Goal: Task Accomplishment & Management: Manage account settings

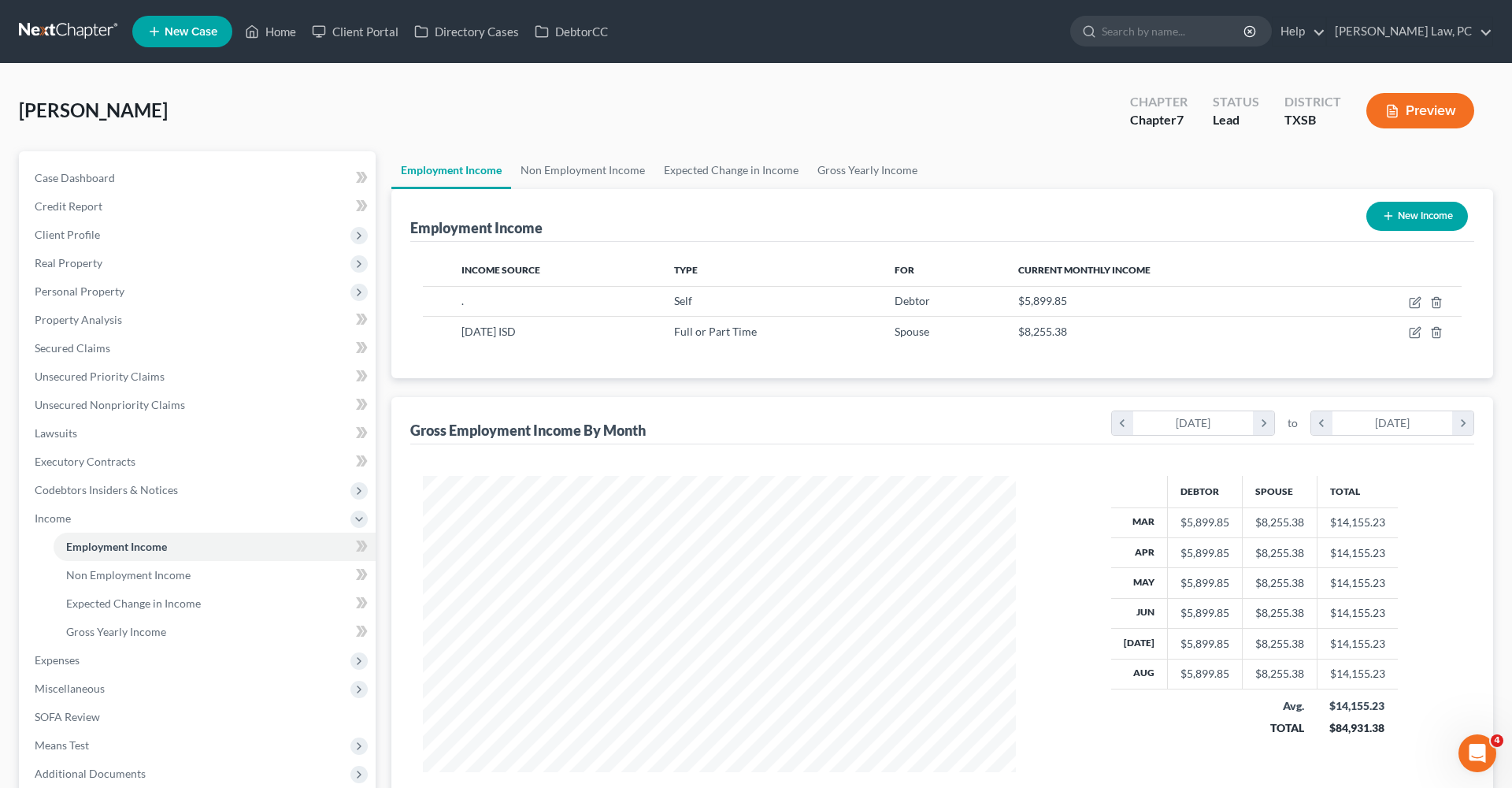
scroll to position [296, 624]
click at [62, 28] on link at bounding box center [69, 31] width 101 height 28
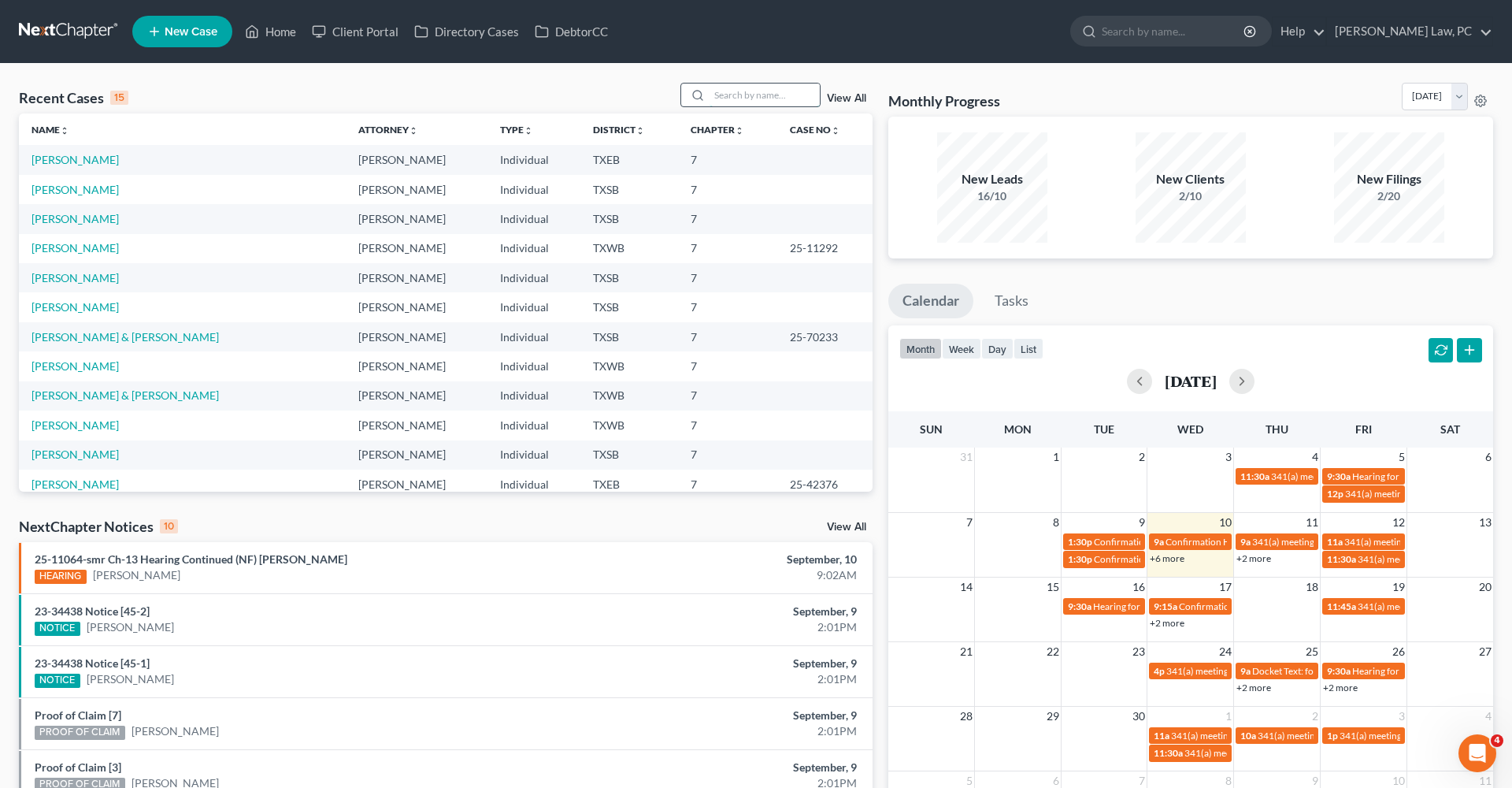
click at [777, 92] on input "search" at bounding box center [765, 95] width 111 height 23
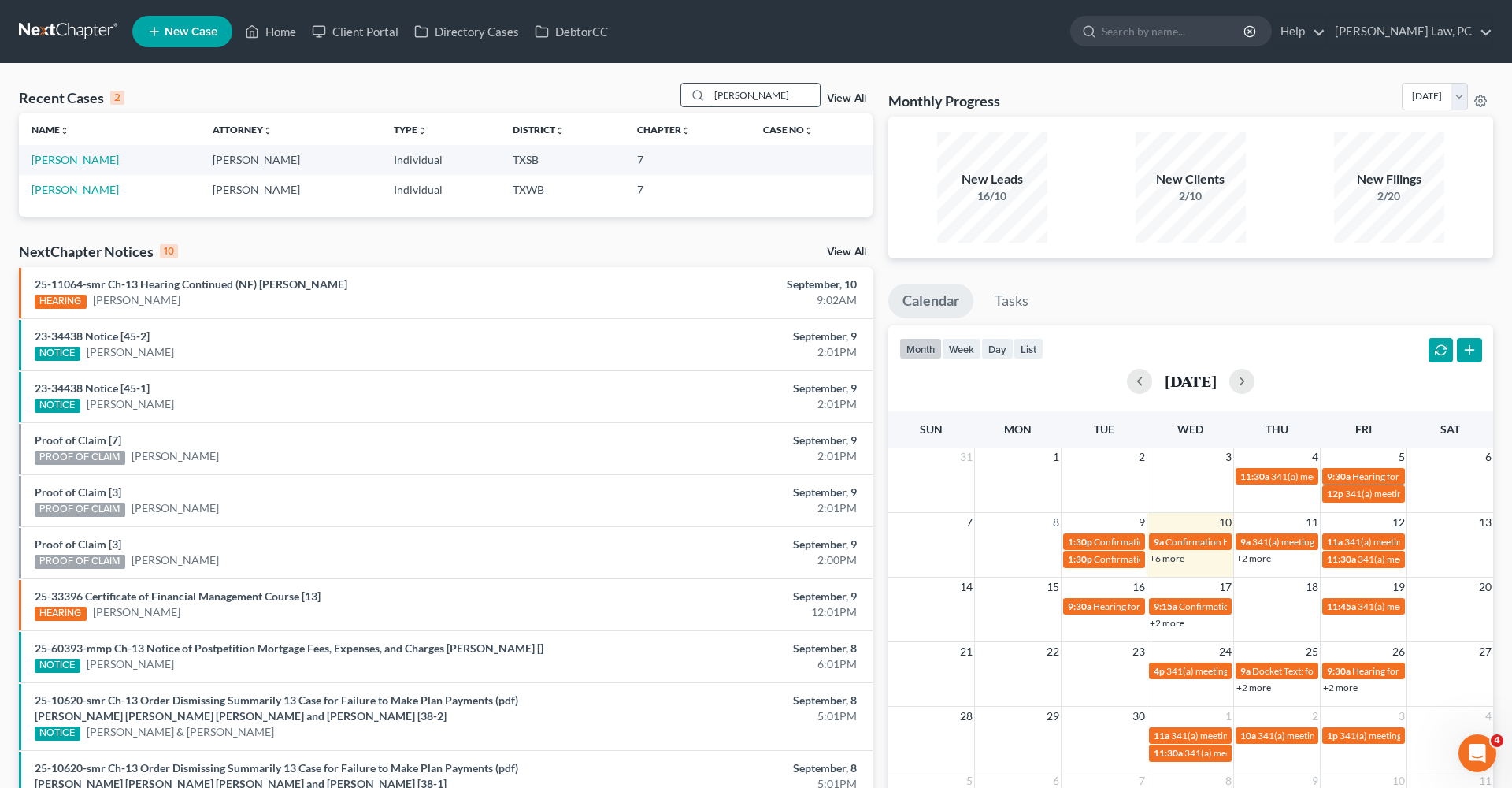
type input "Santos"
drag, startPoint x: 777, startPoint y: 92, endPoint x: 66, endPoint y: 164, distance: 714.6
click at [66, 164] on link "Santos, Luis" at bounding box center [75, 160] width 88 height 13
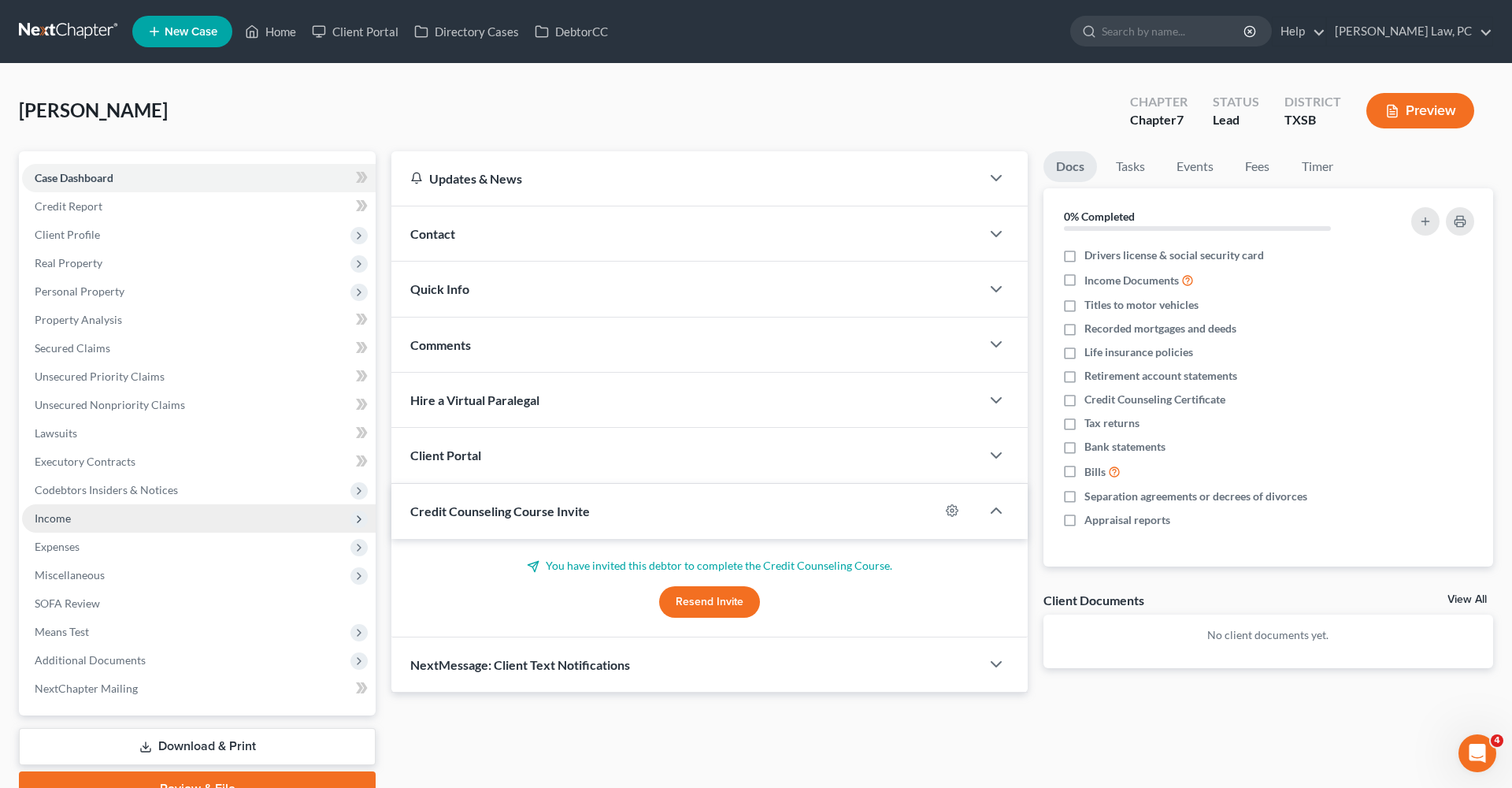
click at [57, 521] on span "Income" at bounding box center [53, 519] width 37 height 13
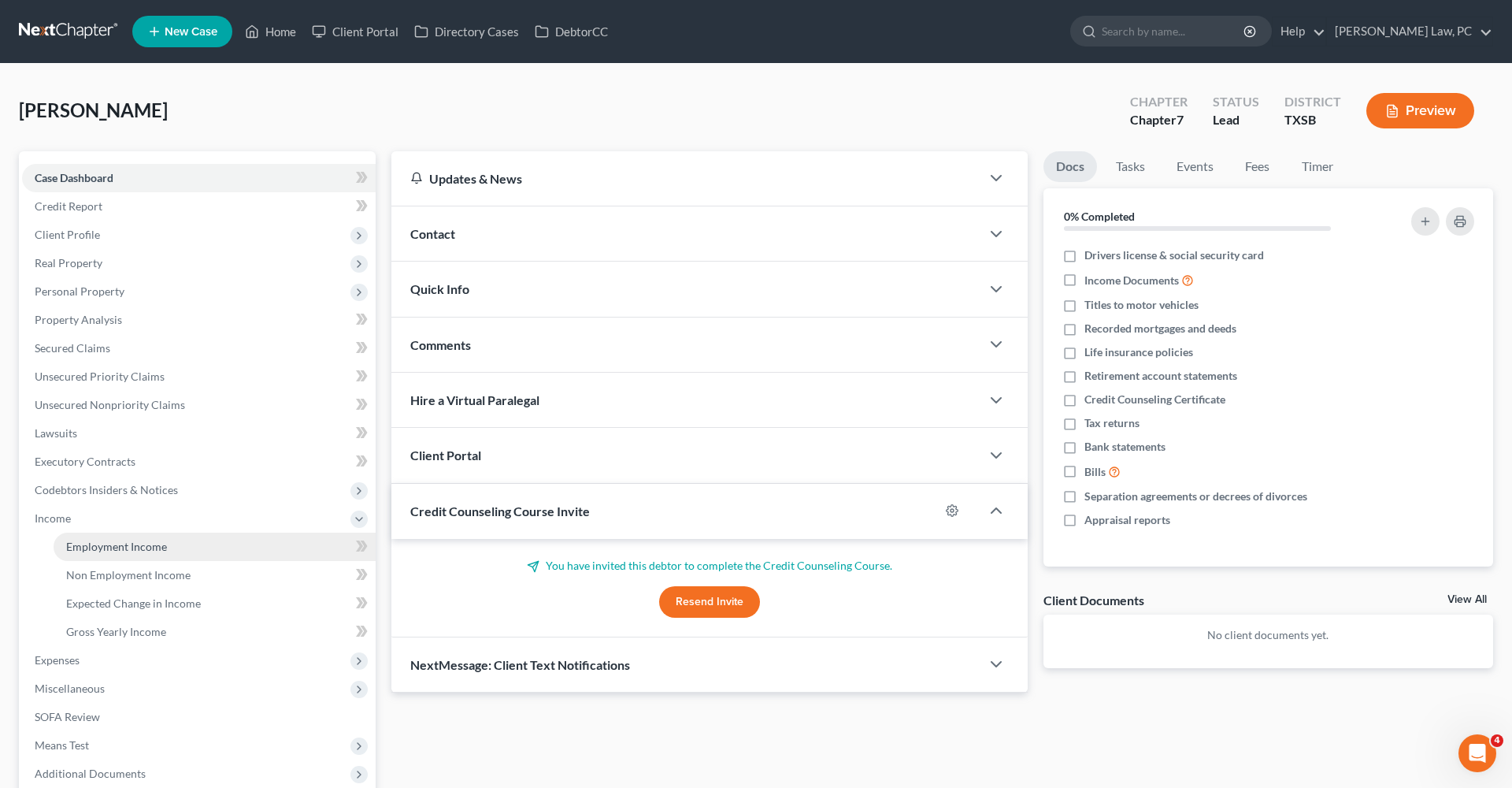
click at [93, 542] on span "Employment Income" at bounding box center [116, 547] width 101 height 13
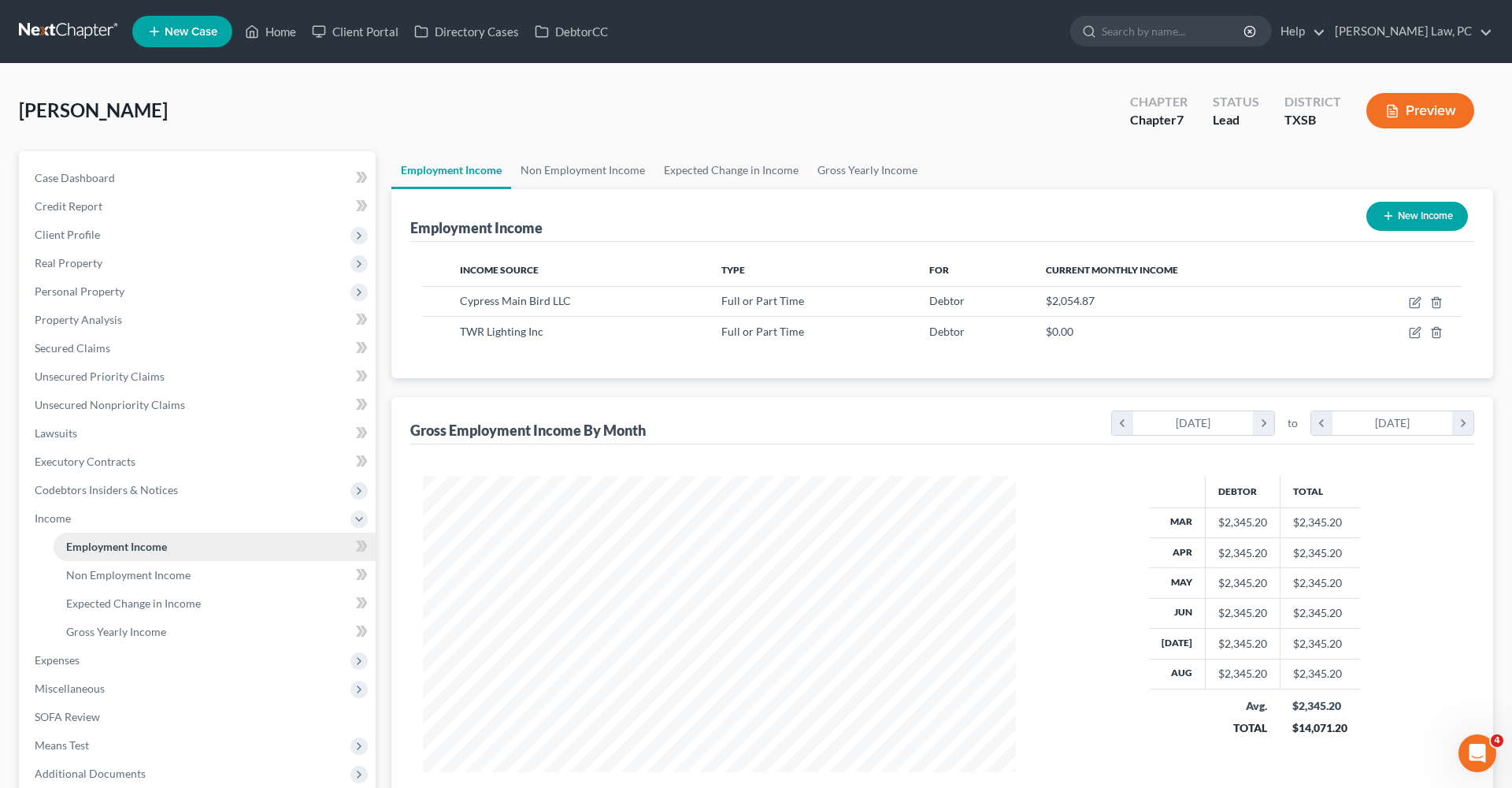
scroll to position [296, 624]
click at [1382, 218] on icon "button" at bounding box center [1388, 216] width 13 height 13
select select "0"
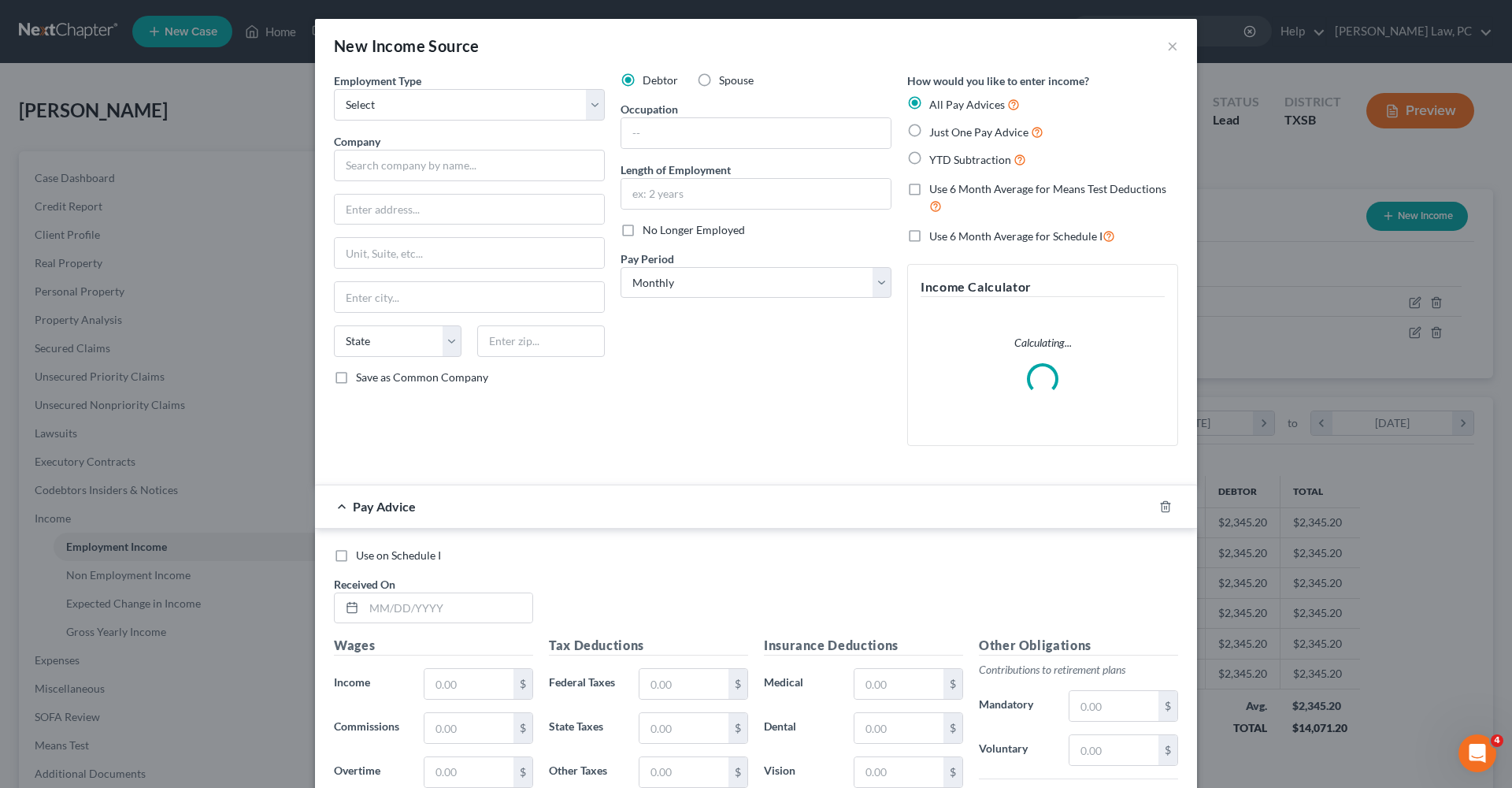
click at [719, 81] on label "Spouse" at bounding box center [737, 80] width 35 height 15
click at [725, 81] on input "Spouse" at bounding box center [730, 77] width 11 height 11
radio input "true"
select select "0"
click at [405, 163] on input "text" at bounding box center [469, 165] width 271 height 32
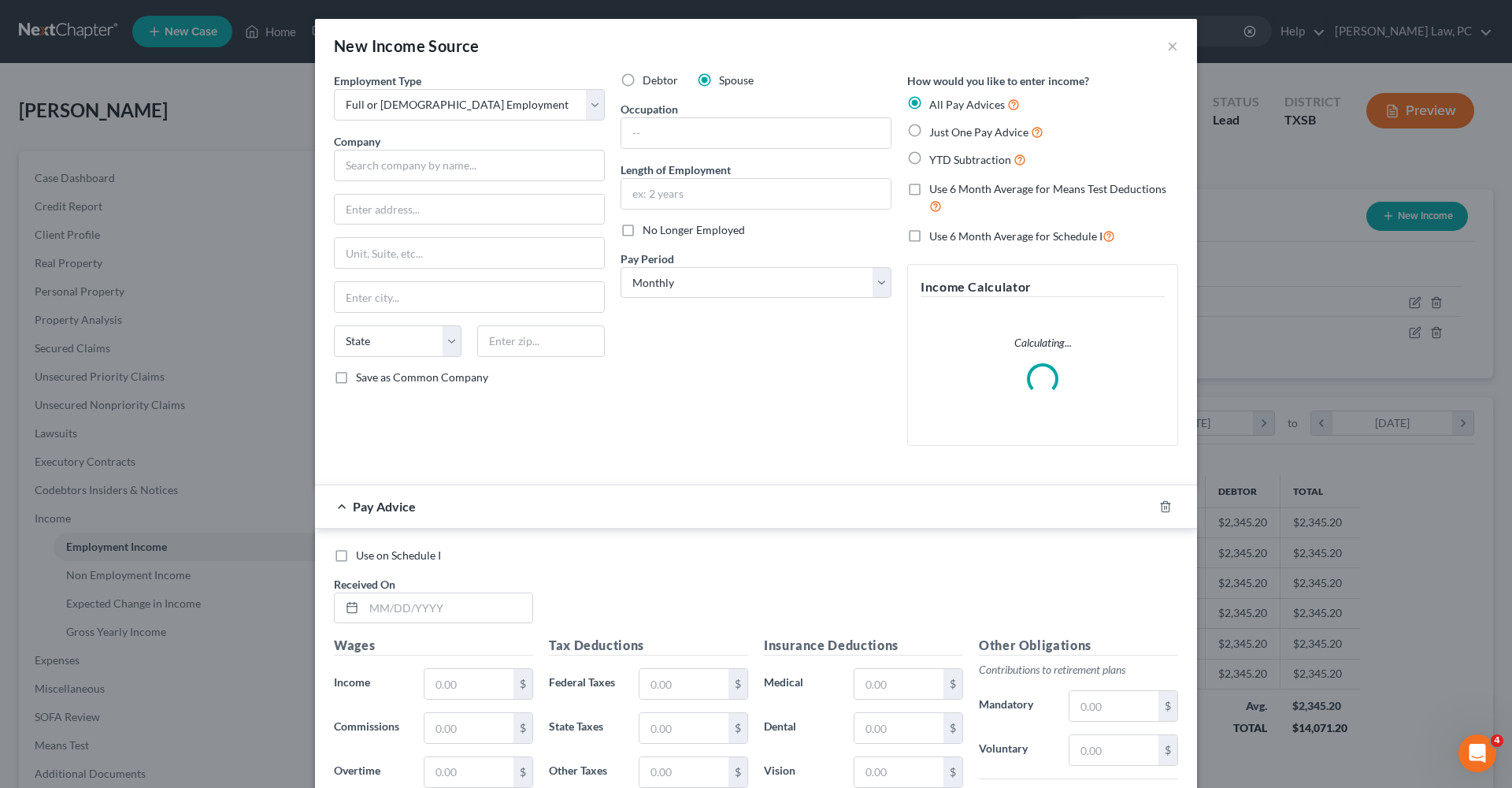
click at [973, 135] on span "Just One Pay Advice" at bounding box center [978, 132] width 99 height 13
click at [946, 133] on input "Just One Pay Advice" at bounding box center [941, 128] width 11 height 11
radio input "true"
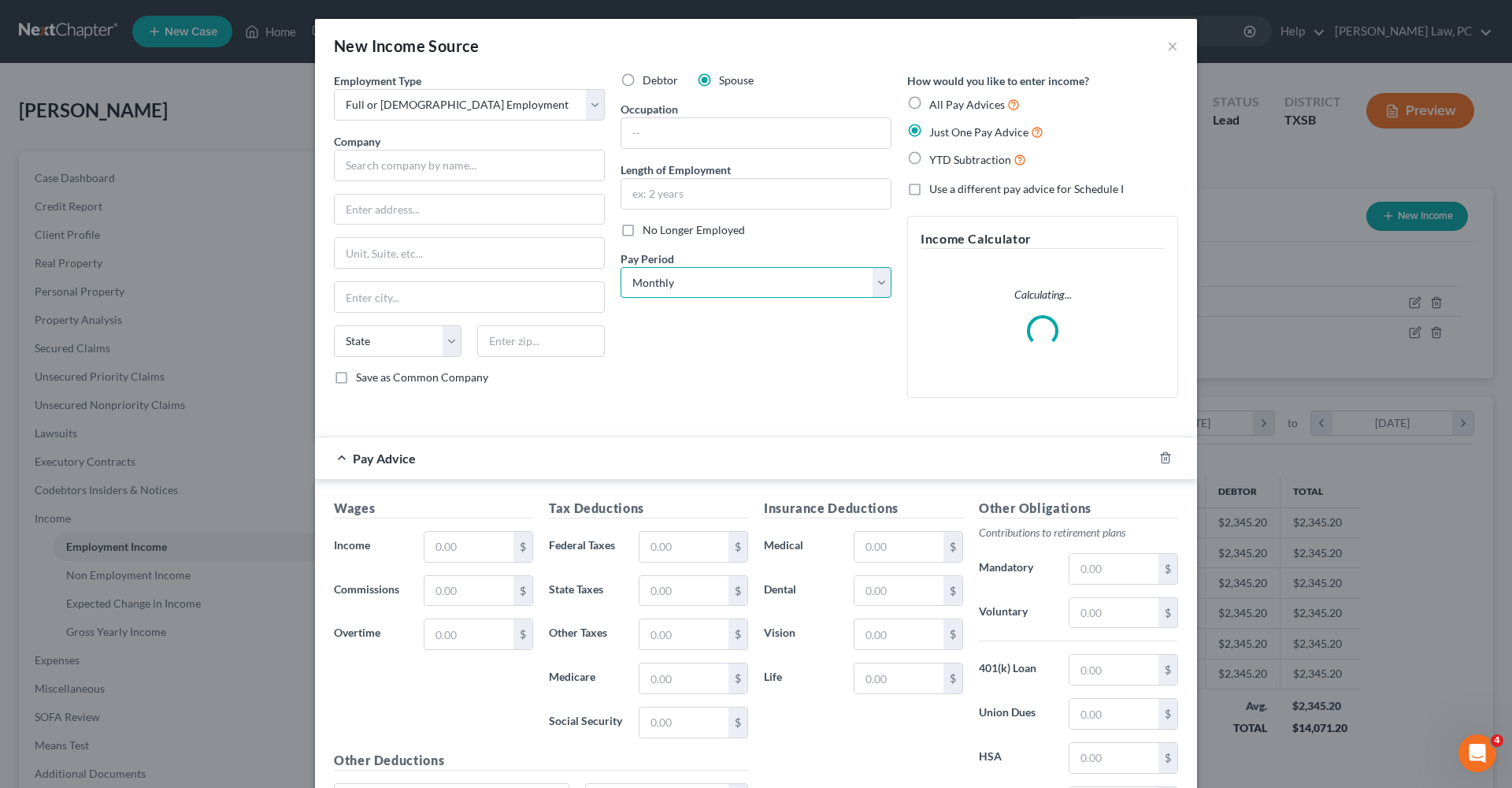
select select "2"
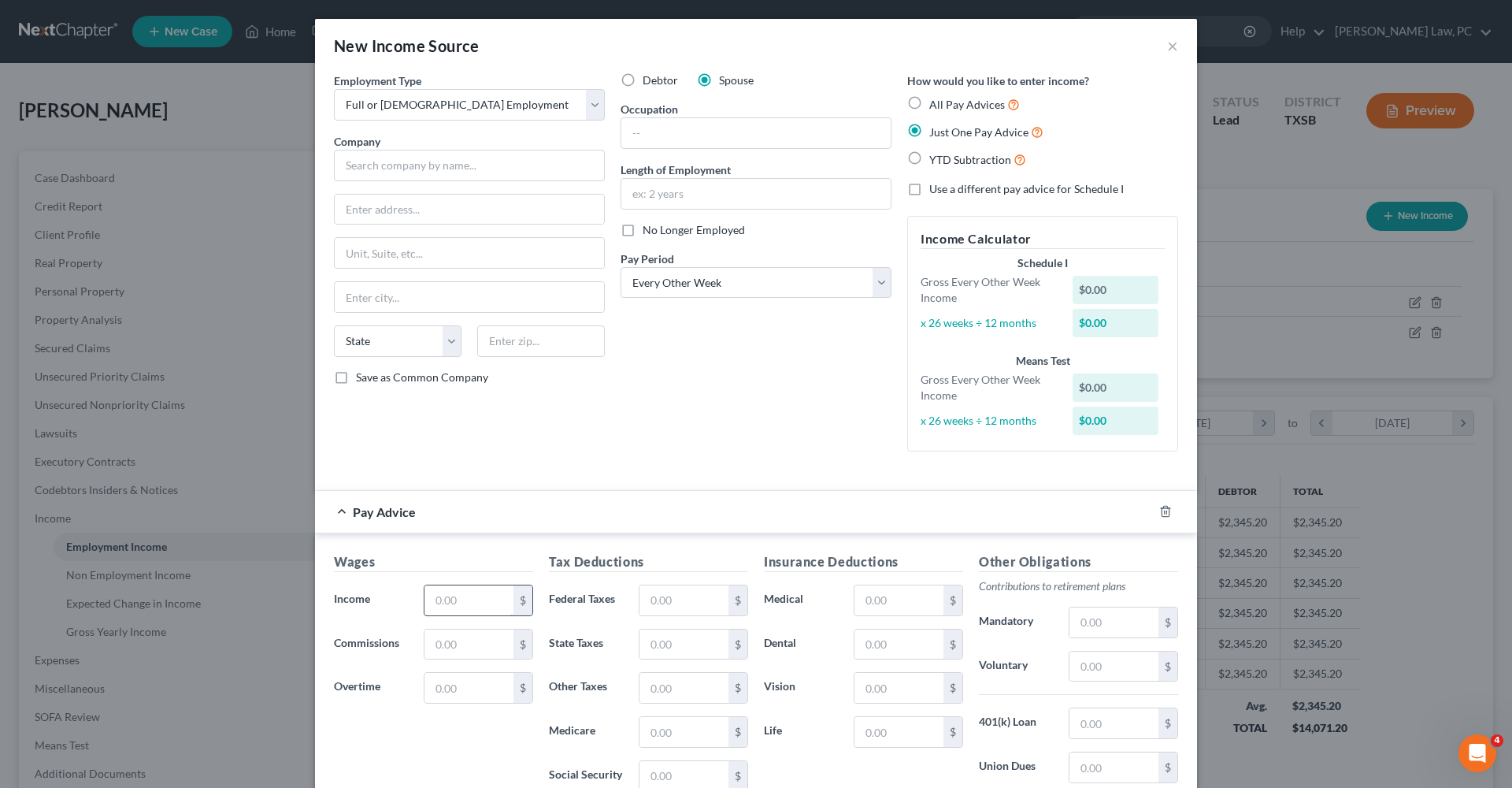
click at [466, 590] on input "text" at bounding box center [468, 600] width 89 height 30
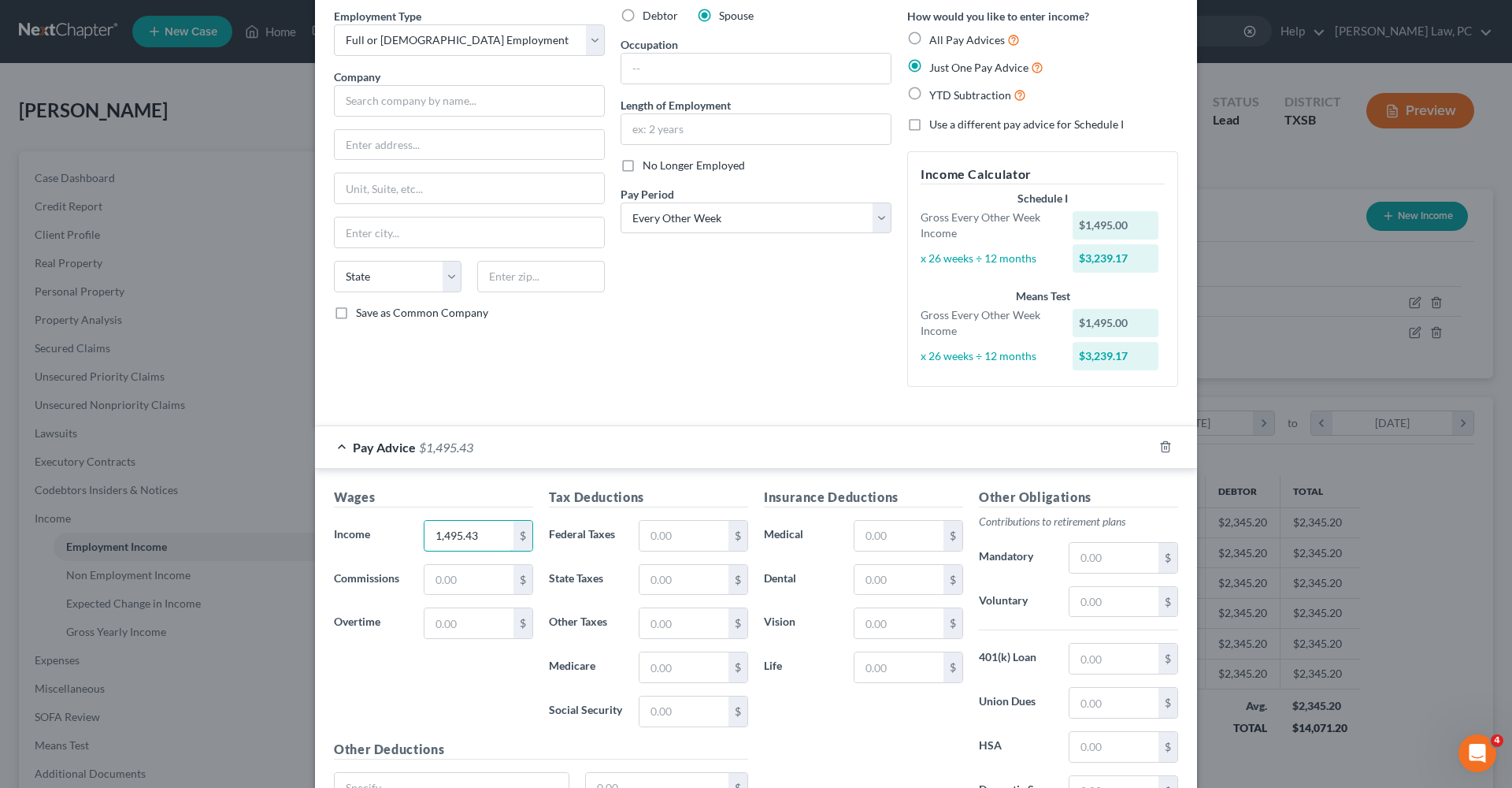
scroll to position [85, 0]
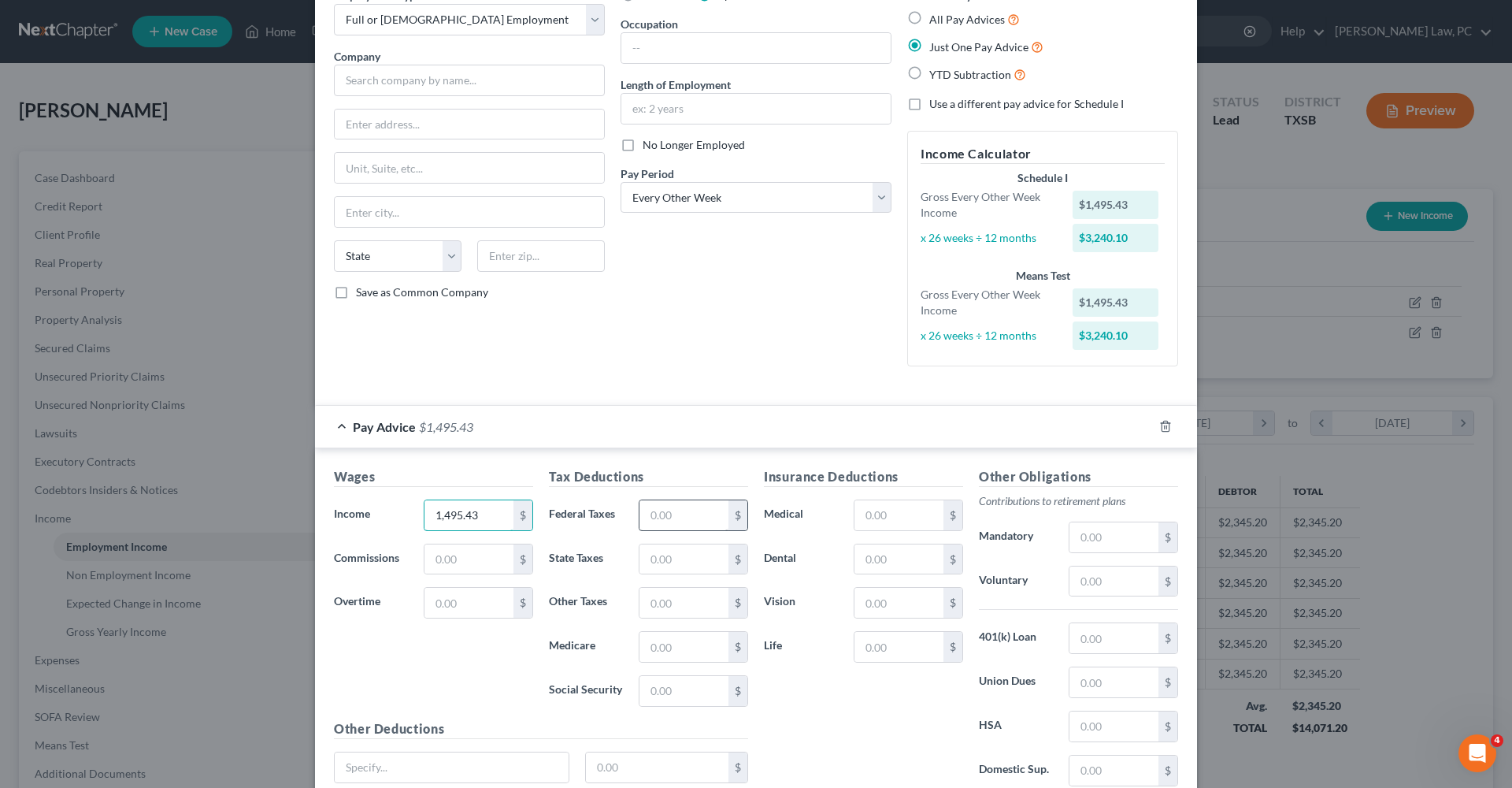
type input "1,495.43"
click at [666, 521] on input "text" at bounding box center [684, 515] width 89 height 30
type input "1.18"
click at [660, 647] on input "text" at bounding box center [684, 647] width 89 height 30
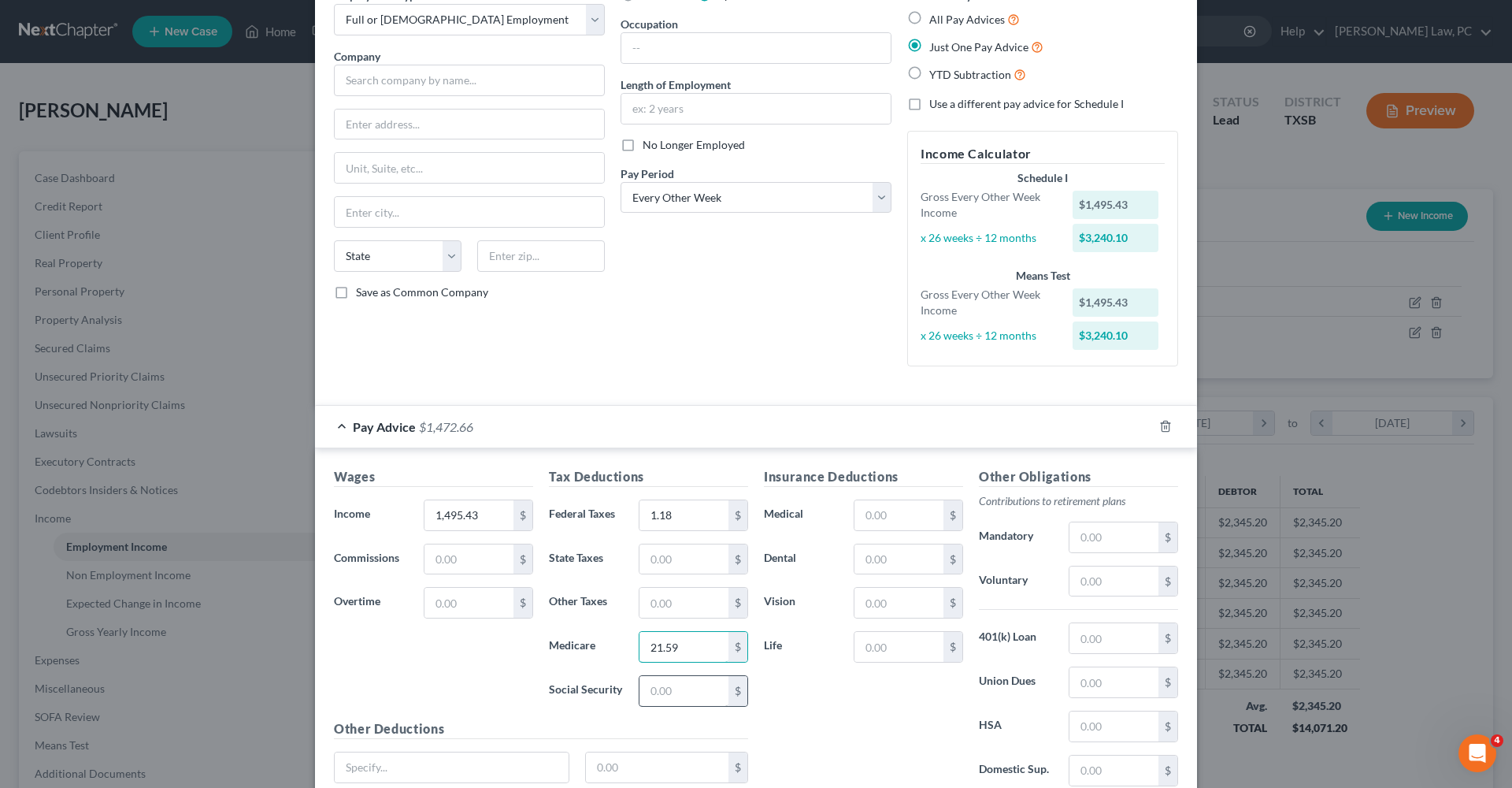
type input "21.59"
click at [664, 684] on input "text" at bounding box center [684, 691] width 89 height 30
click at [664, 686] on input "text" at bounding box center [684, 691] width 89 height 30
type input "92.33"
click at [858, 690] on div "Insurance Deductions Medical $ Dental $ Vision $ Life $" at bounding box center [864, 633] width 215 height 332
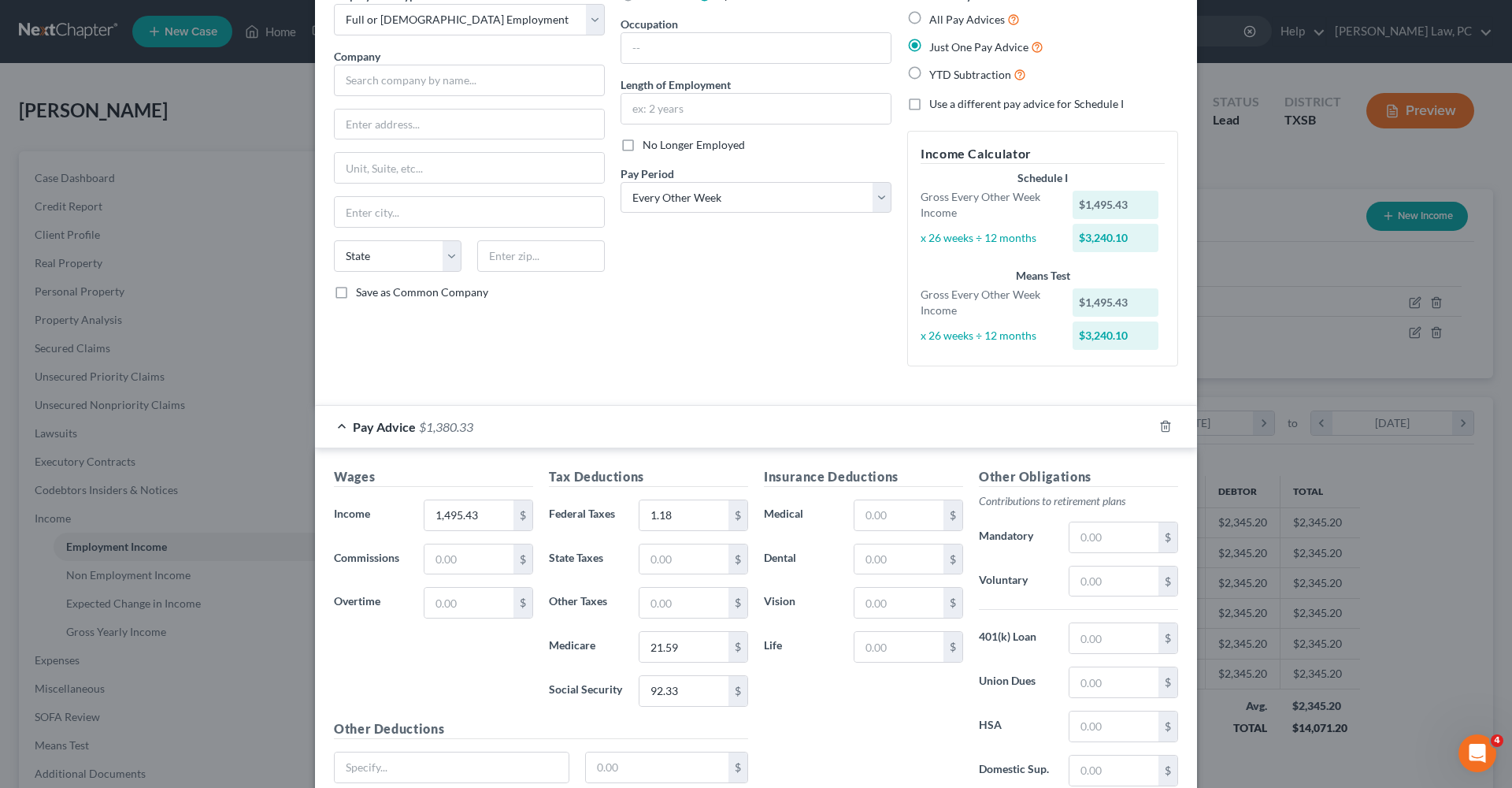
scroll to position [170, 0]
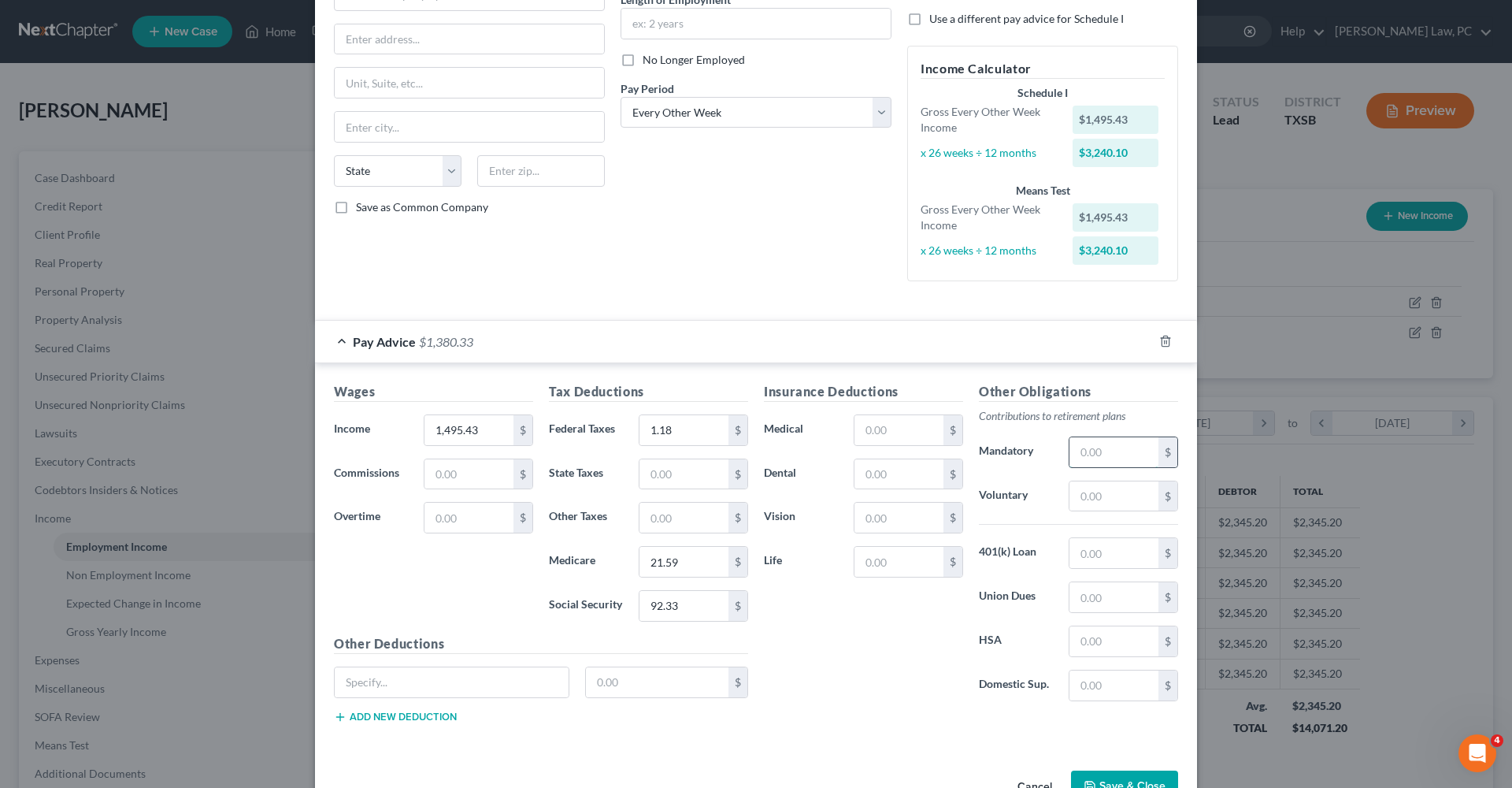
click at [1084, 450] on input "text" at bounding box center [1114, 452] width 89 height 30
type input "44.86"
click at [898, 656] on div "Insurance Deductions Medical $ Dental $ Vision $ Life $" at bounding box center [864, 547] width 215 height 332
click at [1105, 547] on input "text" at bounding box center [1114, 552] width 89 height 30
type input "25.98"
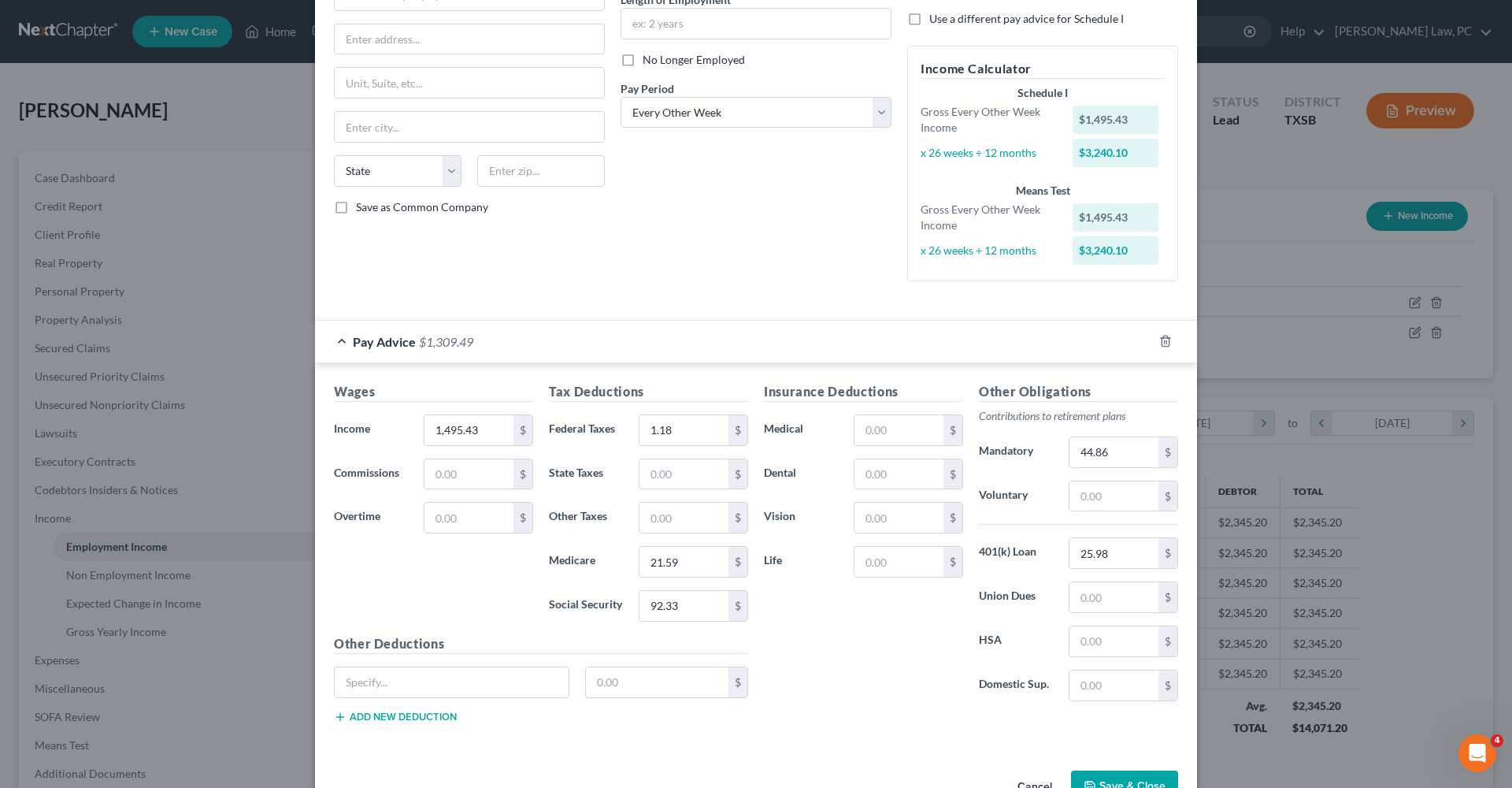
click at [889, 695] on div "Insurance Deductions Medical $ Dental $ Vision $ Life $" at bounding box center [864, 547] width 215 height 332
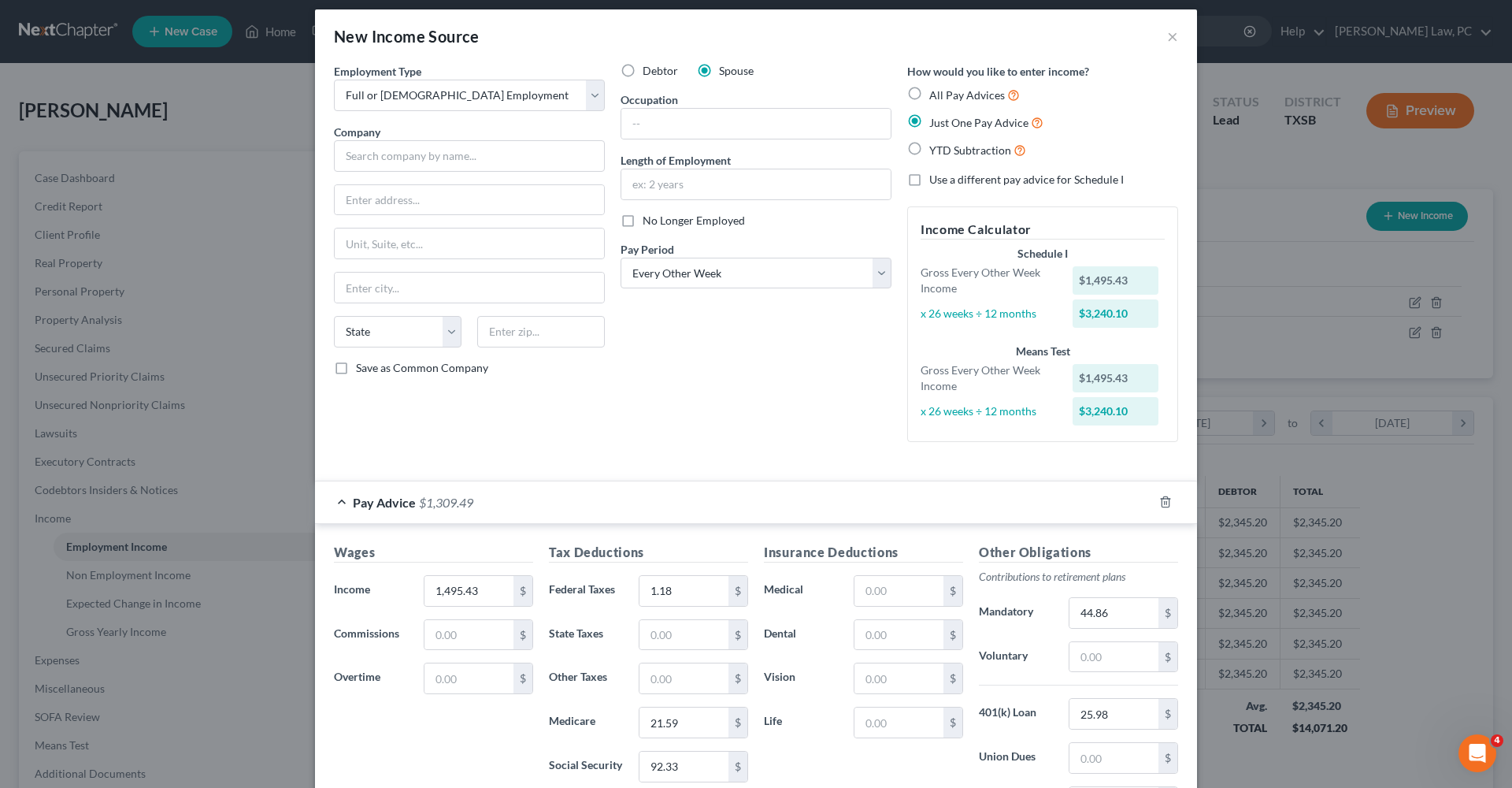
scroll to position [8, 0]
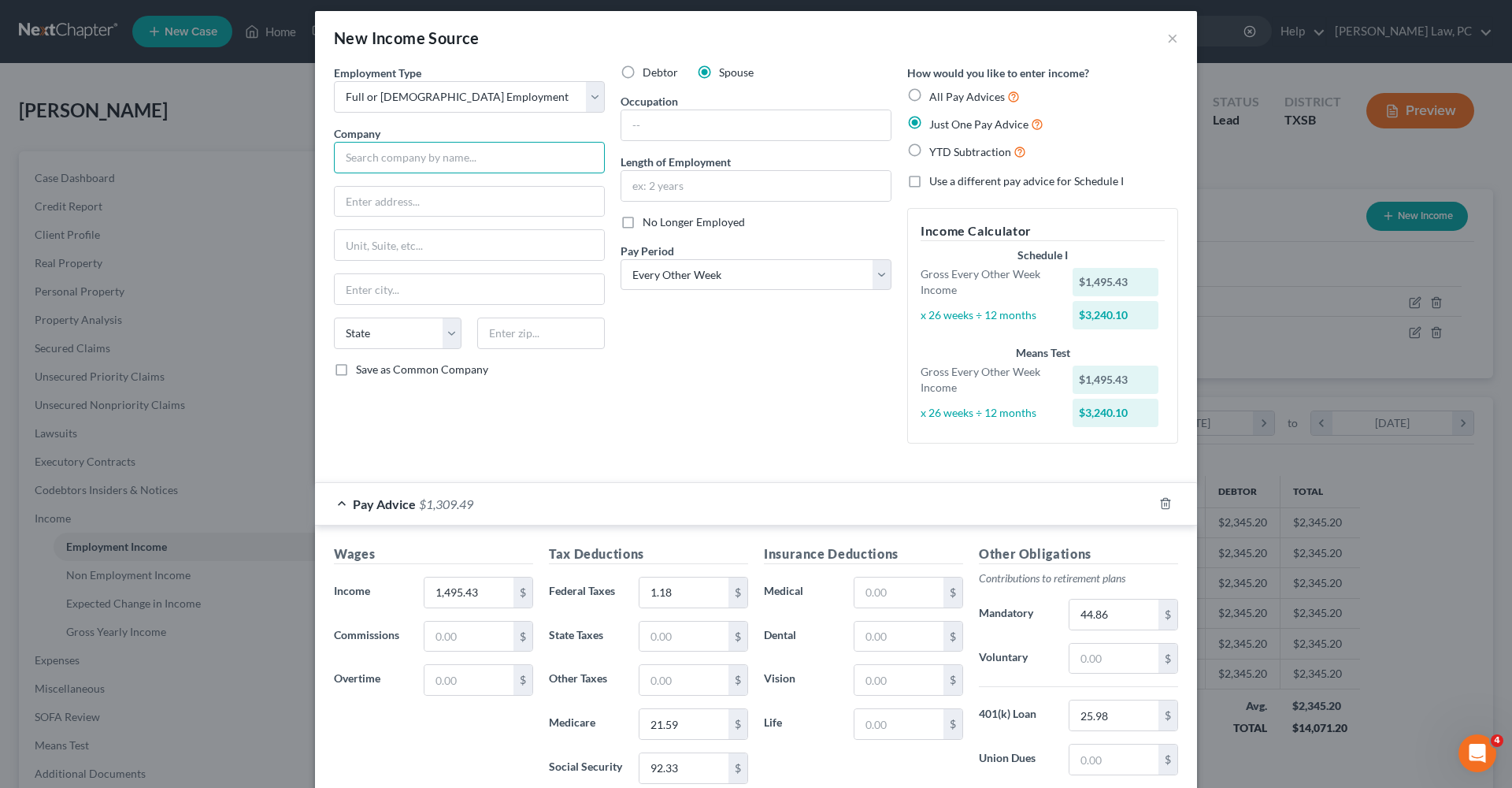
click at [415, 155] on input "text" at bounding box center [469, 157] width 271 height 32
type input "Walmart Associates Inc"
type input "[STREET_ADDRESS]"
type input "72716"
click at [620, 380] on div "Debtor Spouse Occupation Length of Employment No Longer Employed Pay Period * S…" at bounding box center [756, 260] width 287 height 392
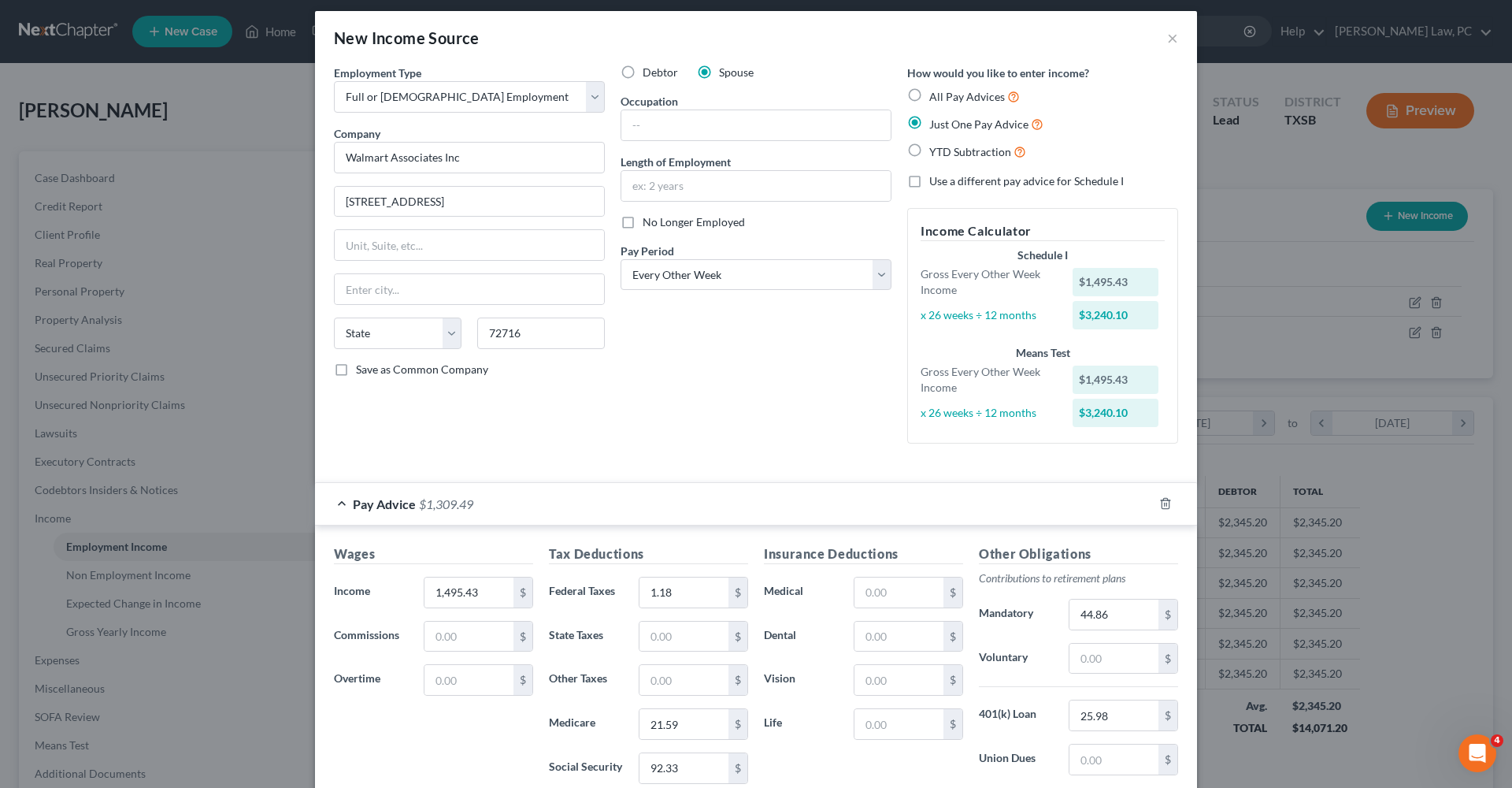
type input "[GEOGRAPHIC_DATA]"
select select "2"
click at [716, 190] on input "text" at bounding box center [756, 186] width 269 height 30
type input "9 months"
click at [789, 381] on div "Debtor Spouse Occupation Length of Employment 9 months No Longer Employed Pay P…" at bounding box center [756, 260] width 287 height 392
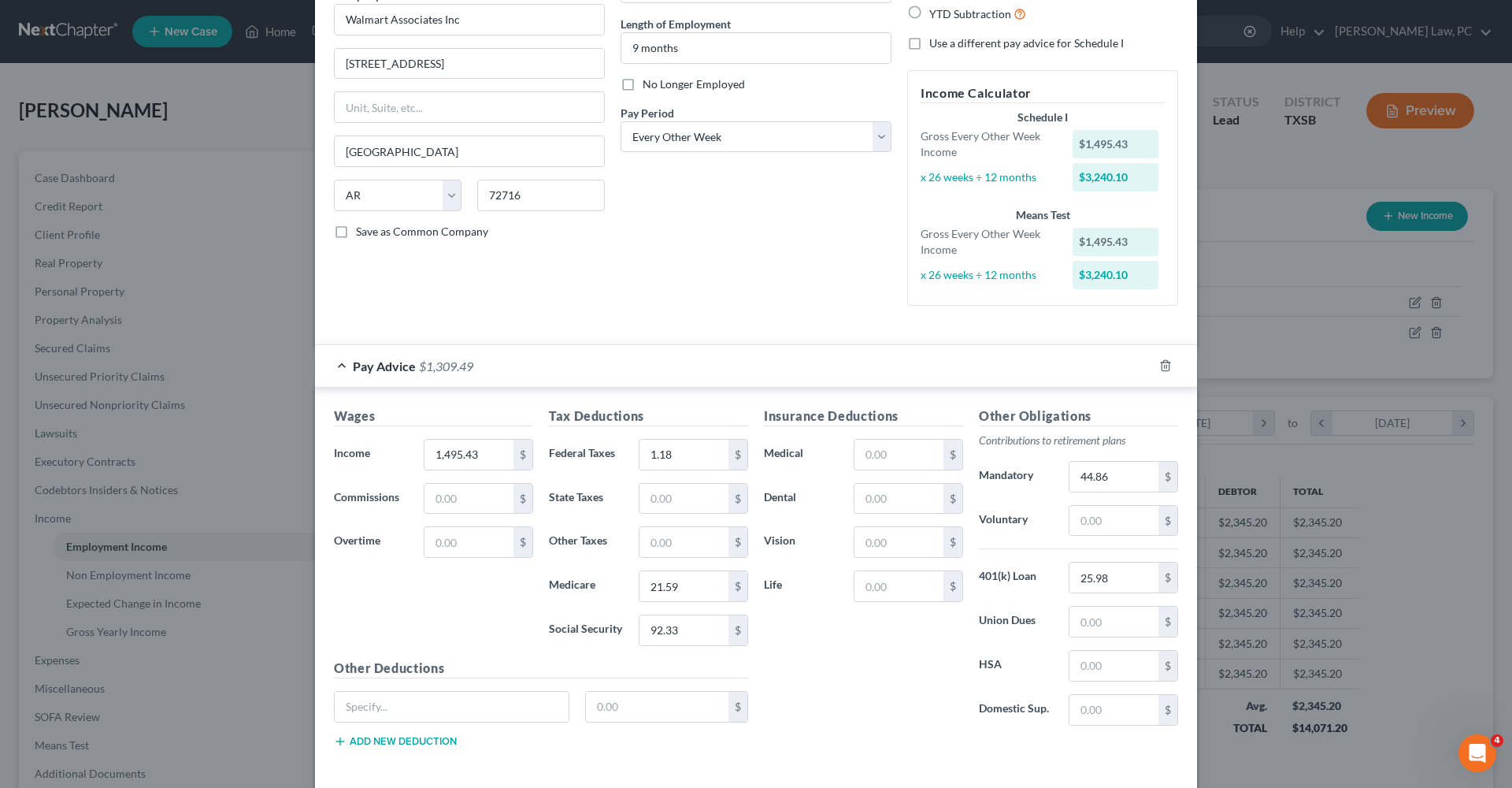
scroll to position [150, 0]
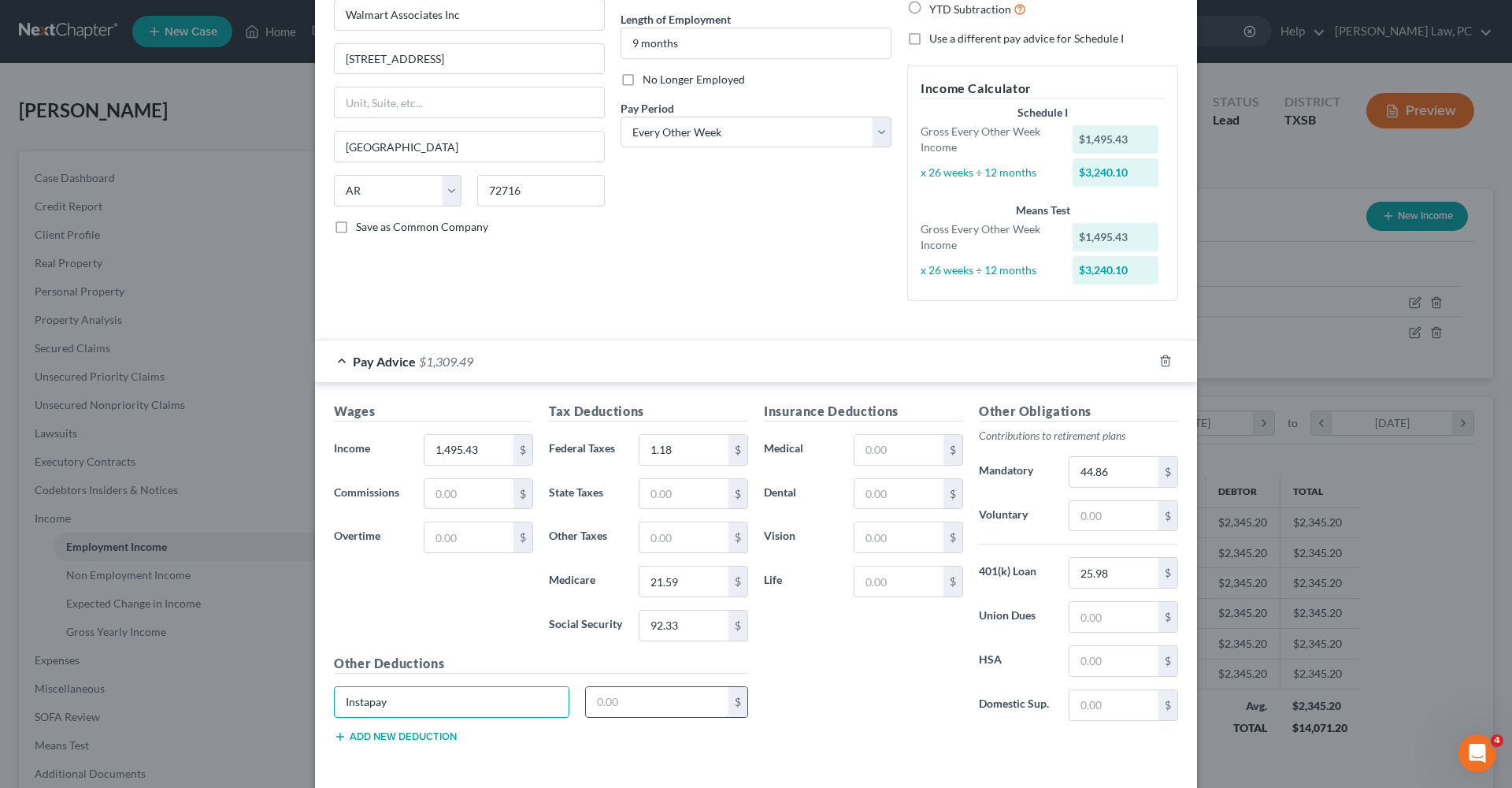
type input "Instapay"
click at [668, 698] on input "text" at bounding box center [657, 701] width 143 height 30
type input "318.65"
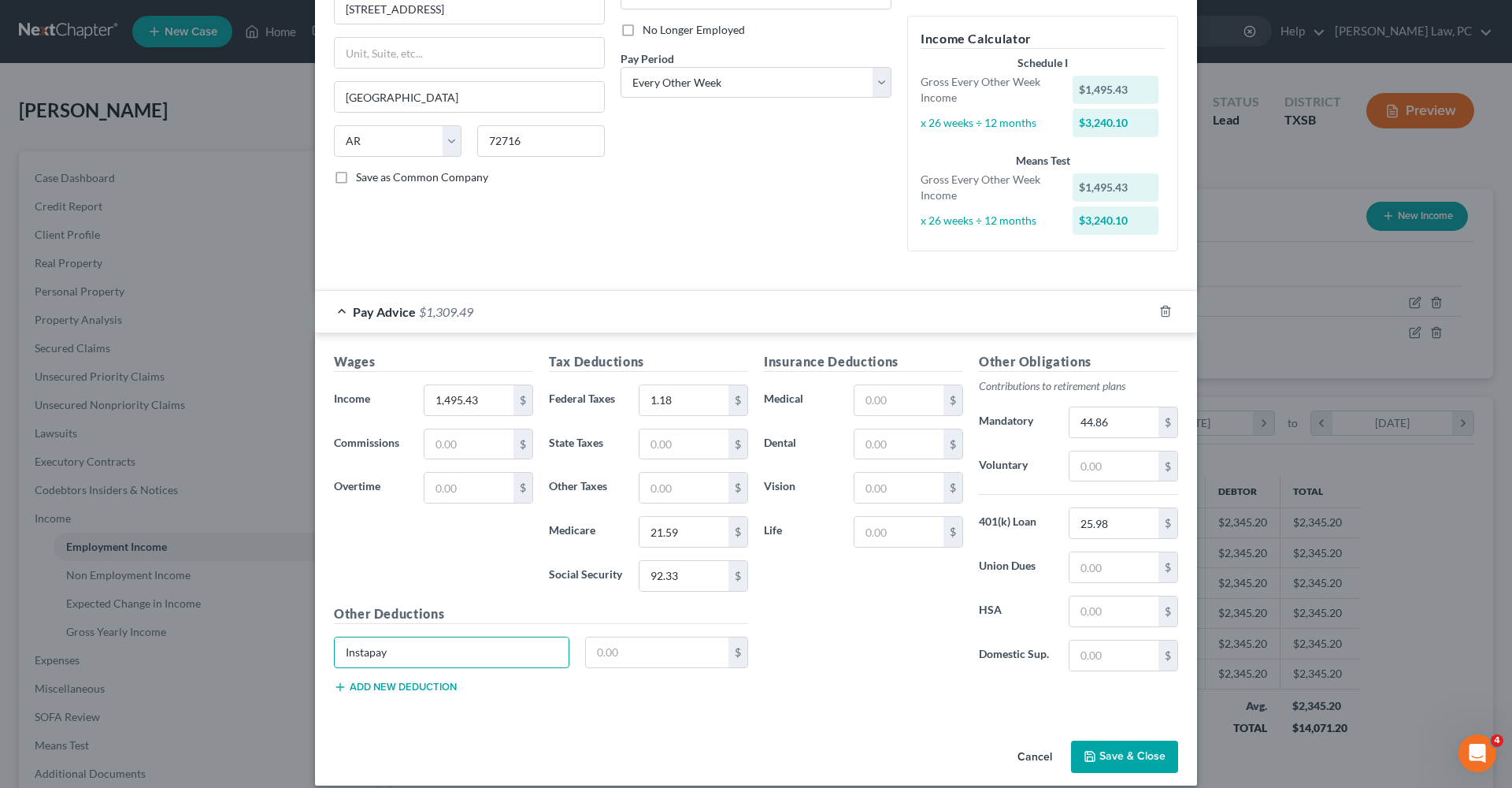
drag, startPoint x: 415, startPoint y: 658, endPoint x: 315, endPoint y: 659, distance: 100.0
click at [315, 659] on div "Wages Income * 1,495.43 $ Commissions $ Overtime $ Tax Deductions Federal Taxes…" at bounding box center [756, 525] width 882 height 385
click at [1150, 747] on button "Save & Close" at bounding box center [1124, 757] width 107 height 33
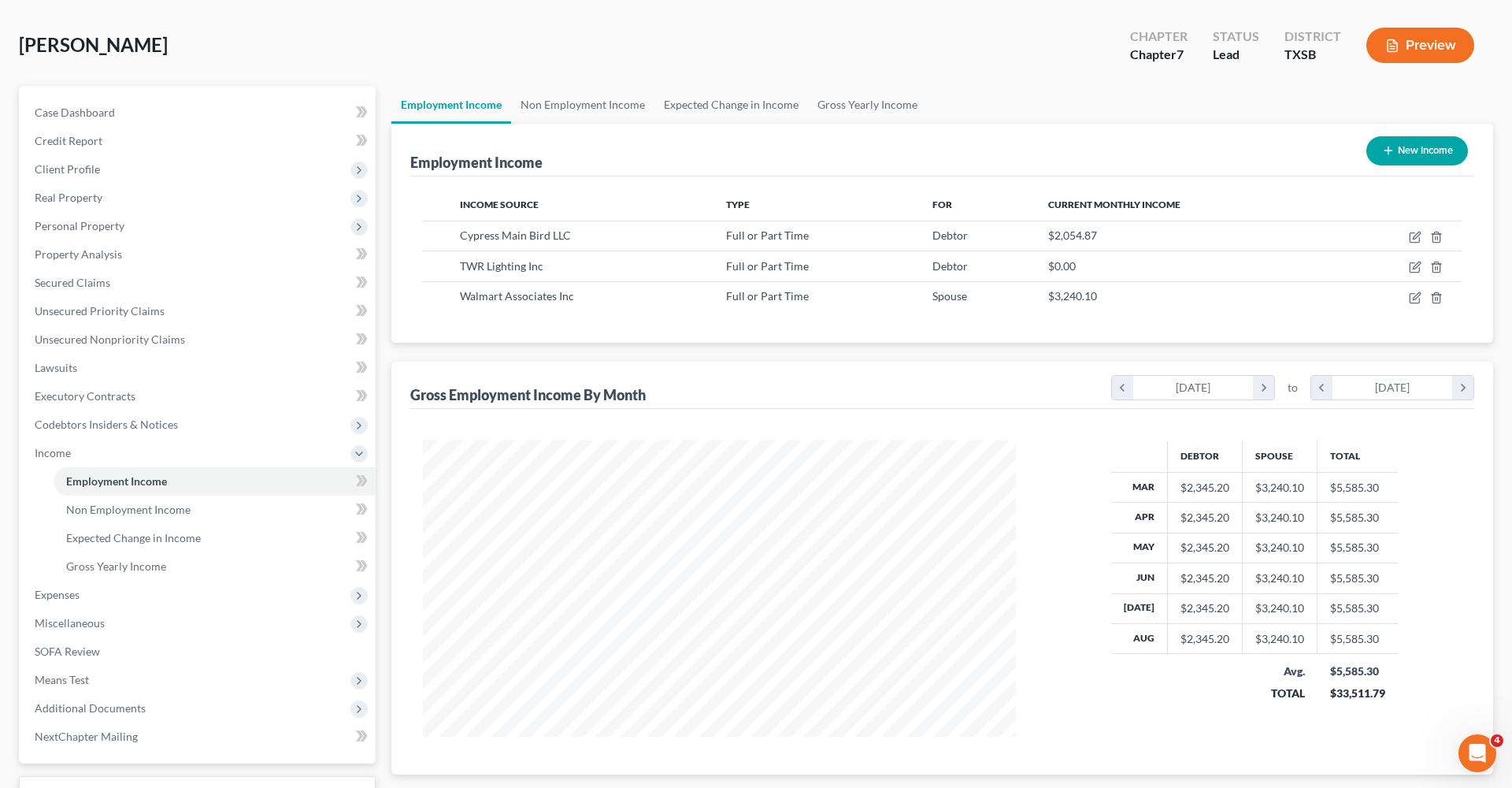
scroll to position [64, 0]
click at [50, 171] on span "Client Profile" at bounding box center [67, 170] width 65 height 13
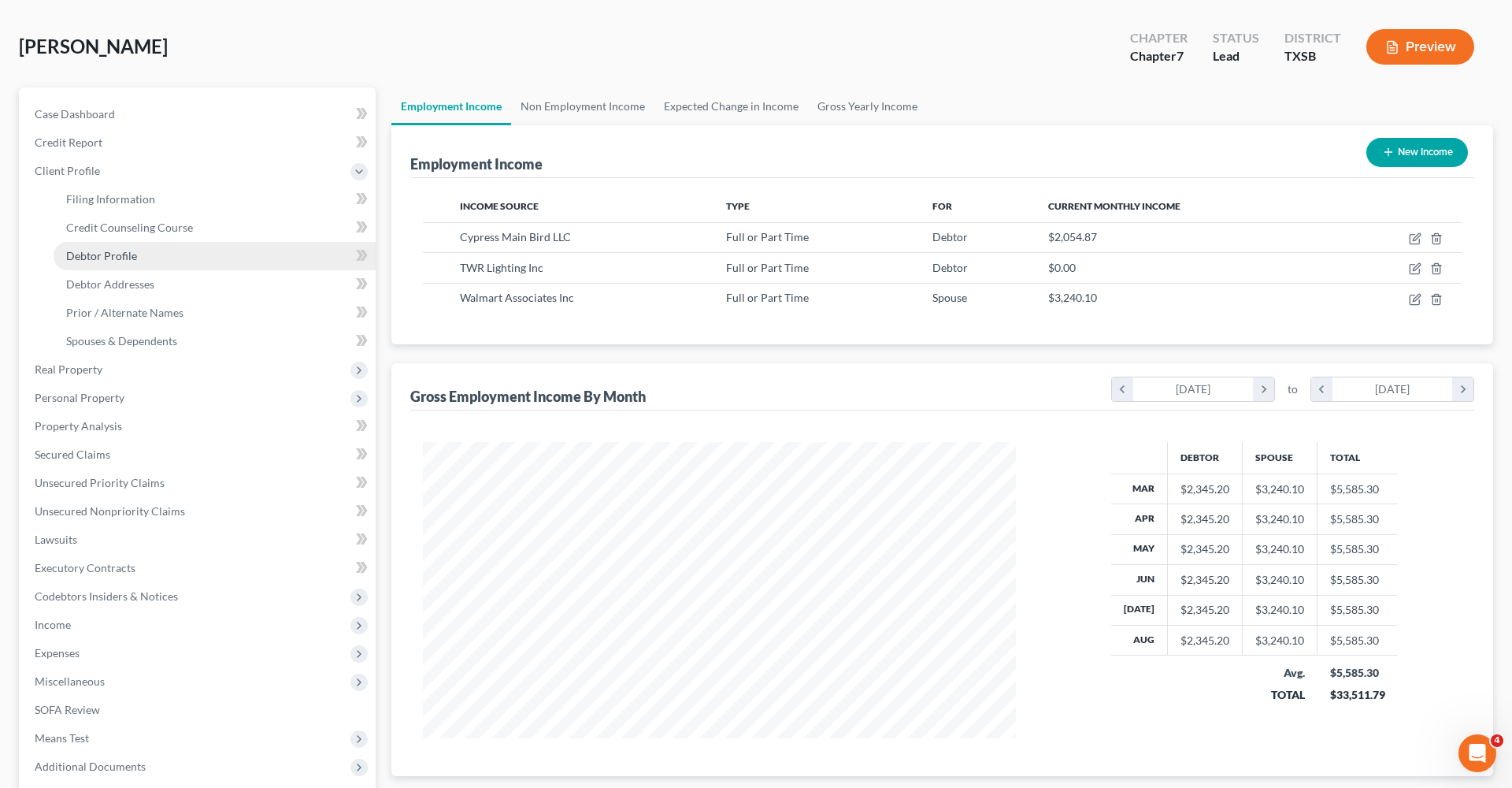
click at [109, 259] on span "Debtor Profile" at bounding box center [102, 256] width 71 height 13
select select "1"
select select "3"
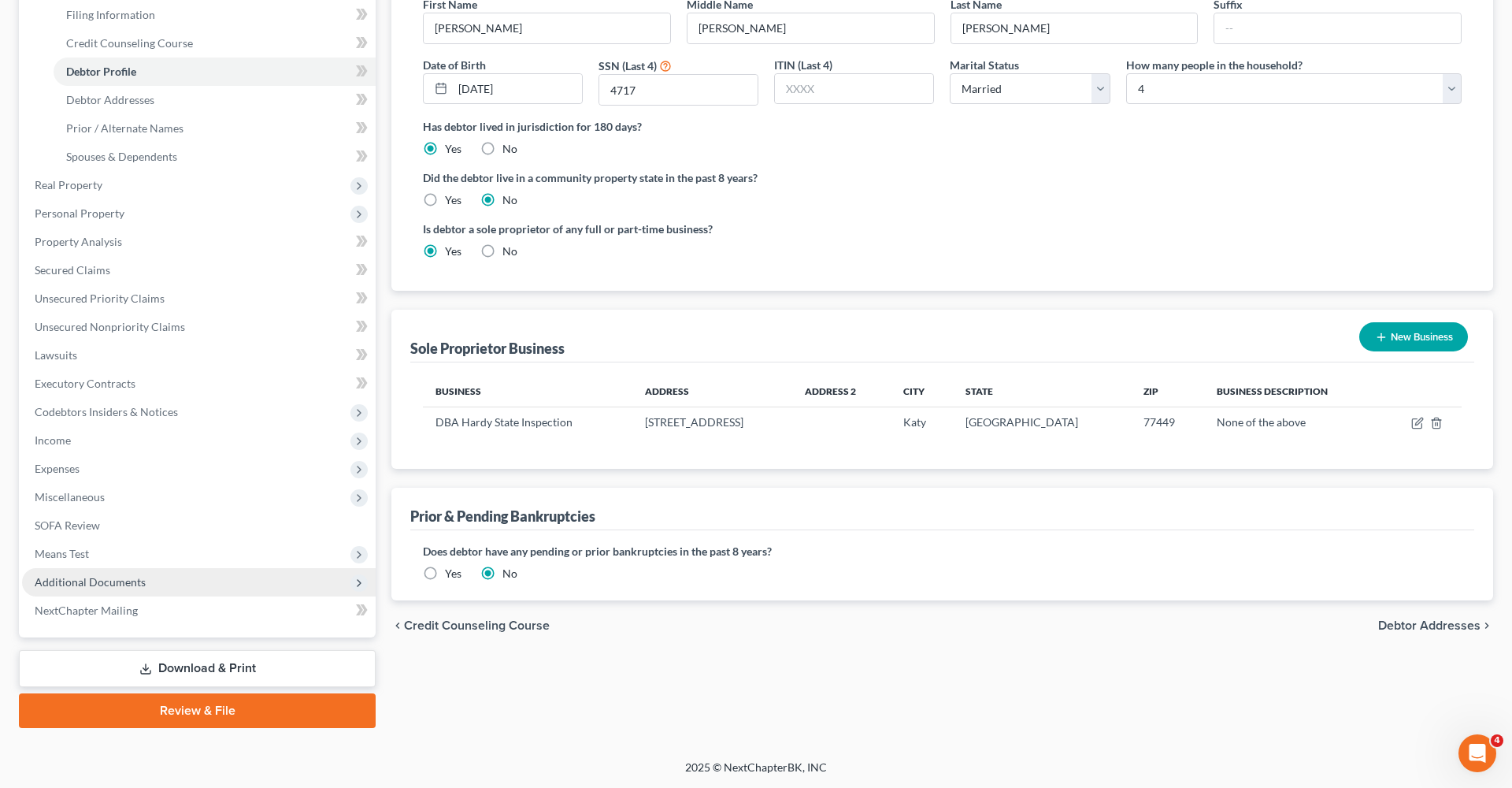
scroll to position [248, 0]
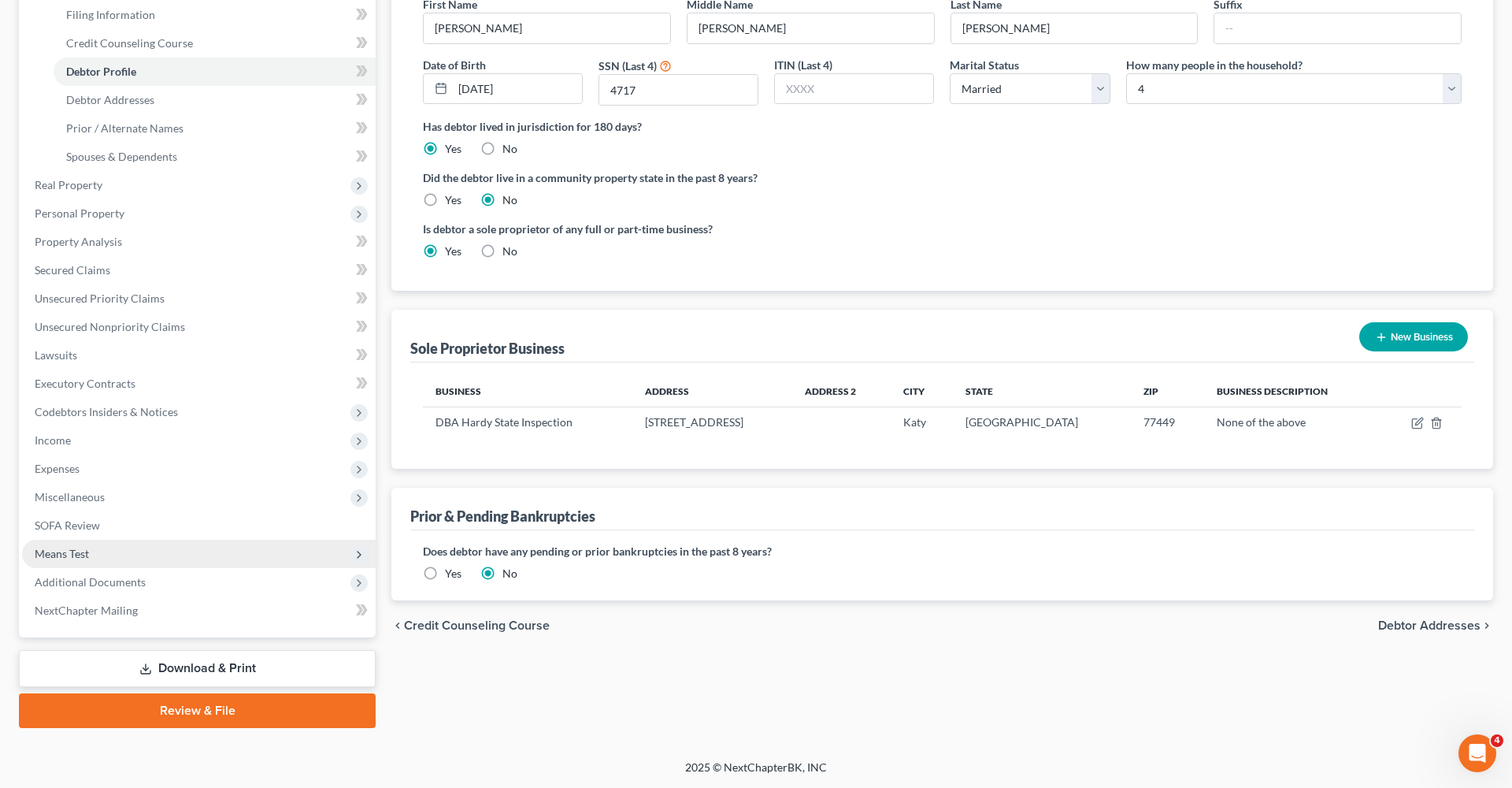
click at [79, 563] on span "Means Test" at bounding box center [199, 553] width 354 height 28
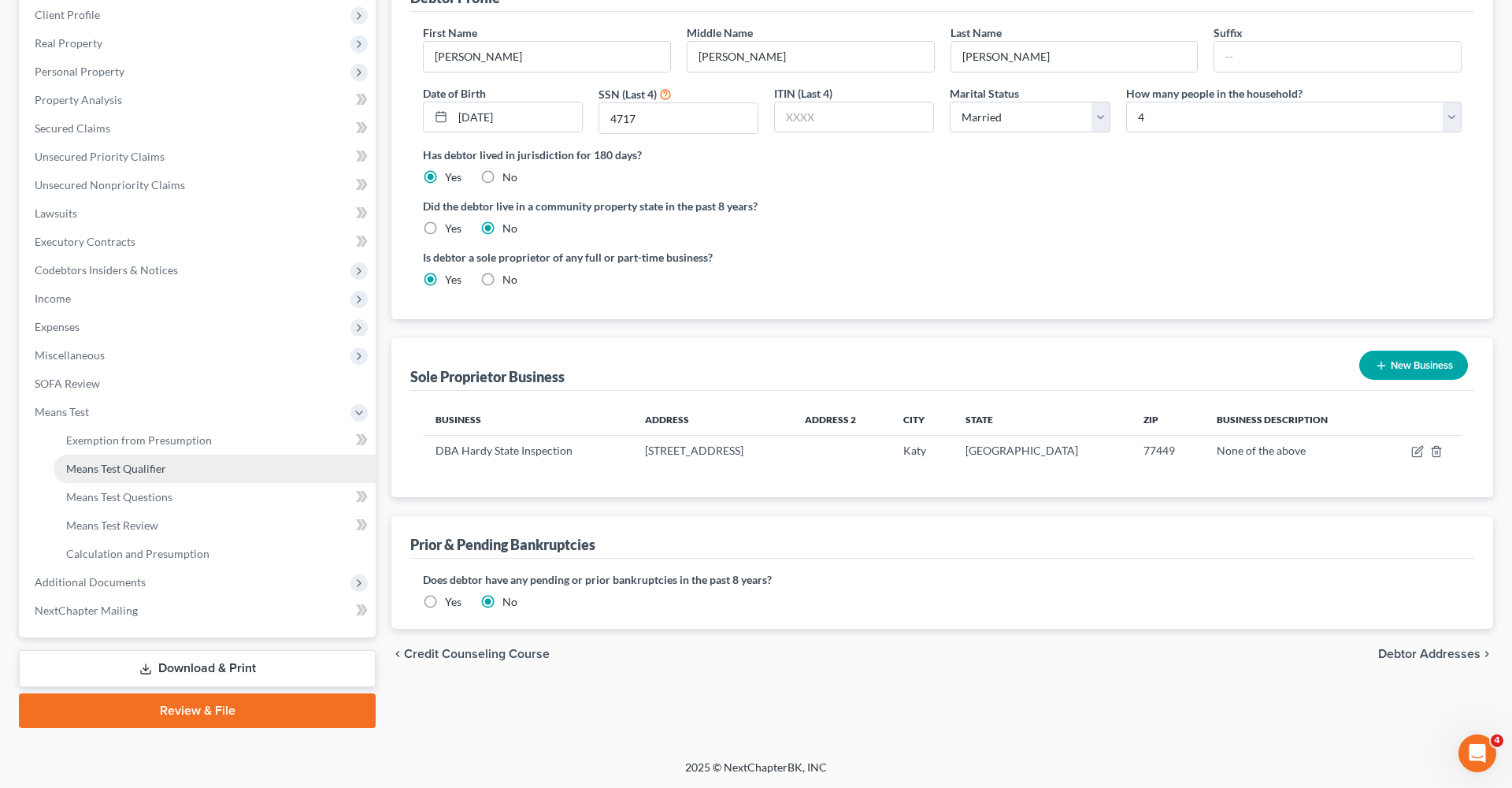
click at [107, 473] on span "Means Test Qualifier" at bounding box center [116, 469] width 100 height 13
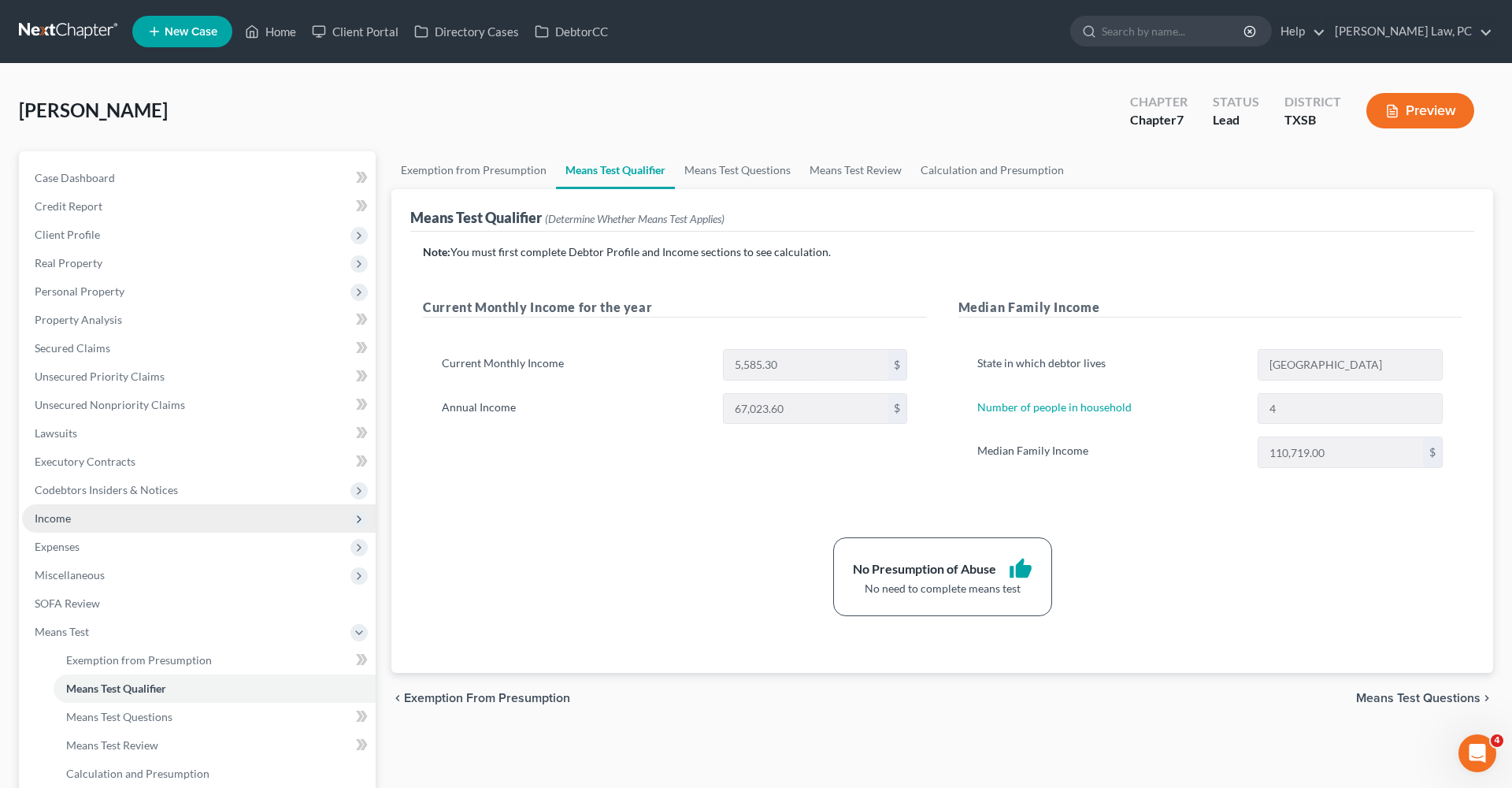
click at [41, 521] on span "Income" at bounding box center [53, 519] width 37 height 13
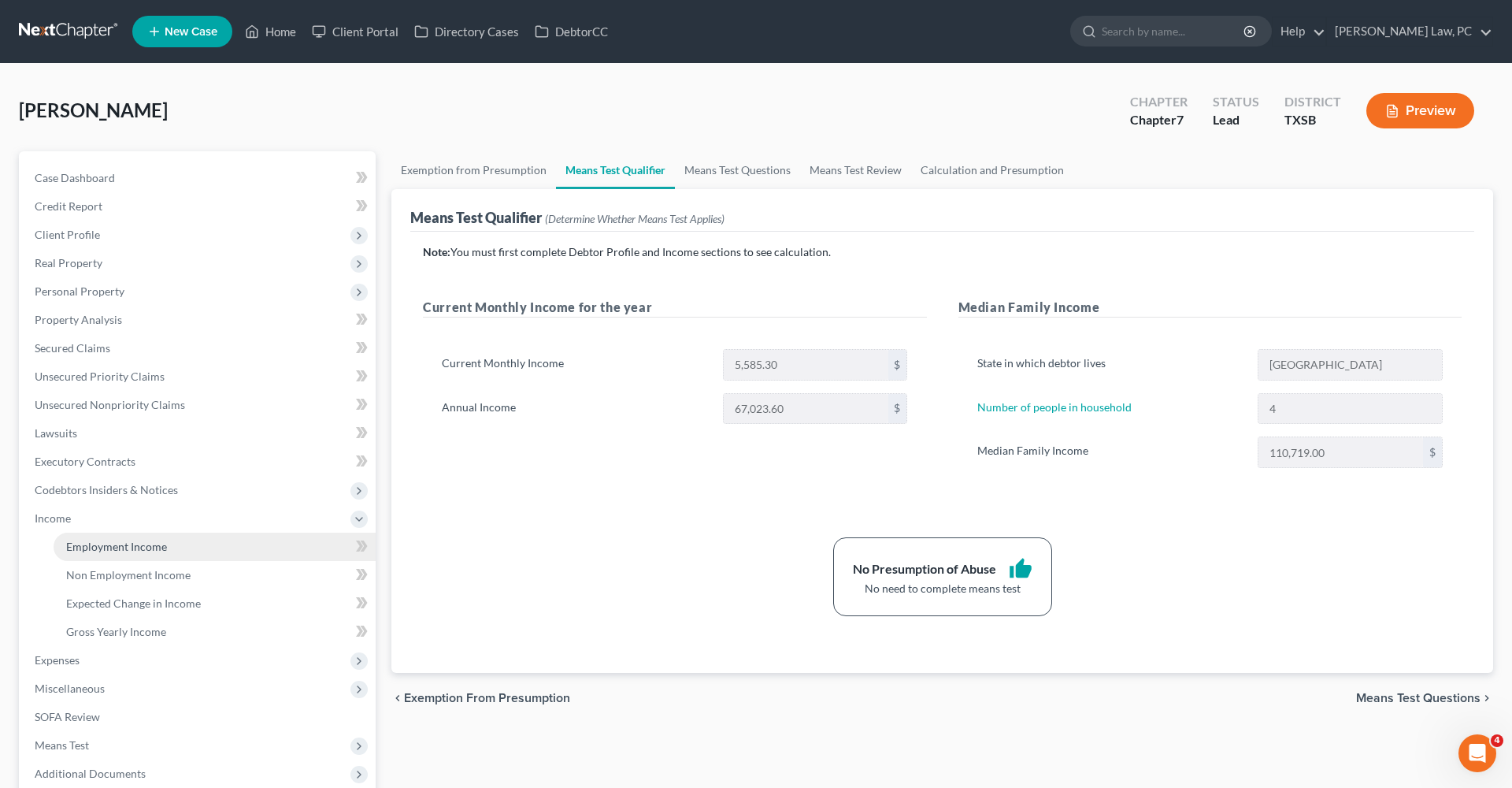
click at [111, 546] on span "Employment Income" at bounding box center [116, 547] width 101 height 13
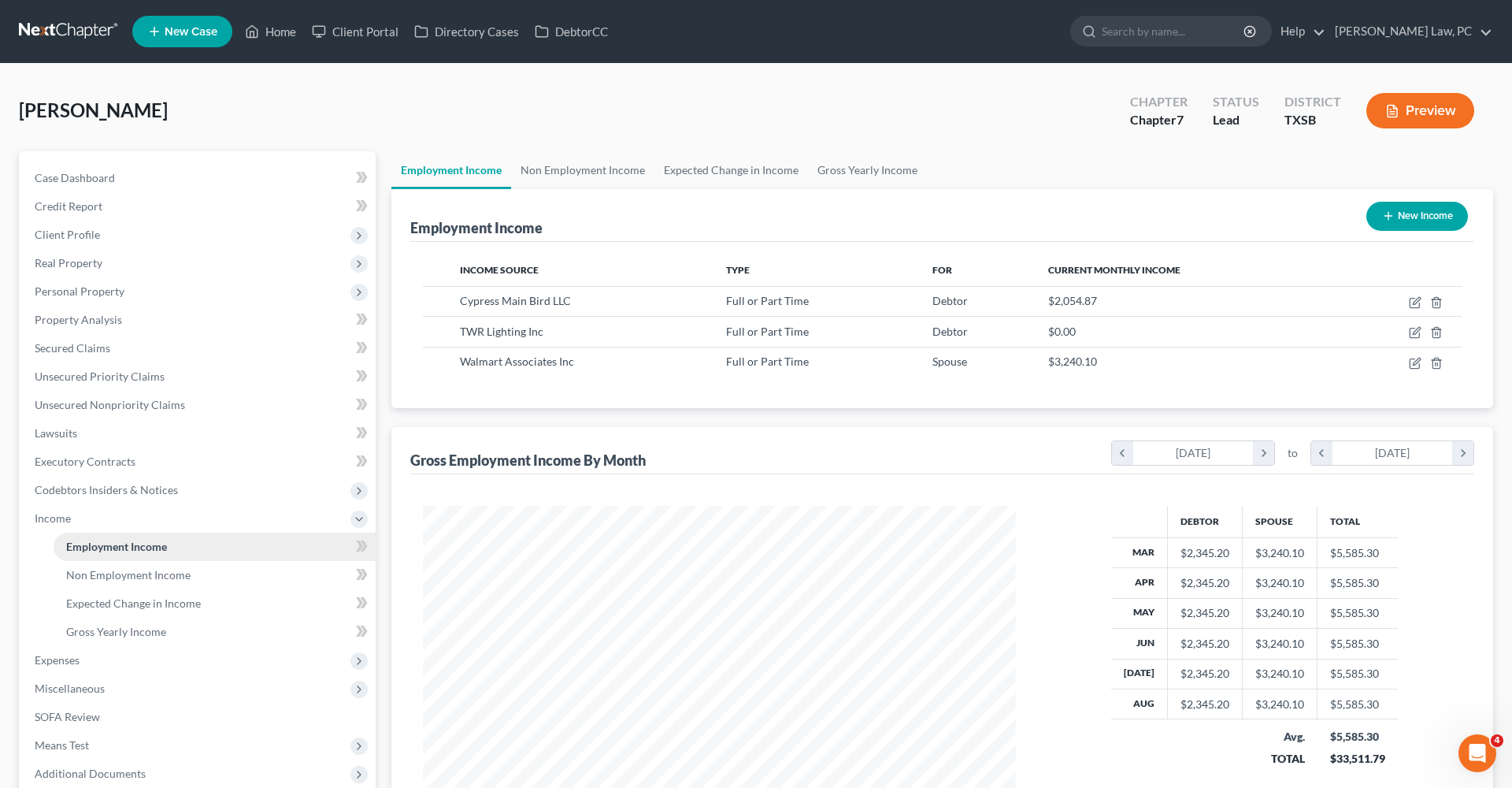
scroll to position [296, 624]
click at [1413, 334] on icon "button" at bounding box center [1415, 332] width 13 height 13
select select "0"
select select "45"
select select "3"
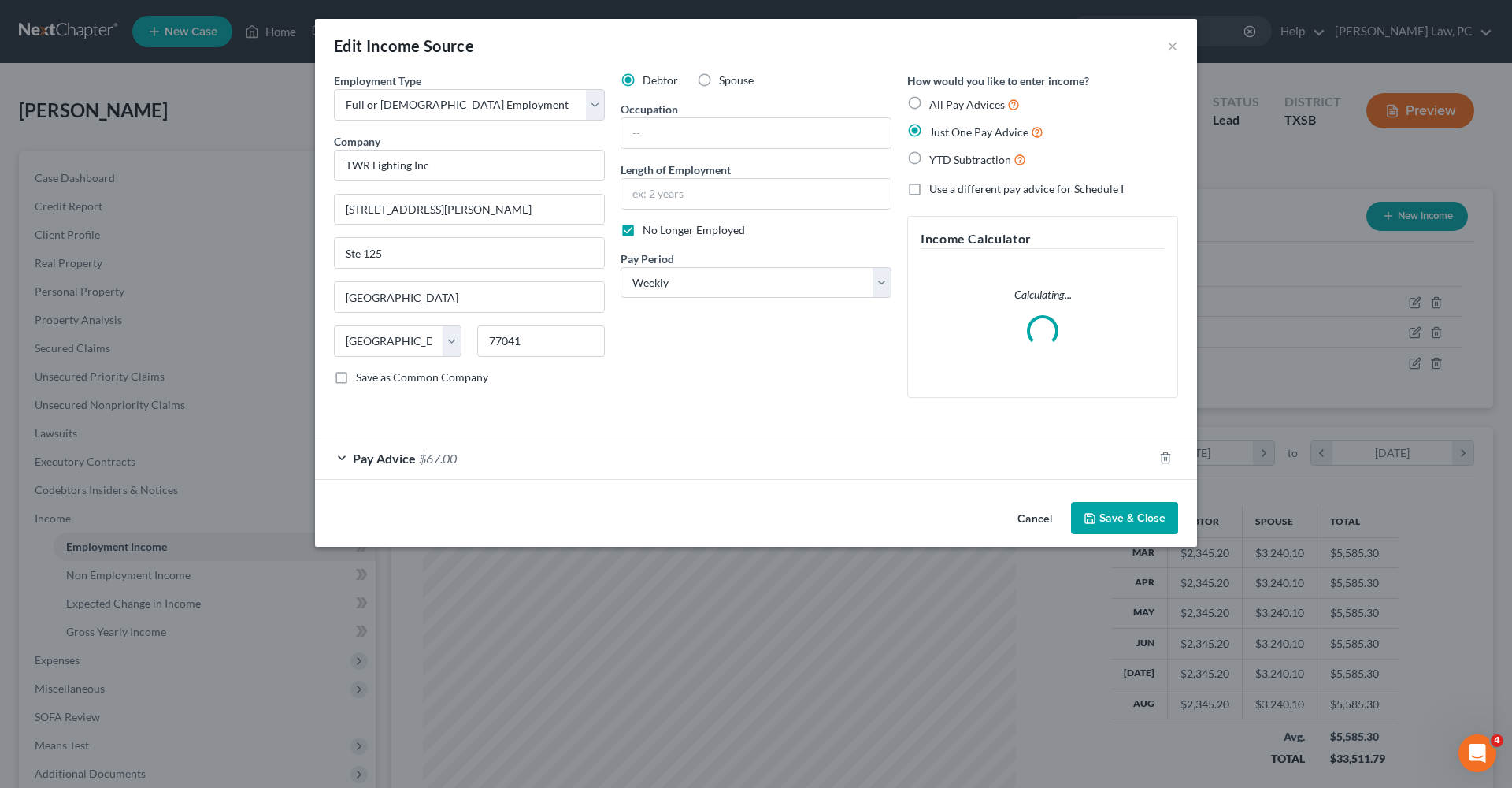
click at [412, 450] on span "Pay Advice" at bounding box center [385, 458] width 63 height 15
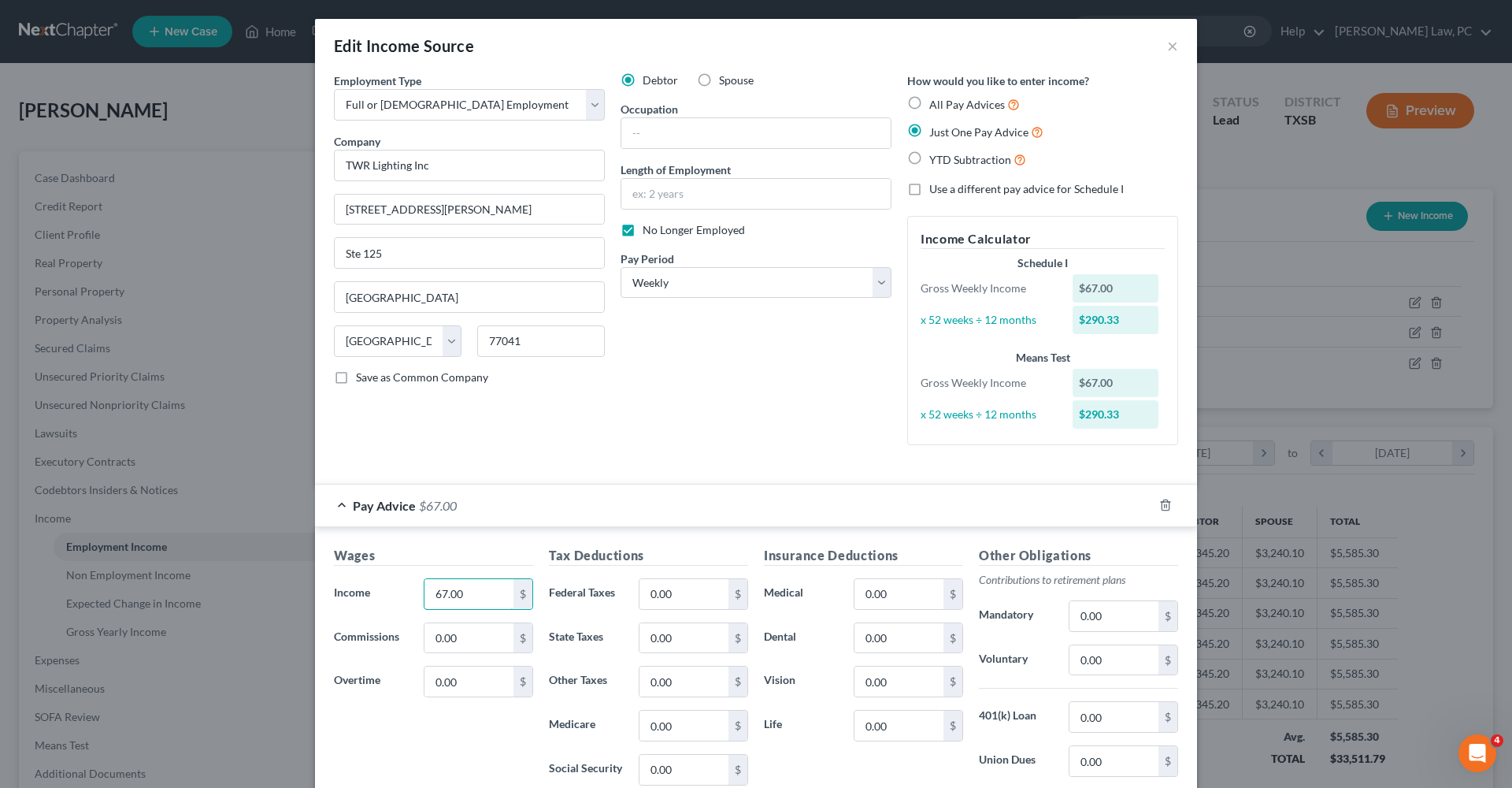
drag, startPoint x: 476, startPoint y: 595, endPoint x: 383, endPoint y: 592, distance: 93.0
click at [383, 592] on div "Income * 67.00 $" at bounding box center [434, 594] width 215 height 32
click at [455, 595] on input "text" at bounding box center [468, 594] width 89 height 30
type input "67.06"
click at [697, 585] on input "0.00" at bounding box center [684, 594] width 89 height 30
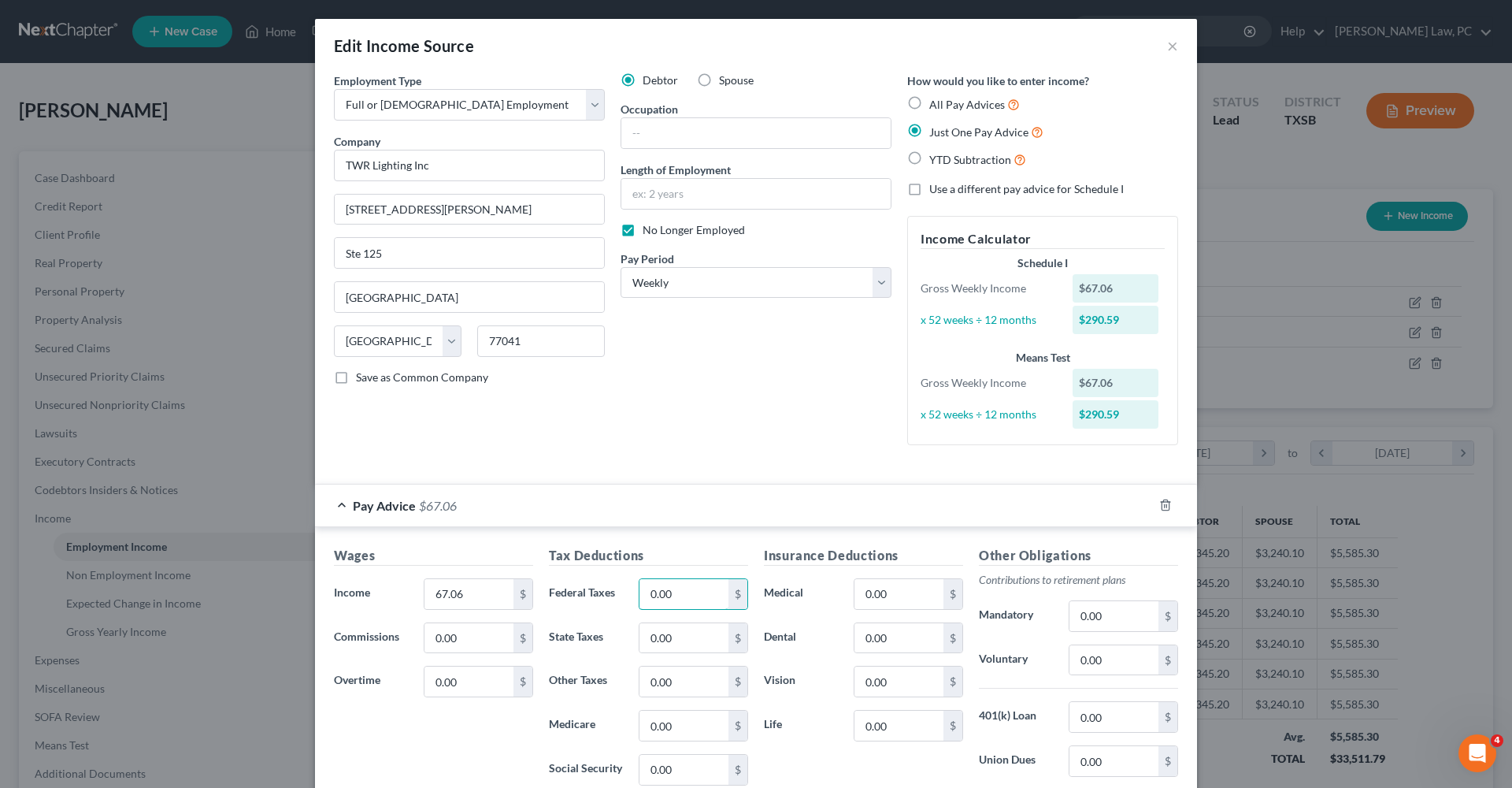
drag, startPoint x: 672, startPoint y: 592, endPoint x: 633, endPoint y: 592, distance: 39.0
click at [632, 592] on div "0.00 $" at bounding box center [693, 594] width 125 height 32
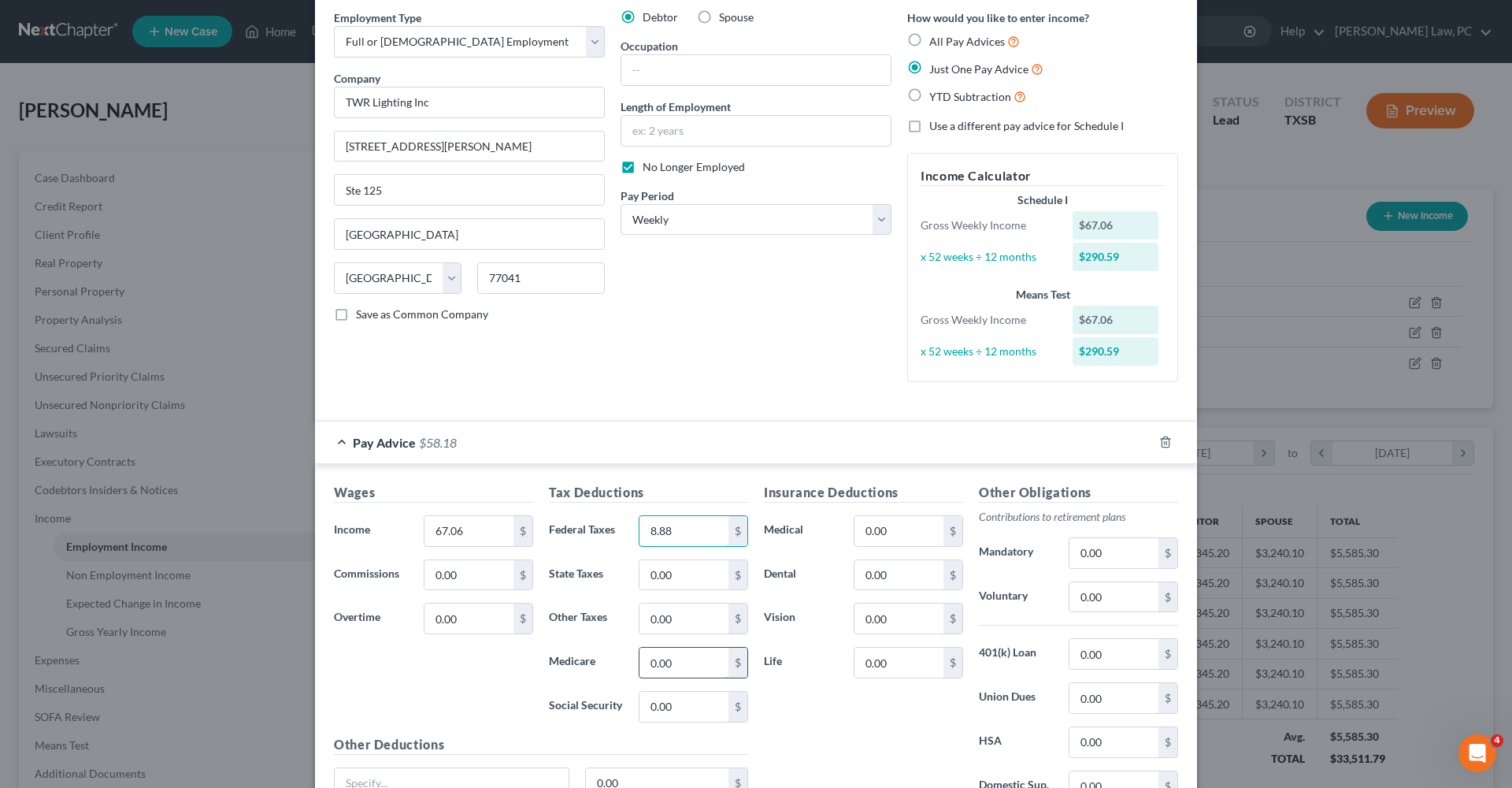
type input "8.88"
drag, startPoint x: 686, startPoint y: 660, endPoint x: 627, endPoint y: 660, distance: 59.0
click at [627, 660] on div "Medicare 0.00 $" at bounding box center [649, 662] width 215 height 32
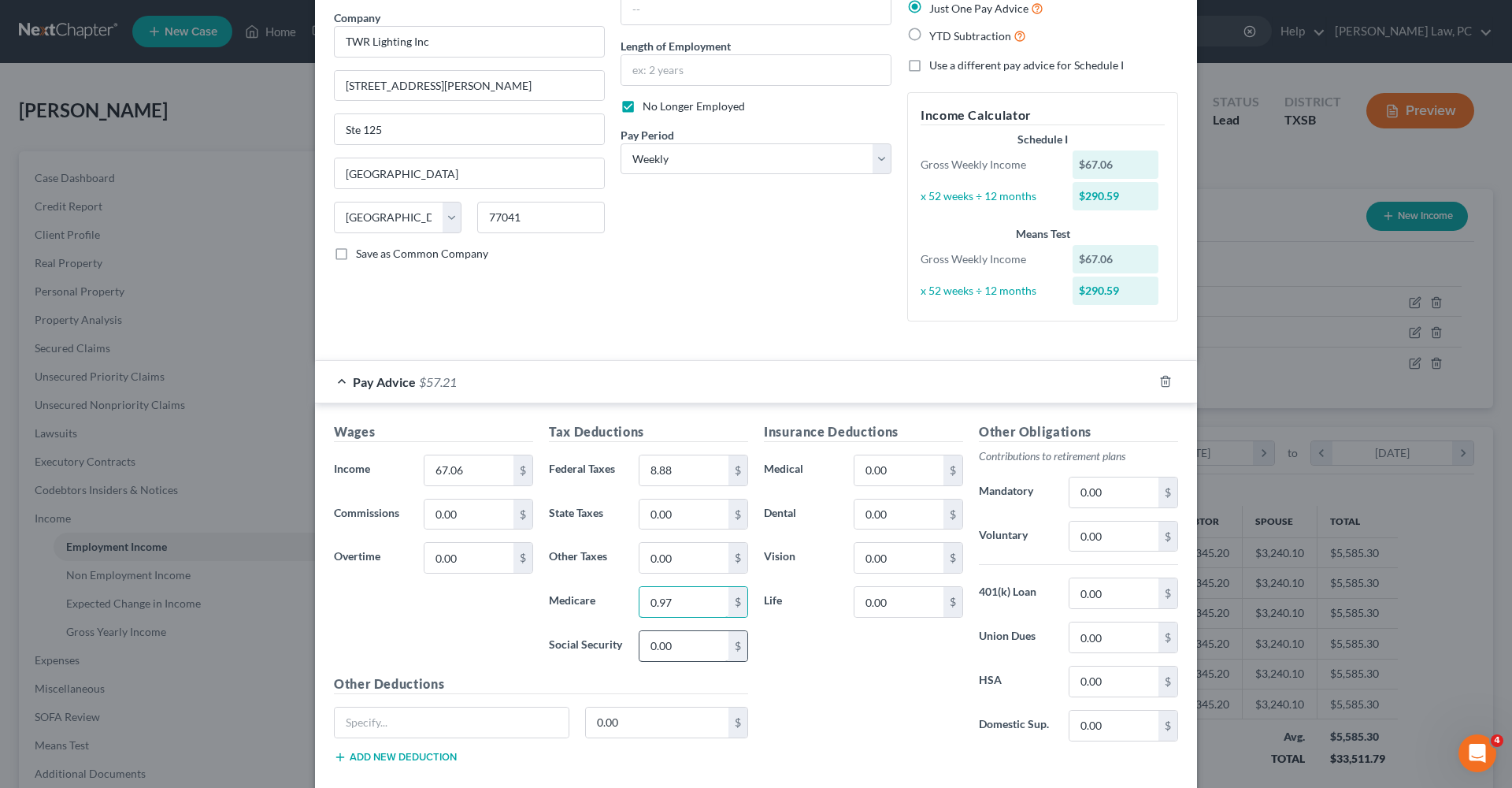
type input "0.97"
type input "4.16"
click at [829, 660] on div "Insurance Deductions Medical 0.00 $ Dental 0.00 $ Vision 0.00 $ Life 0.00 $" at bounding box center [864, 588] width 215 height 332
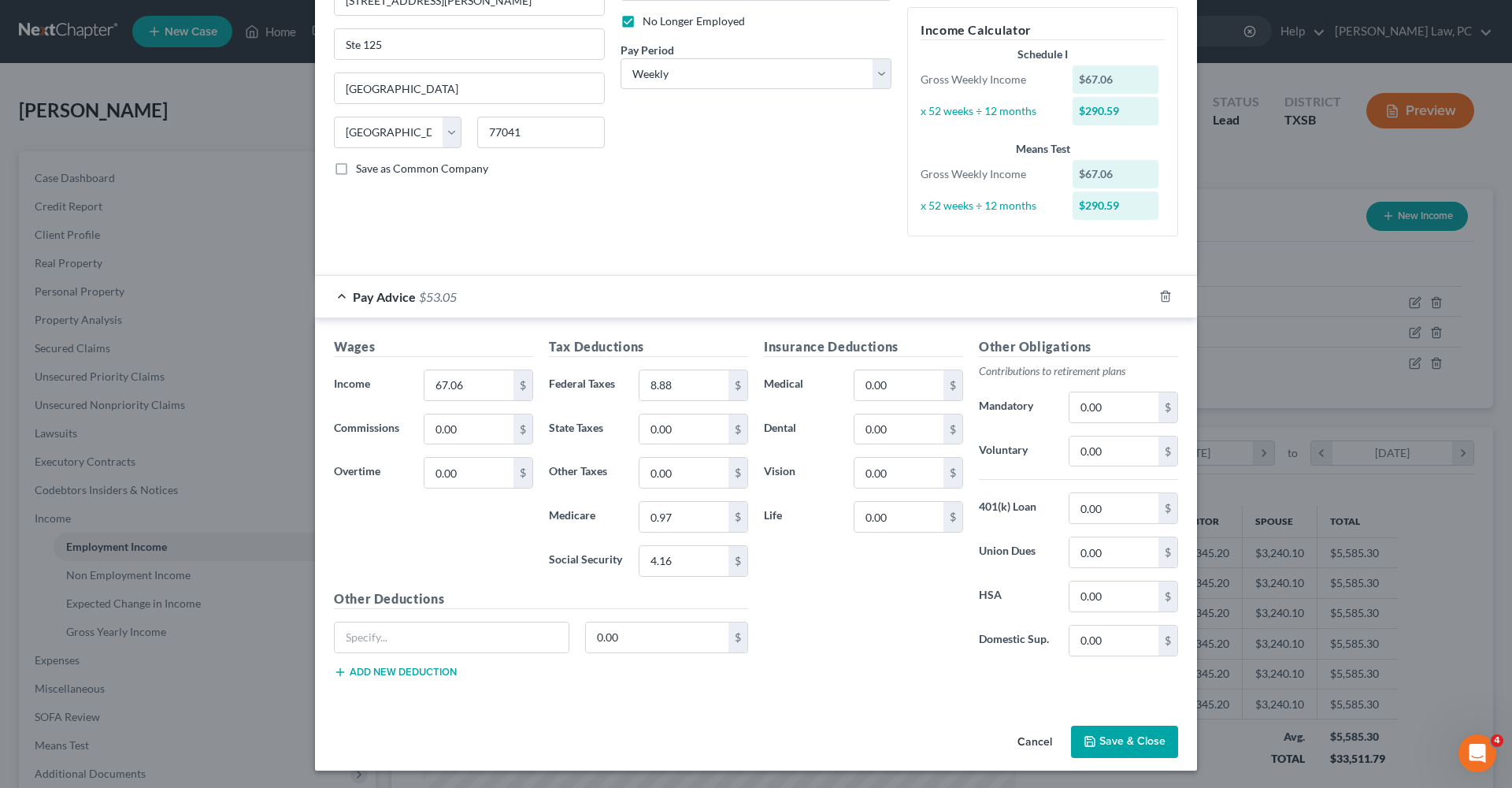
scroll to position [208, 0]
click at [1112, 733] on button "Save & Close" at bounding box center [1124, 743] width 107 height 33
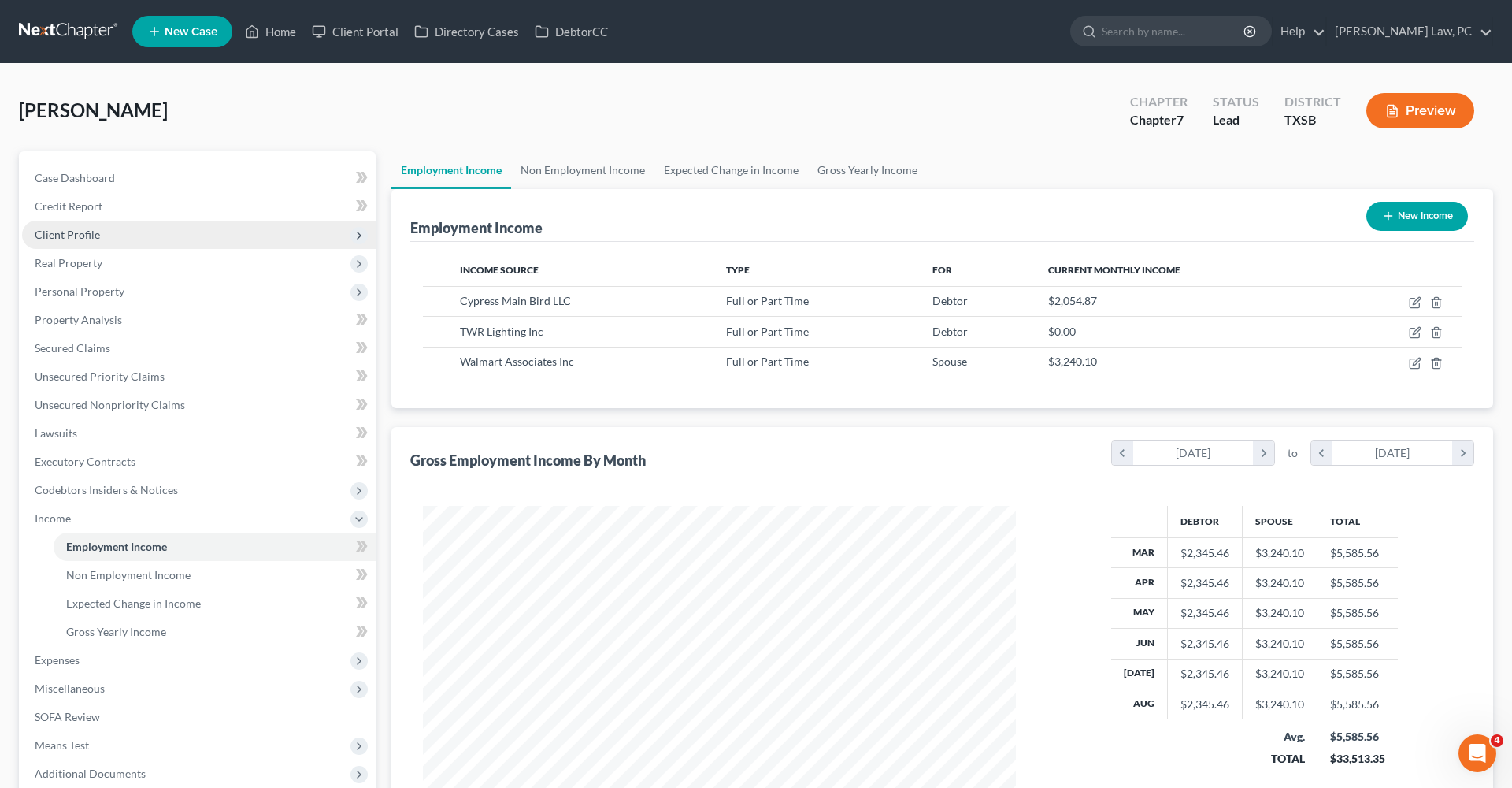
click at [41, 231] on span "Client Profile" at bounding box center [67, 235] width 65 height 13
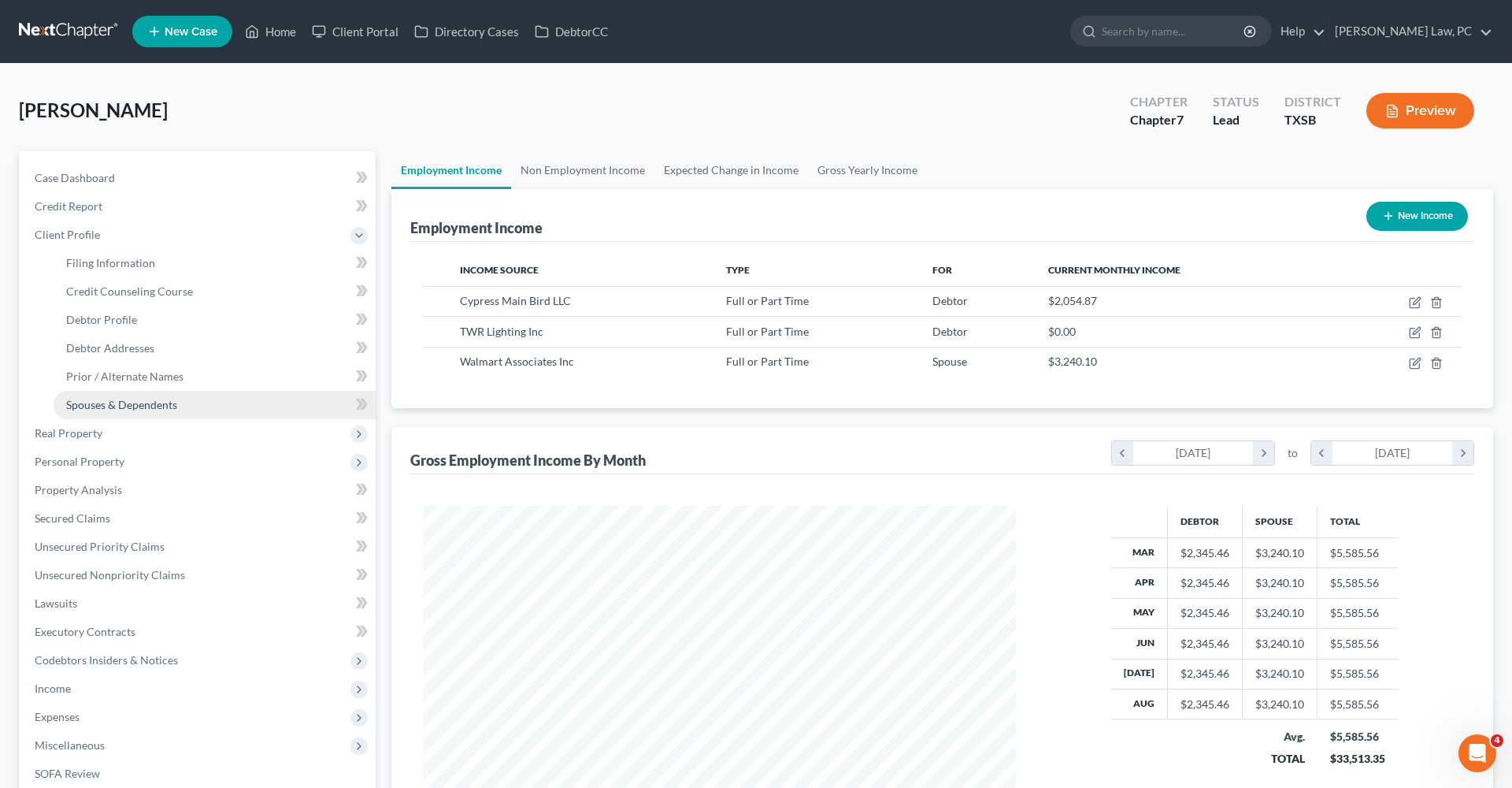
click at [132, 402] on span "Spouses & Dependents" at bounding box center [121, 405] width 111 height 13
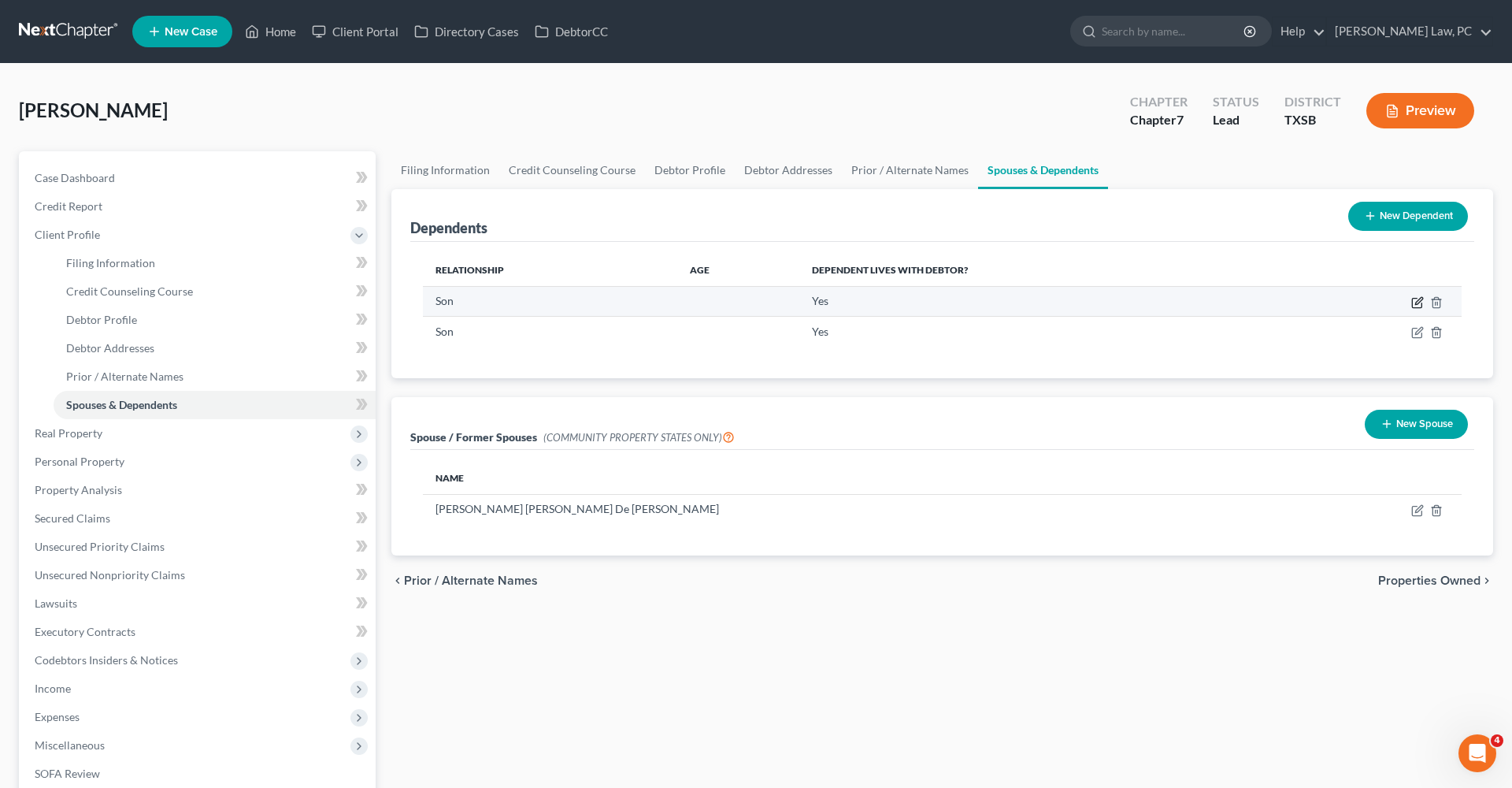
click at [1412, 302] on icon "button" at bounding box center [1417, 303] width 10 height 10
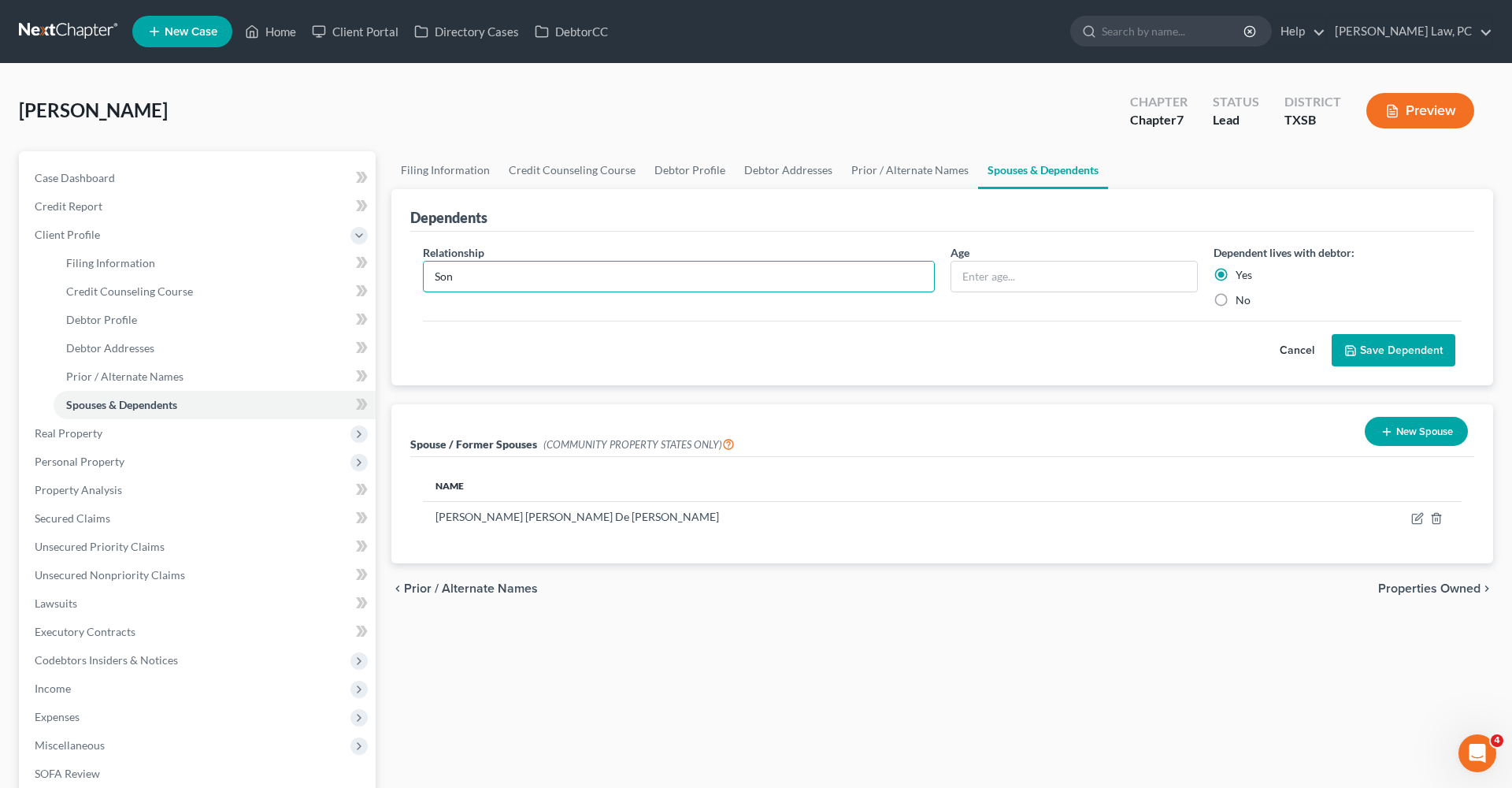
drag, startPoint x: 462, startPoint y: 278, endPoint x: 403, endPoint y: 277, distance: 59.0
click at [403, 277] on div "Dependents Relationship * Son Age Dependent lives with debtor: Yes No Cancel Sa…" at bounding box center [943, 288] width 1102 height 197
type input "Daughter"
click at [1002, 280] on input "text" at bounding box center [1074, 276] width 246 height 30
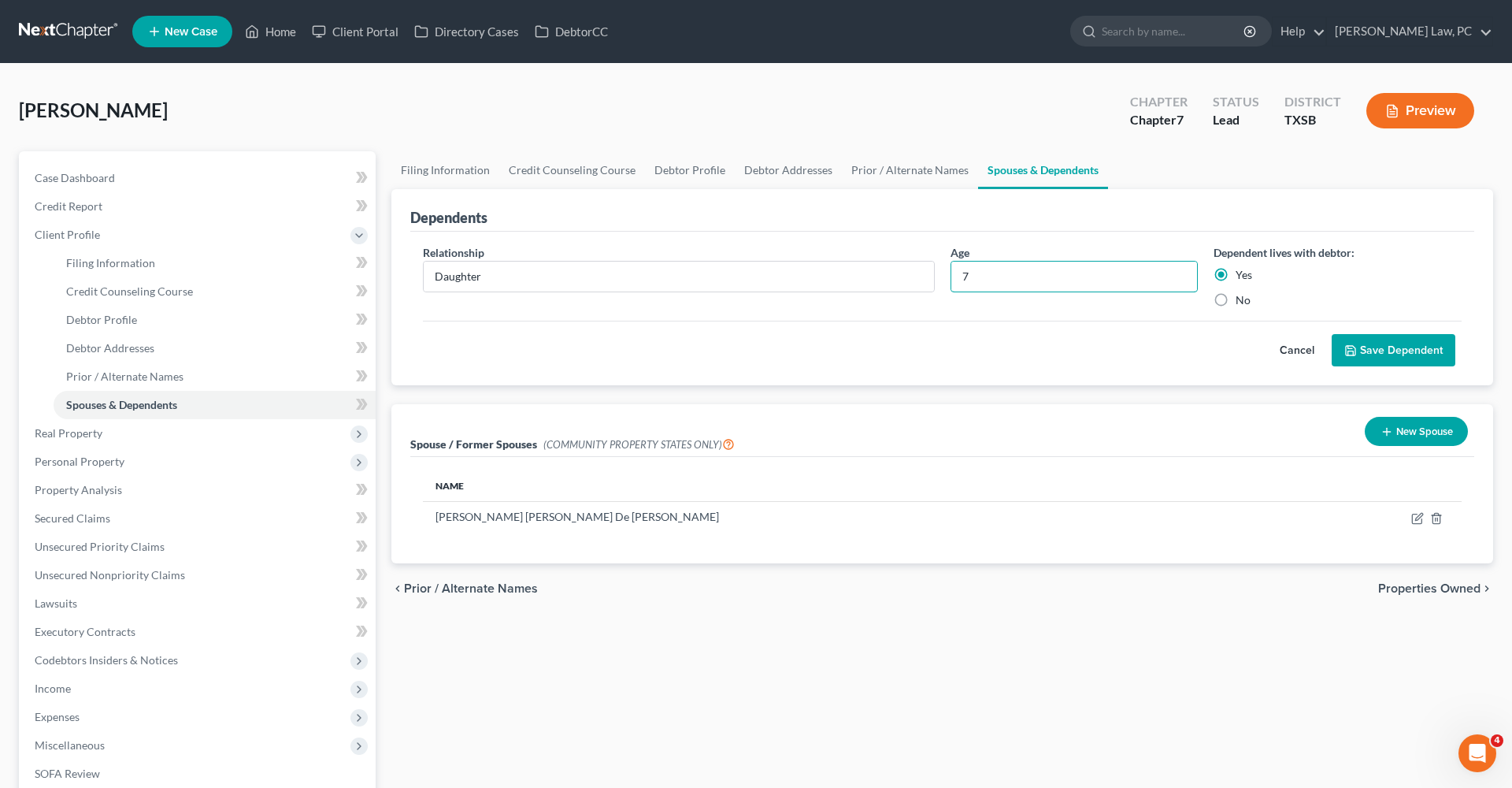
type input "7"
click at [1383, 341] on button "Save Dependent" at bounding box center [1394, 350] width 124 height 33
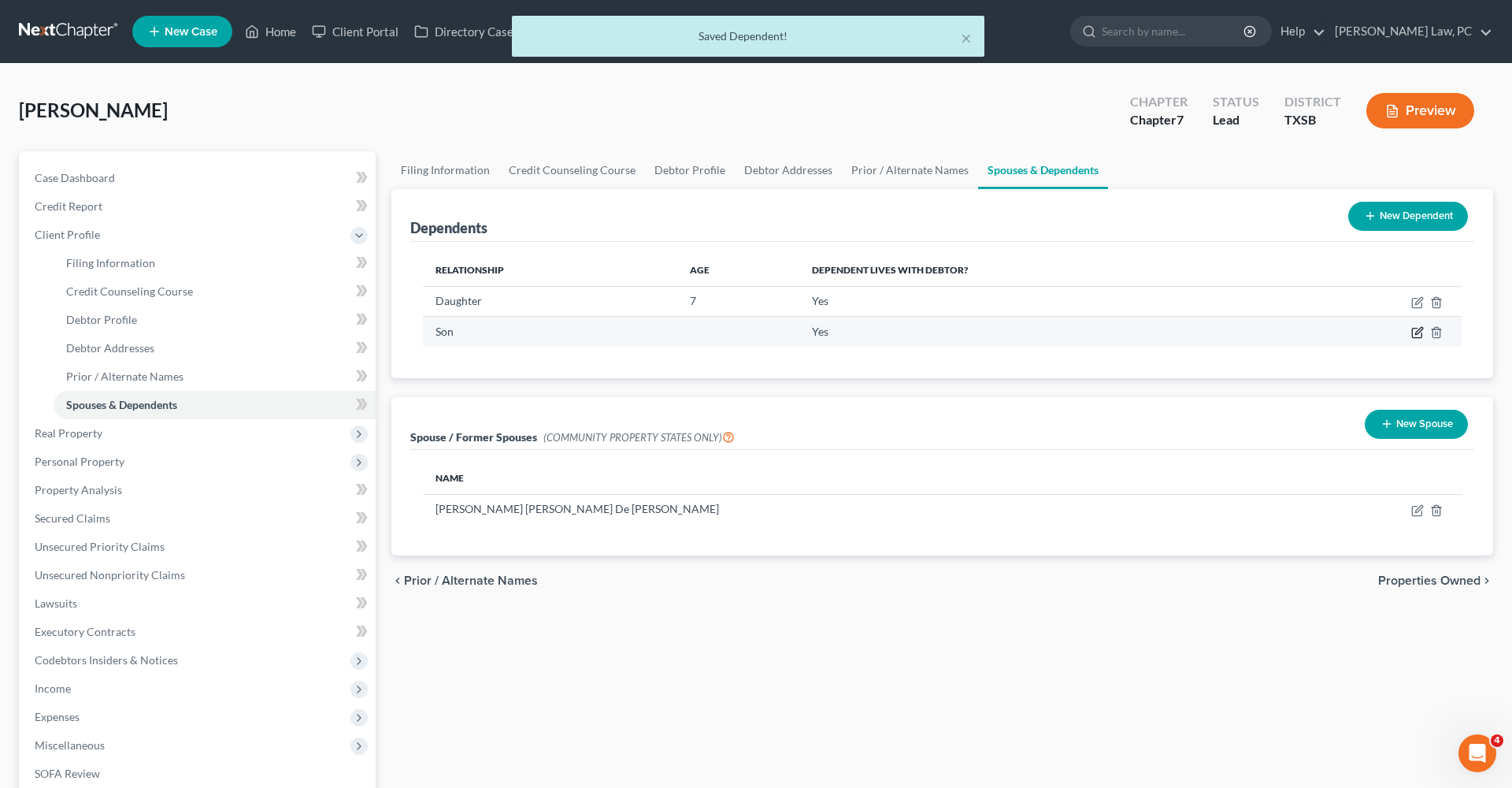
click at [1419, 335] on icon "button" at bounding box center [1418, 332] width 13 height 13
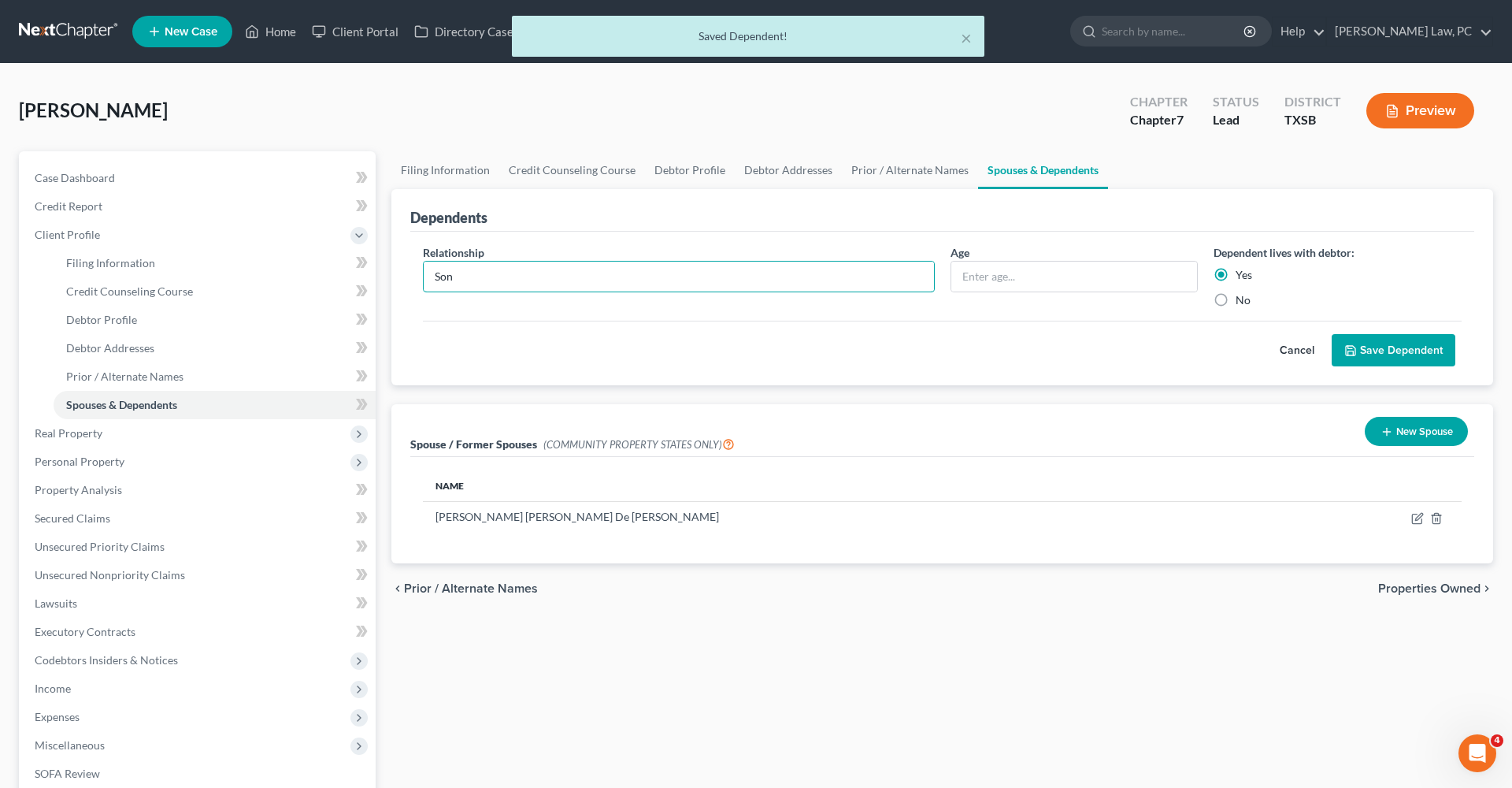
drag, startPoint x: 477, startPoint y: 272, endPoint x: 384, endPoint y: 270, distance: 93.0
click at [384, 271] on div "Dependents Relationship * Son Age Dependent lives with debtor: Yes No Cancel Sa…" at bounding box center [943, 288] width 1118 height 197
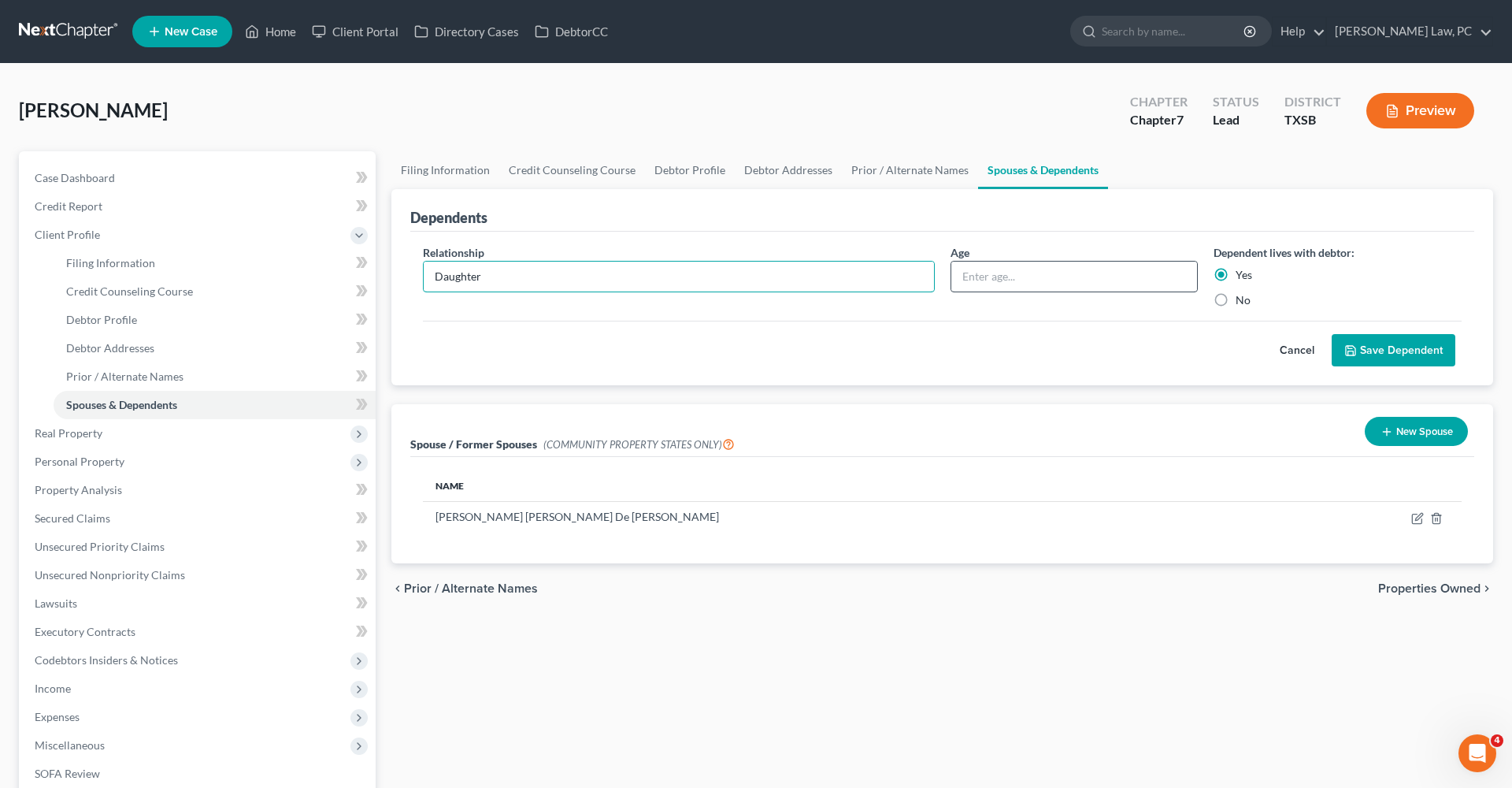
type input "Daughter"
click at [1063, 267] on input "text" at bounding box center [1074, 276] width 246 height 30
type input "4"
click at [1394, 349] on button "Save Dependent" at bounding box center [1394, 350] width 124 height 33
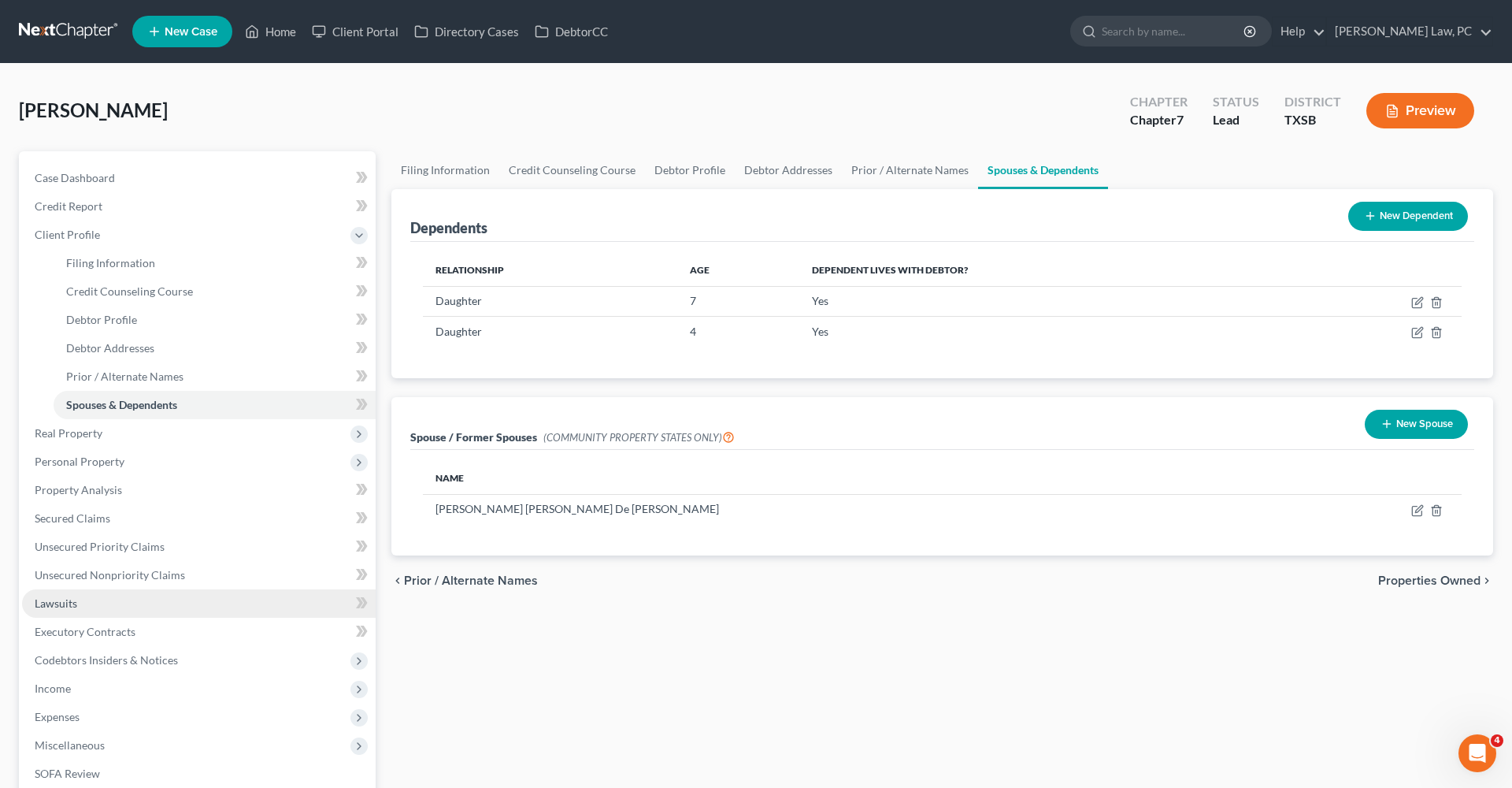
scroll to position [158, 0]
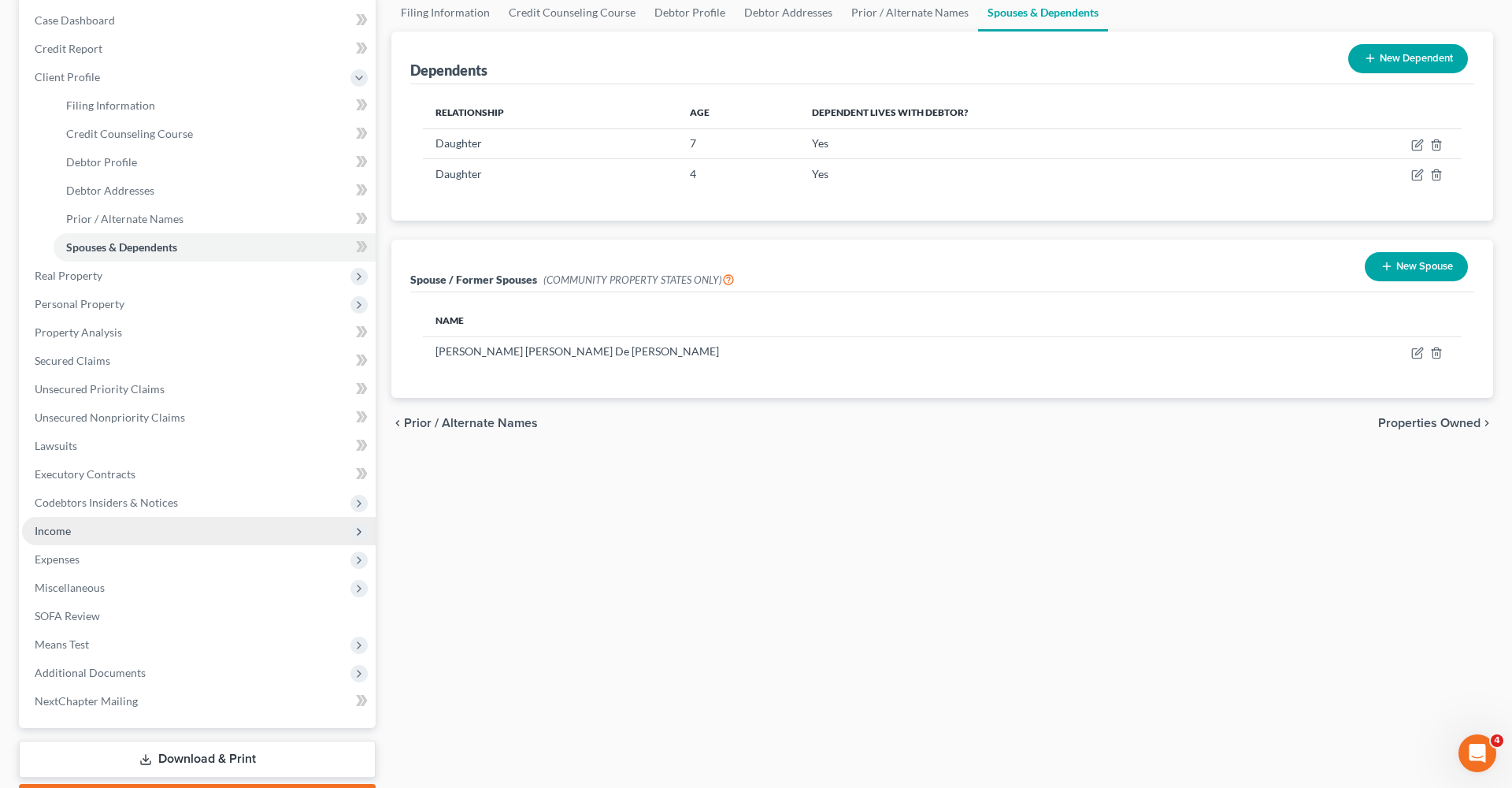
click at [33, 528] on span "Income" at bounding box center [199, 530] width 354 height 28
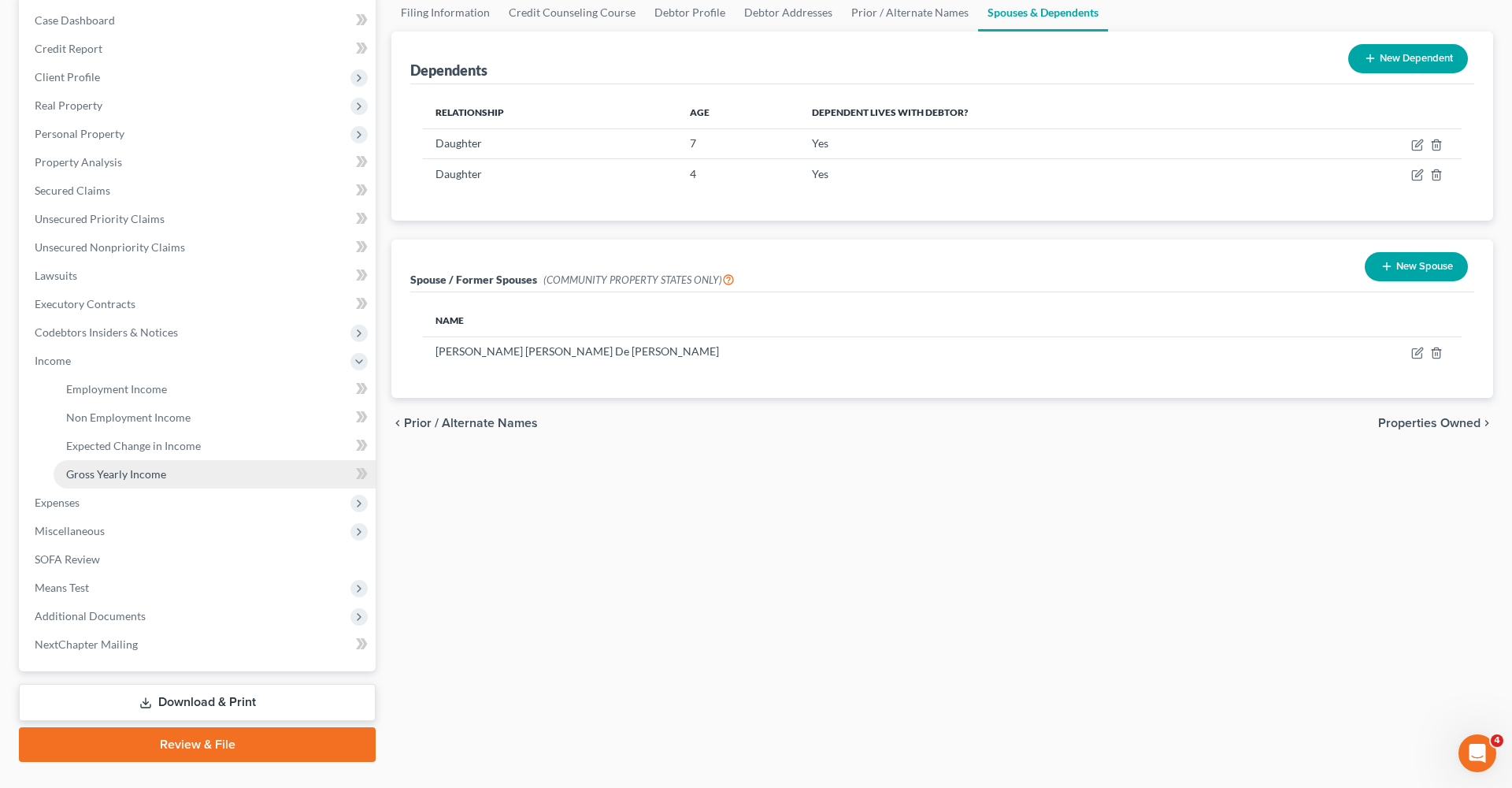
click at [112, 478] on span "Gross Yearly Income" at bounding box center [116, 474] width 100 height 13
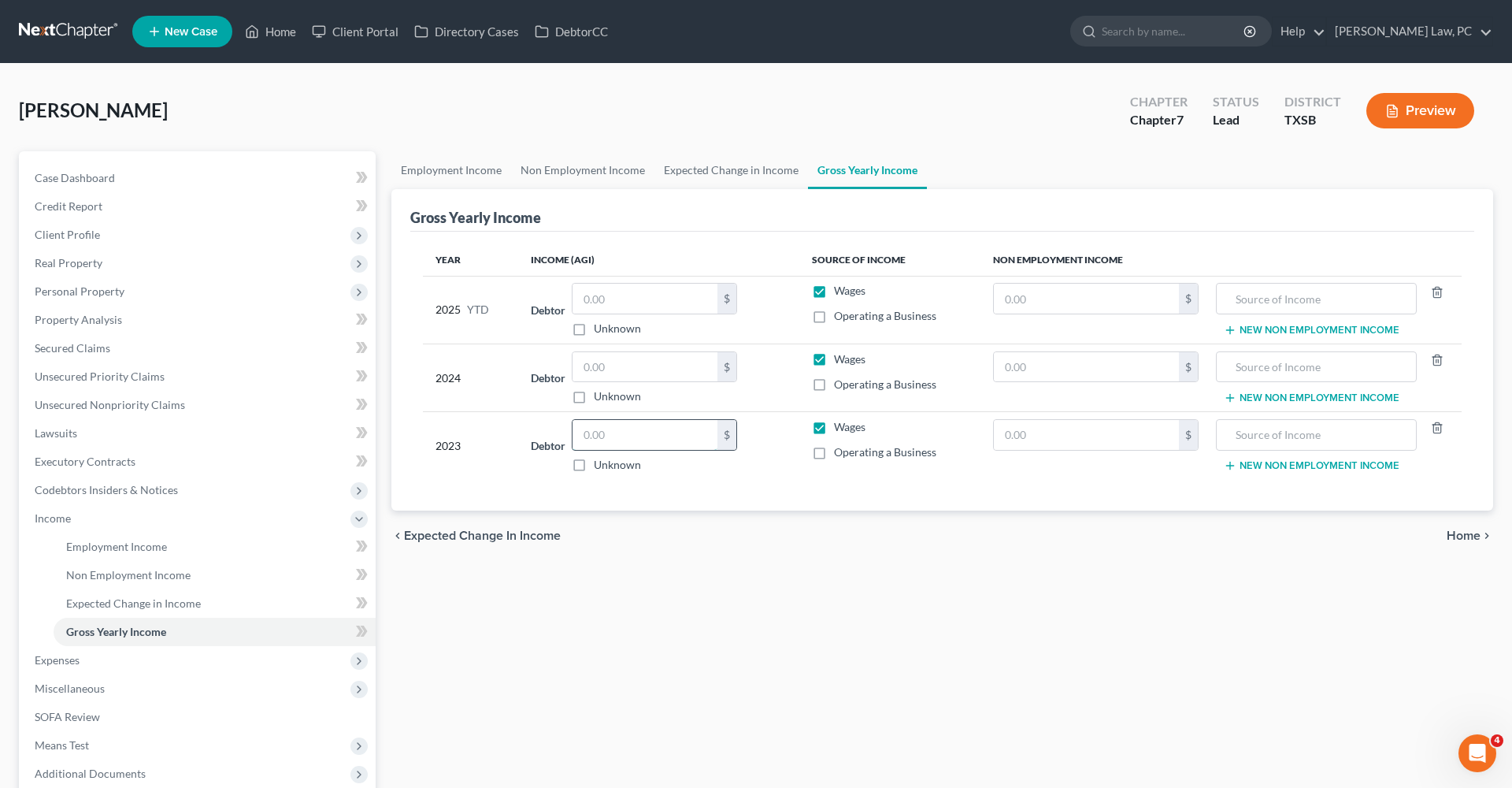
click at [620, 432] on input "text" at bounding box center [644, 435] width 145 height 30
type input "58,522"
click at [743, 571] on div "Employment Income Non Employment Income Expected Change in Income Gross Yearly …" at bounding box center [943, 535] width 1118 height 769
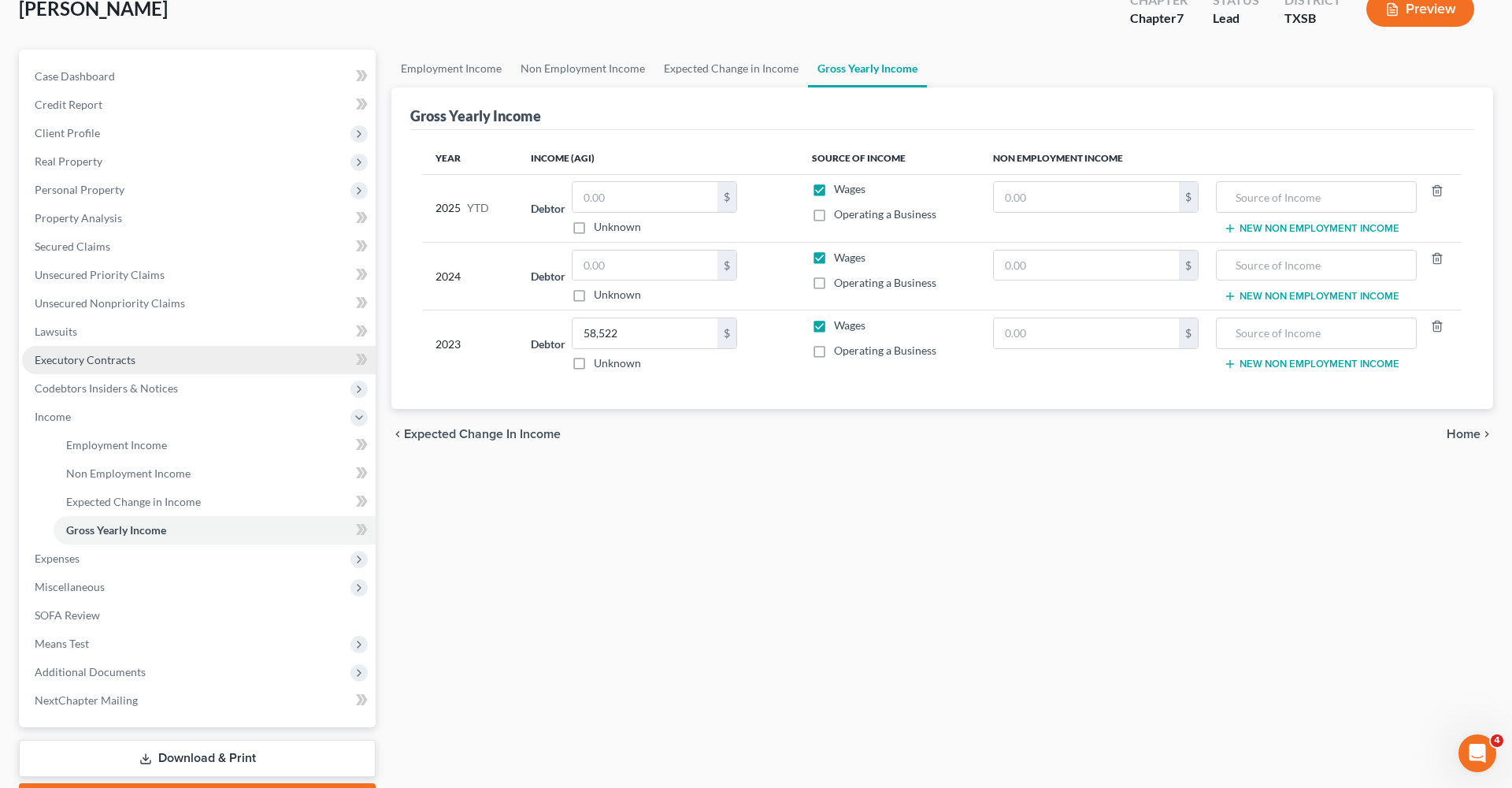
scroll to position [102, 0]
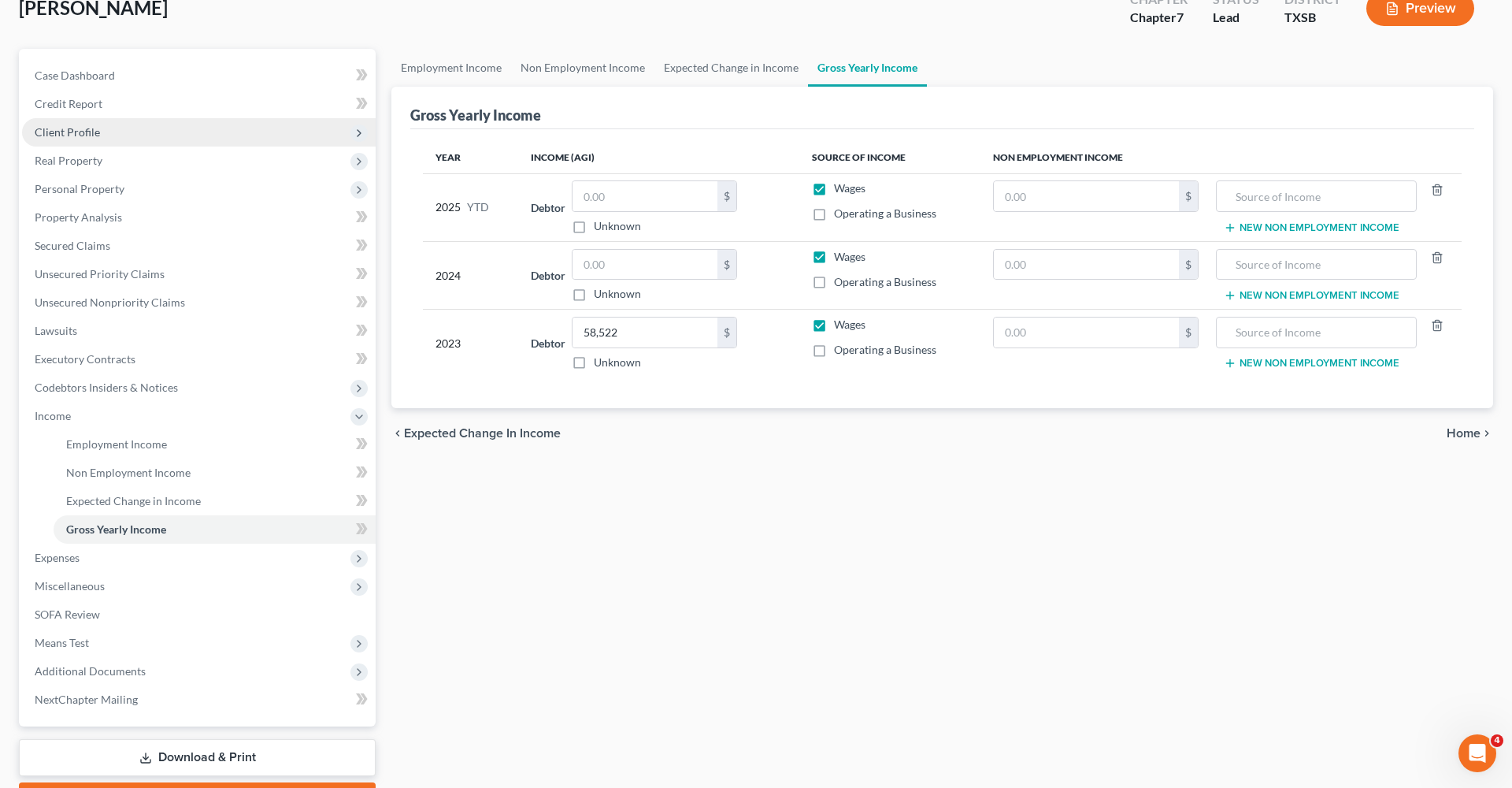
click at [51, 132] on span "Client Profile" at bounding box center [67, 132] width 65 height 13
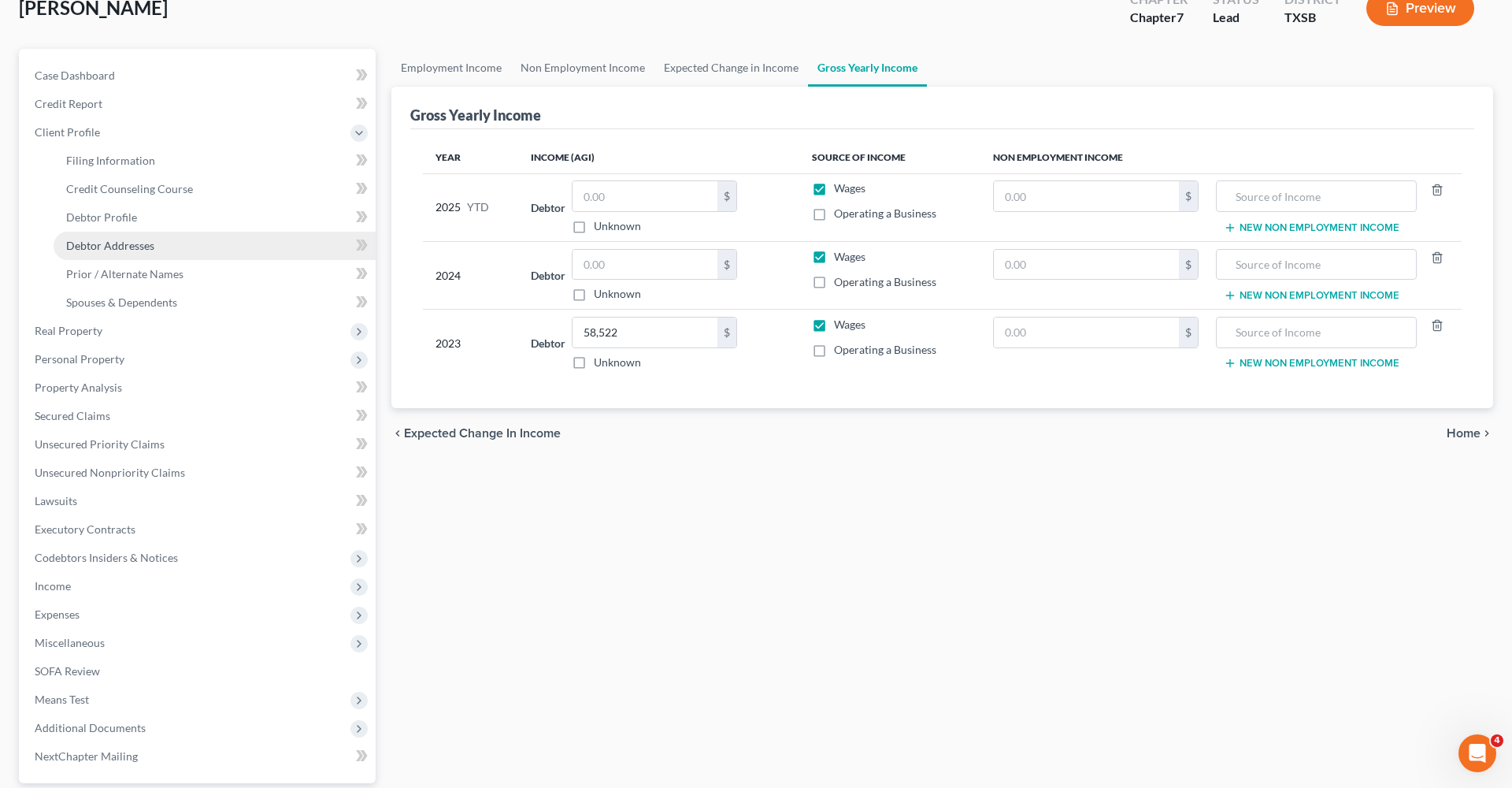
click at [112, 243] on span "Debtor Addresses" at bounding box center [111, 245] width 88 height 13
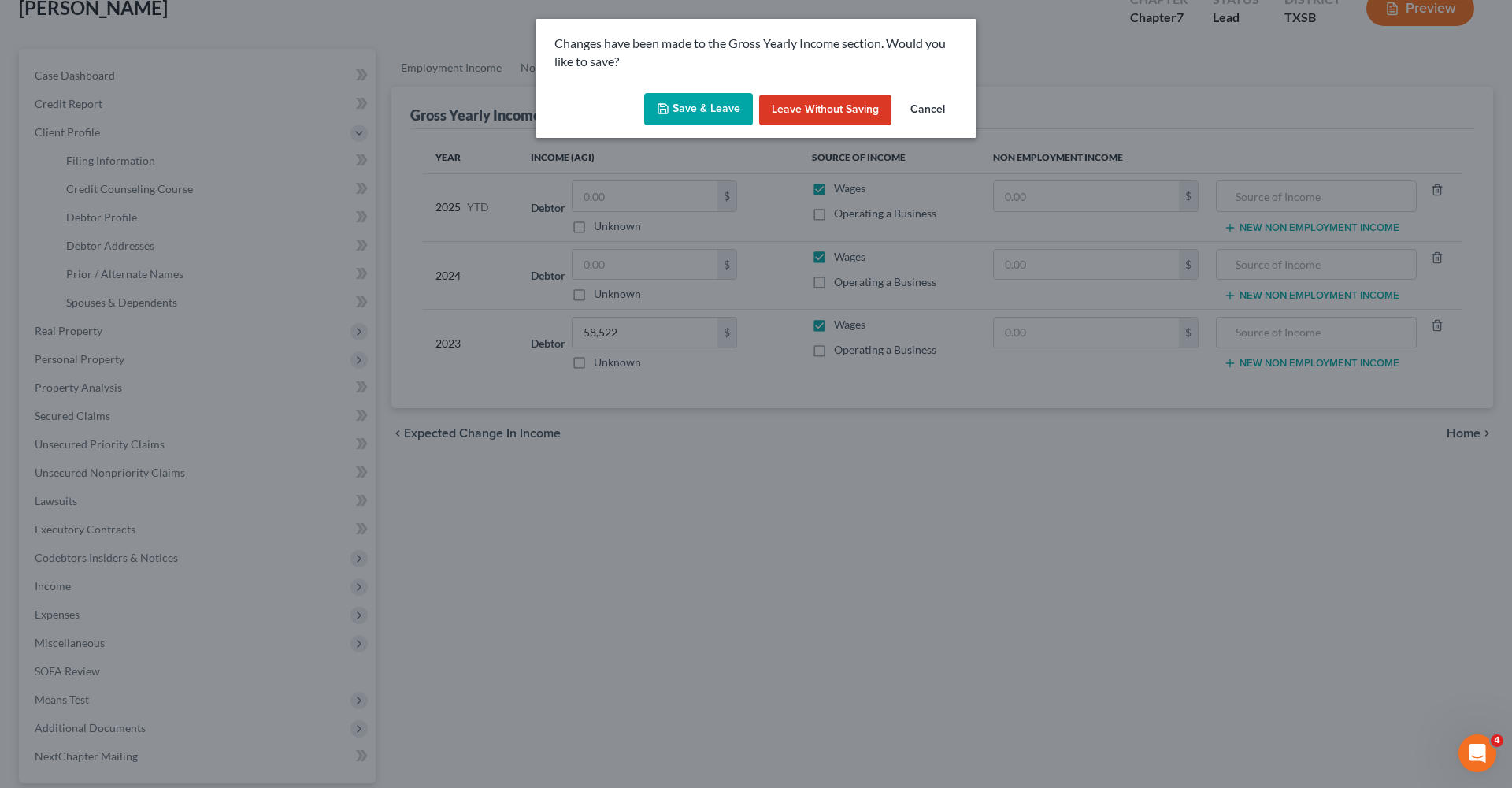
click at [676, 108] on button "Save & Leave" at bounding box center [698, 110] width 109 height 33
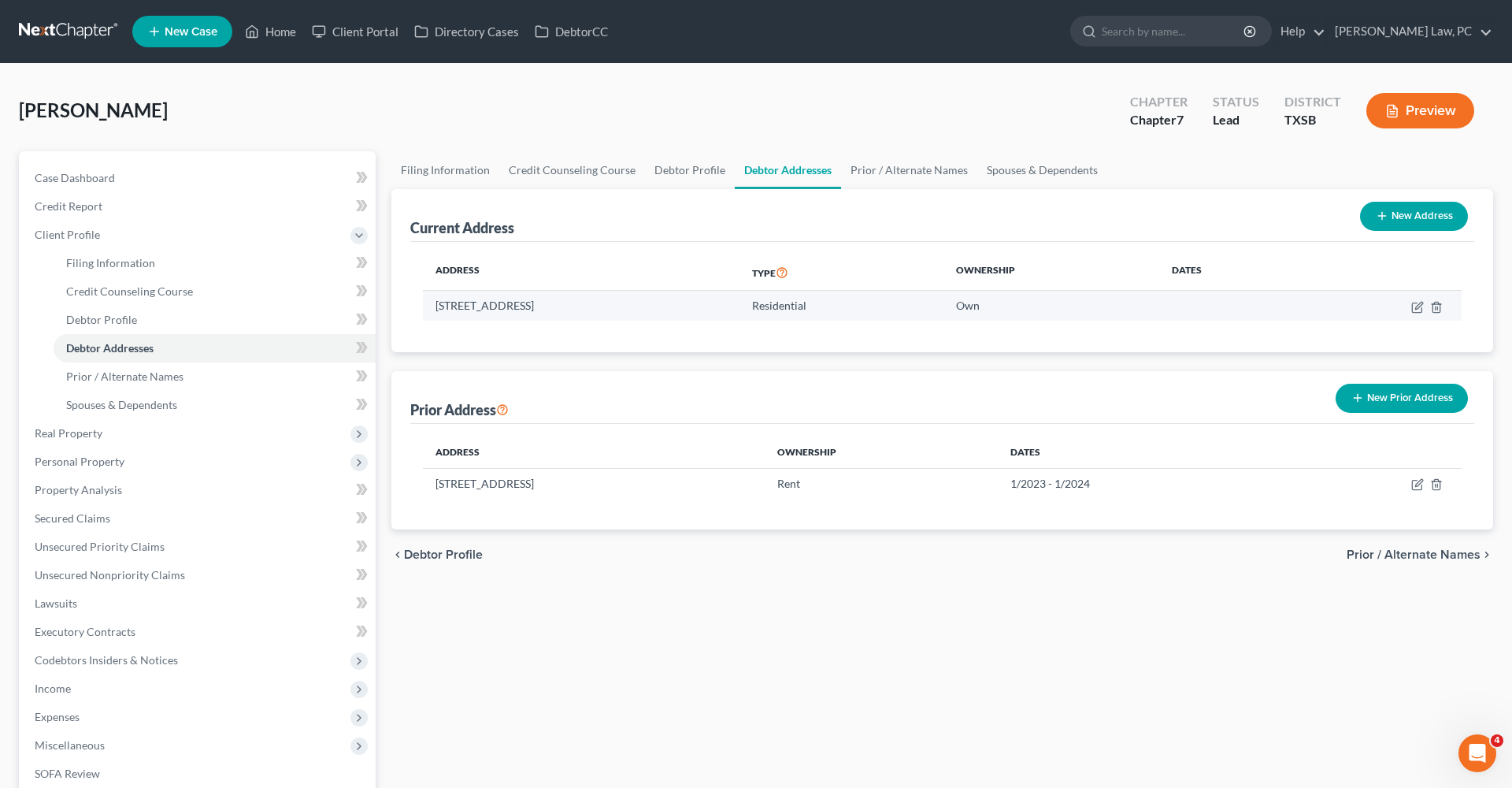
drag, startPoint x: 628, startPoint y: 302, endPoint x: 433, endPoint y: 296, distance: 195.1
click at [432, 296] on td "[STREET_ADDRESS]" at bounding box center [581, 305] width 316 height 30
copy td "[STREET_ADDRESS]"
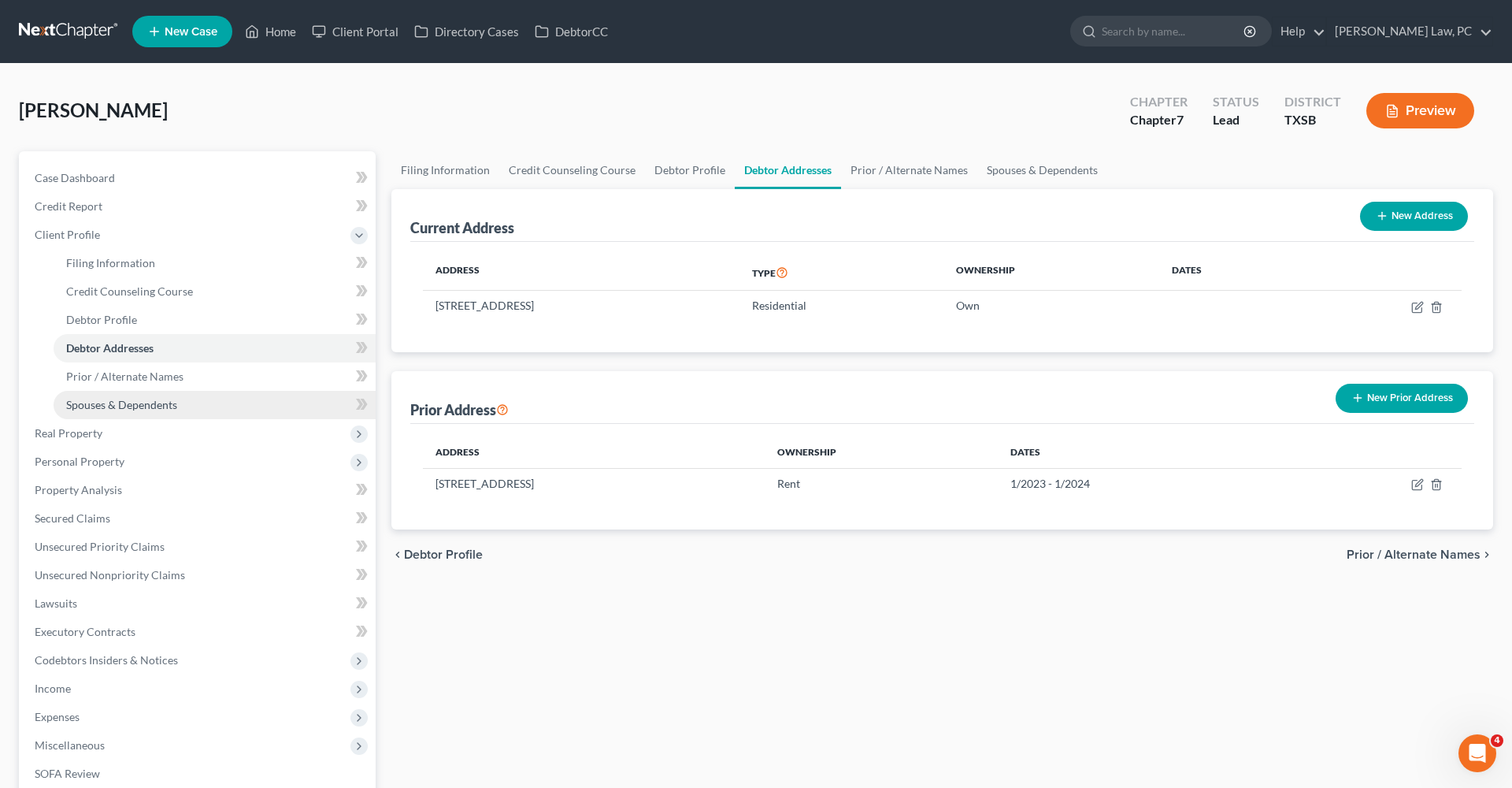
click at [96, 409] on span "Spouses & Dependents" at bounding box center [121, 405] width 111 height 13
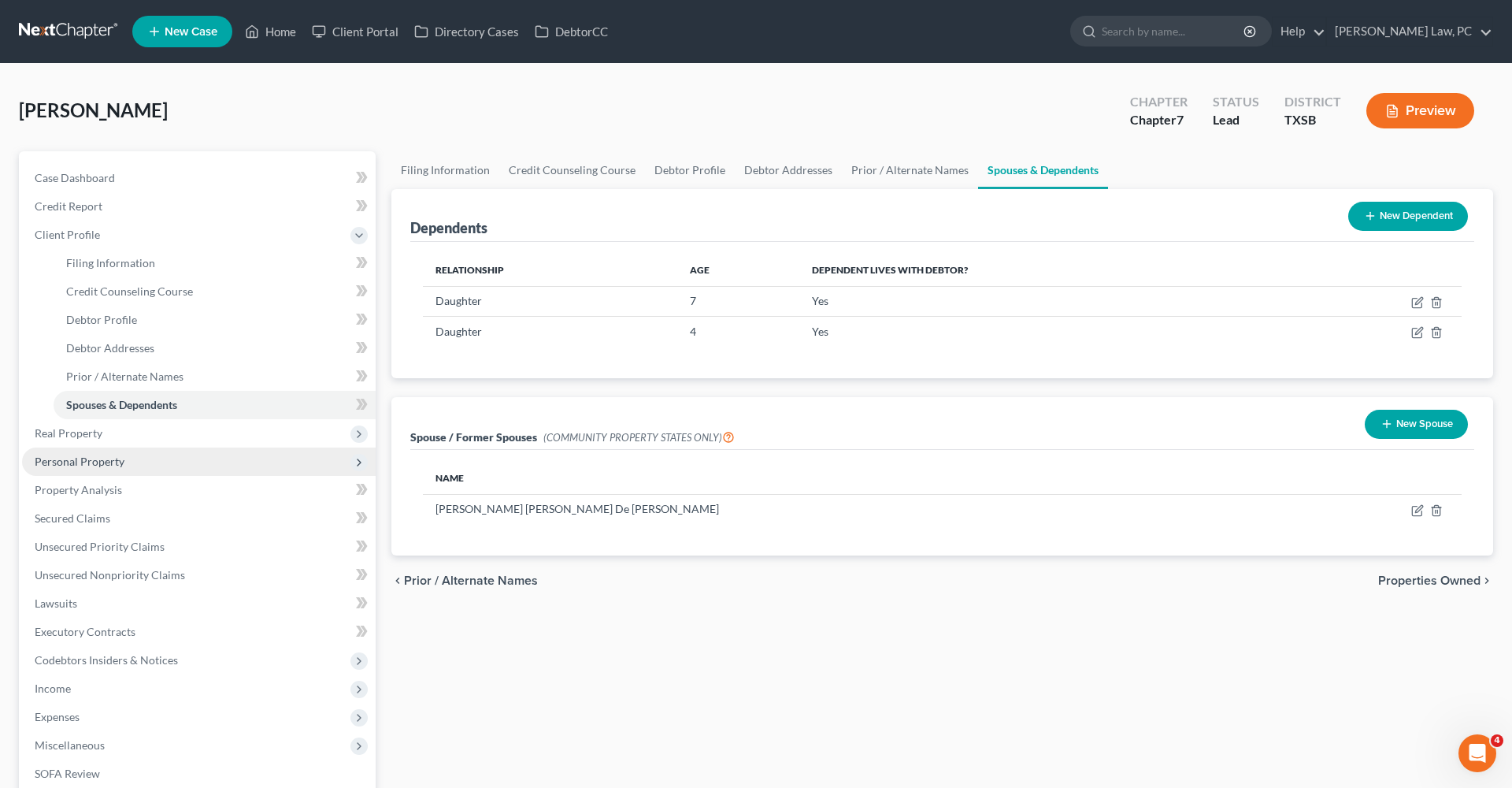
scroll to position [25, 0]
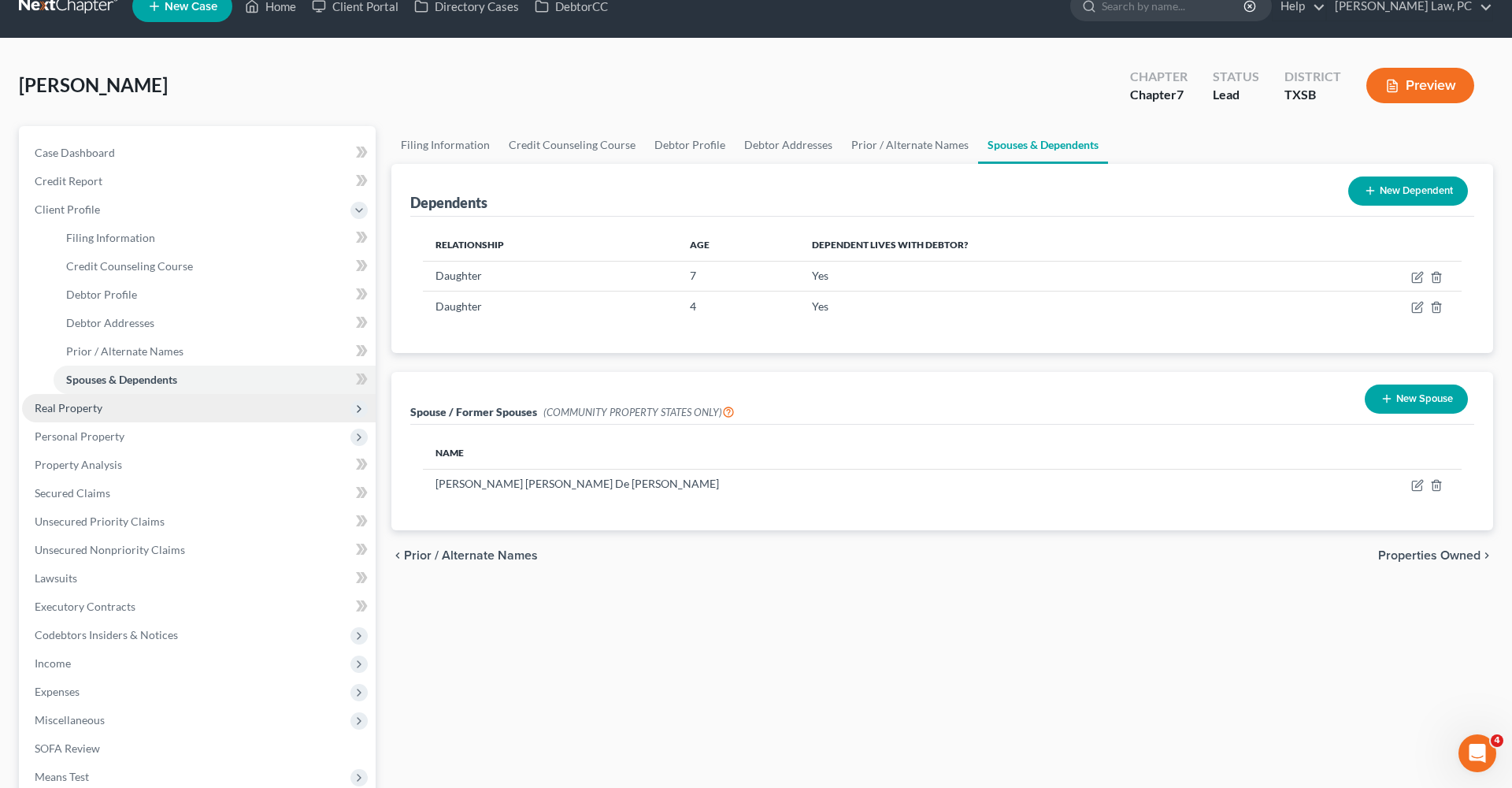
click at [83, 408] on span "Real Property" at bounding box center [68, 408] width 67 height 13
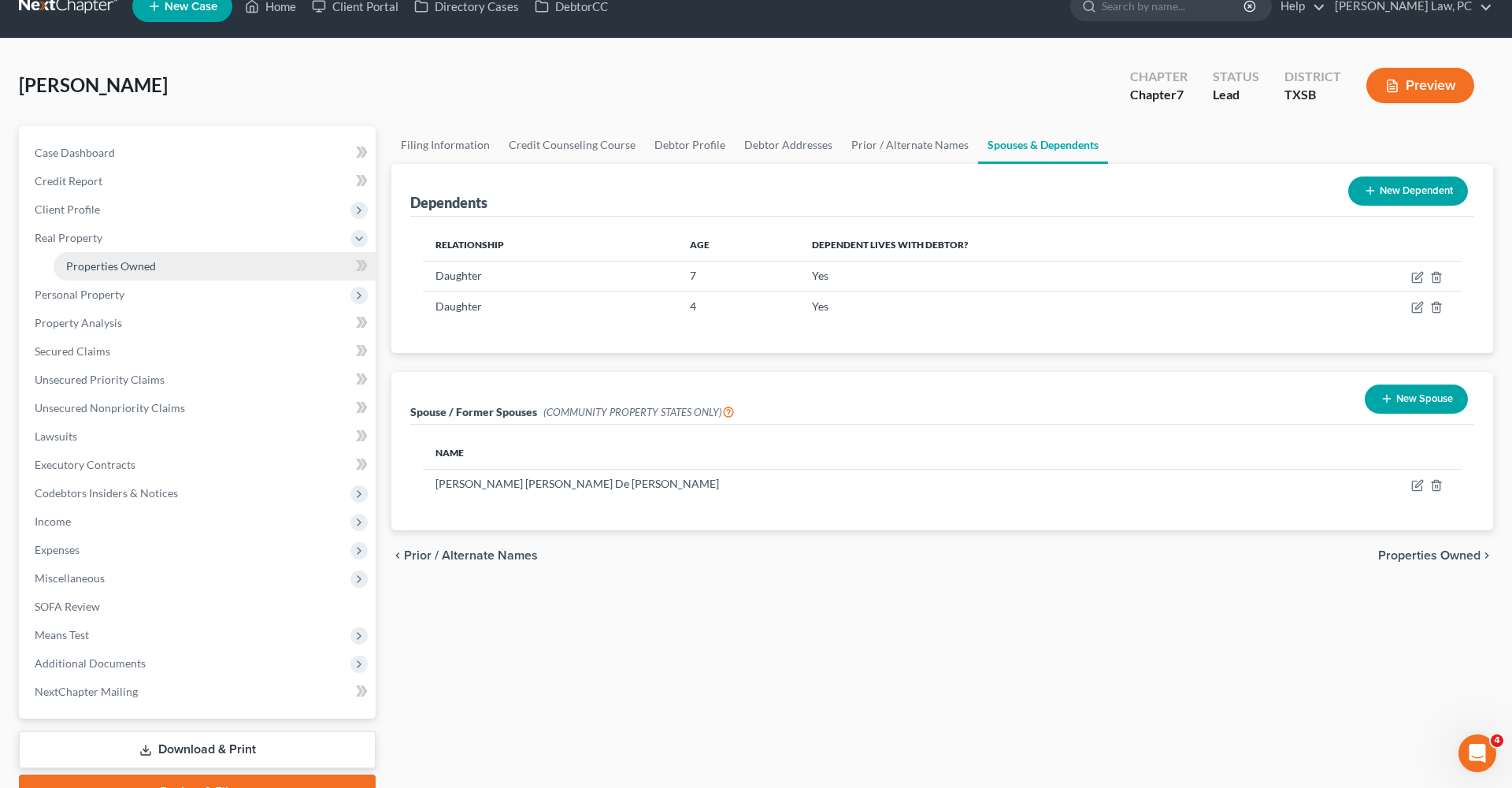
click at [119, 264] on span "Properties Owned" at bounding box center [111, 266] width 89 height 13
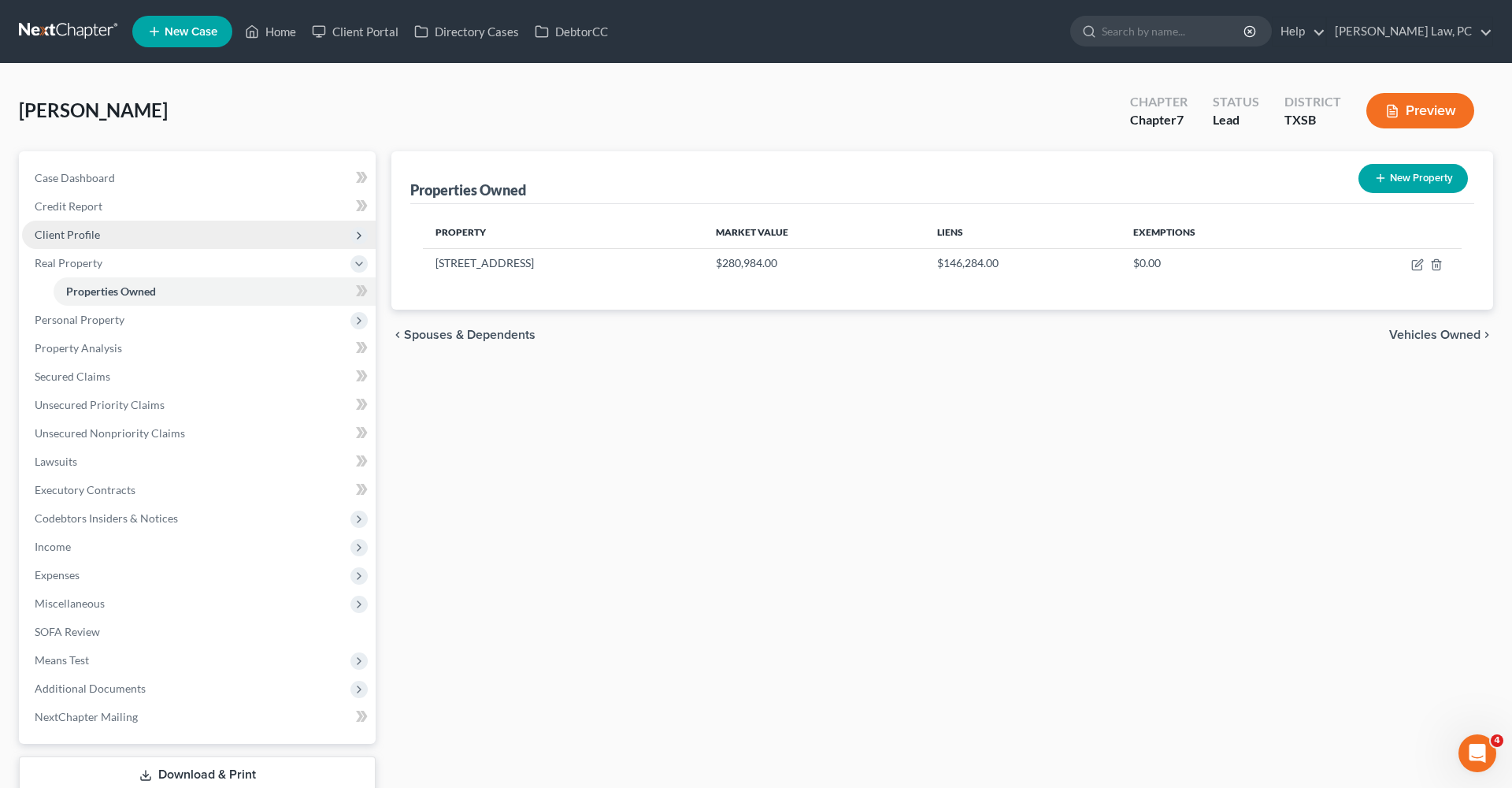
click at [63, 233] on span "Client Profile" at bounding box center [67, 235] width 65 height 13
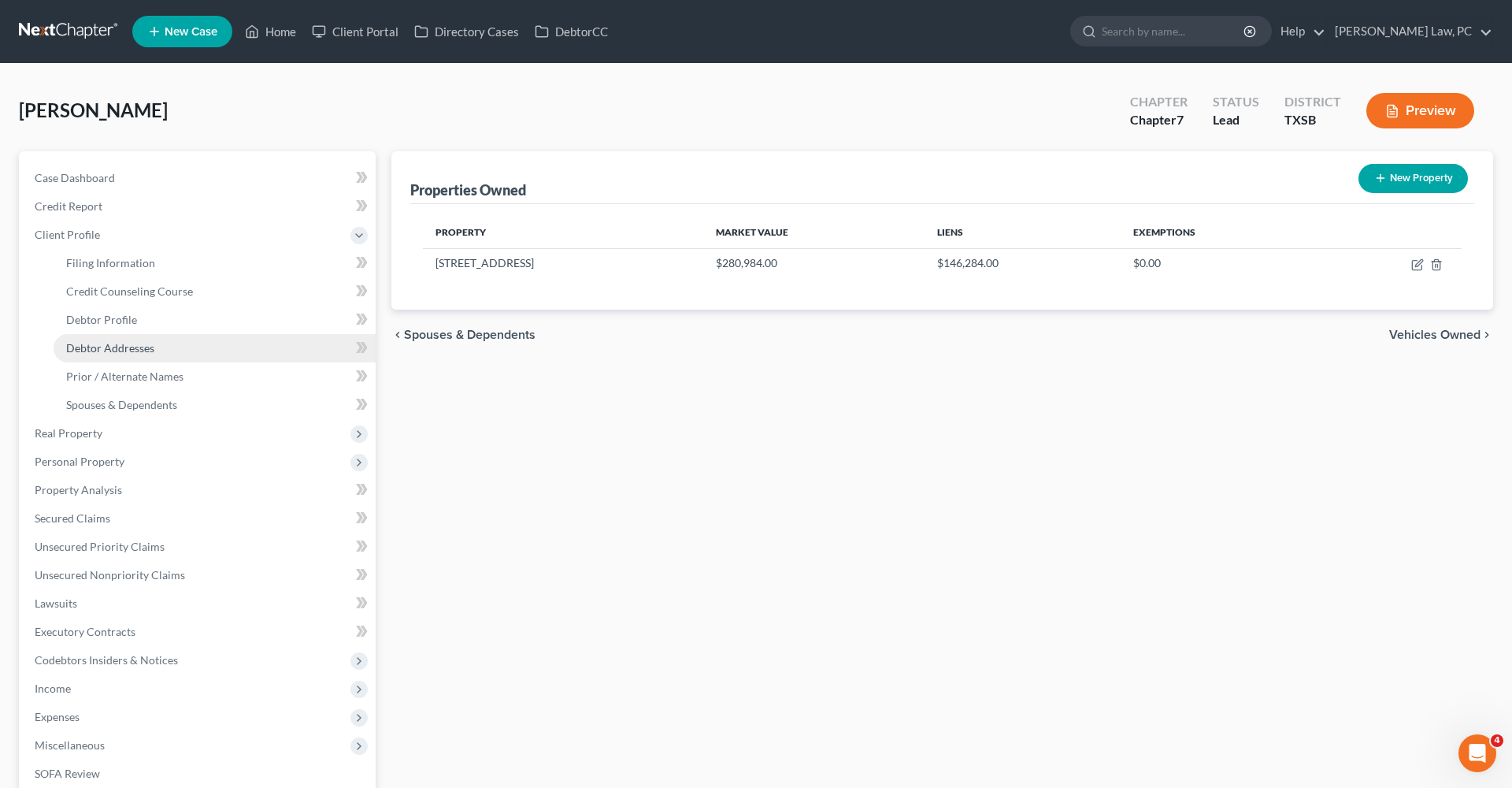
click at [100, 339] on link "Debtor Addresses" at bounding box center [214, 347] width 322 height 28
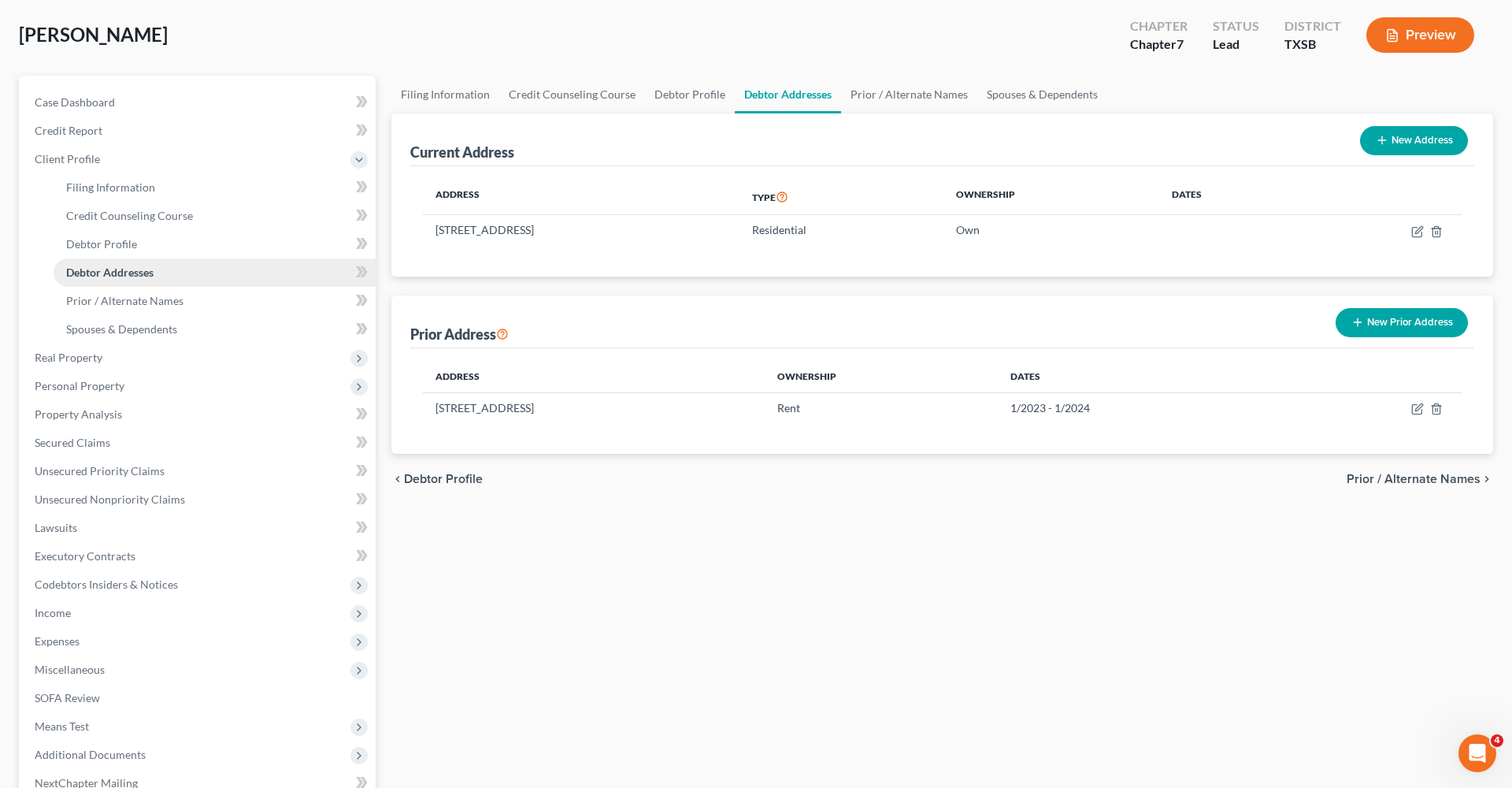
scroll to position [78, 0]
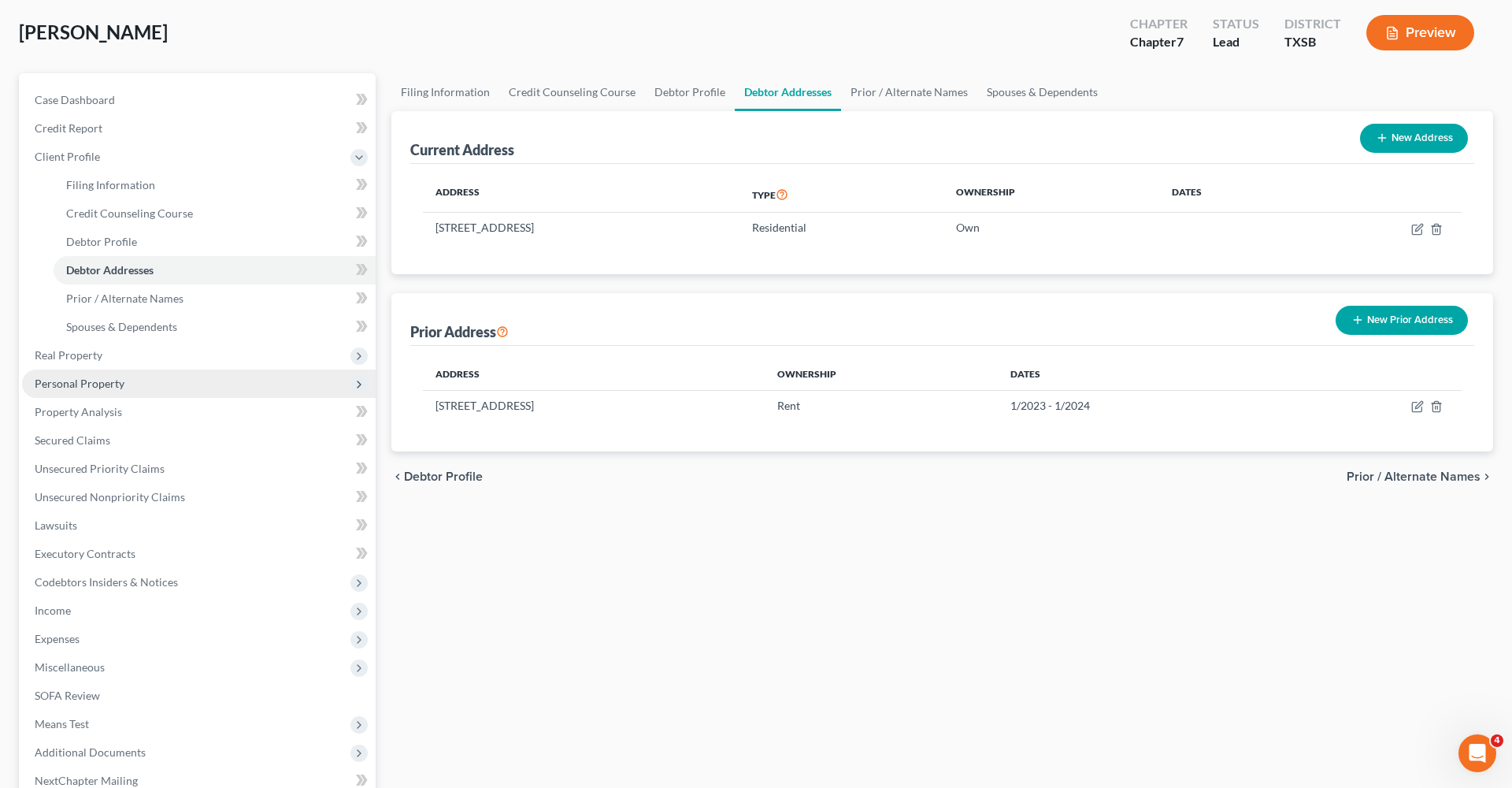
click at [77, 386] on span "Personal Property" at bounding box center [79, 383] width 89 height 13
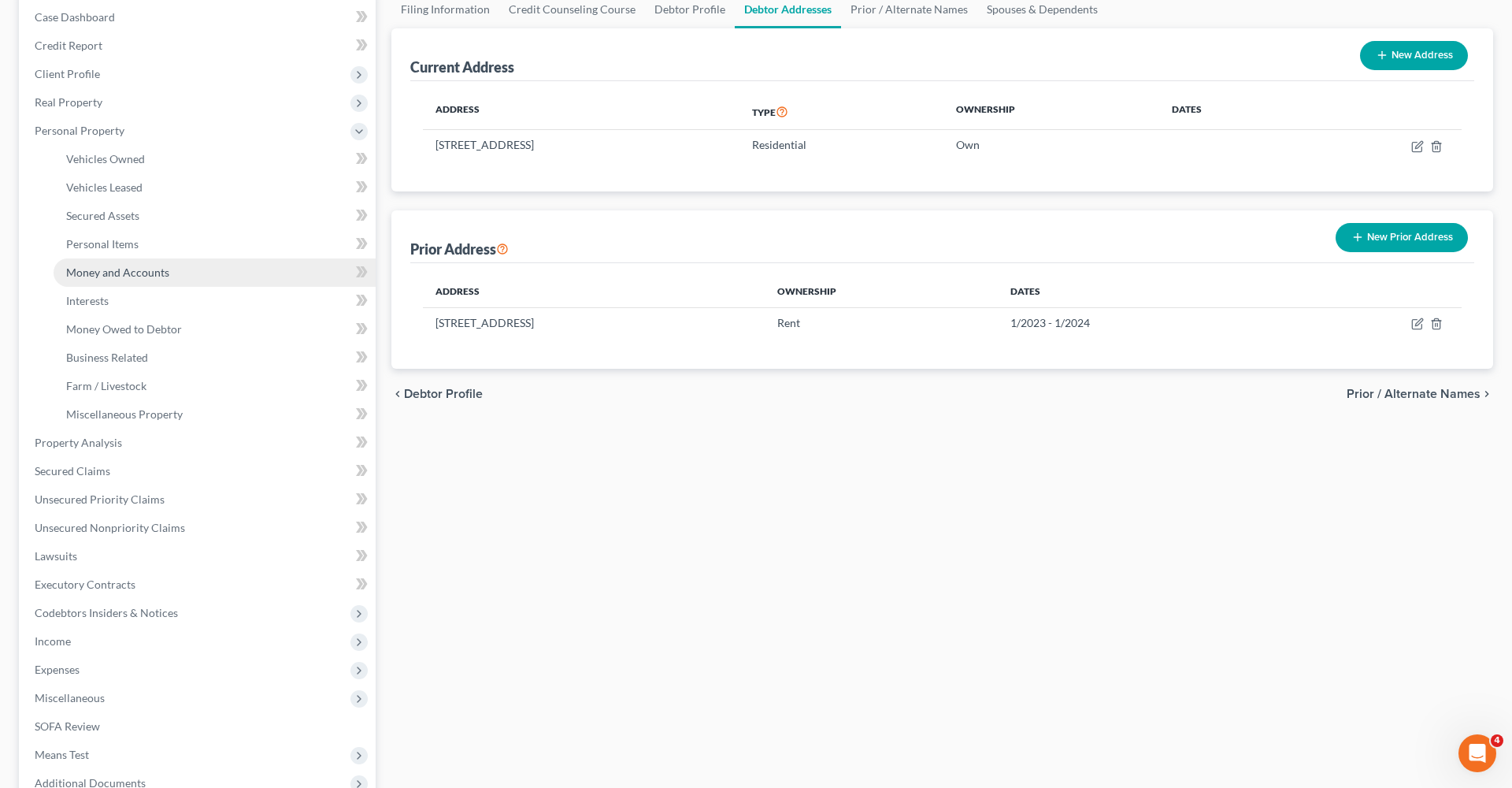
click at [107, 274] on span "Money and Accounts" at bounding box center [117, 272] width 103 height 13
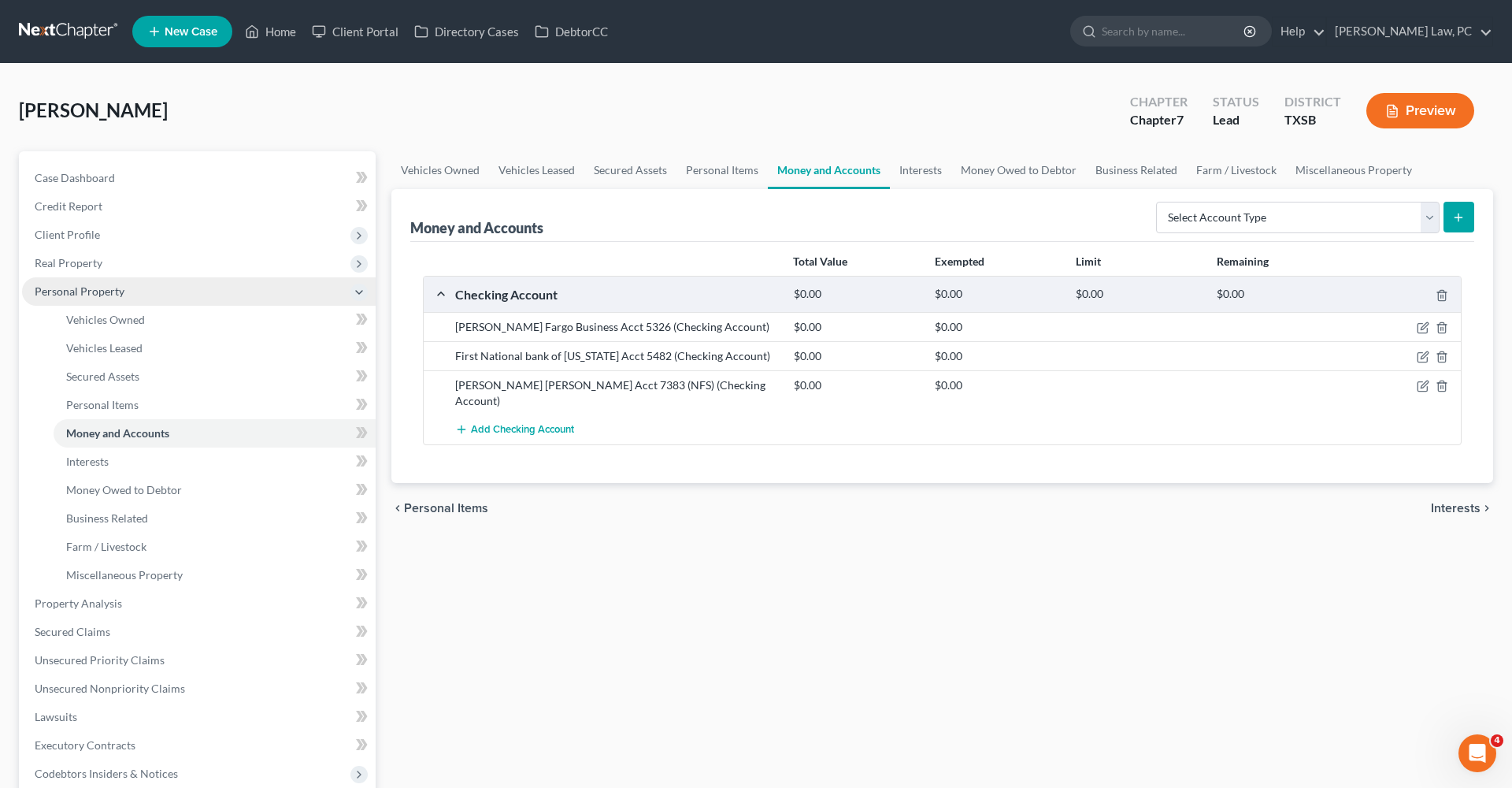
click at [85, 292] on span "Personal Property" at bounding box center [79, 292] width 89 height 13
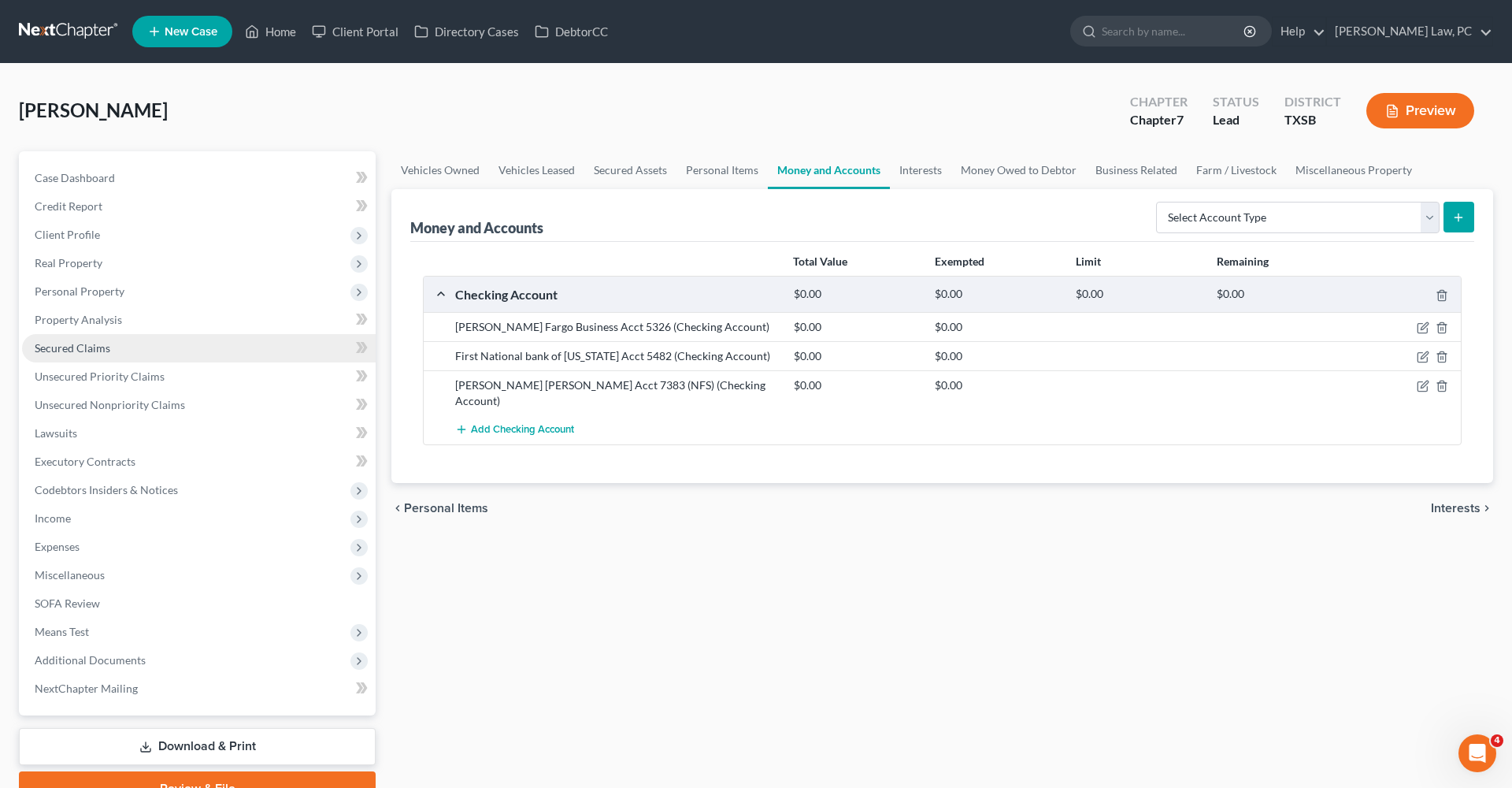
click at [74, 346] on span "Secured Claims" at bounding box center [72, 348] width 76 height 13
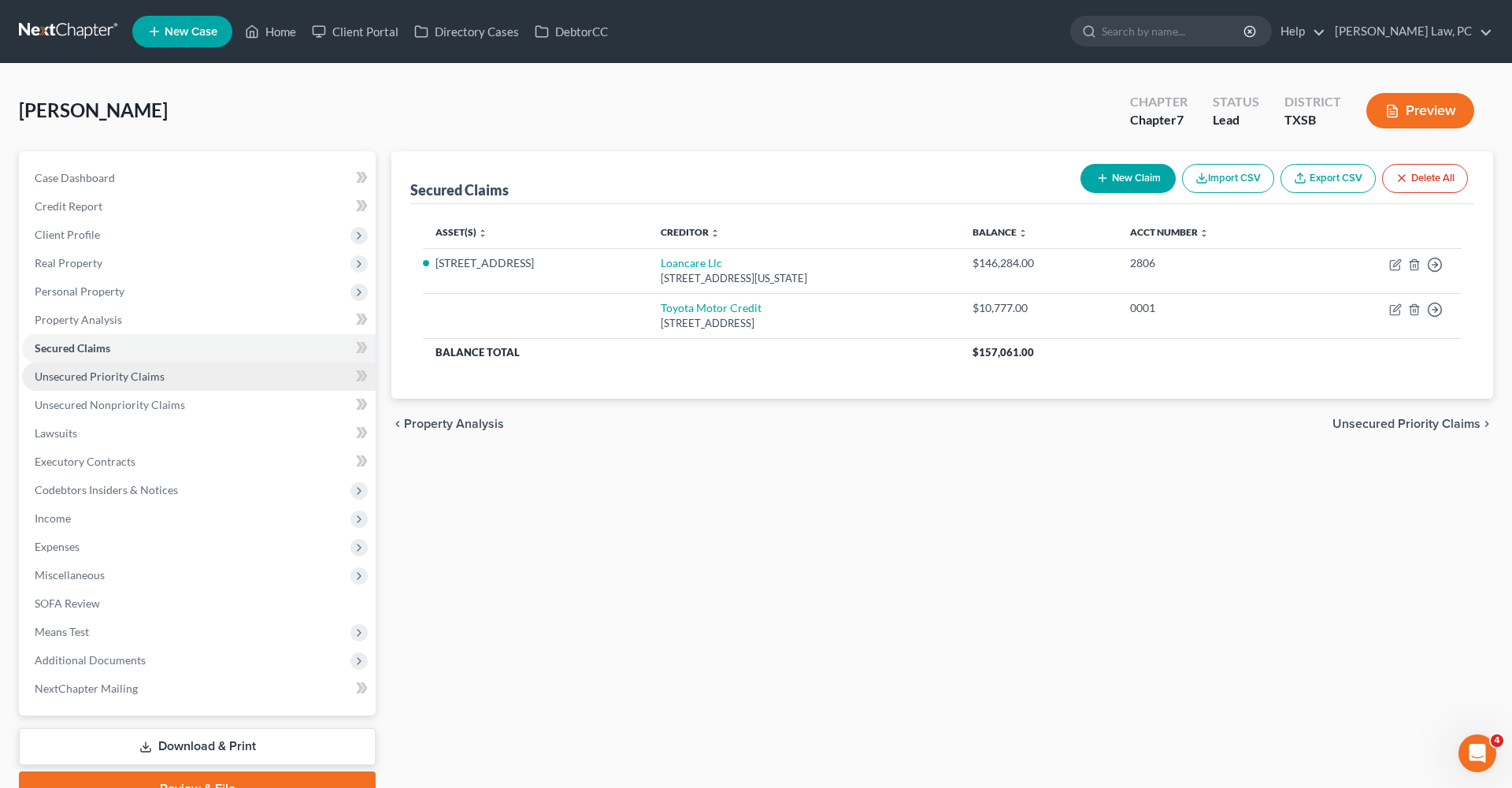
click at [121, 381] on span "Unsecured Priority Claims" at bounding box center [99, 376] width 130 height 13
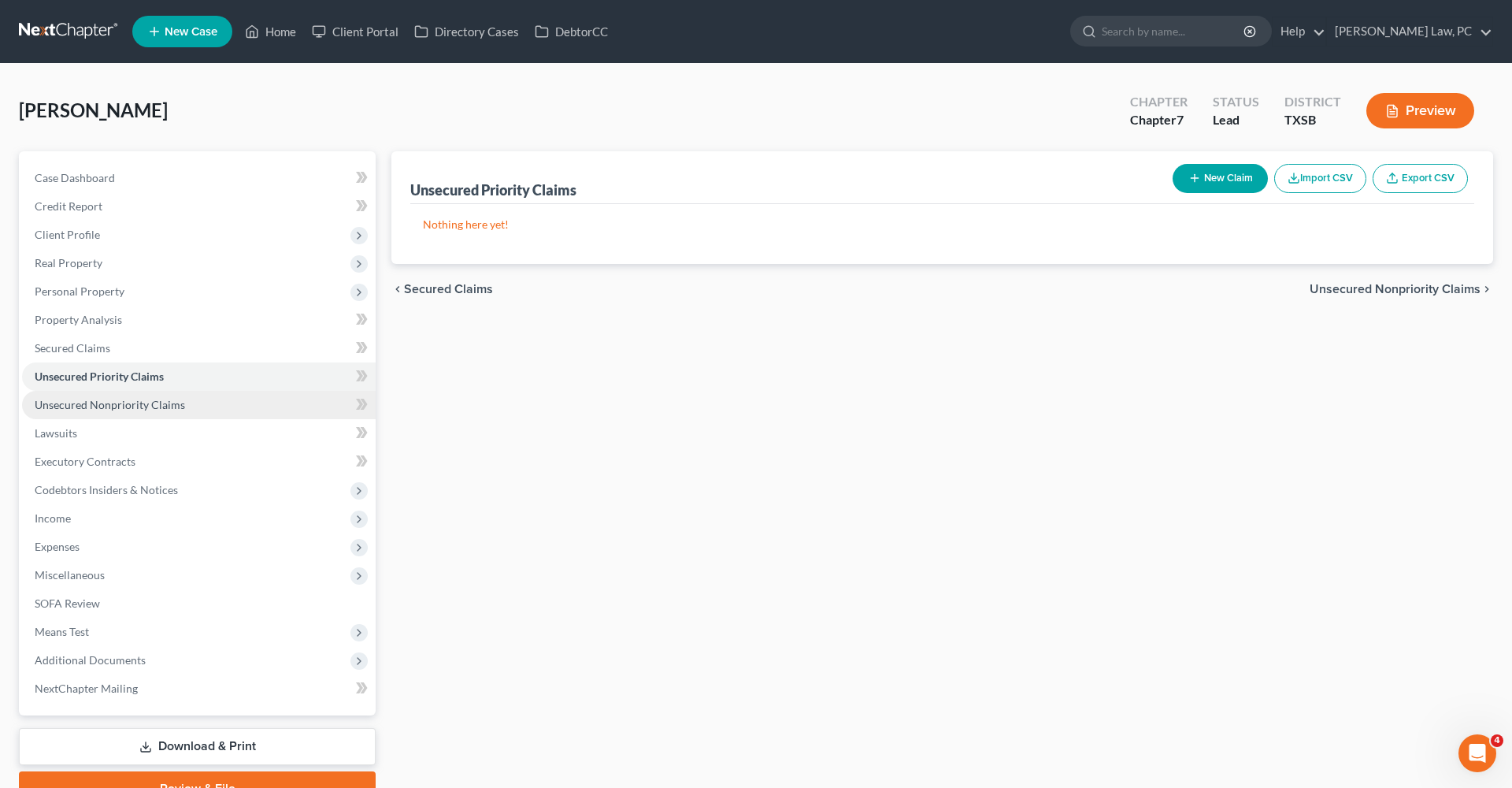
click at [131, 404] on span "Unsecured Nonpriority Claims" at bounding box center [110, 405] width 150 height 13
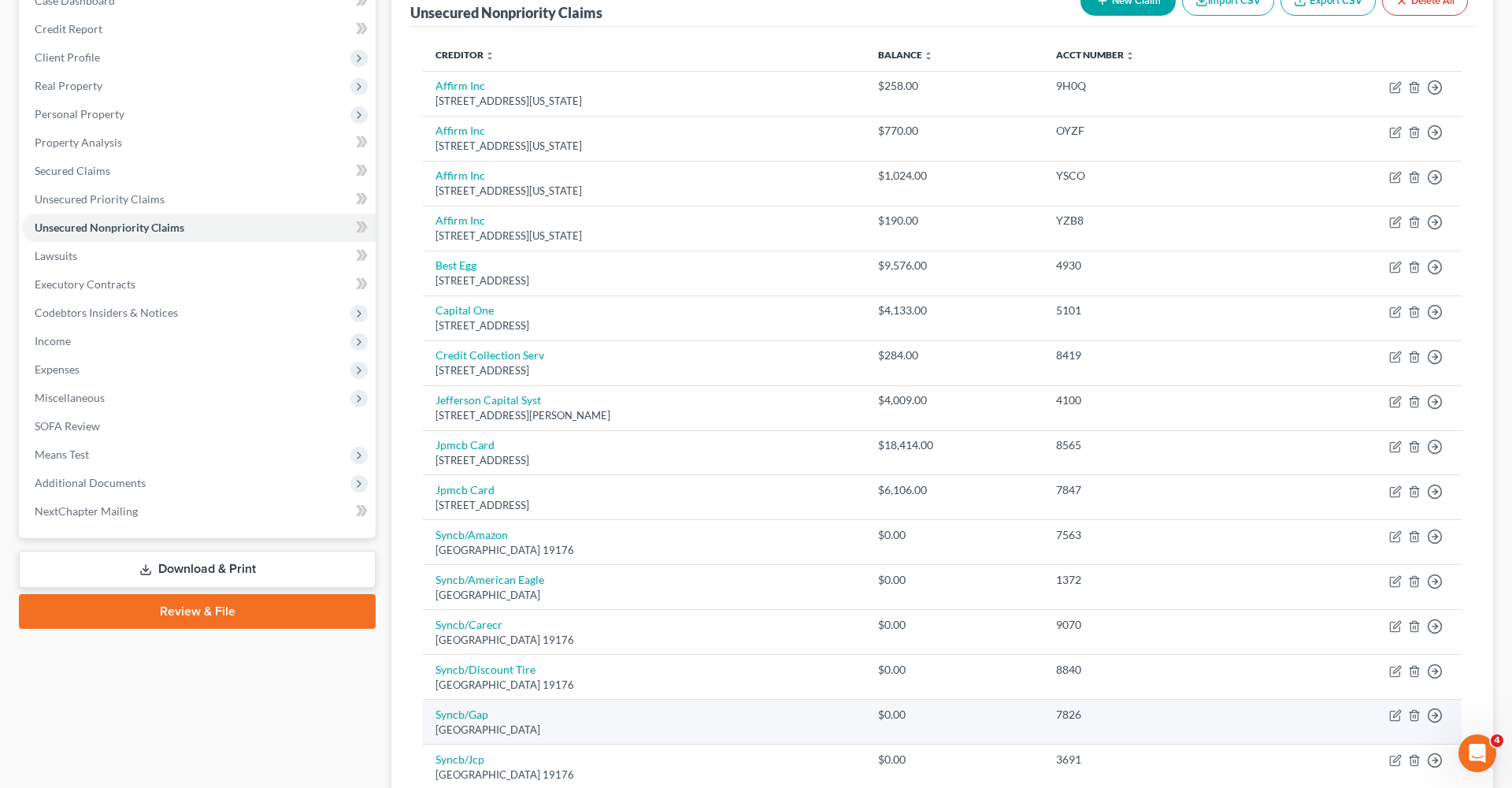
scroll to position [163, 0]
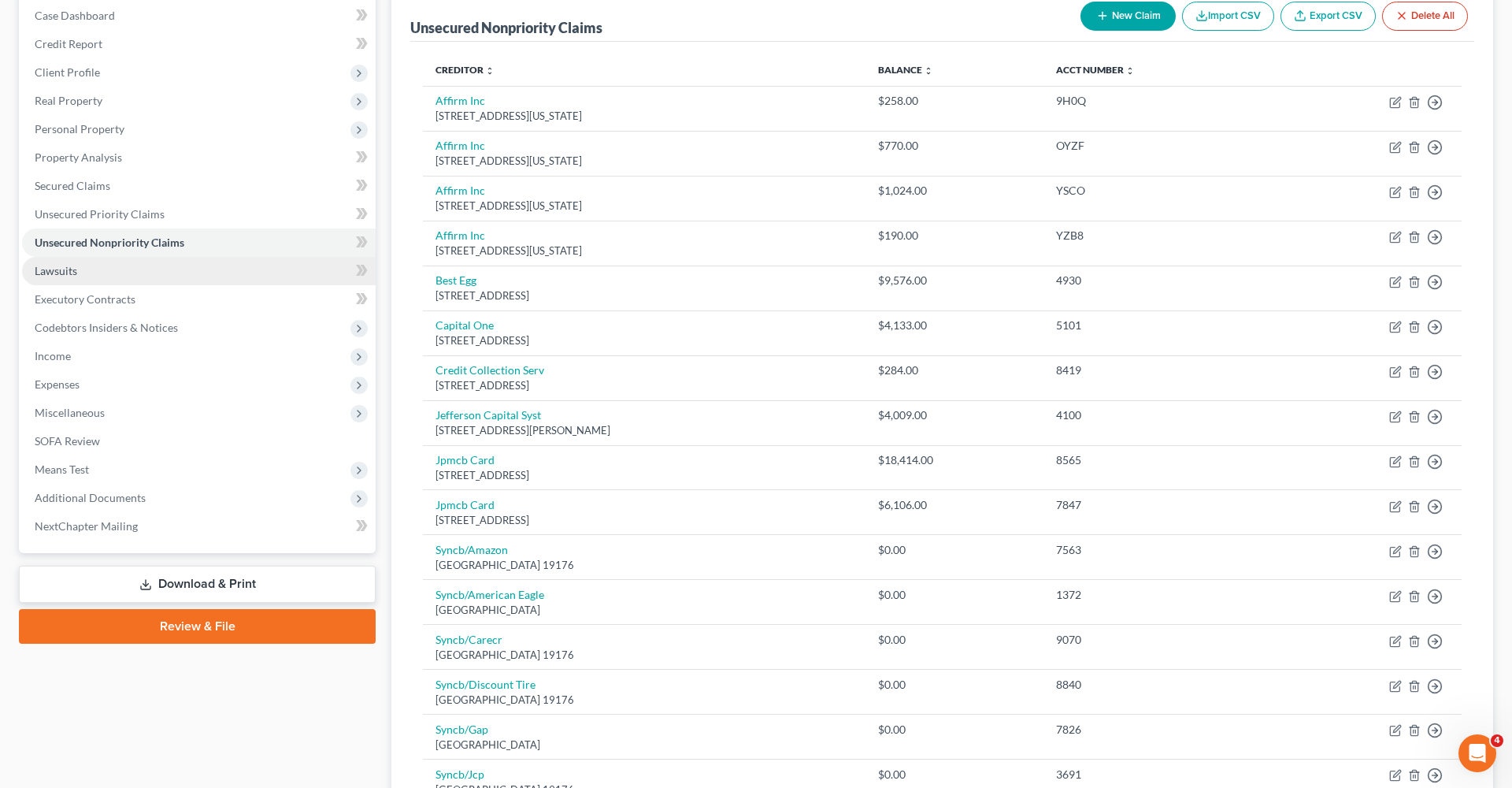
click at [67, 272] on span "Lawsuits" at bounding box center [56, 270] width 42 height 13
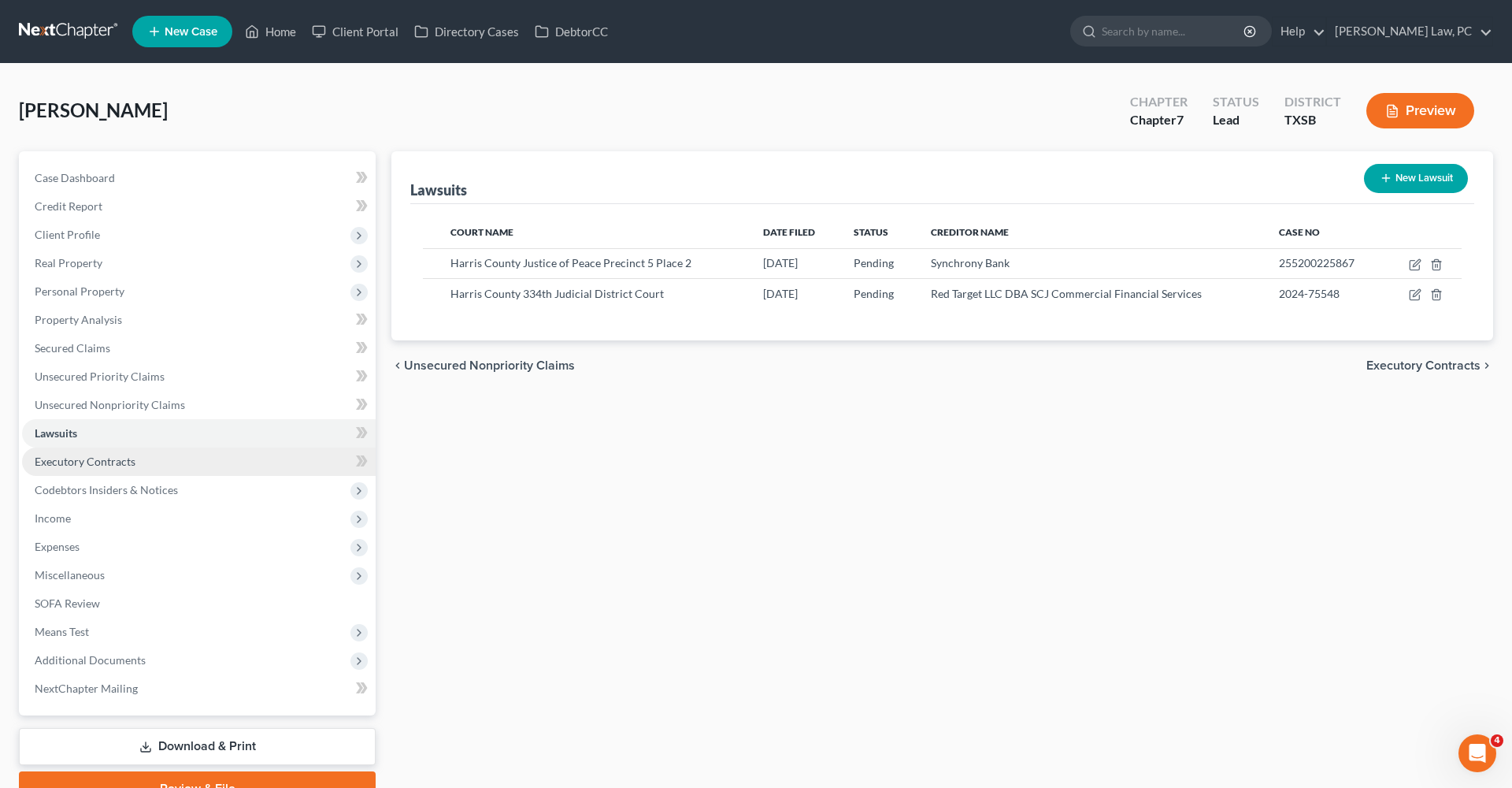
click at [88, 464] on span "Executory Contracts" at bounding box center [85, 462] width 101 height 13
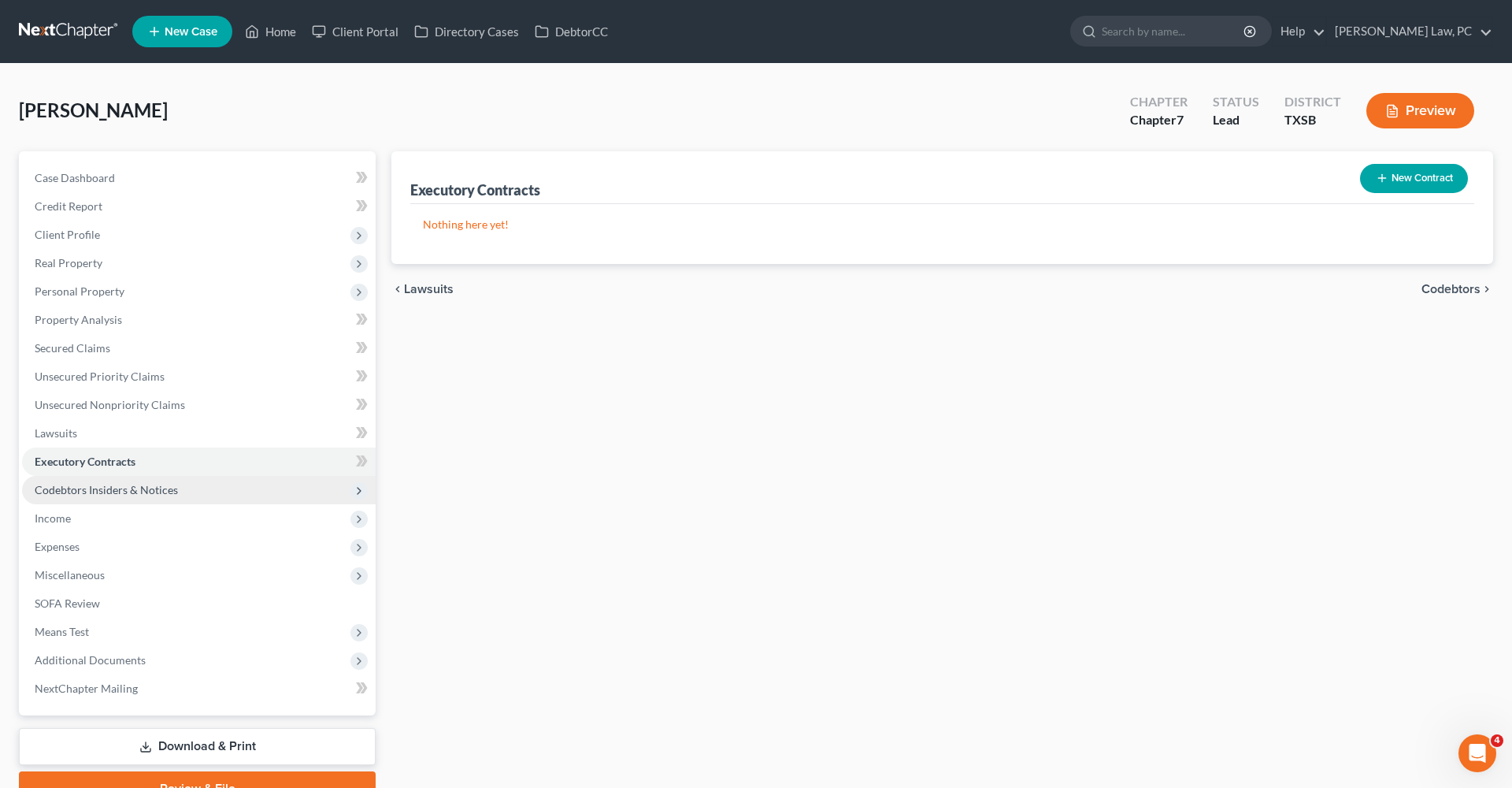
click at [110, 491] on span "Codebtors Insiders & Notices" at bounding box center [106, 490] width 143 height 13
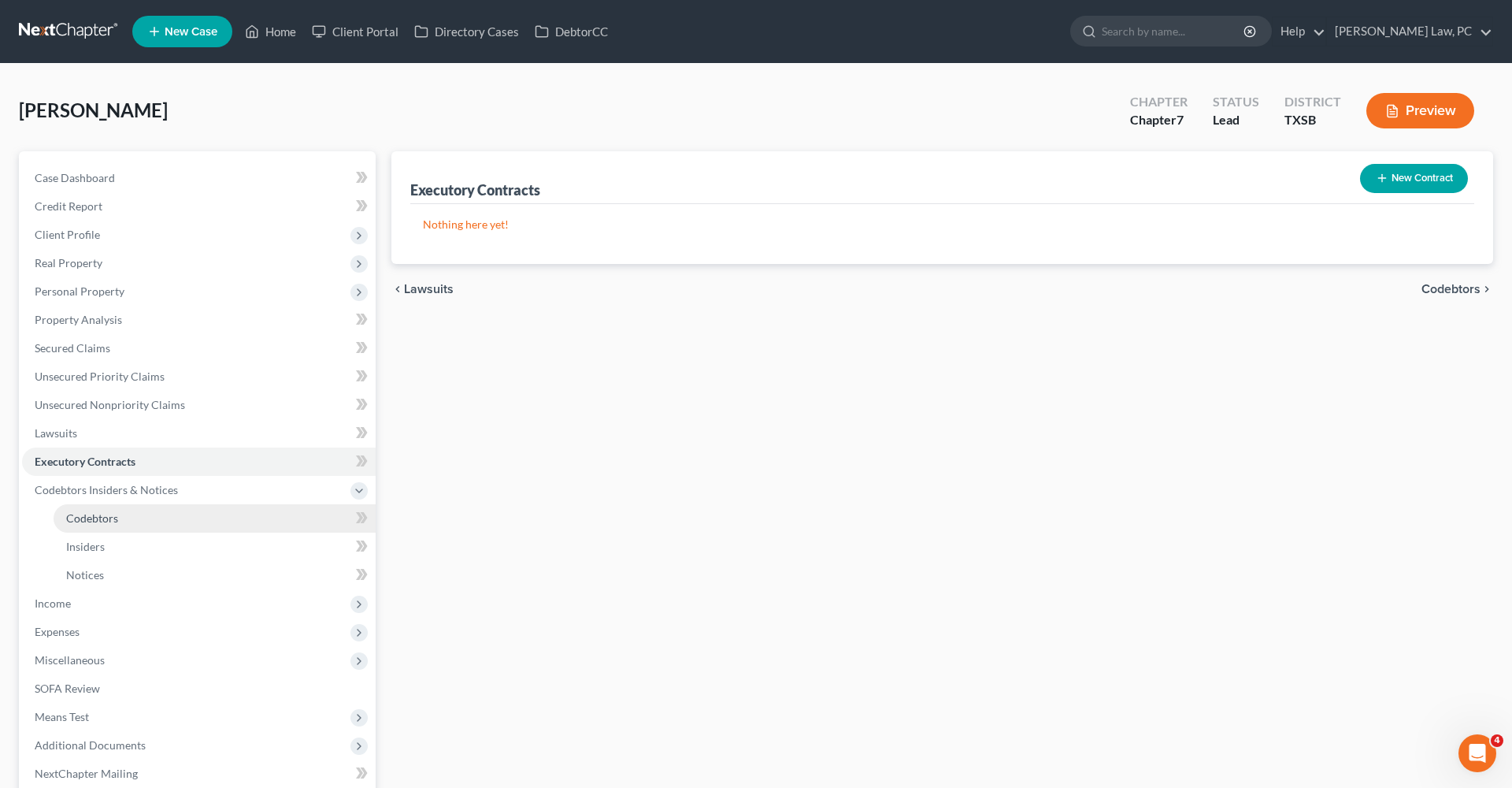
click at [91, 513] on span "Codebtors" at bounding box center [92, 519] width 52 height 13
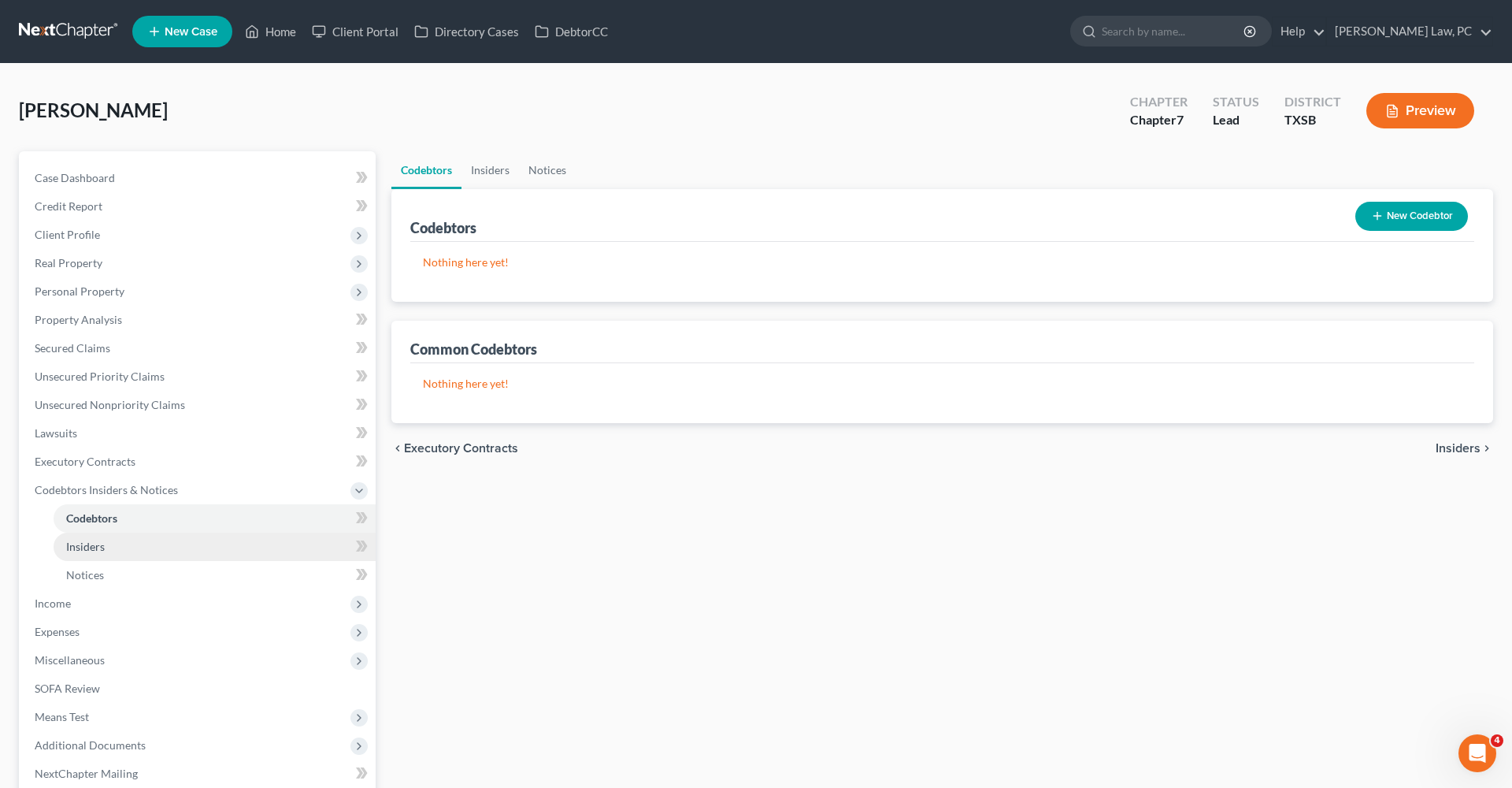
click at [95, 543] on span "Insiders" at bounding box center [86, 547] width 38 height 13
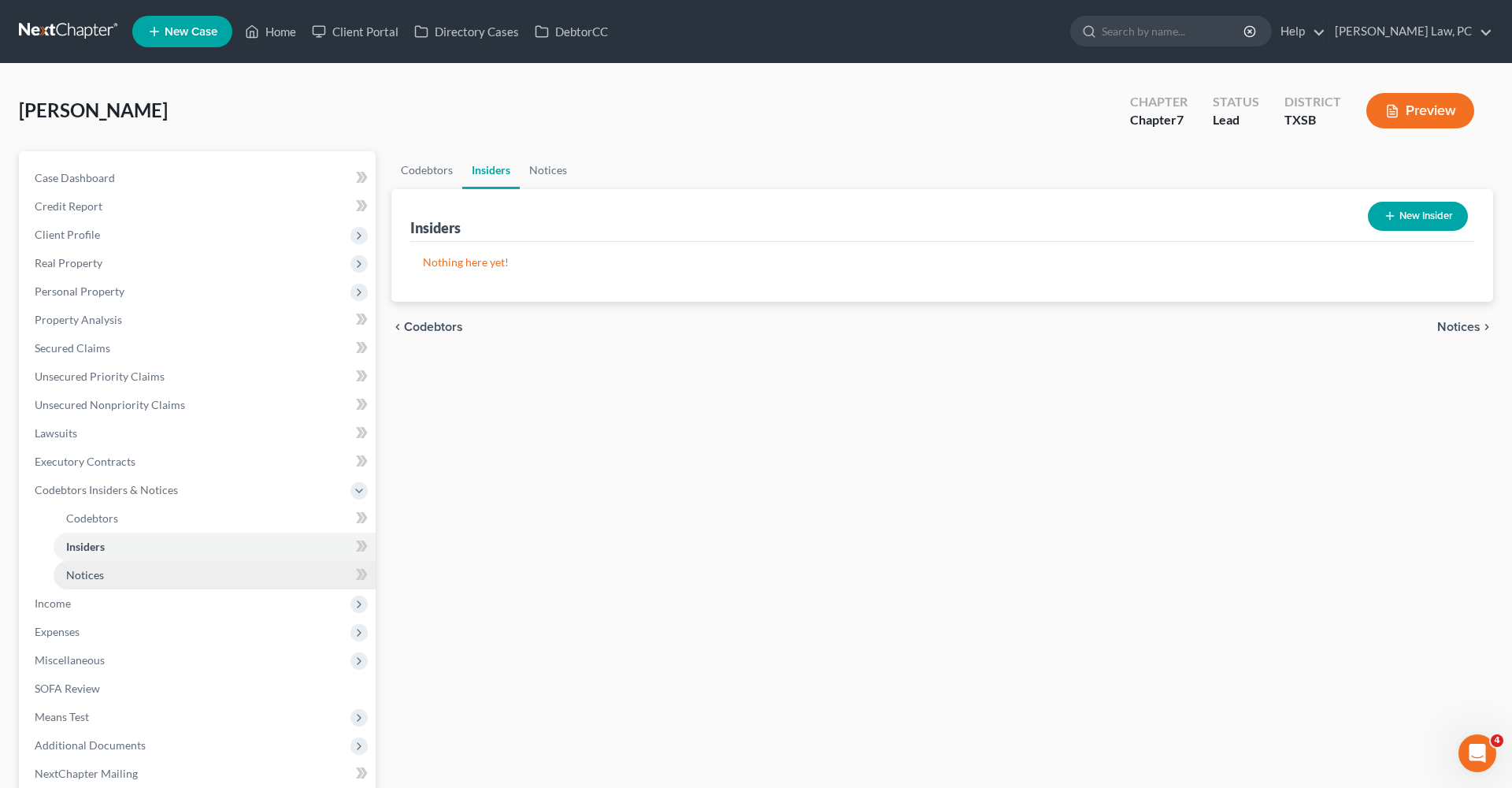
click at [101, 566] on link "Notices" at bounding box center [214, 574] width 322 height 28
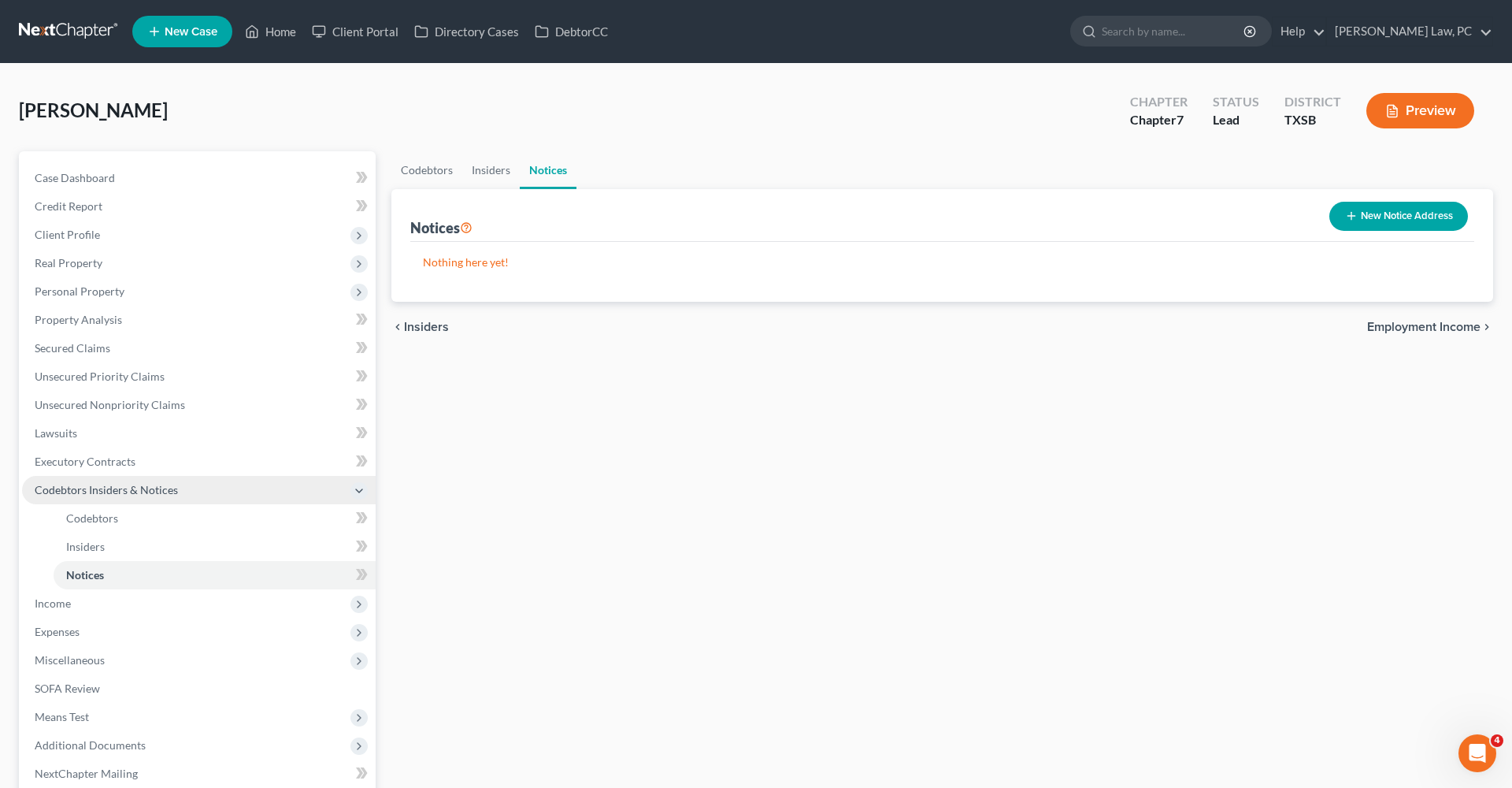
click at [87, 486] on span "Codebtors Insiders & Notices" at bounding box center [106, 490] width 143 height 13
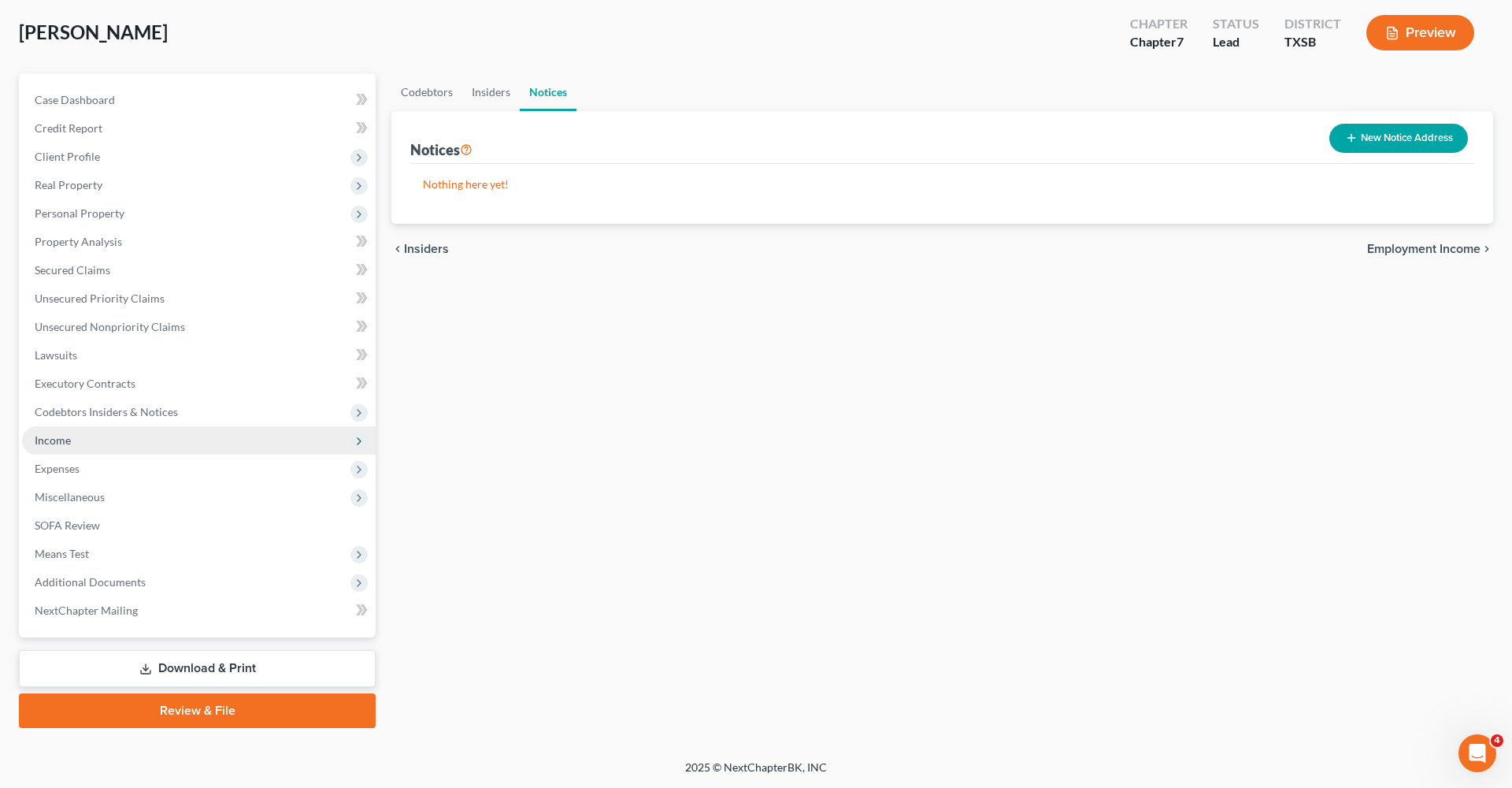
scroll to position [78, 0]
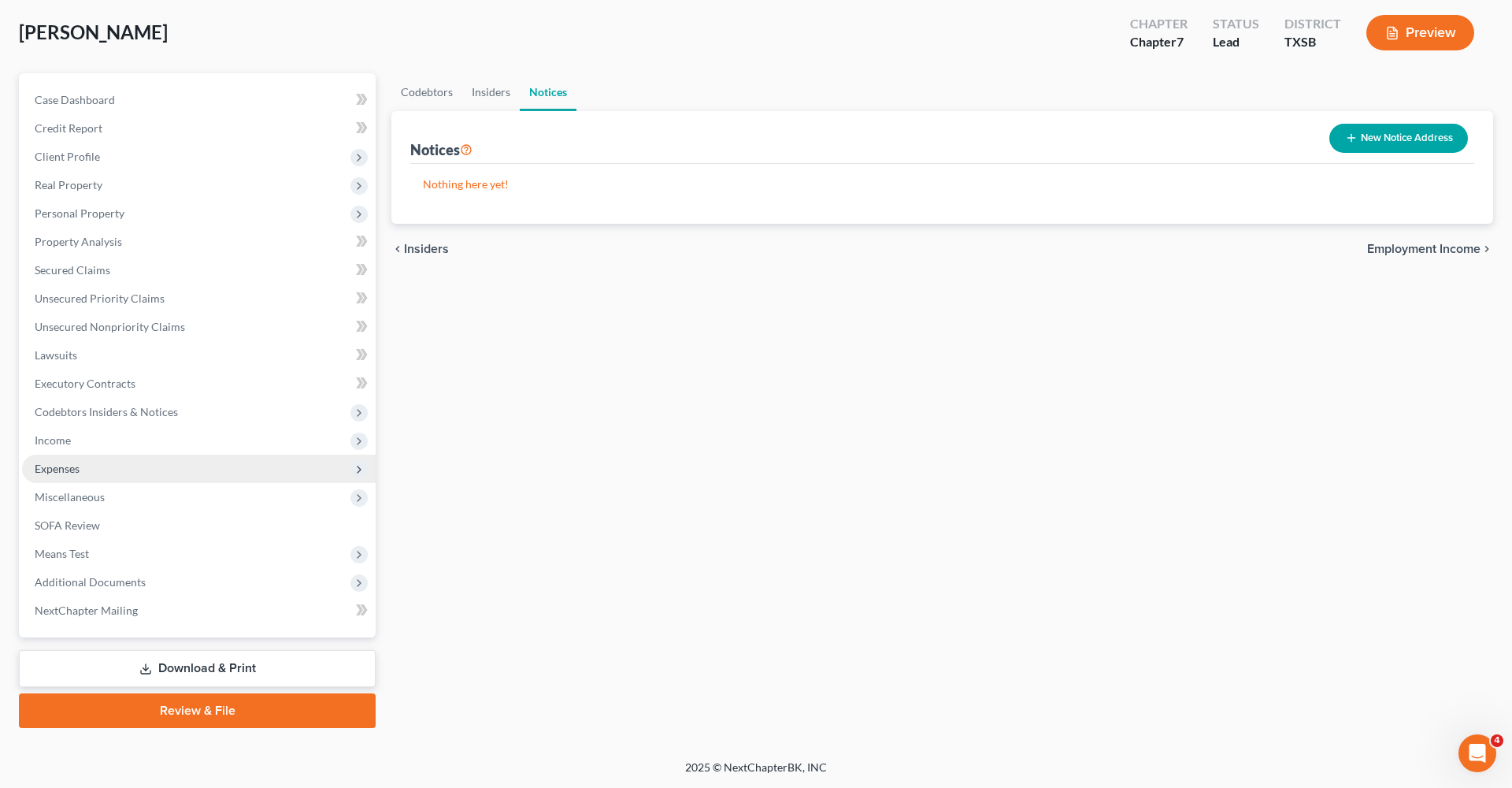
click at [59, 470] on span "Expenses" at bounding box center [57, 469] width 45 height 13
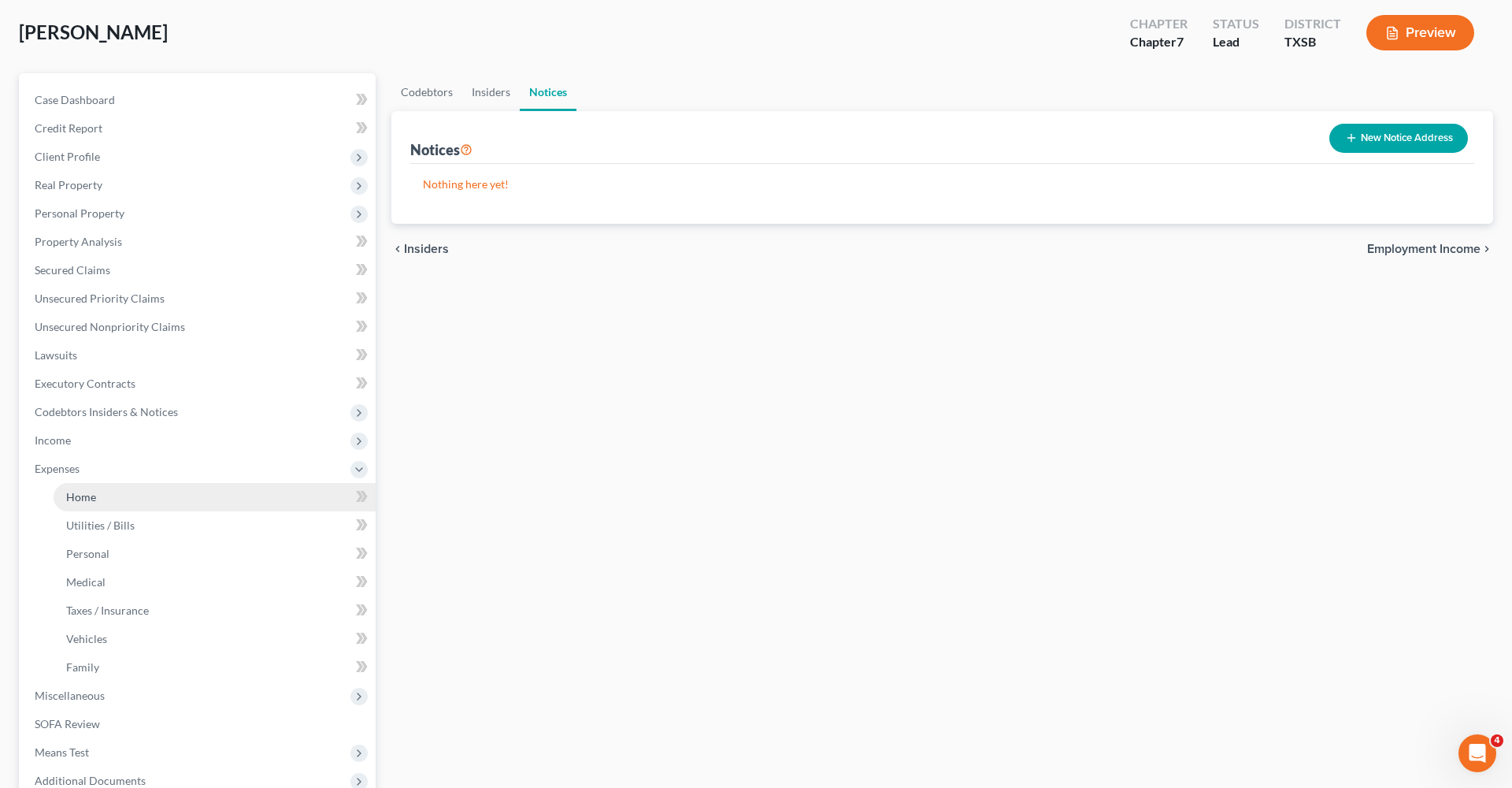
click at [91, 493] on span "Home" at bounding box center [81, 496] width 30 height 13
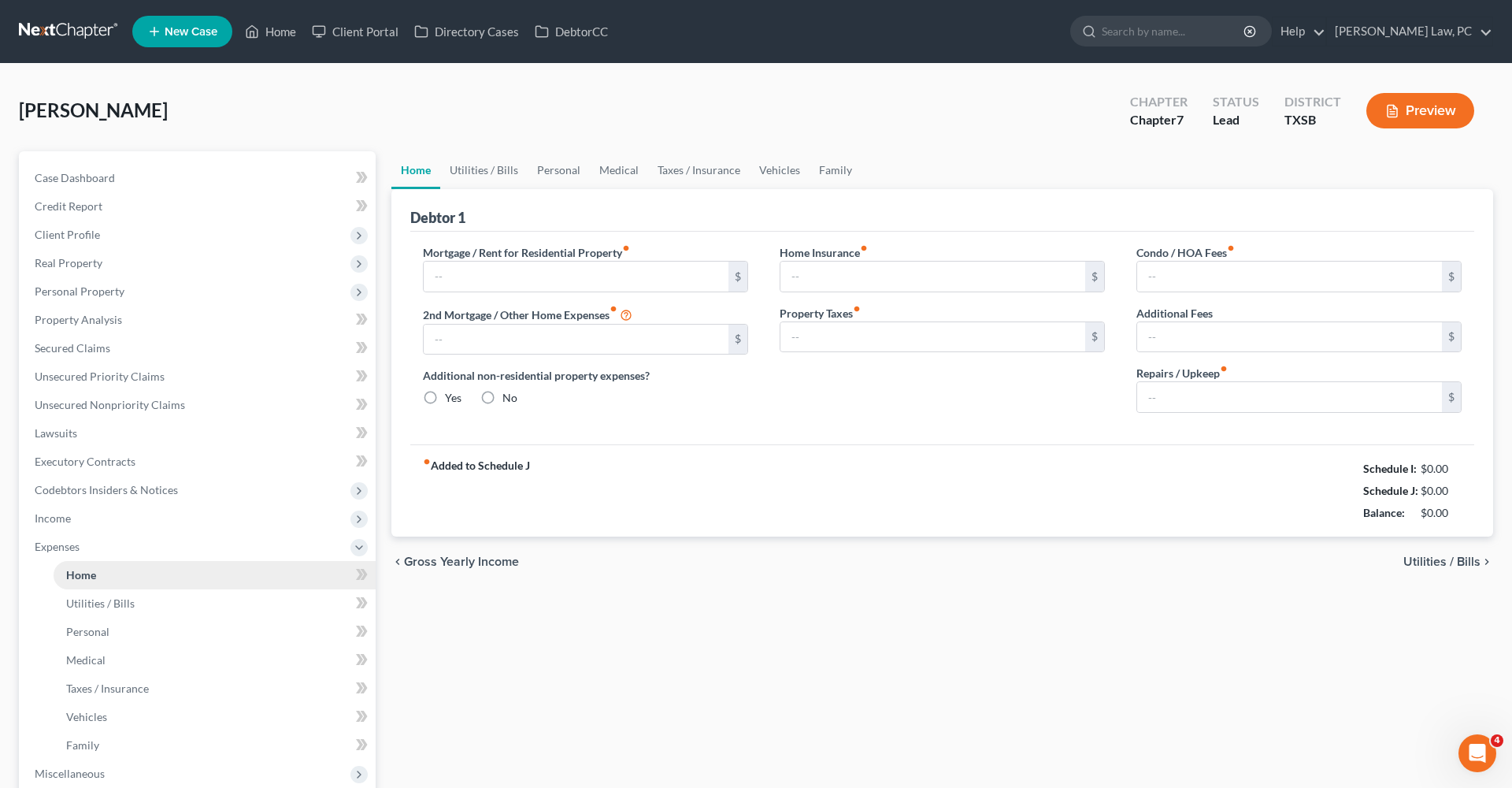
type input "0.00"
radio input "true"
type input "0.00"
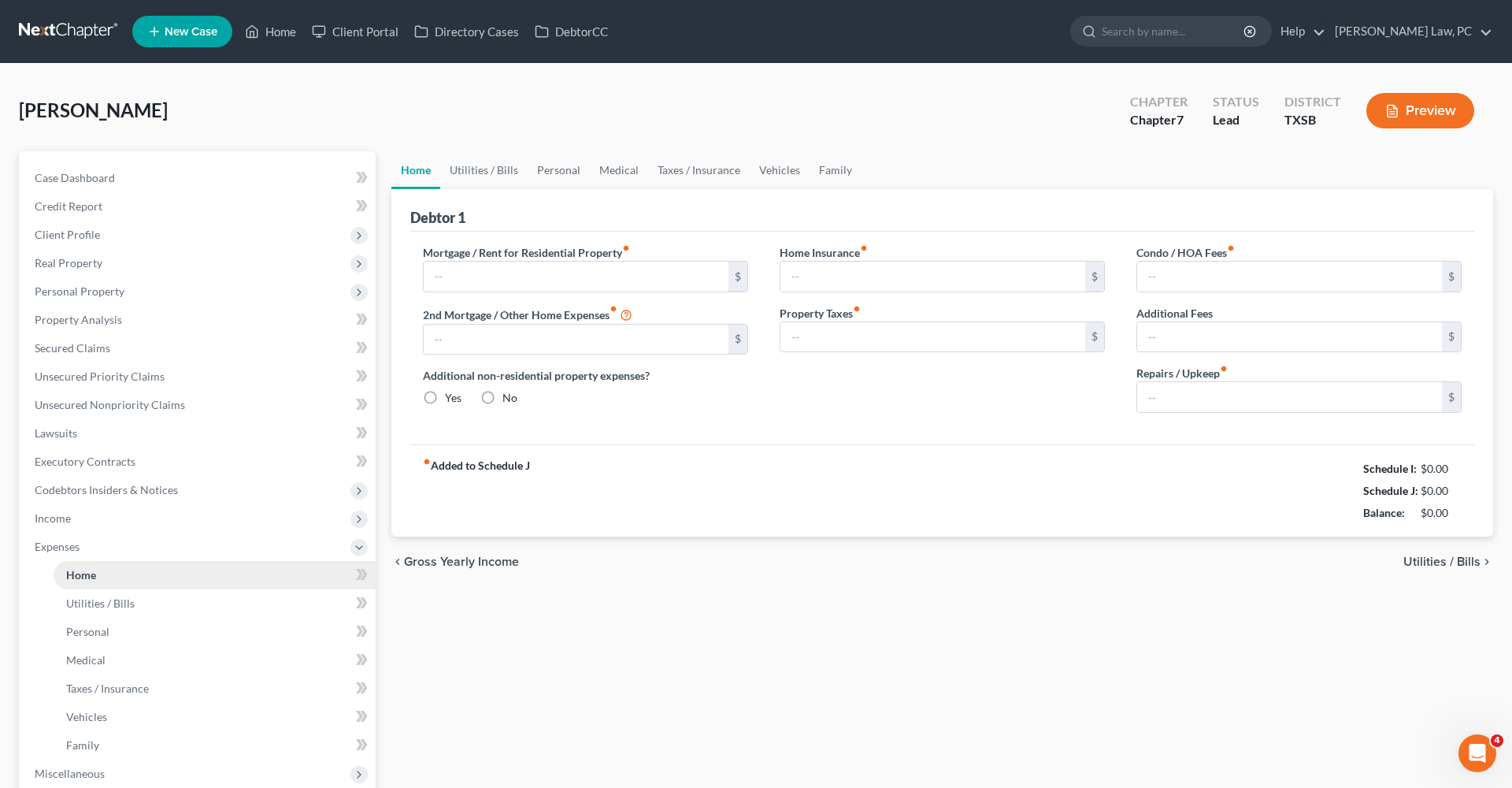
type input "0.00"
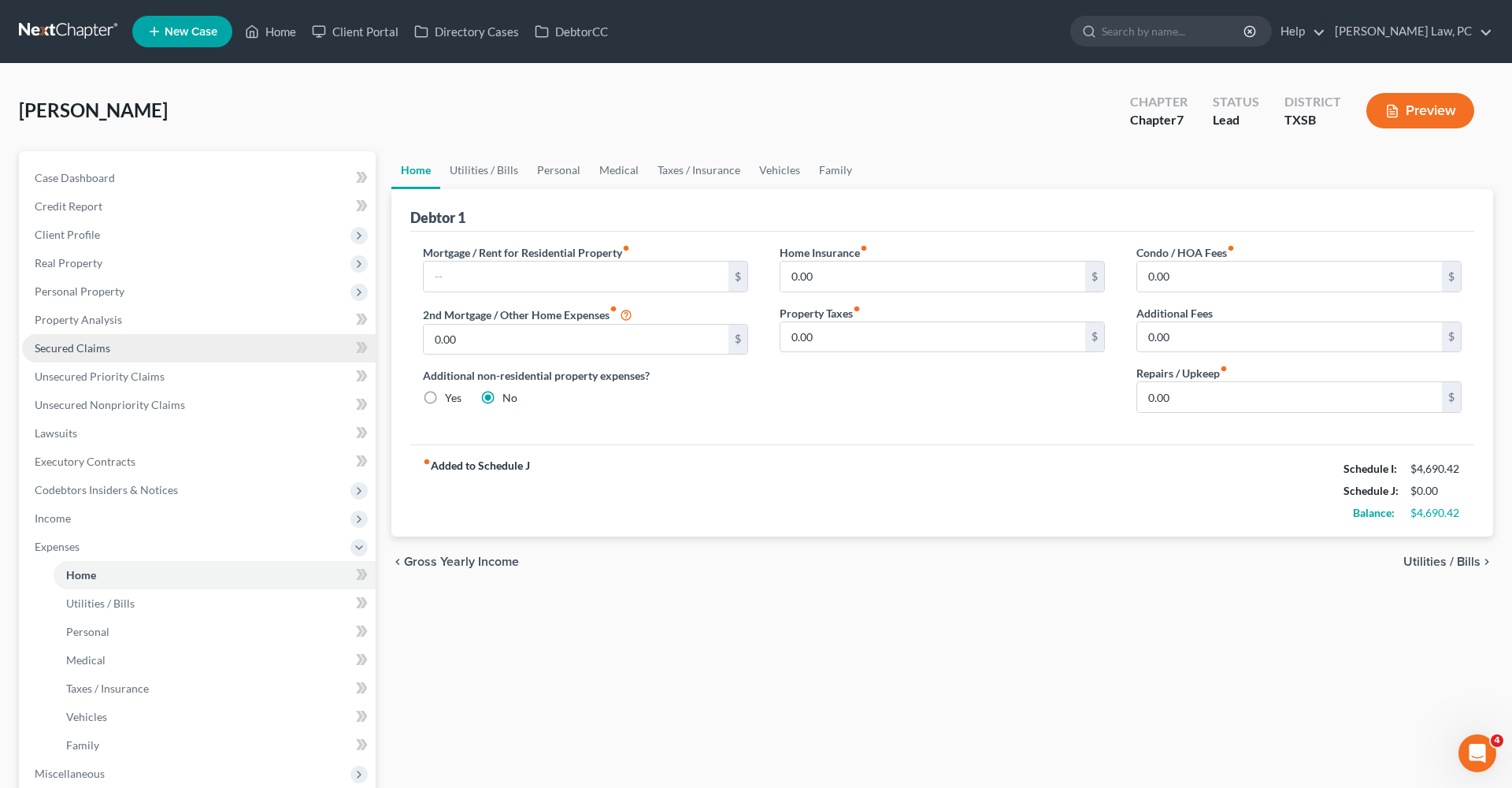
click at [74, 344] on span "Secured Claims" at bounding box center [72, 348] width 76 height 13
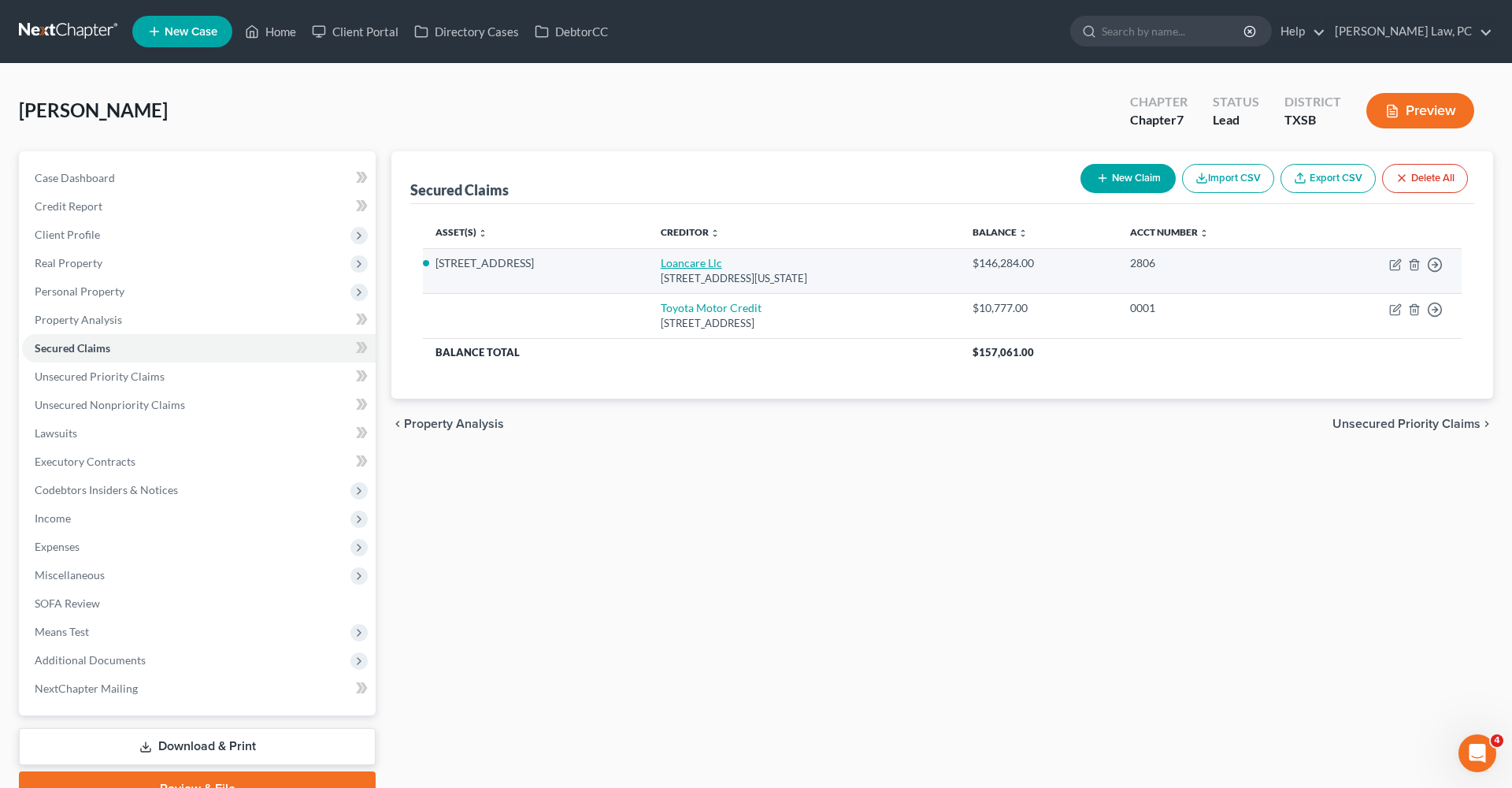
click at [703, 264] on link "Loancare Llc" at bounding box center [692, 263] width 62 height 13
select select "48"
select select "2"
select select "0"
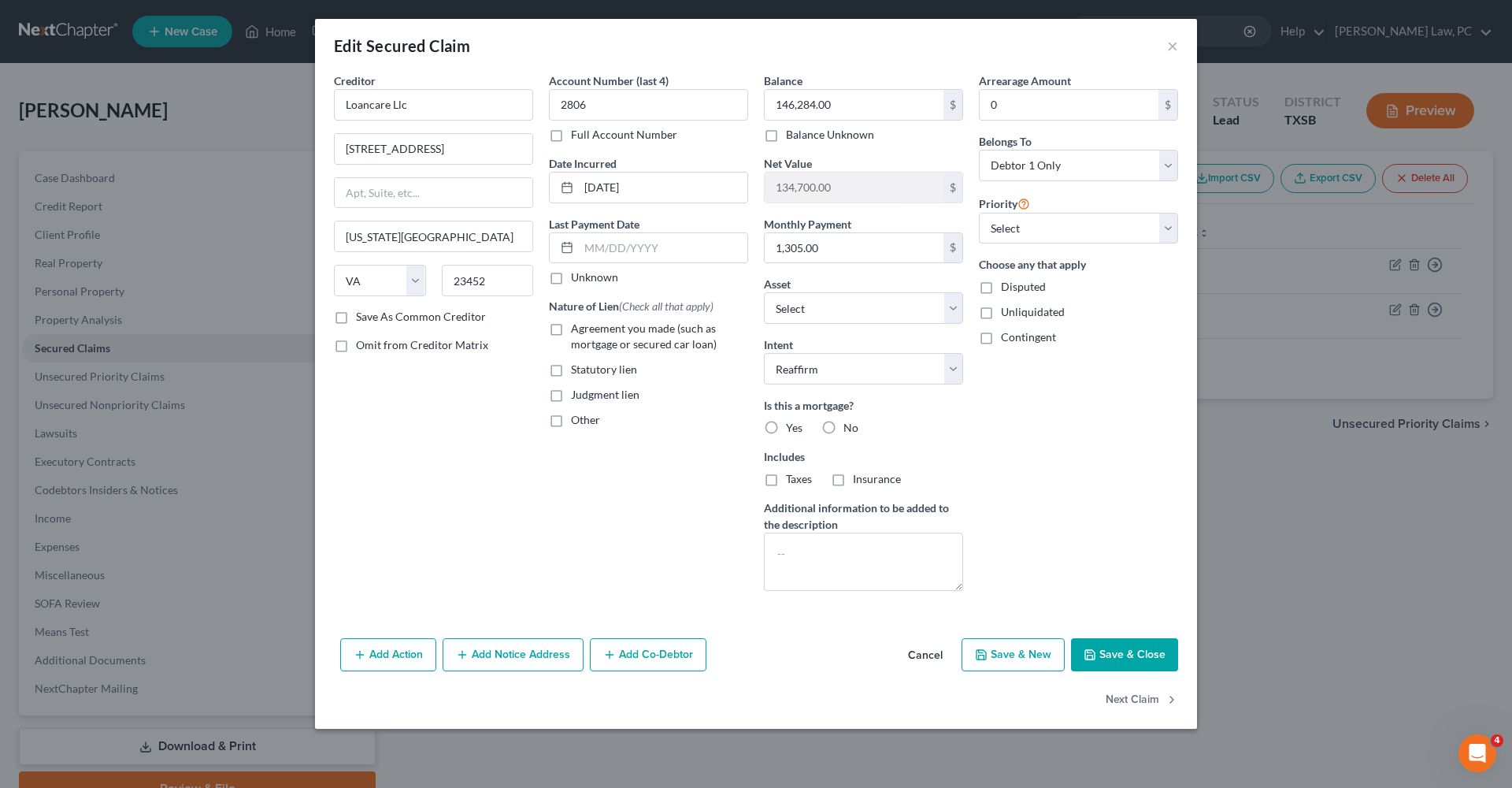
click at [571, 333] on label "Agreement you made (such as mortgage or secured car loan)" at bounding box center [660, 336] width 177 height 32
click at [577, 331] on input "Agreement you made (such as mortgage or secured car loan)" at bounding box center [582, 325] width 11 height 11
checkbox input "true"
click at [786, 427] on label "Yes" at bounding box center [794, 428] width 16 height 15
click at [793, 427] on input "Yes" at bounding box center [797, 425] width 11 height 11
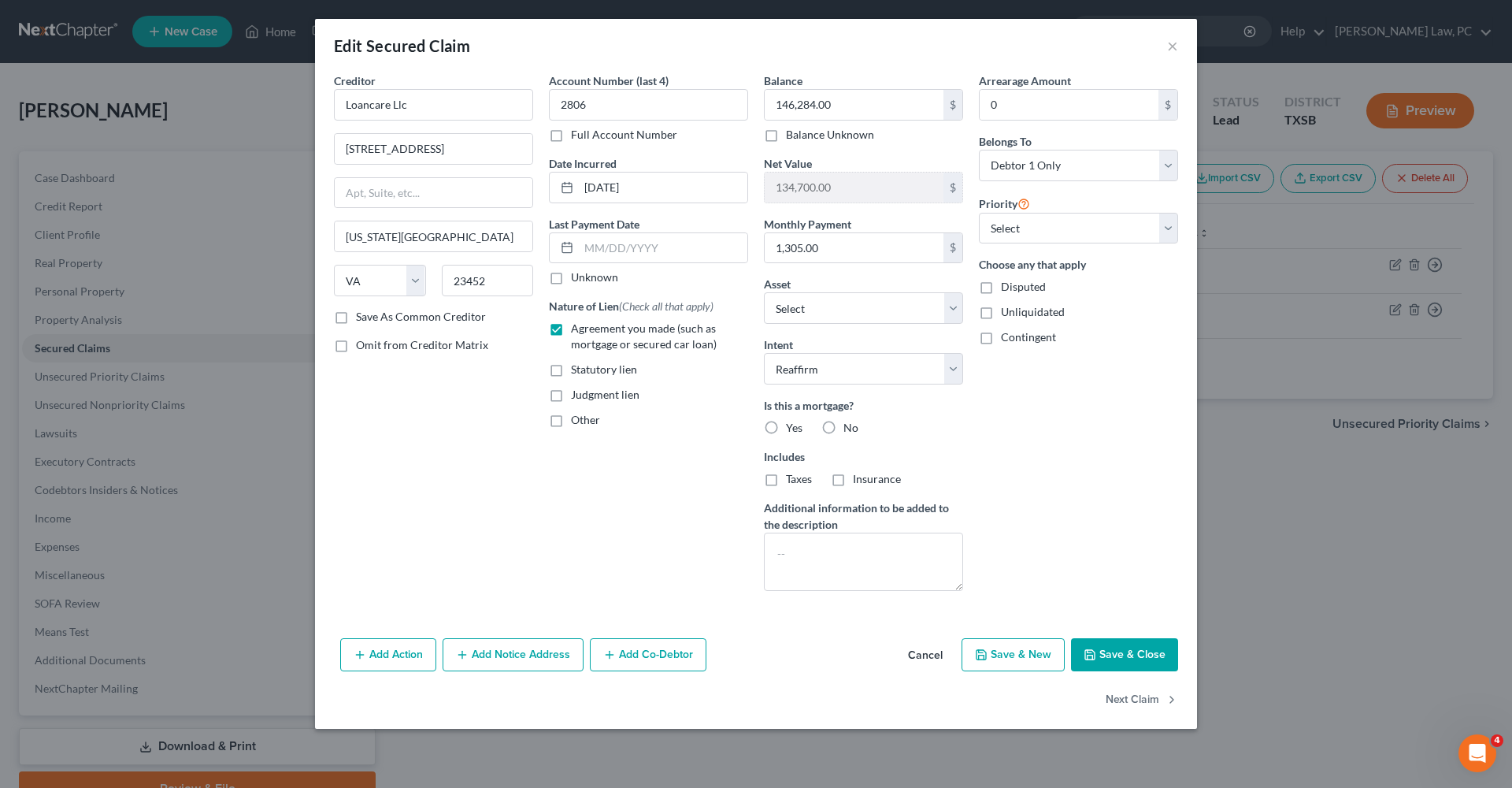
radio input "true"
select select "0"
click at [1108, 648] on button "Save & Close" at bounding box center [1124, 654] width 107 height 33
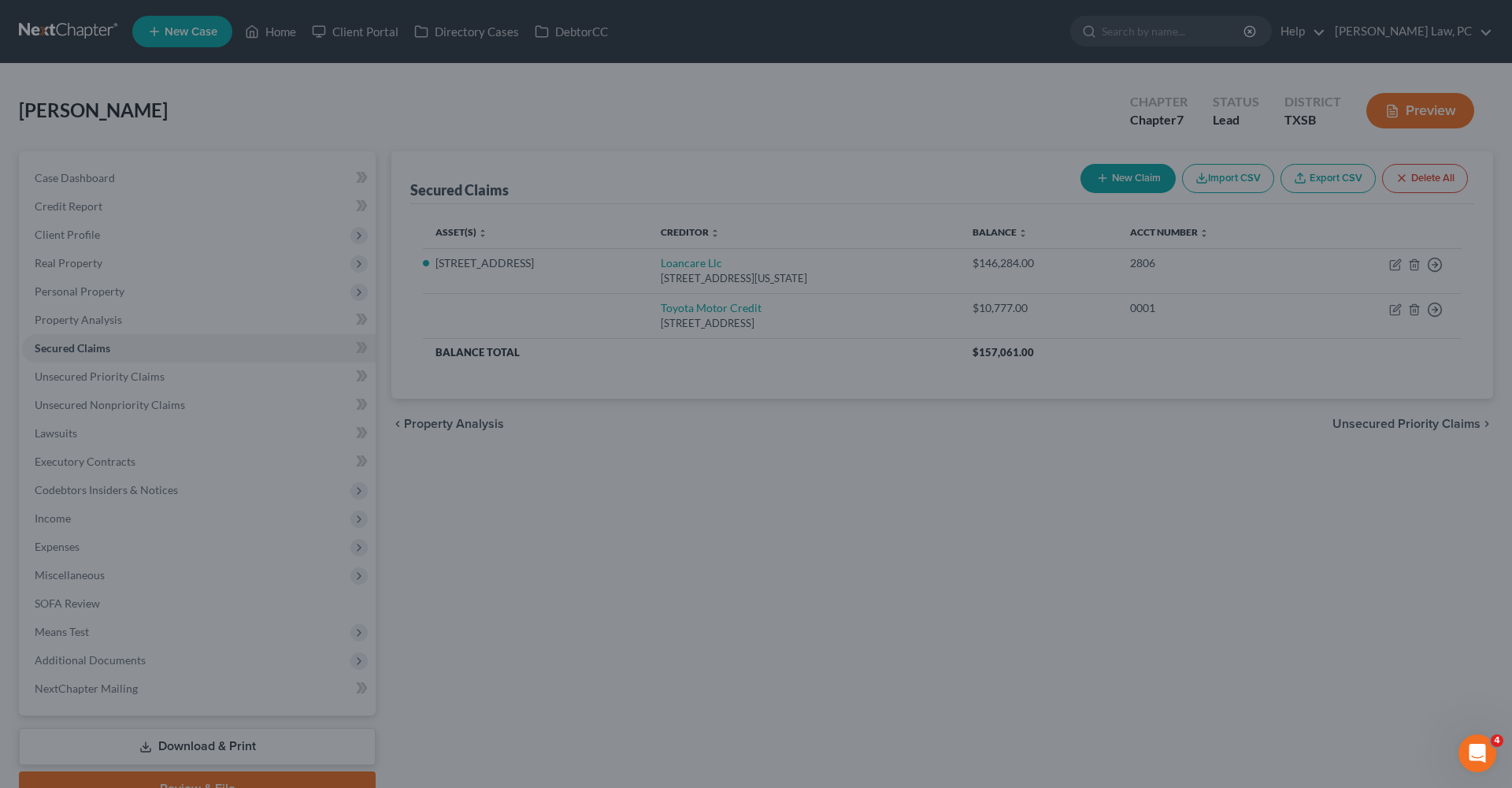
select select "5"
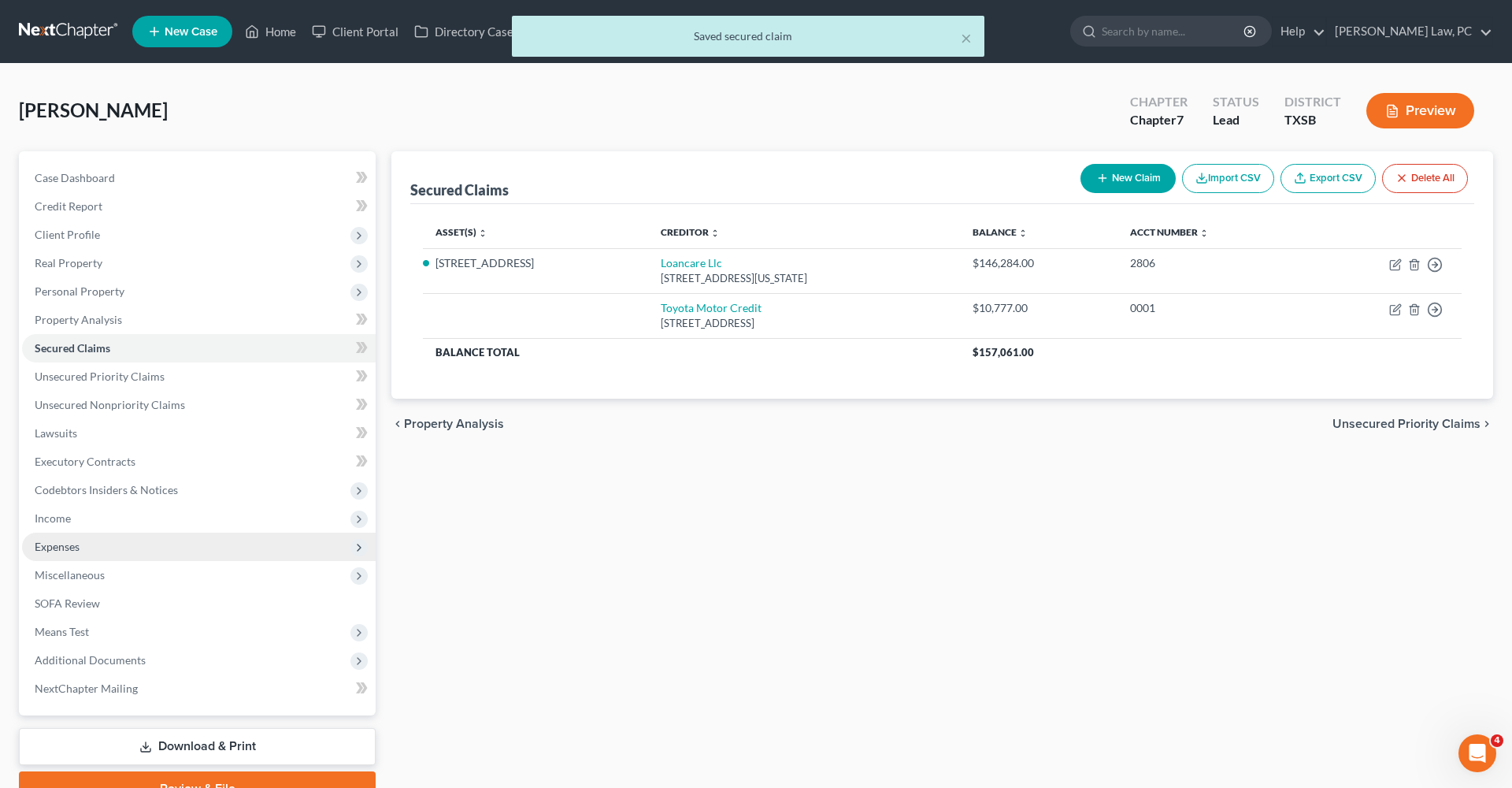
click at [50, 545] on span "Expenses" at bounding box center [57, 547] width 45 height 13
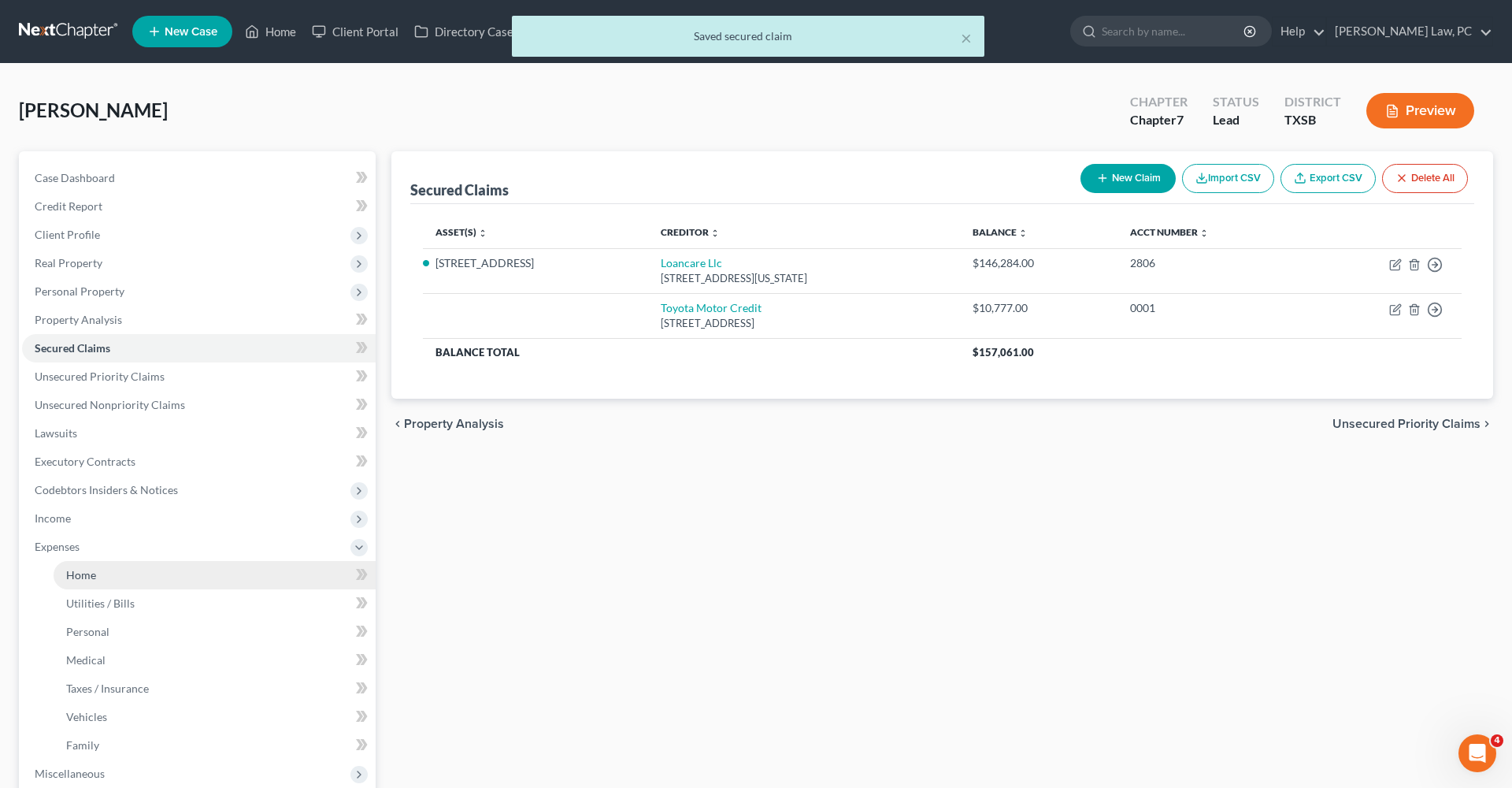
click at [80, 576] on span "Home" at bounding box center [81, 575] width 30 height 13
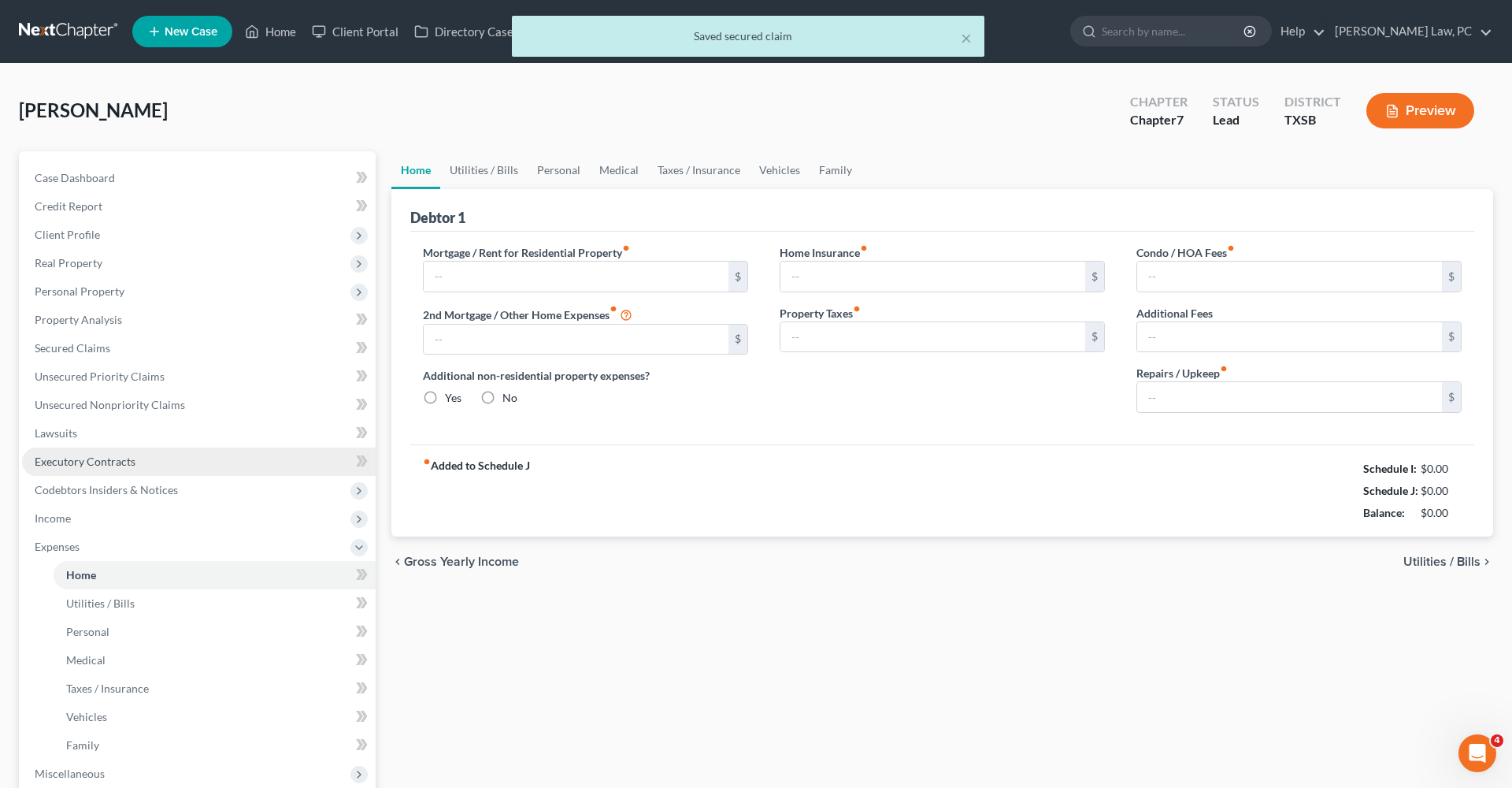
type input "0.00"
radio input "true"
type input "0.00"
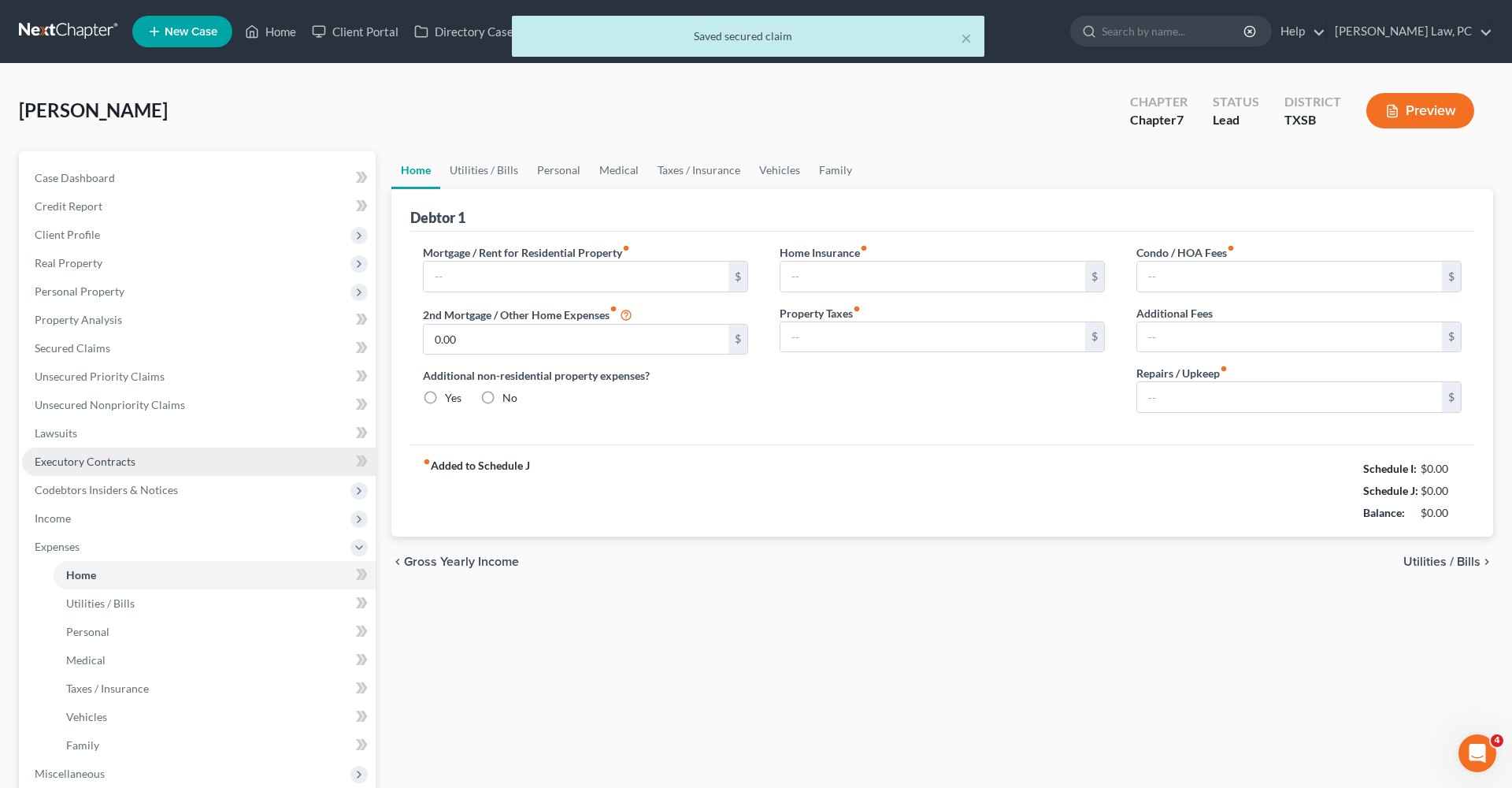
type input "0.00"
click at [514, 281] on input "text" at bounding box center [576, 276] width 305 height 30
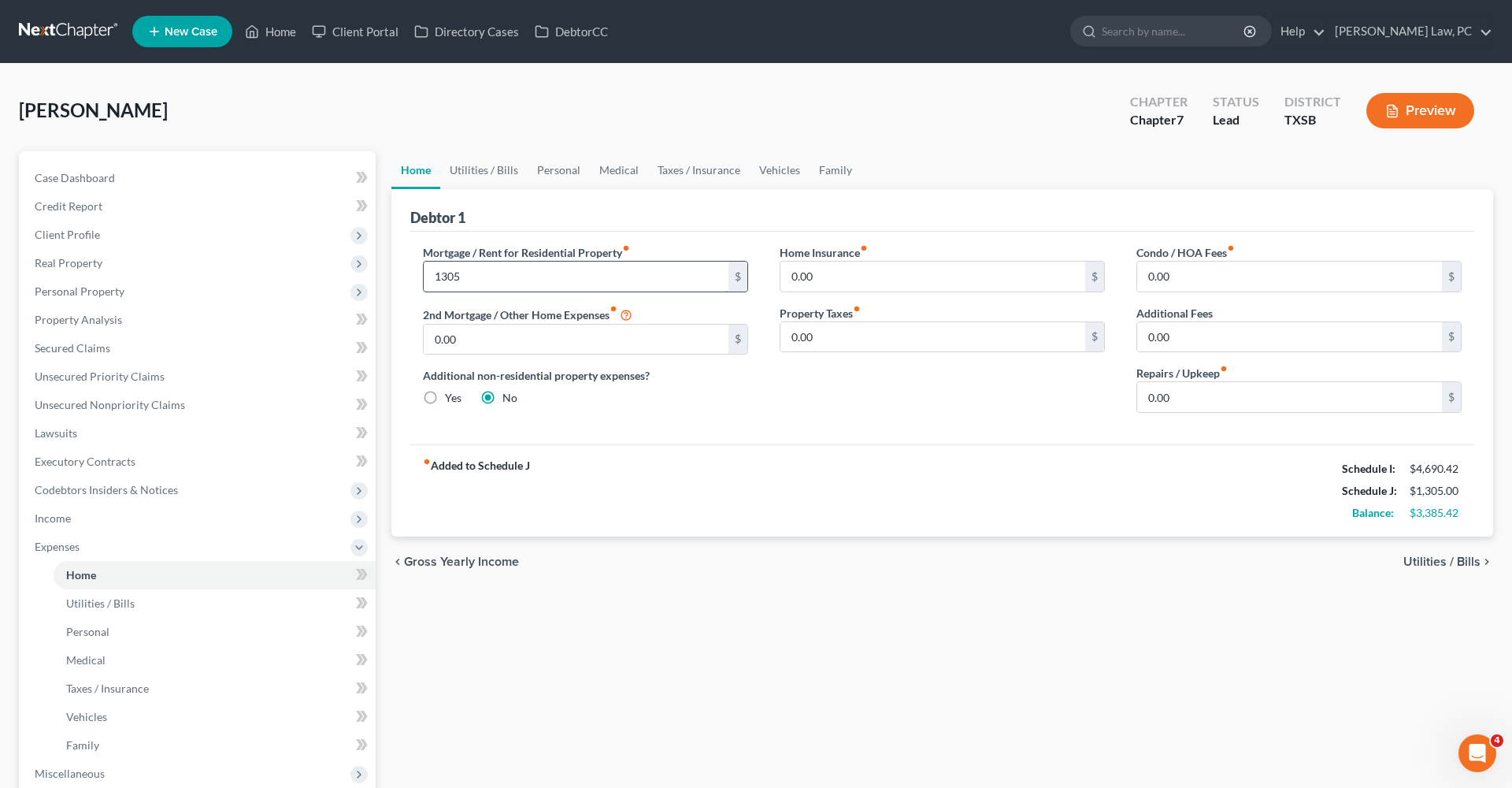
type input "1,305"
drag, startPoint x: 1189, startPoint y: 395, endPoint x: 1060, endPoint y: 395, distance: 129.0
click at [1060, 395] on div "Mortgage / Rent for Residential Property fiber_manual_record 1,305 $ 2nd Mortga…" at bounding box center [942, 335] width 1071 height 181
type input "120"
click at [990, 441] on div "Mortgage / Rent for Residential Property fiber_manual_record 1,305 $ 2nd Mortga…" at bounding box center [943, 338] width 1064 height 213
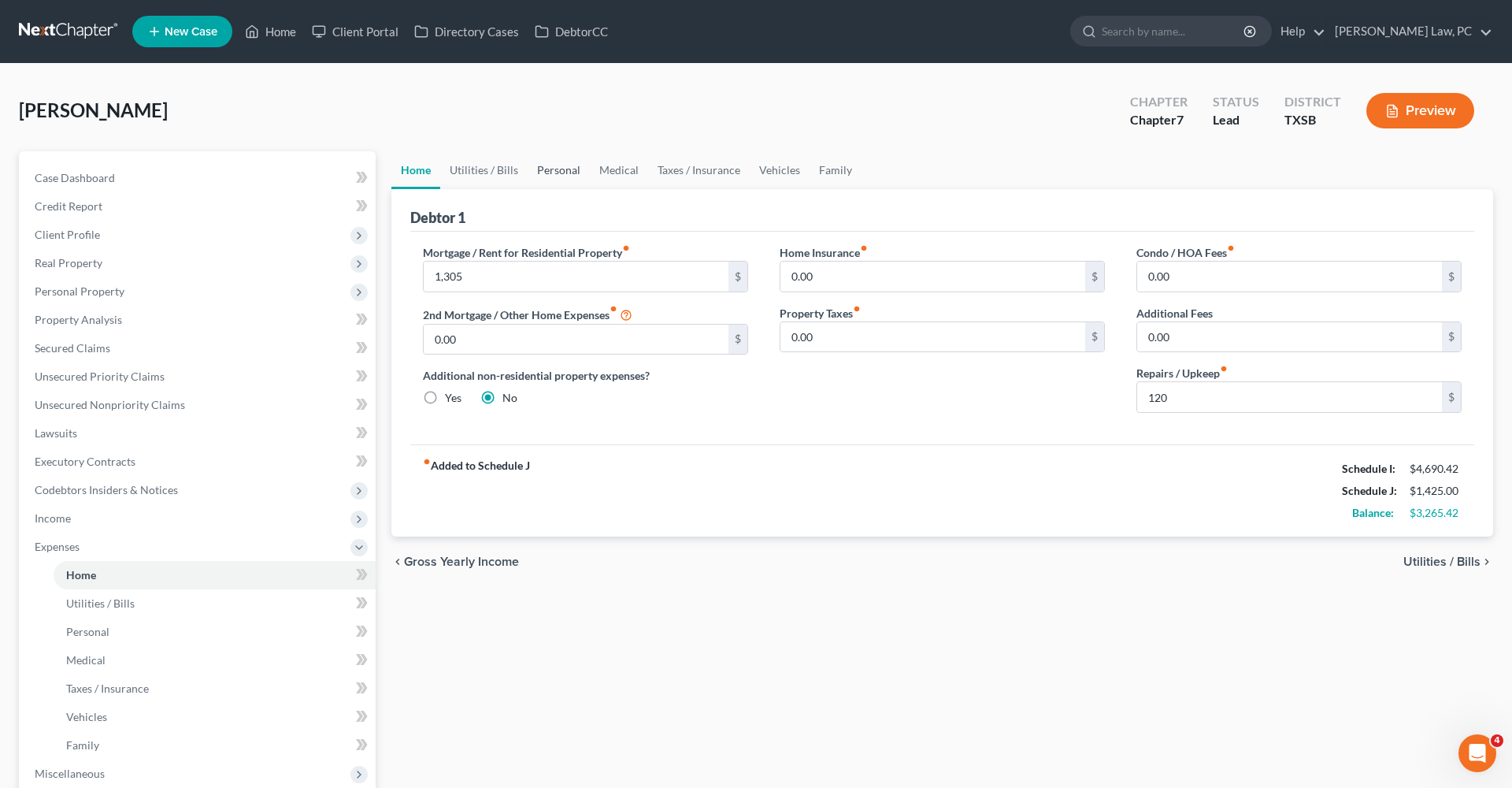
click at [567, 167] on link "Personal" at bounding box center [559, 169] width 63 height 38
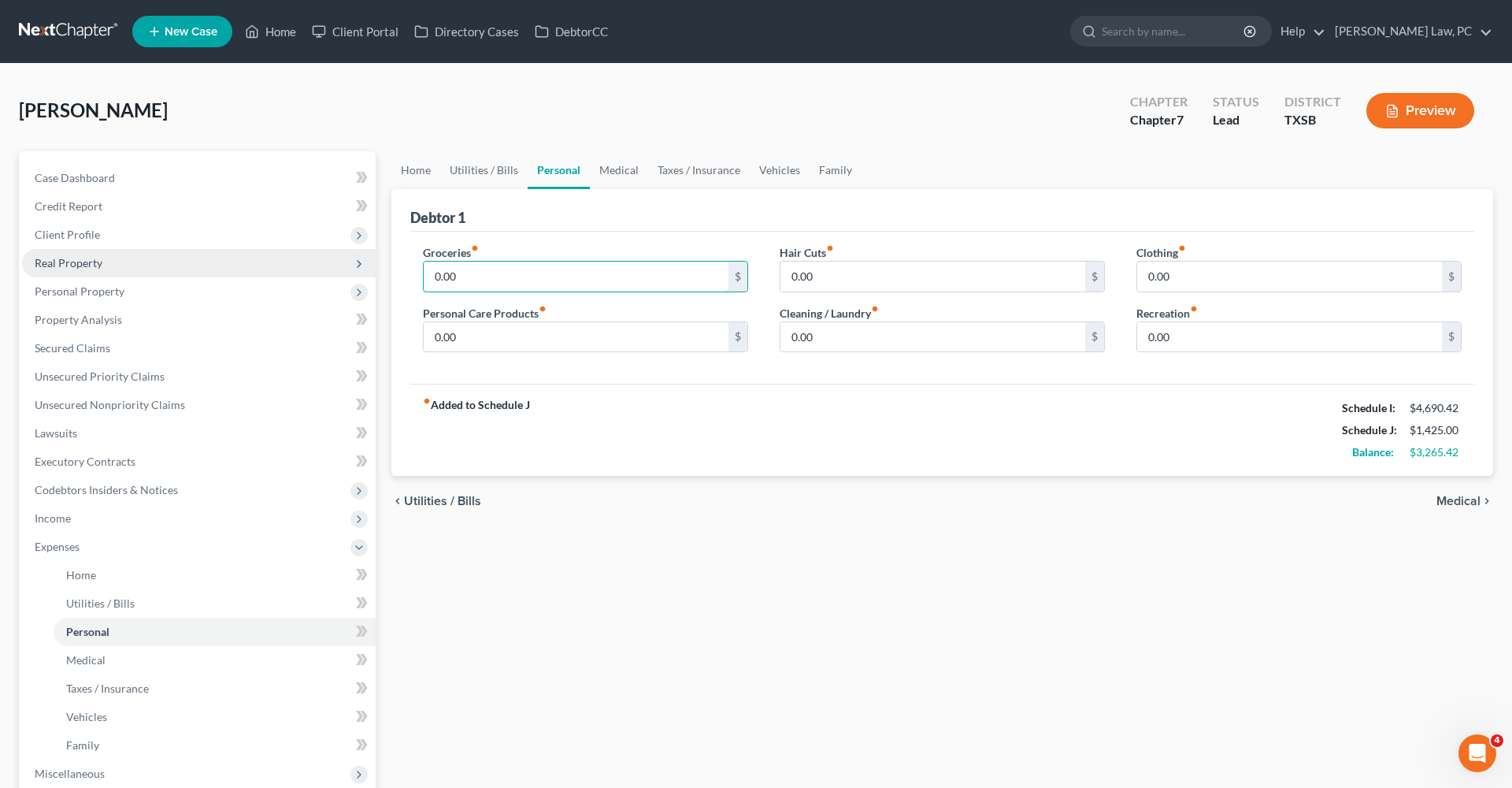
drag, startPoint x: 496, startPoint y: 270, endPoint x: 373, endPoint y: 270, distance: 123.0
click at [373, 270] on div "Petition Navigation Case Dashboard Payments Invoices Payments Payments Credit R…" at bounding box center [756, 577] width 1491 height 853
type input "1,250"
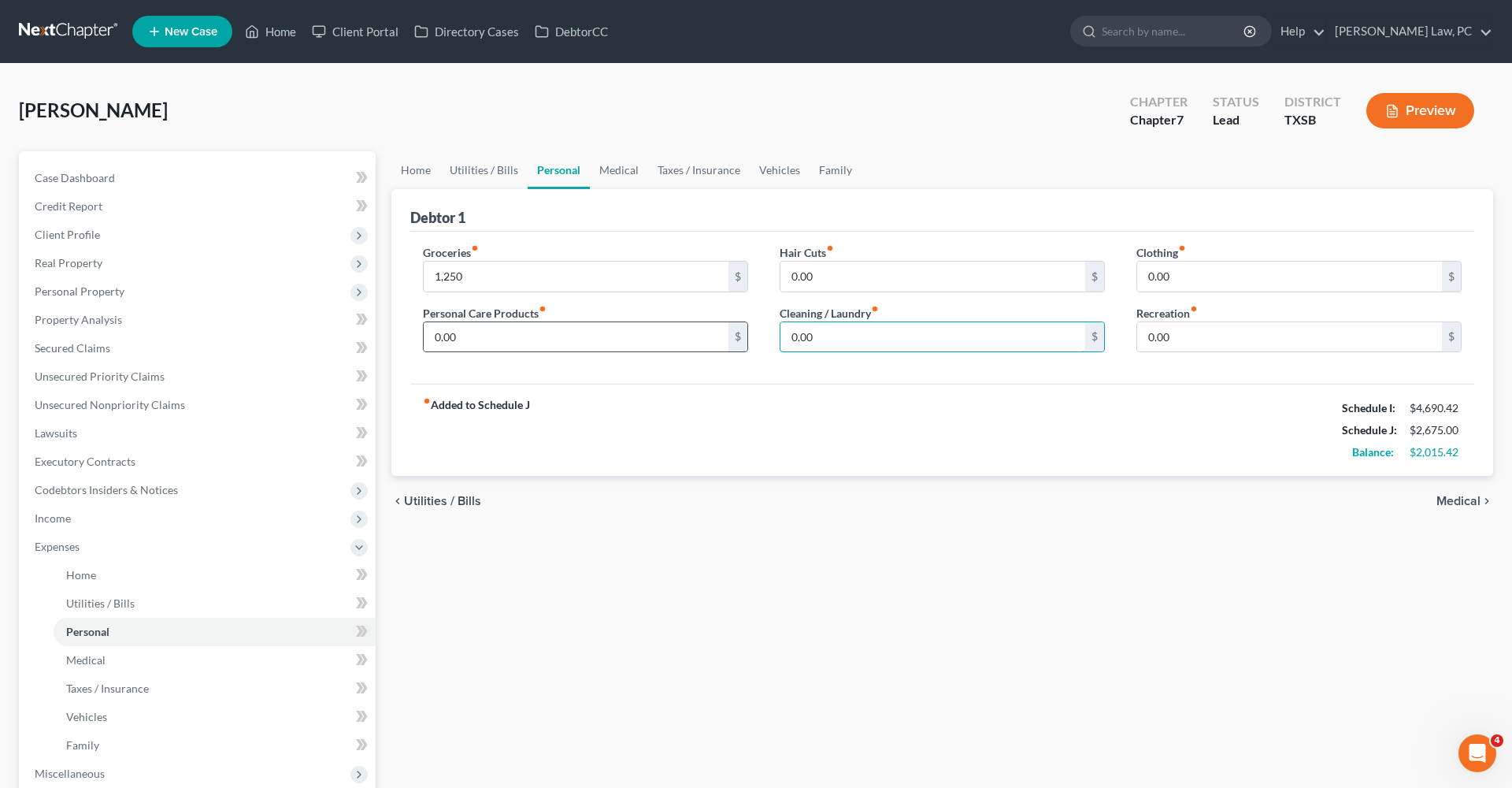
drag, startPoint x: 825, startPoint y: 337, endPoint x: 740, endPoint y: 337, distance: 85.0
click at [739, 337] on div "Groceries fiber_manual_record 1,250 $ Personal Care Products fiber_manual_recor…" at bounding box center [942, 305] width 1071 height 121
type input "80"
drag, startPoint x: 471, startPoint y: 335, endPoint x: 408, endPoint y: 334, distance: 63.0
click at [408, 334] on div "Groceries fiber_manual_record 1,250 $ Personal Care Products fiber_manual_recor…" at bounding box center [585, 305] width 357 height 121
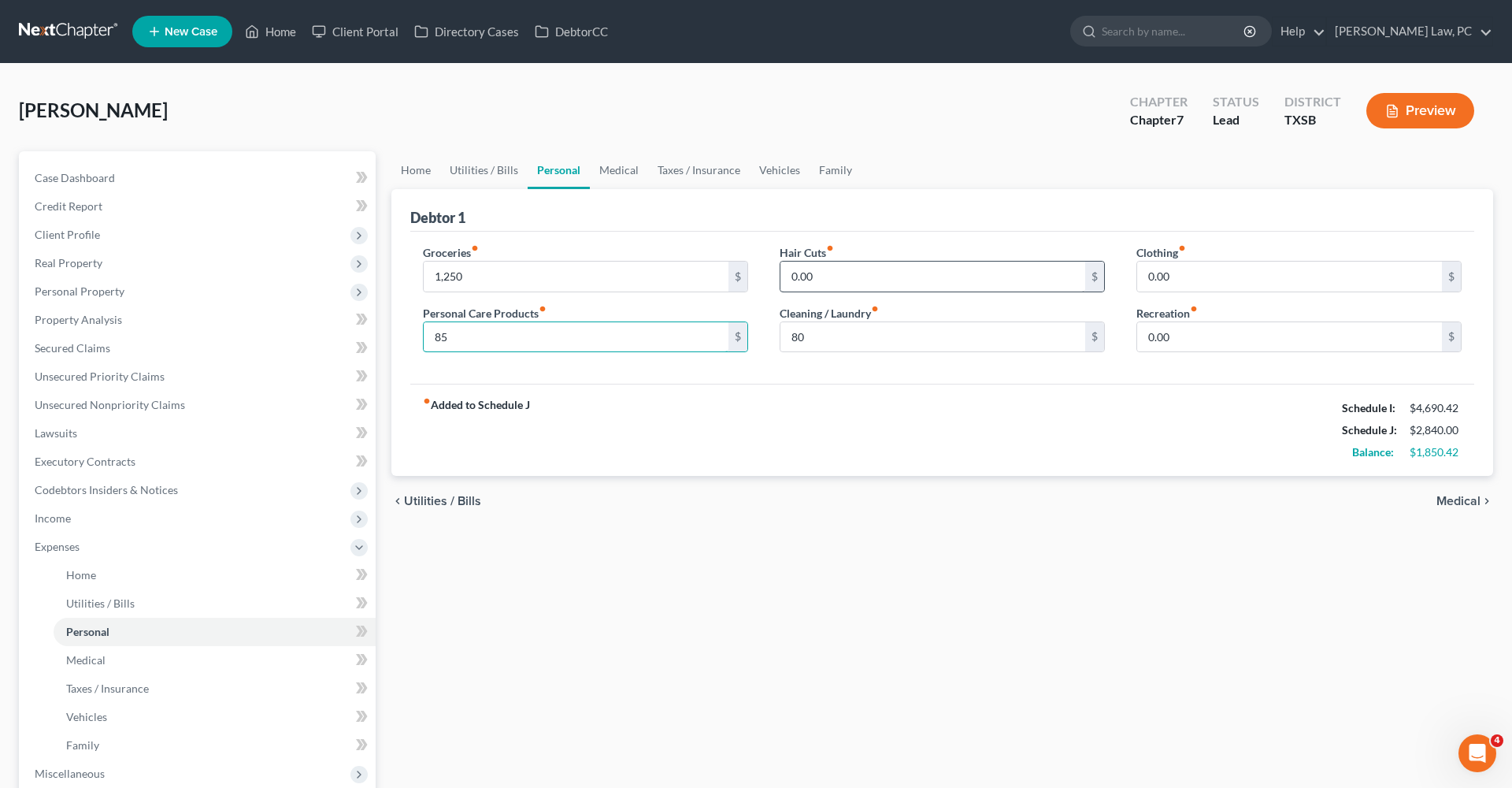
type input "85"
drag, startPoint x: 835, startPoint y: 275, endPoint x: 737, endPoint y: 276, distance: 98.0
click at [737, 276] on div "Groceries fiber_manual_record 1,250 $ Personal Care Products fiber_manual_recor…" at bounding box center [942, 305] width 1071 height 121
type input "100"
drag, startPoint x: 1184, startPoint y: 272, endPoint x: 1124, endPoint y: 273, distance: 60.0
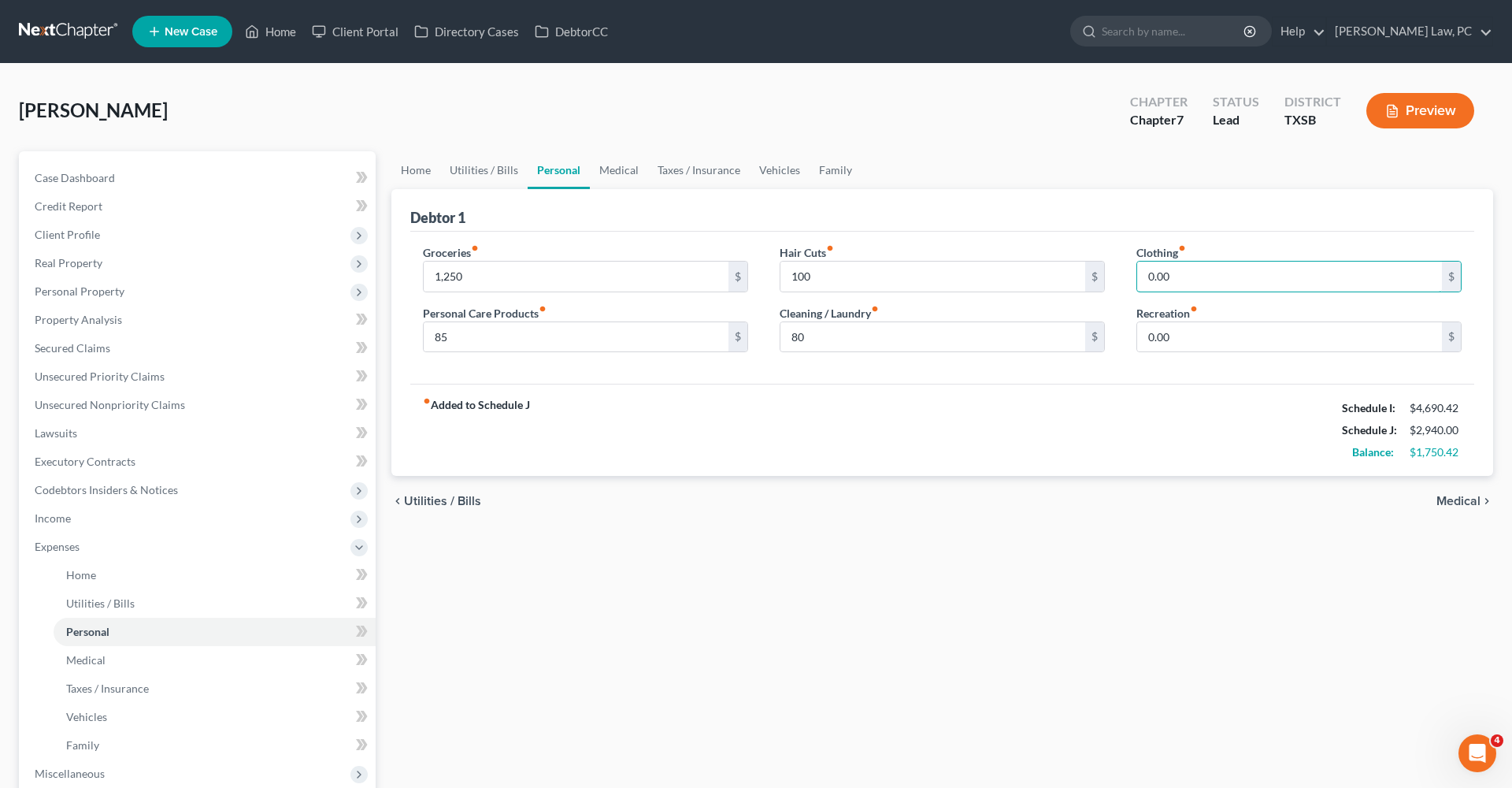
click at [1123, 273] on div "Clothing fiber_manual_record 0.00 $ Recreation fiber_manual_record 0.00 $" at bounding box center [1298, 305] width 357 height 121
type input "150"
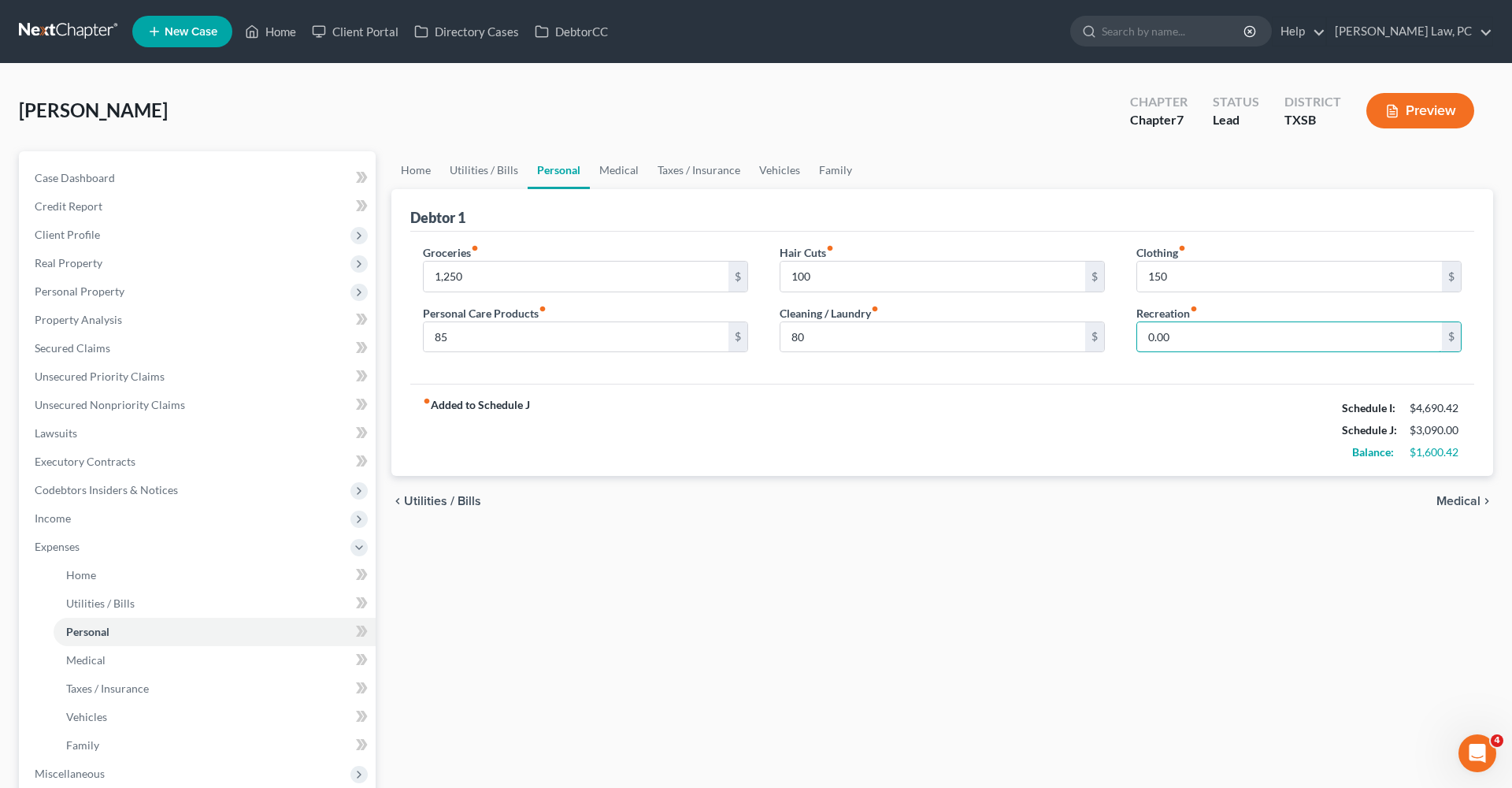
drag, startPoint x: 1187, startPoint y: 338, endPoint x: 1121, endPoint y: 333, distance: 66.2
click at [1121, 333] on div "Clothing fiber_manual_record 150 $ Recreation fiber_manual_record 0.00 $" at bounding box center [1298, 305] width 357 height 121
type input "150"
click at [618, 177] on link "Medical" at bounding box center [618, 169] width 59 height 38
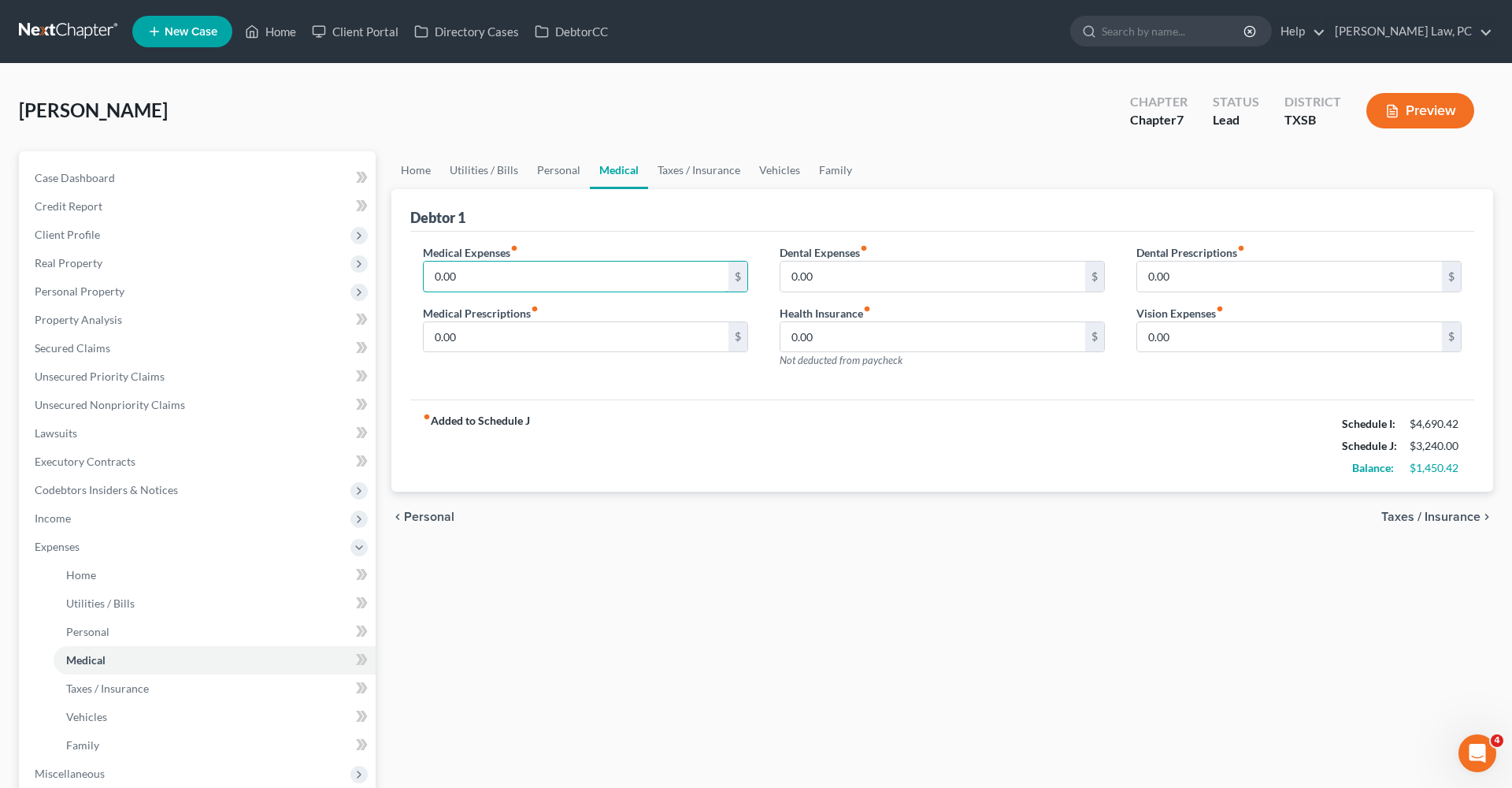
drag, startPoint x: 467, startPoint y: 275, endPoint x: 405, endPoint y: 275, distance: 62.0
click at [405, 275] on div "Debtor 1 Medical Expenses fiber_manual_record 0.00 $ Medical Prescriptions fibe…" at bounding box center [943, 341] width 1102 height 303
type input "1"
type input "200"
click at [684, 174] on link "Taxes / Insurance" at bounding box center [699, 169] width 102 height 38
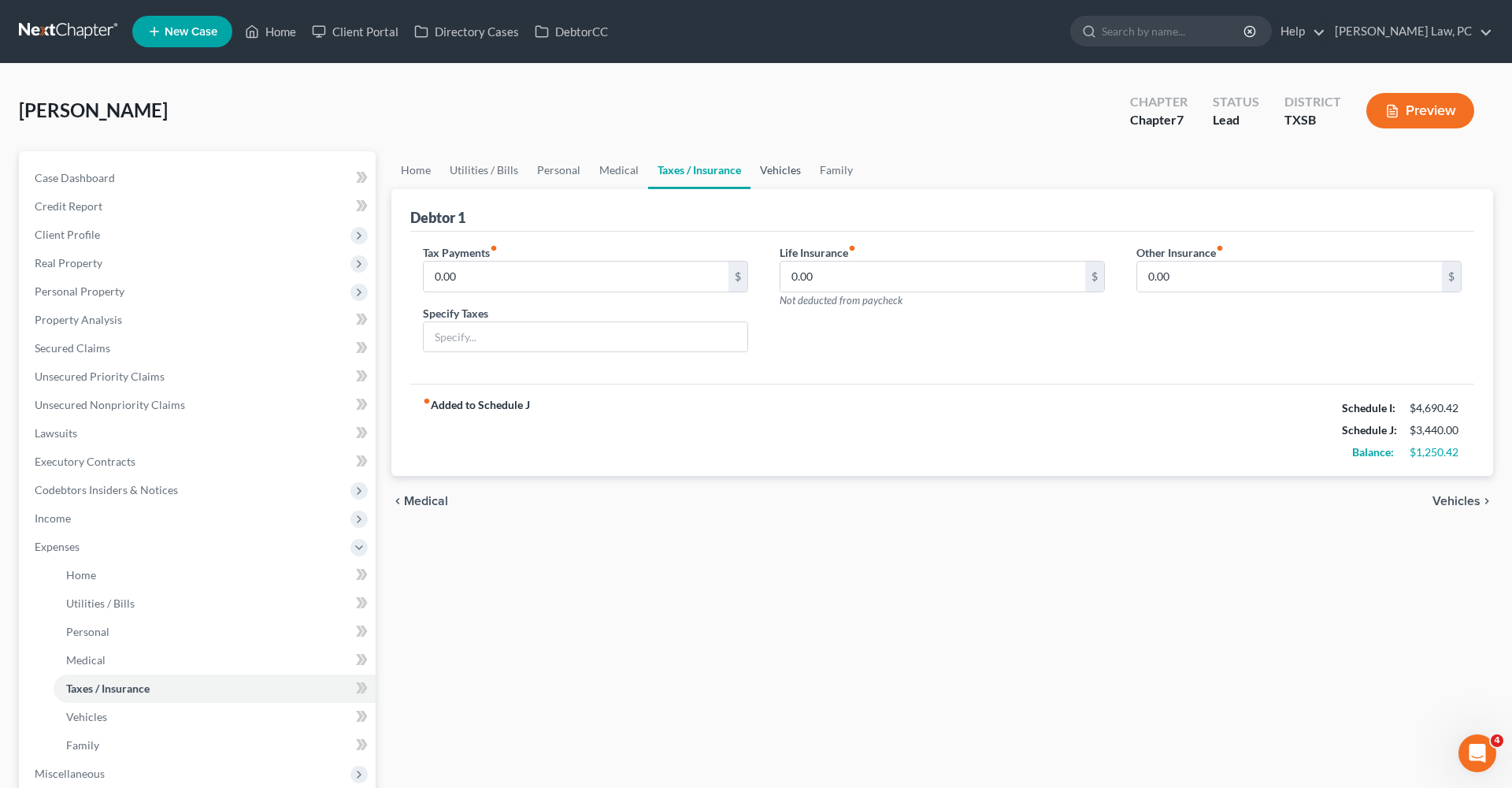
click at [773, 172] on link "Vehicles" at bounding box center [781, 169] width 60 height 38
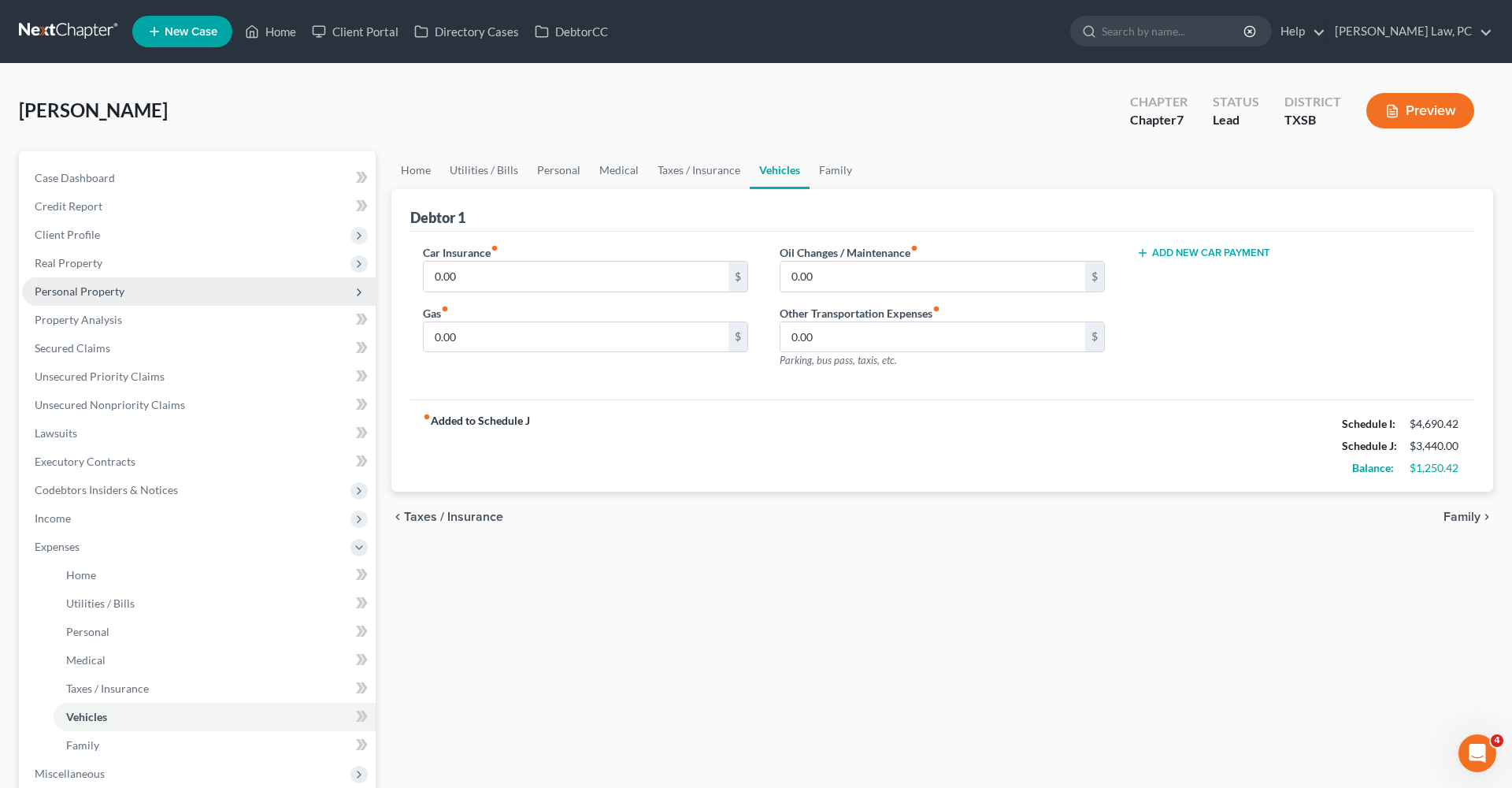
click at [68, 290] on span "Personal Property" at bounding box center [79, 292] width 89 height 13
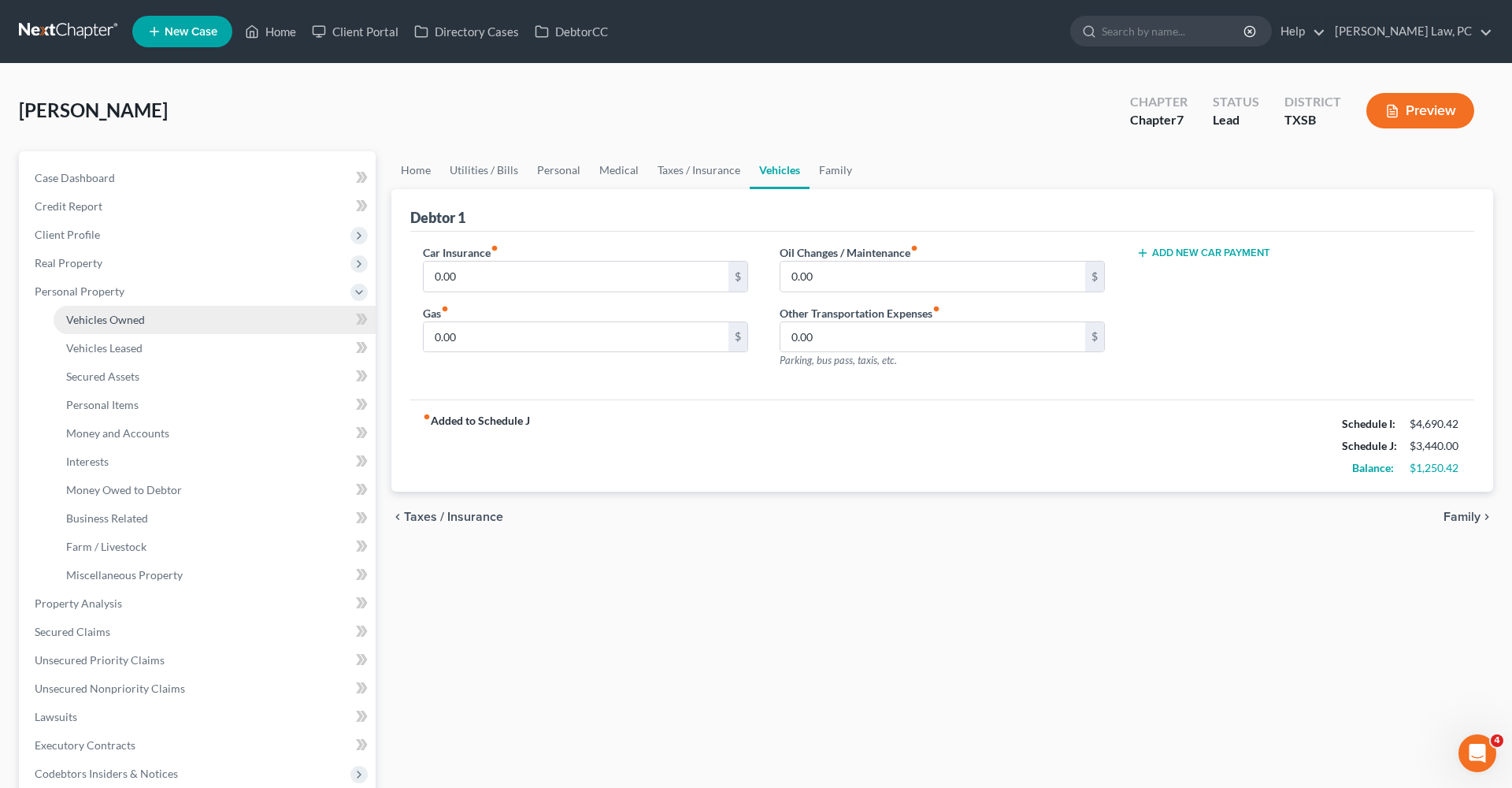
click at [89, 320] on span "Vehicles Owned" at bounding box center [106, 319] width 79 height 13
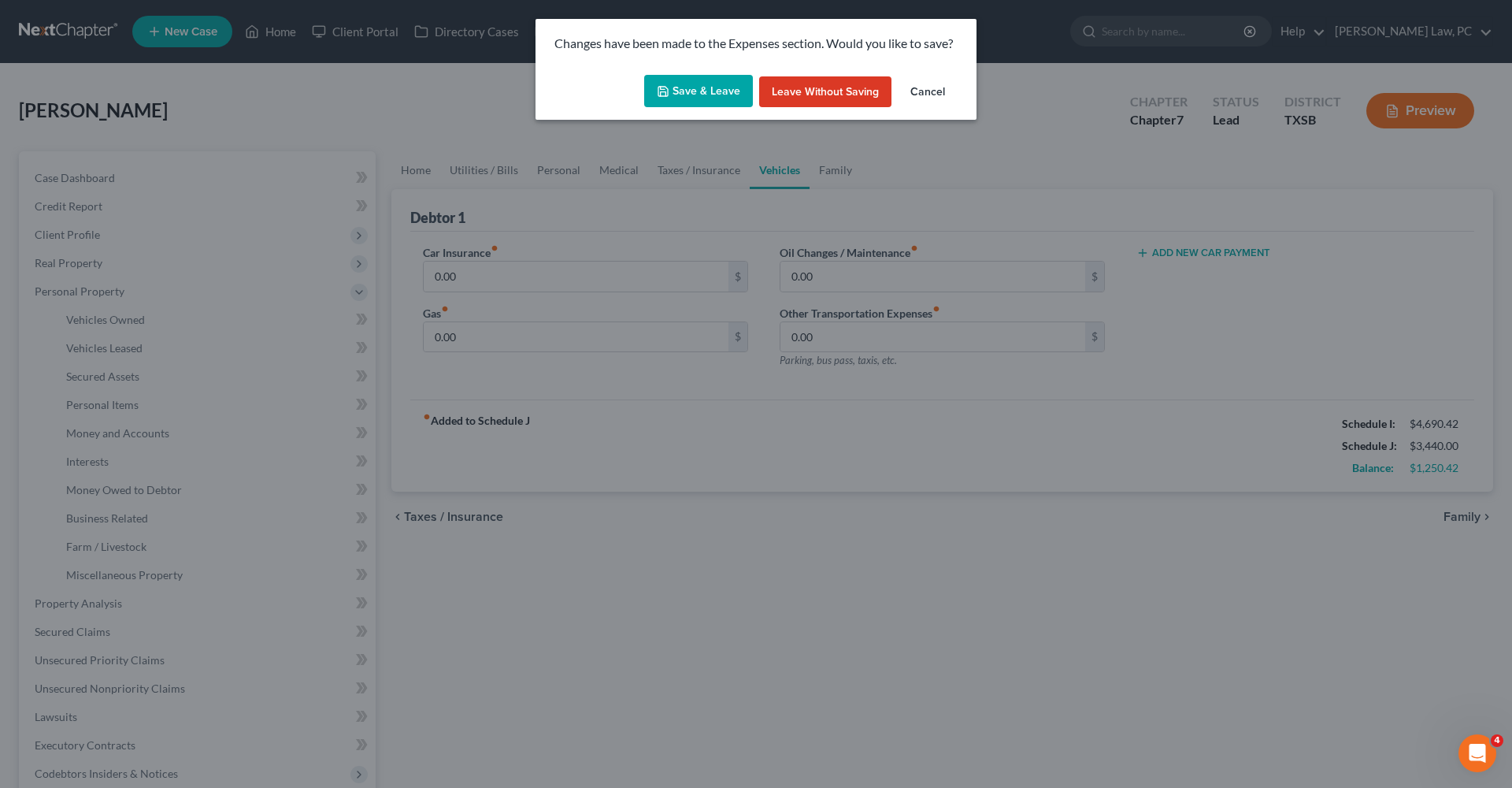
click at [679, 91] on button "Save & Leave" at bounding box center [698, 91] width 109 height 33
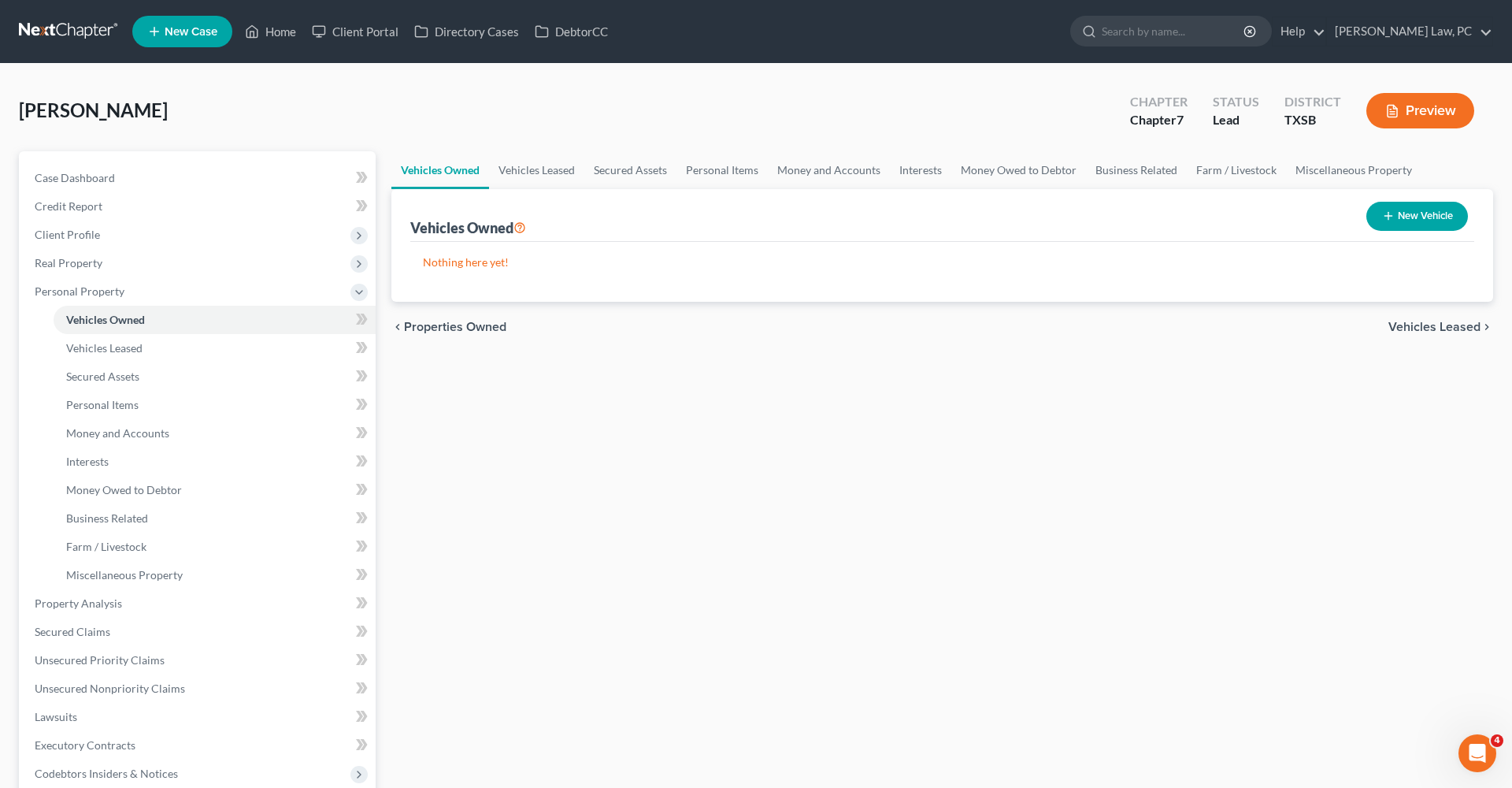
click at [1405, 212] on button "New Vehicle" at bounding box center [1418, 216] width 102 height 29
select select "0"
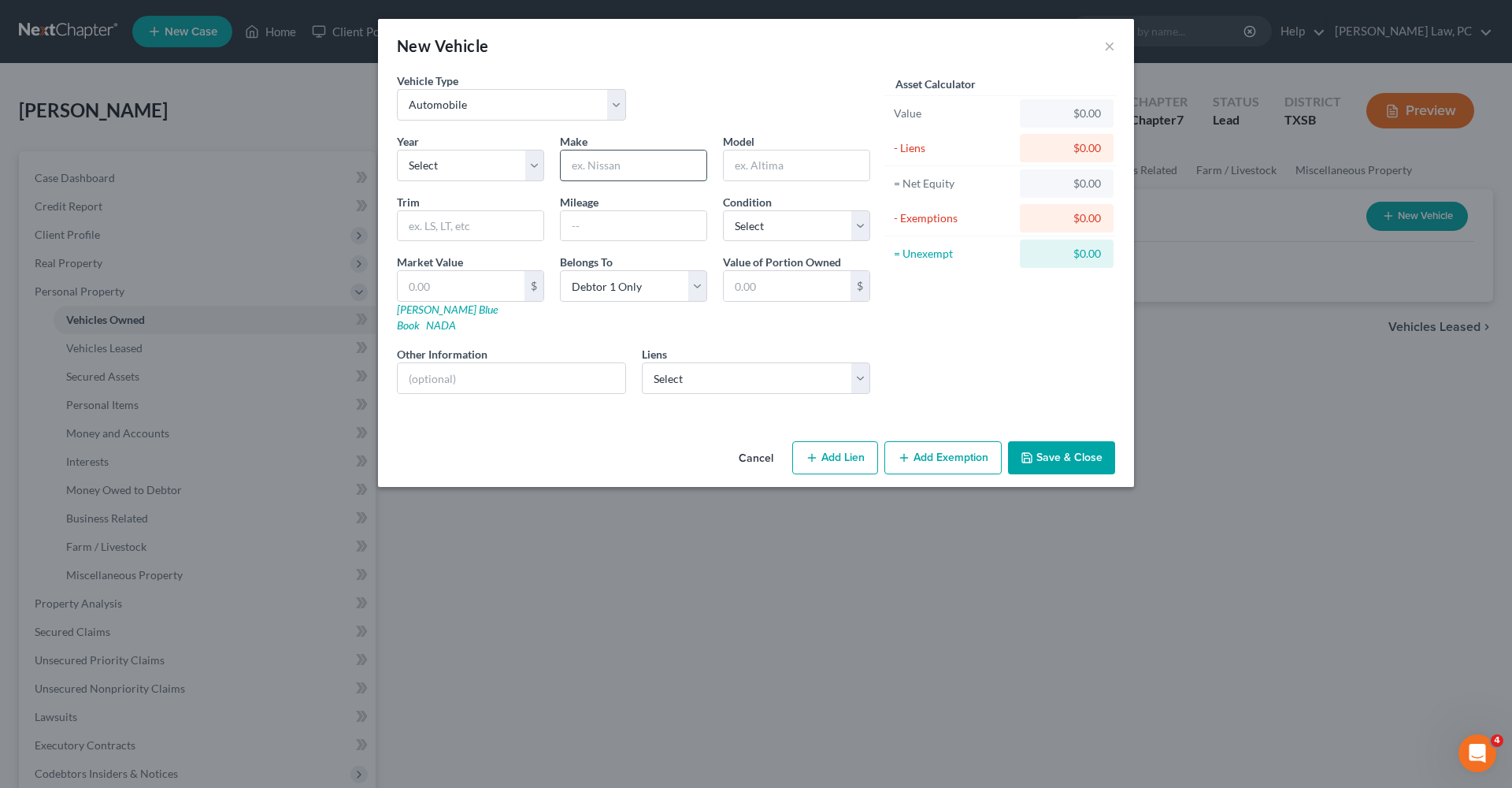
click at [613, 164] on input "text" at bounding box center [634, 165] width 146 height 30
type input "Car 1"
select select "16"
select select "0"
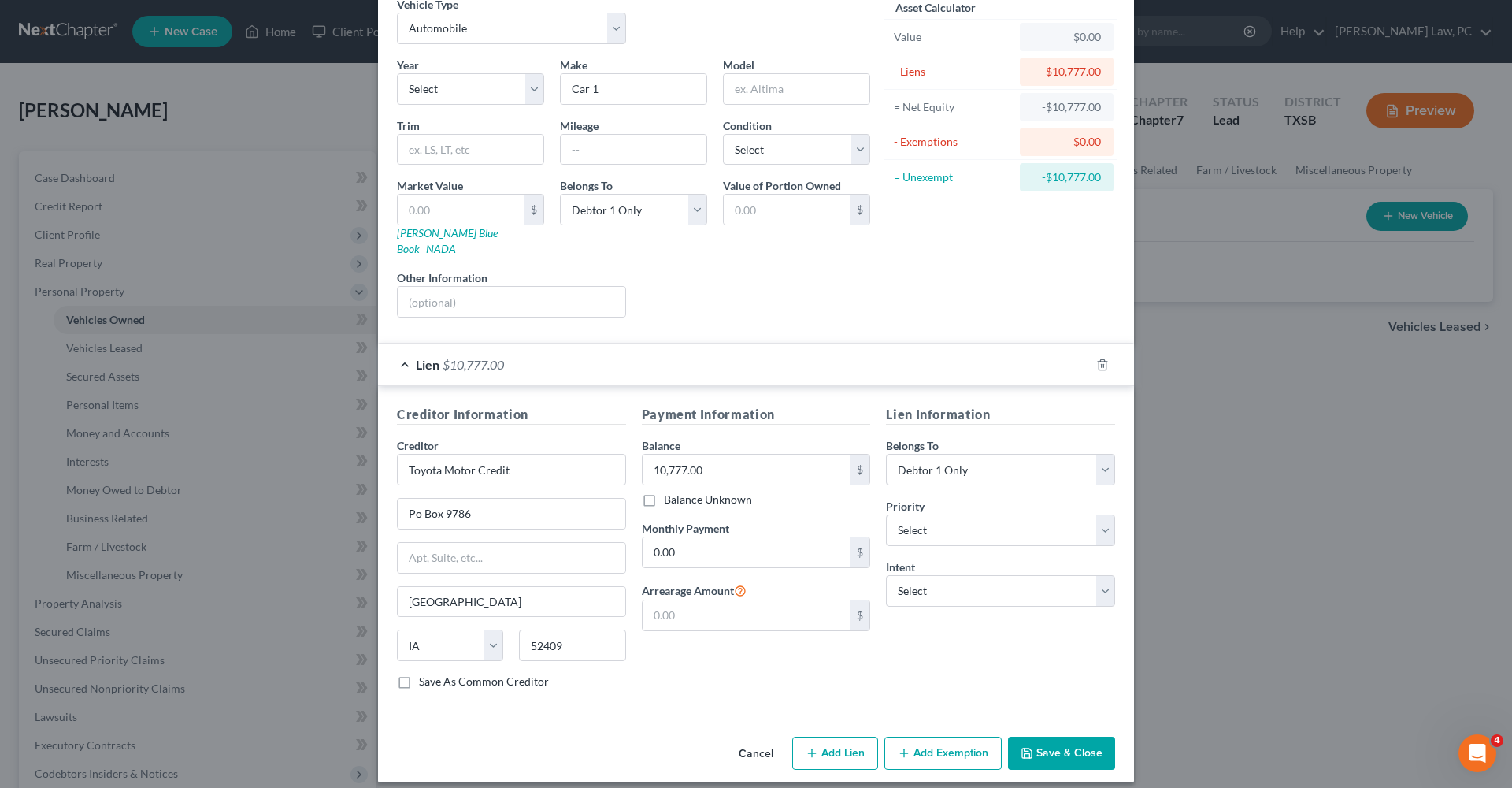
scroll to position [73, 0]
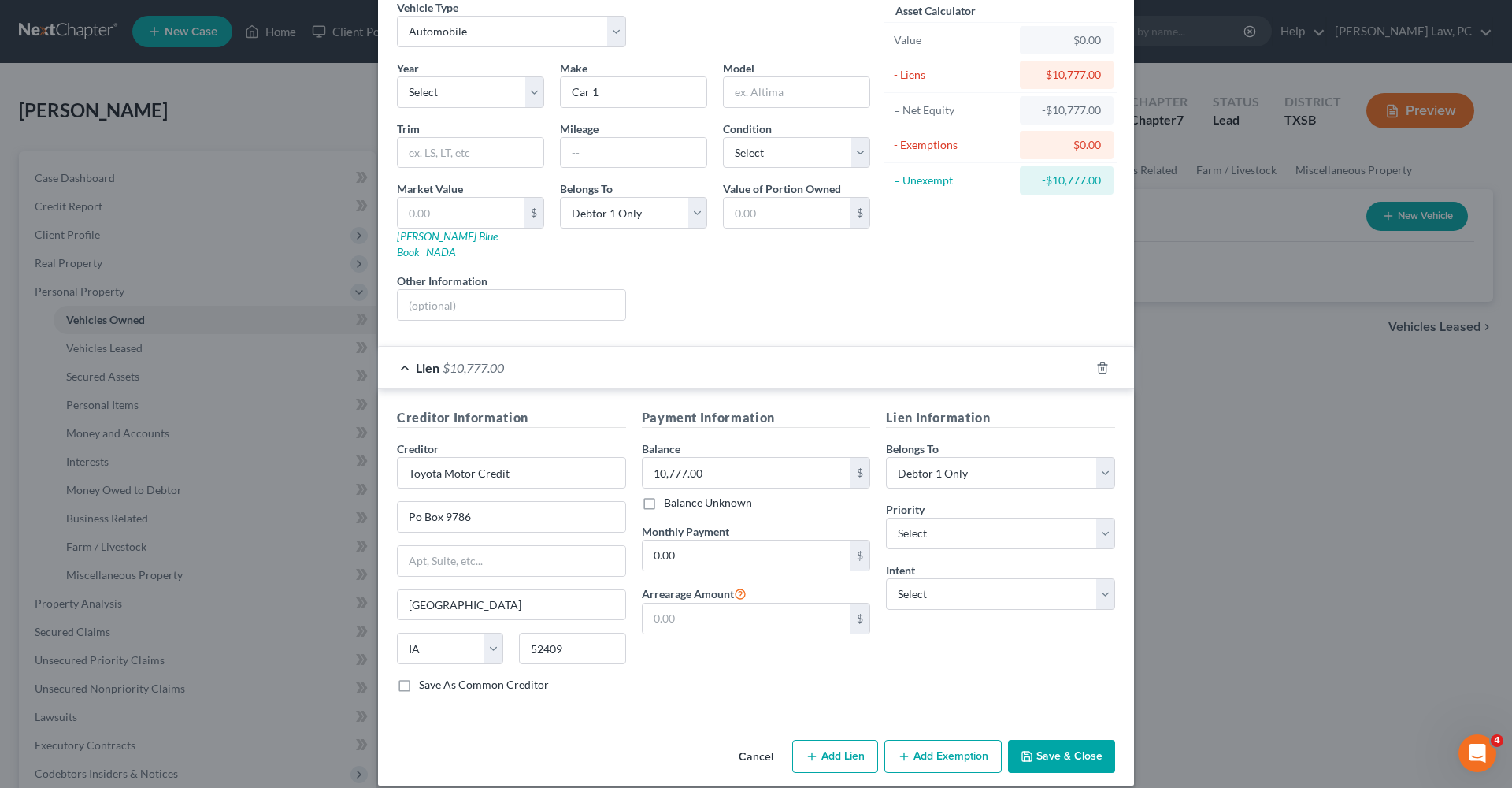
click at [407, 352] on div "Lien $10,777.00" at bounding box center [734, 367] width 712 height 41
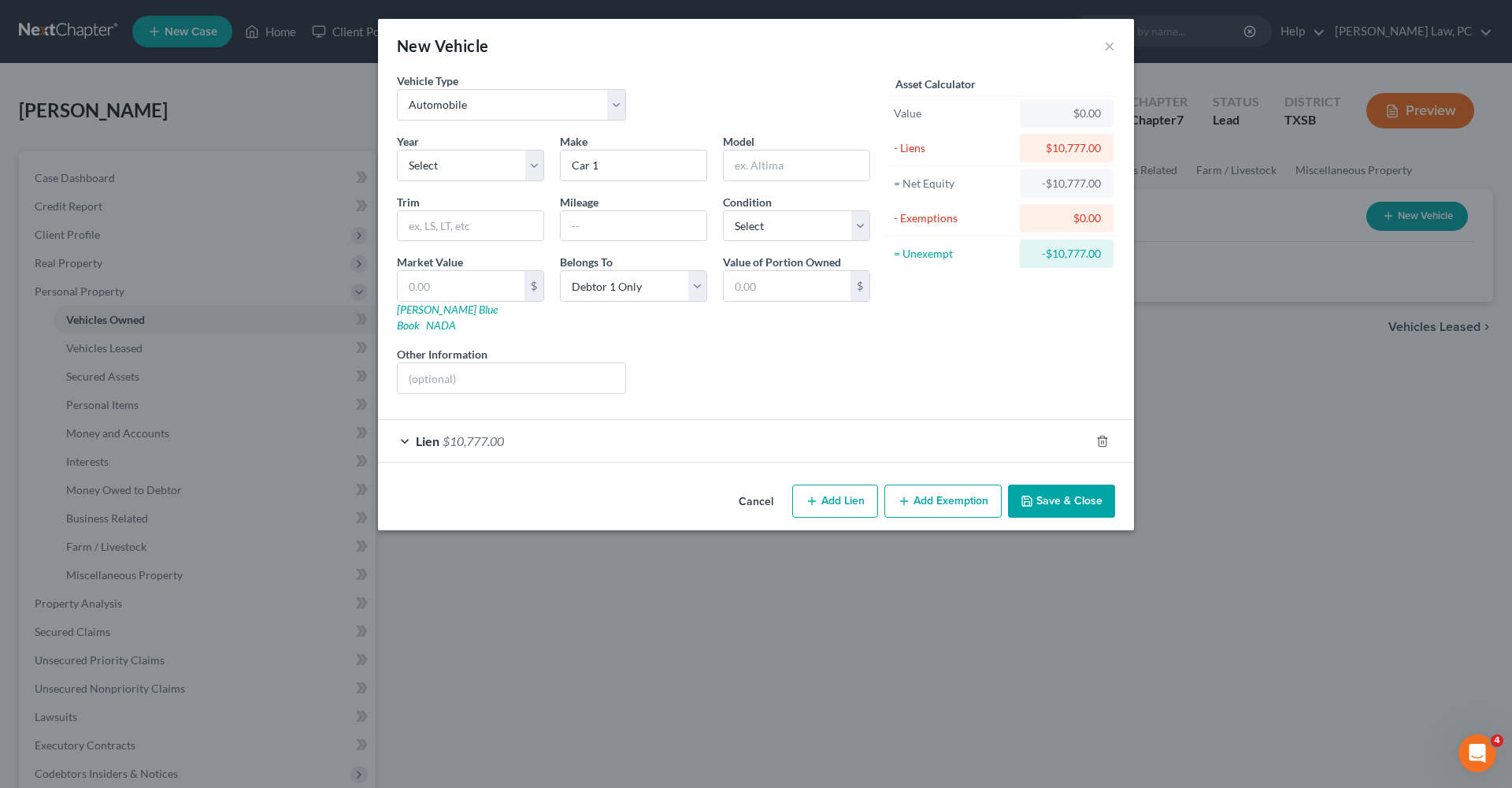
scroll to position [0, 0]
click at [1053, 485] on button "Save & Close" at bounding box center [1061, 501] width 107 height 33
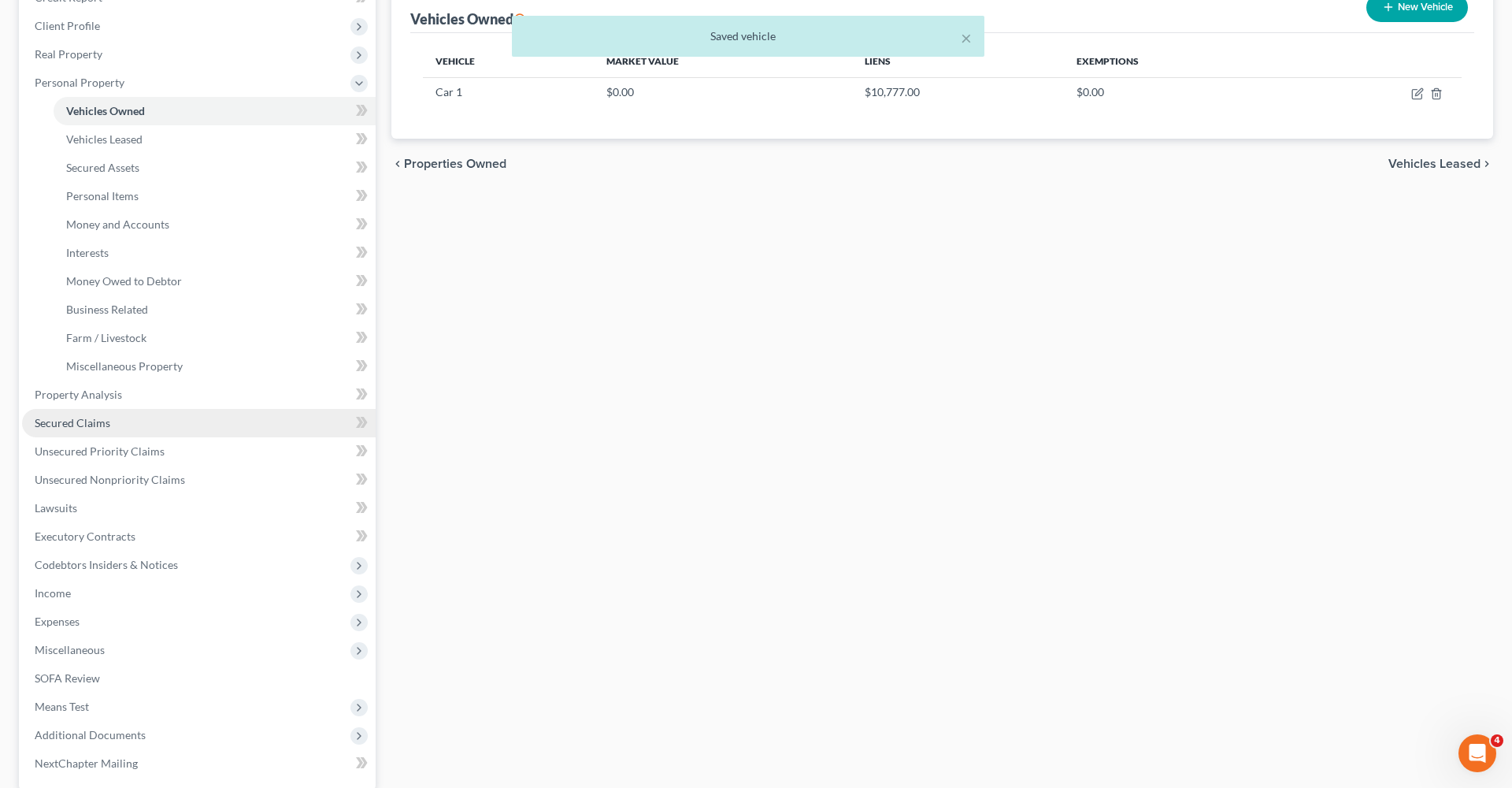
scroll to position [210, 0]
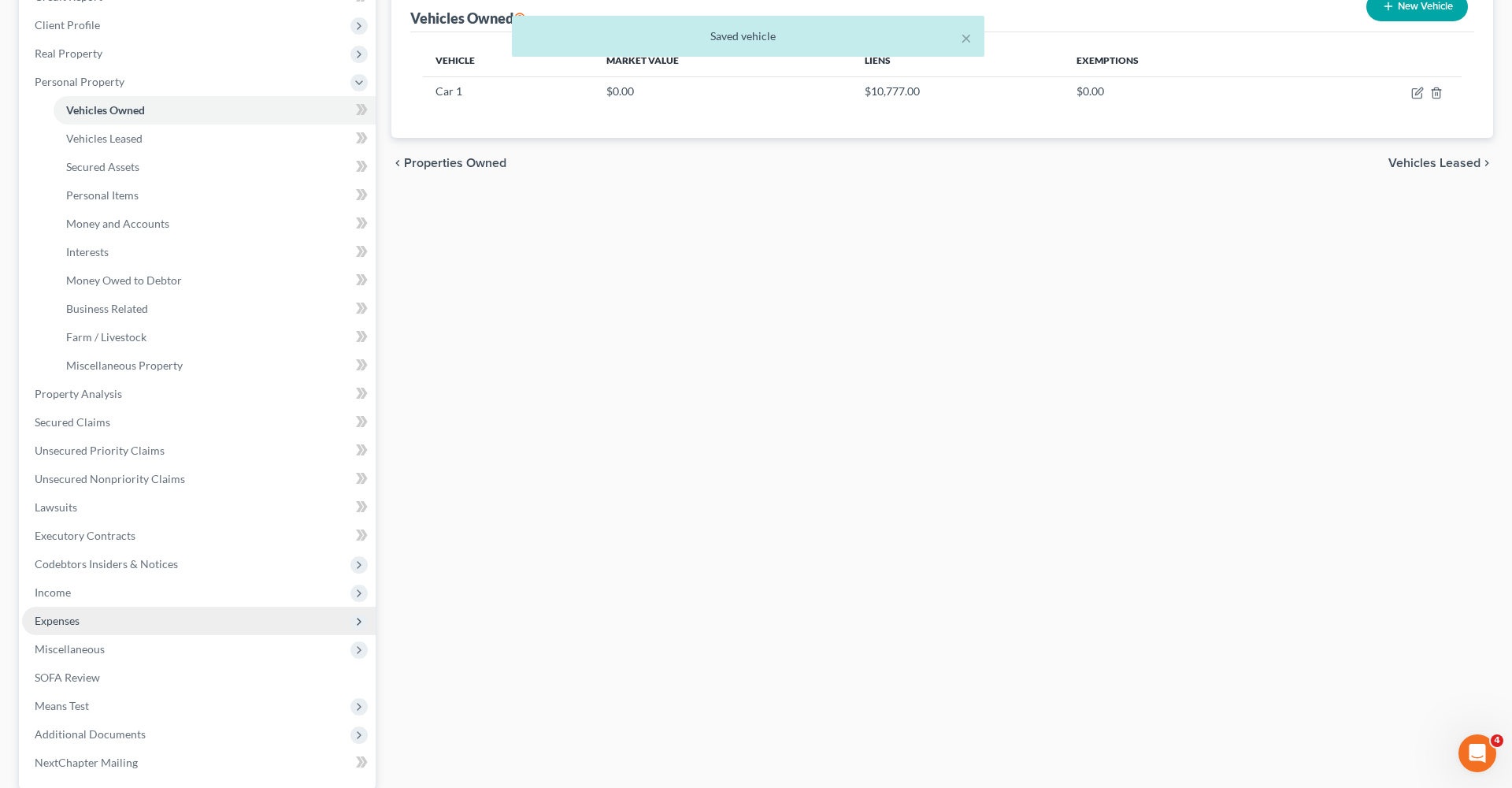
click at [62, 624] on span "Expenses" at bounding box center [57, 621] width 45 height 13
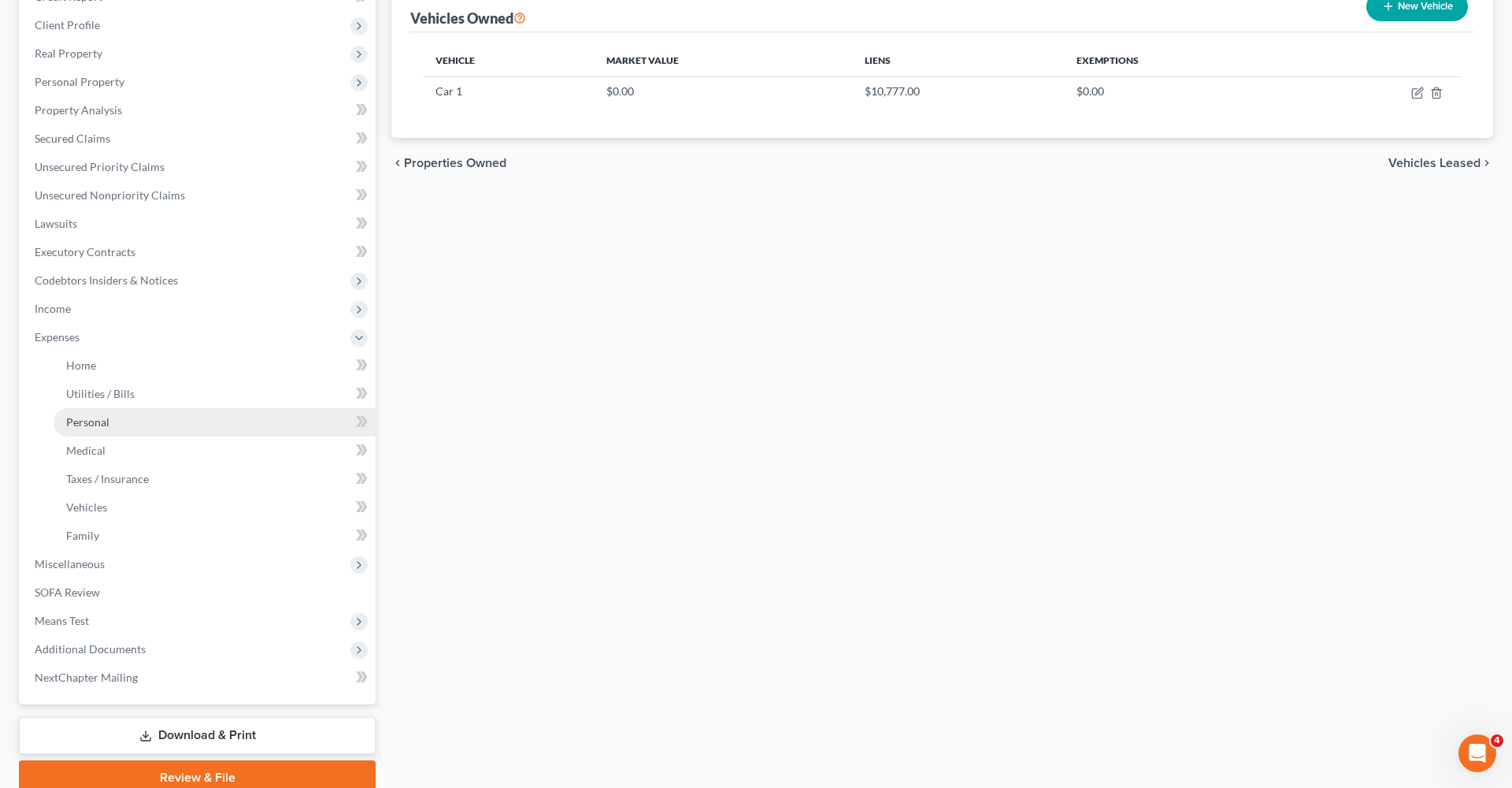
click at [90, 420] on span "Personal" at bounding box center [88, 422] width 43 height 13
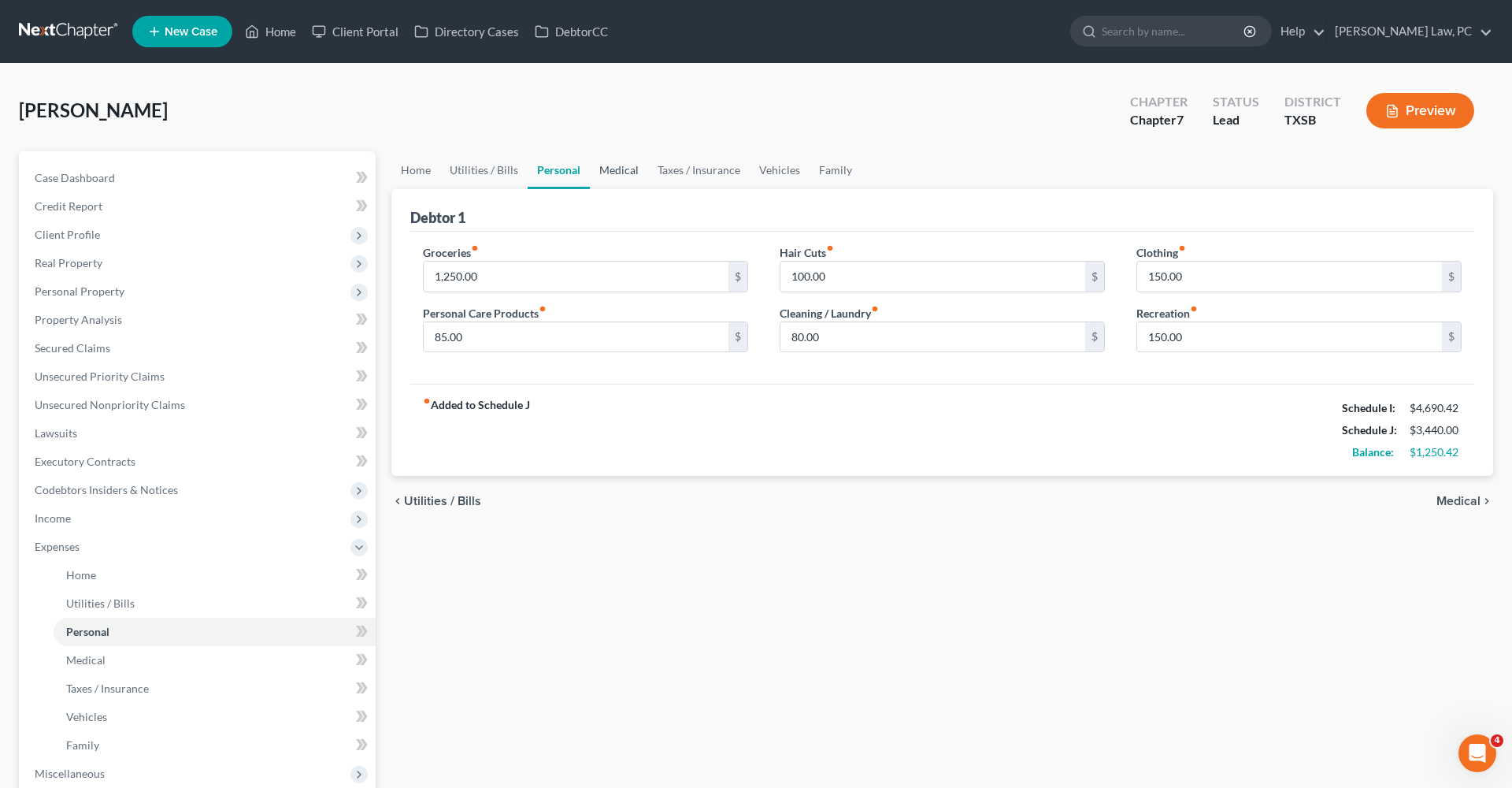
click at [609, 173] on link "Medical" at bounding box center [618, 169] width 59 height 38
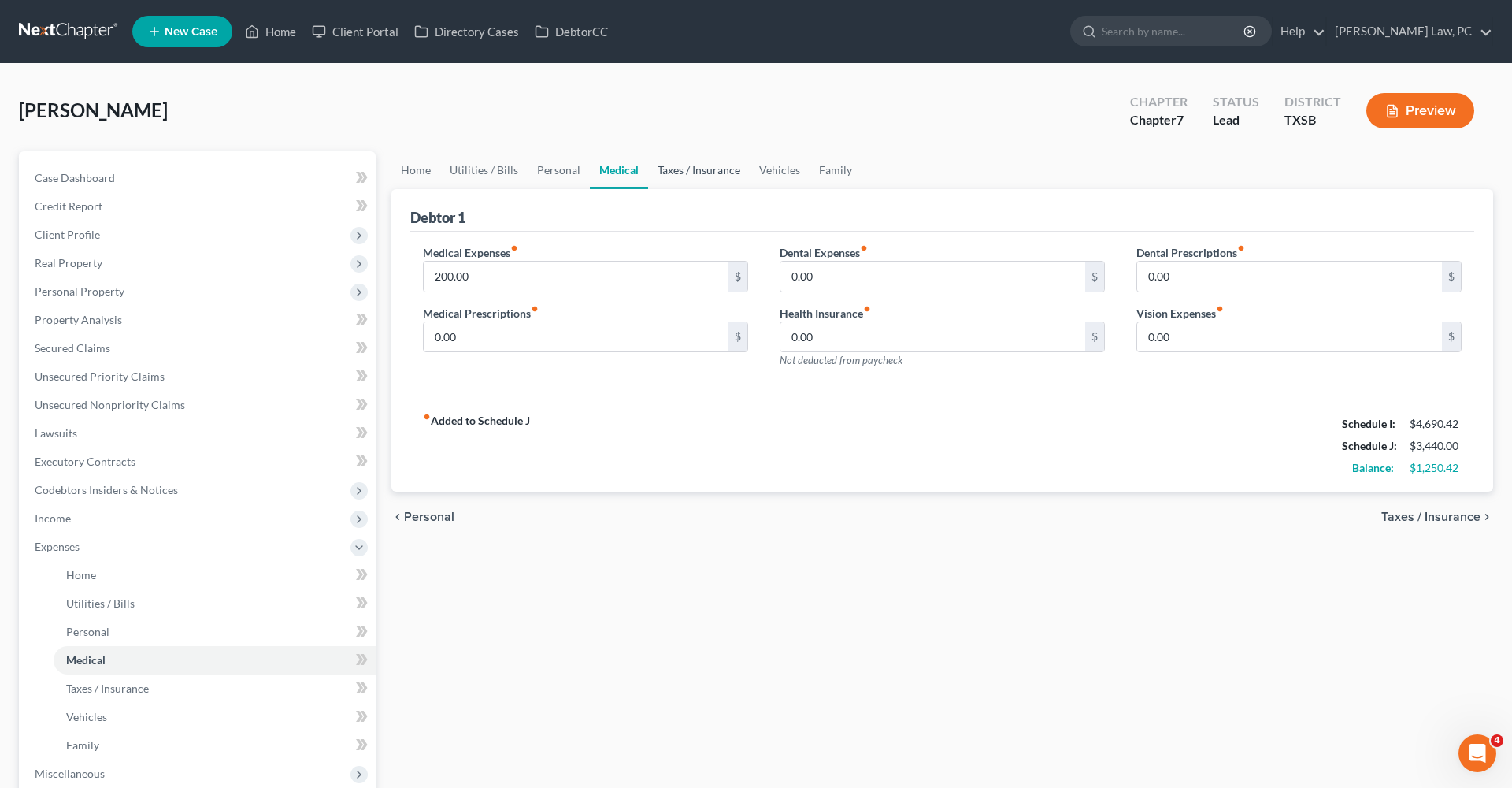
click at [685, 176] on link "Taxes / Insurance" at bounding box center [699, 169] width 102 height 38
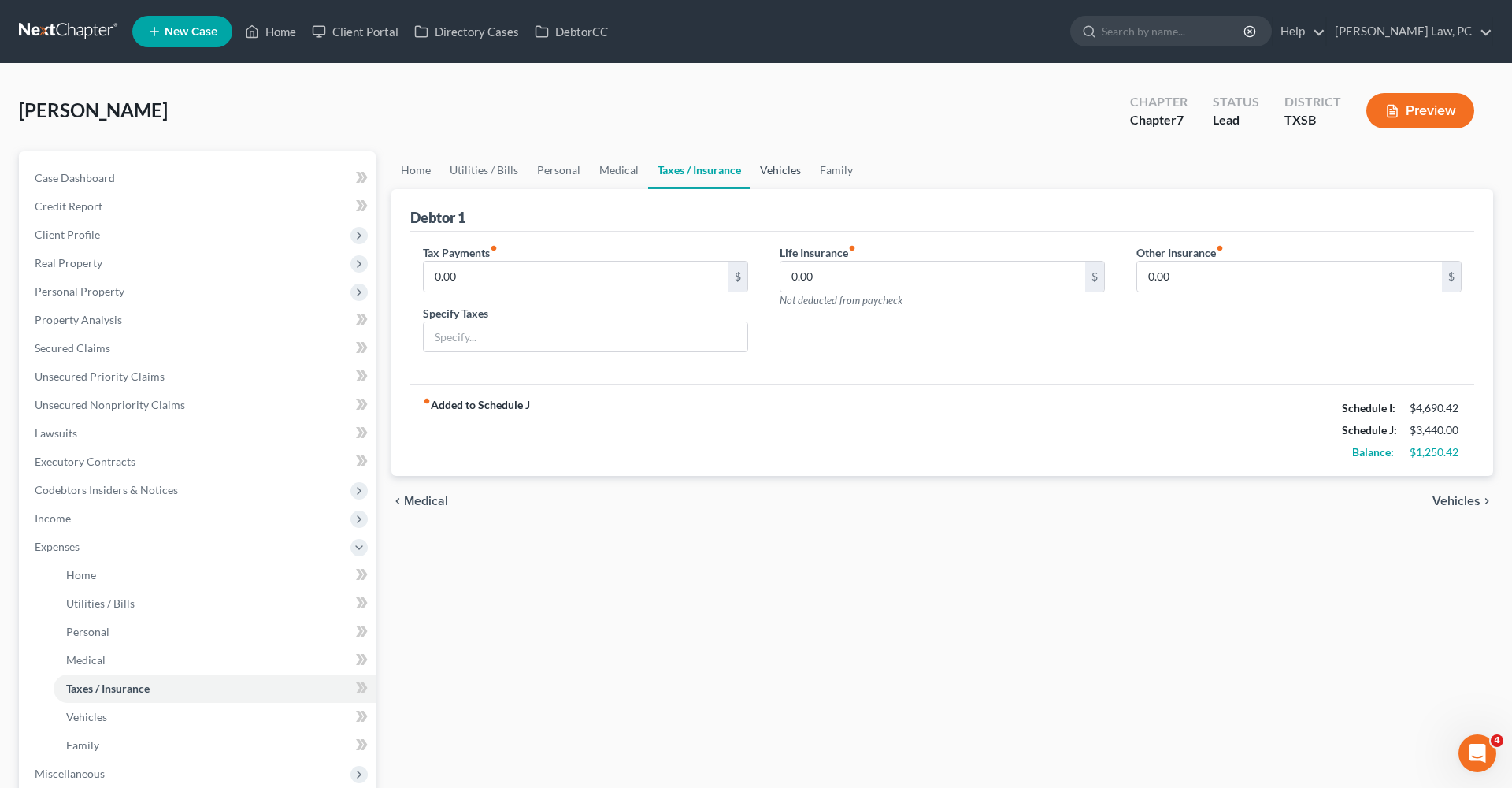
click at [771, 172] on link "Vehicles" at bounding box center [781, 169] width 60 height 38
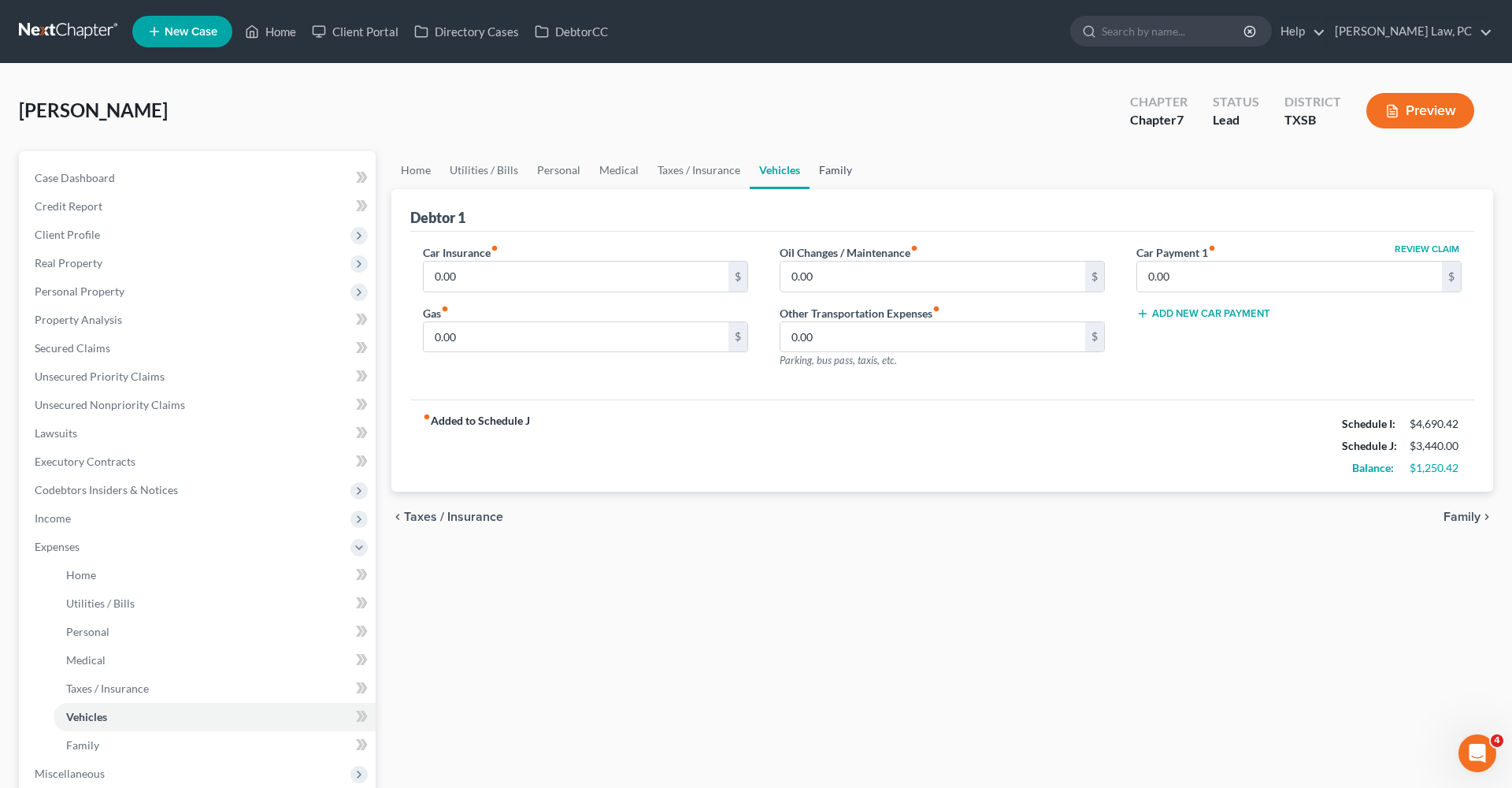
click at [820, 173] on link "Family" at bounding box center [836, 169] width 52 height 38
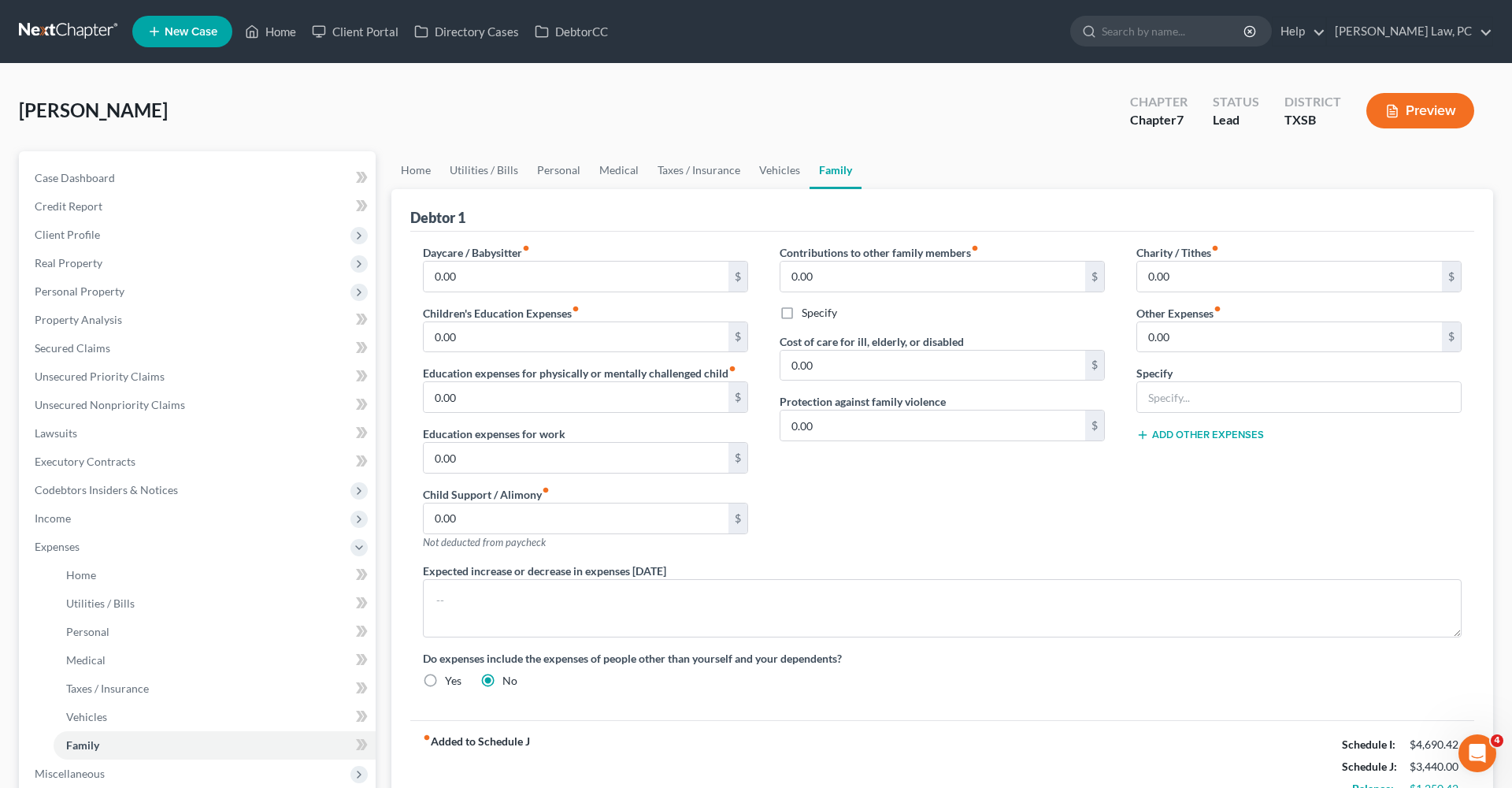
click at [70, 33] on link at bounding box center [69, 31] width 101 height 28
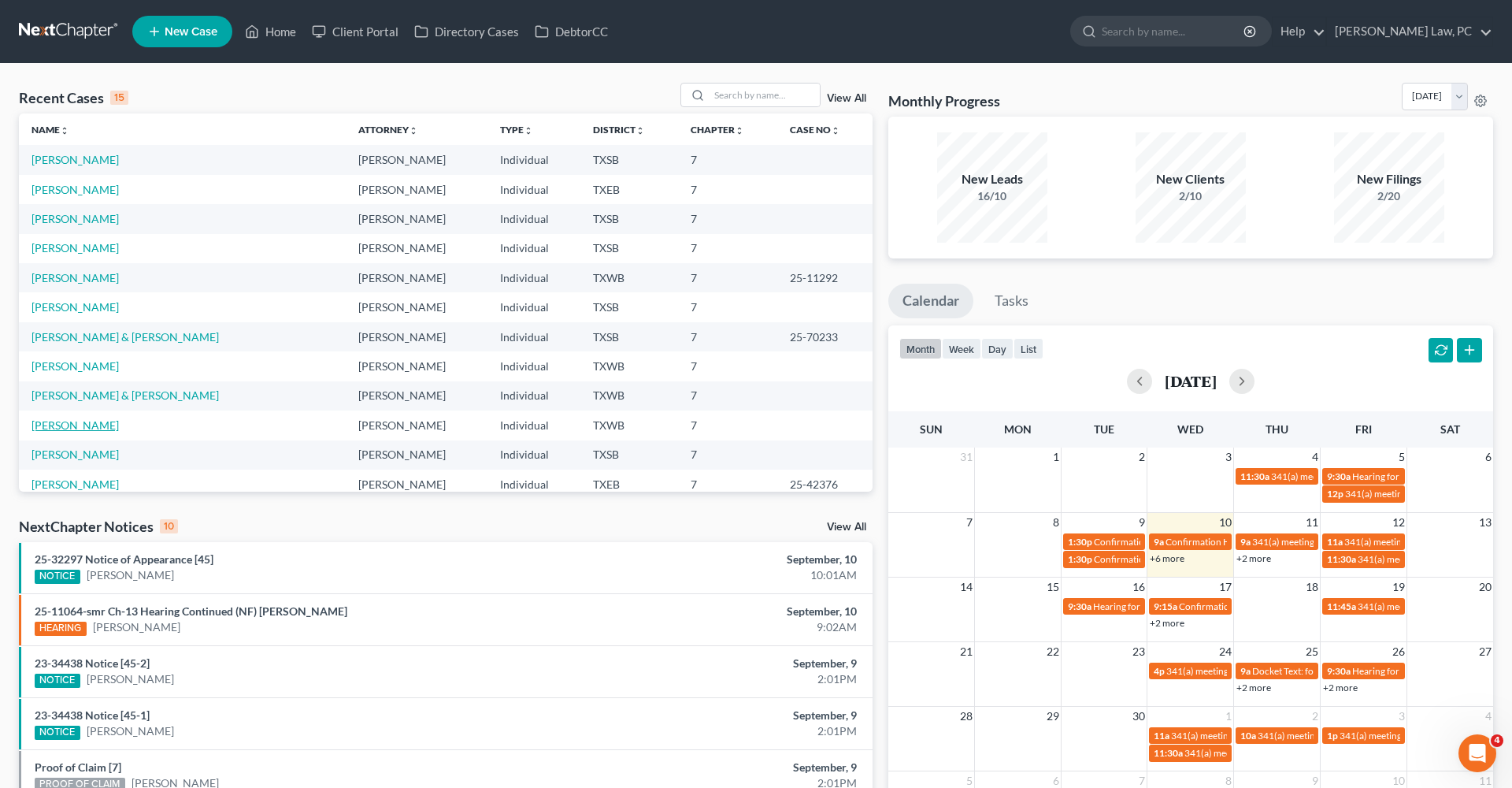
click at [61, 424] on link "Woods, Baylie" at bounding box center [75, 425] width 88 height 13
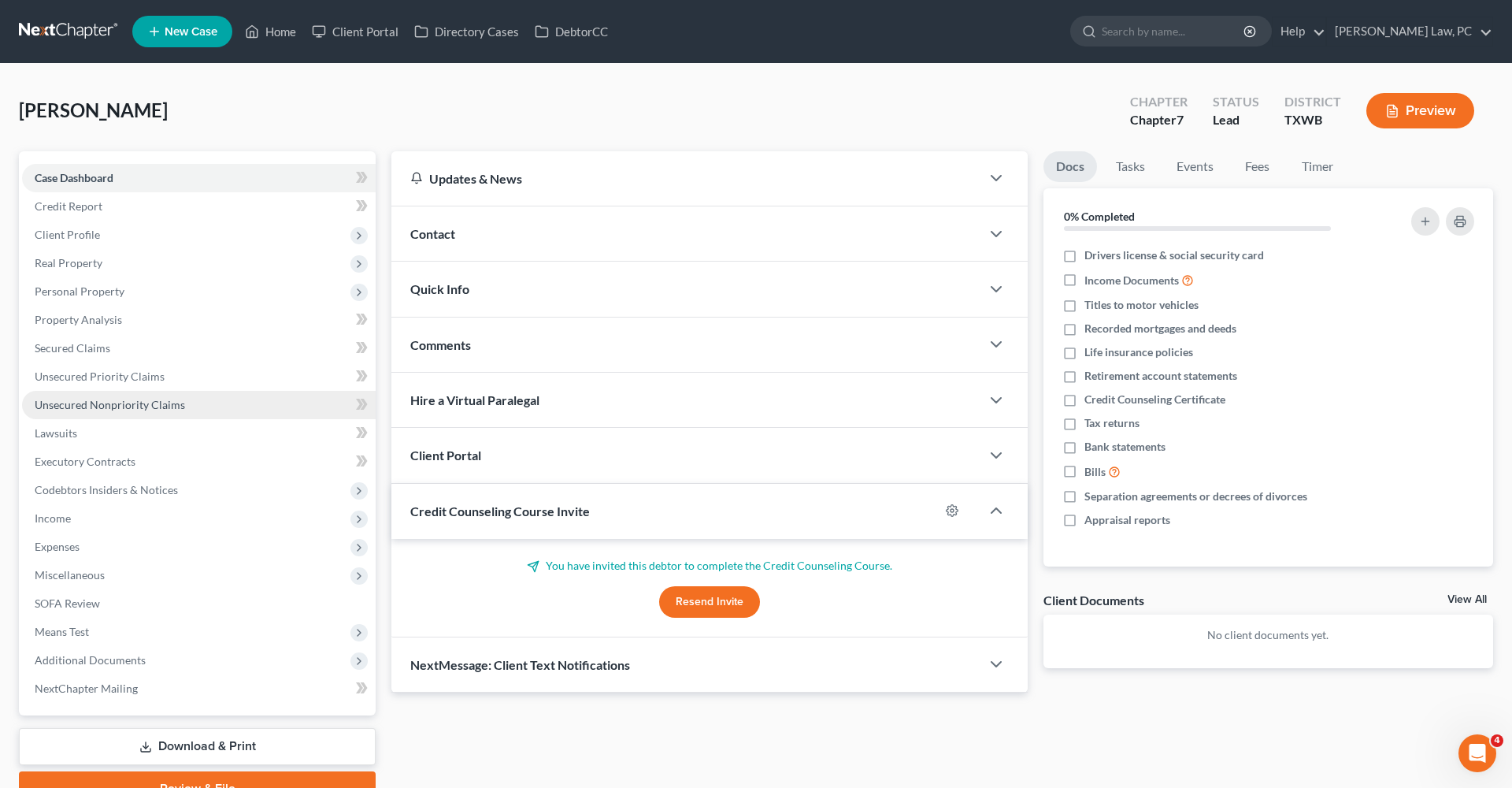
click at [82, 408] on span "Unsecured Nonpriority Claims" at bounding box center [110, 405] width 150 height 13
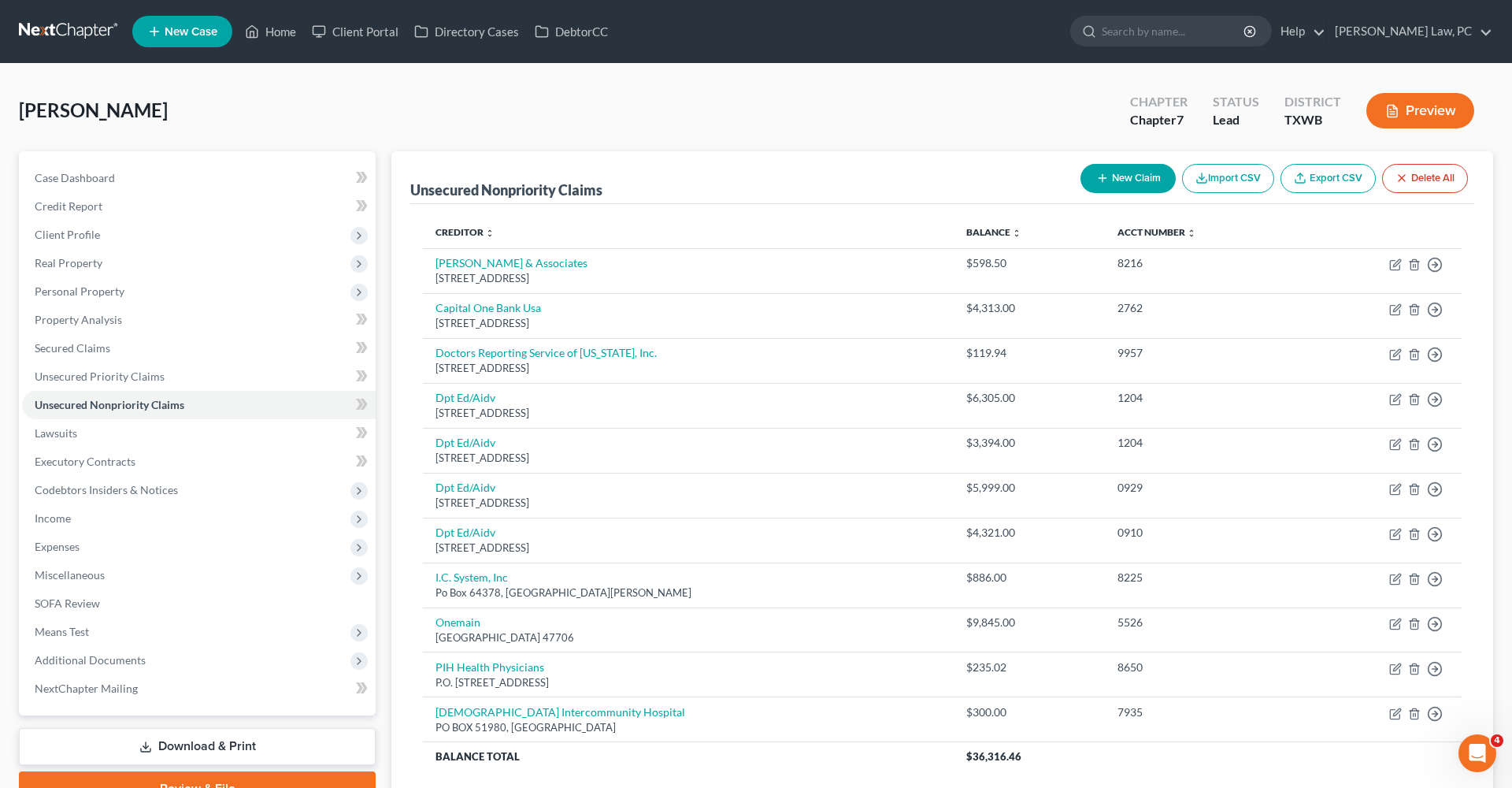
click at [46, 36] on link at bounding box center [69, 31] width 101 height 28
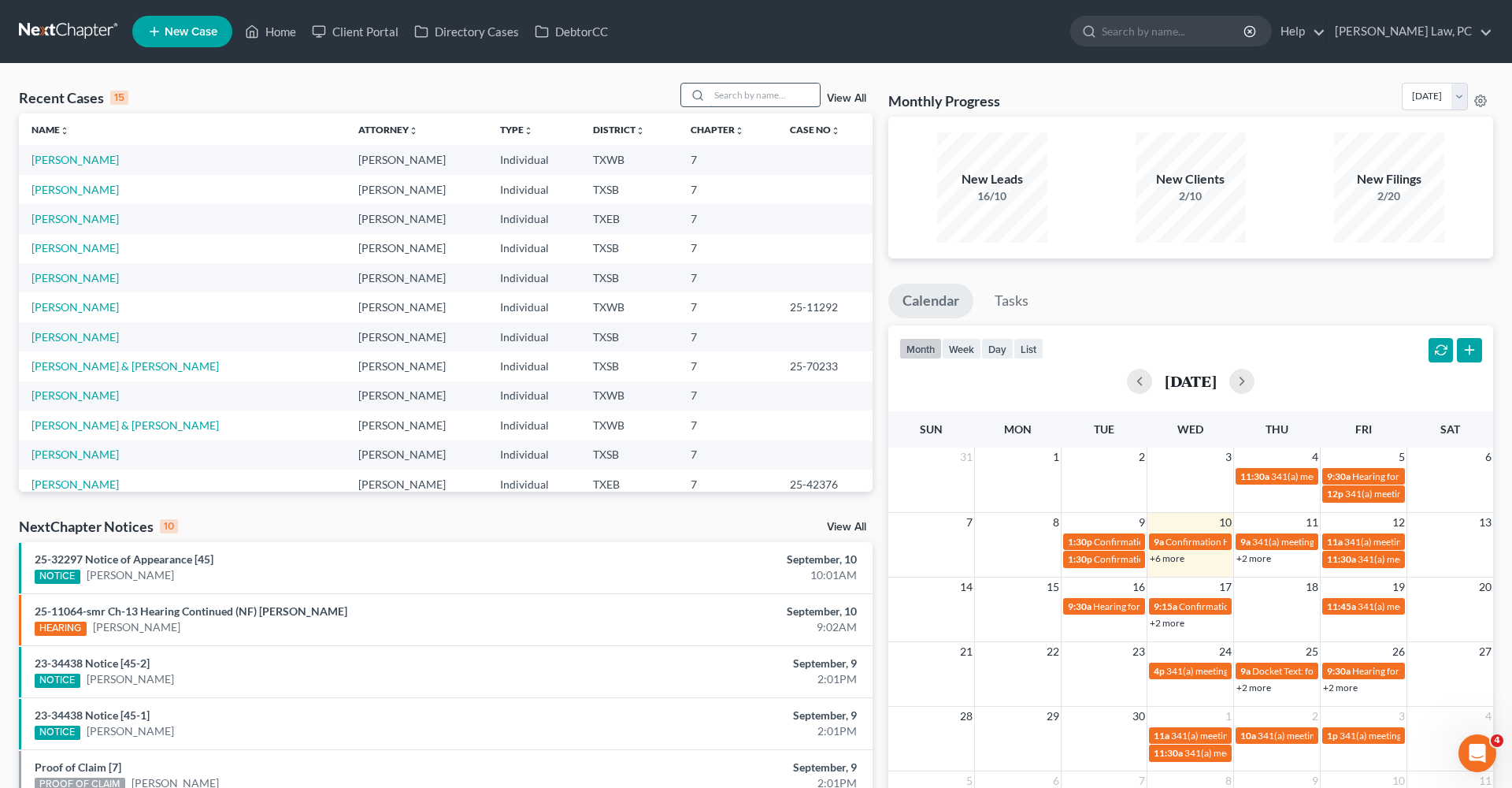
click at [747, 93] on input "search" at bounding box center [765, 95] width 111 height 23
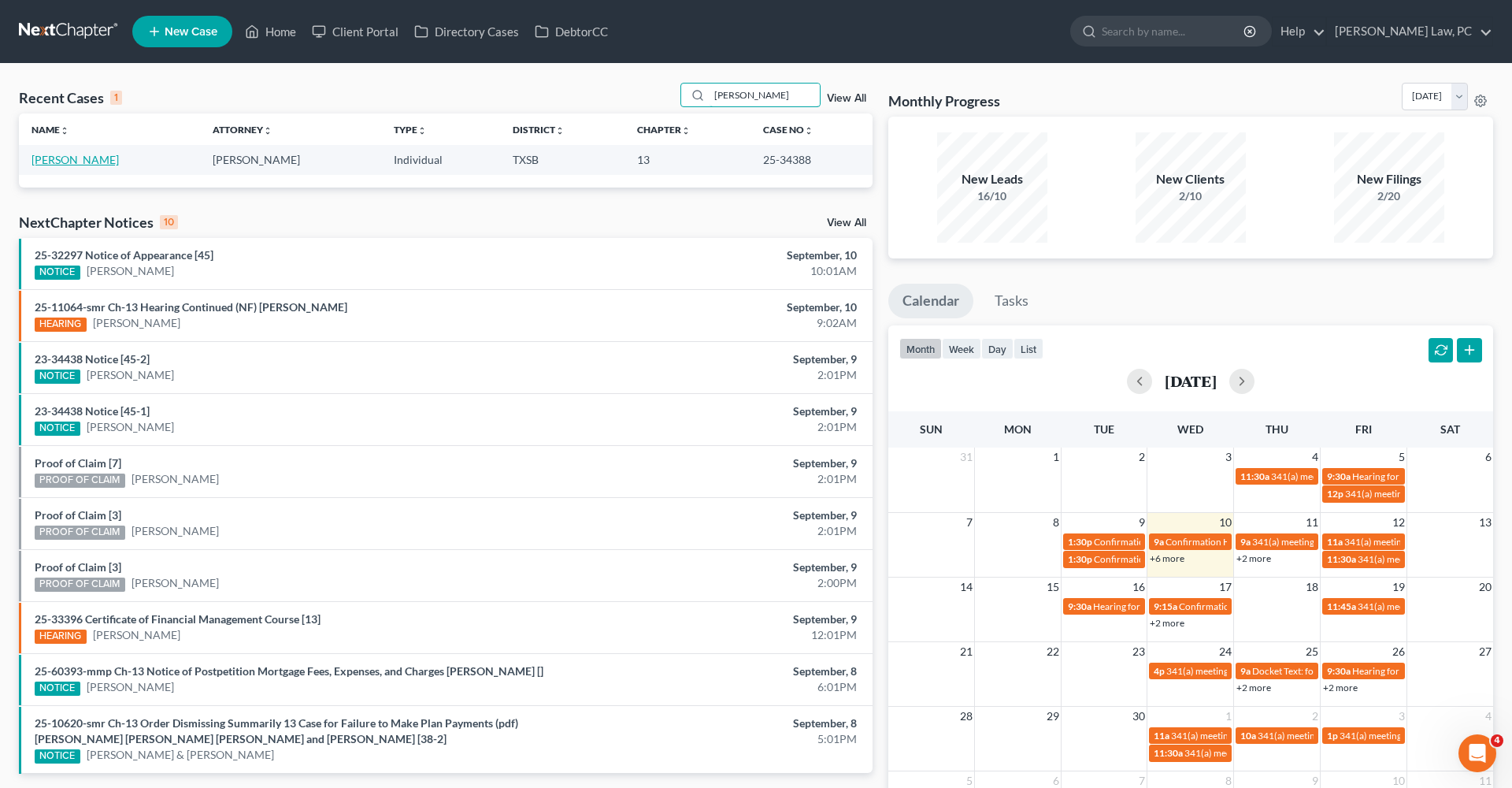
type input "marlon"
click at [67, 159] on link "Calderon, Marlon" at bounding box center [75, 160] width 88 height 13
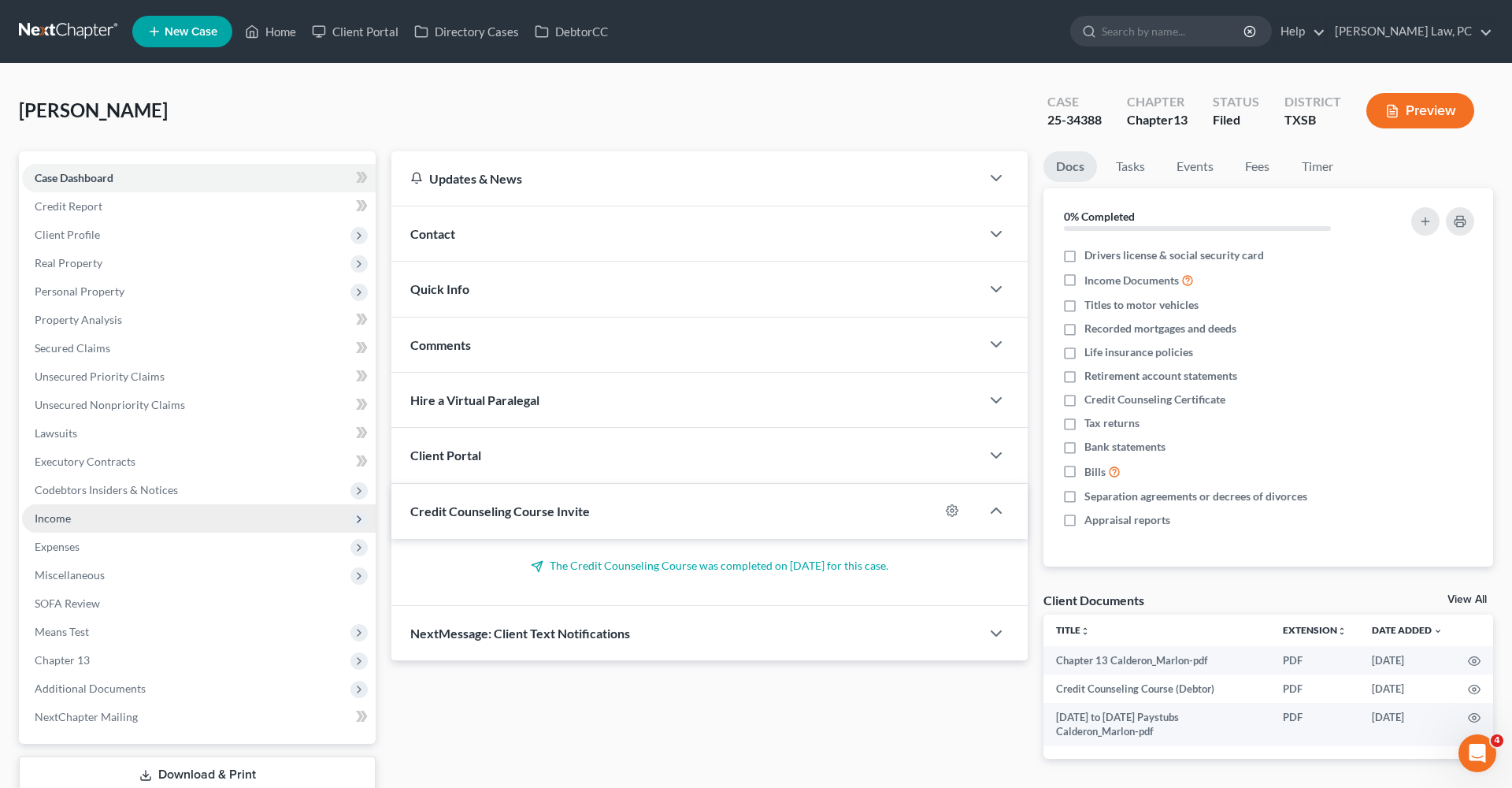
click at [71, 521] on span "Income" at bounding box center [199, 518] width 354 height 28
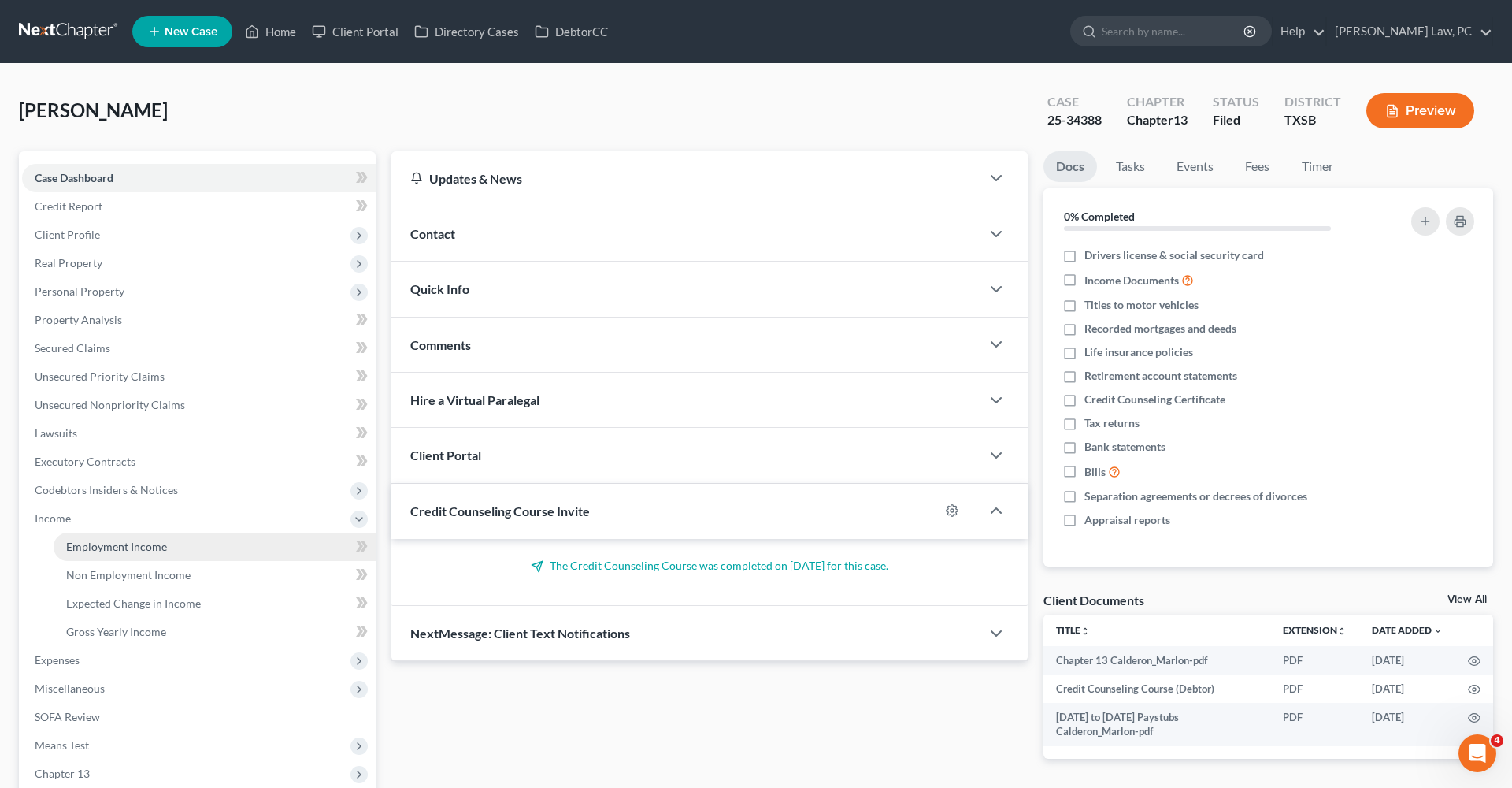
click at [88, 547] on span "Employment Income" at bounding box center [116, 547] width 101 height 13
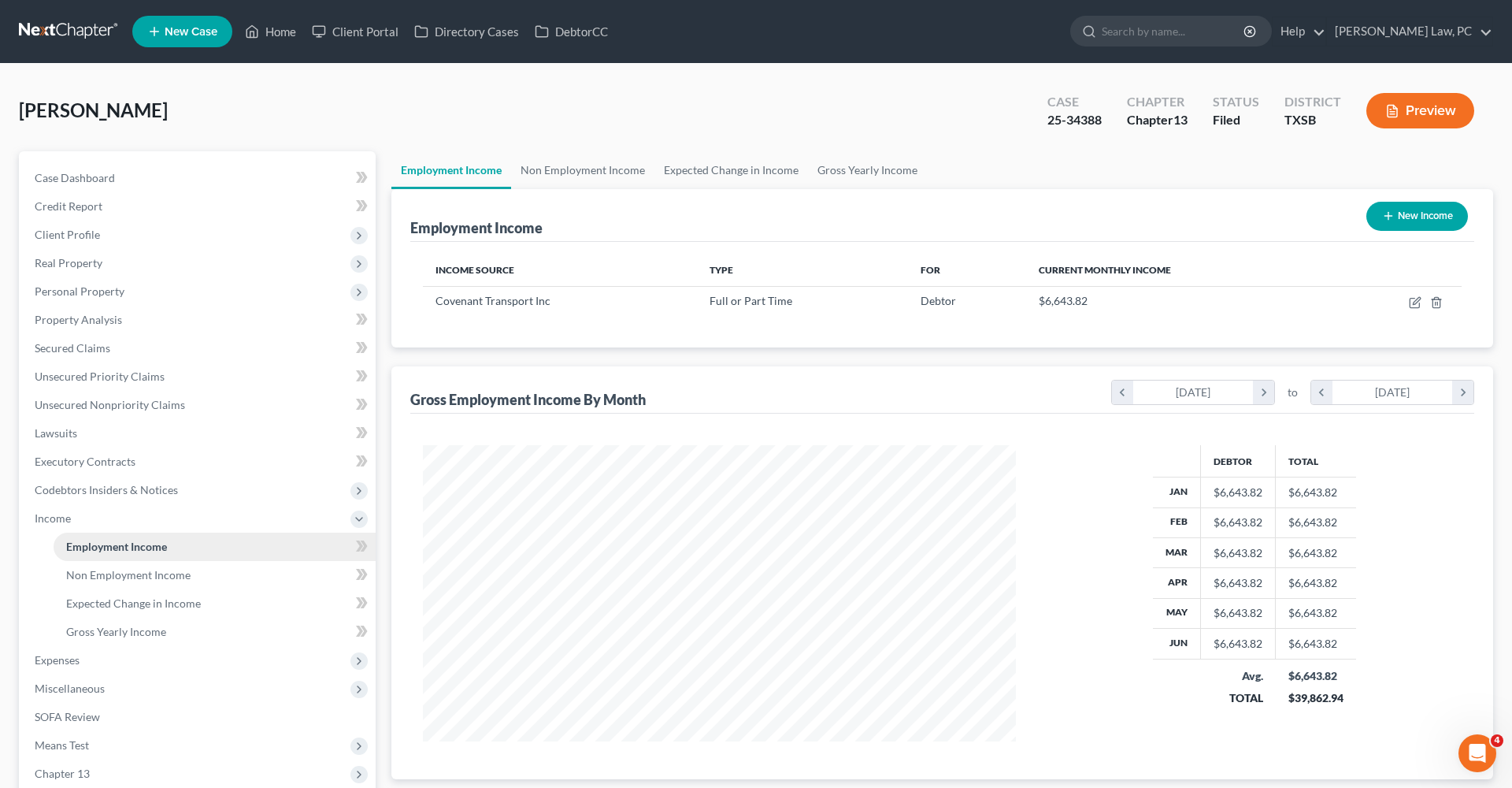
scroll to position [296, 624]
click at [61, 379] on span "Unsecured Priority Claims" at bounding box center [99, 376] width 130 height 13
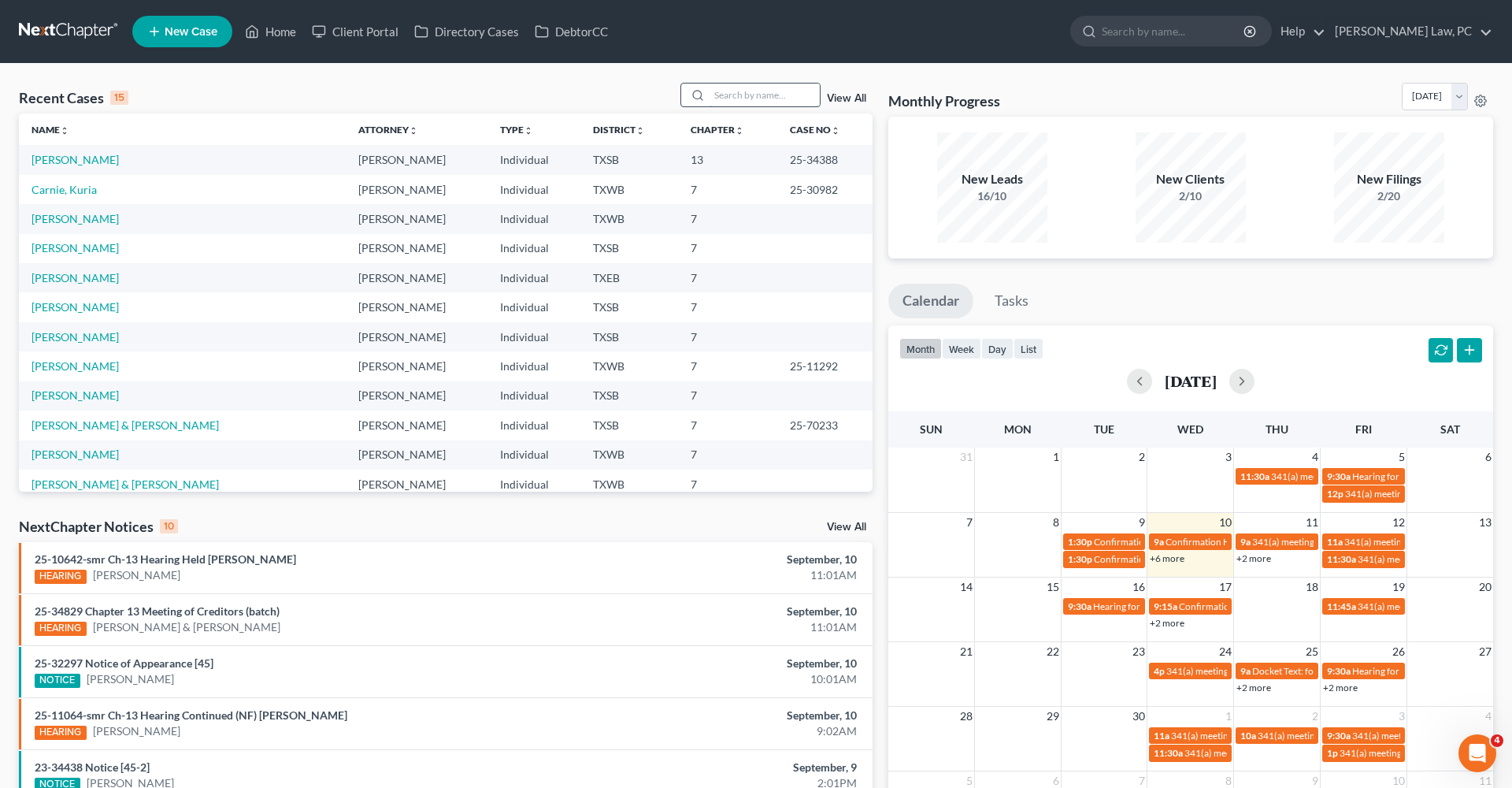
click at [764, 95] on input "search" at bounding box center [765, 95] width 111 height 23
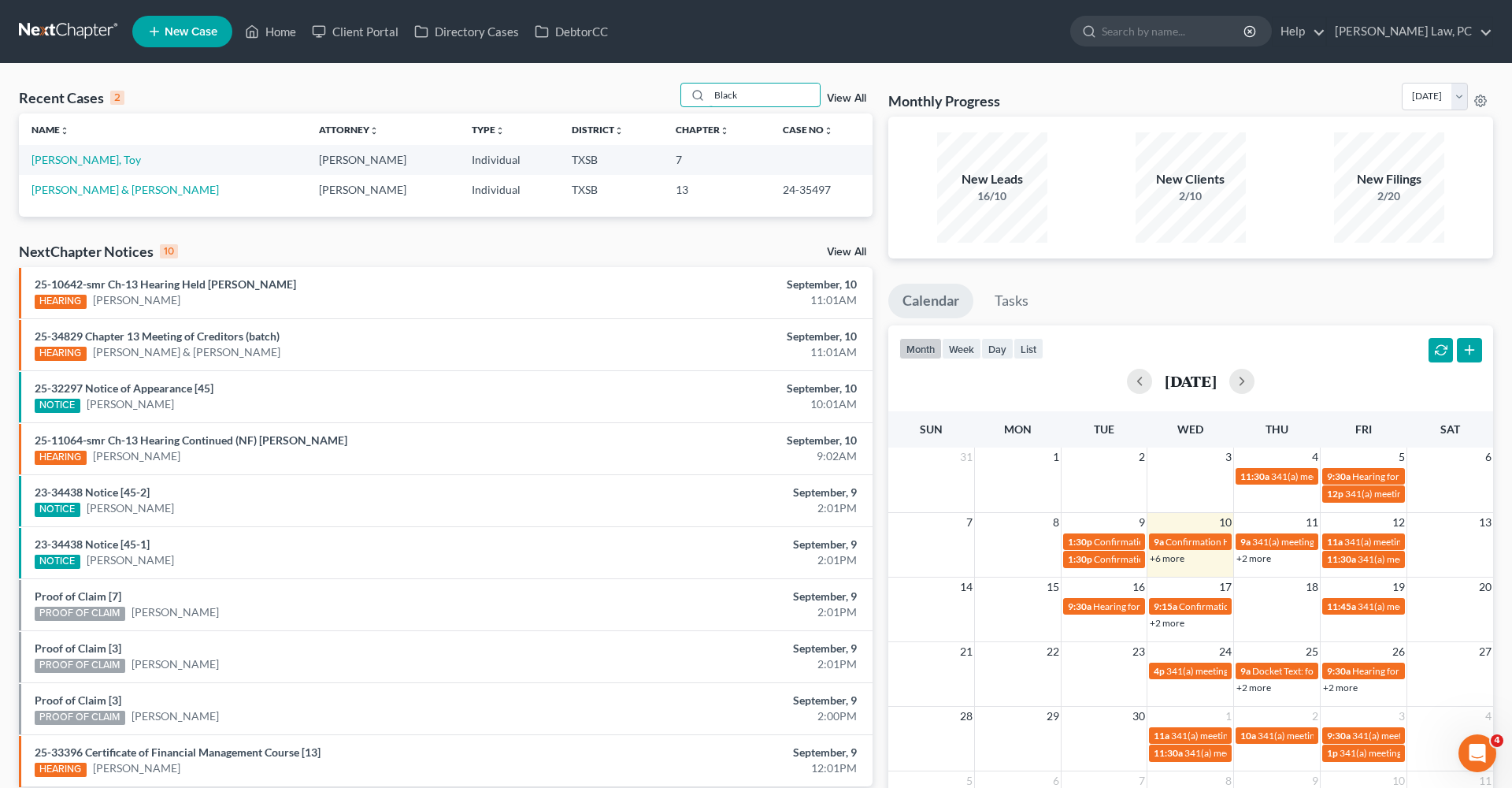
type input "Black"
drag, startPoint x: 746, startPoint y: 122, endPoint x: 85, endPoint y: 158, distance: 662.0
click at [85, 158] on link "[PERSON_NAME], Toy" at bounding box center [87, 160] width 110 height 13
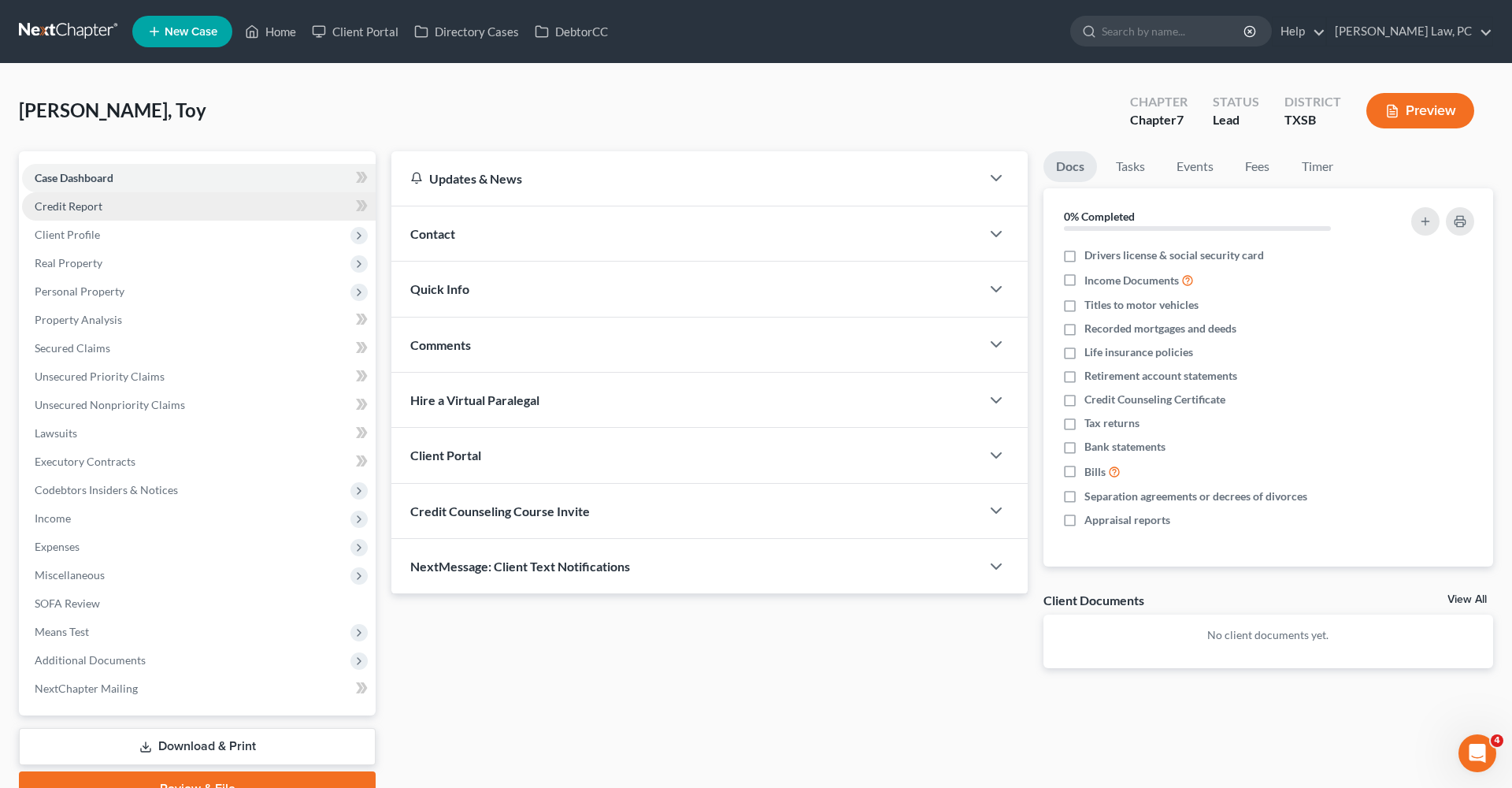
click at [76, 211] on span "Credit Report" at bounding box center [68, 206] width 67 height 13
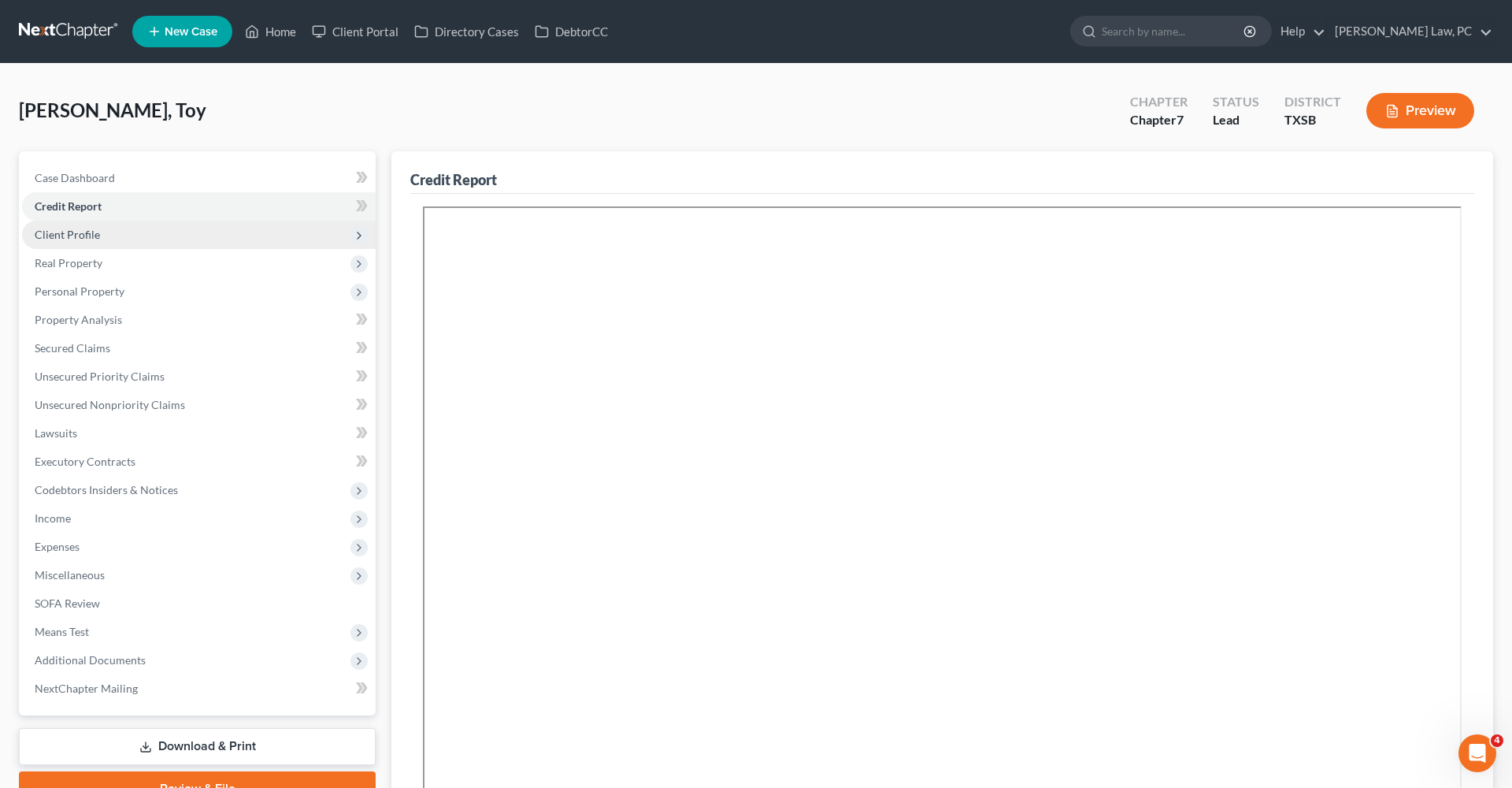
click at [72, 235] on span "Client Profile" at bounding box center [67, 235] width 65 height 13
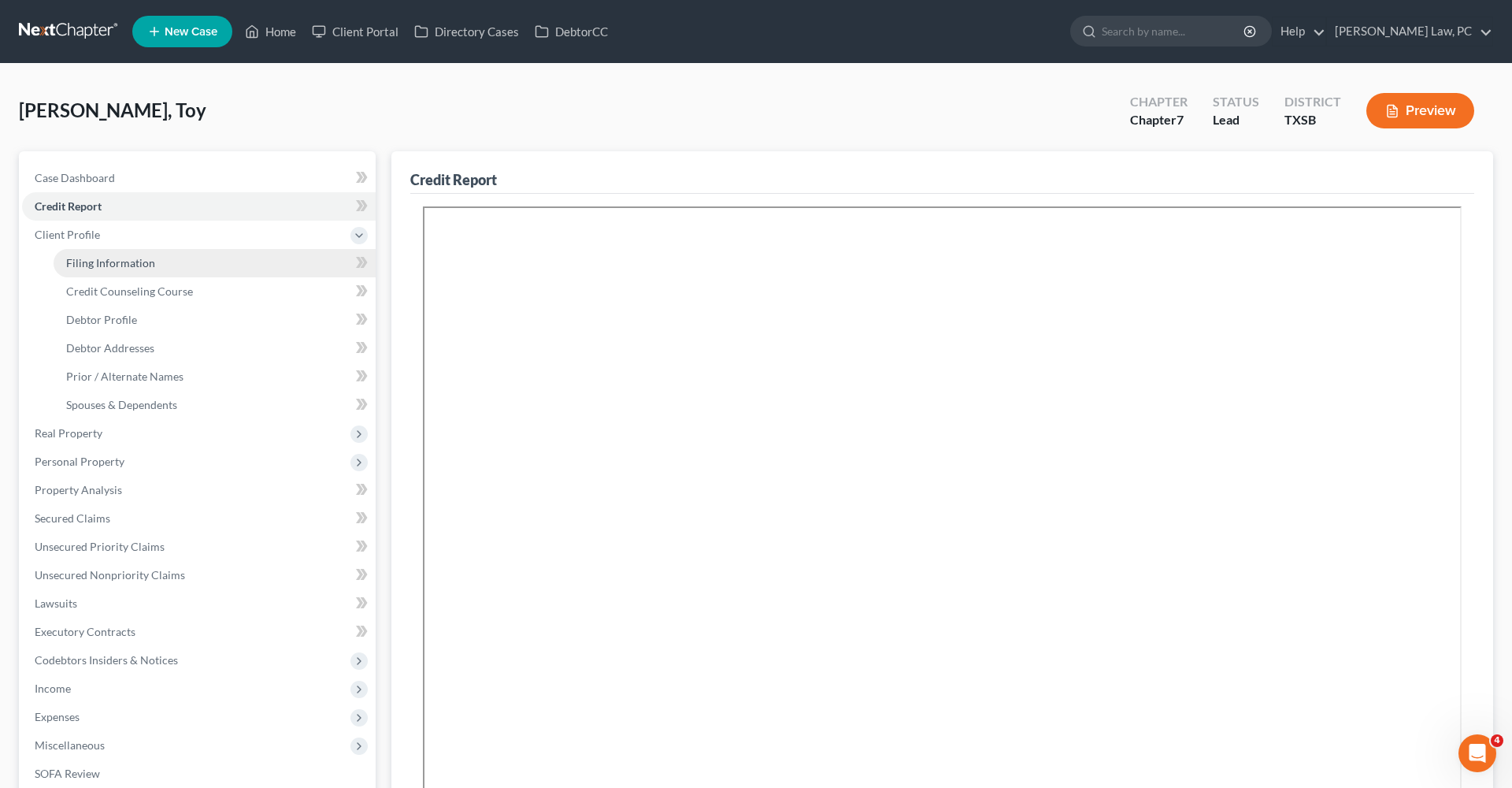
click at [93, 263] on span "Filing Information" at bounding box center [111, 263] width 89 height 13
select select "1"
select select "0"
select select "45"
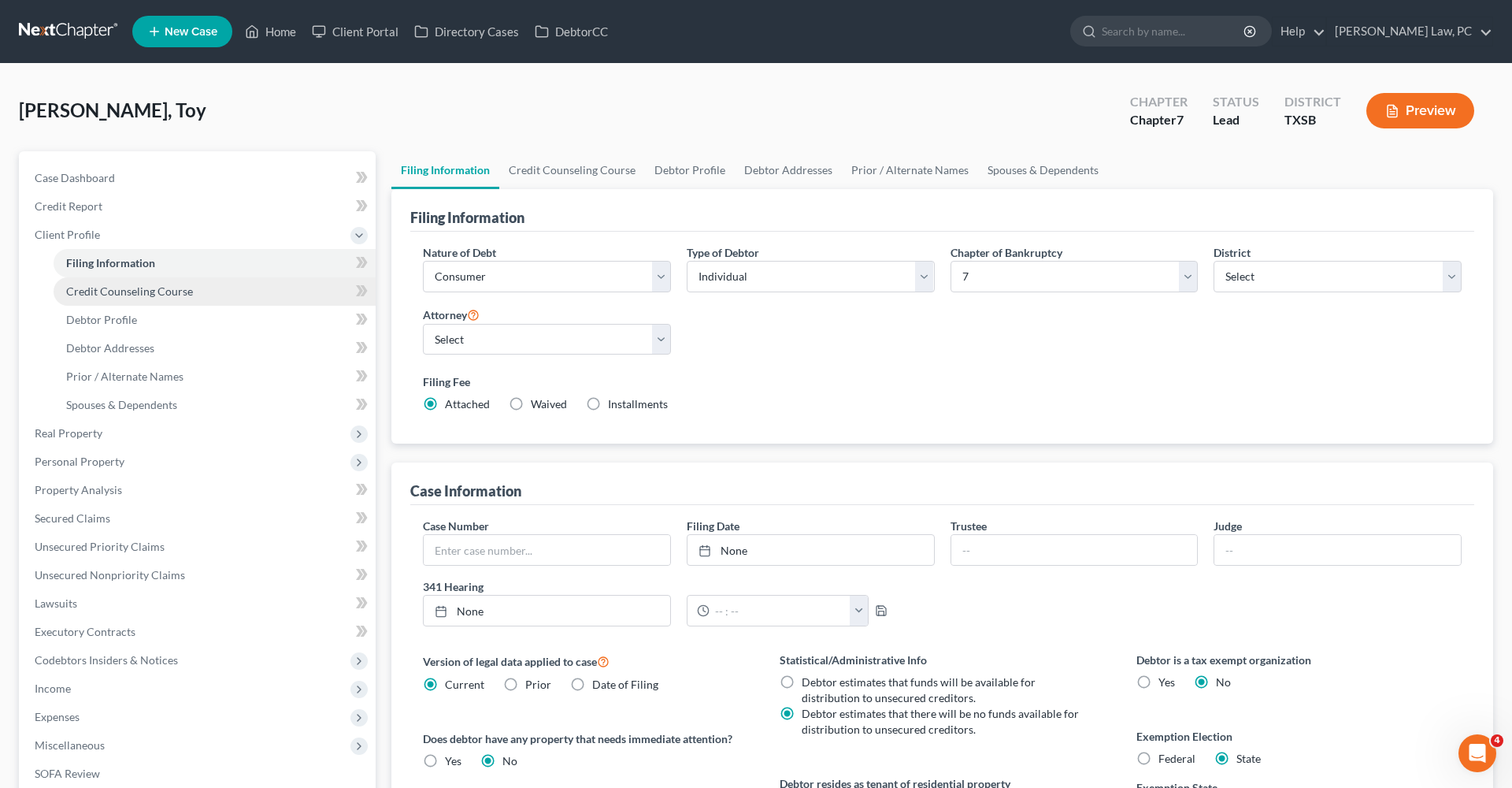
click at [128, 290] on span "Credit Counseling Course" at bounding box center [130, 292] width 127 height 13
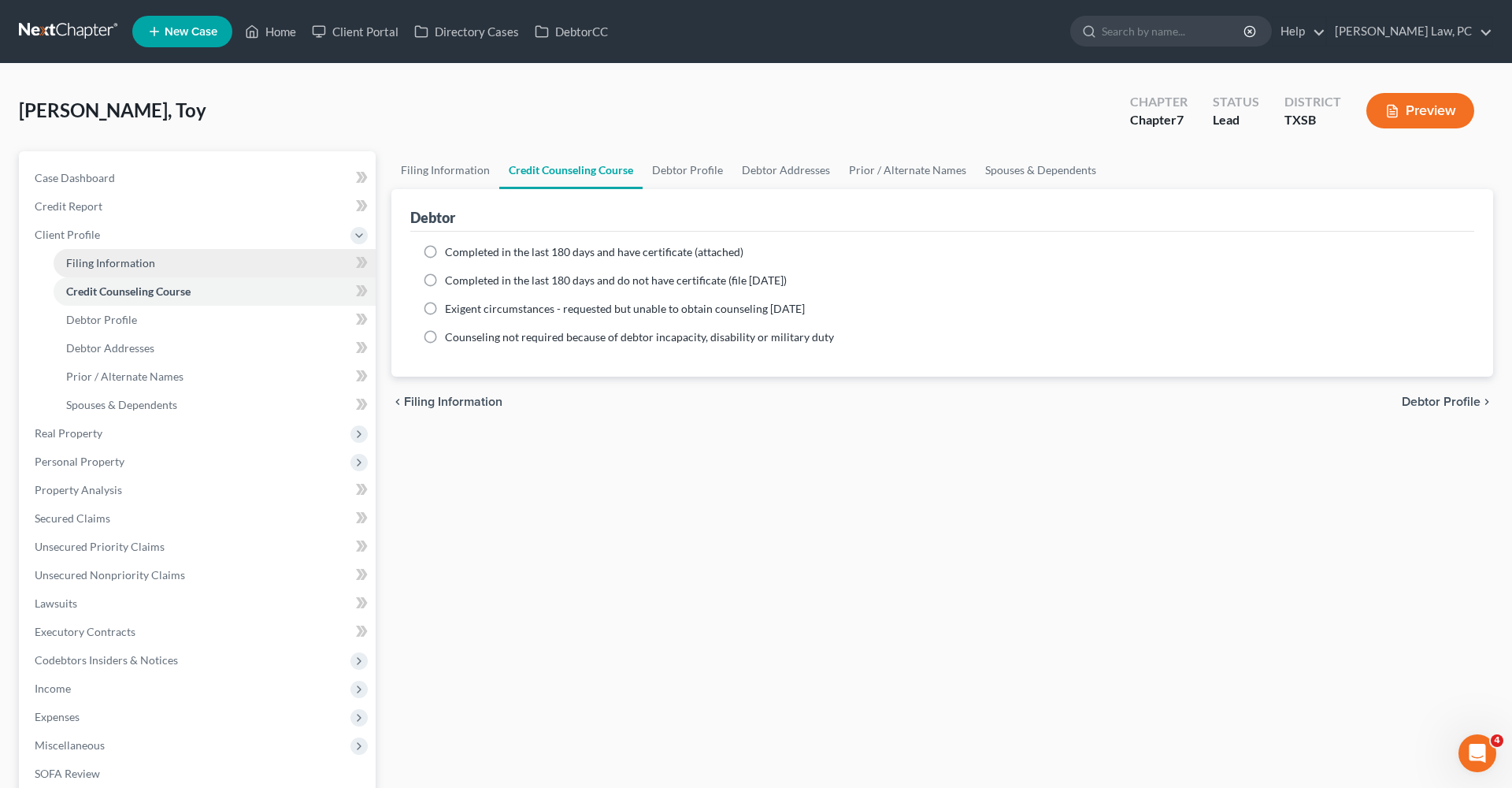
click at [119, 266] on span "Filing Information" at bounding box center [111, 263] width 89 height 13
select select "1"
select select "0"
select select "79"
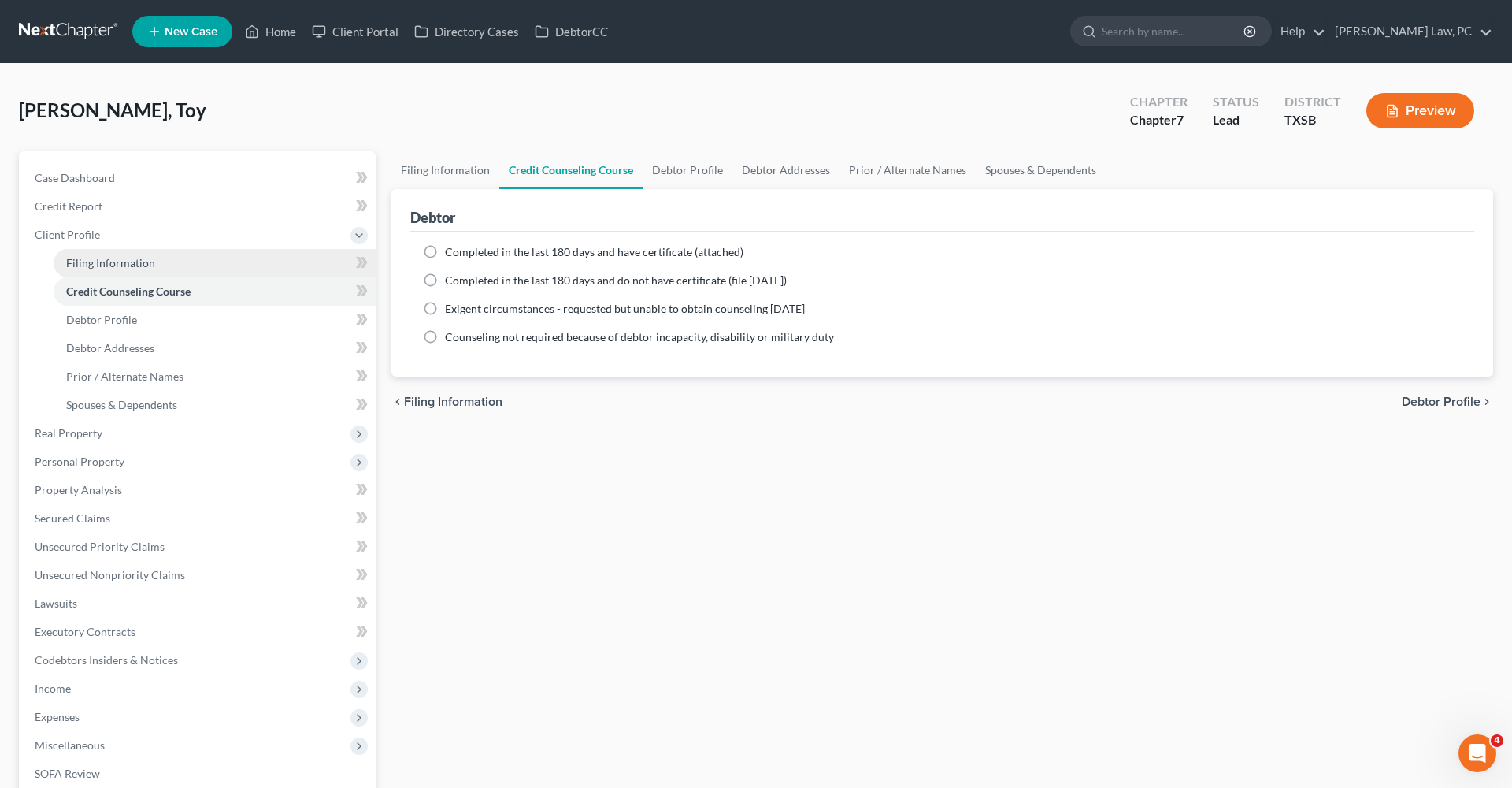
select select "0"
select select "45"
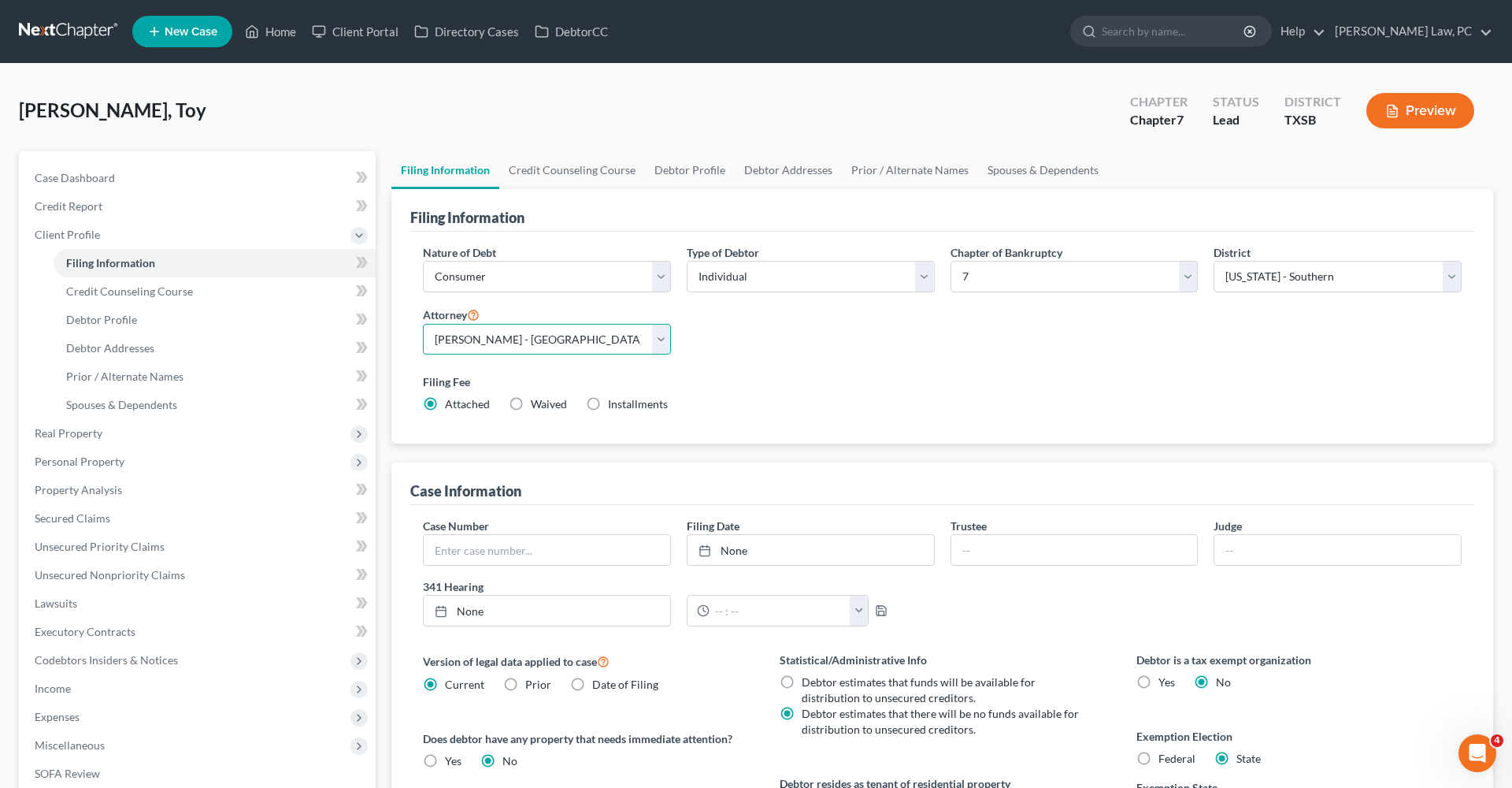
select select "2"
click at [98, 291] on span "Credit Counseling Course" at bounding box center [130, 292] width 127 height 13
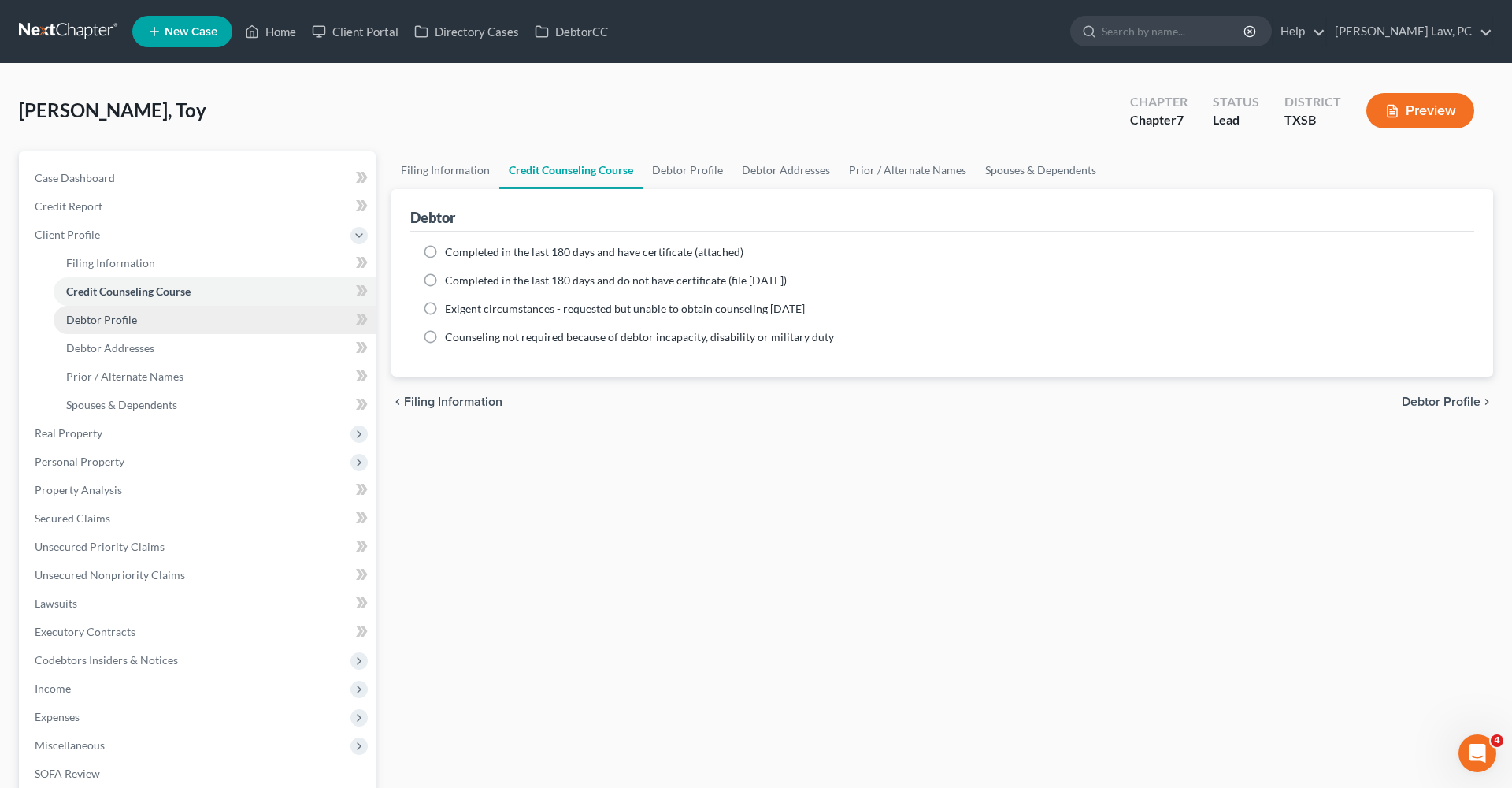
click at [108, 319] on span "Debtor Profile" at bounding box center [102, 319] width 71 height 13
select select "0"
select select "1"
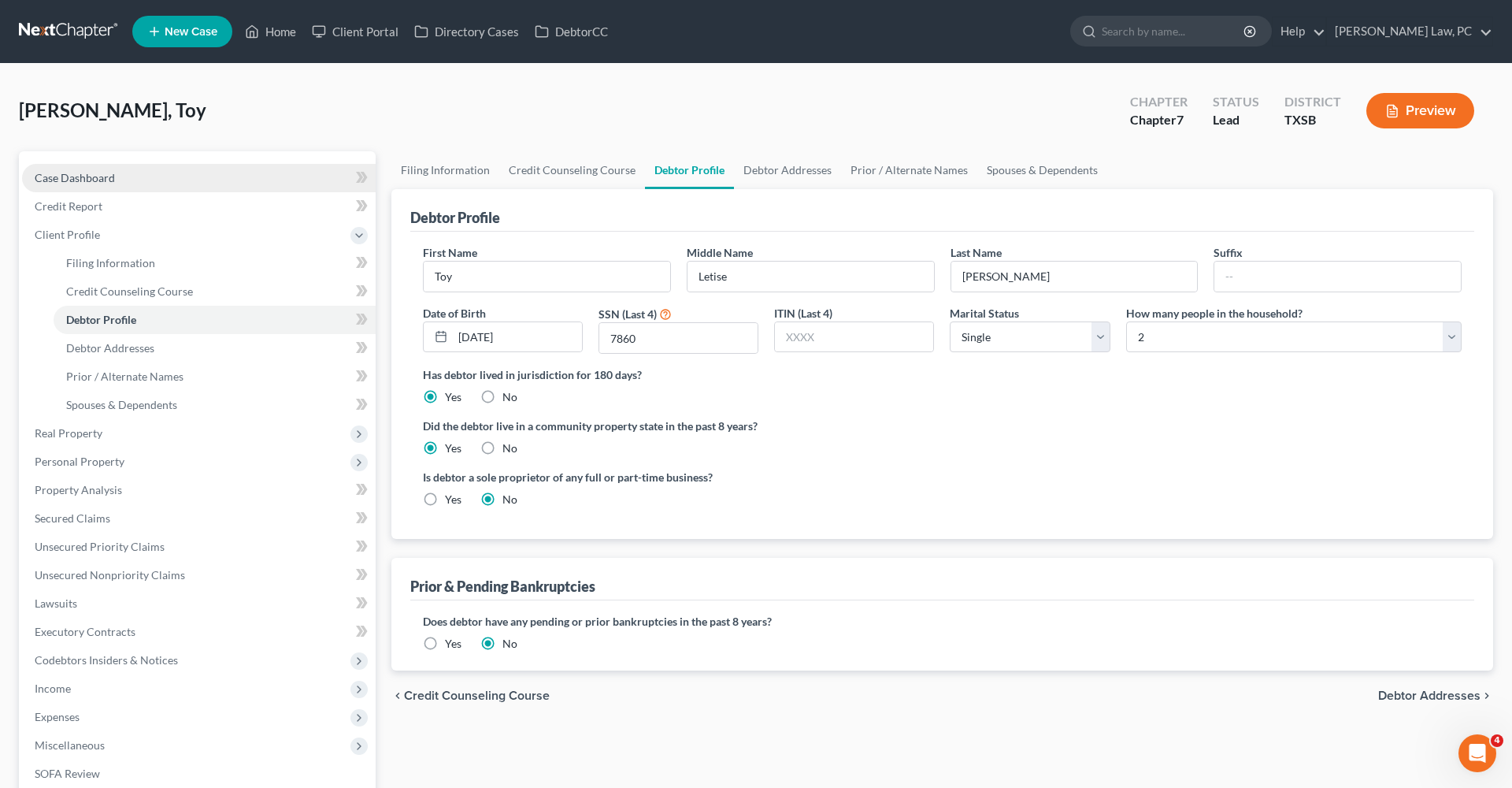
click at [88, 179] on span "Case Dashboard" at bounding box center [75, 178] width 81 height 13
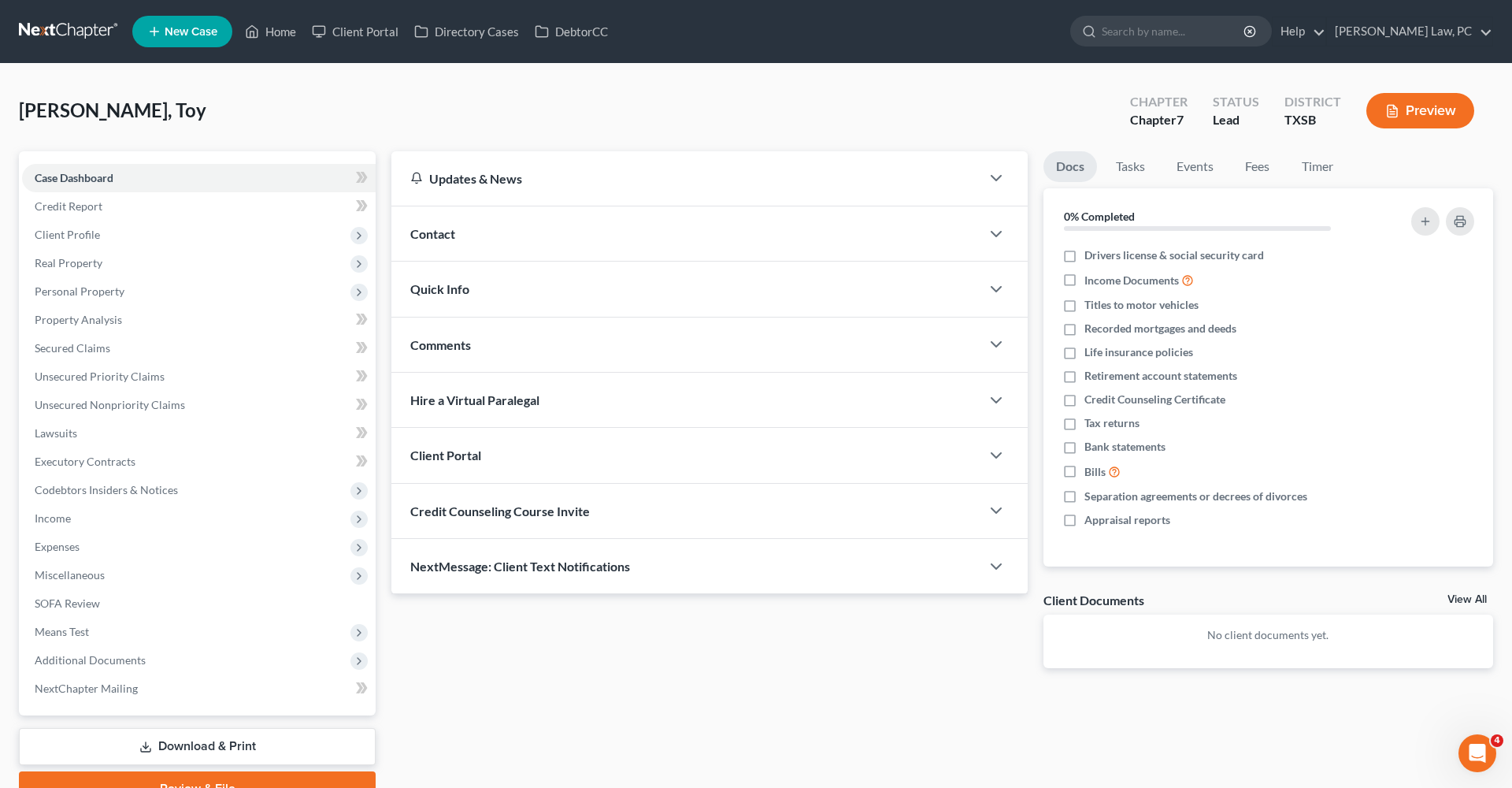
click at [490, 510] on span "Credit Counseling Course Invite" at bounding box center [500, 511] width 180 height 15
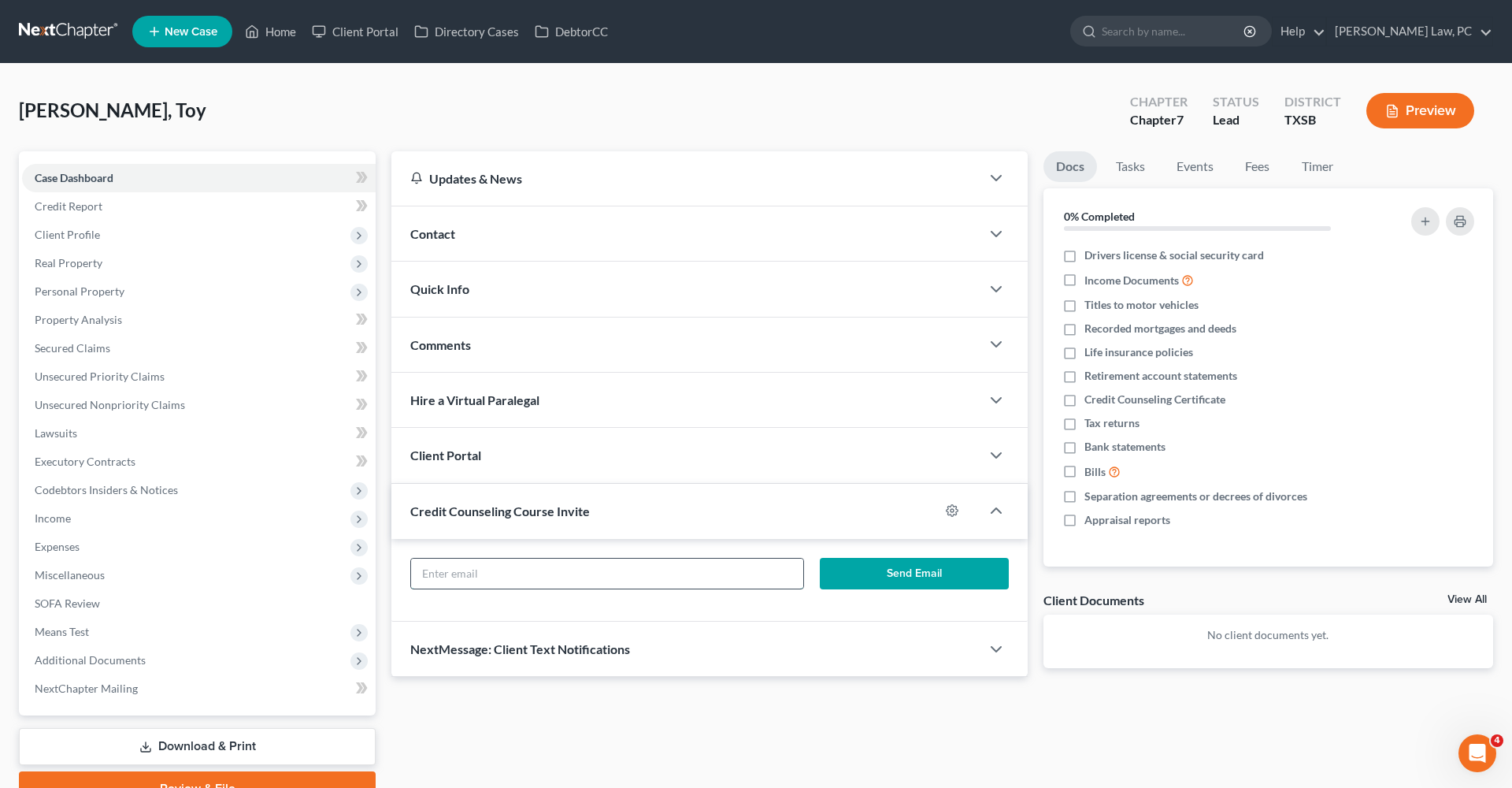
click at [489, 566] on input "text" at bounding box center [608, 573] width 392 height 30
paste input "tshalom32@gma"
type input "tshalom32@gmail.com"
click at [880, 574] on button "Send Email" at bounding box center [915, 573] width 189 height 32
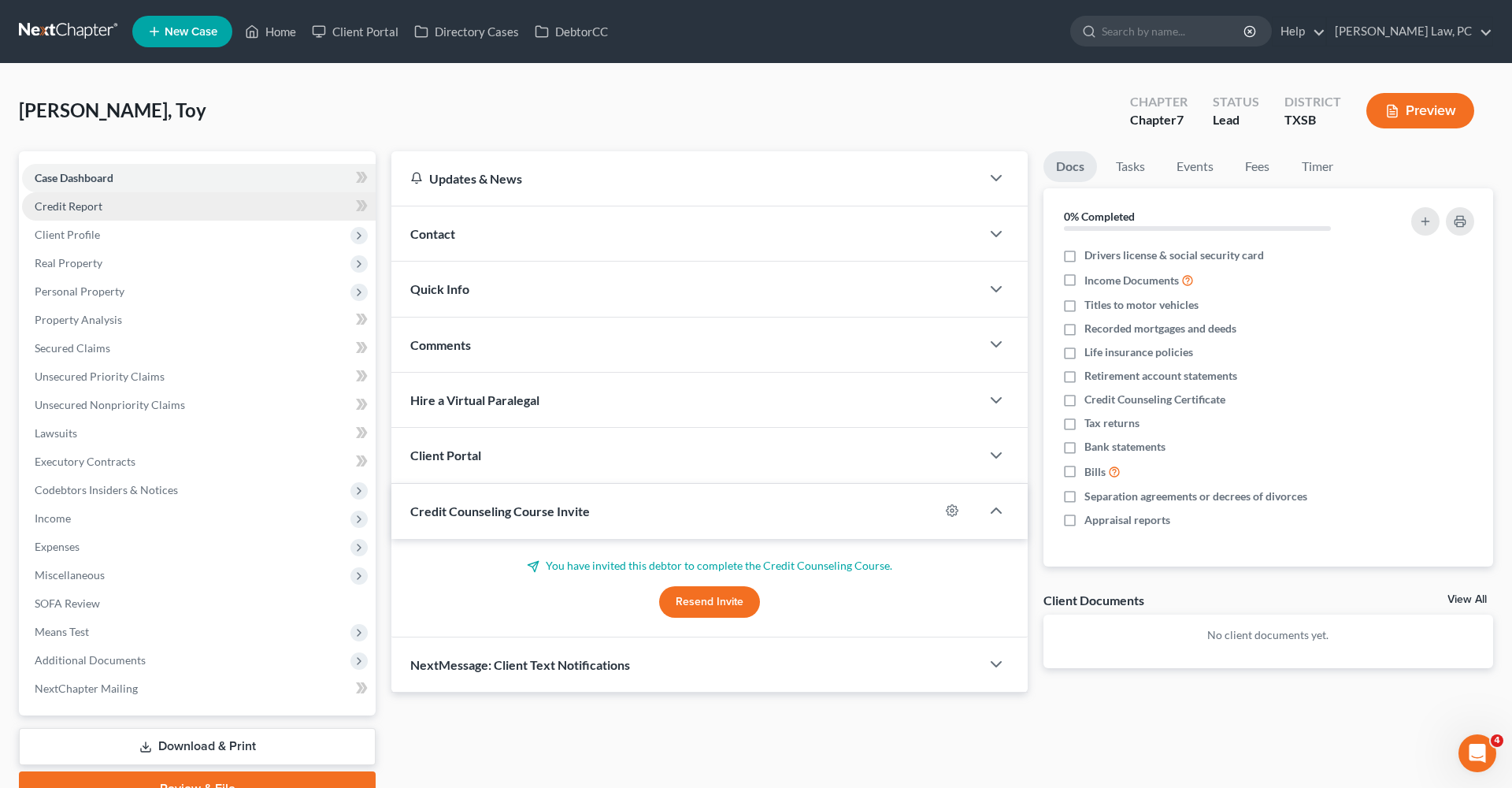
click at [78, 206] on span "Credit Report" at bounding box center [68, 206] width 67 height 13
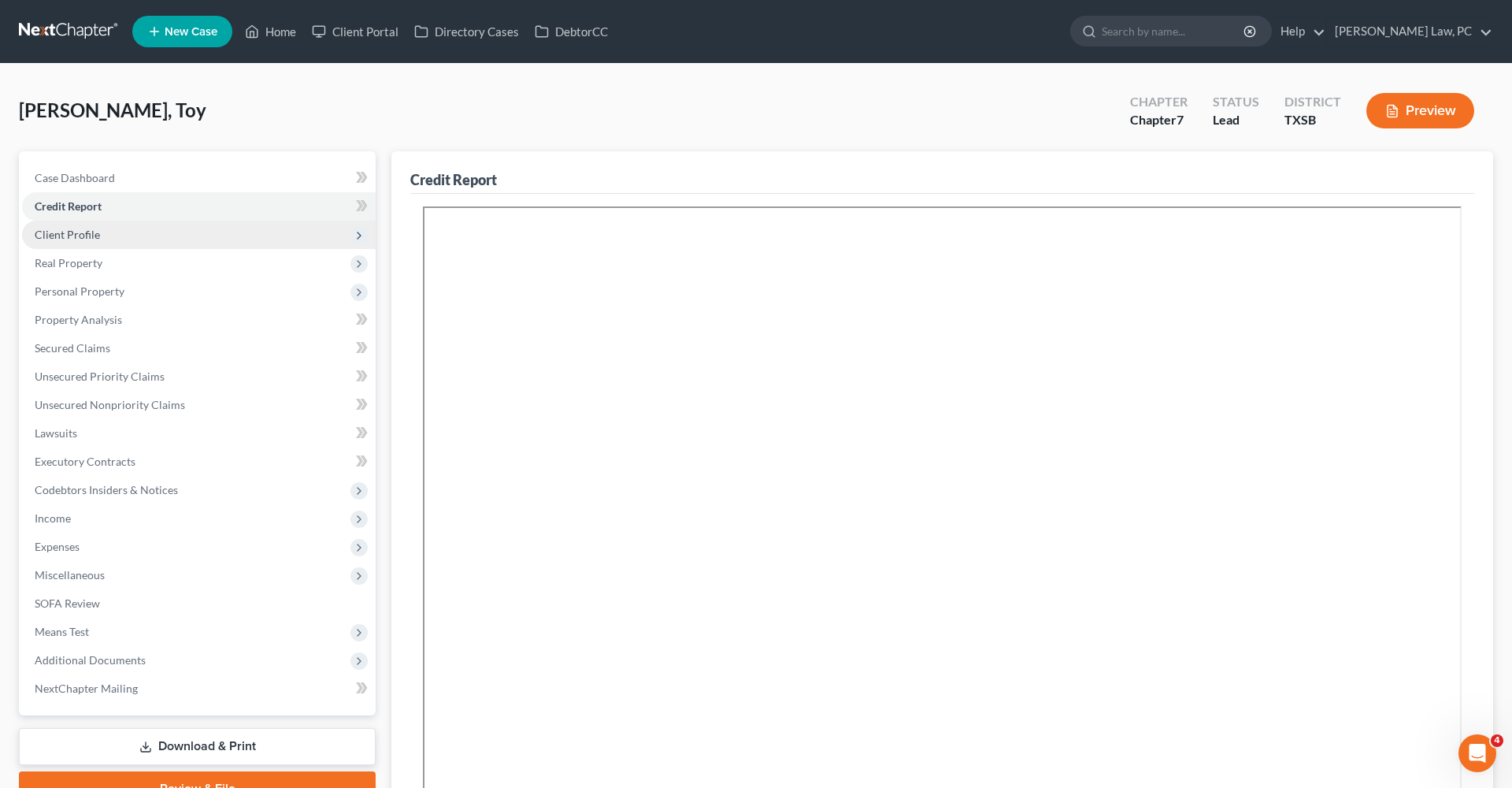
click at [63, 238] on span "Client Profile" at bounding box center [67, 235] width 65 height 13
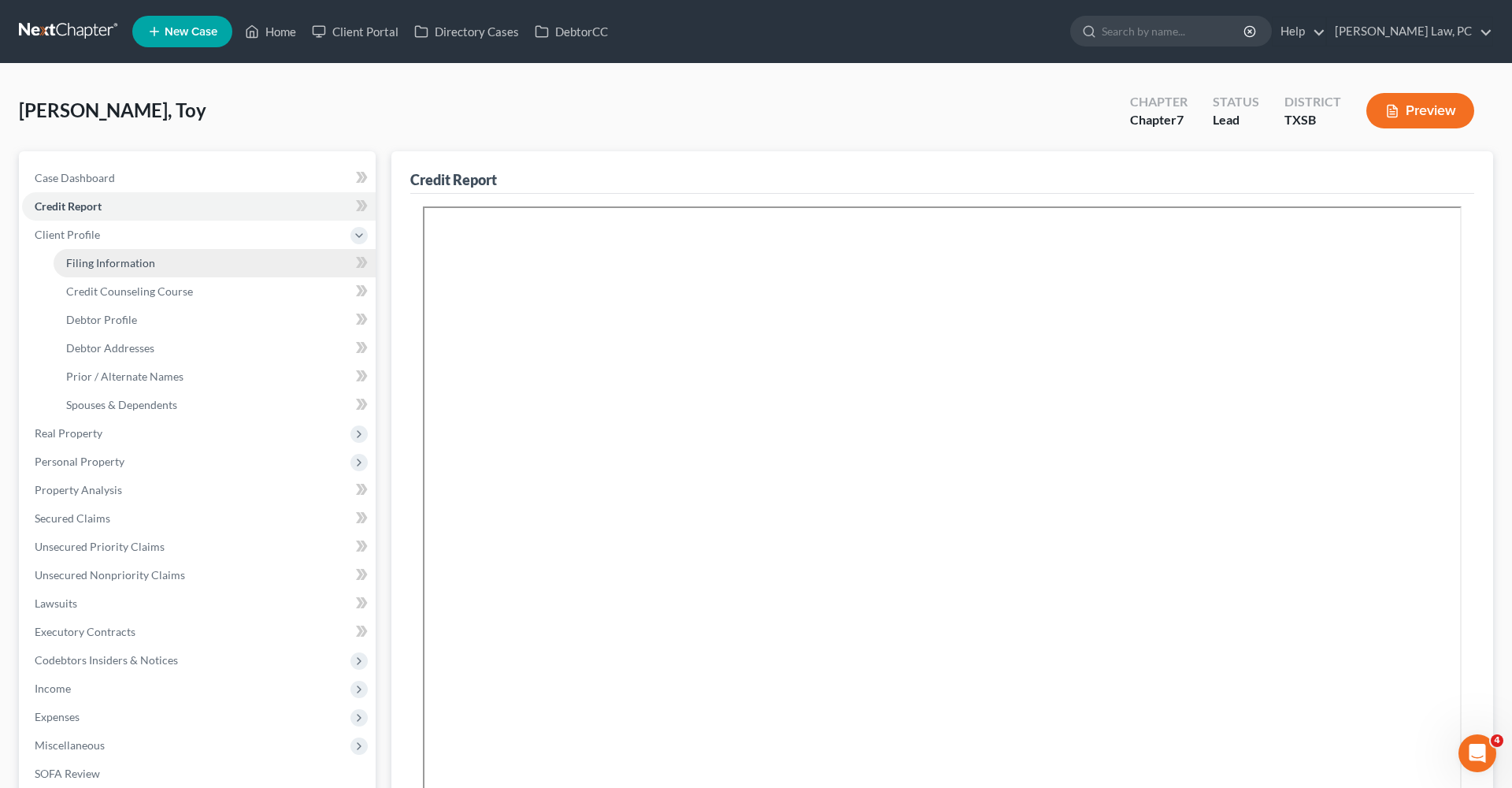
click at [85, 264] on span "Filing Information" at bounding box center [111, 263] width 89 height 13
select select "1"
select select "0"
select select "79"
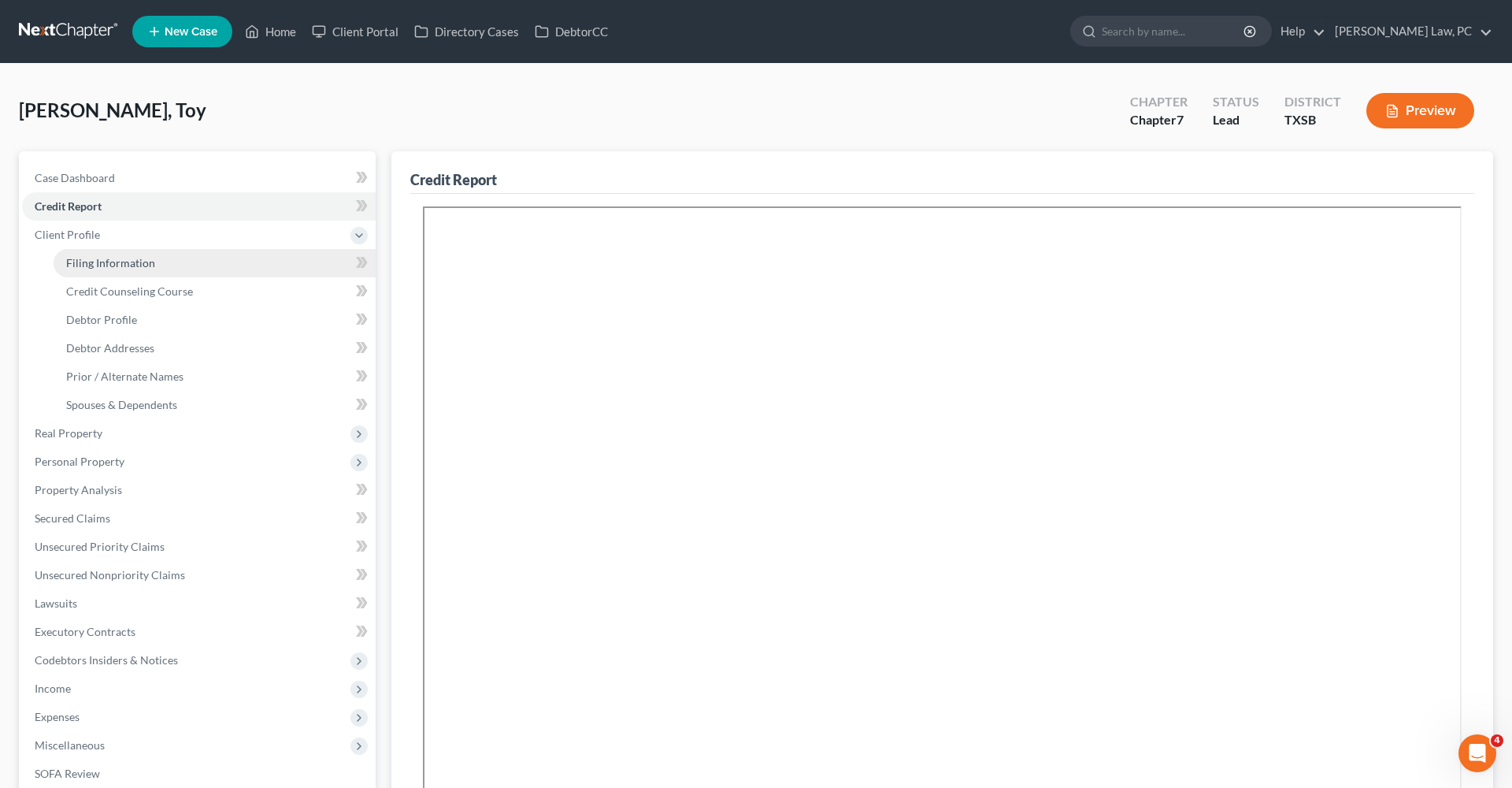
select select "2"
select select "45"
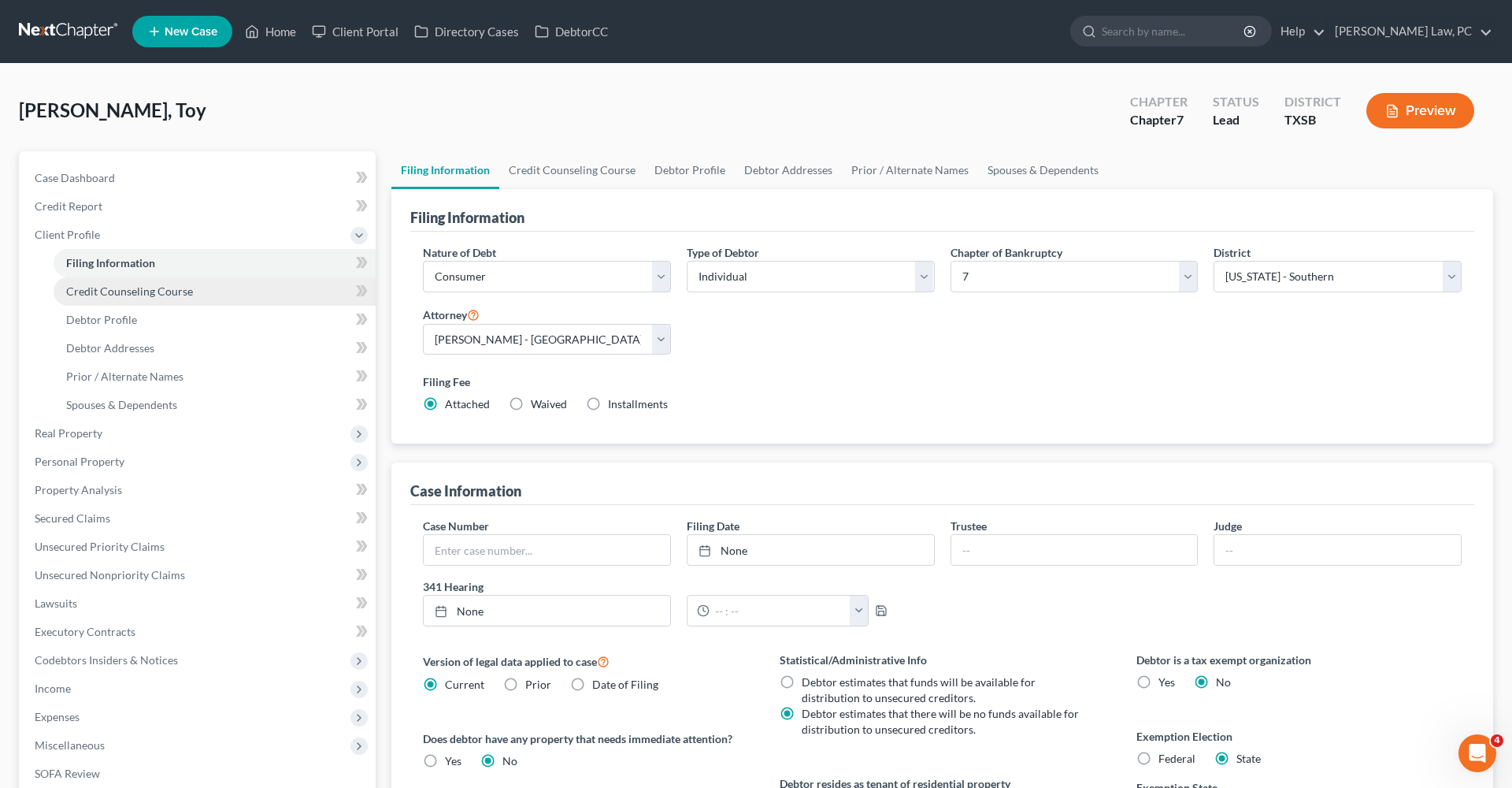
click at [92, 290] on span "Credit Counseling Course" at bounding box center [130, 292] width 127 height 13
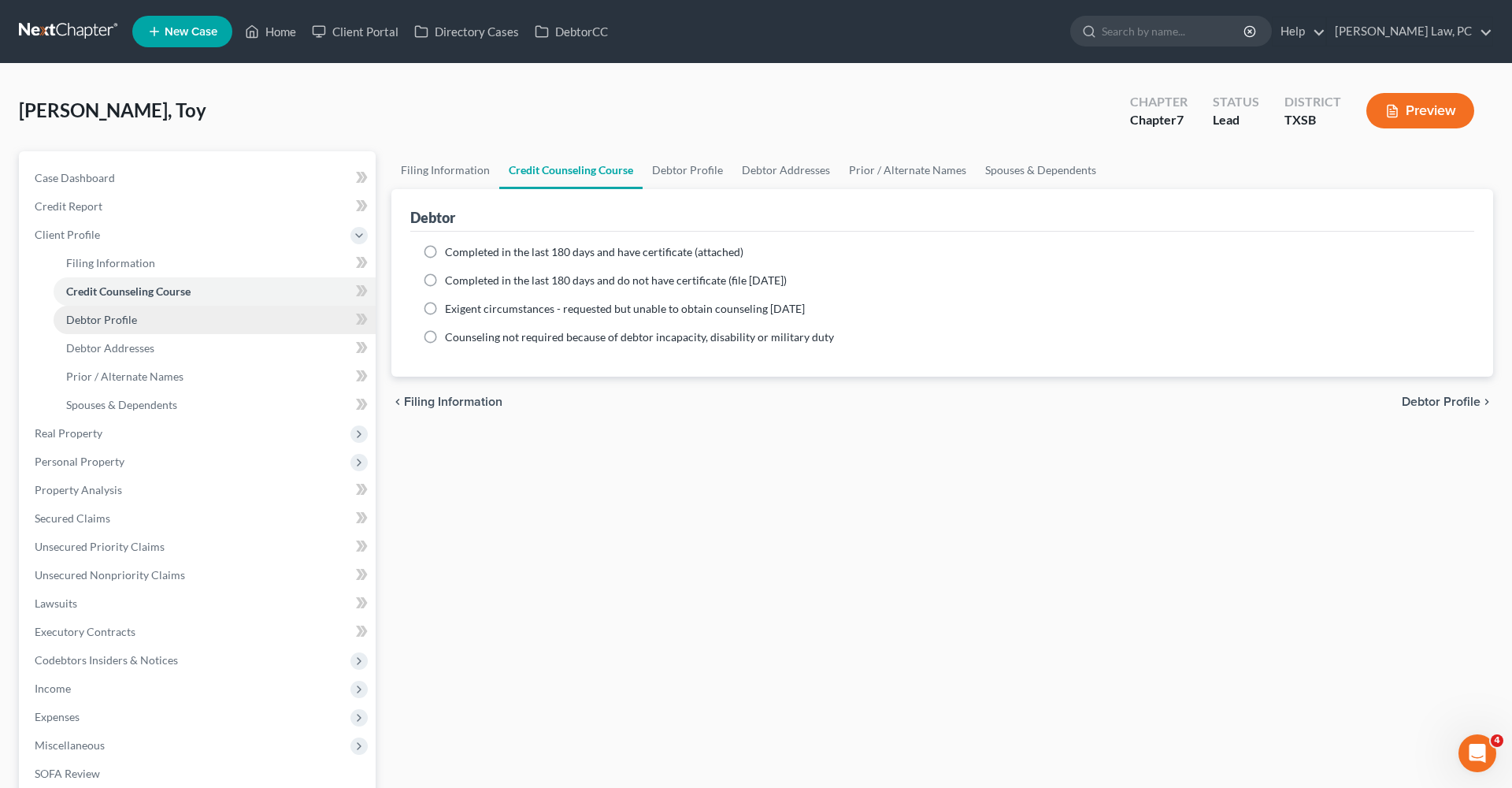
click at [98, 320] on span "Debtor Profile" at bounding box center [102, 319] width 71 height 13
select select "0"
select select "1"
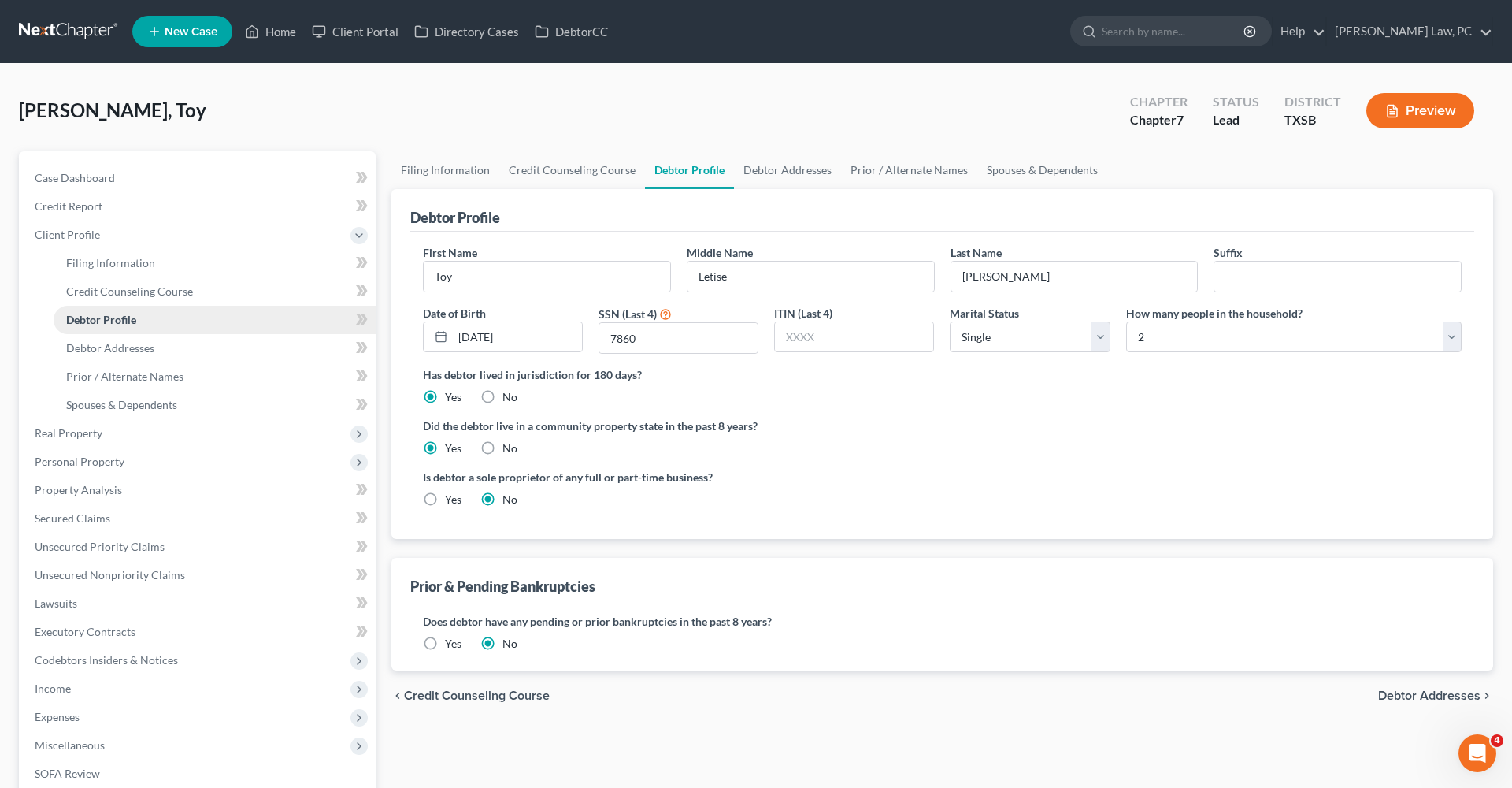
scroll to position [50, 0]
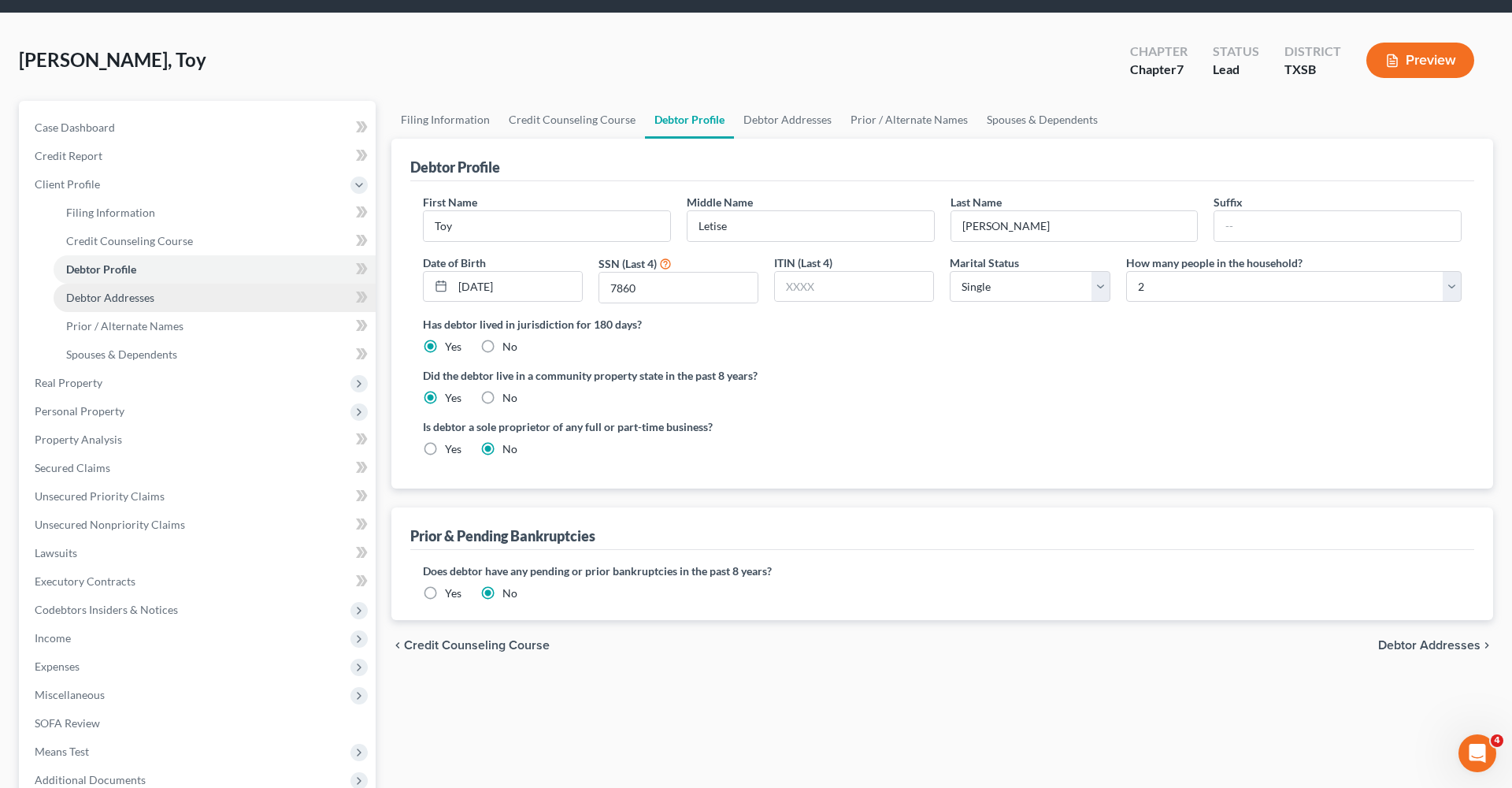
click at [96, 296] on span "Debtor Addresses" at bounding box center [111, 297] width 88 height 13
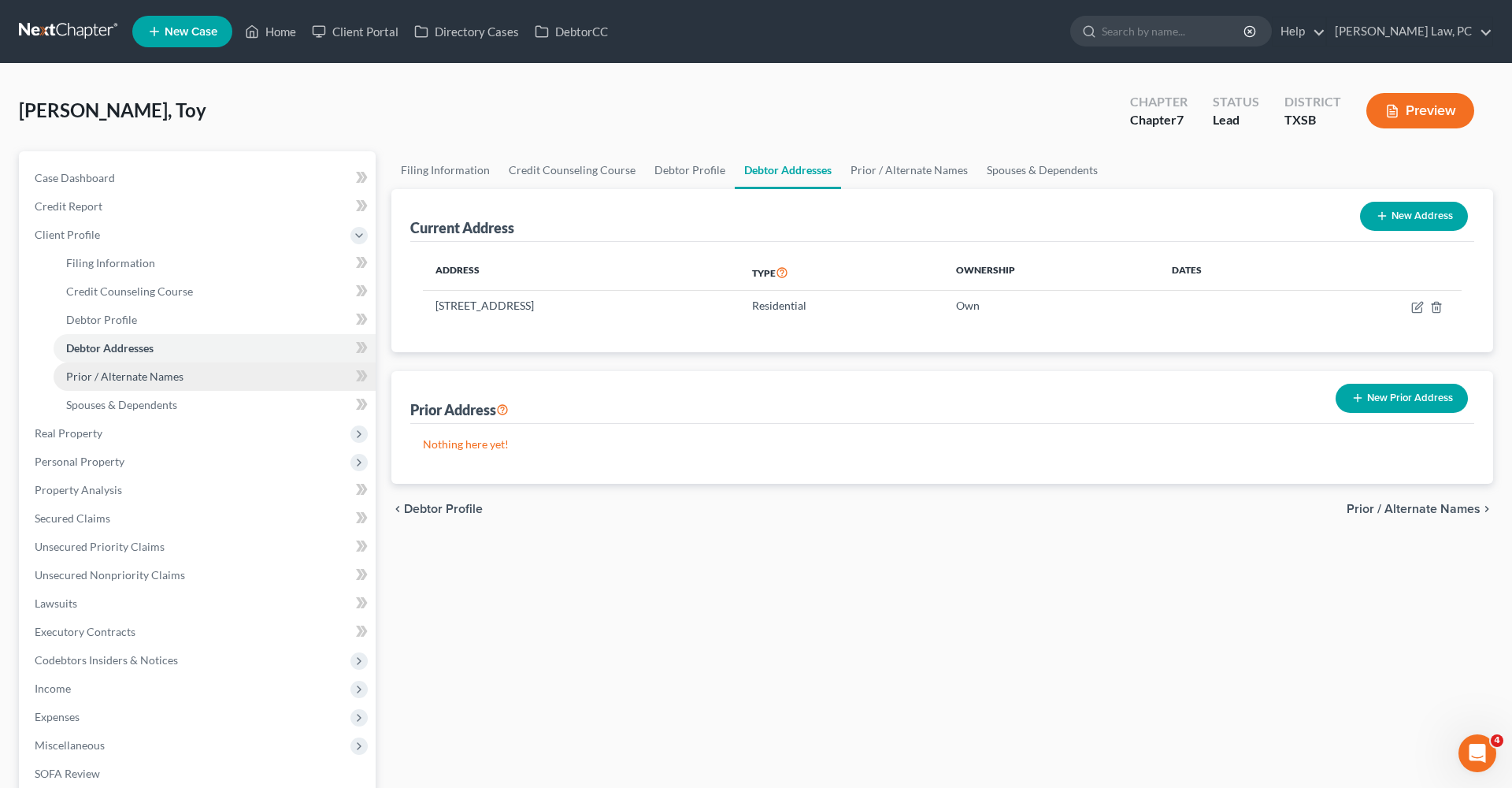
click at [146, 372] on span "Prior / Alternate Names" at bounding box center [125, 376] width 117 height 13
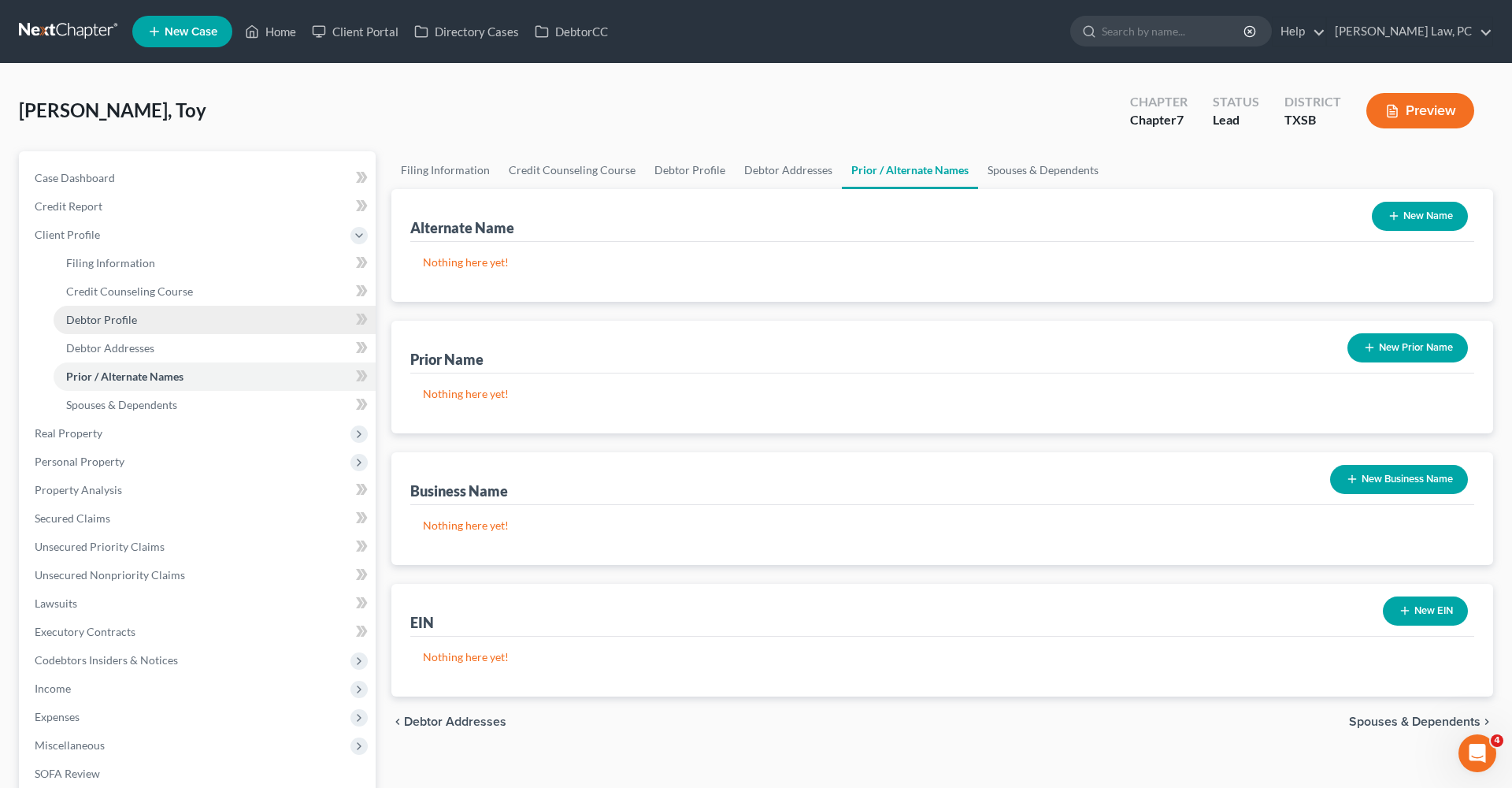
click at [89, 321] on span "Debtor Profile" at bounding box center [102, 319] width 71 height 13
select select "0"
select select "1"
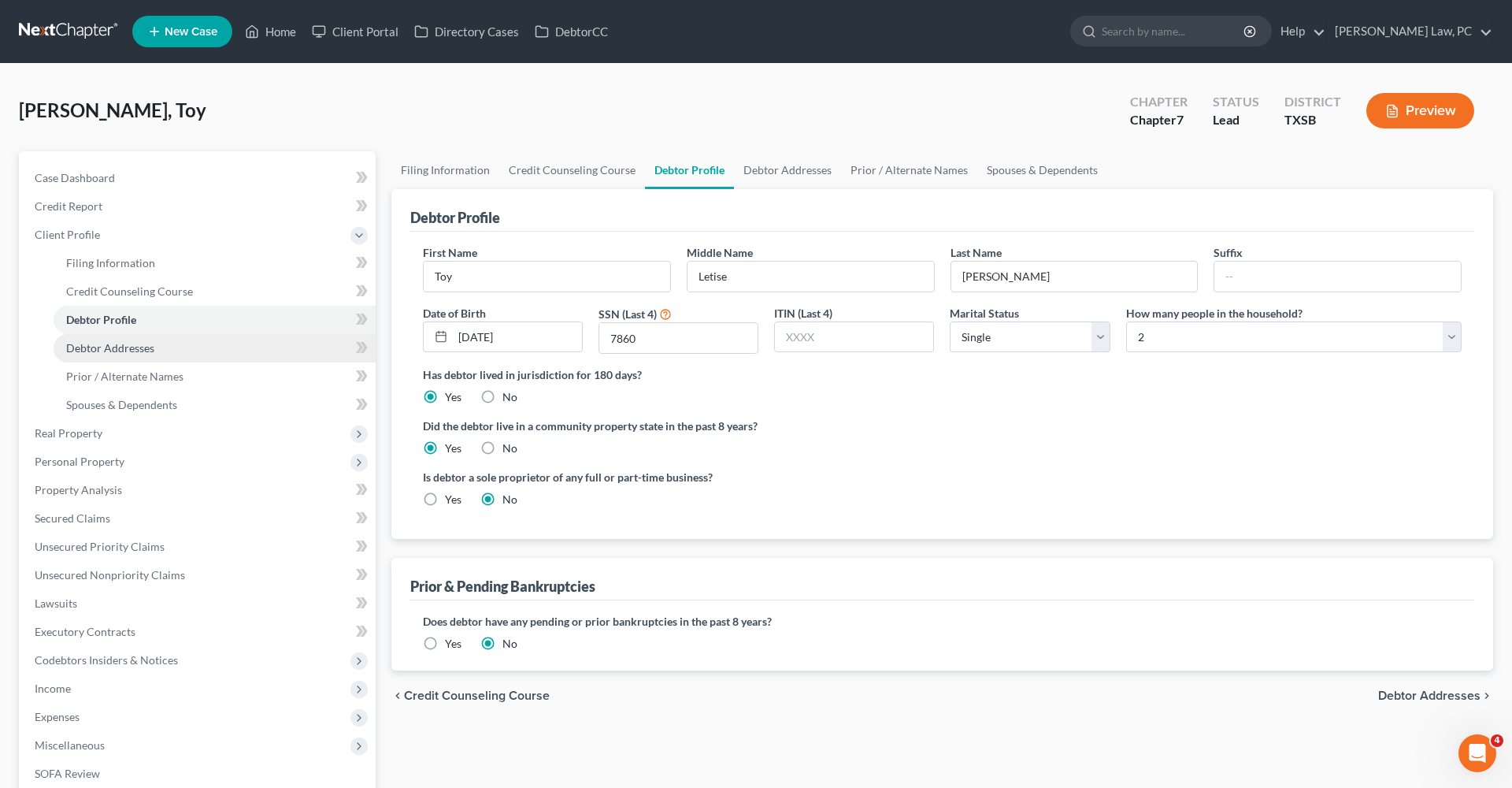
click at [103, 357] on link "Debtor Addresses" at bounding box center [214, 347] width 322 height 28
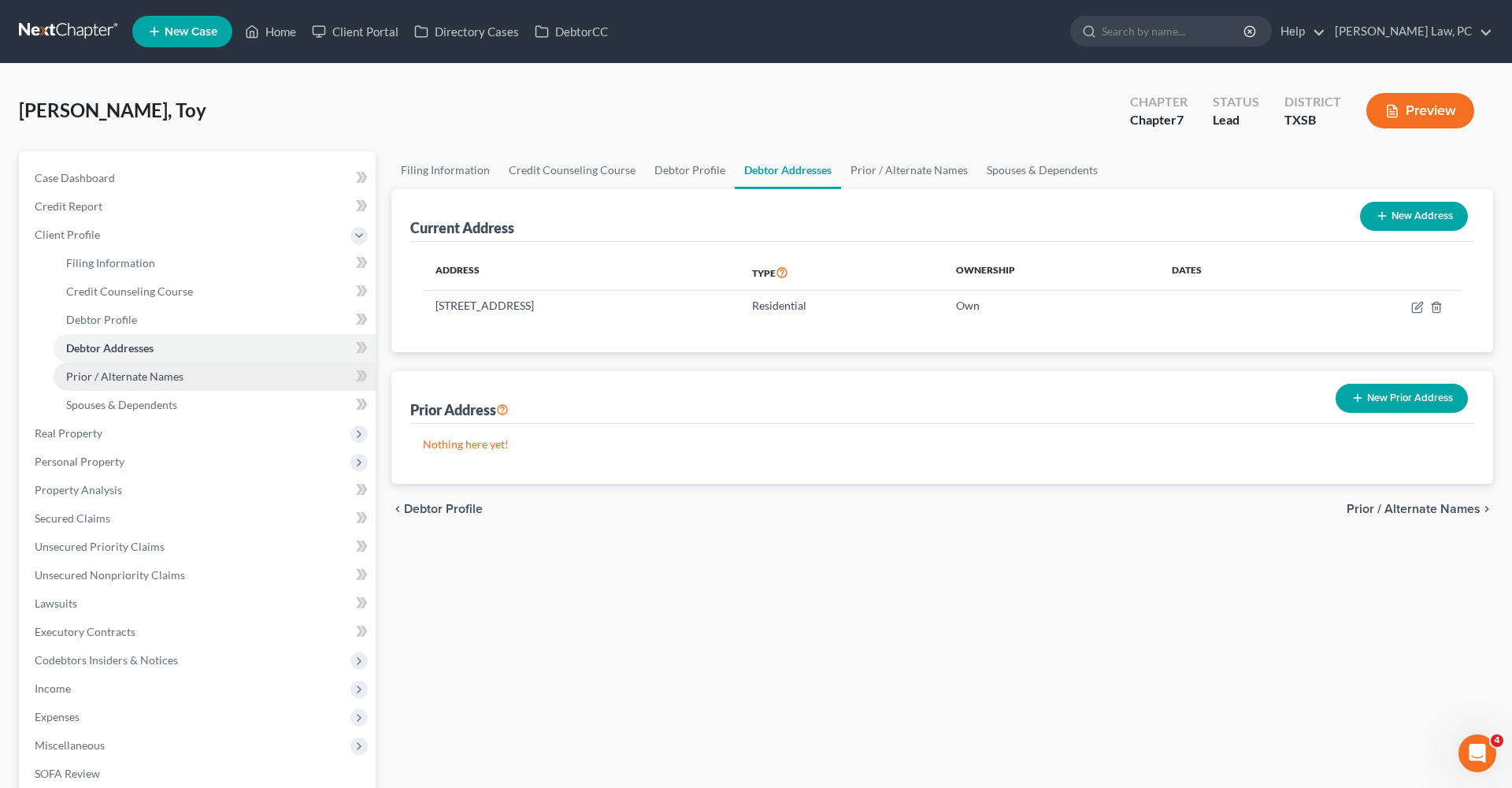
click at [112, 375] on span "Prior / Alternate Names" at bounding box center [125, 376] width 117 height 13
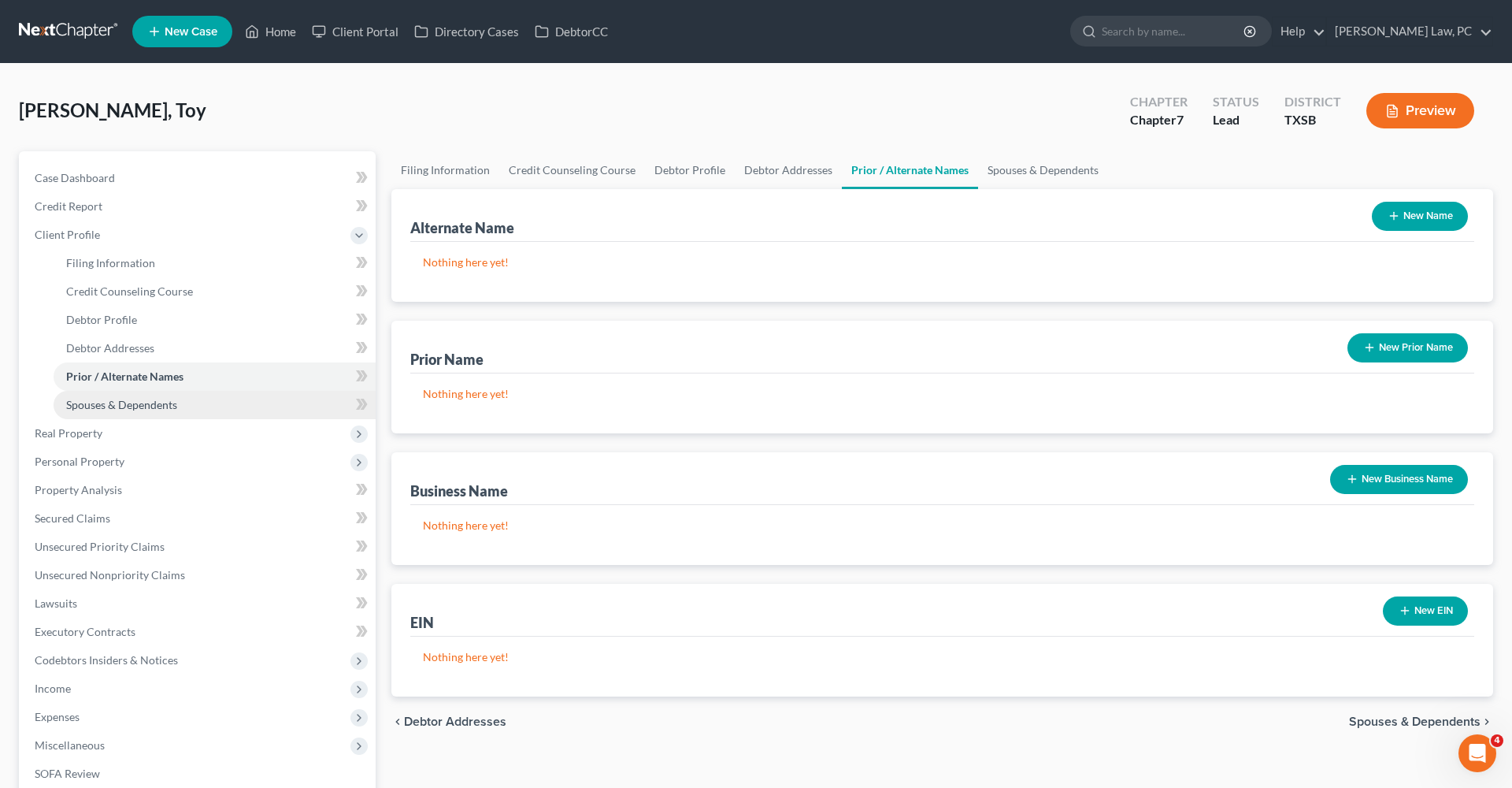
click at [130, 400] on span "Spouses & Dependents" at bounding box center [121, 405] width 111 height 13
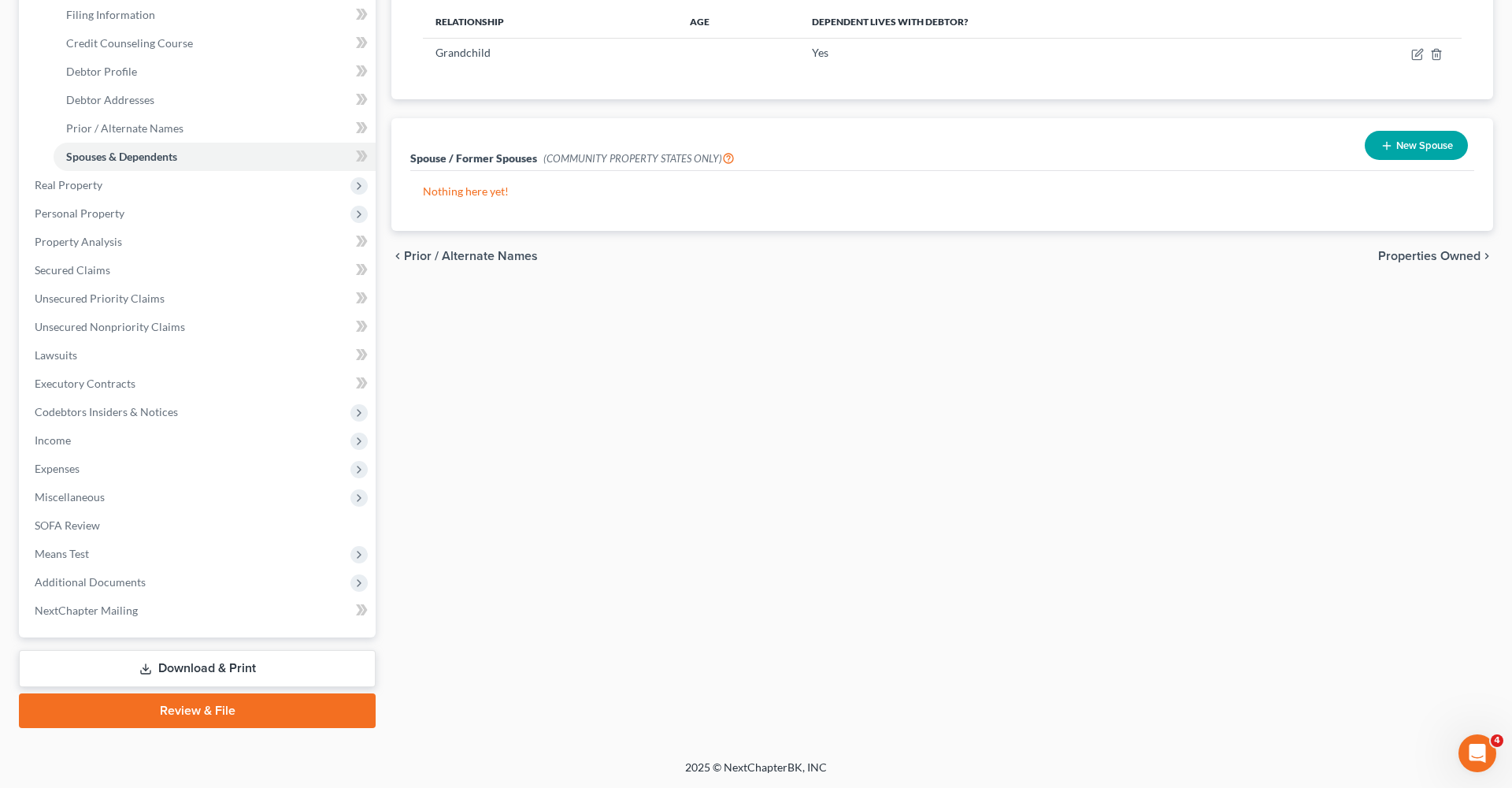
scroll to position [248, 0]
click at [43, 443] on span "Income" at bounding box center [53, 440] width 37 height 13
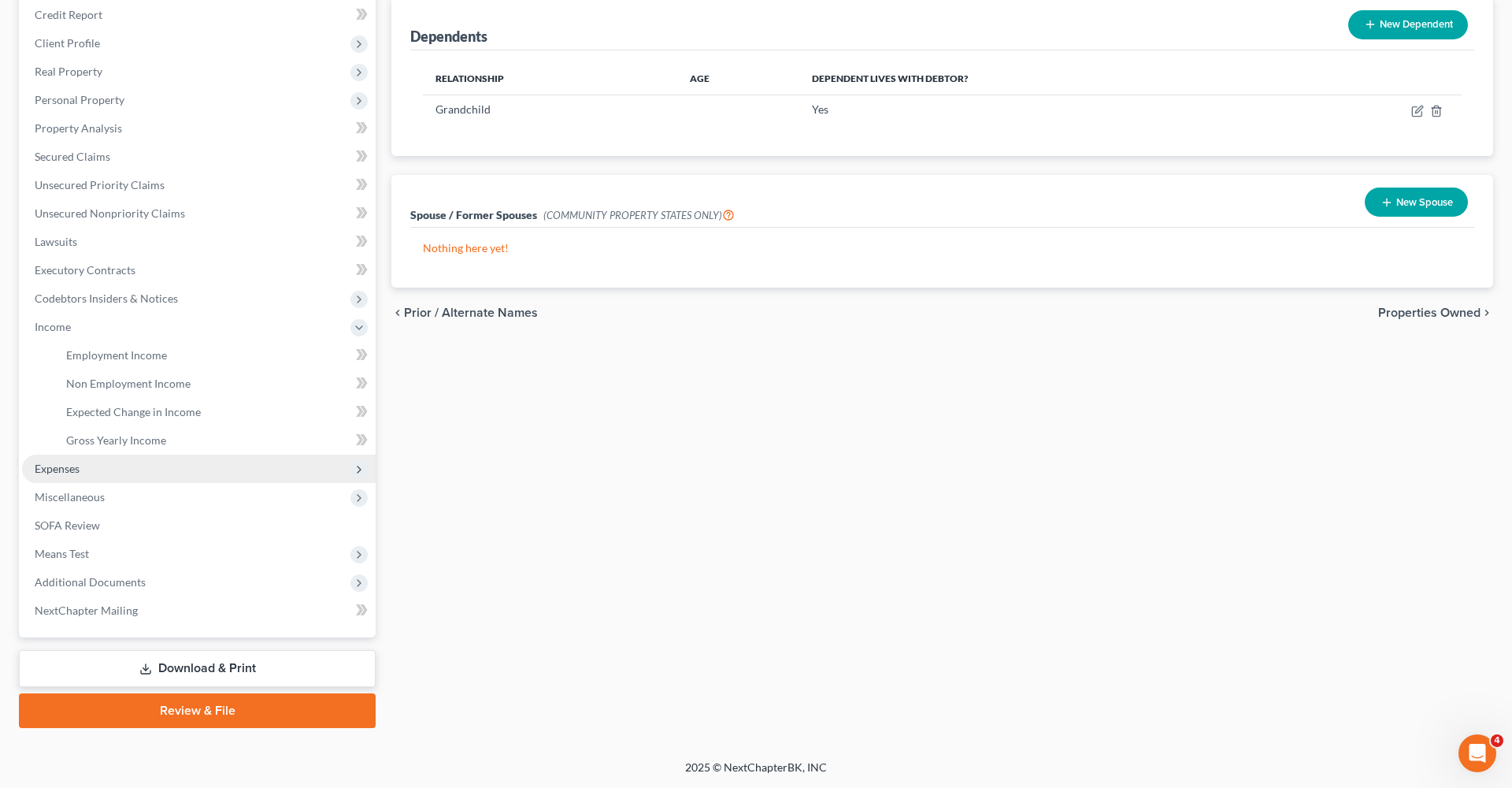
scroll to position [191, 0]
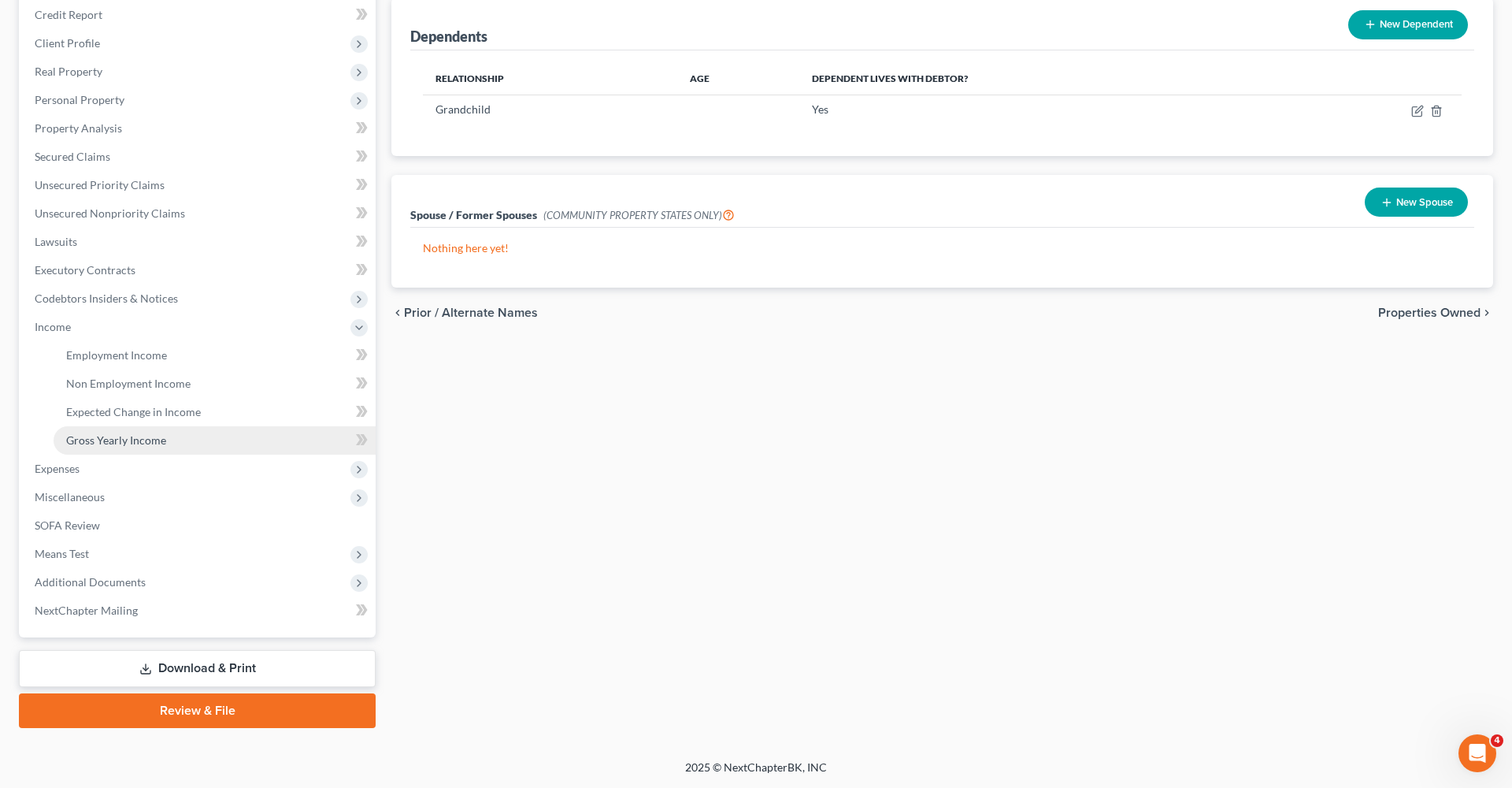
click at [139, 442] on span "Gross Yearly Income" at bounding box center [116, 440] width 100 height 13
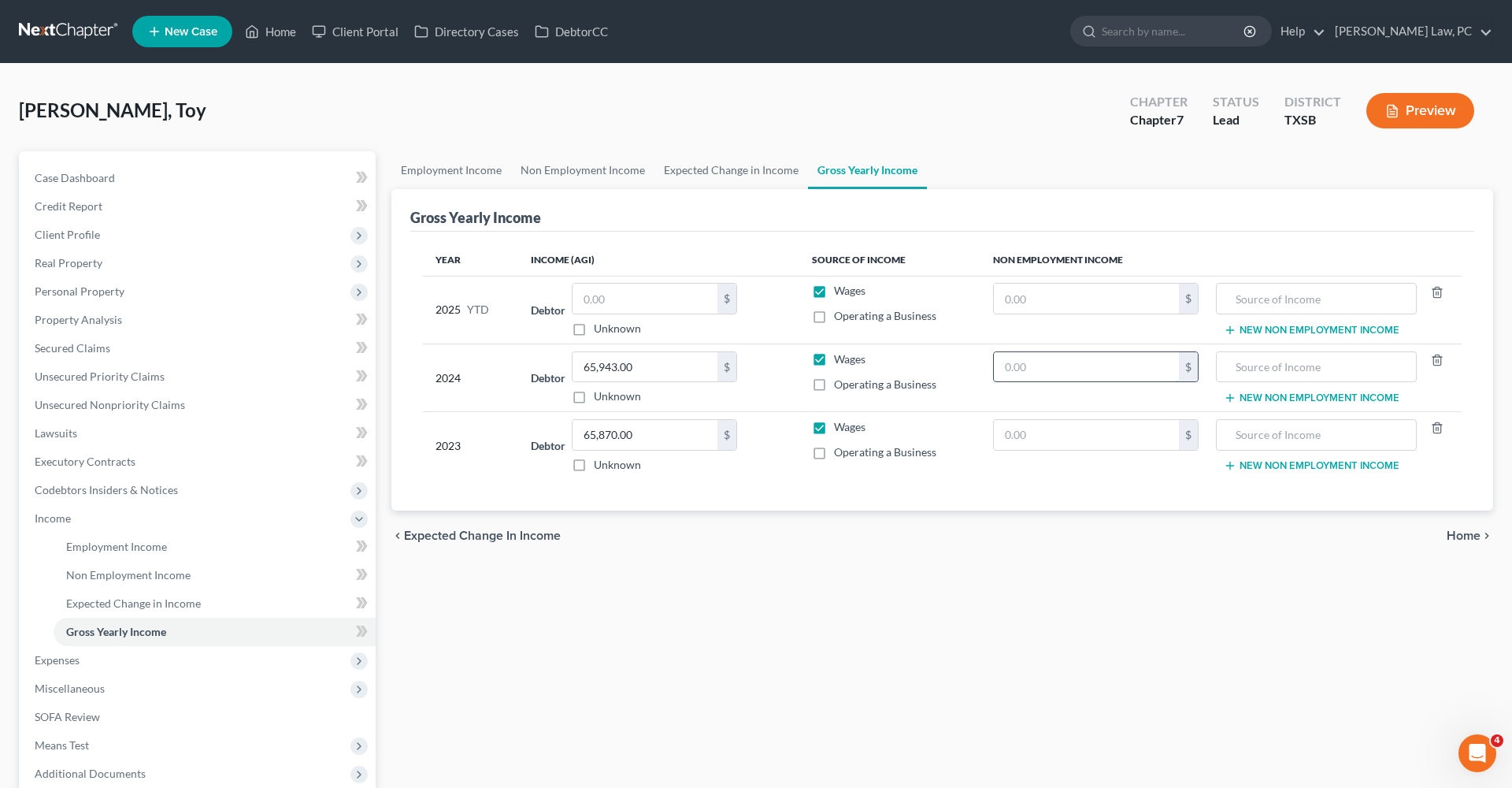
click at [1068, 365] on input "text" at bounding box center [1087, 367] width 185 height 30
click at [1055, 367] on input "text" at bounding box center [1087, 367] width 185 height 30
type input "1,292"
click at [1280, 372] on input "text" at bounding box center [1317, 367] width 184 height 30
type input "Hair Stylist"
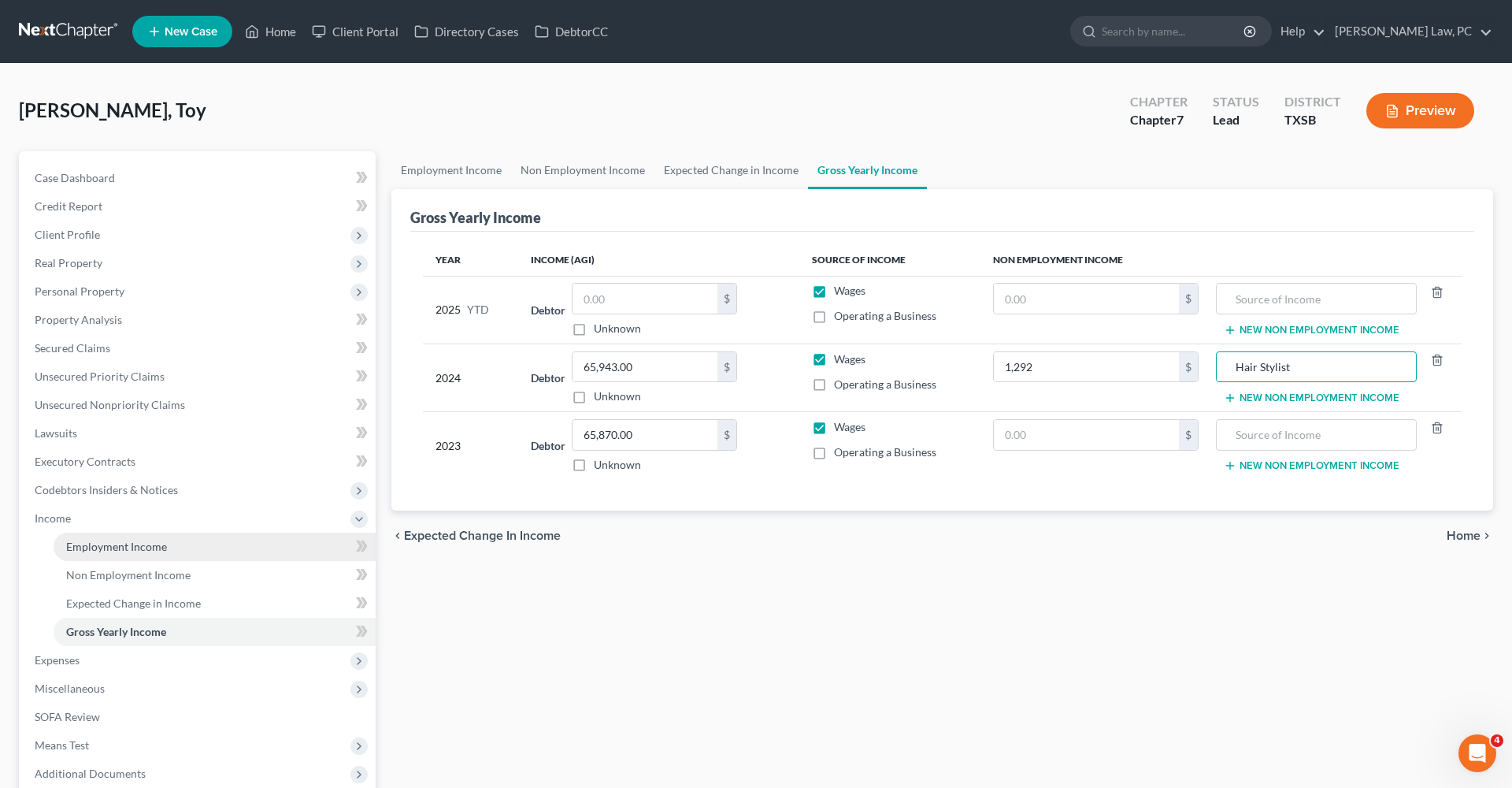
click at [84, 547] on span "Employment Income" at bounding box center [116, 547] width 101 height 13
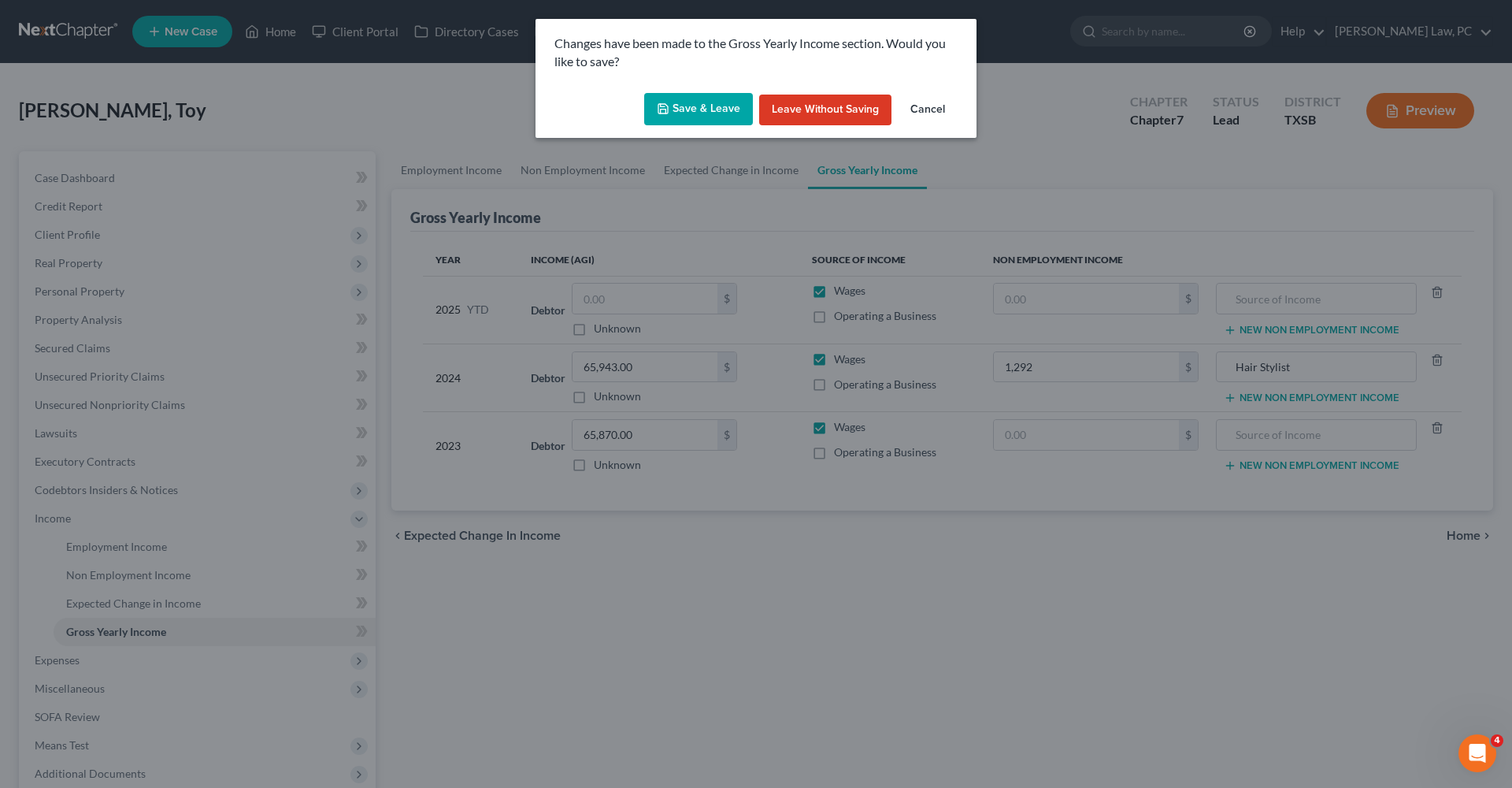
click at [693, 114] on button "Save & Leave" at bounding box center [698, 110] width 109 height 33
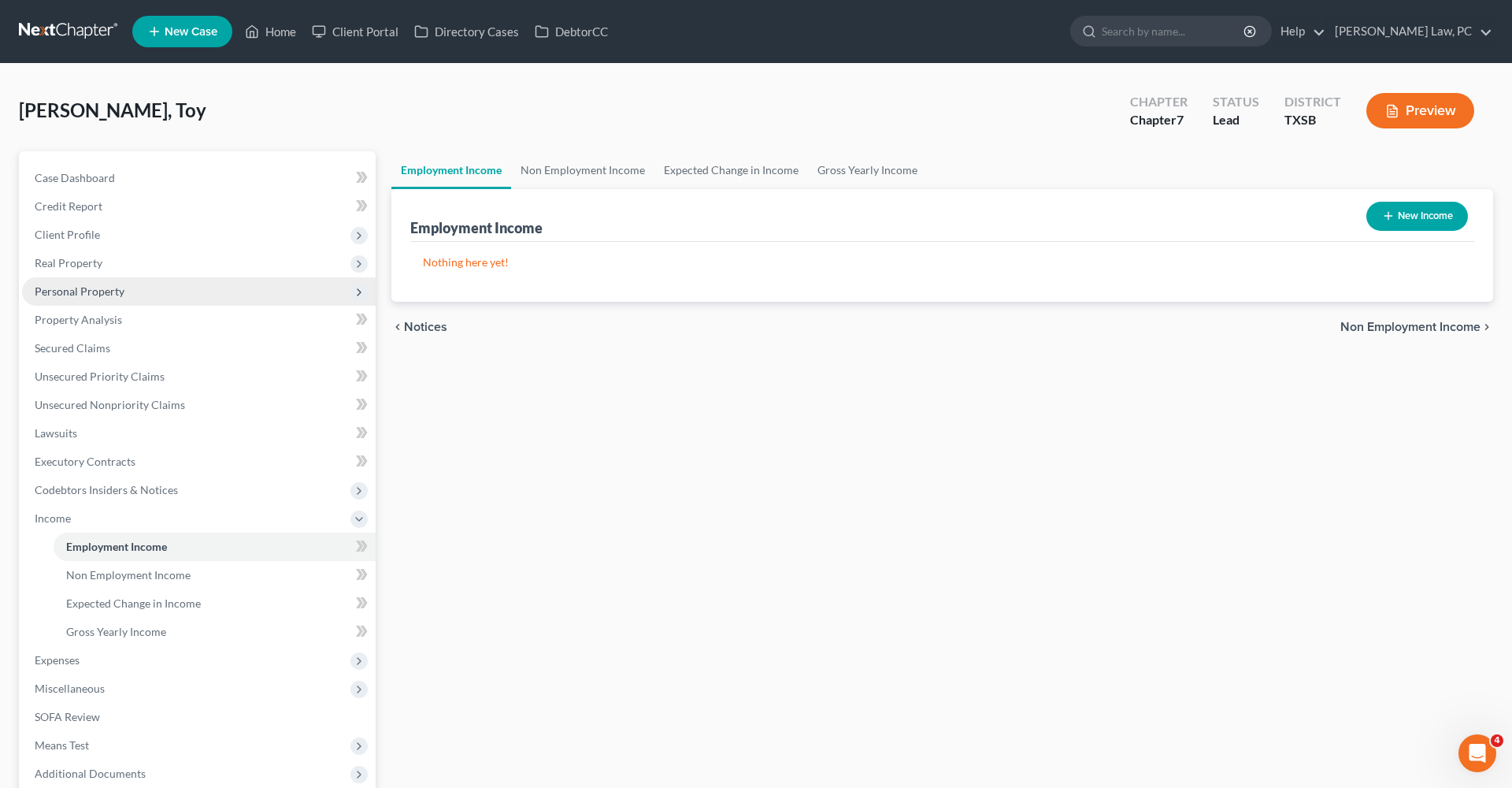
click at [40, 293] on span "Personal Property" at bounding box center [79, 292] width 89 height 13
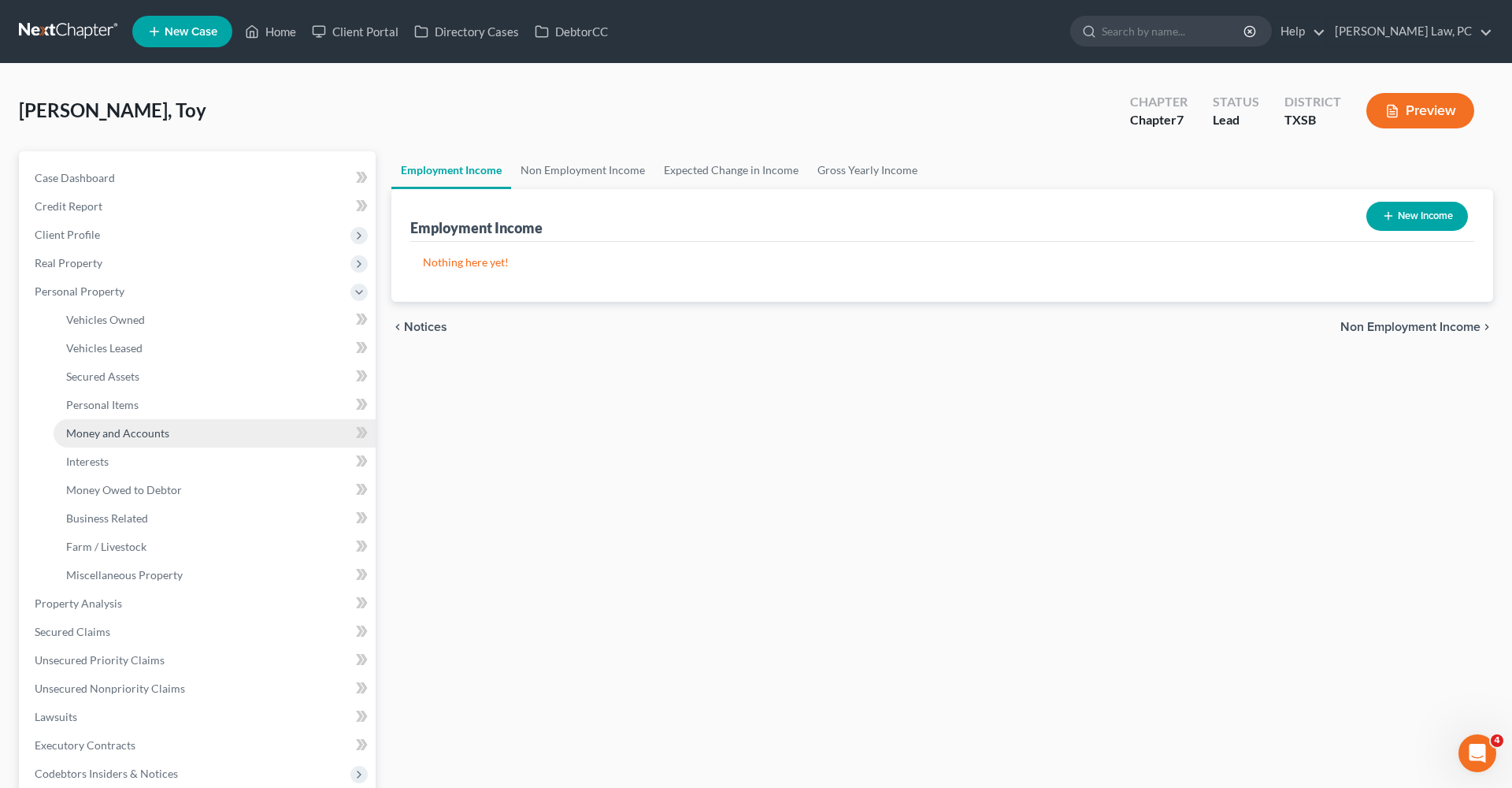
click at [107, 440] on link "Money and Accounts" at bounding box center [214, 433] width 322 height 28
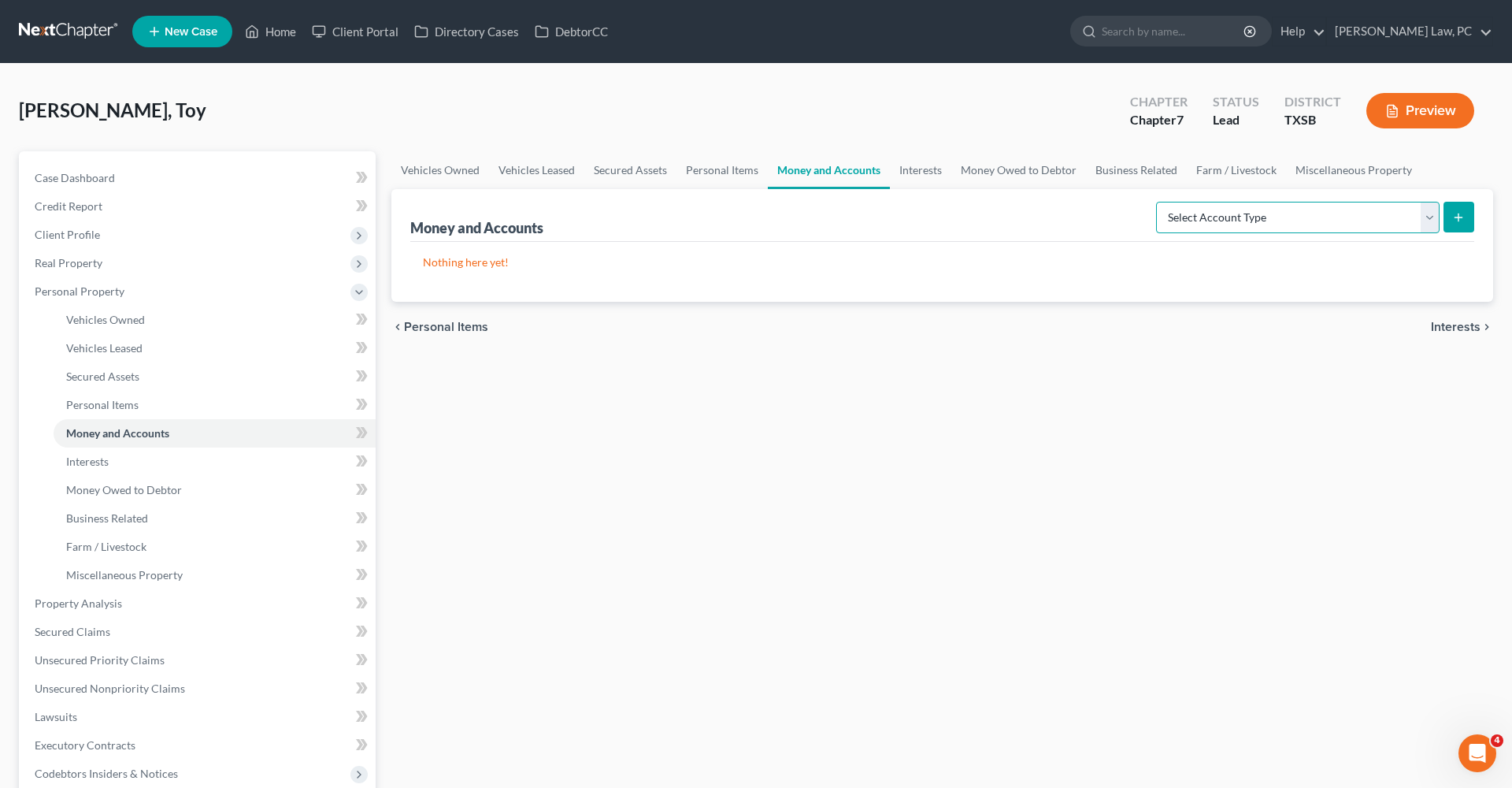
select select "checking"
click at [1466, 217] on button "submit" at bounding box center [1459, 217] width 31 height 31
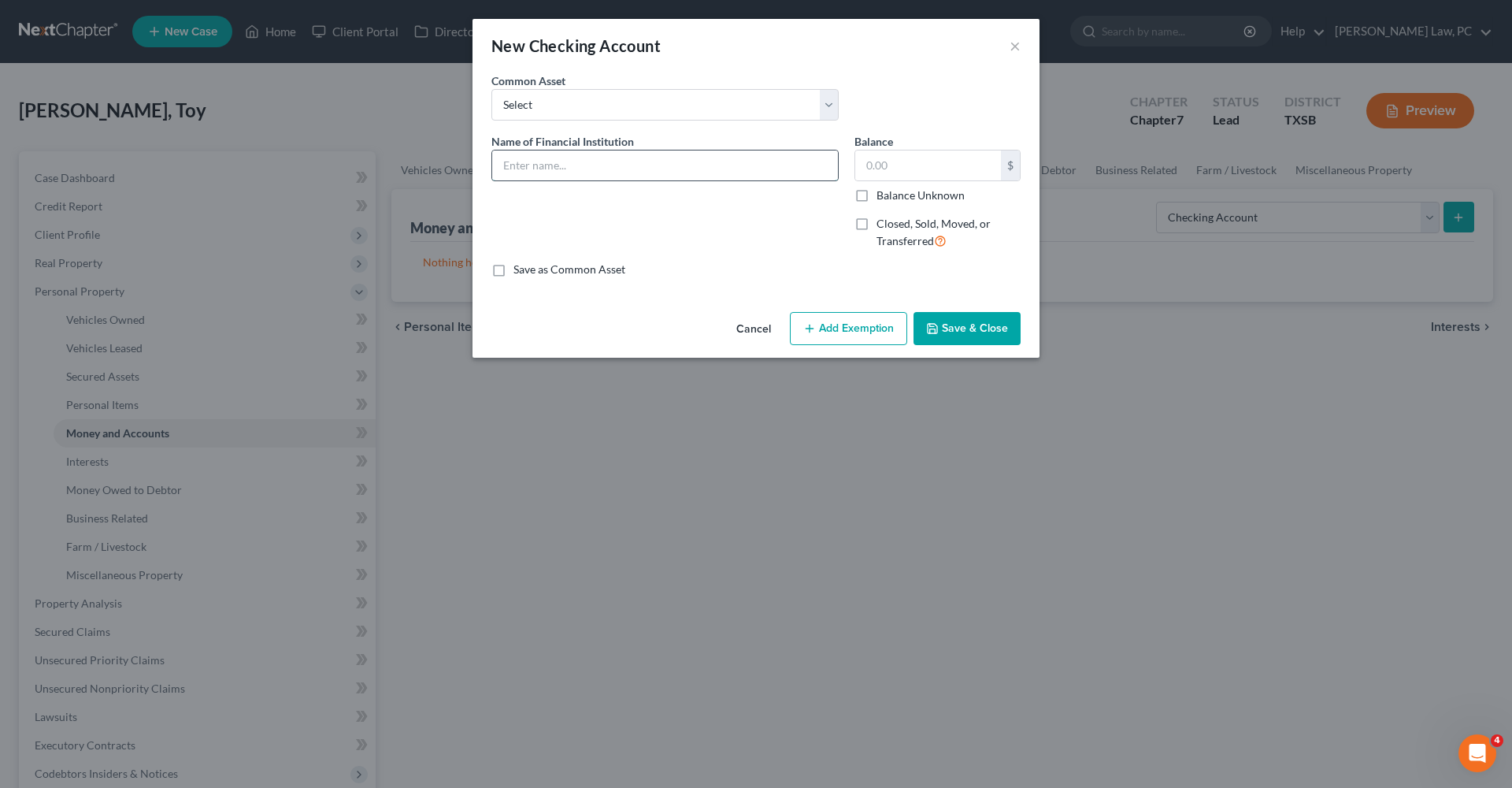
click at [588, 175] on input "text" at bounding box center [666, 165] width 346 height 30
type input "ZayZoon"
click at [980, 322] on button "Save & Close" at bounding box center [967, 328] width 107 height 33
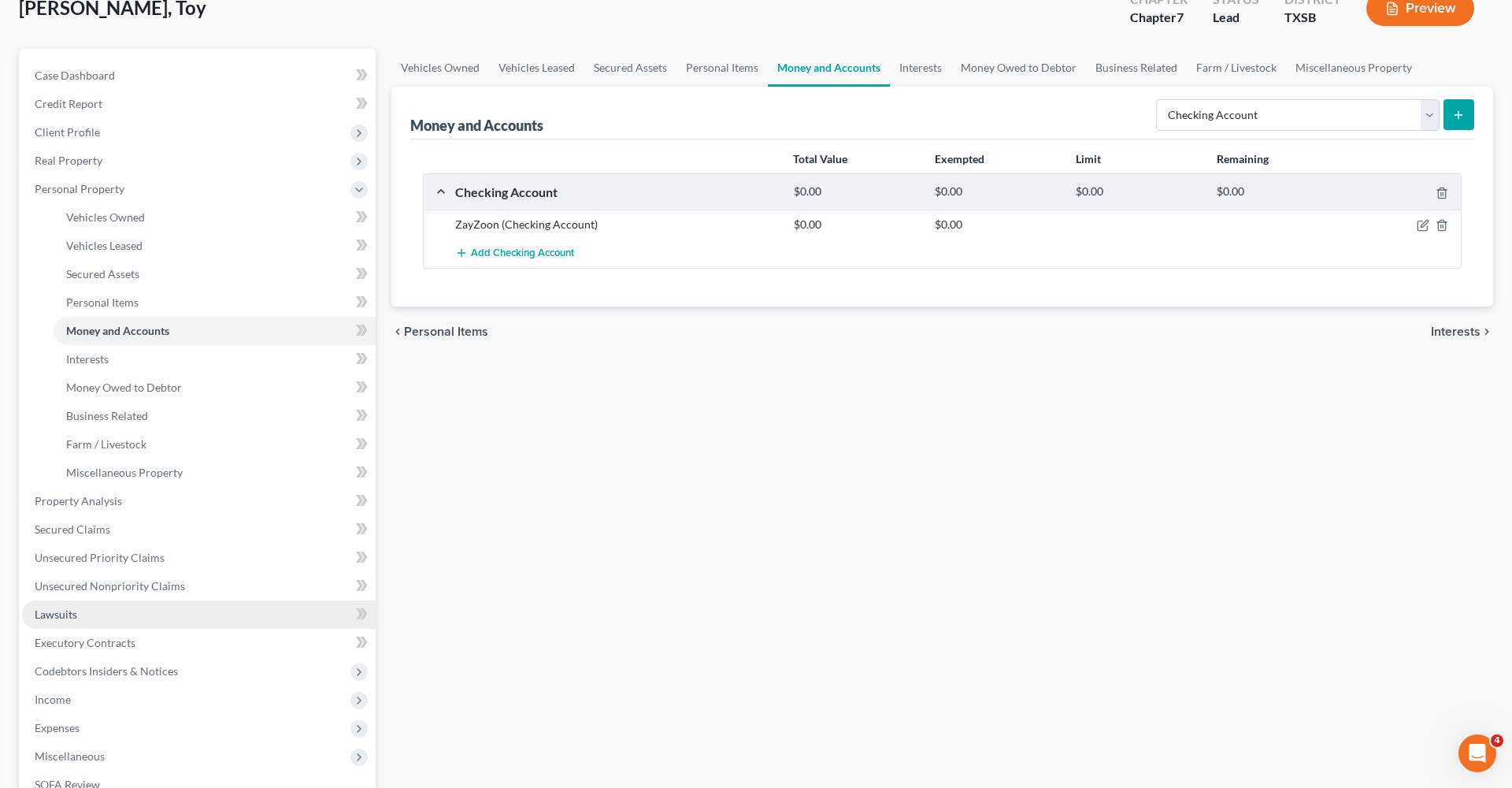
scroll to position [105, 0]
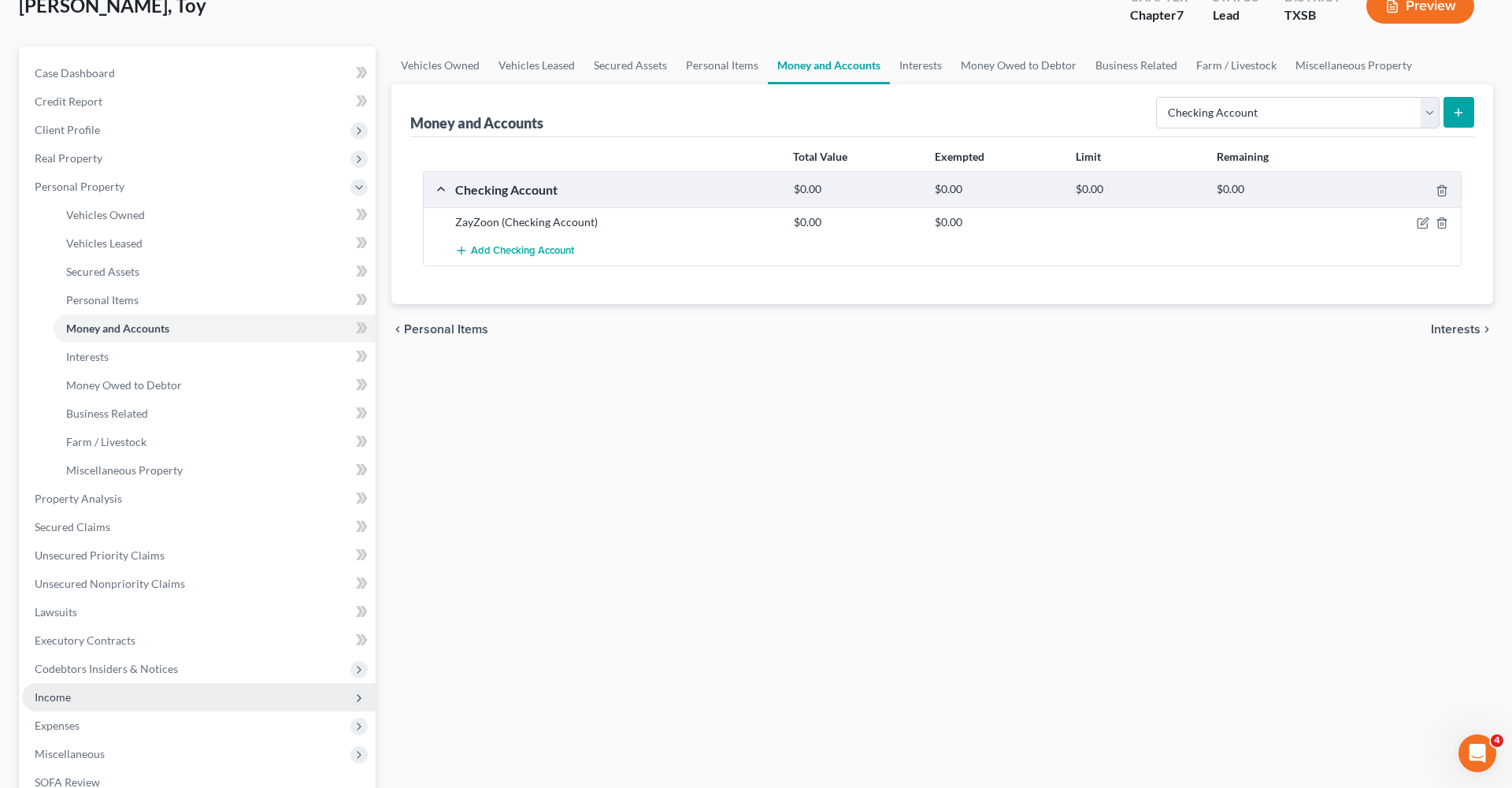
click at [54, 696] on span "Income" at bounding box center [53, 697] width 37 height 13
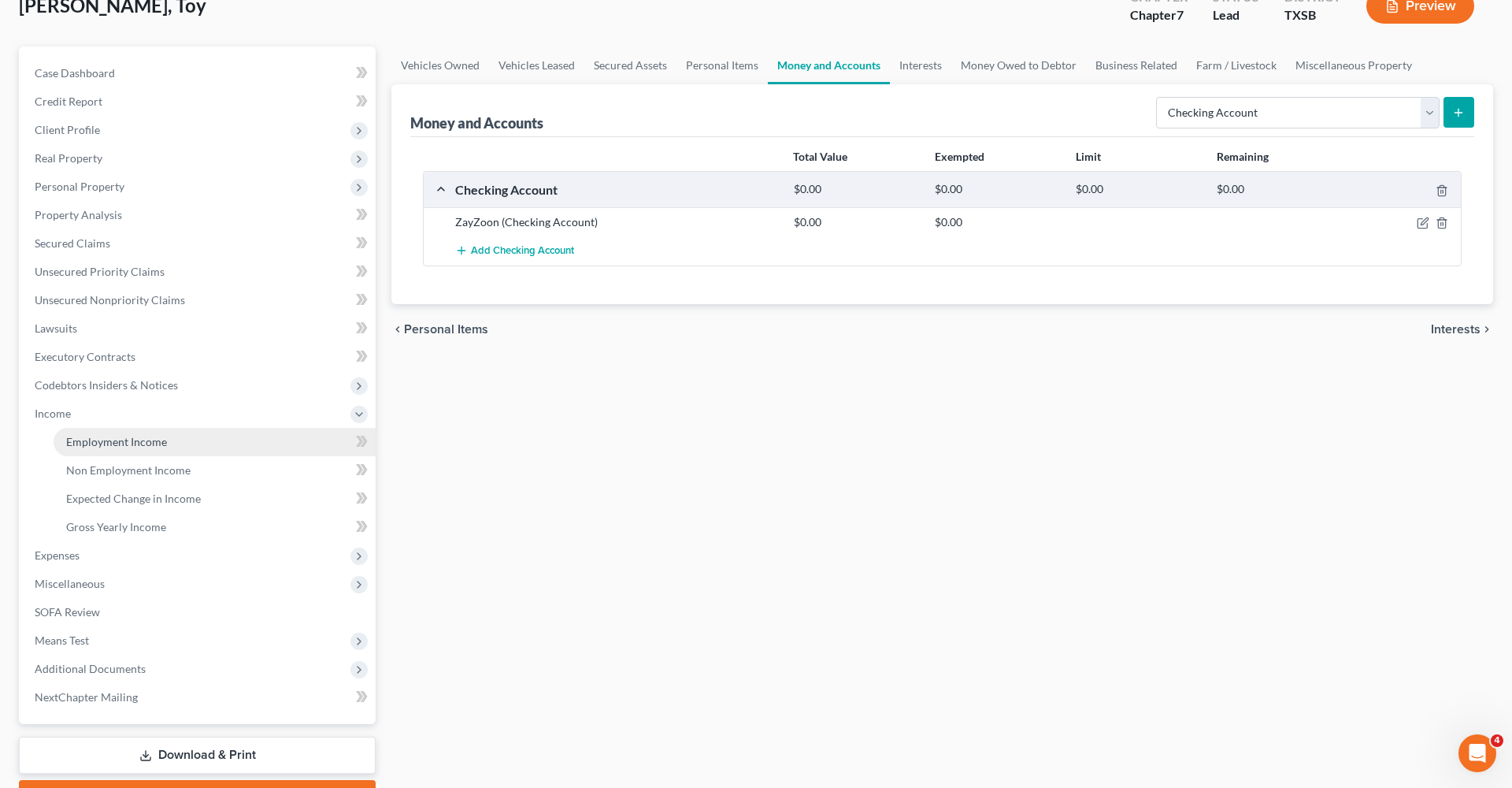
click at [117, 438] on span "Employment Income" at bounding box center [116, 442] width 101 height 13
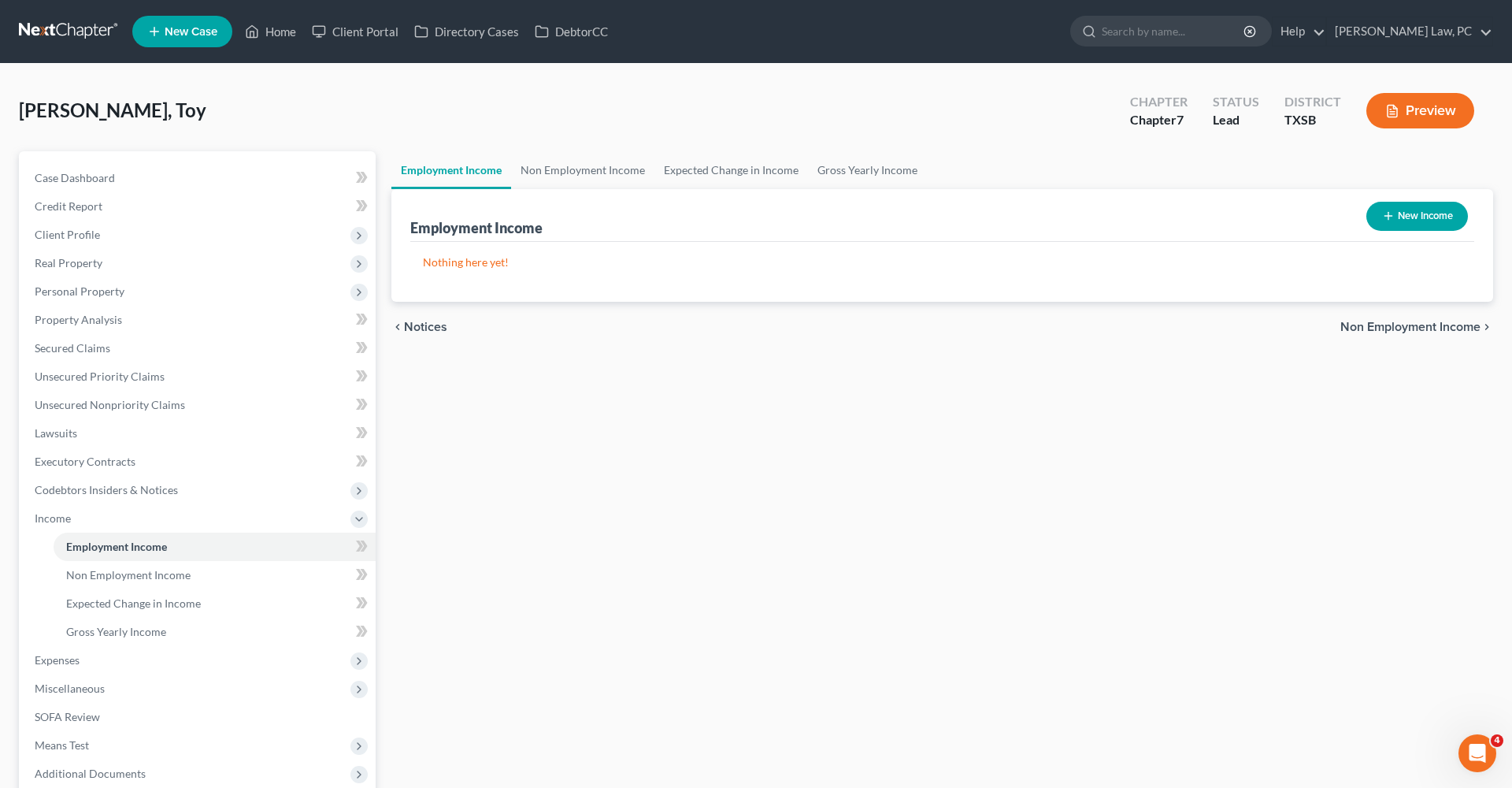
click at [1394, 224] on button "New Income" at bounding box center [1418, 216] width 102 height 29
select select "0"
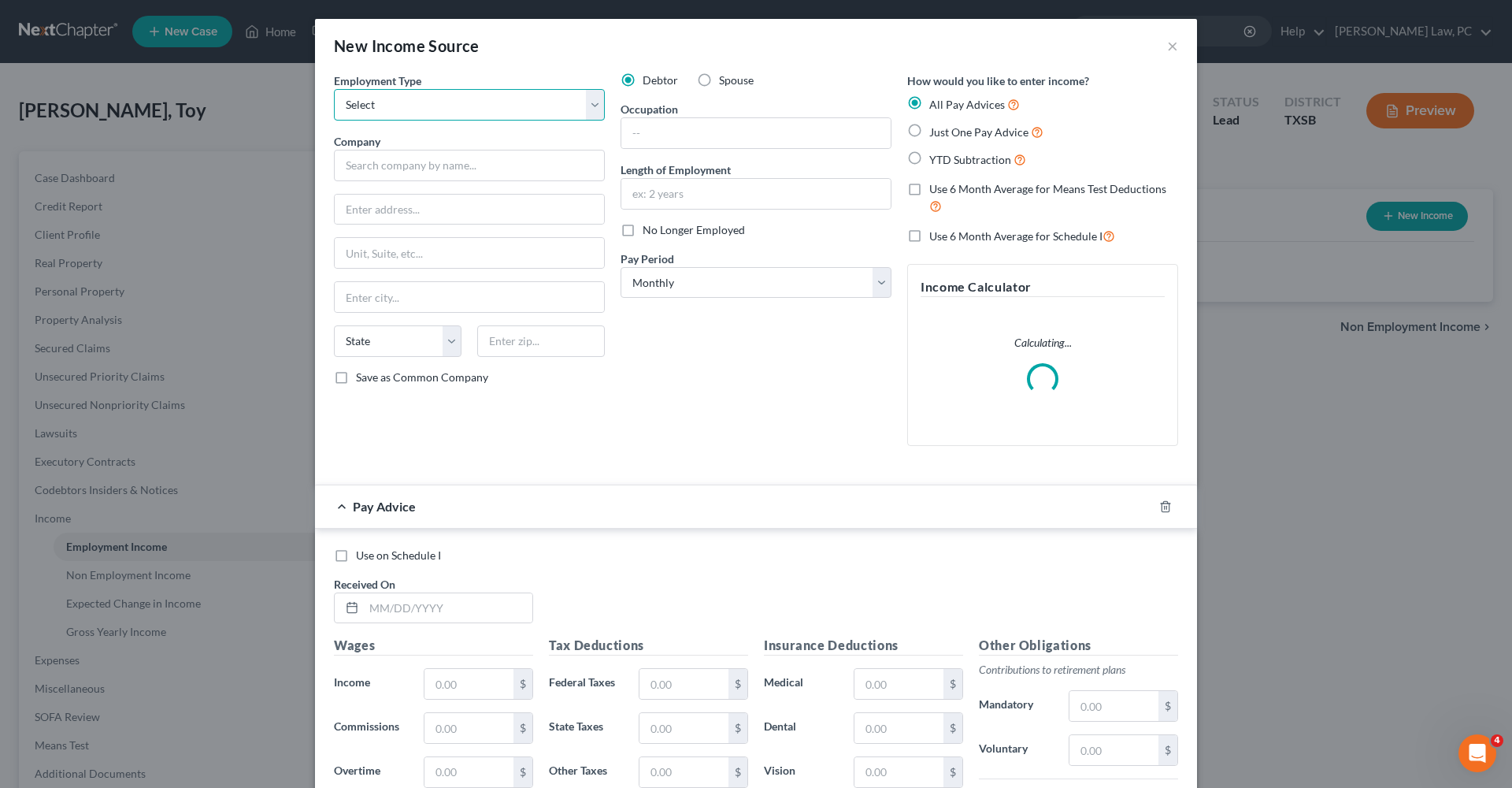
select select "0"
click at [949, 137] on span "Just One Pay Advice" at bounding box center [978, 132] width 99 height 13
click at [946, 133] on input "Just One Pay Advice" at bounding box center [941, 128] width 11 height 11
radio input "true"
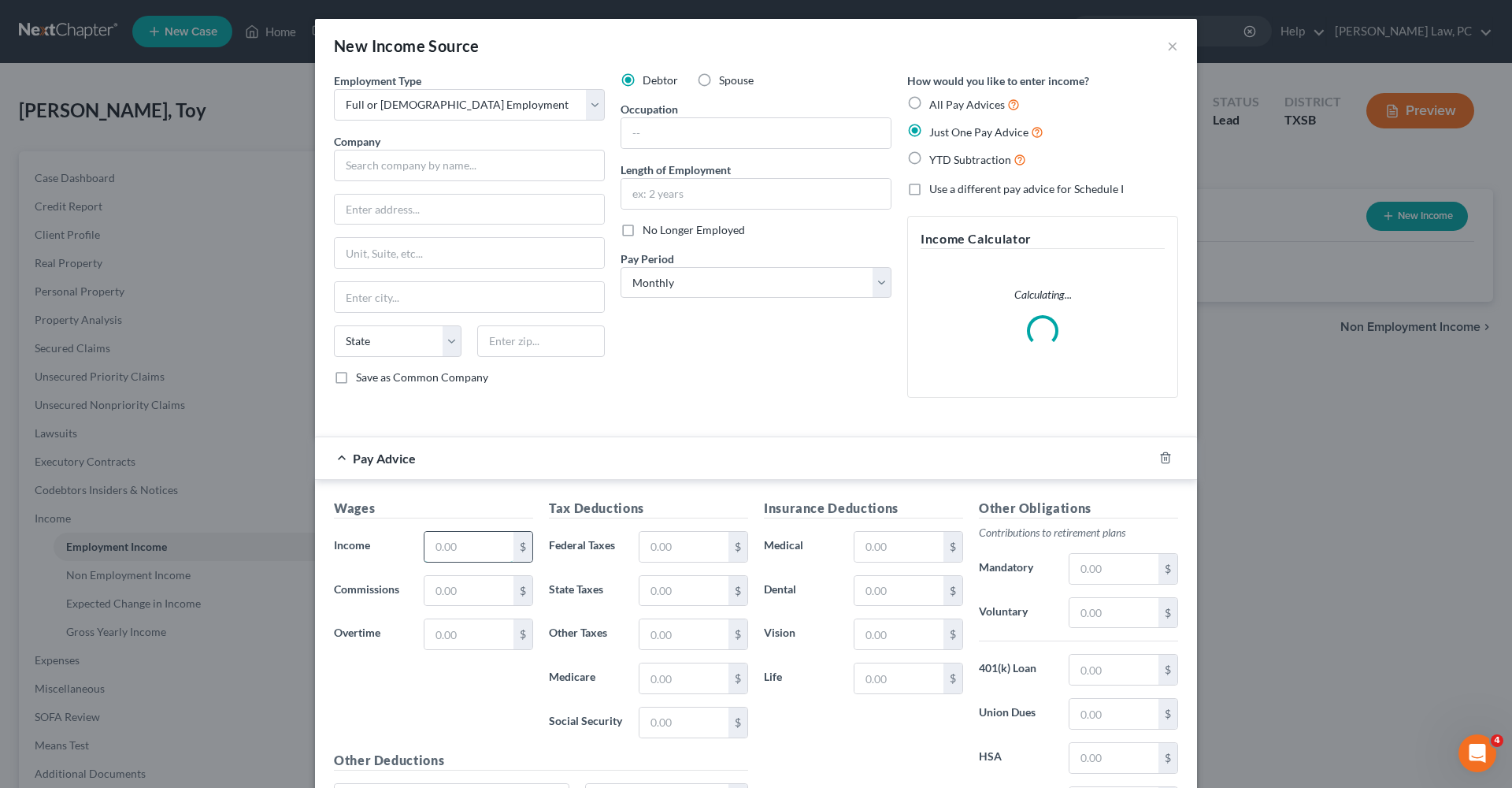
click at [457, 554] on input "text" at bounding box center [468, 547] width 89 height 30
type input "2,736.78"
click at [684, 544] on input "text" at bounding box center [684, 547] width 89 height 30
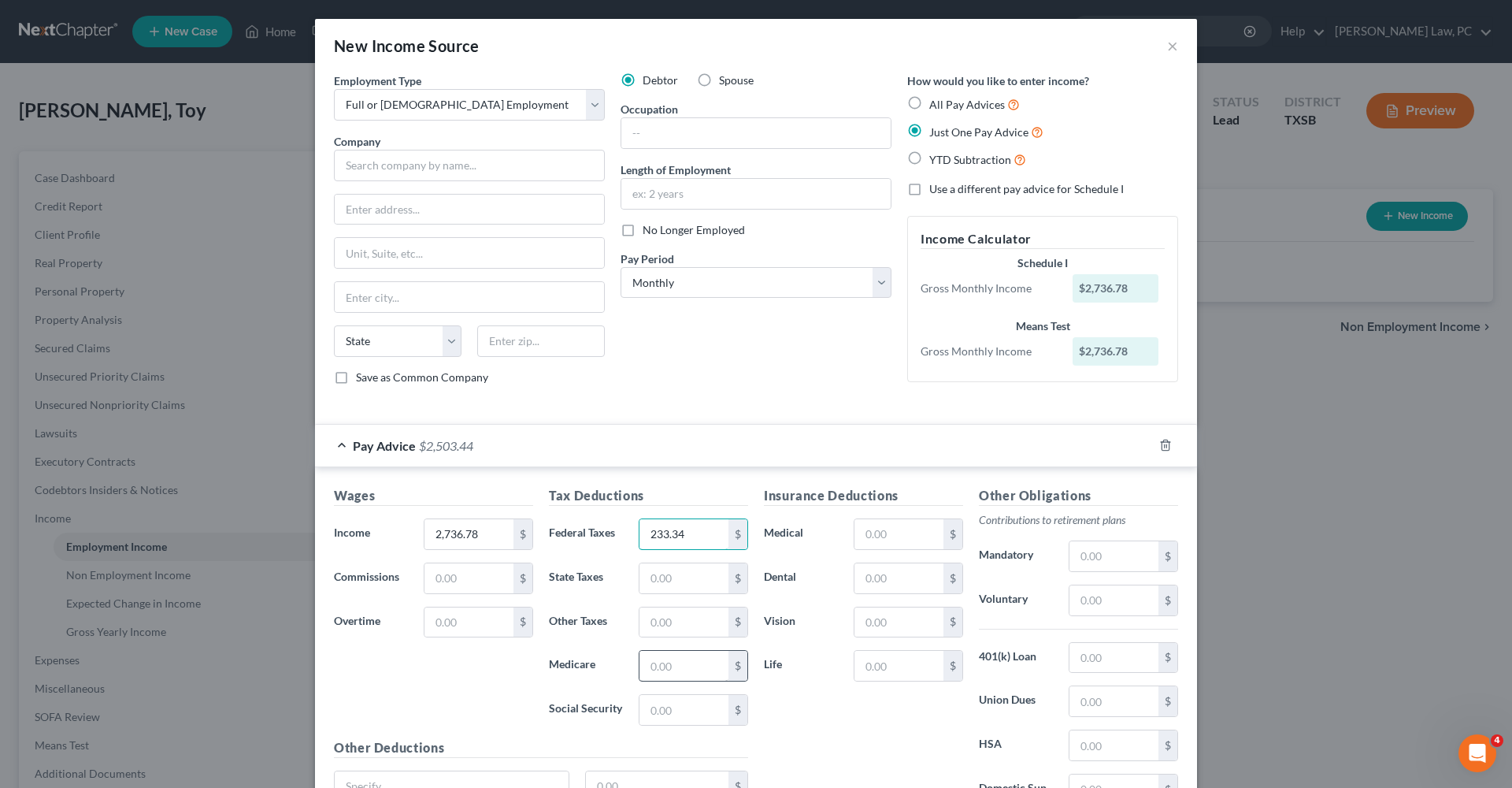
type input "233.34"
click at [674, 674] on input "text" at bounding box center [684, 665] width 89 height 30
click at [671, 669] on input "text" at bounding box center [684, 665] width 89 height 30
type input "39.33"
click at [681, 715] on input "text" at bounding box center [684, 709] width 89 height 30
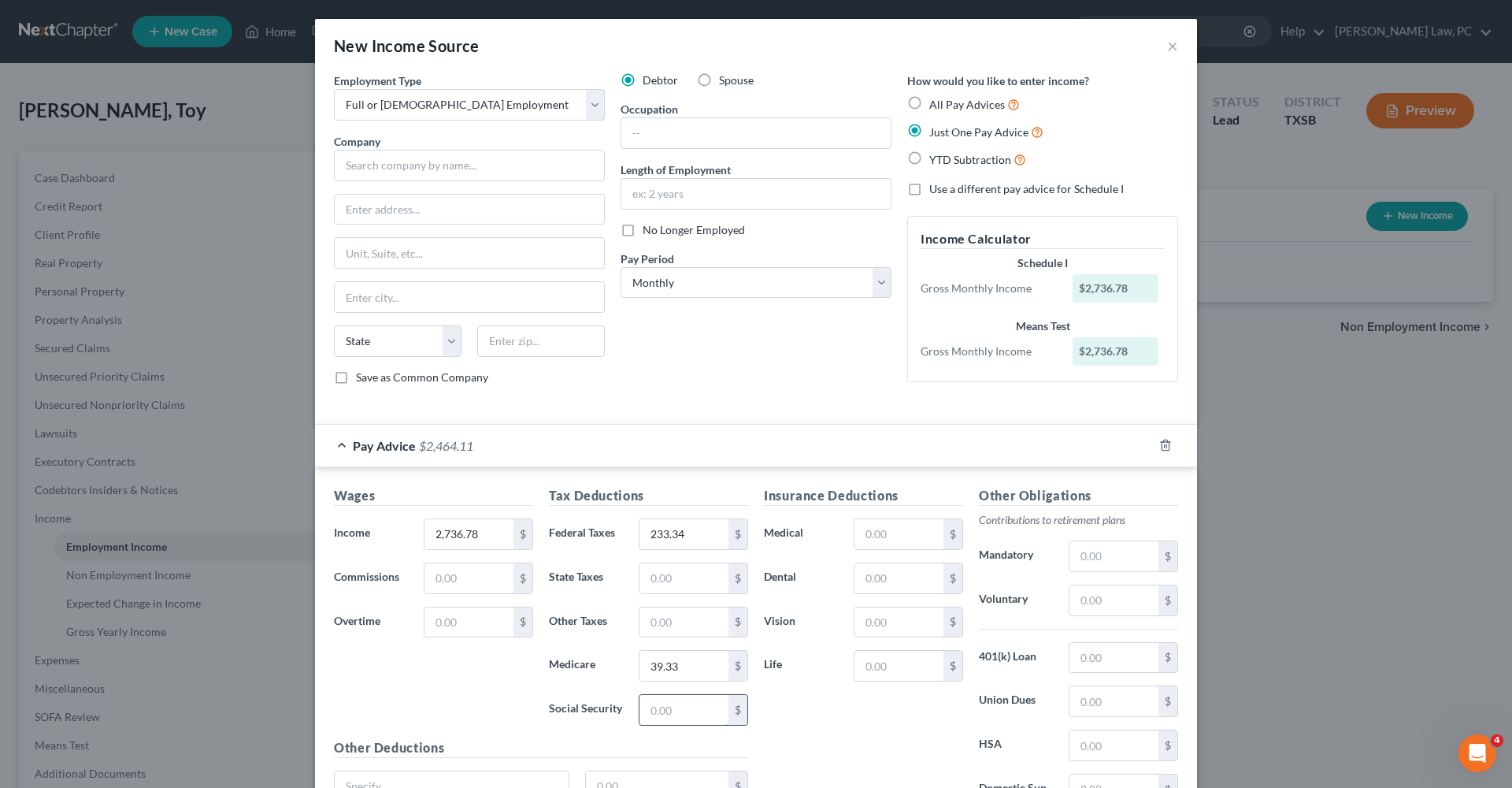
click at [681, 715] on input "text" at bounding box center [684, 709] width 89 height 30
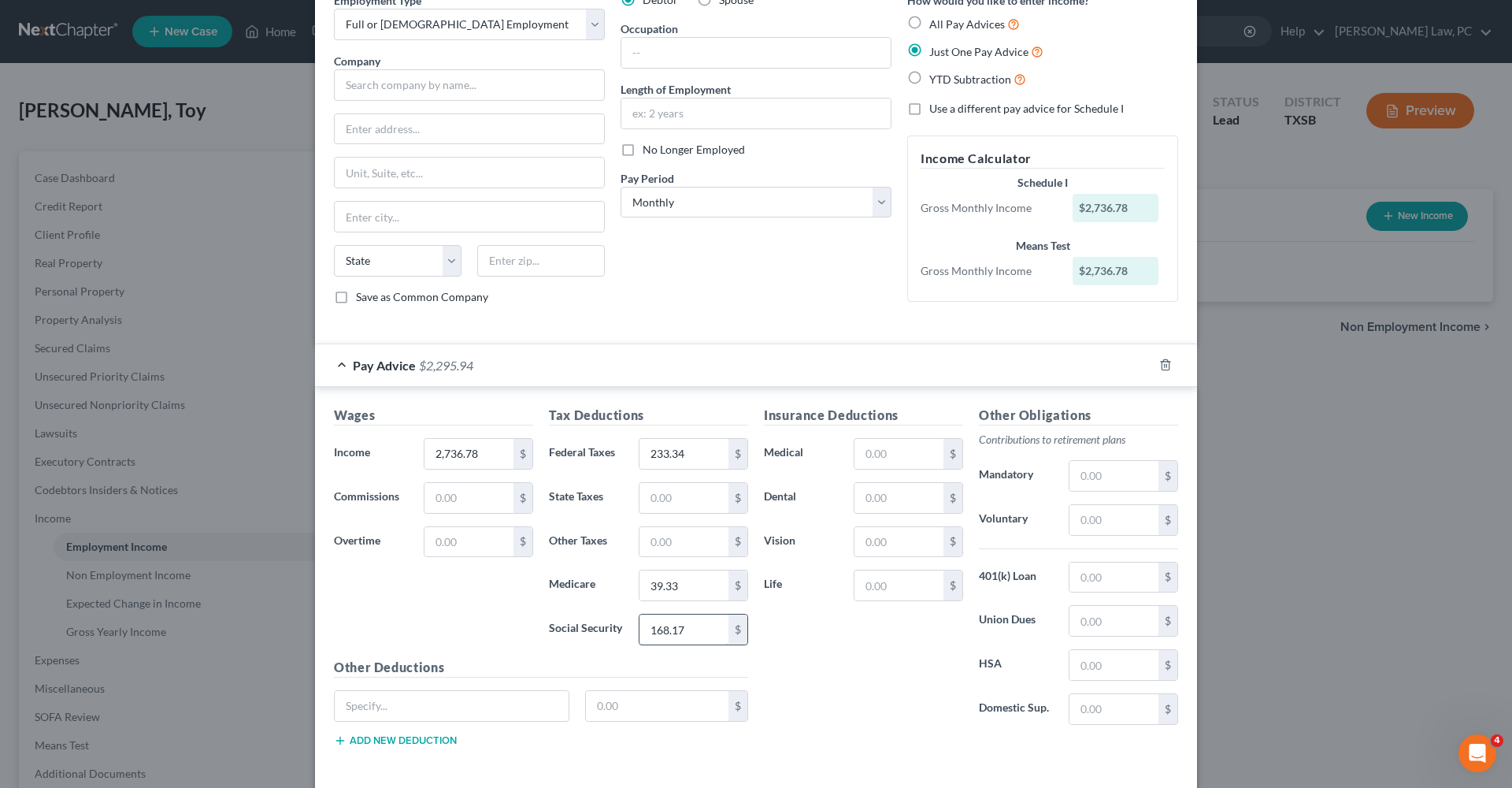
scroll to position [92, 0]
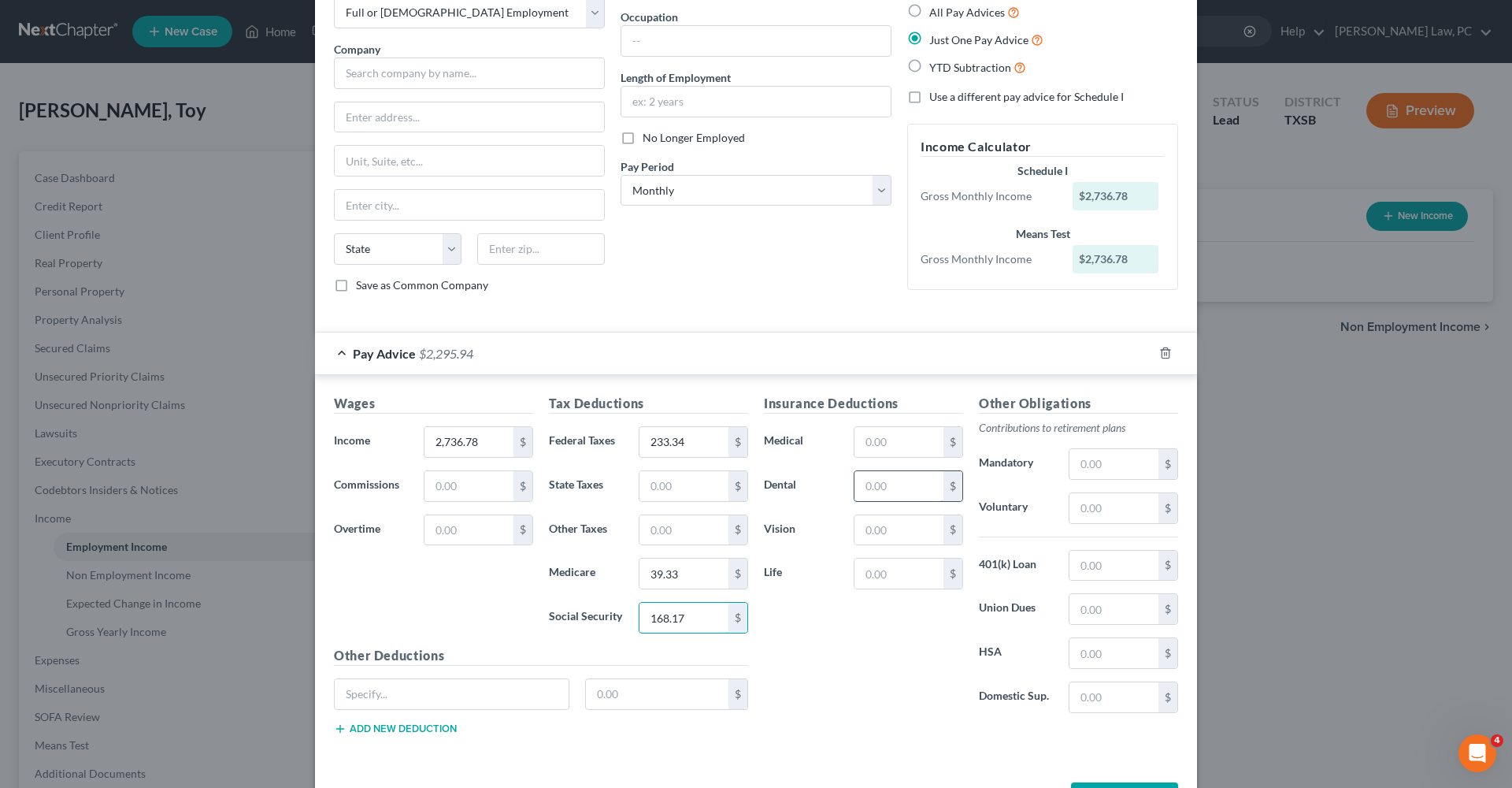
type input "168.17"
click at [876, 484] on input "text" at bounding box center [899, 486] width 89 height 30
type input "15.01"
click at [880, 526] on input "text" at bounding box center [899, 530] width 89 height 30
type input "2.36"
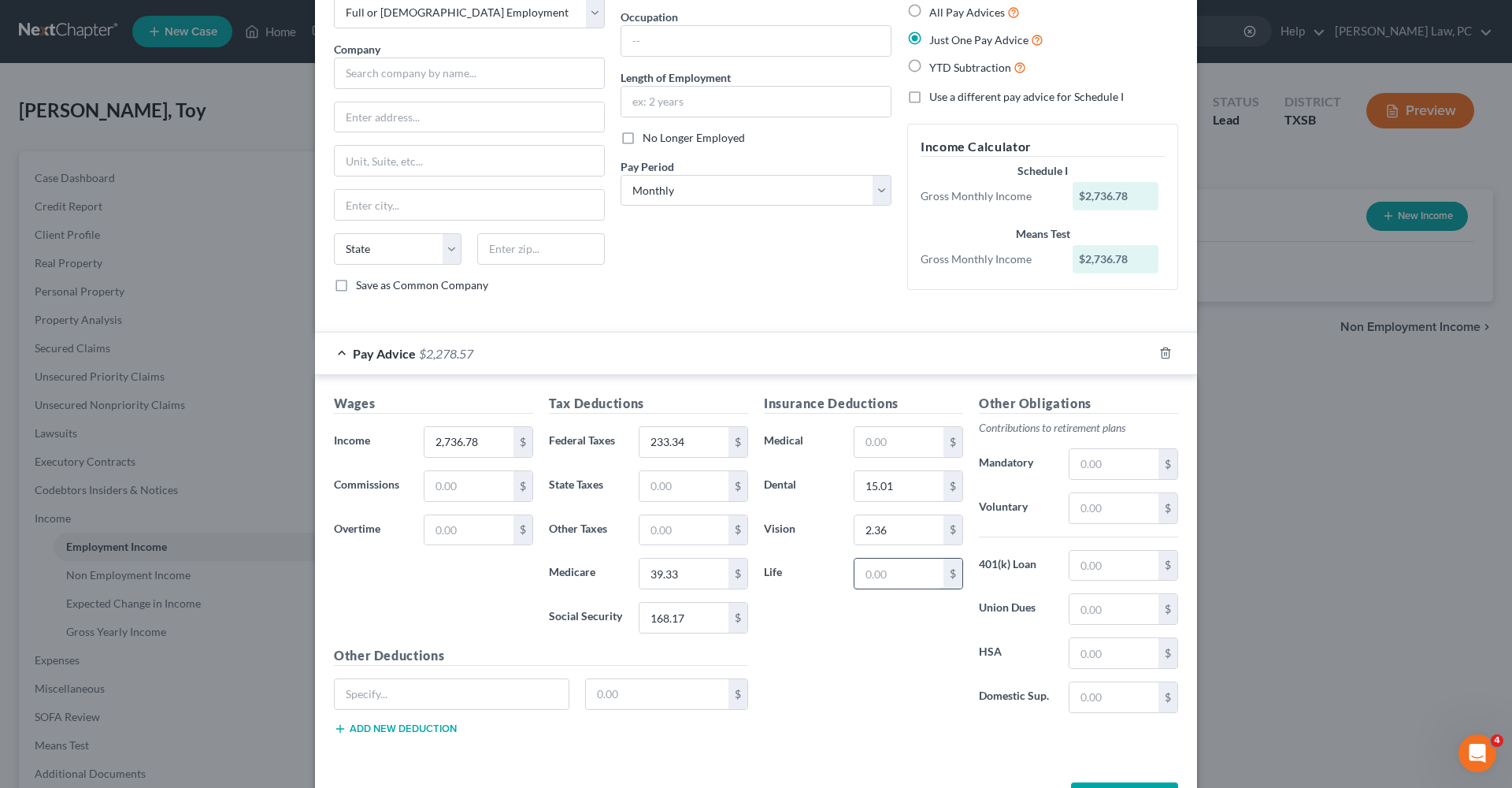
click at [891, 575] on input "text" at bounding box center [899, 573] width 89 height 30
type input "44.40"
type input "Hospital Ind"
click at [628, 695] on input "text" at bounding box center [657, 694] width 143 height 30
type input "8.51"
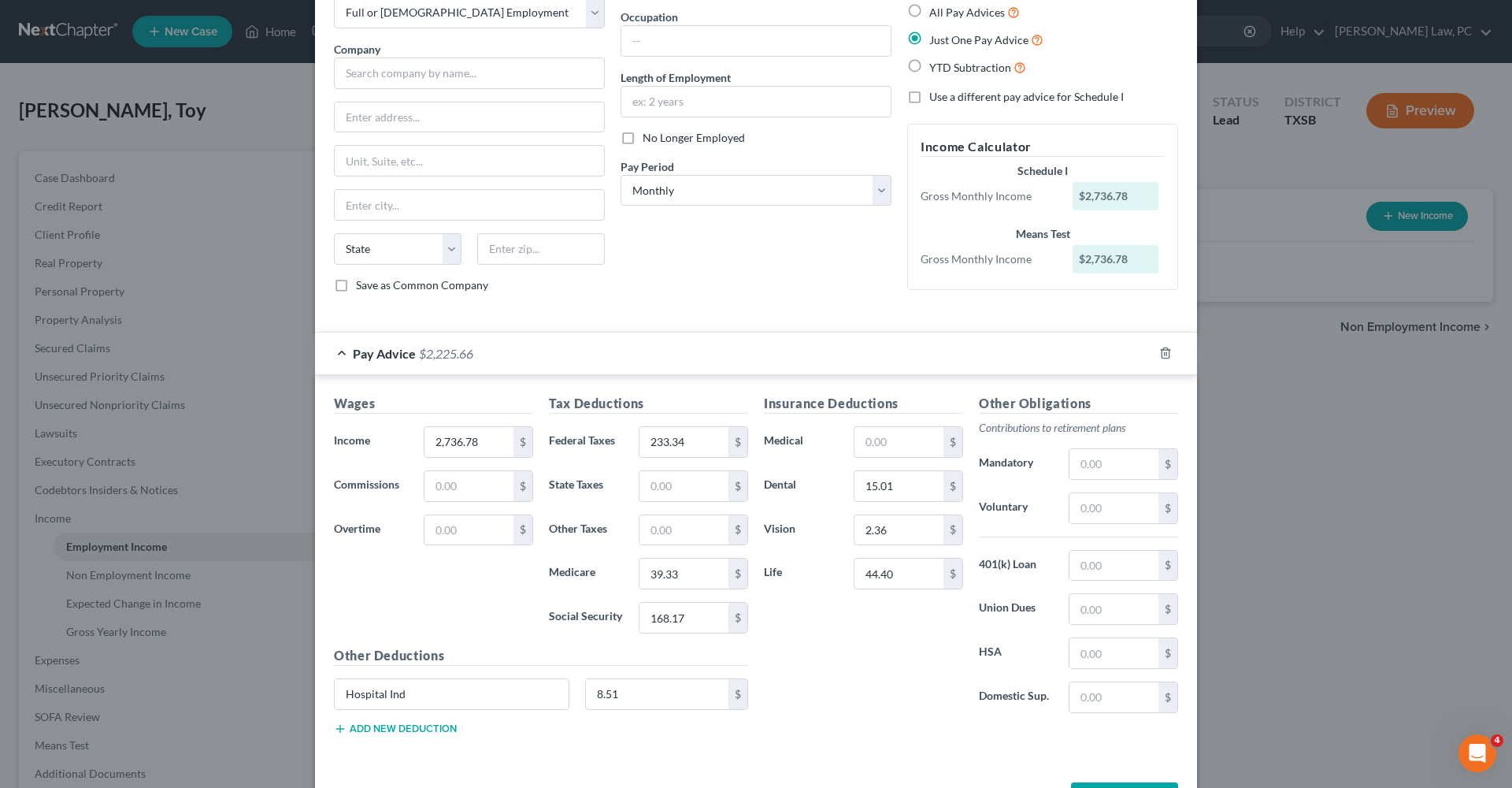
click at [399, 724] on button "Add new deduction" at bounding box center [395, 728] width 123 height 13
type input "Critical Illness"
click at [600, 747] on input "text" at bounding box center [657, 738] width 143 height 30
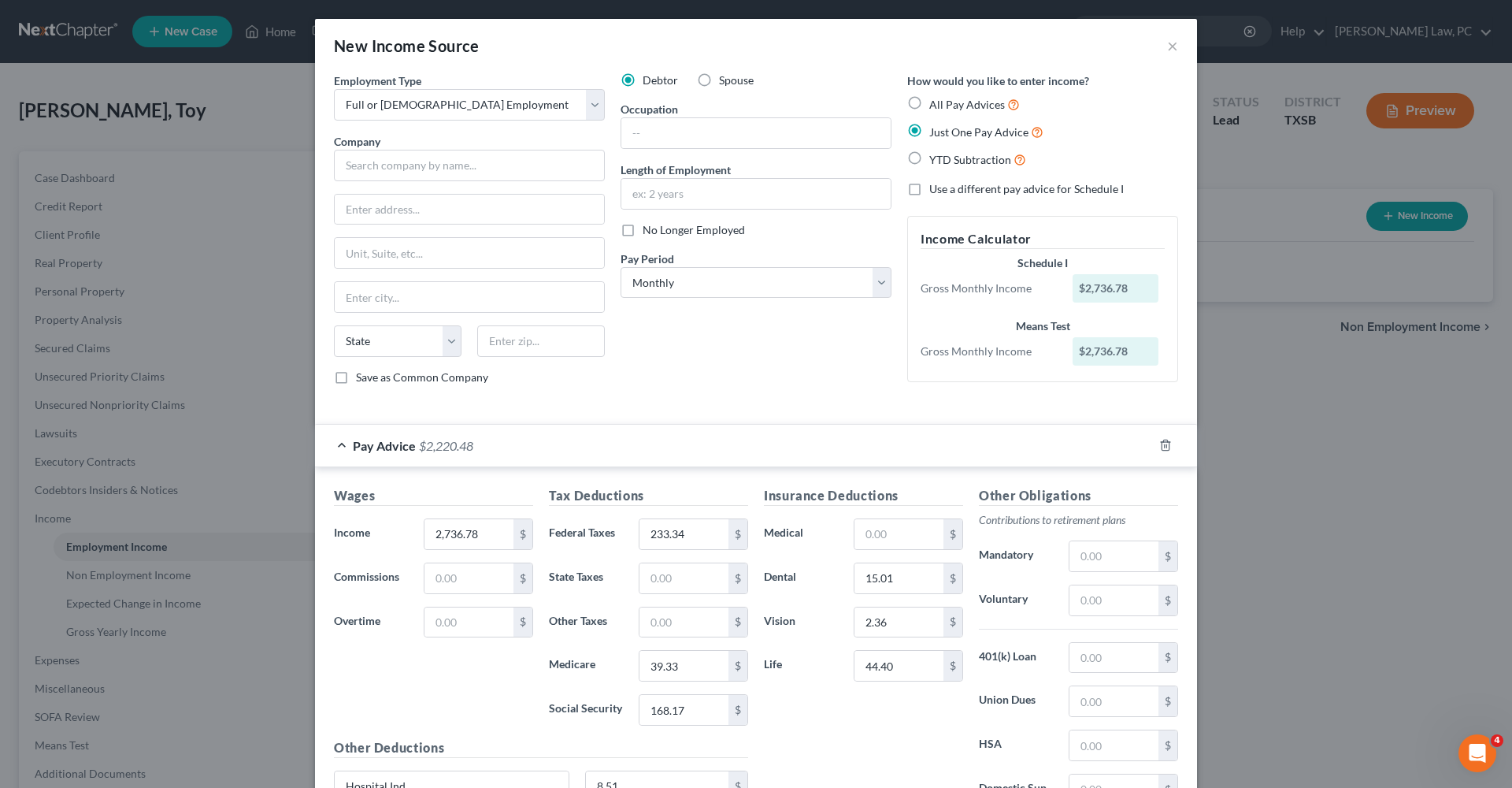
scroll to position [136, 0]
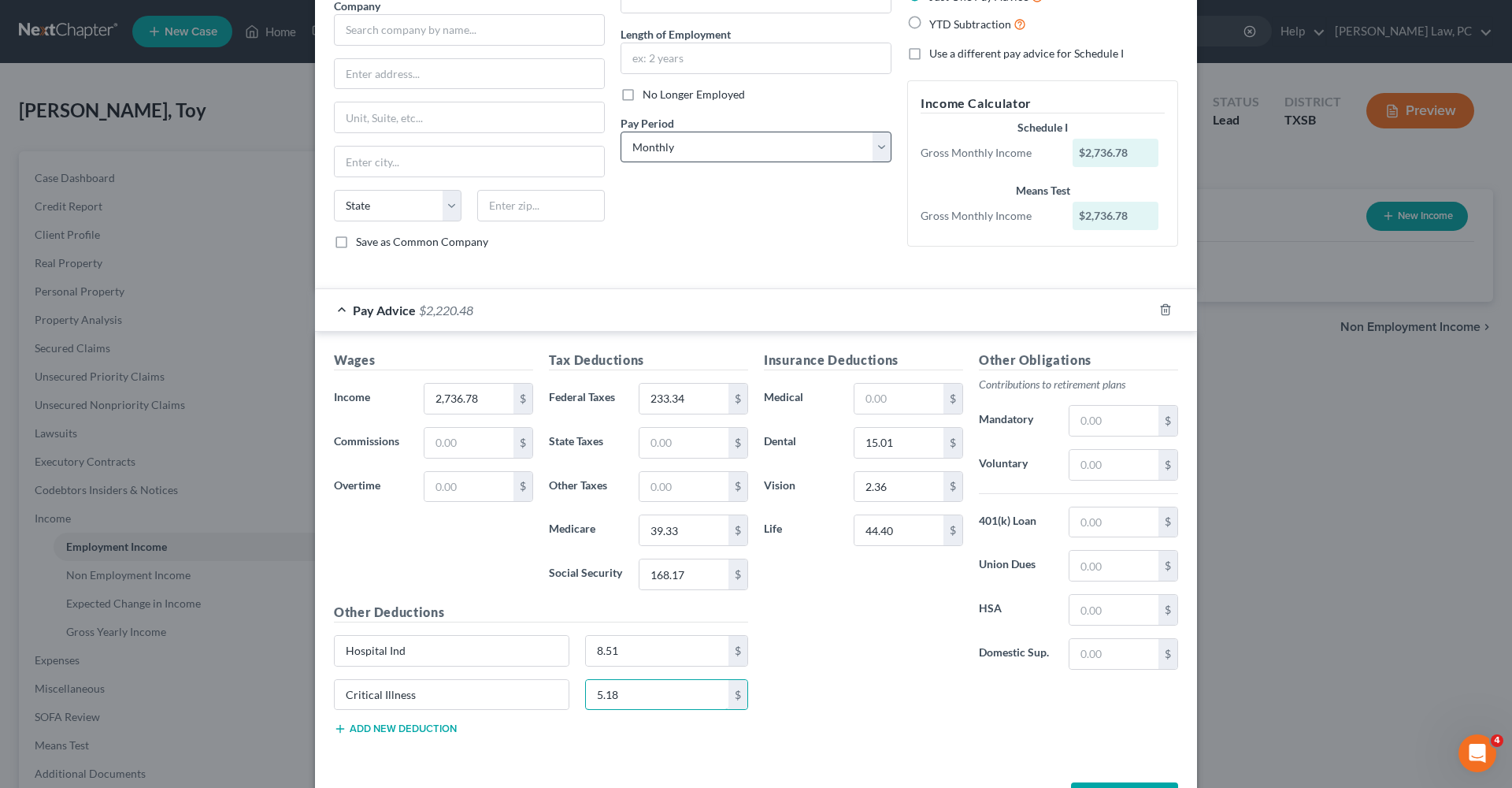
type input "5.18"
select select "2"
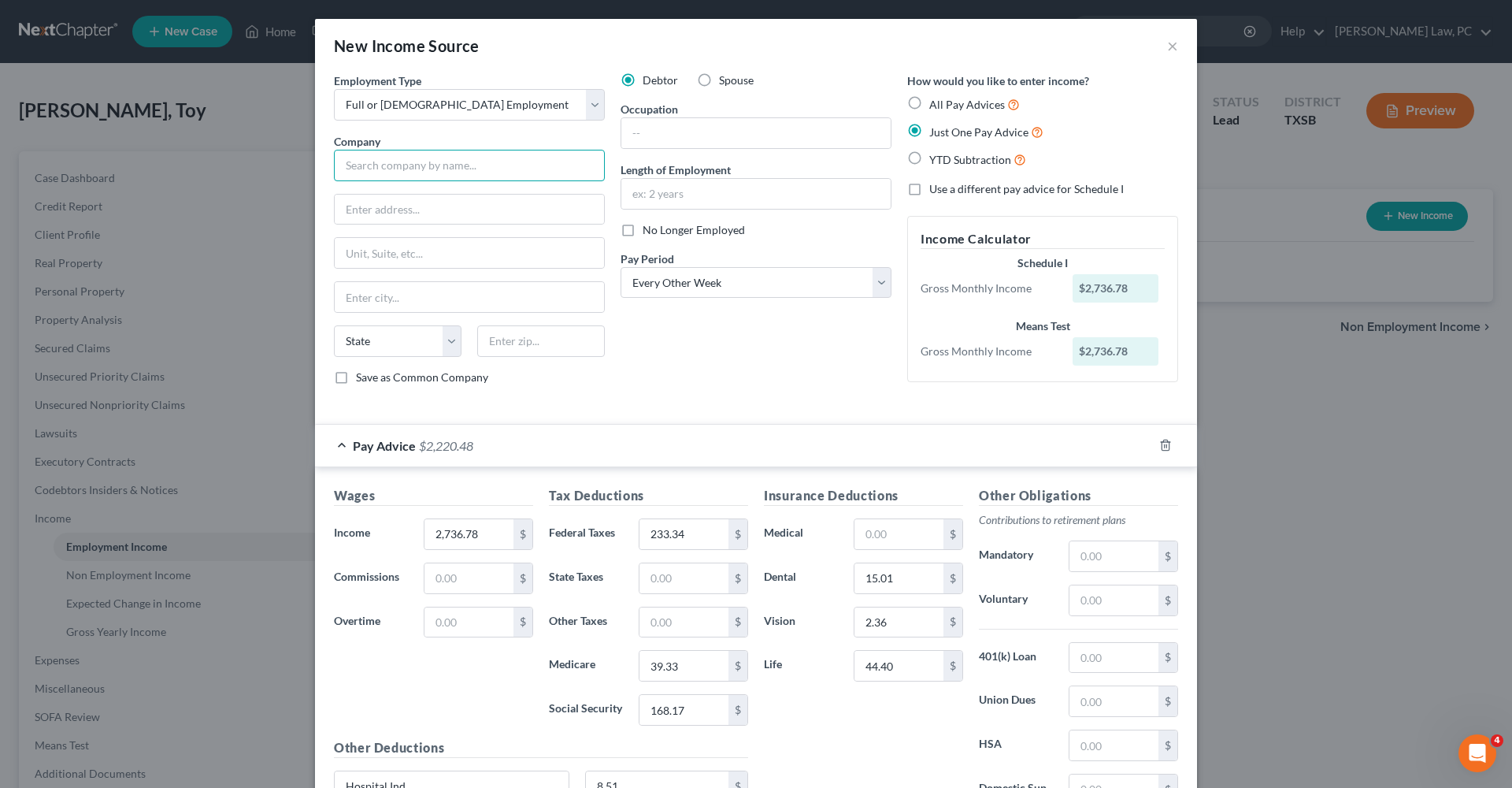
scroll to position [0, 0]
click at [353, 167] on input "text" at bounding box center [469, 165] width 271 height 32
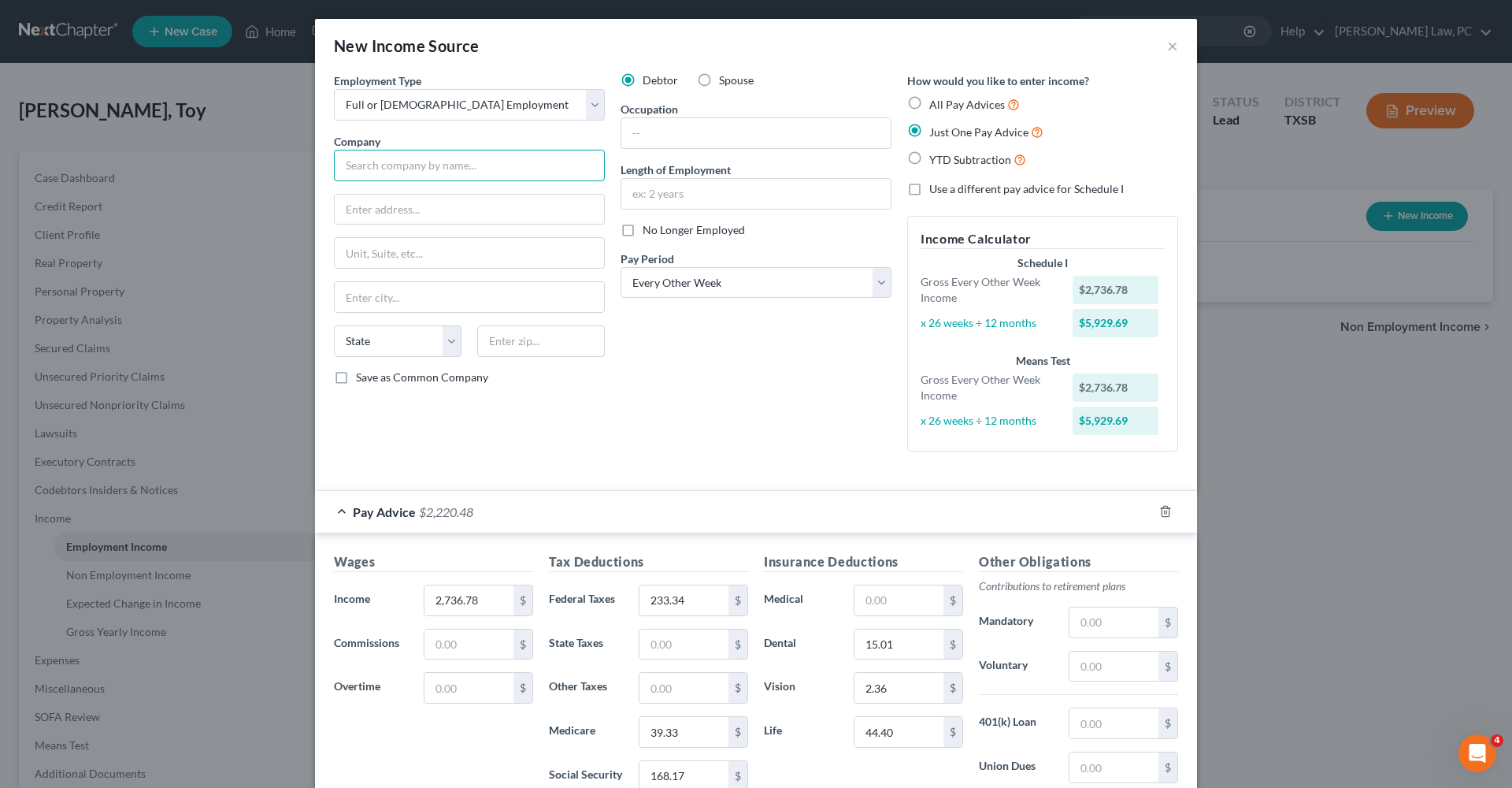
click at [370, 171] on input "text" at bounding box center [469, 165] width 271 height 32
type input "M"
type input "HMG Park Manor of Deerbrook LLC"
type input "1780 Hughes Landing Blvd"
type input "Ste 500"
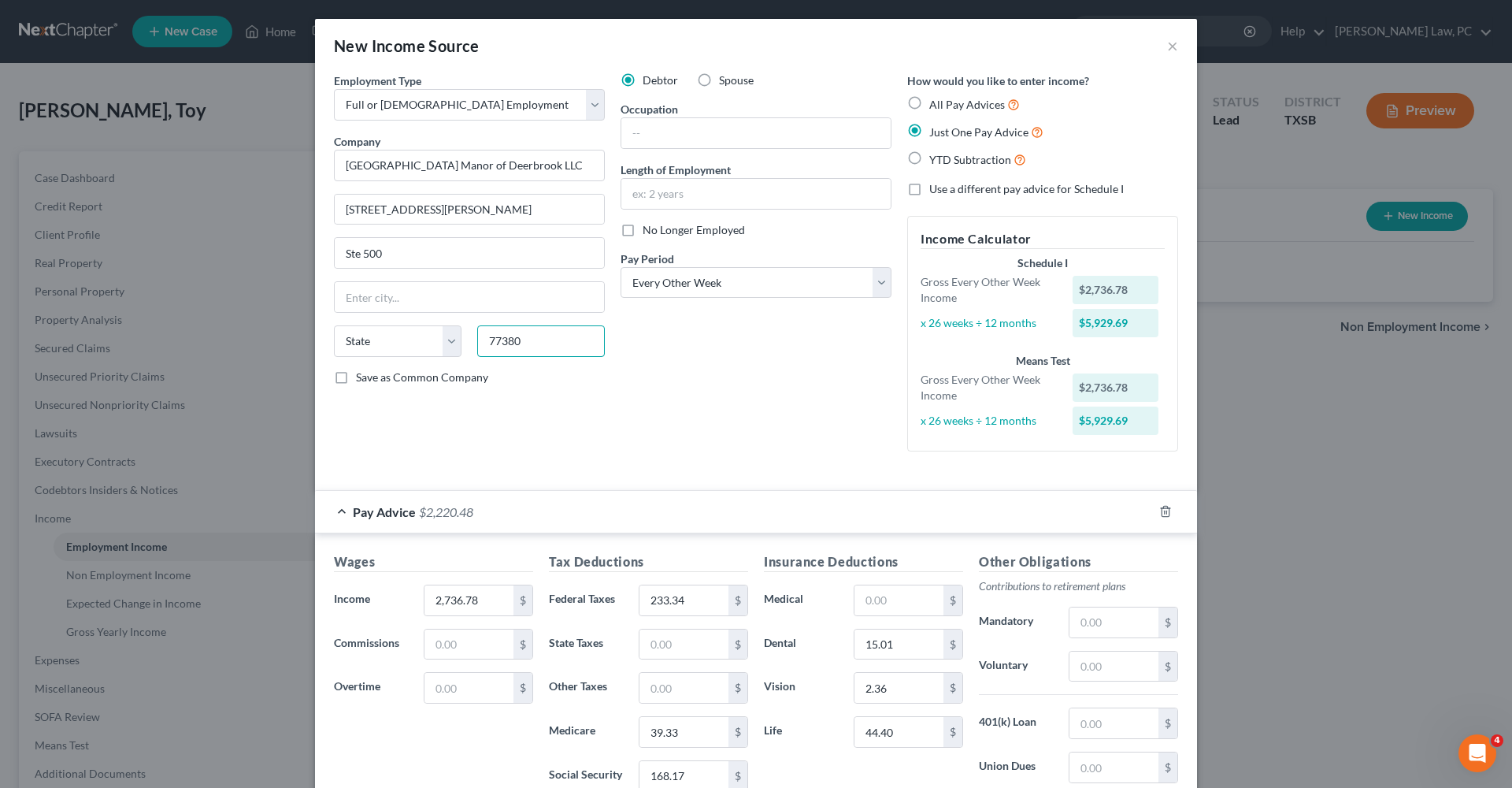
type input "77380"
click at [638, 387] on div "Debtor Spouse Occupation Length of Employment No Longer Employed Pay Period * S…" at bounding box center [756, 267] width 287 height 392
type input "Spring"
select select "45"
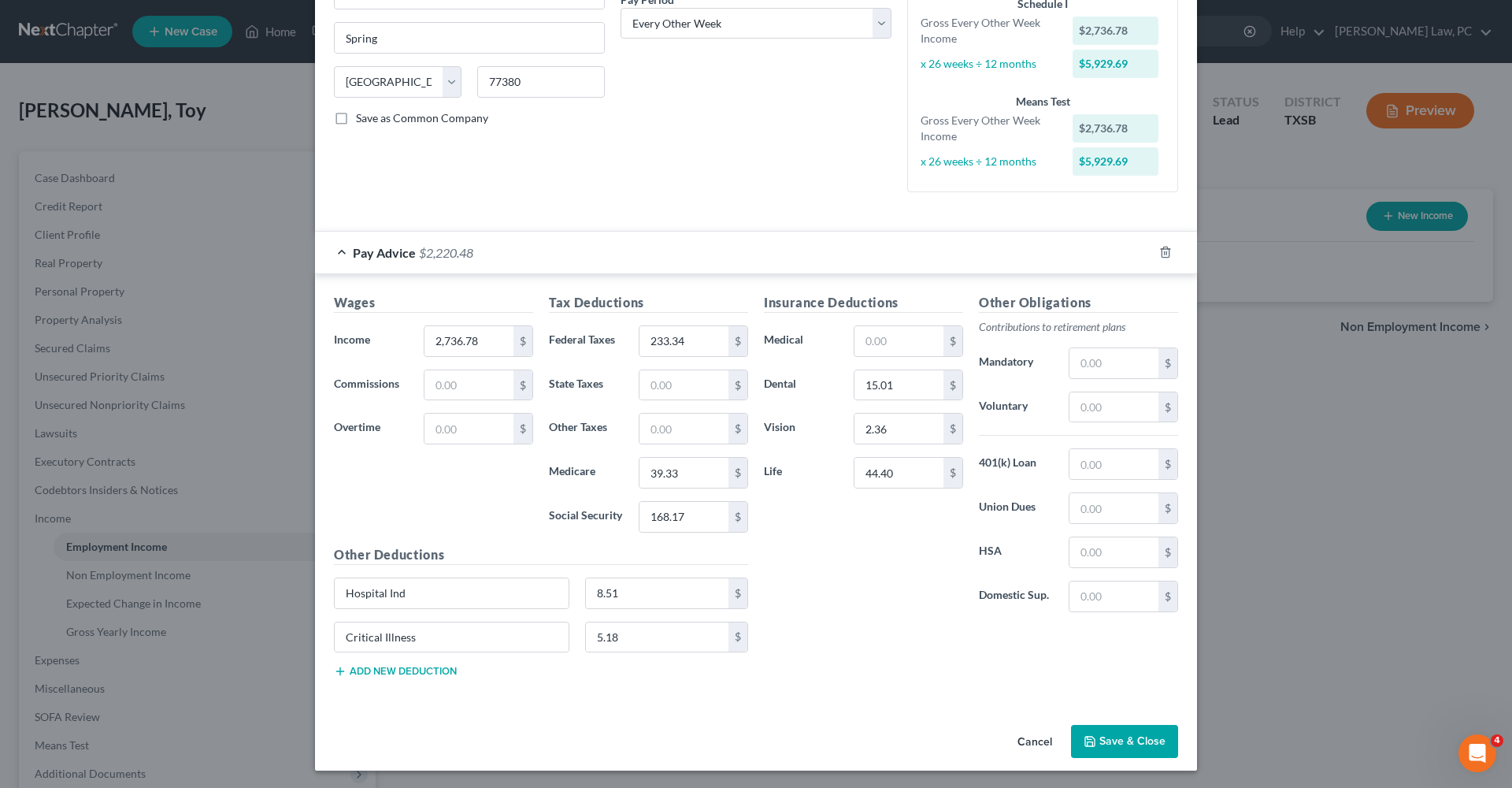
scroll to position [259, 0]
click at [1136, 733] on button "Save & Close" at bounding box center [1124, 742] width 107 height 33
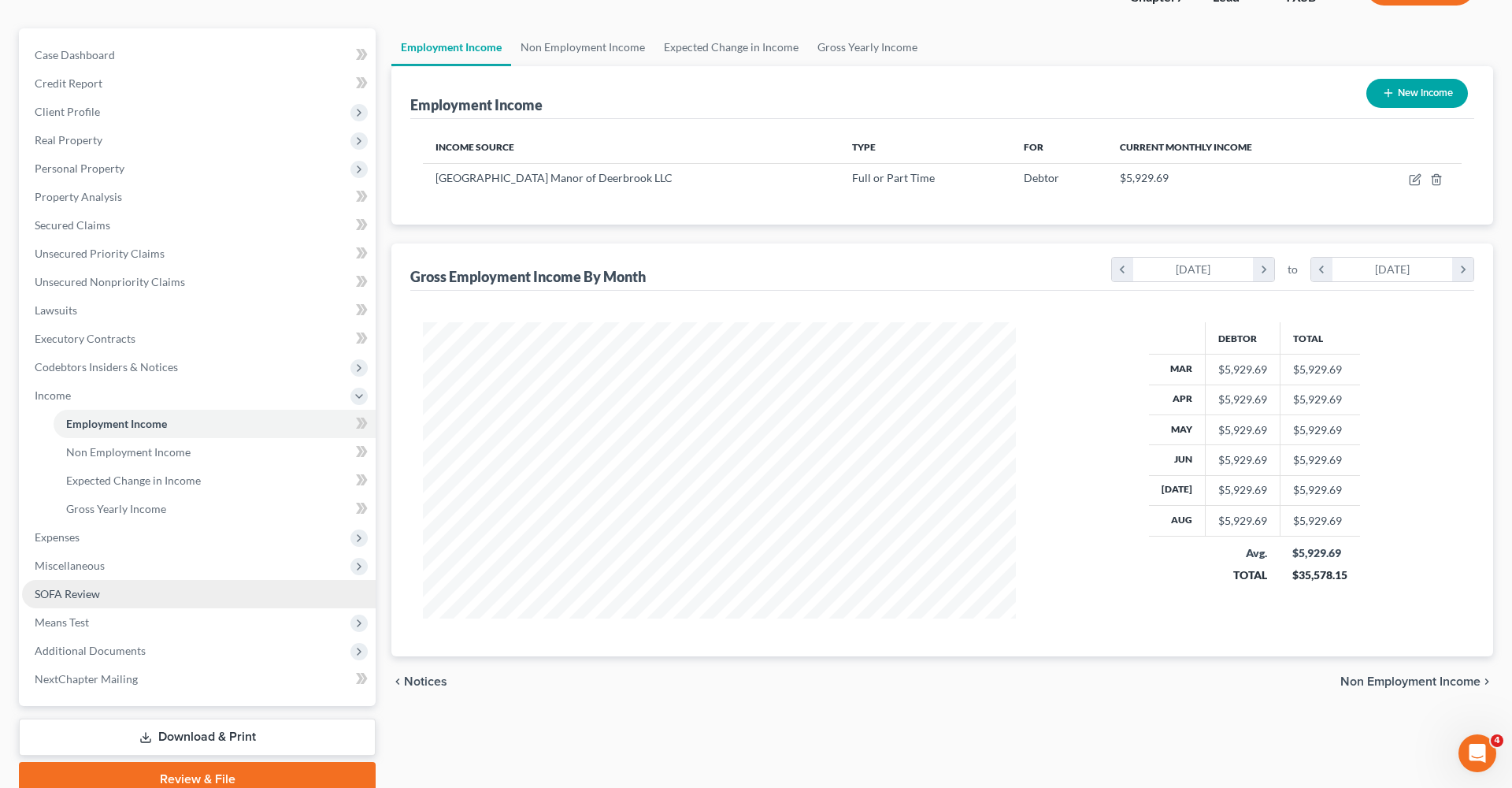
scroll to position [128, 0]
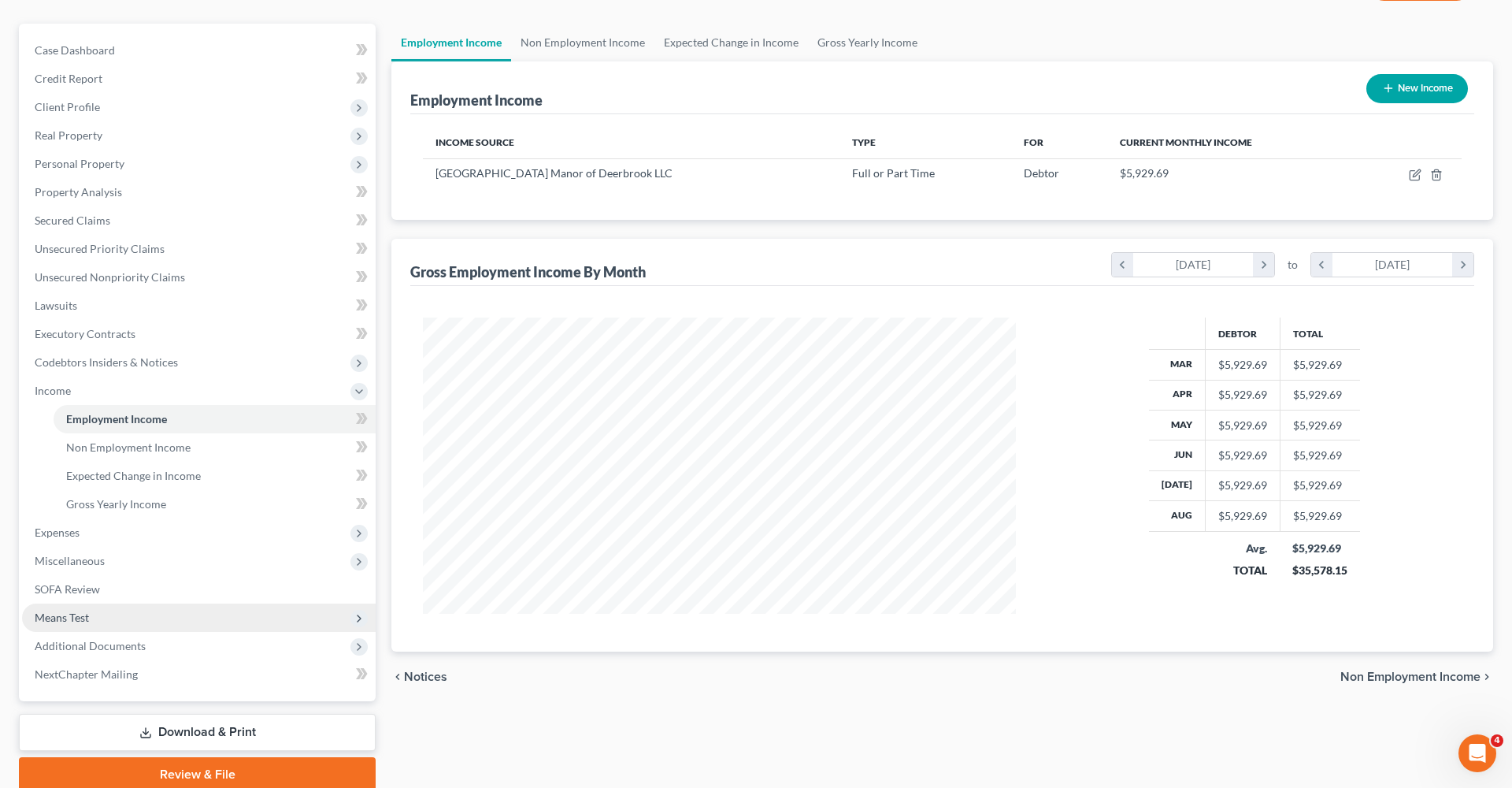
click at [67, 619] on span "Means Test" at bounding box center [62, 618] width 55 height 13
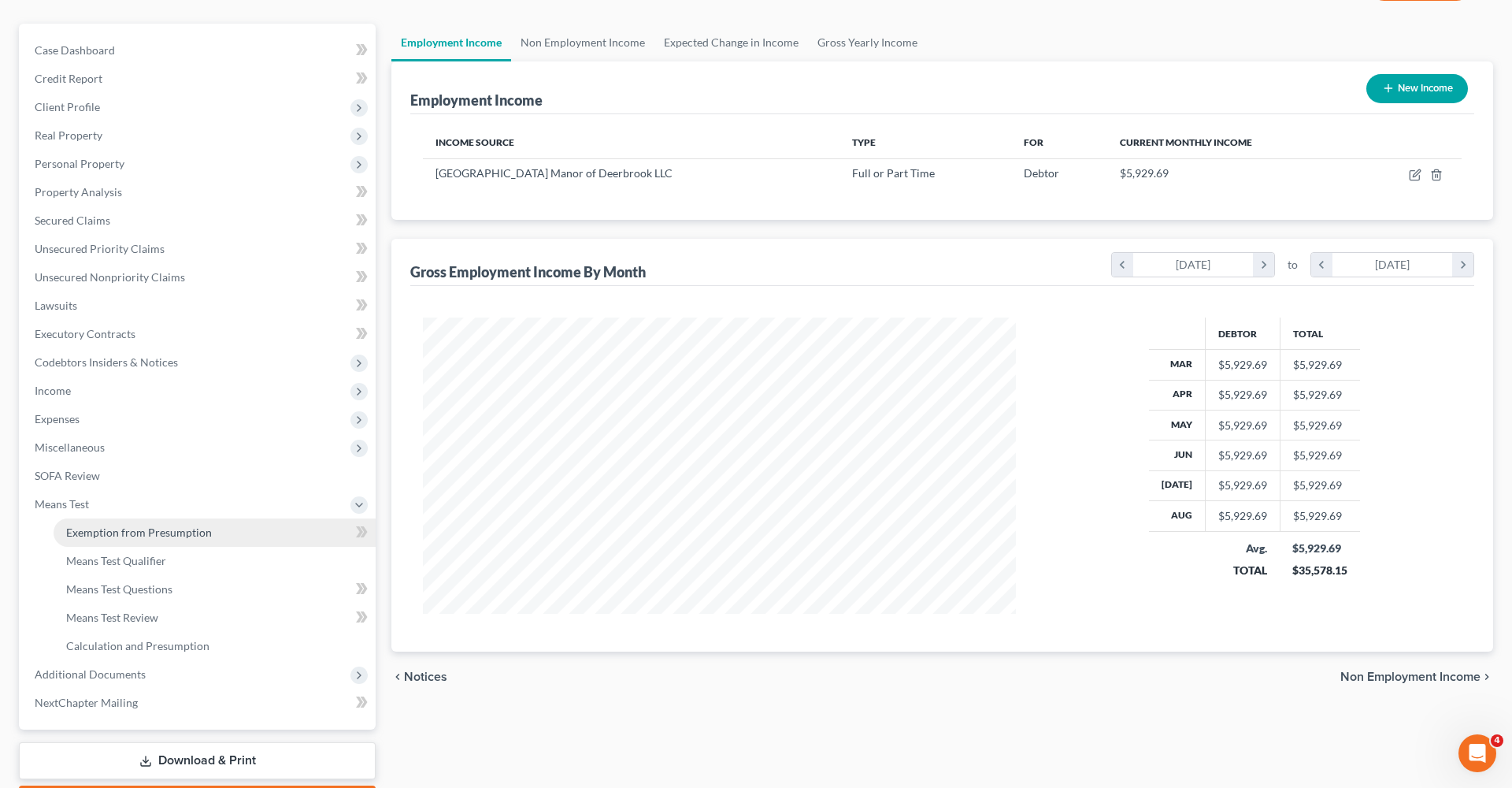
click at [122, 526] on span "Exemption from Presumption" at bounding box center [139, 532] width 146 height 13
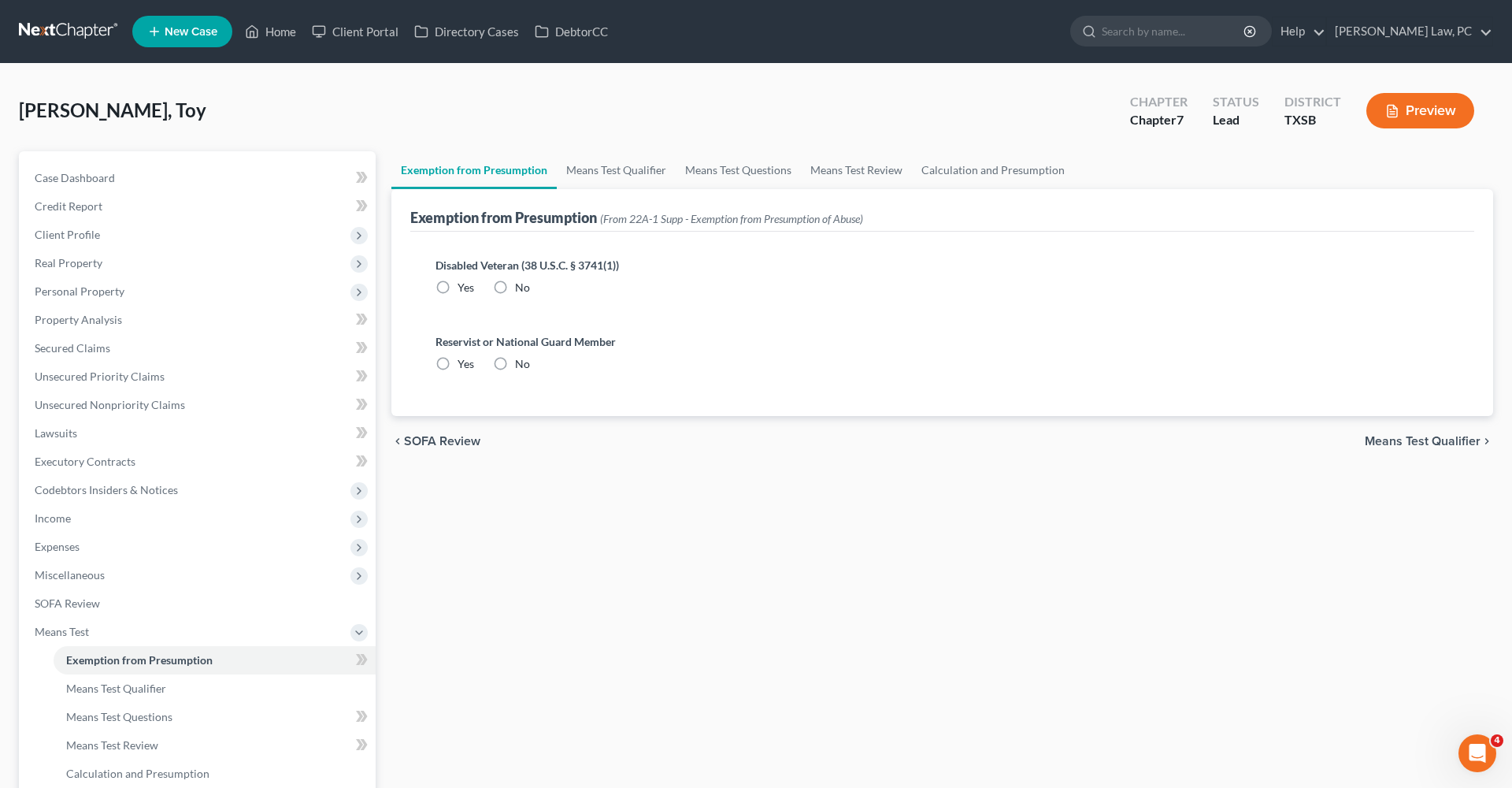
click at [516, 284] on label "No" at bounding box center [523, 288] width 15 height 15
click at [521, 284] on input "No" at bounding box center [526, 285] width 11 height 11
radio input "true"
click at [516, 366] on label "No" at bounding box center [523, 364] width 15 height 15
click at [521, 366] on input "No" at bounding box center [526, 361] width 11 height 11
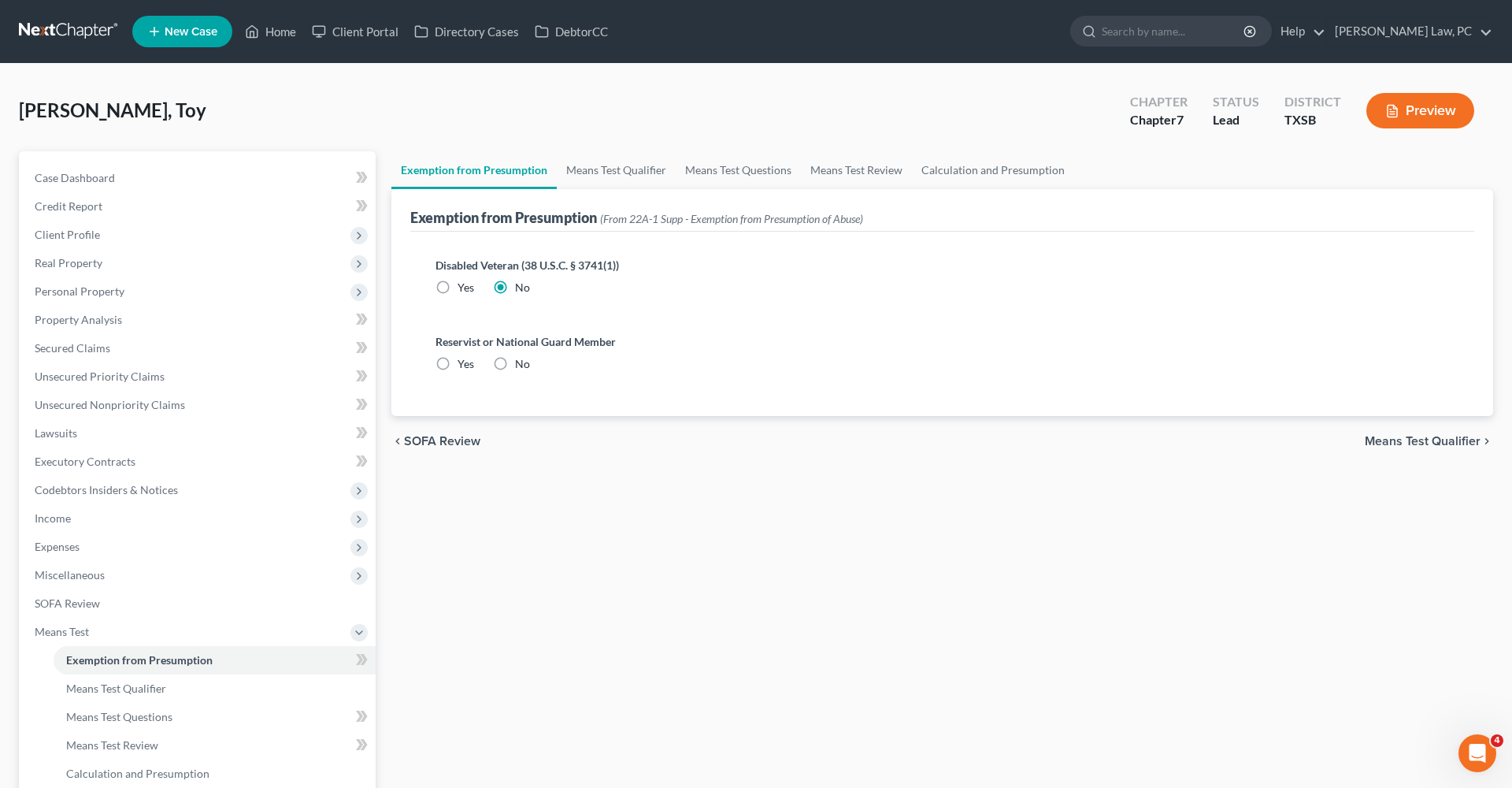
radio input "true"
click at [590, 173] on link "Means Test Qualifier" at bounding box center [617, 169] width 119 height 38
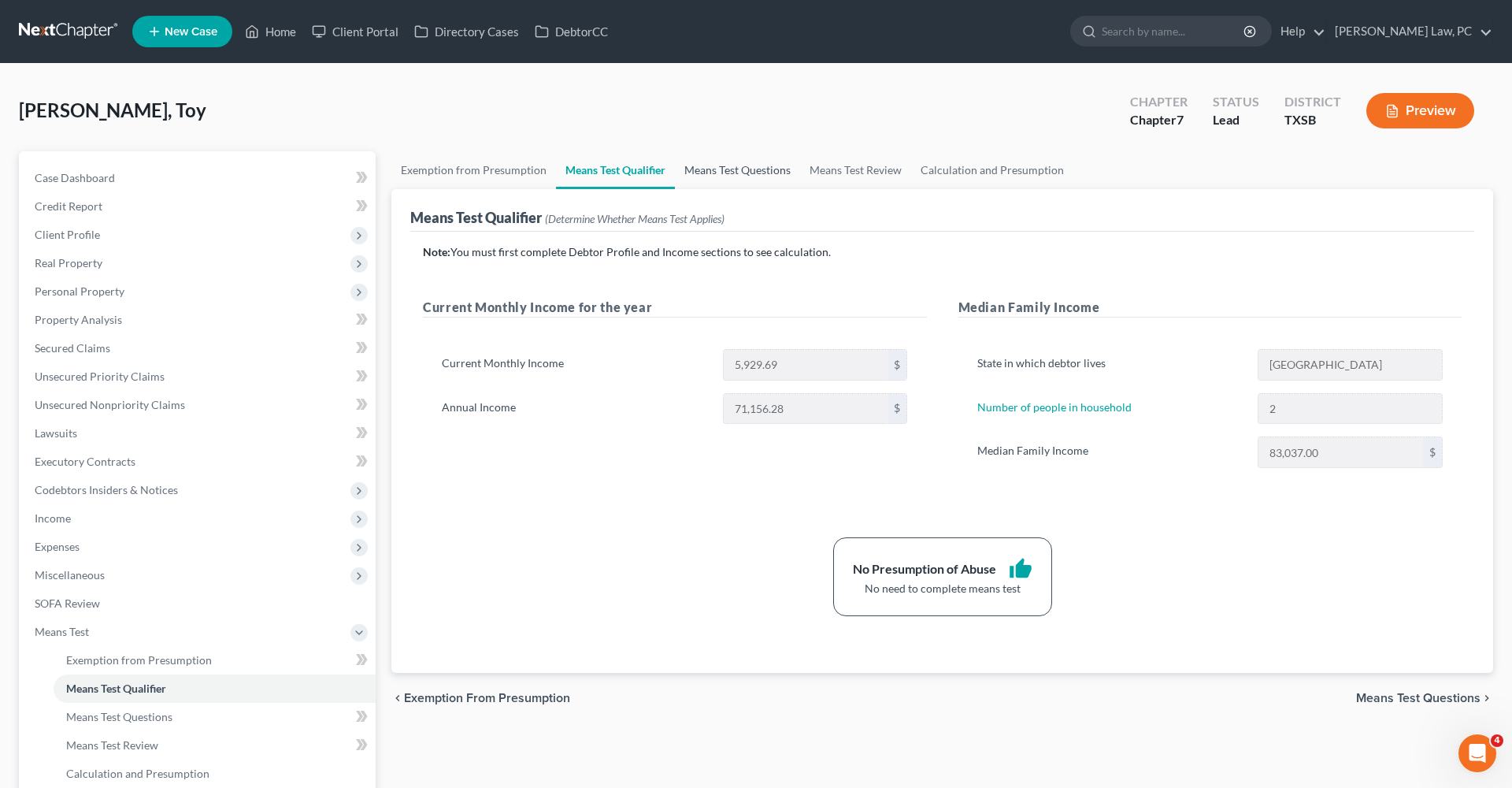
click at [719, 172] on link "Means Test Questions" at bounding box center [738, 169] width 125 height 38
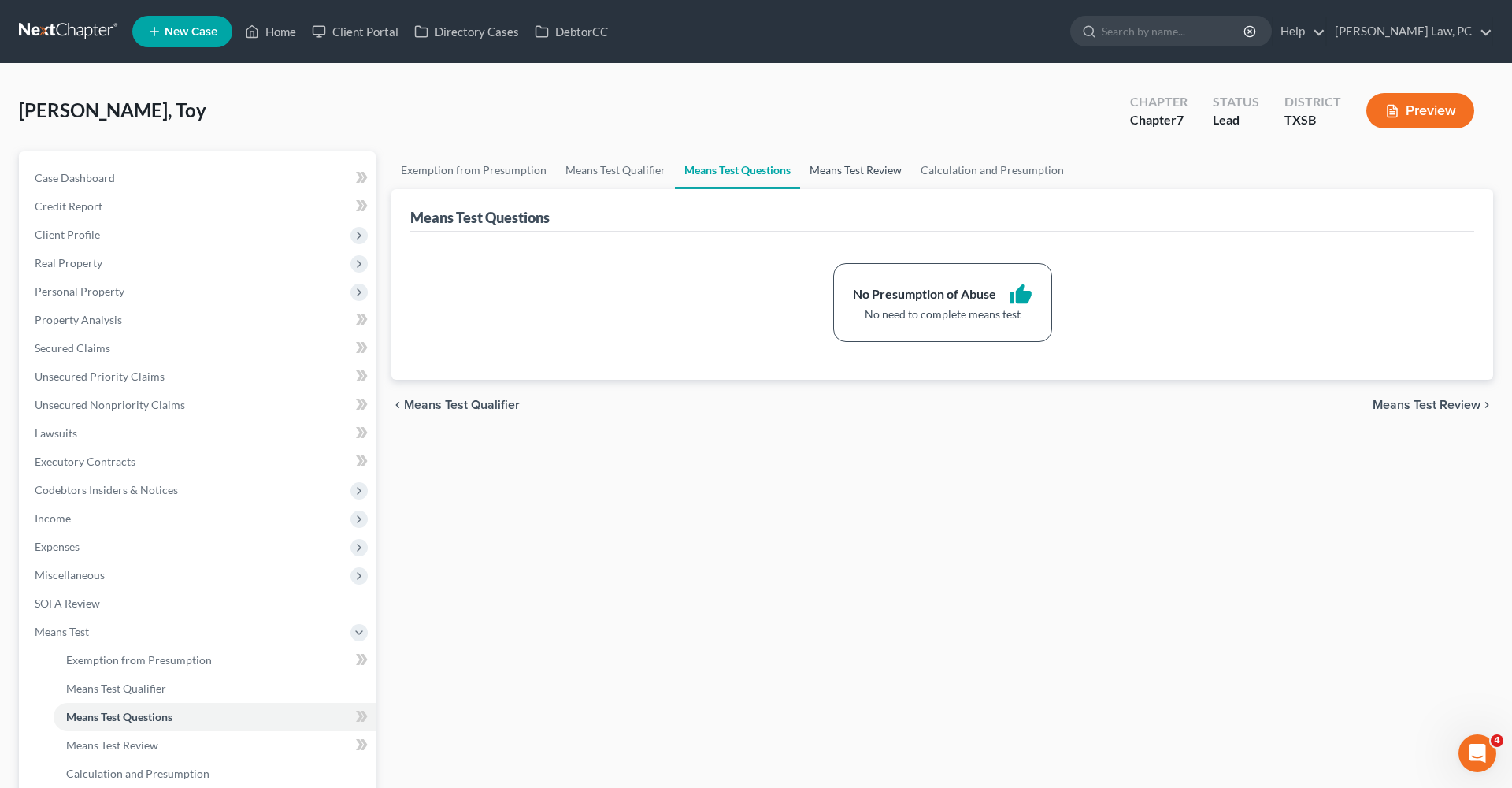
click at [855, 167] on link "Means Test Review" at bounding box center [855, 169] width 111 height 38
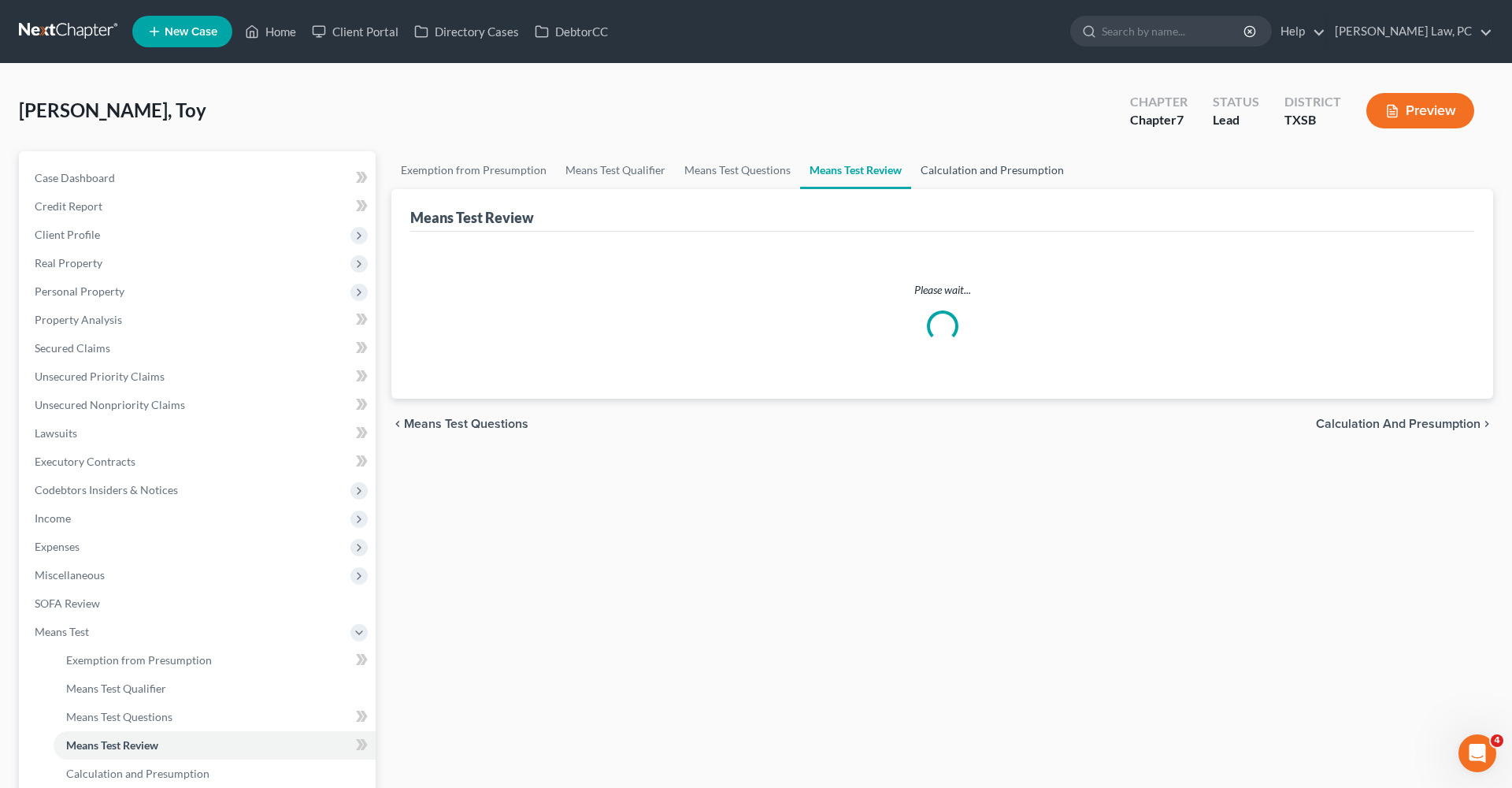
click at [976, 168] on link "Calculation and Presumption" at bounding box center [993, 169] width 163 height 38
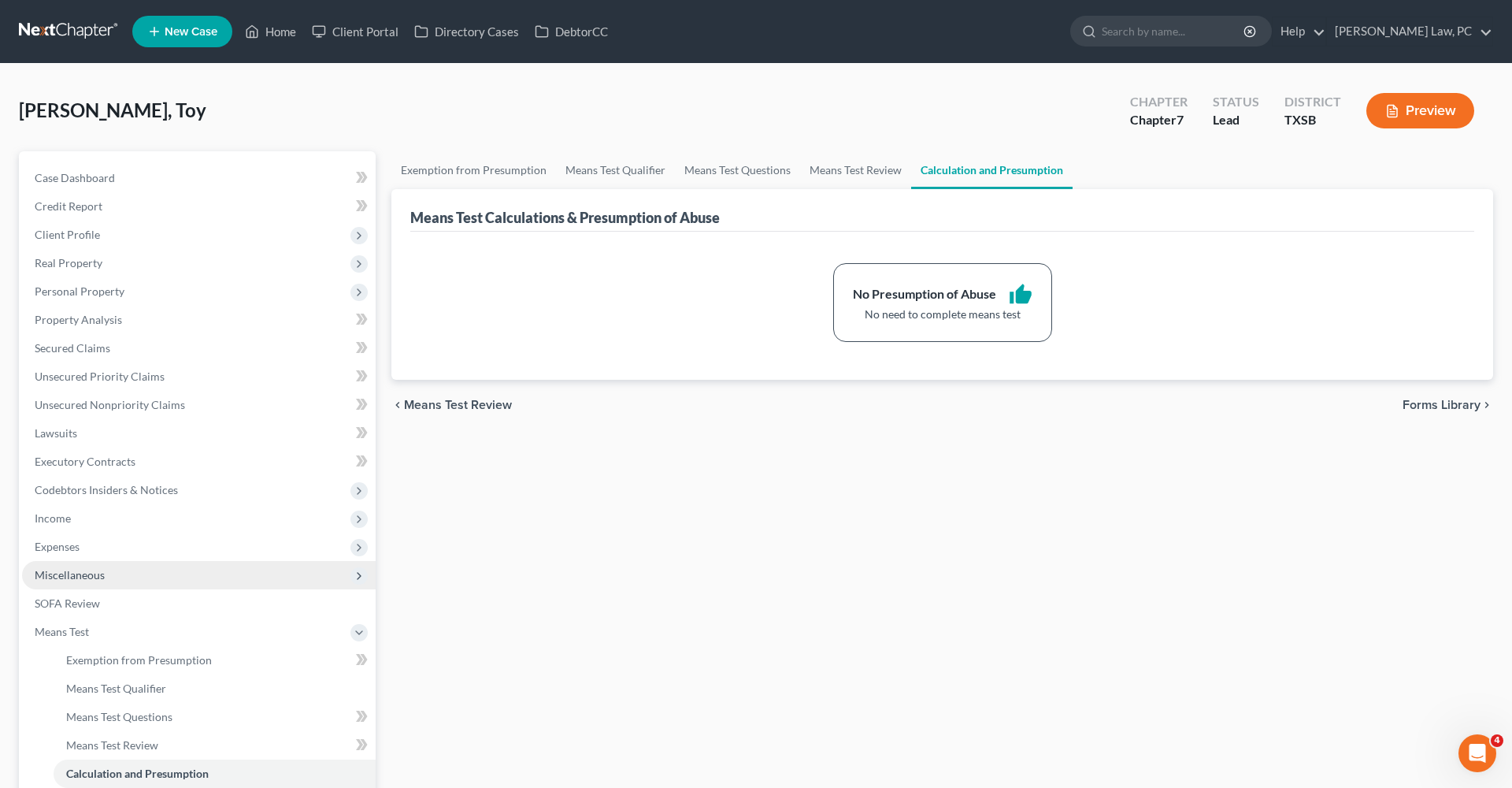
click at [60, 579] on span "Miscellaneous" at bounding box center [69, 575] width 70 height 13
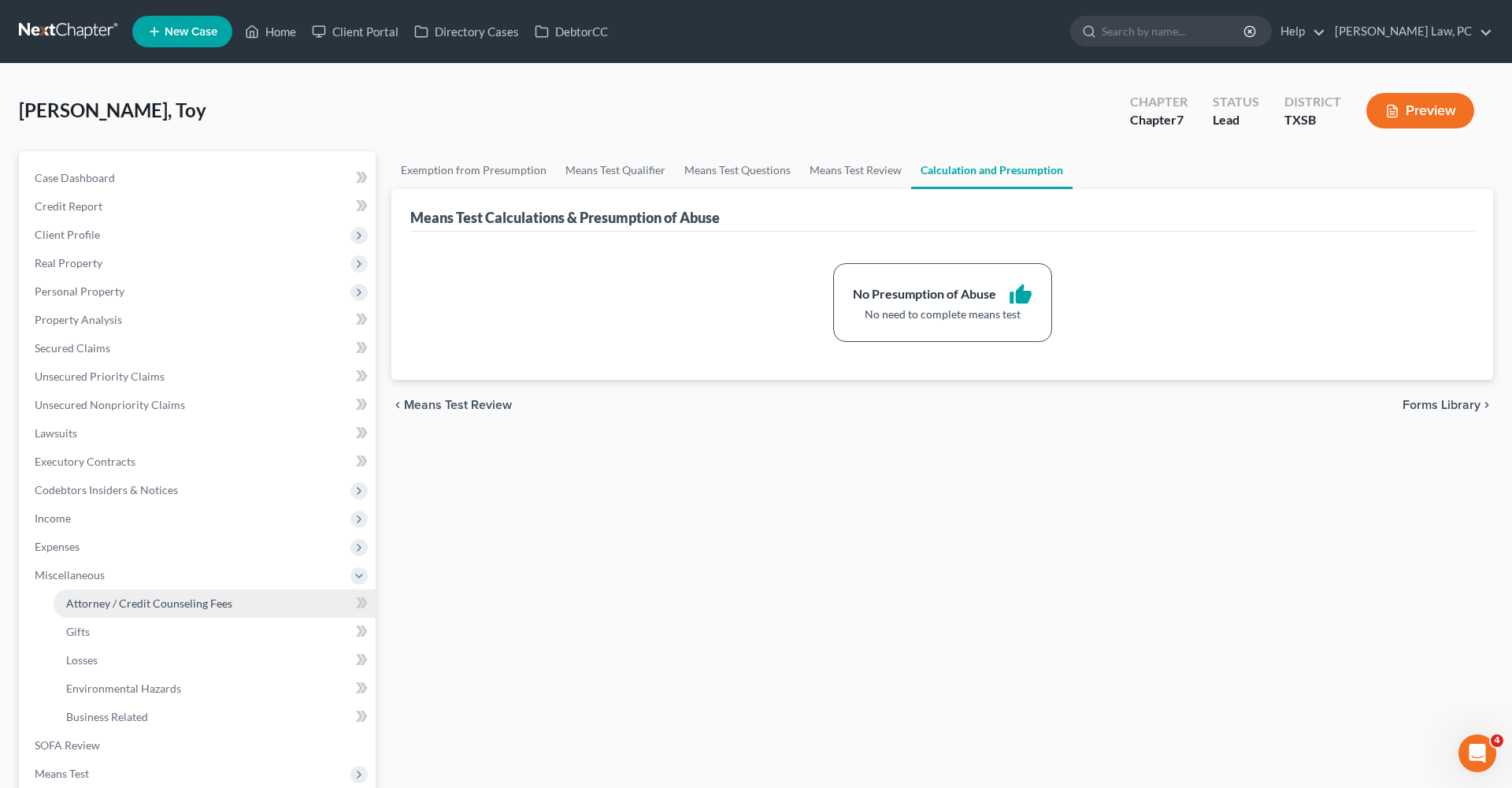
click at [110, 598] on span "Attorney / Credit Counseling Fees" at bounding box center [149, 603] width 166 height 13
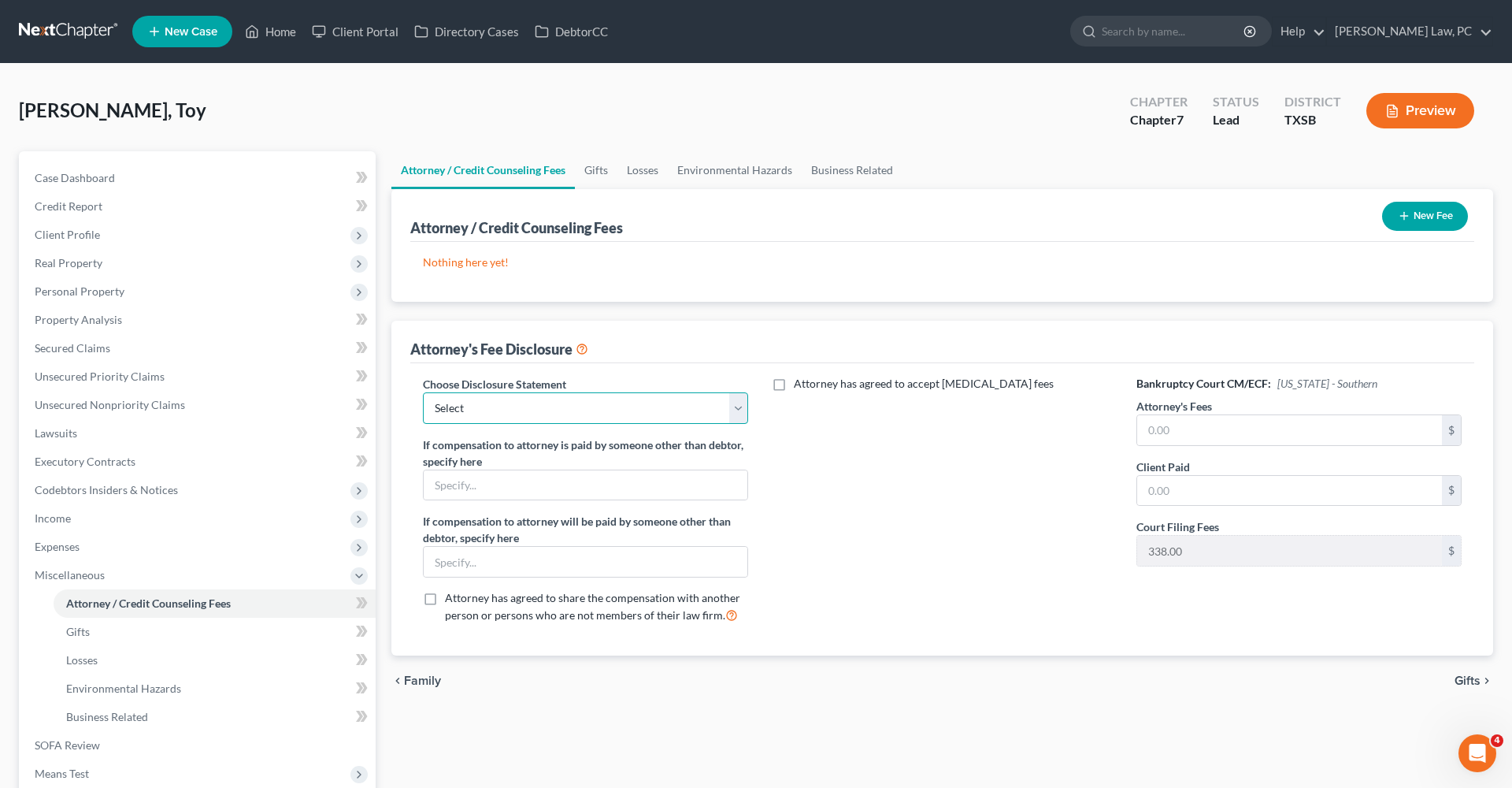
select select "4"
click at [1186, 435] on input "text" at bounding box center [1290, 430] width 305 height 30
click at [1186, 434] on input "text" at bounding box center [1290, 430] width 305 height 30
type input "2,100"
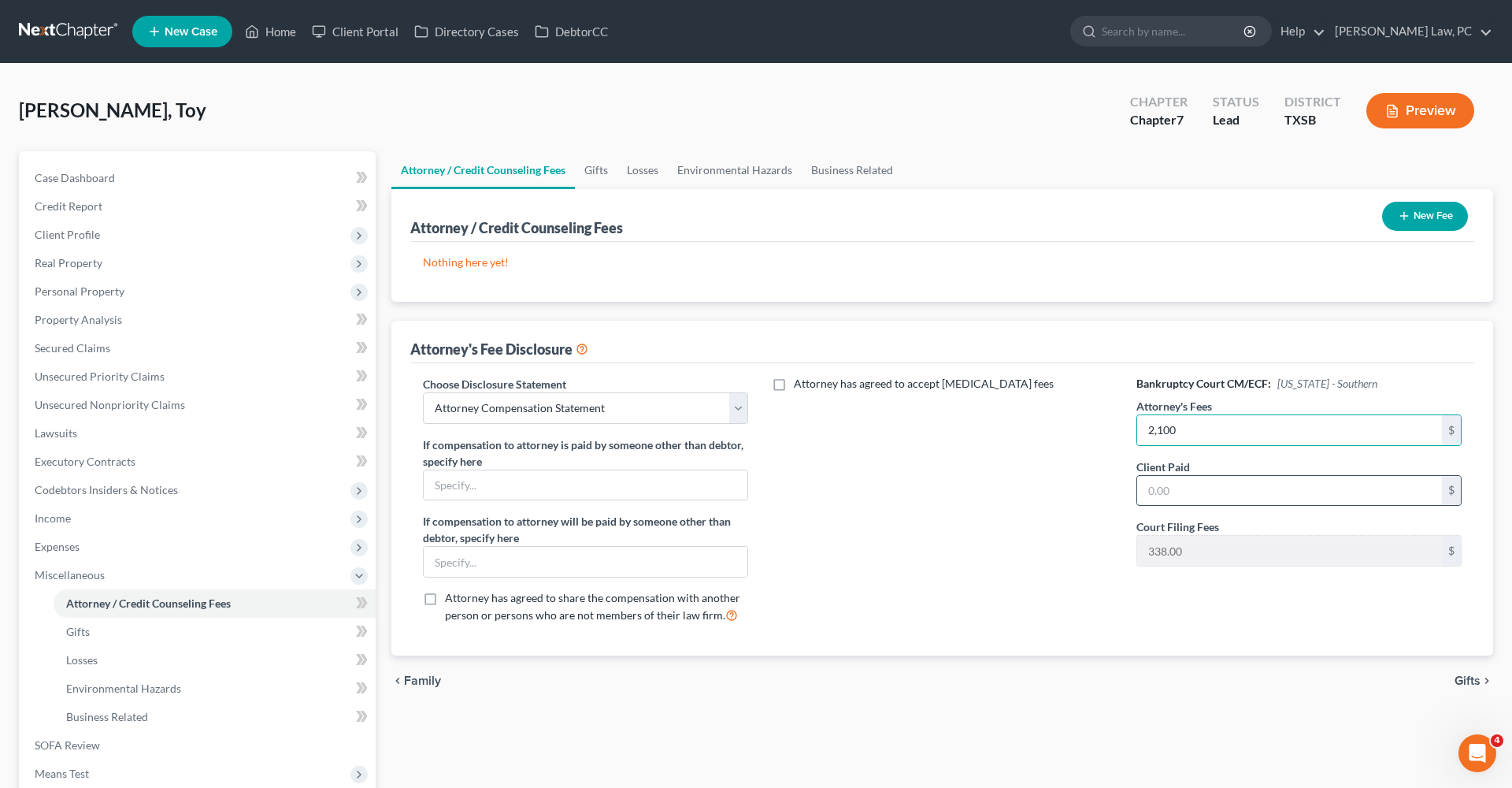
click at [1189, 489] on input "text" at bounding box center [1290, 491] width 305 height 30
type input "2,100"
click at [1408, 211] on icon "button" at bounding box center [1404, 216] width 13 height 13
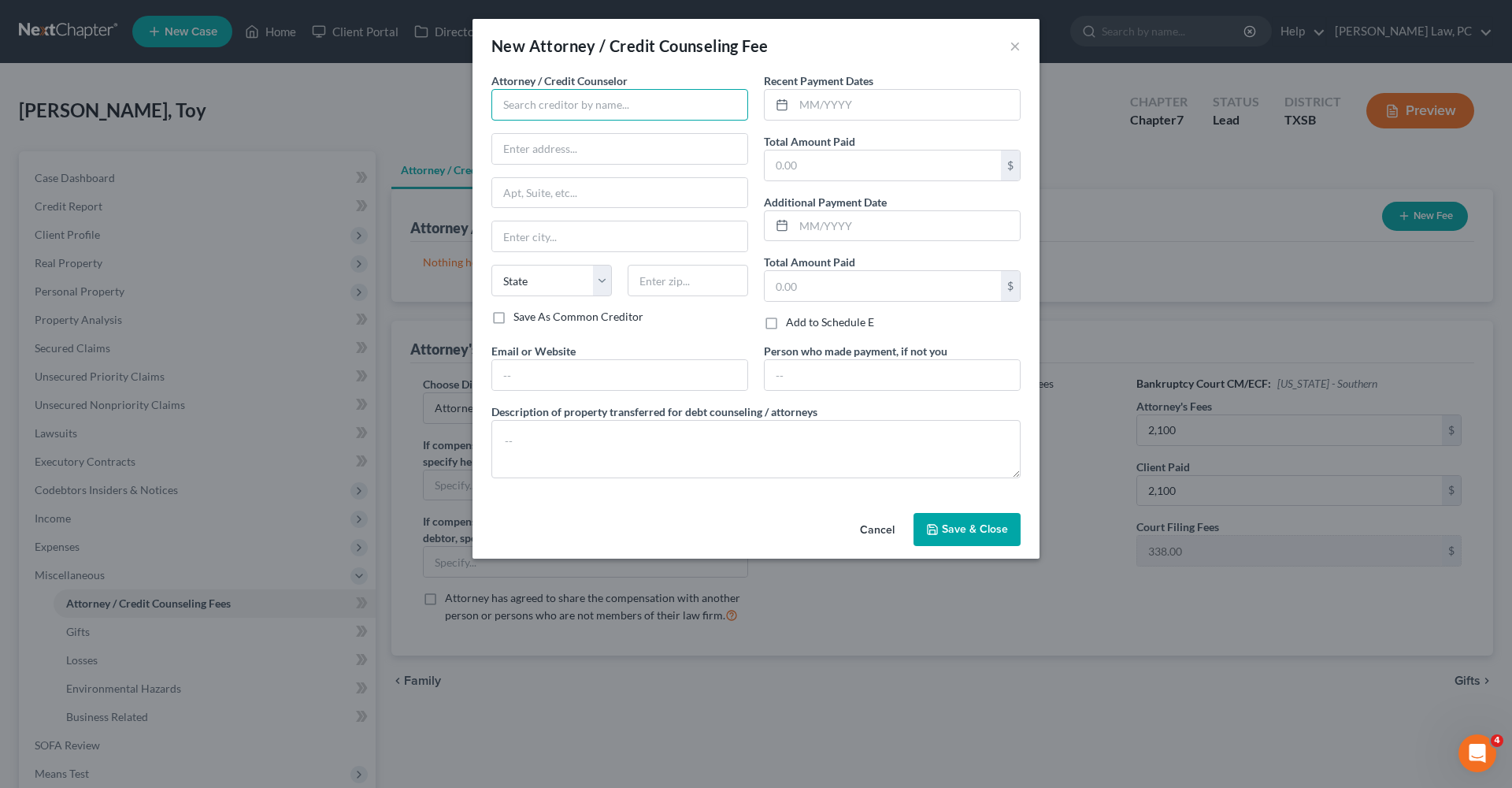
click at [526, 106] on input "text" at bounding box center [619, 105] width 257 height 32
click at [542, 133] on div "Debtorcc" at bounding box center [586, 132] width 164 height 15
type input "Debtorcc"
type input "378 Summit Ave"
type input "Jersey City"
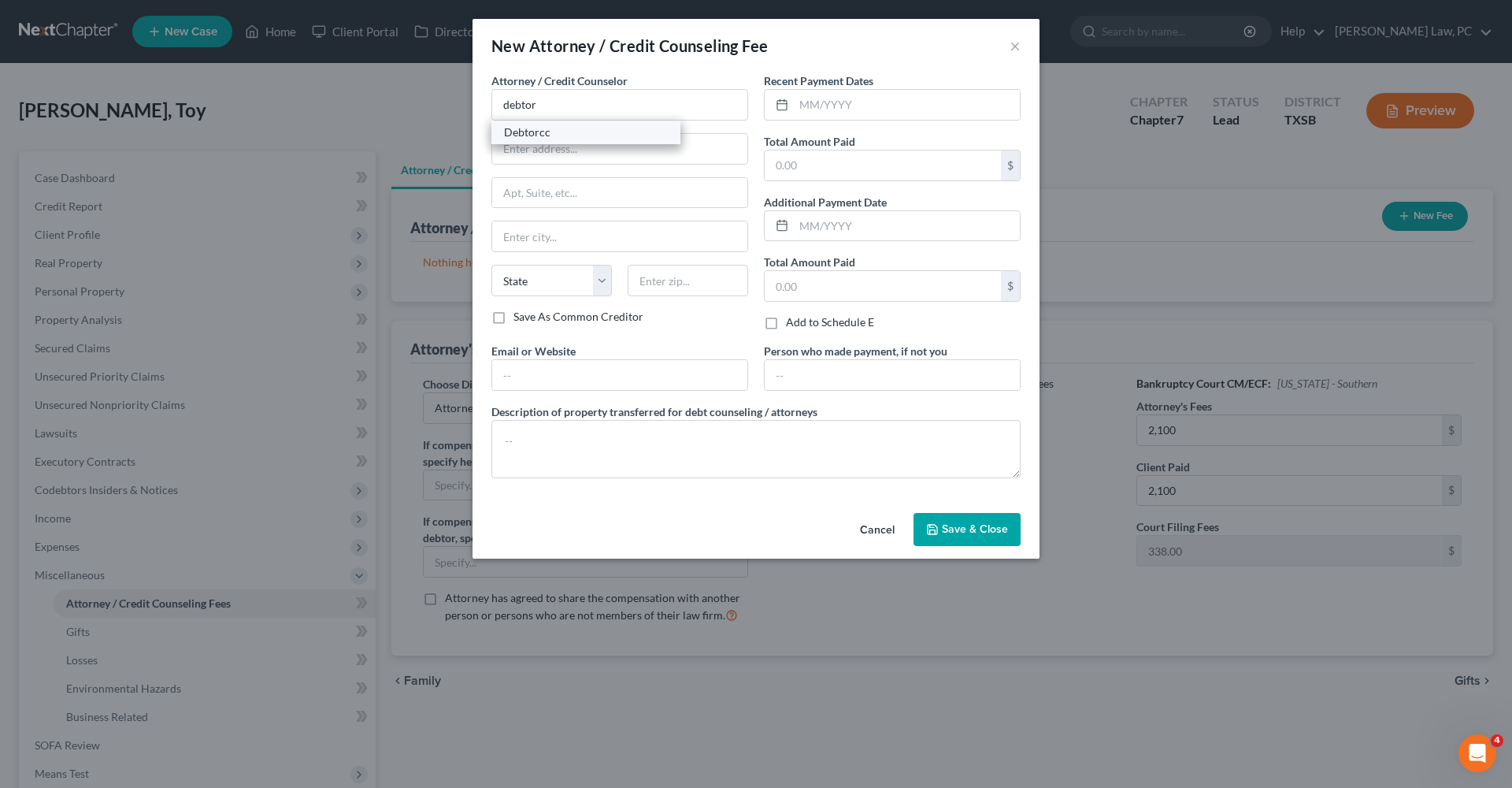
select select "33"
type input "07306"
click at [888, 105] on input "text" at bounding box center [907, 104] width 226 height 30
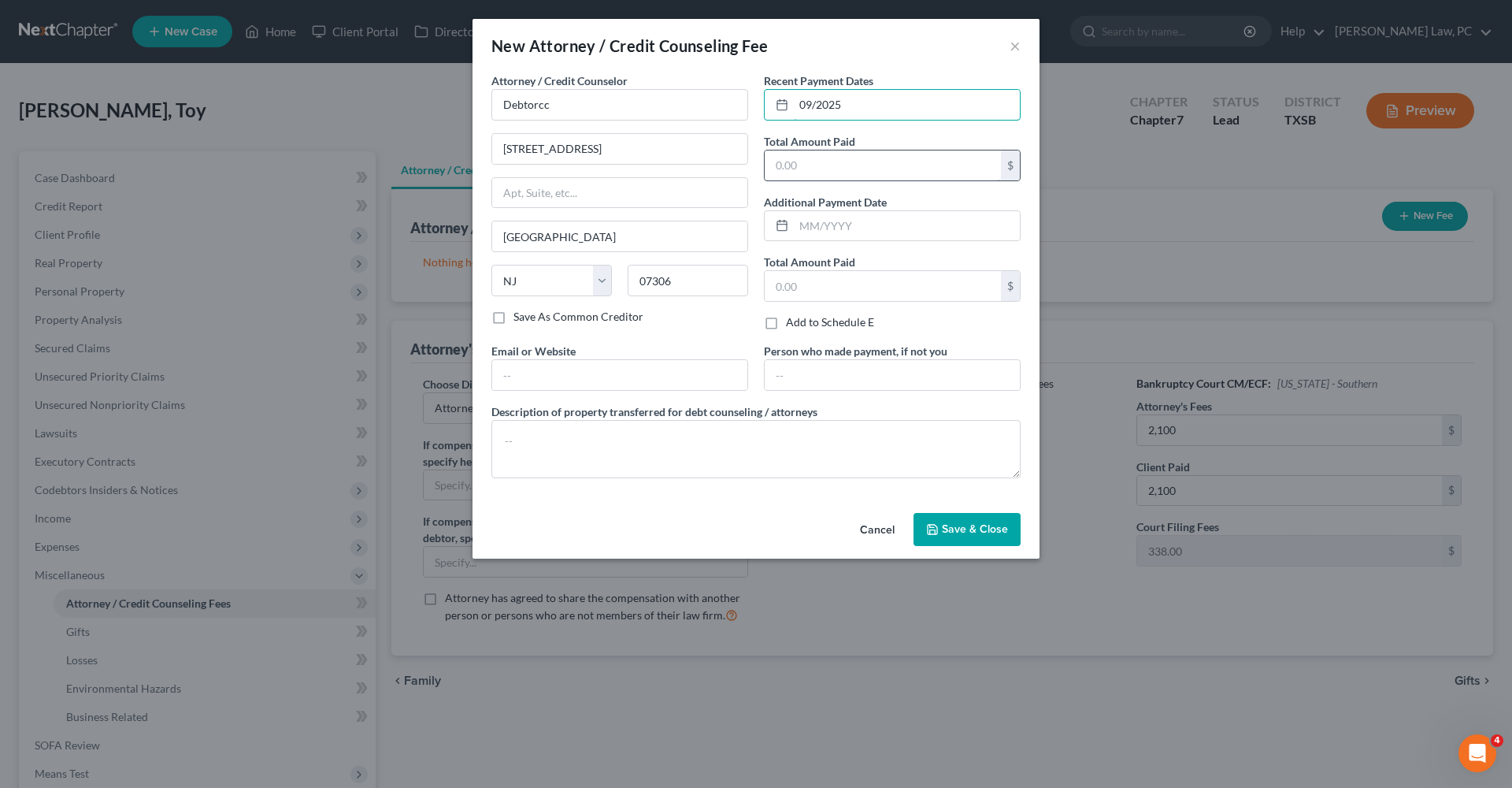
type input "09/2025"
click at [888, 158] on input "text" at bounding box center [883, 165] width 237 height 30
type input "14.95"
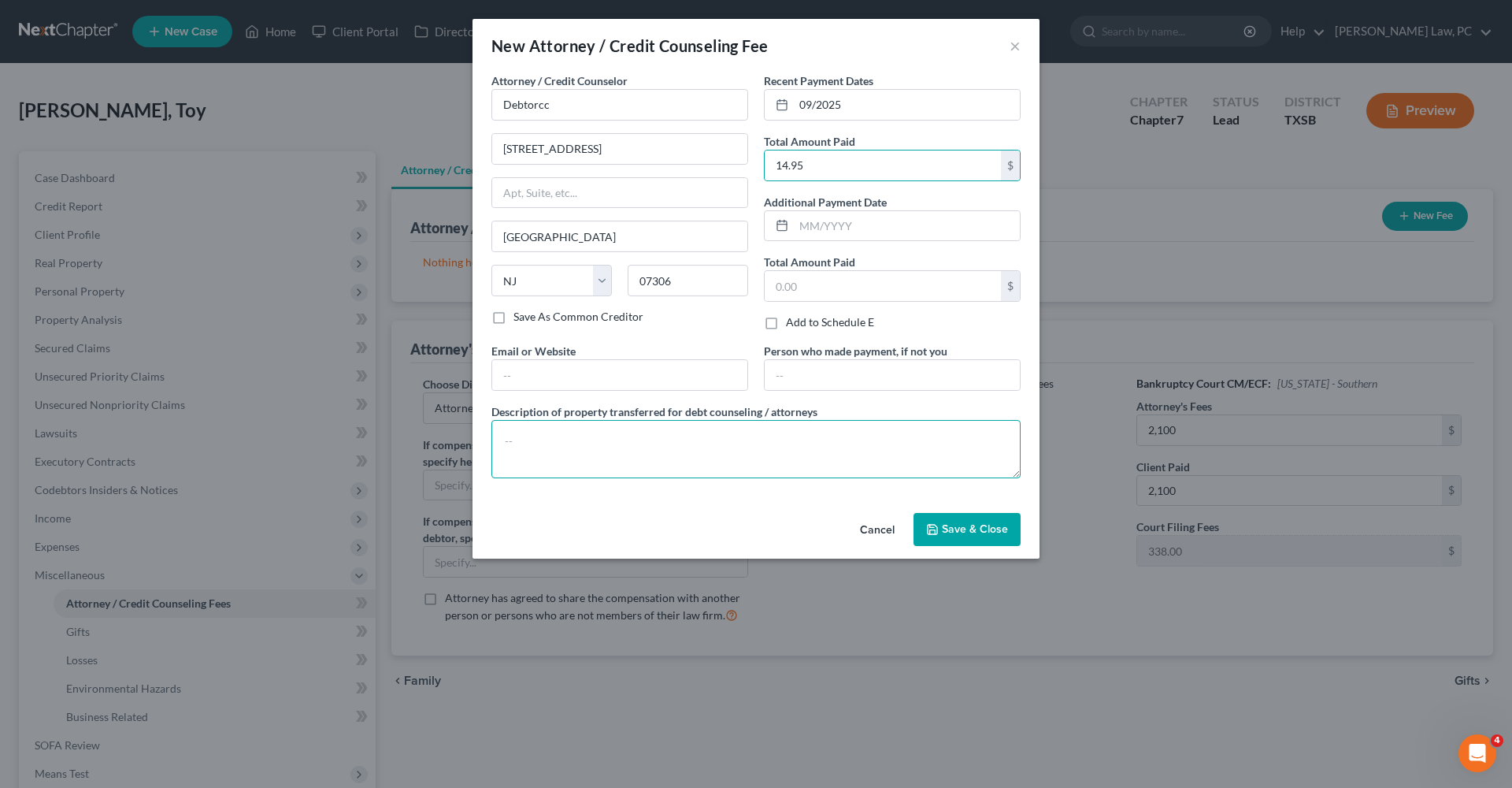
click at [611, 451] on textarea at bounding box center [756, 449] width 529 height 59
type textarea "Credit Counseling"
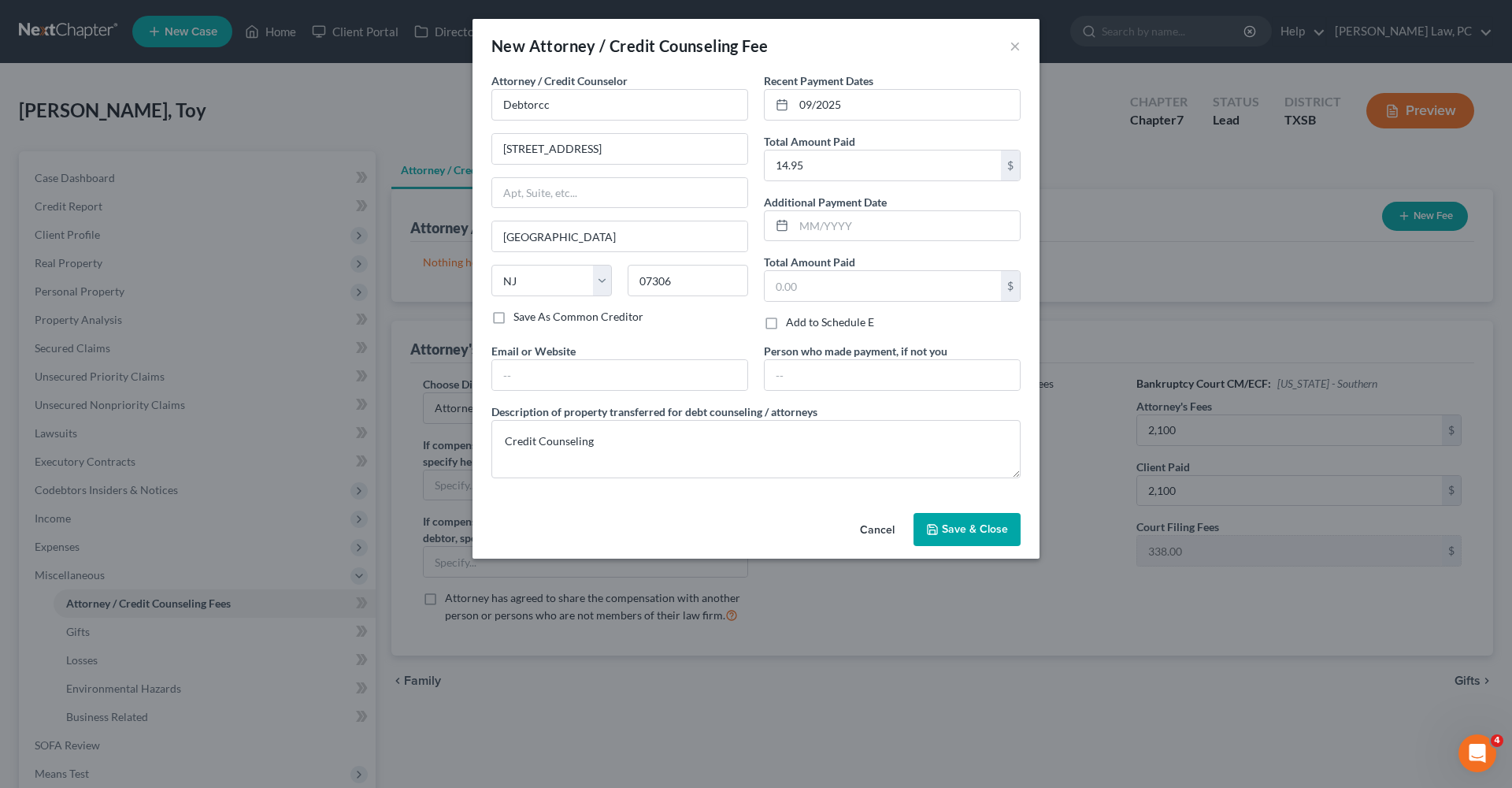
click at [935, 531] on icon "button" at bounding box center [932, 529] width 13 height 13
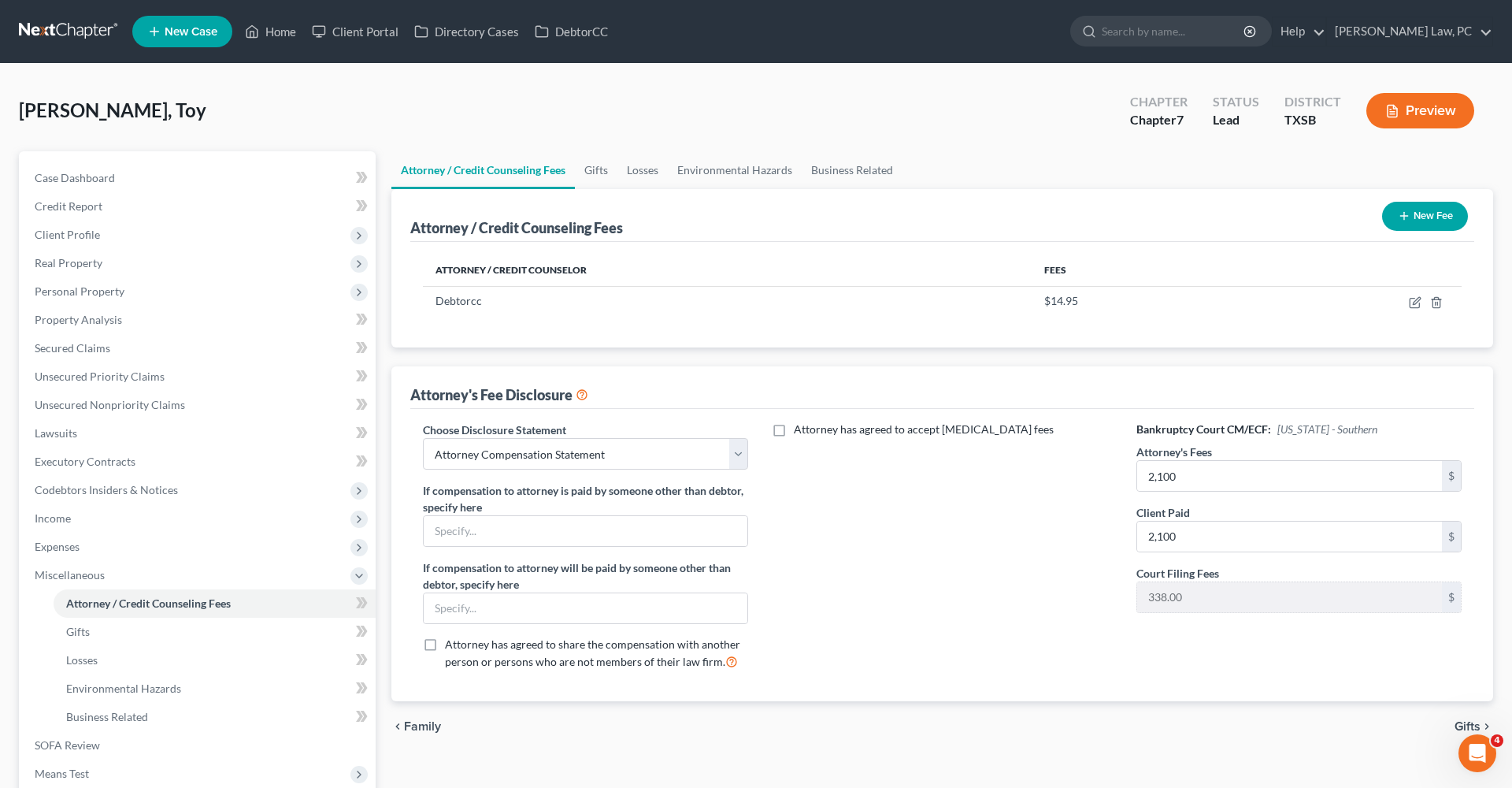
click at [1425, 216] on button "New Fee" at bounding box center [1424, 216] width 86 height 29
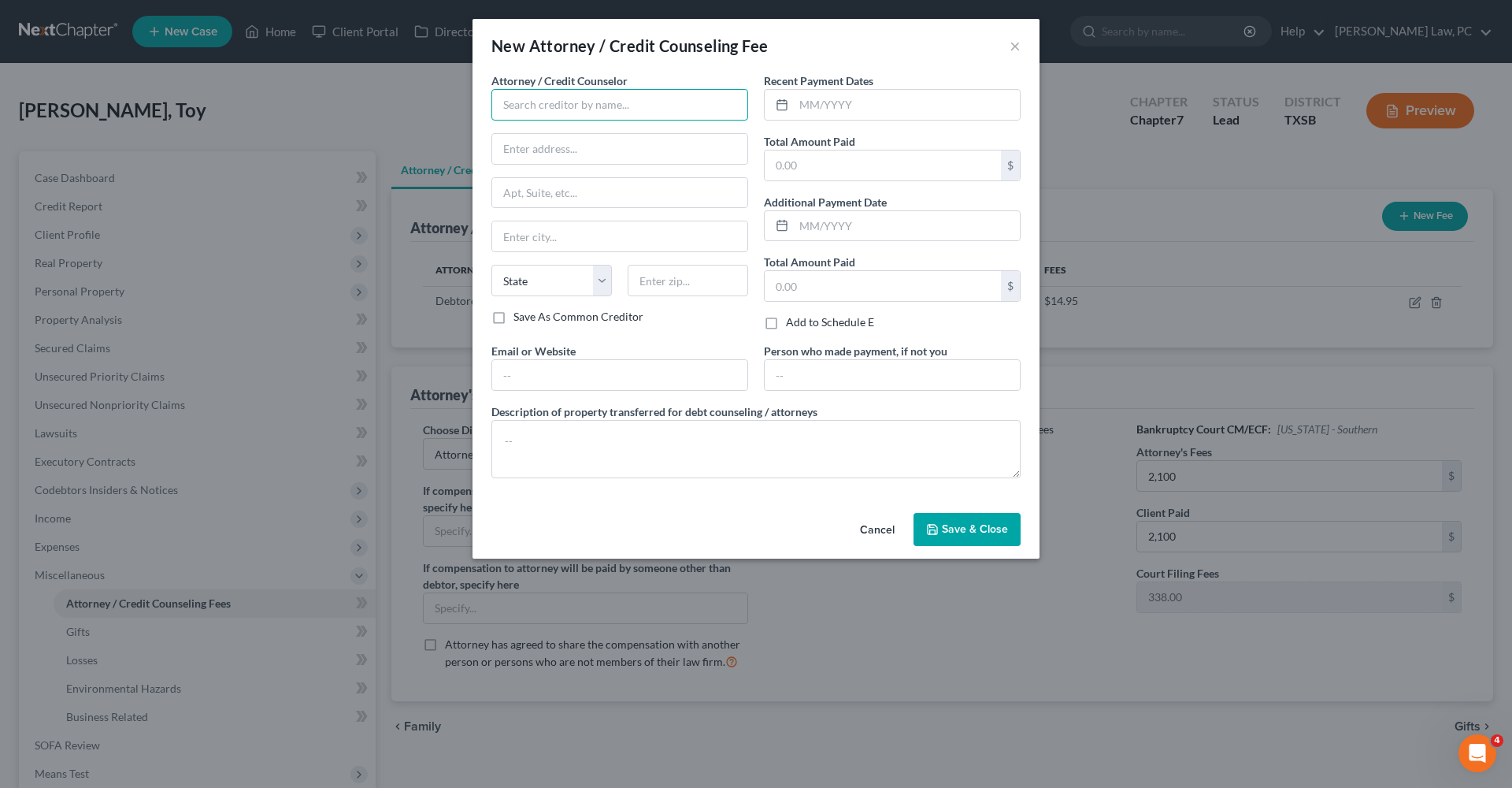
click at [608, 104] on input "text" at bounding box center [619, 105] width 257 height 32
click at [624, 138] on div "Xactus" at bounding box center [586, 132] width 164 height 15
type input "Xactus"
type input "370 Reed Road"
type input "Suite 100"
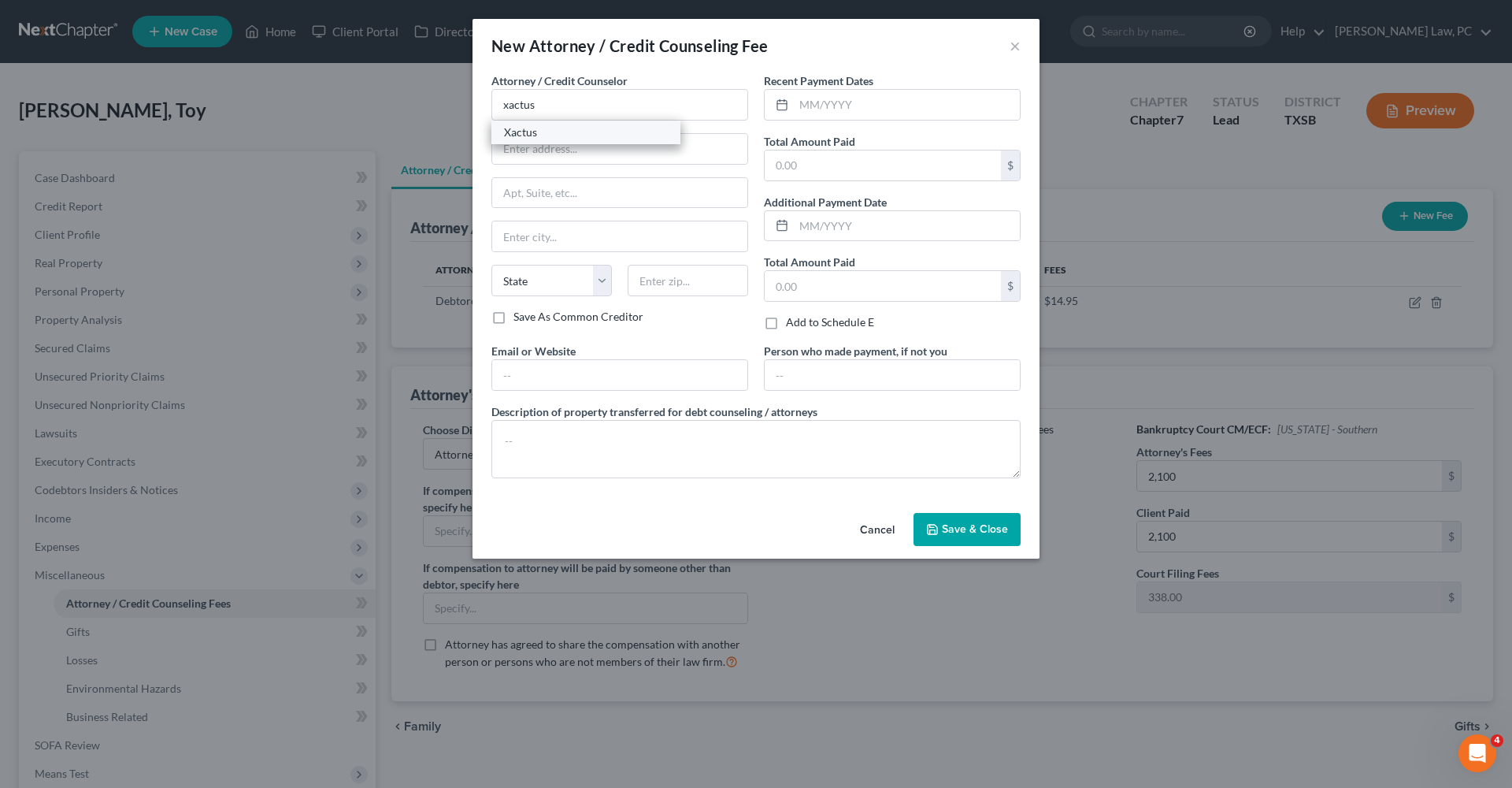
type input "Broomall"
select select "39"
type input "19008"
click at [884, 103] on input "text" at bounding box center [907, 104] width 226 height 30
type input "09/2025"
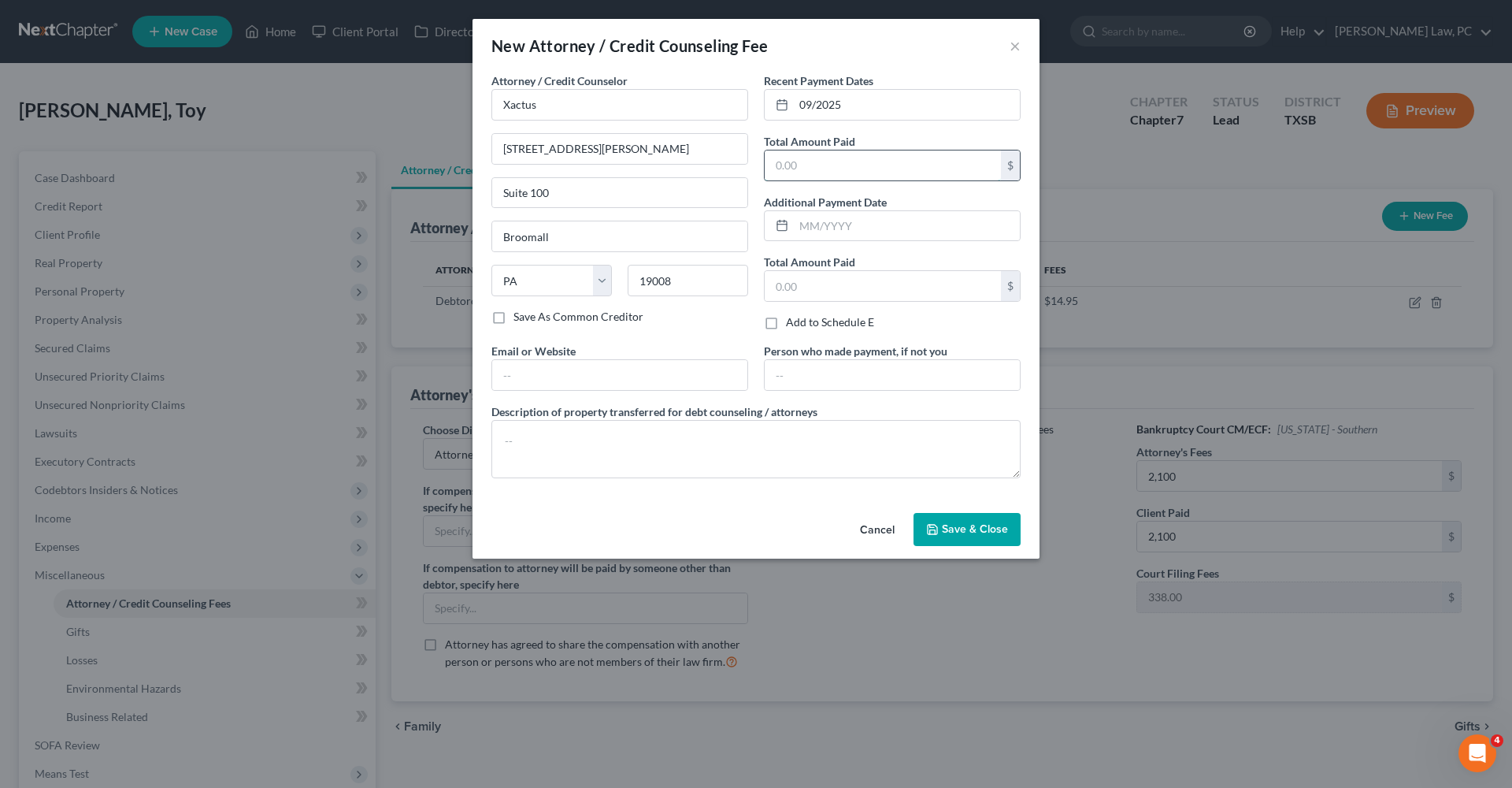
click at [881, 157] on input "text" at bounding box center [883, 165] width 237 height 30
type input "39"
click at [559, 446] on textarea at bounding box center [756, 449] width 529 height 59
type textarea "Credit Report"
click at [951, 533] on span "Save & Close" at bounding box center [975, 529] width 66 height 13
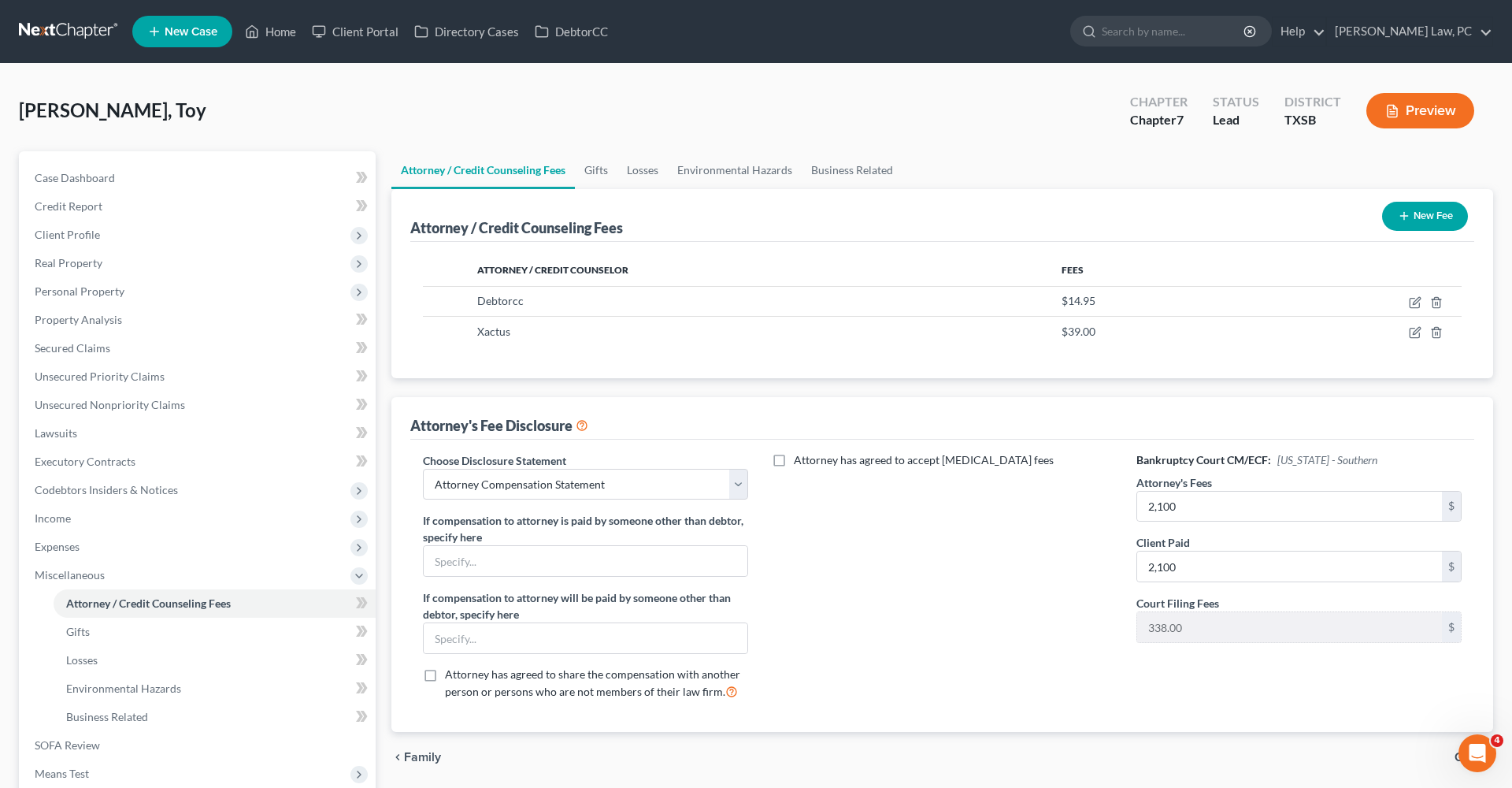
click at [1407, 218] on icon "button" at bounding box center [1404, 216] width 13 height 13
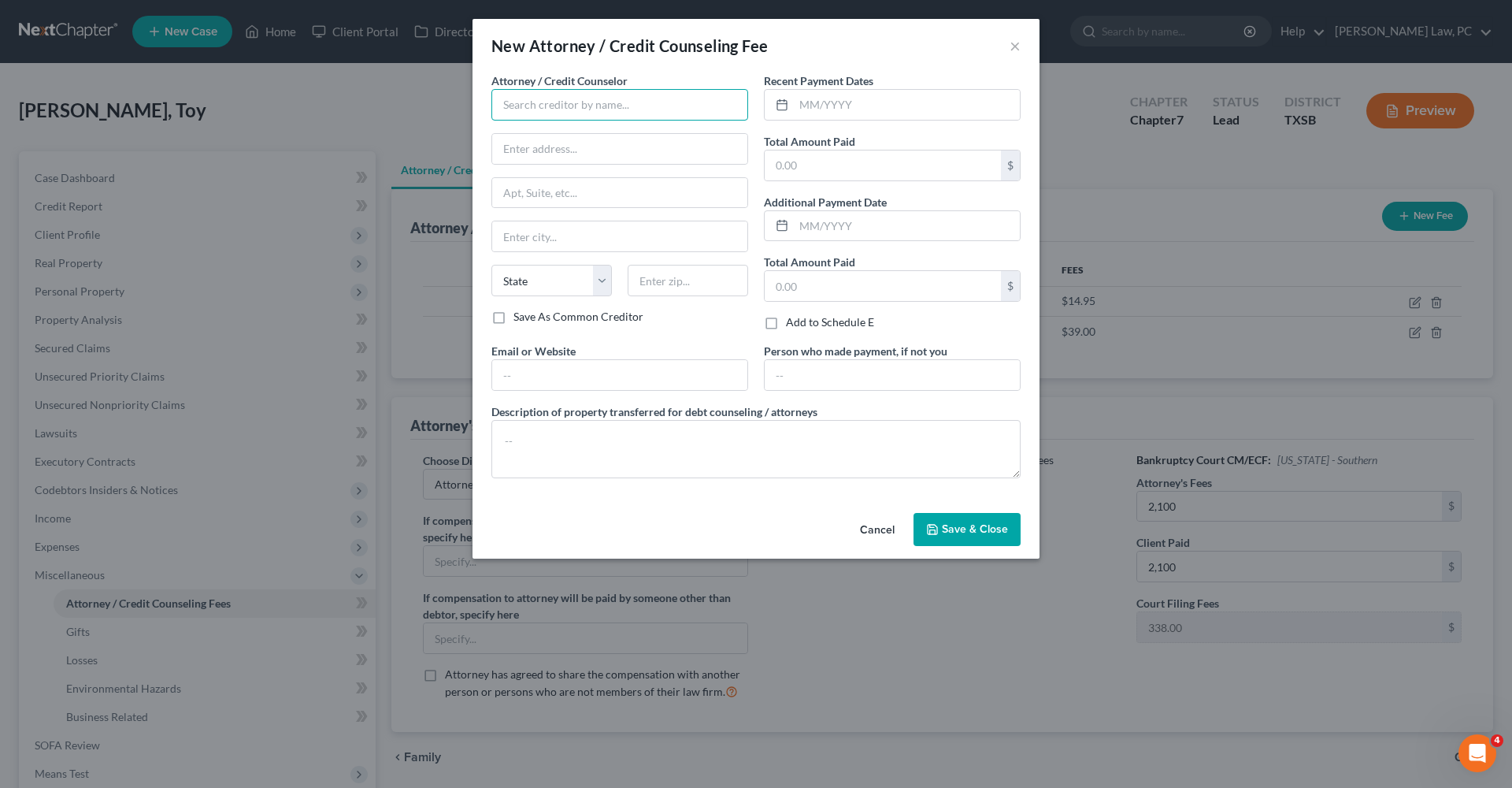
click at [538, 114] on input "text" at bounding box center [619, 105] width 257 height 32
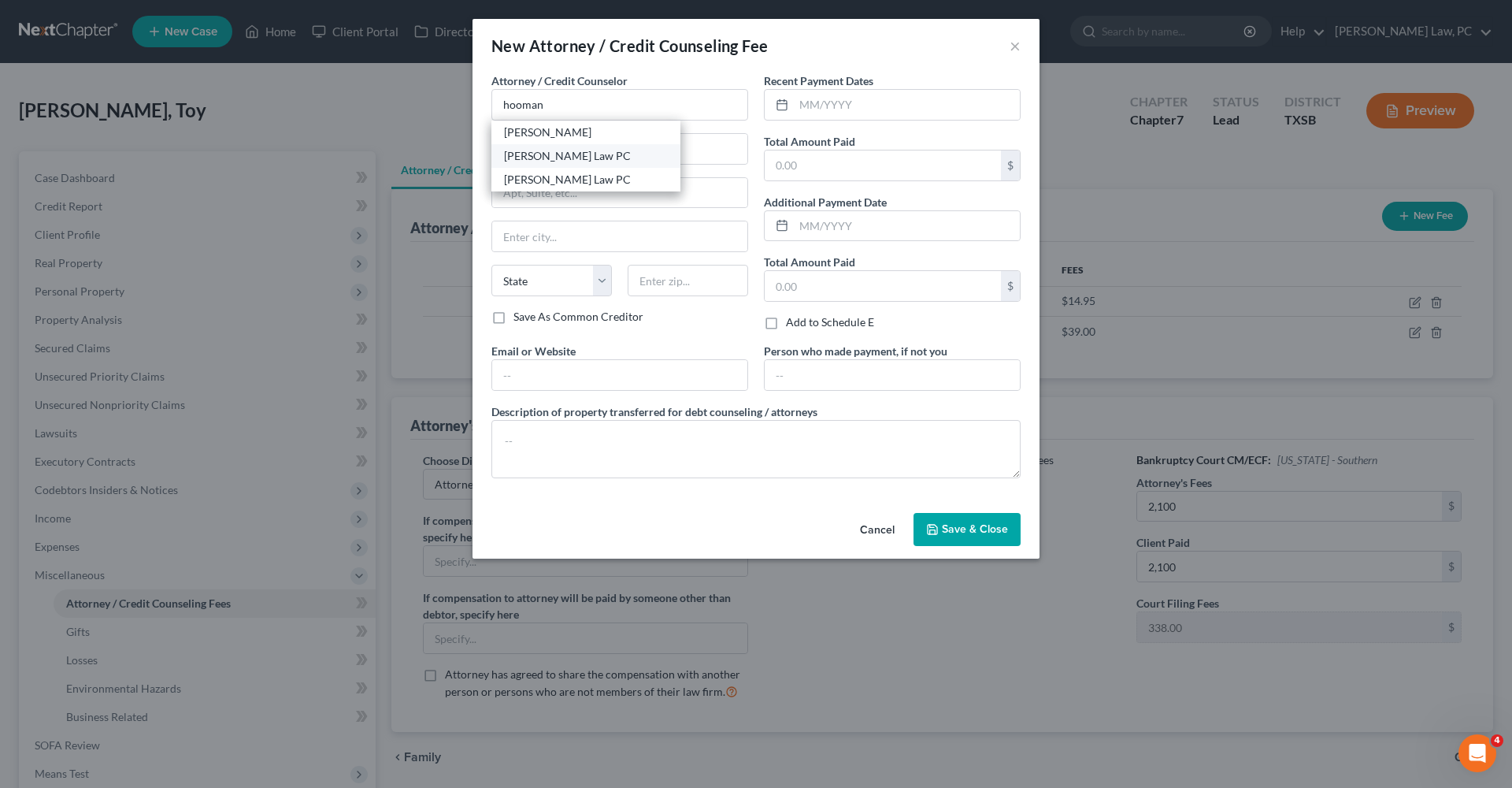
click at [572, 151] on div "[PERSON_NAME] Law PC" at bounding box center [586, 156] width 164 height 15
type input "[PERSON_NAME] Law PC"
type input "505 Huntland Dr"
type input "295"
type input "Austin"
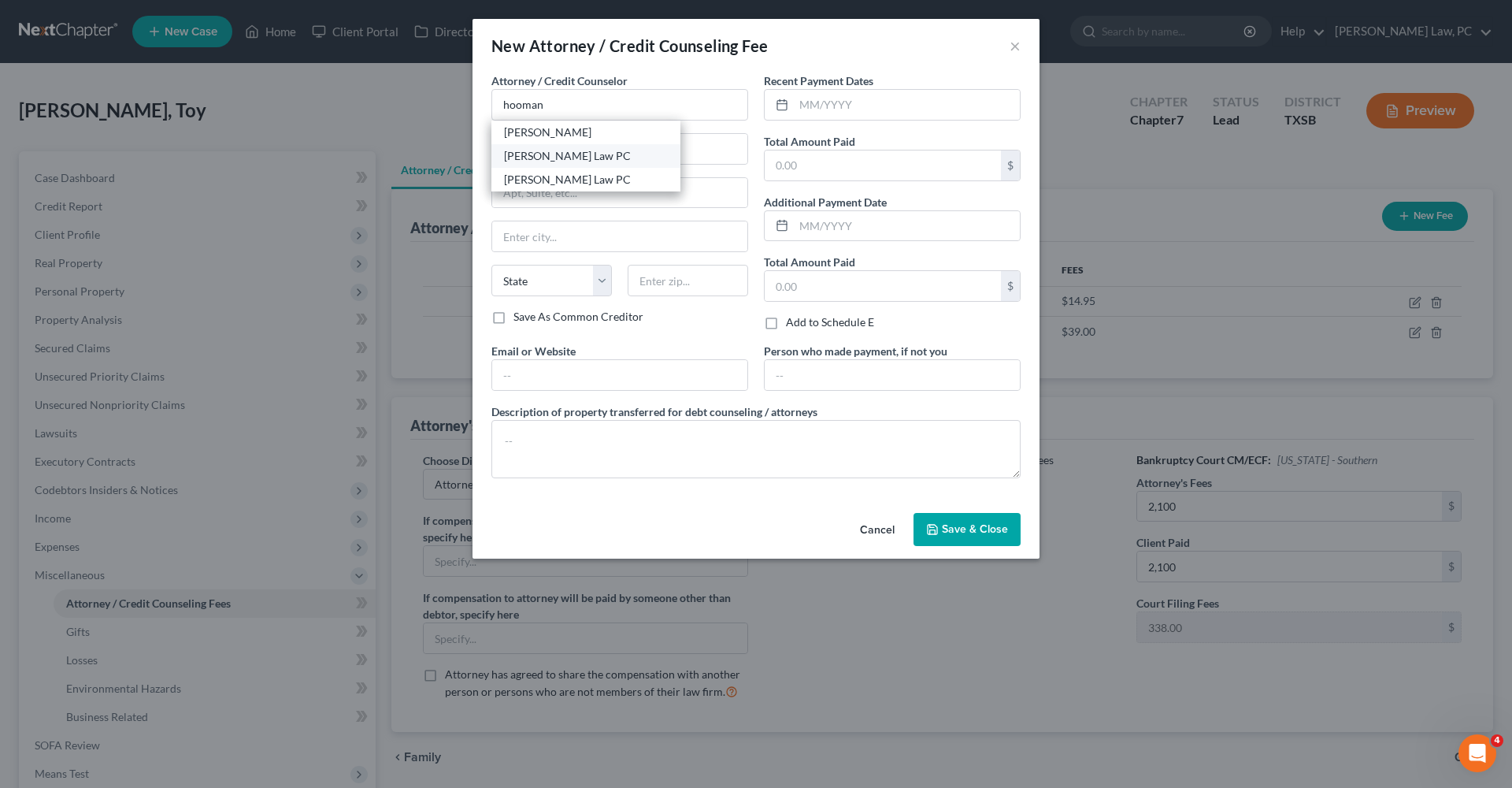
select select "45"
type input "78752"
click at [836, 105] on input "text" at bounding box center [907, 104] width 226 height 30
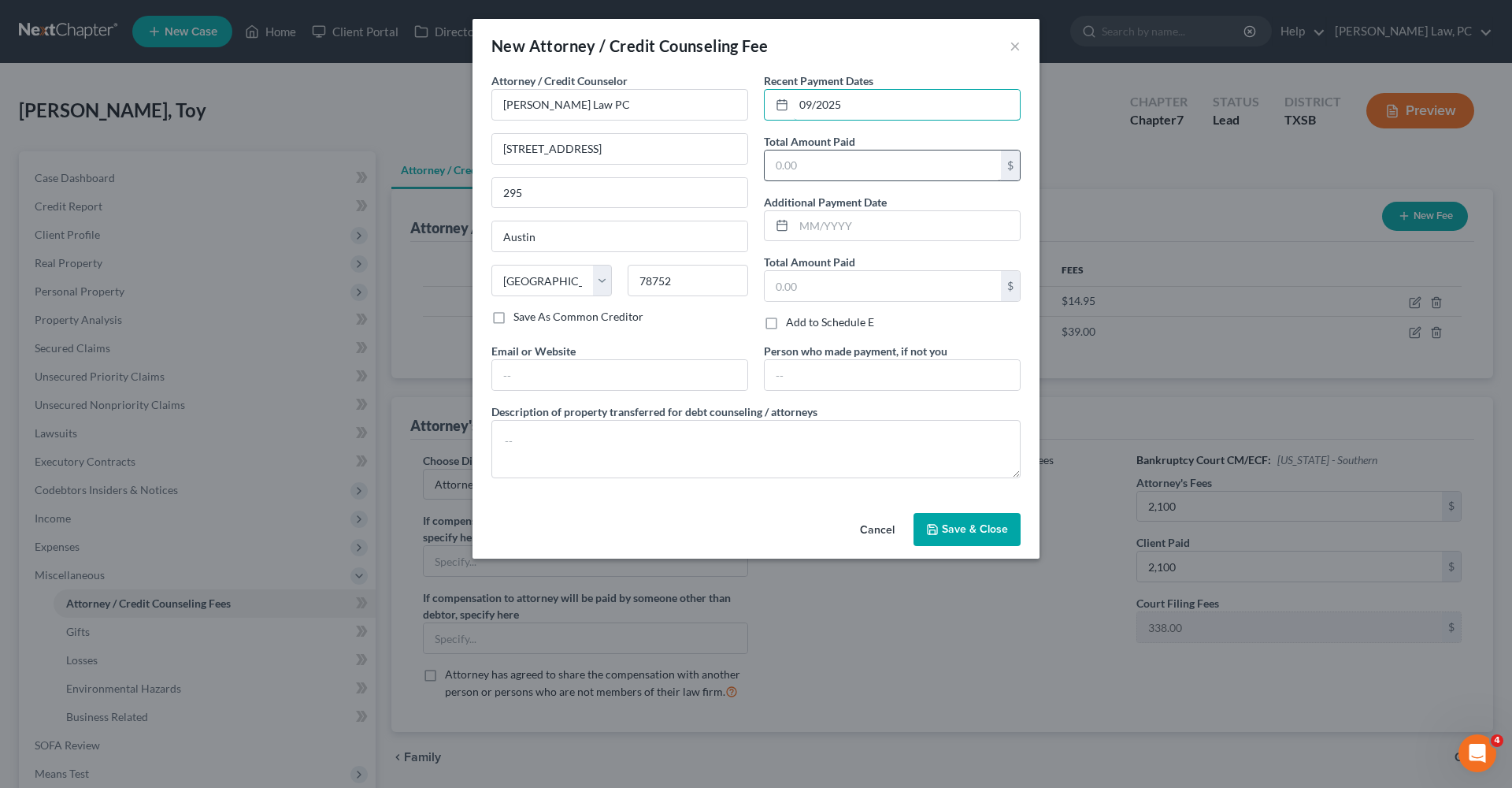
type input "09/2025"
click at [849, 168] on input "text" at bounding box center [883, 165] width 237 height 30
type input "2,100"
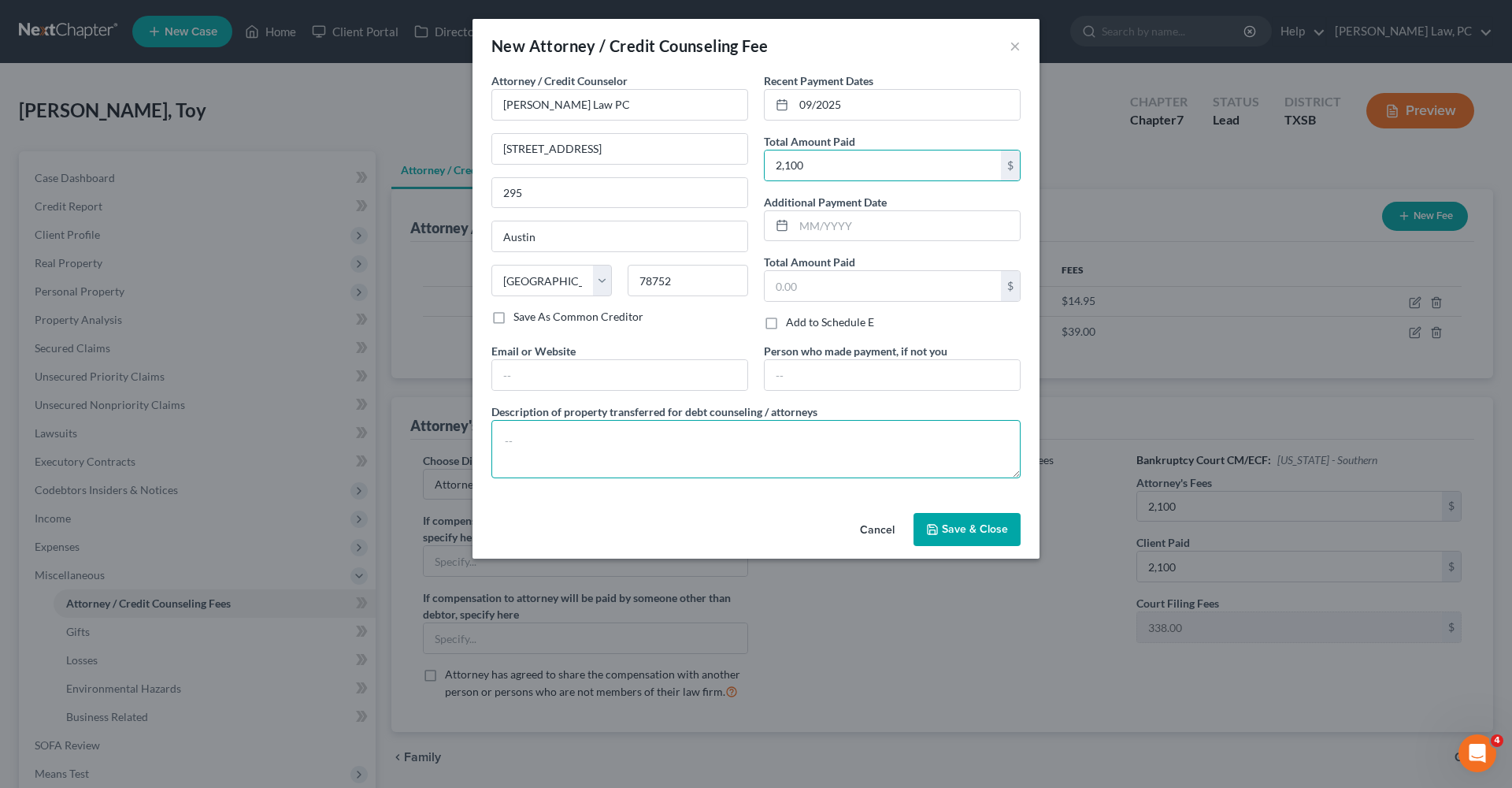
click at [617, 434] on textarea at bounding box center [756, 449] width 529 height 59
type textarea "Attorneys Fees"
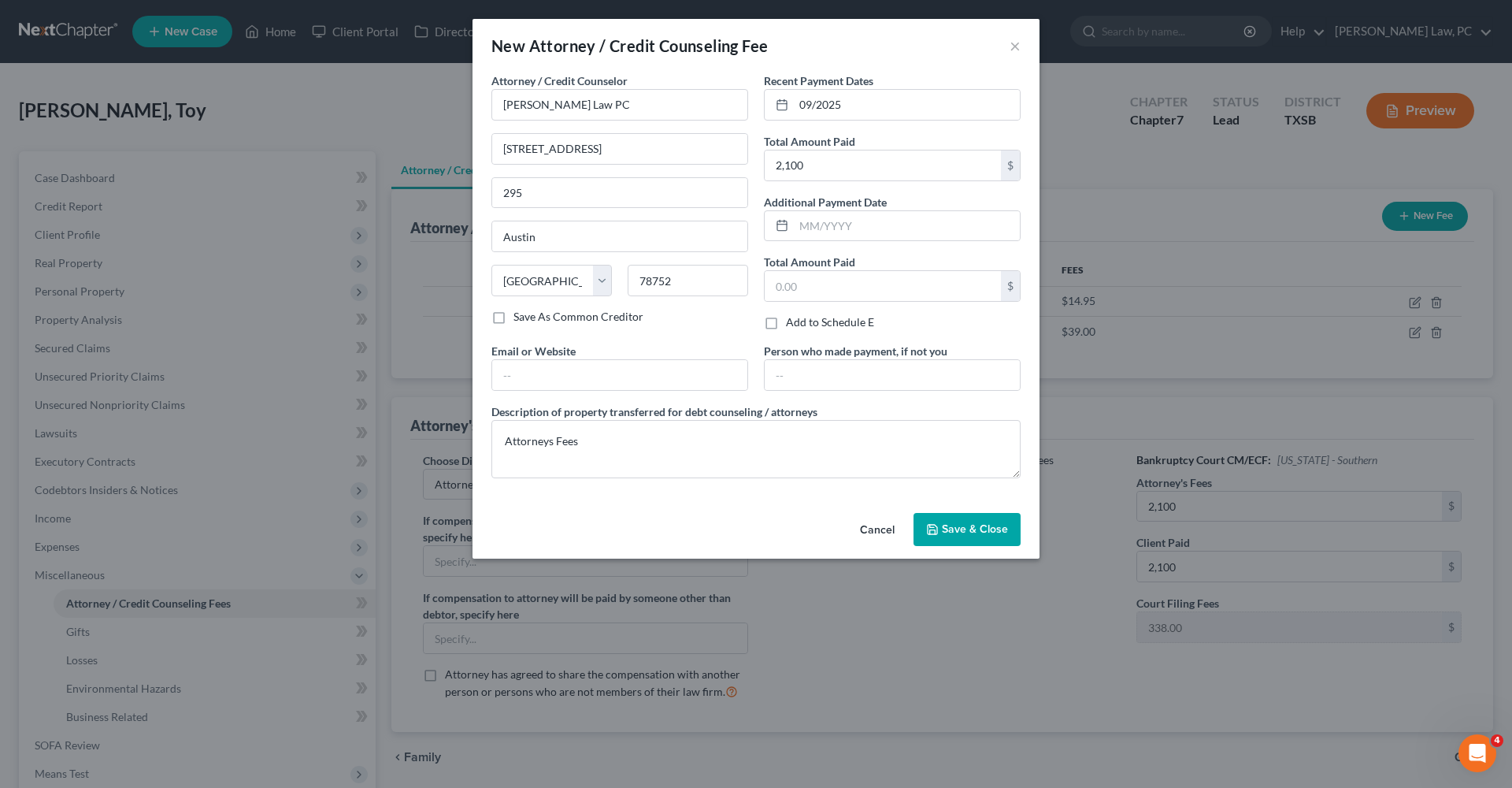
click at [956, 541] on button "Save & Close" at bounding box center [967, 529] width 107 height 33
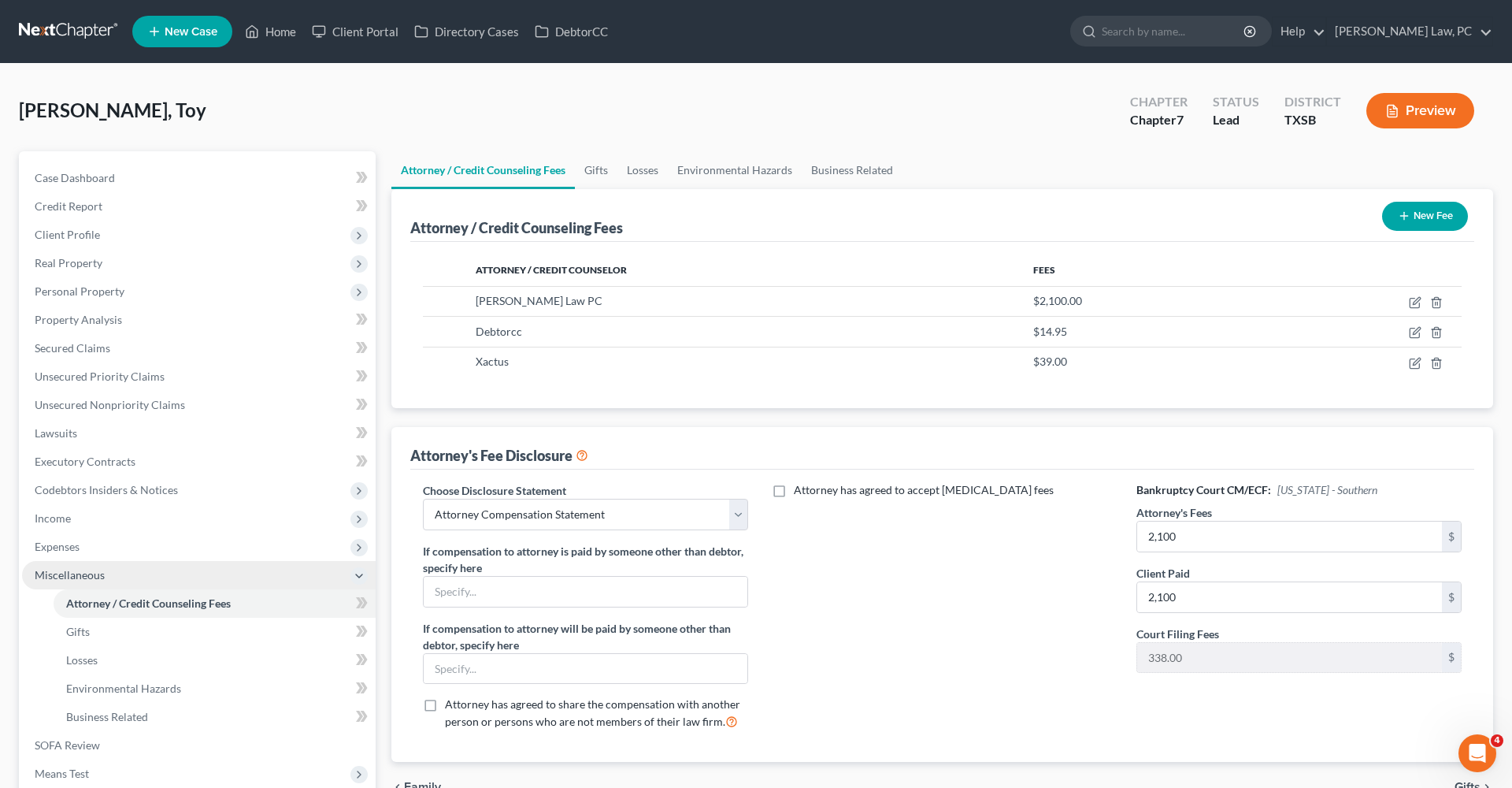
click at [81, 575] on span "Miscellaneous" at bounding box center [69, 575] width 70 height 13
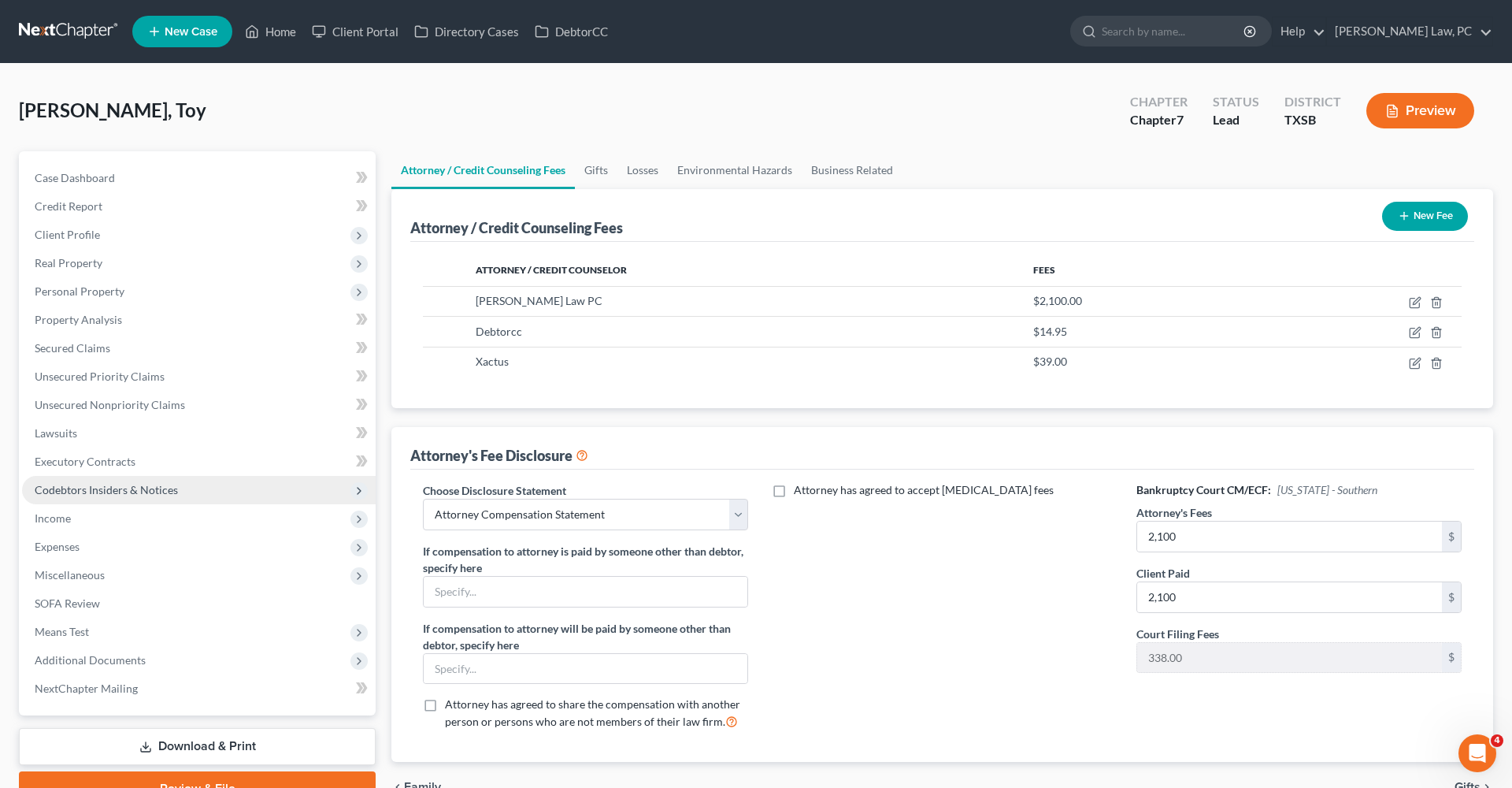
click at [104, 492] on span "Codebtors Insiders & Notices" at bounding box center [106, 490] width 143 height 13
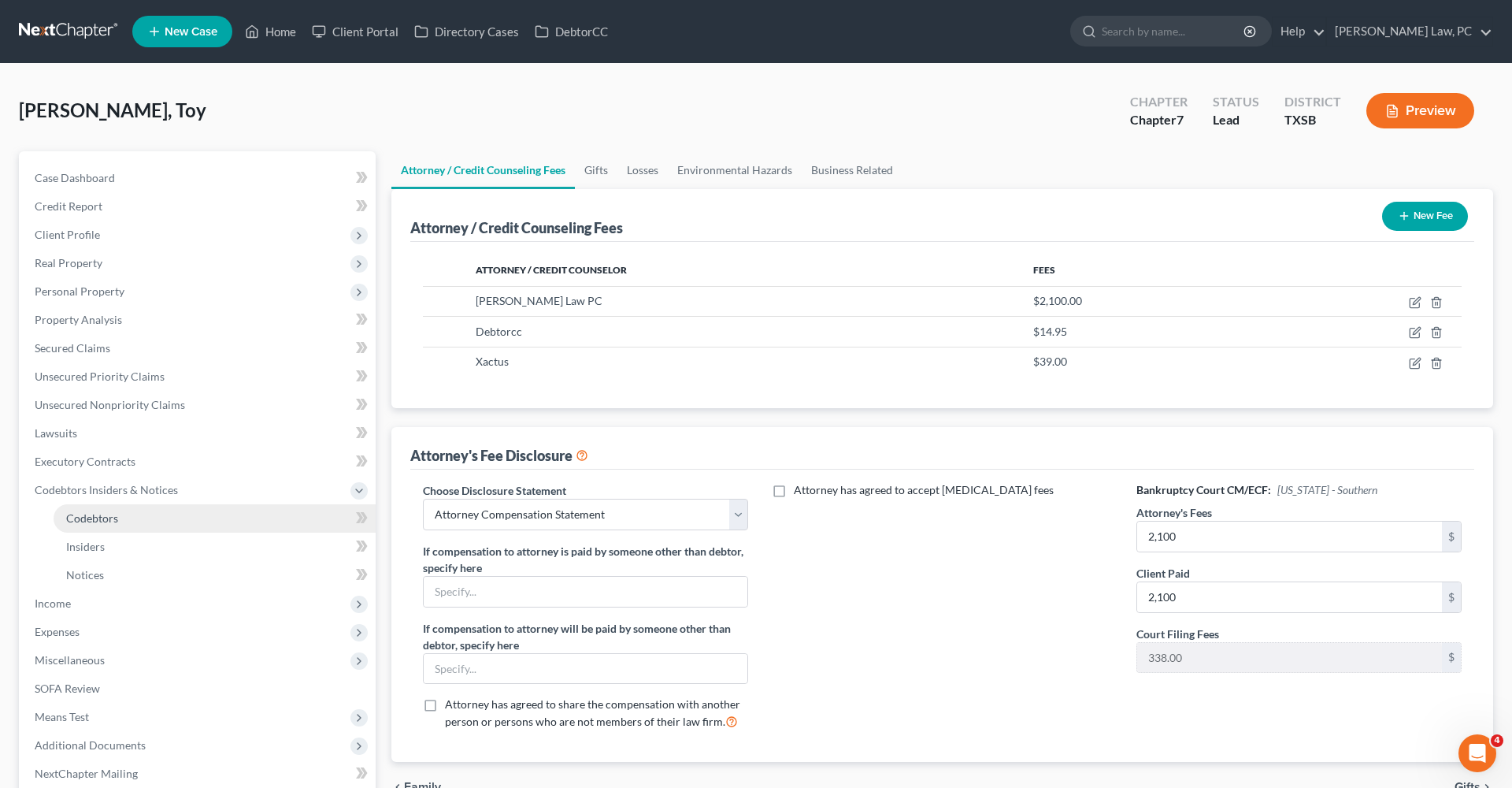
click at [72, 520] on span "Codebtors" at bounding box center [92, 519] width 52 height 13
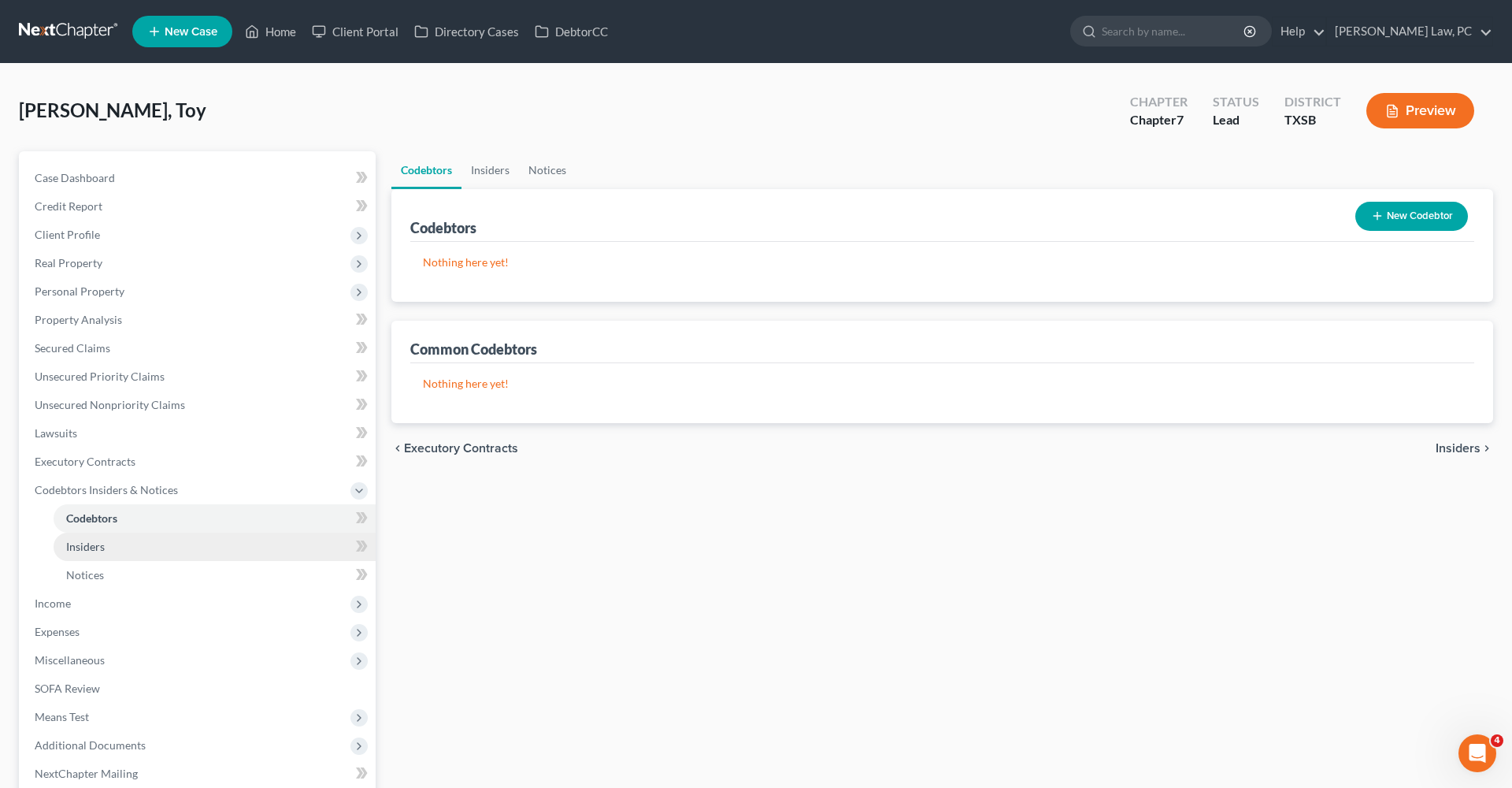
click at [93, 548] on span "Insiders" at bounding box center [86, 547] width 38 height 13
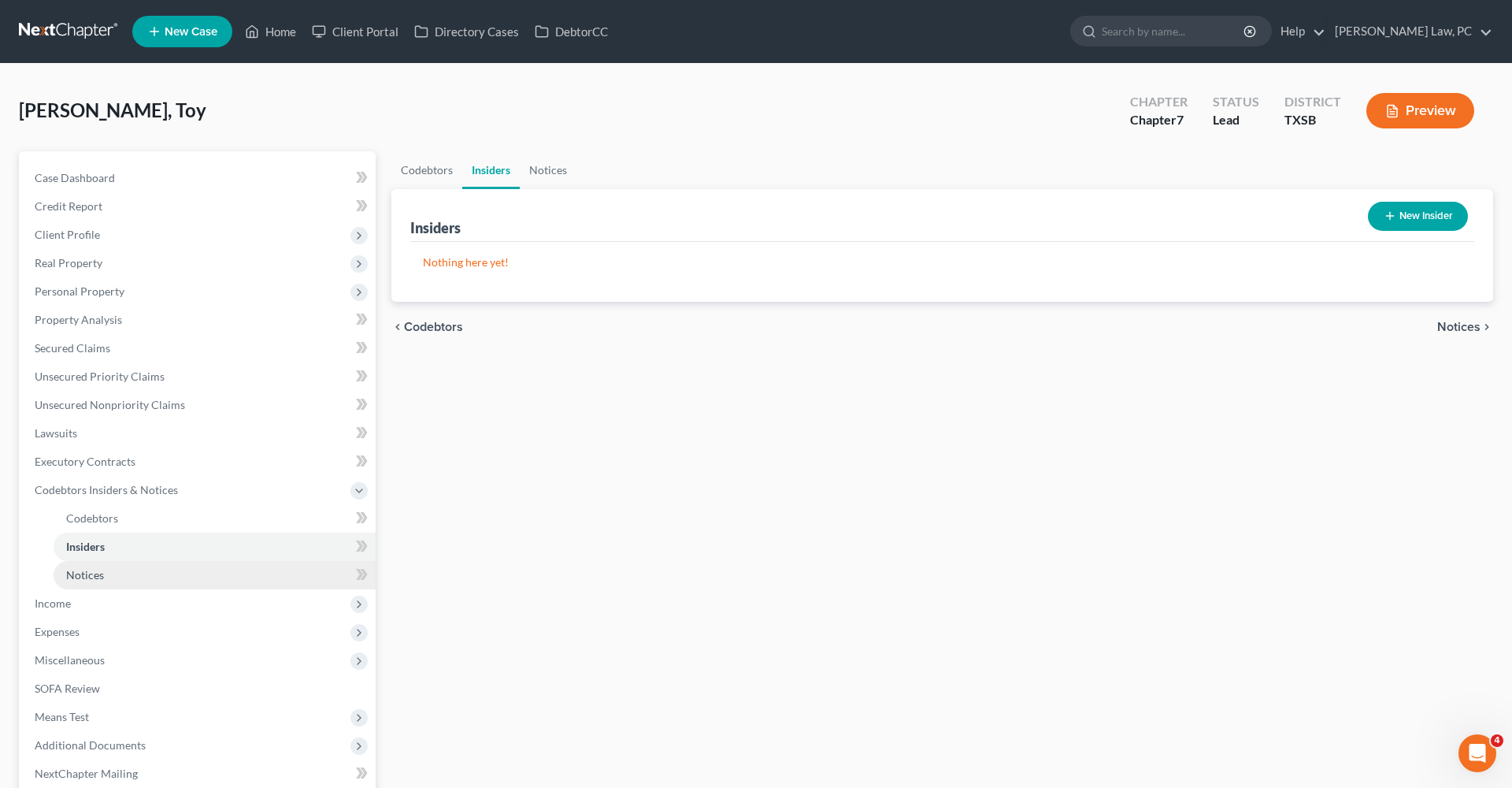
click at [105, 578] on link "Notices" at bounding box center [214, 574] width 322 height 28
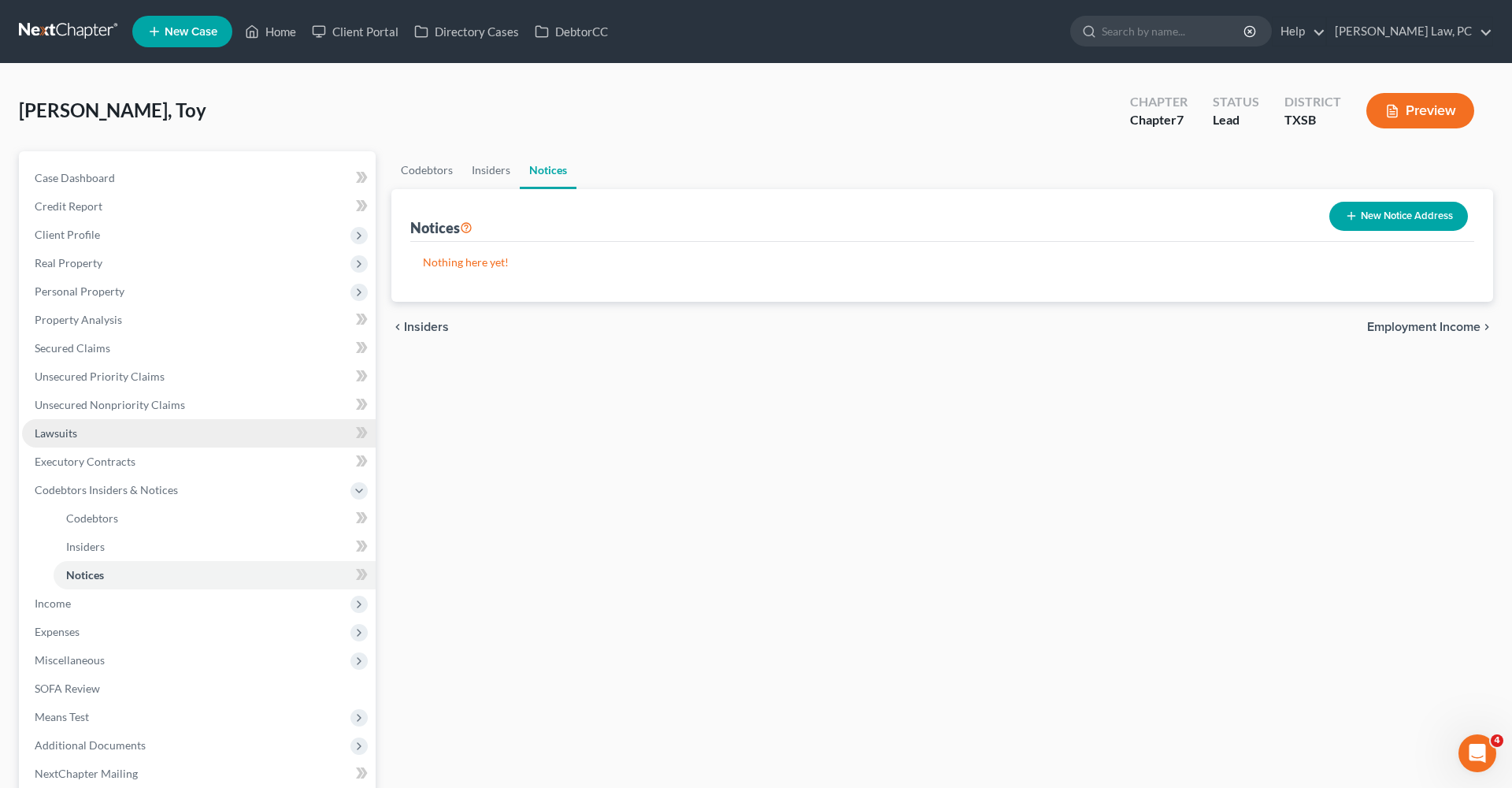
click at [58, 437] on span "Lawsuits" at bounding box center [56, 433] width 42 height 13
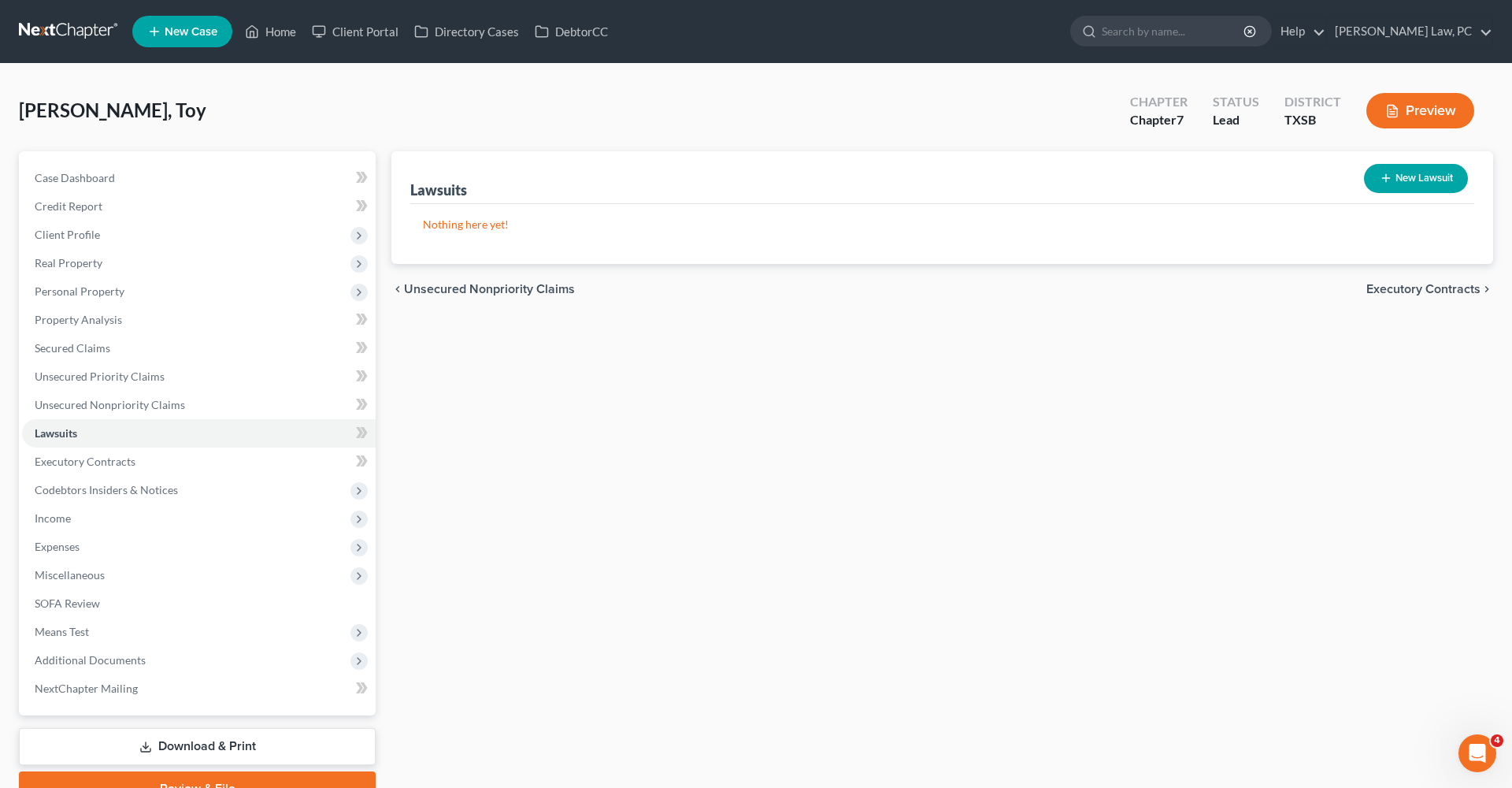
click at [1414, 179] on button "New Lawsuit" at bounding box center [1417, 178] width 104 height 29
select select "0"
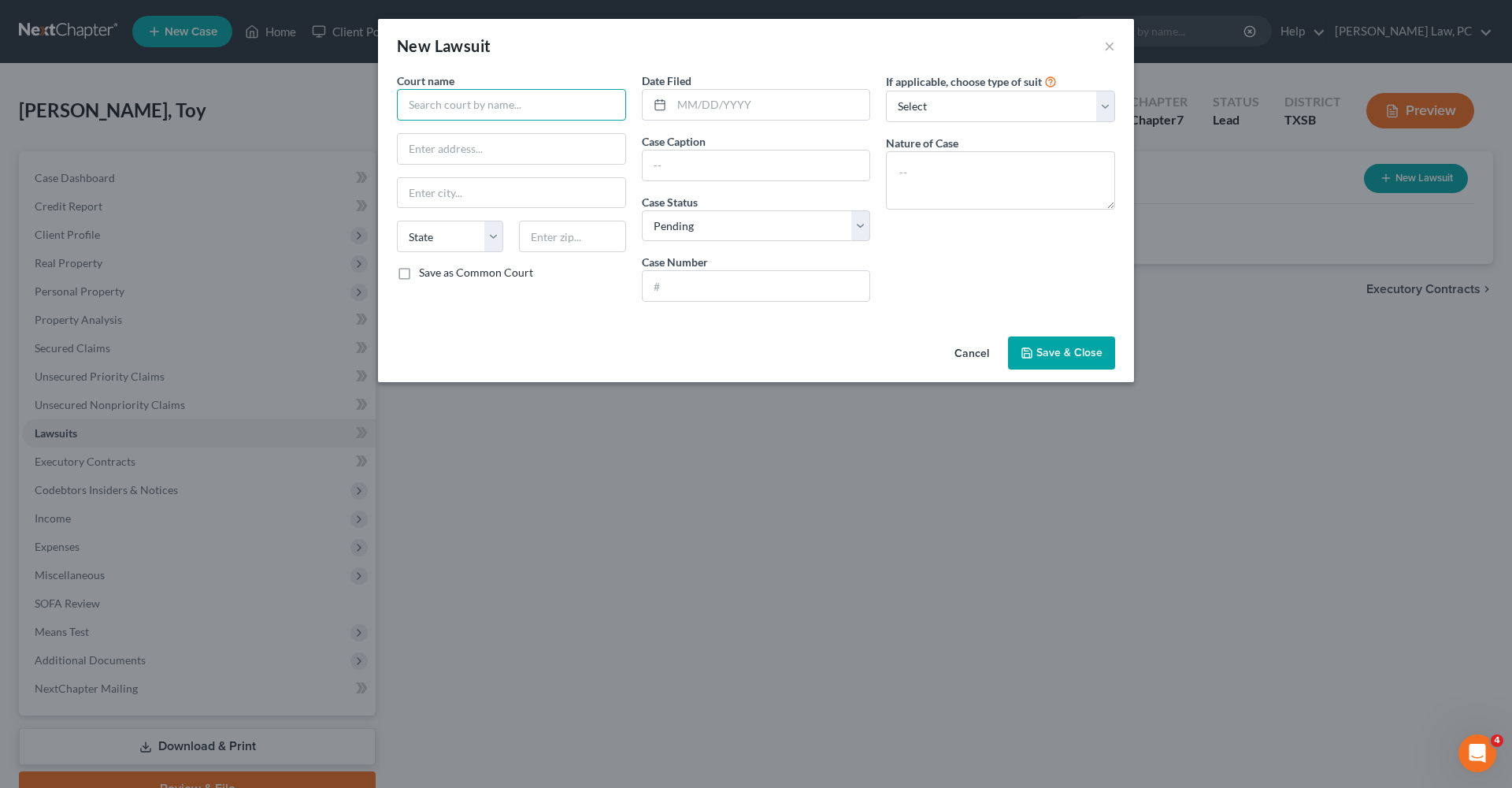
click at [438, 110] on input "text" at bounding box center [512, 105] width 229 height 32
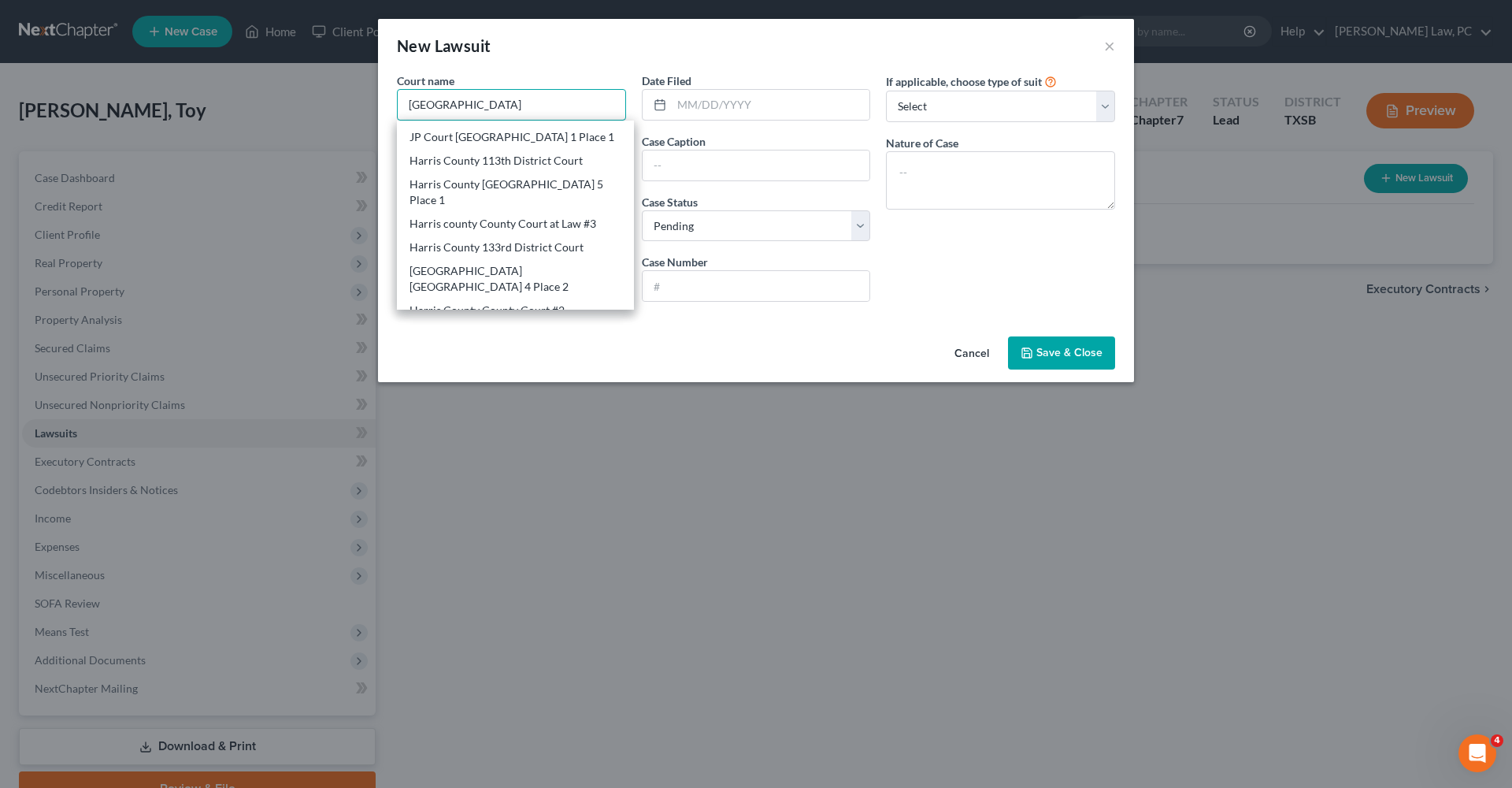
scroll to position [131, 0]
click at [549, 262] on div "Harris county JP Precinct 4 Place 2" at bounding box center [516, 277] width 212 height 32
type input "Harris county JP Precinct 4 Place 2"
type input "7900 Will Clayton Parkway"
type input "Humble"
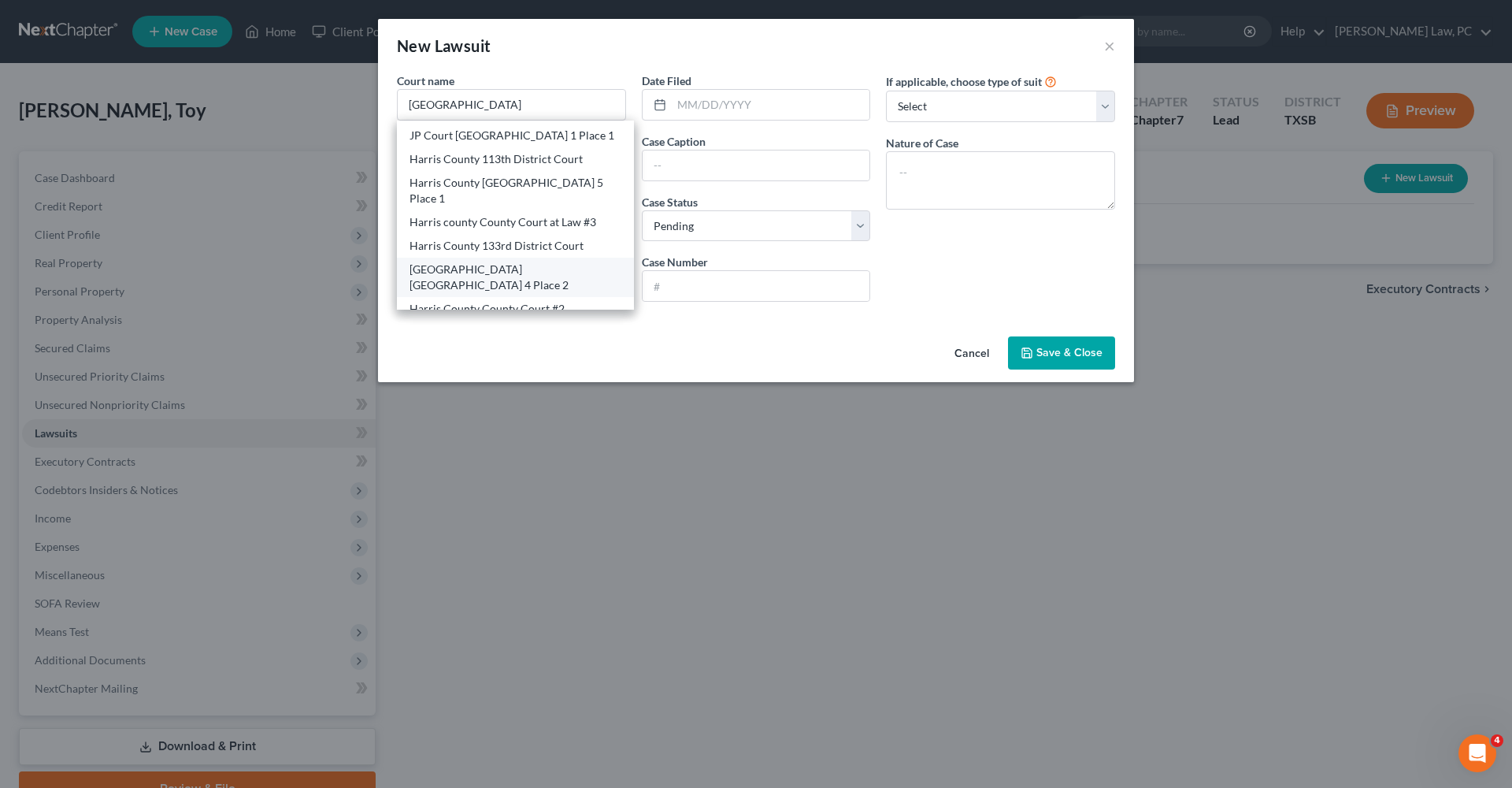
select select "45"
type input "77338"
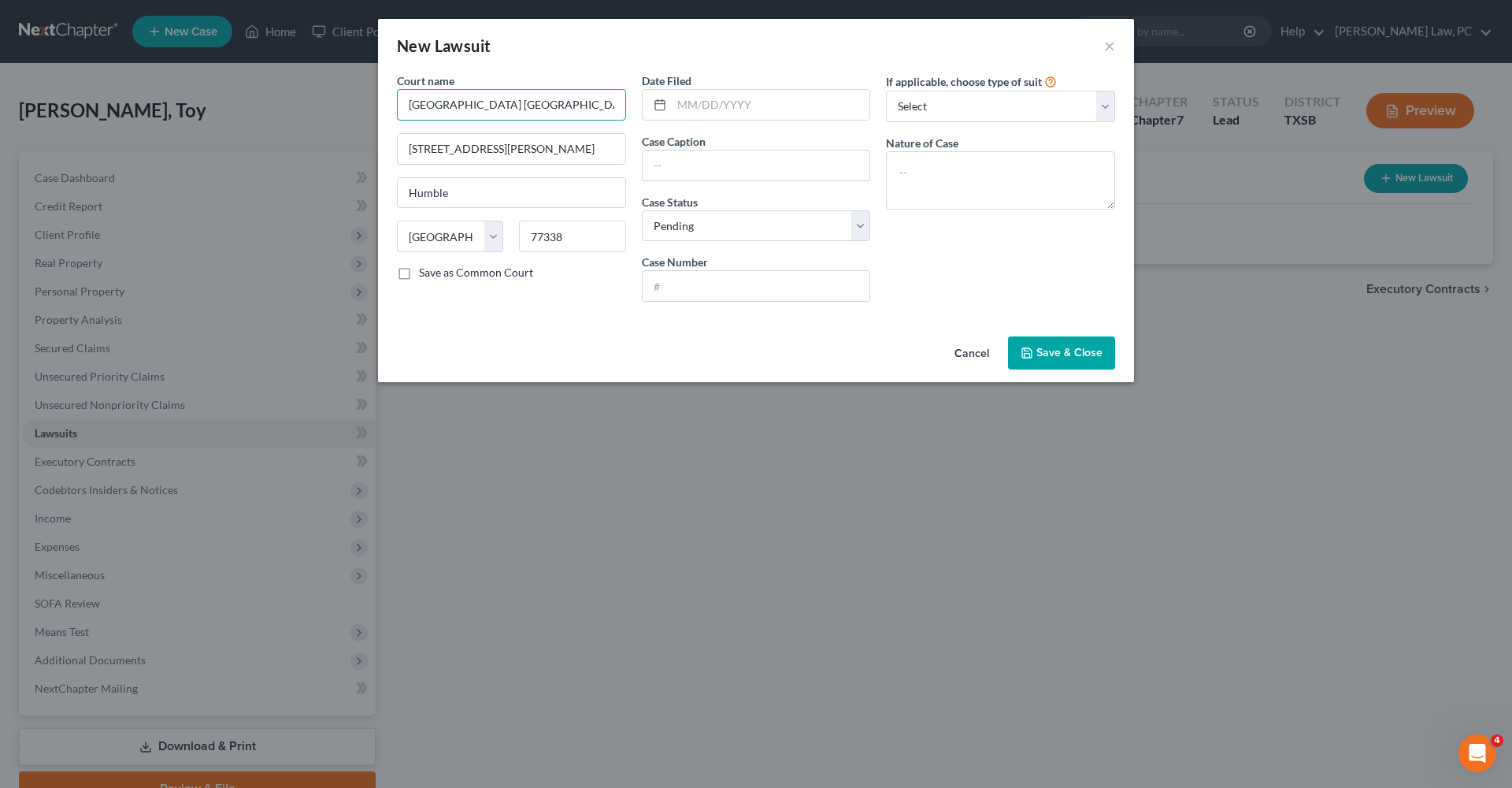
click at [491, 105] on input "Harris county JP Precinct 4 Place 2" at bounding box center [512, 105] width 229 height 32
type input "Harris County Justice of Peace Precinct 4 Place 2"
click at [680, 167] on input "text" at bounding box center [756, 165] width 228 height 30
type input "Velocity Investments LLC vs. Toy Blackburn"
click at [718, 285] on input "text" at bounding box center [756, 286] width 228 height 30
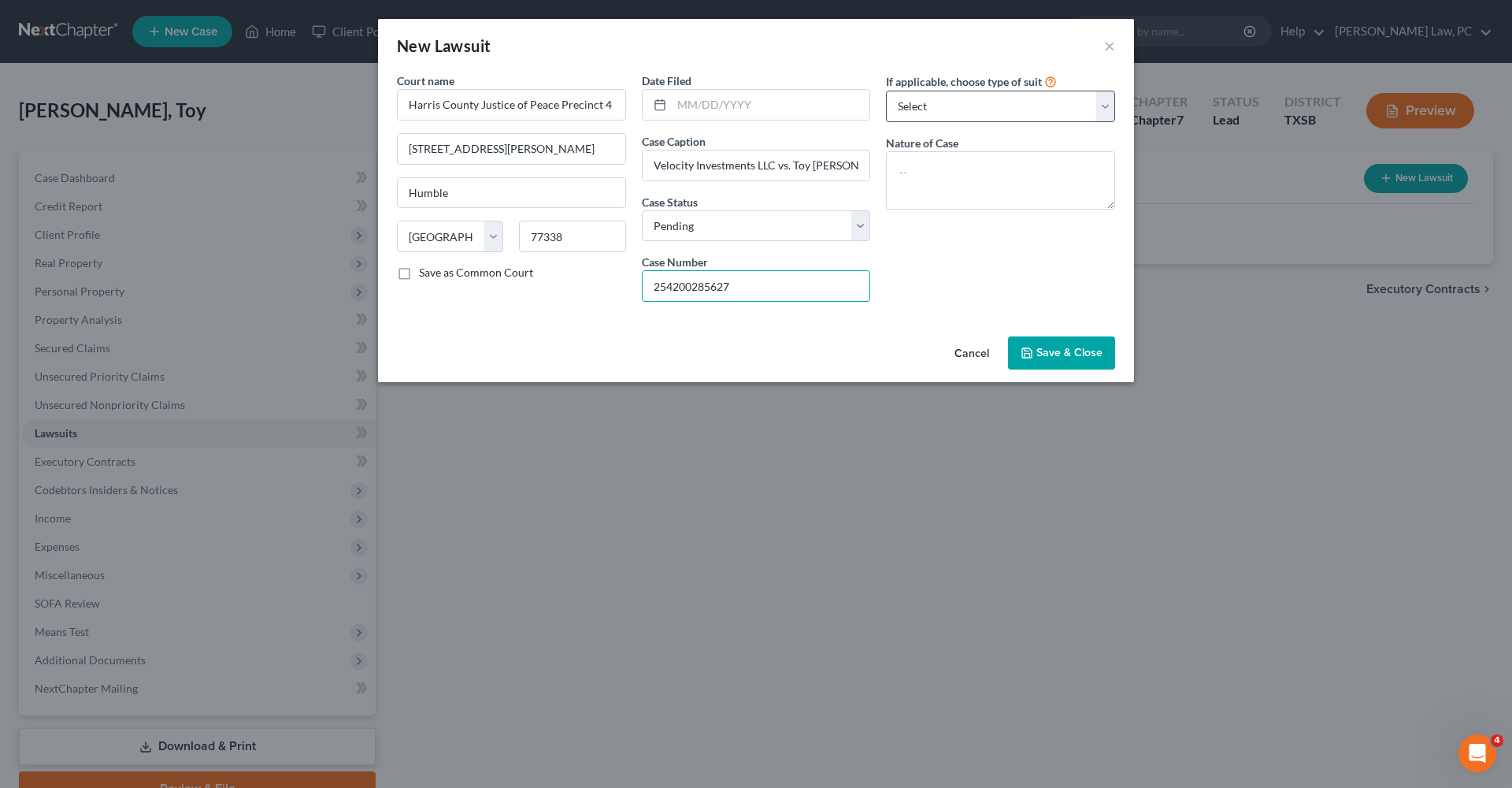
type input "254200285627"
select select "4"
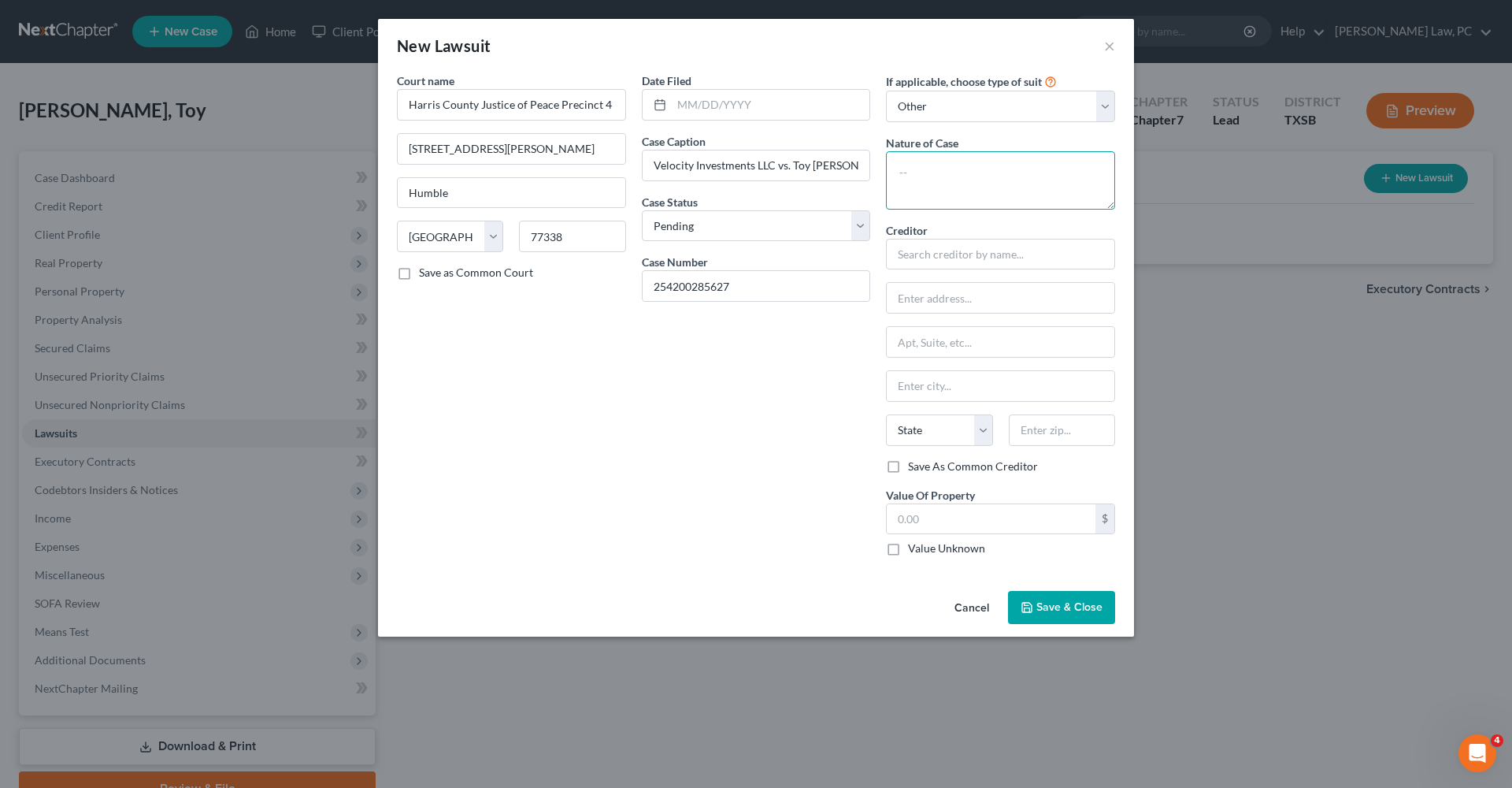
click at [929, 178] on textarea at bounding box center [1000, 180] width 229 height 59
type textarea "Debt Claim"
click at [955, 261] on input "text" at bounding box center [1000, 254] width 229 height 32
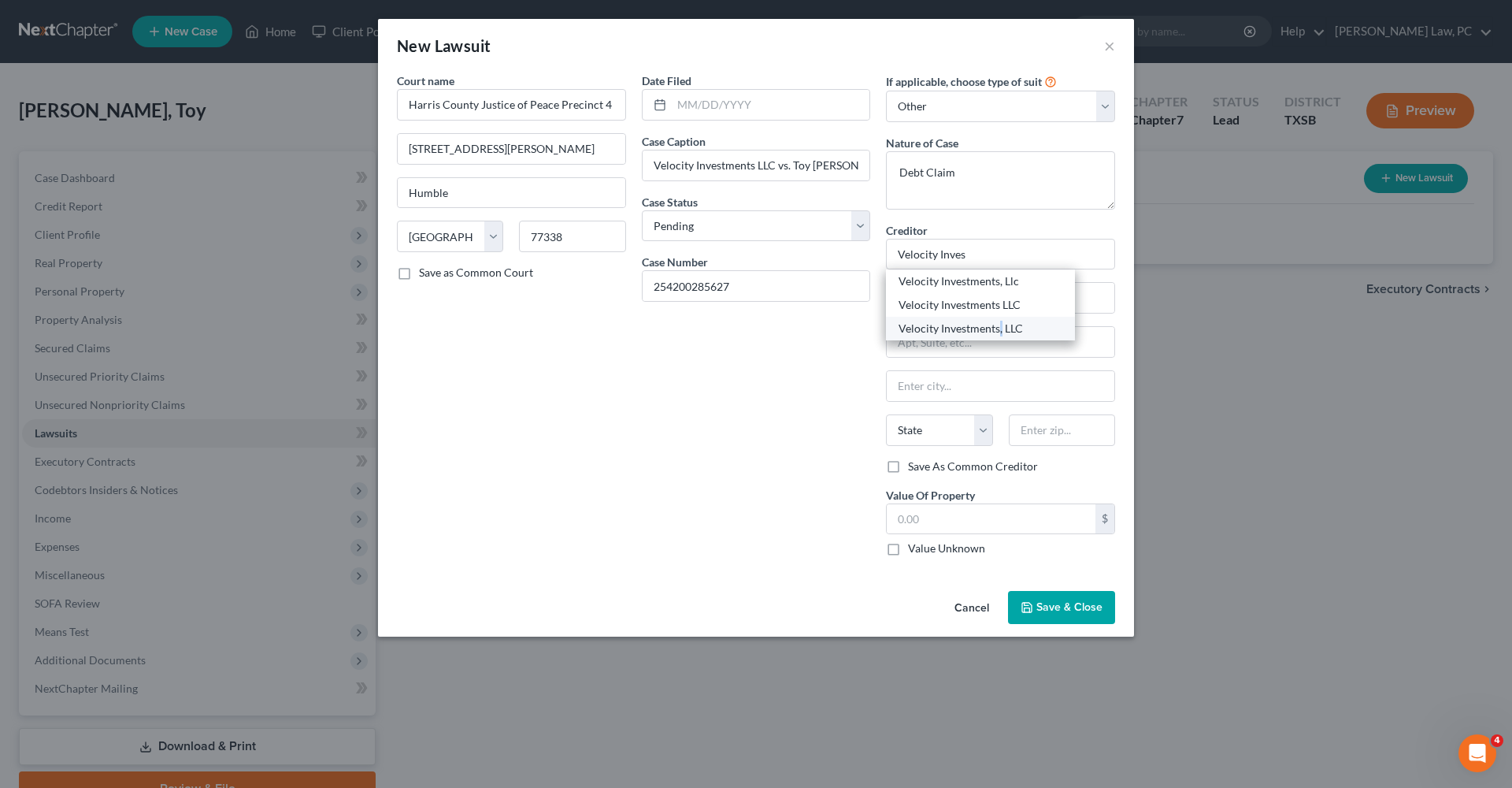
click at [1001, 331] on div "Velocity Investments, LLC" at bounding box center [980, 328] width 164 height 15
type input "Velocity Investments, LLC"
type input "275 W Campbell"
type input "Suite 312"
type input "Richardson"
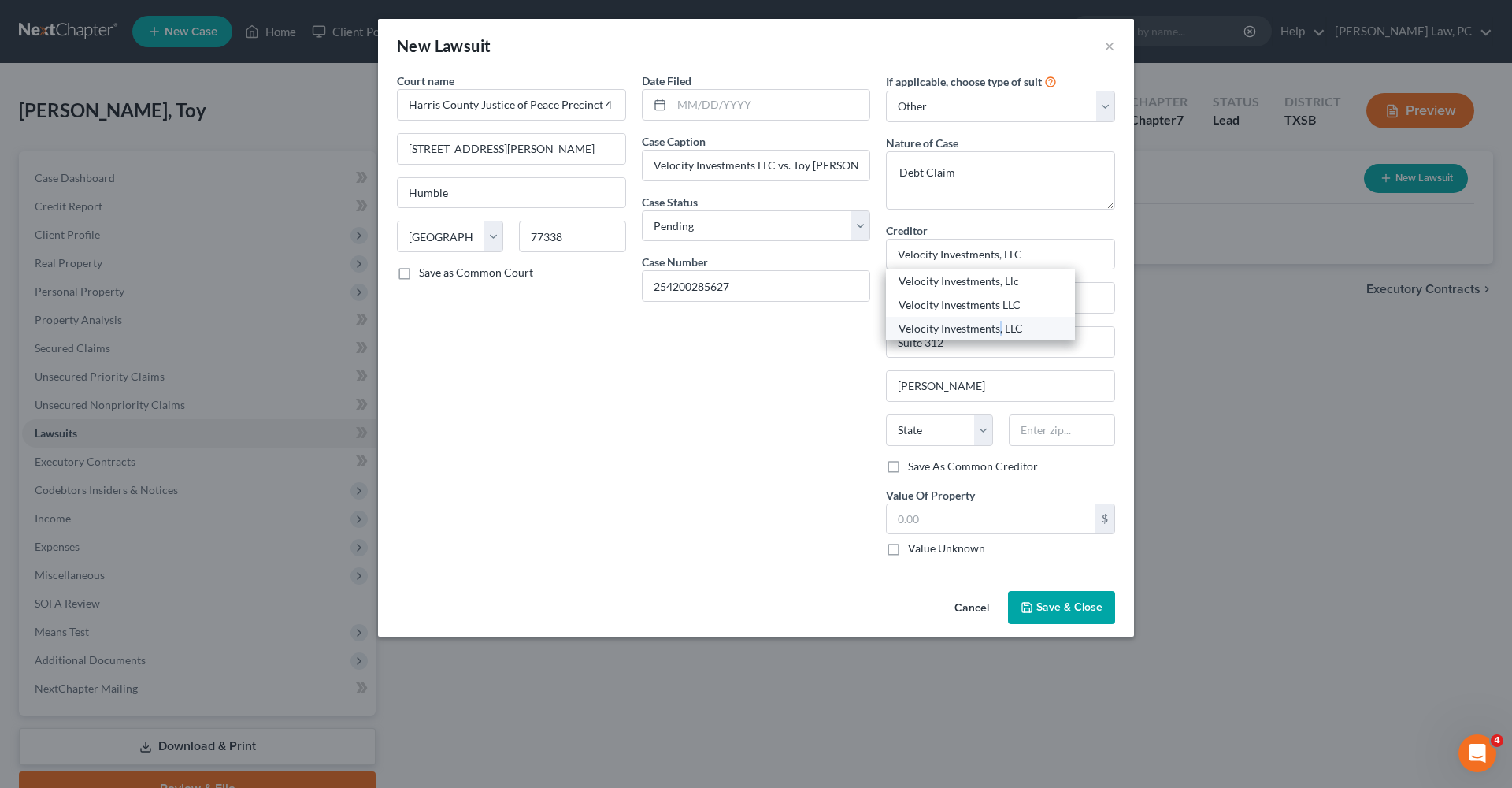
select select "45"
type input "75080"
click at [927, 522] on input "text" at bounding box center [991, 519] width 209 height 30
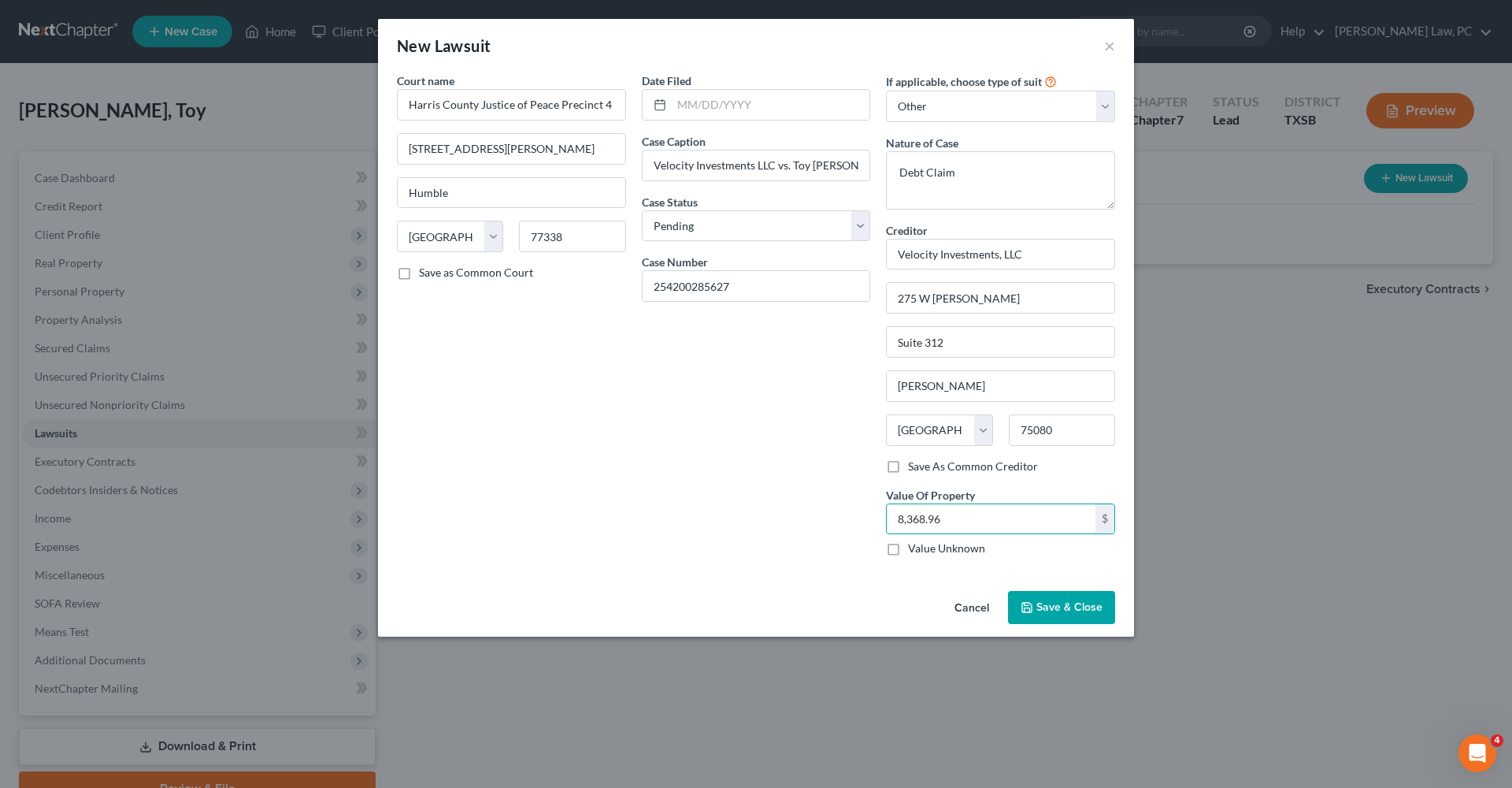
type input "8,368.96"
click at [1071, 607] on span "Save & Close" at bounding box center [1070, 607] width 66 height 13
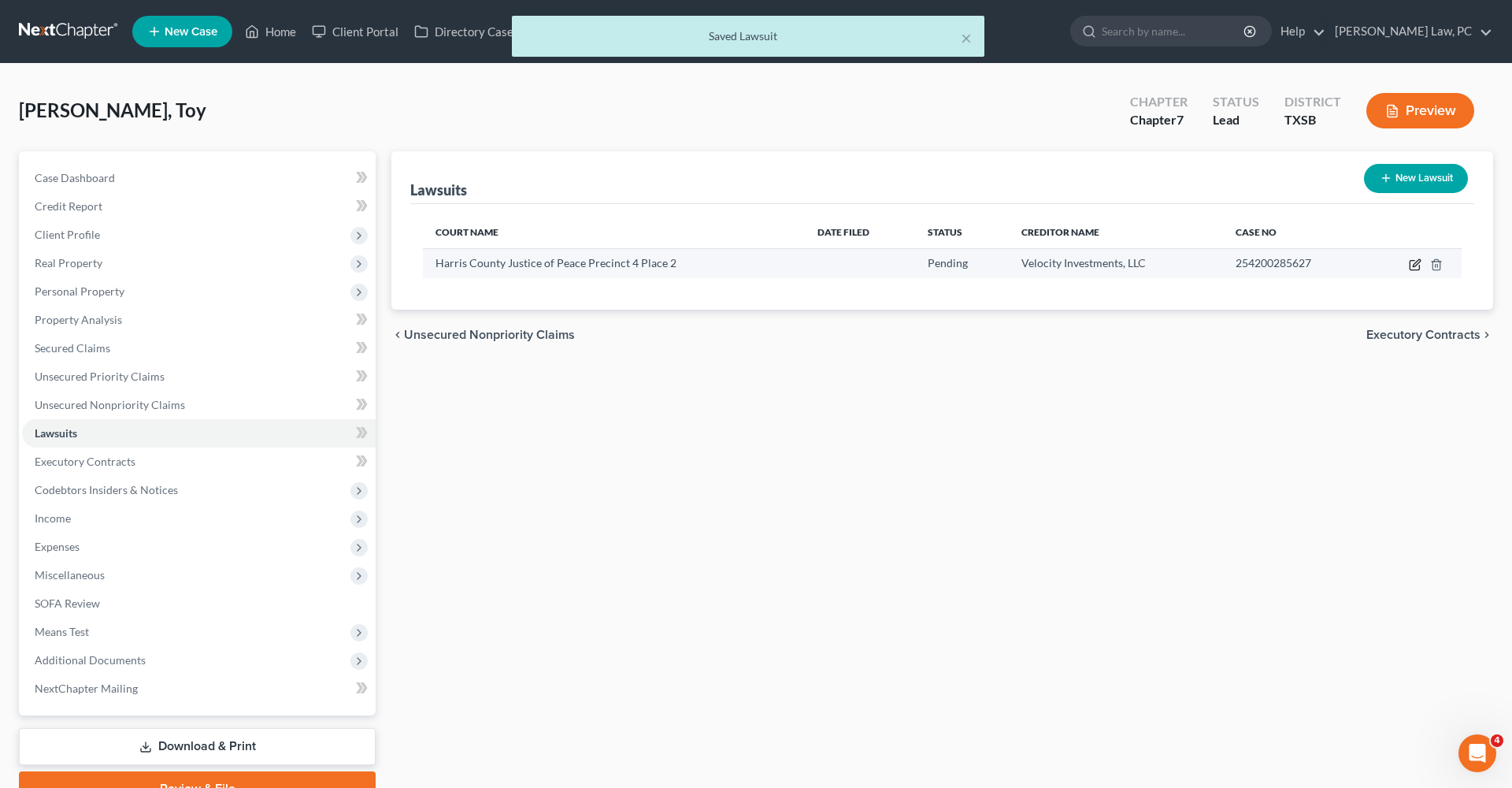
click at [1416, 266] on icon "button" at bounding box center [1415, 265] width 13 height 13
select select "45"
select select "0"
select select "4"
select select "45"
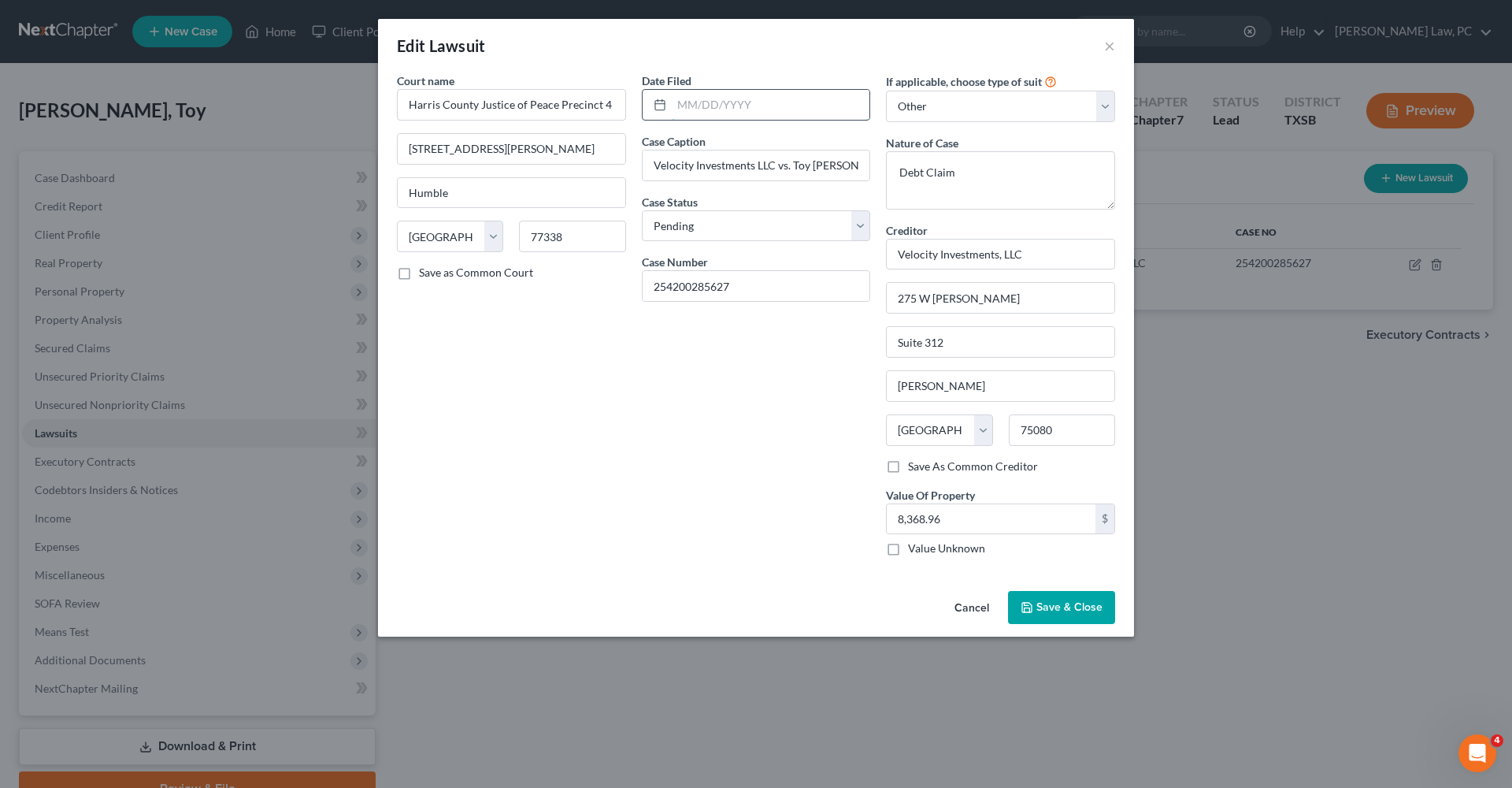
click at [694, 101] on input "text" at bounding box center [771, 104] width 198 height 30
type input "07/11/2025"
click at [1066, 603] on span "Save & Close" at bounding box center [1070, 607] width 66 height 13
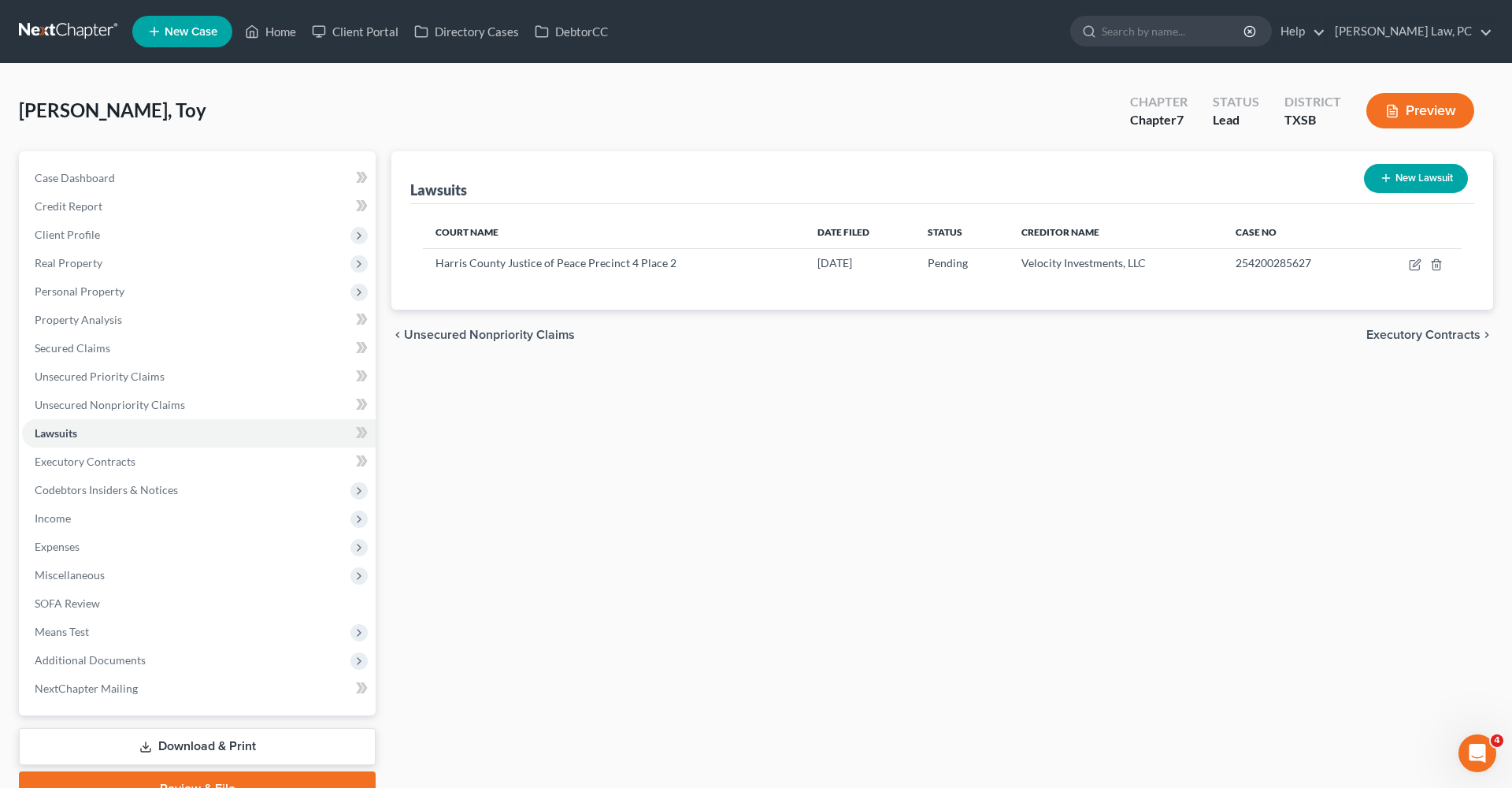
click at [1377, 183] on button "New Lawsuit" at bounding box center [1417, 178] width 104 height 29
select select "0"
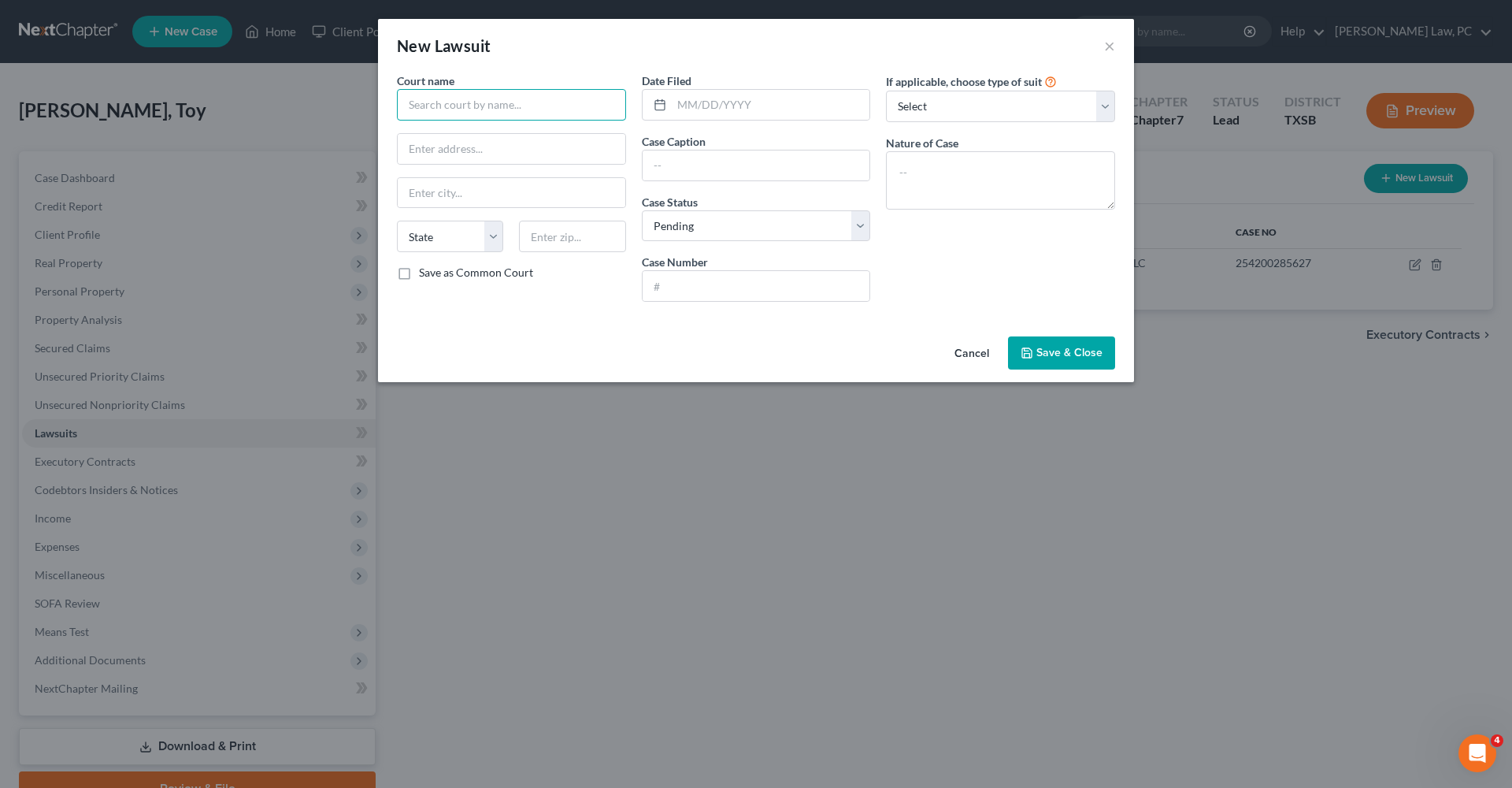
click at [530, 101] on input "text" at bounding box center [512, 105] width 229 height 32
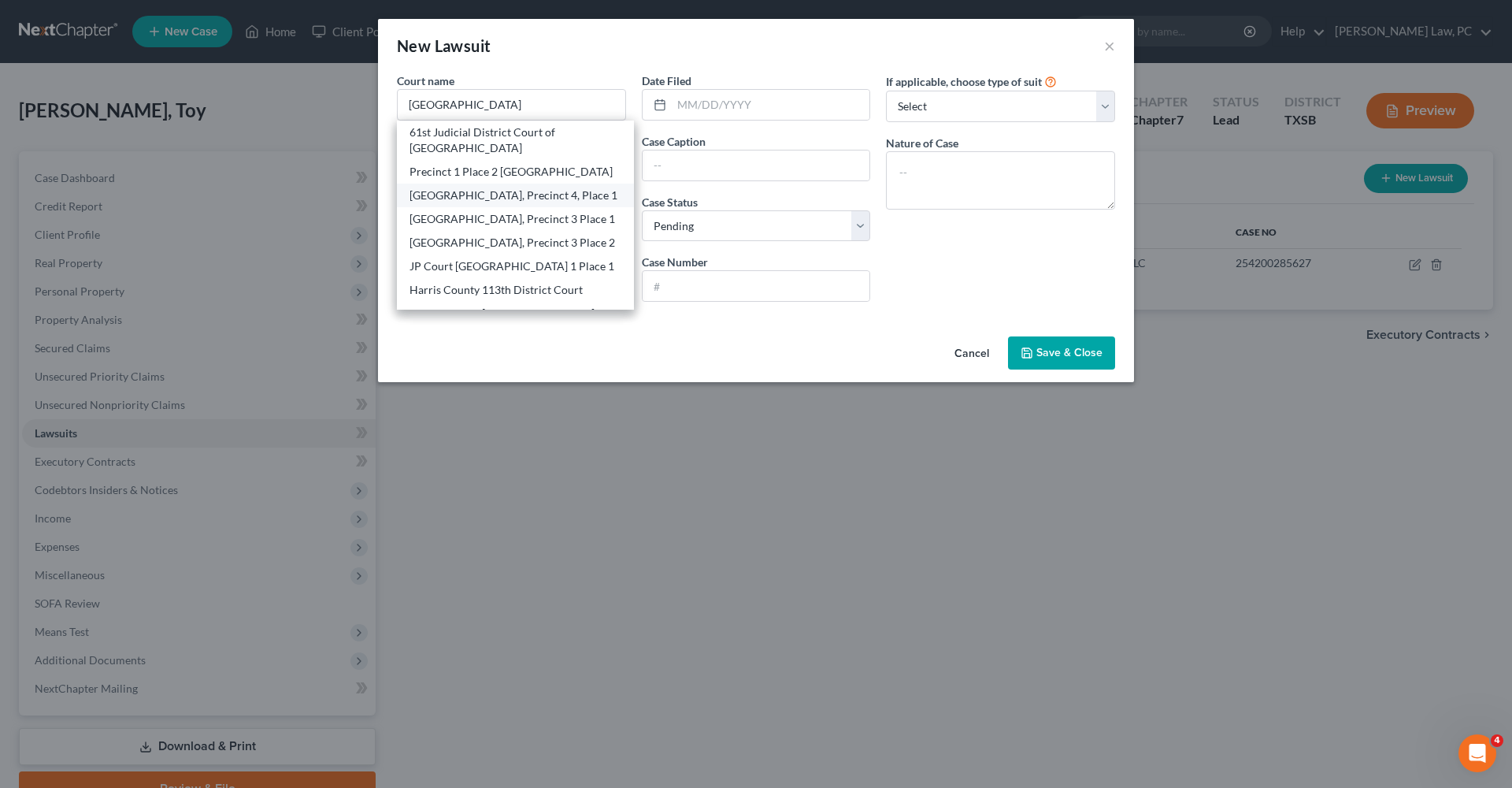
click at [578, 196] on div "JP Court Harris County, Precinct 4, Place 1" at bounding box center [516, 195] width 212 height 15
type input "JP Court Harris County, Precinct 4, Place 1"
type input "6831 Cypresswood Dr"
type input "Spring"
select select "45"
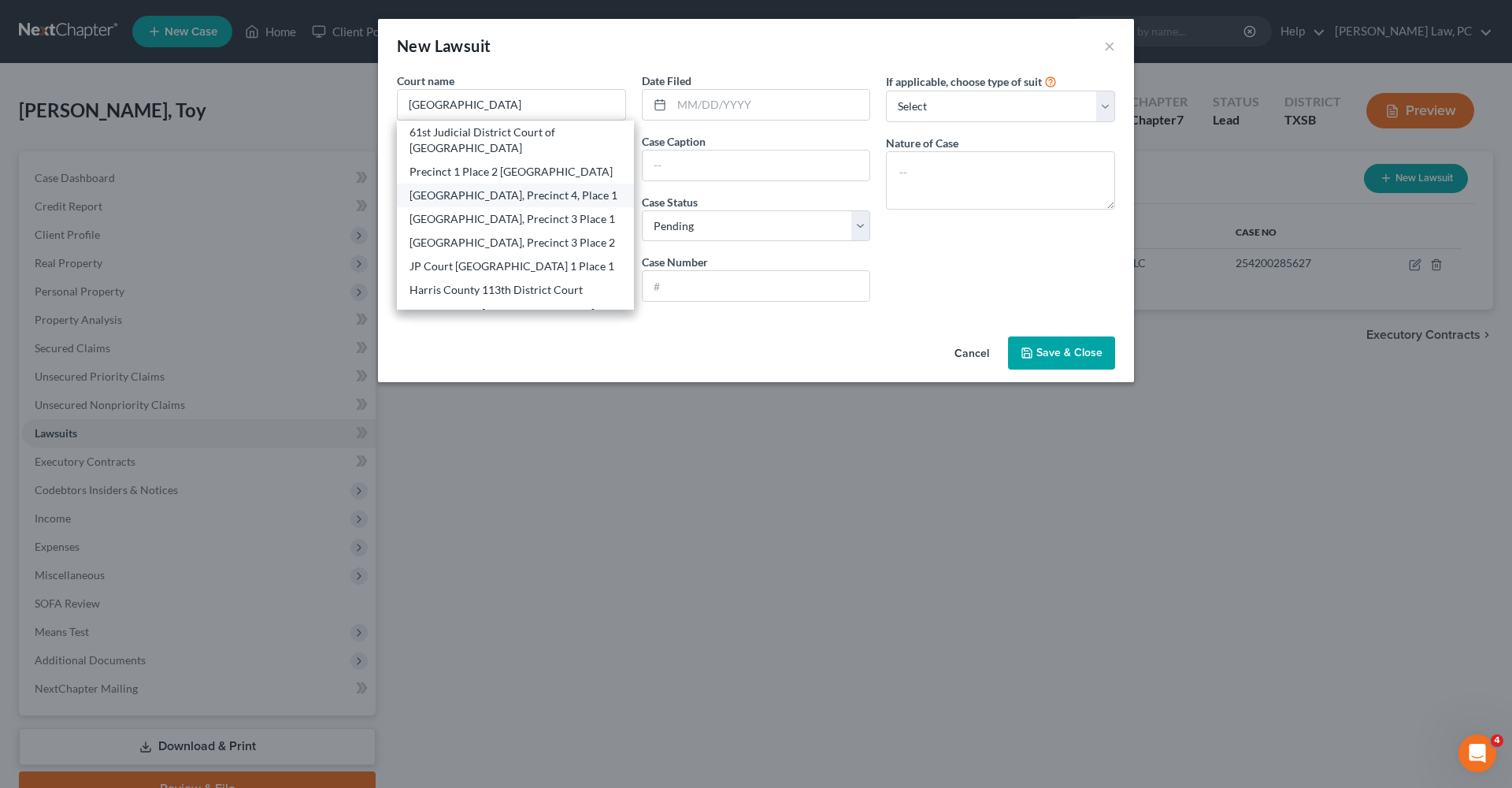
type input "77379"
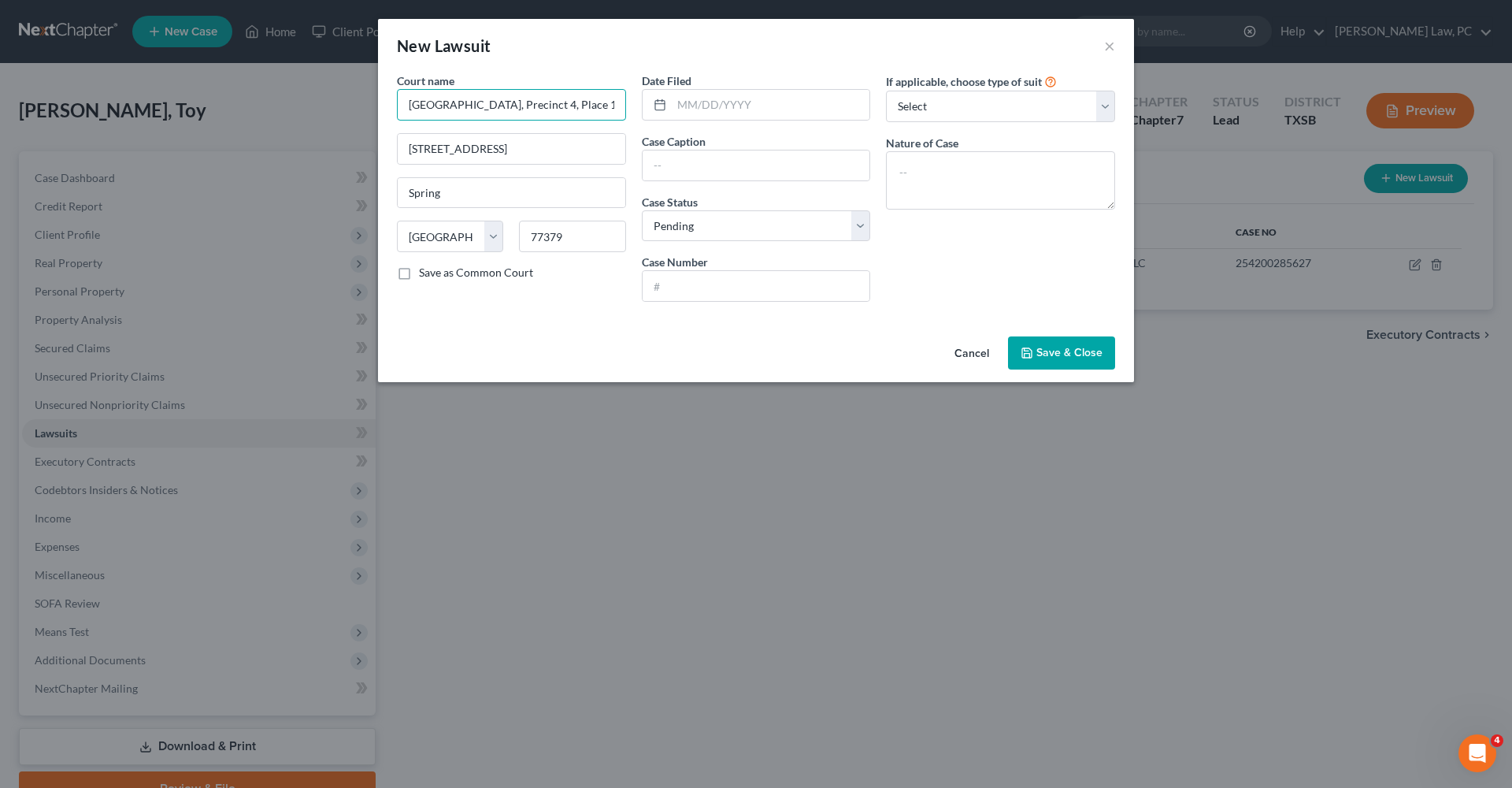
click at [423, 111] on input "JP Court Harris County, Precinct 4, Place 1" at bounding box center [512, 105] width 229 height 32
drag, startPoint x: 438, startPoint y: 106, endPoint x: 375, endPoint y: 106, distance: 63.0
click at [375, 106] on div "New Lawsuit × Court name * Court Harris County, Precinct 4, Place 1 JP Court Ha…" at bounding box center [756, 394] width 1512 height 788
click at [483, 108] on input "Harris County, Precinct 4, Place 1" at bounding box center [512, 105] width 229 height 32
click at [742, 107] on input "text" at bounding box center [771, 104] width 198 height 30
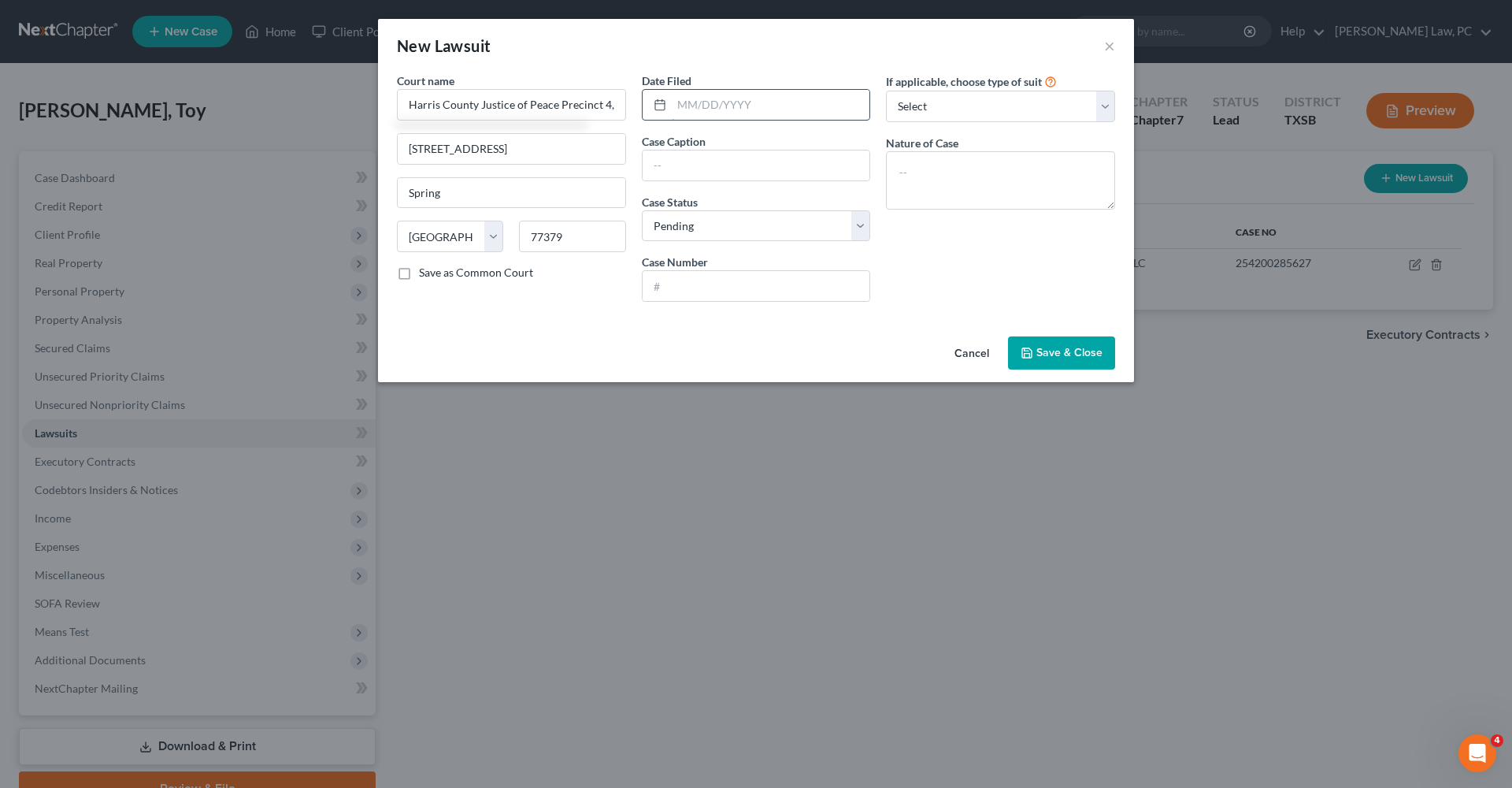
type input "Harris County Justice of Peace Precinct 4, Place 1"
click at [710, 282] on input "text" at bounding box center [756, 286] width 228 height 30
type input "244100384527"
click at [689, 164] on input "text" at bounding box center [756, 165] width 228 height 30
type input "Discover Bank vs. Toy Blackburn"
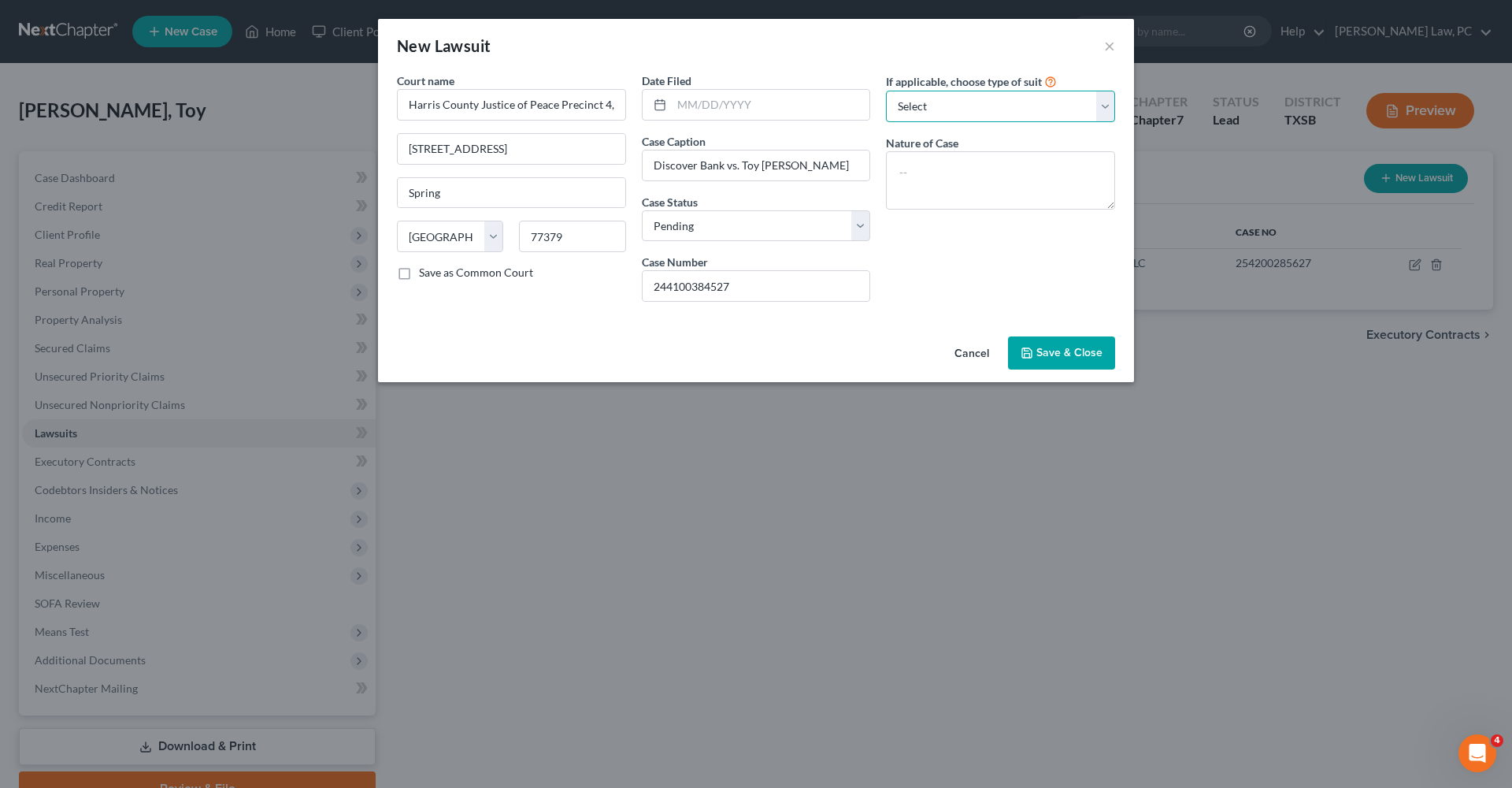
select select "4"
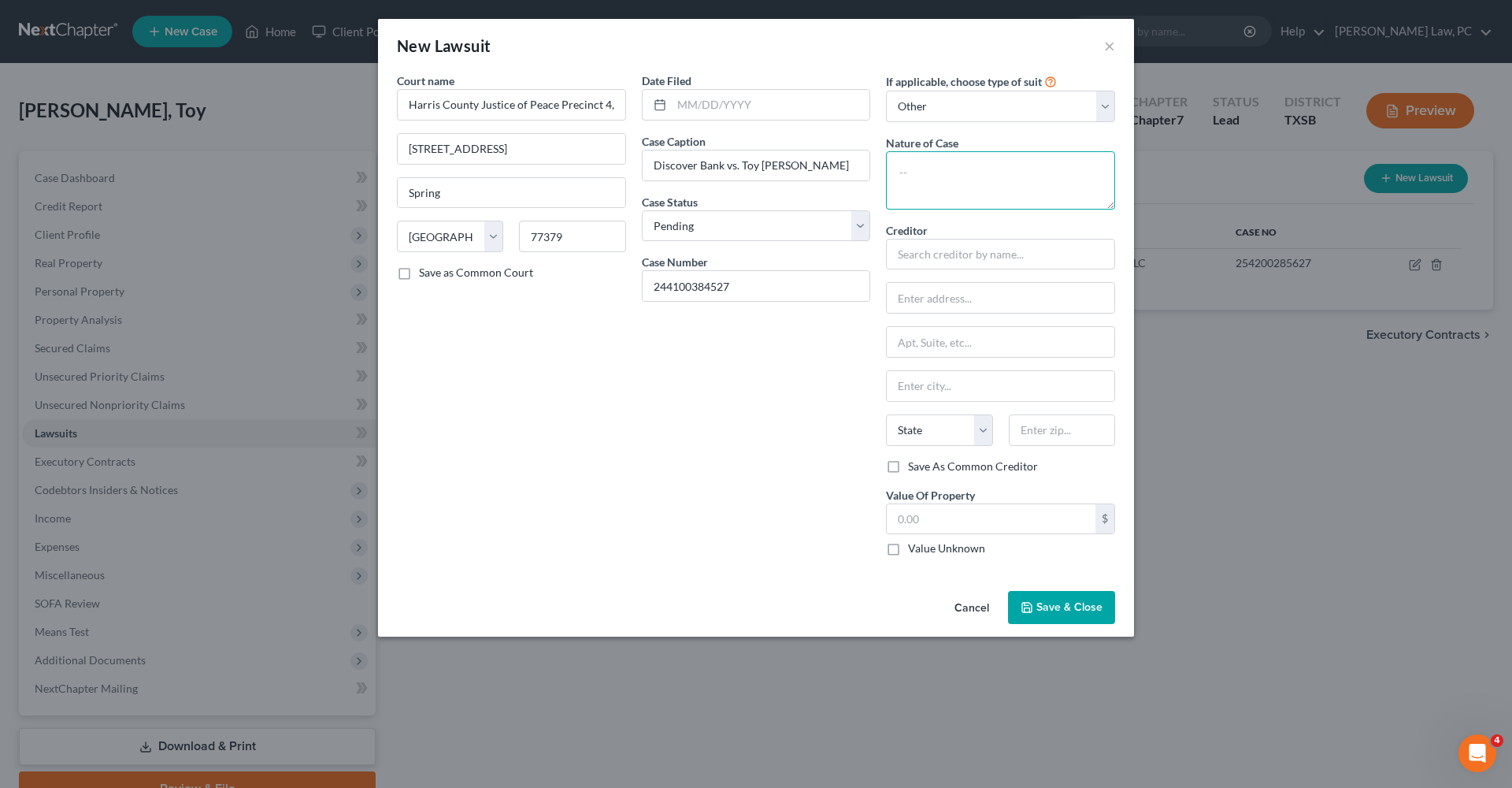
click at [920, 176] on textarea at bounding box center [1000, 180] width 229 height 59
type textarea "Debt Claim"
click at [949, 260] on input "text" at bounding box center [1000, 254] width 229 height 32
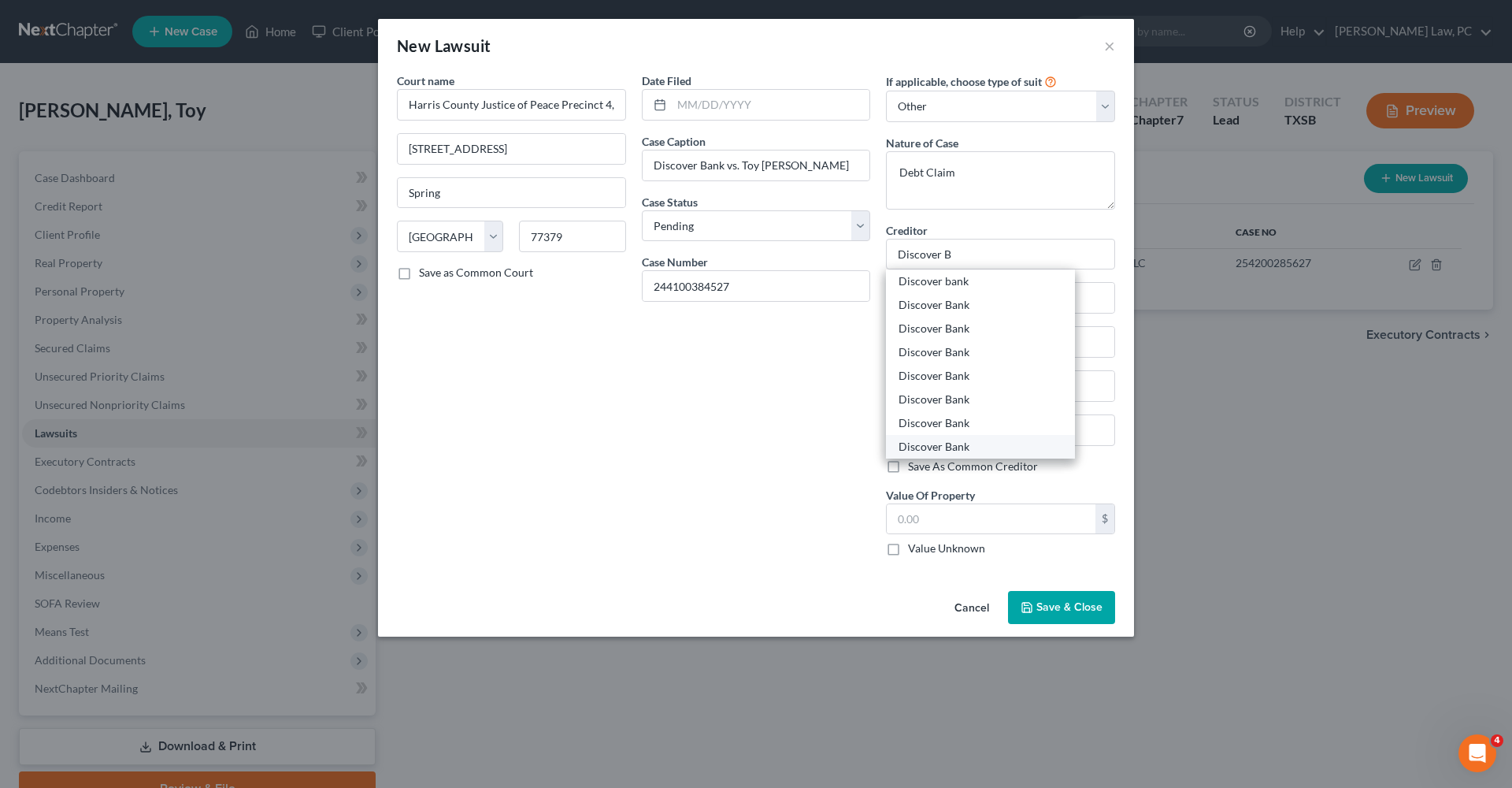
click at [970, 446] on div "Discover Bank" at bounding box center [980, 446] width 164 height 15
type input "Discover Bank"
type input "6500 New Albany Road"
type input "New Albany"
select select "36"
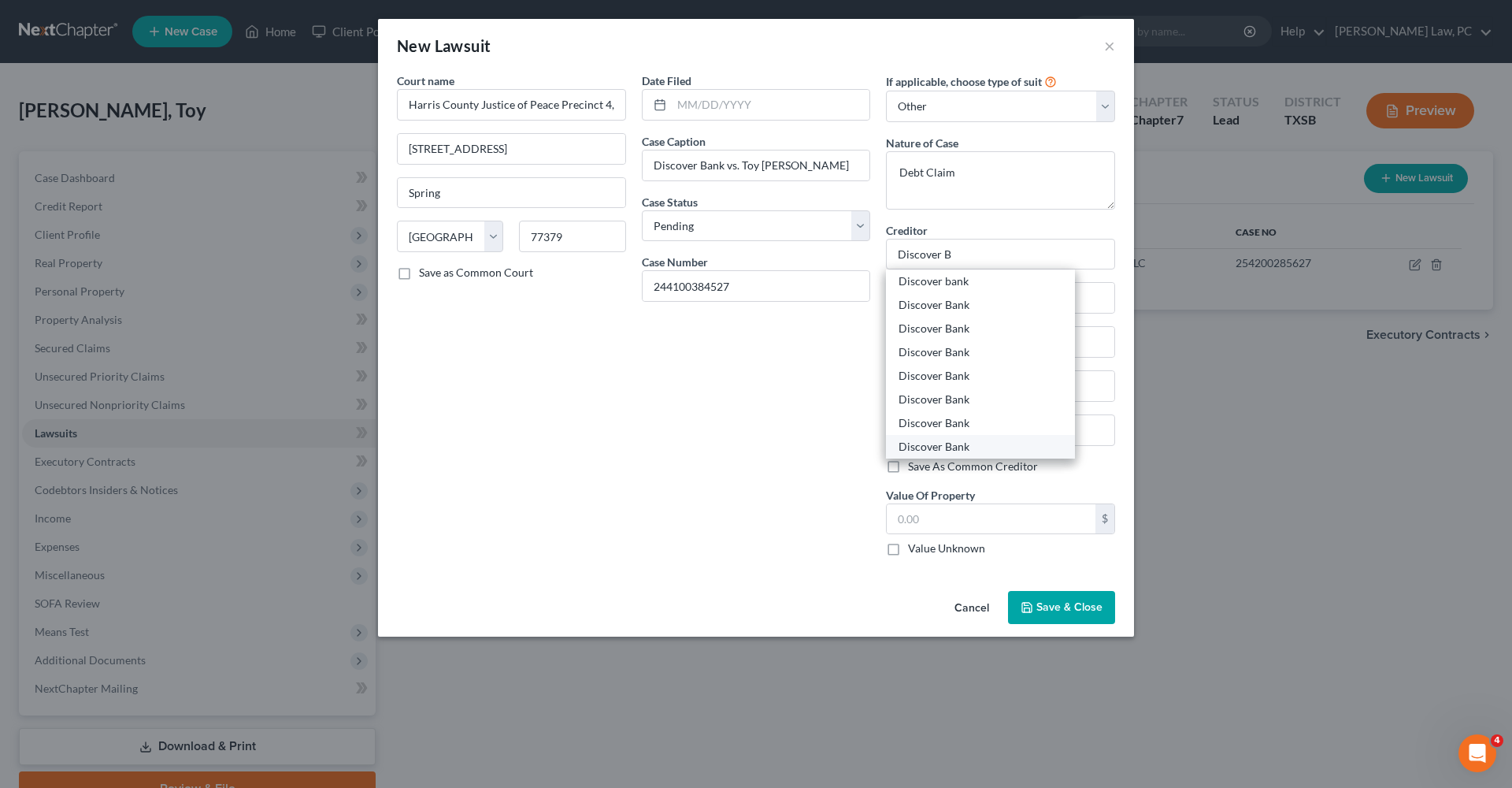
type input "43054"
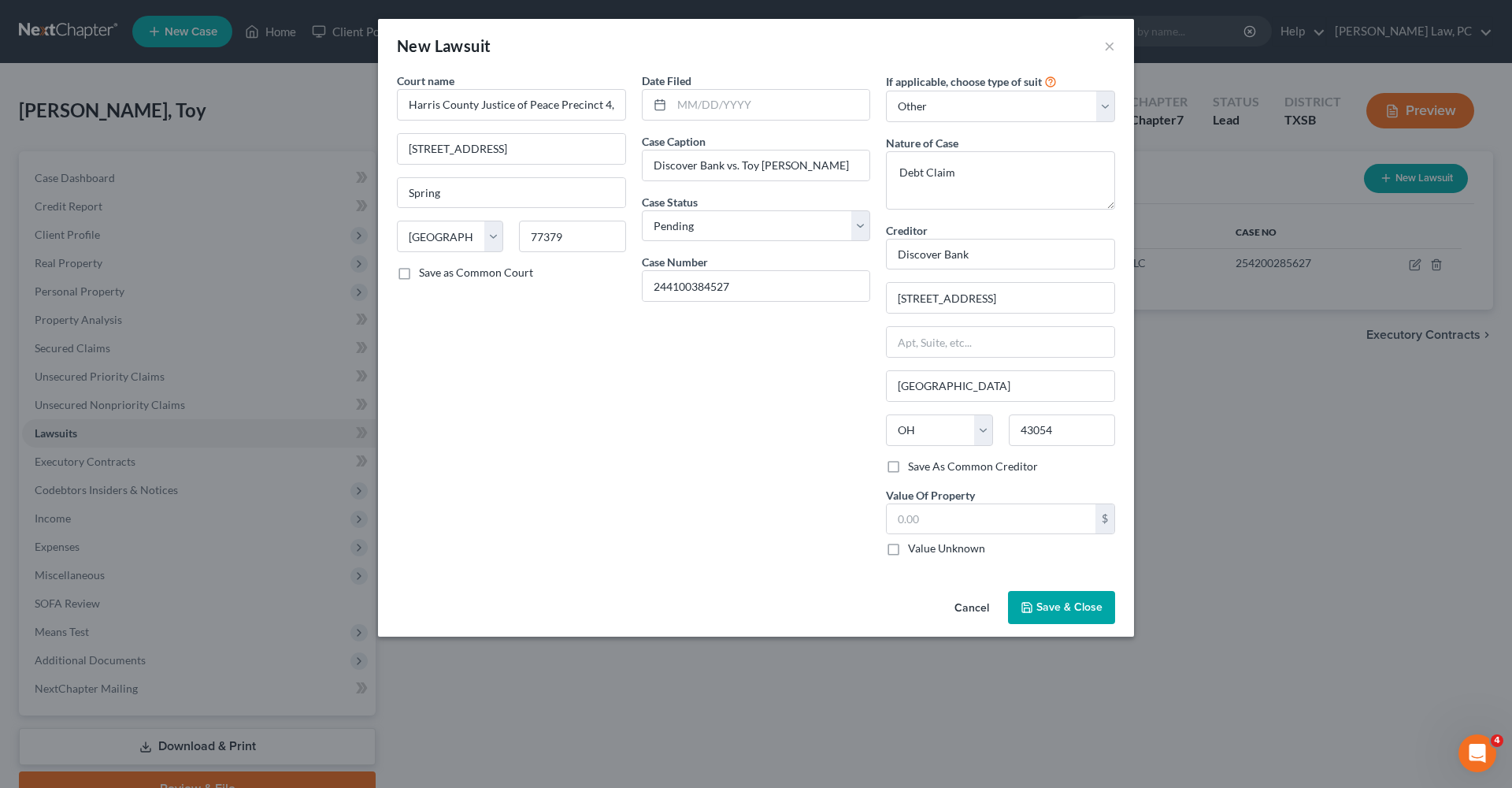
click at [1029, 606] on icon "button" at bounding box center [1026, 607] width 13 height 13
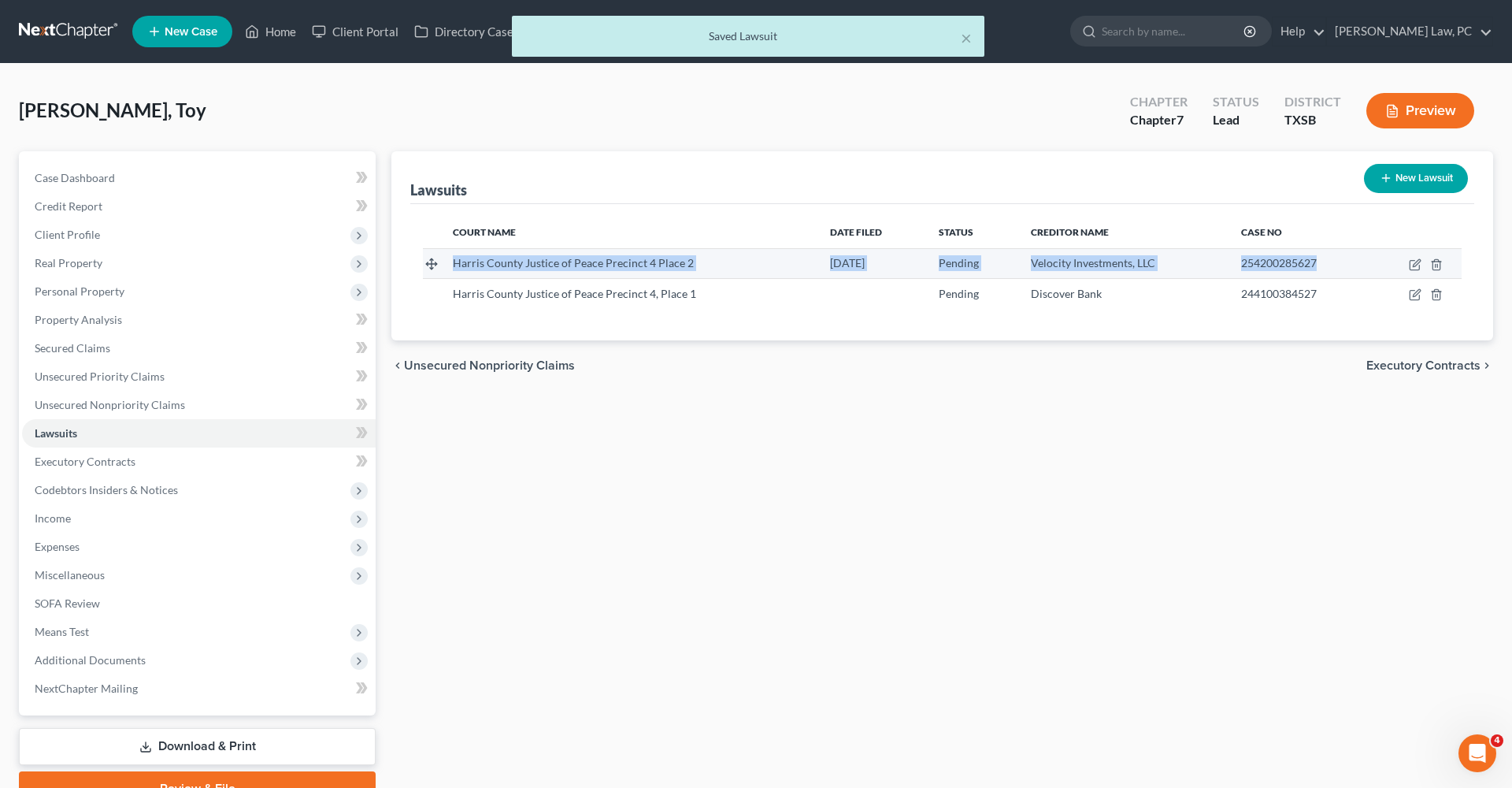
drag, startPoint x: 453, startPoint y: 263, endPoint x: 1327, endPoint y: 267, distance: 874.0
click at [1327, 267] on tr "Harris County Justice of Peace Precinct 4 Place 2 07/11/2025 Pending Velocity I…" at bounding box center [943, 263] width 1039 height 30
copy tr "Harris County Justice of Peace Precinct 4 Place 2 07/11/2025 Pending Velocity I…"
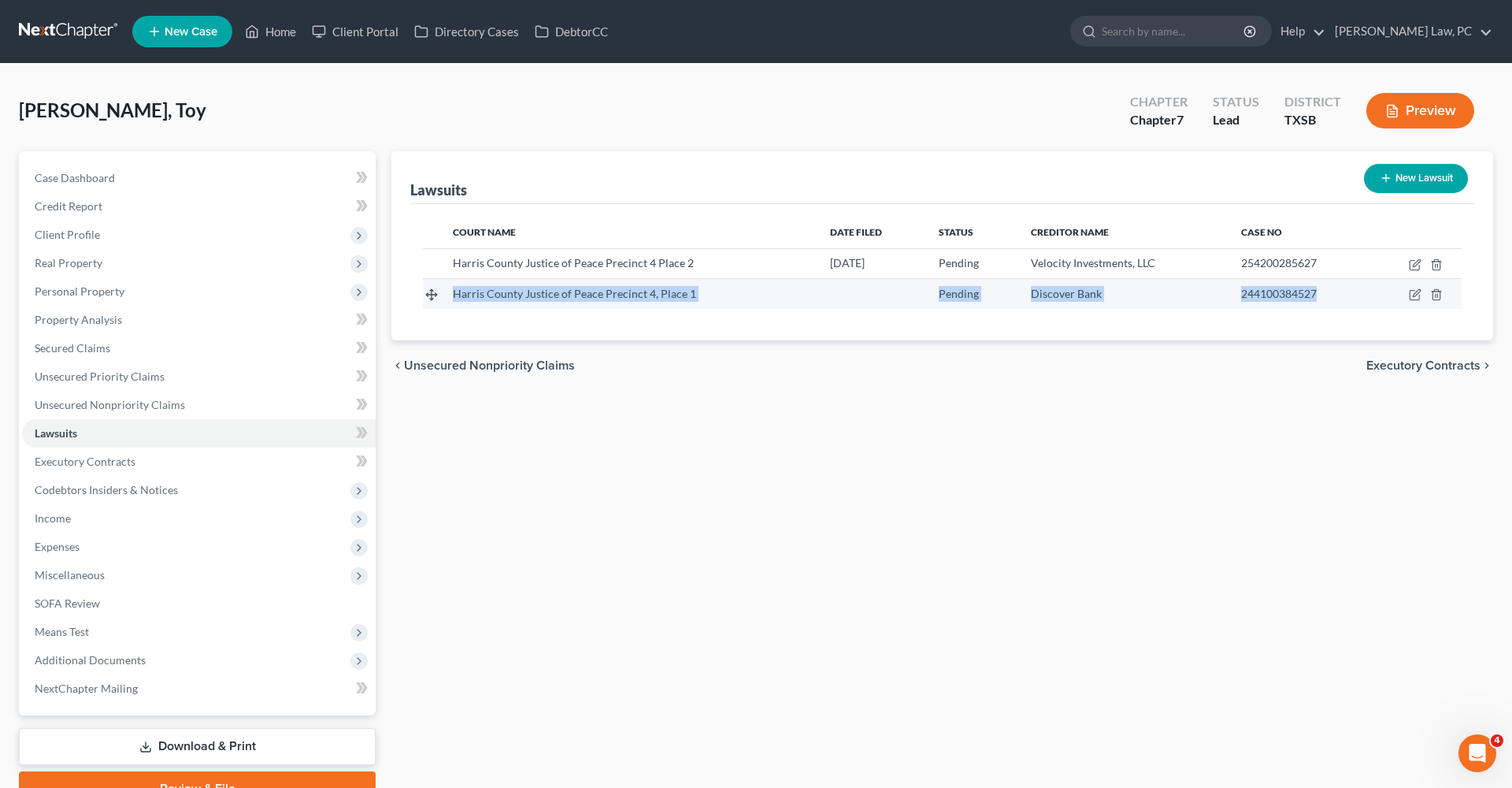
drag, startPoint x: 453, startPoint y: 293, endPoint x: 1326, endPoint y: 293, distance: 873.0
click at [1326, 293] on tr "Harris County Justice of Peace Precinct 4, Place 1 Pending Discover Bank 244100…" at bounding box center [943, 293] width 1039 height 30
copy tr "Harris County Justice of Peace Precinct 4, Place 1 Pending Discover Bank 244100…"
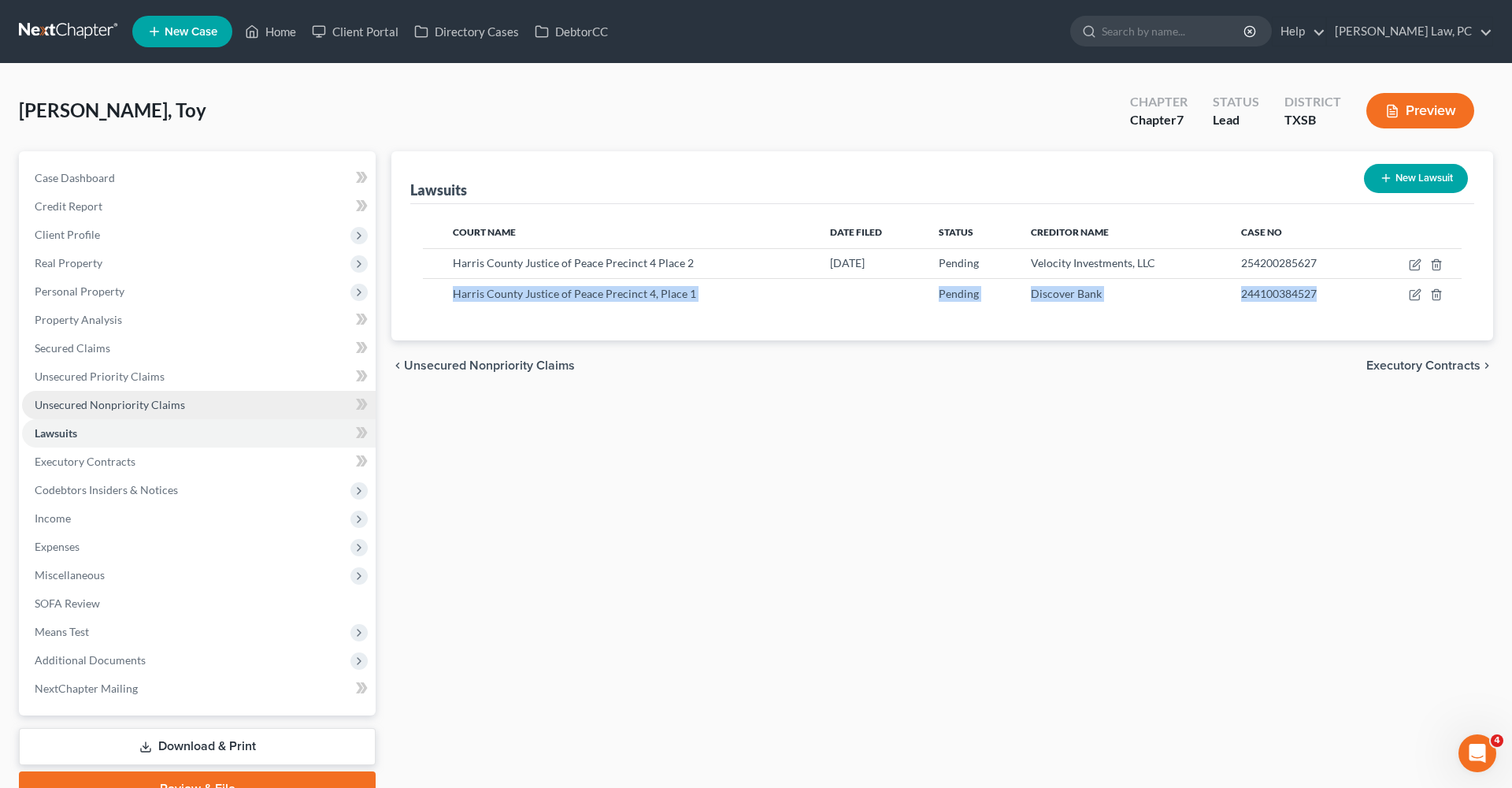
click at [76, 411] on span "Unsecured Nonpriority Claims" at bounding box center [110, 405] width 150 height 13
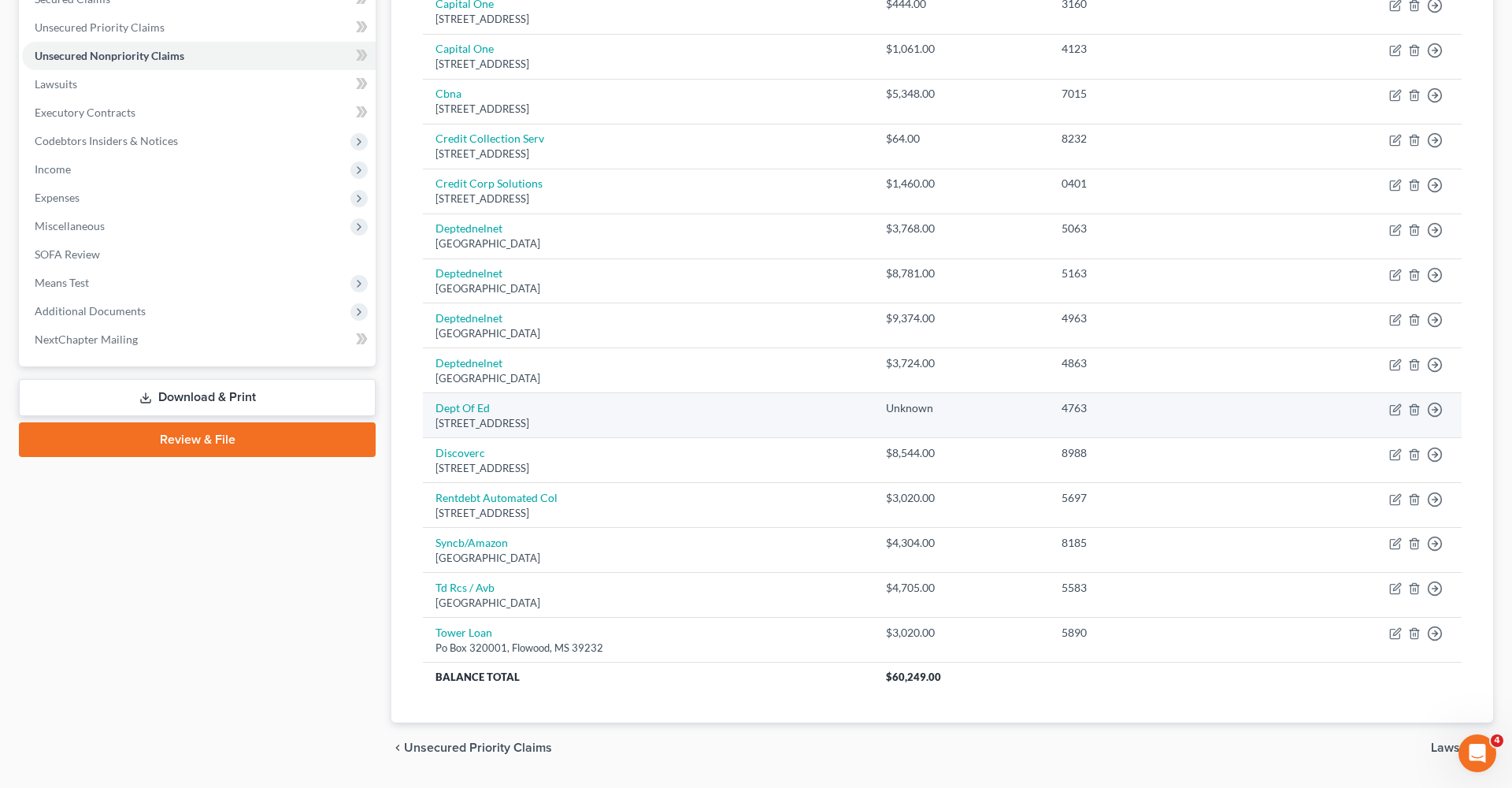
scroll to position [351, 0]
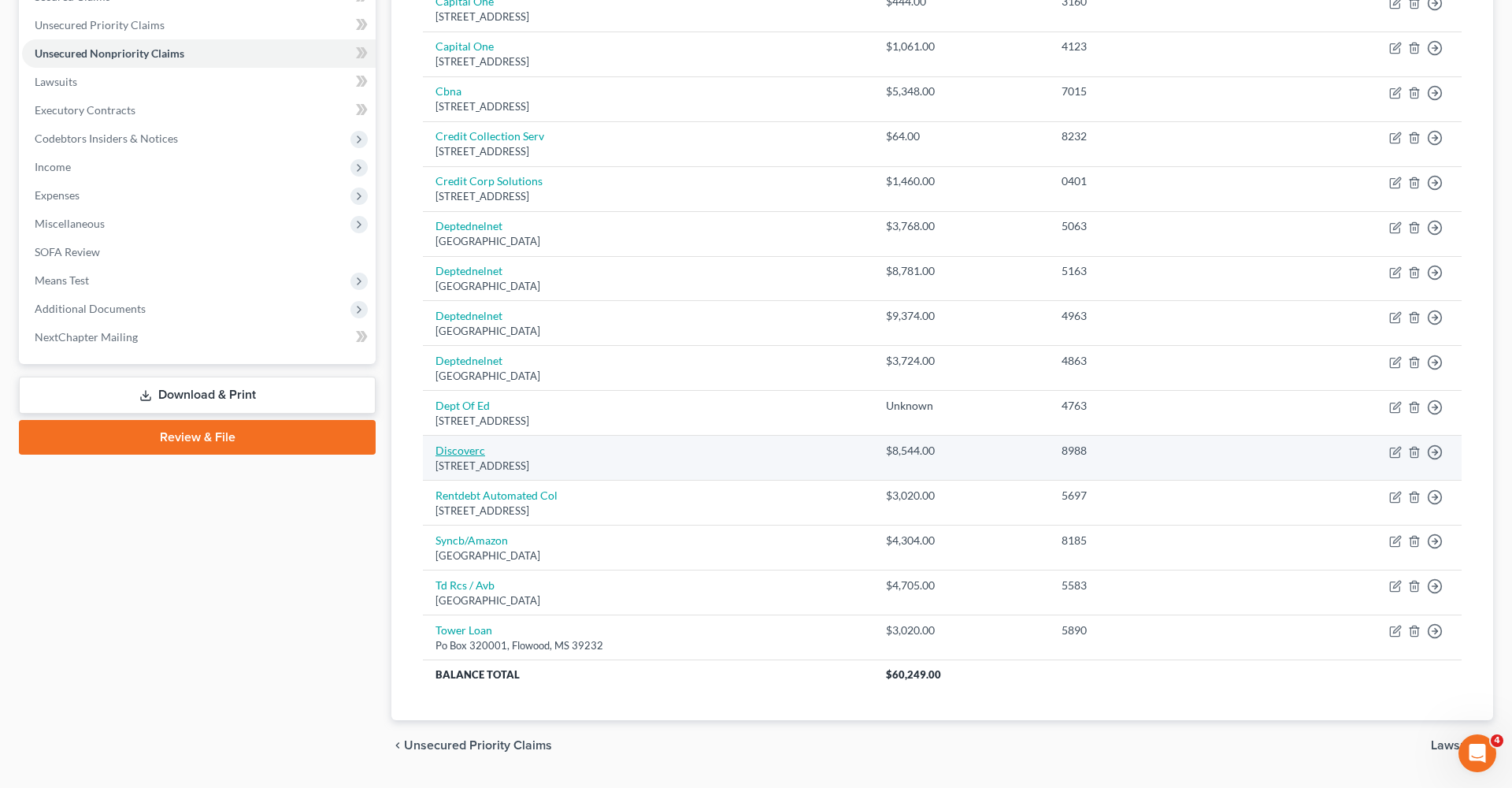
click at [469, 447] on link "Discoverc" at bounding box center [461, 450] width 50 height 13
select select "46"
select select "2"
select select "0"
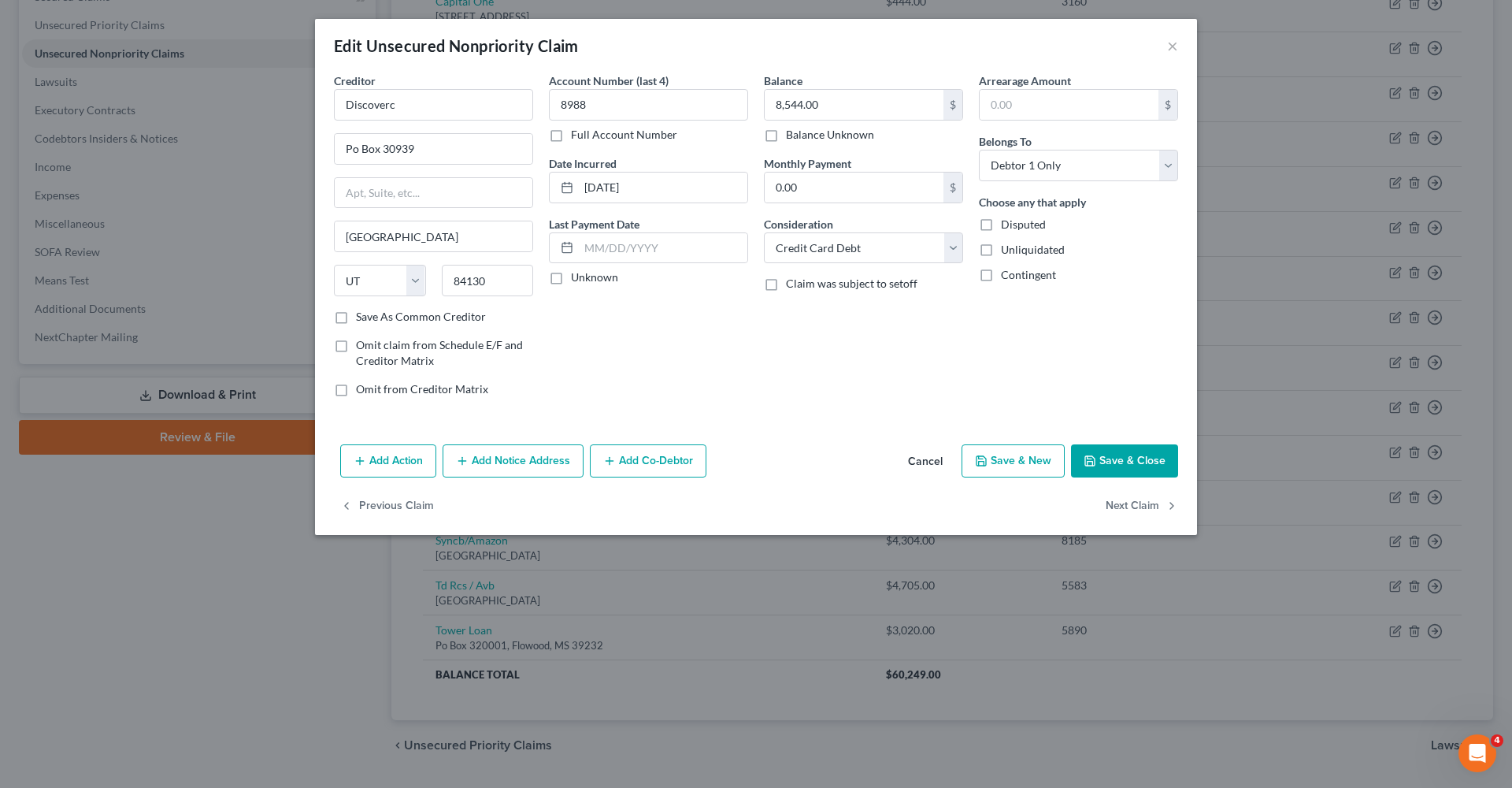
click at [1142, 455] on button "Save & Close" at bounding box center [1124, 461] width 107 height 33
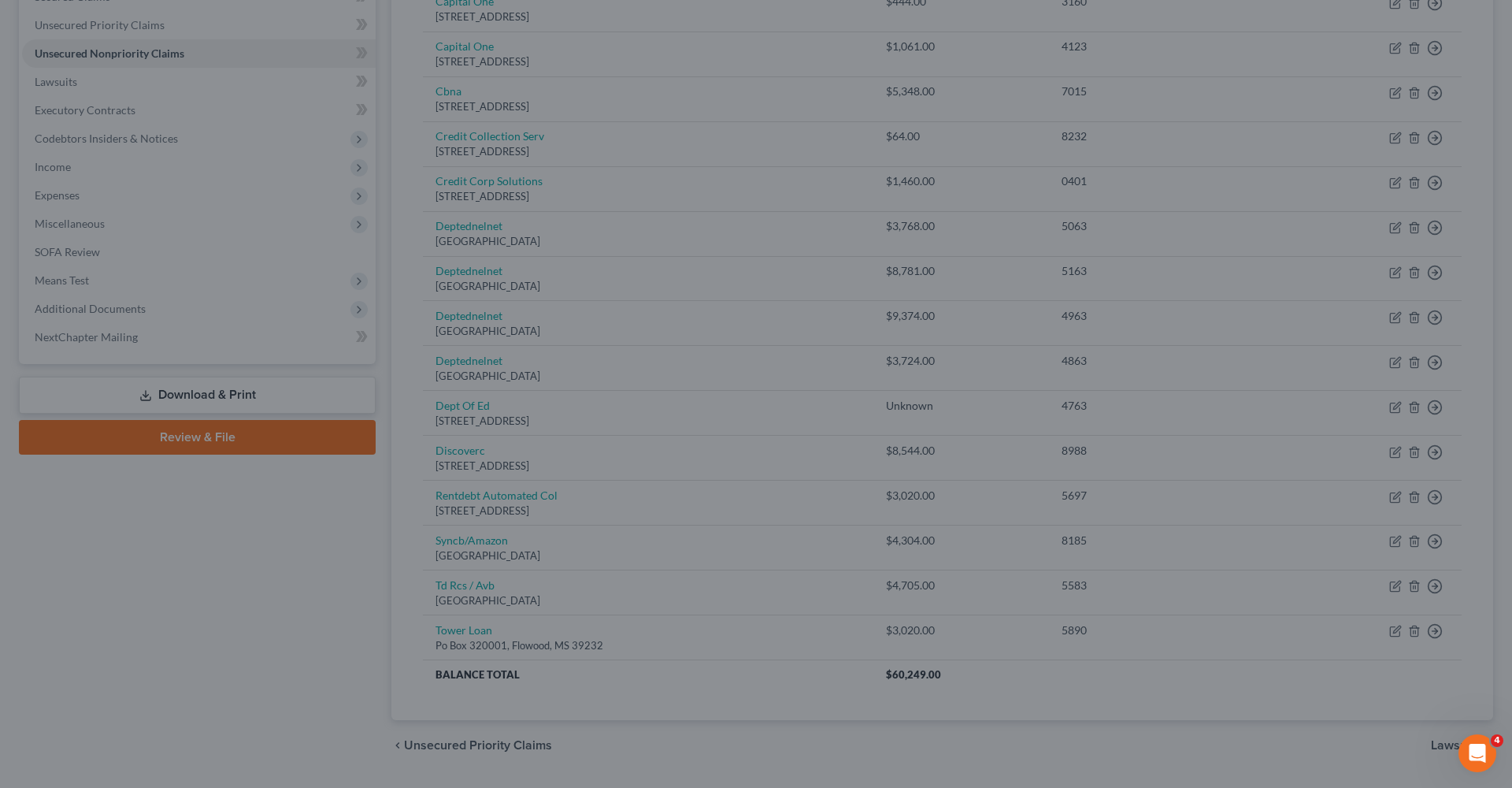
type input "0"
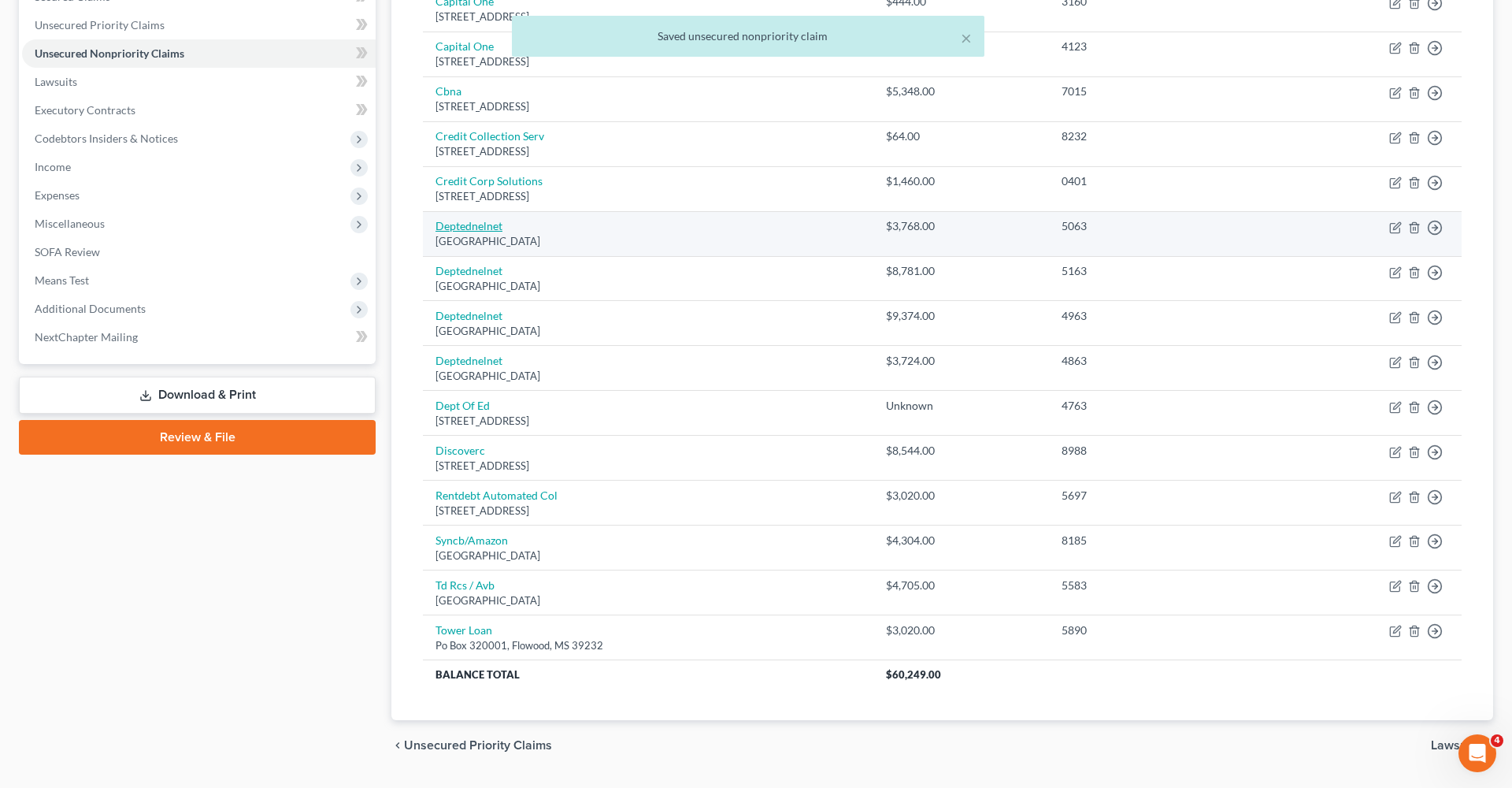
click at [467, 226] on link "Deptednelnet" at bounding box center [469, 226] width 67 height 13
select select "30"
select select "17"
select select "0"
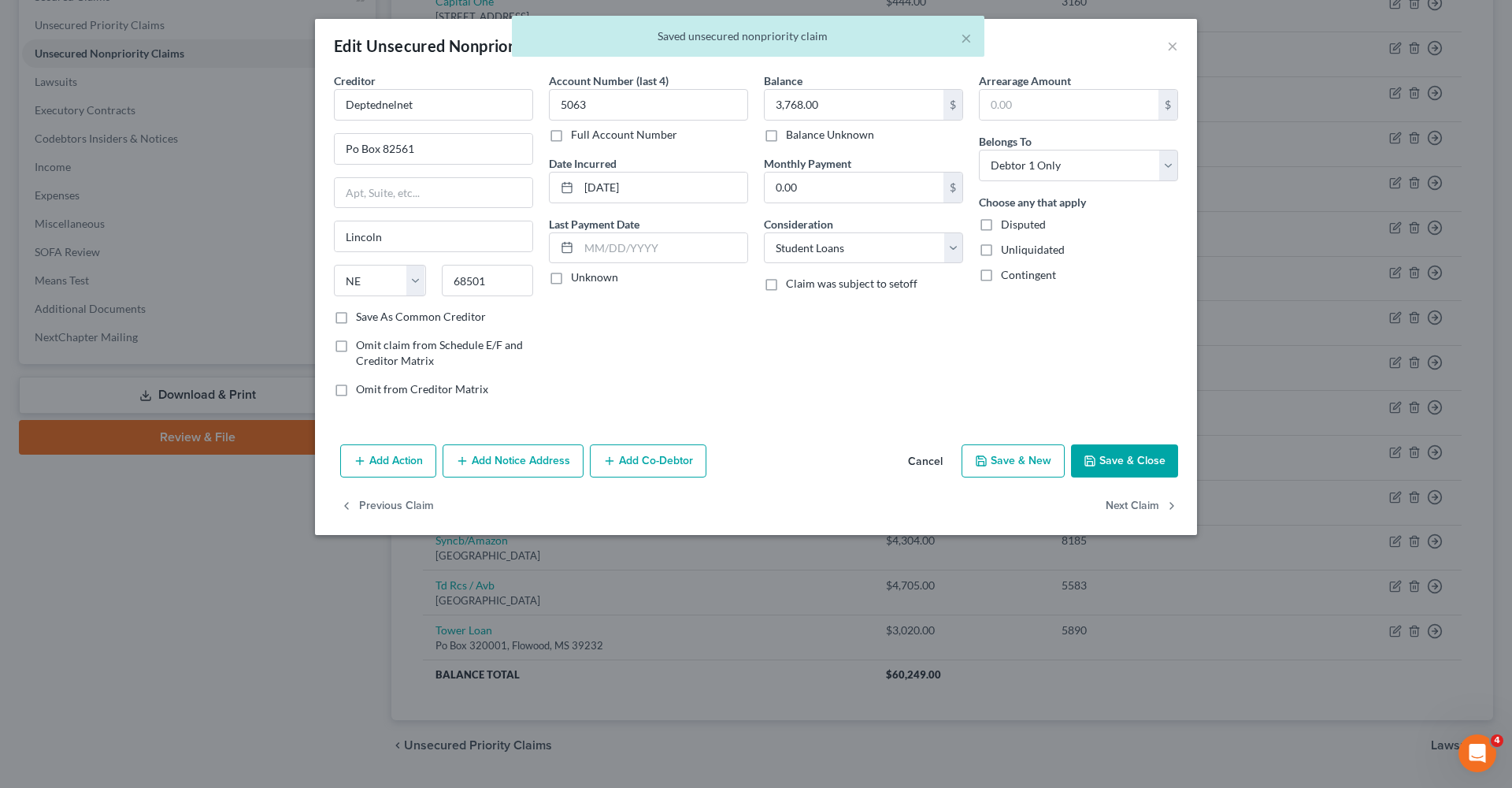
click at [1135, 468] on button "Save & Close" at bounding box center [1124, 461] width 107 height 33
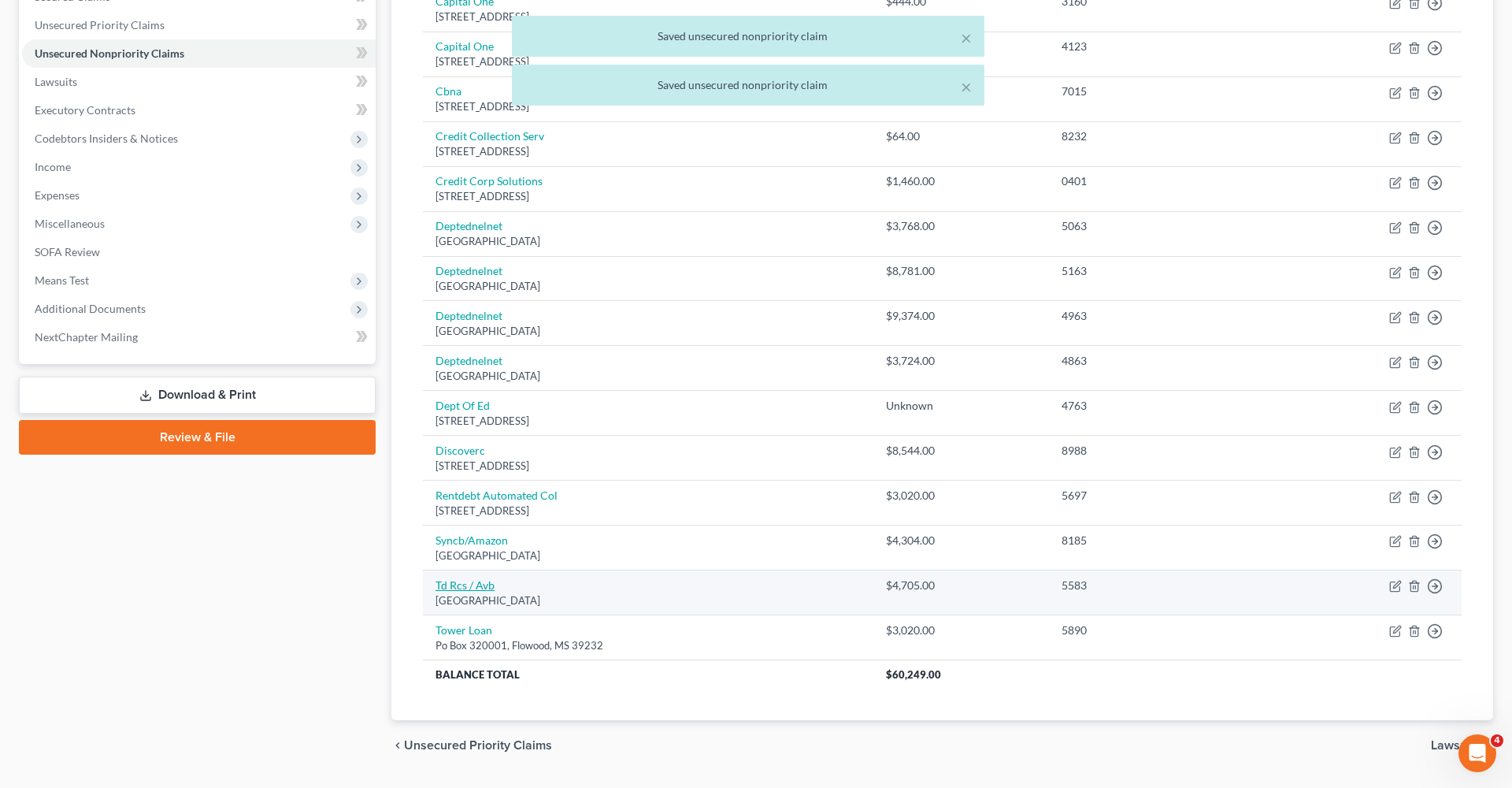
click at [484, 583] on link "Td Rcs / Avb" at bounding box center [465, 585] width 59 height 13
select select "42"
select select "1"
select select "0"
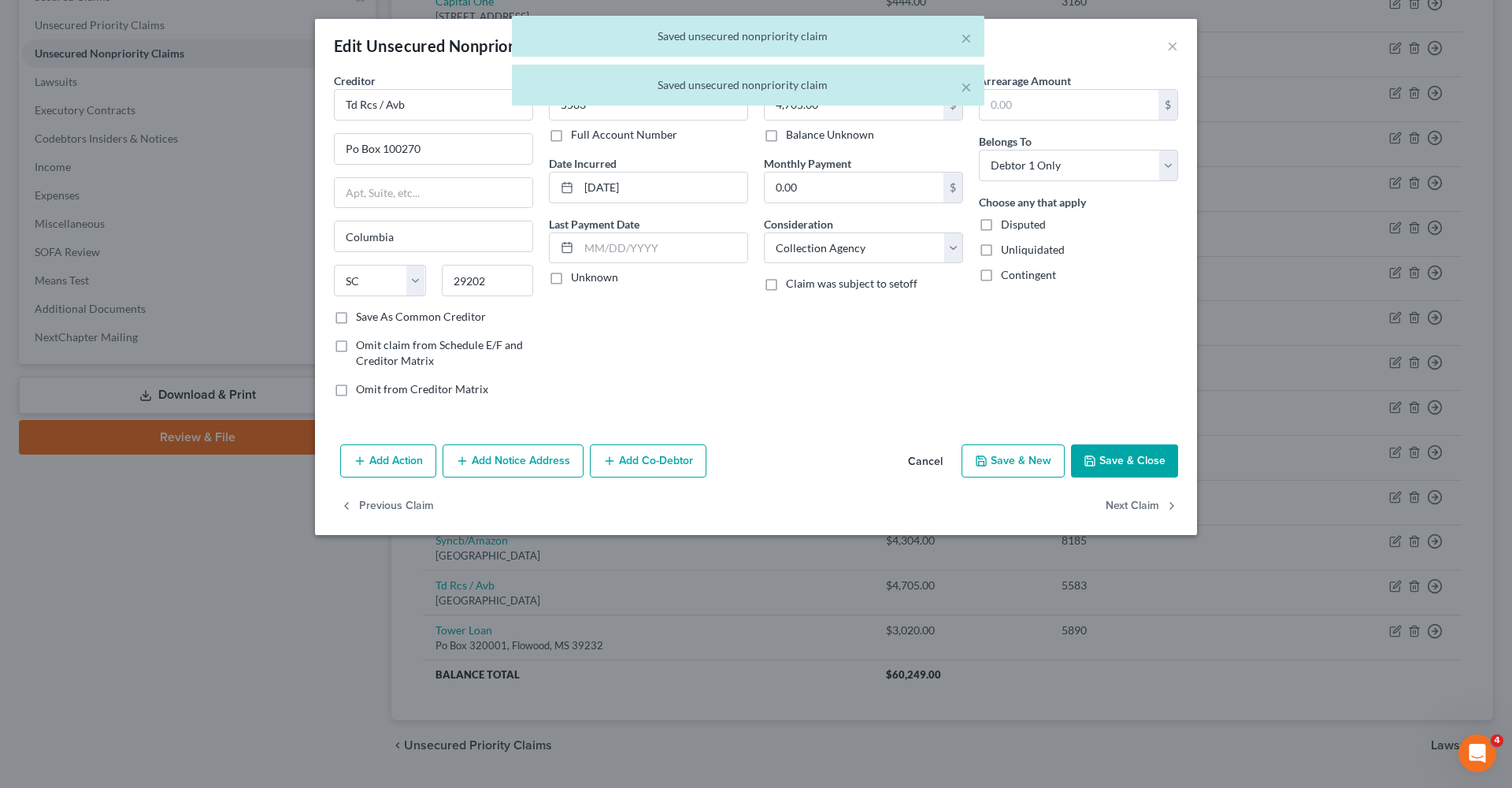
click at [1166, 452] on button "Save & Close" at bounding box center [1124, 461] width 107 height 33
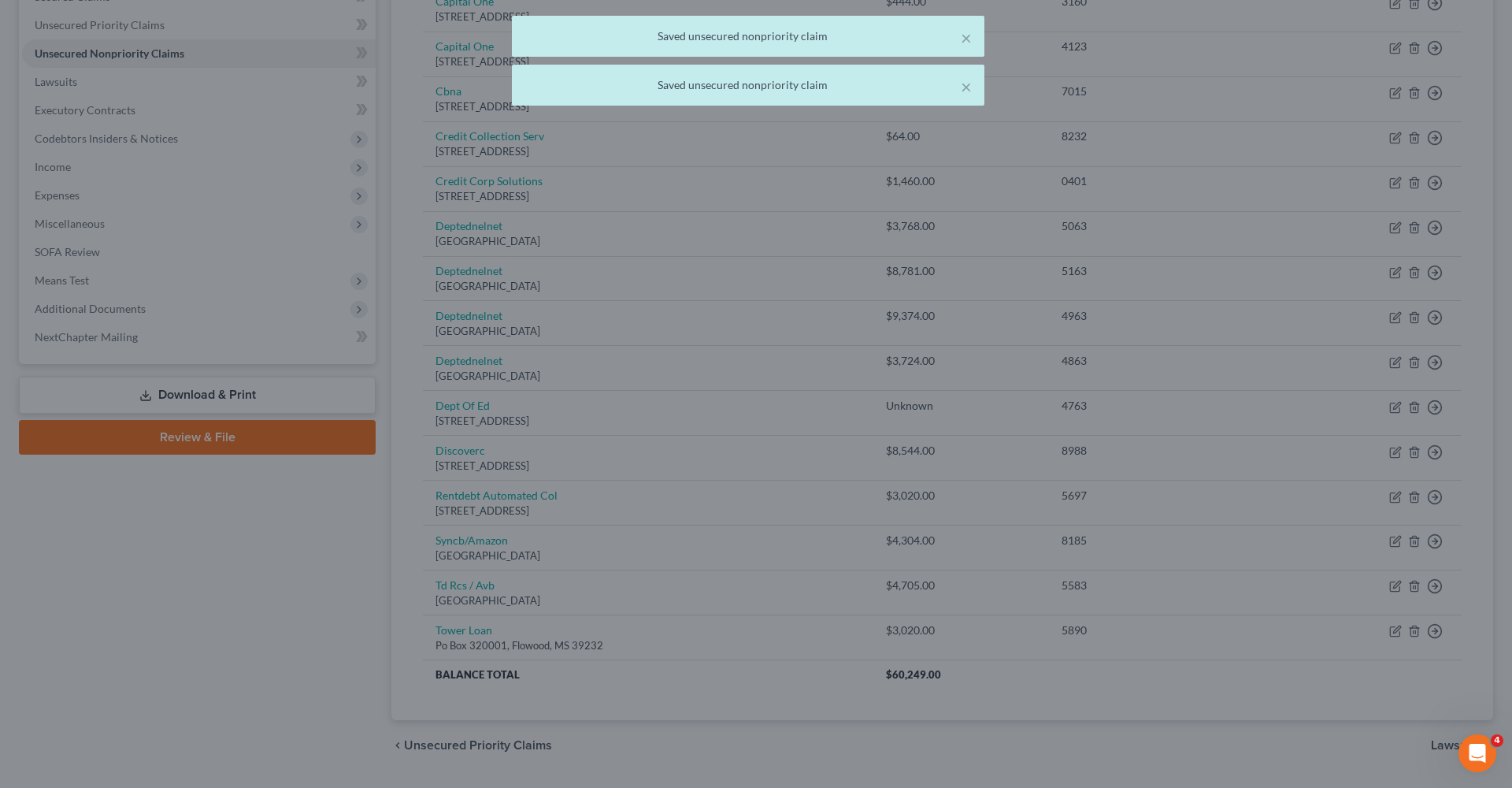
type input "0"
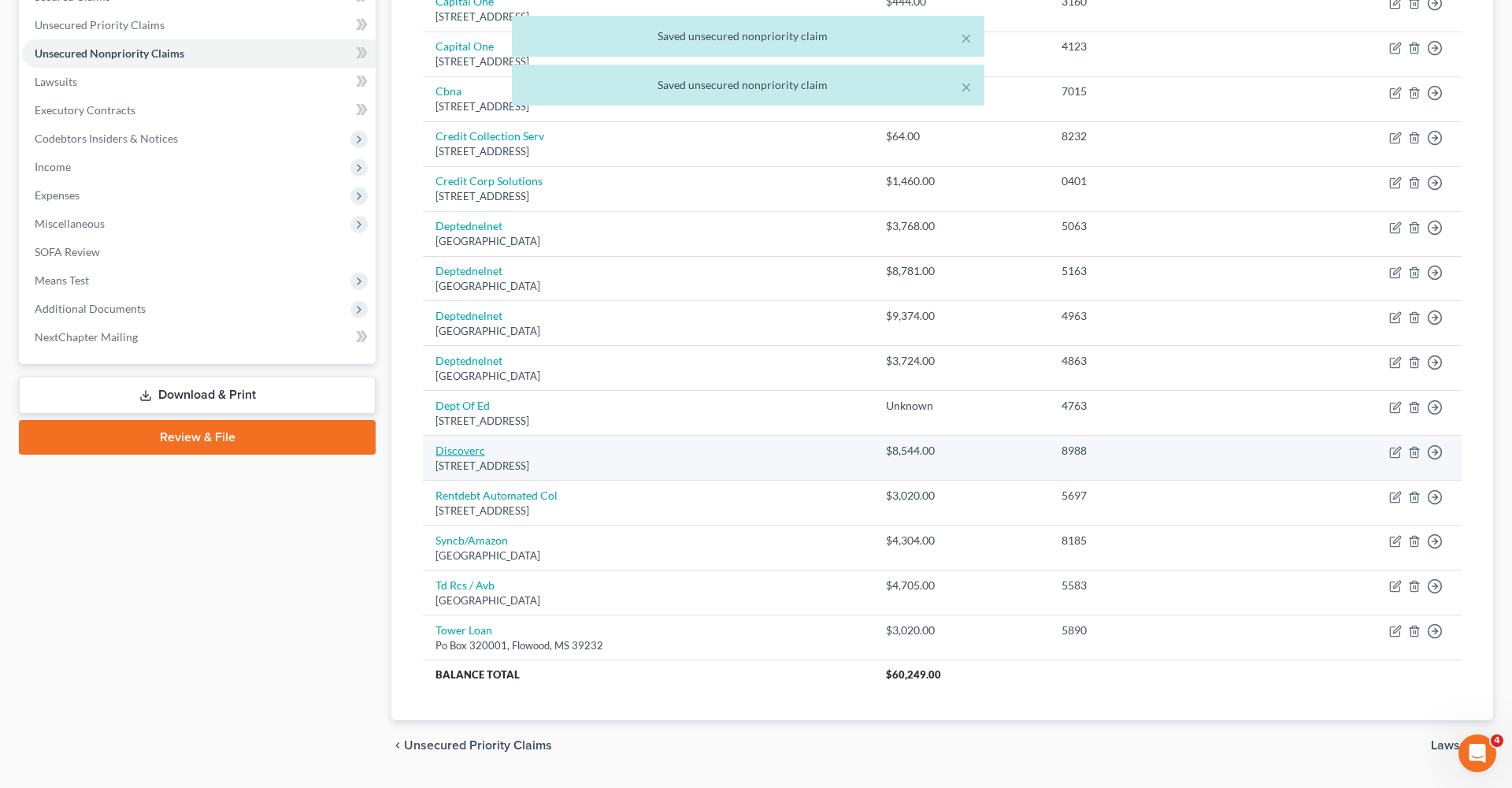
click at [472, 444] on link "Discoverc" at bounding box center [461, 450] width 50 height 13
select select "46"
select select "2"
select select "0"
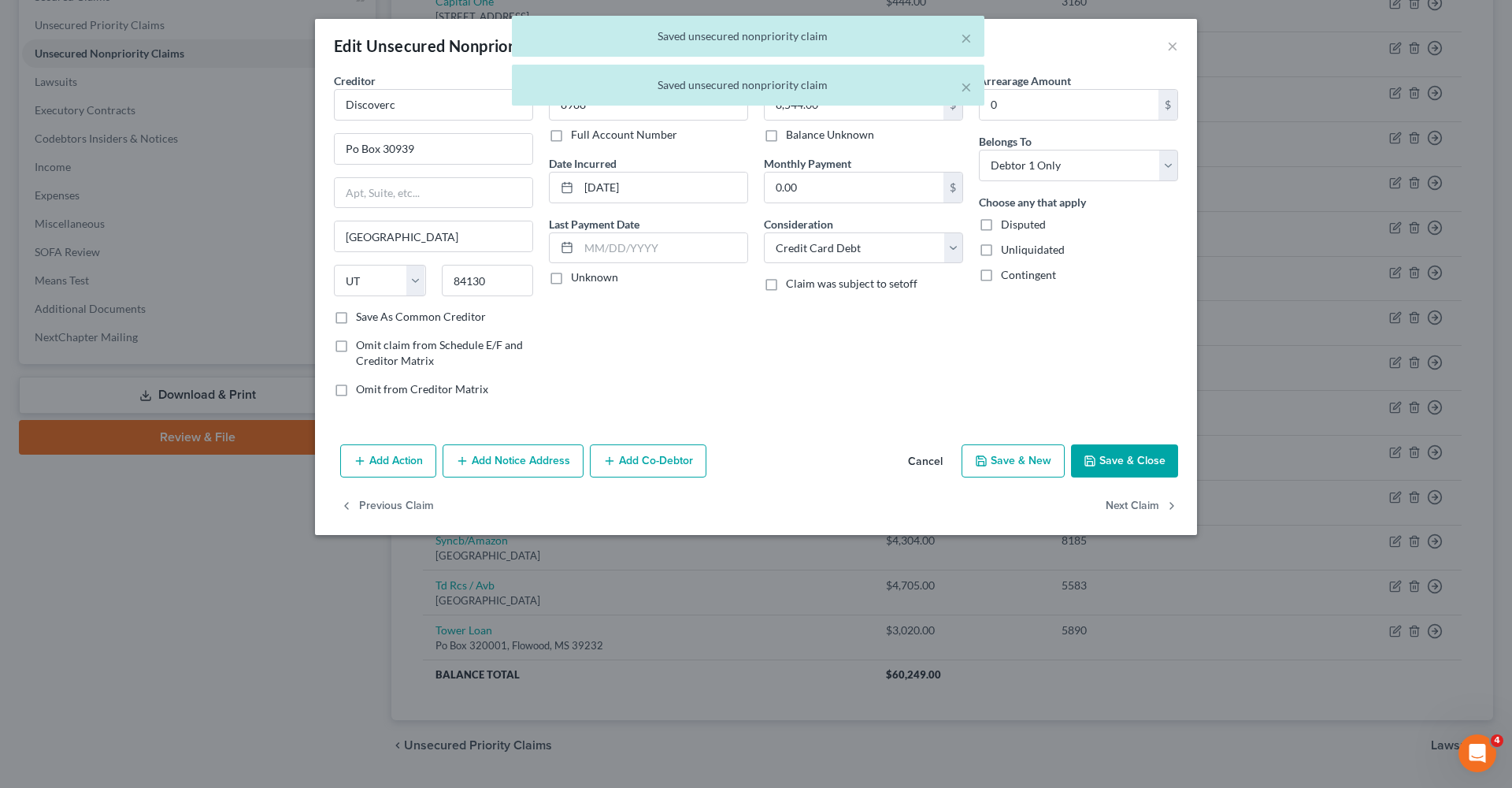
click at [1152, 458] on button "Save & Close" at bounding box center [1124, 461] width 107 height 33
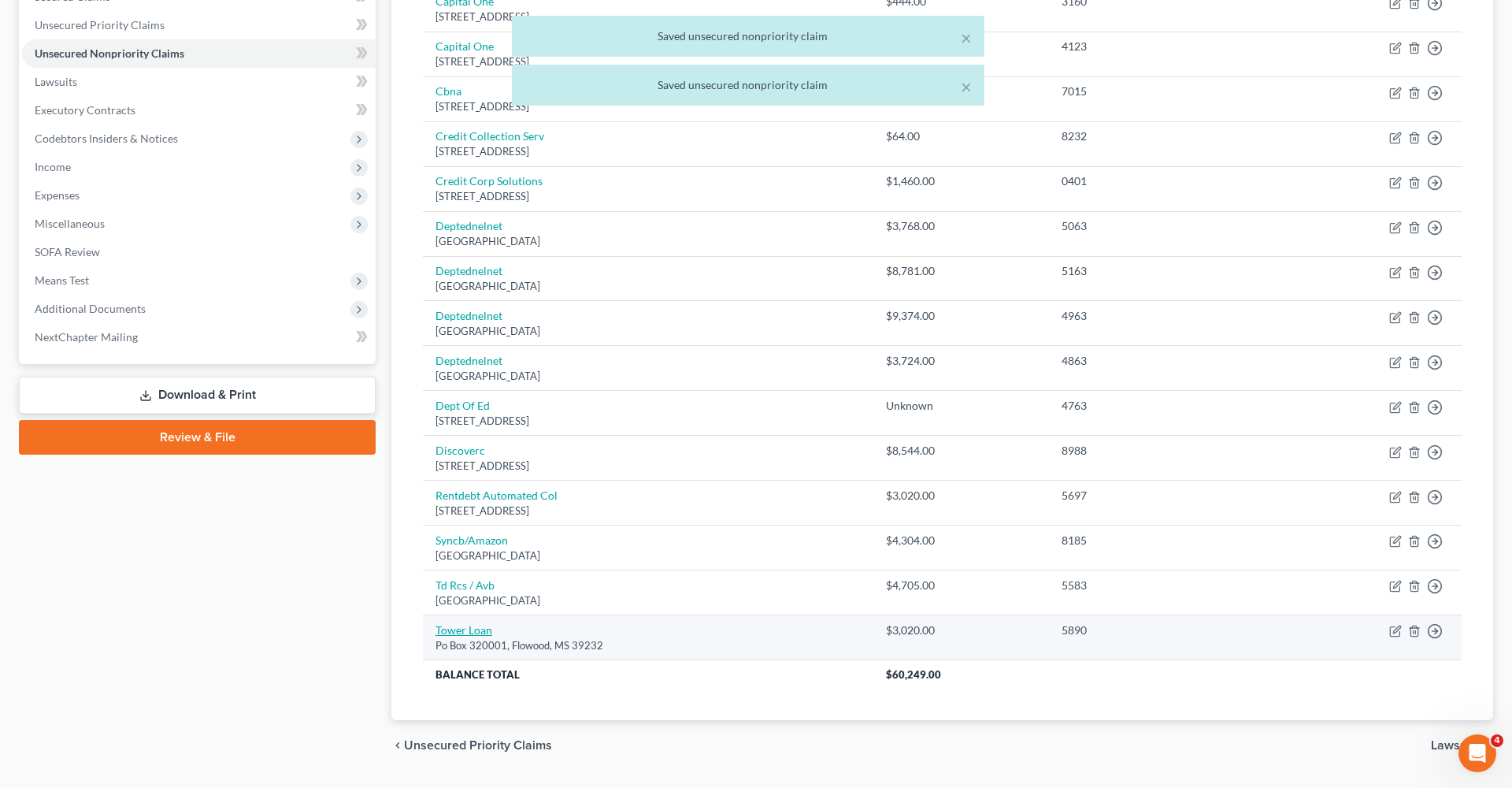
click at [447, 623] on link "Tower Loan" at bounding box center [464, 630] width 57 height 13
select select "25"
select select "1"
select select "0"
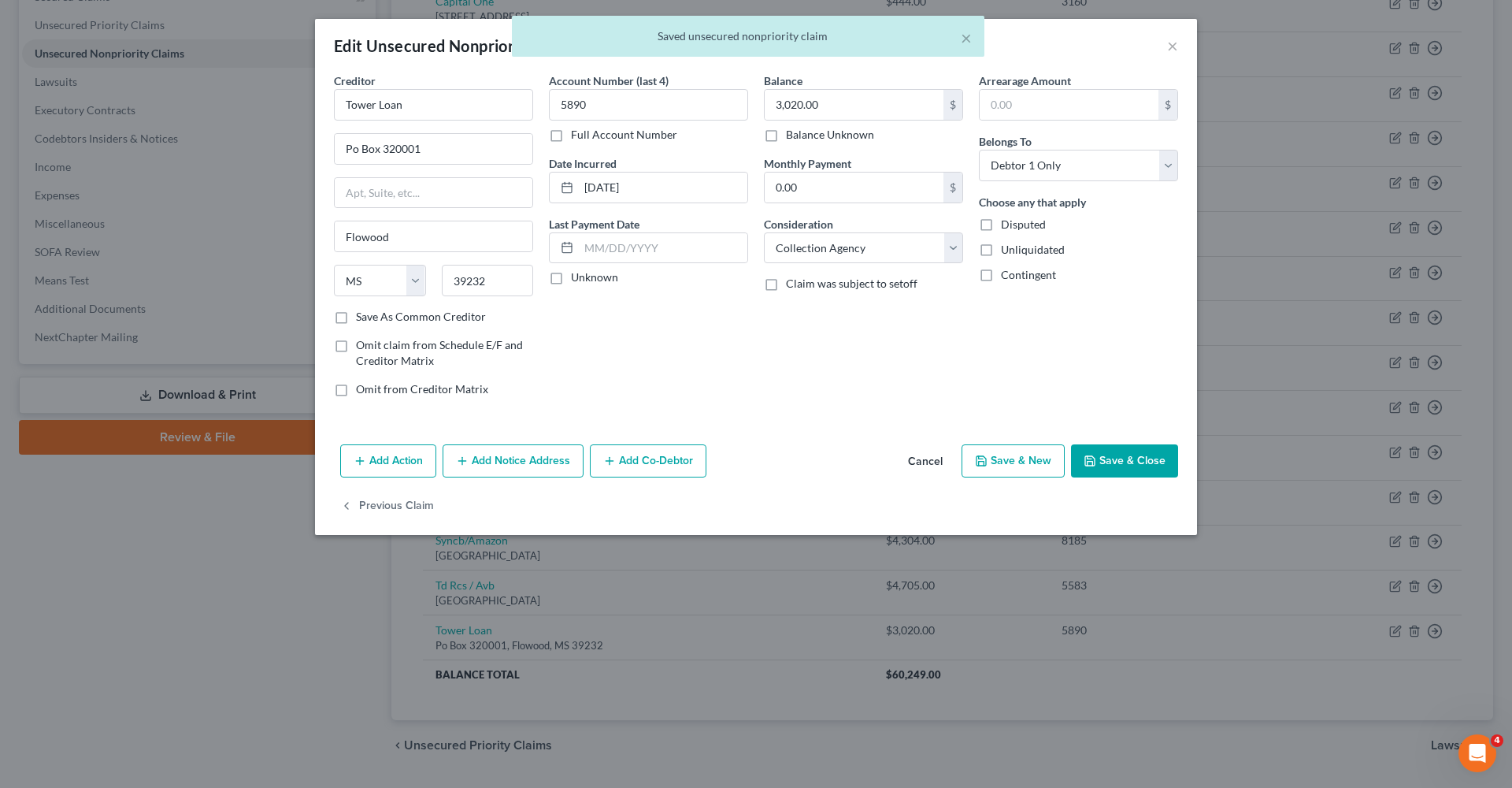
click at [1121, 457] on button "Save & Close" at bounding box center [1124, 461] width 107 height 33
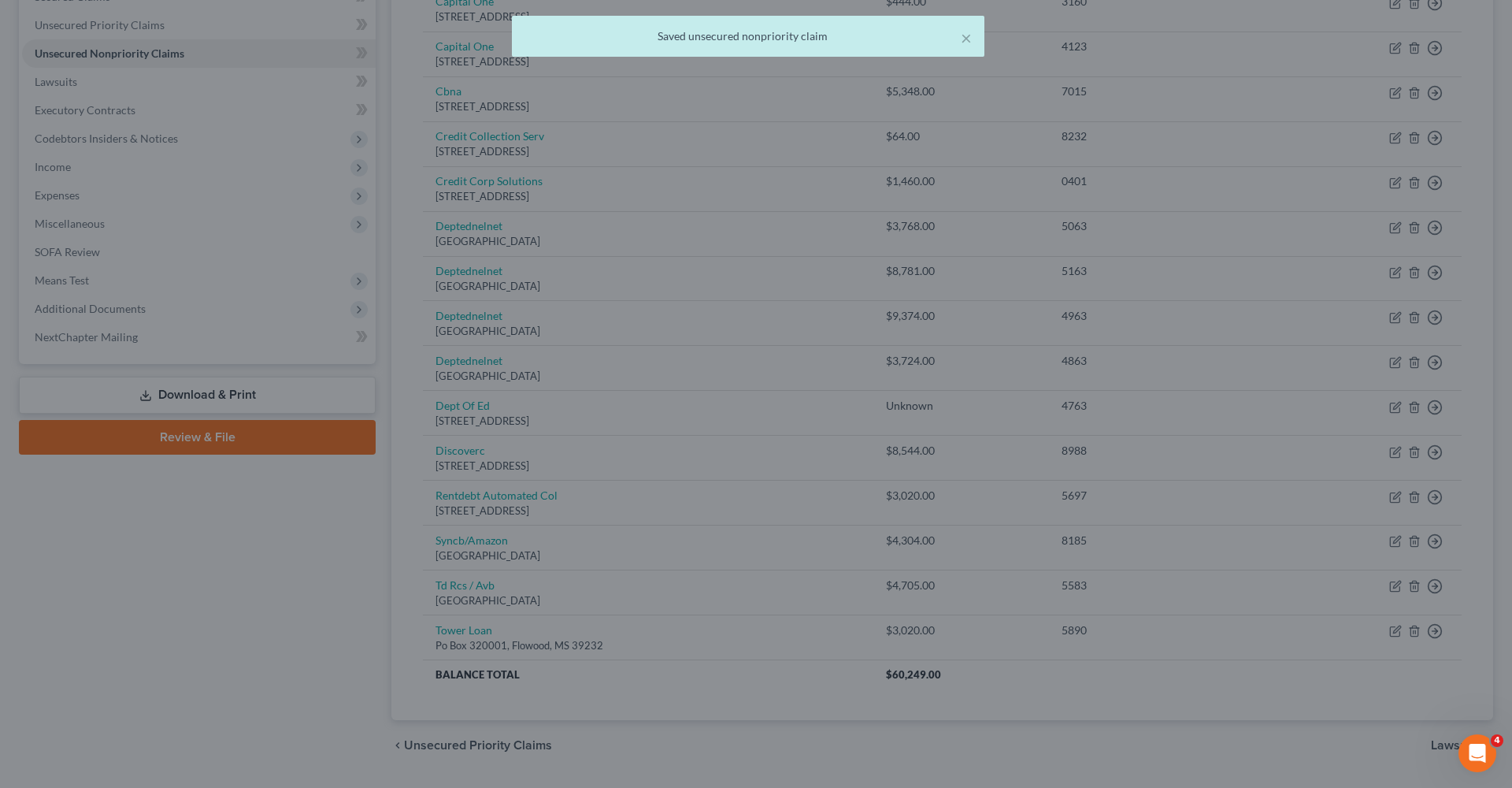
type input "0"
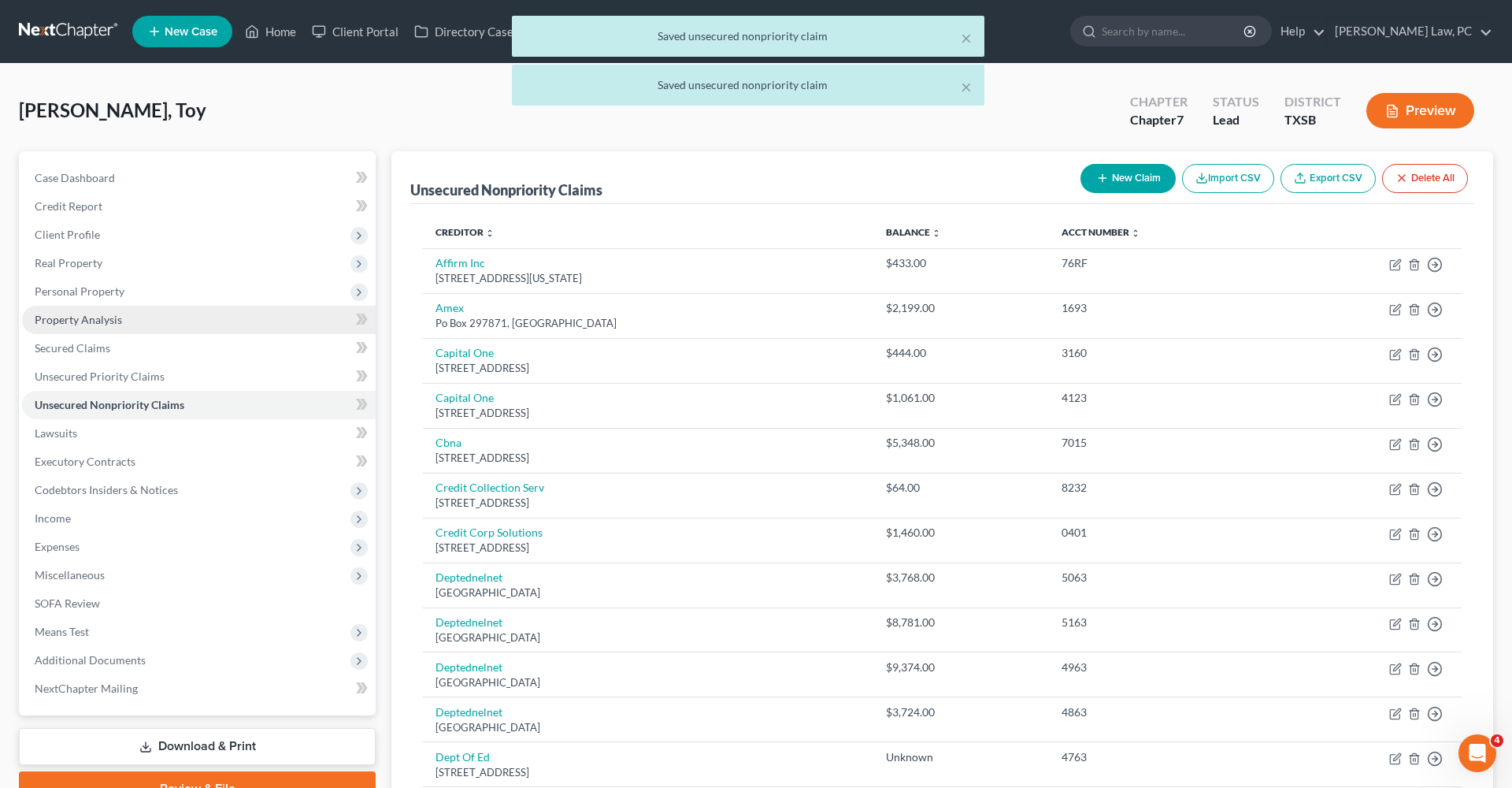
scroll to position [0, 0]
click at [72, 290] on span "Personal Property" at bounding box center [79, 292] width 89 height 13
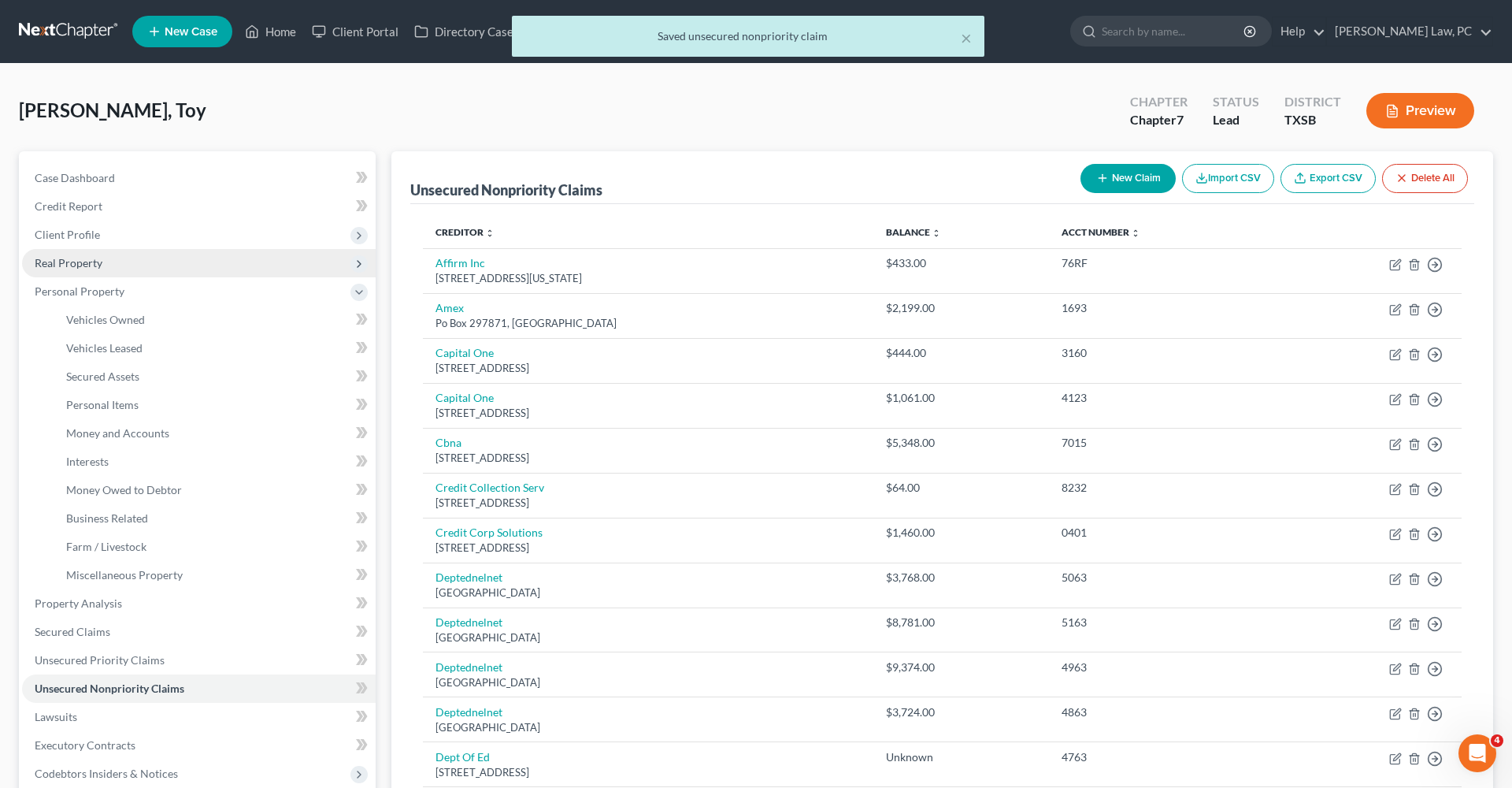
click at [68, 263] on span "Real Property" at bounding box center [68, 263] width 67 height 13
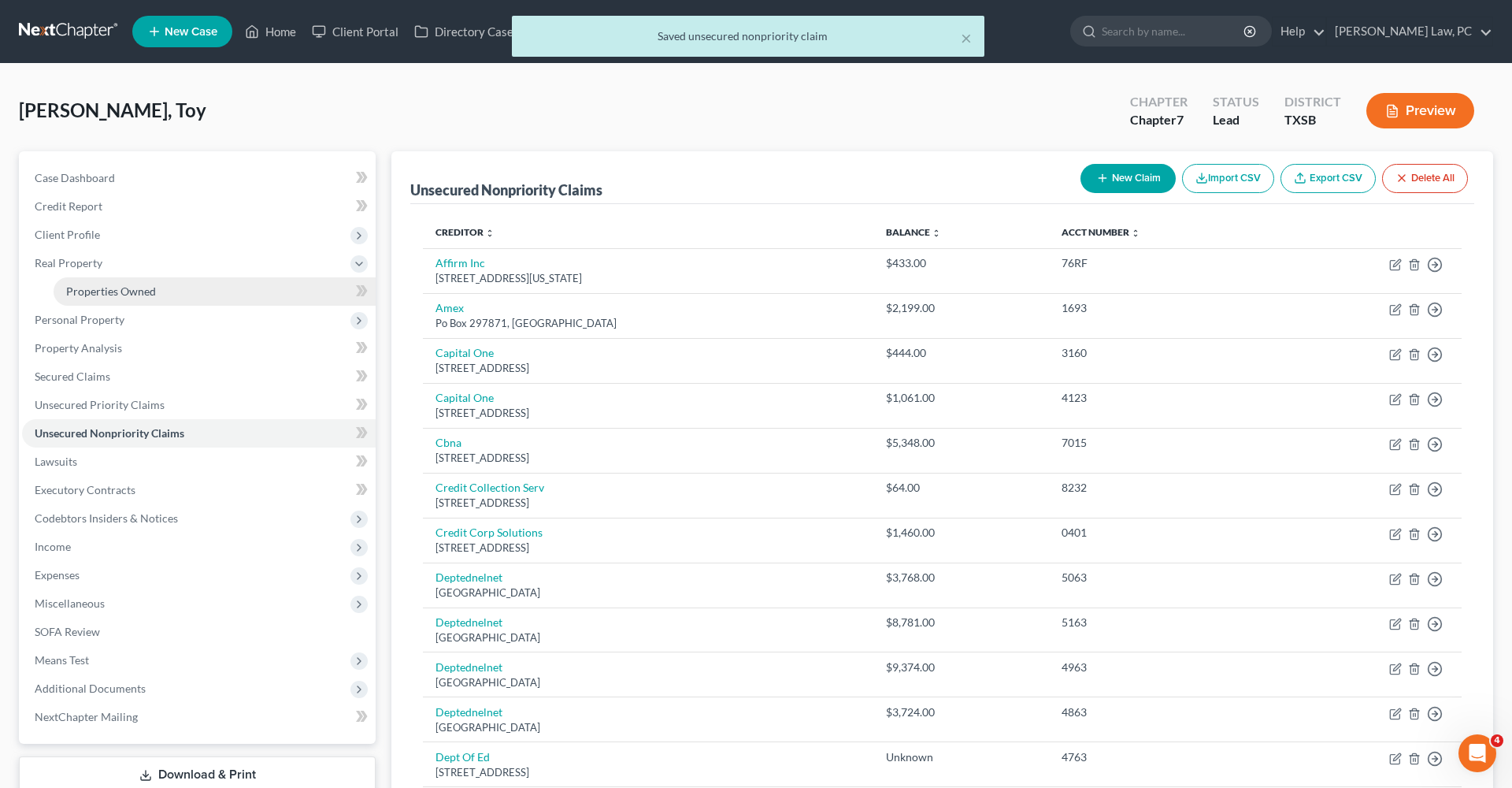
click at [90, 290] on span "Properties Owned" at bounding box center [111, 292] width 89 height 13
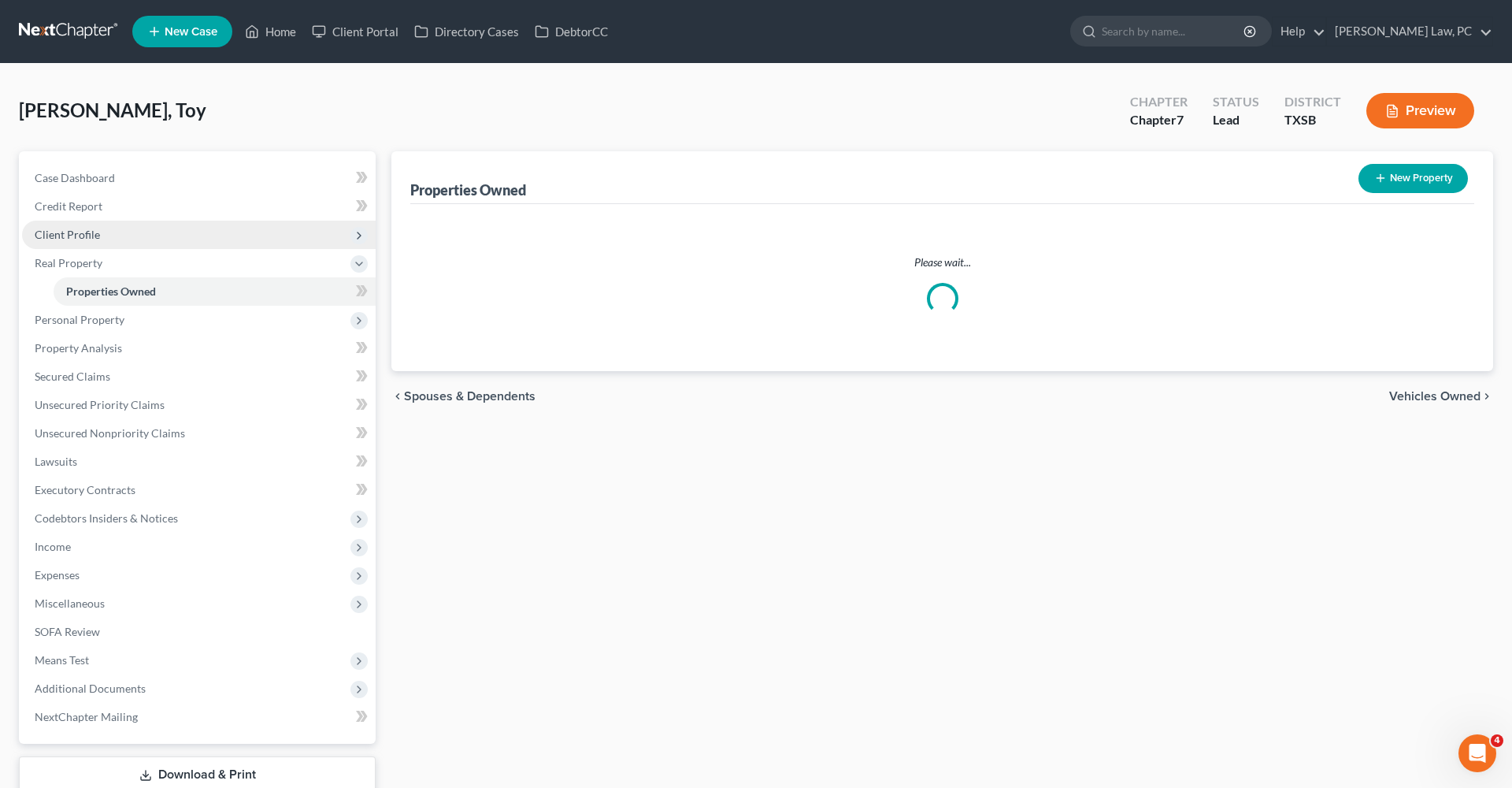
click at [61, 238] on span "Client Profile" at bounding box center [67, 235] width 65 height 13
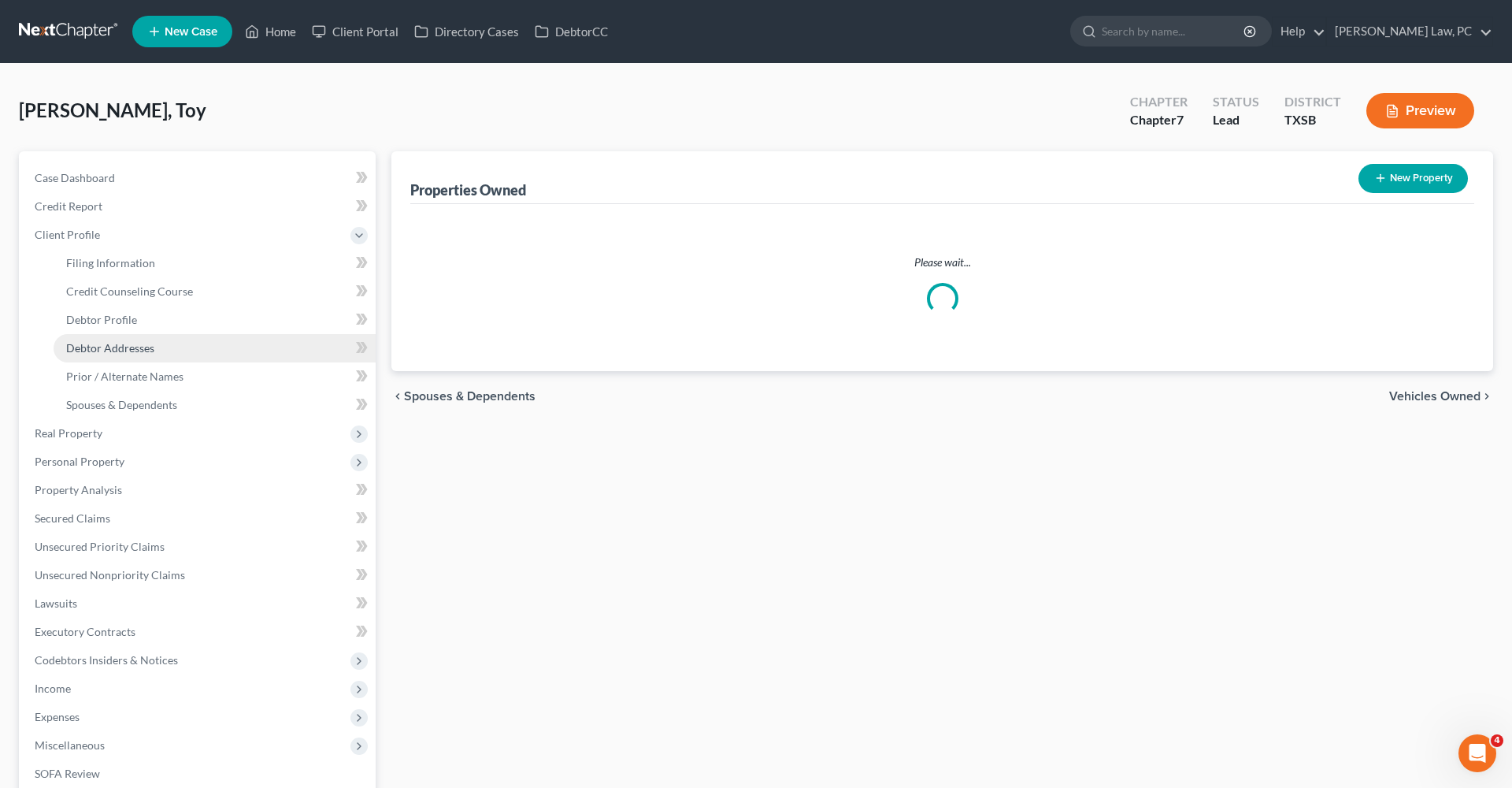
click at [101, 346] on span "Debtor Addresses" at bounding box center [111, 348] width 88 height 13
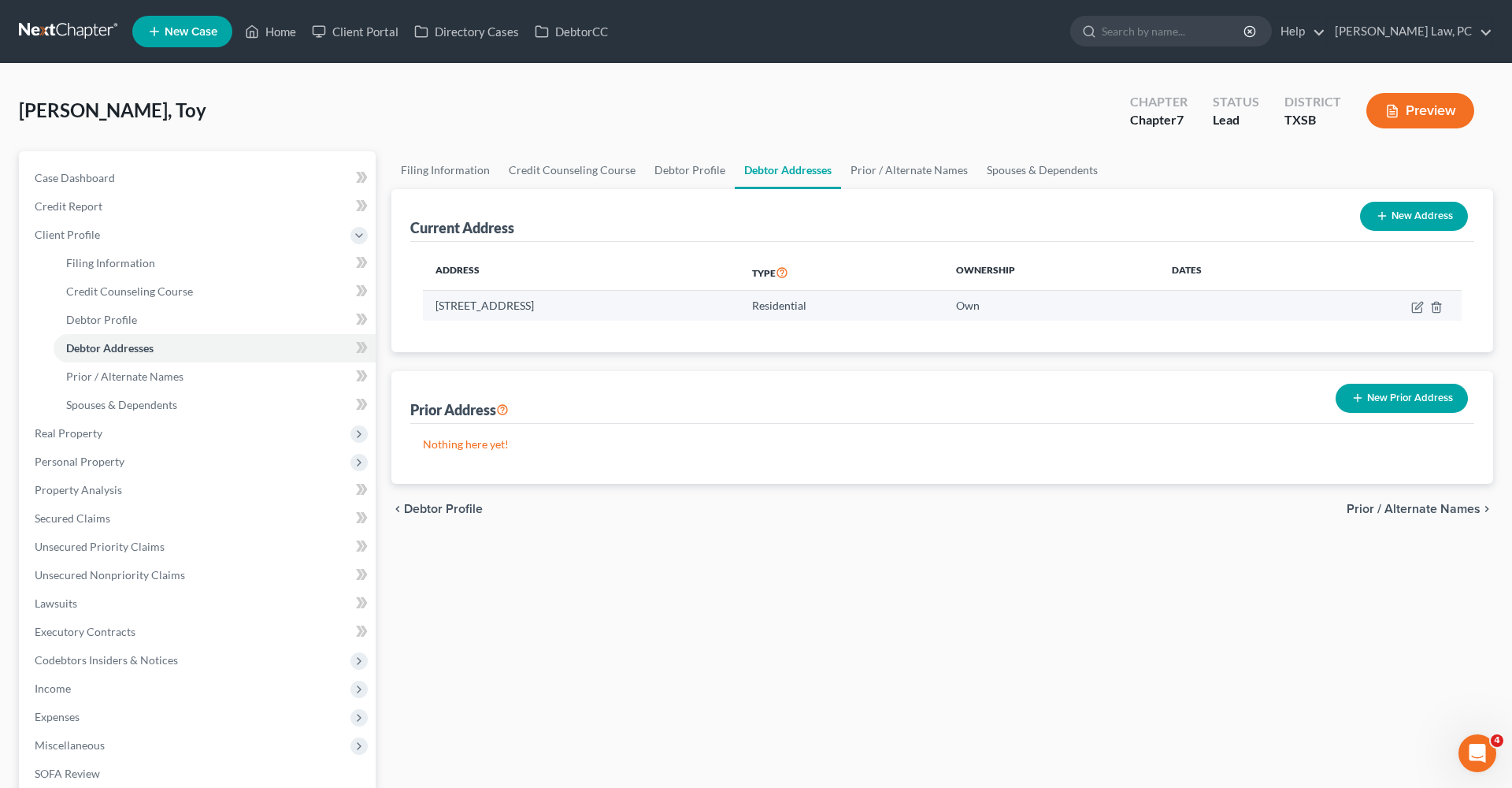
drag, startPoint x: 535, startPoint y: 307, endPoint x: 433, endPoint y: 308, distance: 102.0
click at [433, 308] on td "6159 Topaz Pines Trl, Humble, TX 77338" at bounding box center [581, 305] width 316 height 30
copy td "6159 Topaz Pines Trl"
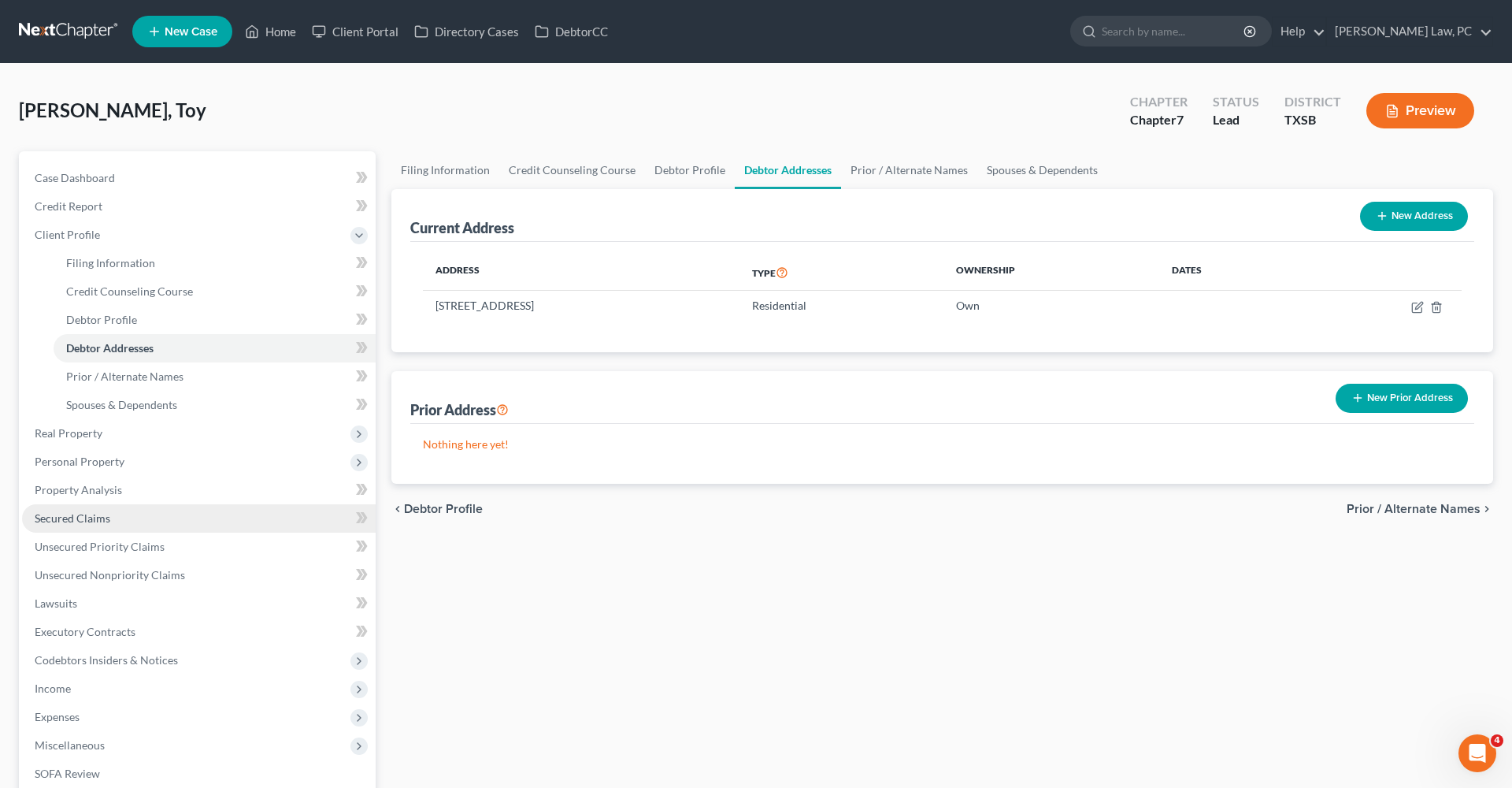
click at [80, 514] on span "Secured Claims" at bounding box center [72, 519] width 76 height 13
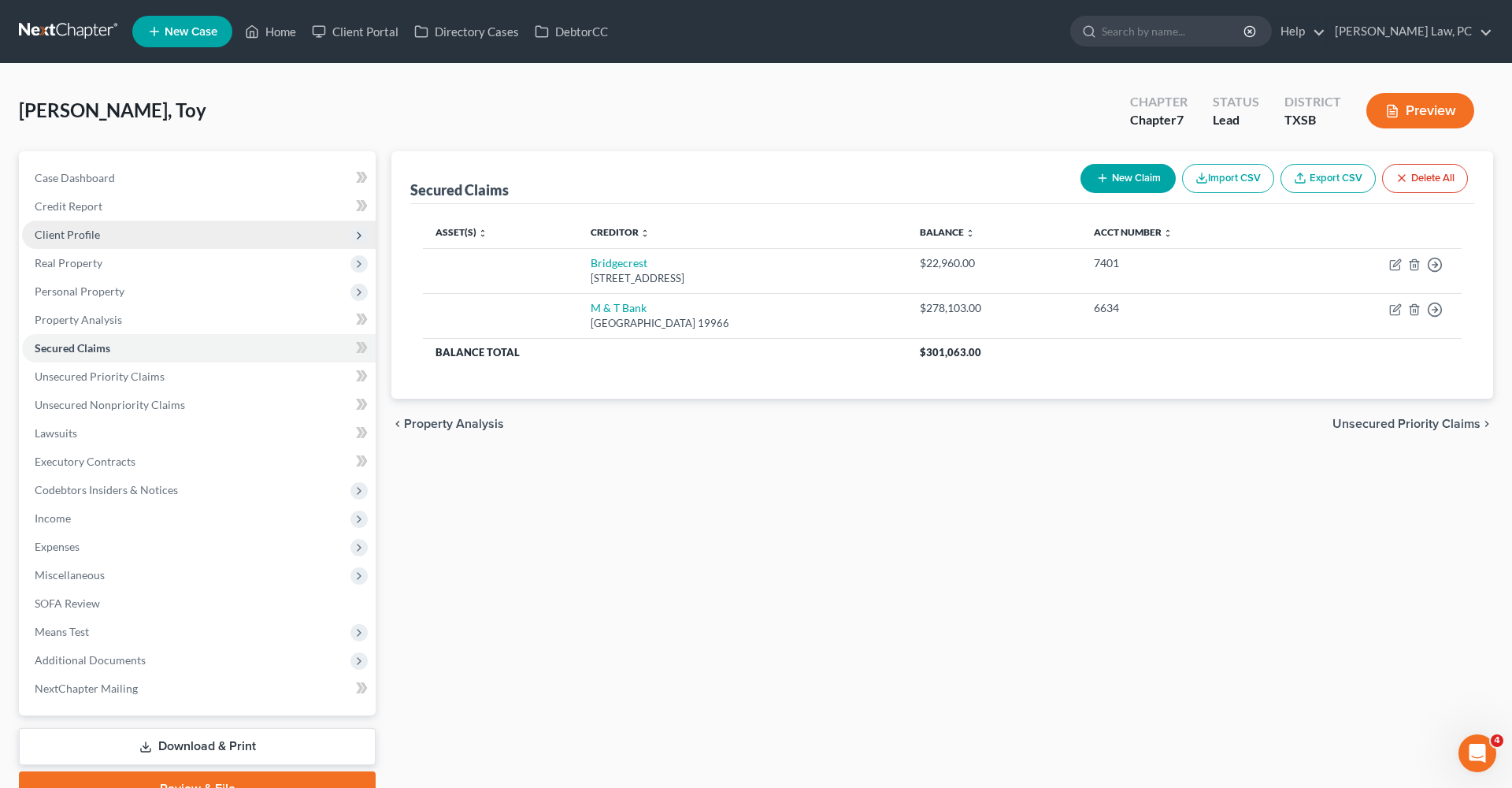
click at [68, 234] on span "Client Profile" at bounding box center [67, 235] width 65 height 13
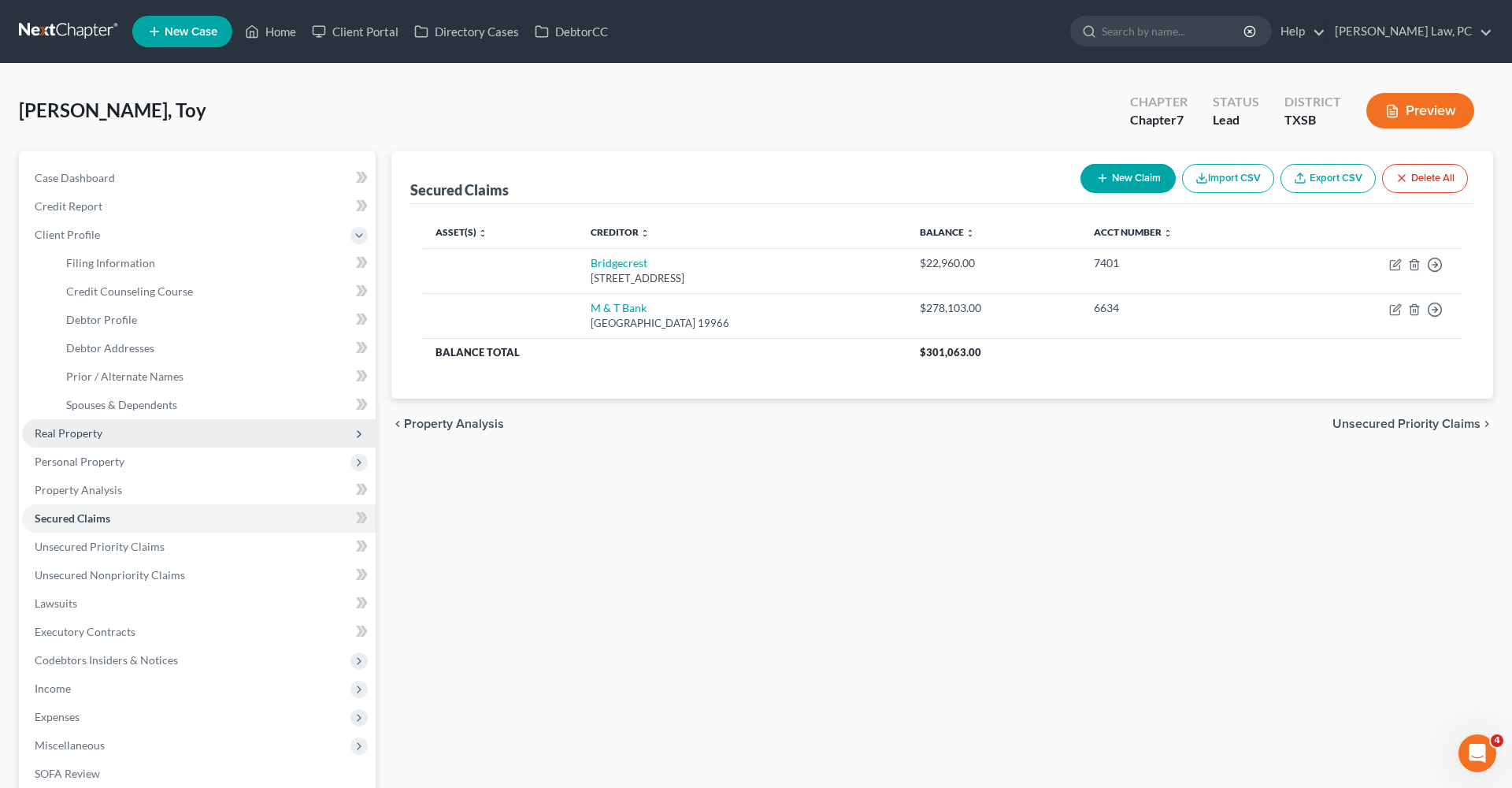
click at [83, 427] on span "Real Property" at bounding box center [68, 433] width 67 height 13
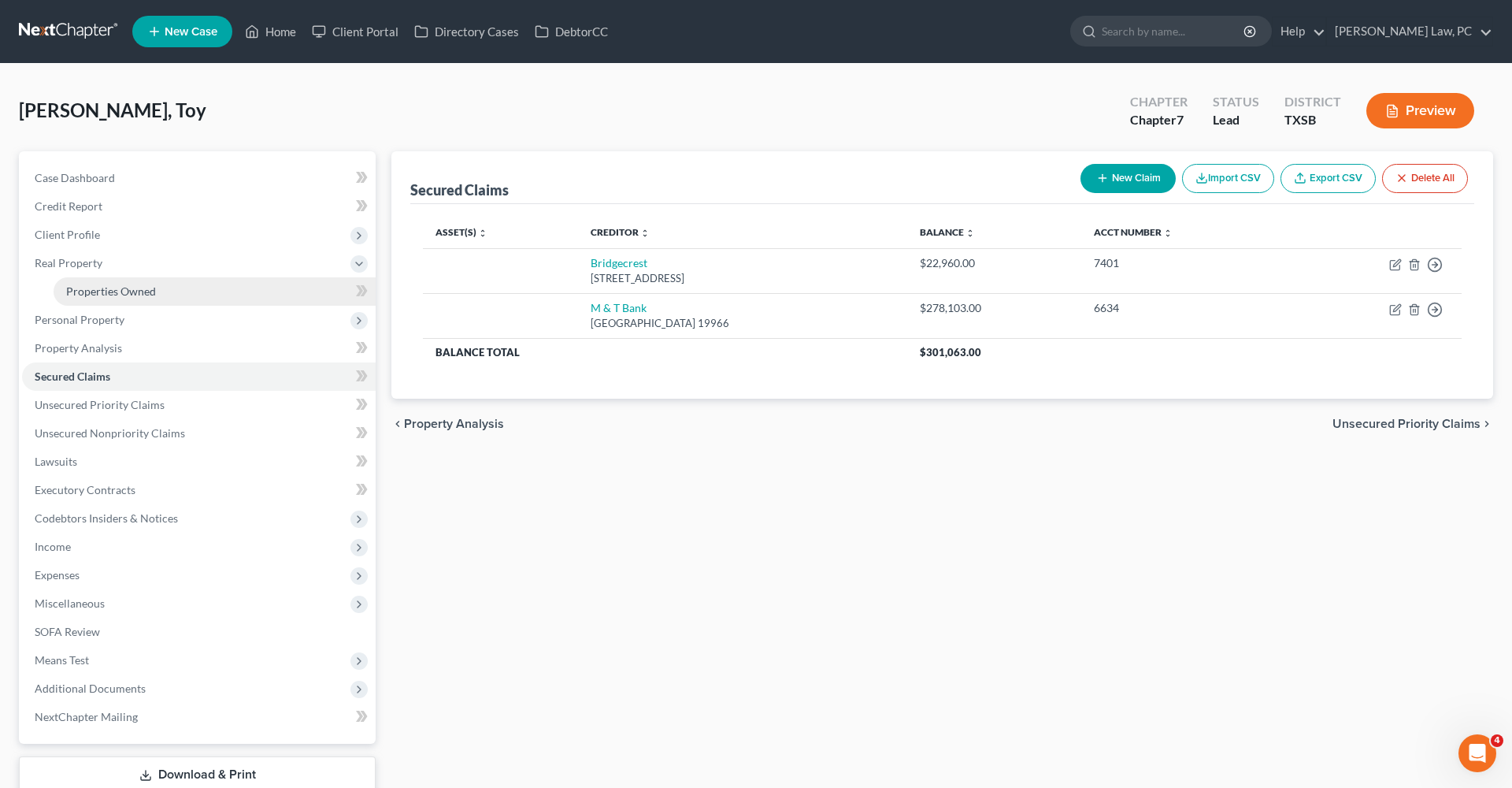
click at [93, 293] on span "Properties Owned" at bounding box center [111, 292] width 89 height 13
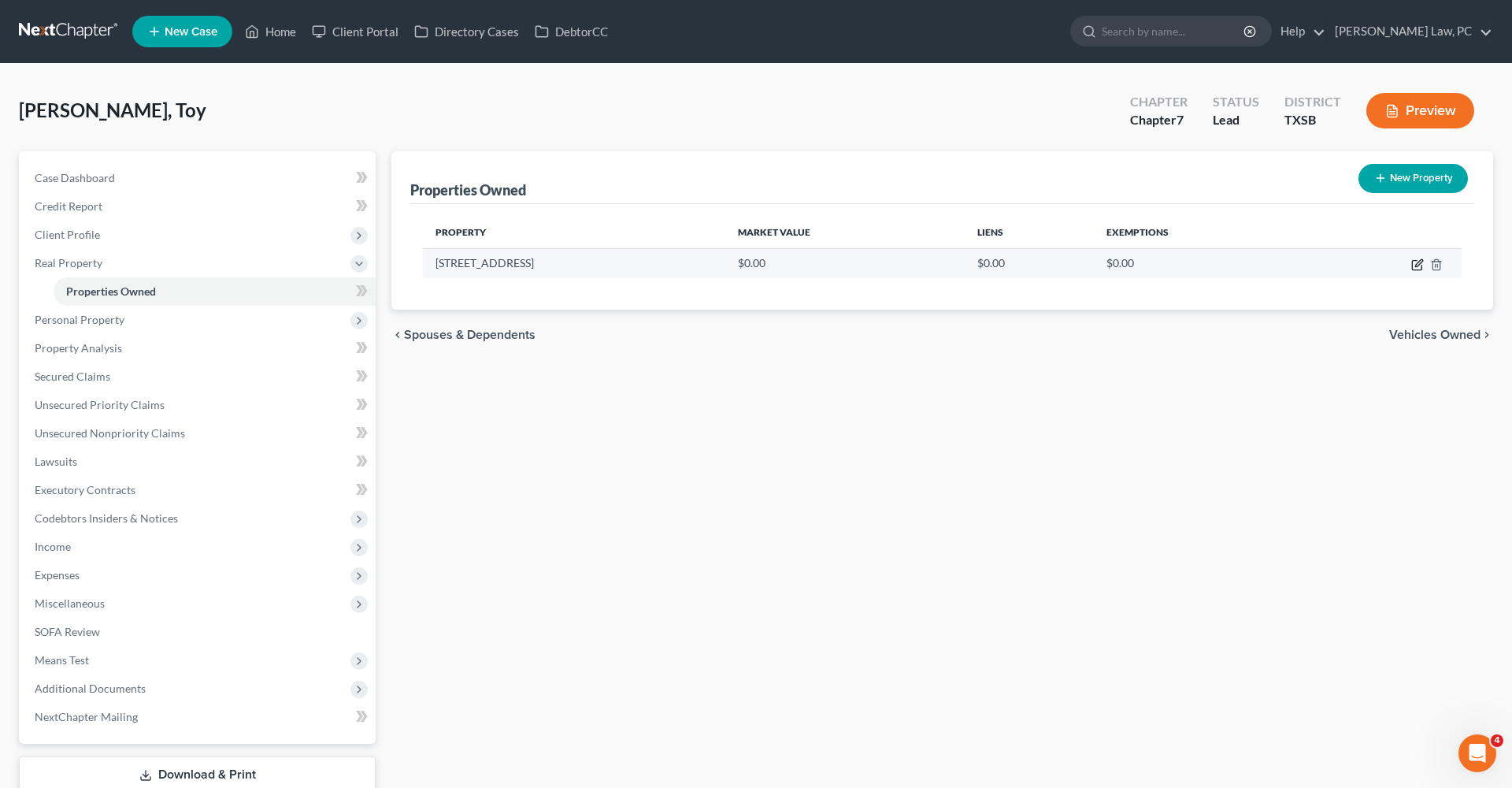
click at [1421, 267] on icon "button" at bounding box center [1418, 265] width 13 height 13
select select "45"
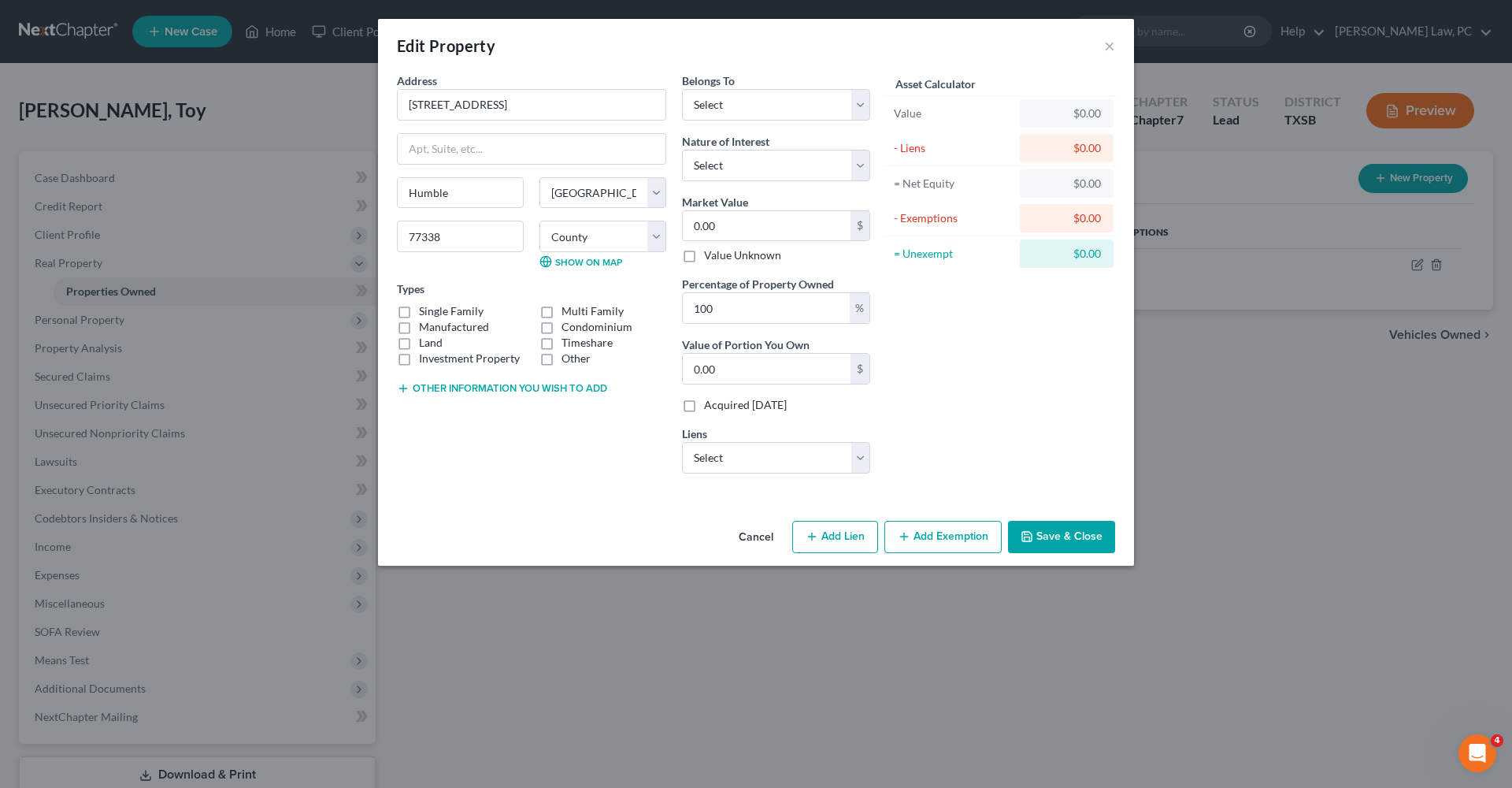
click at [469, 308] on label "Single Family" at bounding box center [451, 311] width 64 height 15
click at [436, 308] on input "Single Family" at bounding box center [430, 308] width 11 height 11
checkbox input "true"
select select "0"
click at [1066, 531] on button "Save & Close" at bounding box center [1061, 537] width 107 height 33
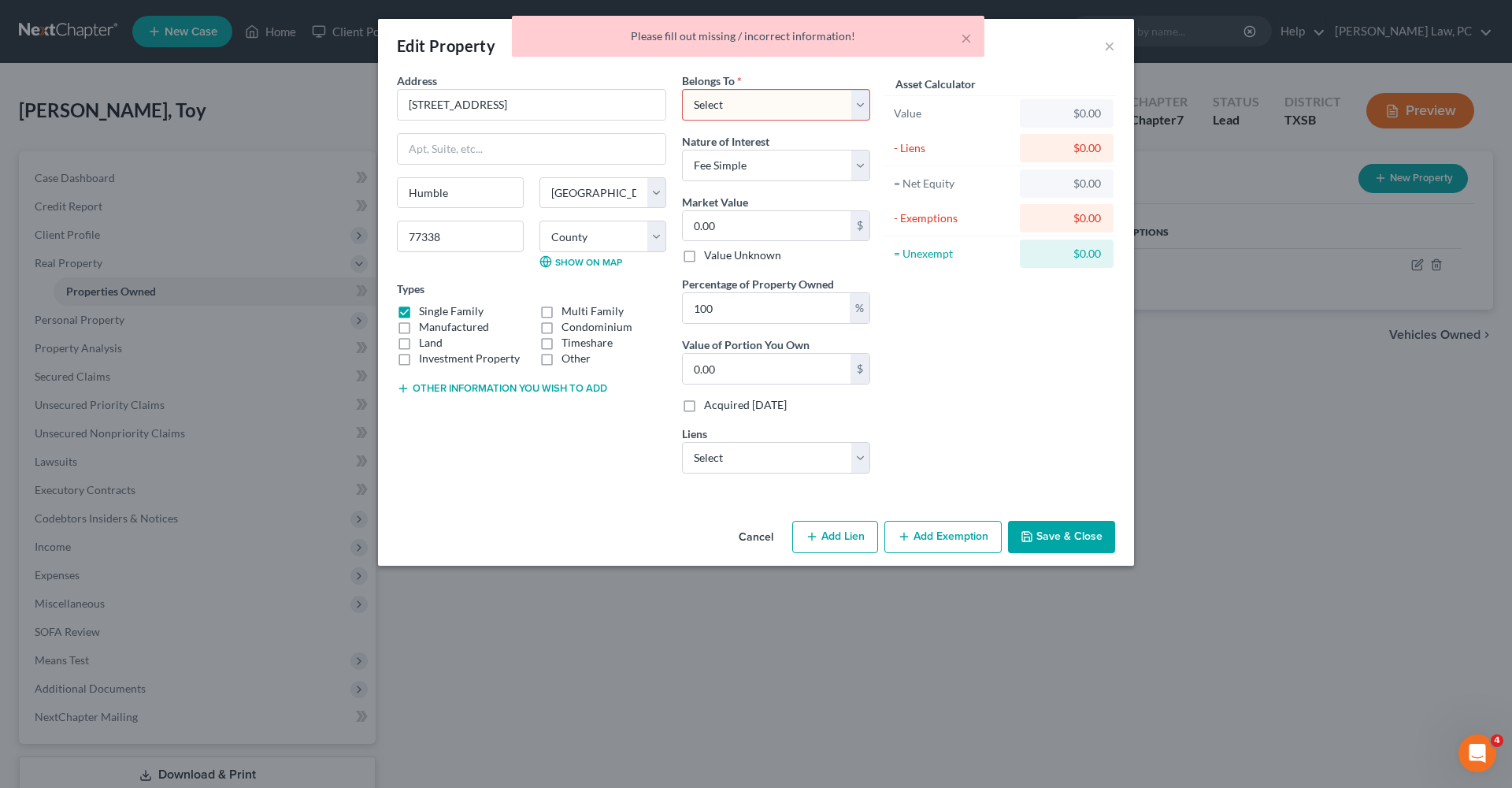
select select "0"
click at [1050, 533] on button "Save & Close" at bounding box center [1061, 537] width 107 height 33
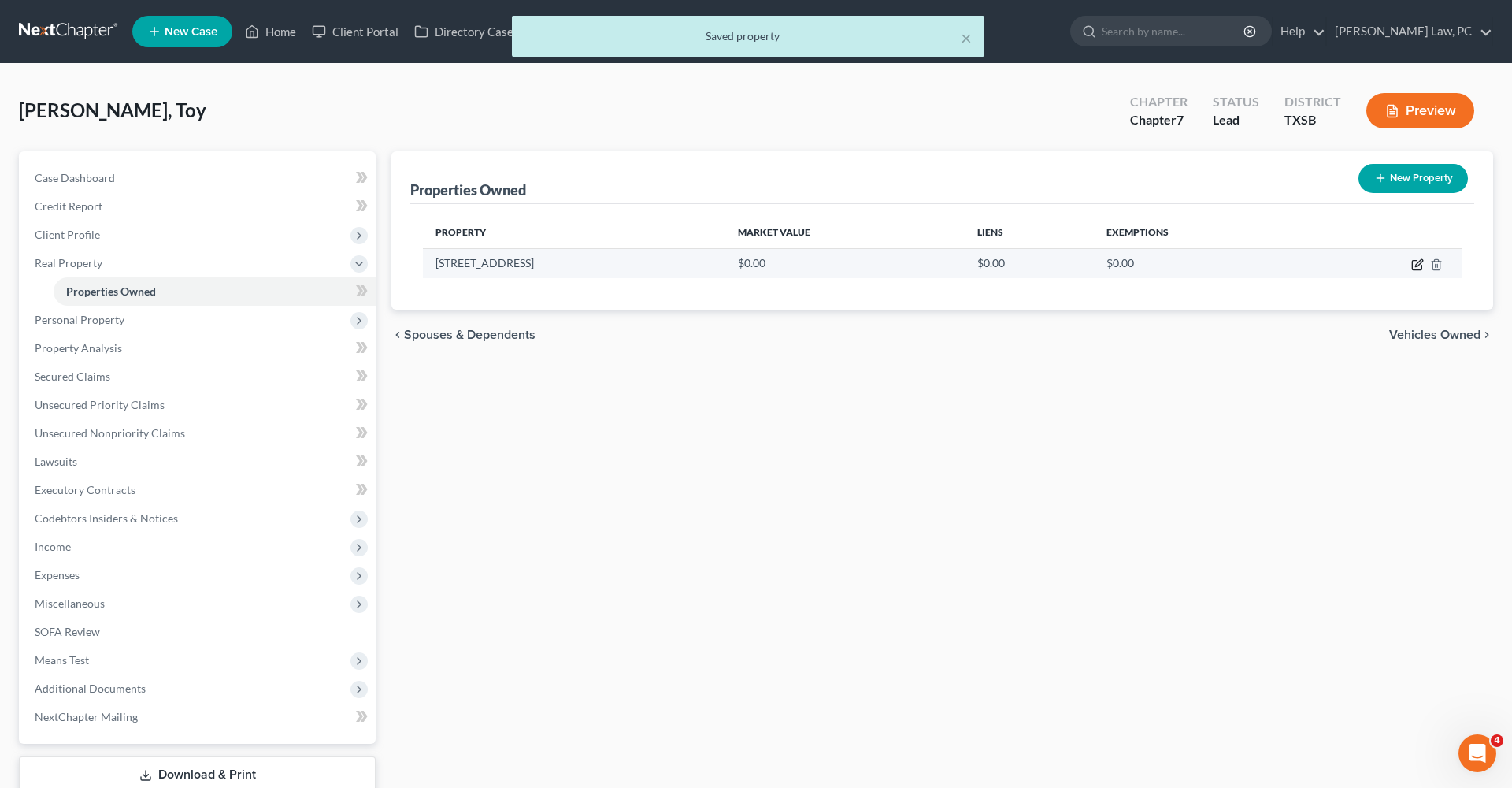
click at [1417, 262] on icon "button" at bounding box center [1418, 265] width 13 height 13
select select "45"
select select "100"
select select "0"
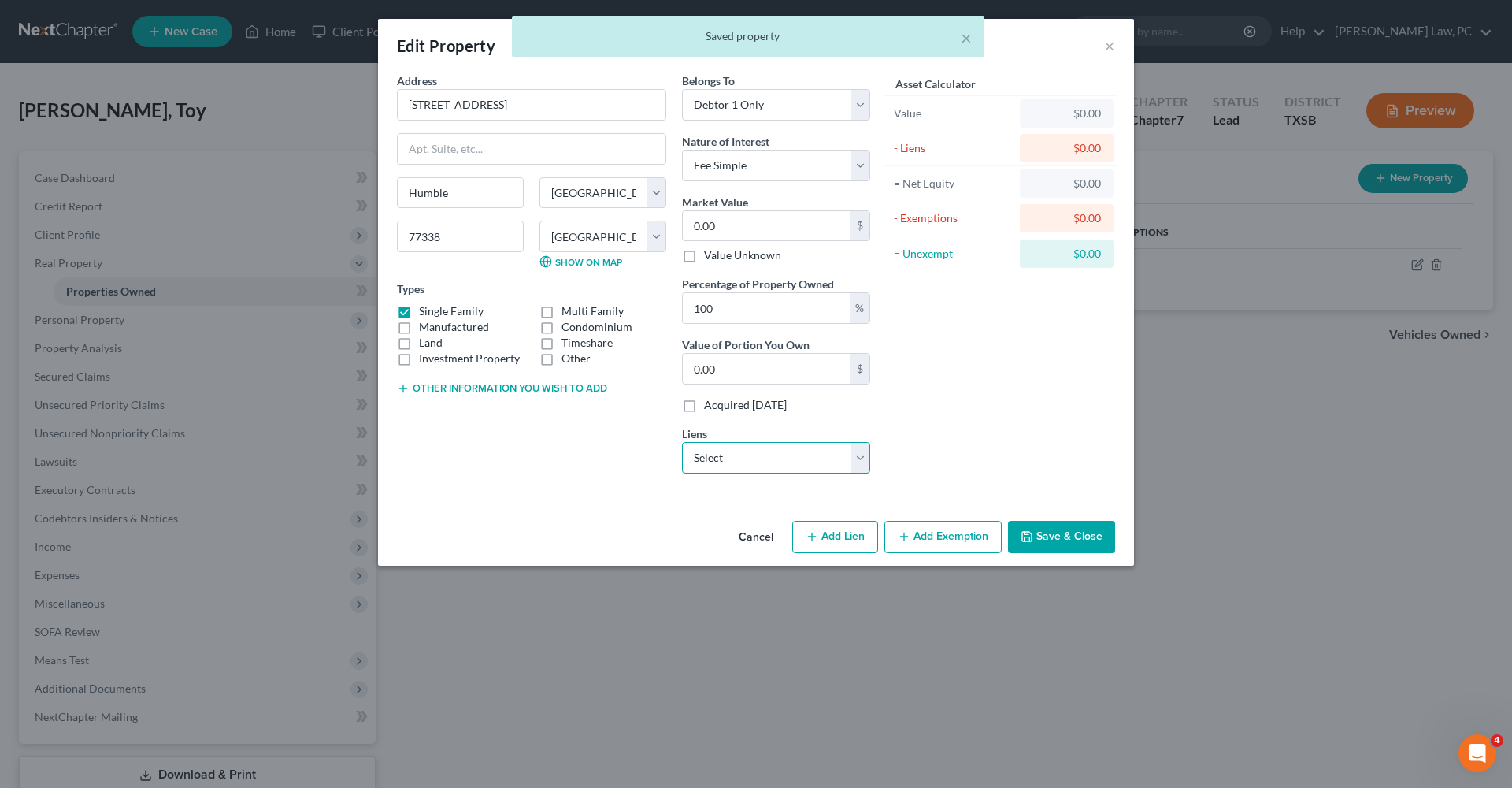
select select "0"
select select
select select "7"
select select "0"
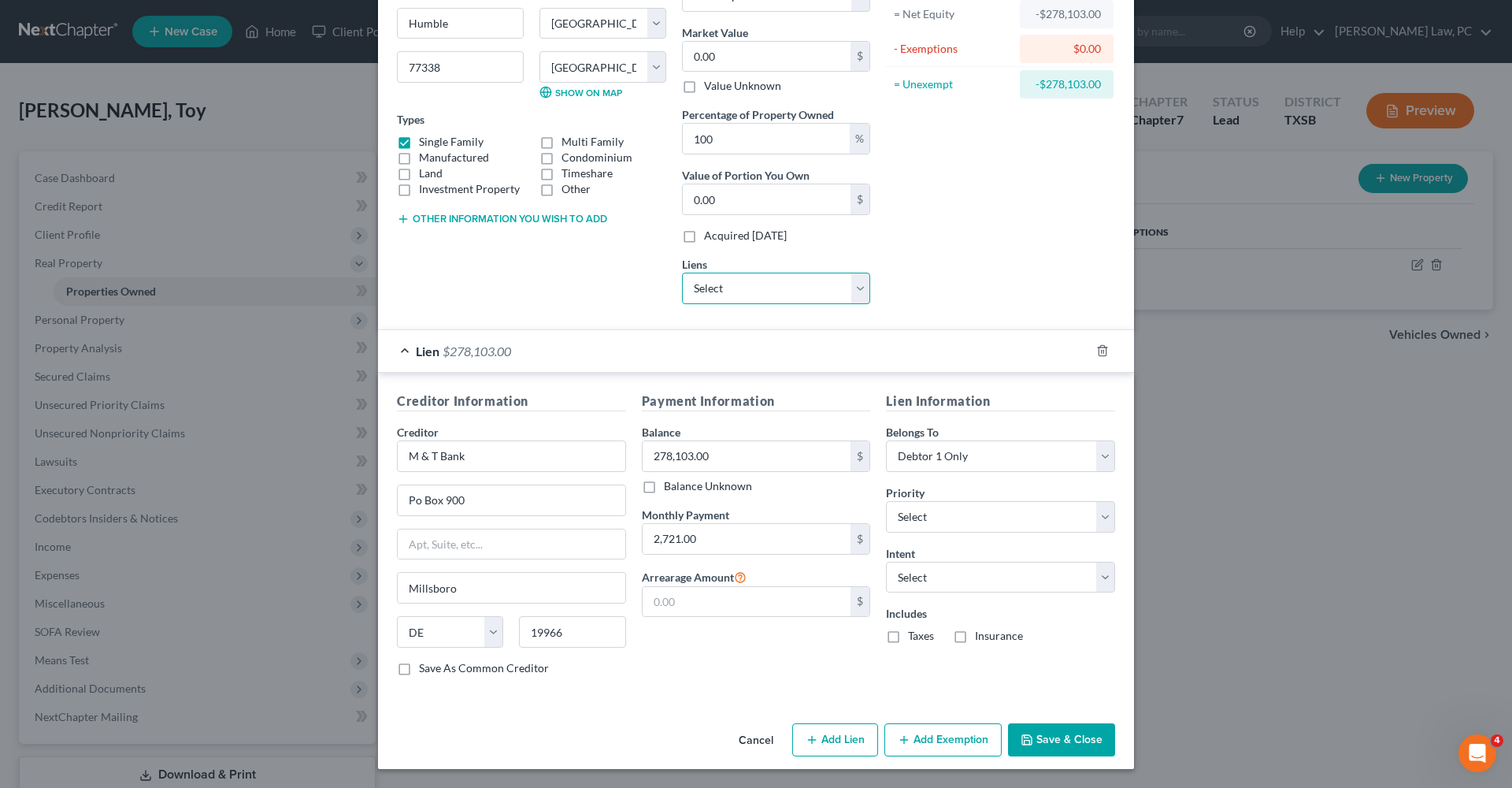
scroll to position [168, 0]
select select "2"
click at [1067, 761] on div "Cancel Add Lien Add Lease Add Exemption Save & Close" at bounding box center [756, 744] width 756 height 52
click at [1061, 743] on button "Save & Close" at bounding box center [1061, 741] width 107 height 33
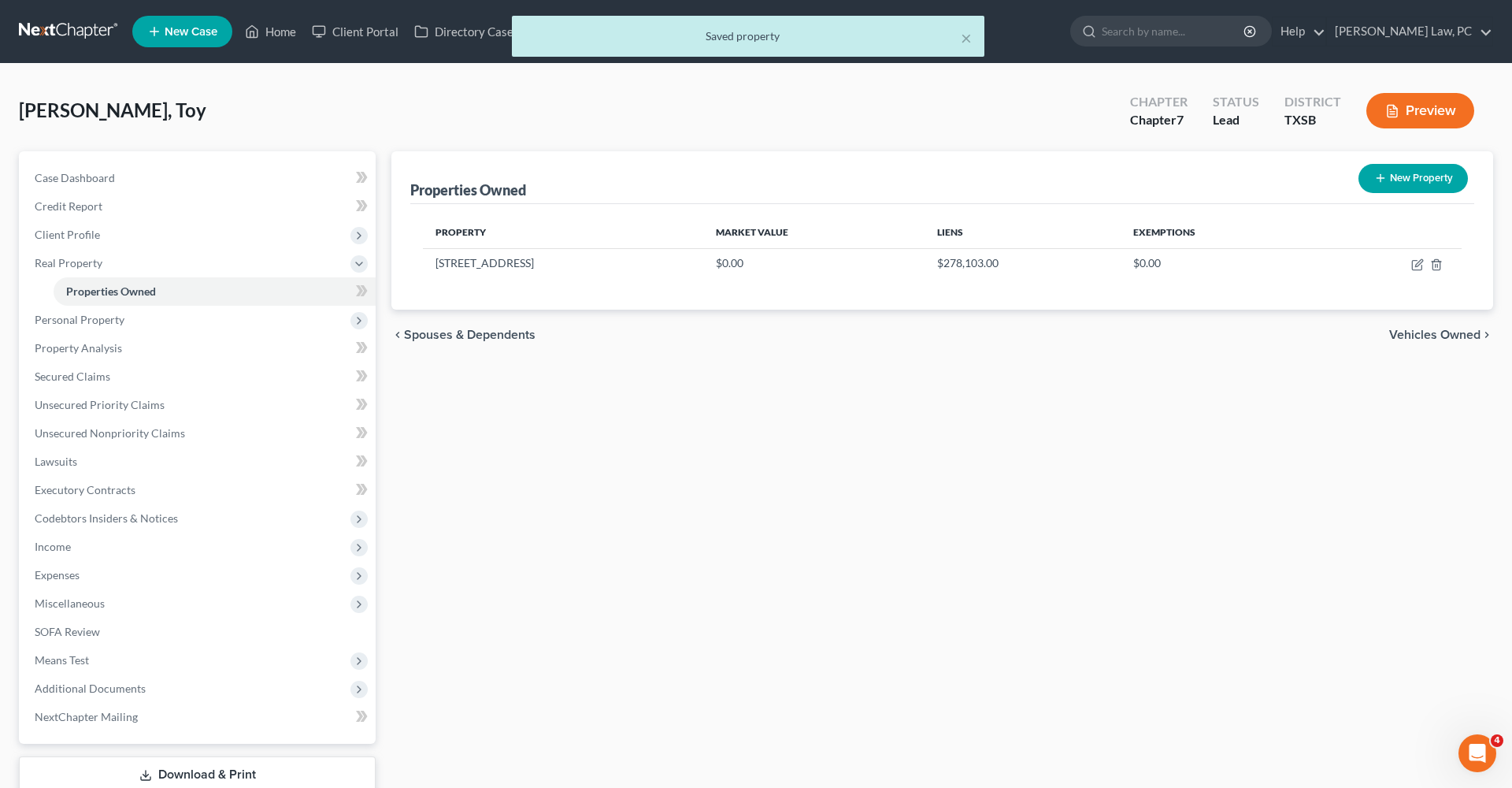
click at [63, 33] on div "× Saved property" at bounding box center [748, 39] width 1512 height 49
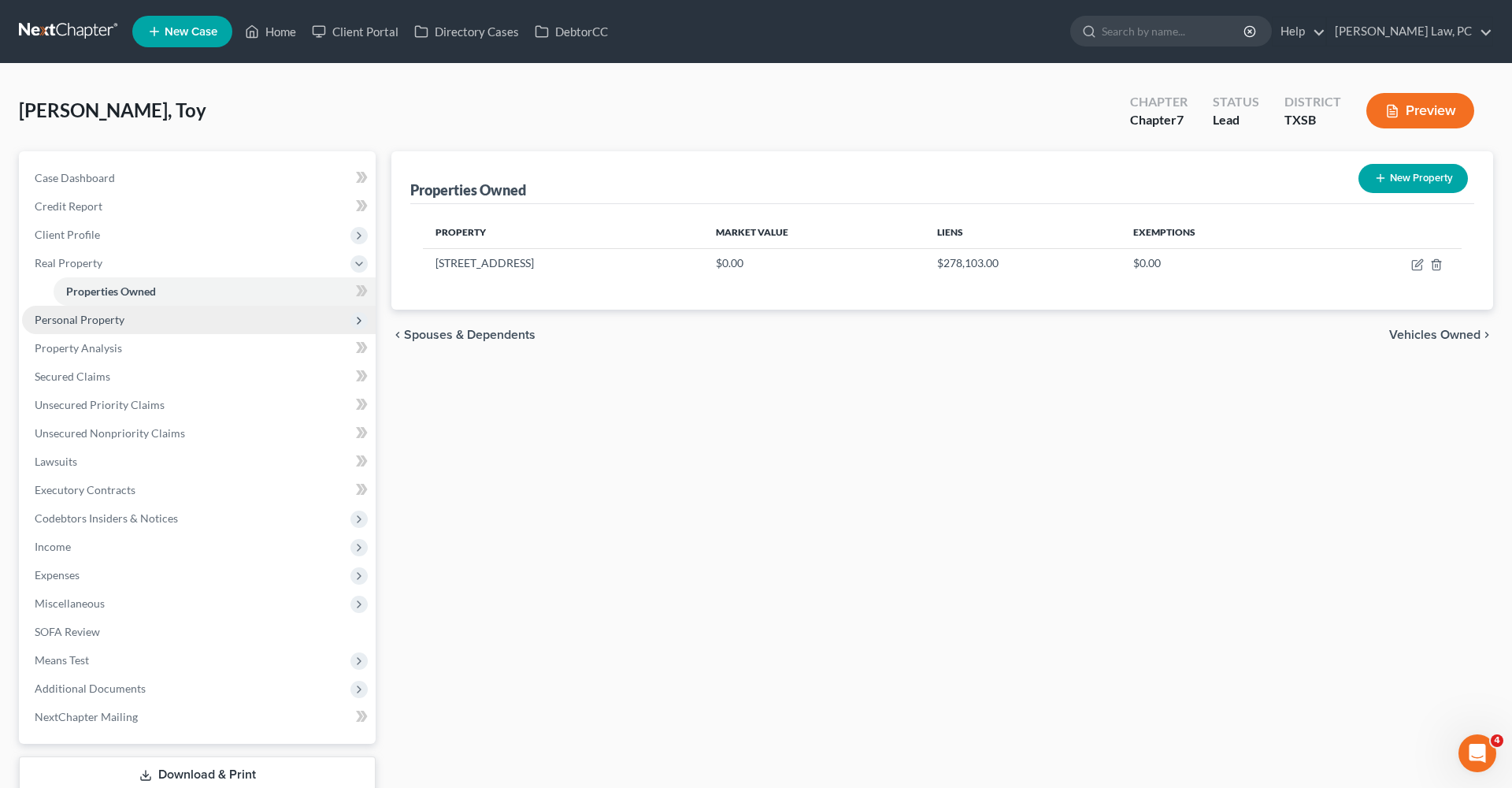
click at [47, 316] on span "Personal Property" at bounding box center [79, 319] width 89 height 13
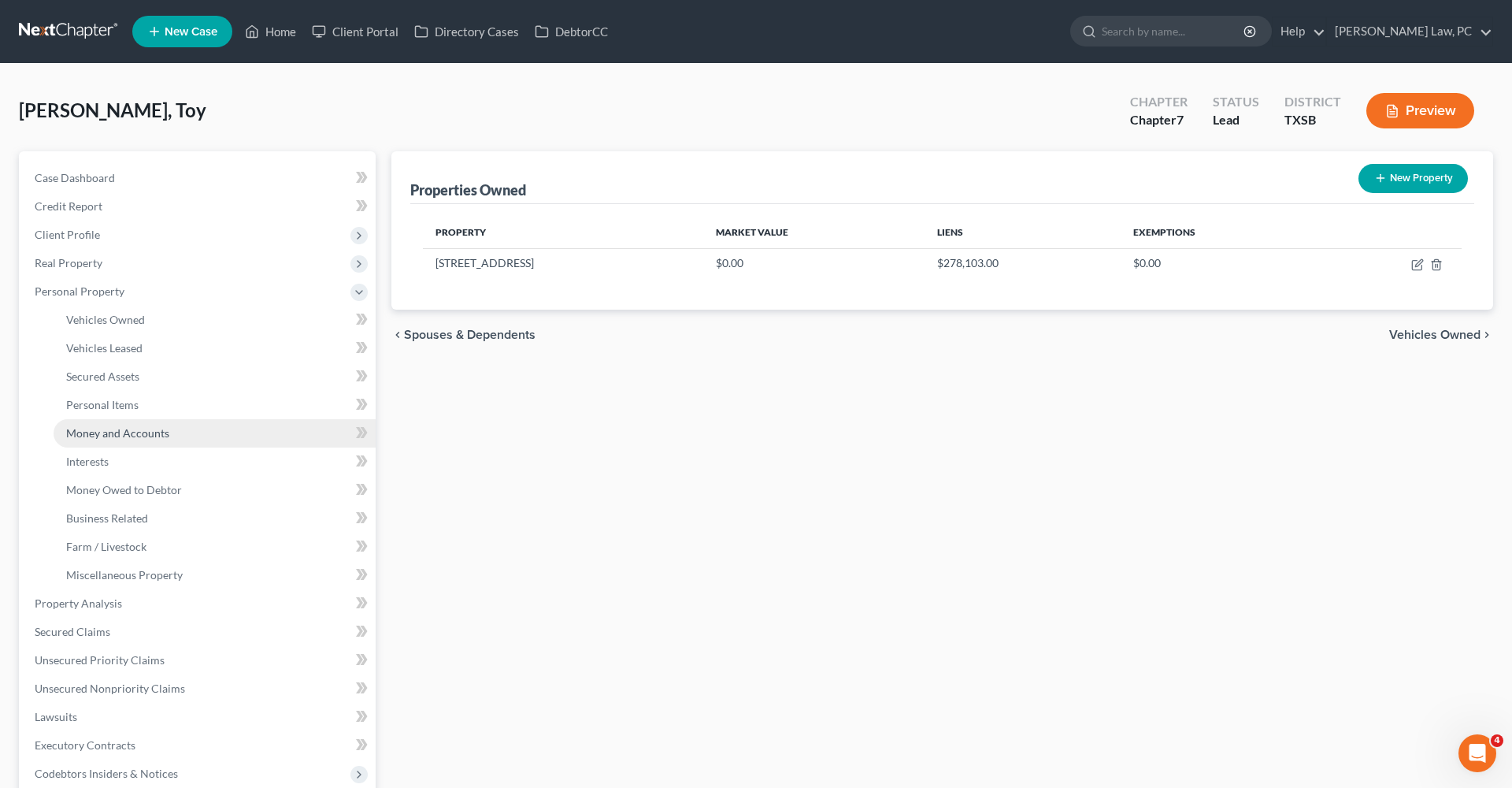
click at [108, 433] on span "Money and Accounts" at bounding box center [117, 433] width 103 height 13
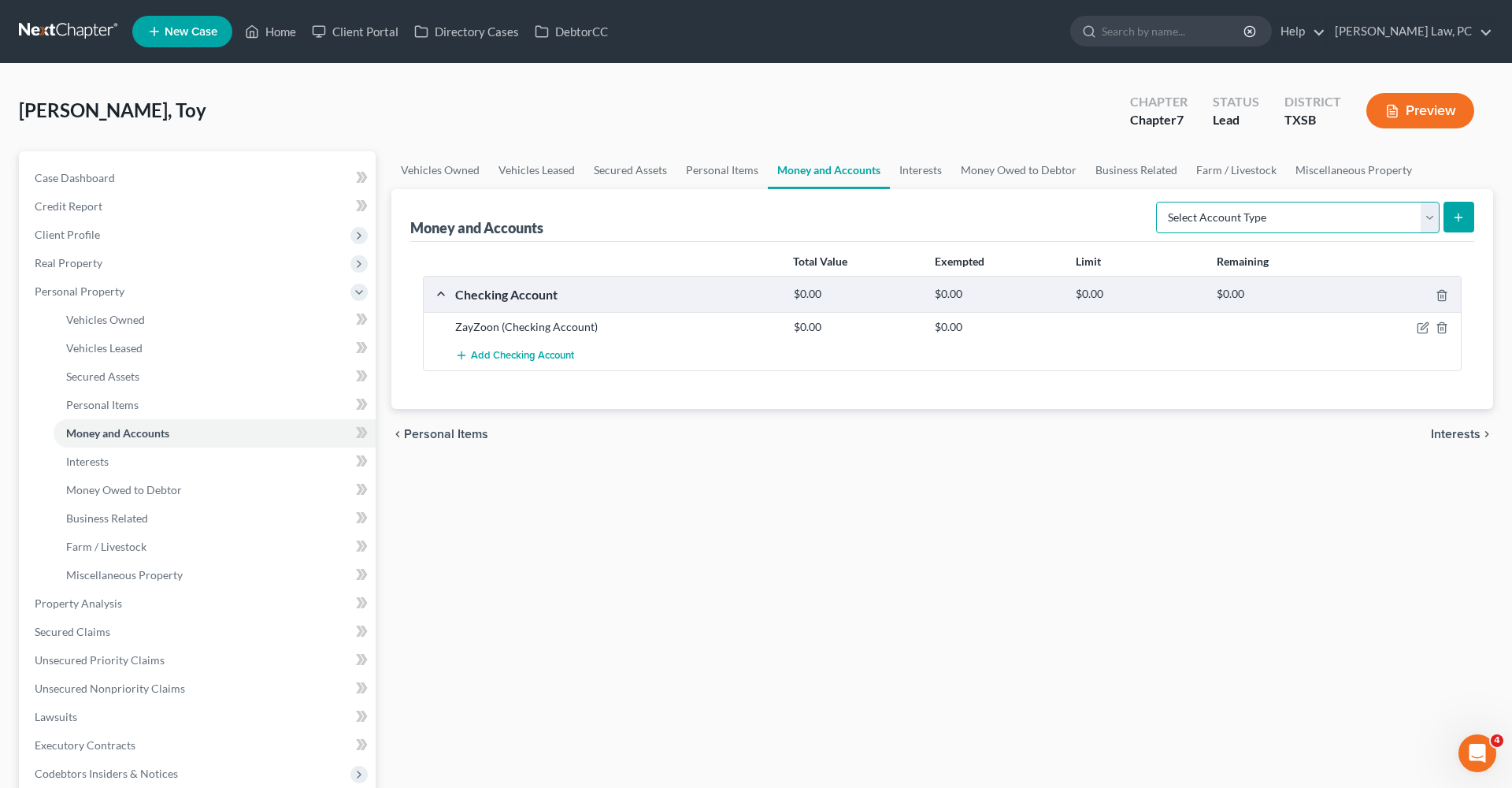
select select "other"
click at [1459, 216] on line "submit" at bounding box center [1459, 216] width 0 height 7
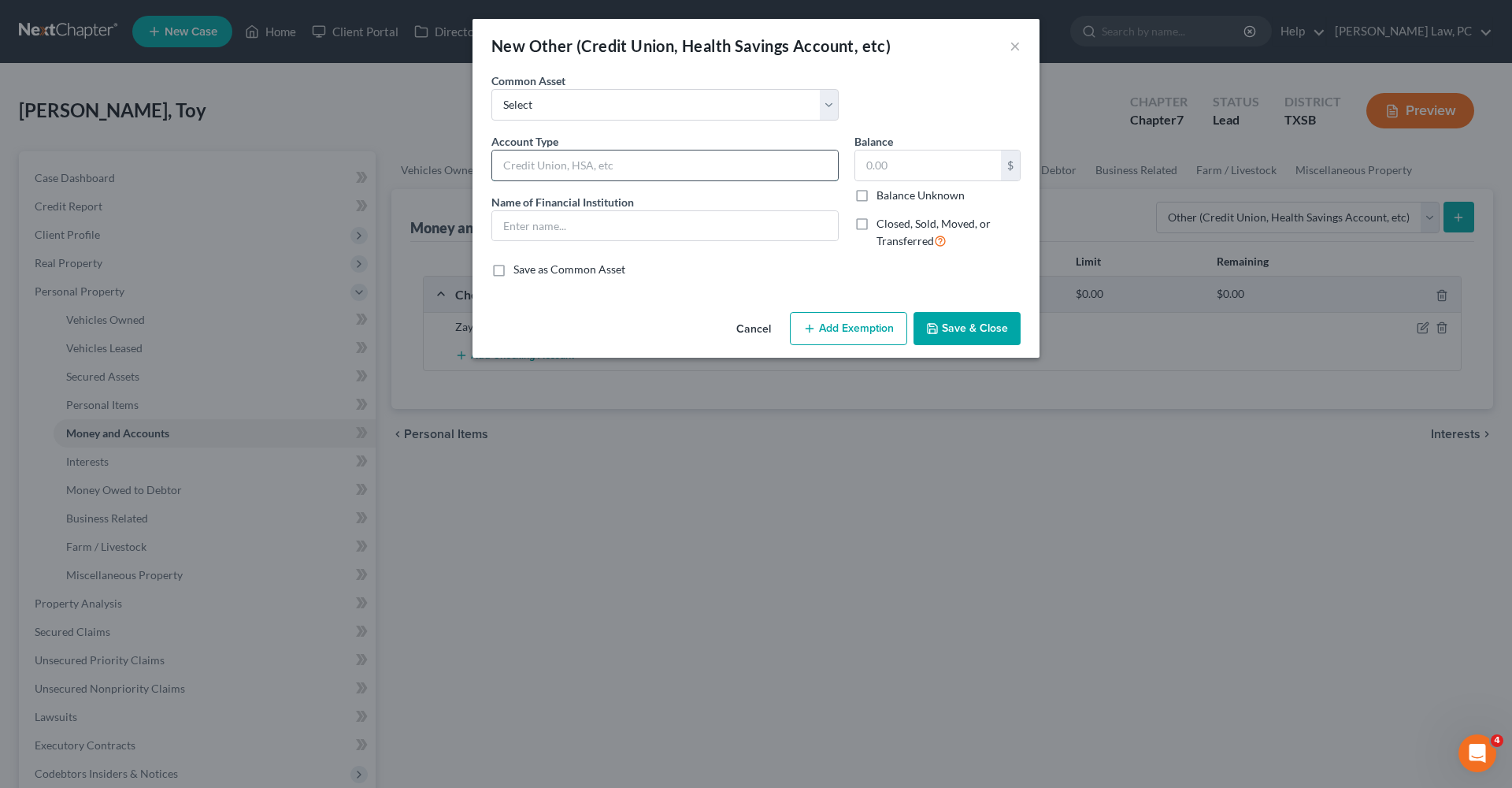
click at [553, 160] on input "text" at bounding box center [666, 165] width 346 height 30
type input "Credit Union Checking Acct 0076"
click at [598, 233] on input "text" at bounding box center [666, 225] width 346 height 30
drag, startPoint x: 672, startPoint y: 167, endPoint x: 567, endPoint y: 165, distance: 105.0
click at [567, 165] on input "Credit Union Checking Acct 0076" at bounding box center [666, 165] width 346 height 30
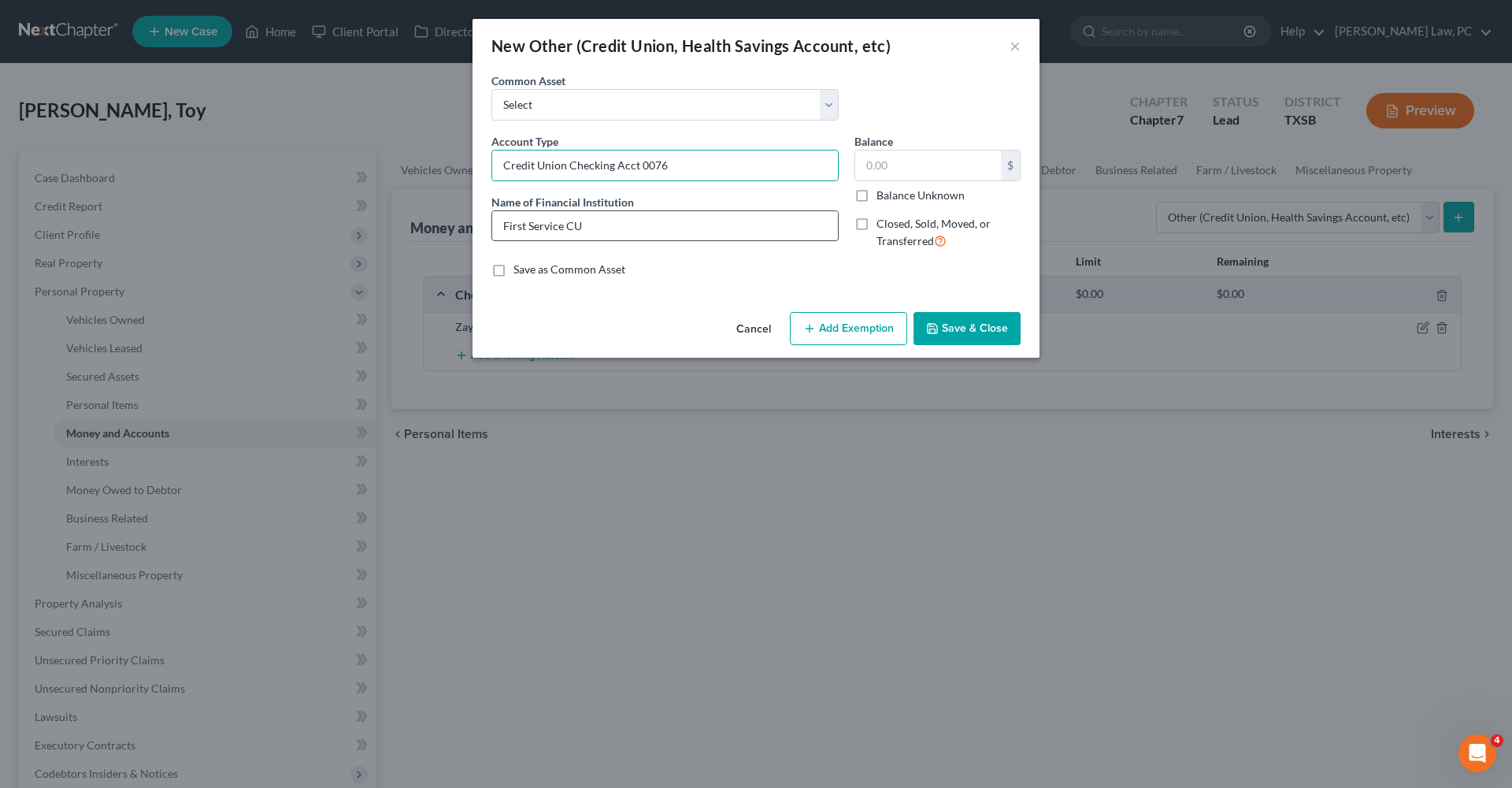
click at [624, 230] on input "First Service CU" at bounding box center [666, 225] width 346 height 30
paste input "Checking Acct 0076"
type input "First Service CU Checking Acct 0076"
click at [979, 322] on button "Save & Close" at bounding box center [967, 328] width 107 height 33
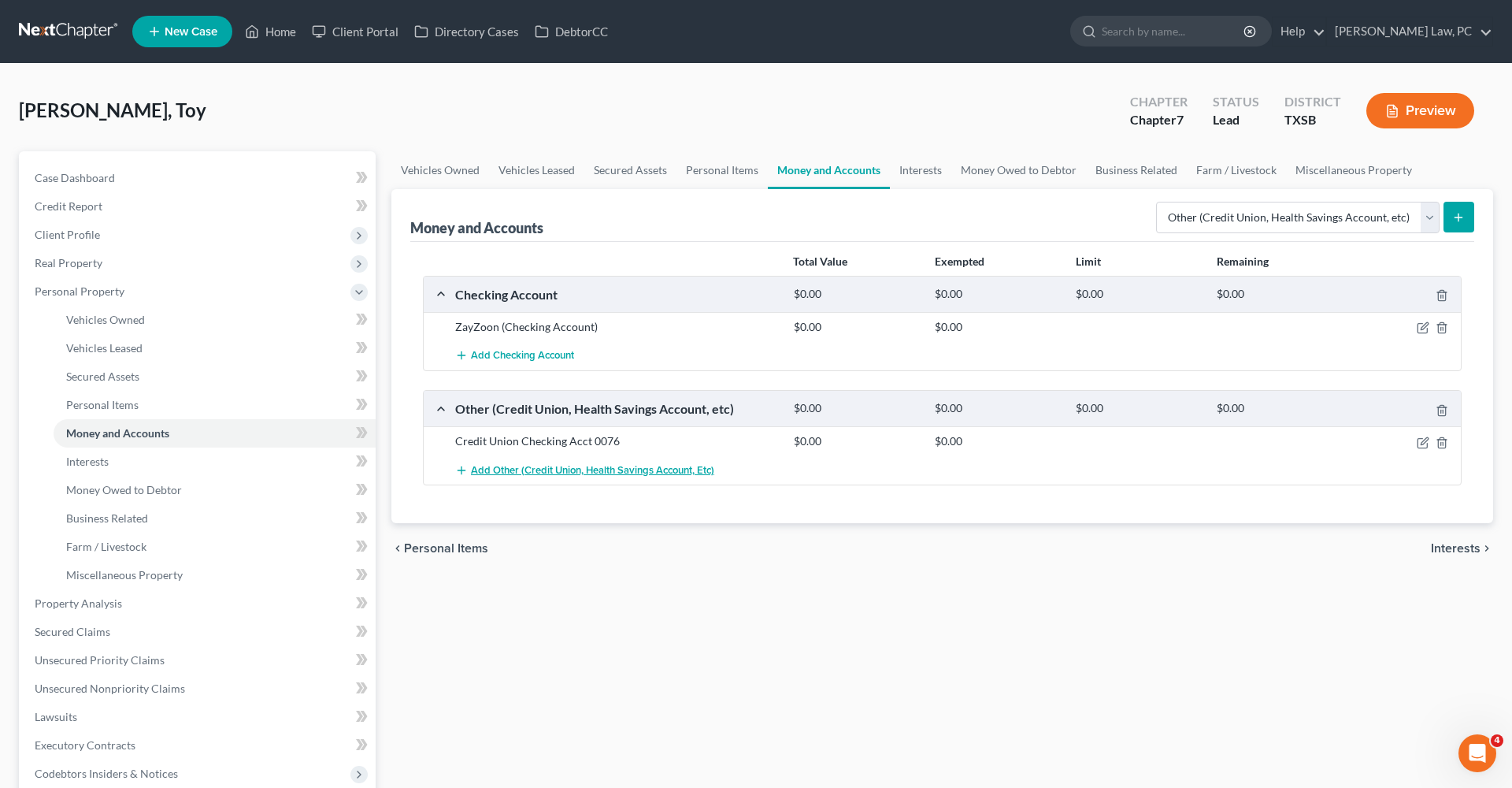
click at [503, 473] on span "Add Other (Credit Union, Health Savings Account, etc)" at bounding box center [592, 470] width 243 height 13
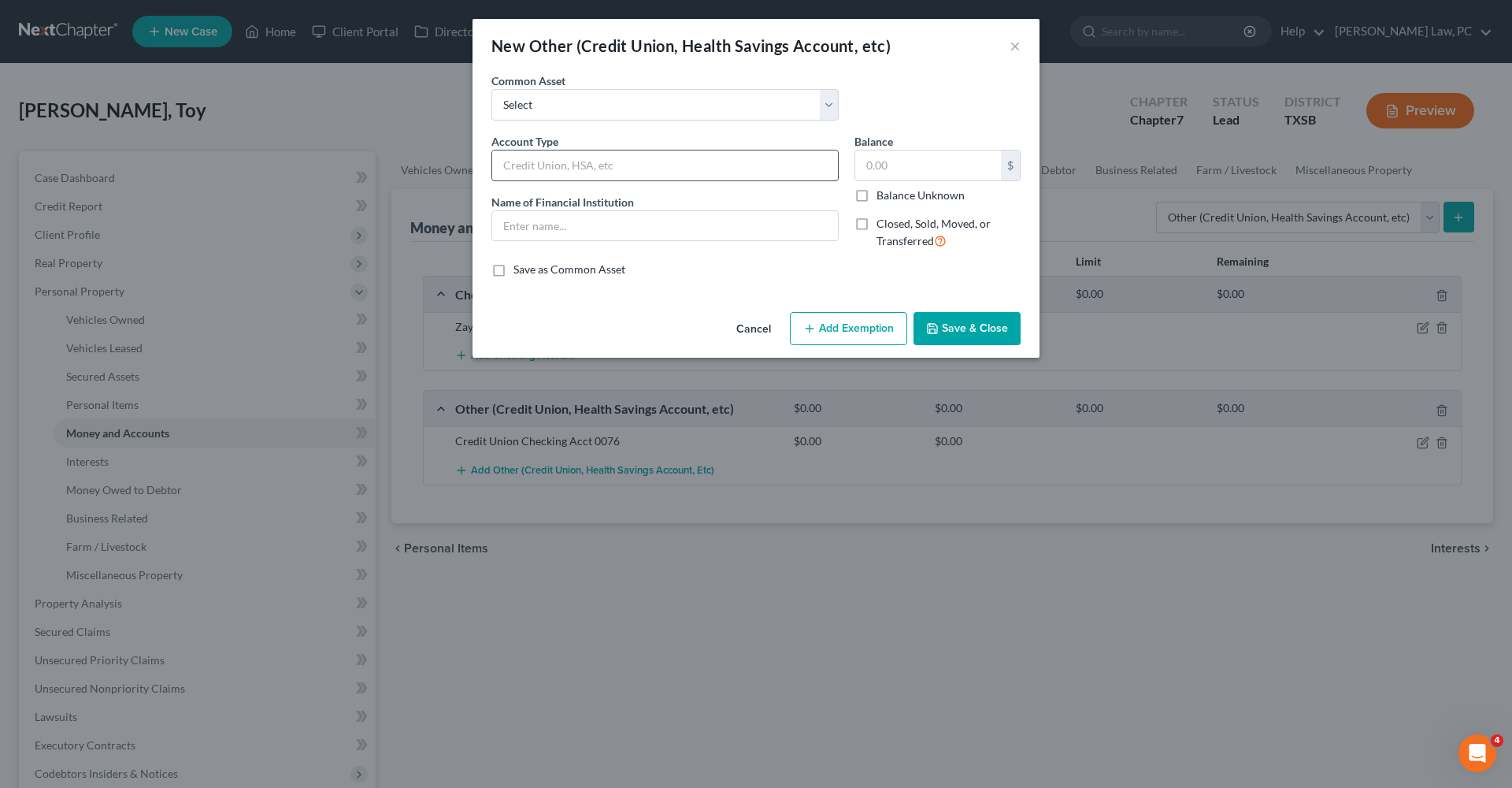
click at [532, 168] on input "text" at bounding box center [666, 165] width 346 height 30
type input "Credit Union Savings Acct 0000"
click at [584, 228] on input "text" at bounding box center [666, 225] width 346 height 30
drag, startPoint x: 662, startPoint y: 164, endPoint x: 568, endPoint y: 165, distance: 94.0
click at [568, 165] on input "Credit Union Savings Acct 0000" at bounding box center [666, 165] width 346 height 30
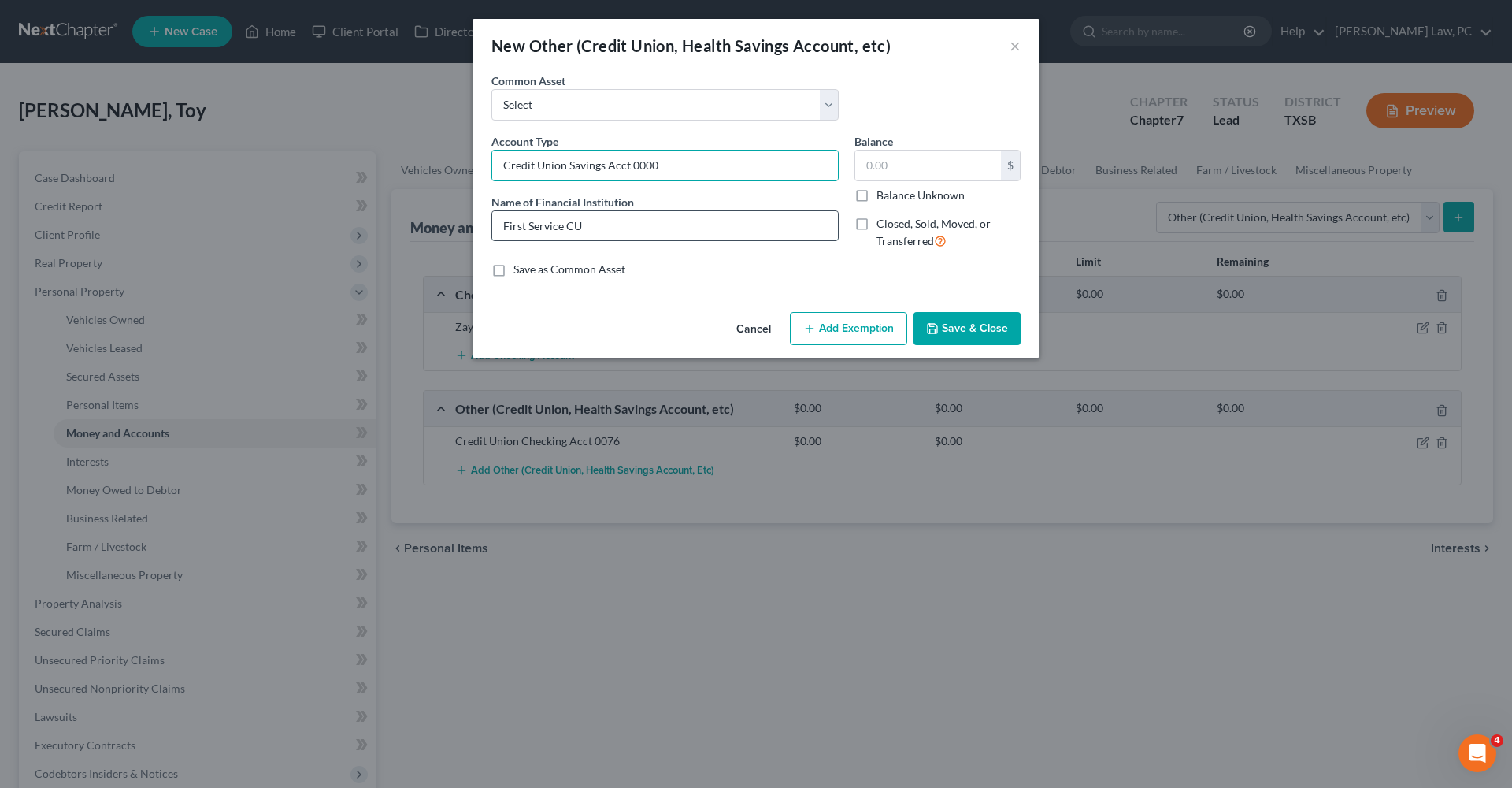
click at [608, 220] on input "First Service CU" at bounding box center [666, 225] width 346 height 30
paste input "Savings Acct 0000"
type input "First Service CU Savings Acct 0000"
click at [977, 340] on button "Save & Close" at bounding box center [967, 328] width 107 height 33
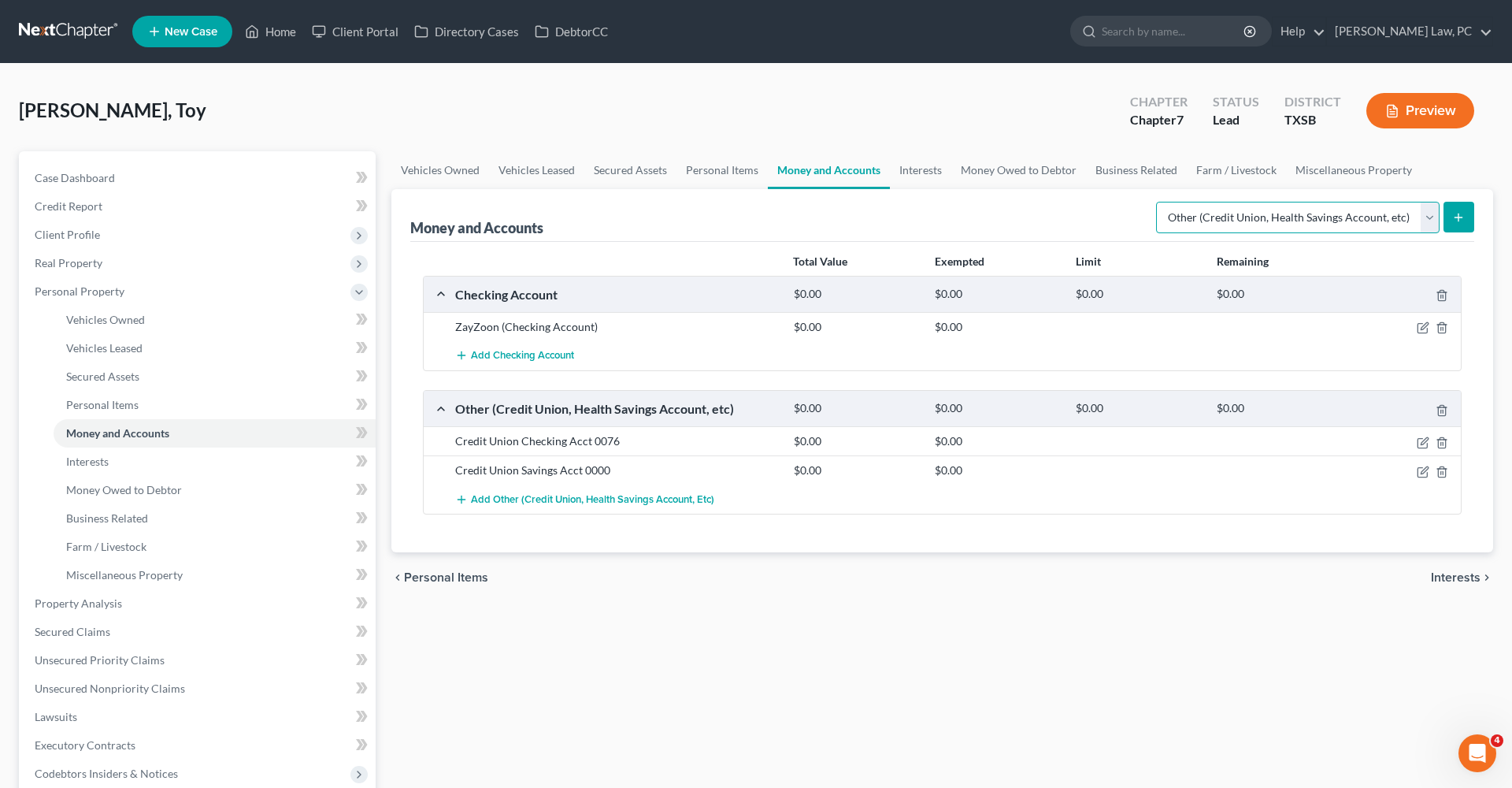
select select "money_market"
click at [1457, 213] on icon "submit" at bounding box center [1458, 216] width 13 height 13
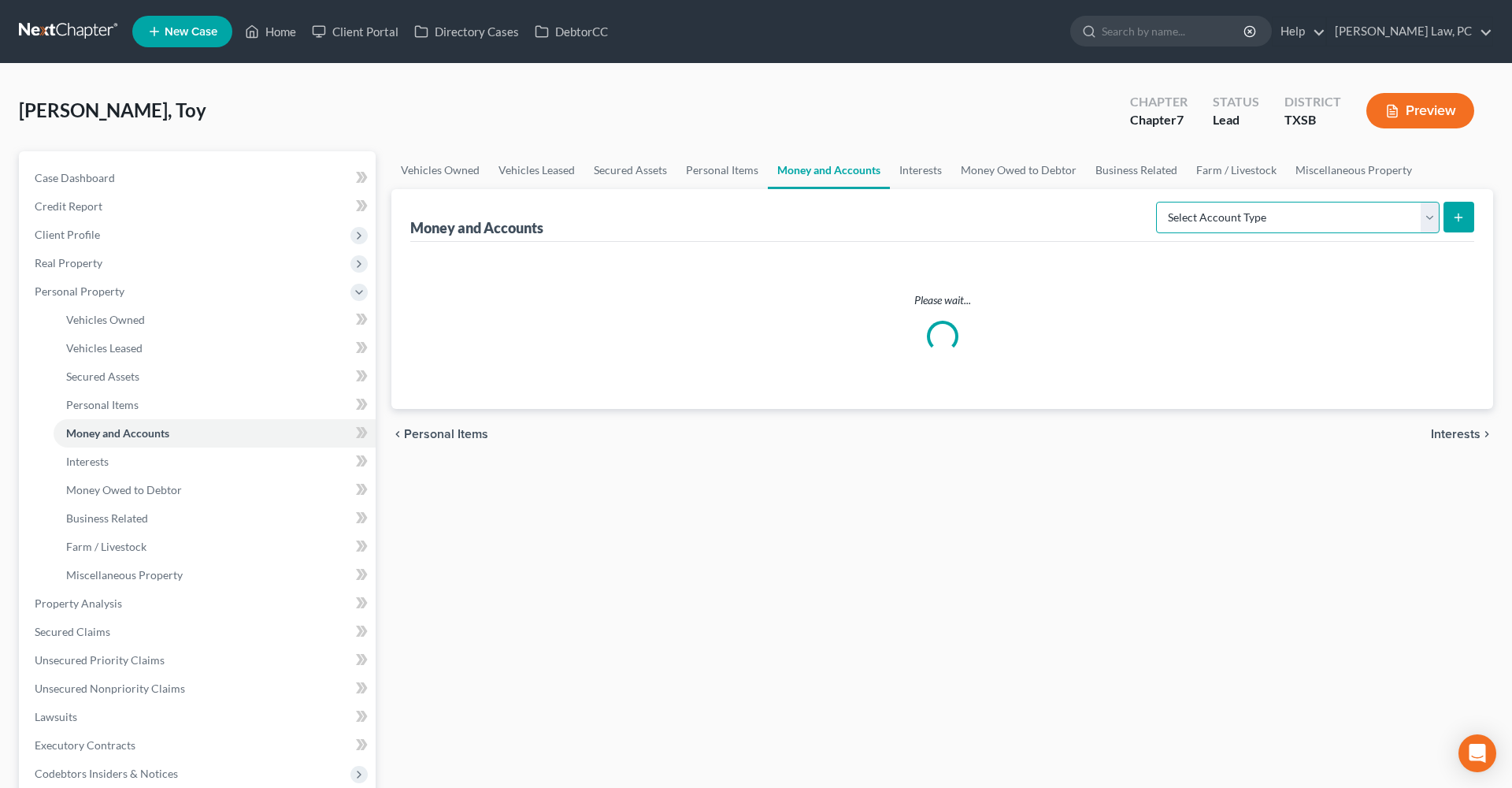
click at [1229, 229] on select "Select Account Type Brokerage Cash on Hand Certificates of Deposit Checking Acc…" at bounding box center [1298, 217] width 284 height 32
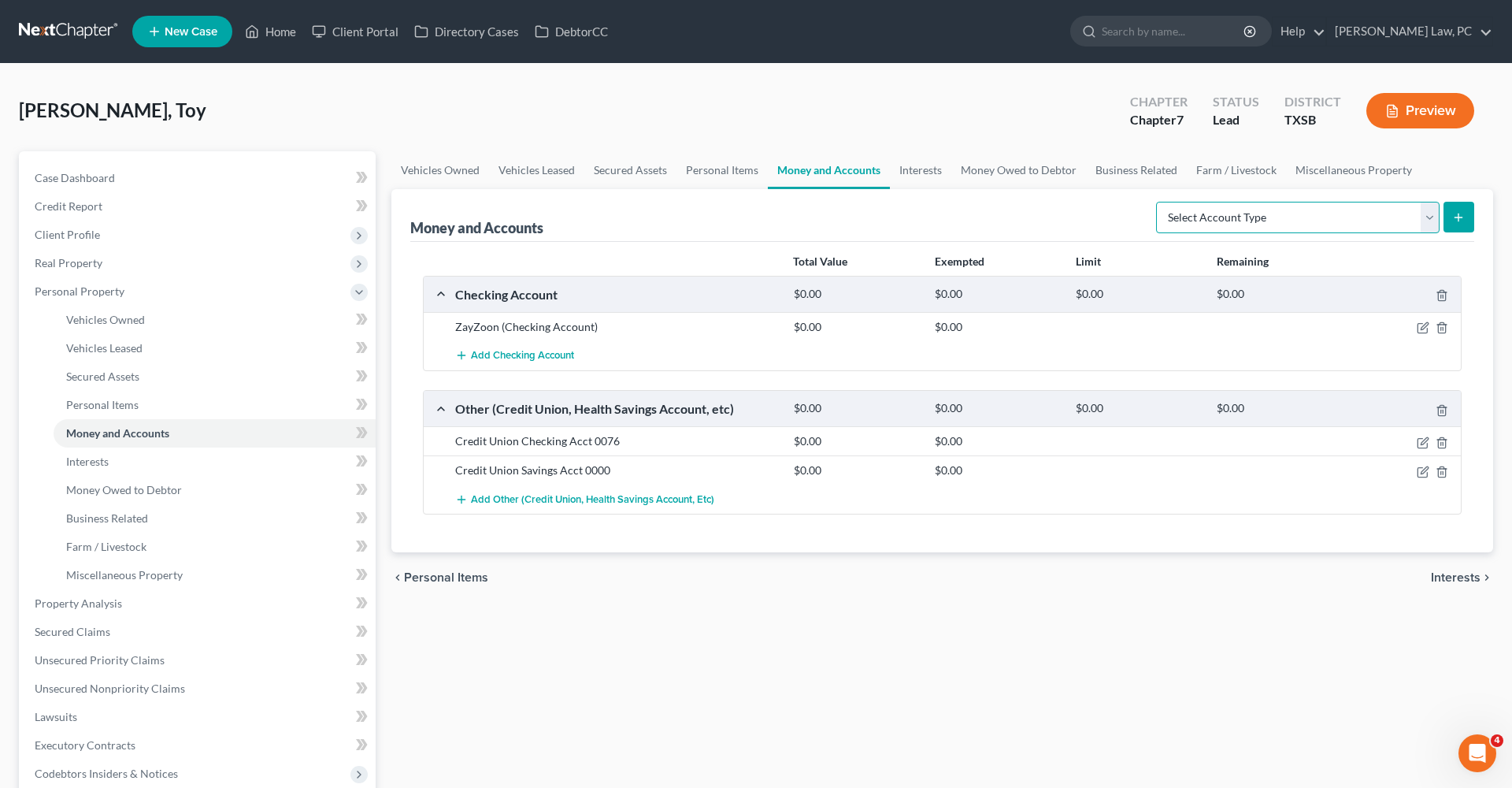
select select "money_market"
click at [1459, 222] on icon "submit" at bounding box center [1458, 216] width 13 height 13
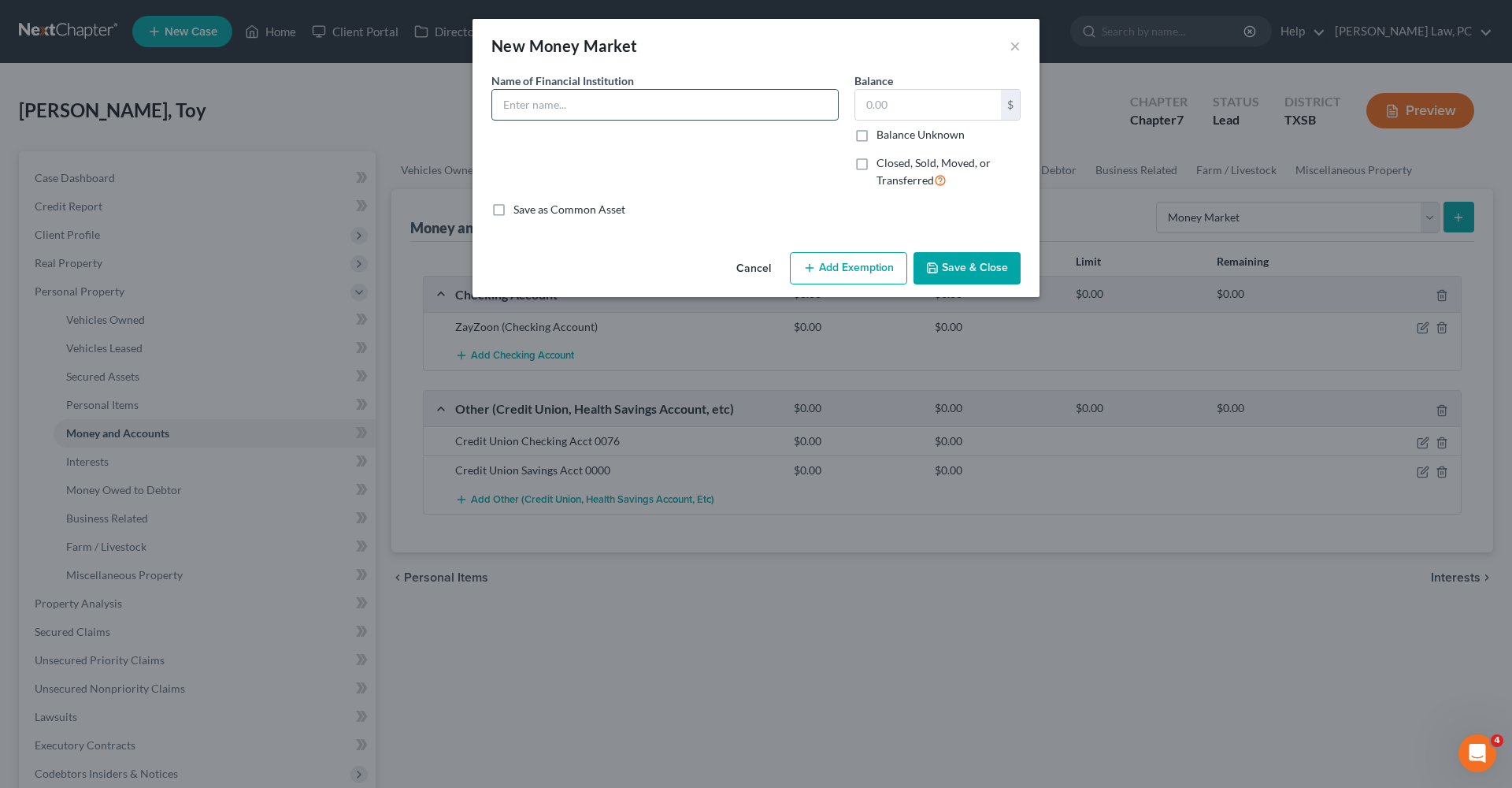
click at [586, 107] on input "text" at bounding box center [666, 104] width 346 height 30
type input "First Service CU"
click at [970, 267] on button "Save & Close" at bounding box center [967, 268] width 107 height 33
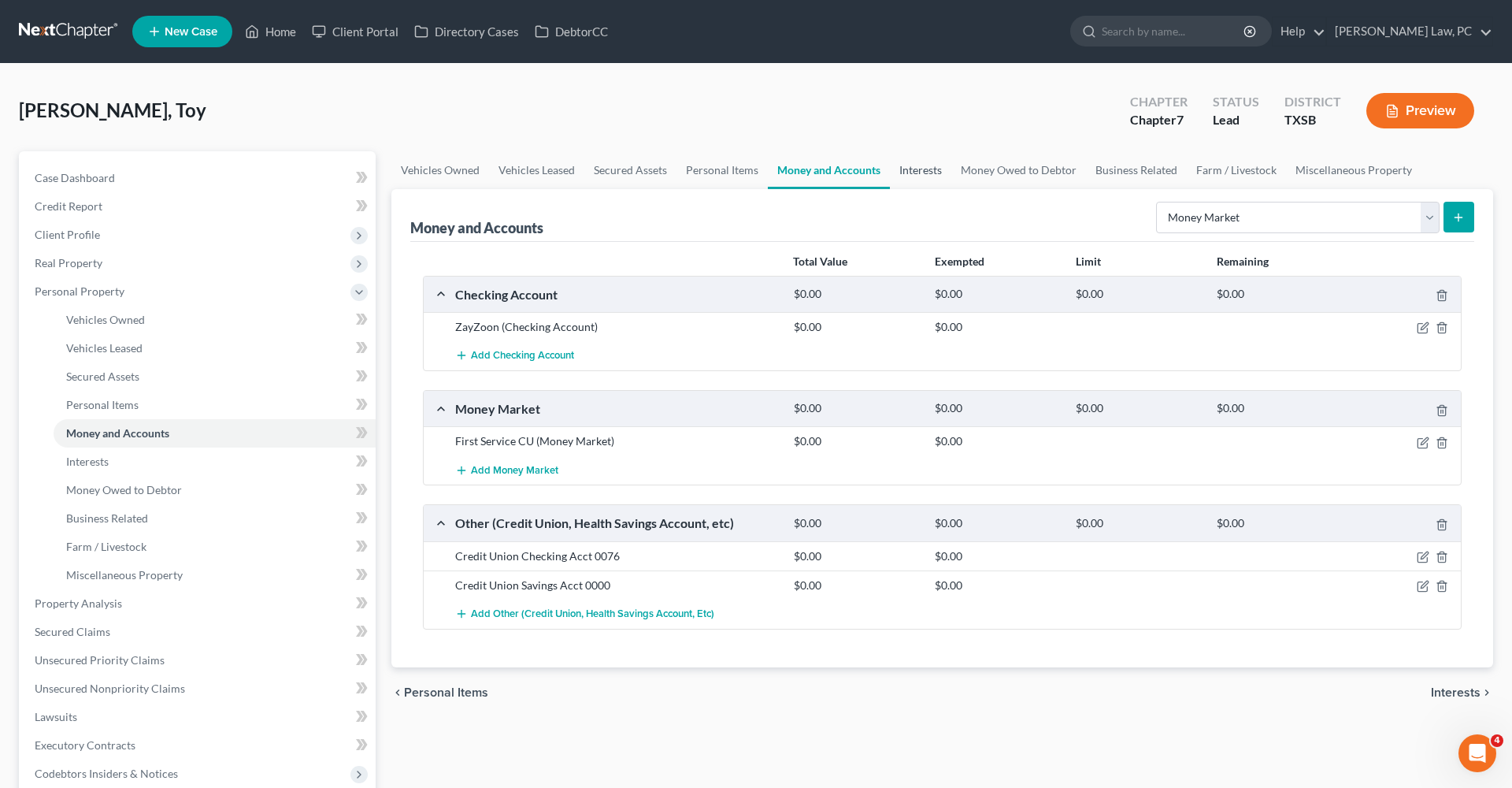
click at [929, 170] on link "Interests" at bounding box center [920, 169] width 62 height 38
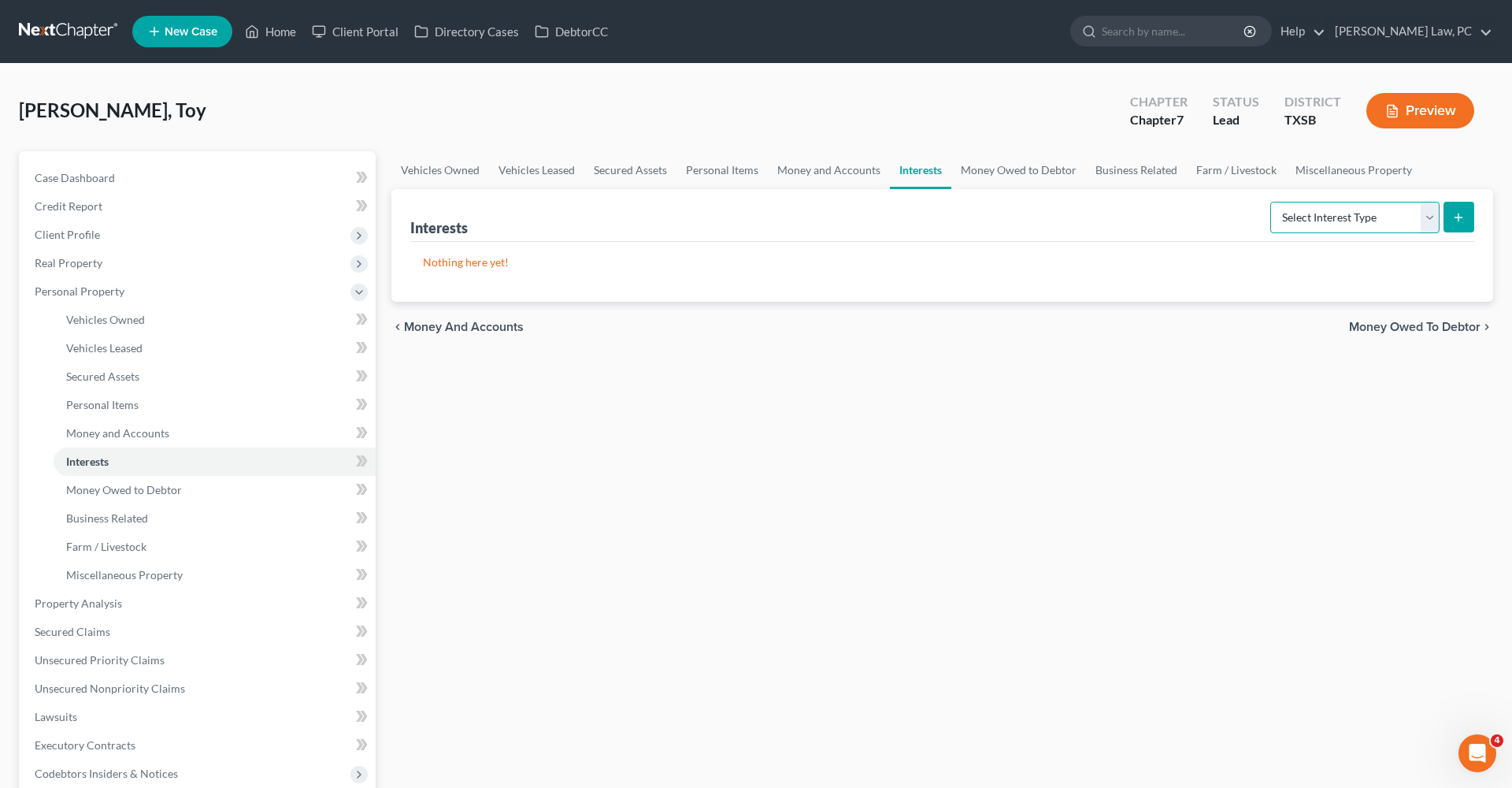
select select "ira"
click at [1461, 227] on button "submit" at bounding box center [1459, 217] width 31 height 31
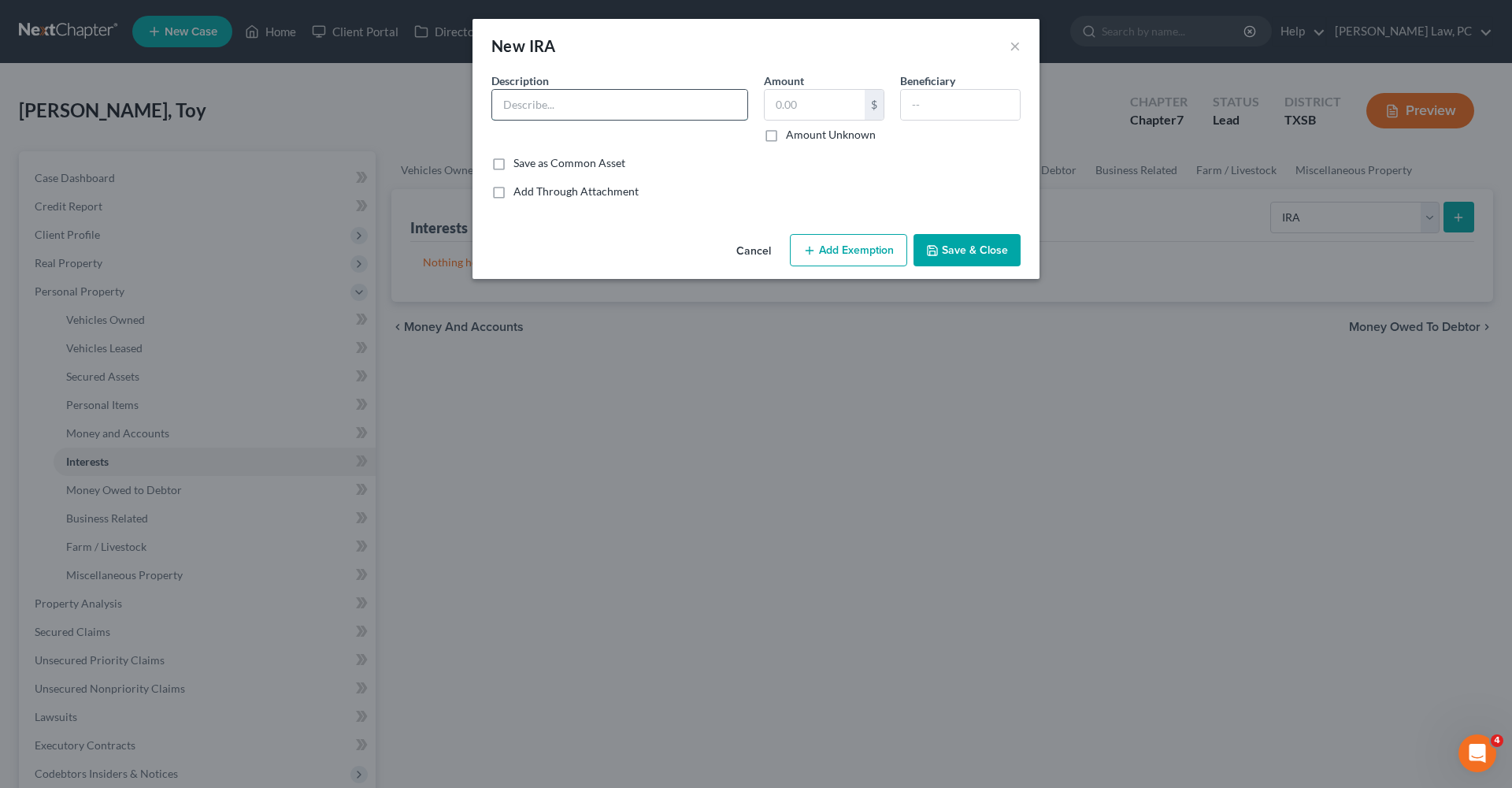
click at [520, 107] on input "text" at bounding box center [619, 104] width 255 height 30
type input "IRA Through First Service CU"
click at [970, 242] on button "Save & Close" at bounding box center [967, 250] width 107 height 33
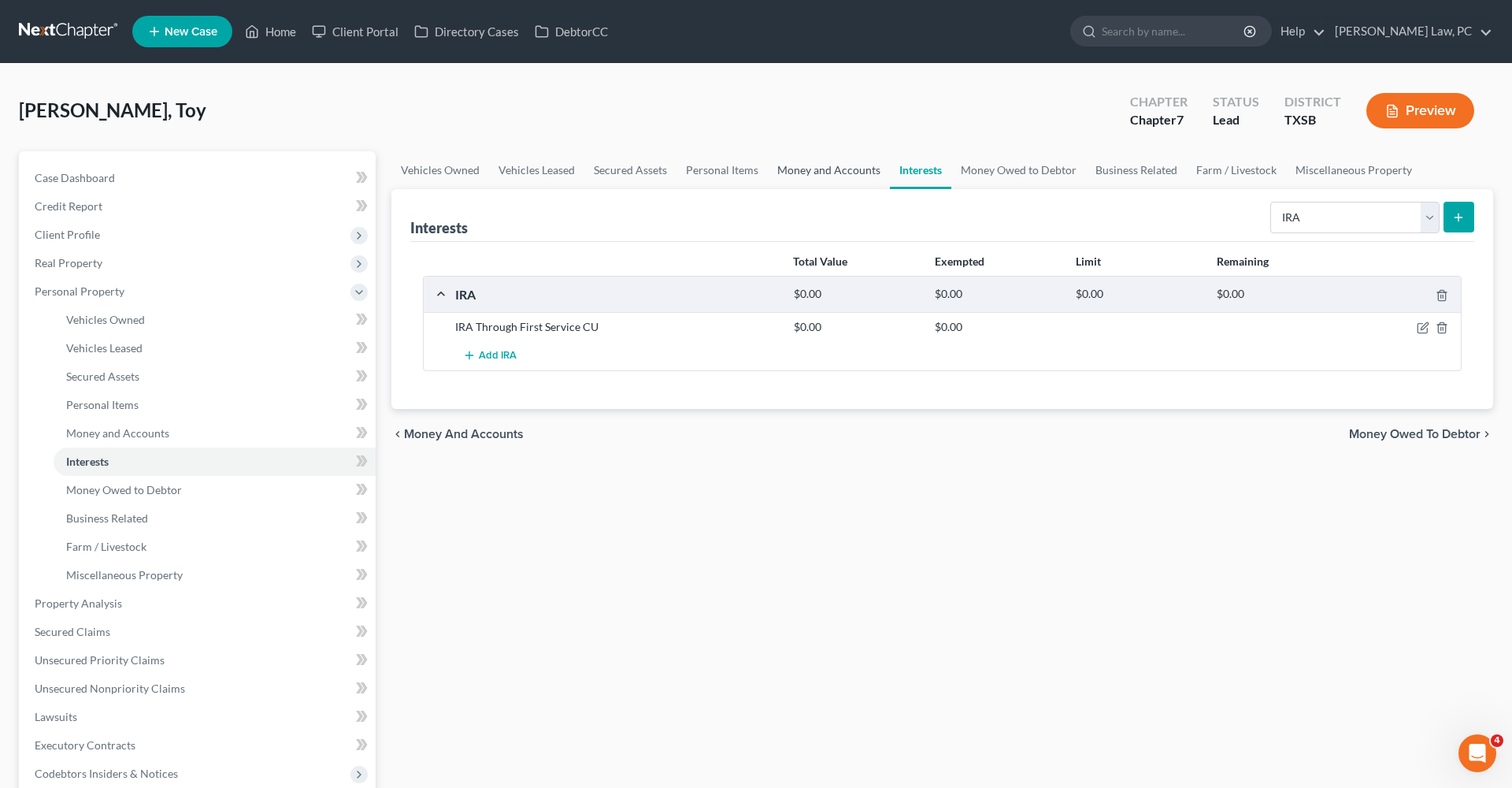
click at [841, 169] on link "Money and Accounts" at bounding box center [829, 169] width 122 height 38
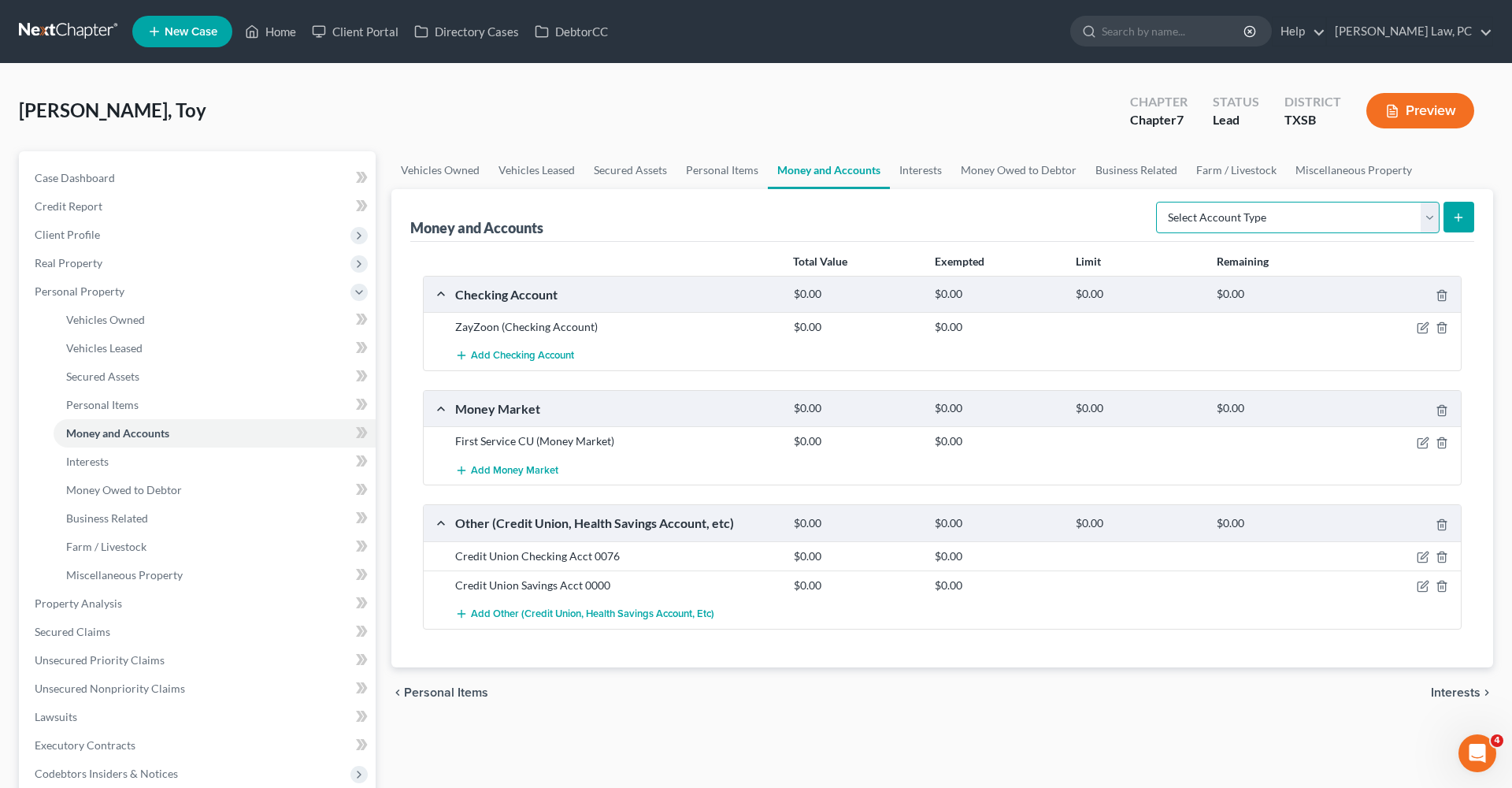
drag, startPoint x: 1217, startPoint y: 225, endPoint x: 1448, endPoint y: 0, distance: 322.5
click at [1057, 221] on div "Money and Accounts Select Account Type Brokerage Cash on Hand Certificates of D…" at bounding box center [943, 216] width 1064 height 53
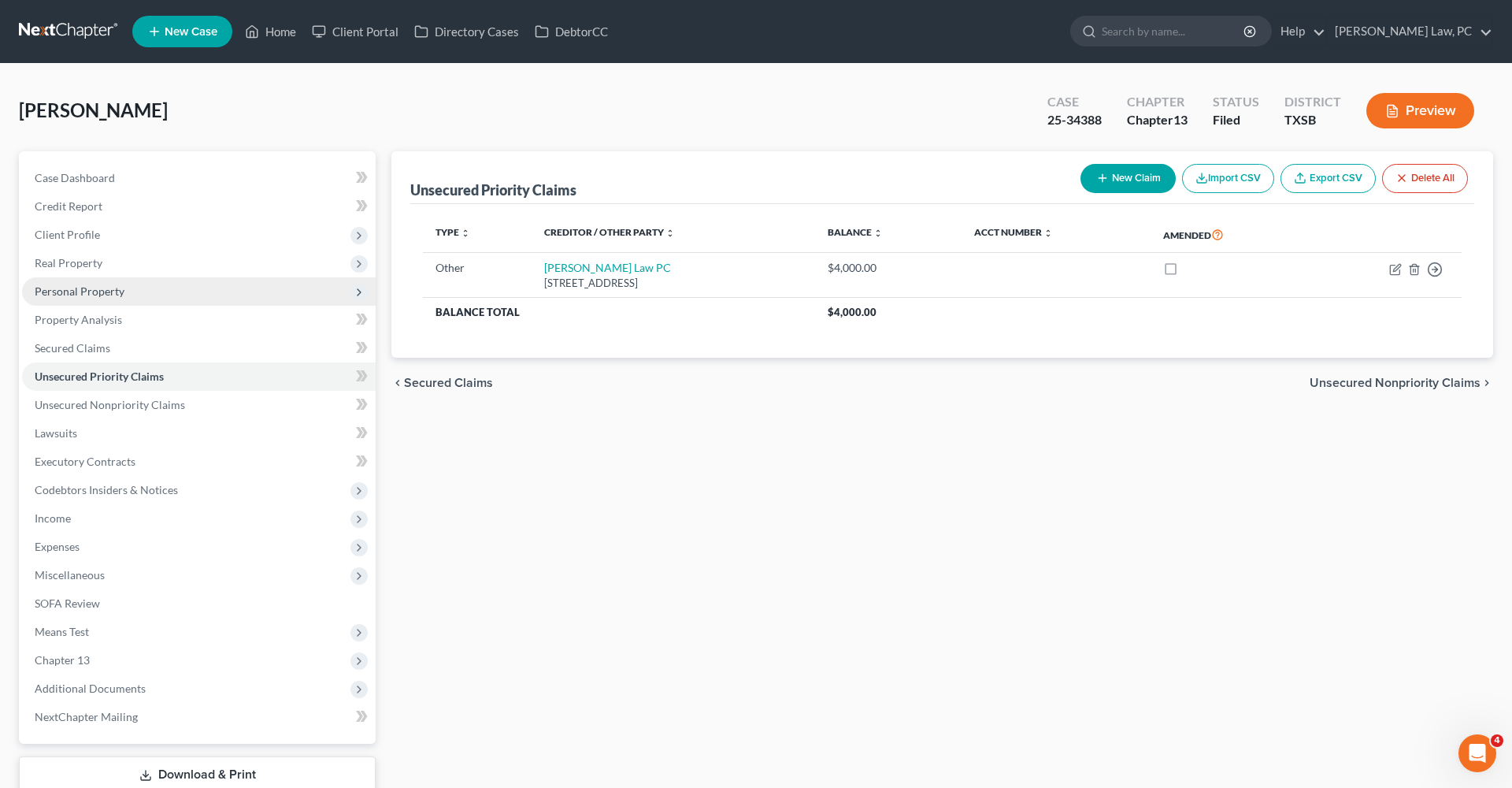
click at [74, 290] on span "Personal Property" at bounding box center [79, 292] width 89 height 13
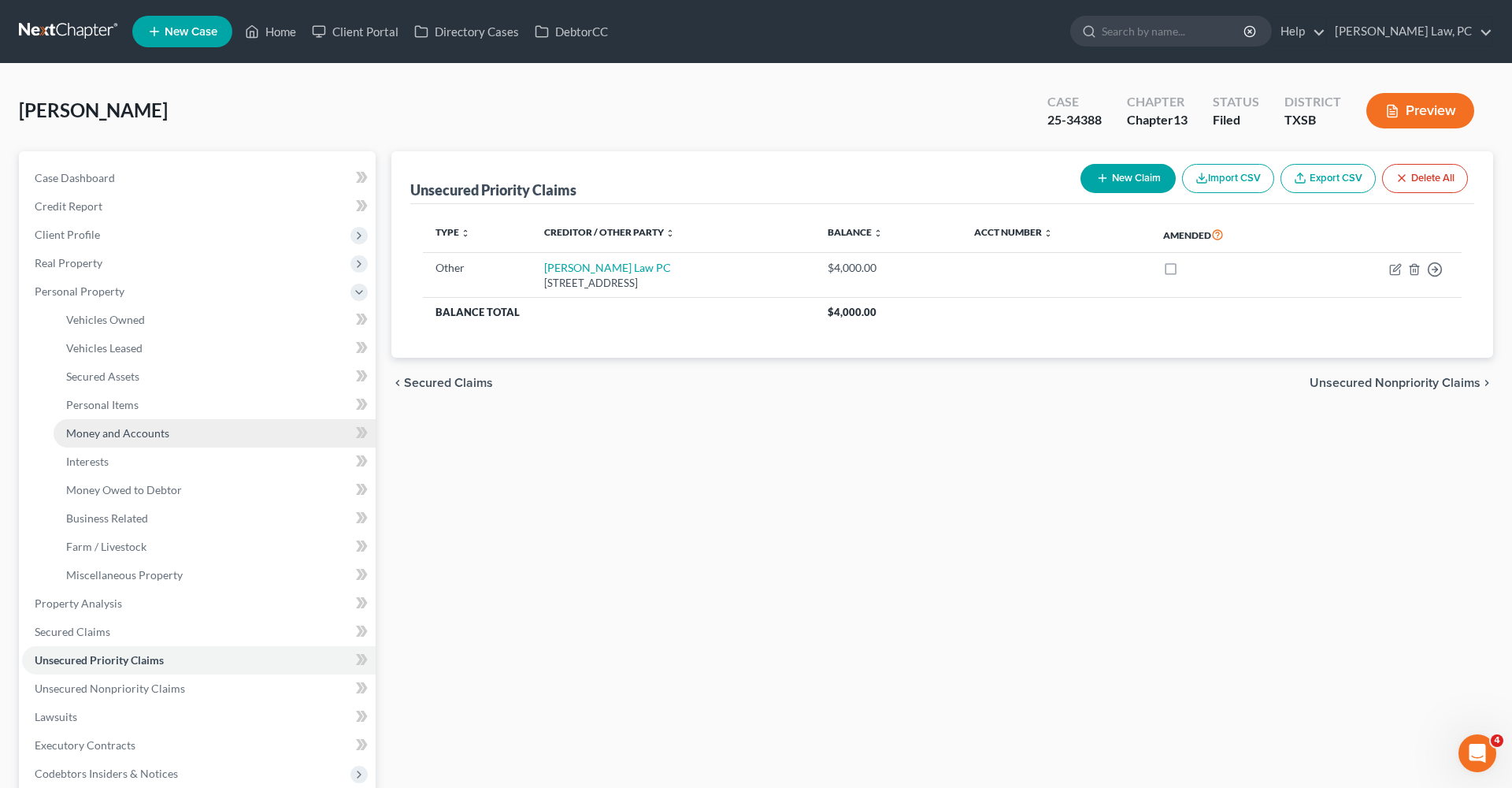
click at [129, 431] on span "Money and Accounts" at bounding box center [117, 433] width 103 height 13
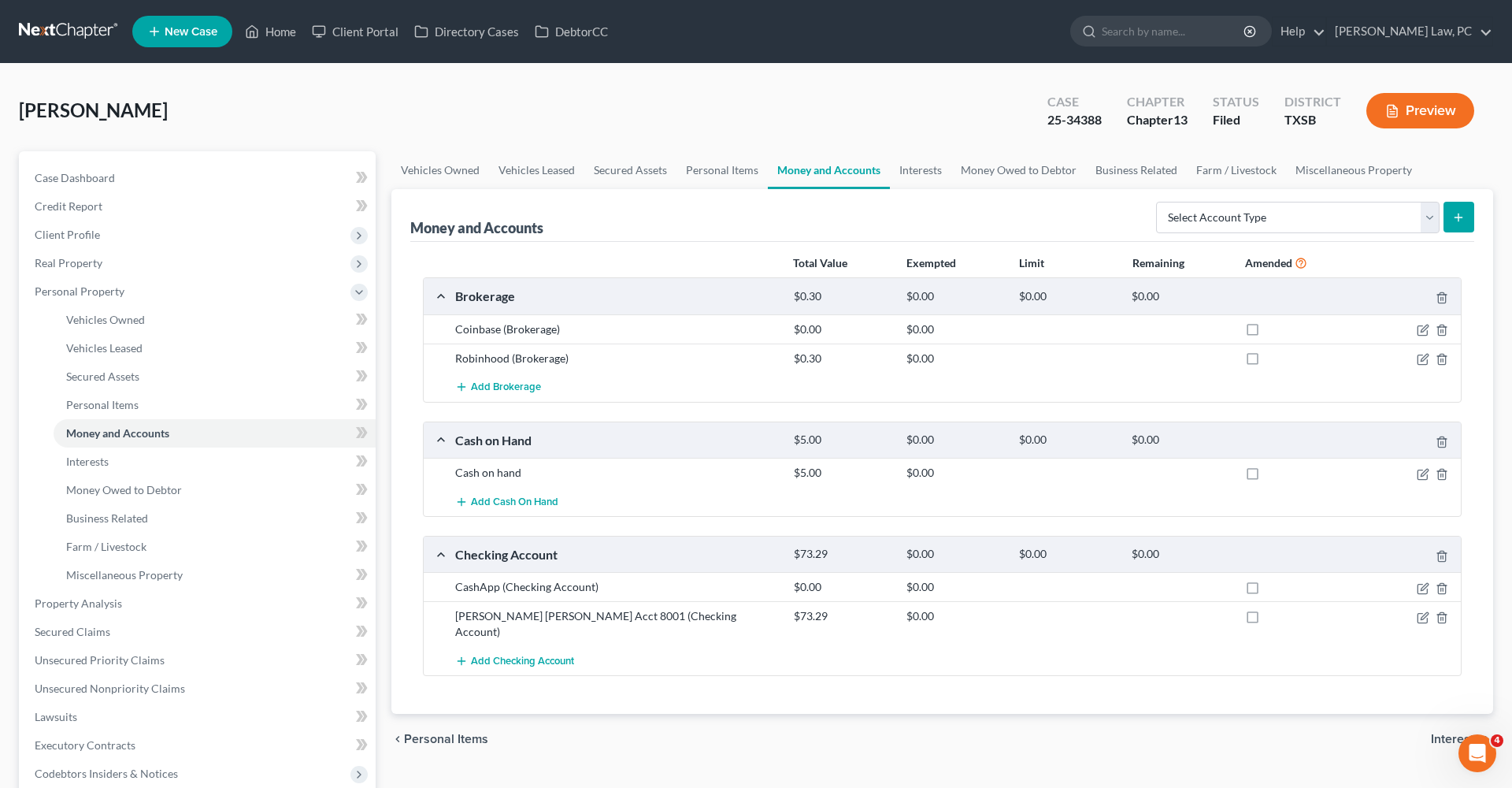
click at [68, 40] on link at bounding box center [69, 31] width 101 height 28
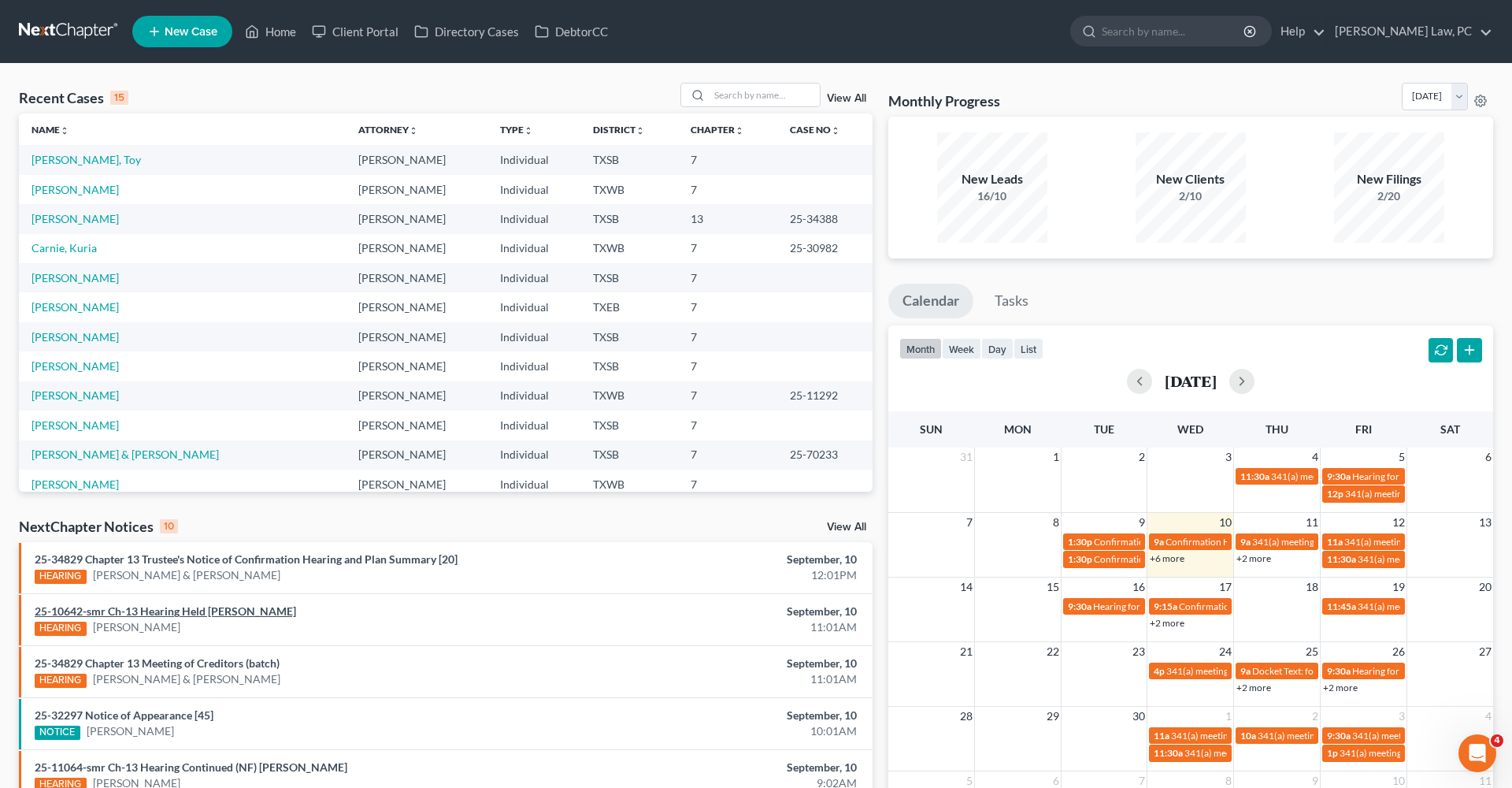
click at [225, 614] on link "25-10642-smr Ch-13 Hearing Held [PERSON_NAME]" at bounding box center [165, 611] width 262 height 13
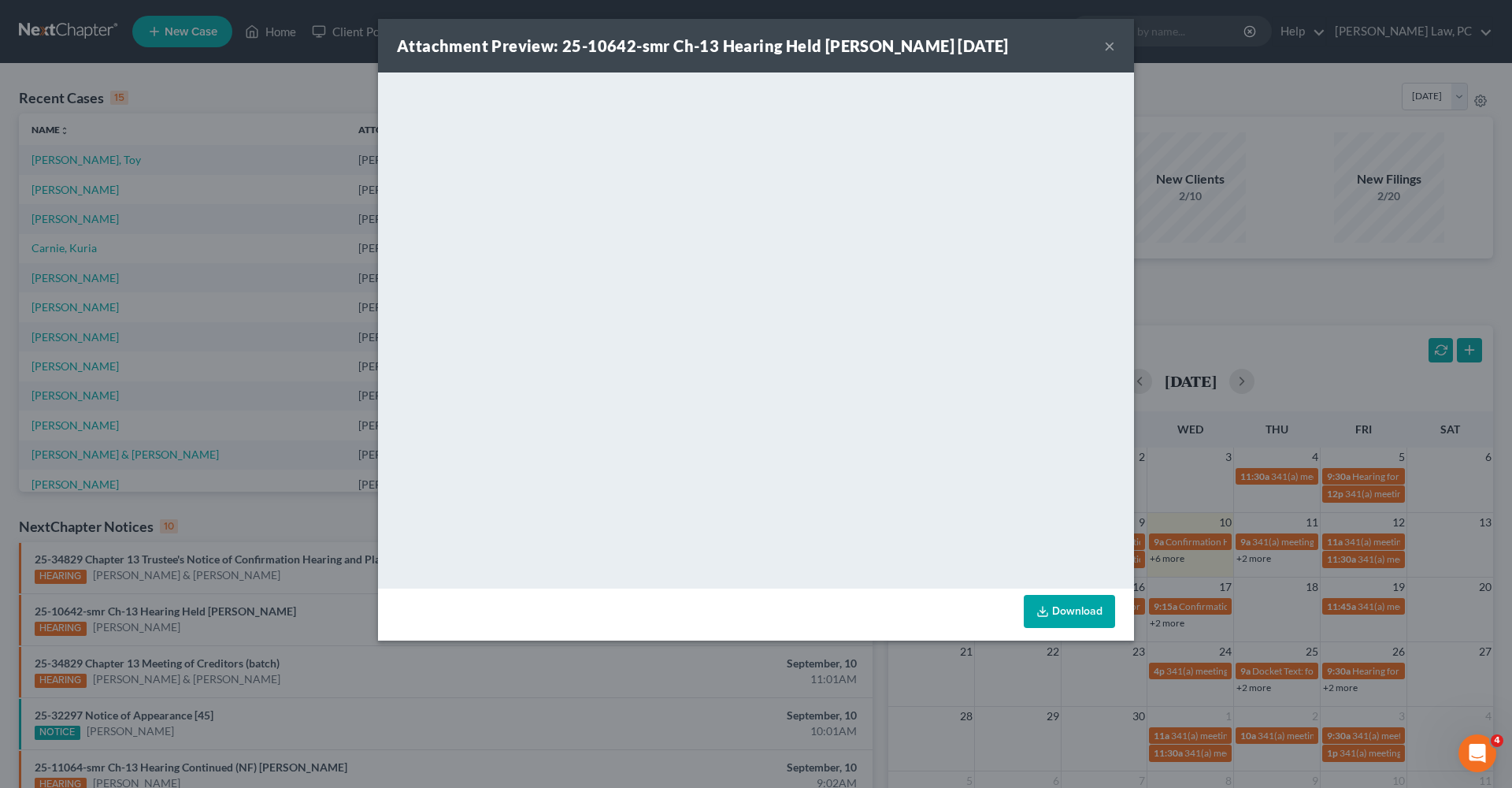
click at [1108, 48] on button "×" at bounding box center [1109, 46] width 11 height 19
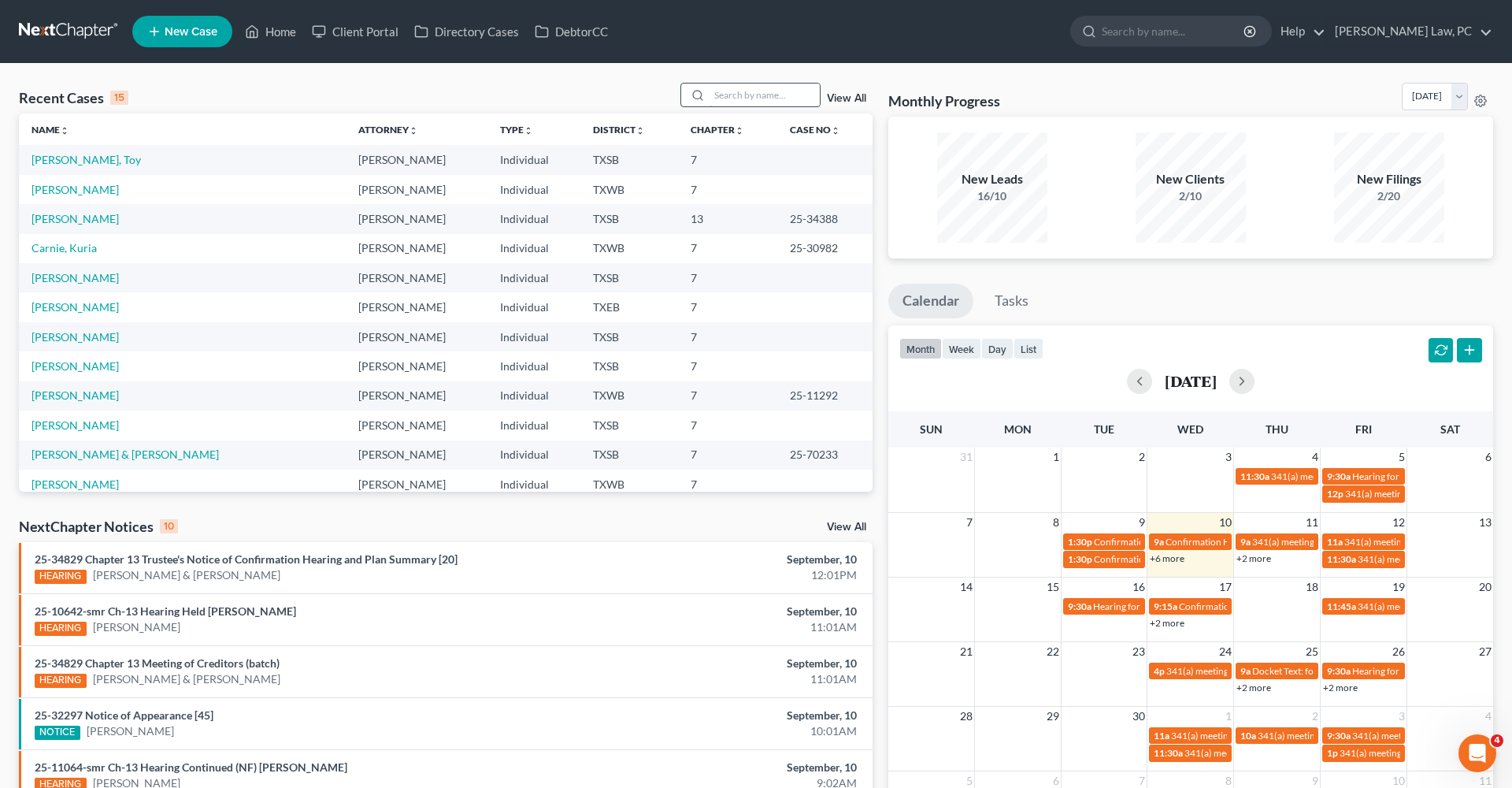
click at [761, 91] on input "search" at bounding box center [765, 95] width 111 height 23
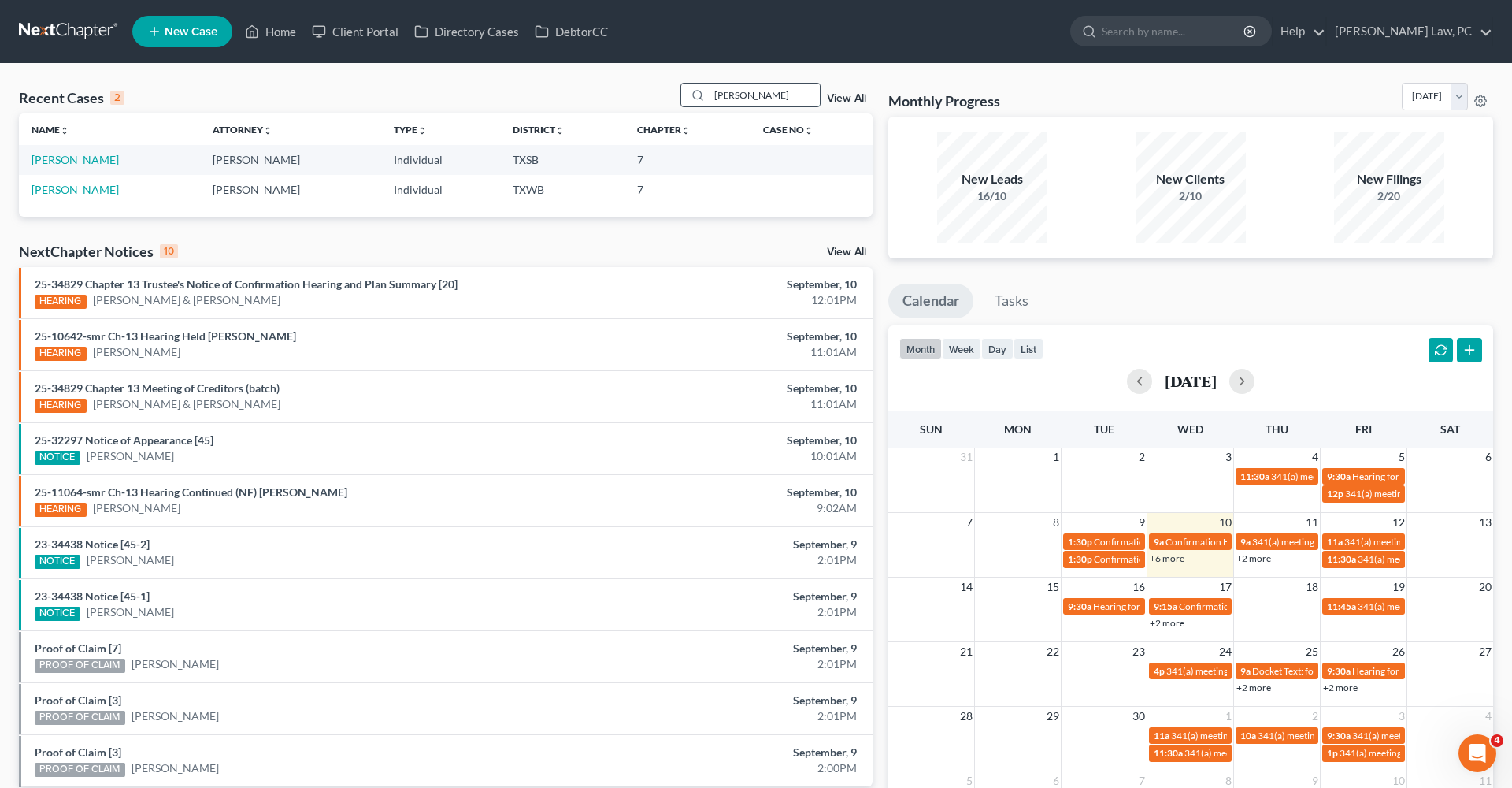
type input "[PERSON_NAME]"
drag, startPoint x: 761, startPoint y: 87, endPoint x: 74, endPoint y: 166, distance: 691.5
click at [74, 166] on td "[PERSON_NAME]" at bounding box center [110, 160] width 181 height 29
click at [65, 166] on td "[PERSON_NAME]" at bounding box center [110, 160] width 181 height 29
click at [53, 162] on link "[PERSON_NAME]" at bounding box center [75, 160] width 88 height 13
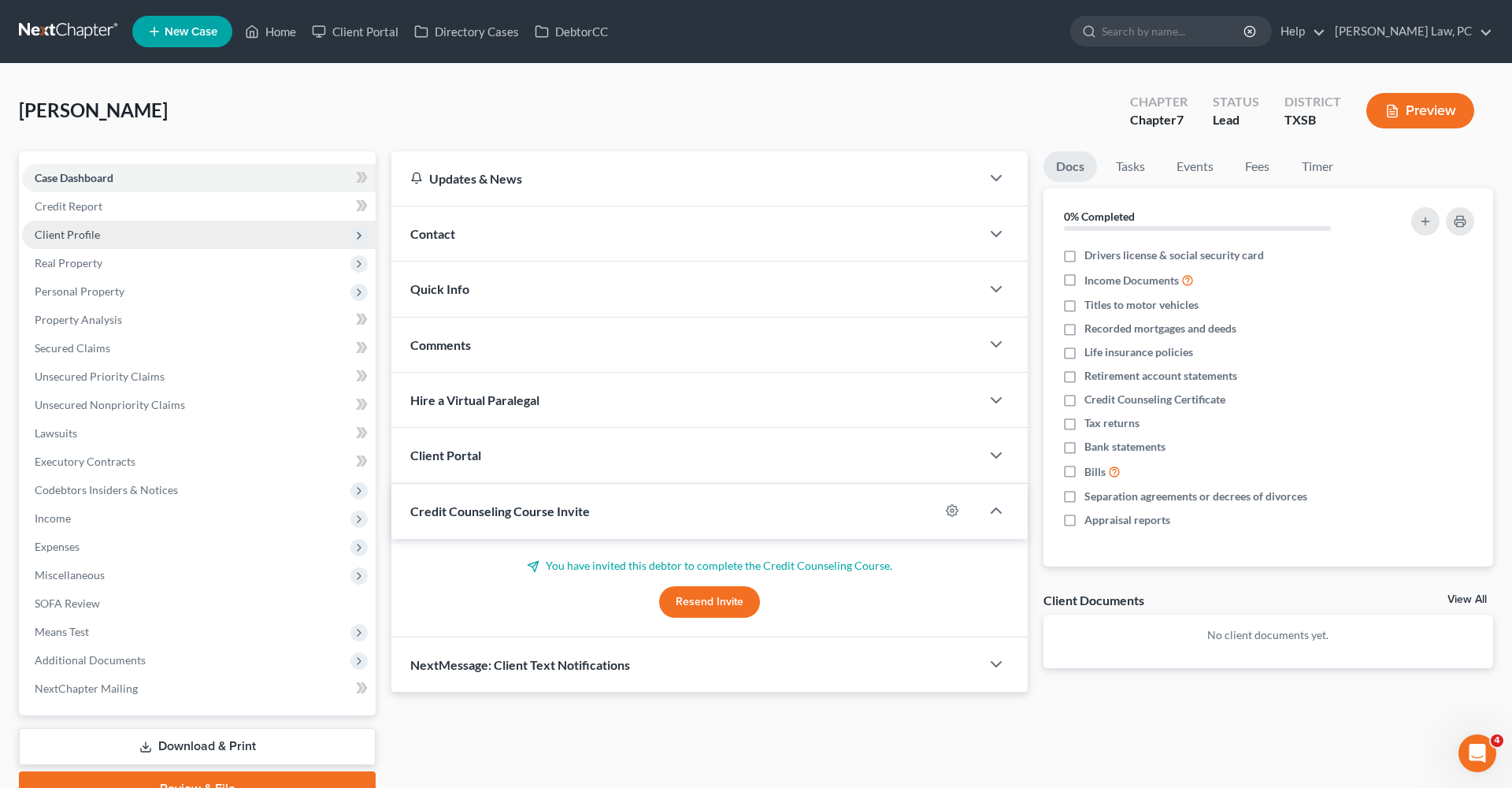
click at [63, 238] on span "Client Profile" at bounding box center [67, 235] width 65 height 13
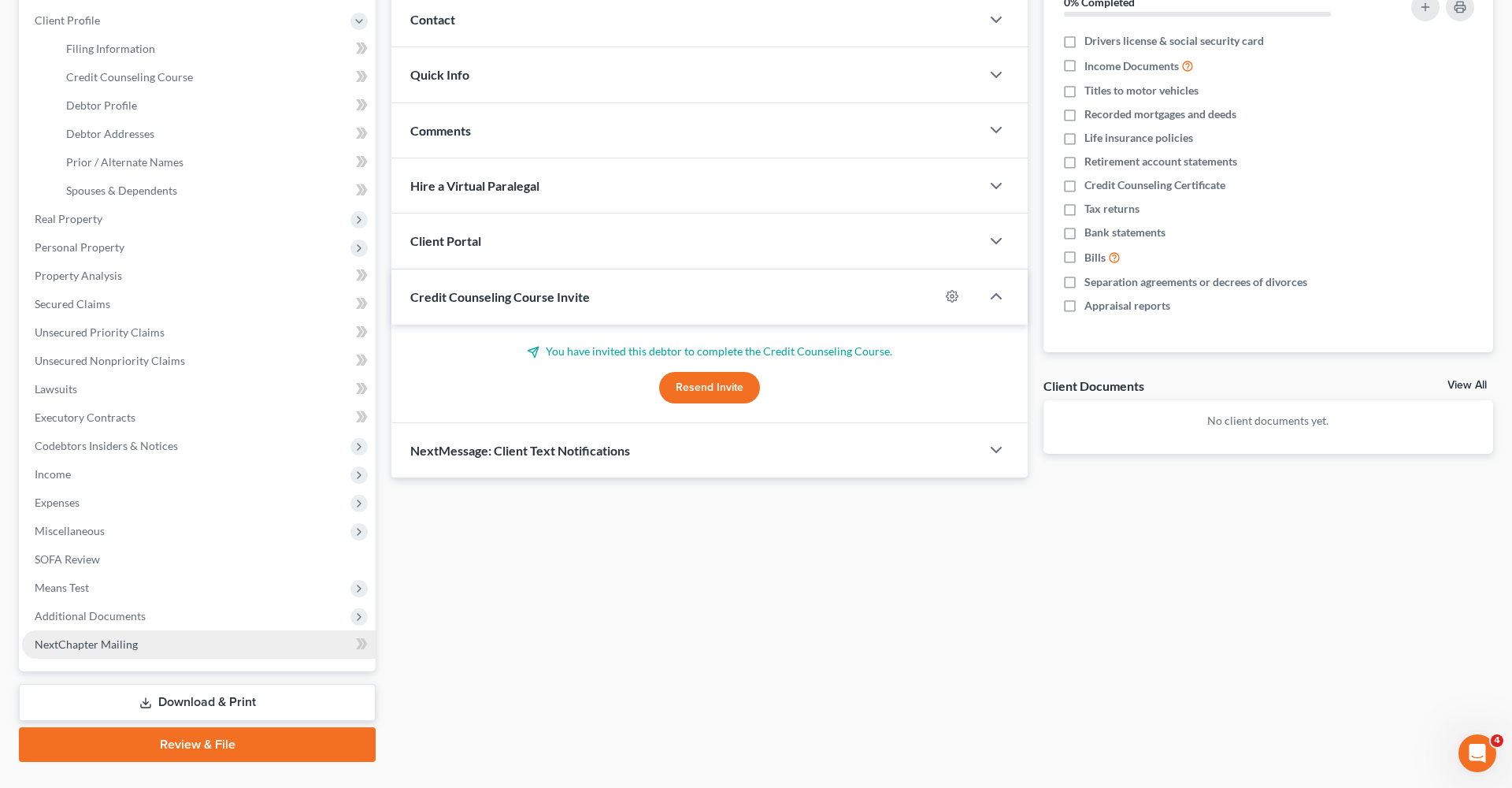
scroll to position [248, 0]
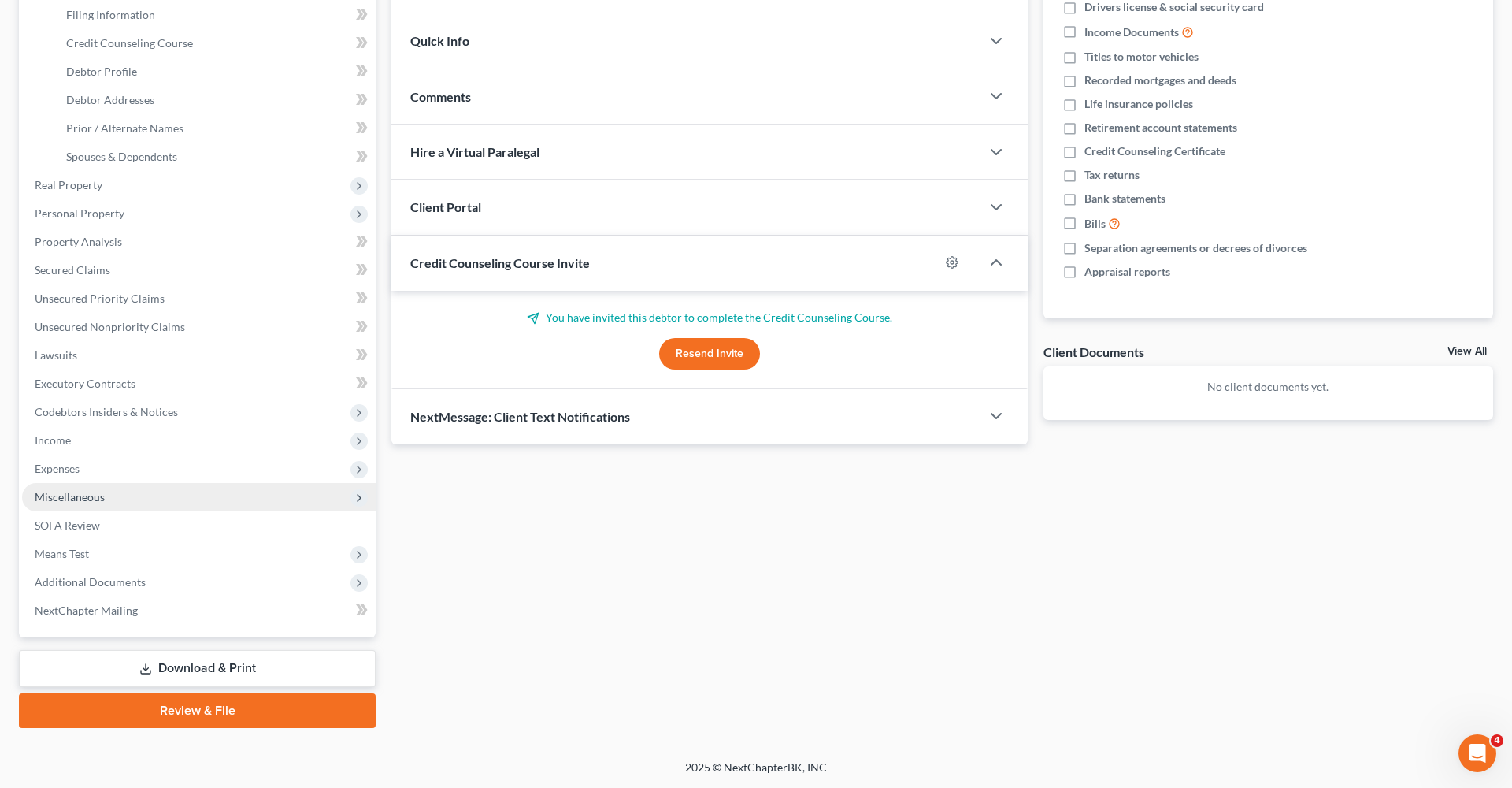
click at [61, 502] on span "Miscellaneous" at bounding box center [69, 496] width 70 height 13
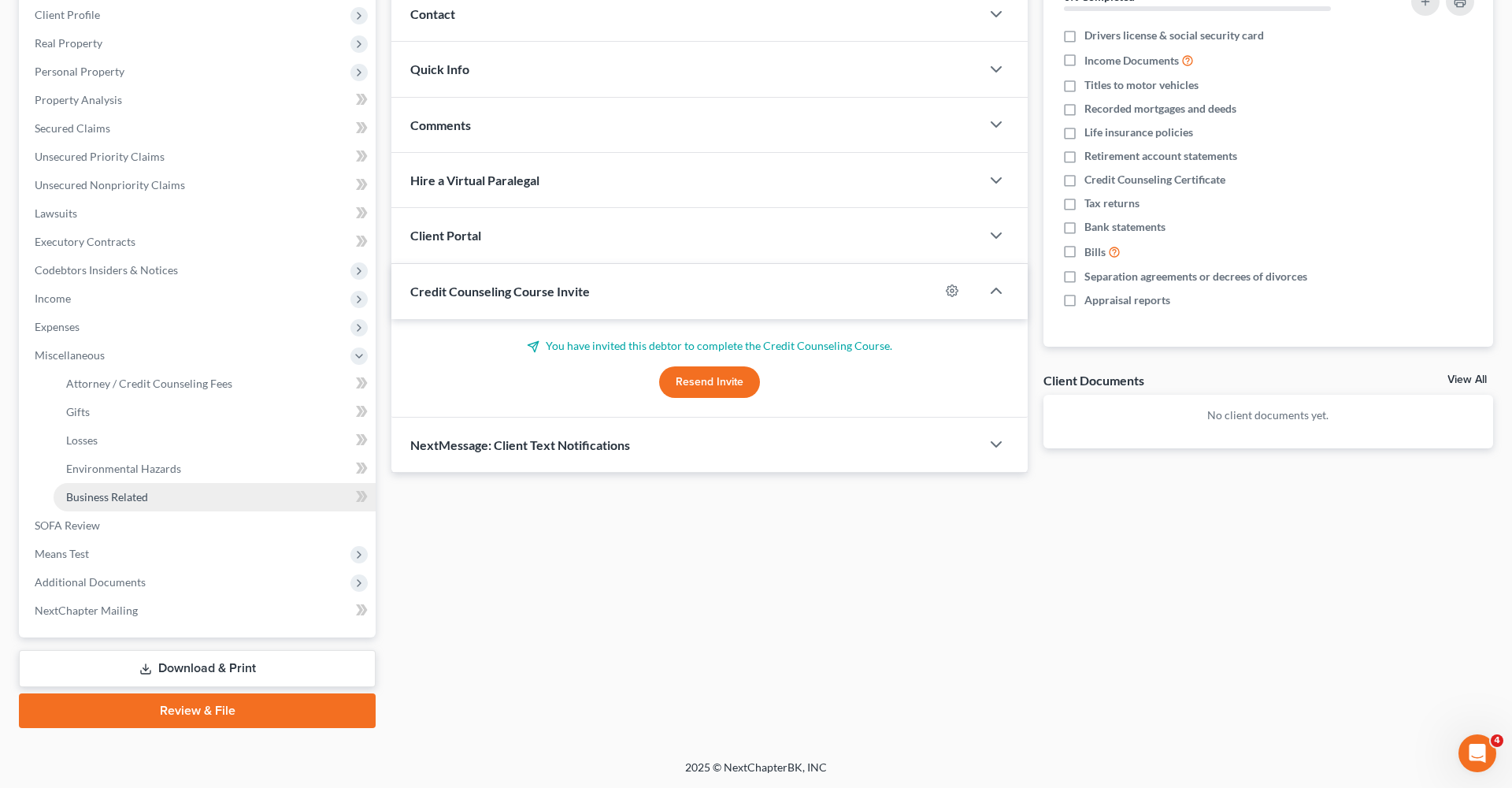
click at [95, 502] on span "Business Related" at bounding box center [107, 496] width 82 height 13
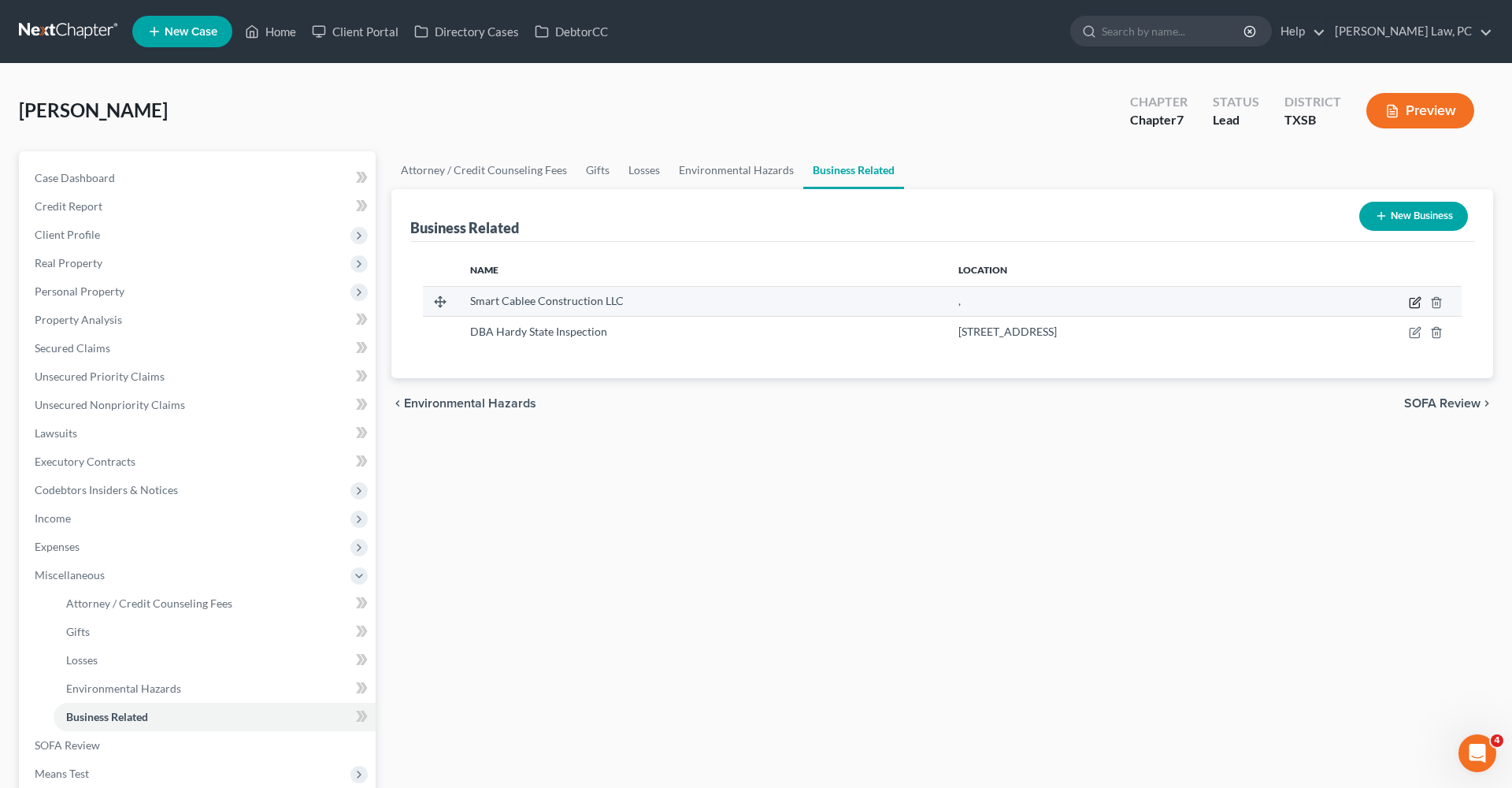
click at [1413, 300] on icon "button" at bounding box center [1415, 302] width 13 height 13
select select "member"
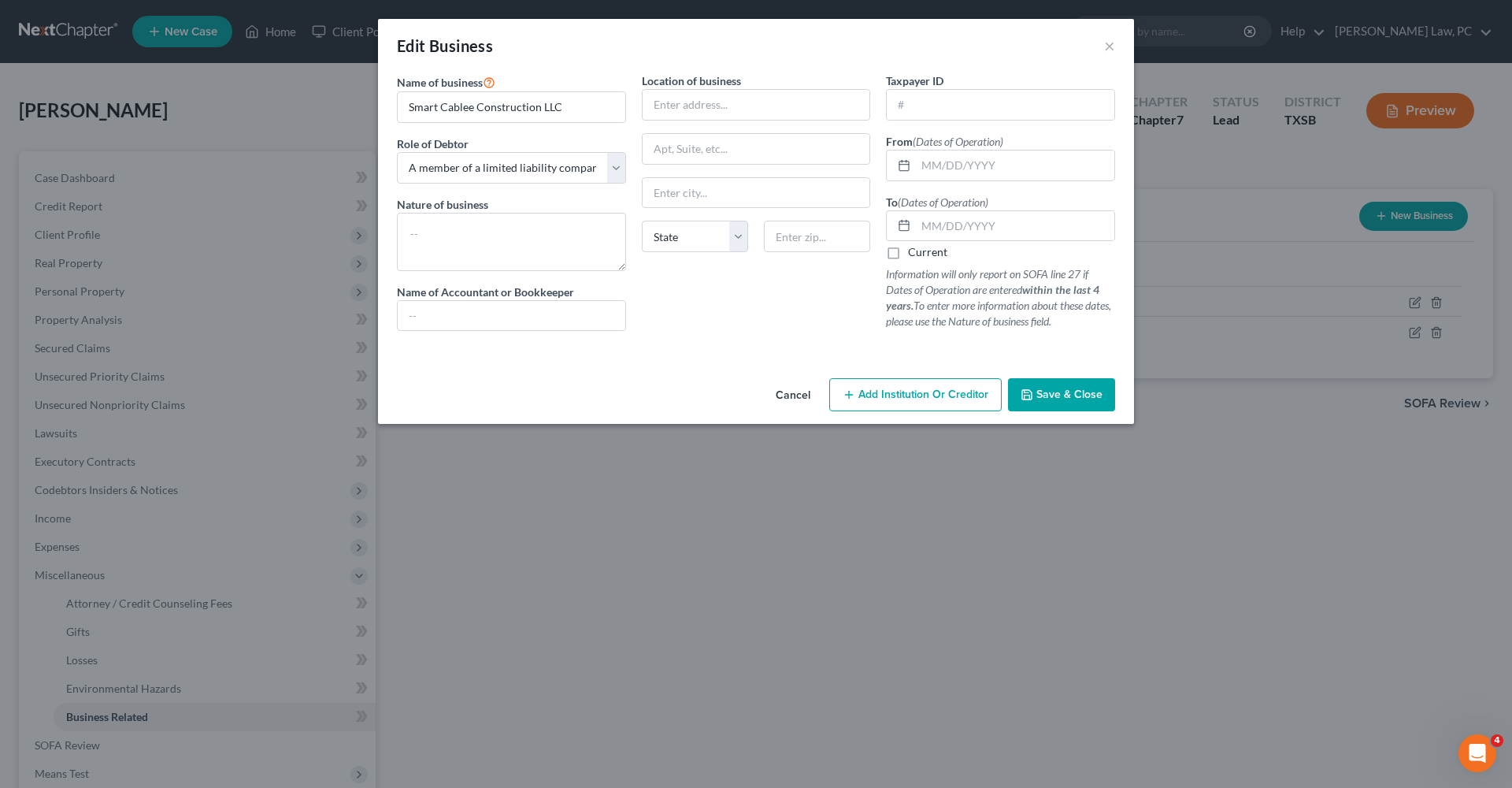
click at [1065, 407] on button "Save & Close" at bounding box center [1061, 394] width 107 height 33
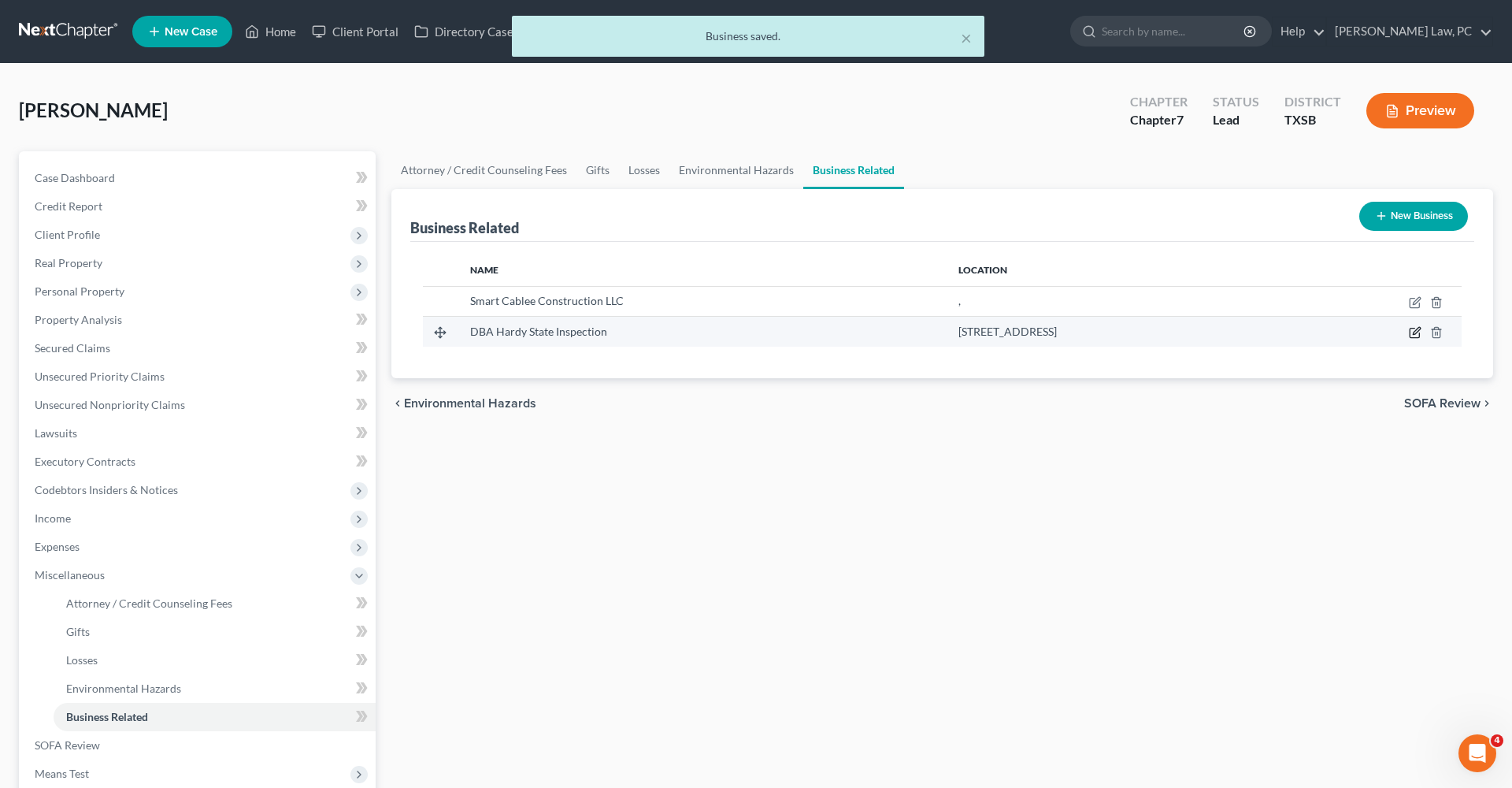
click at [1416, 332] on icon "button" at bounding box center [1416, 331] width 7 height 7
select select "sole_proprietor"
select select "45"
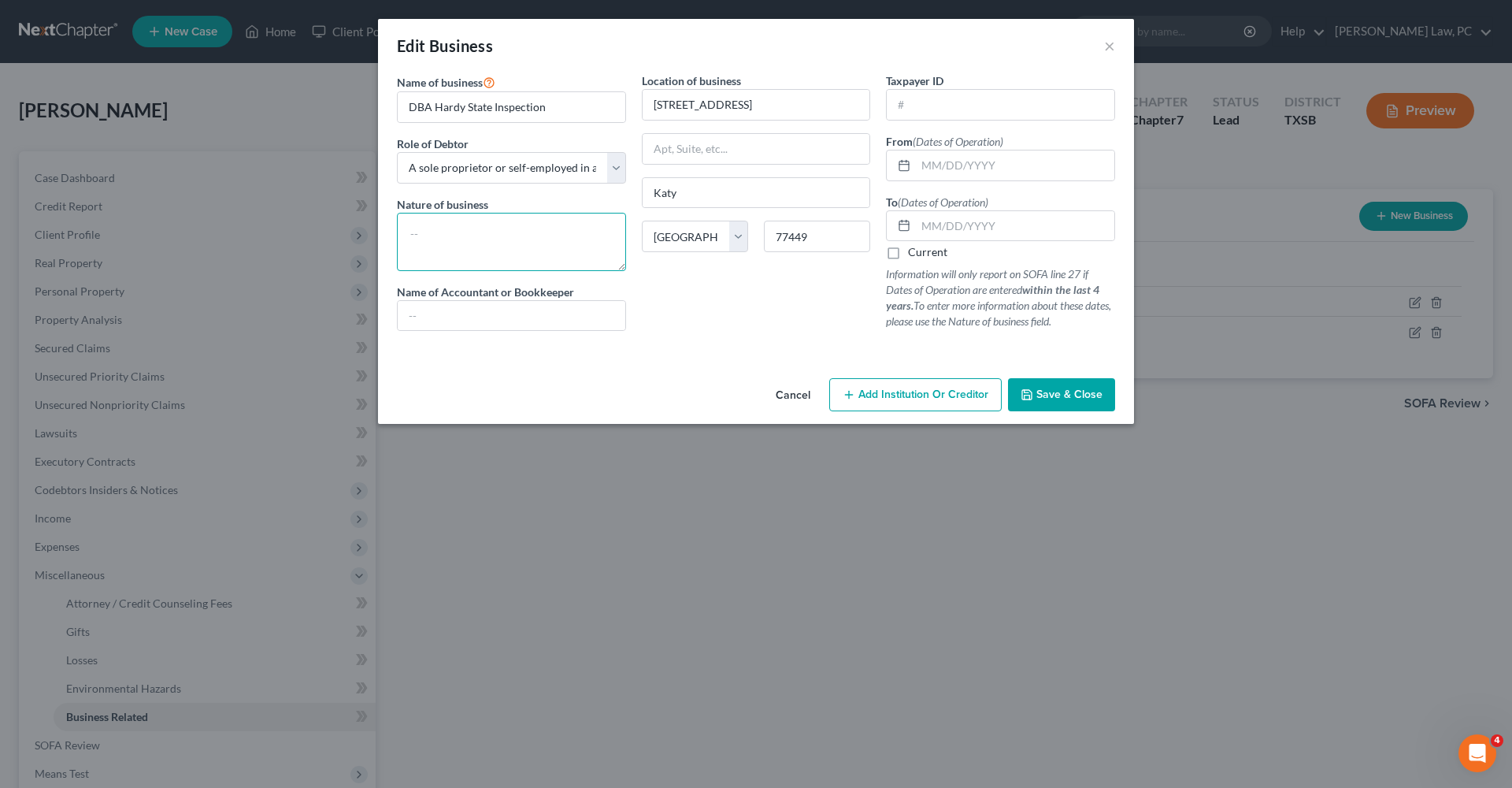
click at [469, 241] on textarea at bounding box center [512, 241] width 229 height 59
click at [981, 165] on input "text" at bounding box center [1016, 165] width 198 height 30
click at [934, 167] on input "05/01/2018" at bounding box center [1016, 165] width 198 height 30
type input "[DATE]"
click at [934, 238] on input "text" at bounding box center [1016, 225] width 198 height 30
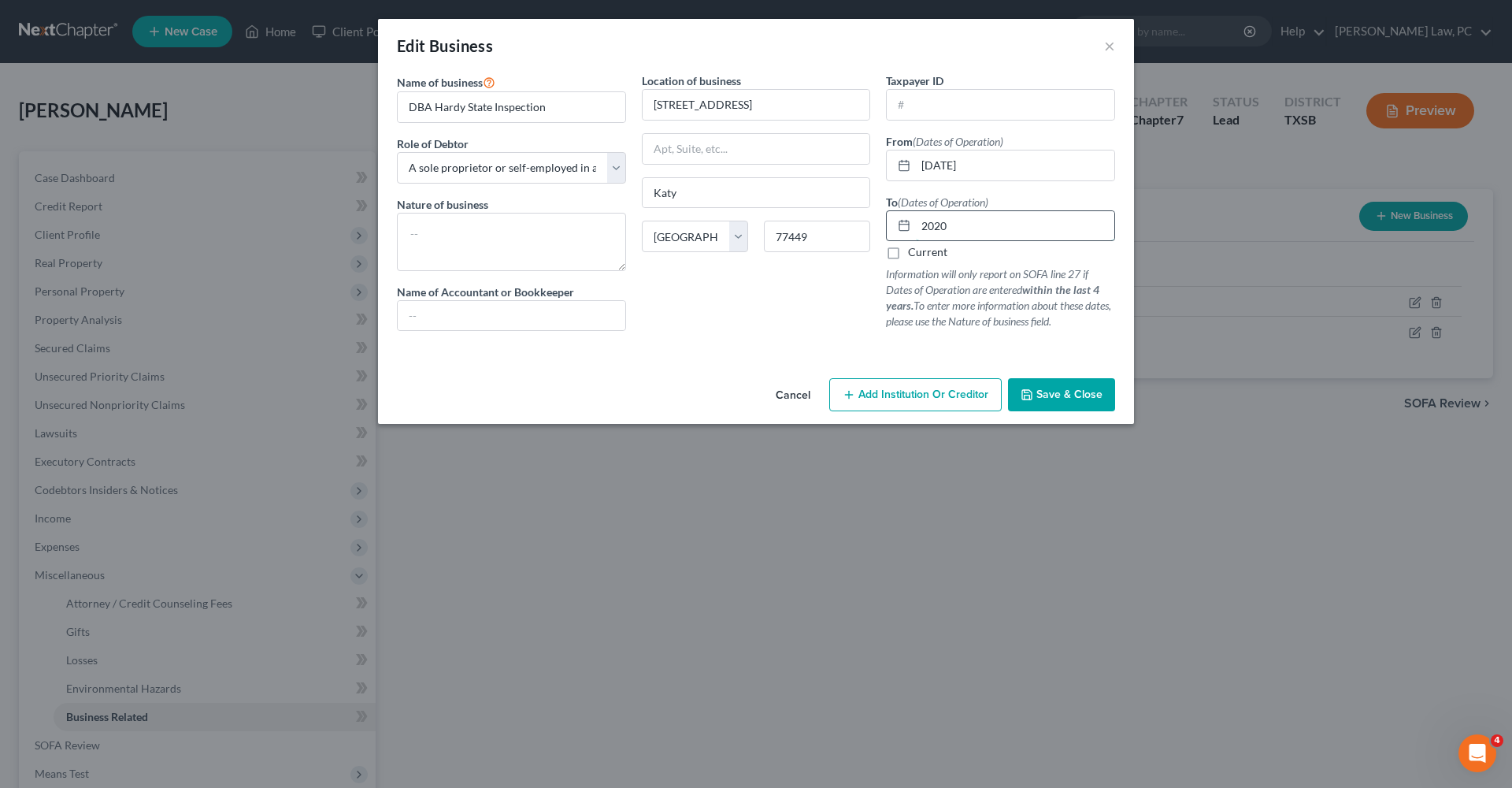
click at [920, 230] on input "2020" at bounding box center [1016, 225] width 198 height 30
type input "[DATE]"
click at [1052, 390] on span "Save & Close" at bounding box center [1070, 394] width 66 height 13
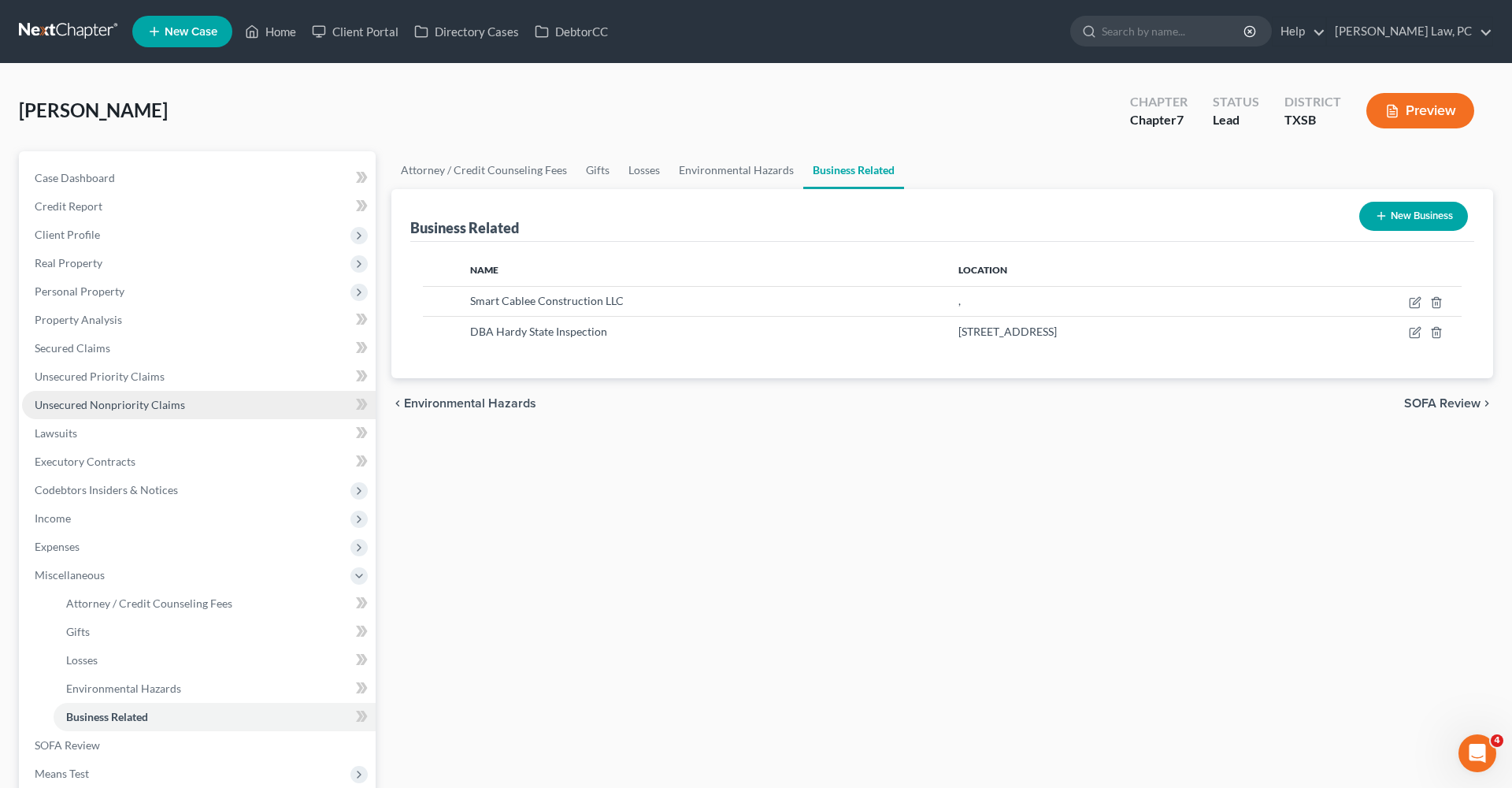
click at [73, 404] on span "Unsecured Nonpriority Claims" at bounding box center [110, 405] width 150 height 13
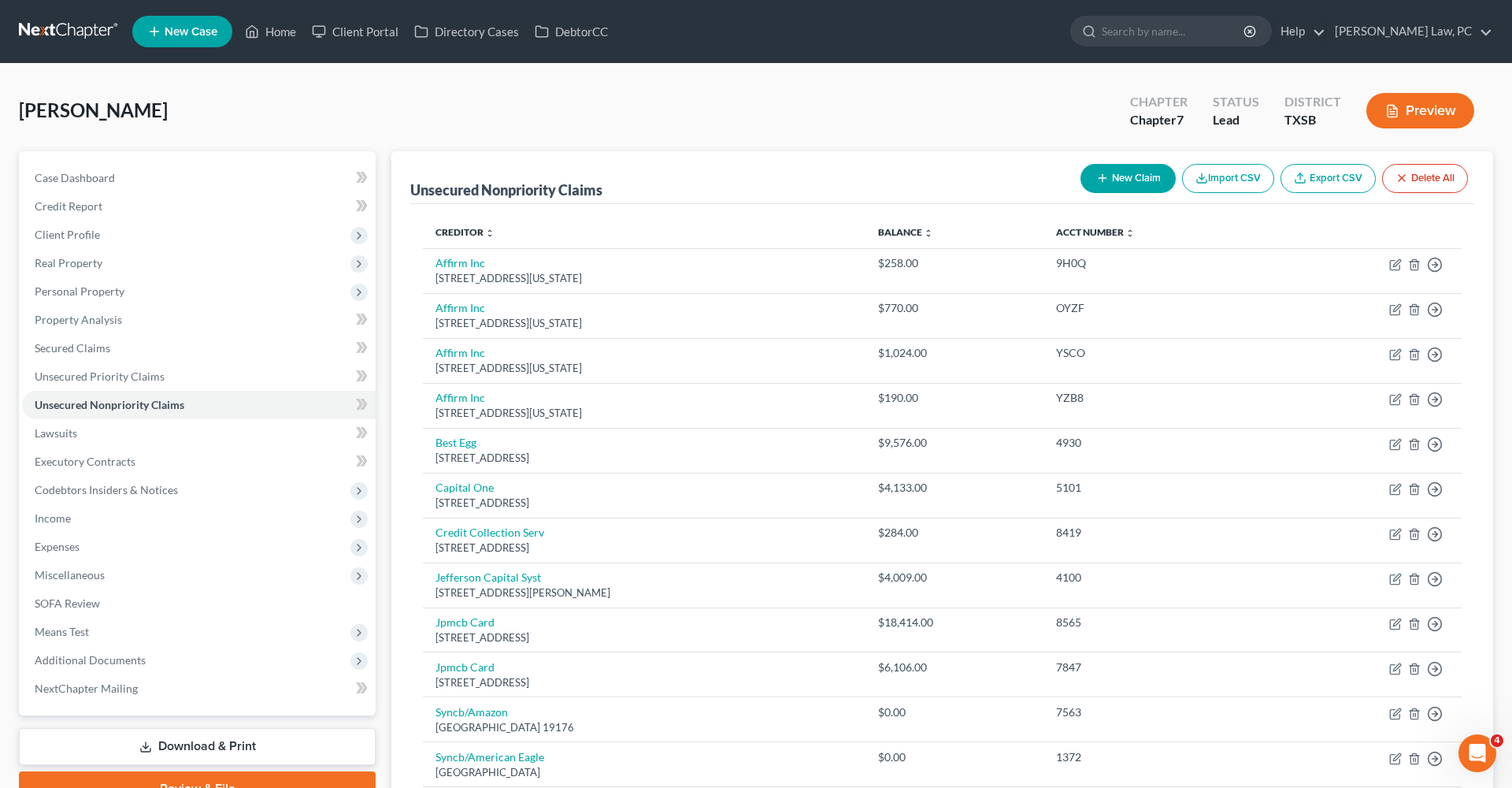
click at [1129, 171] on button "New Claim" at bounding box center [1128, 178] width 95 height 29
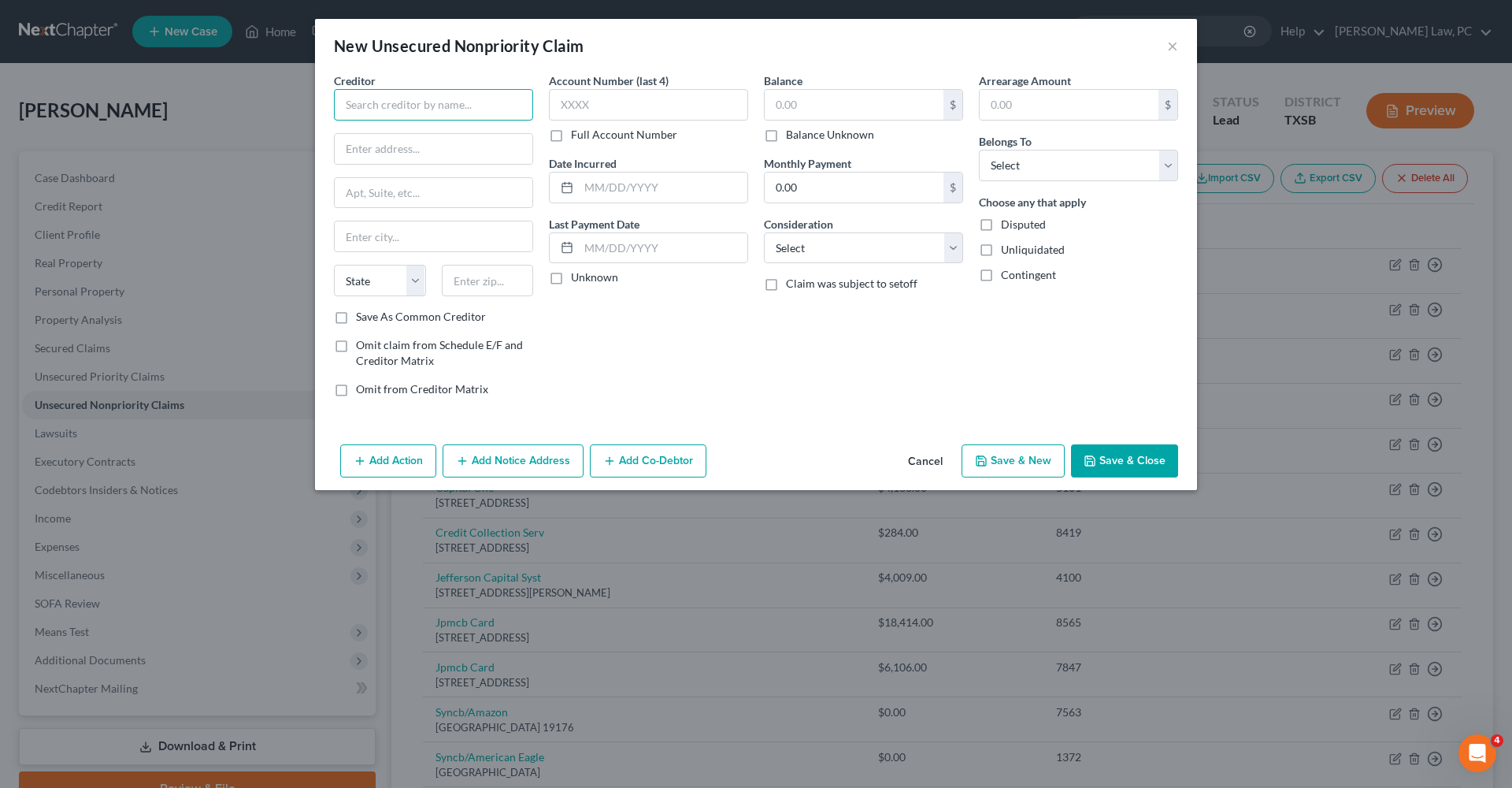
click at [420, 110] on input "text" at bounding box center [433, 105] width 199 height 32
type input "Red Target"
click at [831, 109] on input "text" at bounding box center [854, 104] width 179 height 30
type input "14,936.30"
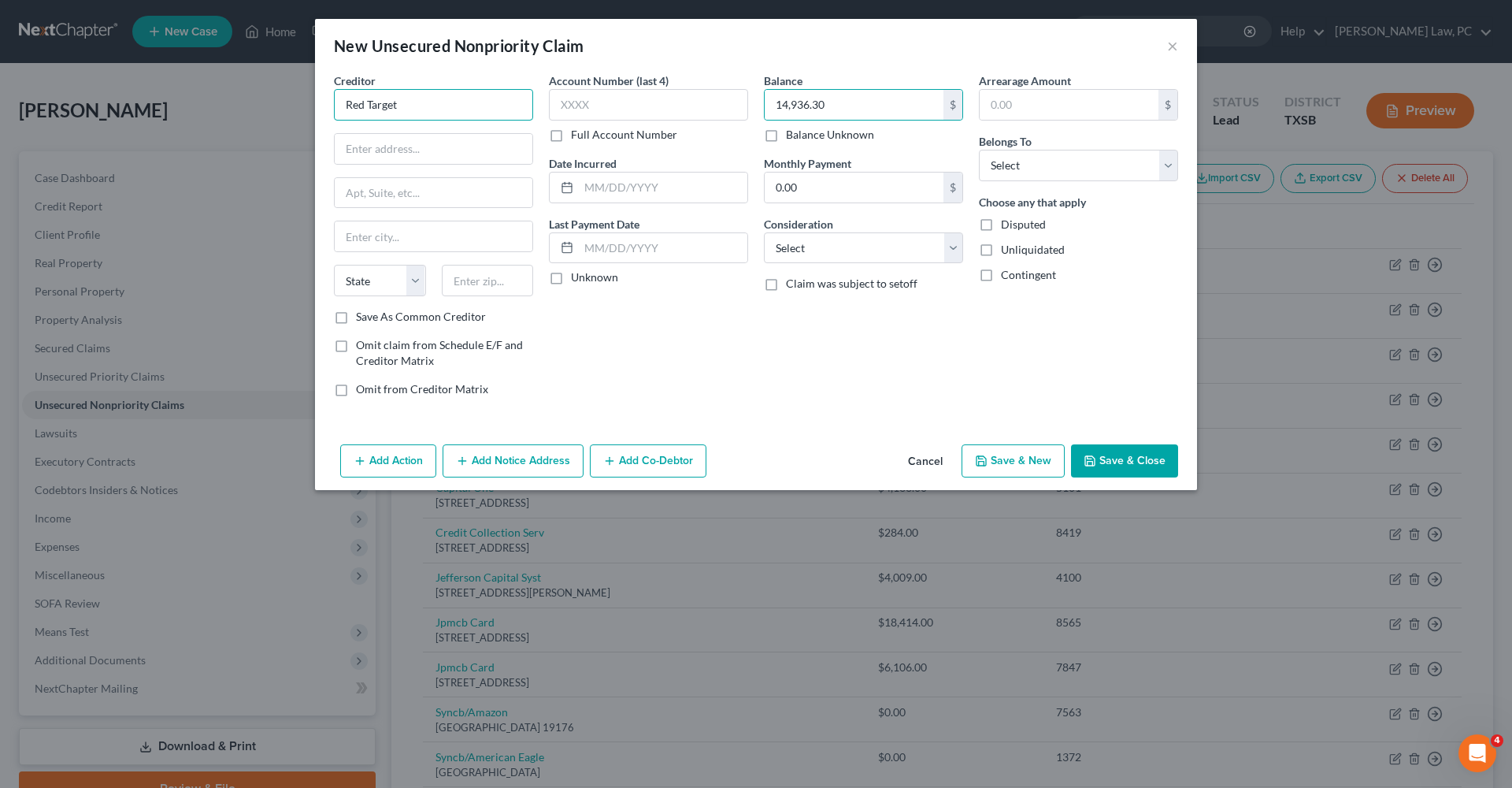
click at [436, 103] on input "Red Target" at bounding box center [433, 105] width 199 height 32
type input "Red Target LLC DBA SCJ Commercial Financial Services"
type input "B"
click at [510, 474] on button "Add Notice Address" at bounding box center [513, 461] width 141 height 33
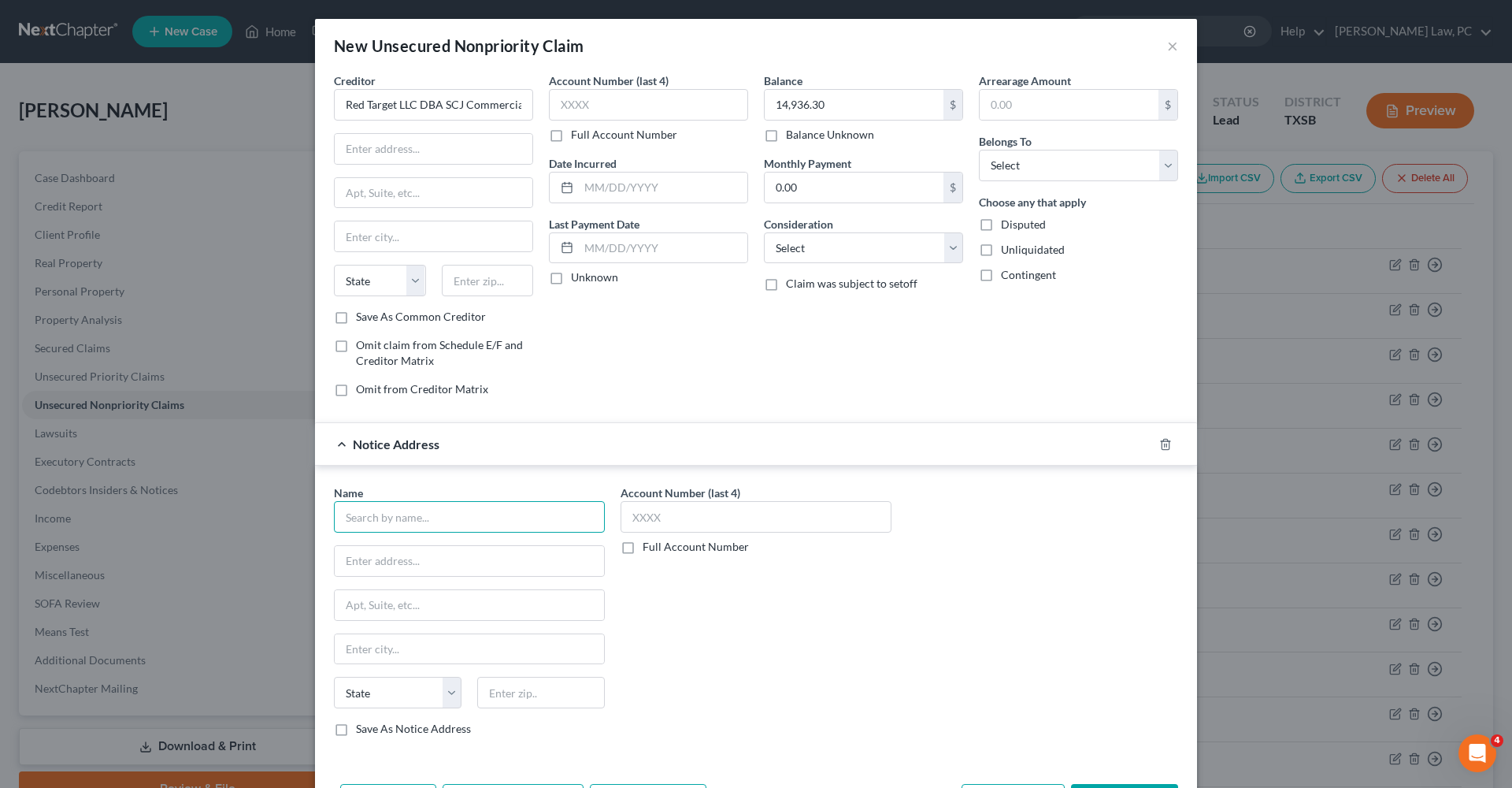
click at [396, 522] on input "text" at bounding box center [469, 517] width 271 height 32
type input "Barnett & Garcia PLLC"
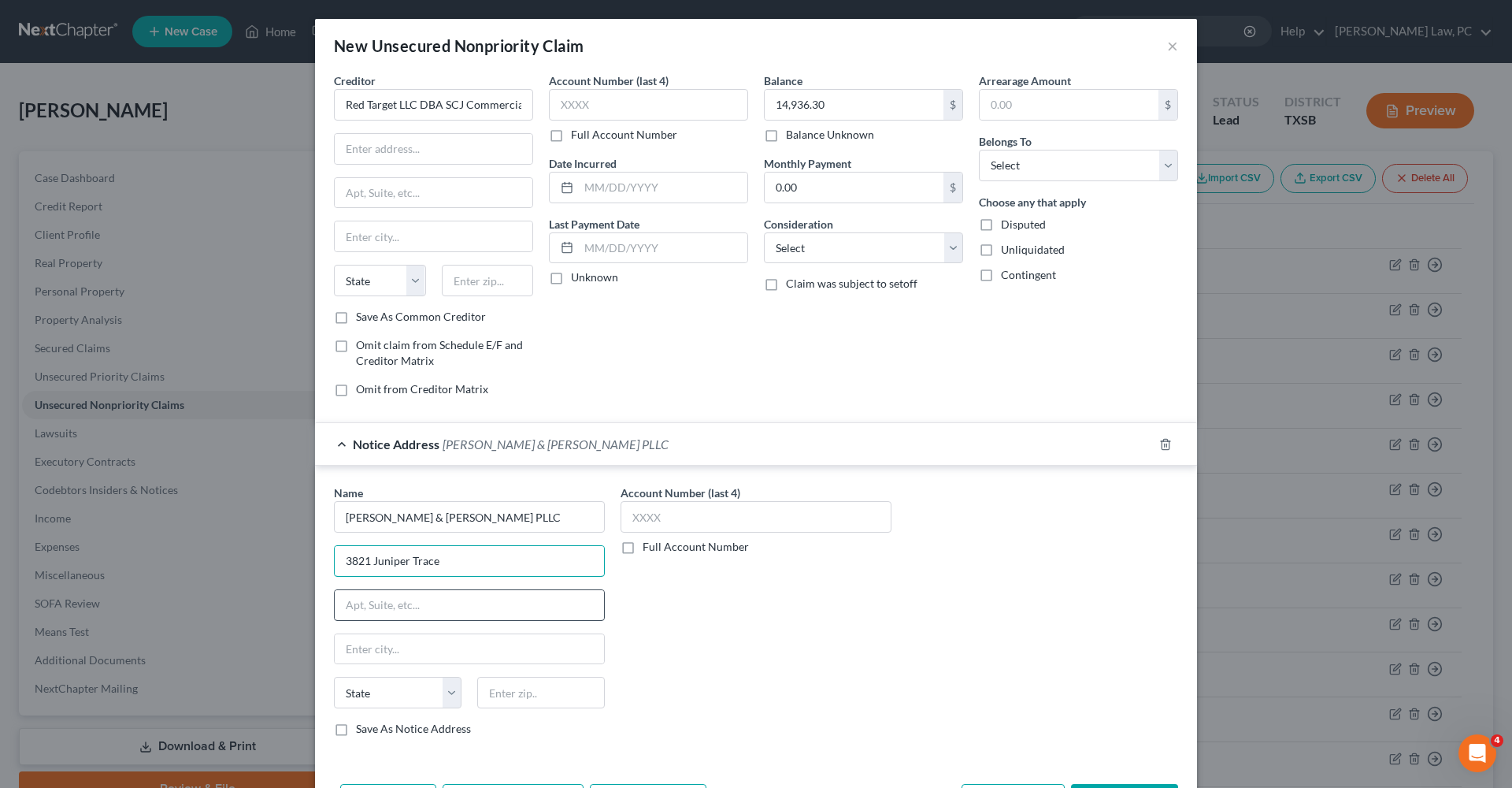
type input "3821 Juniper Trace"
type input "Ste 108"
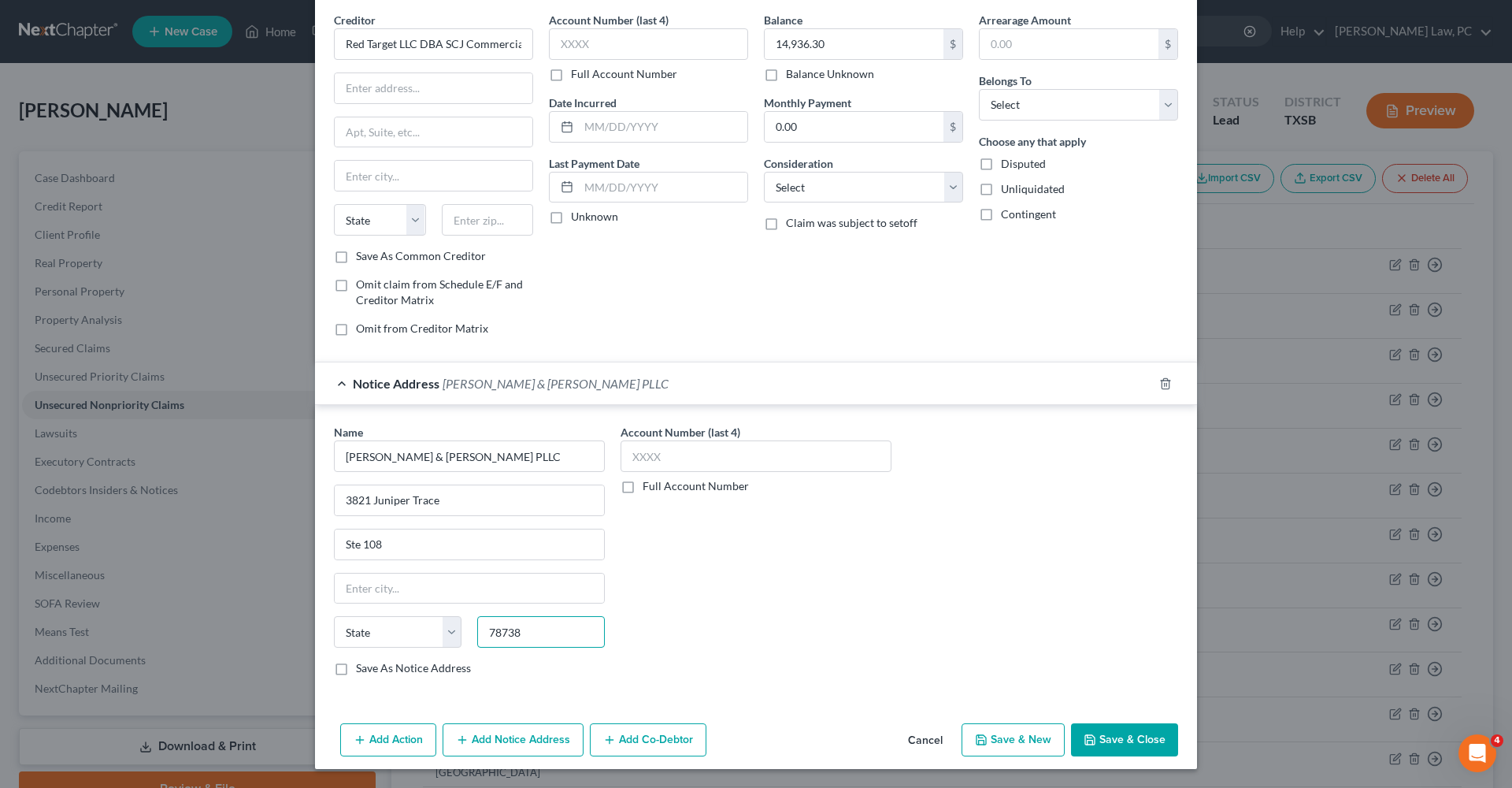
scroll to position [60, 0]
type input "78738"
type input "Austin"
select select "45"
select select "10"
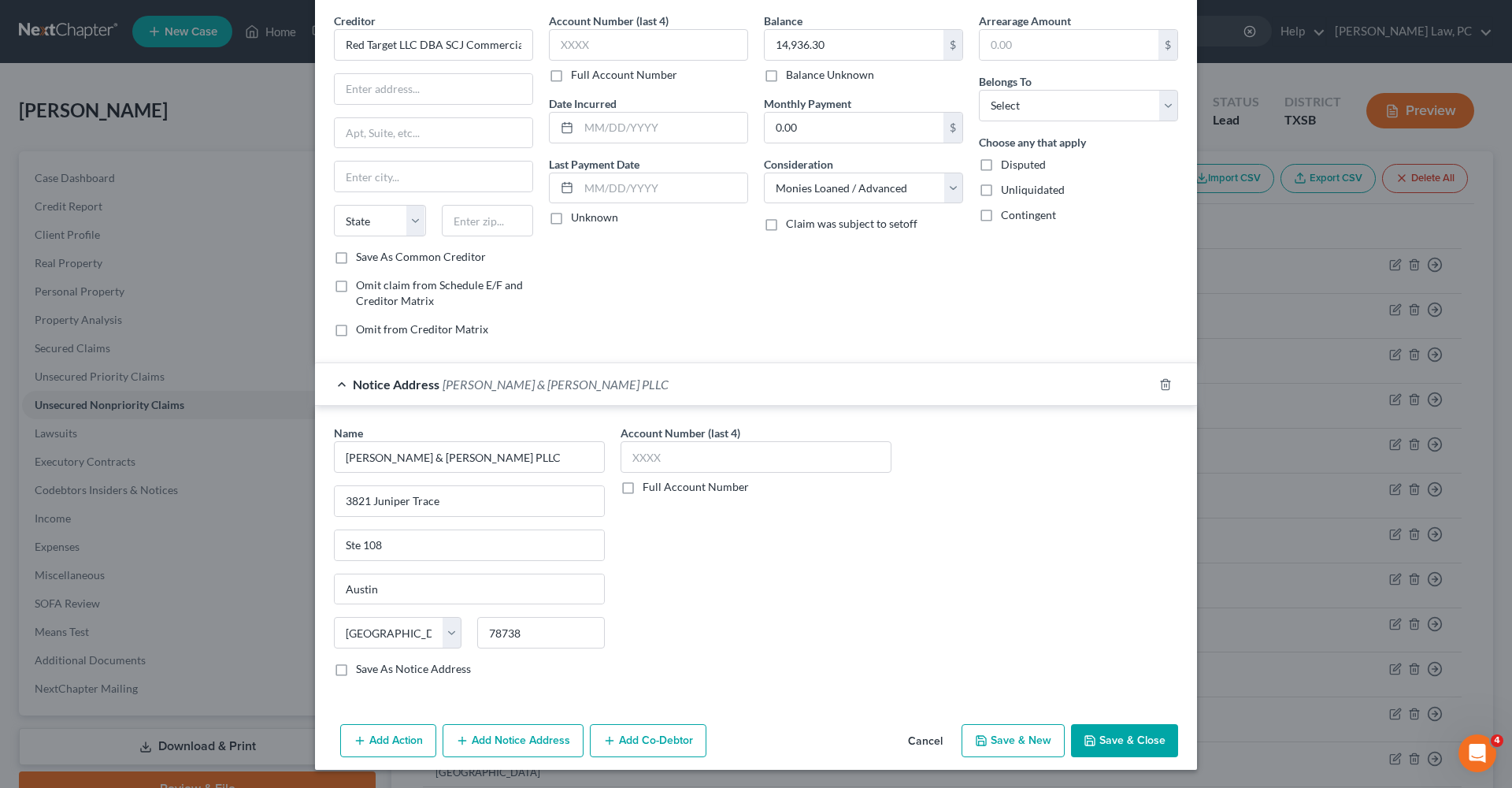
click at [1040, 131] on div "Arrearage Amount $ Belongs To * Select Debtor 1 Only Debtor 2 Only Debtor 1 And…" at bounding box center [1079, 181] width 215 height 338
select select "0"
click at [1123, 734] on button "Save & Close" at bounding box center [1124, 741] width 107 height 33
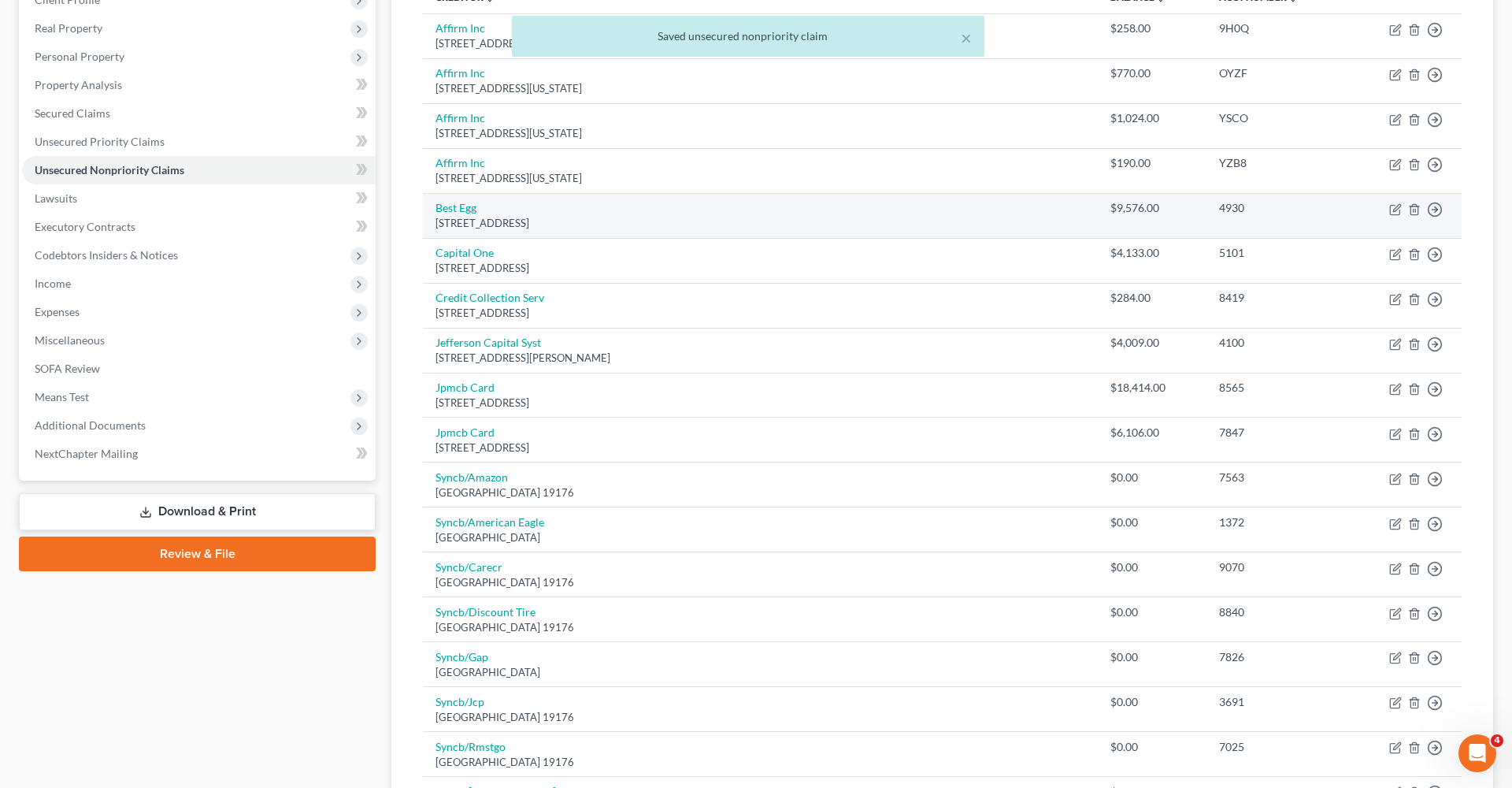
scroll to position [237, 0]
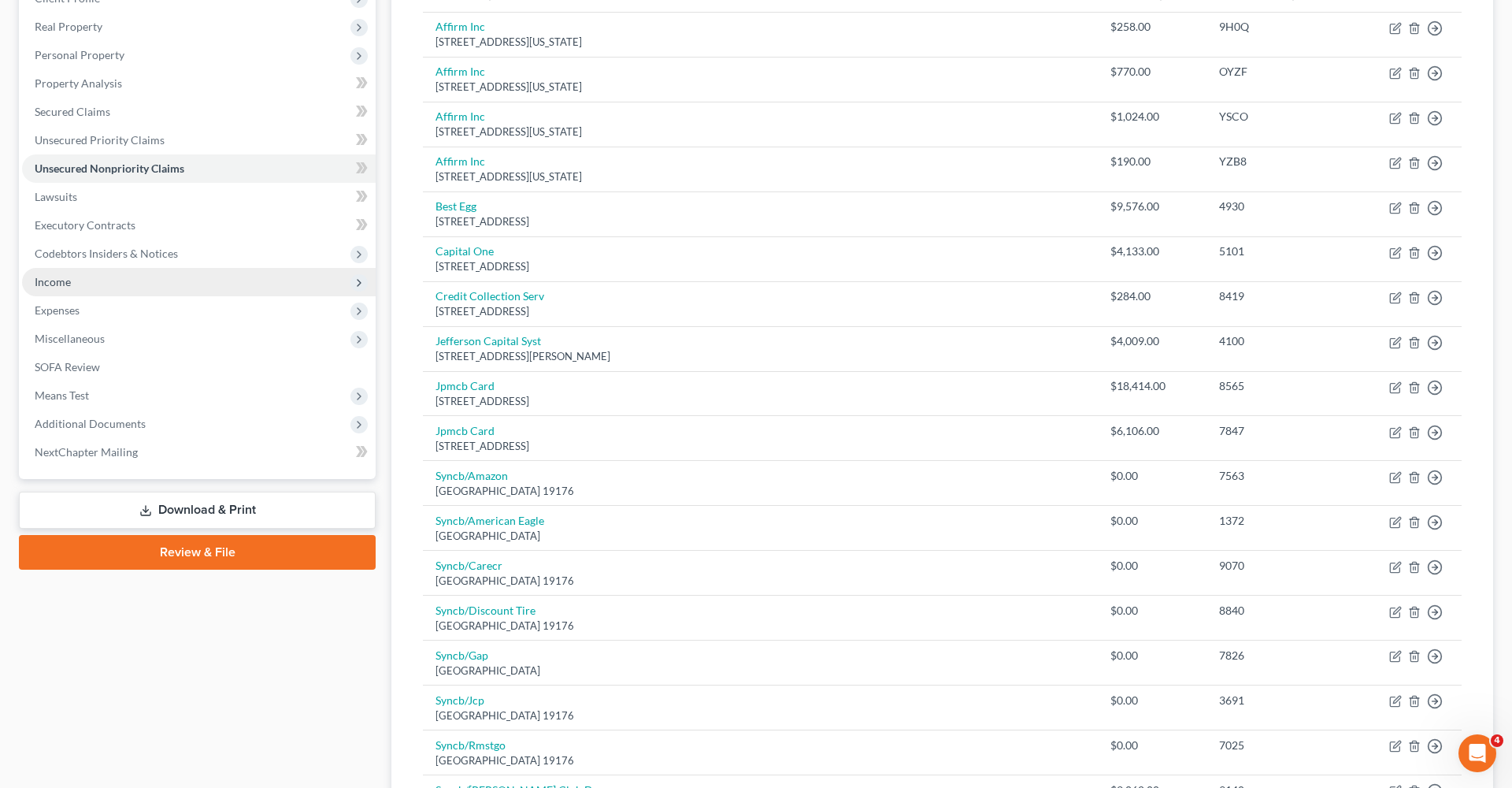
click at [57, 288] on span "Income" at bounding box center [53, 282] width 37 height 13
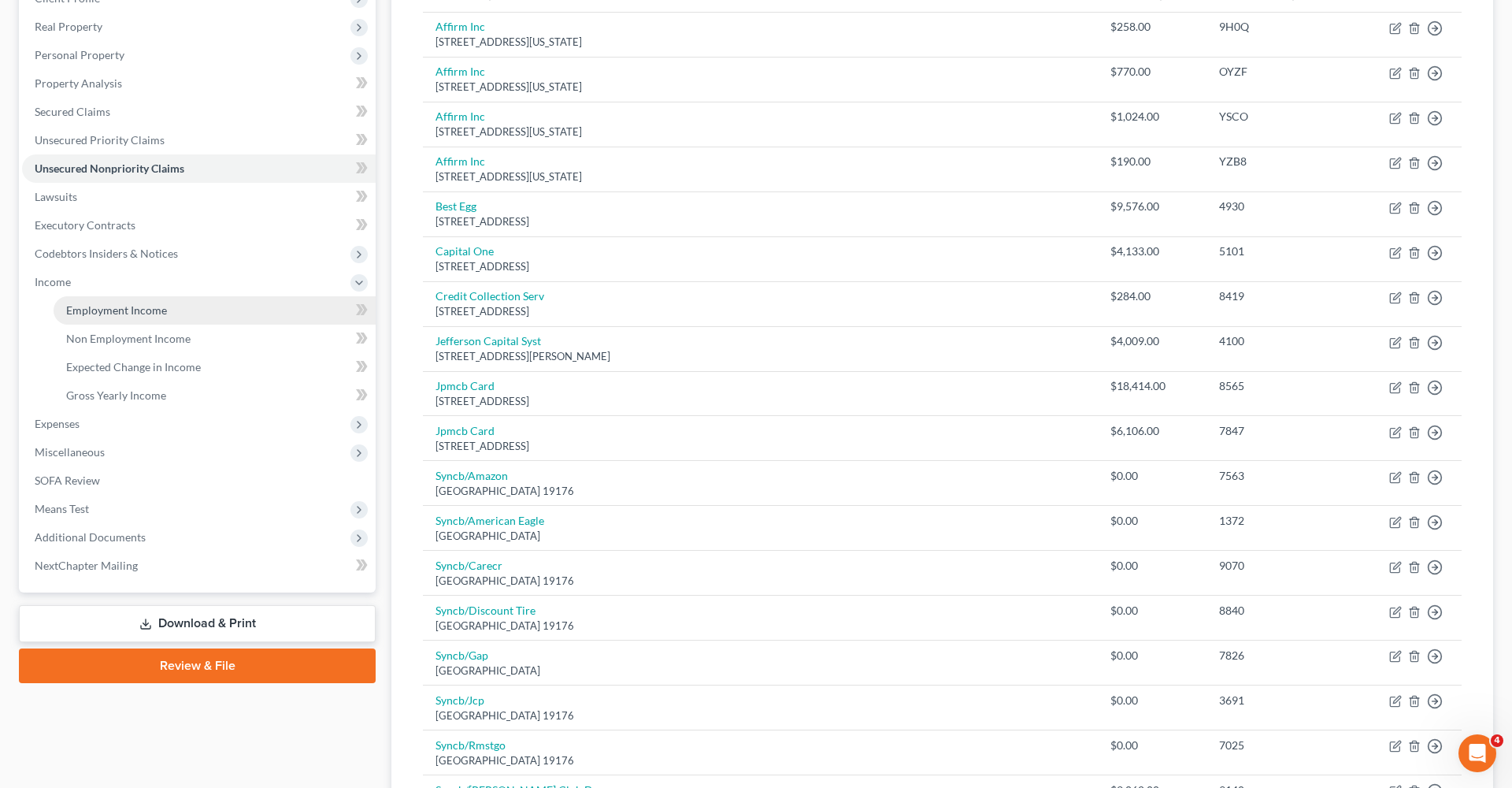
click at [96, 312] on span "Employment Income" at bounding box center [116, 310] width 101 height 13
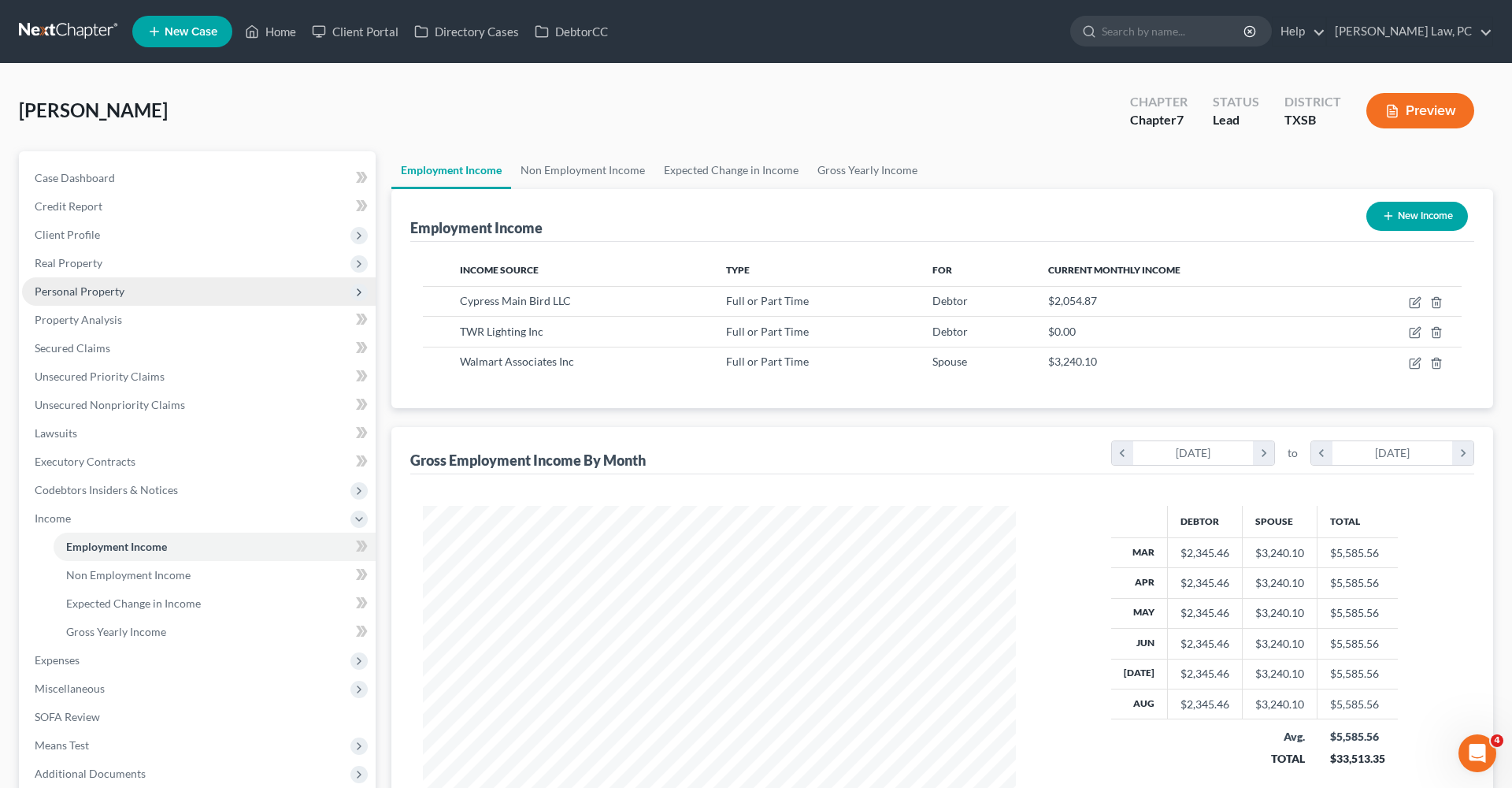
scroll to position [296, 624]
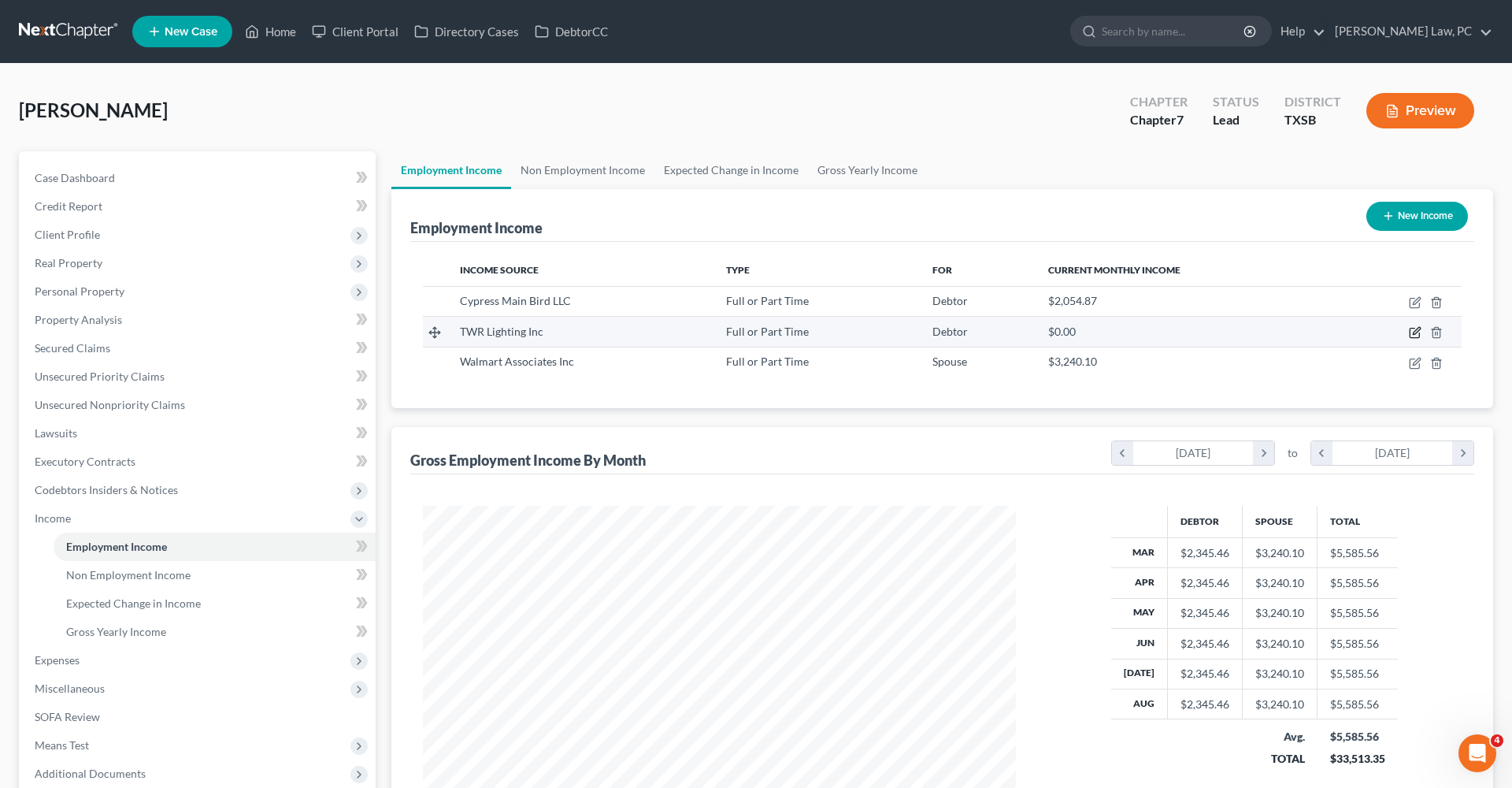
click at [1416, 335] on icon "button" at bounding box center [1415, 332] width 13 height 13
select select "0"
select select "45"
select select "3"
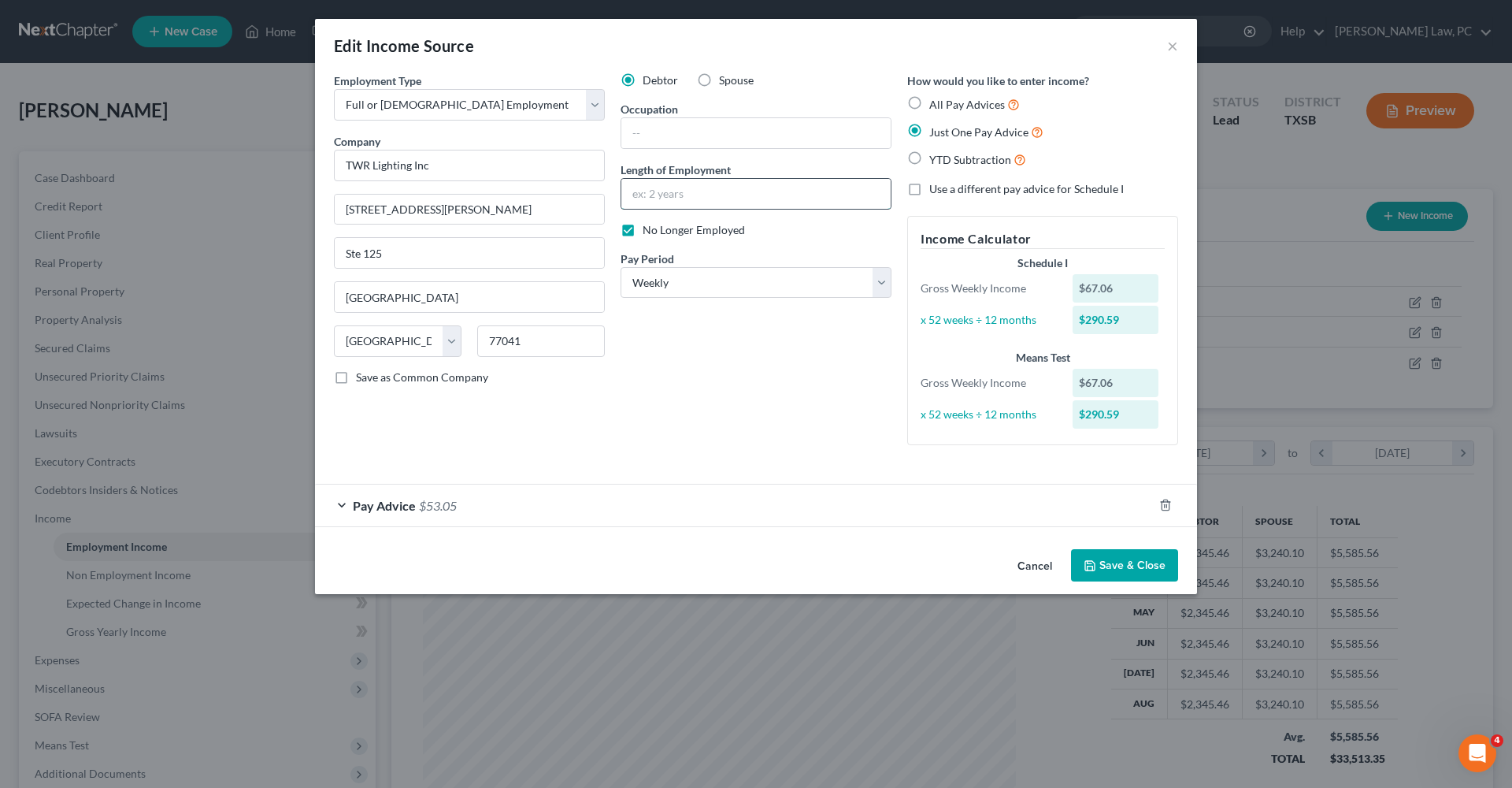
click at [698, 193] on input "text" at bounding box center [756, 193] width 269 height 30
type input "5 months"
click at [703, 133] on input "text" at bounding box center [756, 133] width 269 height 30
click at [664, 136] on input "text" at bounding box center [756, 133] width 269 height 30
click at [711, 134] on input "Cable Cooler" at bounding box center [756, 133] width 269 height 30
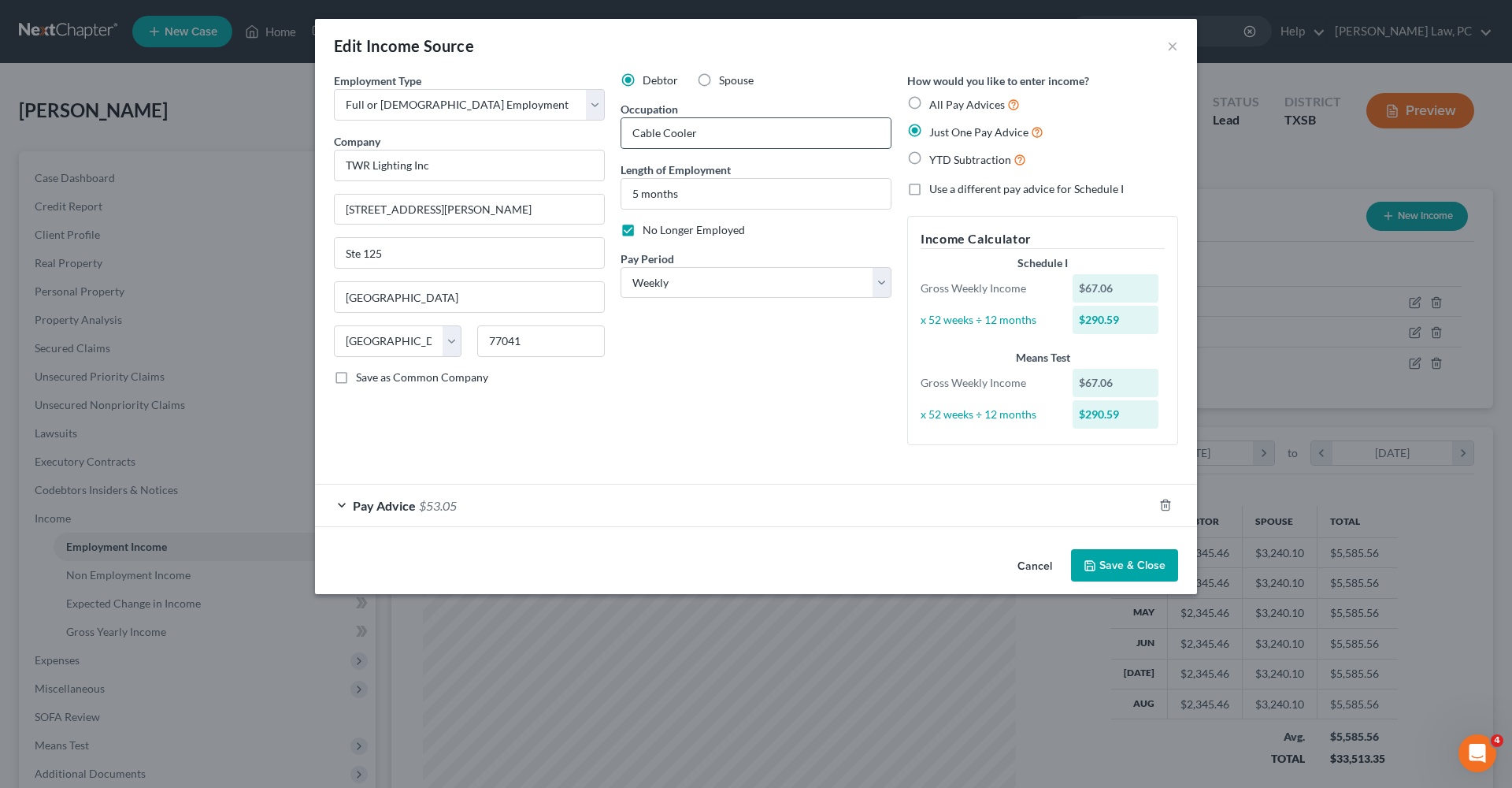
click at [672, 136] on input "Cable Cooler" at bounding box center [756, 133] width 269 height 30
click at [707, 134] on input "Cable Pooler" at bounding box center [756, 133] width 269 height 30
click at [700, 139] on input "Cable Pooler technician" at bounding box center [756, 133] width 269 height 30
type input "Cable Pooler Technician"
click at [1135, 555] on button "Save & Close" at bounding box center [1124, 566] width 107 height 33
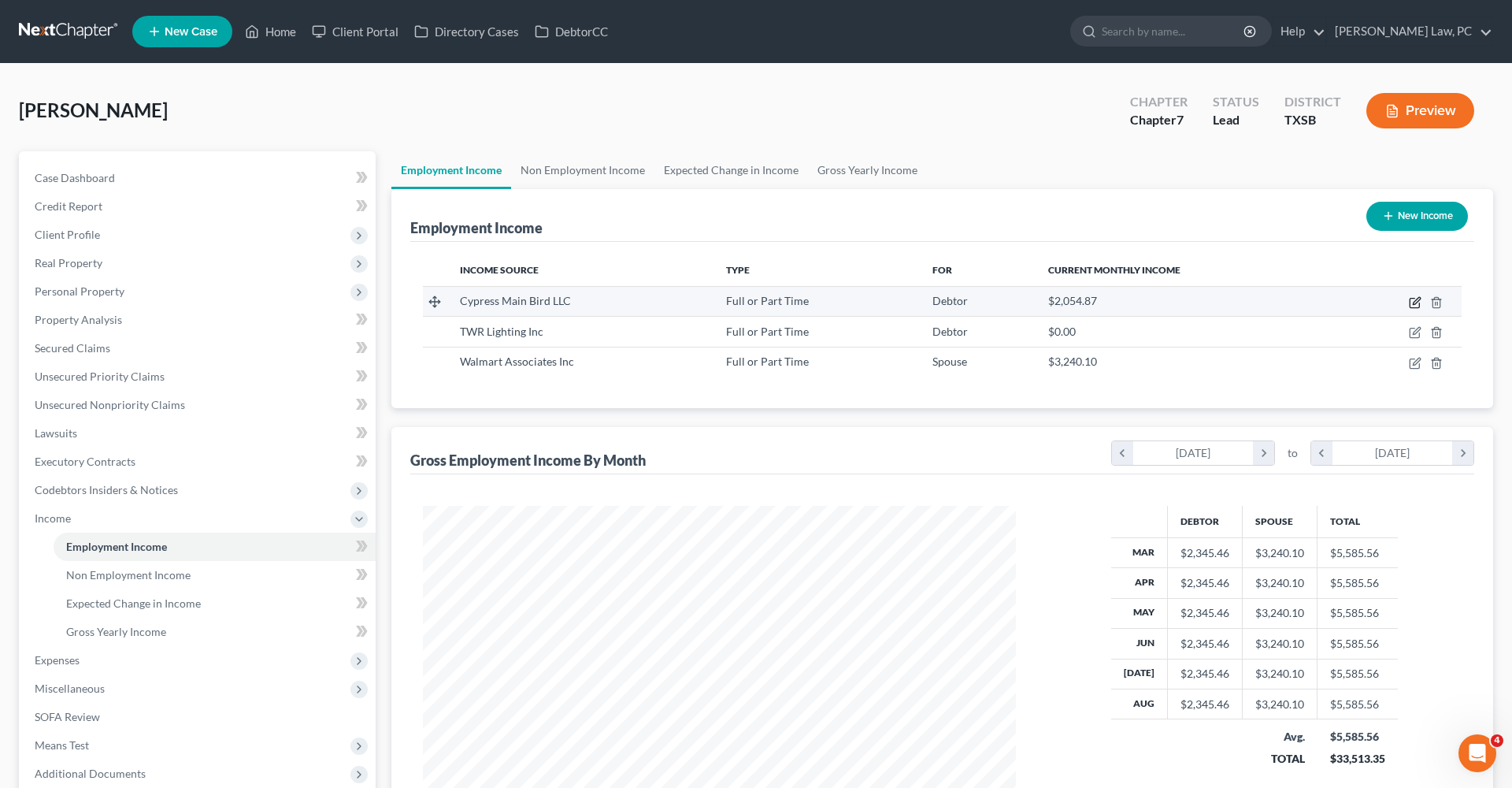
click at [1418, 299] on icon "button" at bounding box center [1415, 302] width 13 height 13
select select "0"
select select "45"
select select "2"
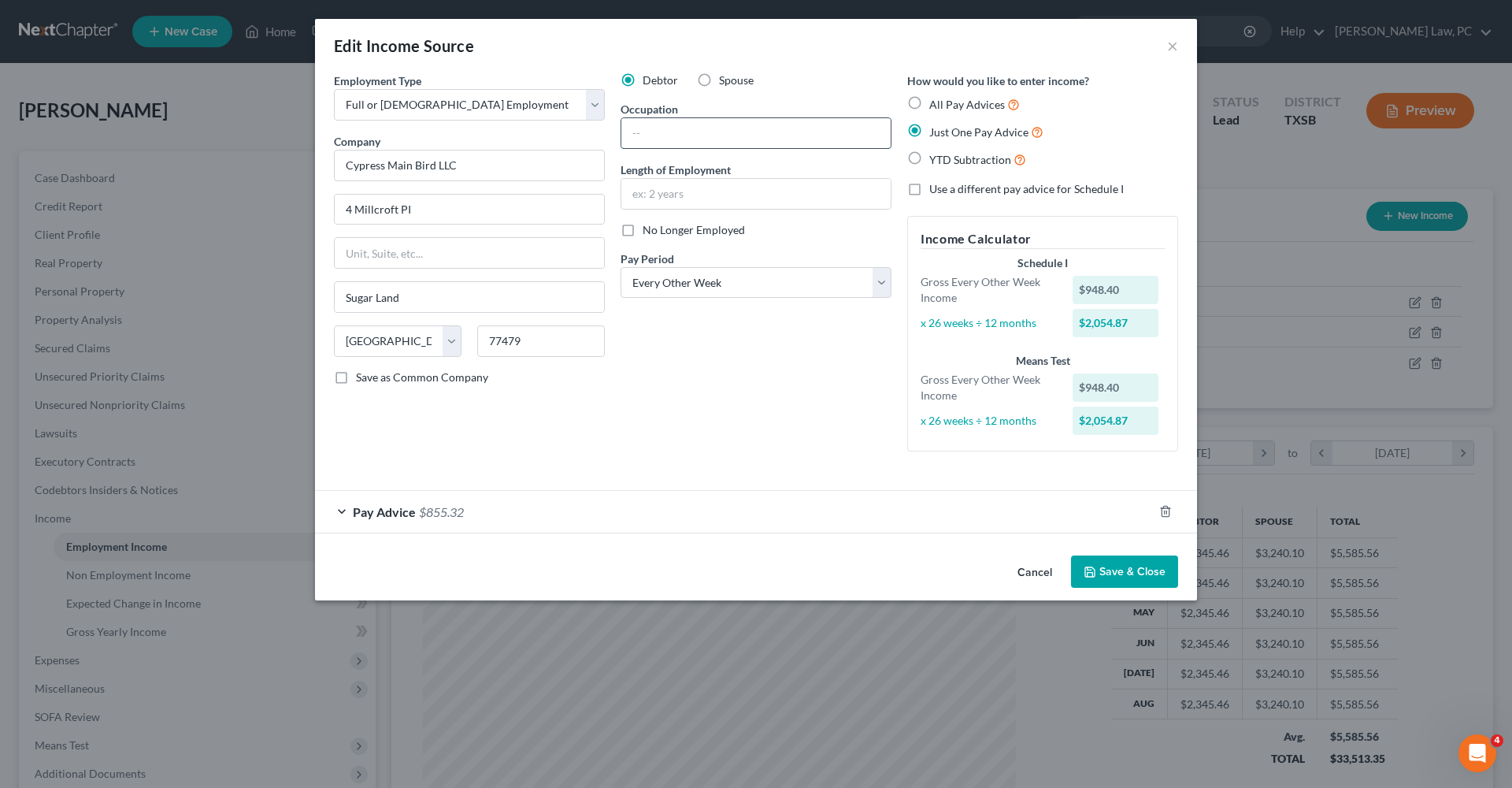
click at [666, 136] on input "text" at bounding box center [756, 133] width 269 height 30
type input "Assistant Manager"
click at [672, 195] on input "text" at bounding box center [756, 193] width 269 height 30
type input "8 months"
click at [1125, 567] on button "Save & Close" at bounding box center [1124, 572] width 107 height 33
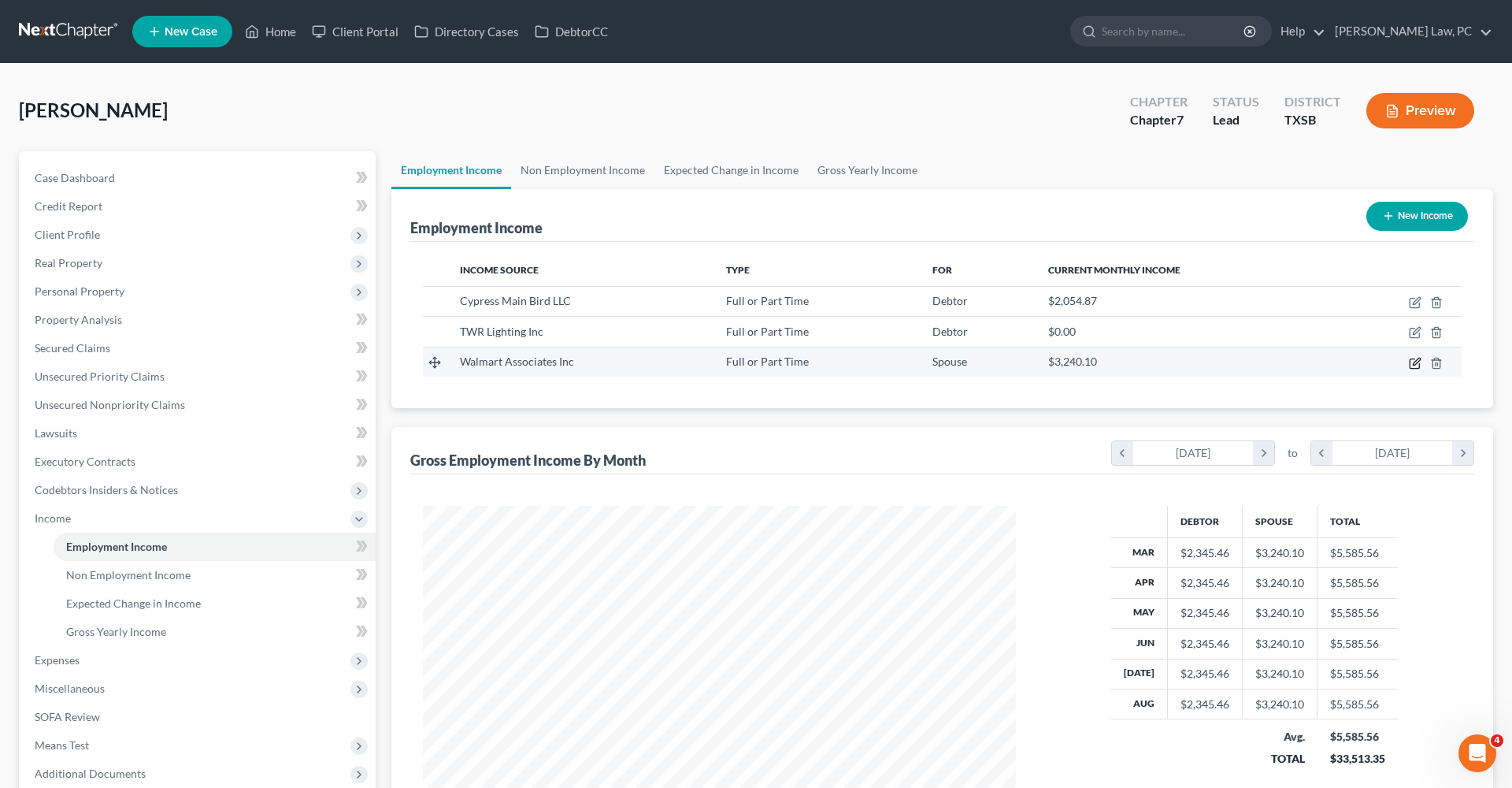
click at [1412, 368] on icon "button" at bounding box center [1415, 364] width 10 height 10
select select "0"
select select "2"
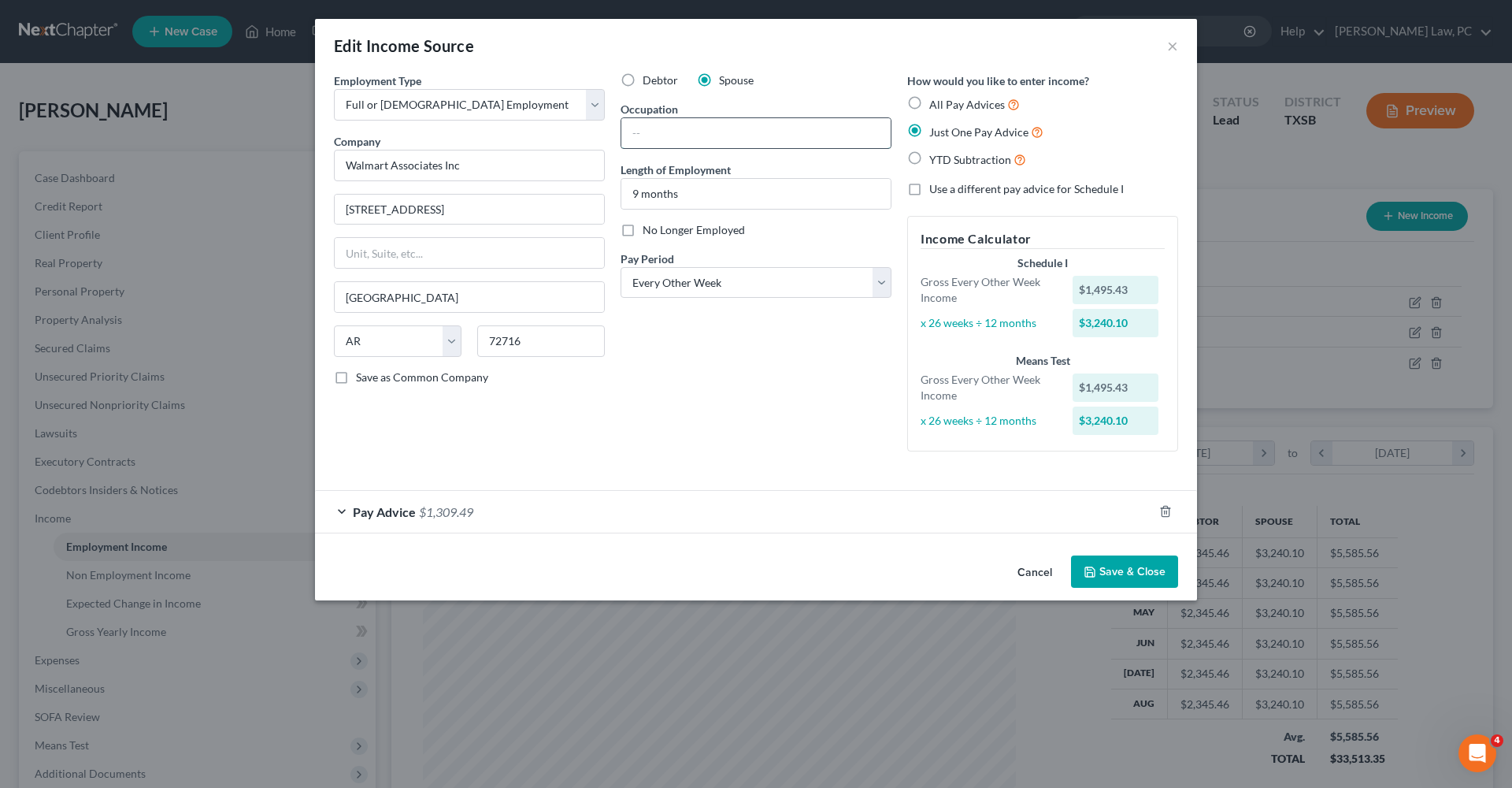
click at [657, 133] on input "text" at bounding box center [756, 133] width 269 height 30
type input "Team Lead"
click at [1121, 558] on button "Save & Close" at bounding box center [1124, 572] width 107 height 33
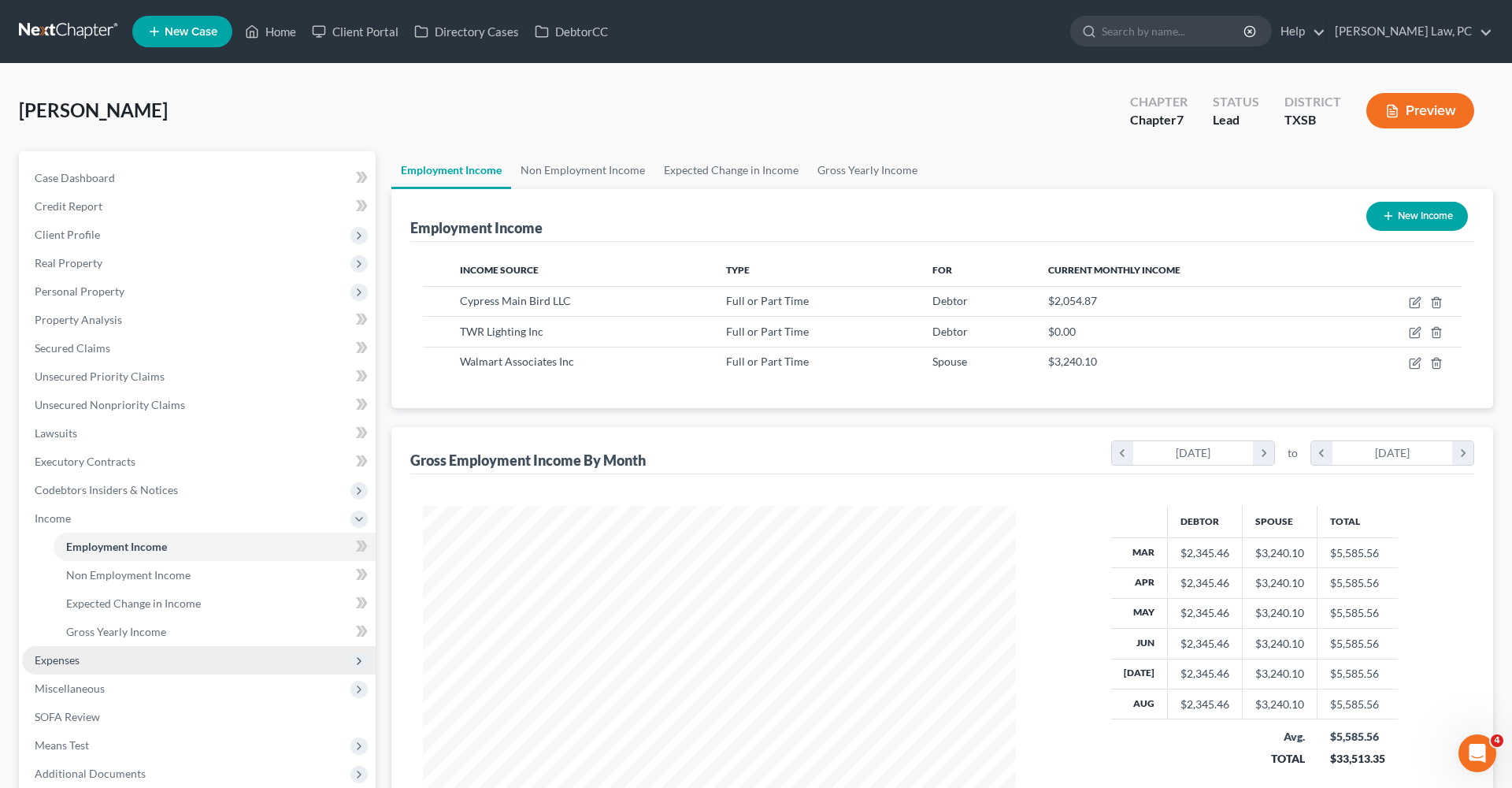
click at [38, 665] on span "Expenses" at bounding box center [57, 660] width 45 height 13
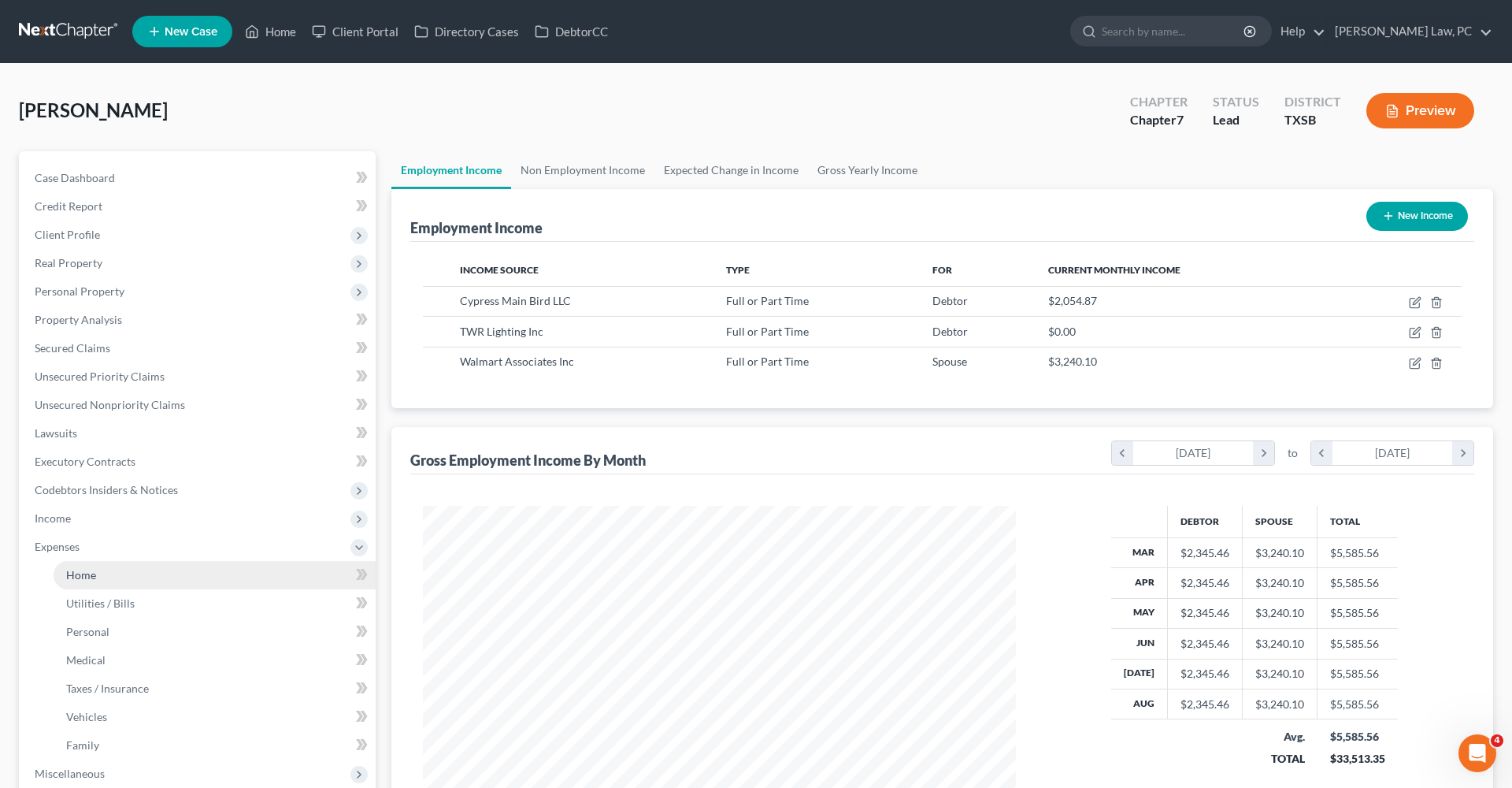
click at [72, 573] on span "Home" at bounding box center [81, 575] width 30 height 13
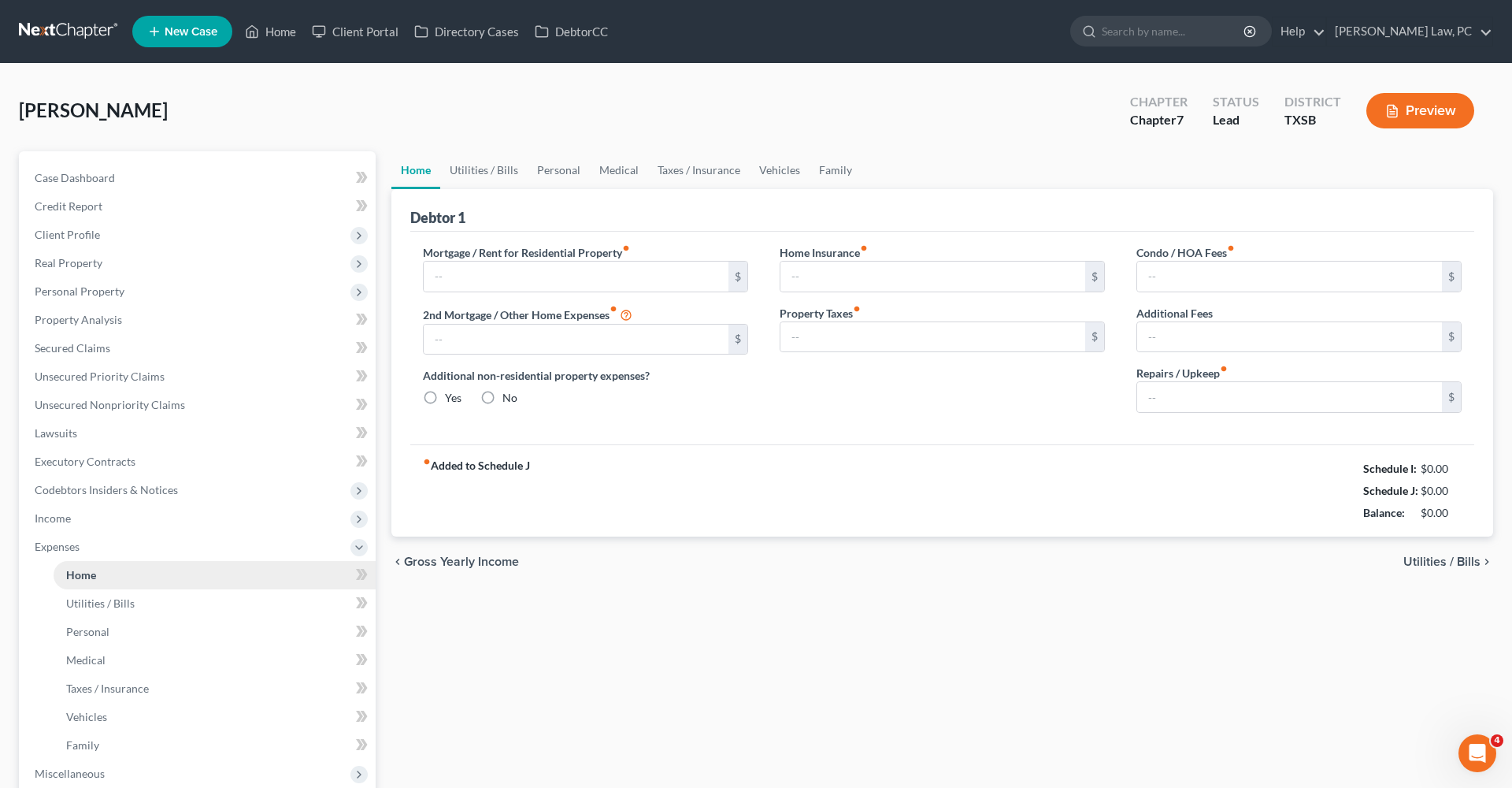
type input "1,305.00"
type input "0.00"
radio input "true"
type input "0.00"
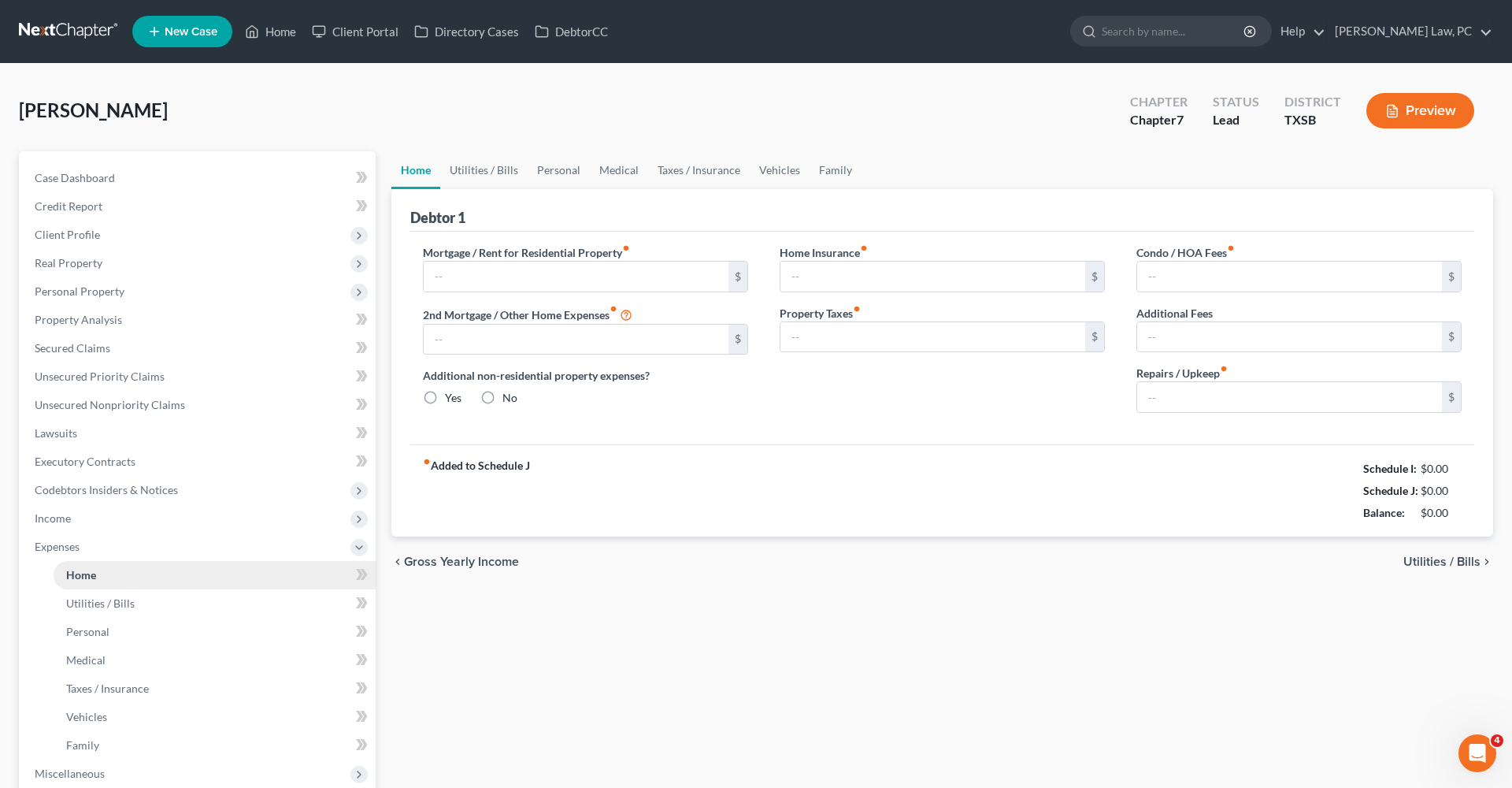
type input "0.00"
type input "120.00"
click at [98, 578] on link "Home" at bounding box center [214, 574] width 322 height 28
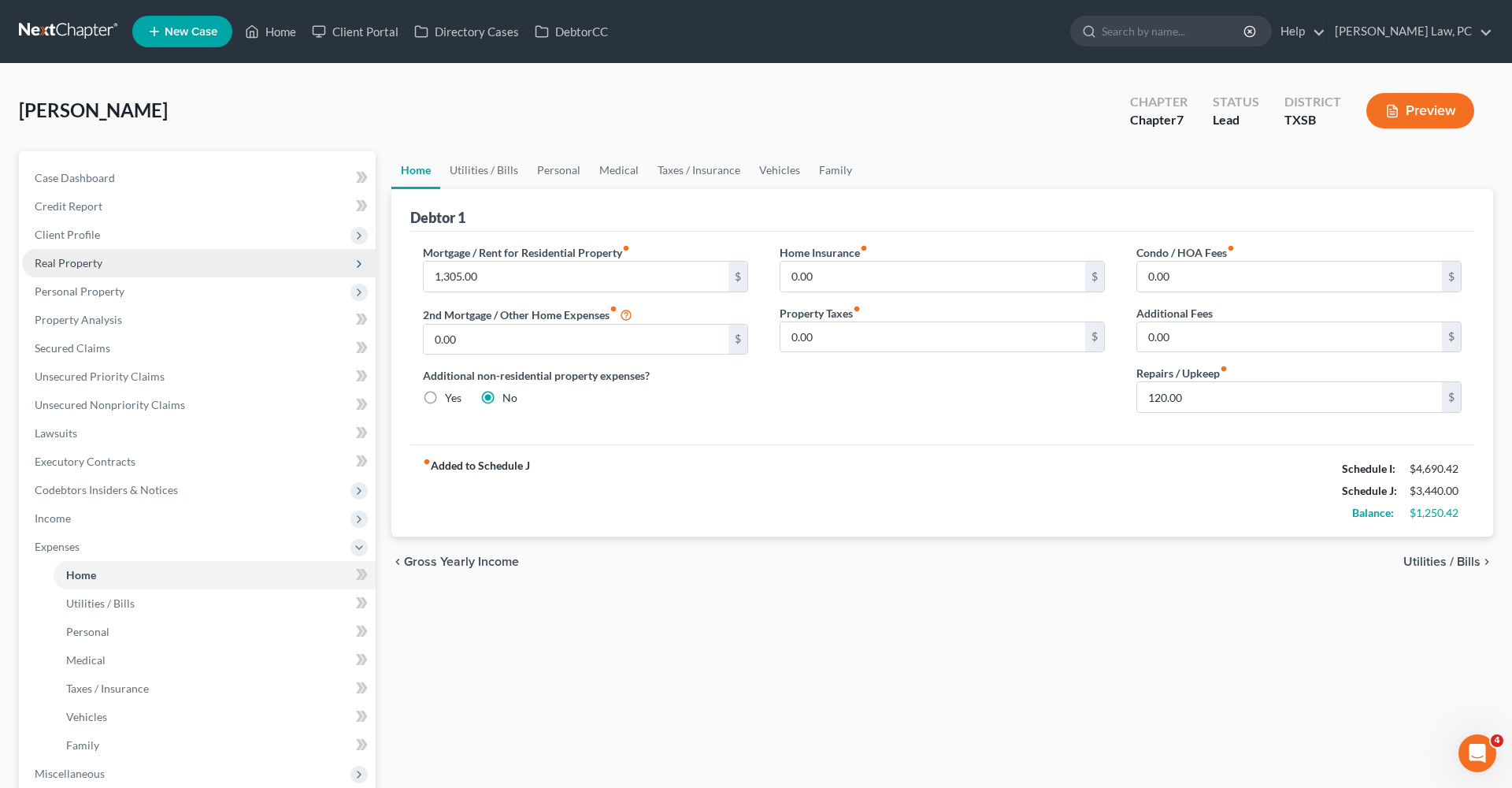
click at [75, 264] on span "Real Property" at bounding box center [68, 263] width 67 height 13
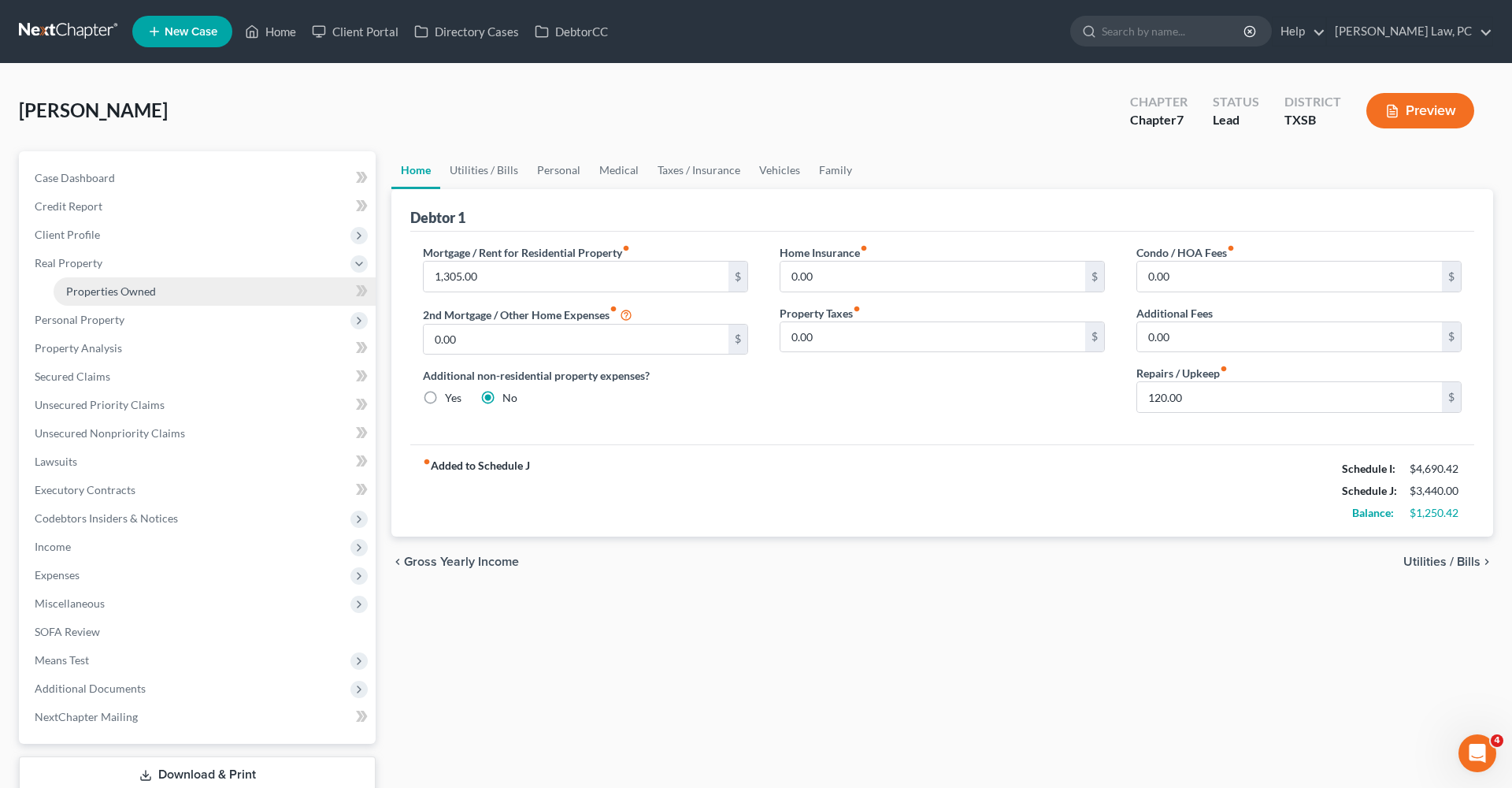
click at [111, 297] on span "Properties Owned" at bounding box center [111, 292] width 89 height 13
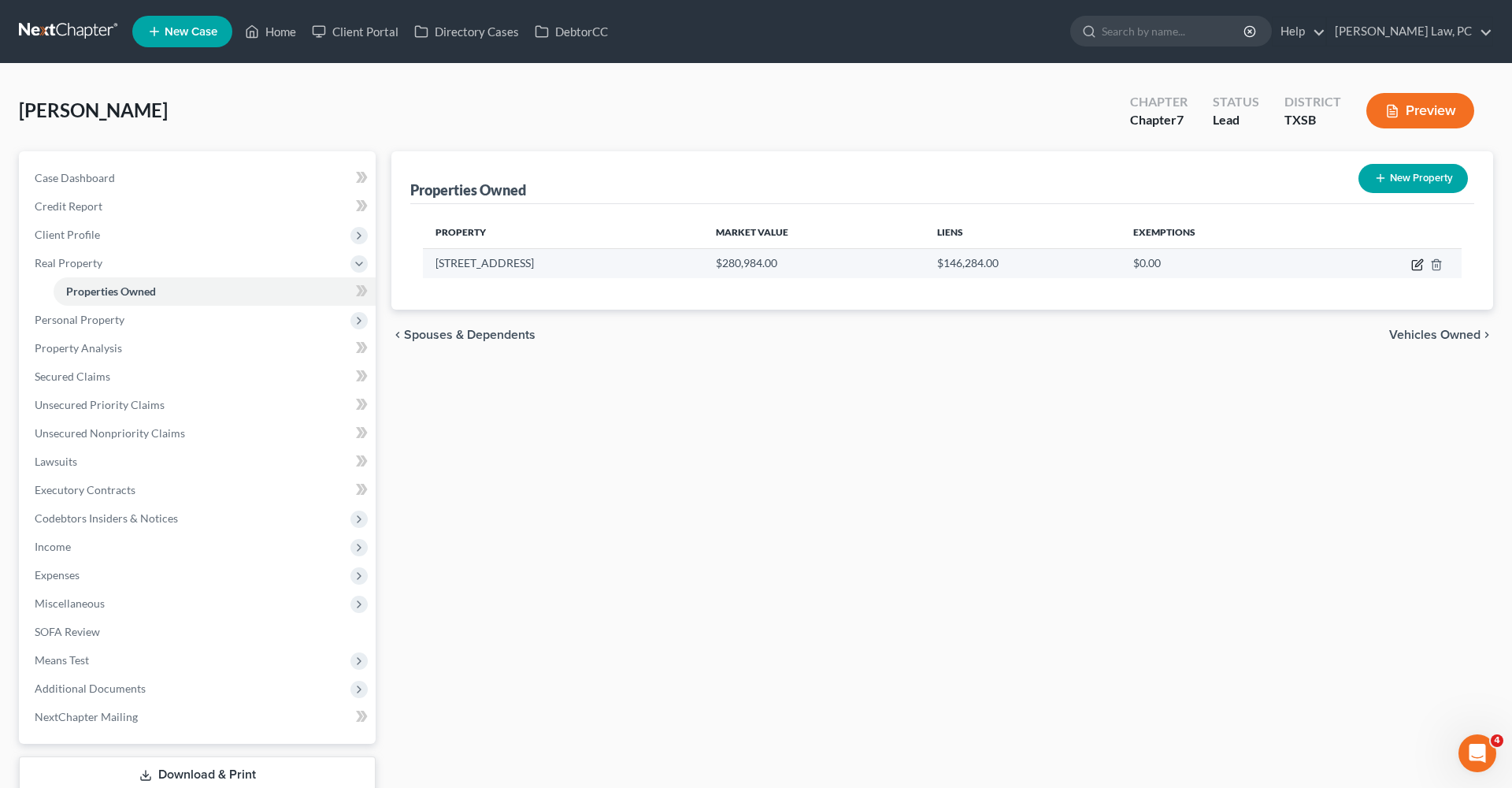
click at [1417, 267] on icon "button" at bounding box center [1419, 262] width 7 height 7
select select "45"
select select "2"
select select "0"
select select "48"
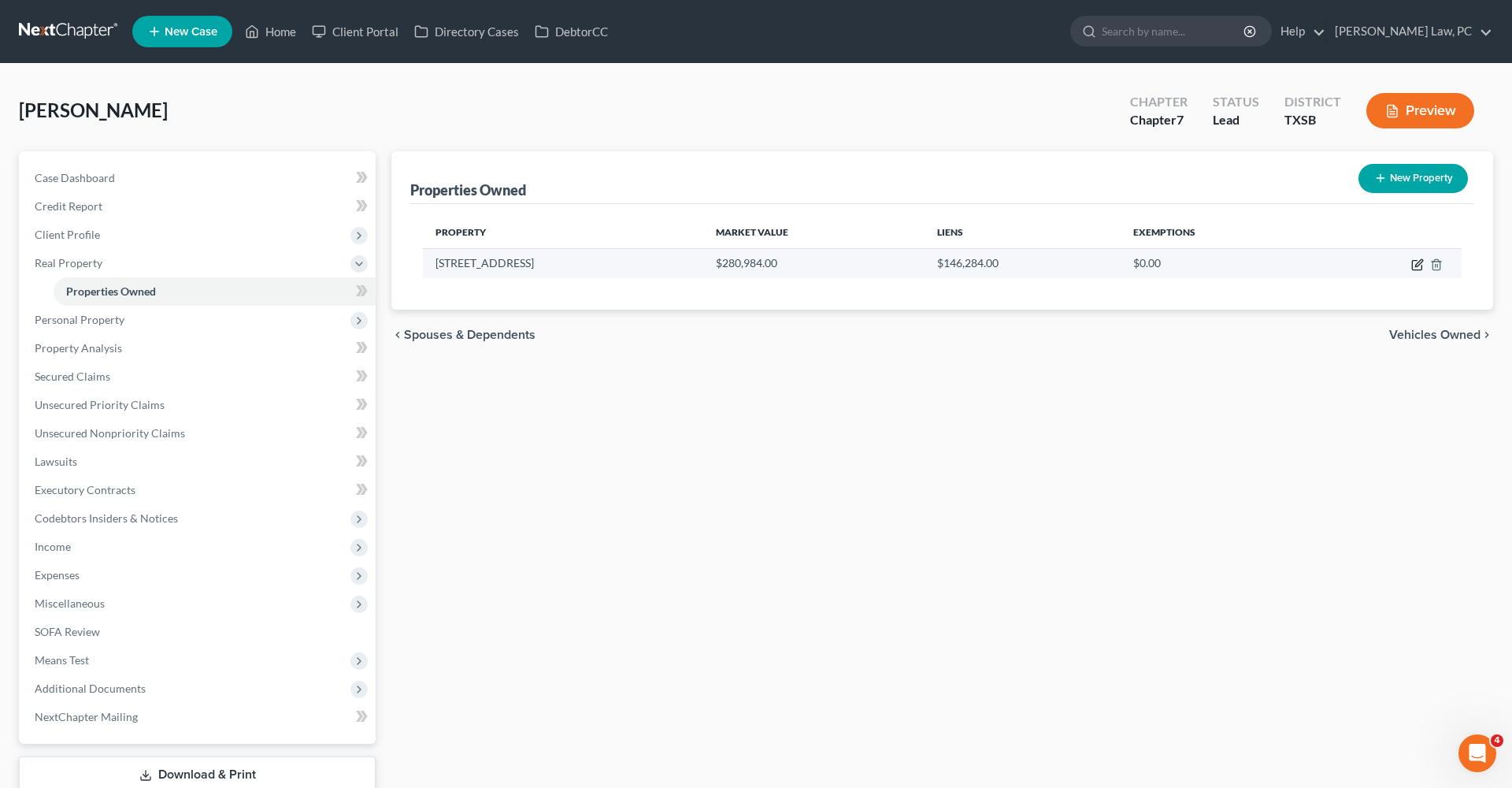
select select "0"
select select "2"
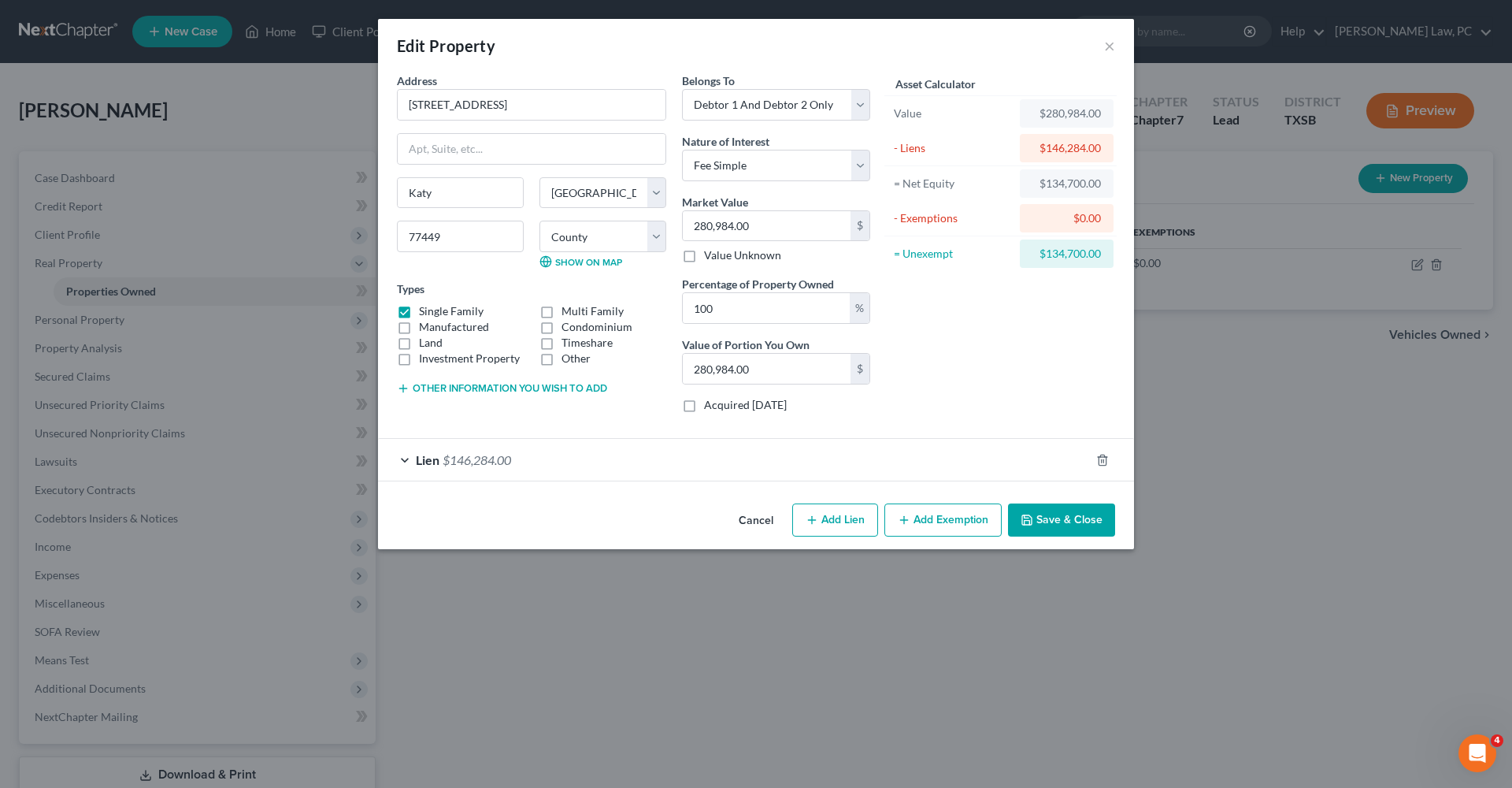
click at [534, 467] on div "Lien $146,284.00" at bounding box center [734, 459] width 712 height 41
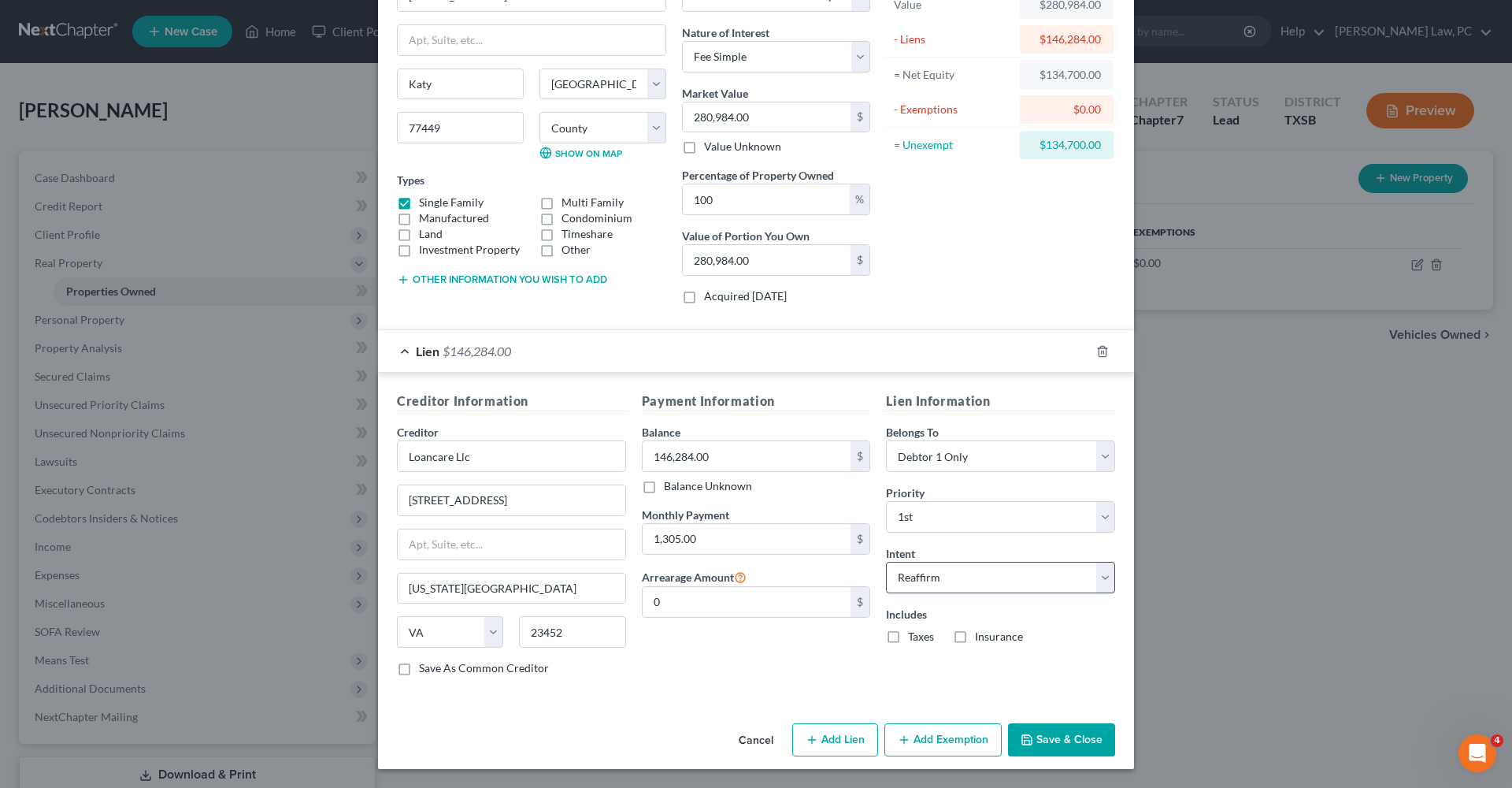
scroll to position [108, 0]
click at [908, 641] on label "Taxes" at bounding box center [920, 637] width 26 height 15
click at [915, 640] on input "Taxes" at bounding box center [920, 634] width 11 height 11
checkbox input "true"
click at [975, 635] on label "Insurance" at bounding box center [999, 637] width 48 height 15
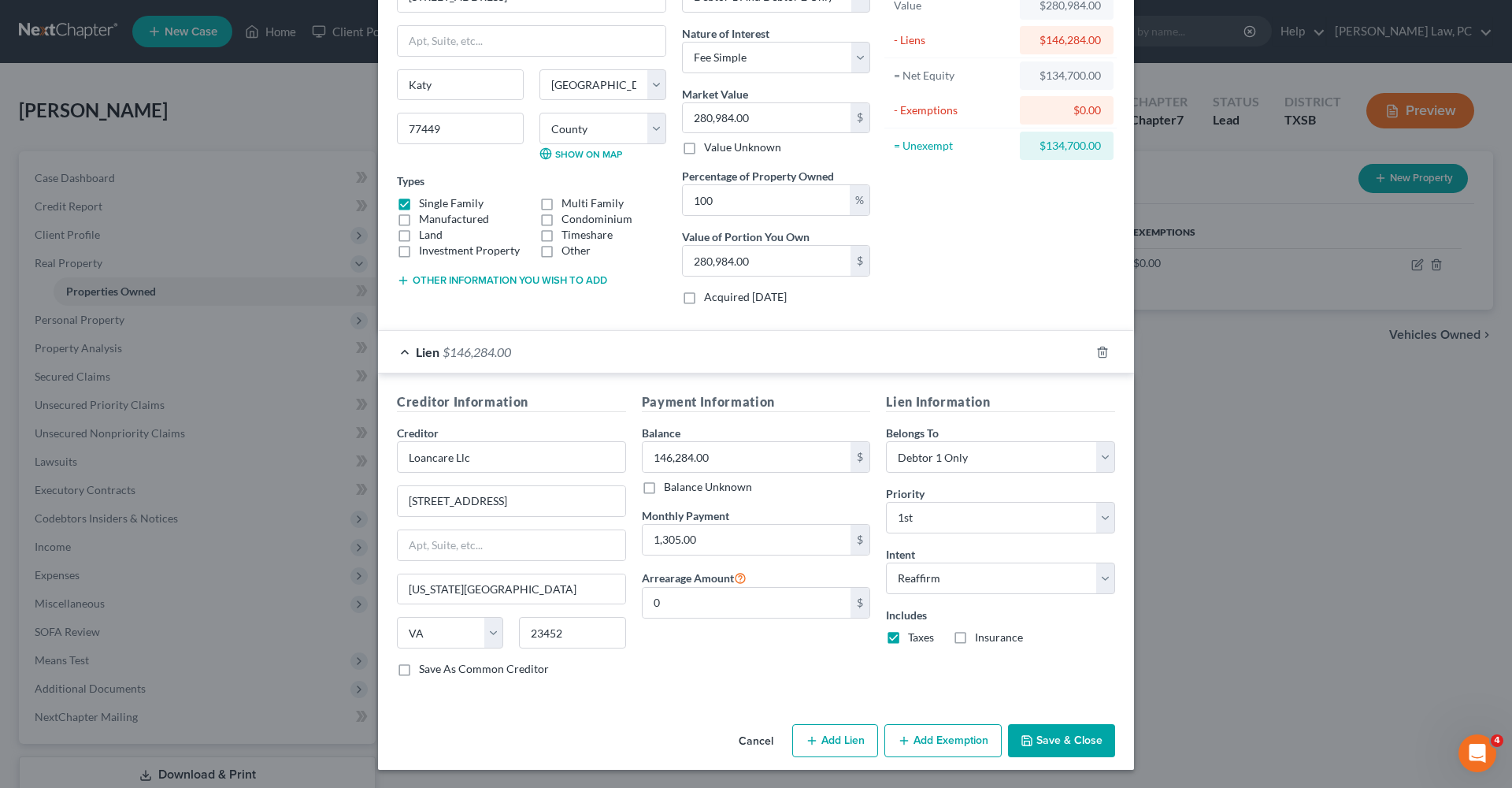
click at [981, 635] on input "Insurance" at bounding box center [986, 634] width 11 height 11
checkbox input "true"
click at [1060, 734] on button "Save & Close" at bounding box center [1061, 741] width 107 height 33
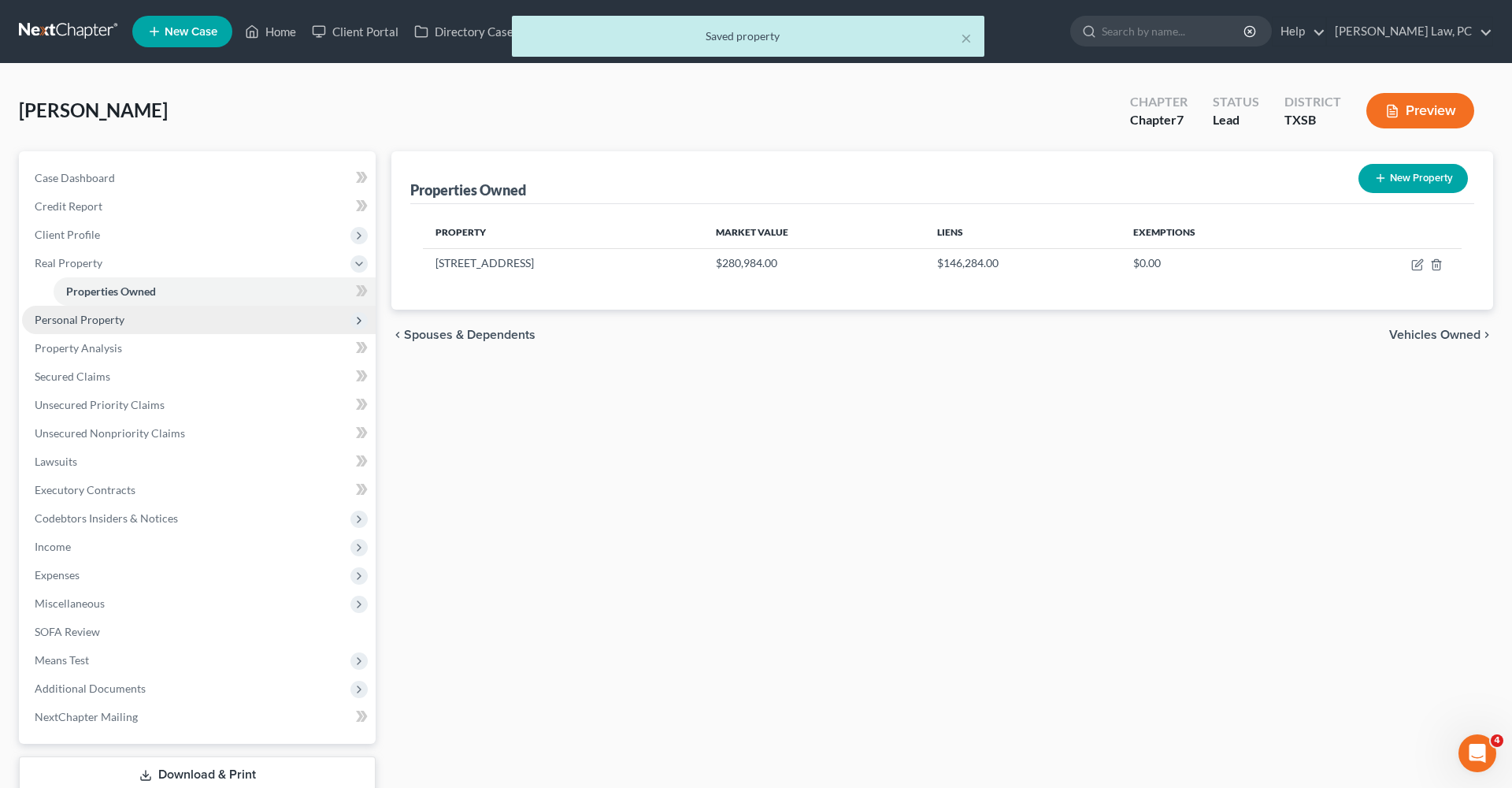
click at [89, 321] on span "Personal Property" at bounding box center [79, 319] width 89 height 13
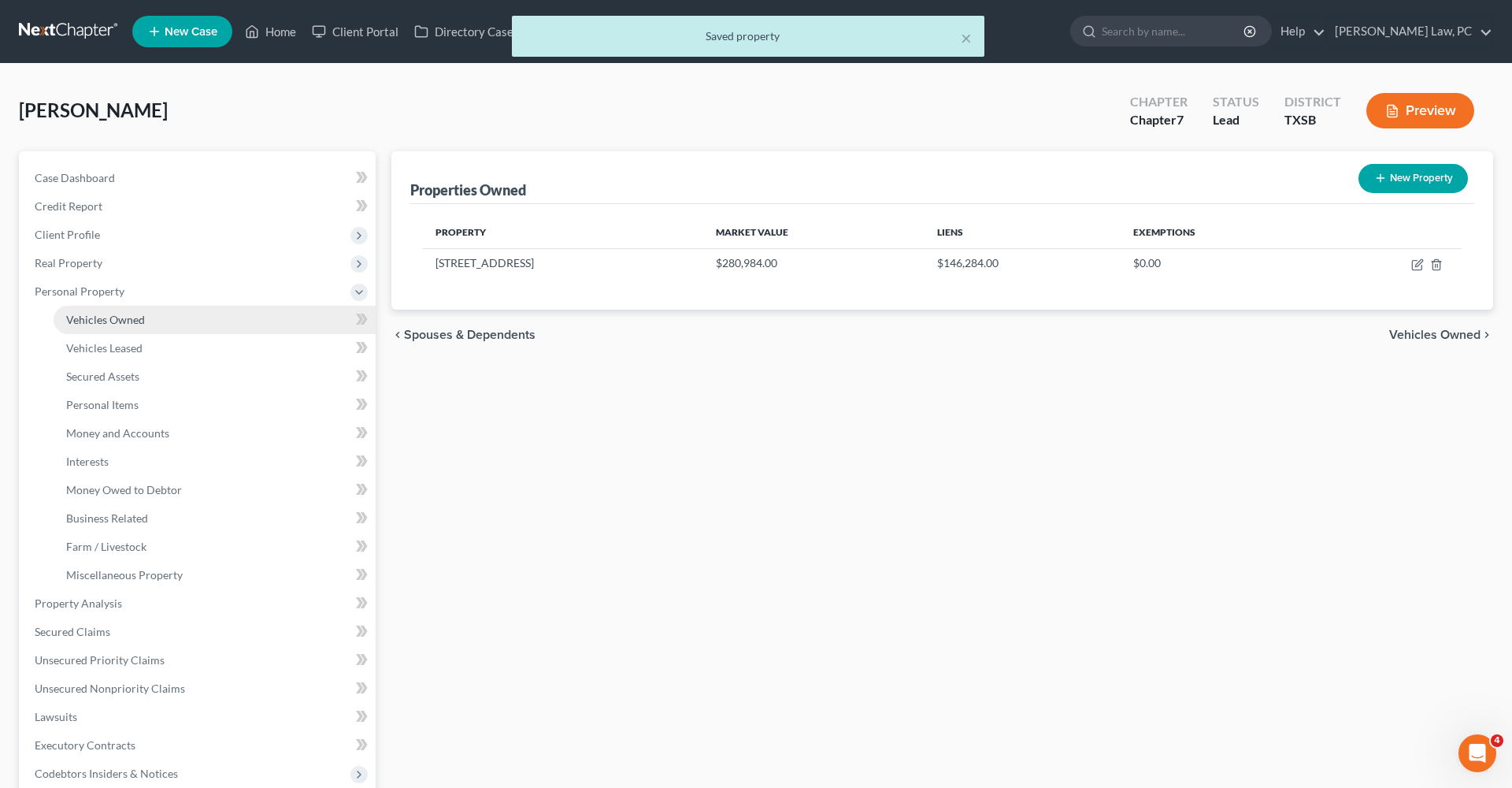
click at [120, 318] on span "Vehicles Owned" at bounding box center [106, 319] width 79 height 13
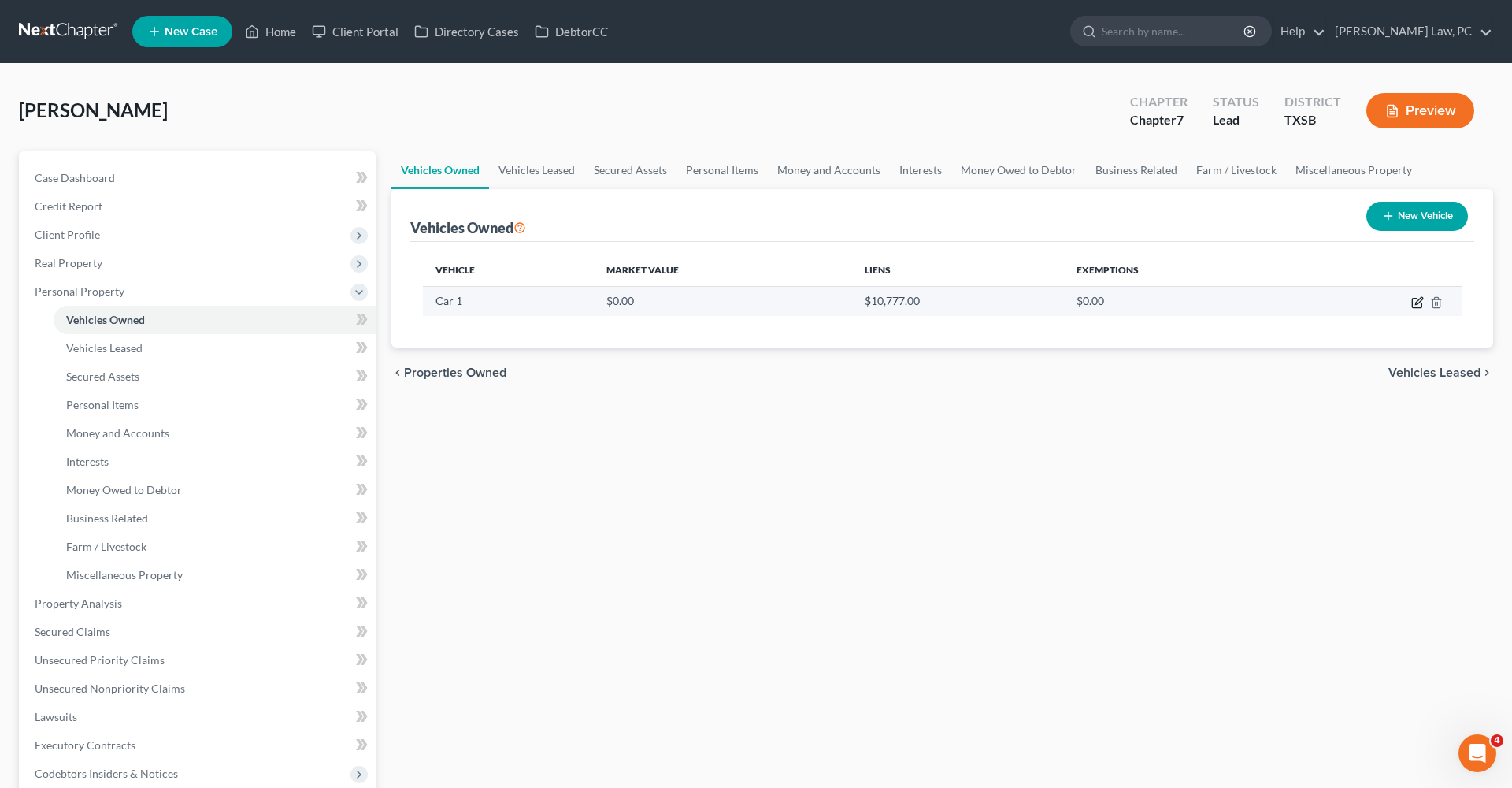
click at [1418, 305] on icon "button" at bounding box center [1418, 302] width 13 height 13
select select "0"
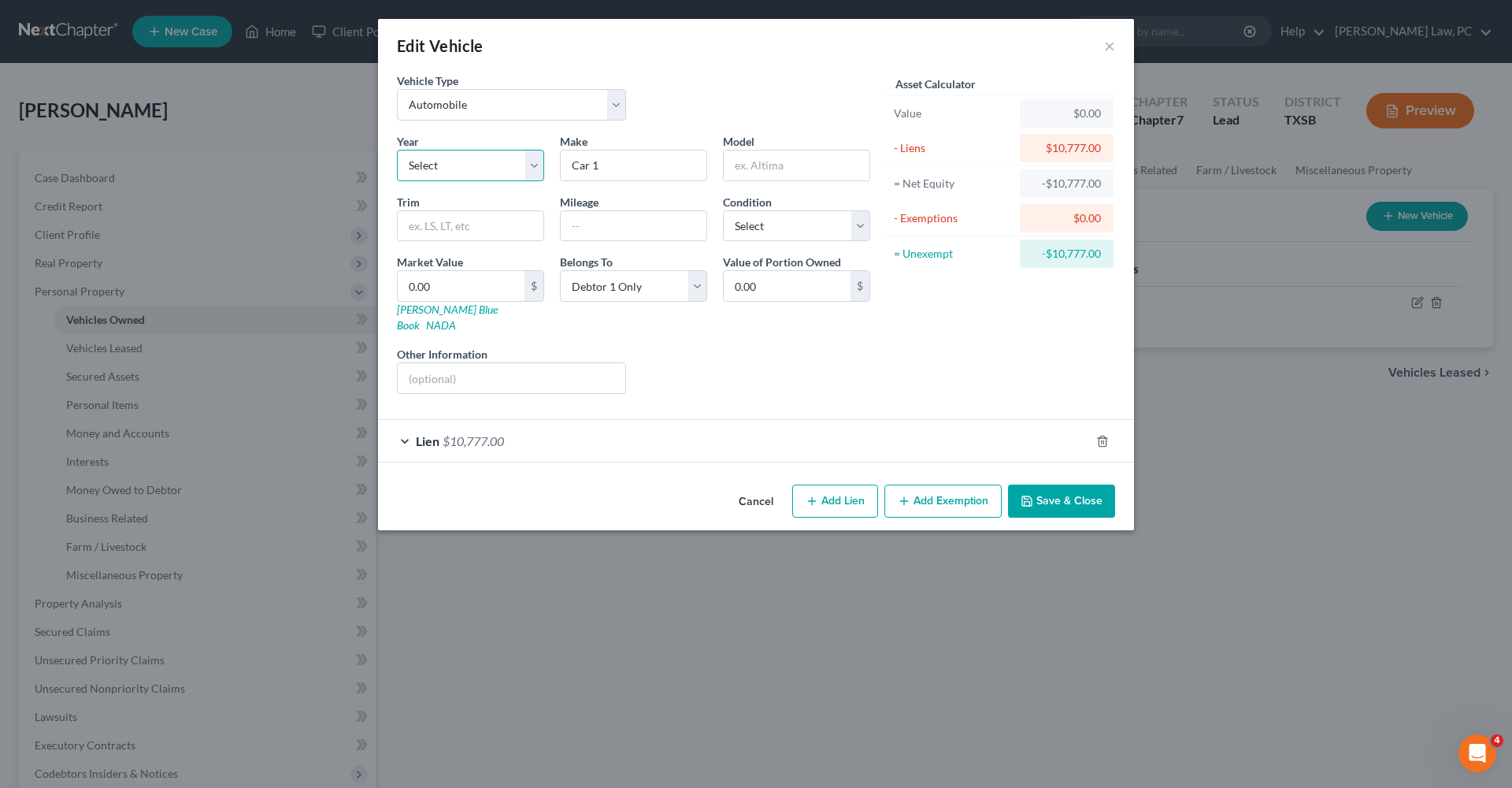
select select "20"
click at [401, 427] on div "Lien $10,777.00" at bounding box center [734, 441] width 712 height 41
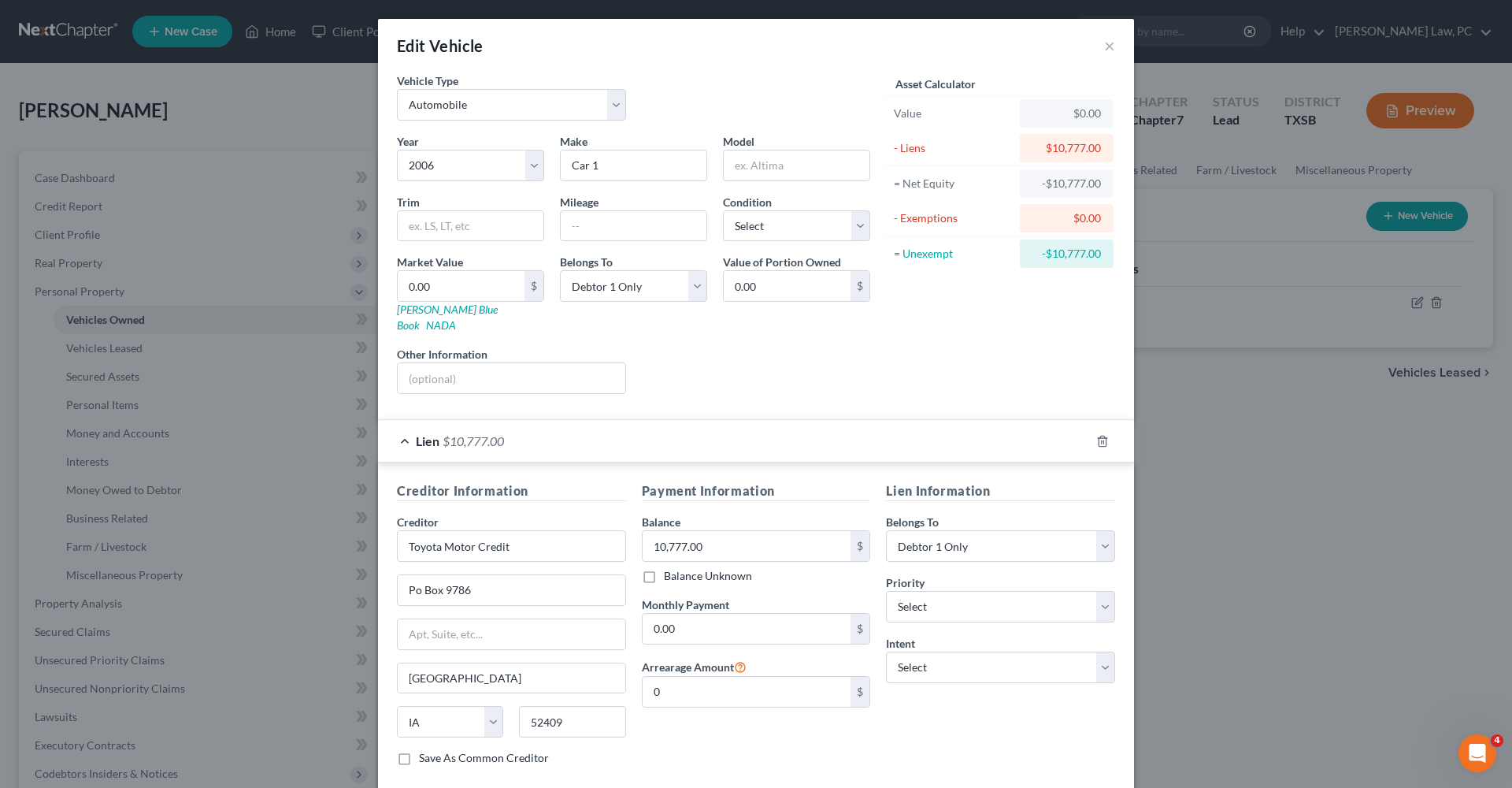
click at [407, 424] on div "Lien $10,777.00" at bounding box center [734, 441] width 712 height 41
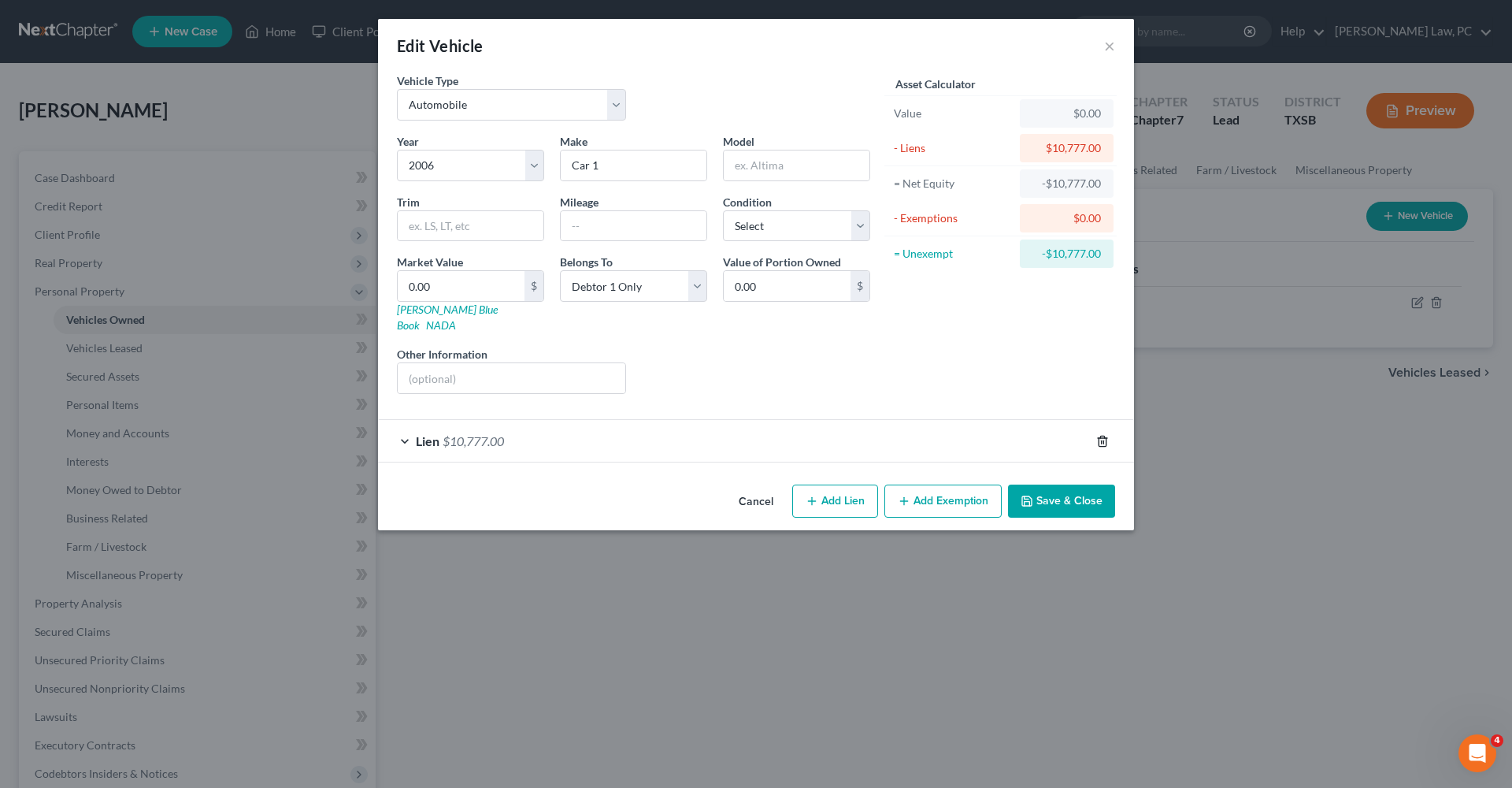
click at [1103, 441] on line "button" at bounding box center [1103, 442] width 0 height 3
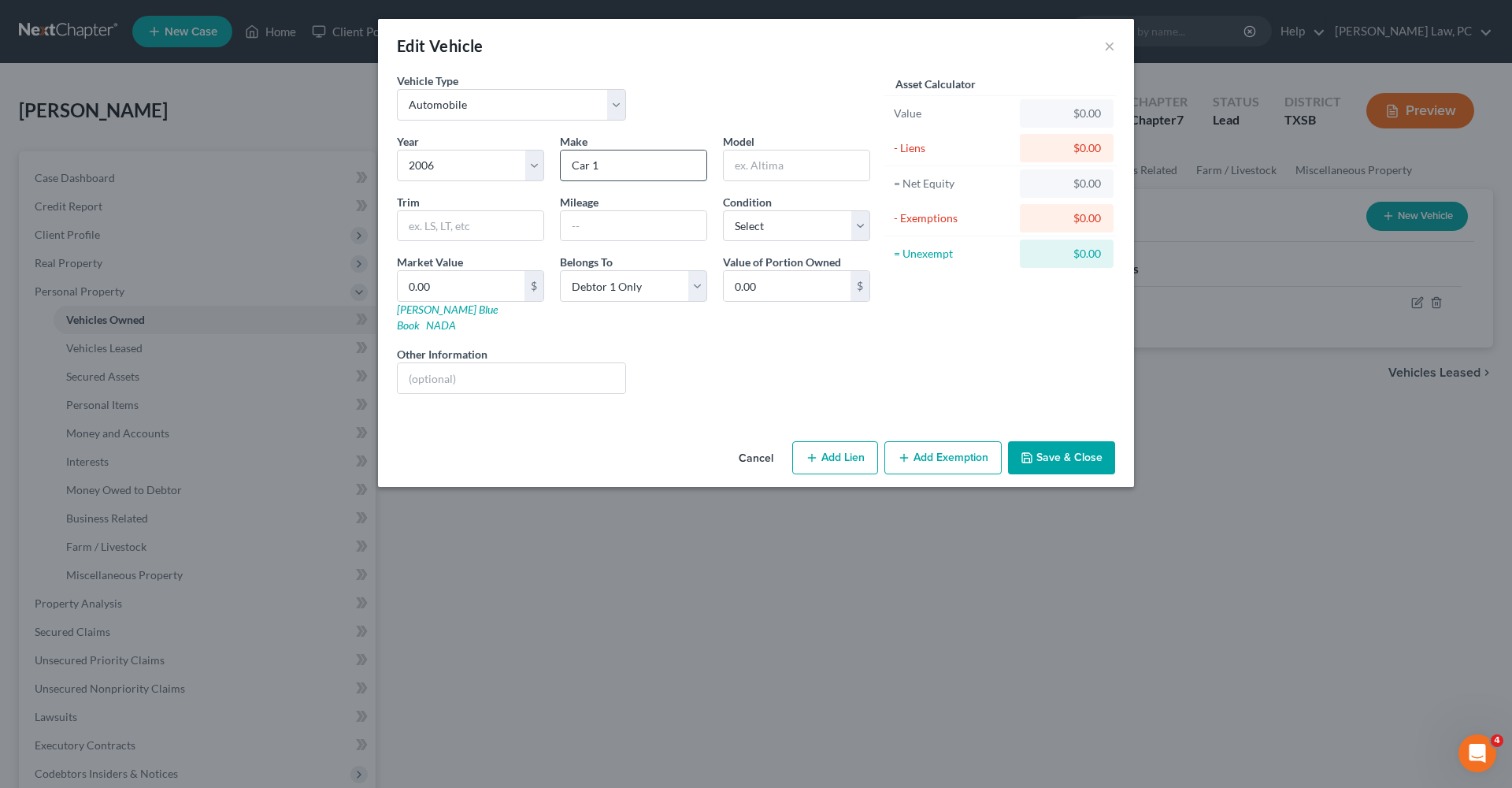
click at [610, 159] on input "Car 1" at bounding box center [634, 165] width 146 height 30
drag, startPoint x: 607, startPoint y: 167, endPoint x: 568, endPoint y: 167, distance: 39.0
click at [568, 167] on input "Car 1" at bounding box center [634, 165] width 146 height 30
type input "Ford"
click at [754, 171] on input "text" at bounding box center [797, 165] width 146 height 30
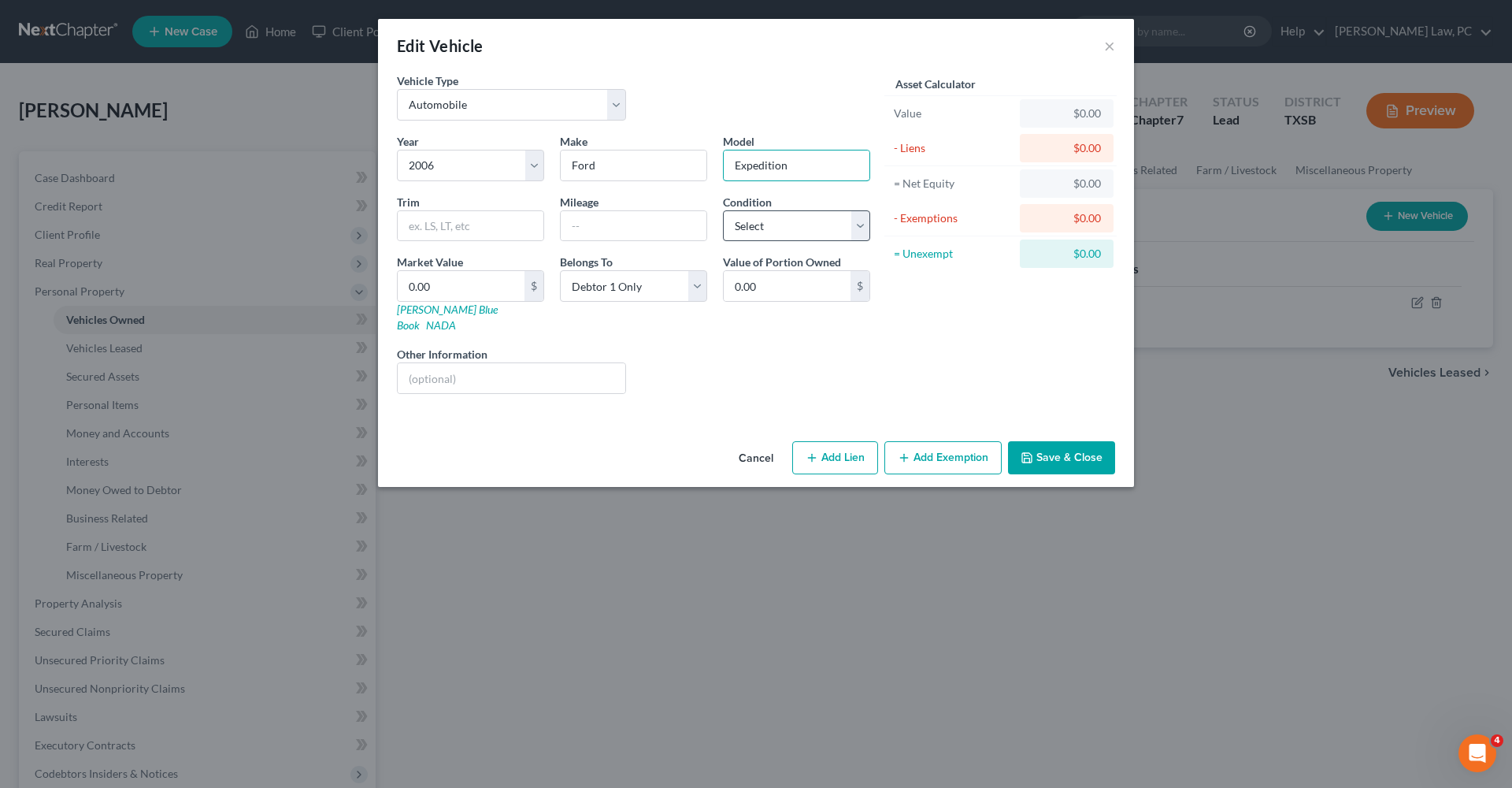
type input "Expedition"
select select "3"
click at [464, 364] on input "text" at bounding box center [512, 378] width 228 height 30
type input "NFS vehicle"
click at [456, 318] on link "NADA" at bounding box center [441, 325] width 30 height 13
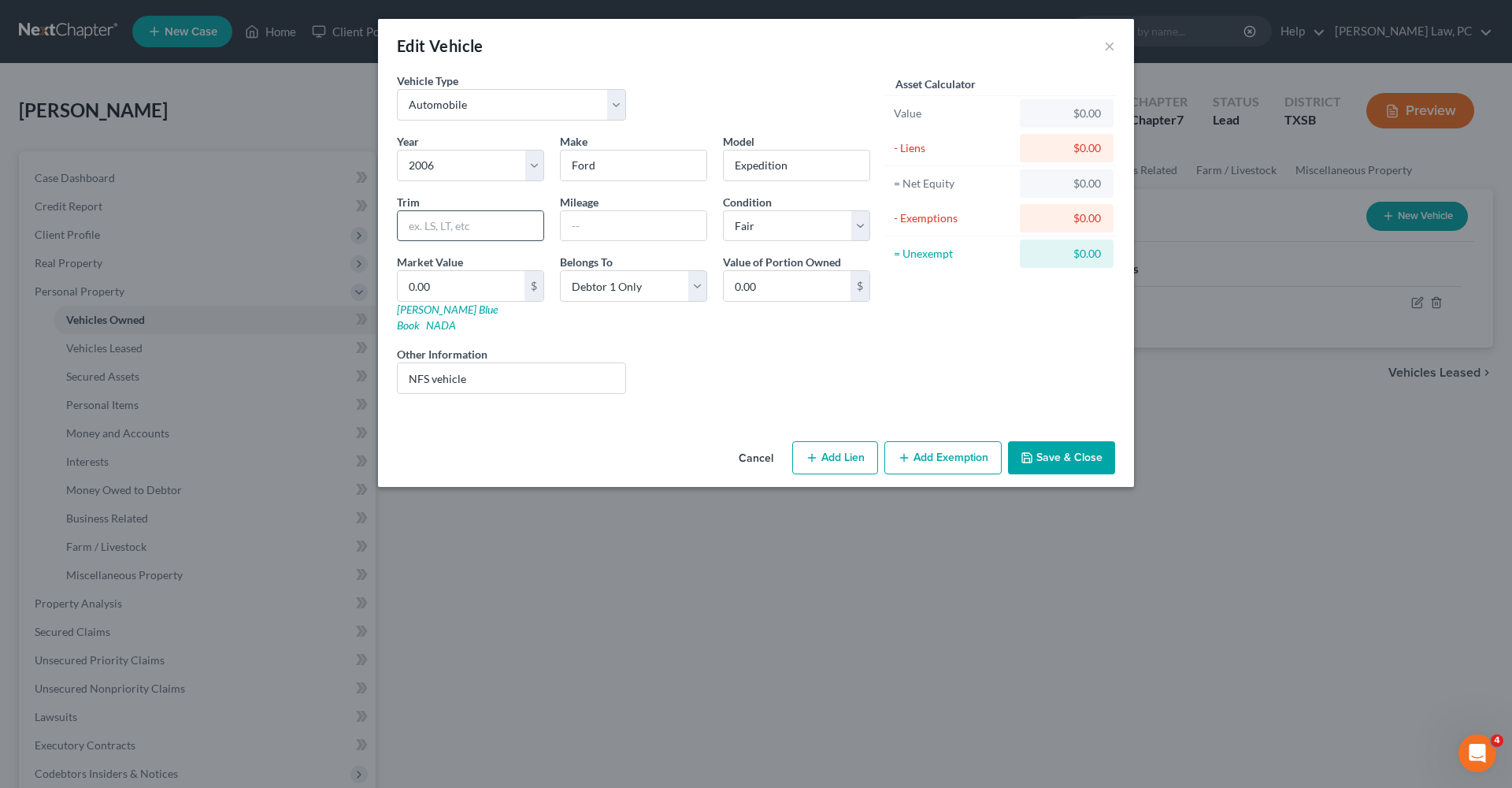
click at [450, 229] on input "text" at bounding box center [471, 225] width 146 height 30
click at [445, 291] on input "0.00" at bounding box center [462, 286] width 127 height 30
drag, startPoint x: 445, startPoint y: 291, endPoint x: 391, endPoint y: 291, distance: 54.0
click at [391, 291] on div "Market Value 0.00 $ Kelly Blue Book NADA" at bounding box center [471, 293] width 164 height 80
paste input "1,0"
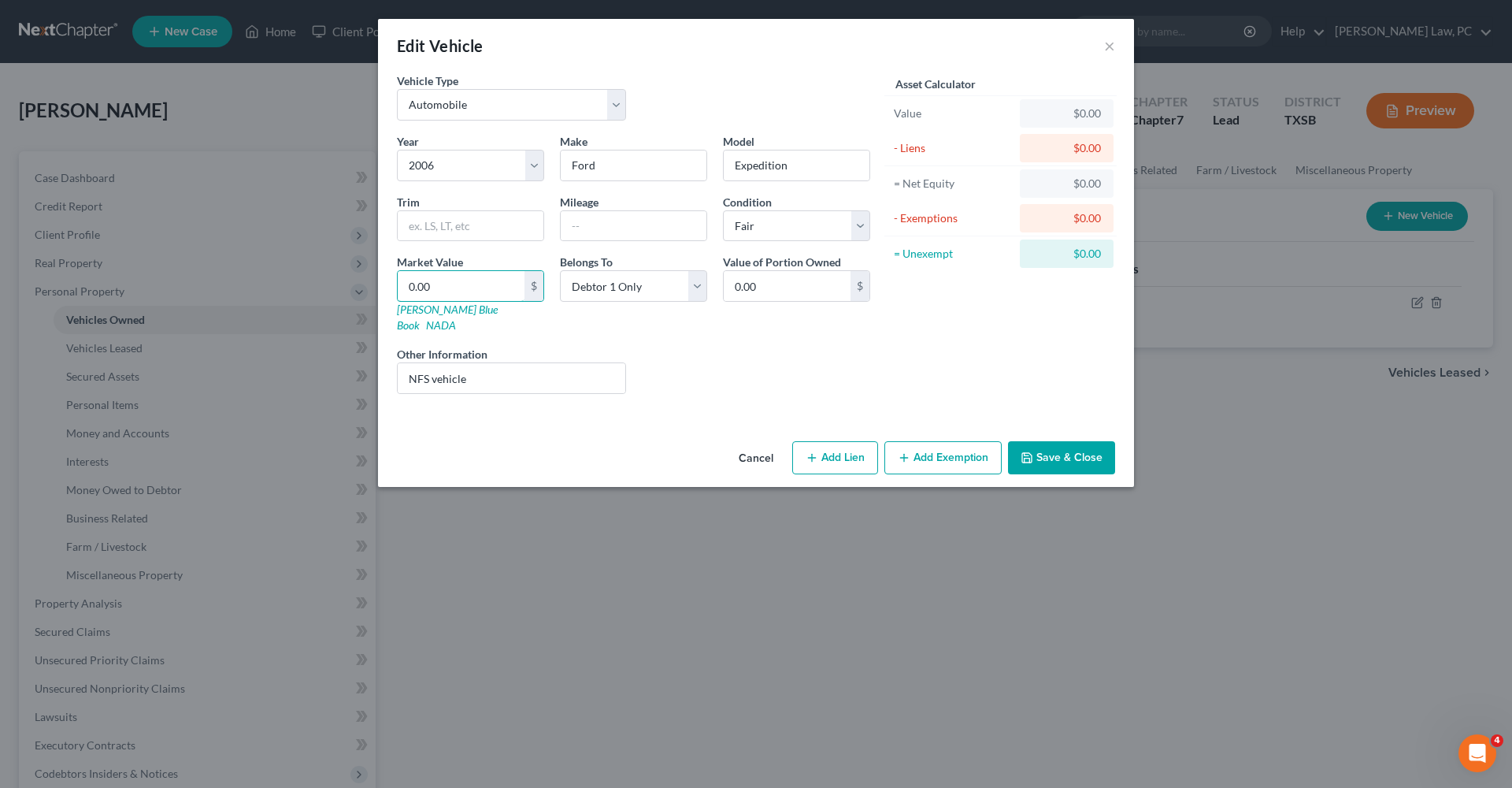
type input "1,000"
type input "1,000.00"
type input "1,000"
click at [420, 223] on input "text" at bounding box center [471, 225] width 146 height 30
type input "XLS 2WD"
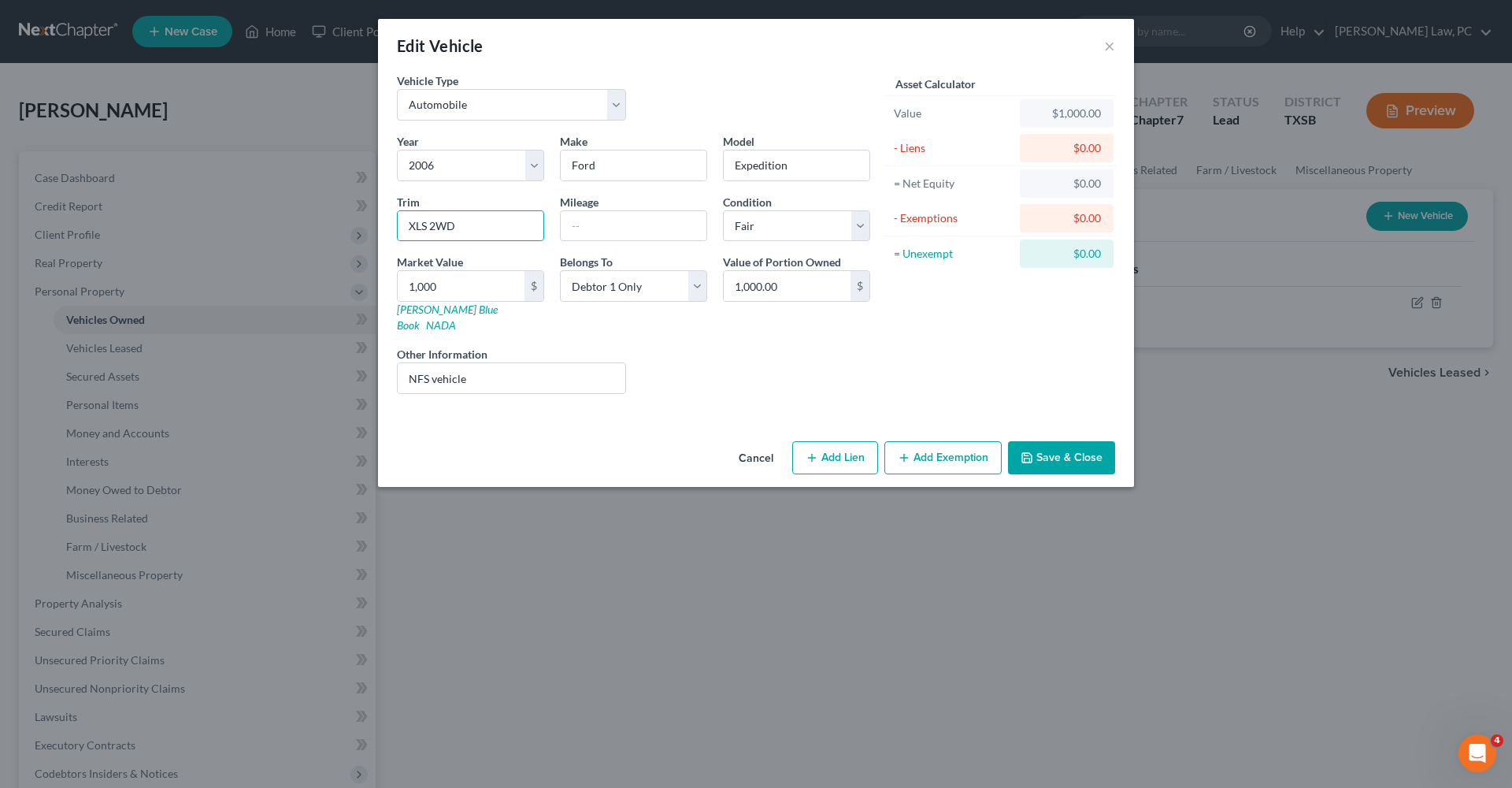
click at [955, 463] on div "Cancel Add Lien Add Lease Add Exemption Save & Close" at bounding box center [756, 461] width 756 height 52
click at [1076, 442] on button "Save & Close" at bounding box center [1061, 458] width 107 height 33
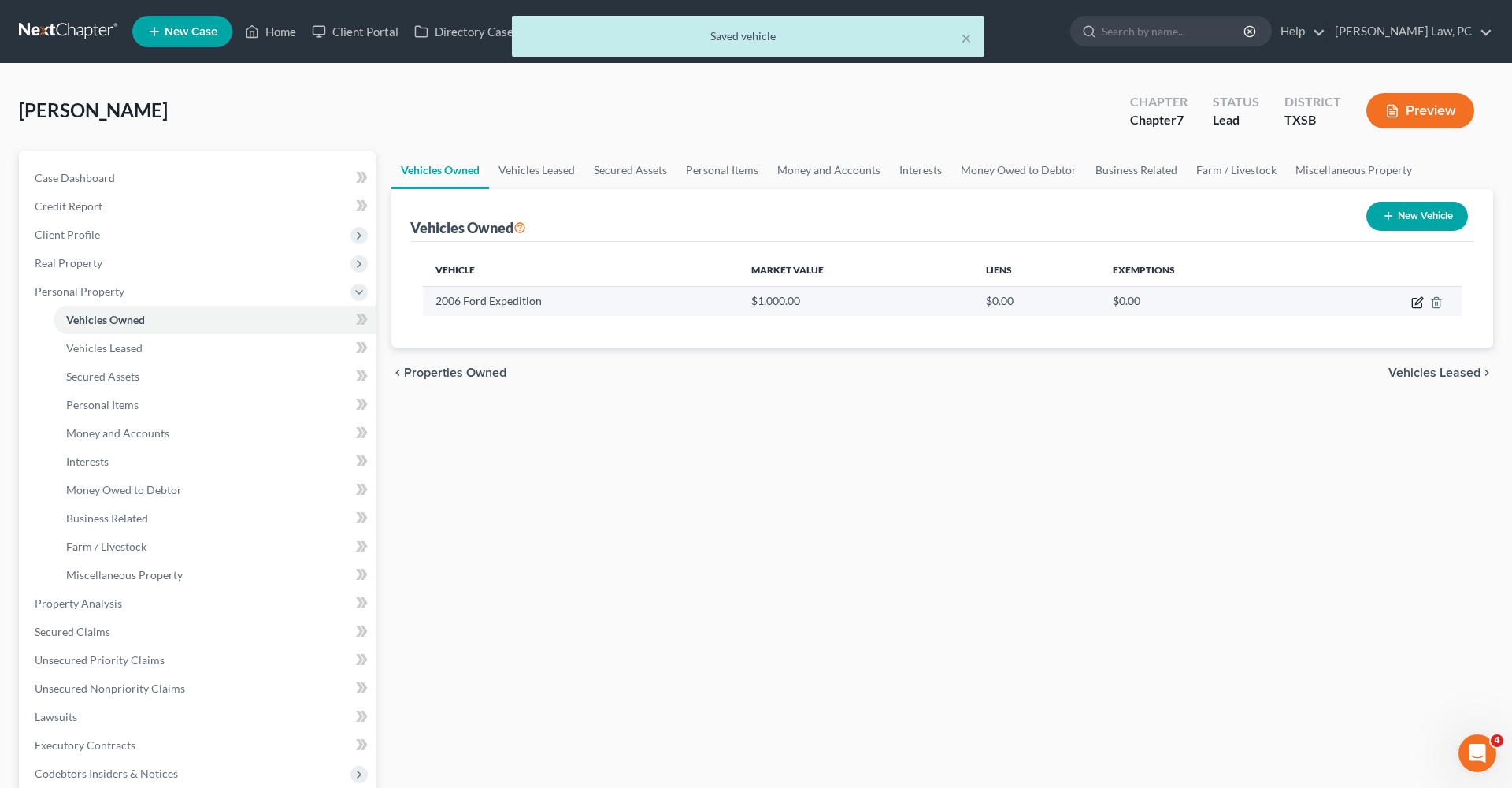
click at [1417, 302] on icon "button" at bounding box center [1419, 300] width 7 height 7
select select "0"
select select "20"
select select "3"
select select "0"
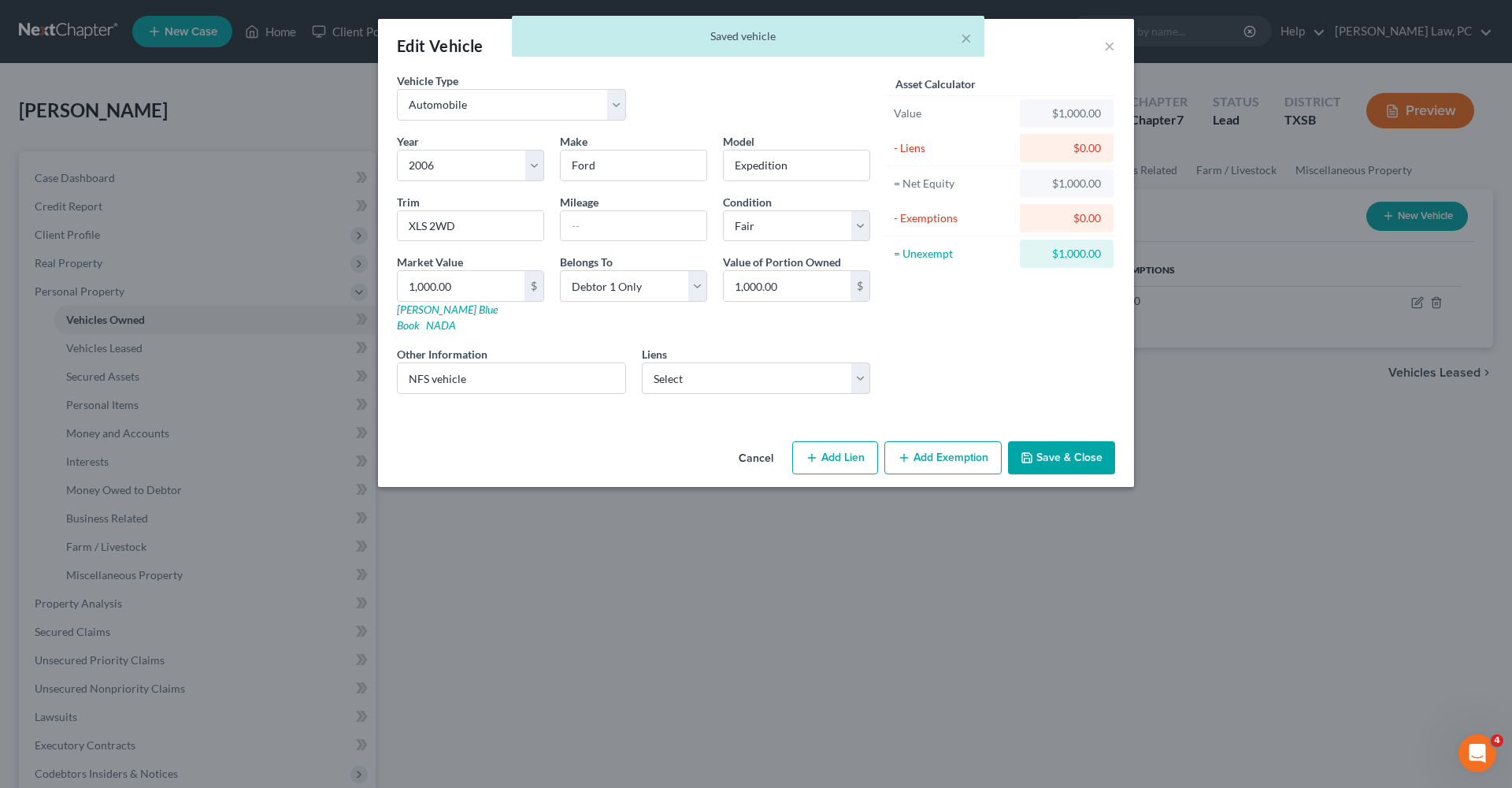
click at [933, 446] on button "Add Exemption" at bounding box center [944, 458] width 117 height 33
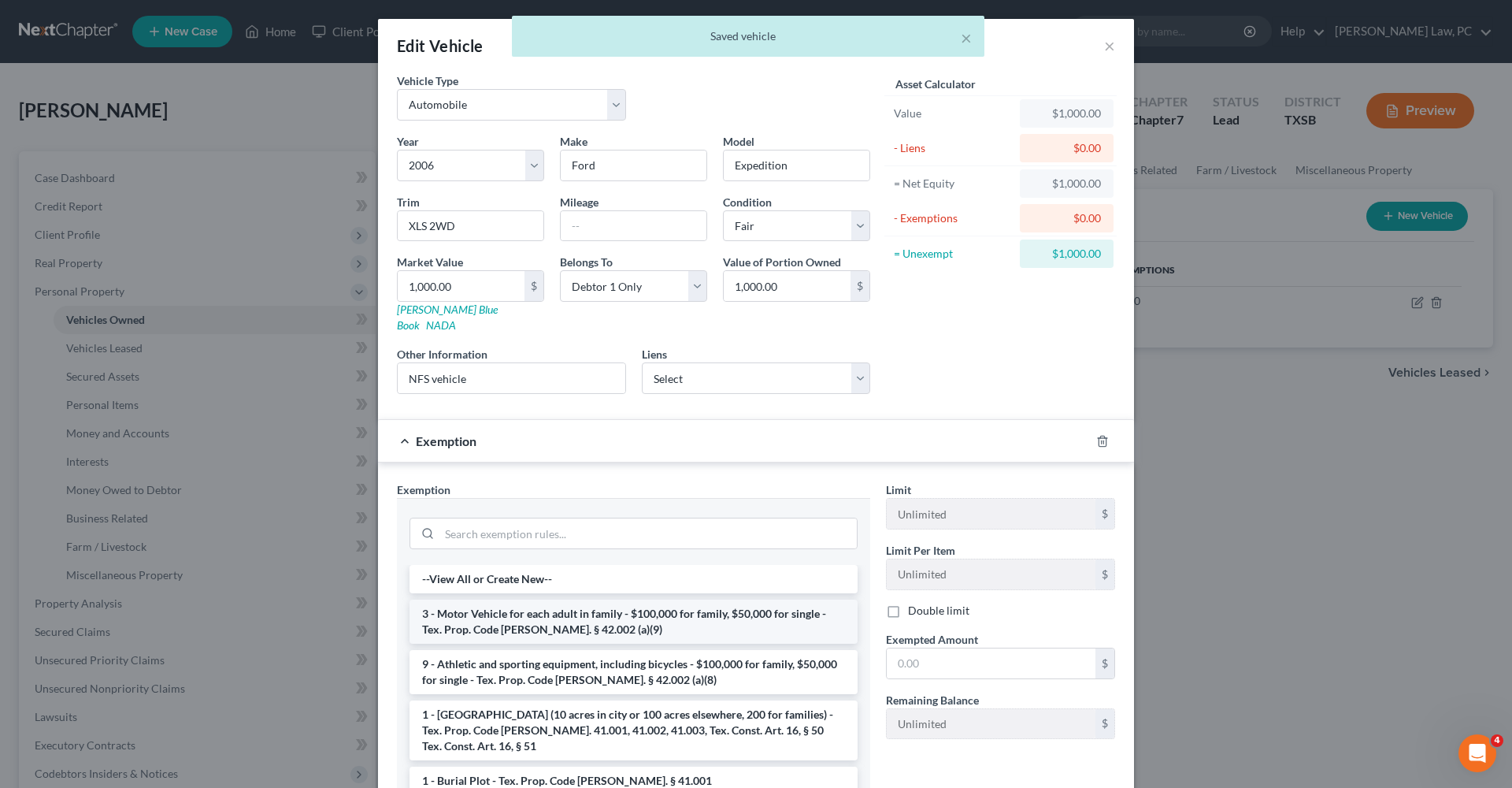
click at [594, 599] on li "3 - Motor Vehicle for each adult in family - $100,000 for family, $50,000 for s…" at bounding box center [634, 622] width 448 height 44
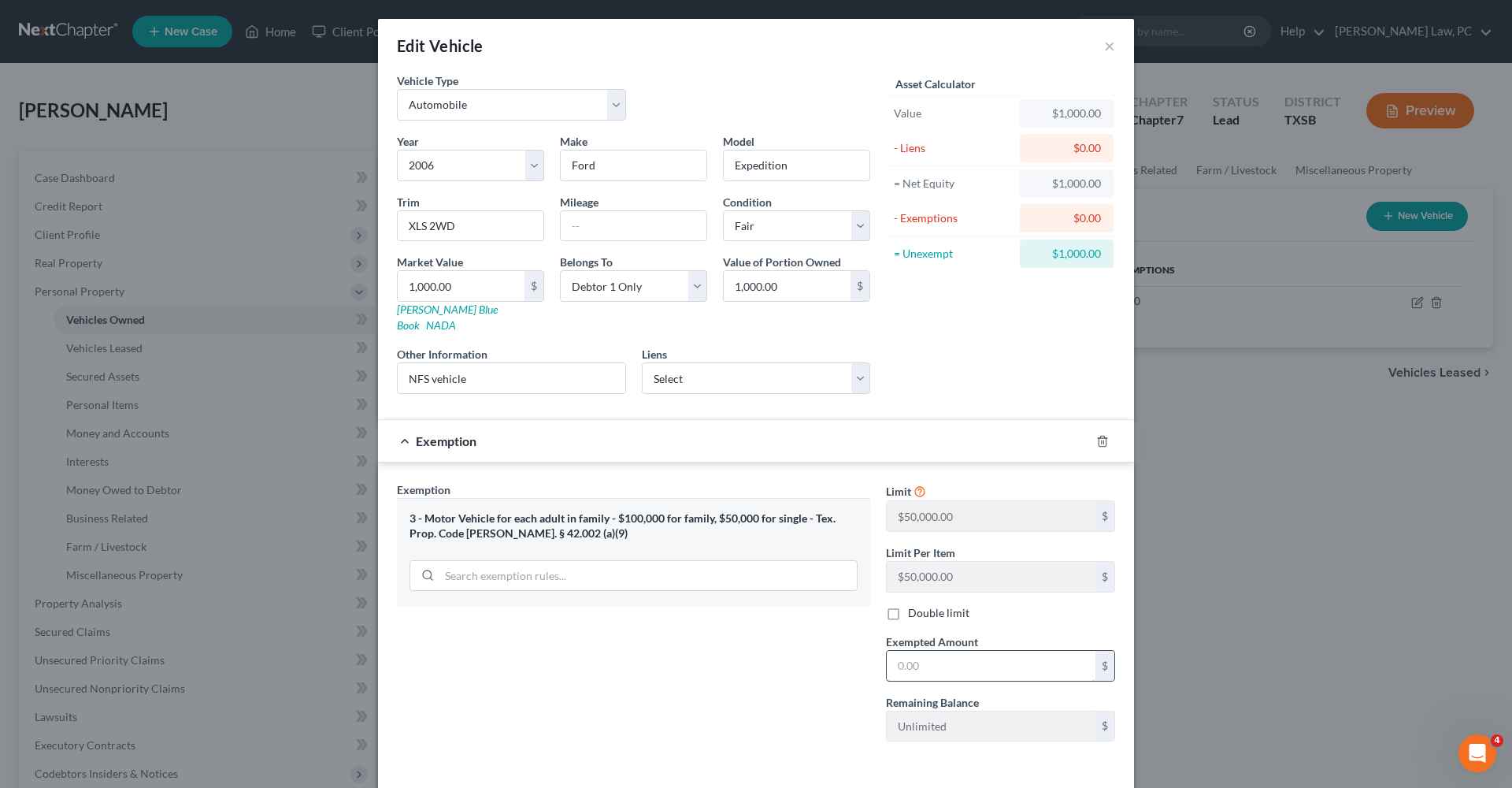
click at [981, 655] on input "text" at bounding box center [991, 665] width 209 height 30
type input "1,000"
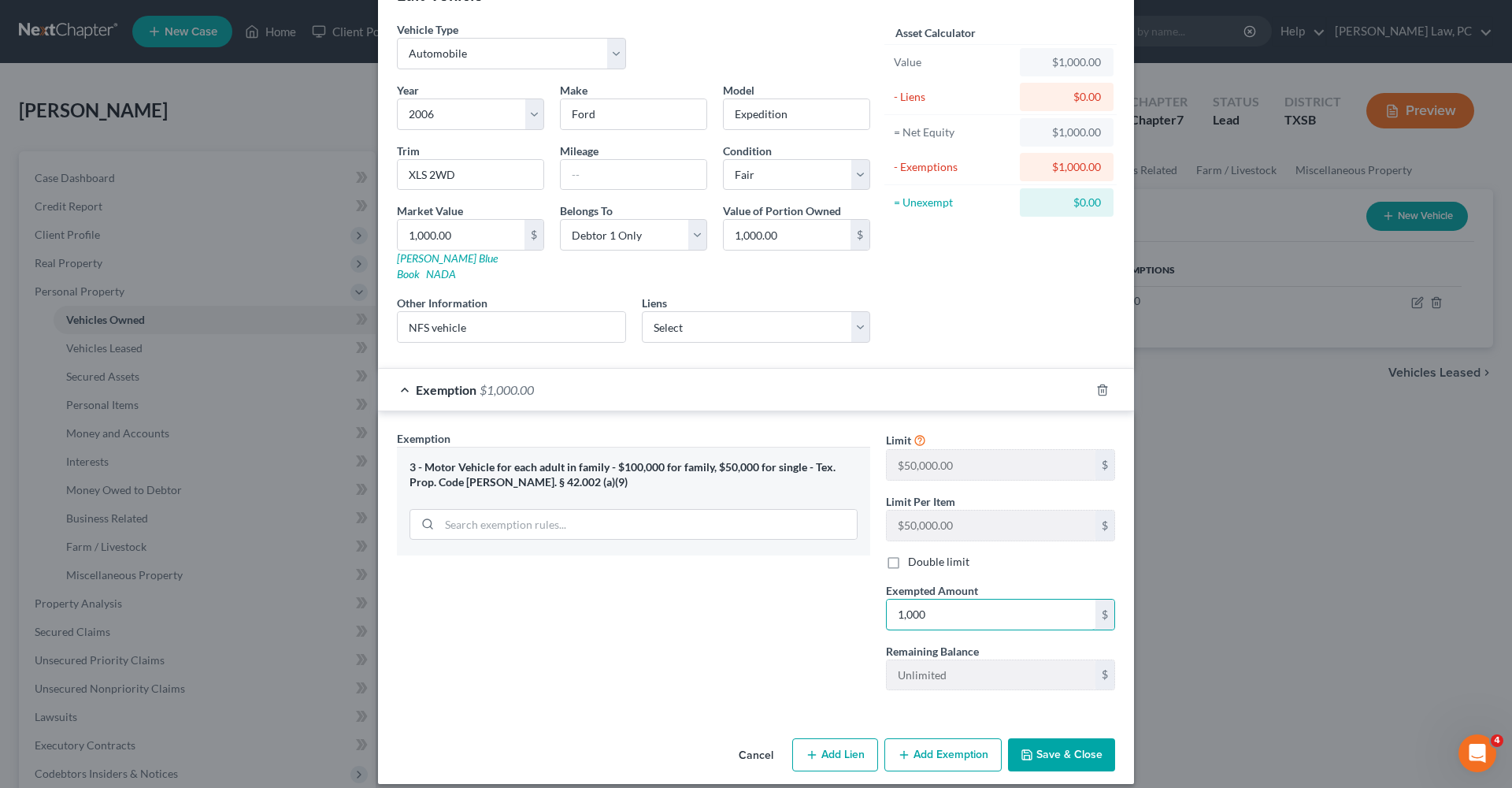
scroll to position [50, 0]
click at [1051, 747] on button "Save & Close" at bounding box center [1061, 755] width 107 height 33
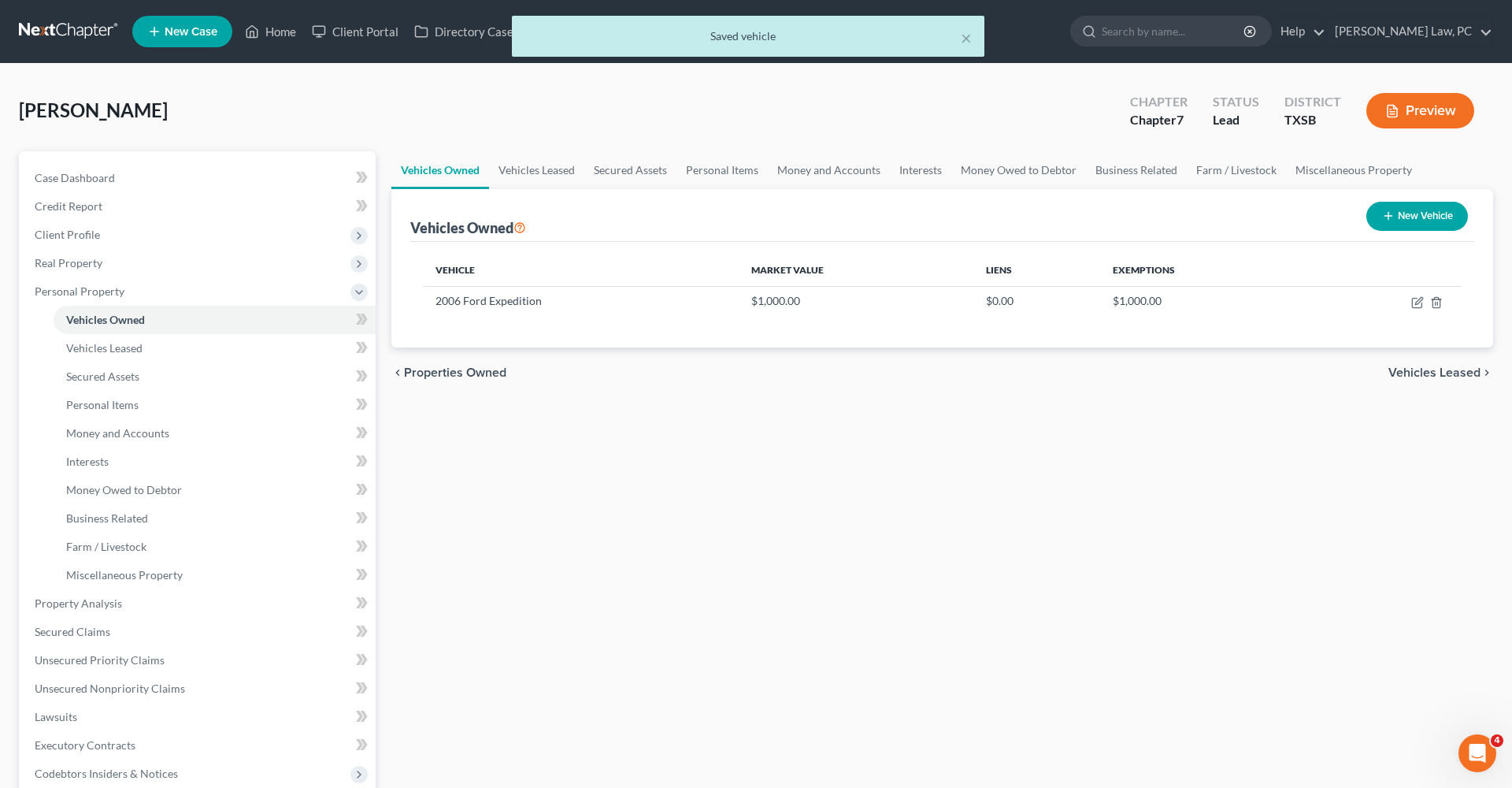
click at [1393, 220] on icon "button" at bounding box center [1388, 216] width 13 height 13
select select "0"
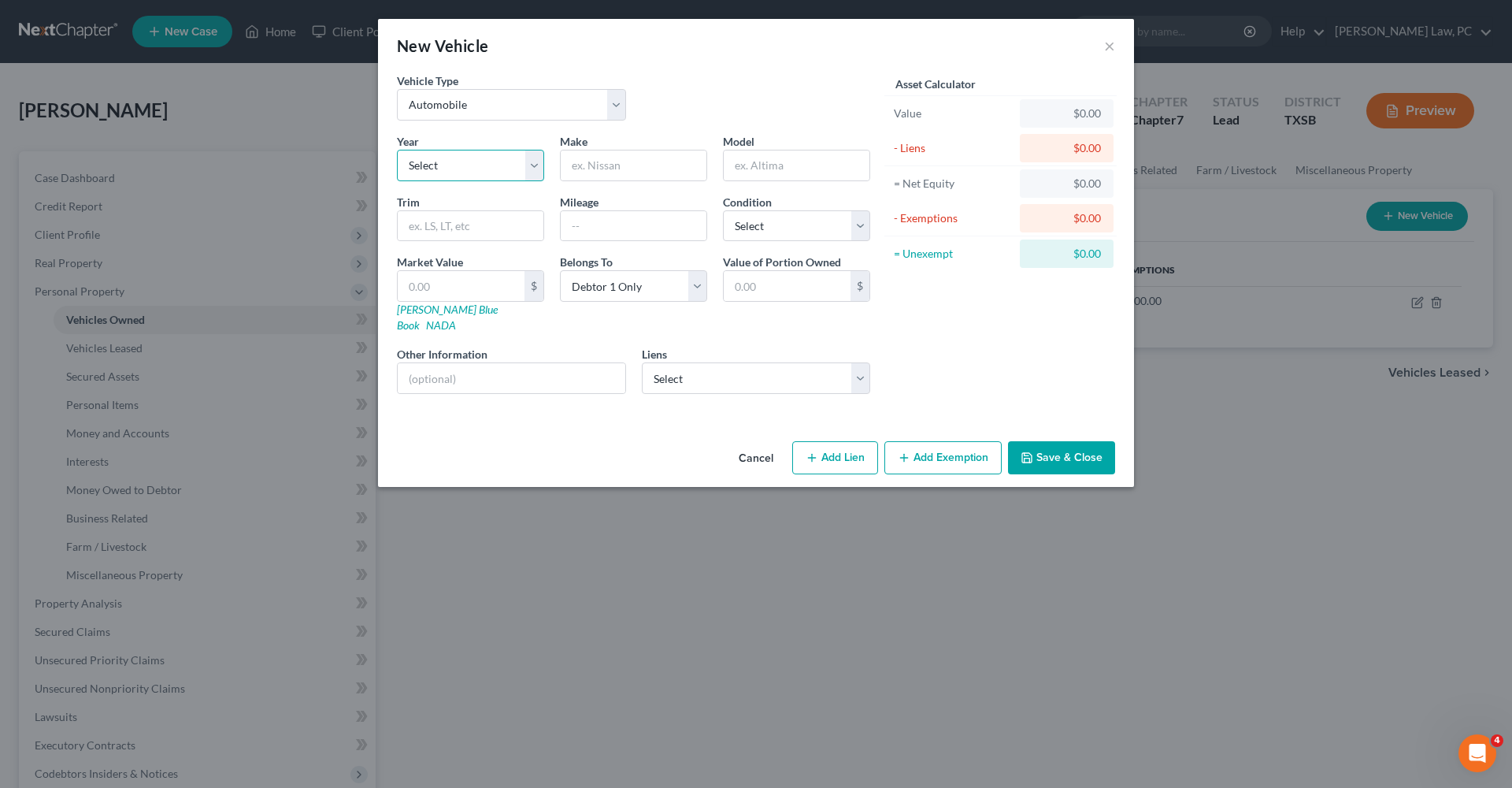
select select "5"
click at [605, 163] on input "text" at bounding box center [634, 165] width 146 height 30
drag, startPoint x: 659, startPoint y: 165, endPoint x: 601, endPoint y: 165, distance: 58.0
click at [601, 165] on input "Ford Mustang" at bounding box center [634, 165] width 146 height 30
type input "Ford"
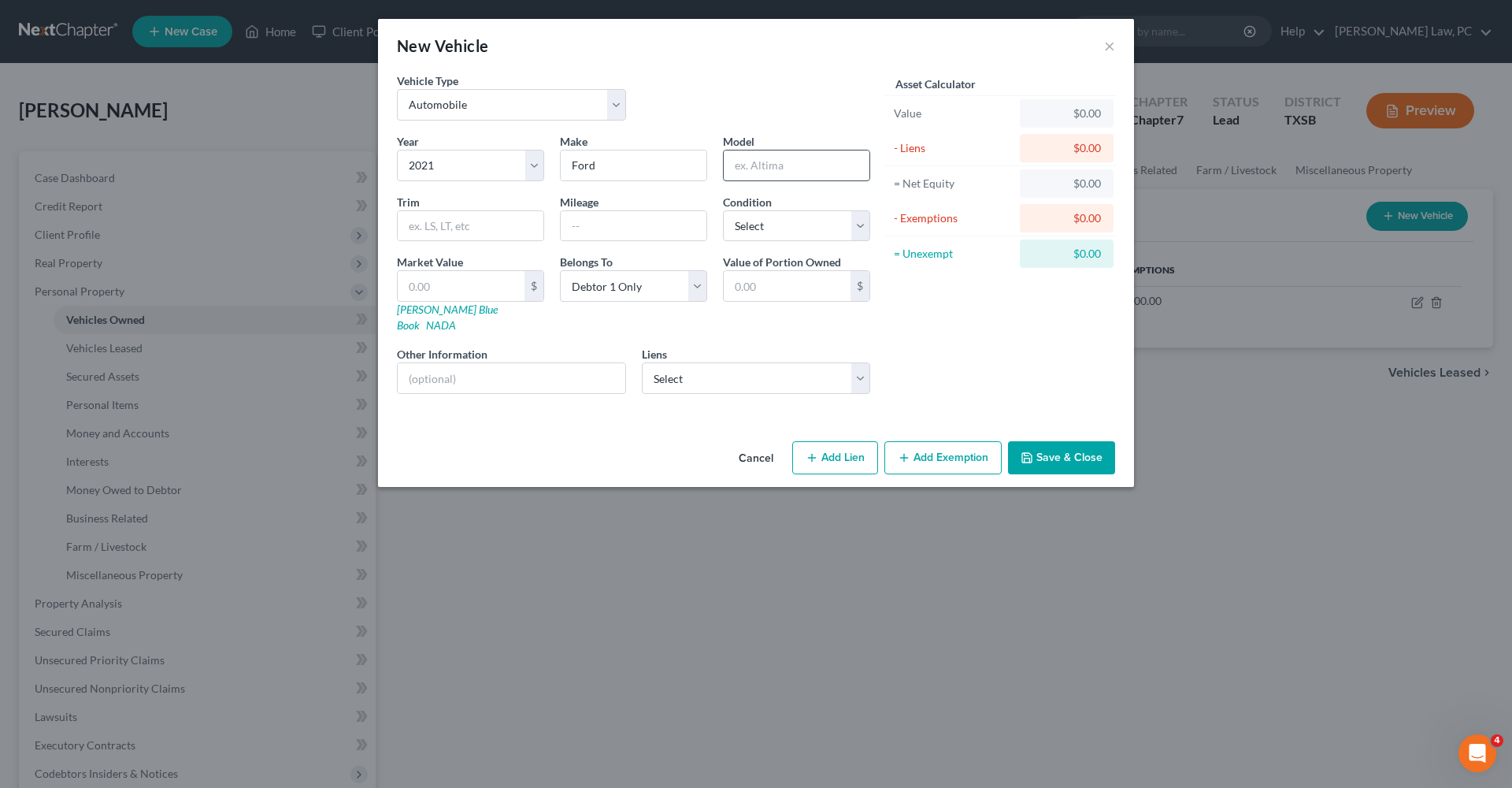
click at [758, 165] on input "text" at bounding box center [797, 165] width 146 height 30
paste input "Mustang"
type input "Mustang"
select select "2"
click at [456, 318] on link "NADA" at bounding box center [441, 325] width 30 height 13
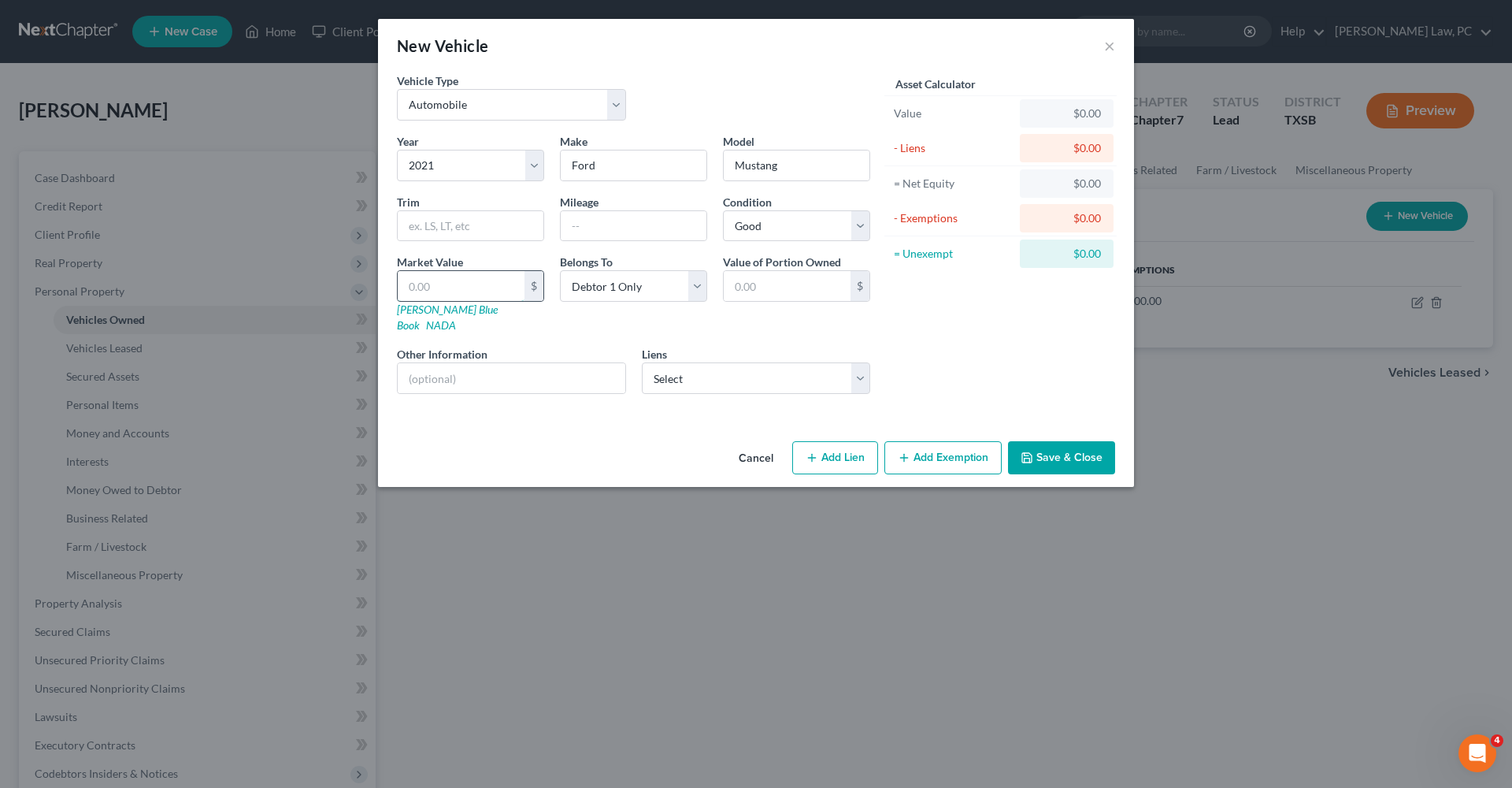
click at [427, 285] on input "text" at bounding box center [462, 286] width 127 height 30
paste input "23,250"
type input "23,250"
type input "23,250.00"
type input "23,250"
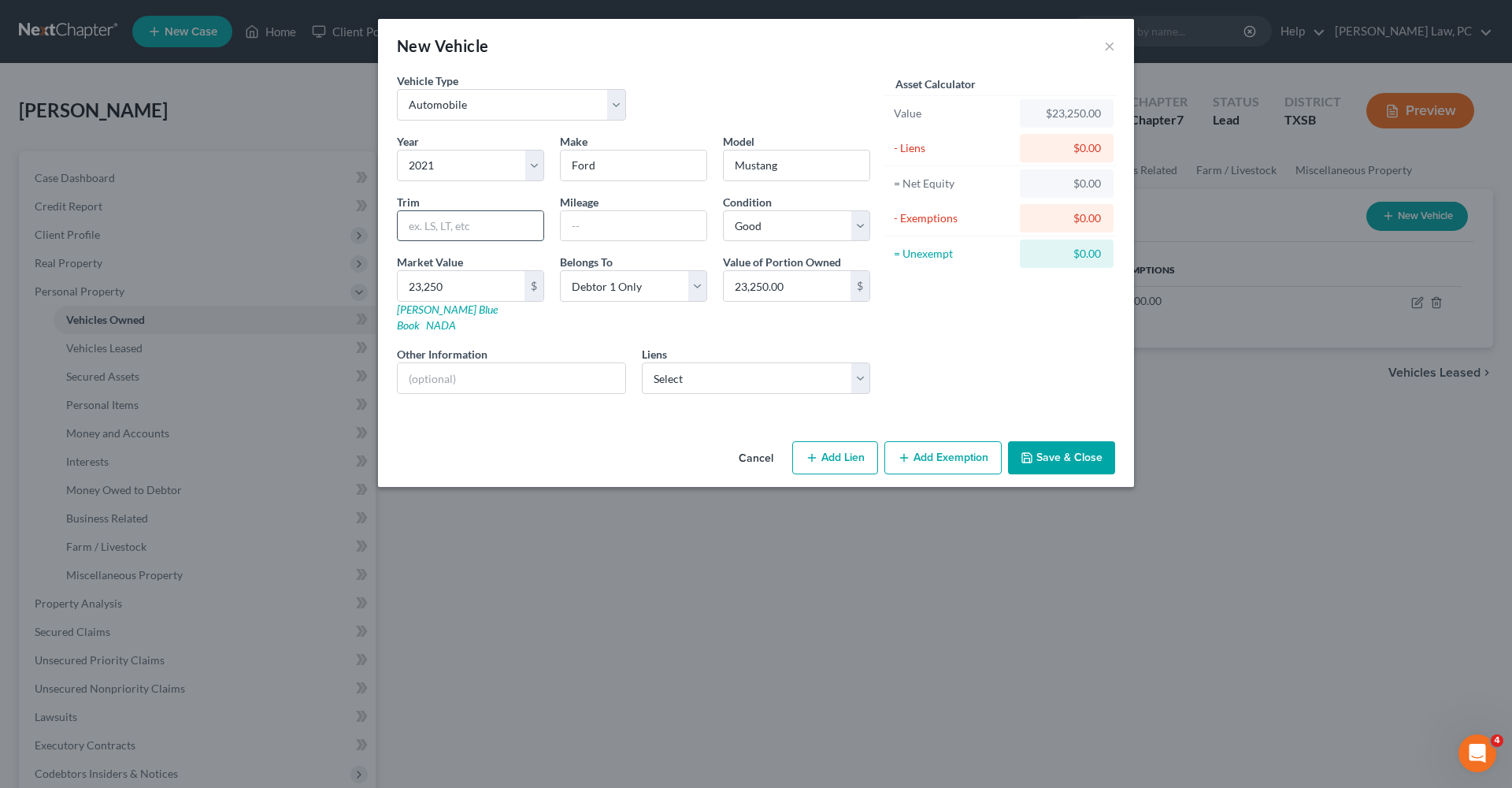
click at [421, 218] on input "text" at bounding box center [471, 225] width 146 height 30
type input "GT v*"
click at [828, 346] on div "Liens Select Toyota Motor Credit - $10,777.00" at bounding box center [756, 370] width 229 height 48
click at [491, 372] on input "text" at bounding box center [512, 378] width 228 height 30
type input "NFS Vehicle. Debtor drives the vehicle."
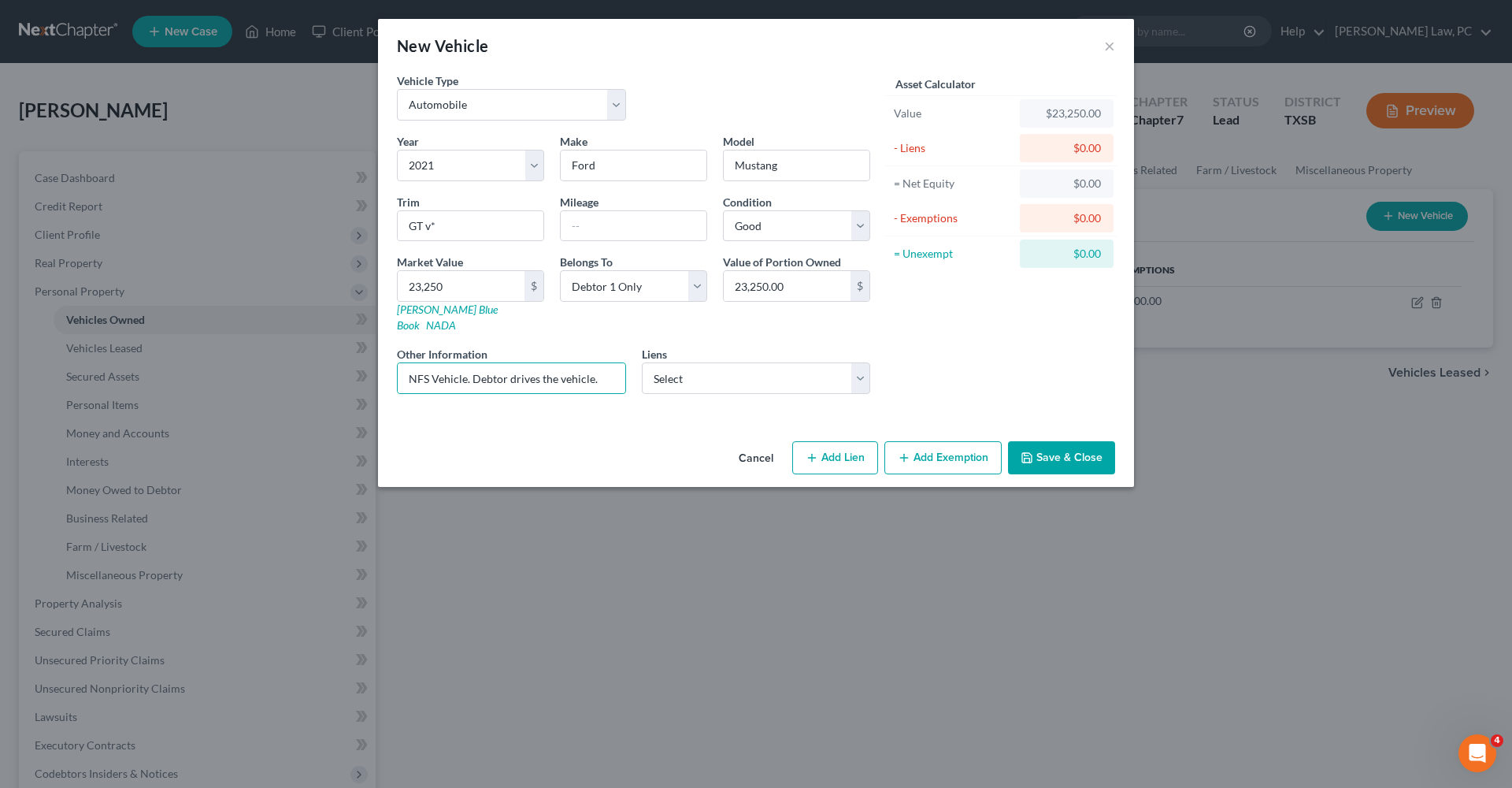
click at [953, 450] on button "Add Exemption" at bounding box center [944, 458] width 117 height 33
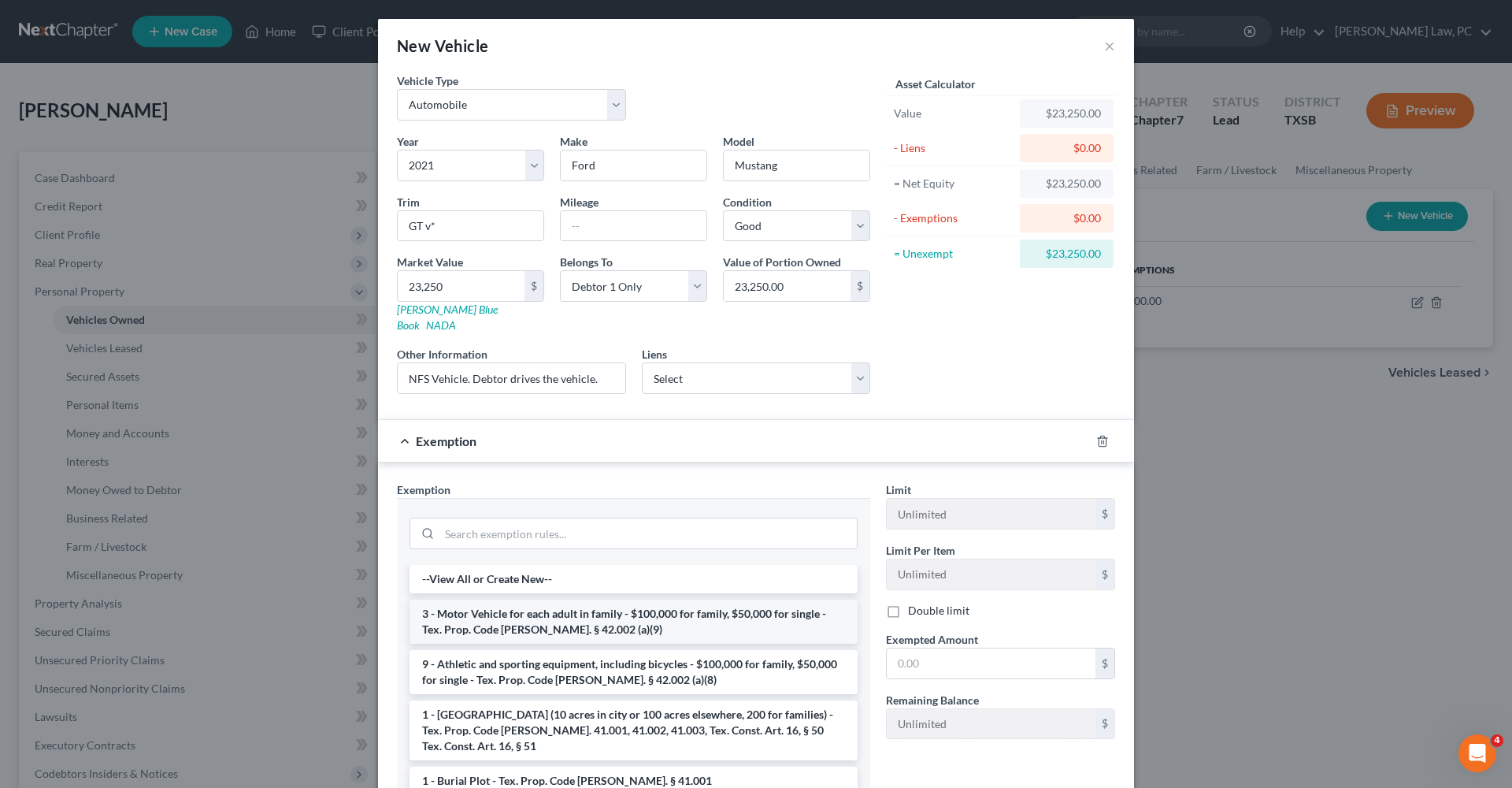
click at [562, 599] on li "3 - Motor Vehicle for each adult in family - $100,000 for family, $50,000 for s…" at bounding box center [634, 622] width 448 height 44
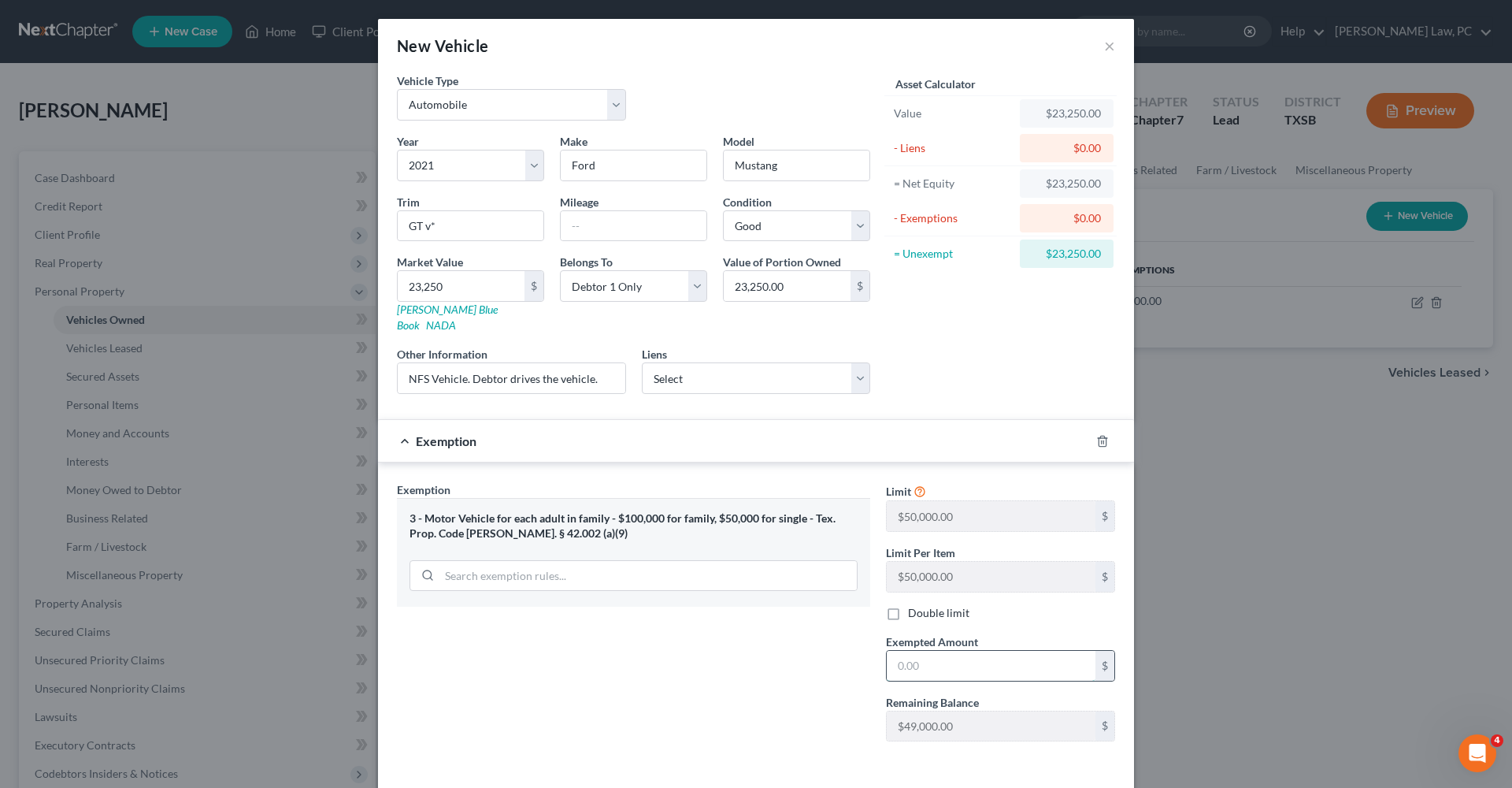
click at [937, 655] on input "text" at bounding box center [991, 665] width 209 height 30
type input "23,250"
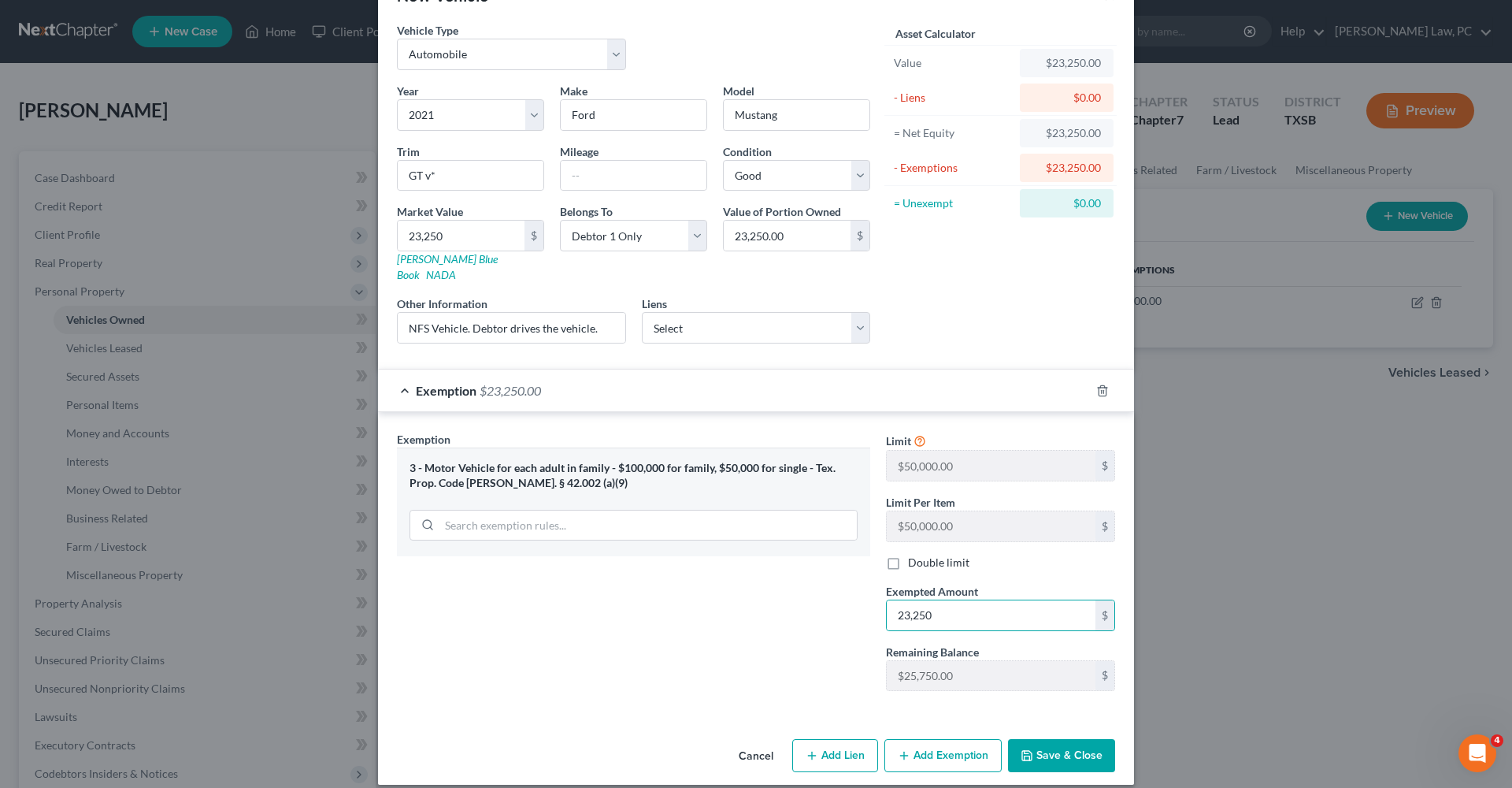
click at [1086, 743] on button "Save & Close" at bounding box center [1061, 755] width 107 height 33
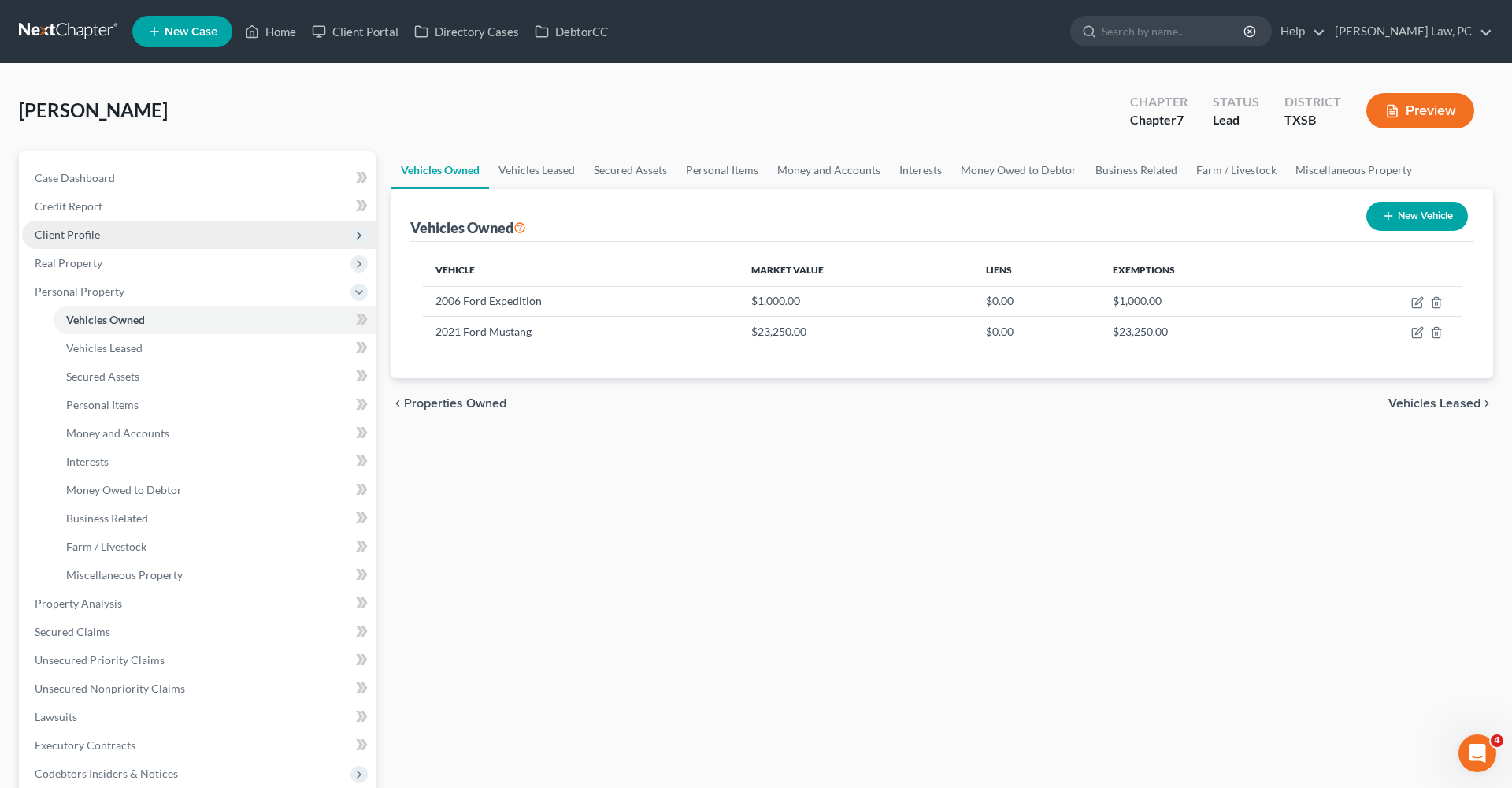
click at [72, 233] on span "Client Profile" at bounding box center [67, 235] width 65 height 13
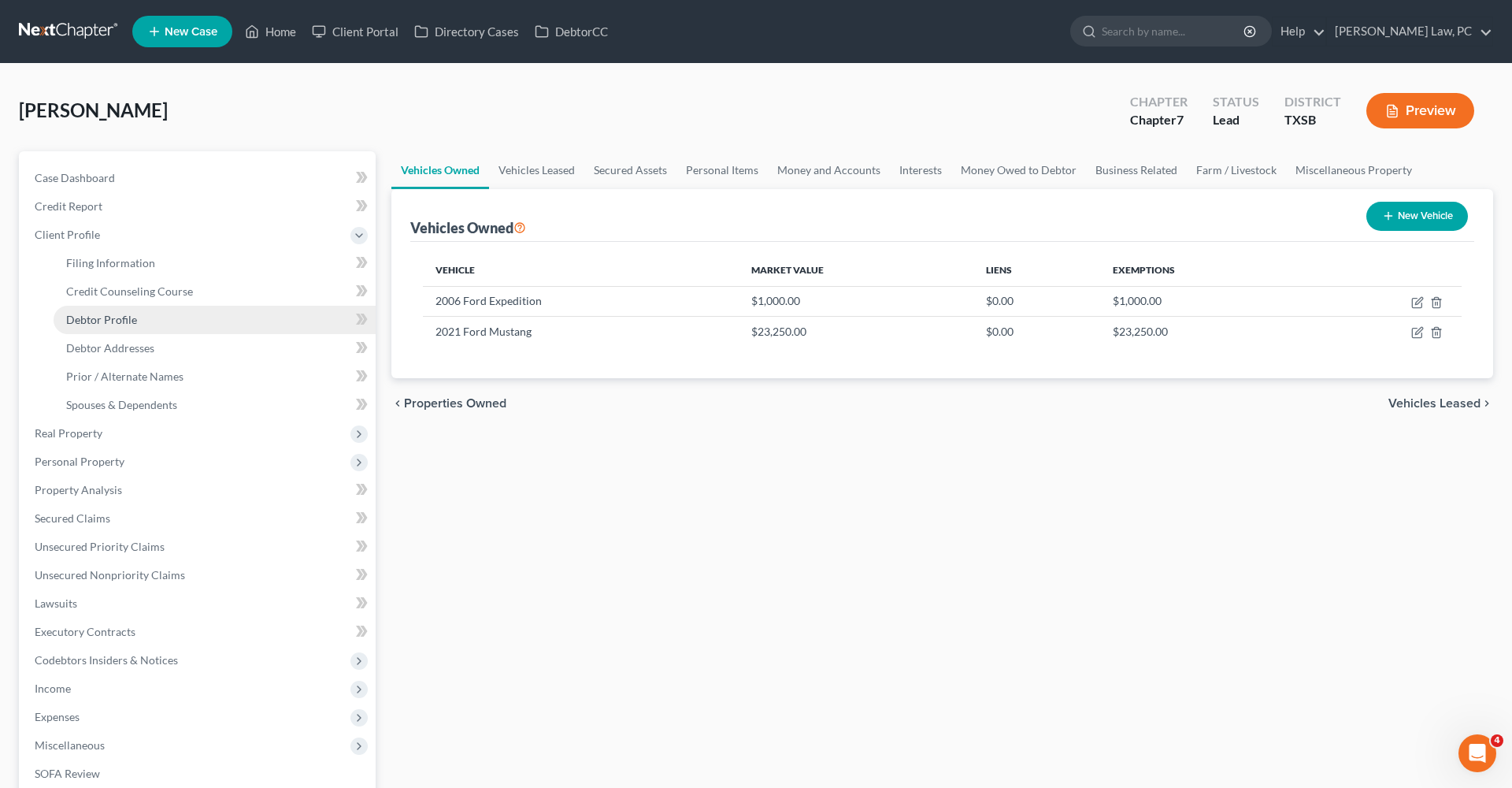
click at [136, 325] on link "Debtor Profile" at bounding box center [214, 319] width 322 height 28
select select "1"
select select "3"
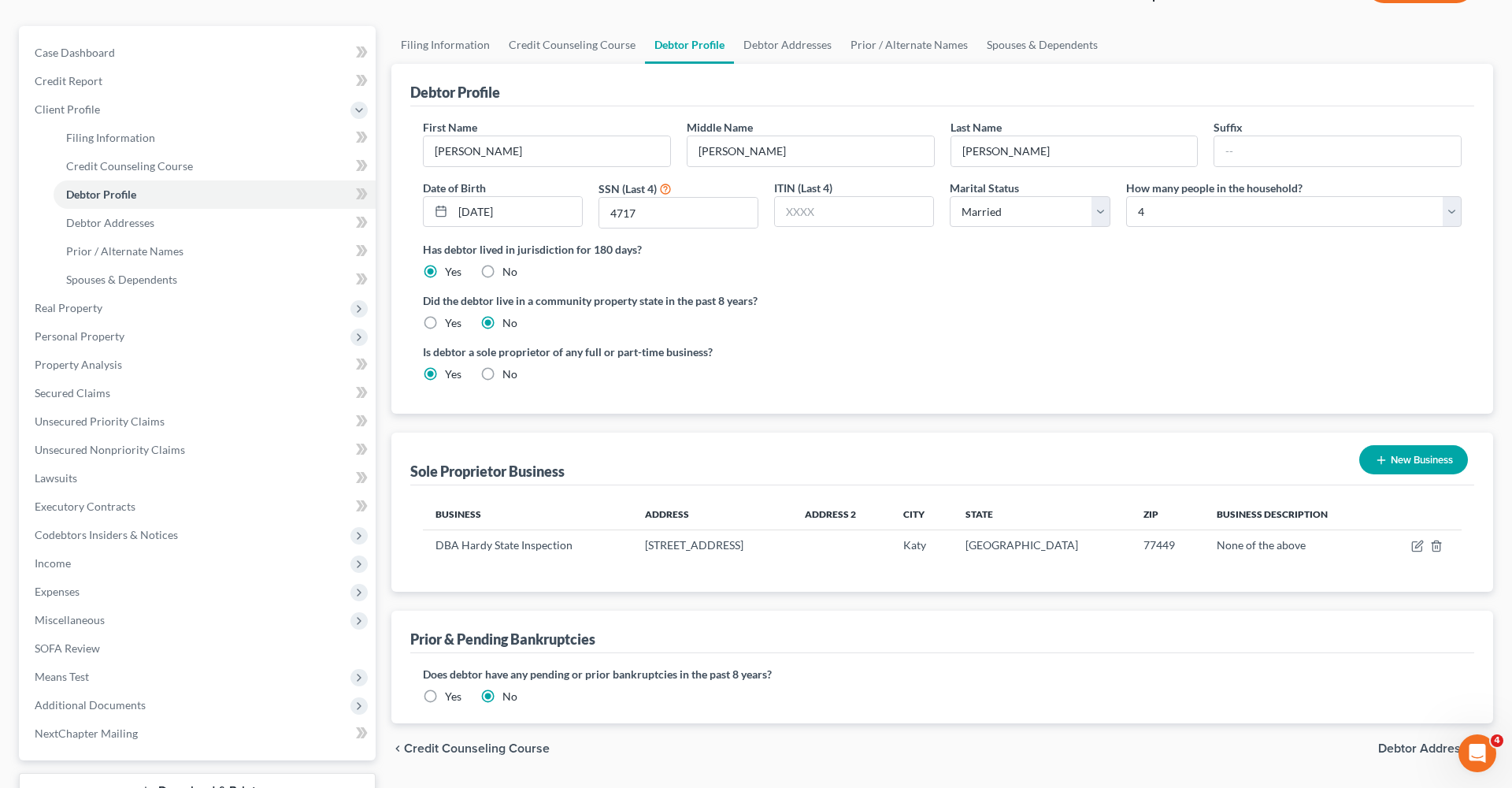
scroll to position [170, 0]
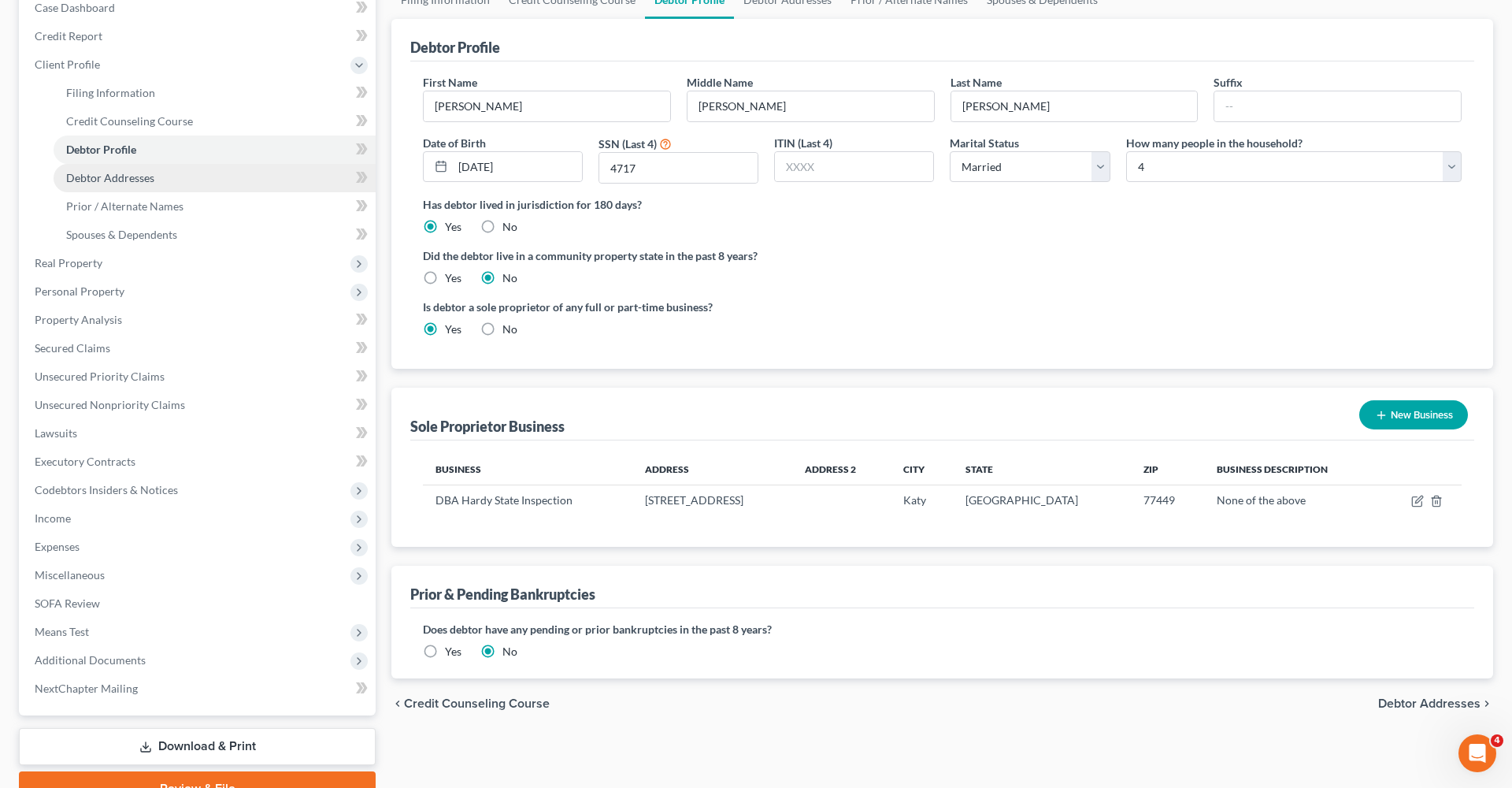
click at [117, 179] on span "Debtor Addresses" at bounding box center [111, 178] width 88 height 13
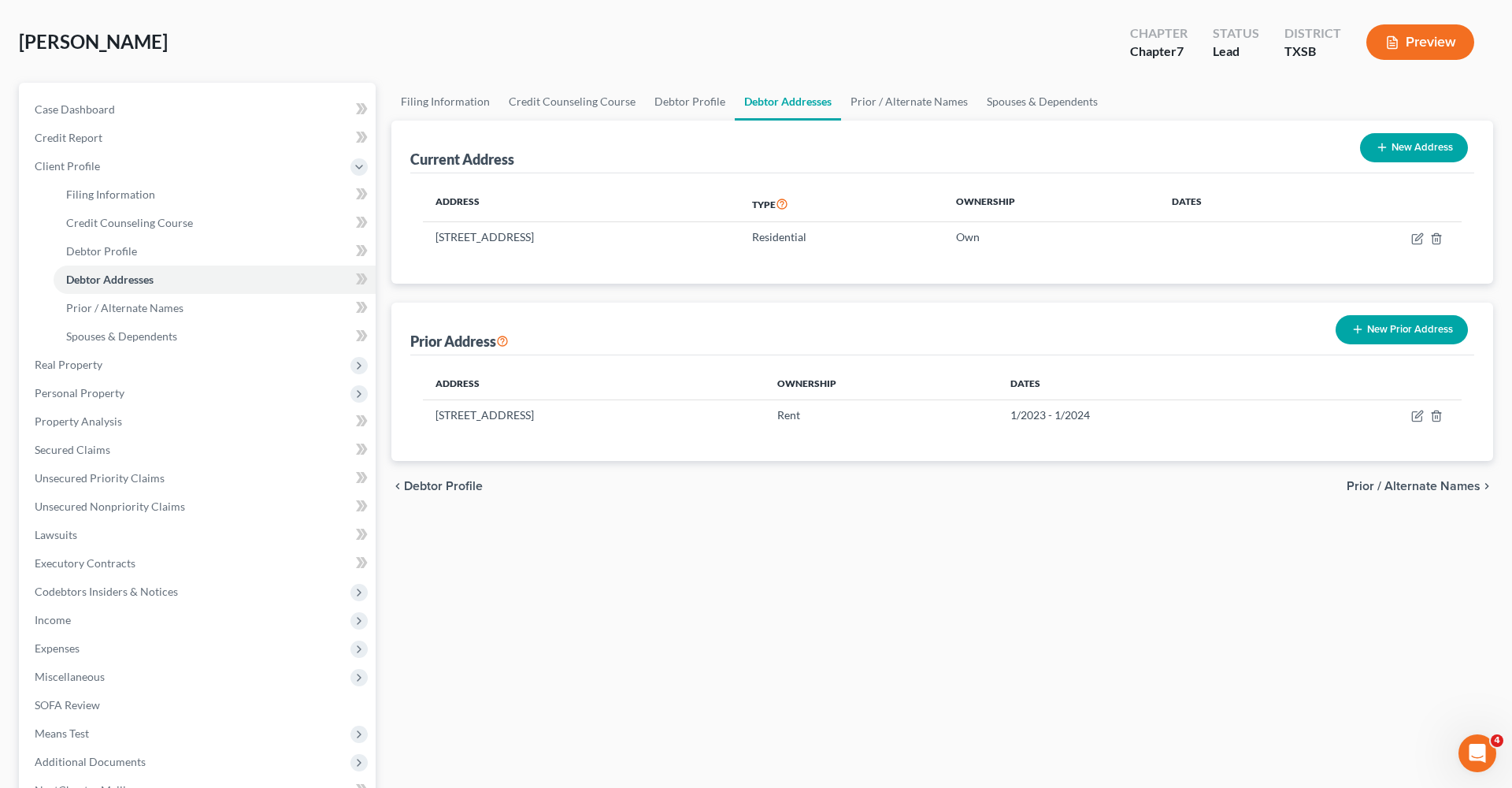
scroll to position [85, 0]
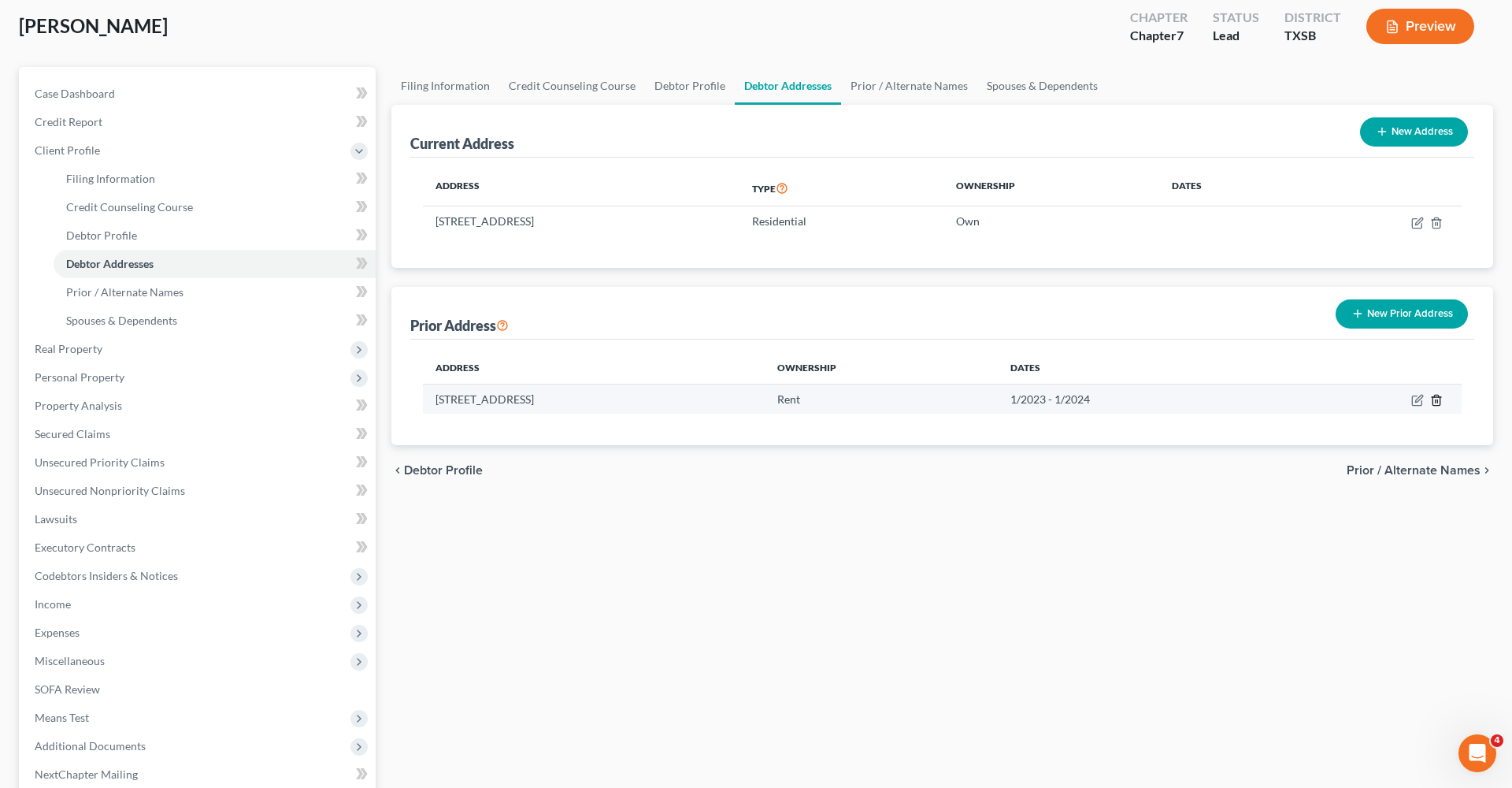
click at [1438, 399] on line "button" at bounding box center [1438, 400] width 0 height 3
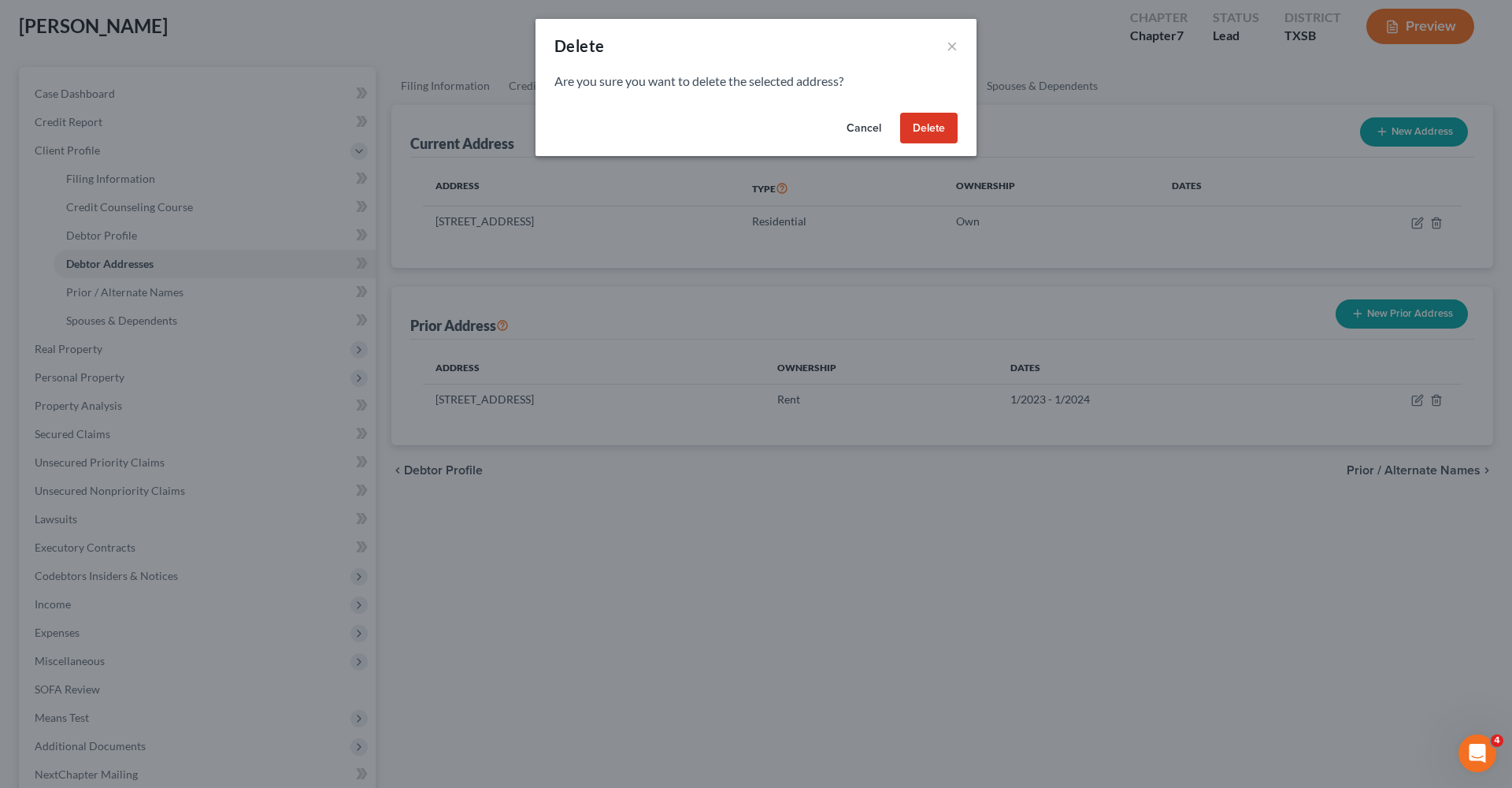
click at [936, 131] on button "Delete" at bounding box center [929, 128] width 58 height 32
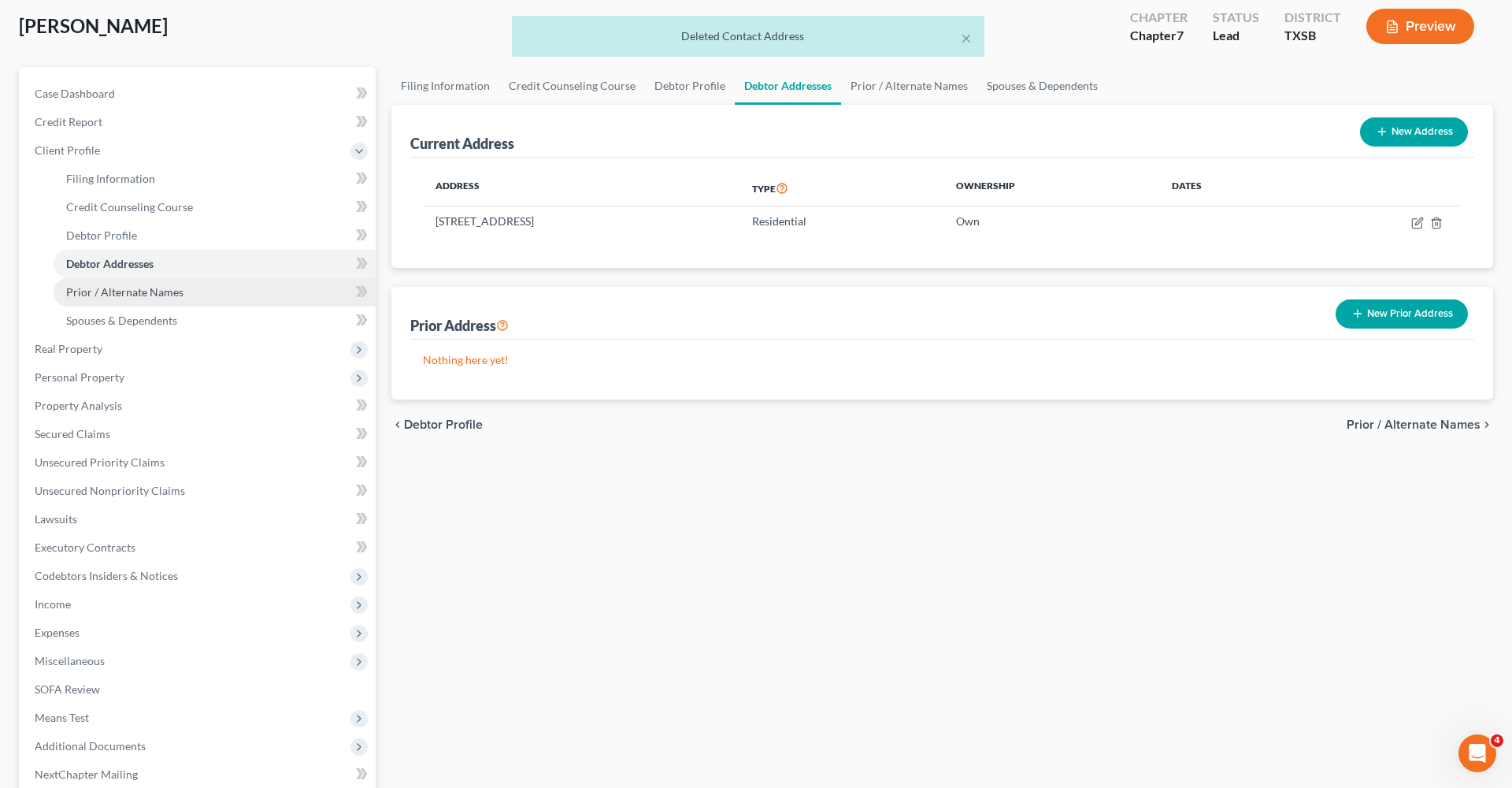
click at [108, 292] on span "Prior / Alternate Names" at bounding box center [125, 292] width 117 height 13
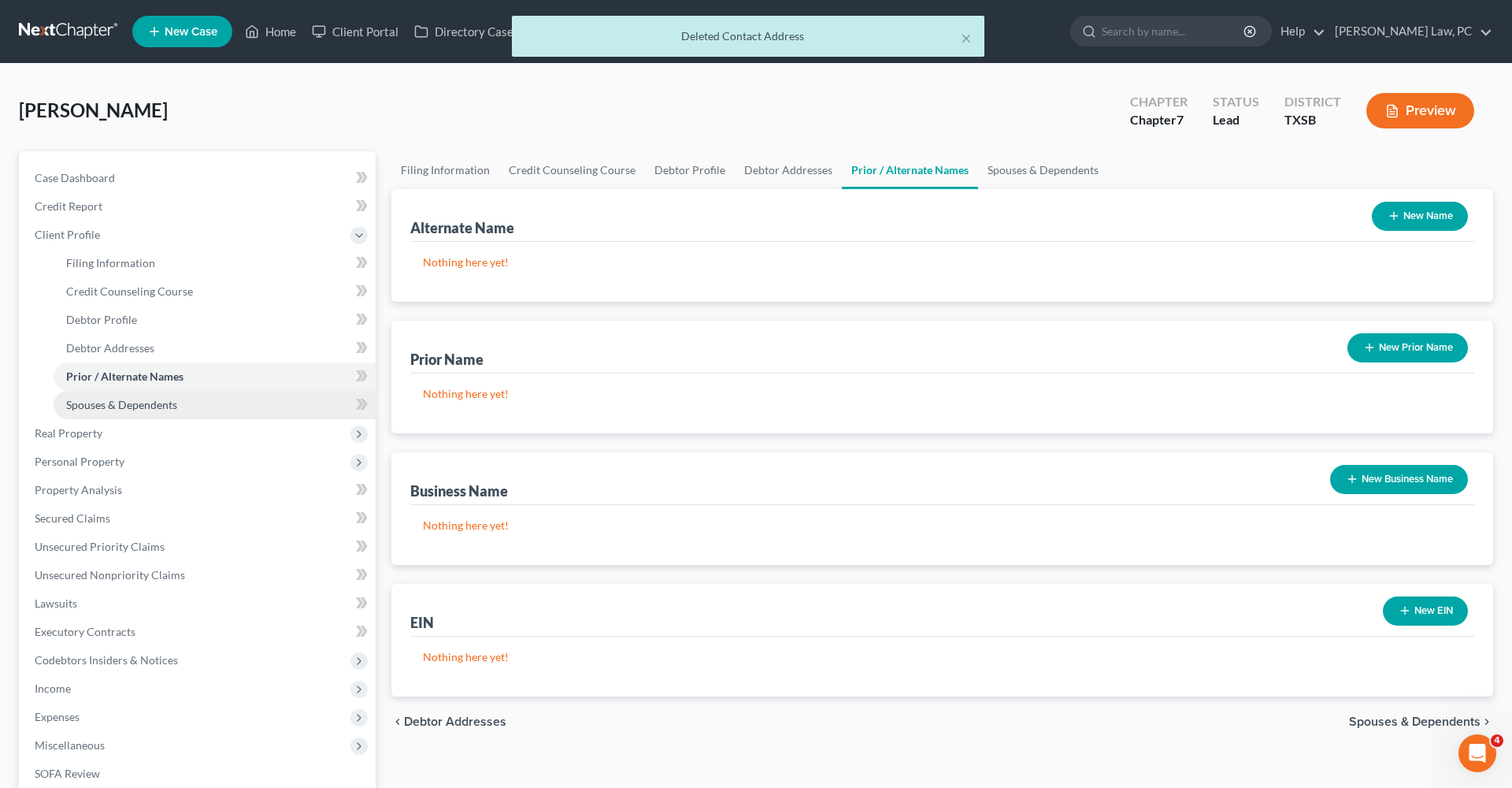
click at [141, 394] on link "Spouses & Dependents" at bounding box center [214, 404] width 322 height 28
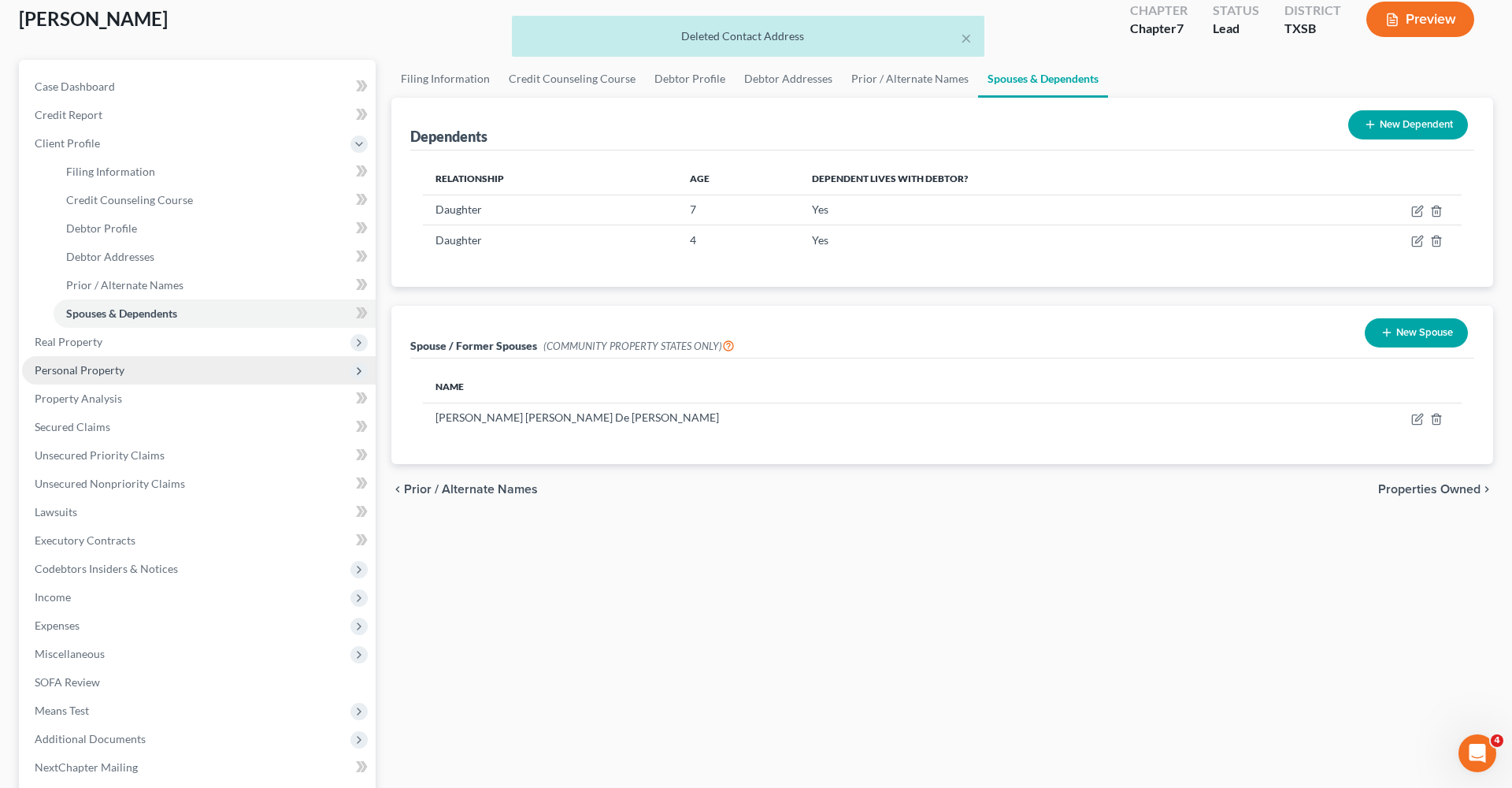
scroll to position [98, 0]
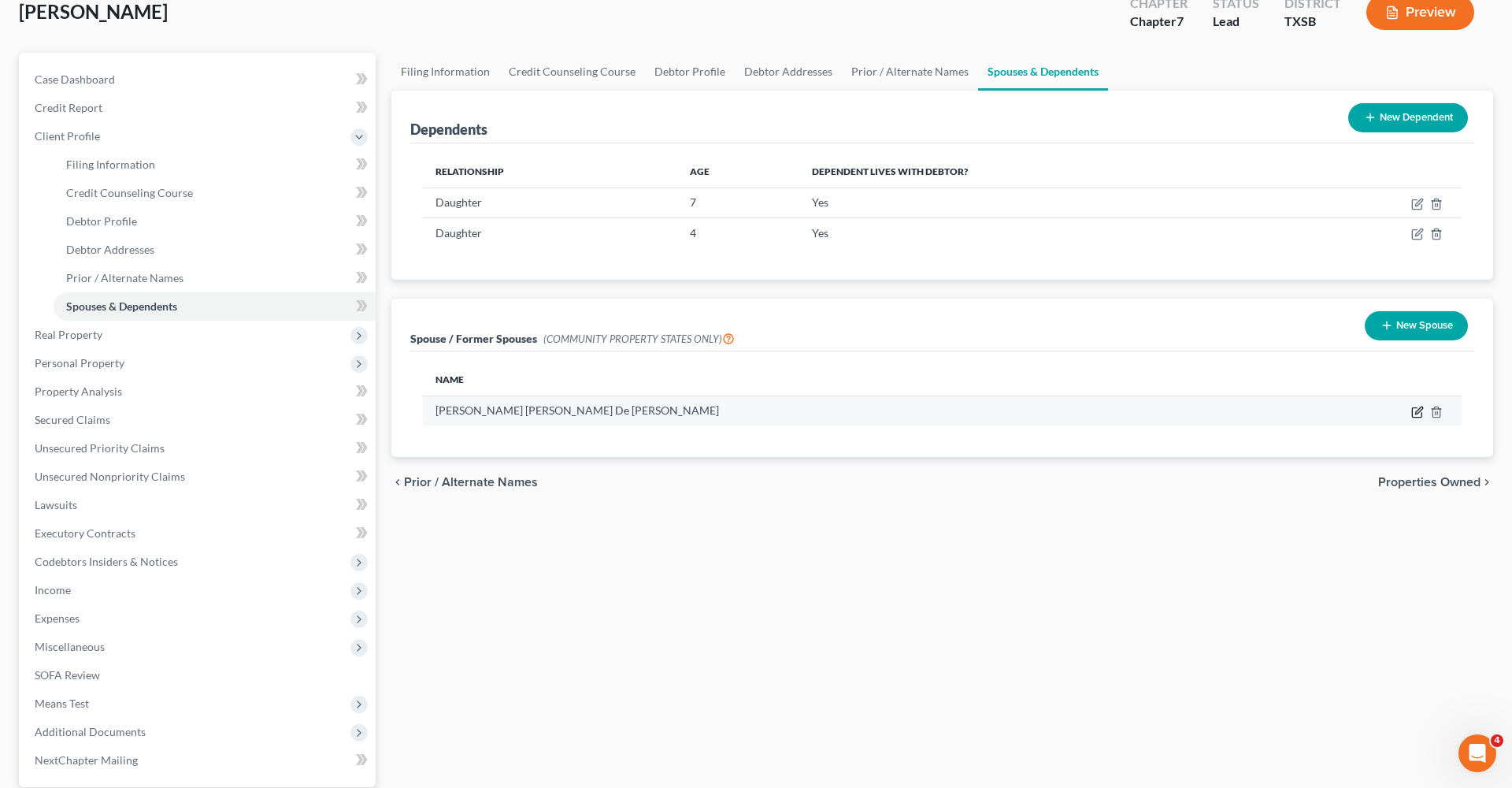
click at [1417, 412] on icon "button" at bounding box center [1419, 410] width 7 height 7
select select "8"
select select "45"
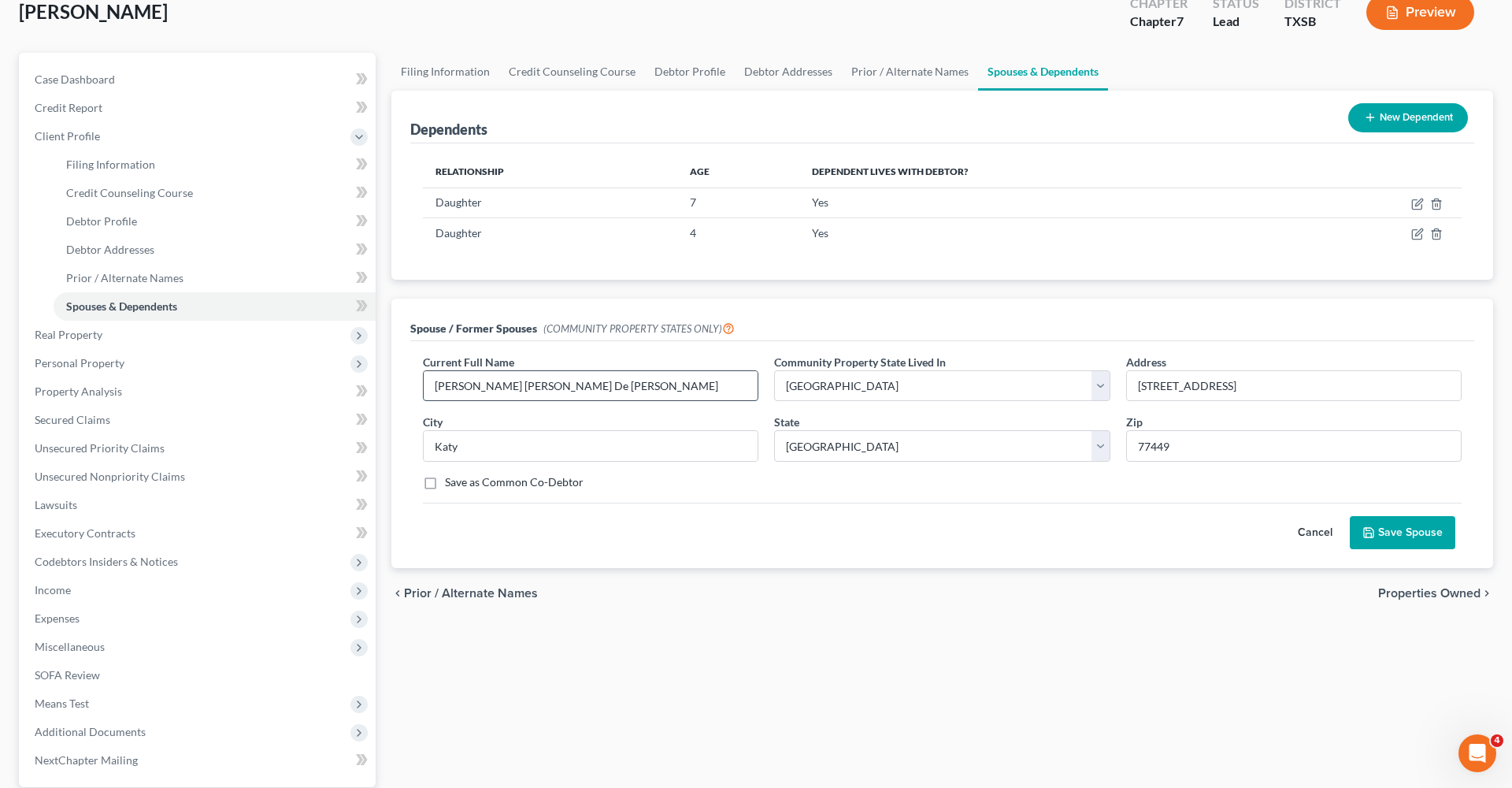
drag, startPoint x: 571, startPoint y: 388, endPoint x: 527, endPoint y: 387, distance: 44.0
click at [491, 388] on input "Kiara Jeiris Adams" at bounding box center [591, 386] width 334 height 30
paste input "De Jesus"
type input "Kiara Jeiris De Jesus Adams"
click at [1406, 529] on button "Save Spouse" at bounding box center [1403, 532] width 106 height 33
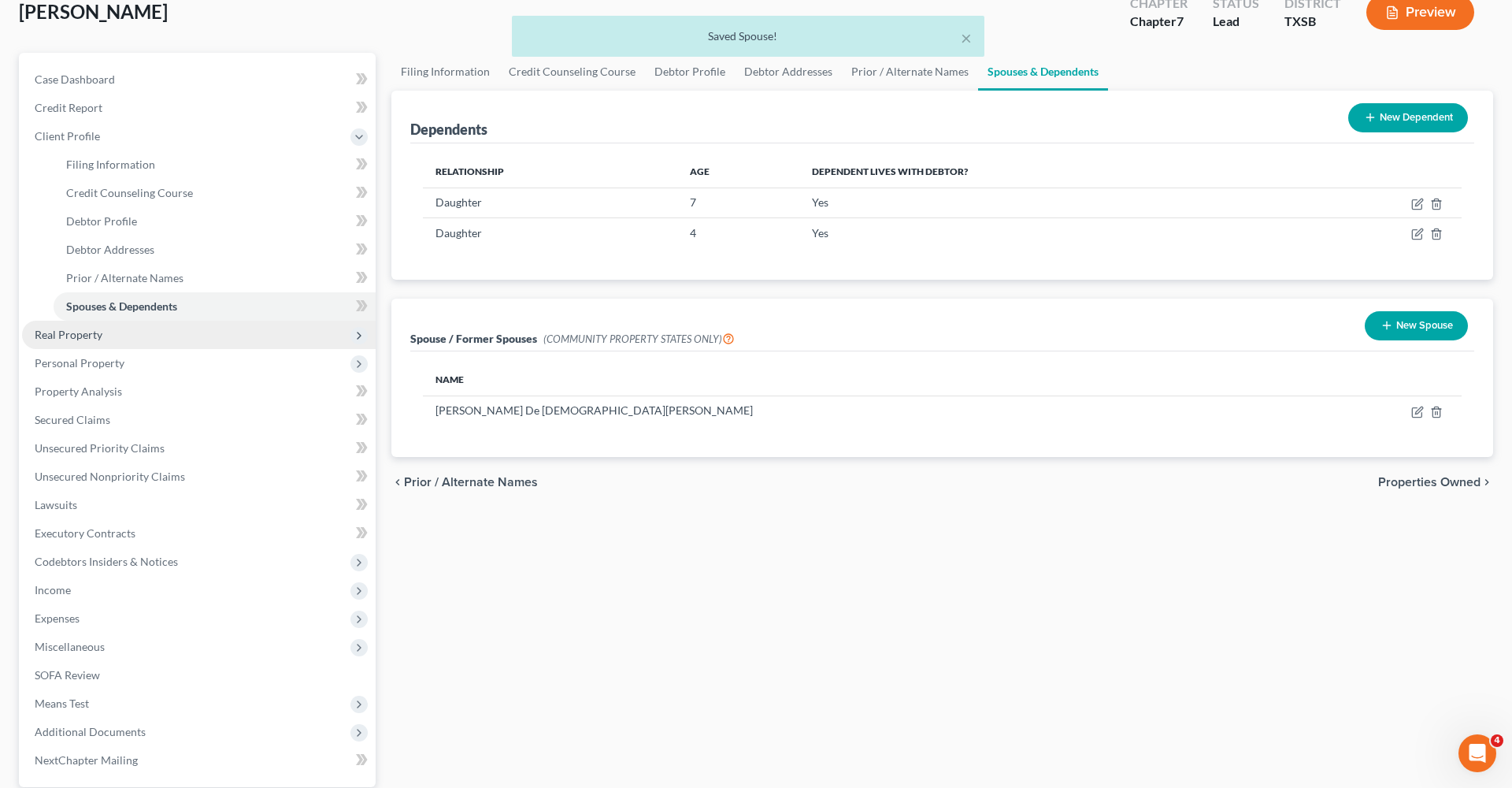
click at [67, 333] on span "Real Property" at bounding box center [68, 335] width 67 height 13
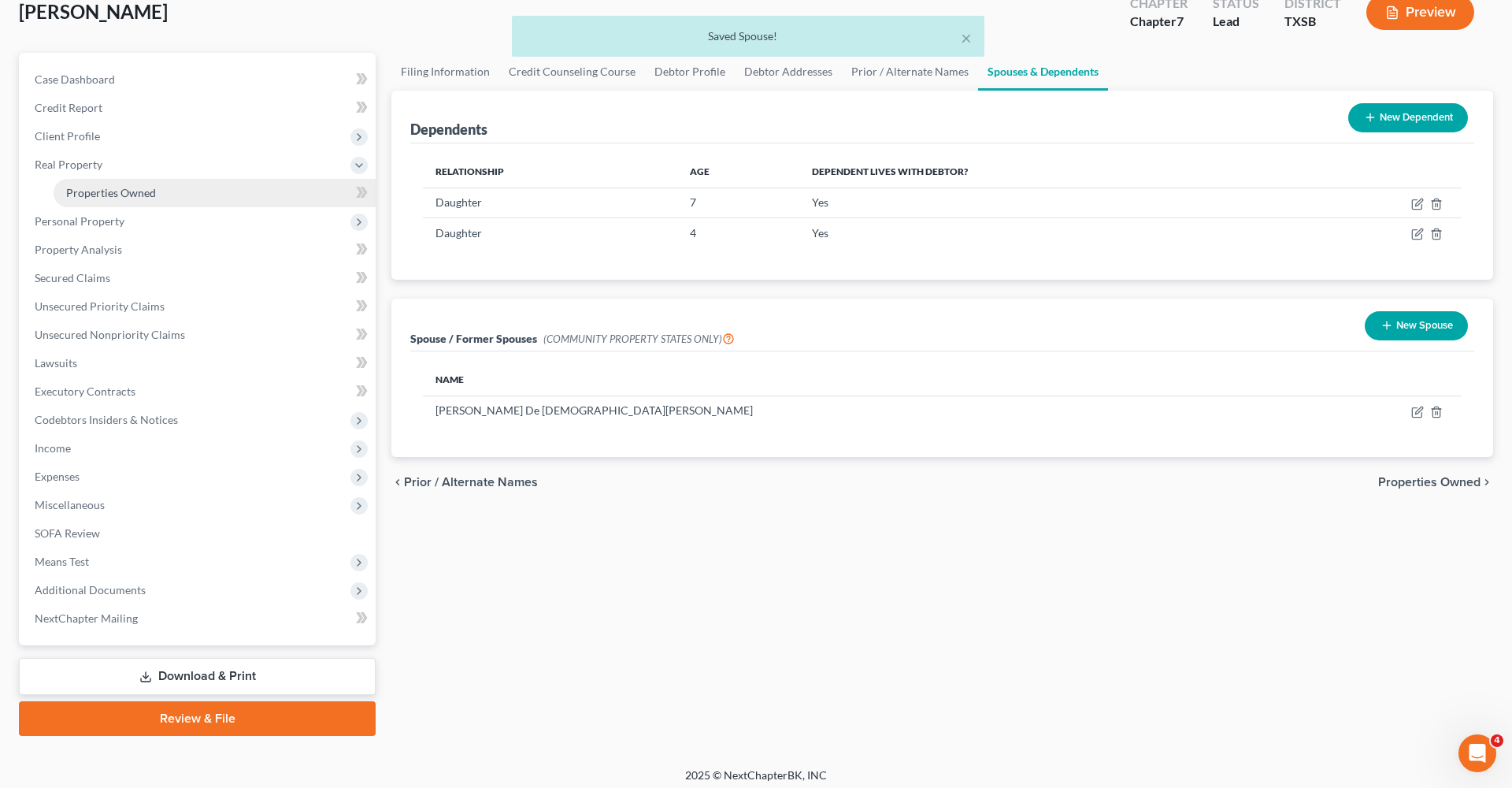
click at [96, 198] on span "Properties Owned" at bounding box center [111, 192] width 89 height 13
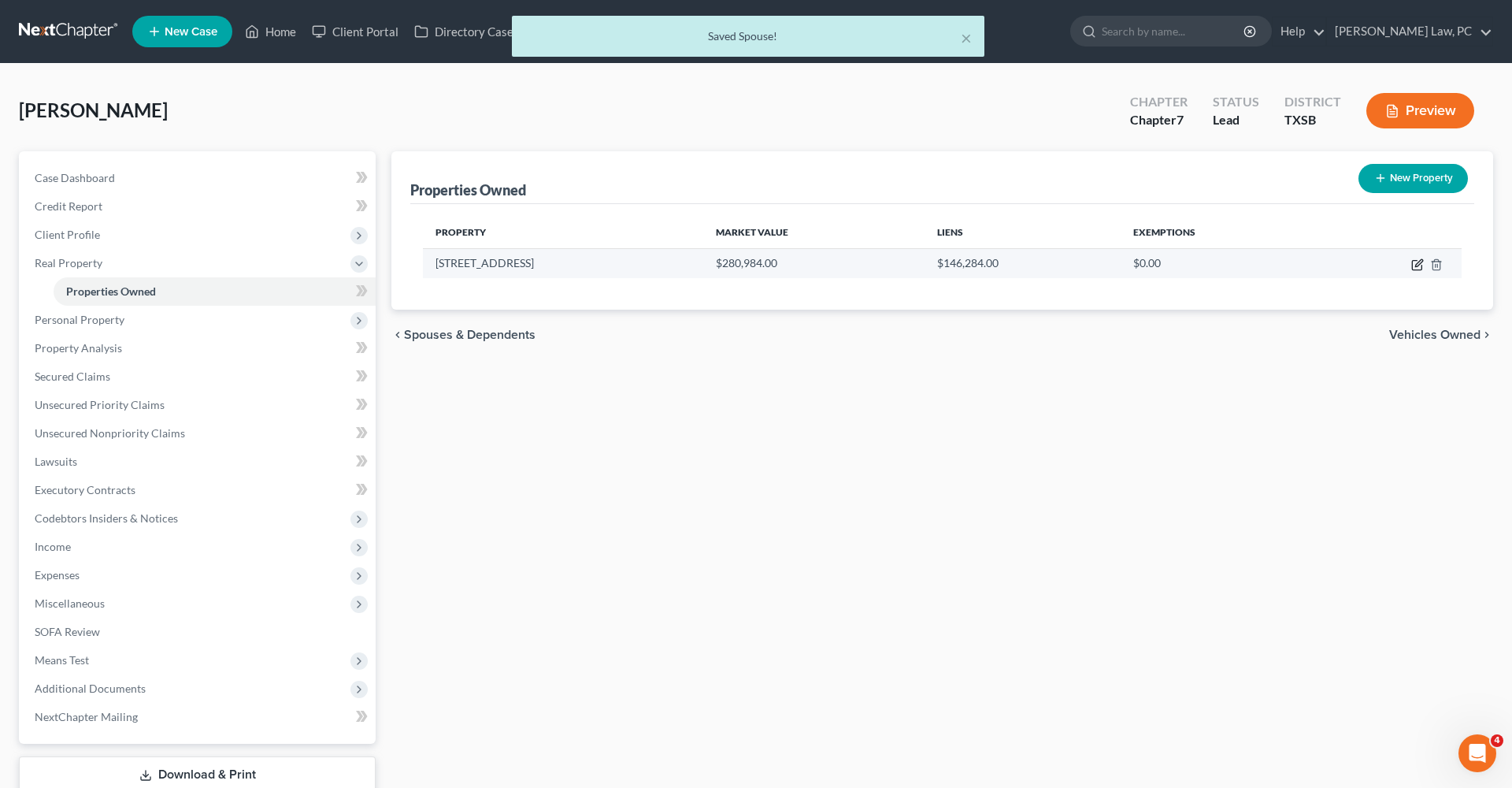
click at [1418, 266] on icon "button" at bounding box center [1418, 265] width 13 height 13
select select "45"
select select "100"
select select "2"
select select "0"
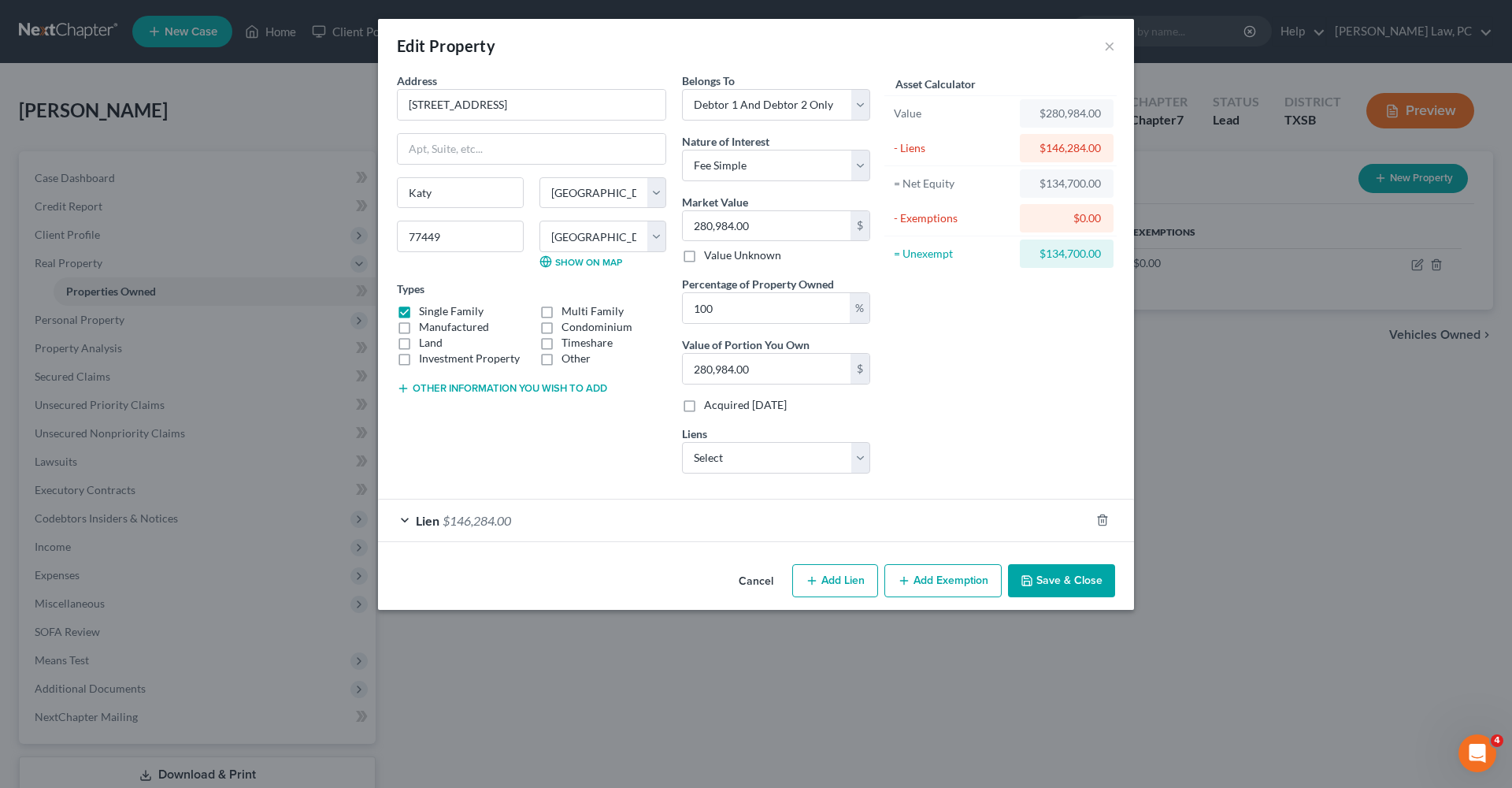
click at [956, 571] on button "Add Exemption" at bounding box center [944, 580] width 117 height 33
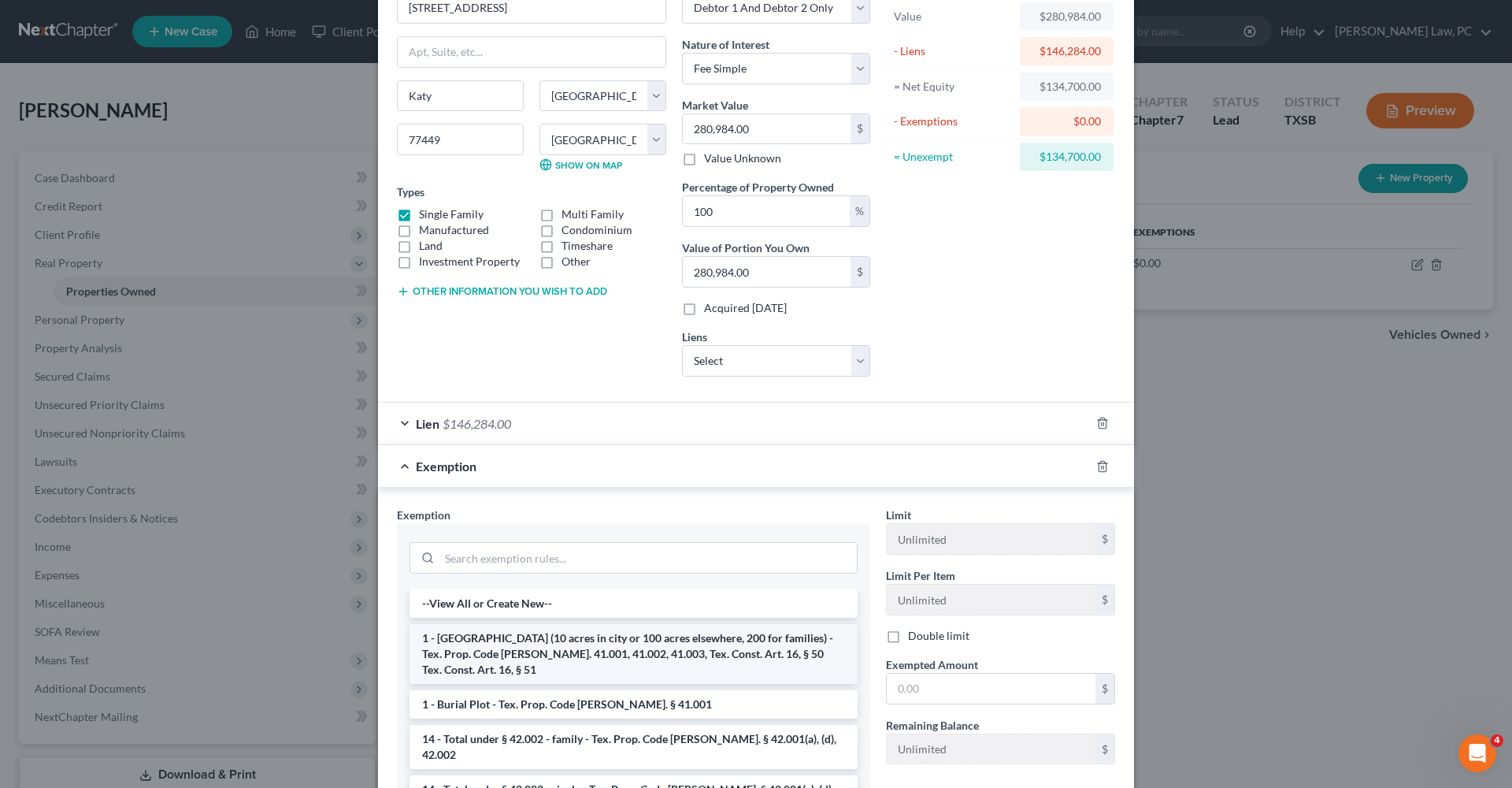
scroll to position [102, 0]
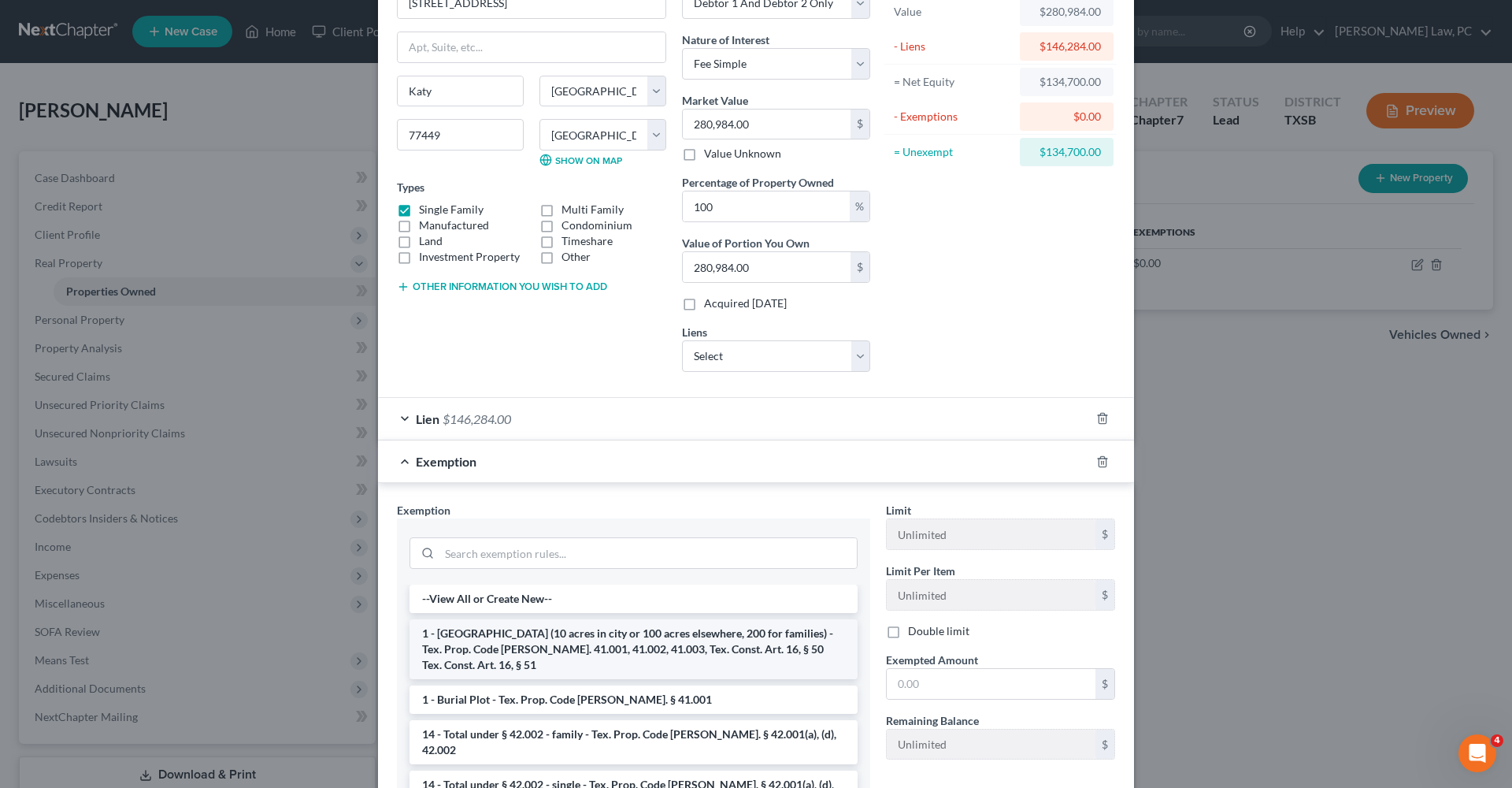
click at [598, 643] on li "1 - Homestead (10 acres in city or 100 acres elsewhere, 200 for families) - Tex…" at bounding box center [634, 649] width 448 height 60
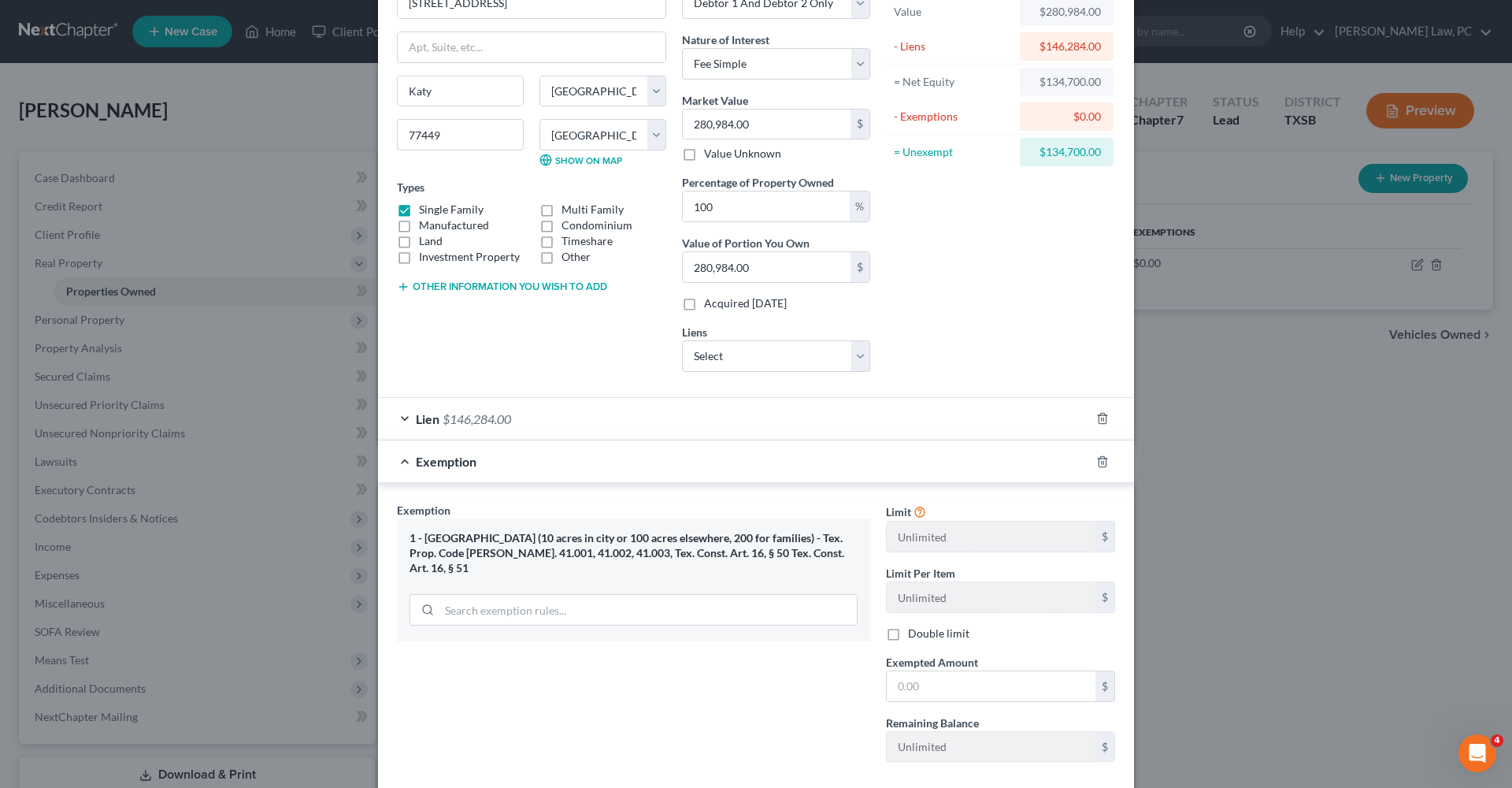
click at [1102, 155] on div "$134,700.00" at bounding box center [1067, 151] width 93 height 28
drag, startPoint x: 1103, startPoint y: 150, endPoint x: 1048, endPoint y: 155, distance: 55.2
click at [1048, 155] on div "$134,700.00" at bounding box center [1067, 151] width 93 height 28
copy div "134,700.00"
click at [957, 681] on input "text" at bounding box center [991, 686] width 209 height 30
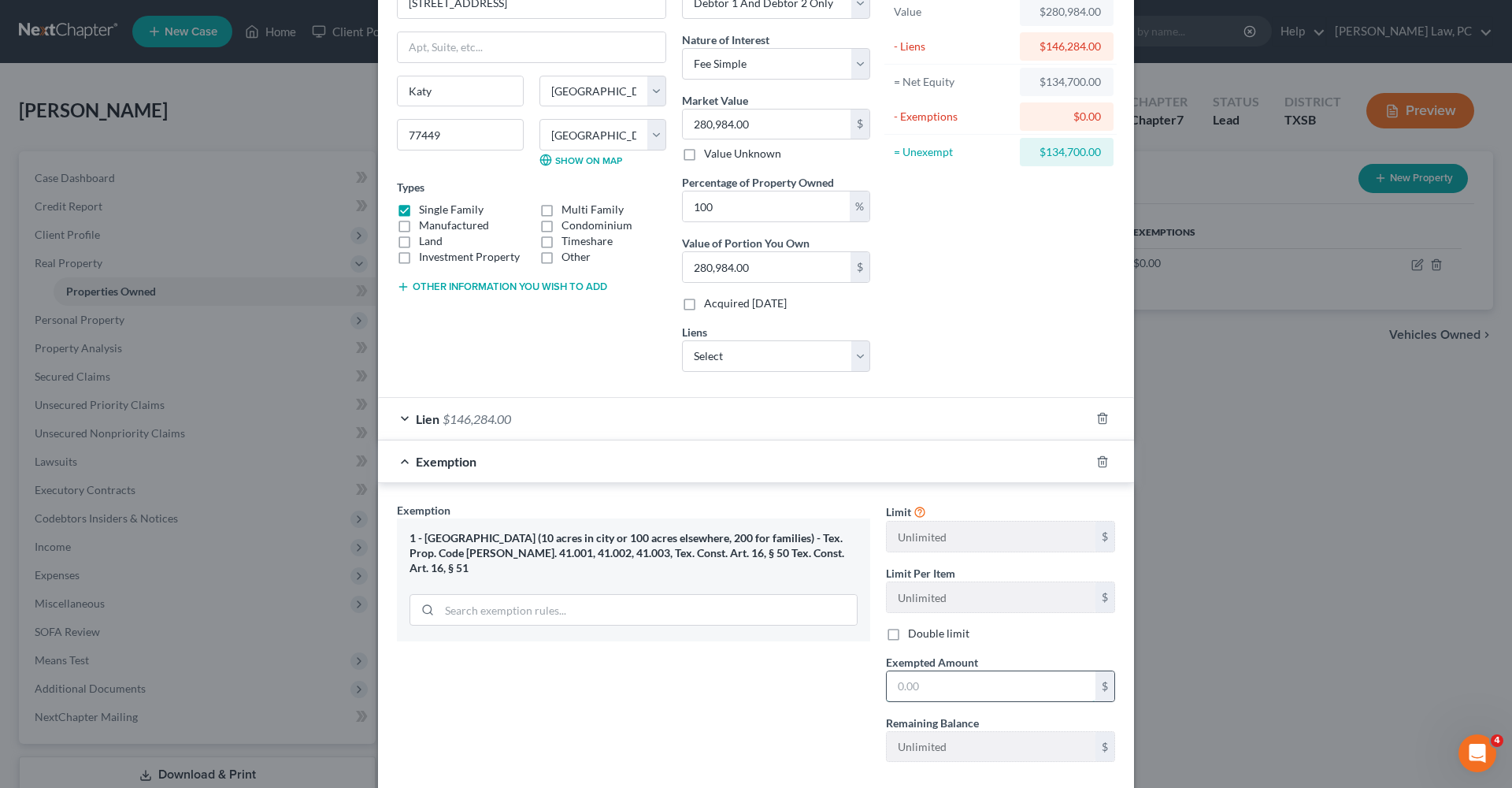
paste input "134,700.00"
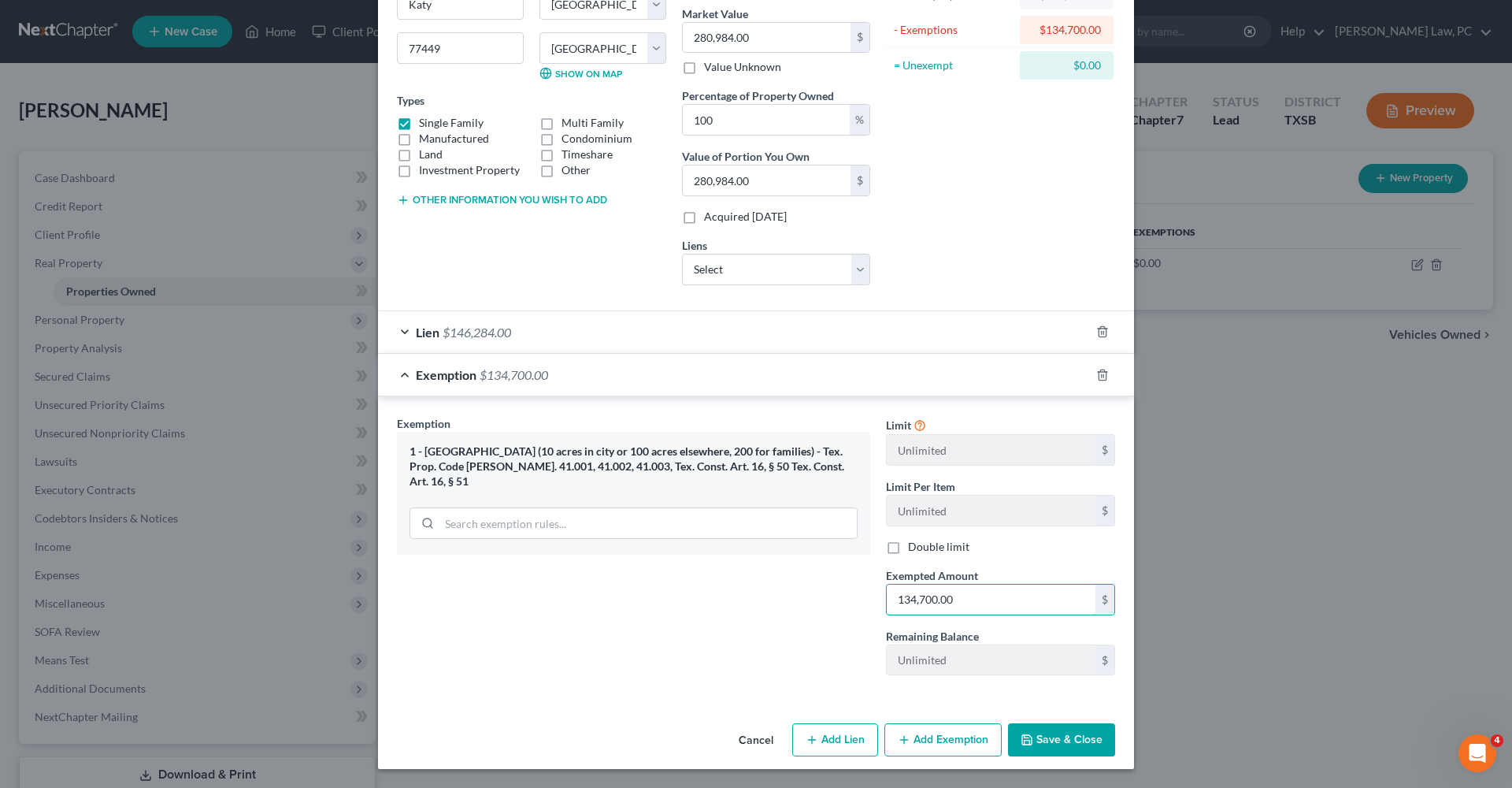
type input "134,700.00"
click at [1101, 743] on button "Save & Close" at bounding box center [1061, 741] width 107 height 33
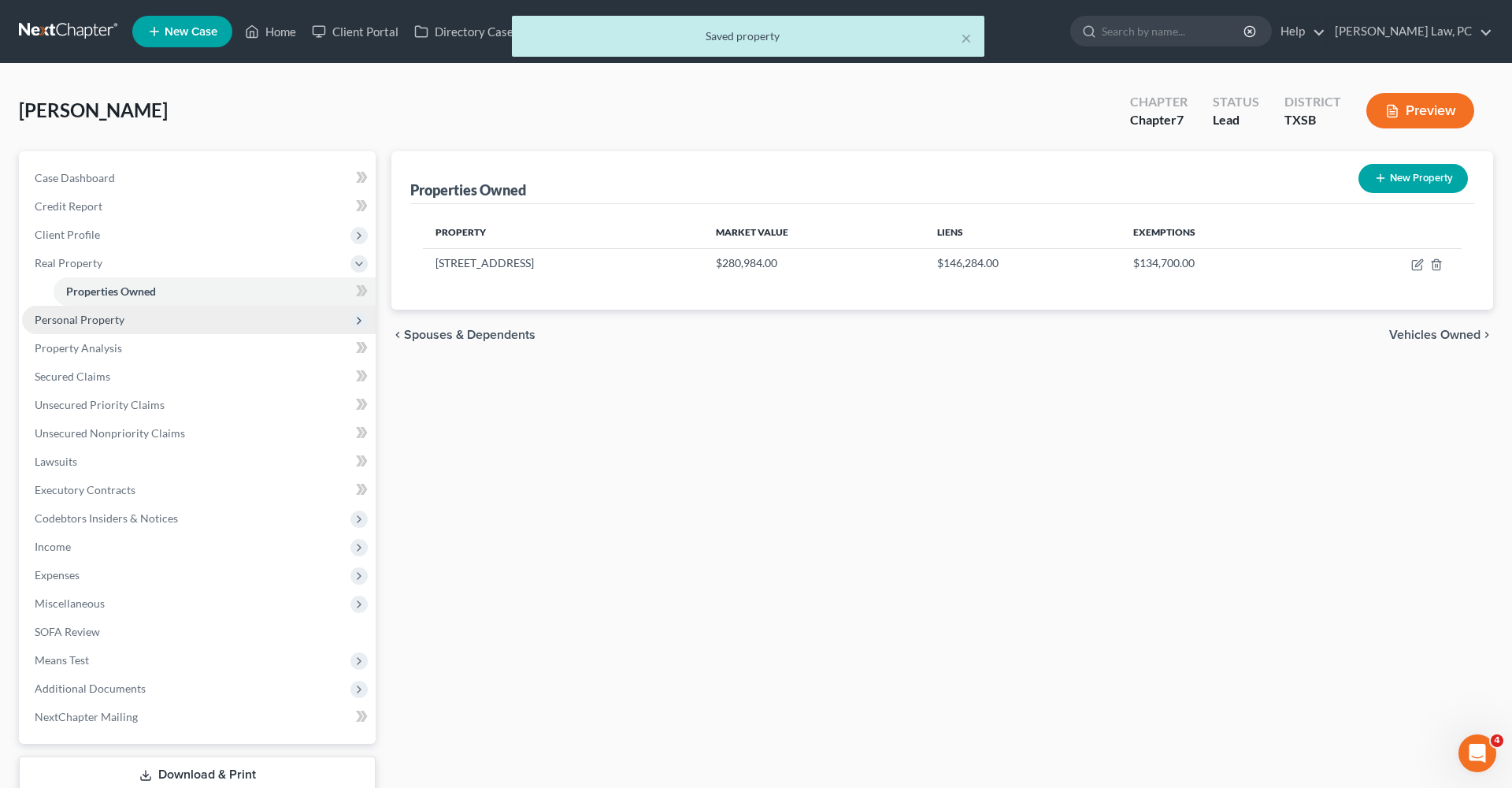
click at [108, 316] on span "Personal Property" at bounding box center [79, 319] width 89 height 13
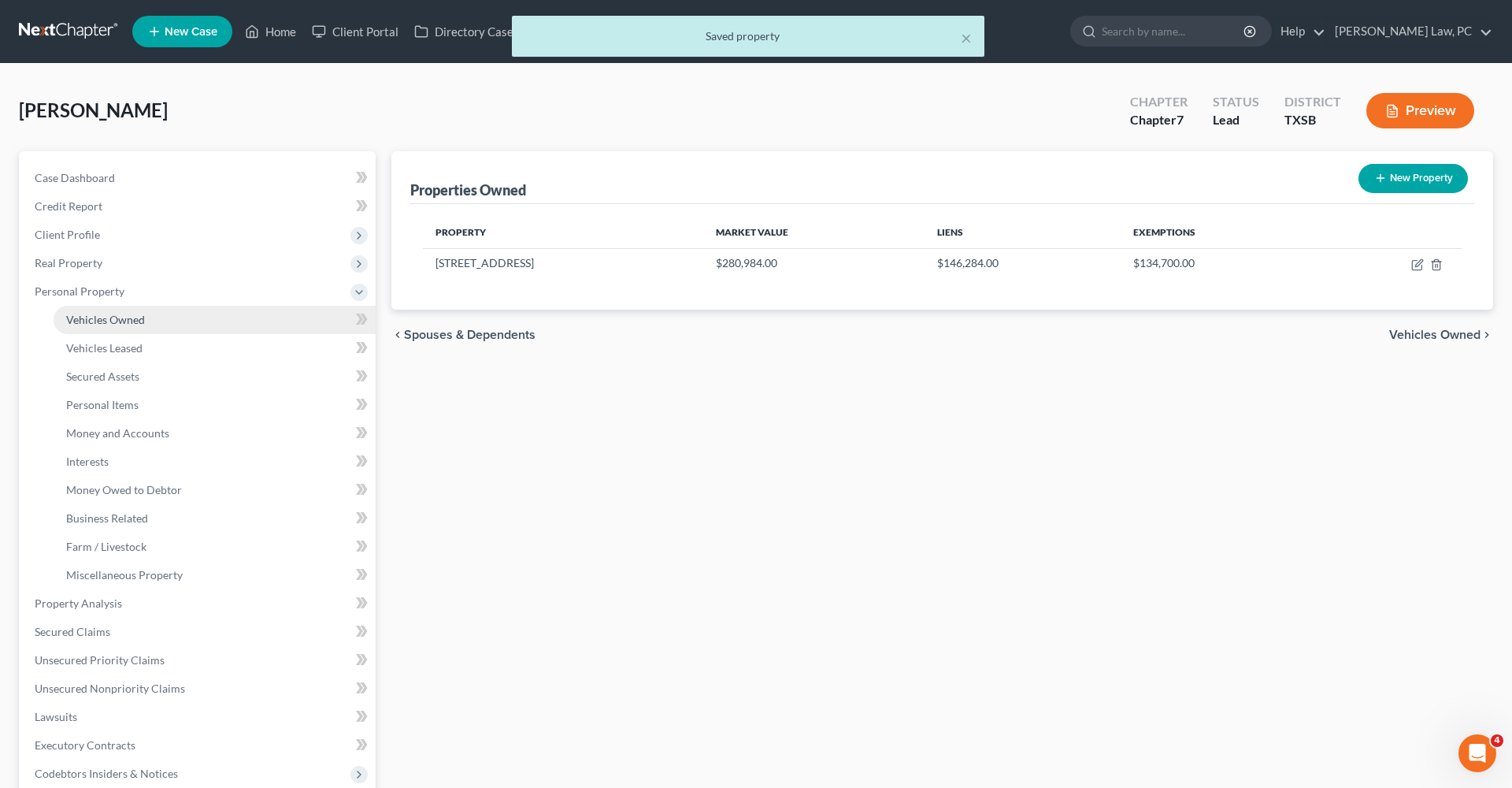
click at [110, 310] on link "Vehicles Owned" at bounding box center [214, 319] width 322 height 28
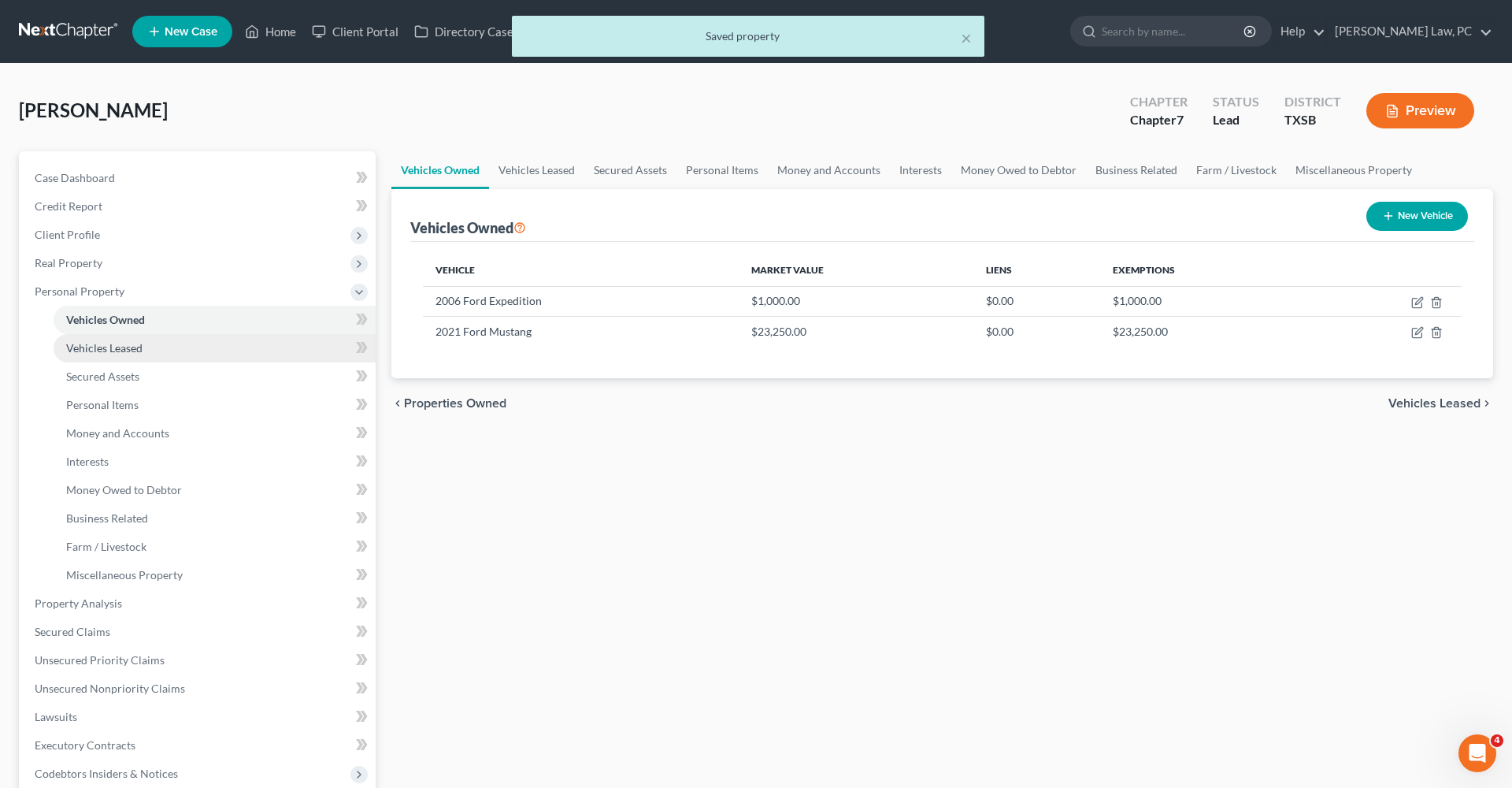
click at [131, 352] on span "Vehicles Leased" at bounding box center [104, 348] width 76 height 13
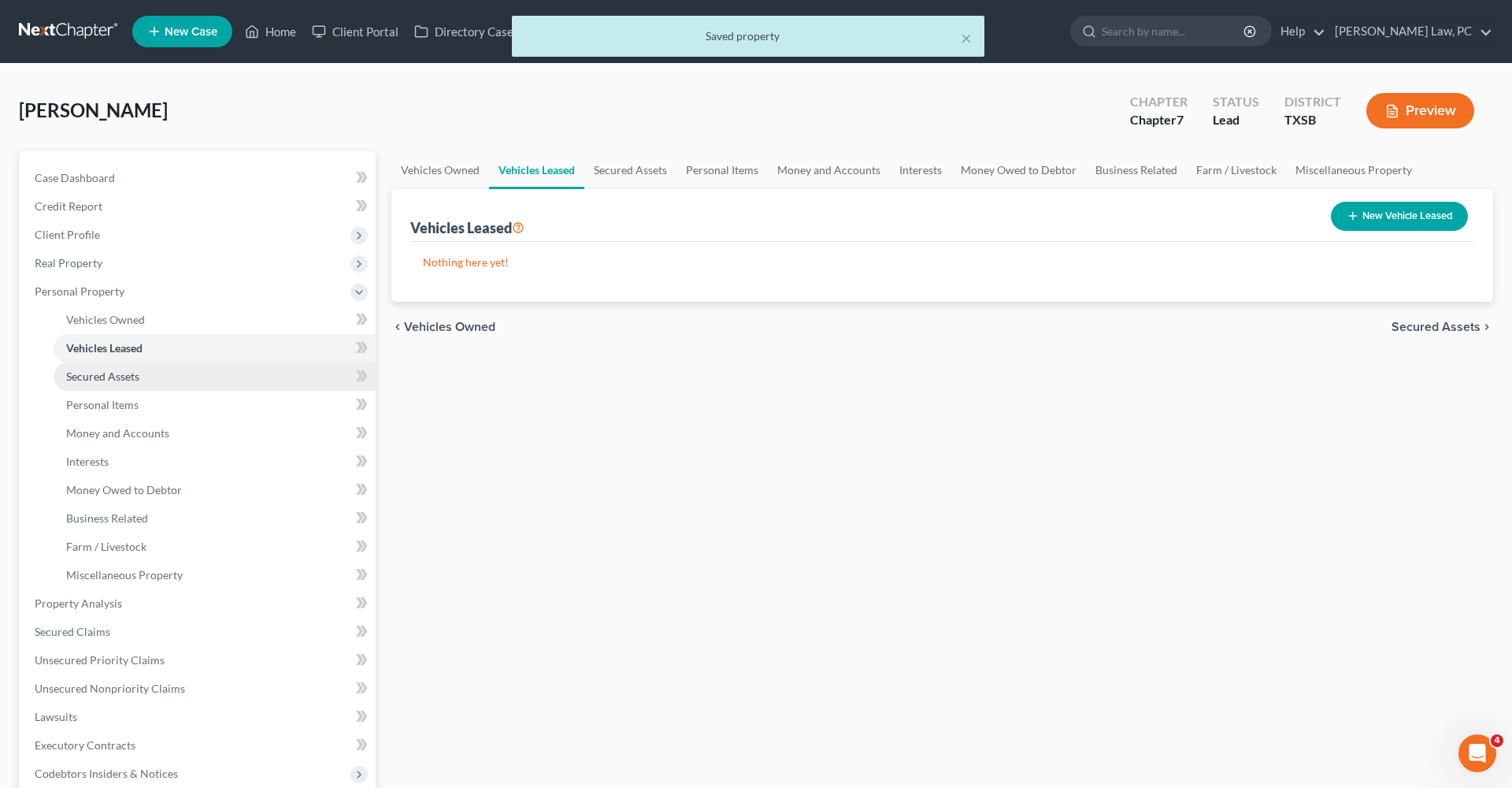
click at [112, 379] on span "Secured Assets" at bounding box center [103, 376] width 73 height 13
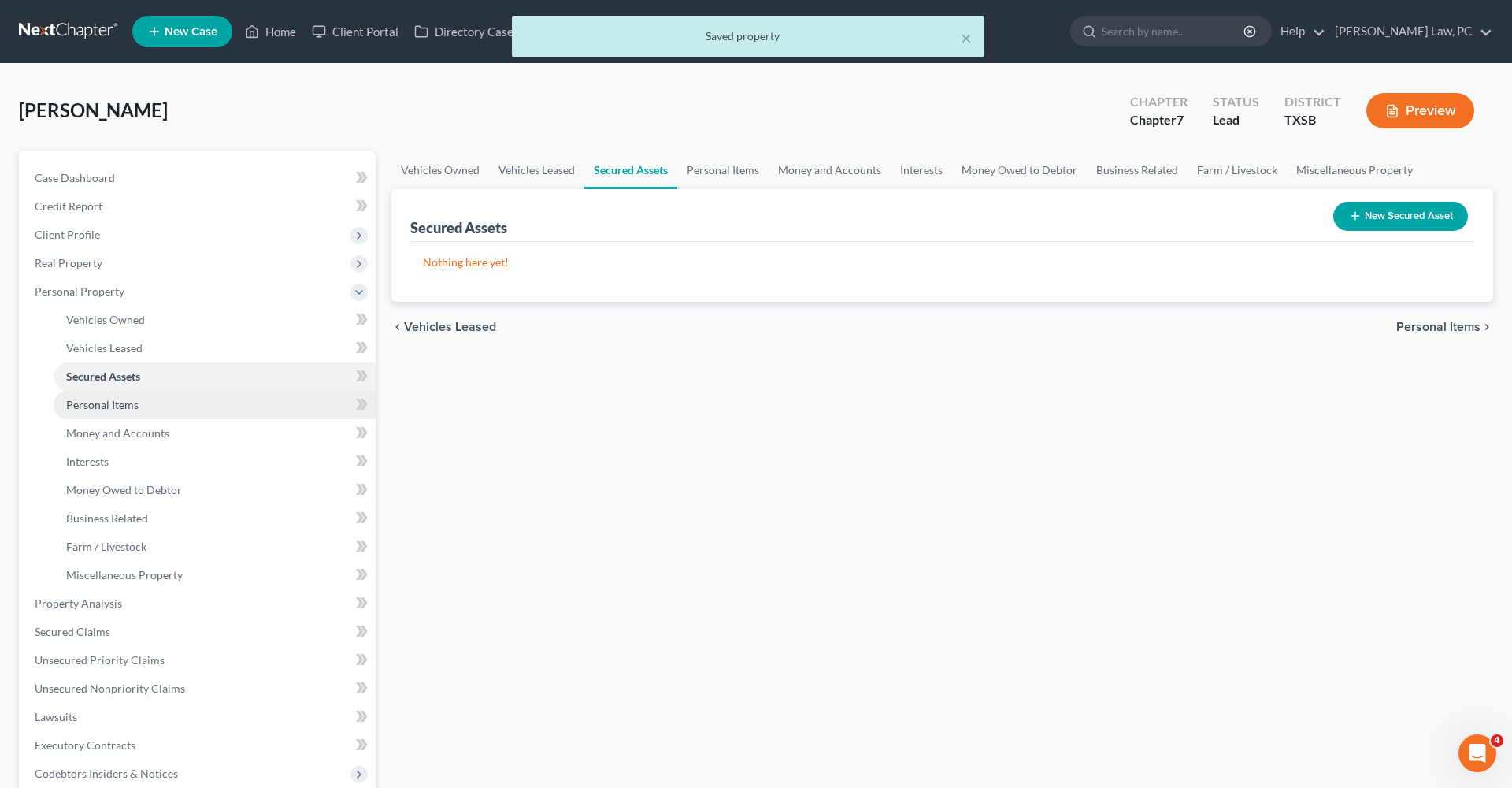
click at [115, 407] on span "Personal Items" at bounding box center [102, 405] width 72 height 13
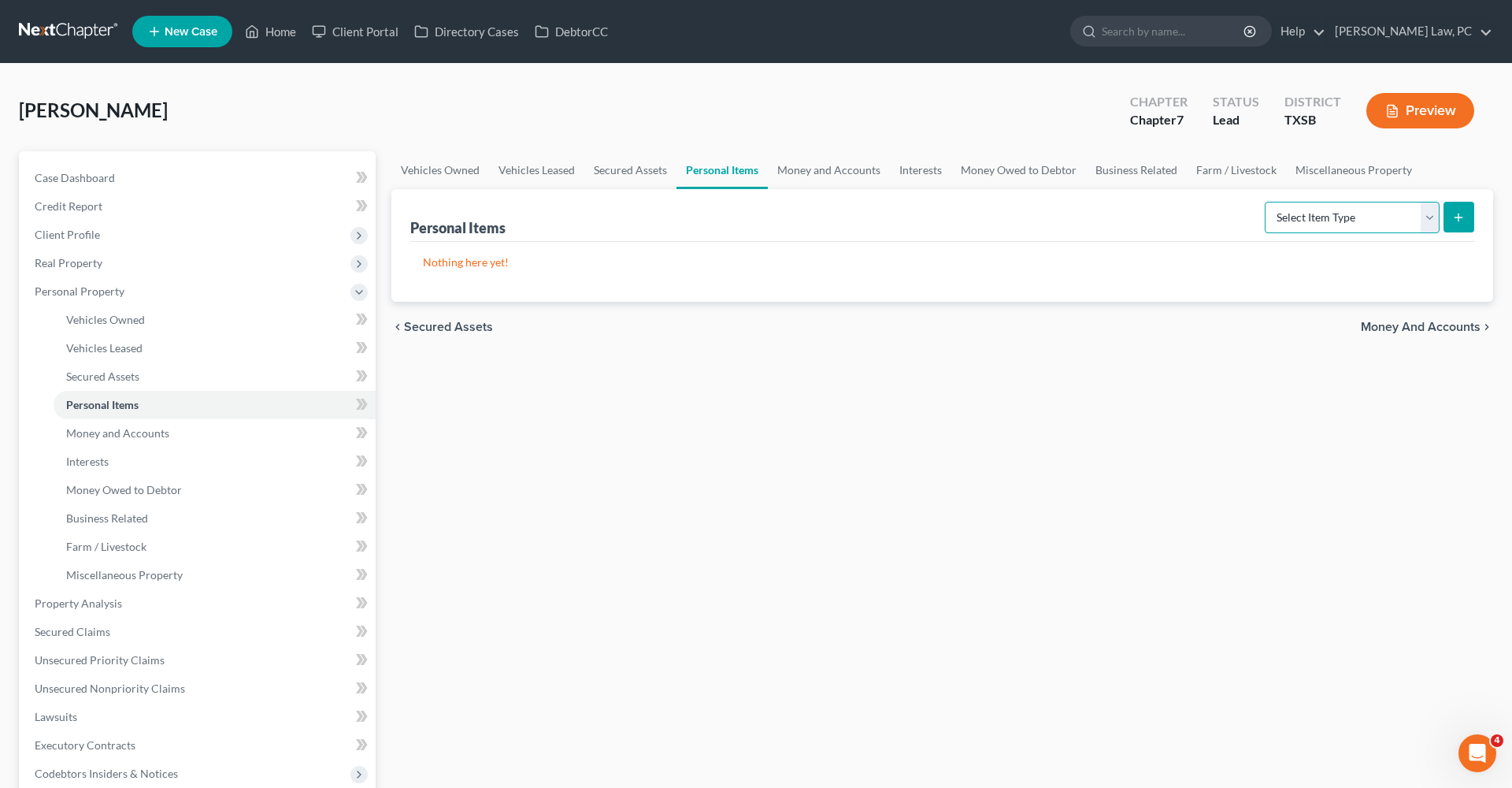
select select "clothing"
click at [1455, 221] on icon "submit" at bounding box center [1458, 216] width 13 height 13
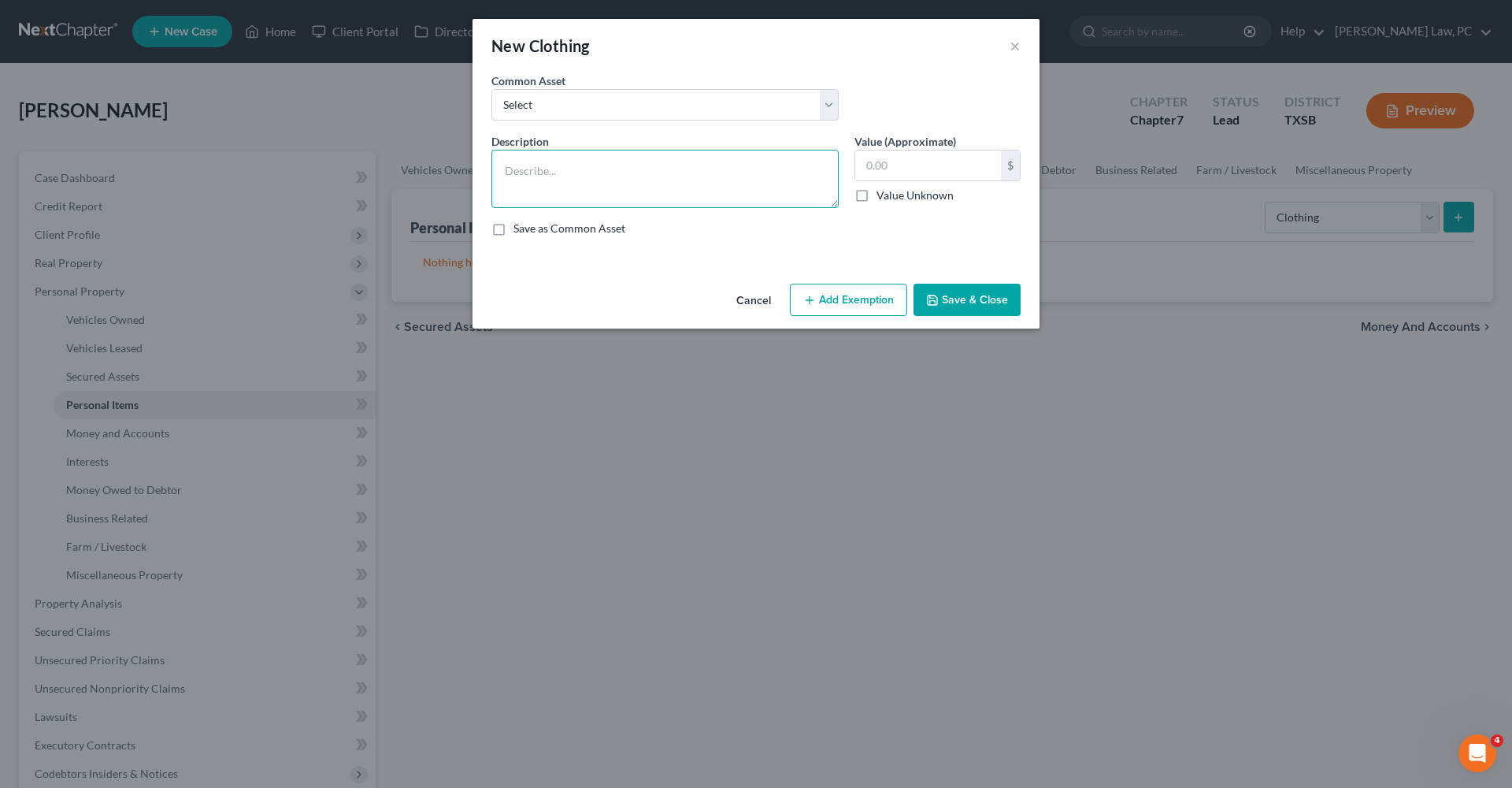
click at [639, 181] on textarea at bounding box center [665, 179] width 347 height 59
click at [502, 172] on textarea "t-shirts $" at bounding box center [665, 179] width 347 height 59
click at [678, 178] on textarea "20 t-shirts $" at bounding box center [665, 179] width 347 height 59
click at [588, 171] on textarea "20 t-shirts $100, pairs of jeans $" at bounding box center [665, 179] width 347 height 59
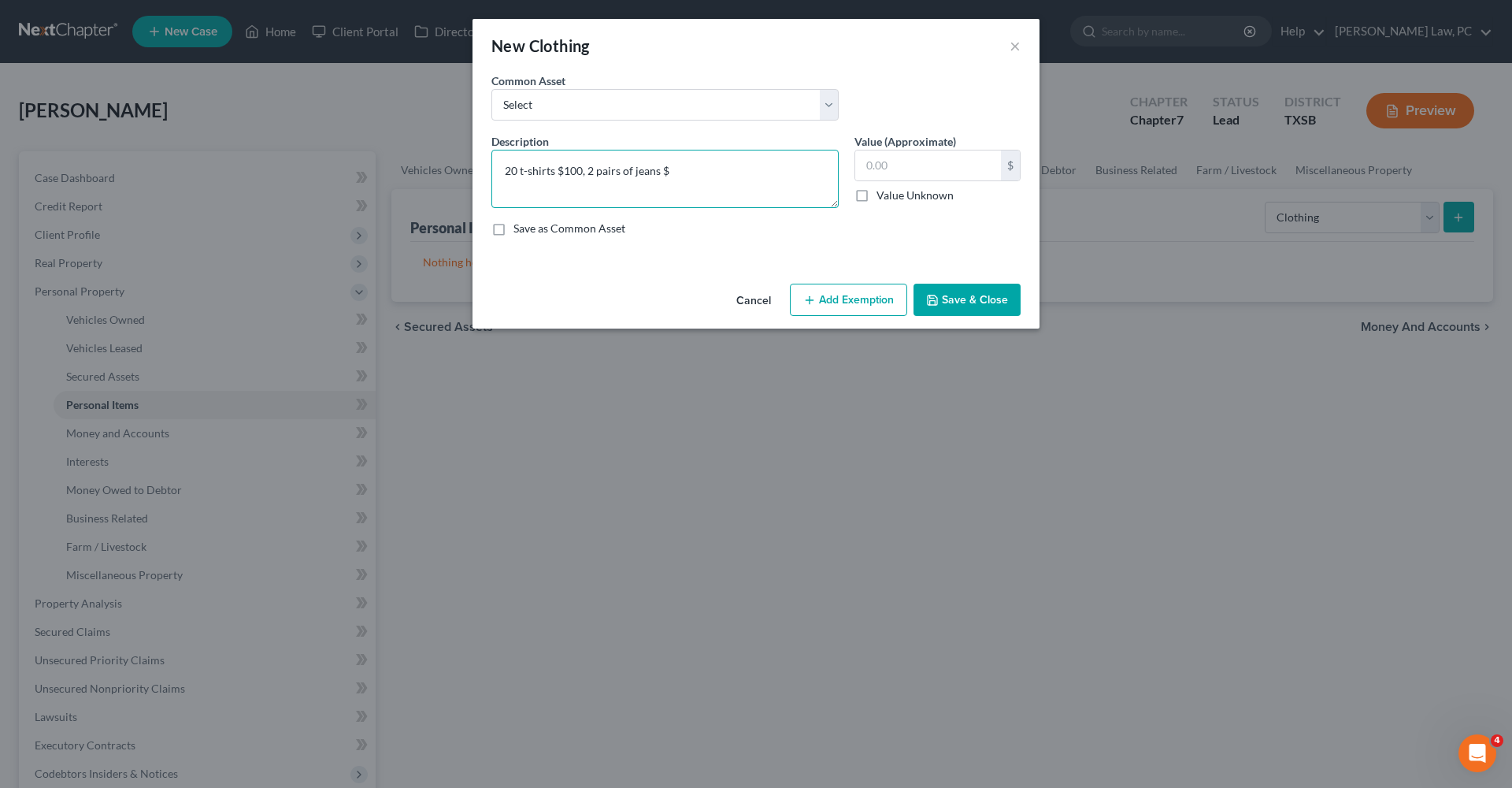
click at [691, 173] on textarea "20 t-shirts $100, 2 pairs of jeans $" at bounding box center [665, 179] width 347 height 59
click at [503, 190] on textarea "20 t-shirts $100, 2 pairs of jeans $10, 2 pairs of dress pants $20, shorts $" at bounding box center [665, 179] width 347 height 59
click at [598, 182] on textarea "20 t-shirts $100, 2 pairs of jeans $10, 2 pairs of dress pants $20, 6 shorts $" at bounding box center [665, 179] width 347 height 59
click at [561, 187] on textarea "20 t-shirts $100, 2 pairs of jeans $10, 2 pairs of dress pants $20, 6 shorts $1…" at bounding box center [665, 179] width 347 height 59
click at [677, 183] on textarea "20 t-shirts $100, 2 pairs of jeans $10, 2 pairs of dress pants $20, 6 shorts $1…" at bounding box center [665, 179] width 347 height 59
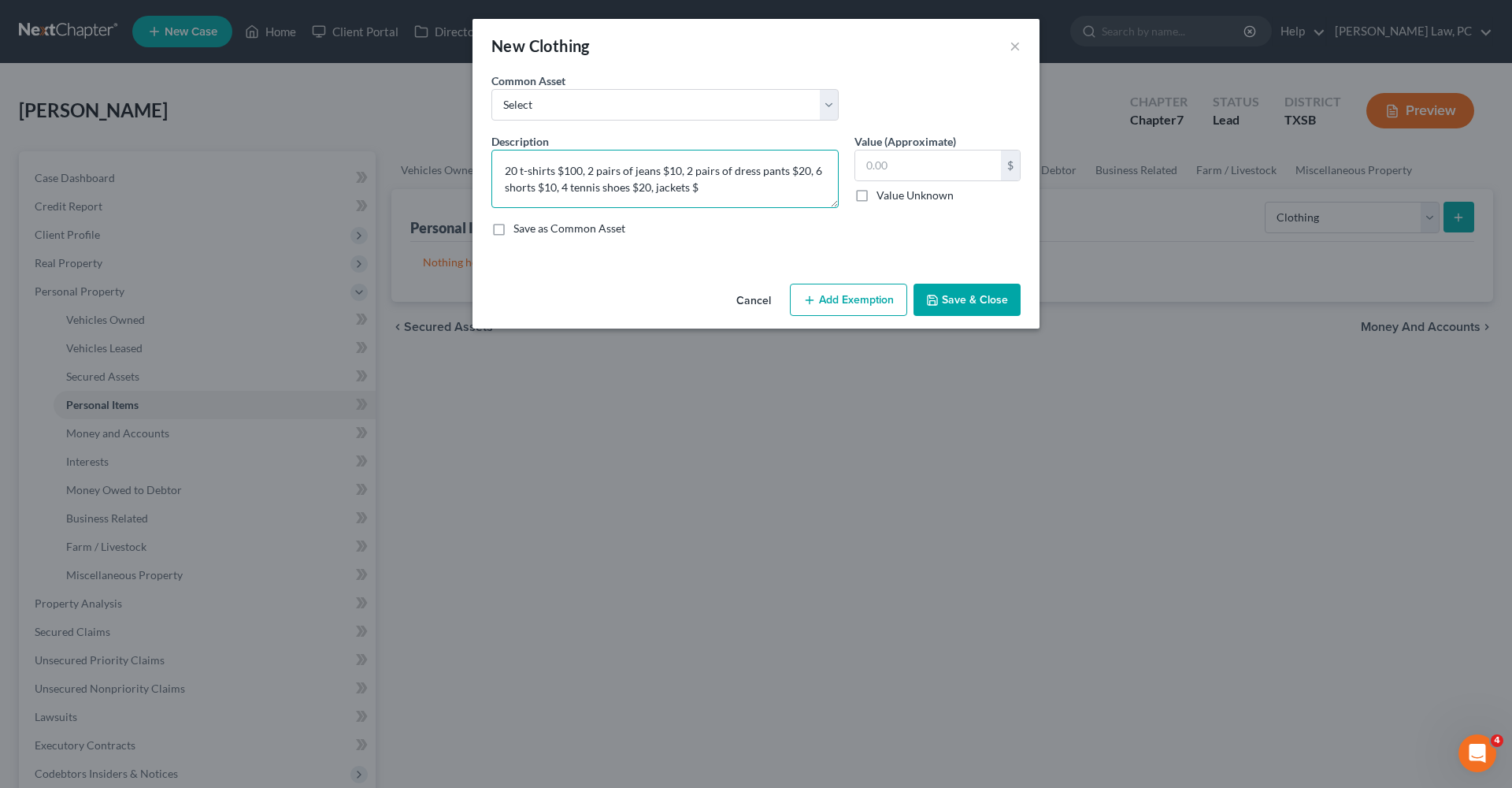
click at [655, 190] on textarea "20 t-shirts $100, 2 pairs of jeans $10, 2 pairs of dress pants $20, 6 shorts $1…" at bounding box center [665, 179] width 347 height 59
click at [712, 190] on textarea "20 t-shirts $100, 2 pairs of jeans $10, 2 pairs of dress pants $20, 6 shorts $1…" at bounding box center [665, 179] width 347 height 59
click at [722, 187] on textarea "20 t-shirts $100, 2 pairs of jeans $10, 2 pairs of dress pants $20, 6 shorts $1…" at bounding box center [665, 179] width 347 height 59
click at [786, 185] on textarea "20 t-shirts $100, 2 pairs of jeans $10, 2 pairs of dress pants $20, 6 shorts $1…" at bounding box center [665, 179] width 347 height 59
click at [781, 193] on textarea "20 t-shirts $100, 2 pairs of jeans $10, 2 pairs of dress pants $20, 6 shorts $1…" at bounding box center [665, 179] width 347 height 59
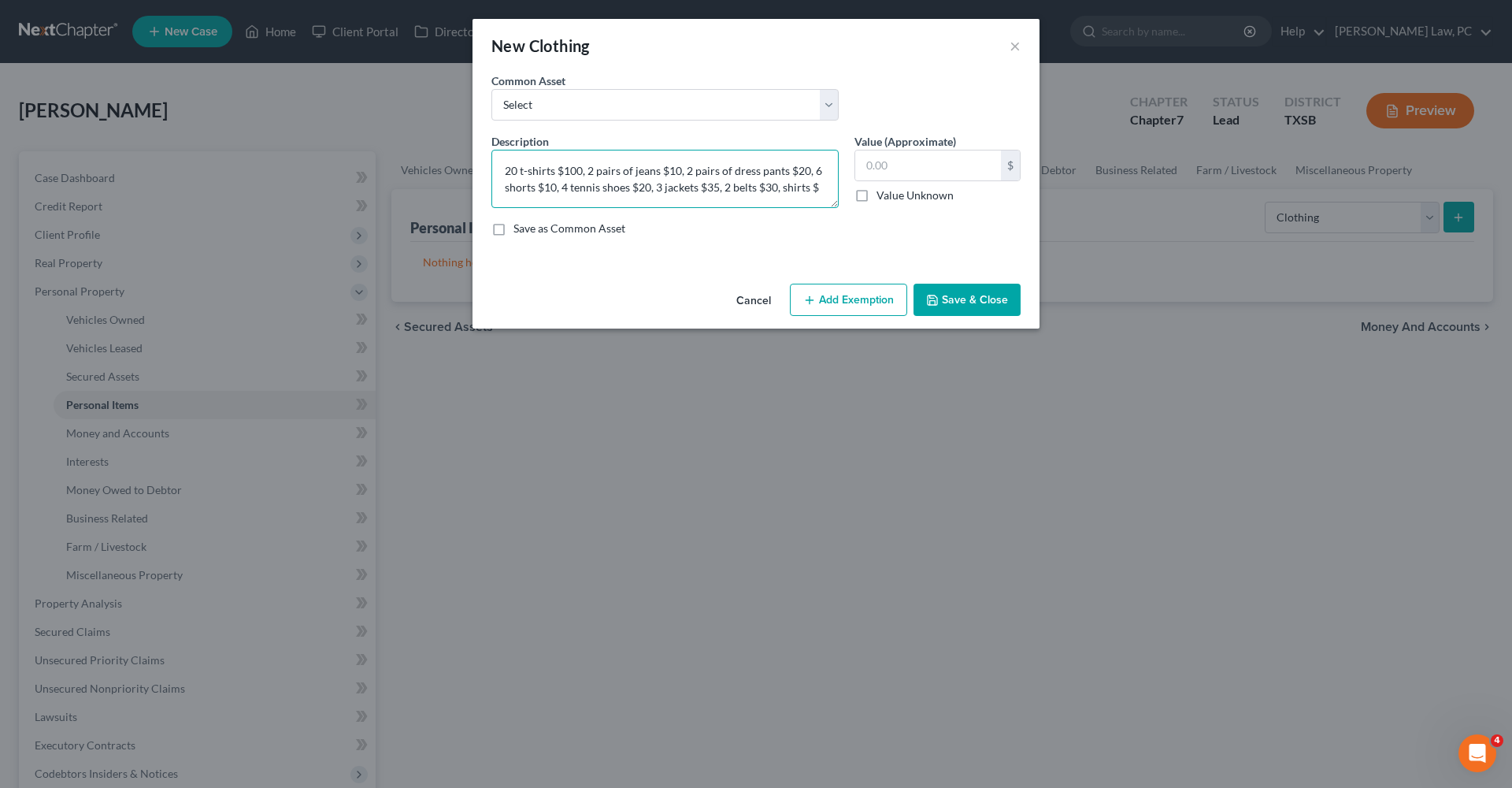
click at [779, 182] on textarea "20 t-shirts $100, 2 pairs of jeans $10, 2 pairs of dress pants $20, 6 shorts $1…" at bounding box center [665, 179] width 347 height 59
click at [826, 185] on textarea "20 t-shirts $100, 2 pairs of jeans $10, 2 pairs of dress pants $20, 6 shorts $1…" at bounding box center [665, 179] width 347 height 59
click at [549, 205] on textarea "20 t-shirts $100, 2 pairs of jeans $10, 2 pairs of dress pants $20, 6 shorts $1…" at bounding box center [665, 179] width 347 height 59
click at [529, 200] on textarea "20 t-shirts $100, 2 pairs of jeans $10, 2 pairs of dress pants $20, 6 shorts $1…" at bounding box center [665, 179] width 347 height 59
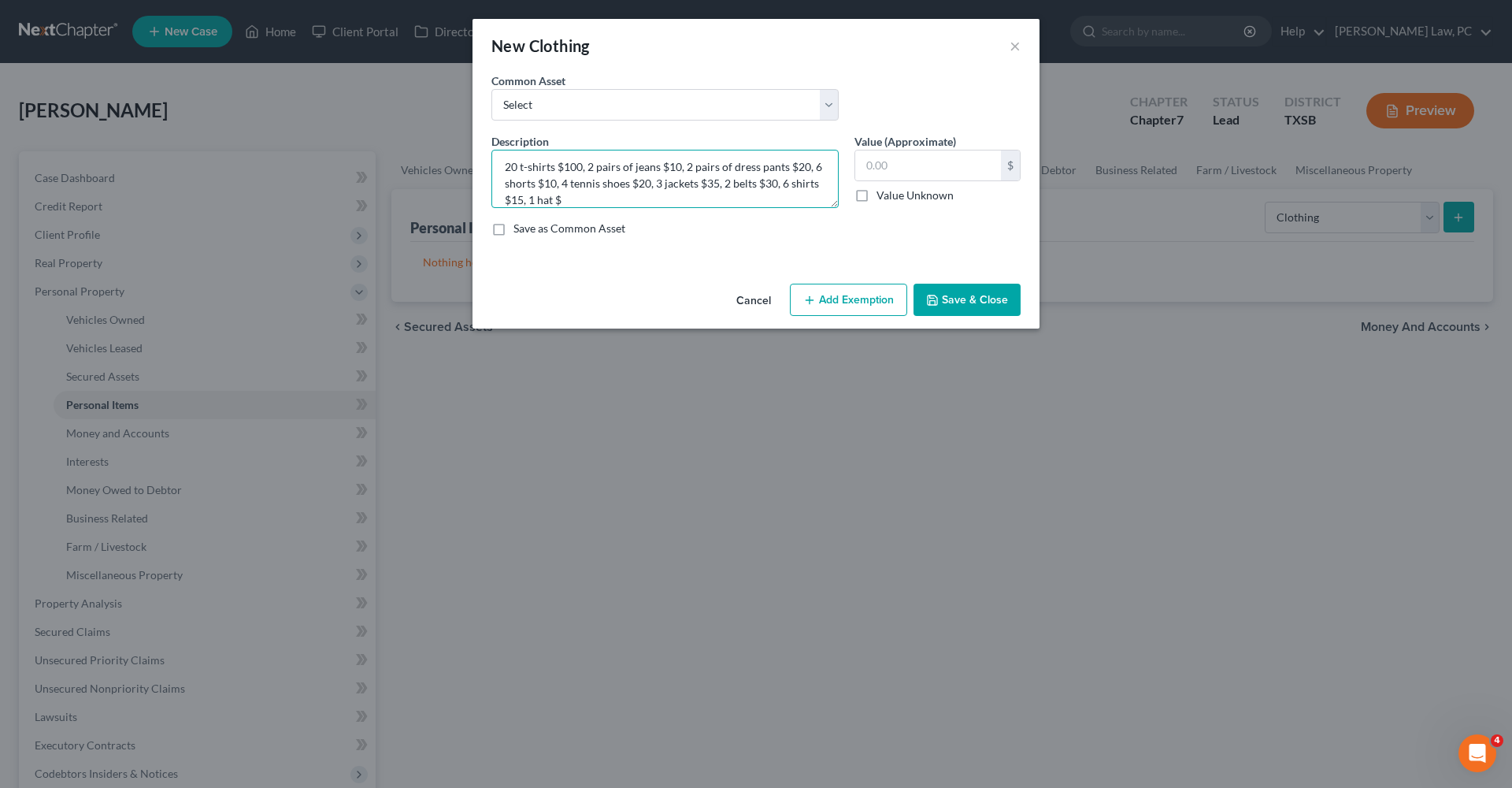
click at [577, 198] on textarea "20 t-shirts $100, 2 pairs of jeans $10, 2 pairs of dress pants $20, 6 shorts $1…" at bounding box center [665, 179] width 347 height 59
type textarea "20 t-shirts $100, 2 pairs of jeans $10, 2 pairs of dress pants $20, 6 shorts $1…"
click at [994, 292] on button "Save & Close" at bounding box center [967, 300] width 107 height 33
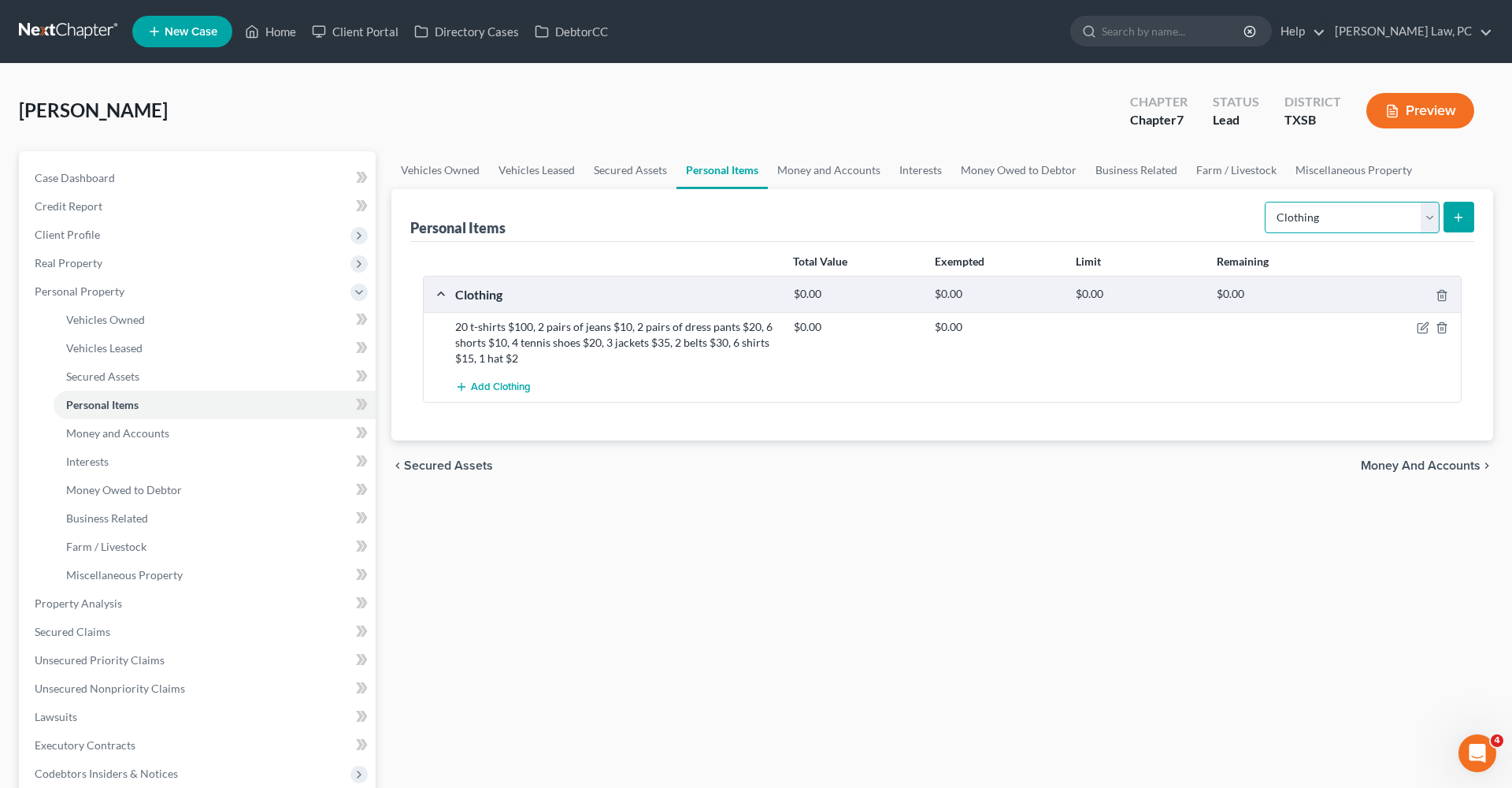
select select "electronics"
click at [1465, 224] on button "submit" at bounding box center [1459, 217] width 31 height 31
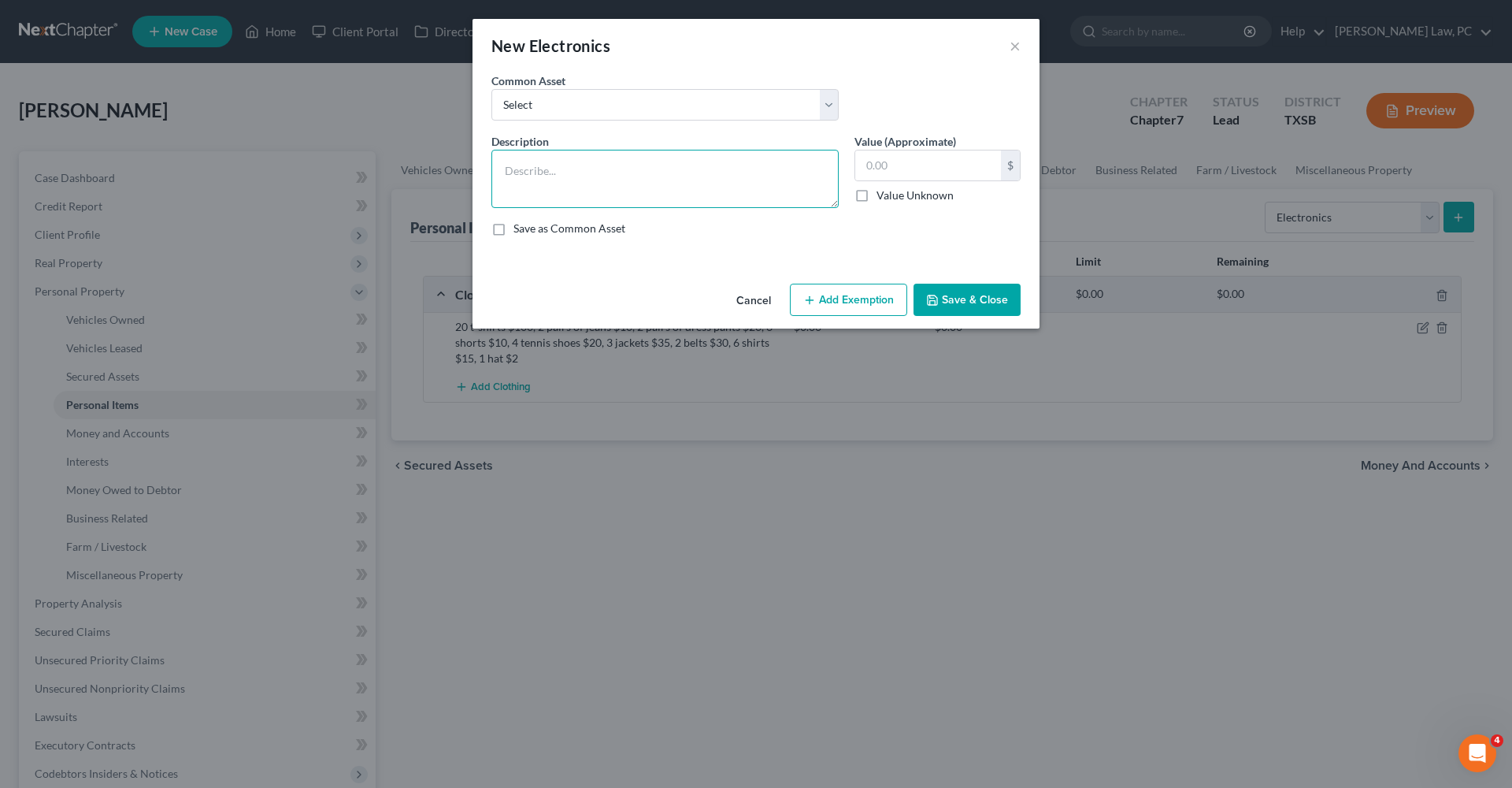
click at [563, 180] on textarea at bounding box center [665, 179] width 347 height 59
click at [512, 174] on textarea "2 cellphone" at bounding box center [665, 179] width 347 height 59
click at [575, 175] on textarea "1 cellphone" at bounding box center [665, 179] width 347 height 59
click at [535, 187] on textarea "1 cellphone $600, Ipad $500, playstation $250, washer and dryer $200, TV's $" at bounding box center [665, 179] width 347 height 59
click at [634, 185] on textarea "1 cellphone $600, Ipad $500, playstation $250, washer and dryer $200, 2 TV's $" at bounding box center [665, 179] width 347 height 59
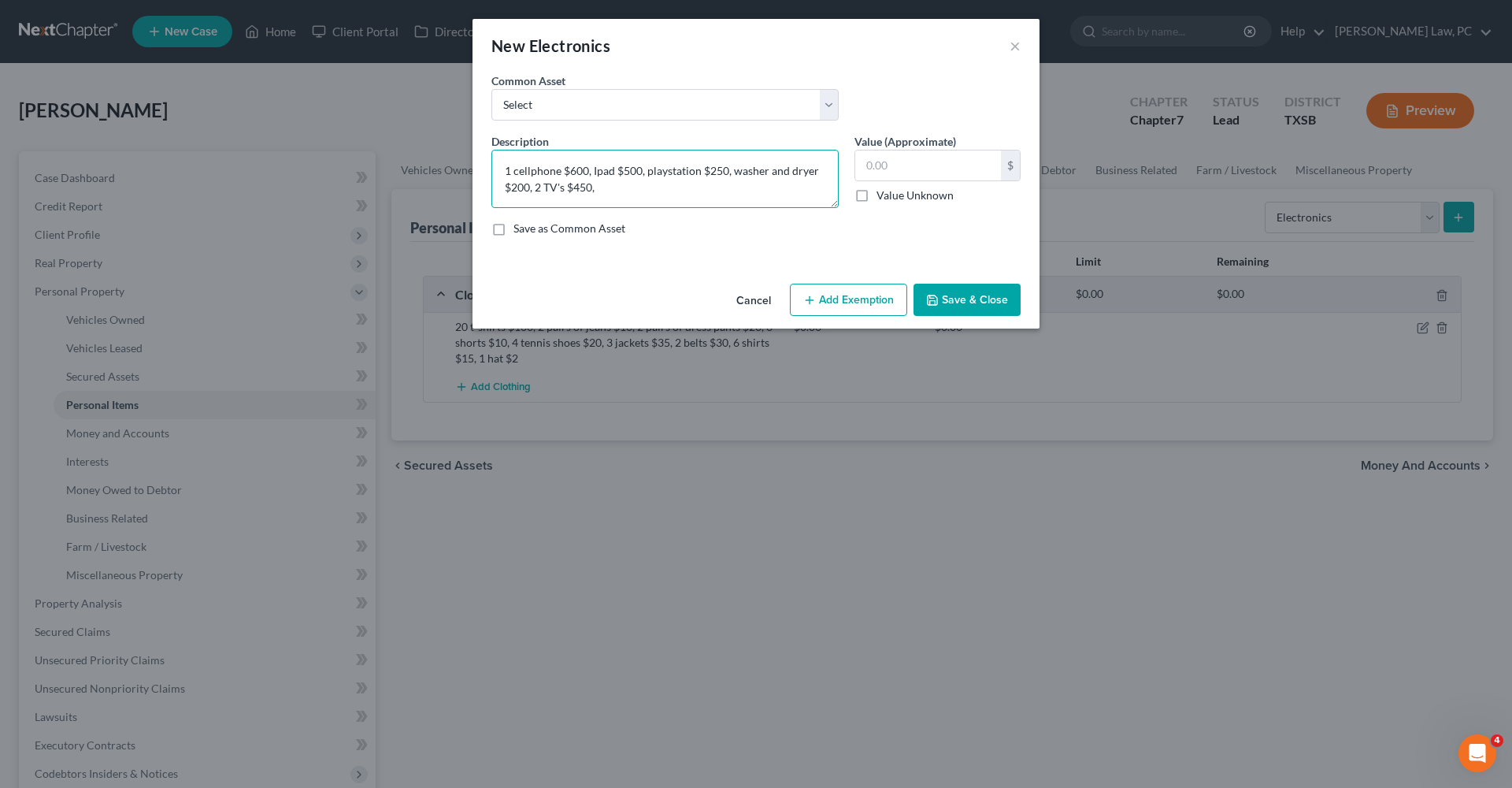
type textarea "1 cellphone $600, Ipad $500, playstation $250, washer and dryer $200, 2 TV's $4…"
click at [966, 298] on button "Save & Close" at bounding box center [967, 300] width 107 height 33
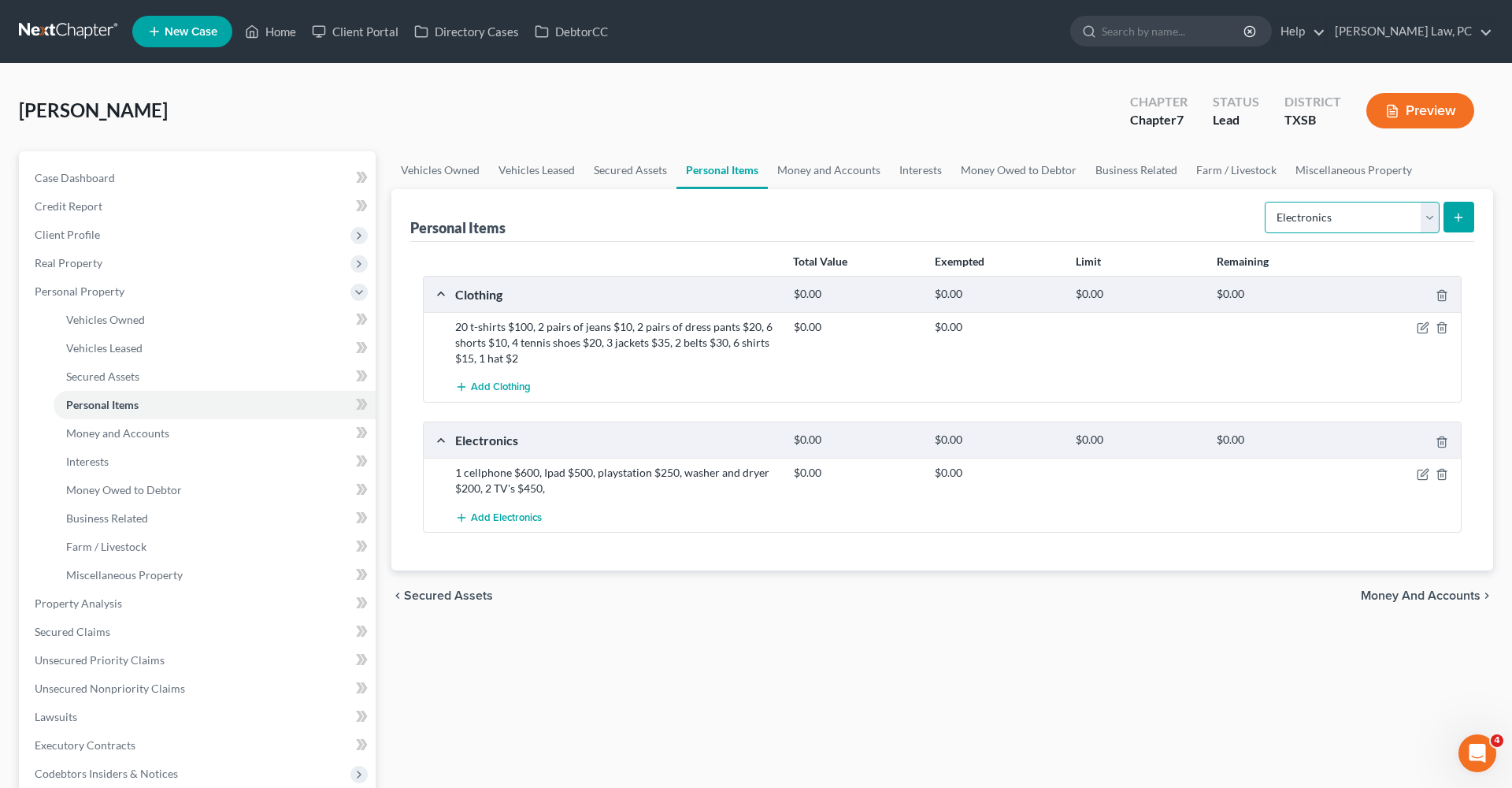
select select "household_goods"
click at [1464, 224] on button "submit" at bounding box center [1459, 217] width 31 height 31
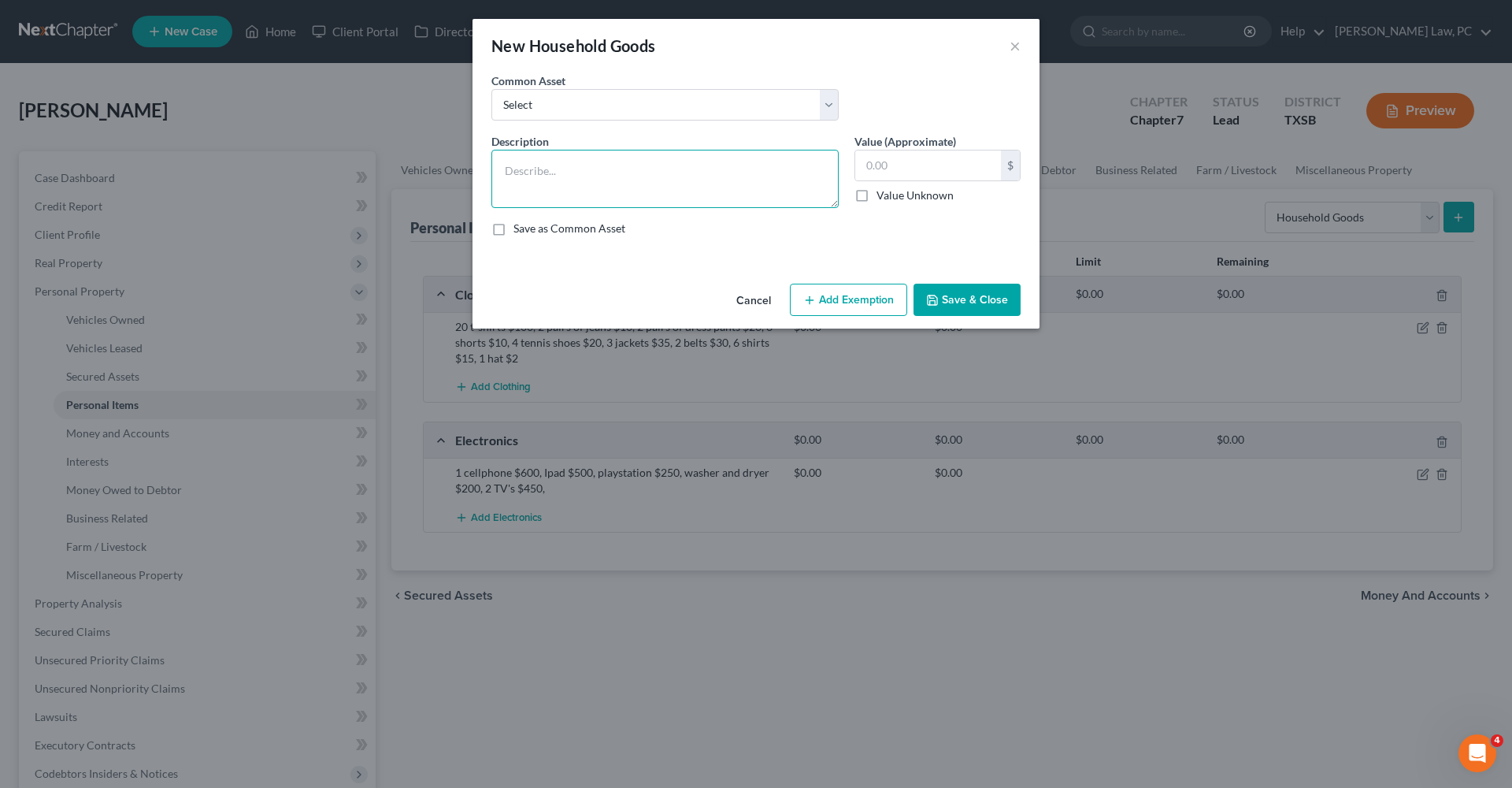
click at [621, 179] on textarea at bounding box center [665, 179] width 347 height 59
click at [501, 173] on textarea "mattresses $" at bounding box center [665, 179] width 347 height 59
click at [589, 172] on textarea "3 mattresses $" at bounding box center [665, 179] width 347 height 59
click at [568, 171] on textarea "3 mattresses $" at bounding box center [665, 179] width 347 height 59
click at [678, 165] on textarea "3 mattresses and bed frames $" at bounding box center [665, 179] width 347 height 59
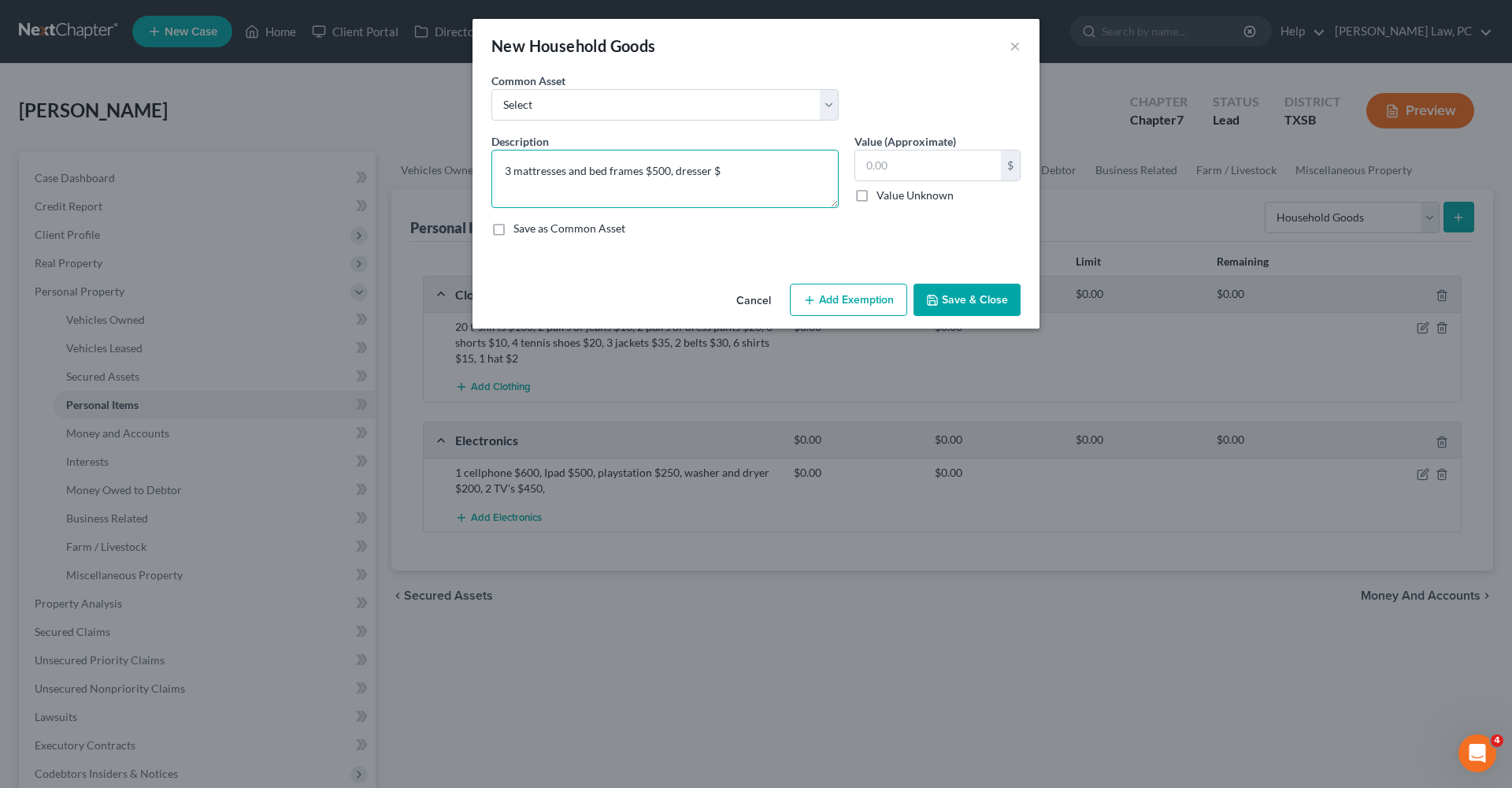
click at [677, 173] on textarea "3 mattresses and bed frames $500, dresser $" at bounding box center [665, 179] width 347 height 59
click at [765, 167] on textarea "3 mattresses and bed frames $500, 2 dresser $" at bounding box center [665, 179] width 347 height 59
type textarea "3 mattresses and bed frames $500, 2 dresser $150, desk $50, broken chair $5, 2 …"
click at [955, 298] on button "Save & Close" at bounding box center [967, 300] width 107 height 33
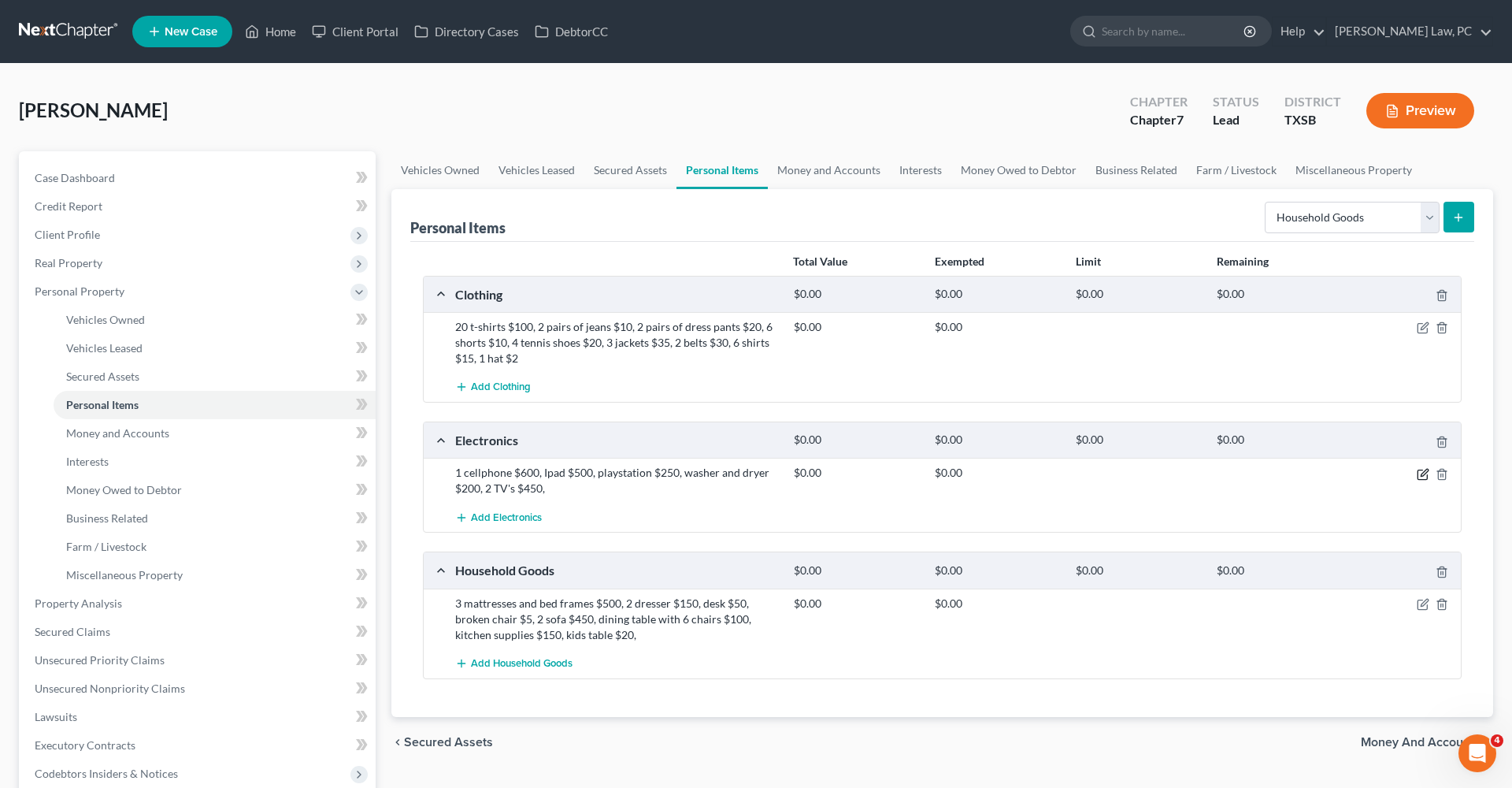
click at [1421, 475] on icon "button" at bounding box center [1424, 471] width 7 height 7
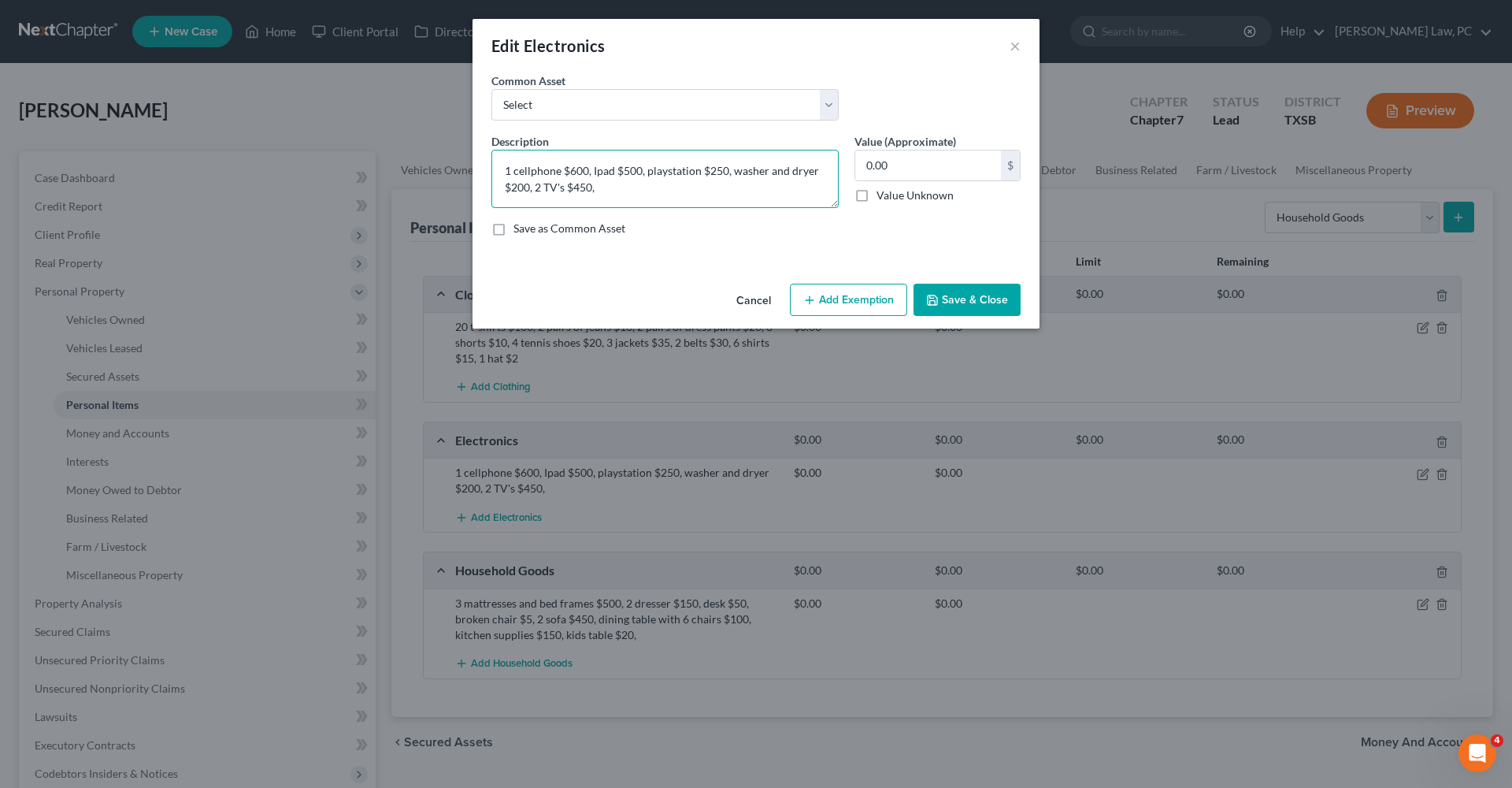
click at [621, 189] on textarea "1 cellphone $600, Ipad $500, playstation $250, washer and dryer $200, 2 TV's $4…" at bounding box center [665, 179] width 347 height 59
type textarea "1 cellphone $600, Ipad $500, playstation $250, washer and dryer $200, 2 TV's $4…"
click at [946, 303] on button "Save & Close" at bounding box center [967, 300] width 107 height 33
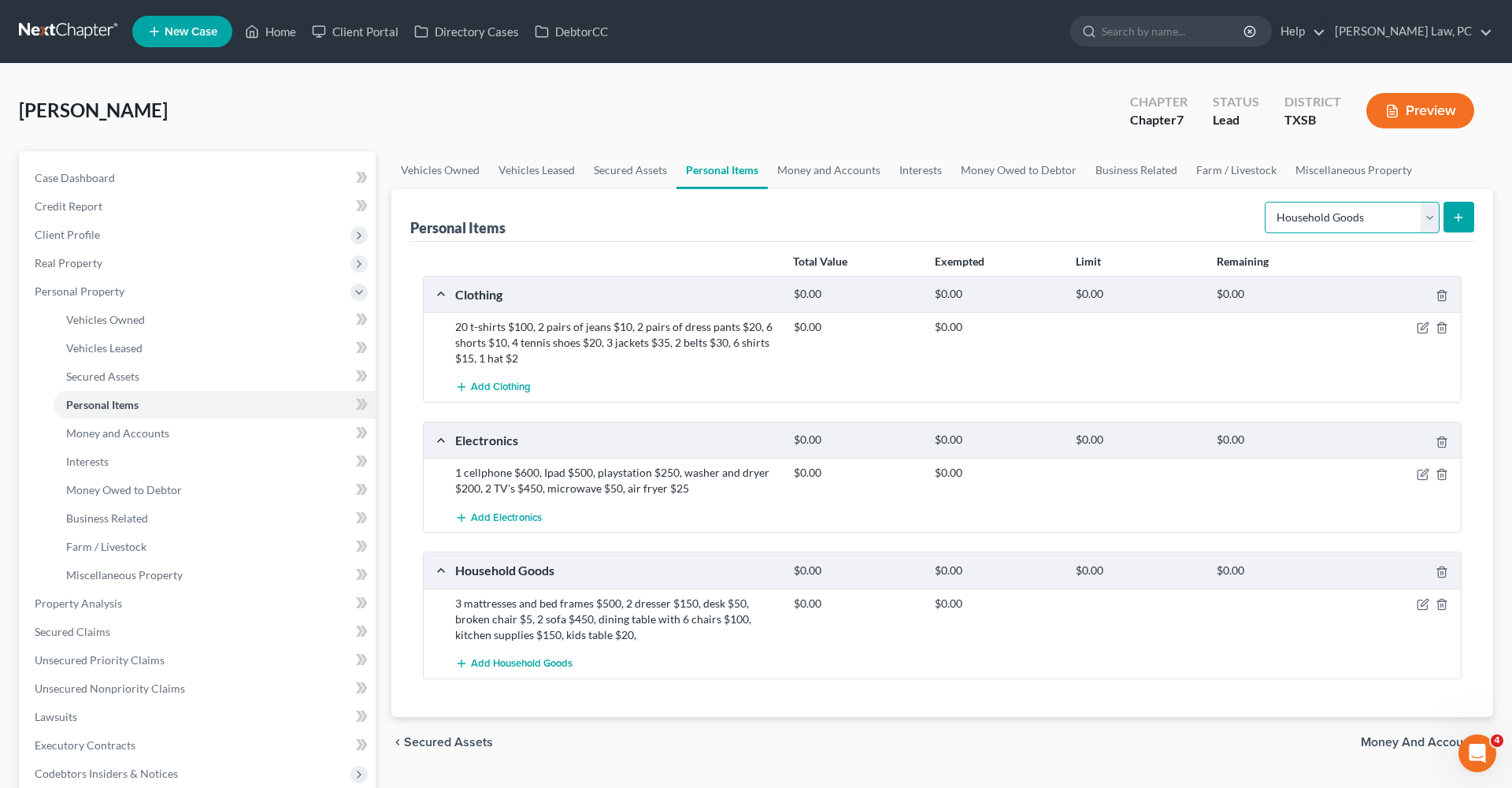
select select "jewelry"
click at [1461, 221] on icon "submit" at bounding box center [1458, 216] width 13 height 13
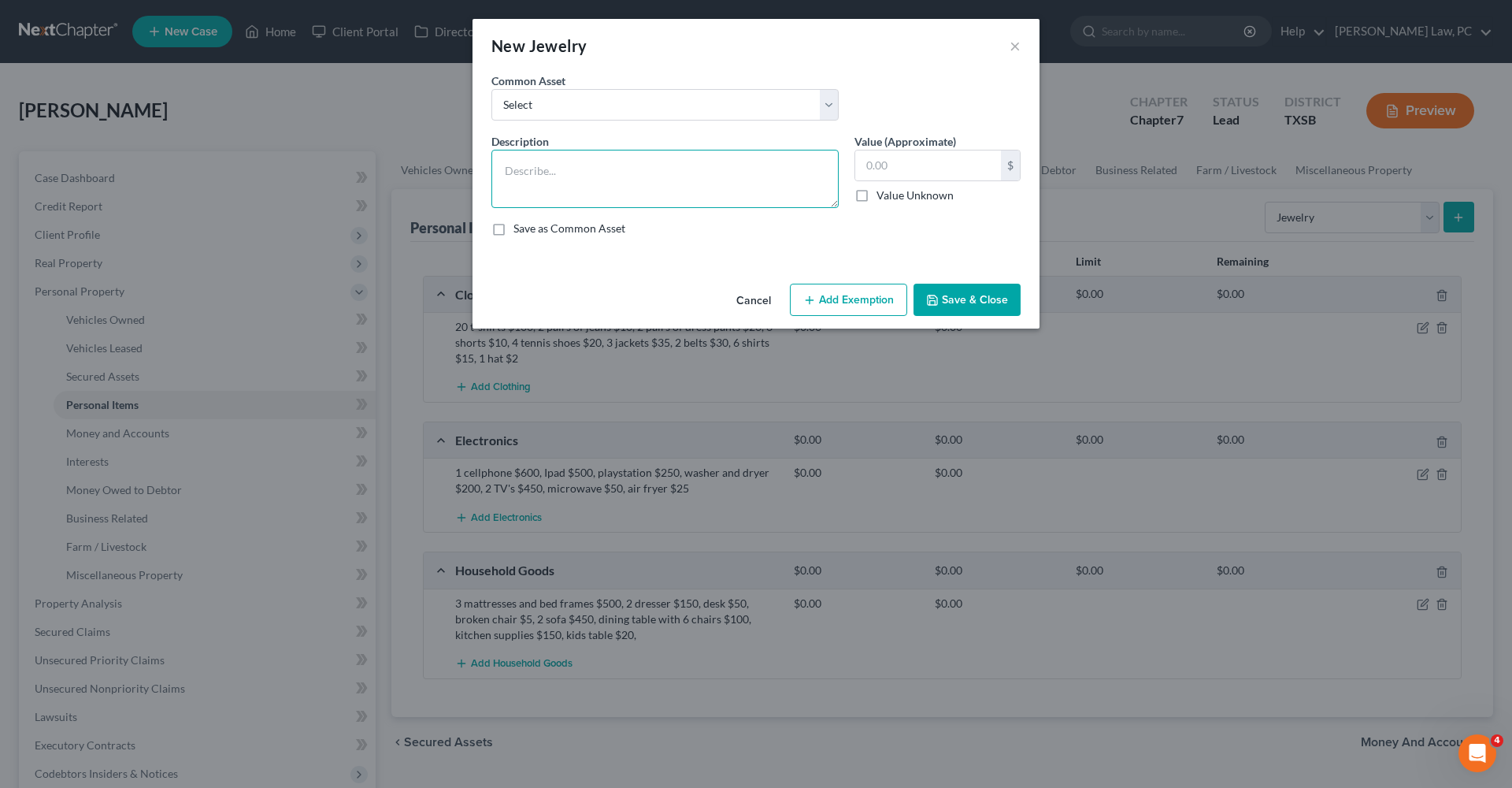
click at [655, 198] on textarea at bounding box center [665, 179] width 347 height 59
click at [506, 175] on textarea "wedding ring $300" at bounding box center [665, 179] width 347 height 59
click at [711, 159] on textarea "gold plated wedding ring $300" at bounding box center [665, 179] width 347 height 59
click at [694, 173] on textarea "gold plated wedding ring $300" at bounding box center [665, 179] width 347 height 59
type textarea "gold plated wedding ring $300, watch $15,"
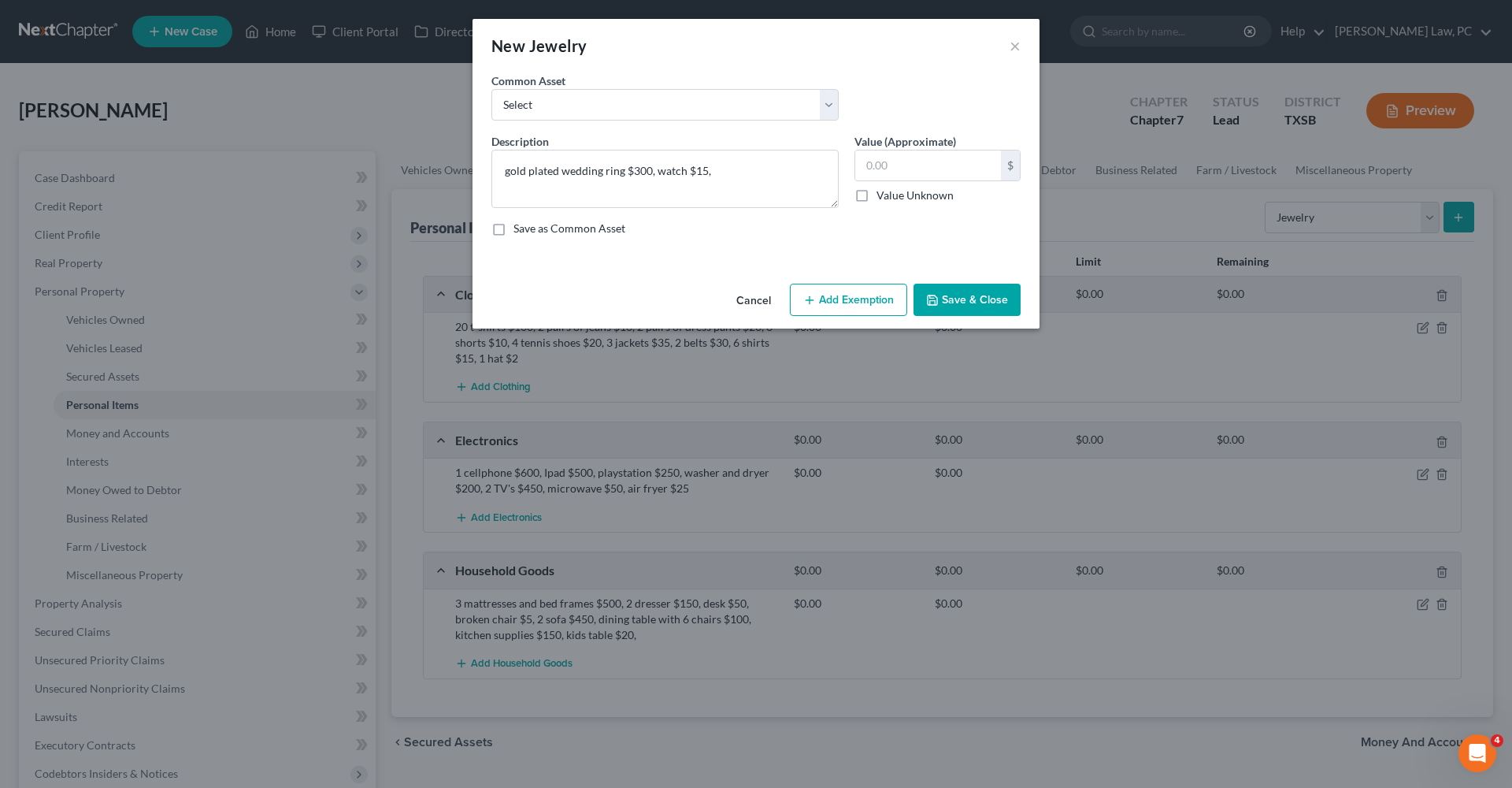
click at [991, 294] on button "Save & Close" at bounding box center [967, 300] width 107 height 33
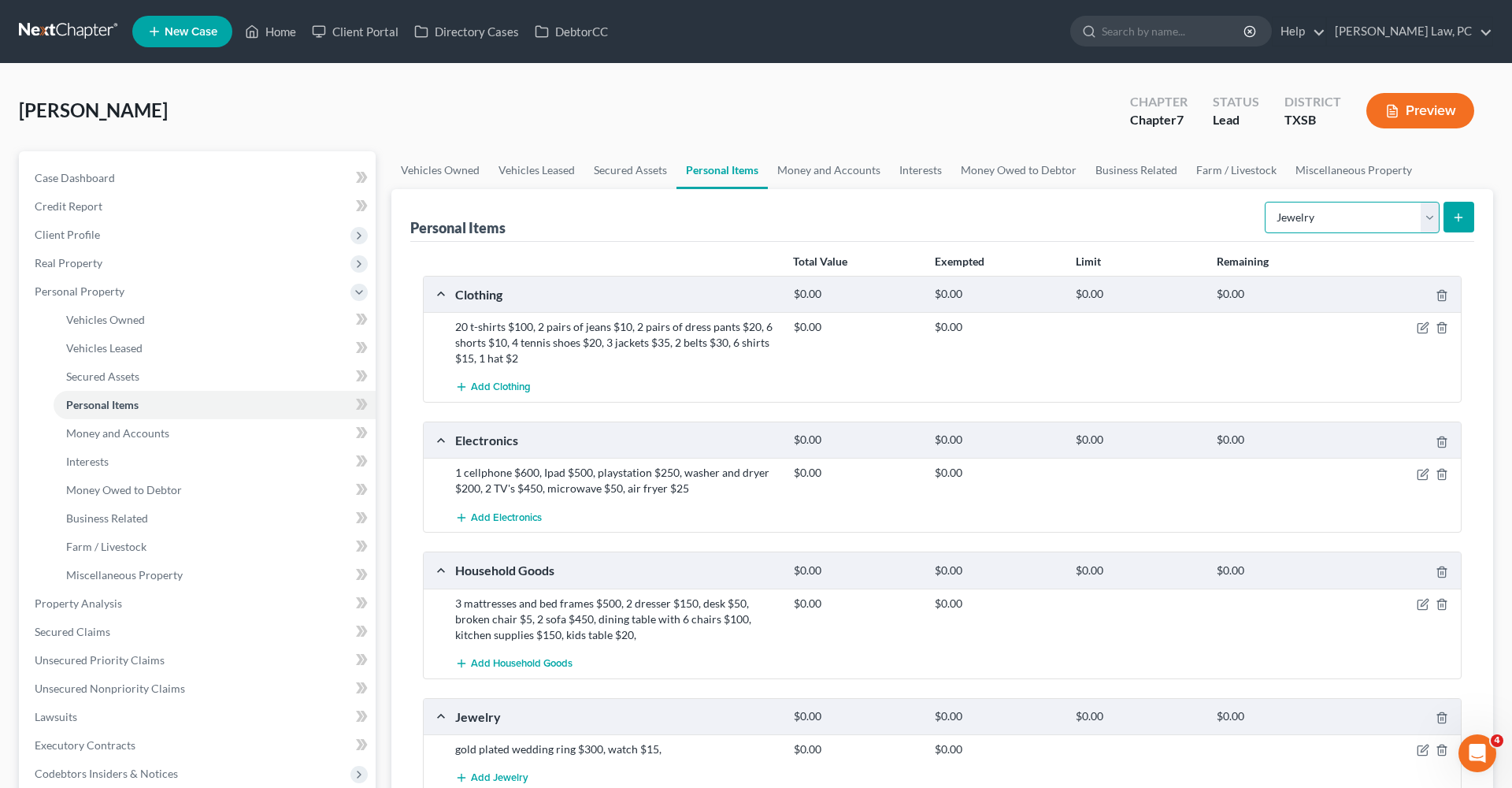
select select "sports_and_hobby_equipment"
click at [1462, 222] on icon "submit" at bounding box center [1458, 216] width 13 height 13
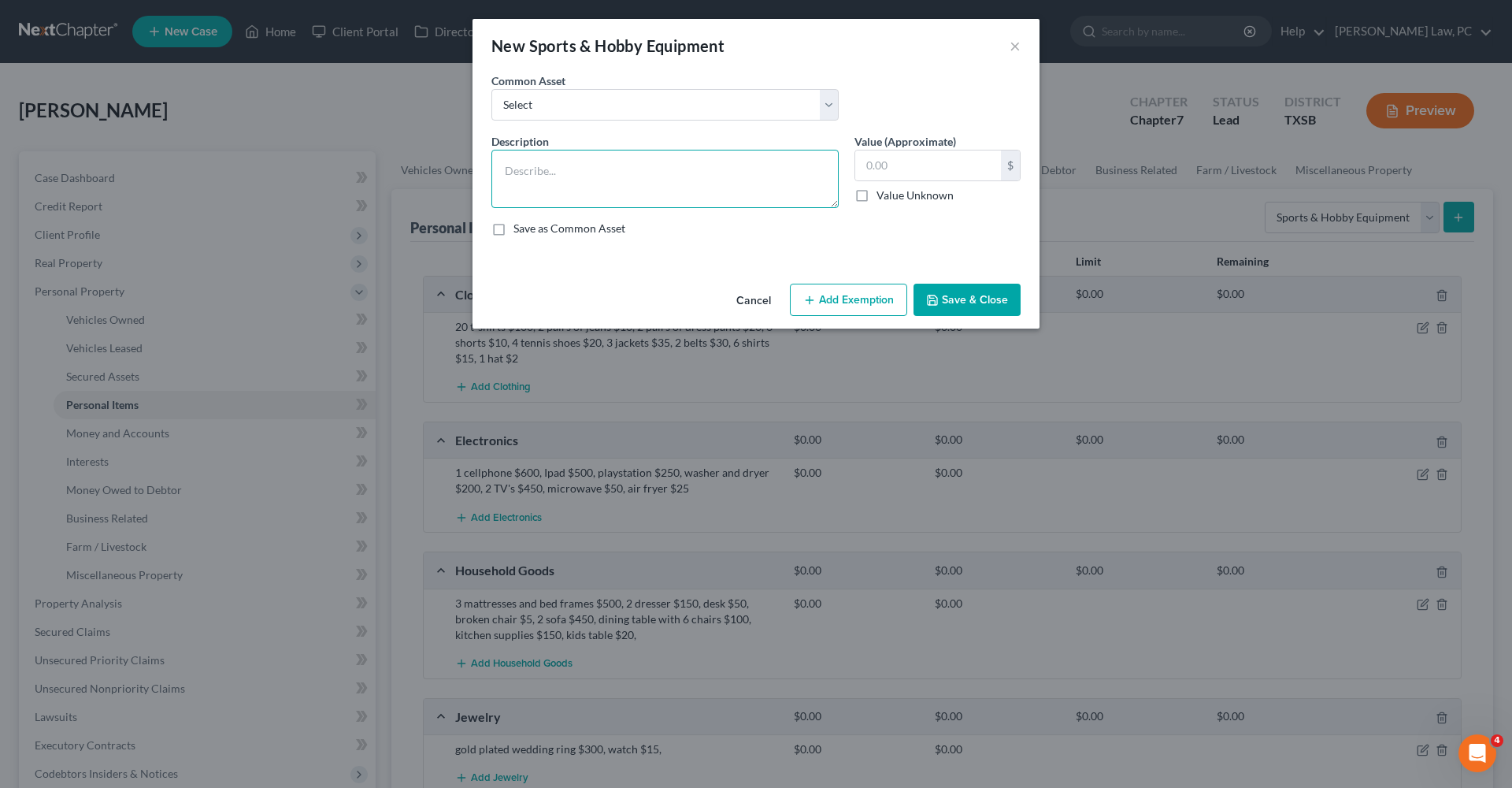
click at [675, 165] on textarea at bounding box center [665, 179] width 347 height 59
click at [503, 175] on textarea "fishing rods $200" at bounding box center [665, 179] width 347 height 59
click at [635, 170] on textarea "3 fishing rods $200" at bounding box center [665, 179] width 347 height 59
type textarea "3 fishing rods $200, baseball ball $5, soccer ball $5, volleyball ball $5, kid …"
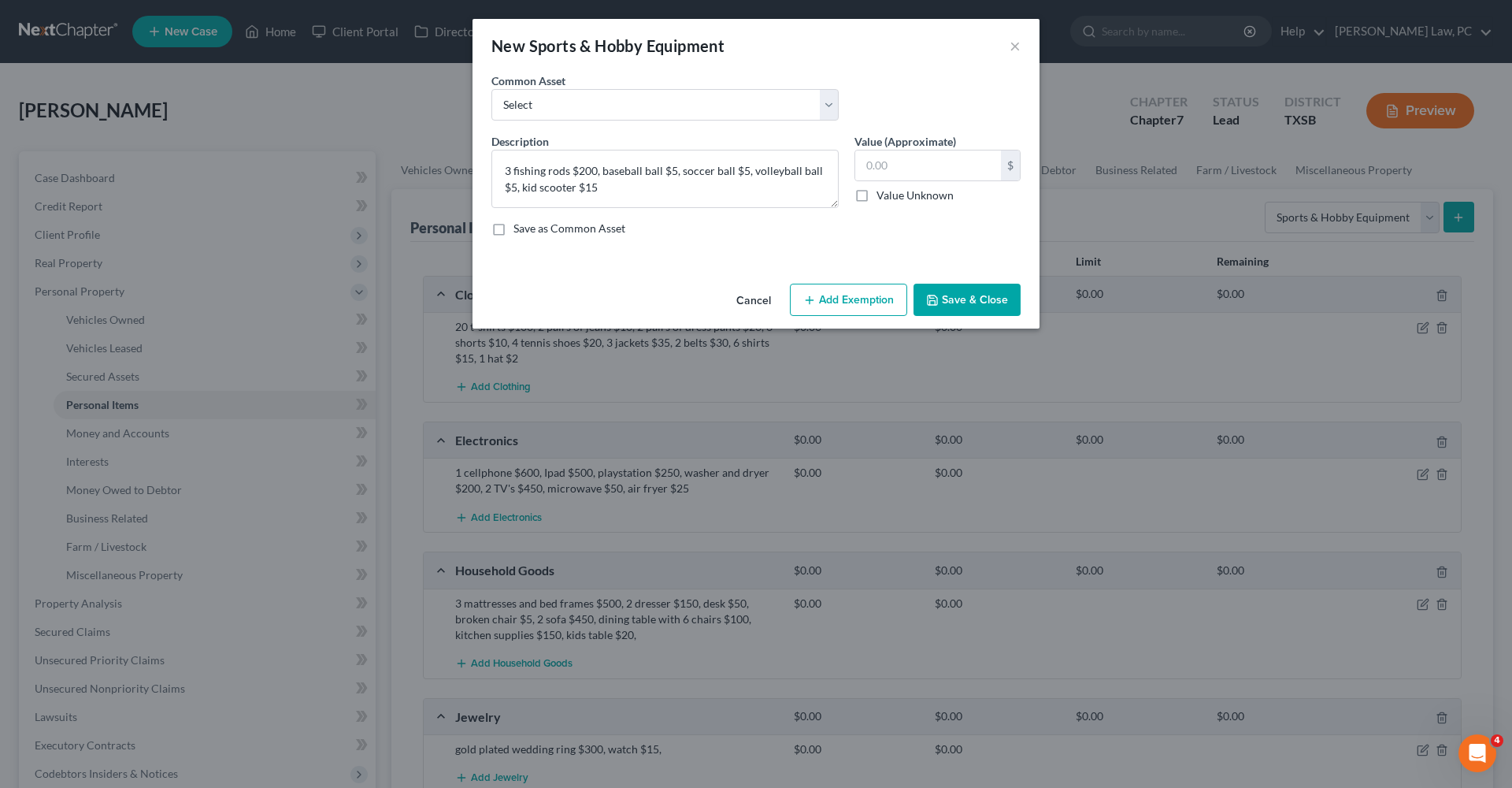
click at [965, 309] on button "Save & Close" at bounding box center [967, 300] width 107 height 33
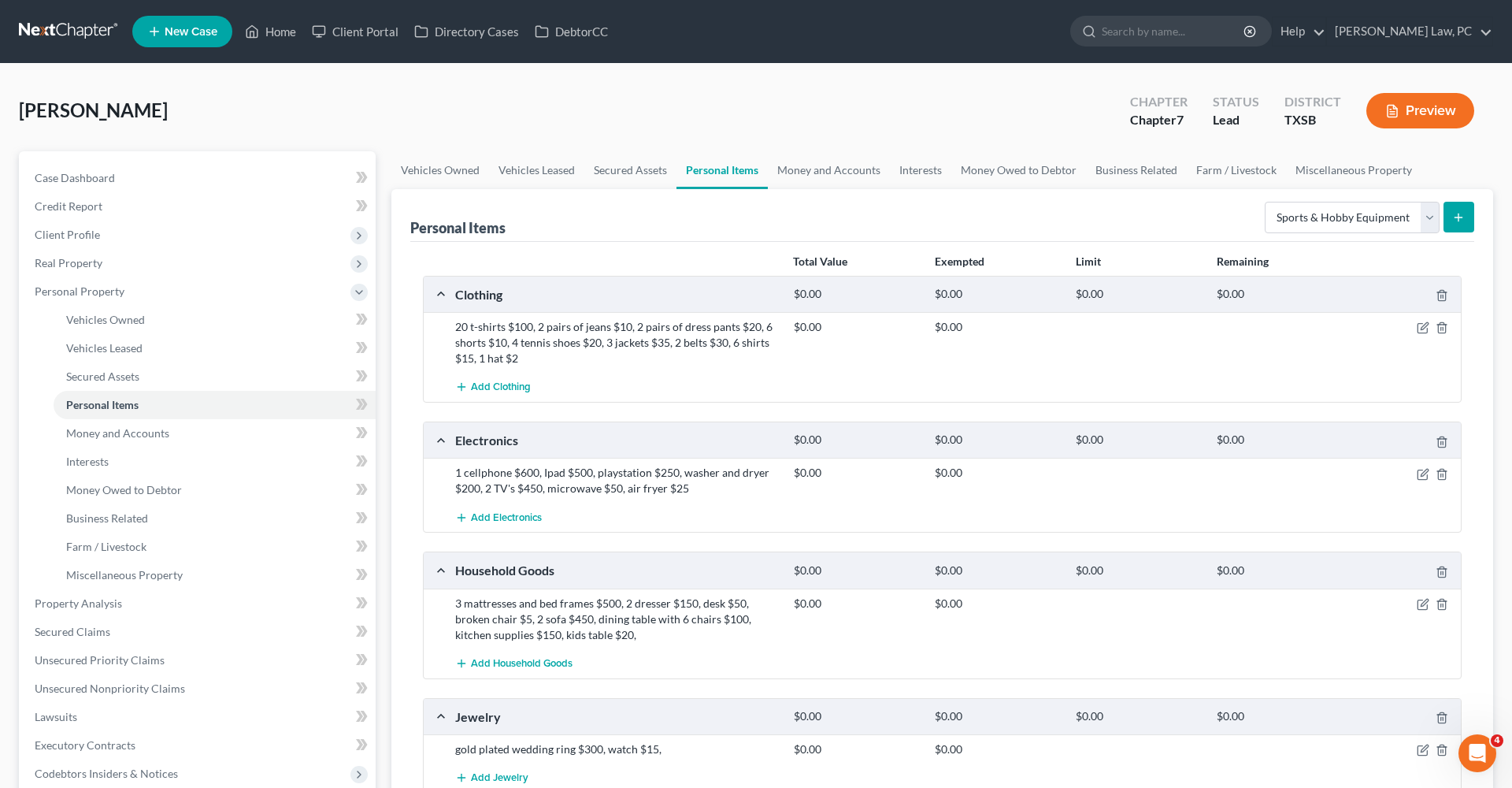
scroll to position [0, 0]
click at [825, 161] on link "Money and Accounts" at bounding box center [829, 169] width 122 height 38
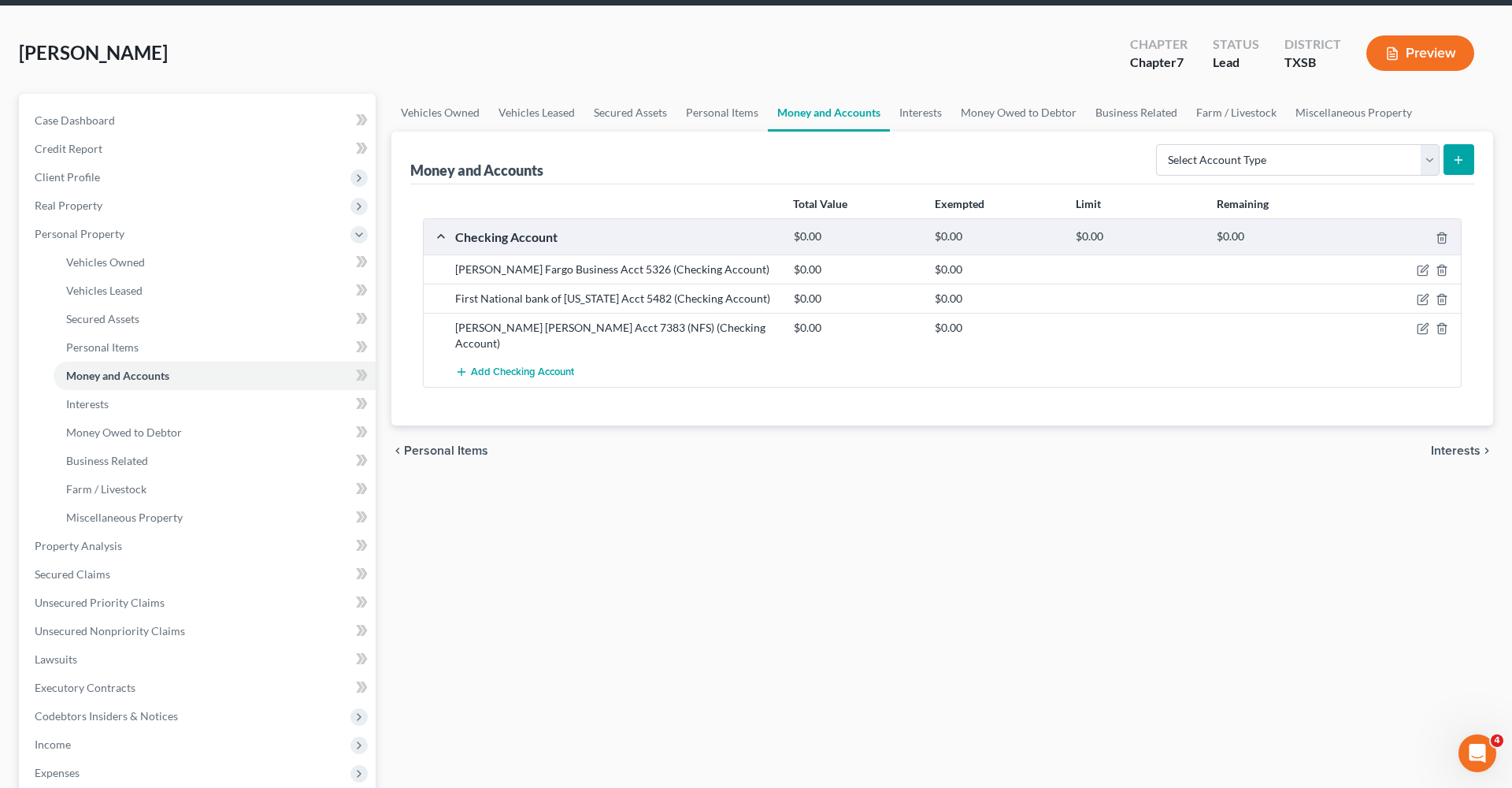
scroll to position [64, 0]
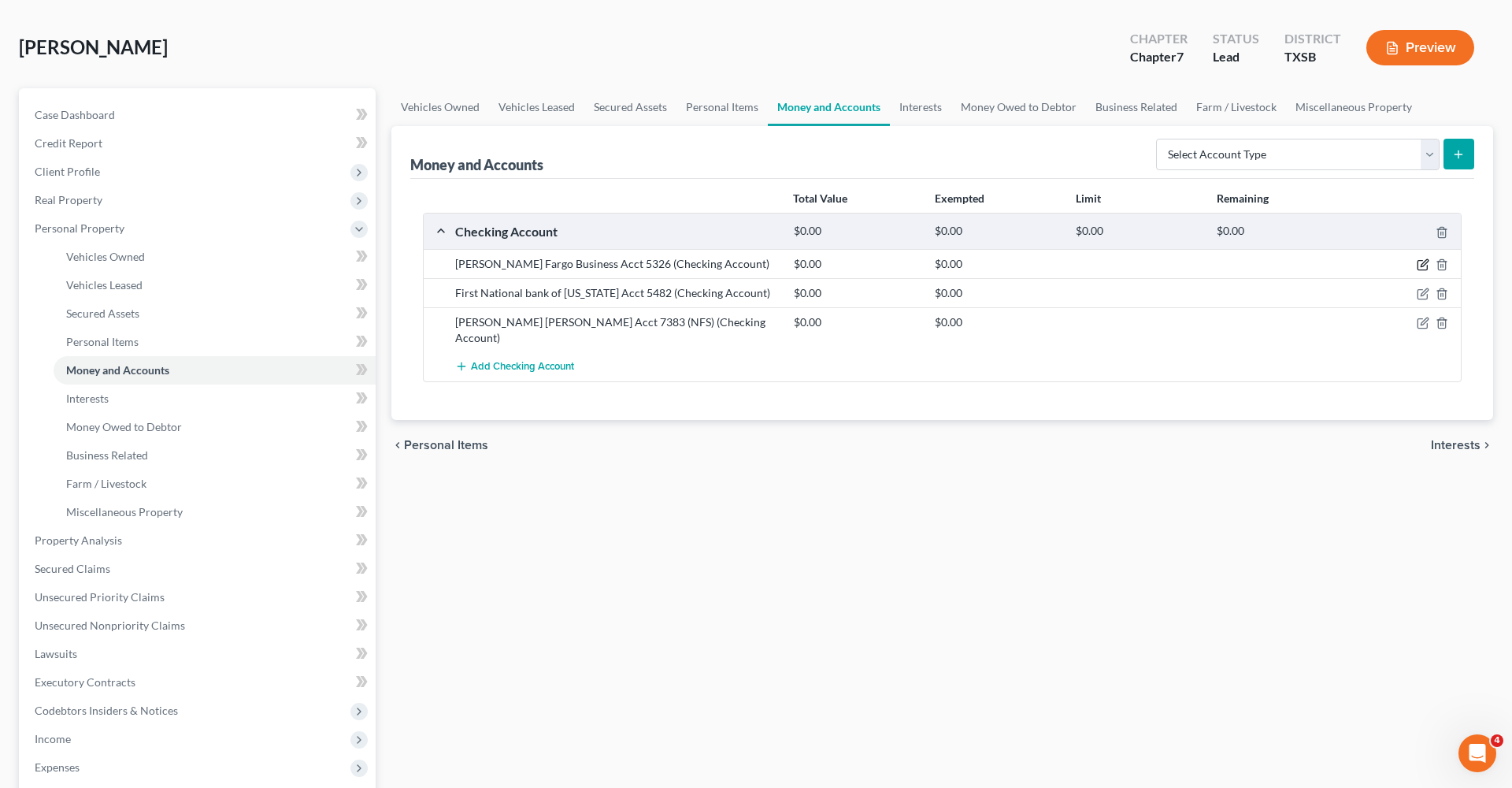
click at [1424, 263] on icon "button" at bounding box center [1424, 263] width 7 height 7
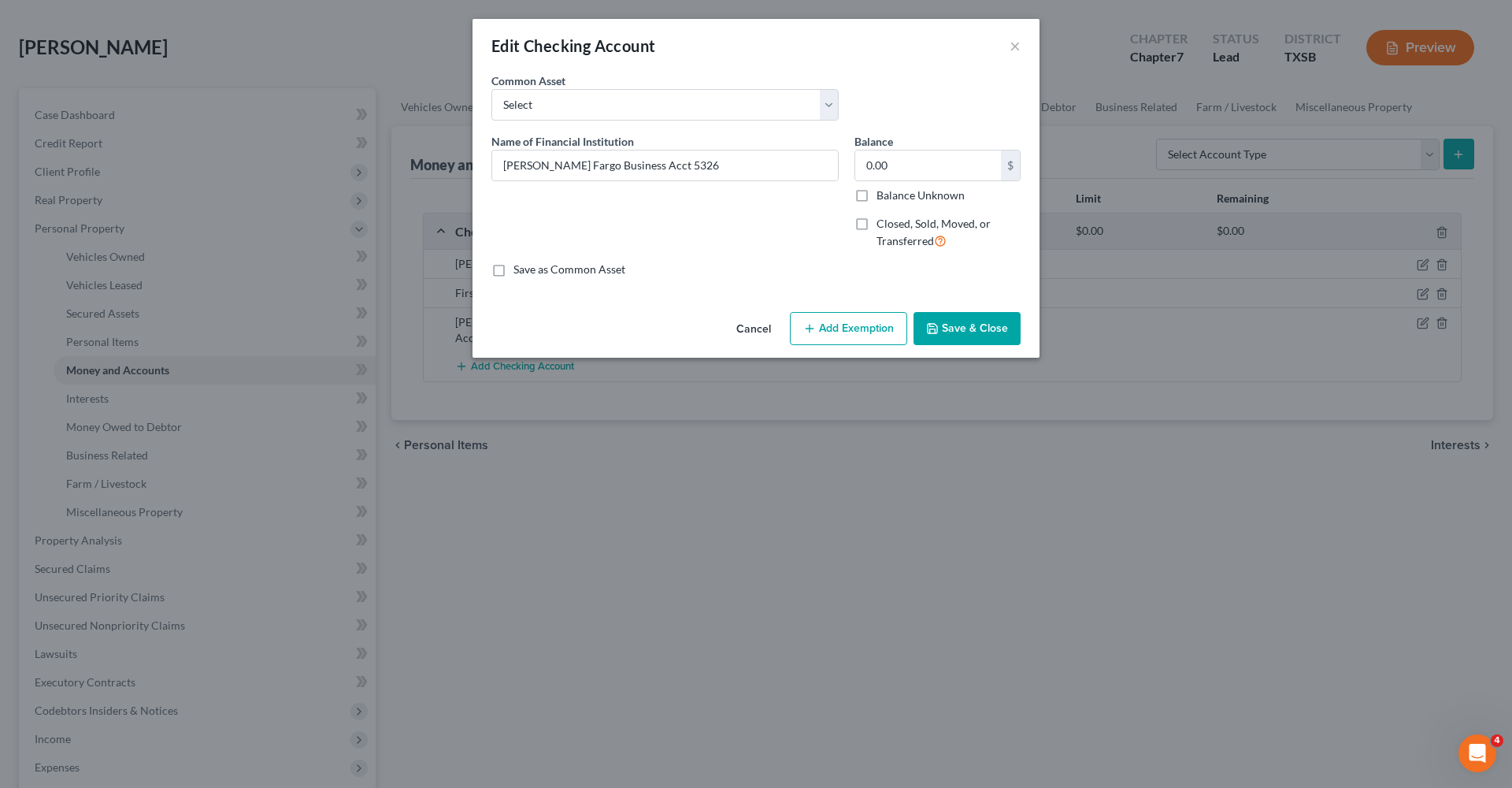
click at [877, 225] on label "Closed, Sold, Moved, or Transferred" at bounding box center [949, 232] width 144 height 34
click at [883, 225] on input "Closed, Sold, Moved, or Transferred" at bounding box center [888, 220] width 11 height 11
checkbox input "true"
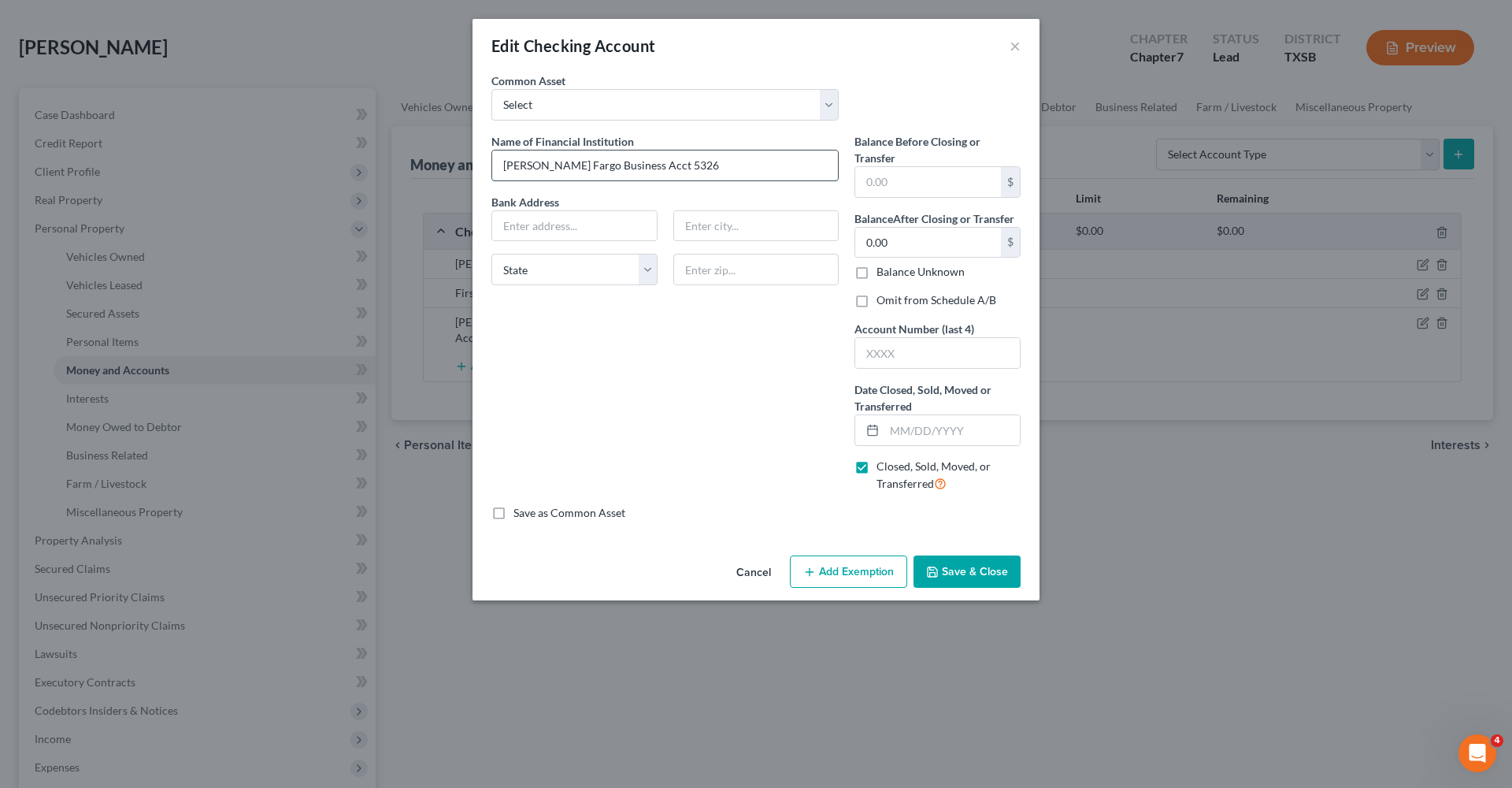
drag, startPoint x: 660, startPoint y: 167, endPoint x: 629, endPoint y: 165, distance: 31.1
paste input "5326"
type input "5326"
click at [943, 442] on input "text" at bounding box center [952, 430] width 136 height 30
click at [907, 424] on input "text" at bounding box center [952, 430] width 136 height 30
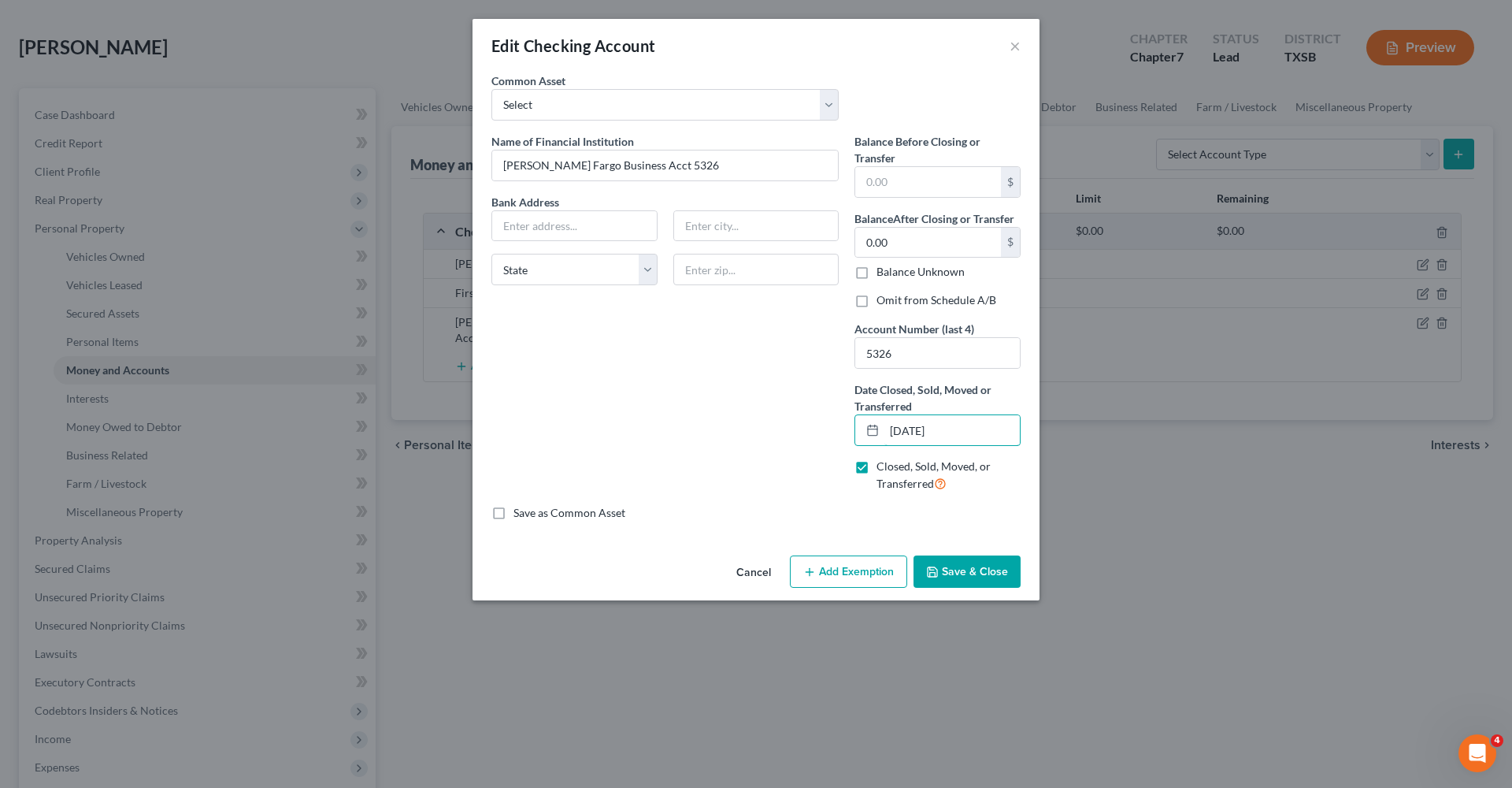
type input "10/01/2024"
click at [958, 569] on button "Save & Close" at bounding box center [967, 572] width 107 height 33
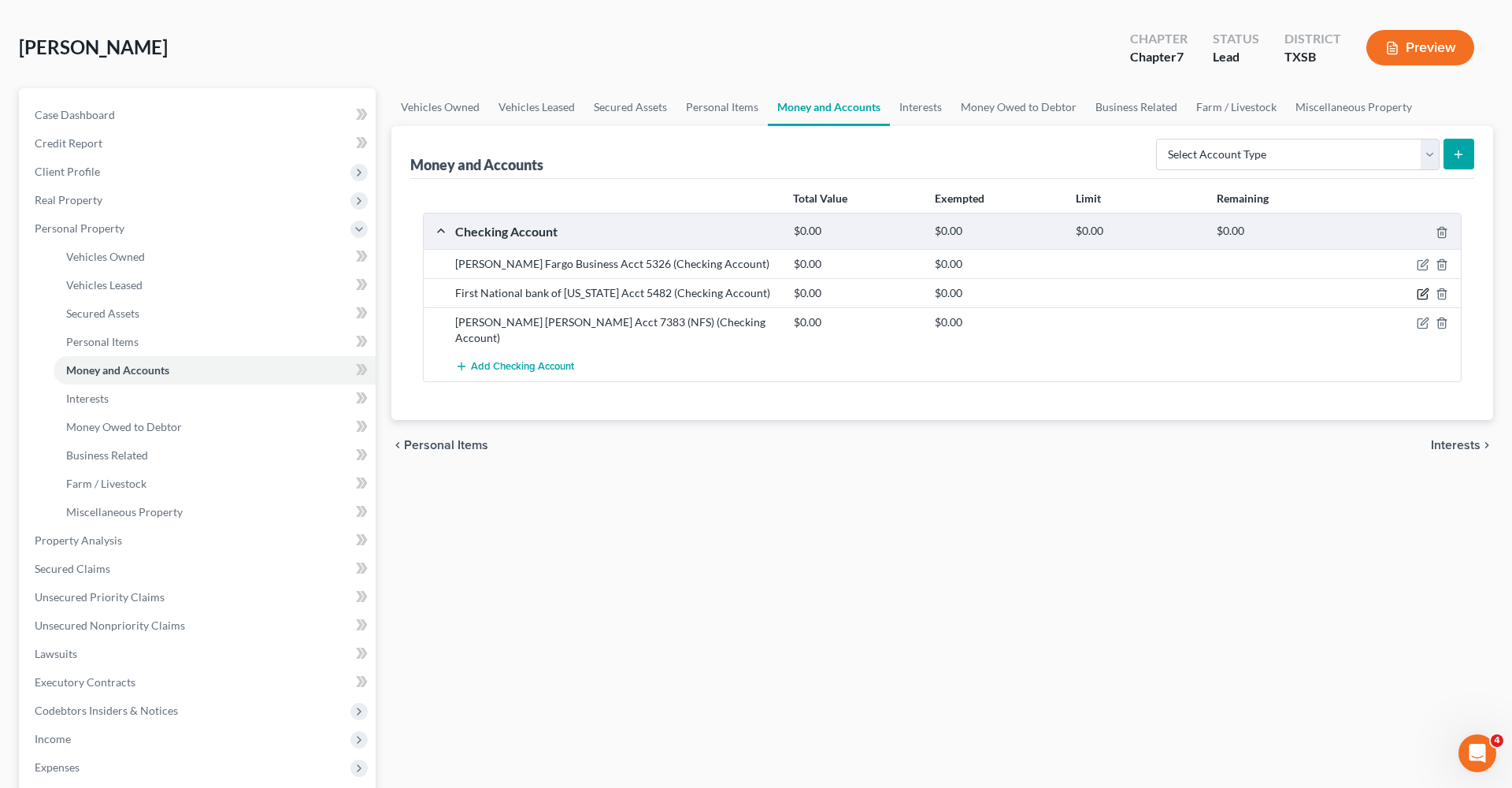
click at [1422, 292] on icon "button" at bounding box center [1423, 293] width 13 height 13
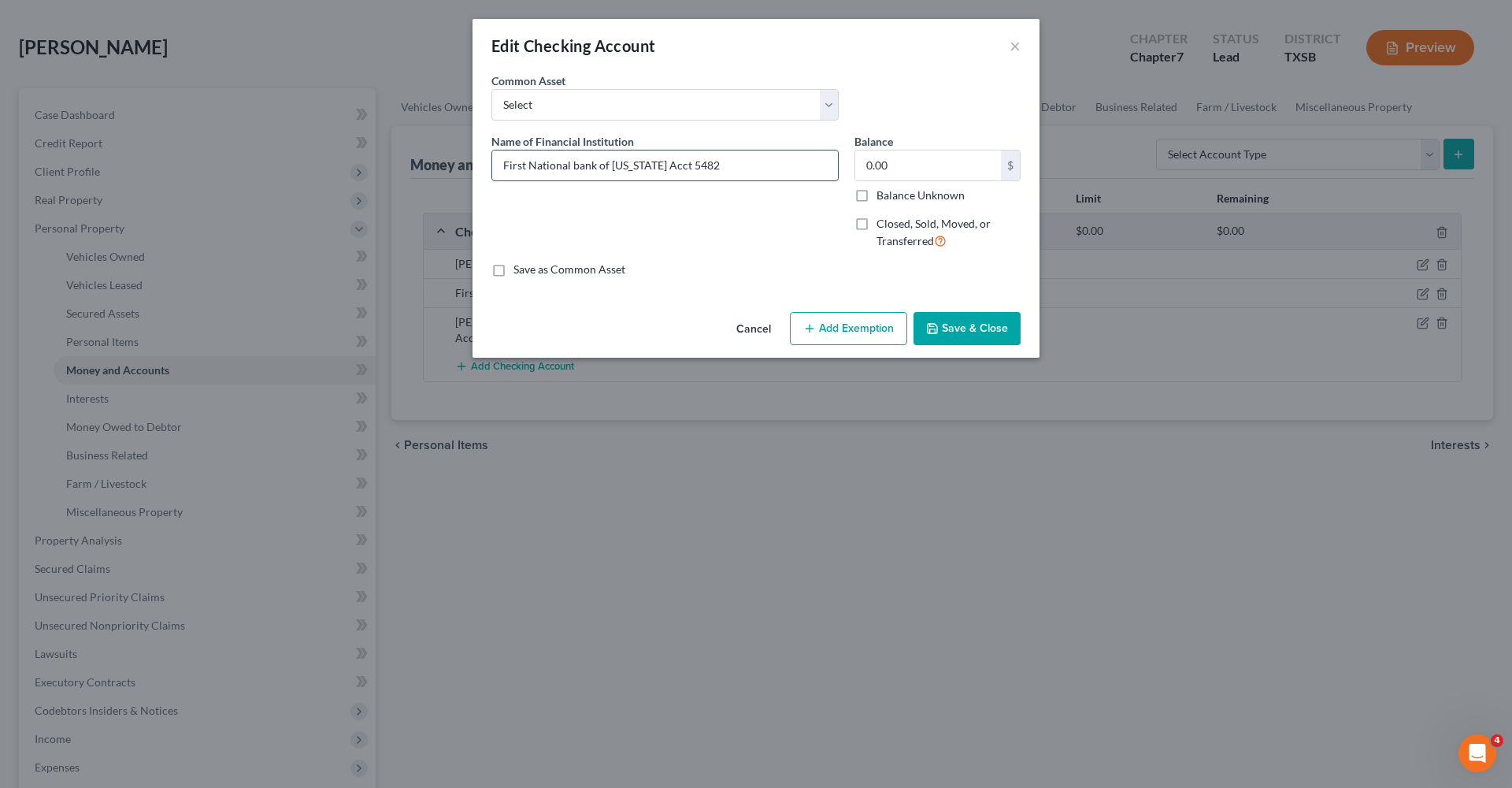
click at [576, 165] on input "First National bank of Texas Acct 5482" at bounding box center [666, 165] width 346 height 30
type input "First National Bank of Texas Acct 5482"
click at [972, 339] on button "Save & Close" at bounding box center [967, 328] width 107 height 33
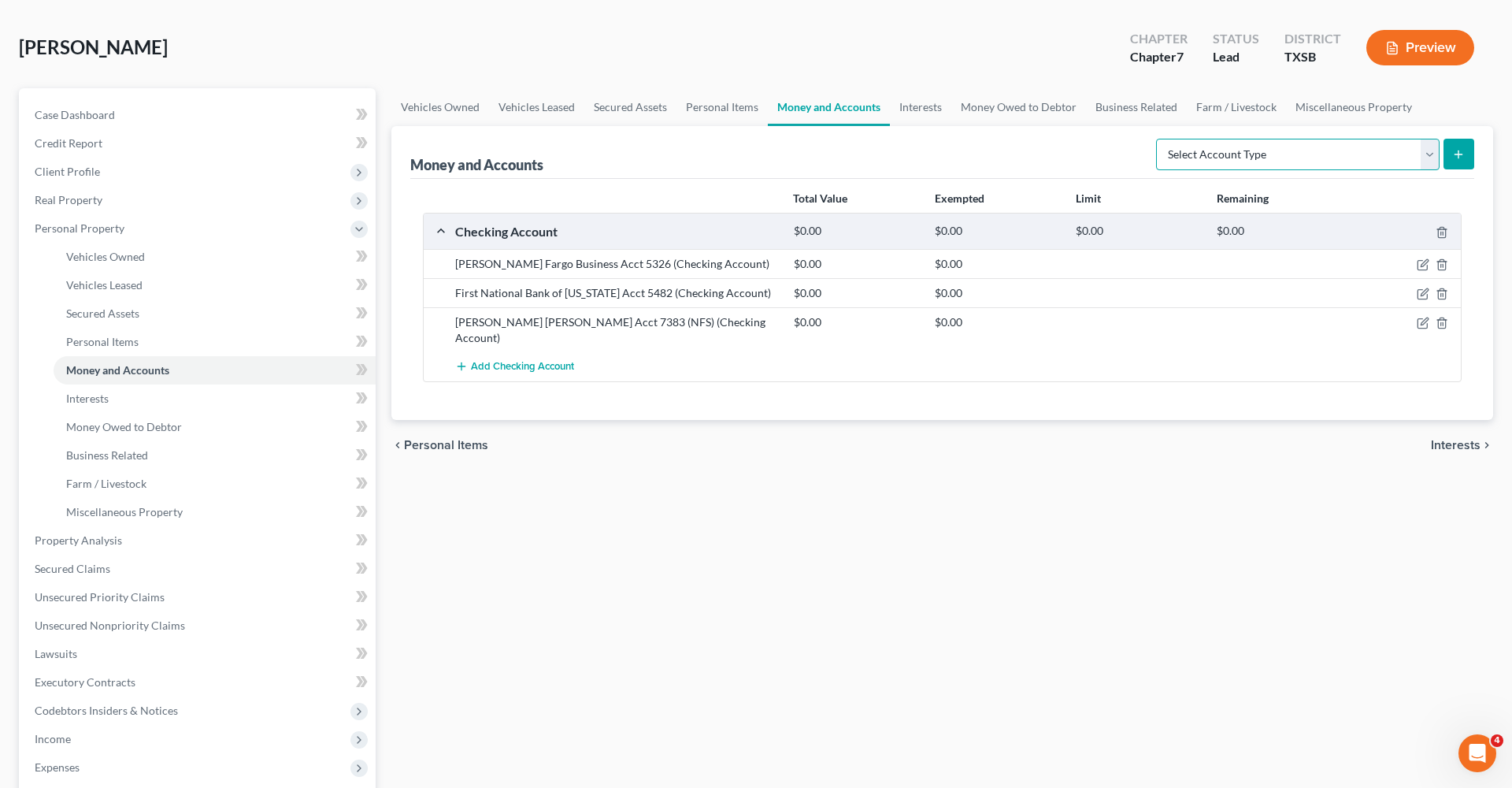
select select "savings"
click at [1460, 160] on icon "submit" at bounding box center [1458, 154] width 13 height 13
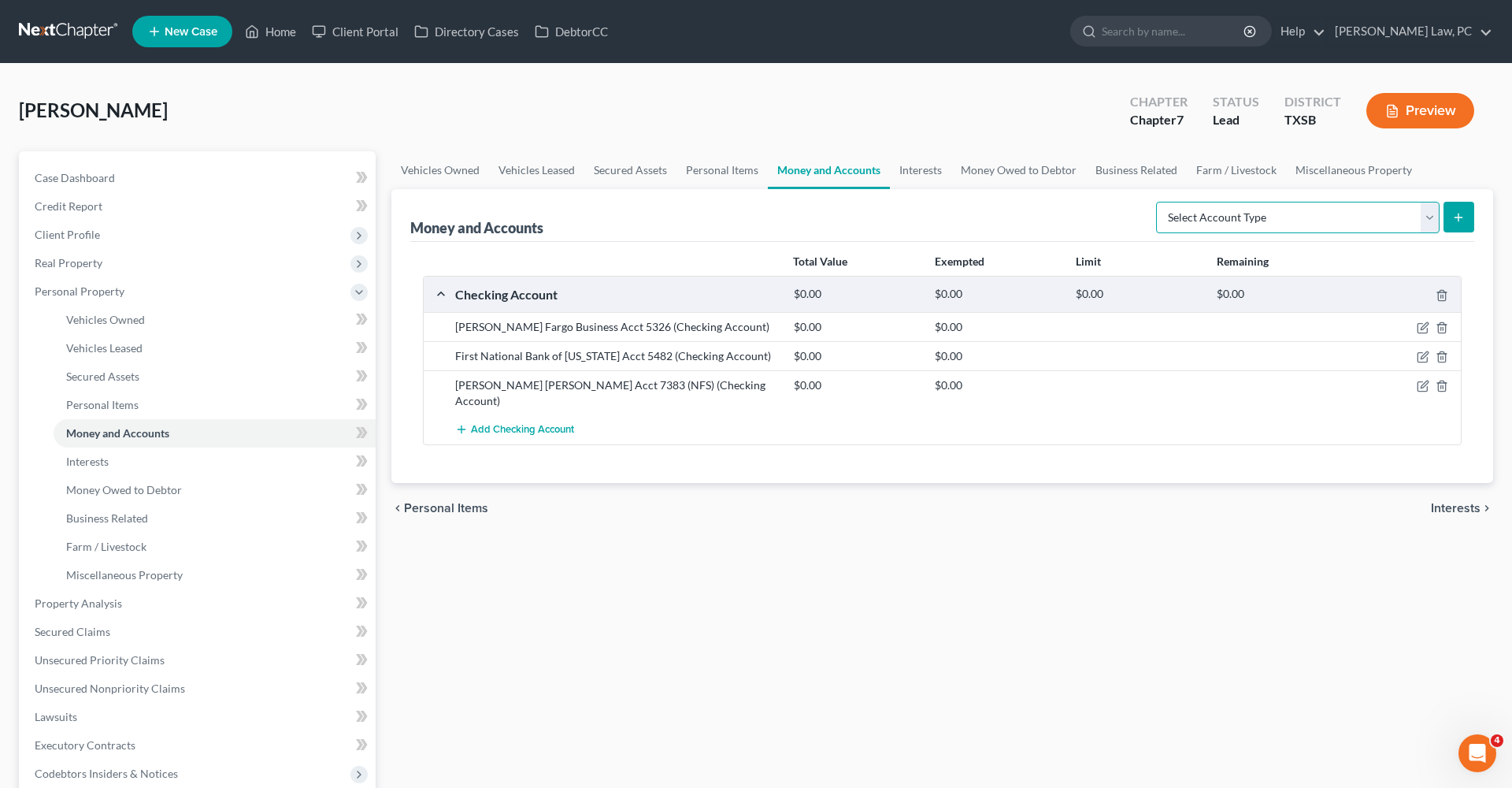
select select "savings"
click at [1468, 223] on button "submit" at bounding box center [1459, 217] width 31 height 31
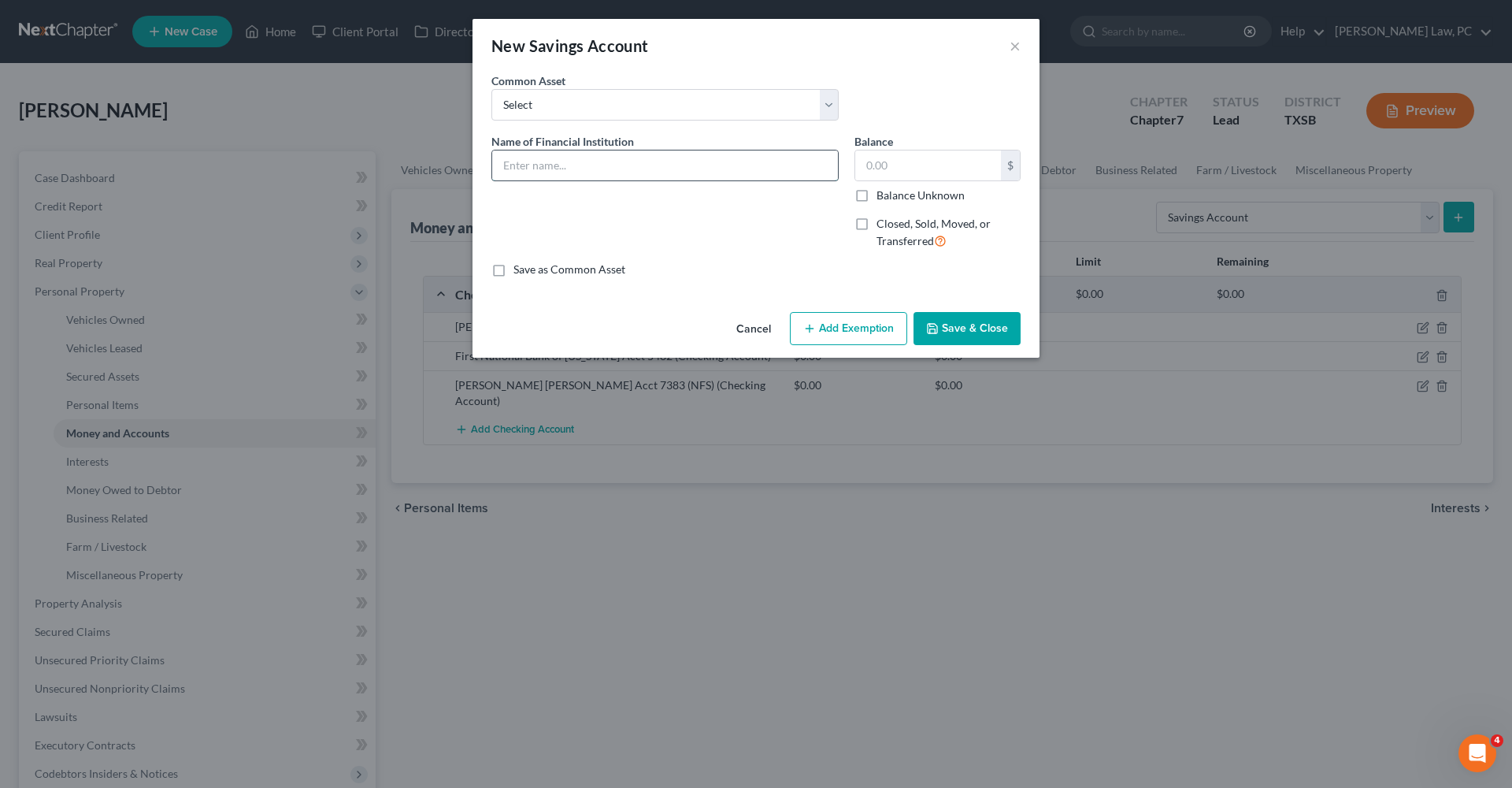
click at [590, 168] on input "text" at bounding box center [666, 165] width 346 height 30
type input "First National Bank of [US_STATE]"
click at [952, 321] on button "Save & Close" at bounding box center [967, 328] width 107 height 33
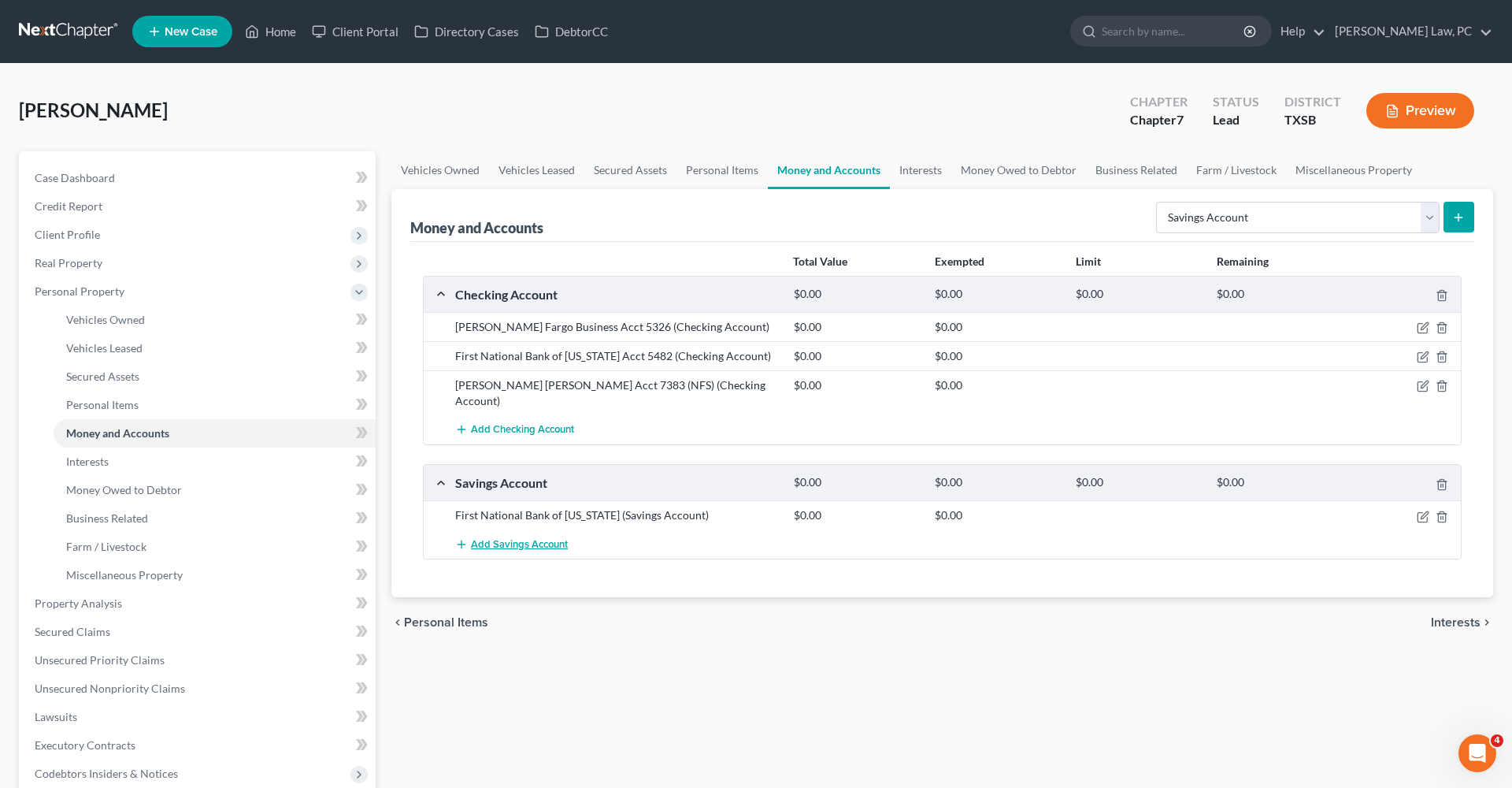
click at [492, 538] on span "Add Savings Account" at bounding box center [519, 544] width 97 height 13
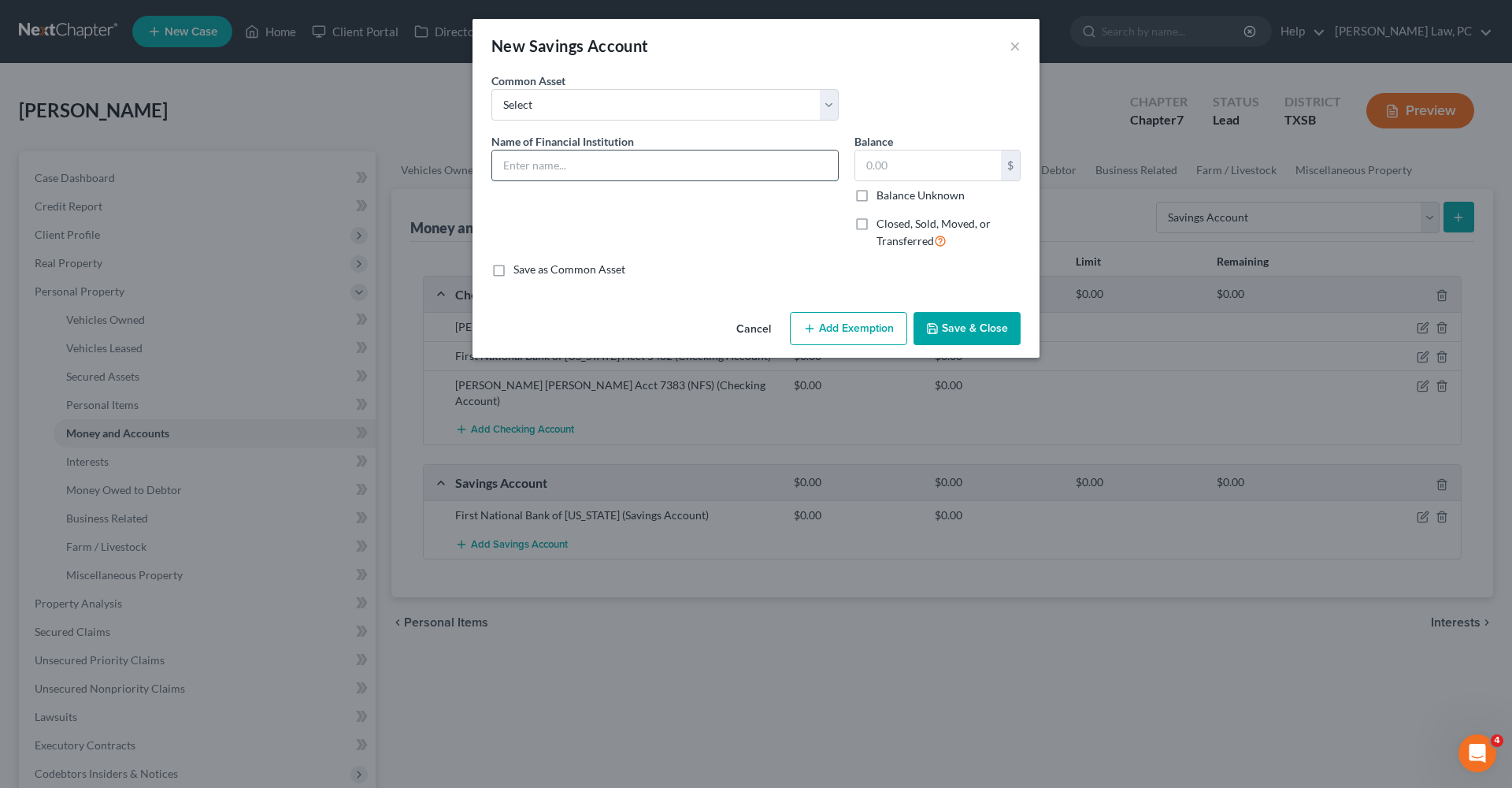
click at [563, 157] on input "text" at bounding box center [666, 165] width 346 height 30
type input "[PERSON_NAME] [PERSON_NAME] (NFS)"
click at [995, 324] on button "Save & Close" at bounding box center [967, 328] width 107 height 33
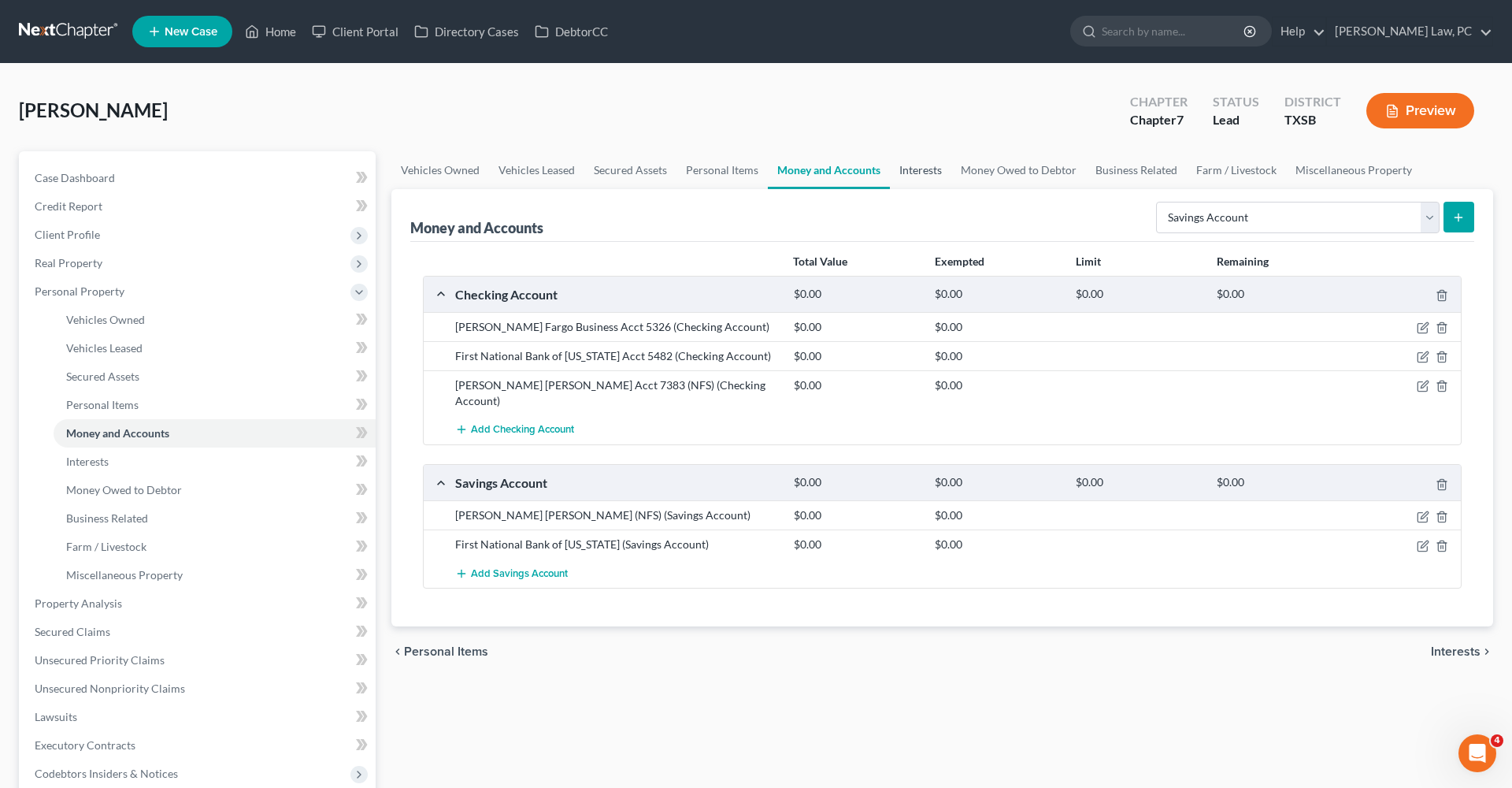
click at [925, 176] on link "Interests" at bounding box center [920, 169] width 62 height 38
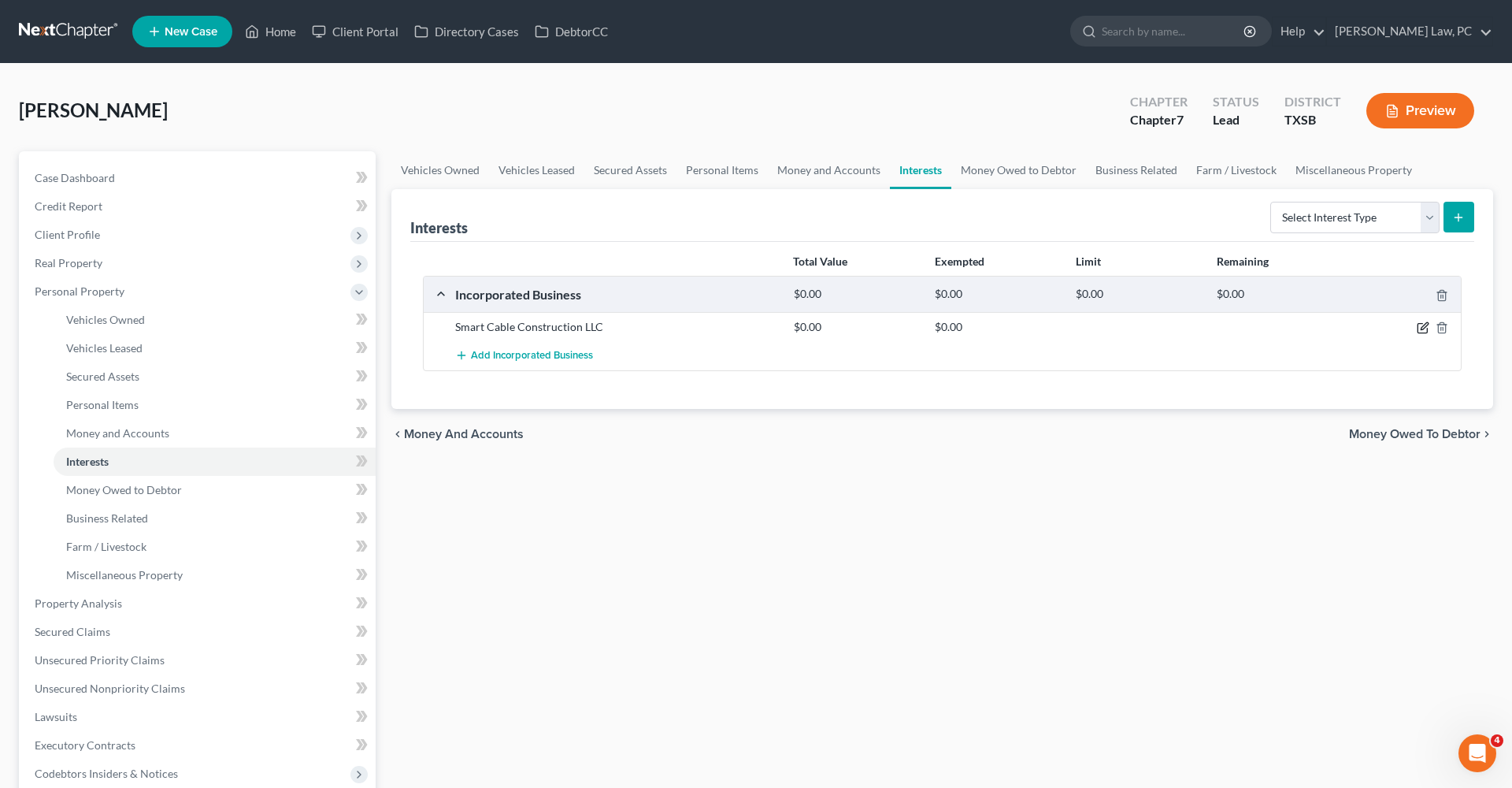
click at [1424, 329] on icon "button" at bounding box center [1424, 326] width 7 height 7
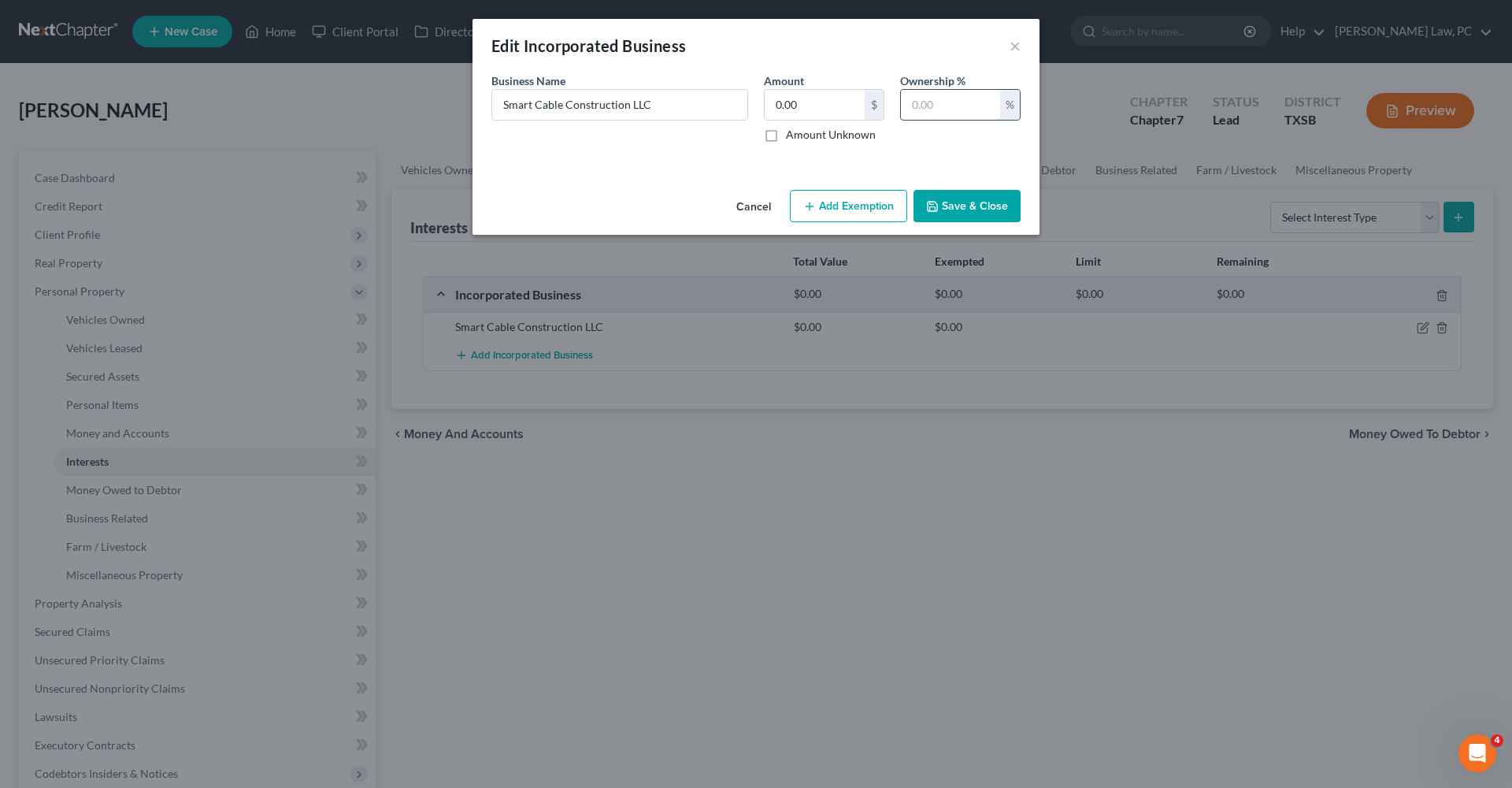
click at [936, 112] on input "text" at bounding box center [950, 104] width 99 height 30
type input "100"
click at [988, 198] on button "Save & Close" at bounding box center [967, 206] width 107 height 33
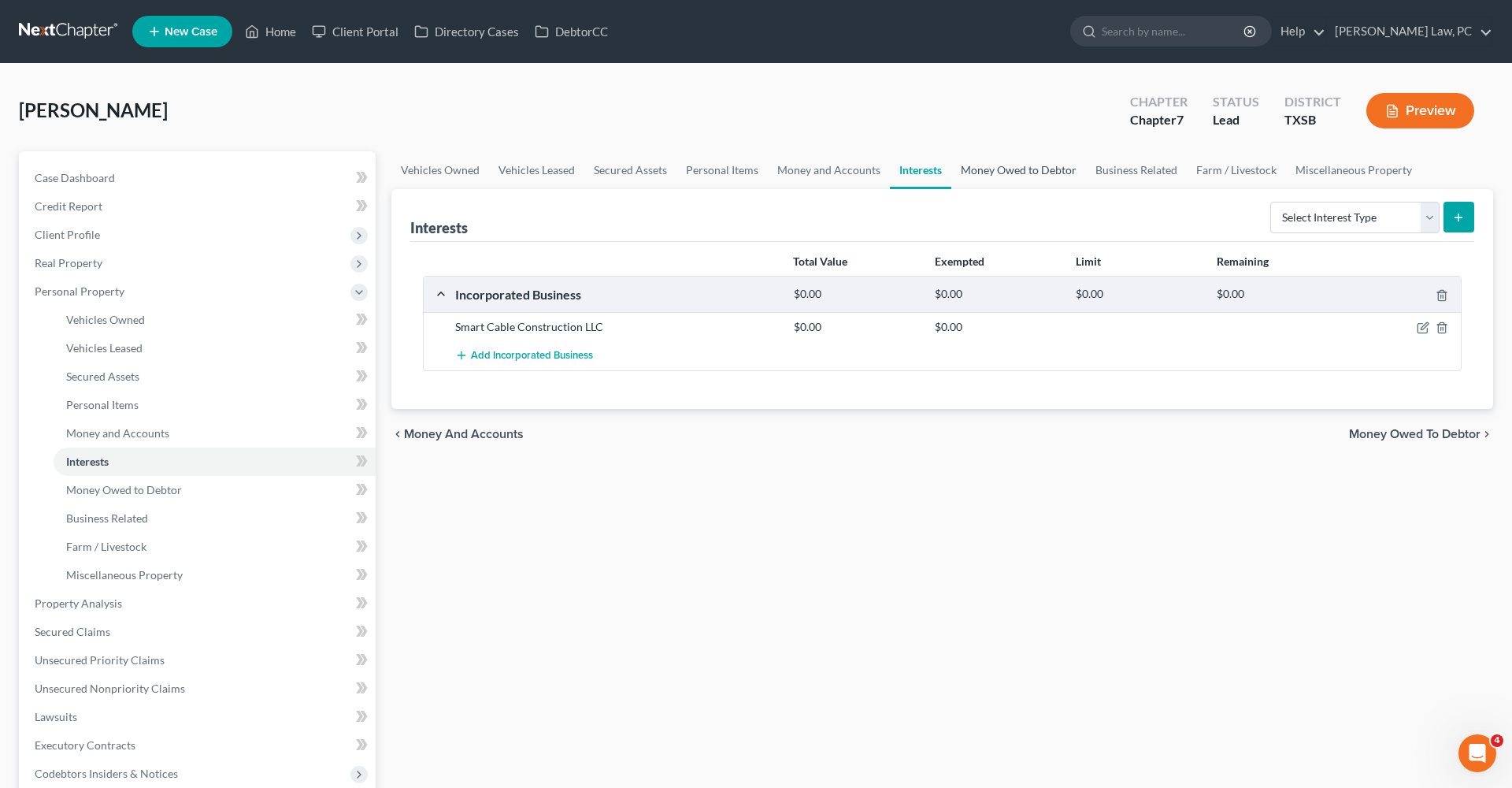
click at [995, 171] on link "Money Owed to Debtor" at bounding box center [1019, 169] width 135 height 38
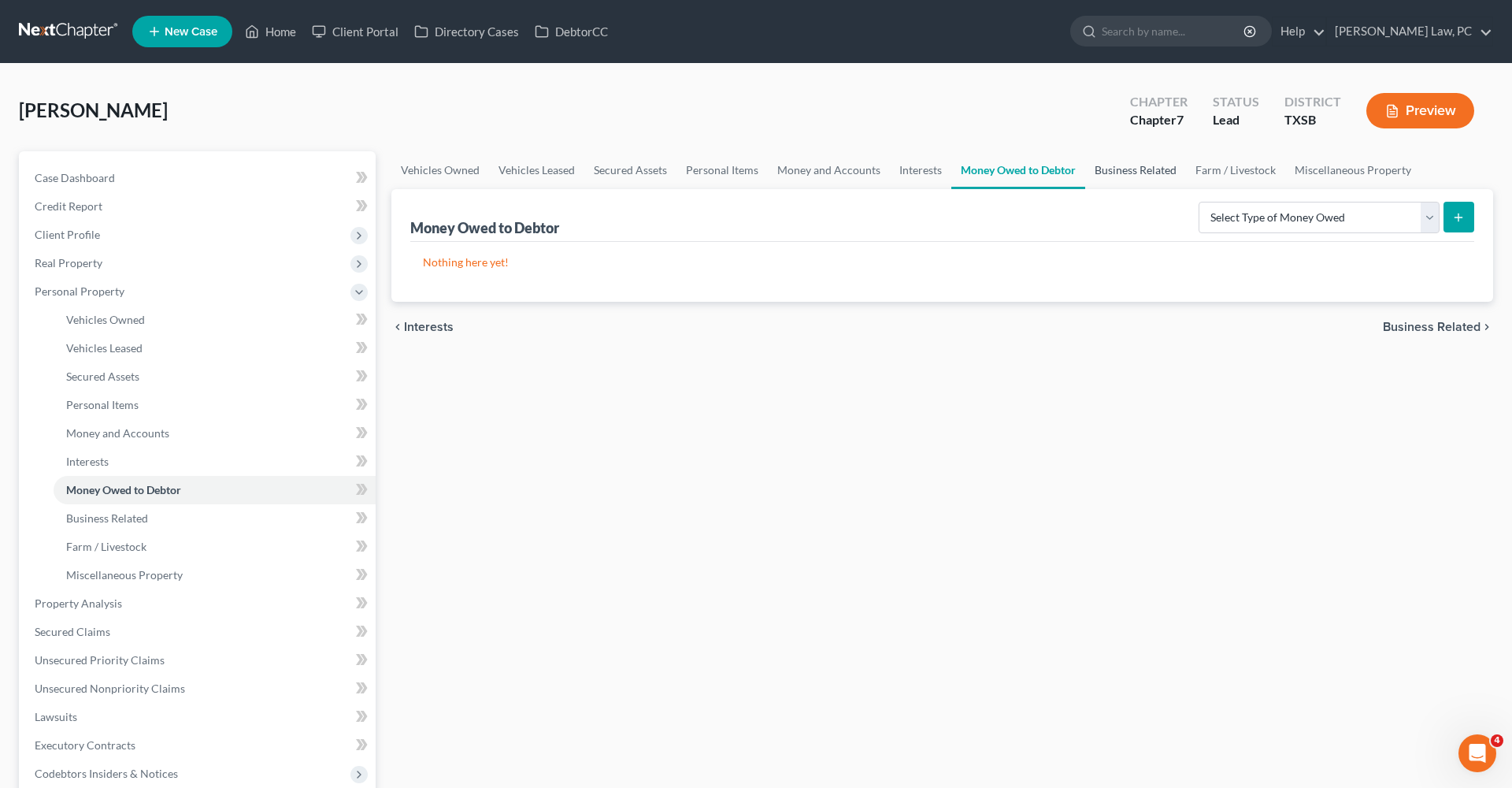
click at [1116, 173] on link "Business Related" at bounding box center [1136, 169] width 101 height 38
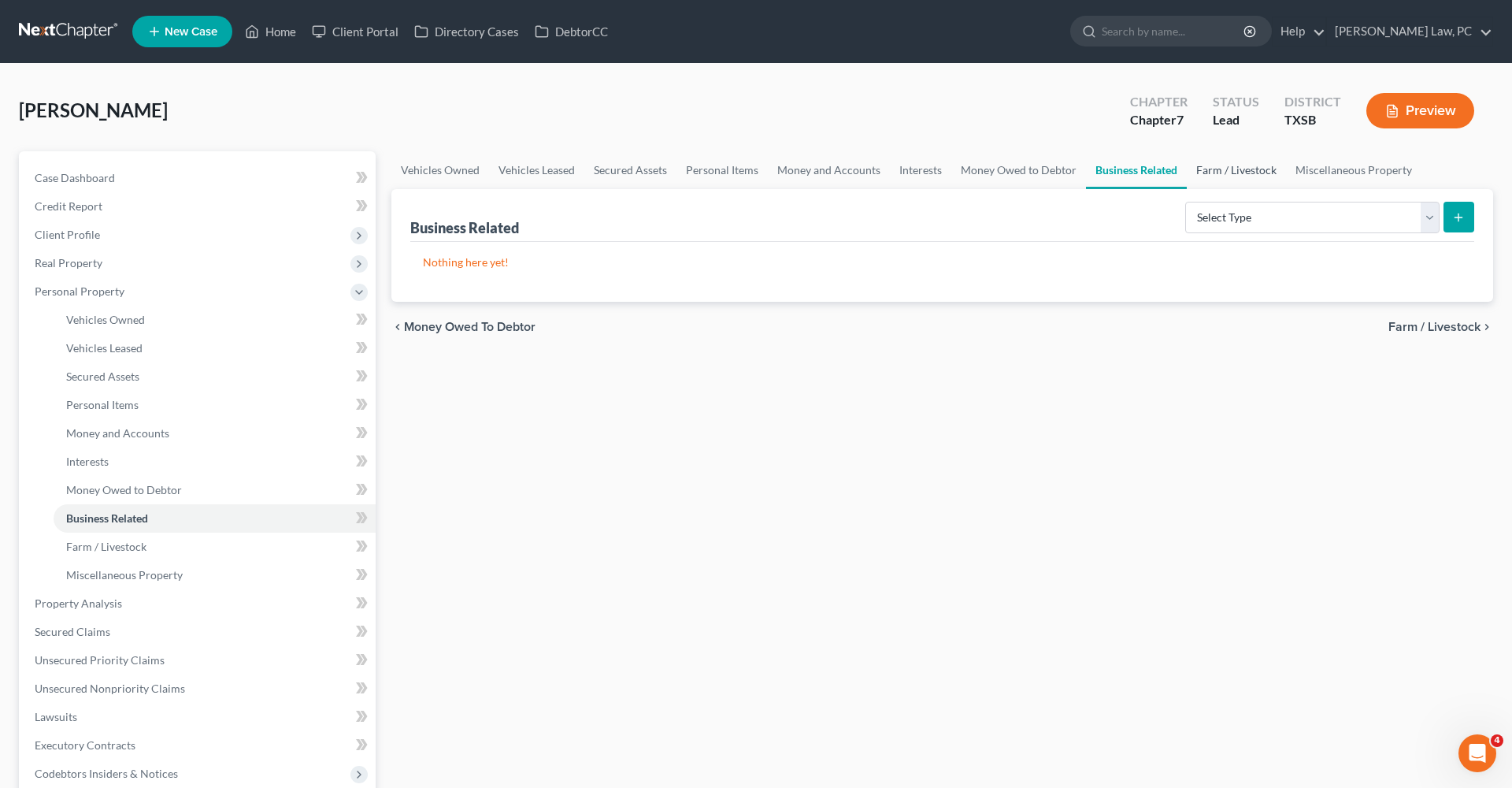
click at [1222, 172] on link "Farm / Livestock" at bounding box center [1236, 169] width 99 height 38
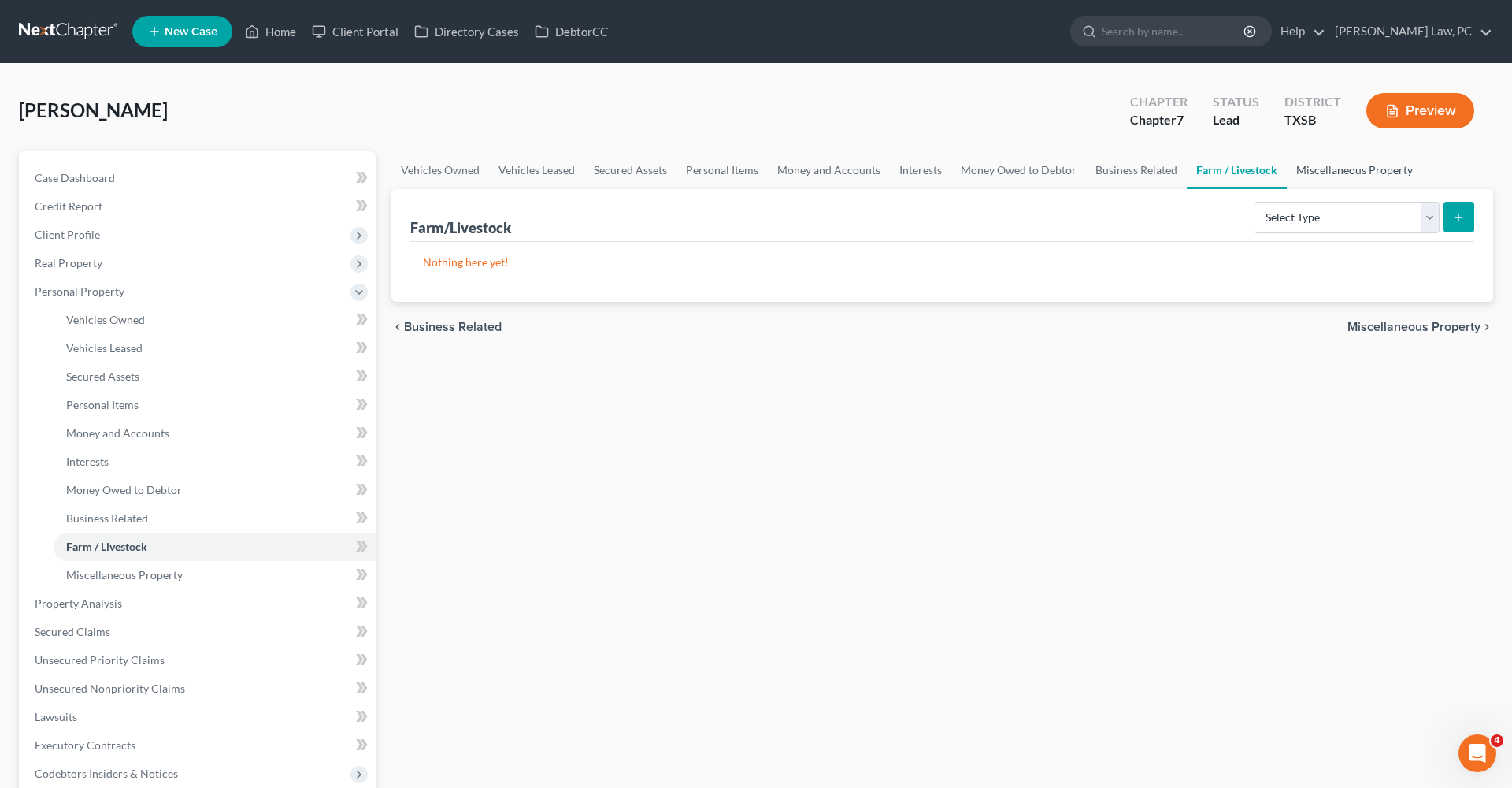
click at [1325, 173] on link "Miscellaneous Property" at bounding box center [1354, 169] width 136 height 38
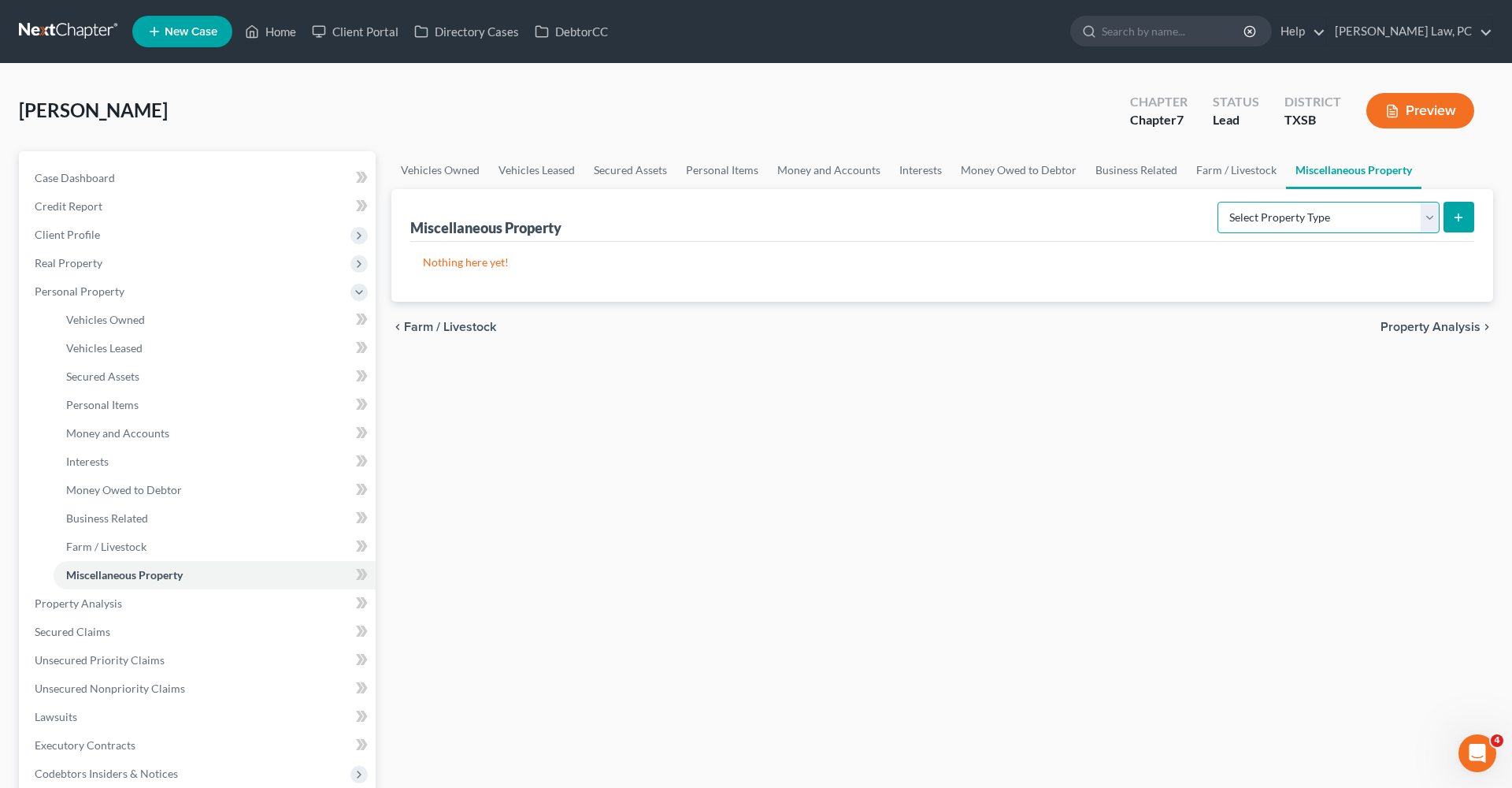
select select "holding_for_another"
click at [1463, 223] on icon "submit" at bounding box center [1458, 216] width 13 height 13
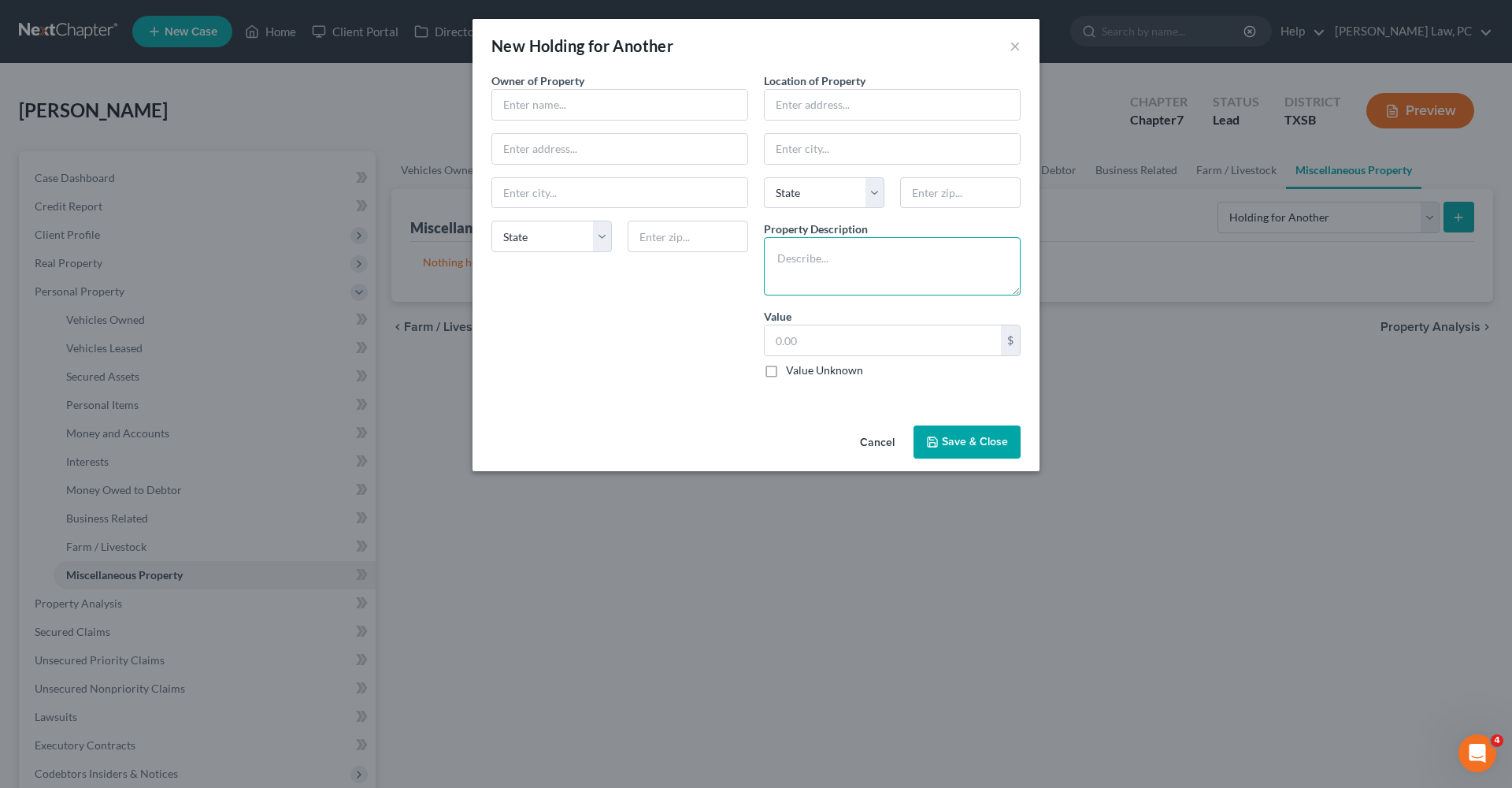
click at [839, 264] on textarea at bounding box center [892, 267] width 257 height 59
type textarea "Lenovo Work Computer"
click at [821, 343] on input "text" at bounding box center [883, 340] width 237 height 30
type input "500"
click at [966, 444] on button "Save & Close" at bounding box center [967, 442] width 107 height 33
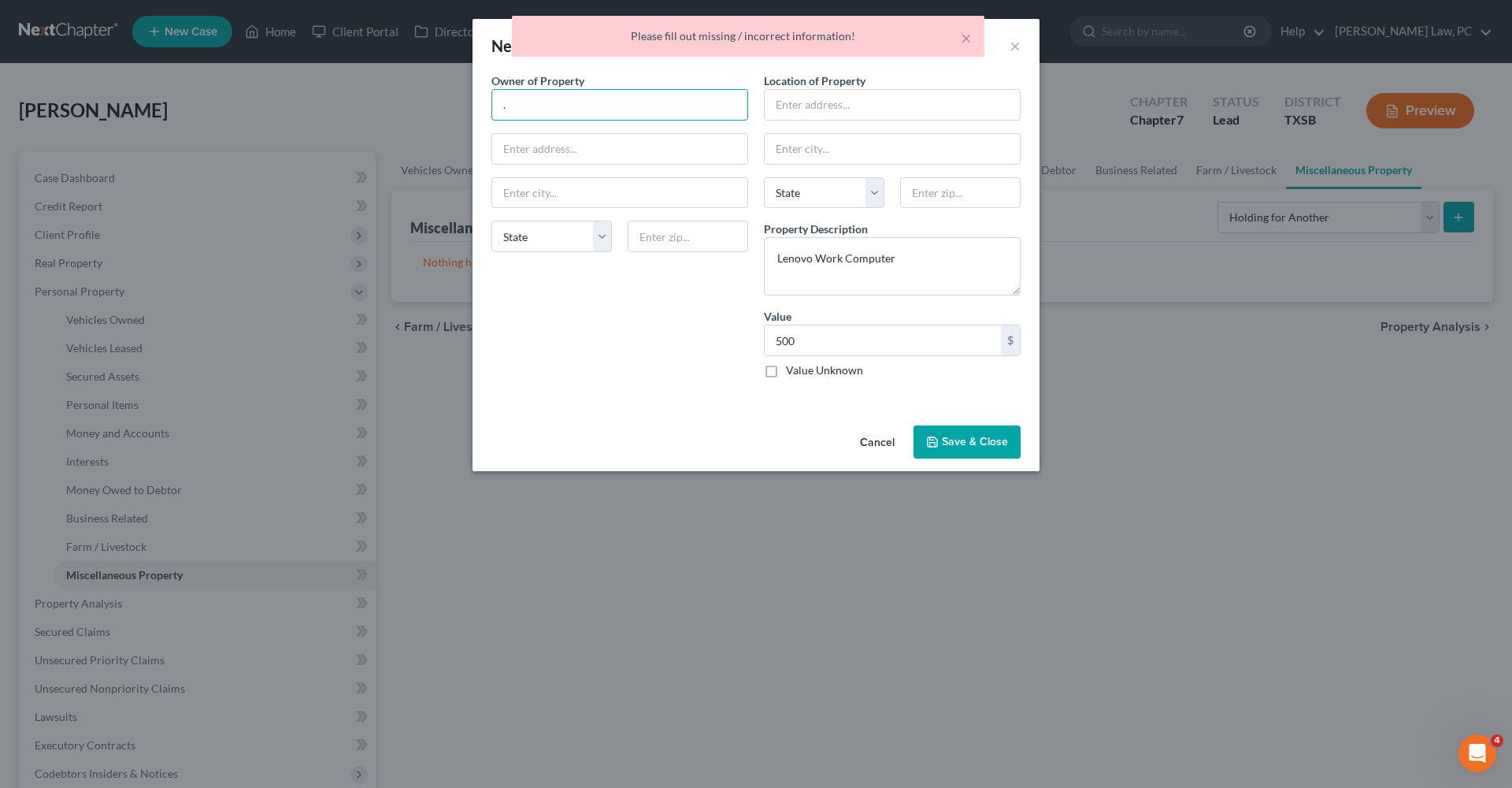
type input "."
click at [950, 433] on button "Save & Close" at bounding box center [967, 442] width 107 height 33
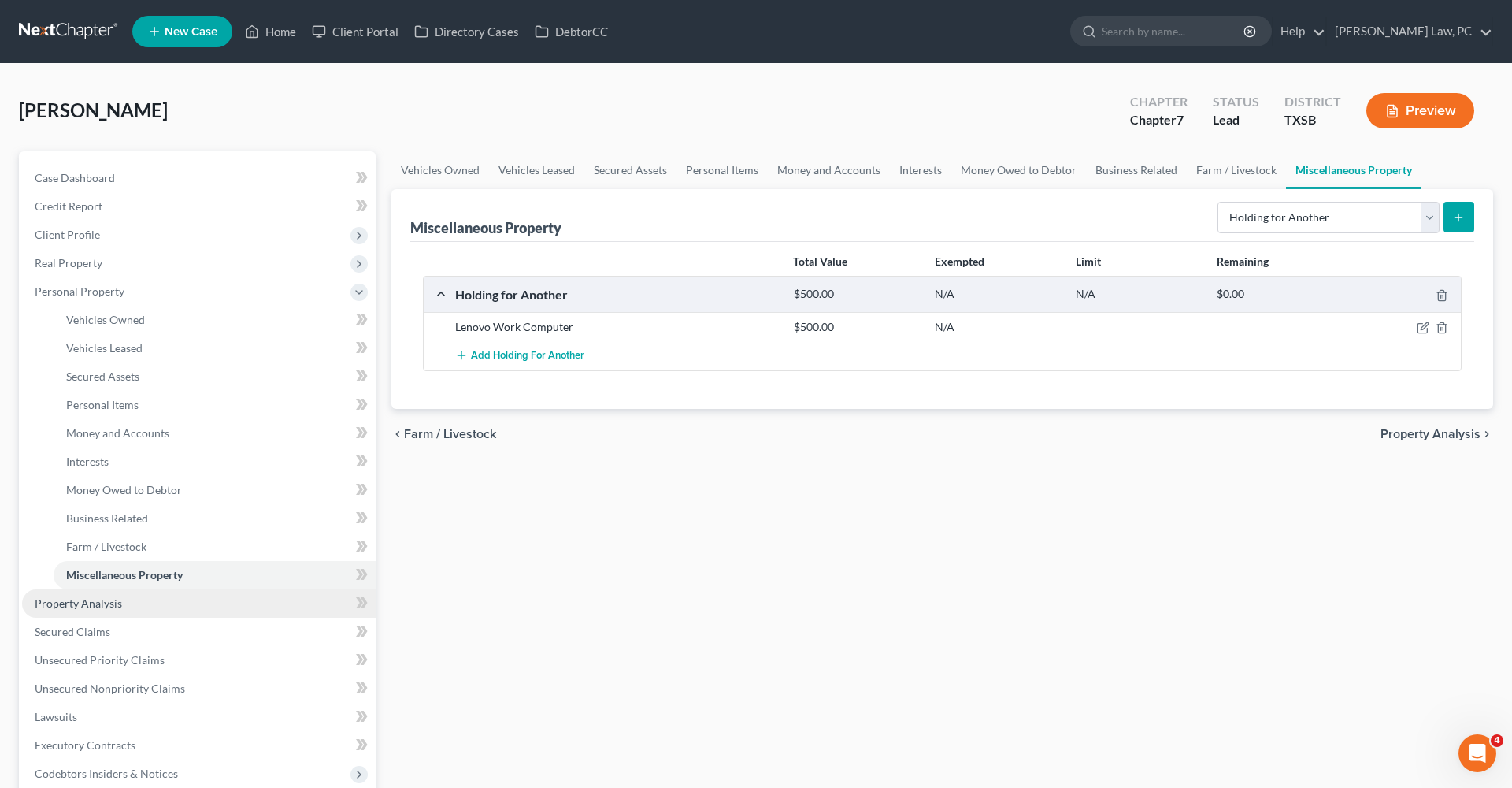
click at [108, 607] on span "Property Analysis" at bounding box center [78, 603] width 88 height 13
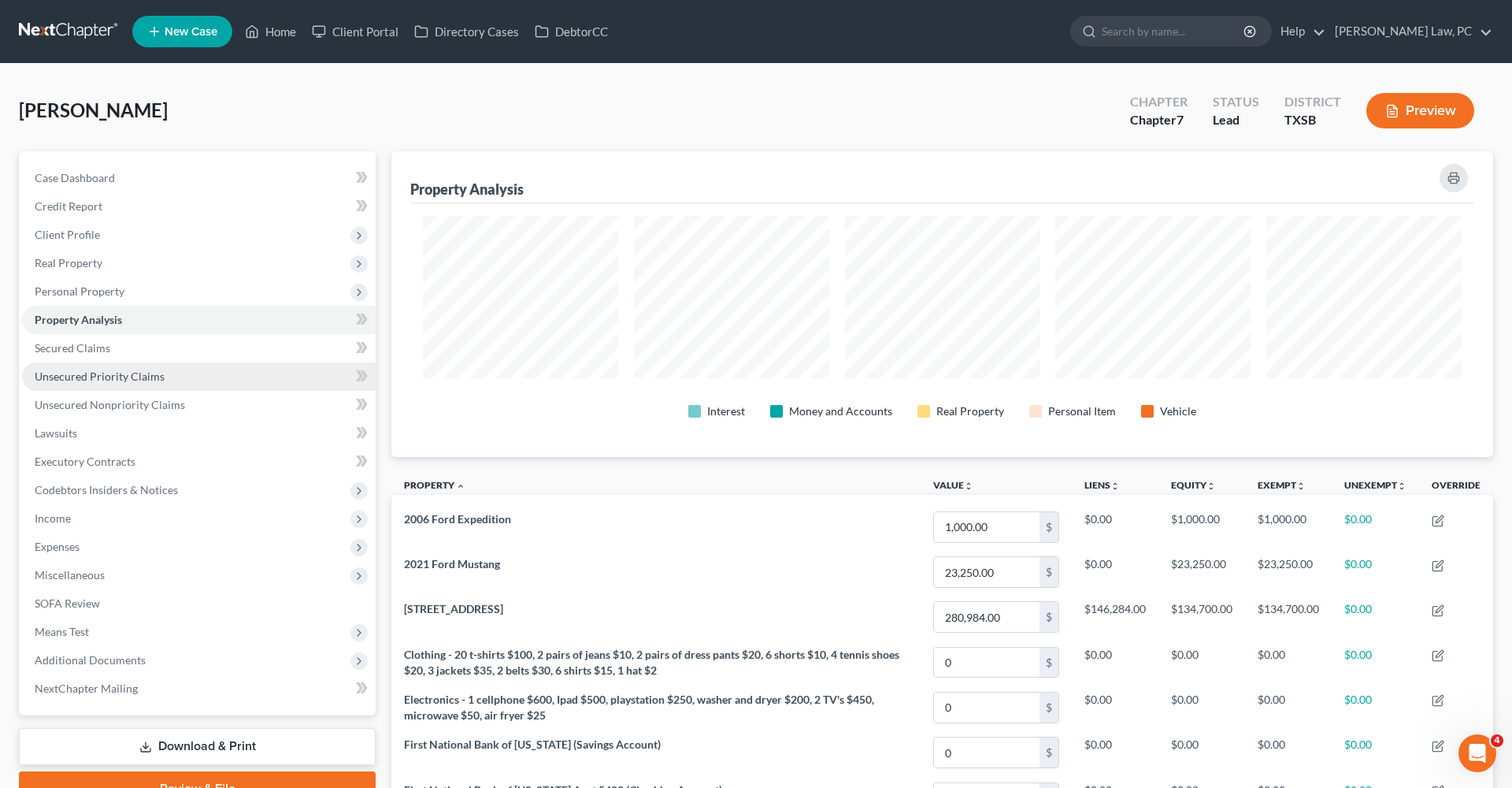
scroll to position [306, 1102]
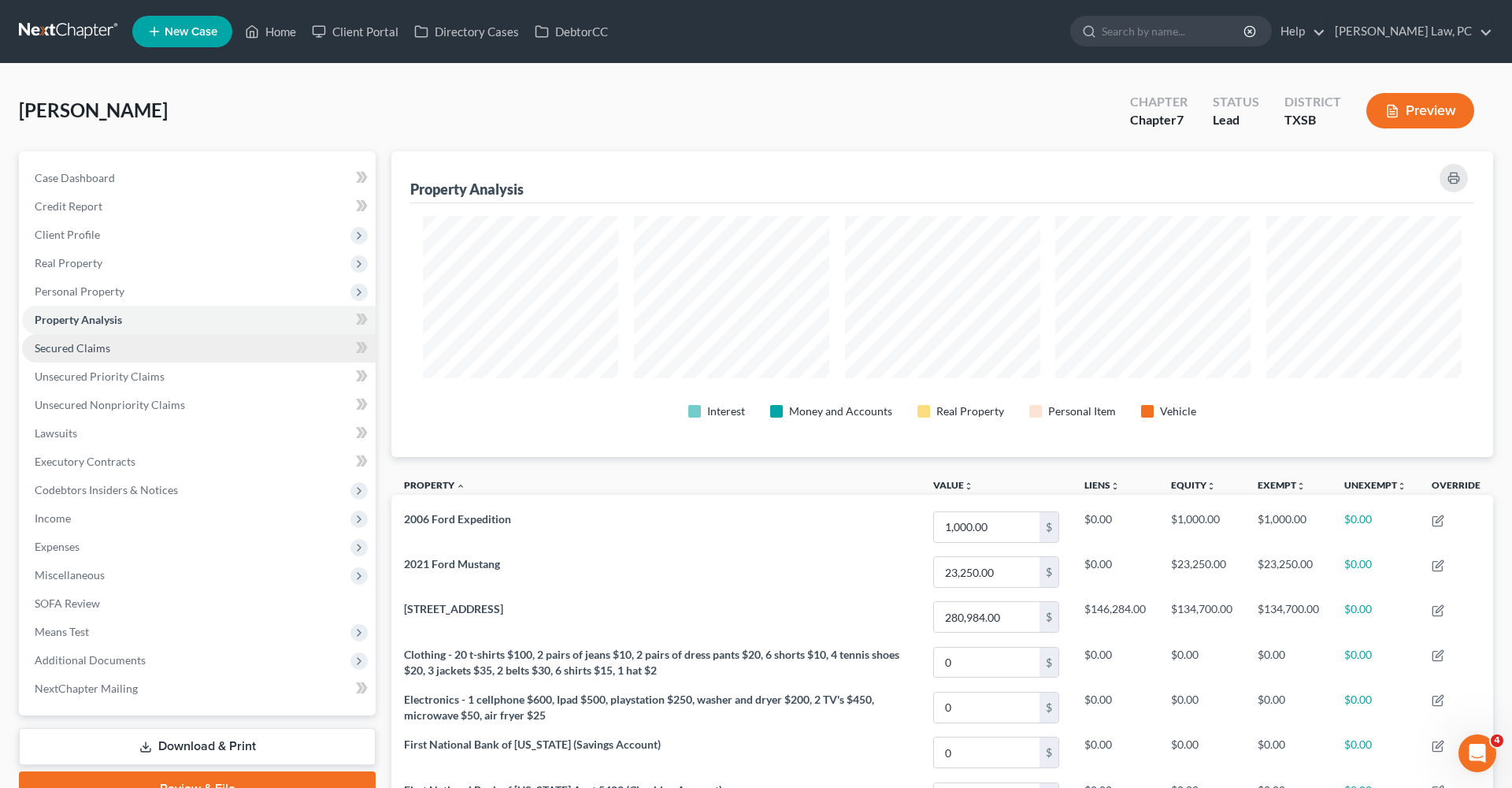
click at [68, 350] on span "Secured Claims" at bounding box center [72, 348] width 76 height 13
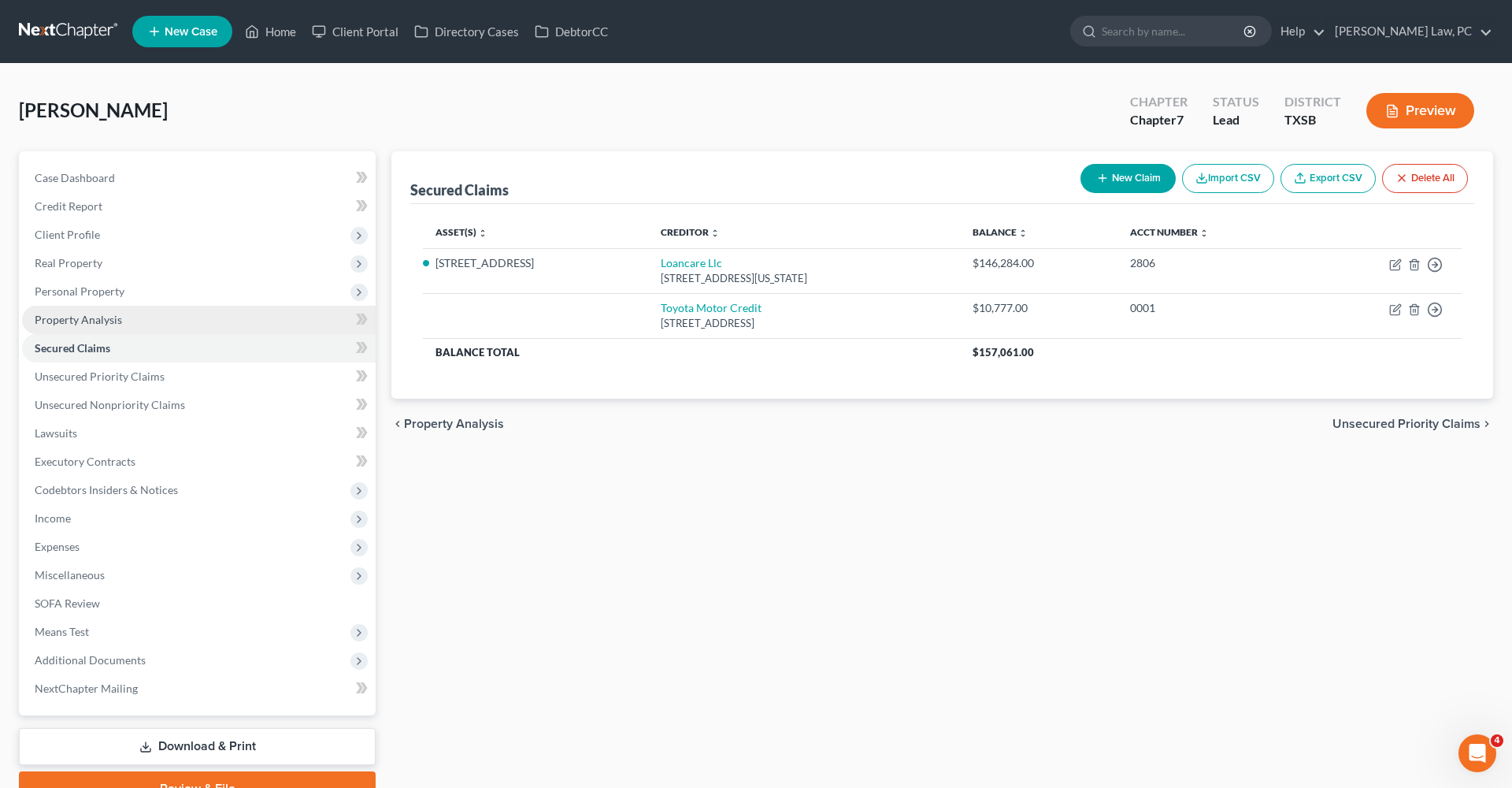
click at [81, 324] on span "Property Analysis" at bounding box center [78, 319] width 88 height 13
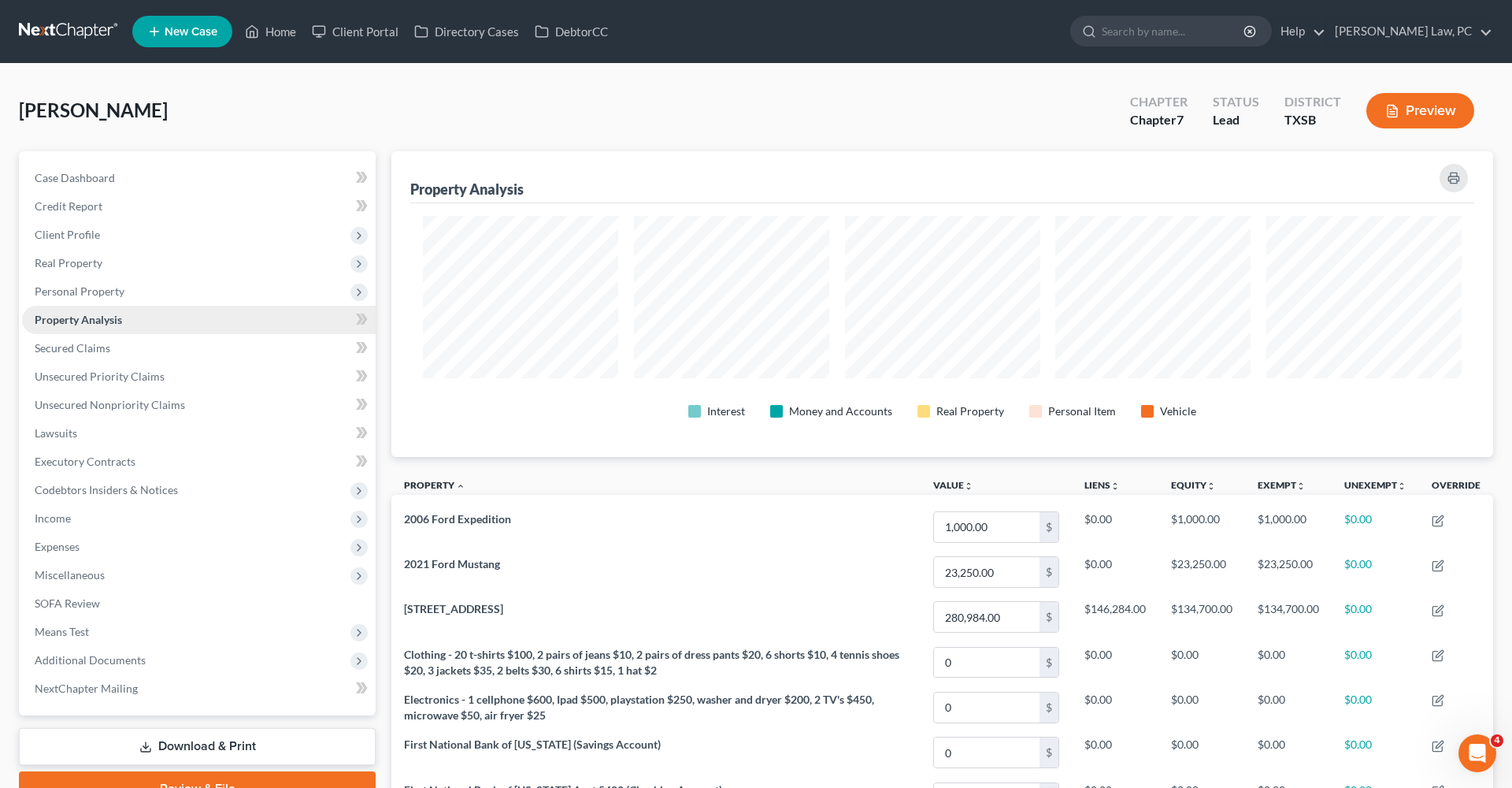
scroll to position [306, 1102]
click at [88, 348] on span "Secured Claims" at bounding box center [72, 348] width 76 height 13
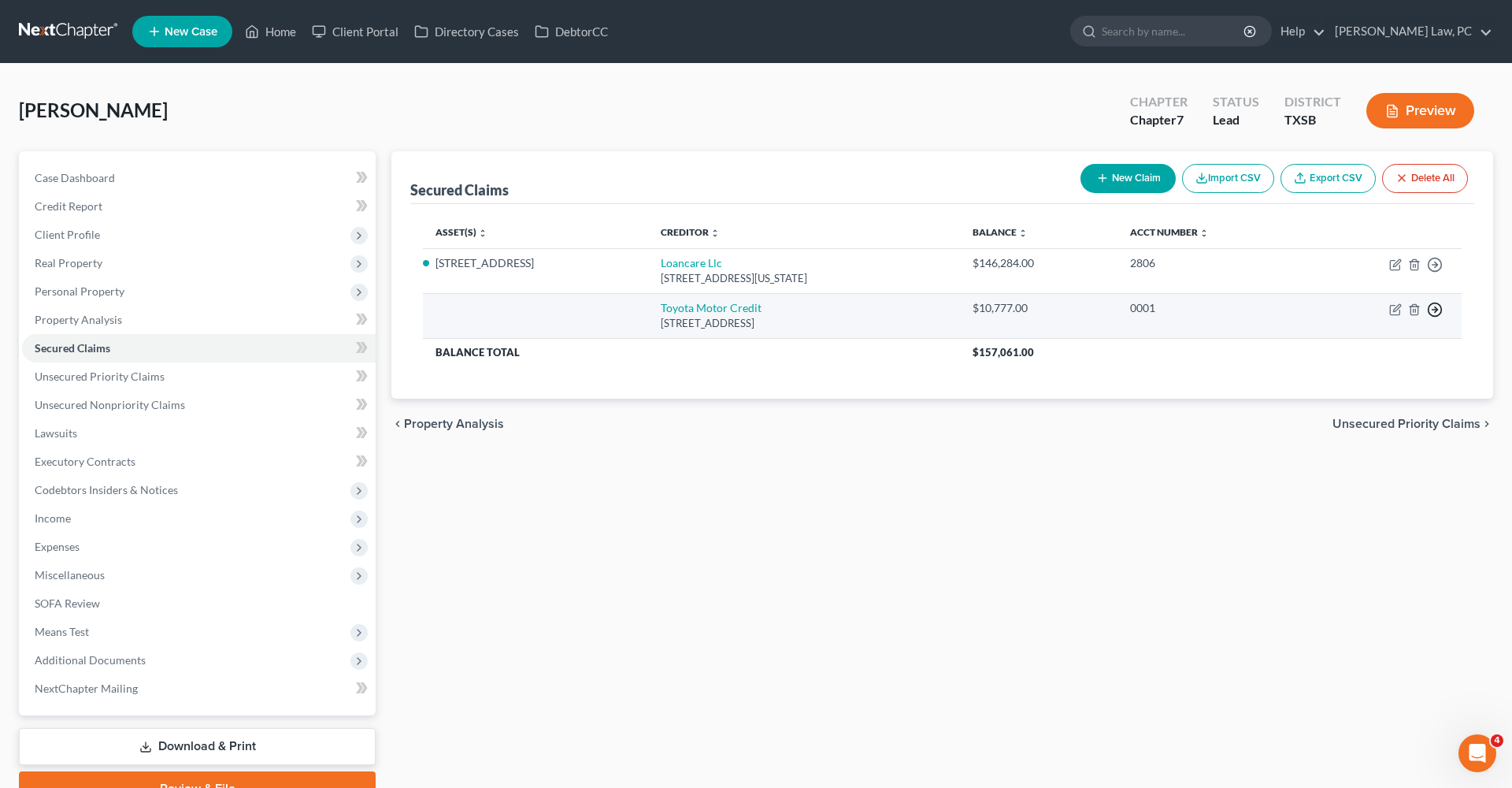
click at [1436, 304] on icon "button" at bounding box center [1435, 310] width 15 height 15
click at [1369, 346] on link "Move to F" at bounding box center [1363, 347] width 132 height 27
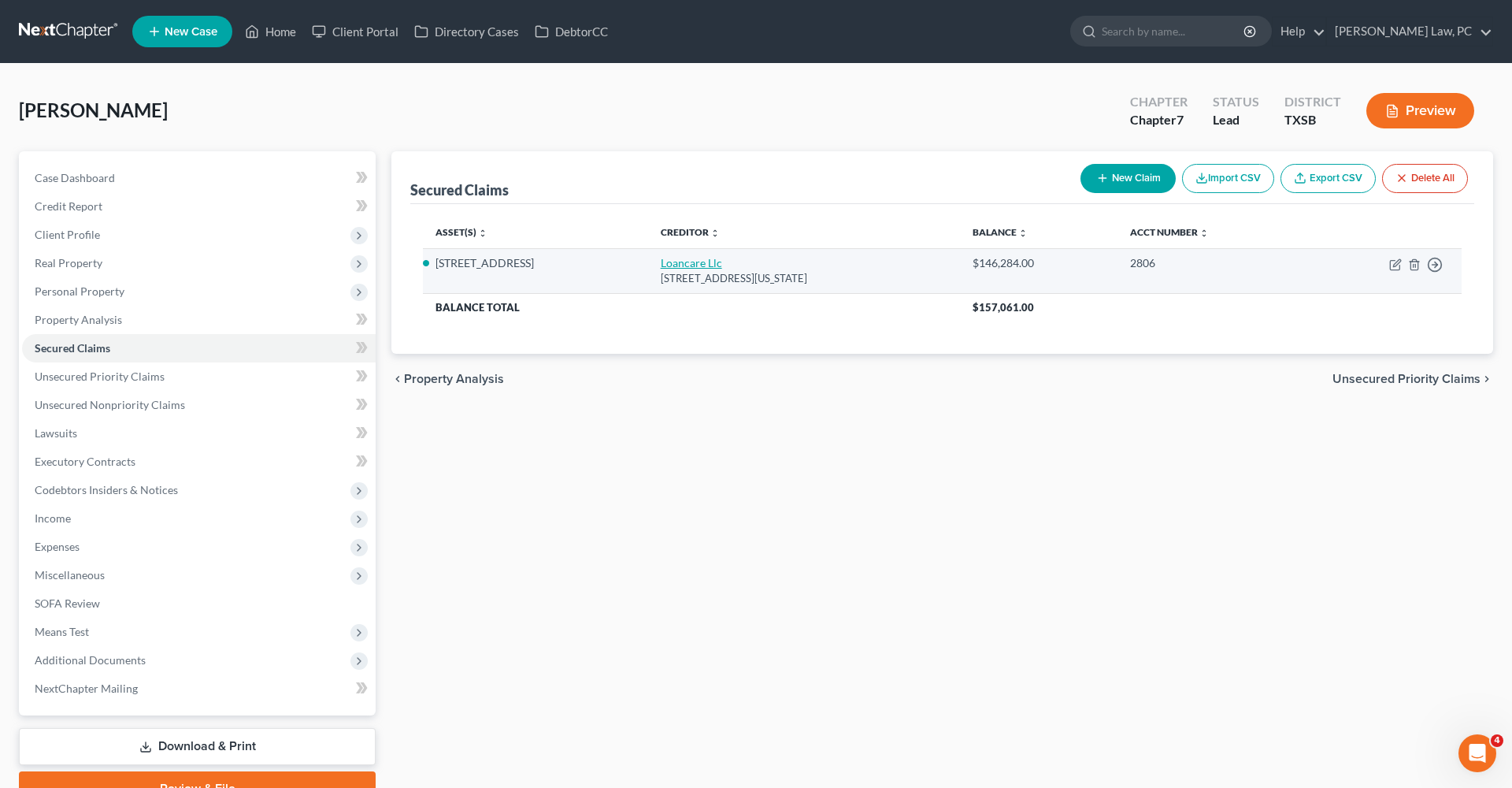
click at [669, 261] on link "Loancare Llc" at bounding box center [692, 263] width 62 height 13
select select "48"
select select "2"
select select "0"
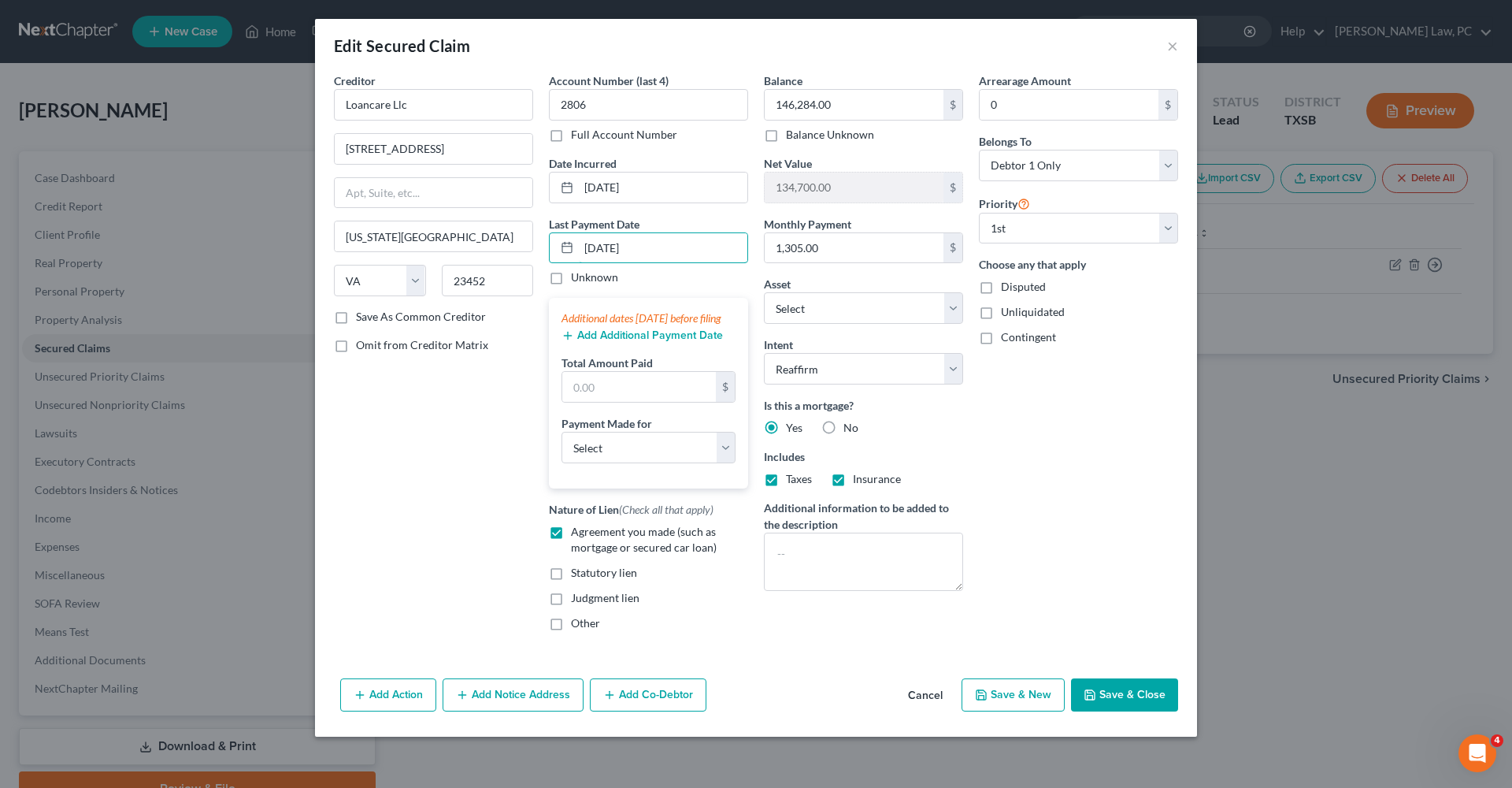
type input "[DATE]"
click at [630, 359] on div "Additional dates [DATE] before filing Add Additional Payment Date Total Amount …" at bounding box center [648, 394] width 199 height 191
click at [617, 342] on button "Add Additional Payment Date" at bounding box center [643, 335] width 162 height 13
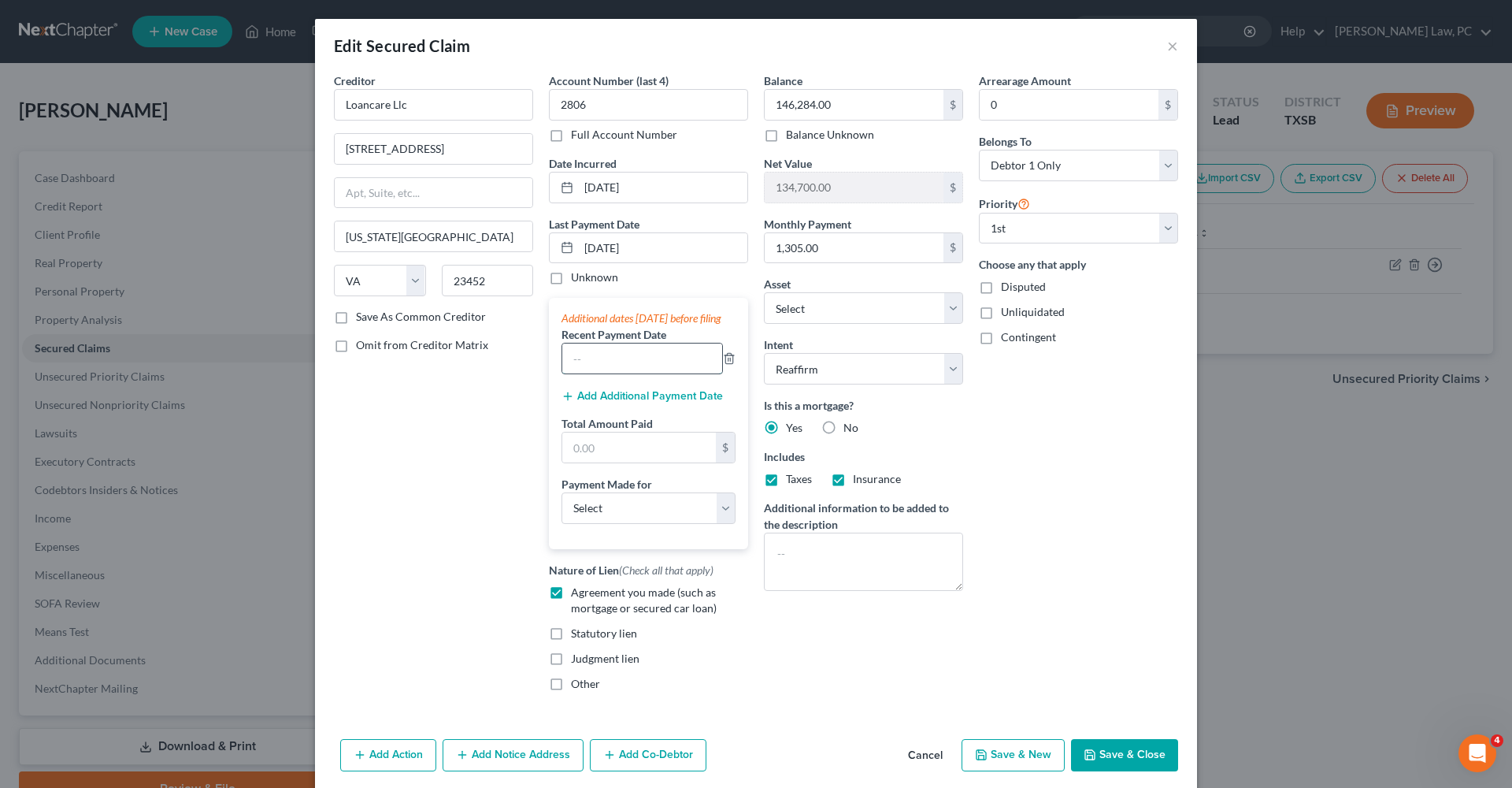
click at [610, 371] on input "text" at bounding box center [643, 358] width 160 height 30
type input "[DATE]"
click at [609, 403] on button "Add Additional Payment Date" at bounding box center [643, 395] width 162 height 13
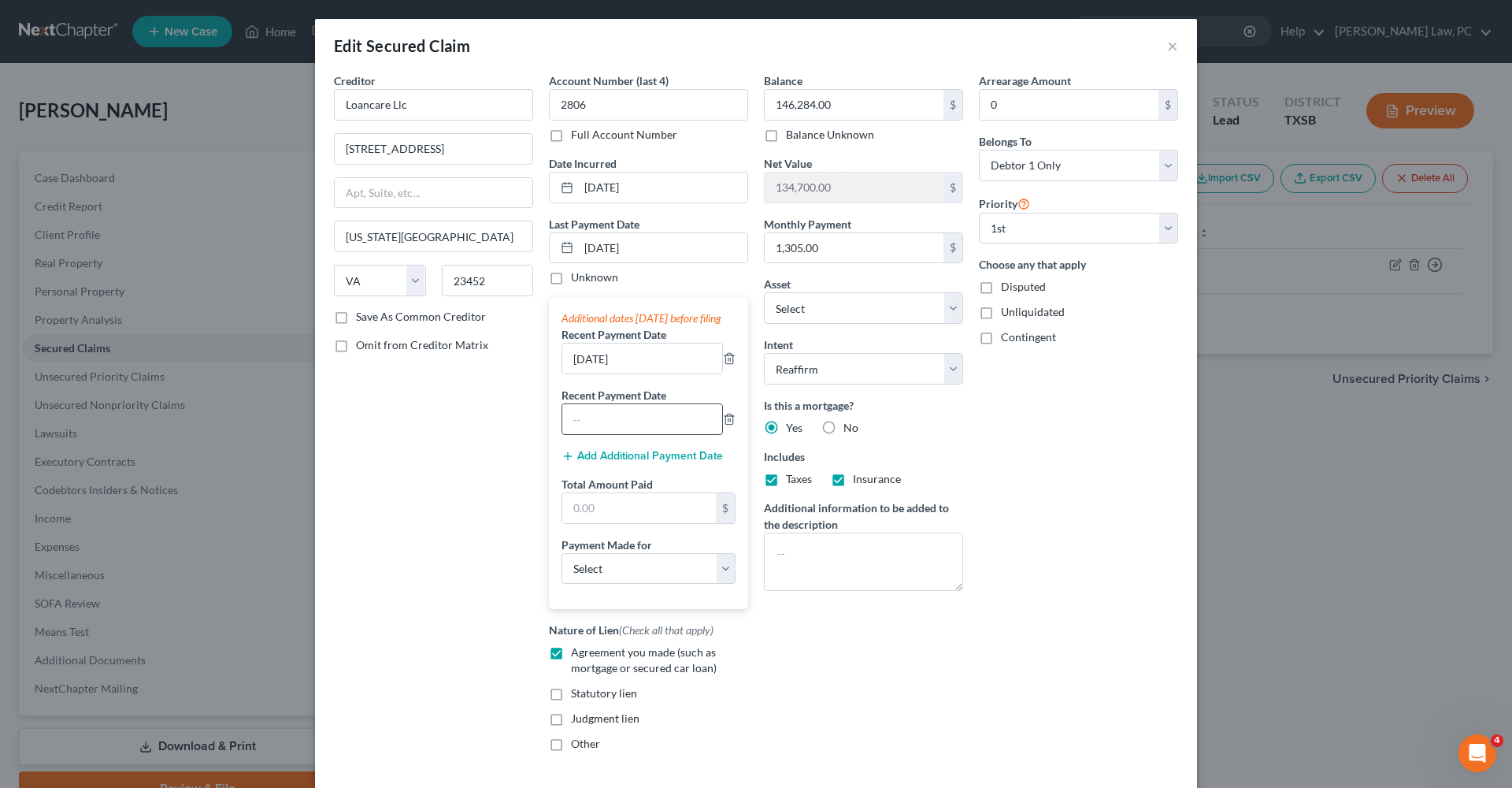
click at [613, 434] on input "text" at bounding box center [643, 419] width 160 height 30
type input "[DATE]"
click at [620, 519] on input "text" at bounding box center [640, 508] width 154 height 30
click at [620, 520] on input "text" at bounding box center [640, 508] width 154 height 30
type input "3,915"
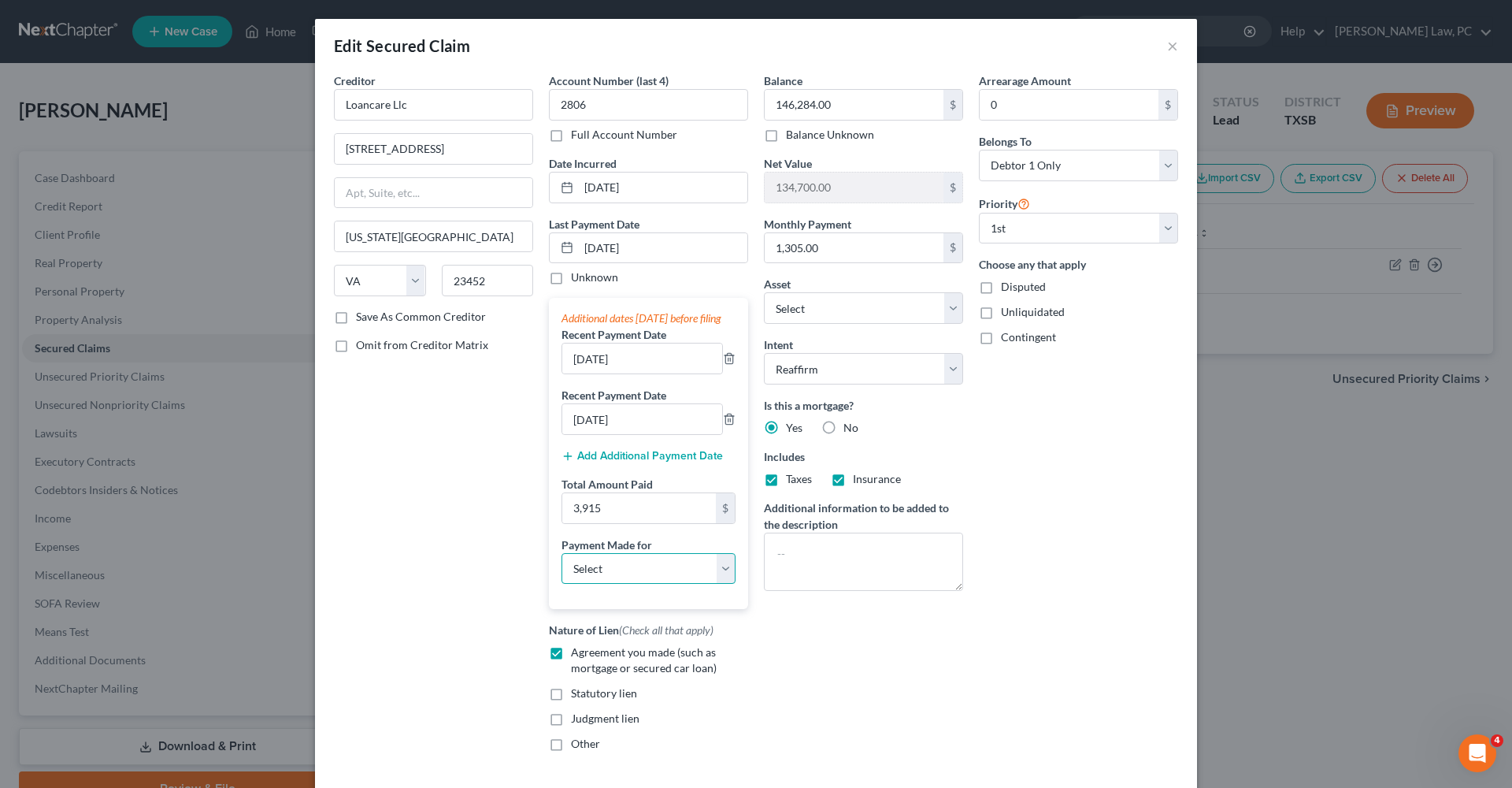
select select "3"
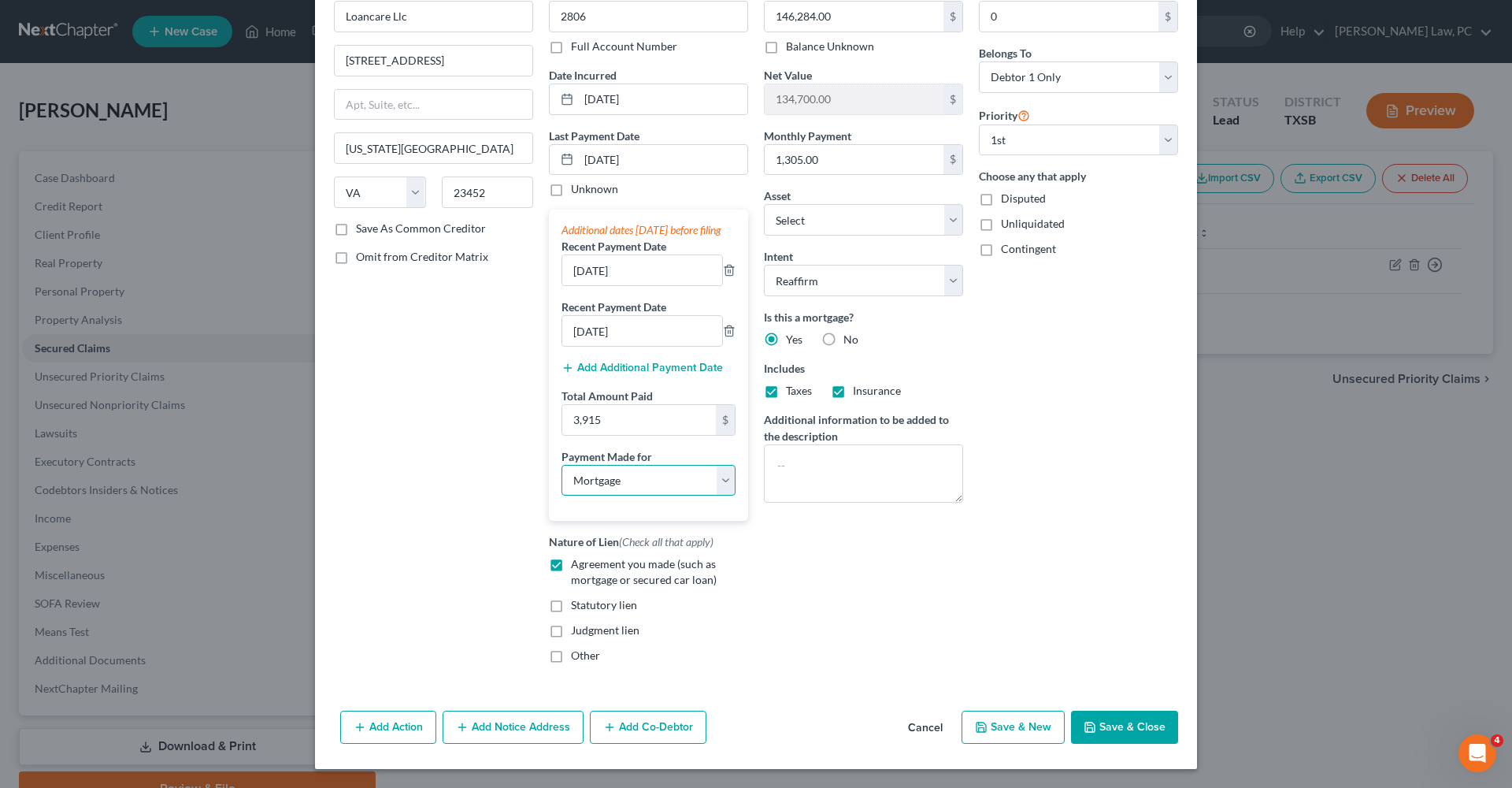
scroll to position [104, 0]
click at [1115, 728] on button "Save & Close" at bounding box center [1124, 727] width 107 height 33
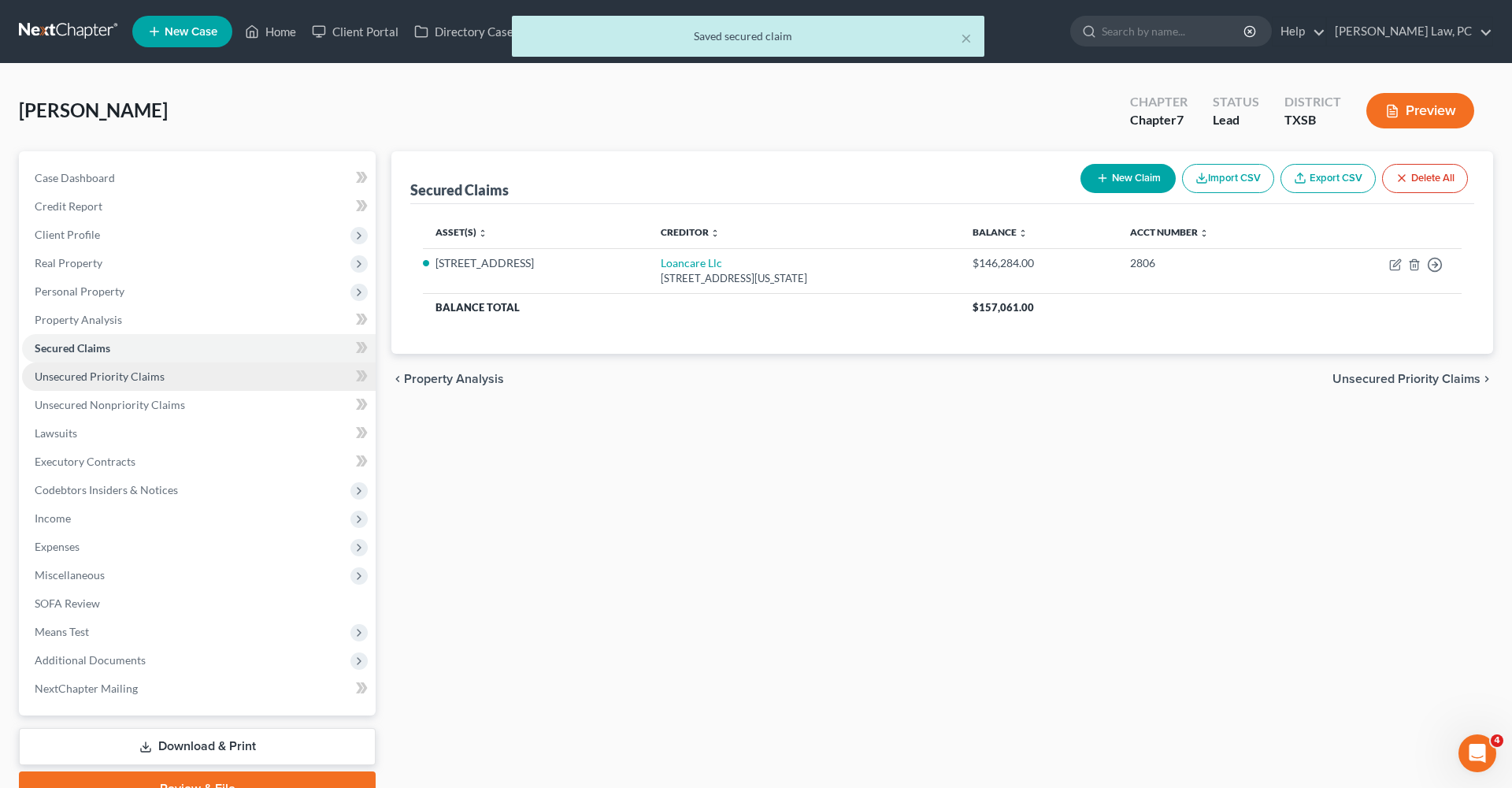
click at [122, 372] on span "Unsecured Priority Claims" at bounding box center [99, 376] width 130 height 13
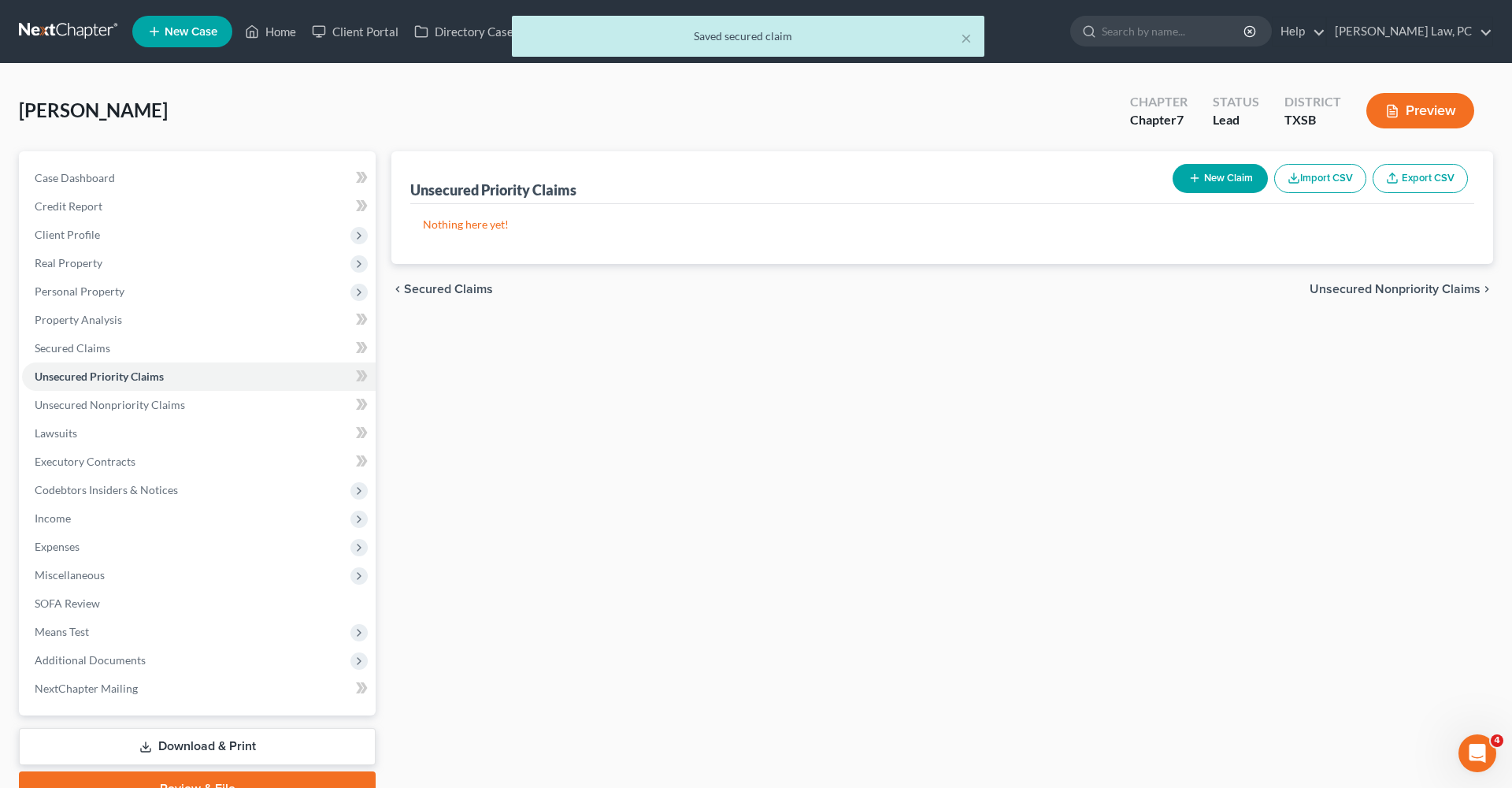
click at [1202, 198] on div "New Claim Import CSV Export CSV" at bounding box center [1321, 178] width 308 height 41
click at [1195, 184] on icon "button" at bounding box center [1195, 178] width 13 height 13
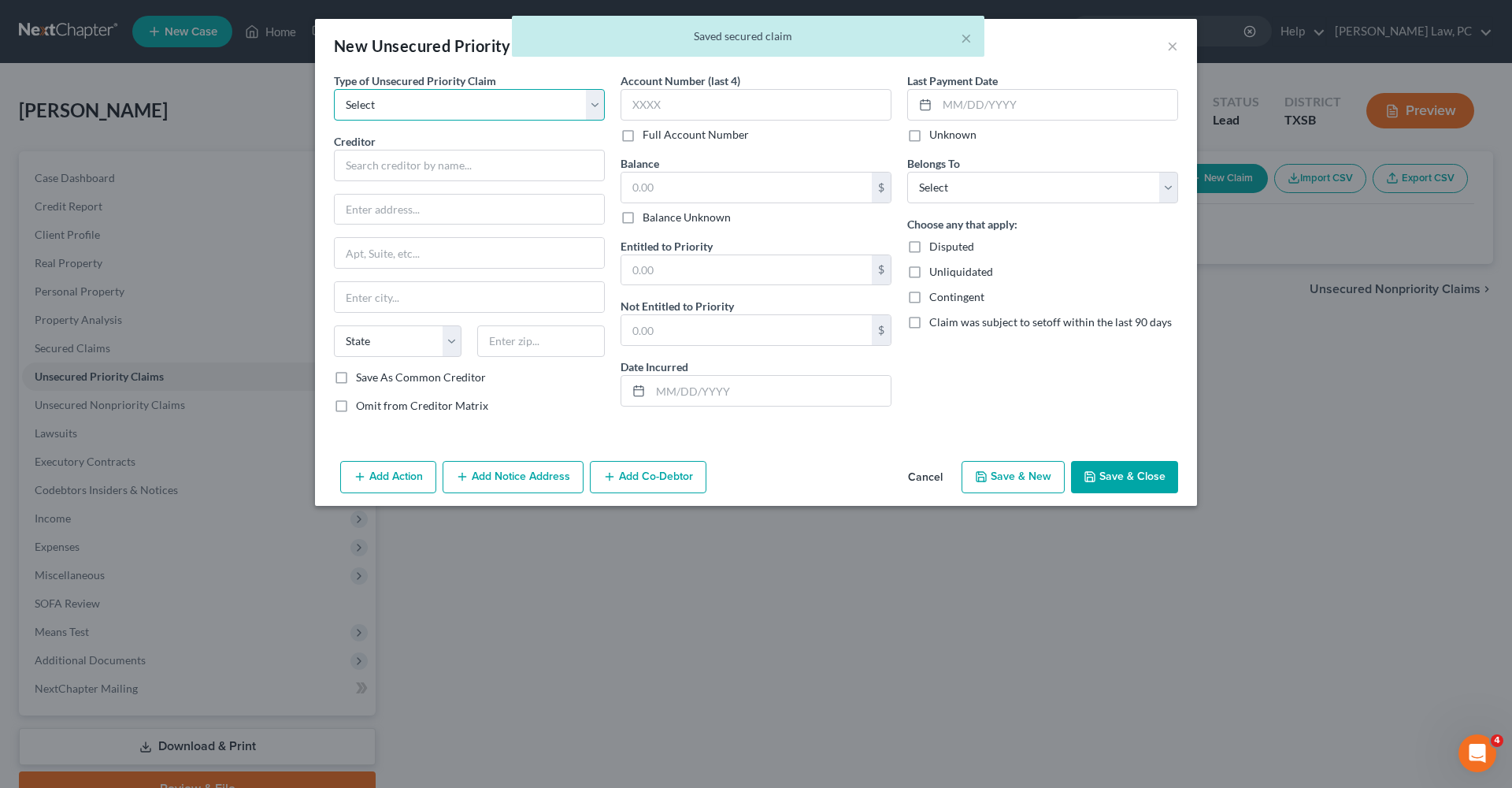
select select "0"
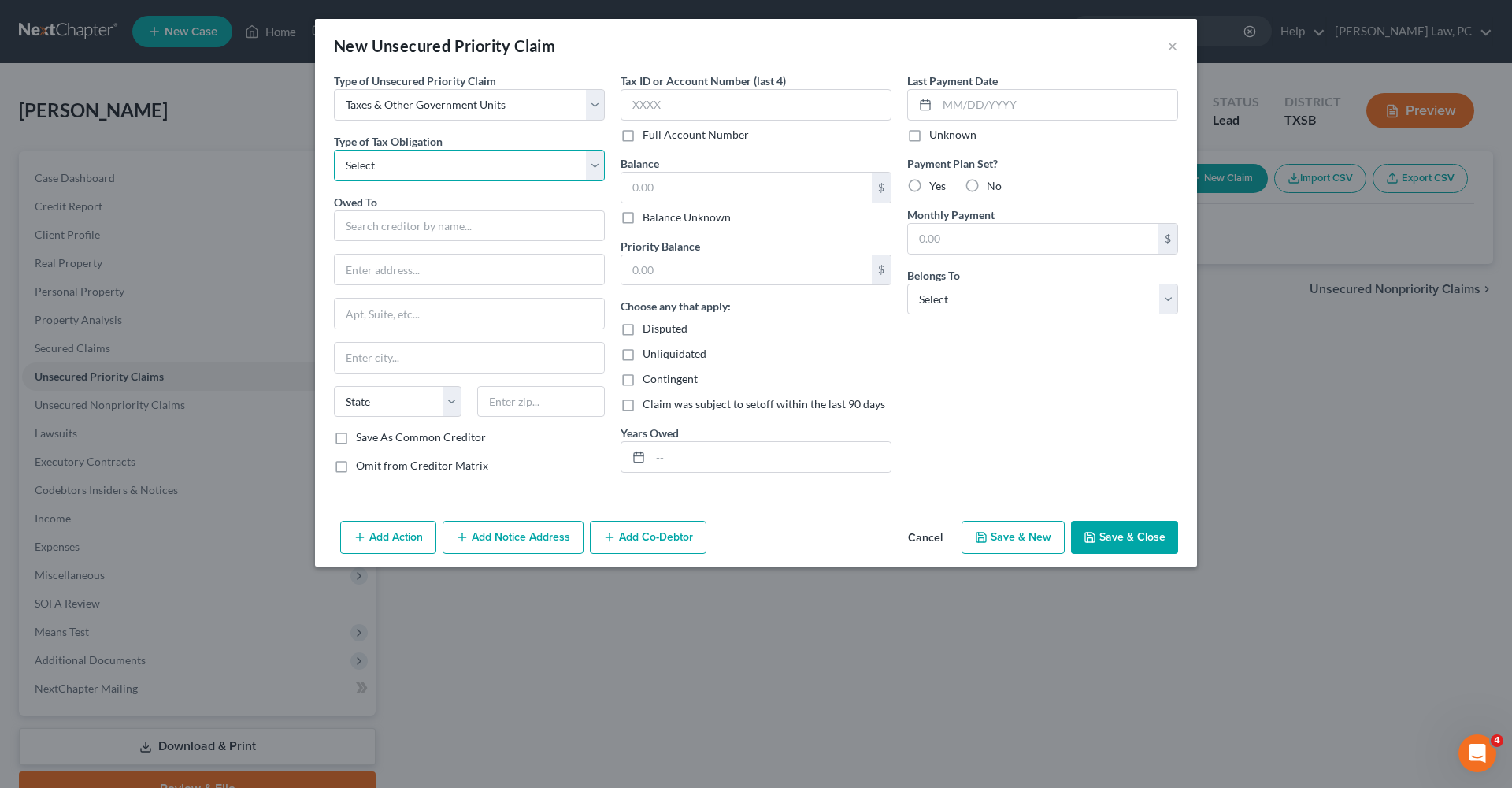
select select "0"
click at [406, 235] on input "text" at bounding box center [469, 226] width 271 height 32
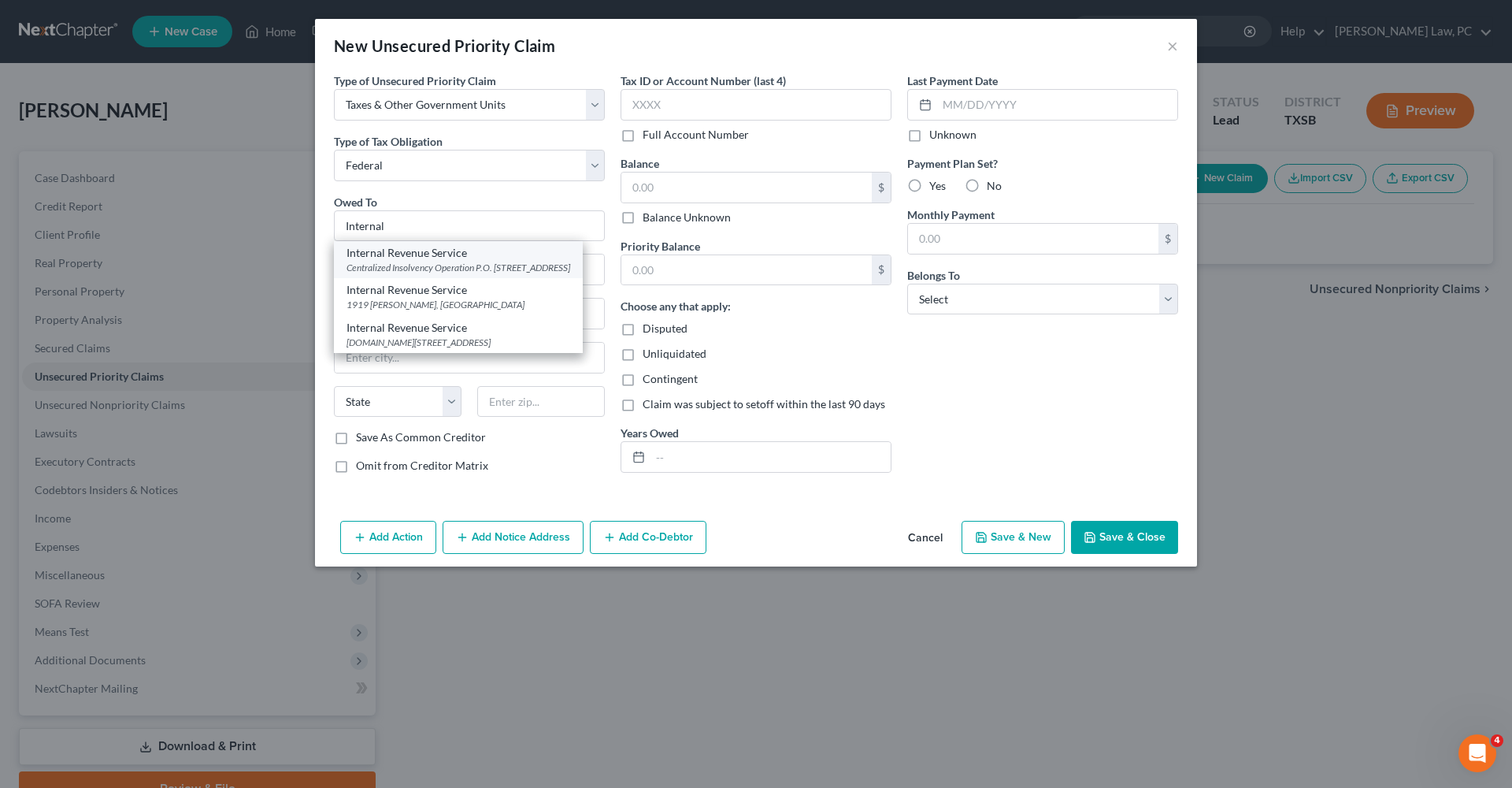
click at [500, 258] on div "Internal Revenue Service" at bounding box center [458, 253] width 224 height 15
type input "Internal Revenue Service"
type input "Centralized Insolvency Operation"
type input "P.O. Box 7346"
type input "[GEOGRAPHIC_DATA]"
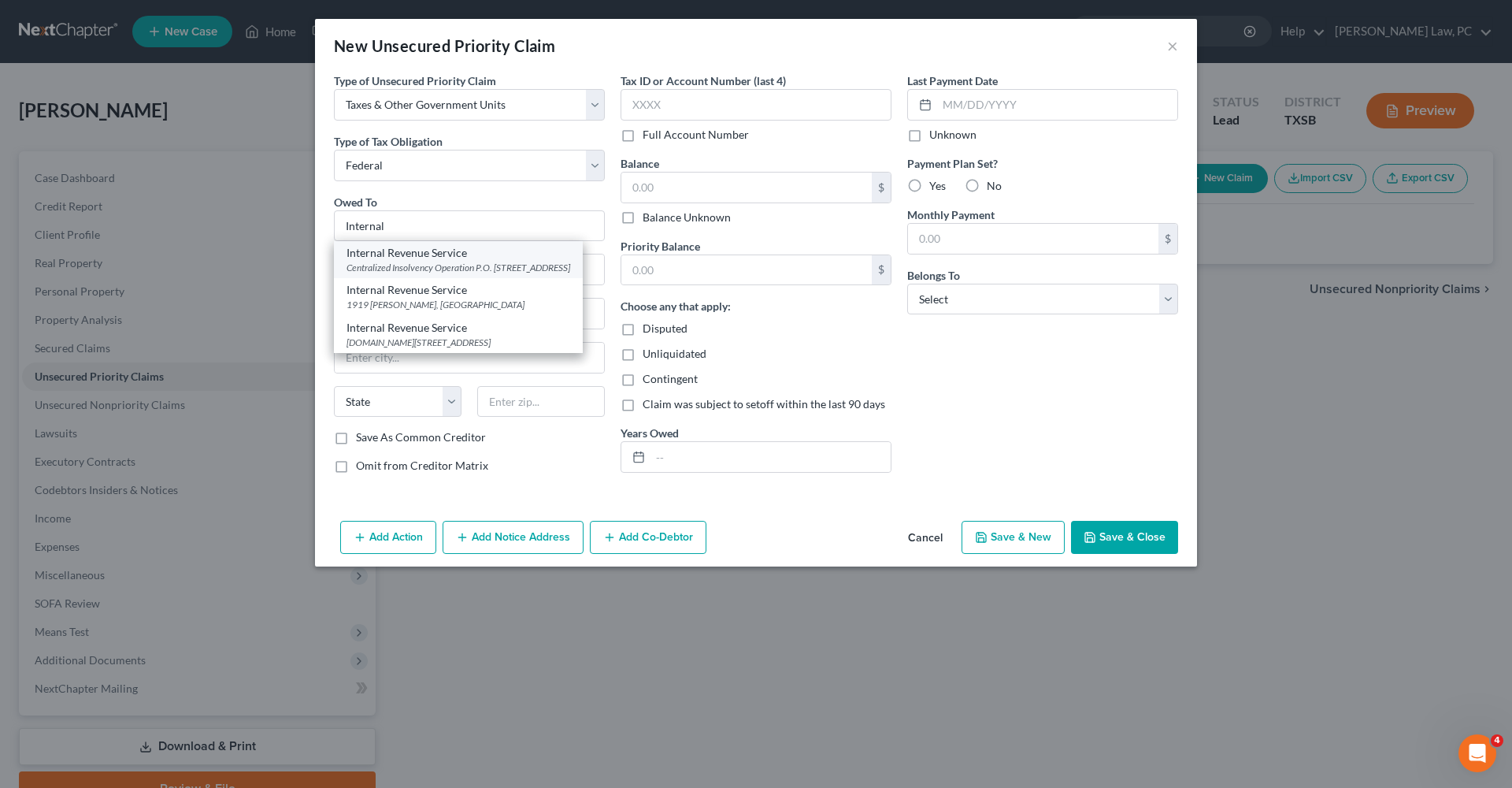
select select "39"
type input "19101"
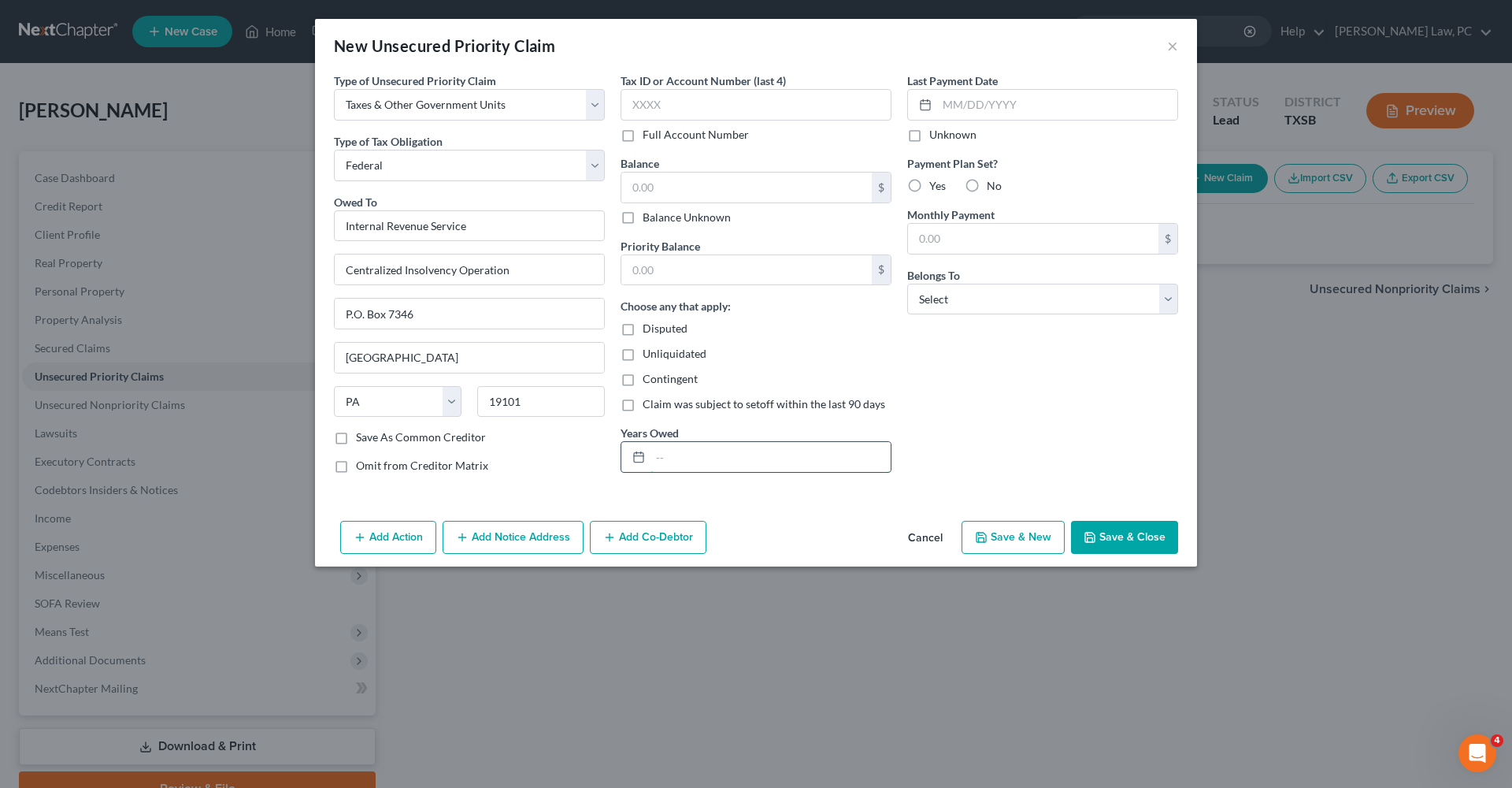
click at [680, 447] on input "text" at bounding box center [770, 456] width 240 height 30
type input "2"
type input "3000"
click at [642, 190] on input "text" at bounding box center [746, 187] width 250 height 30
type input "3,000"
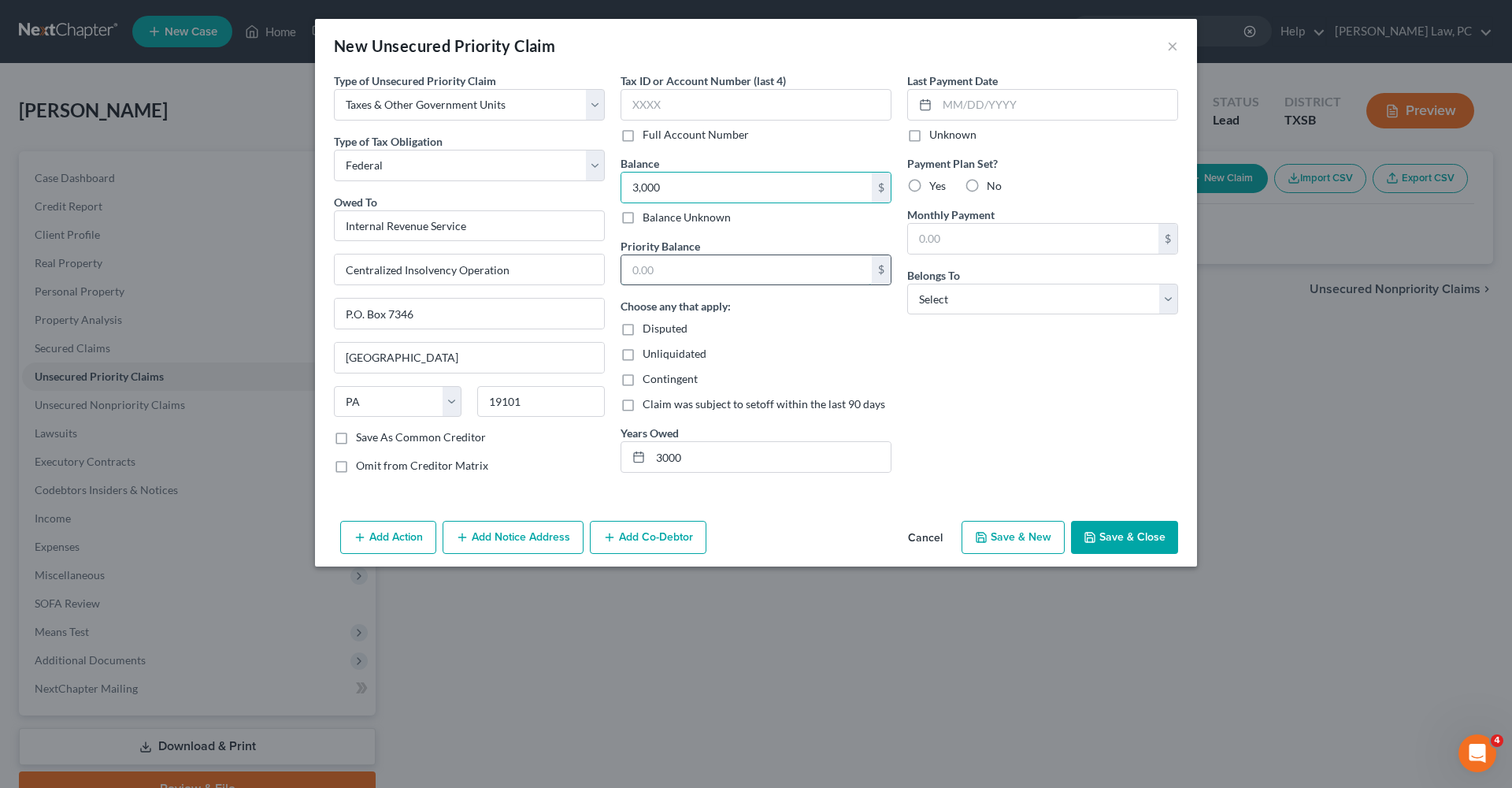
click at [683, 272] on input "text" at bounding box center [746, 269] width 250 height 30
type input "3,000"
drag, startPoint x: 698, startPoint y: 456, endPoint x: 620, endPoint y: 456, distance: 78.0
click at [620, 456] on div "Tax ID or Account Number (last 4) Full Account Number Balance 3,000.00 $ Balanc…" at bounding box center [756, 279] width 287 height 414
type input "2023"
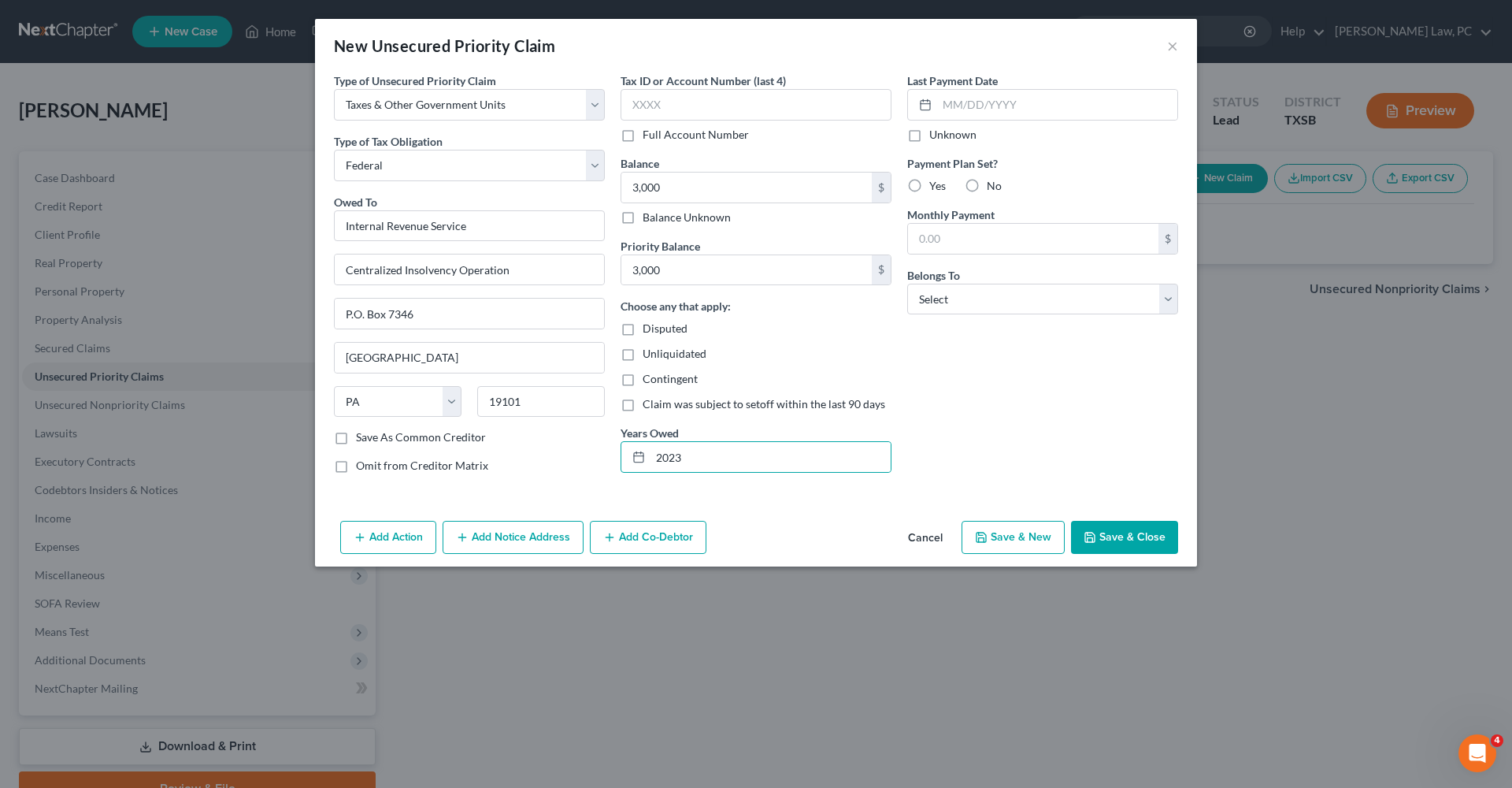
click at [987, 190] on label "No" at bounding box center [995, 186] width 15 height 15
click at [994, 189] on input "No" at bounding box center [998, 183] width 11 height 11
radio input "true"
select select "3"
click at [1140, 542] on button "Save & Close" at bounding box center [1124, 537] width 107 height 33
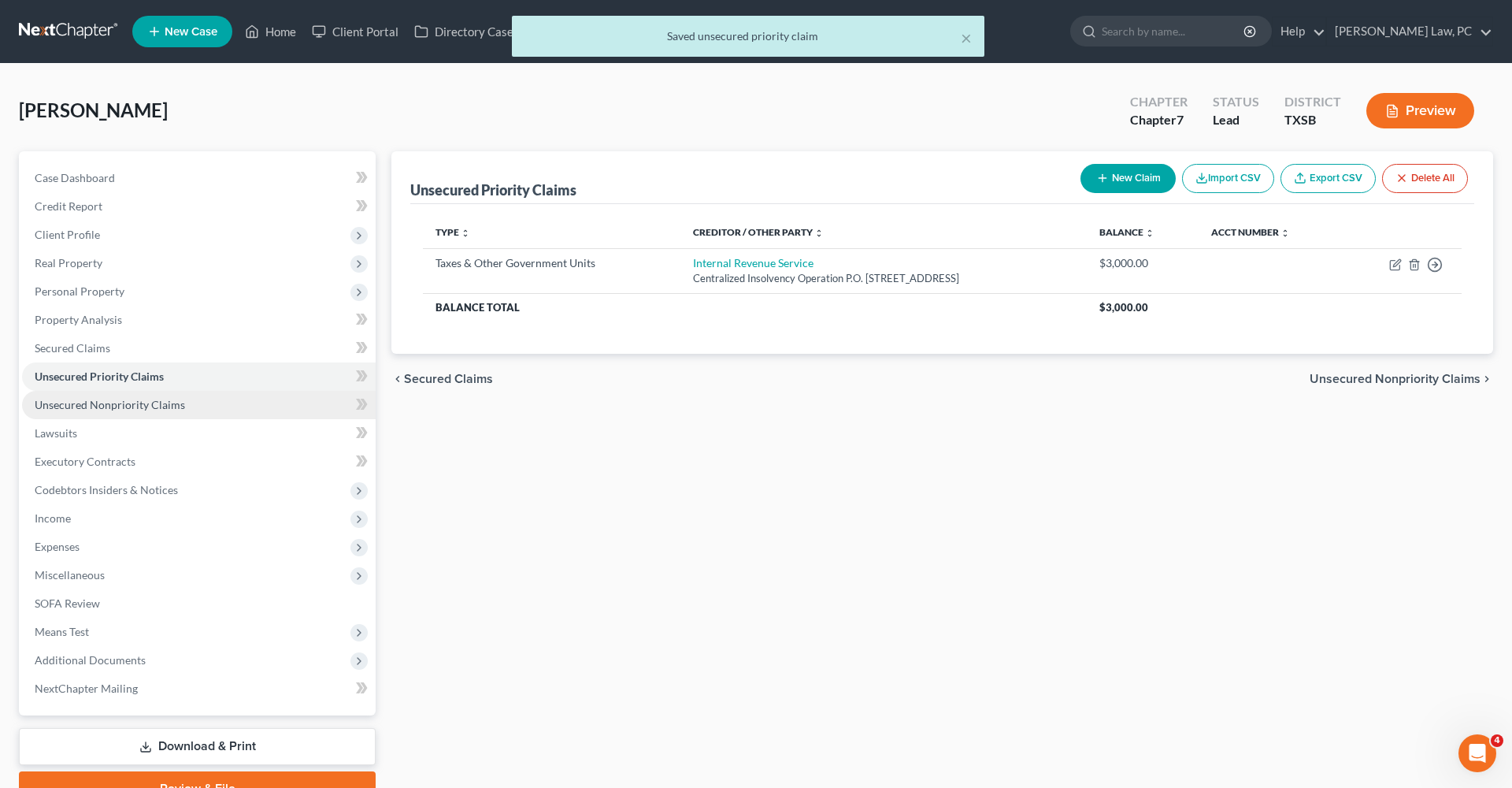
click at [108, 410] on span "Unsecured Nonpriority Claims" at bounding box center [110, 405] width 150 height 13
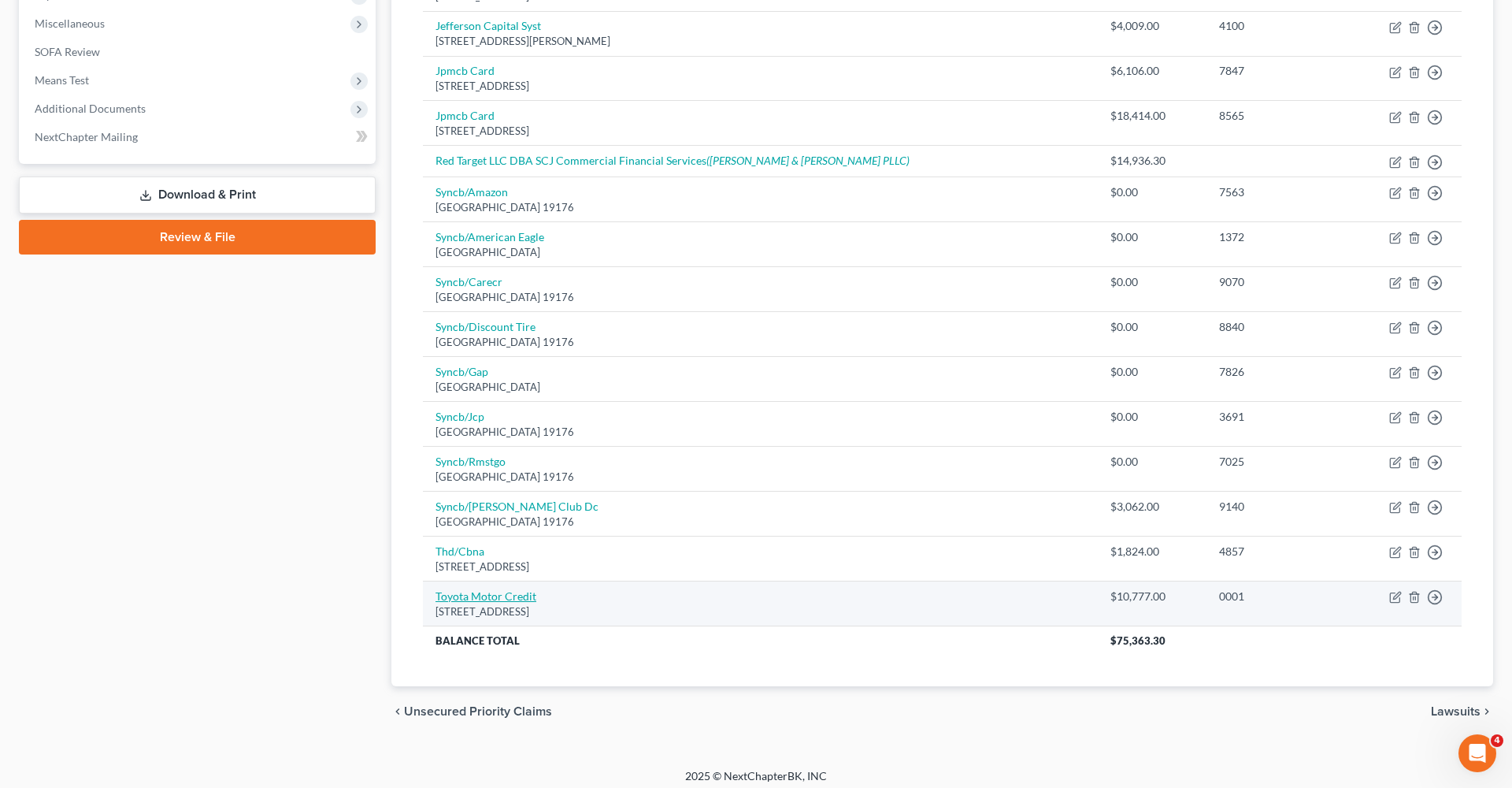
scroll to position [550, 0]
click at [481, 590] on link "Toyota Motor Credit" at bounding box center [486, 597] width 101 height 13
select select "16"
select select "0"
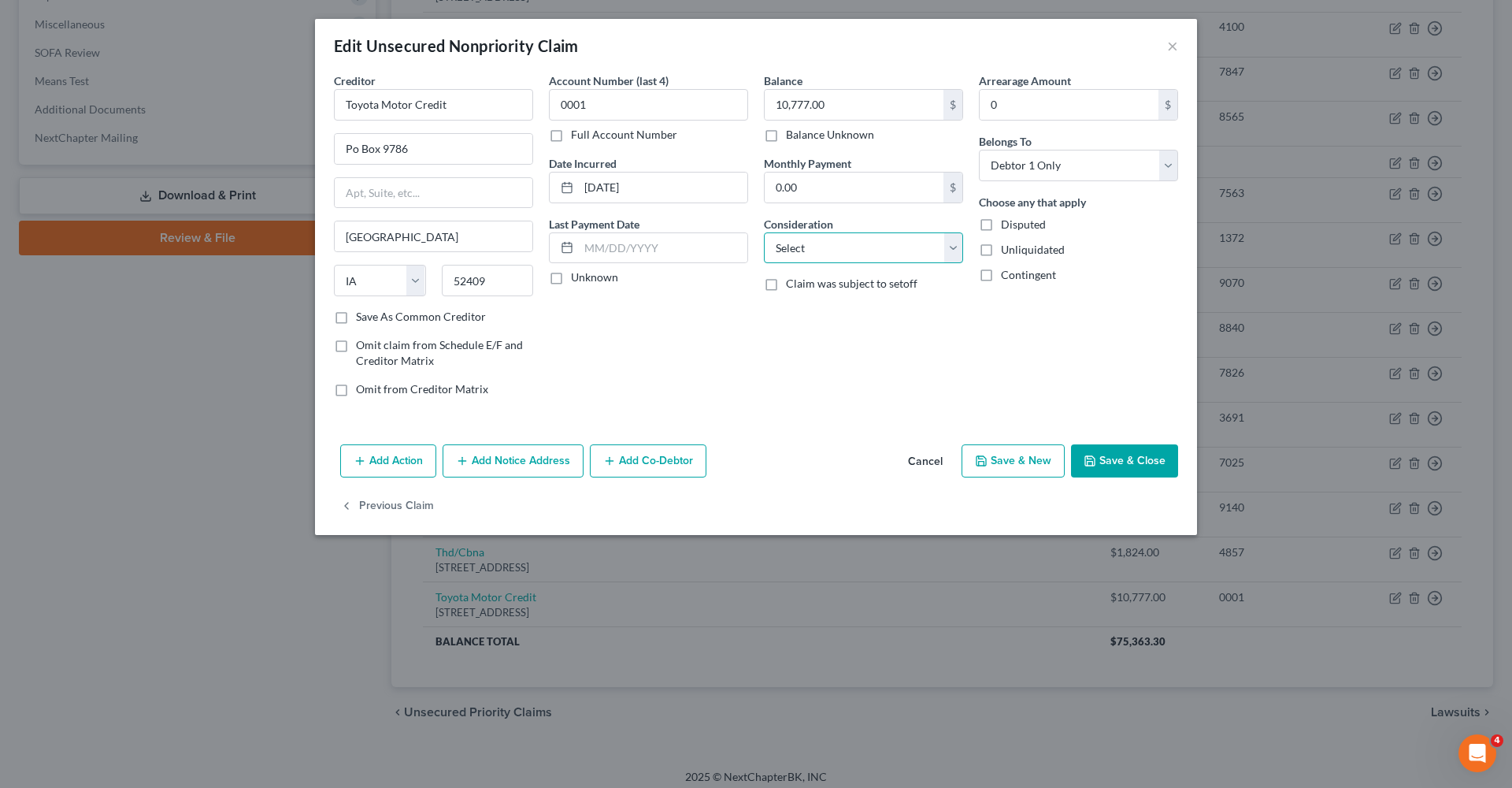
select select "4"
click at [558, 458] on button "Add Notice Address" at bounding box center [513, 461] width 141 height 33
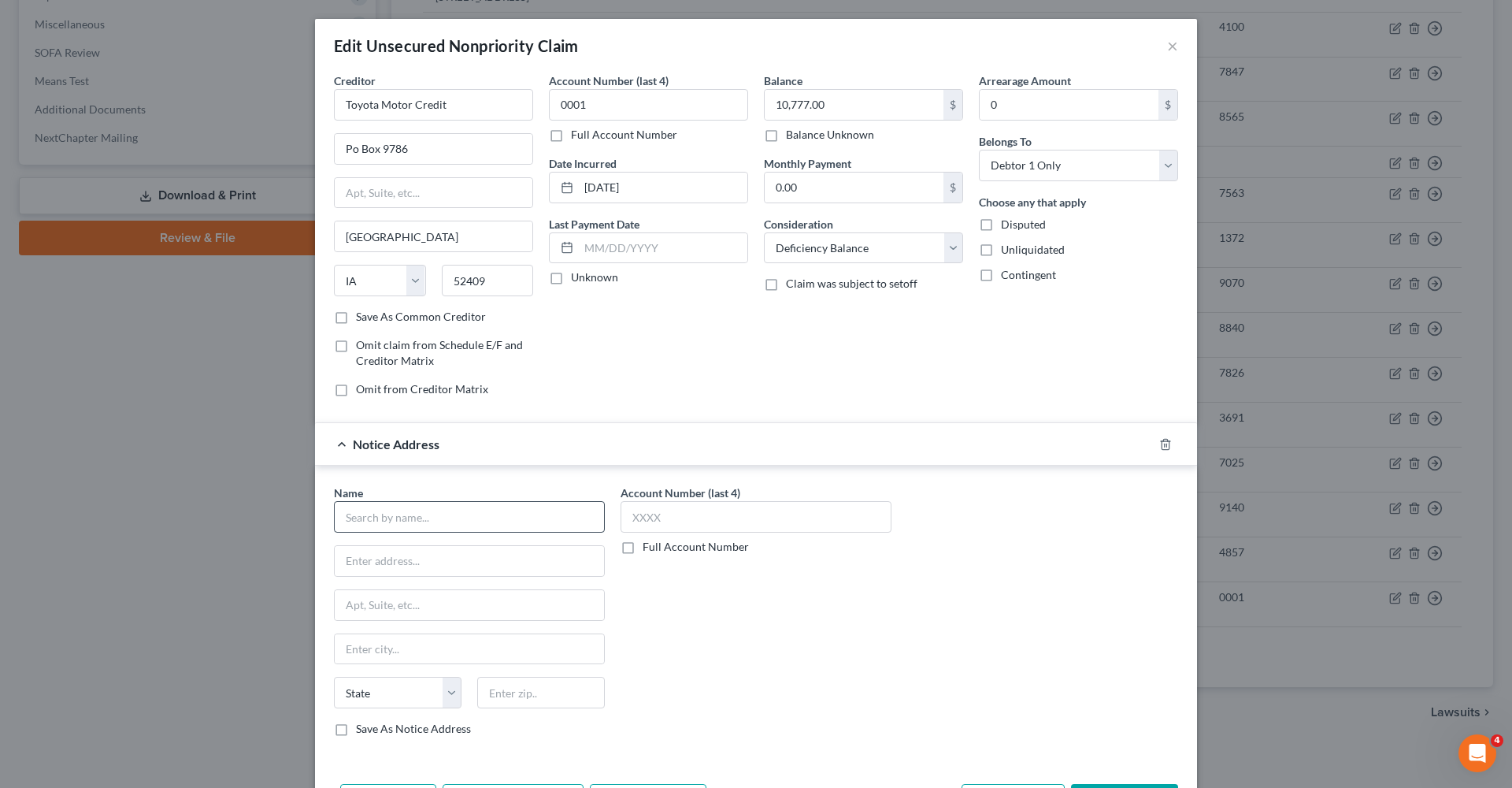
scroll to position [25, 0]
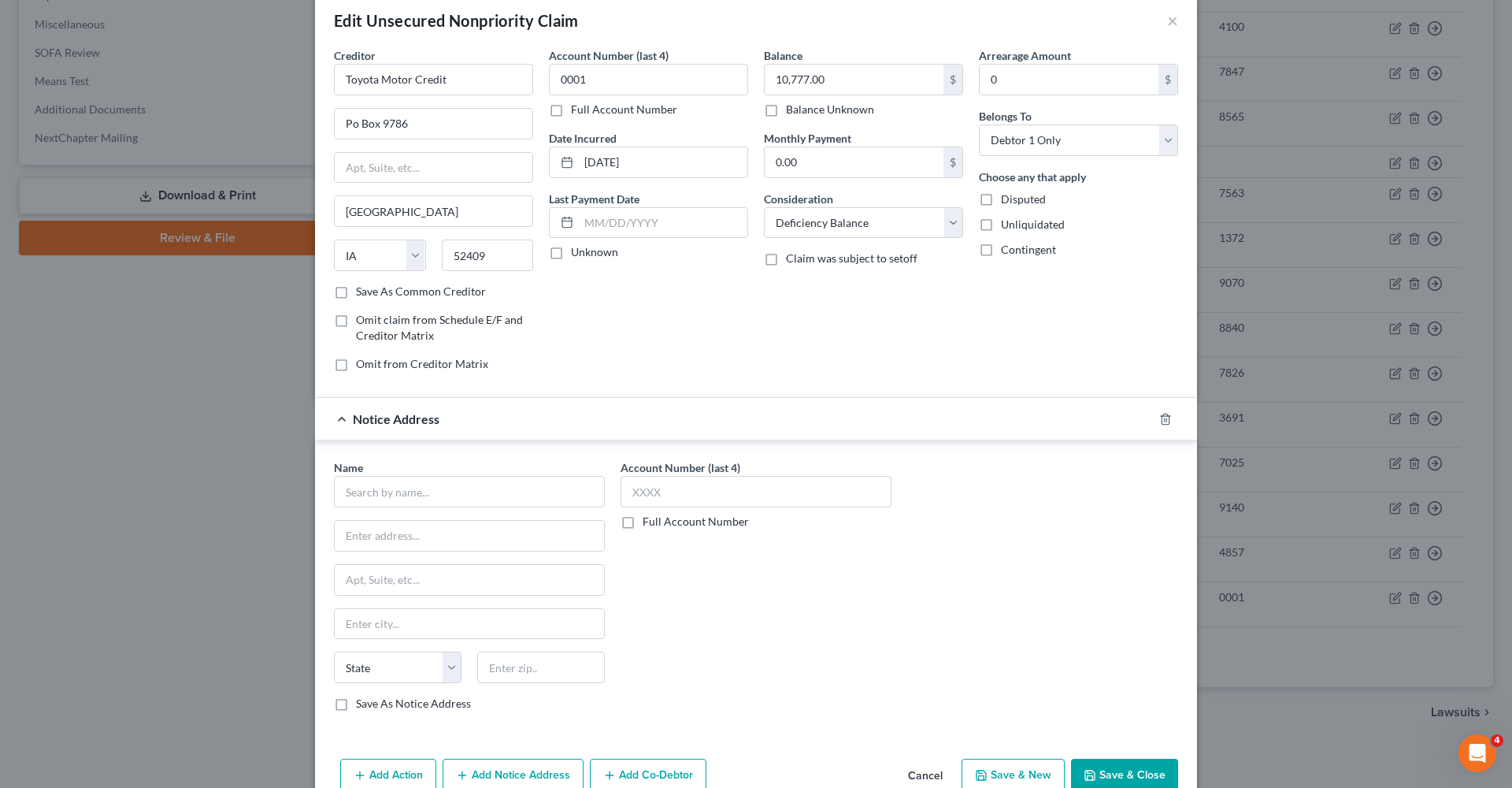
click at [340, 416] on div "Notice Address" at bounding box center [734, 419] width 838 height 41
click at [1166, 420] on icon "button" at bounding box center [1166, 419] width 13 height 13
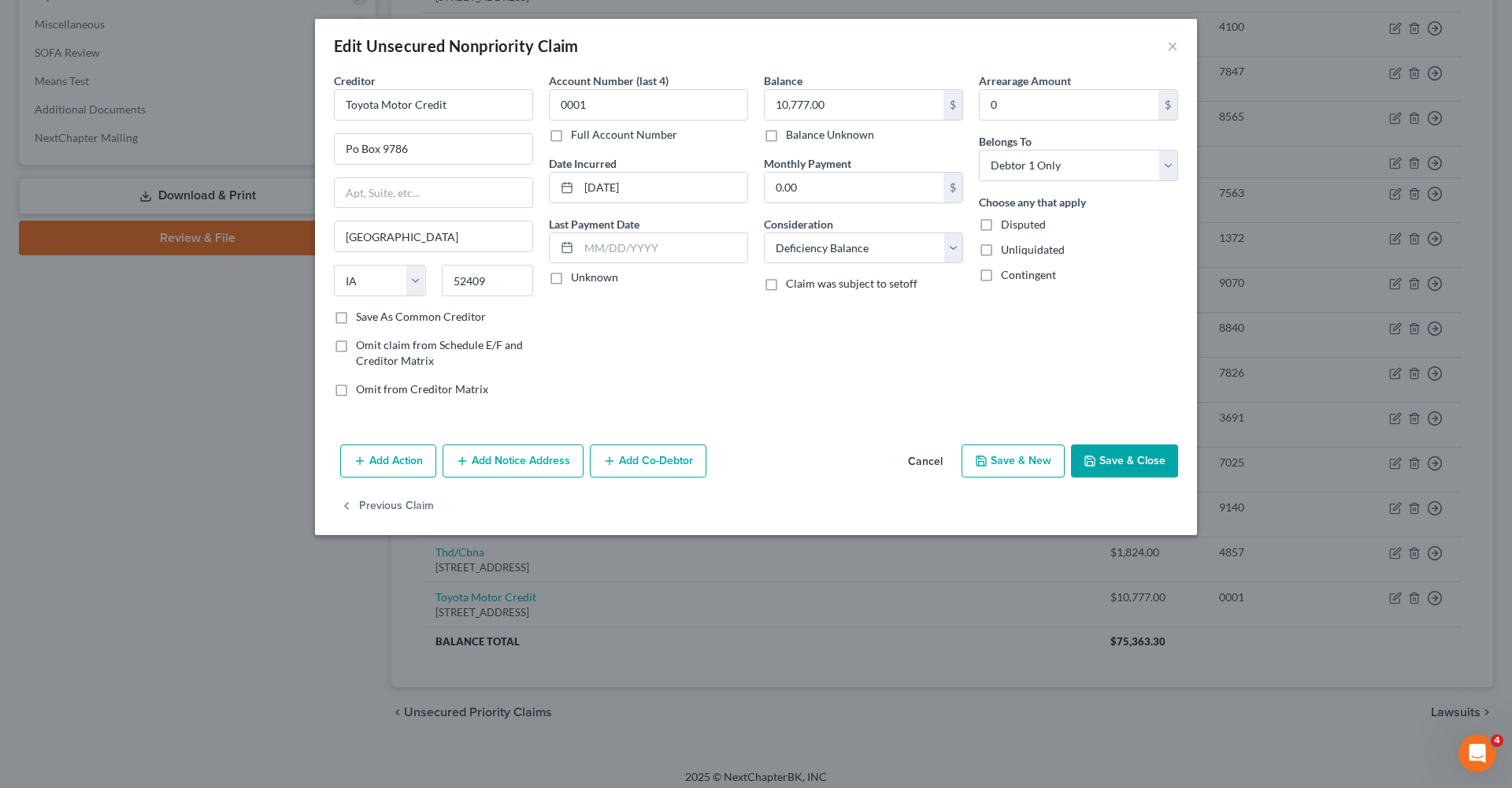
scroll to position [0, 0]
click at [384, 465] on button "Add Action" at bounding box center [389, 461] width 96 height 33
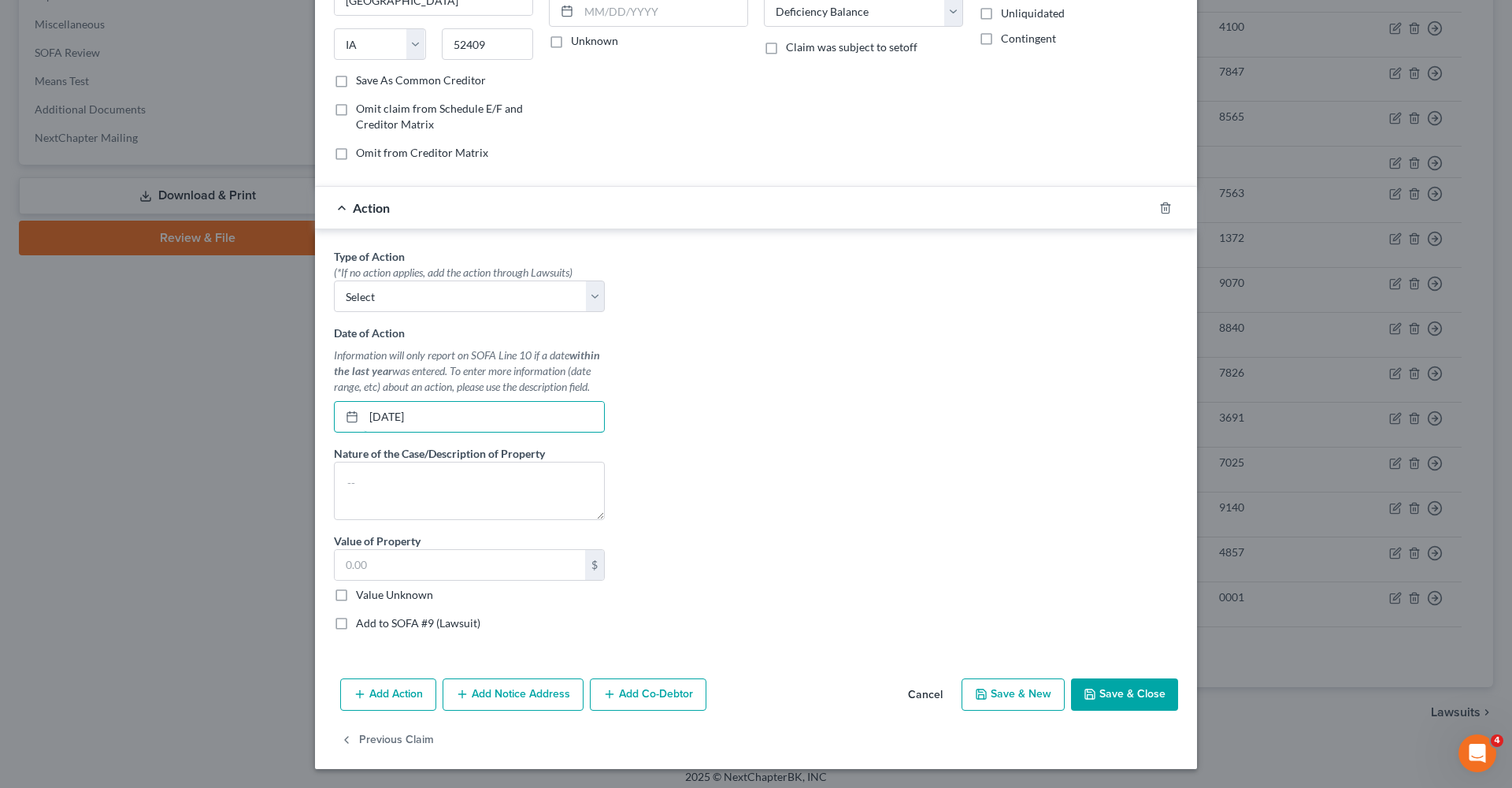
scroll to position [236, 0]
type input "[DATE]"
click at [369, 487] on textarea at bounding box center [469, 492] width 271 height 59
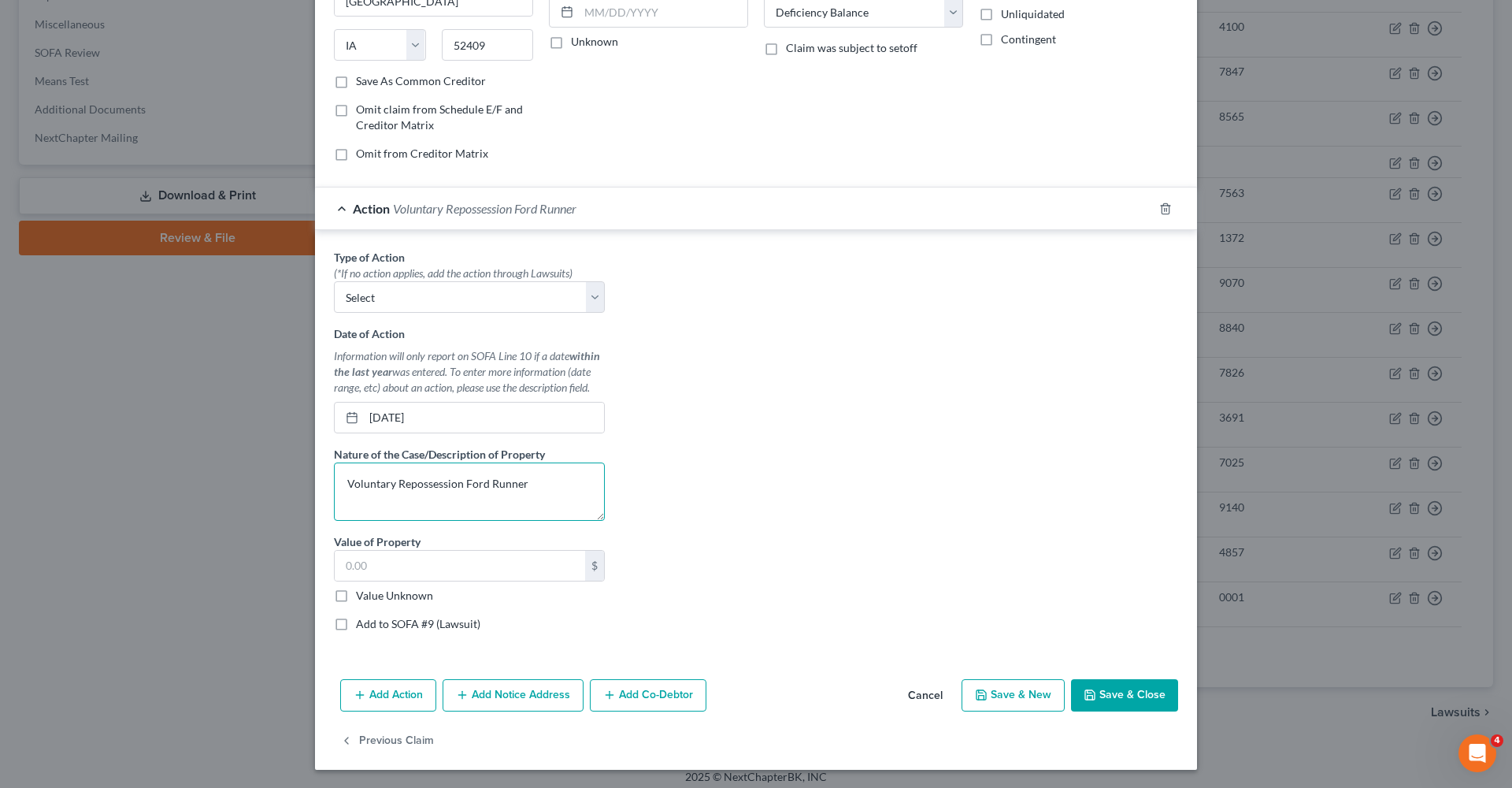
click at [465, 484] on textarea "Voluntary Repossession Ford Runner" at bounding box center [469, 492] width 271 height 59
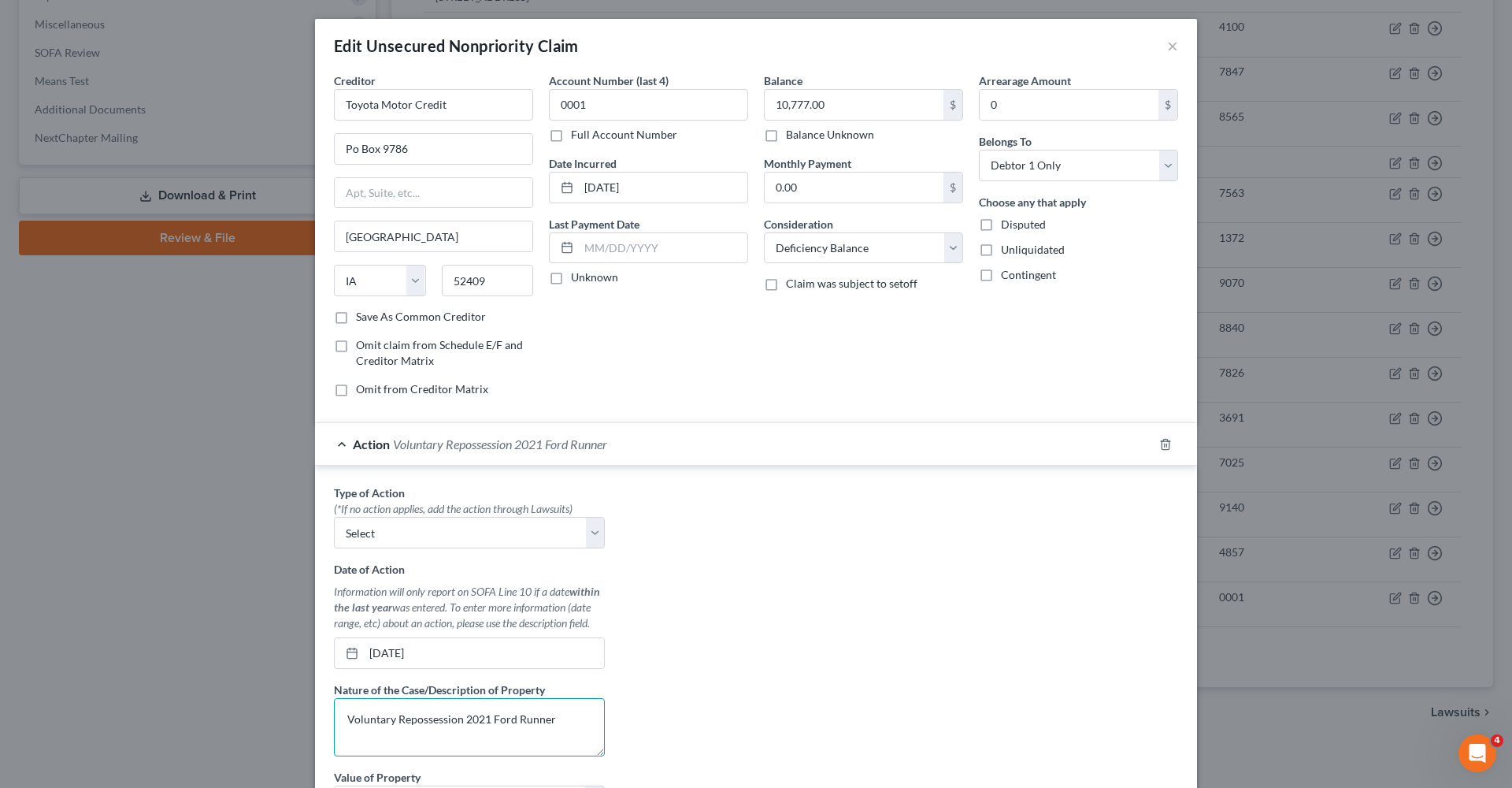
scroll to position [0, 0]
type textarea "Voluntary Repossession 2021 Ford Runner"
drag, startPoint x: 842, startPoint y: 105, endPoint x: 738, endPoint y: 105, distance: 104.0
click at [737, 105] on div "Creditor * Toyota Motor Credit Po Box 9786 [GEOGRAPHIC_DATA] [US_STATE] AK AR […" at bounding box center [756, 241] width 860 height 338
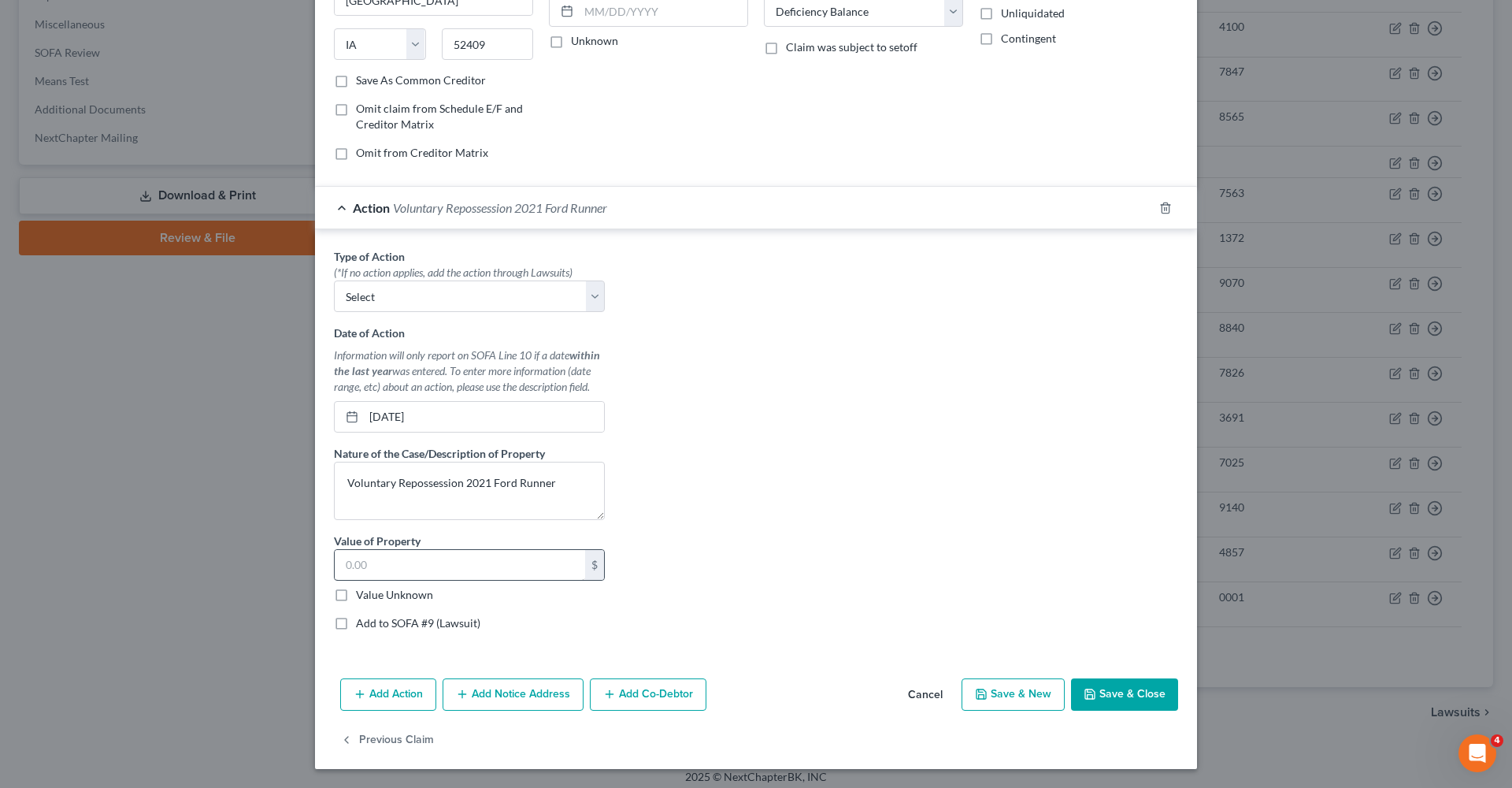
scroll to position [236, 0]
click at [400, 573] on input "text" at bounding box center [460, 565] width 250 height 30
paste input "10,777.00"
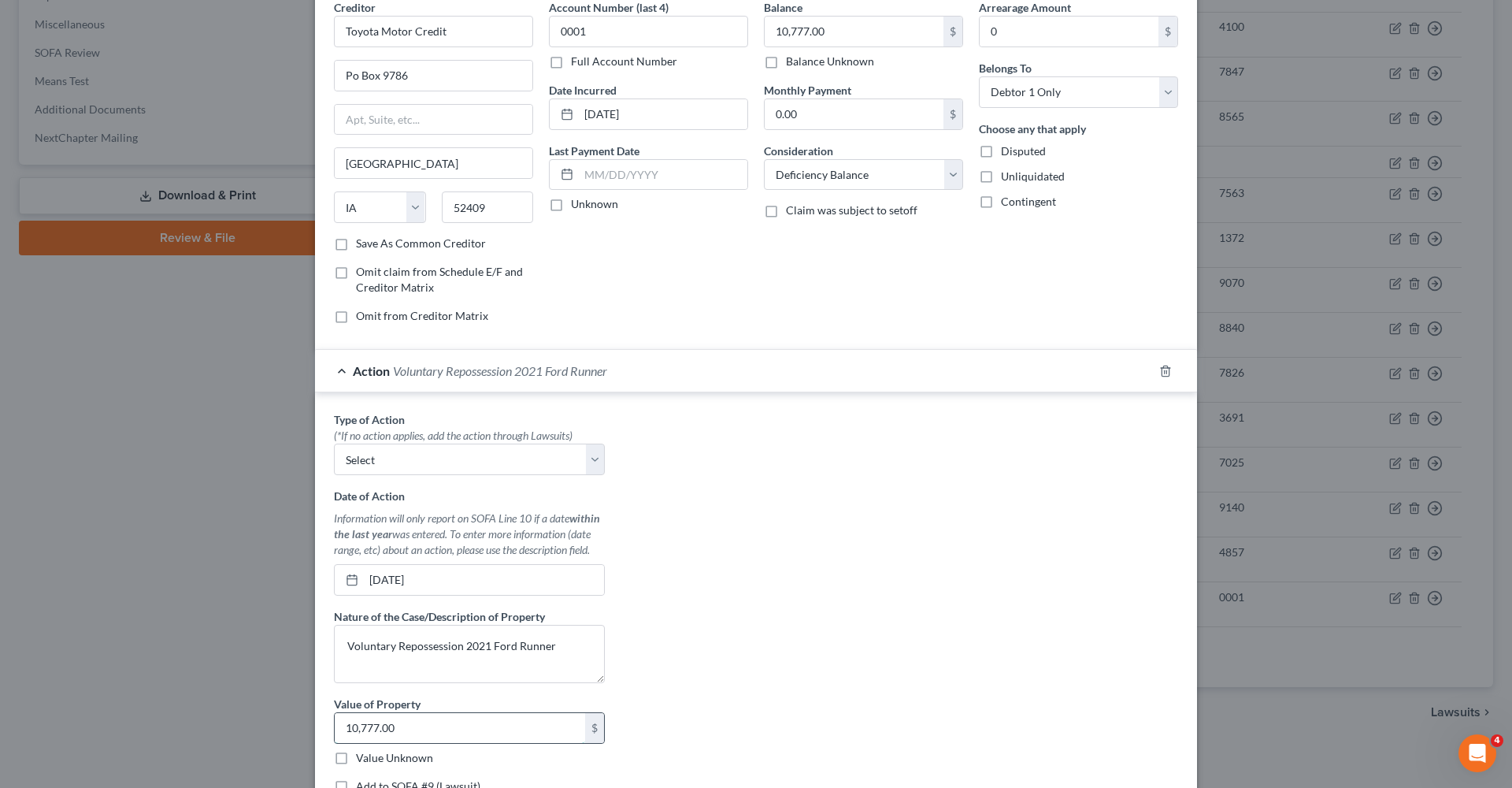
scroll to position [50, 0]
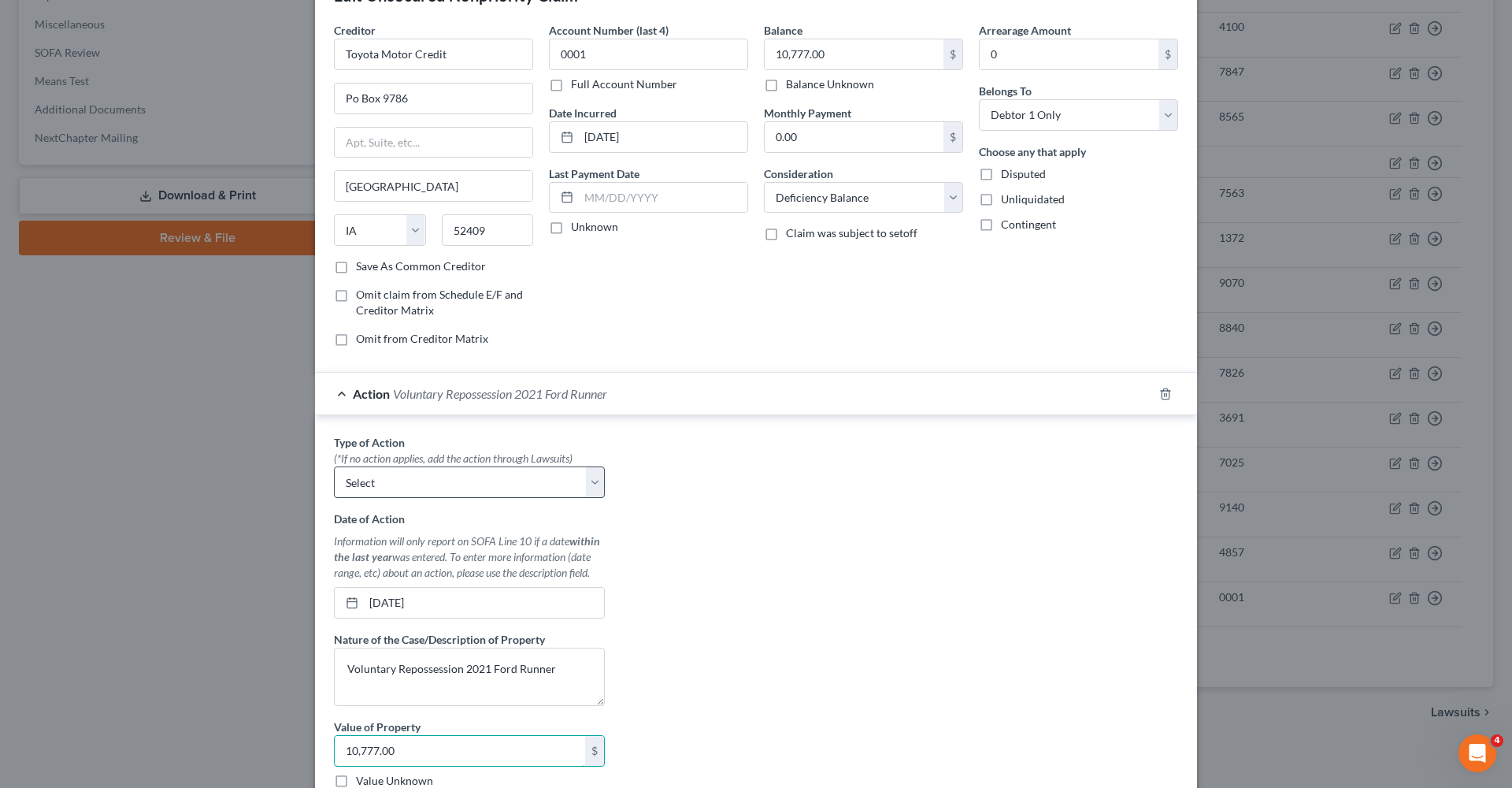
type input "10,777.00"
select select "0"
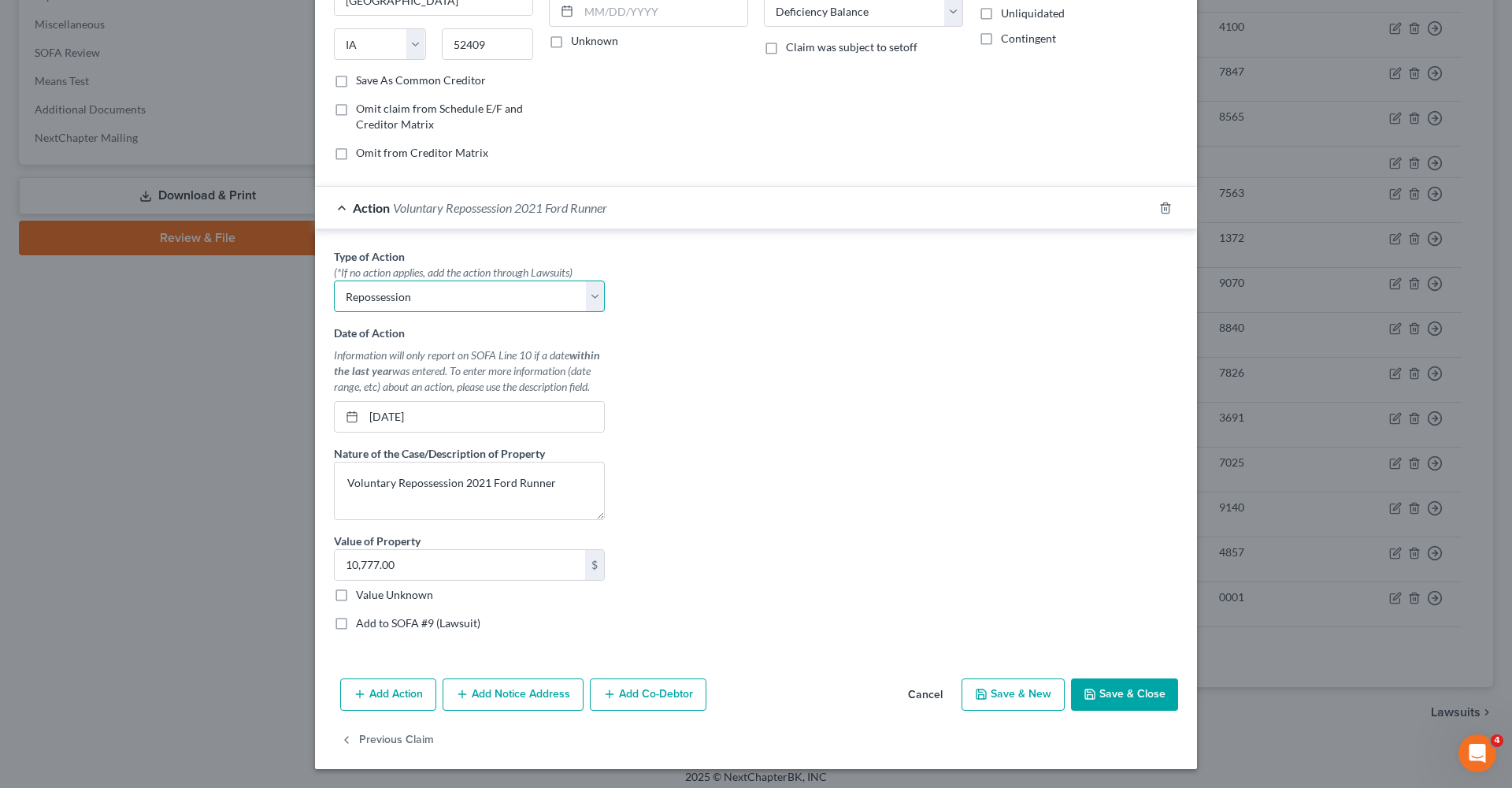
scroll to position [236, 0]
click at [1134, 694] on button "Save & Close" at bounding box center [1124, 696] width 107 height 33
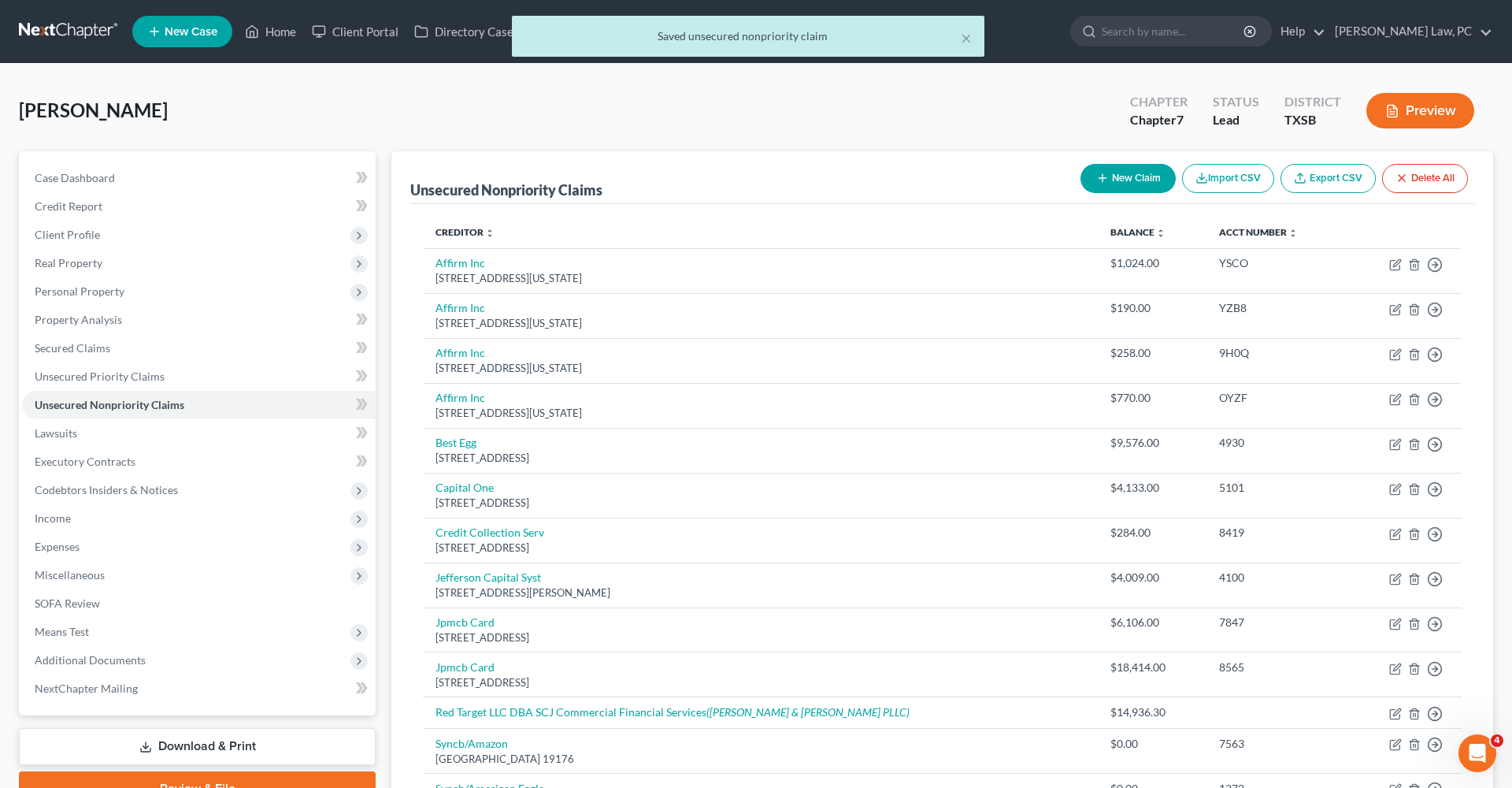
scroll to position [0, 0]
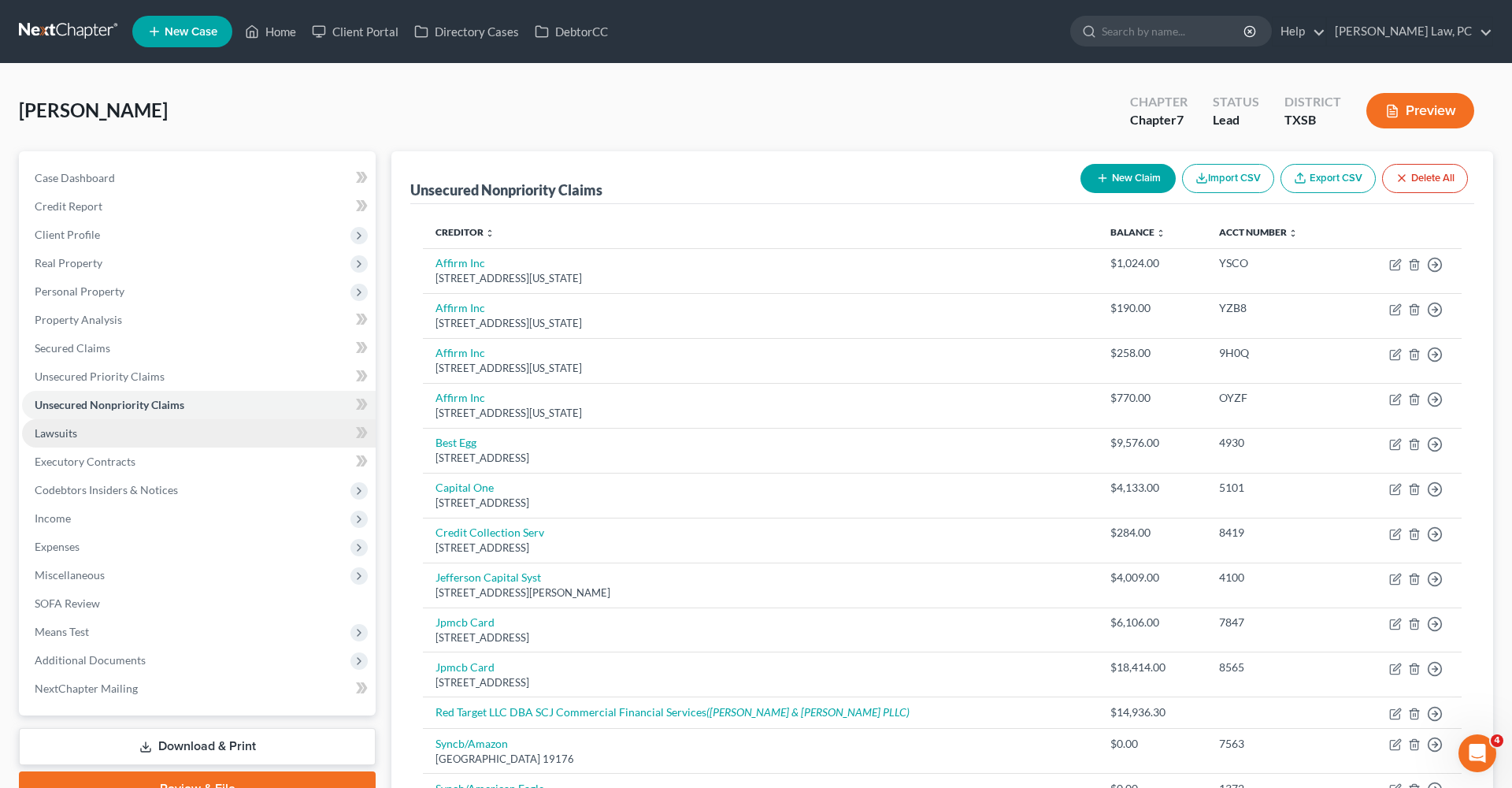
click at [55, 439] on span "Lawsuits" at bounding box center [56, 433] width 42 height 13
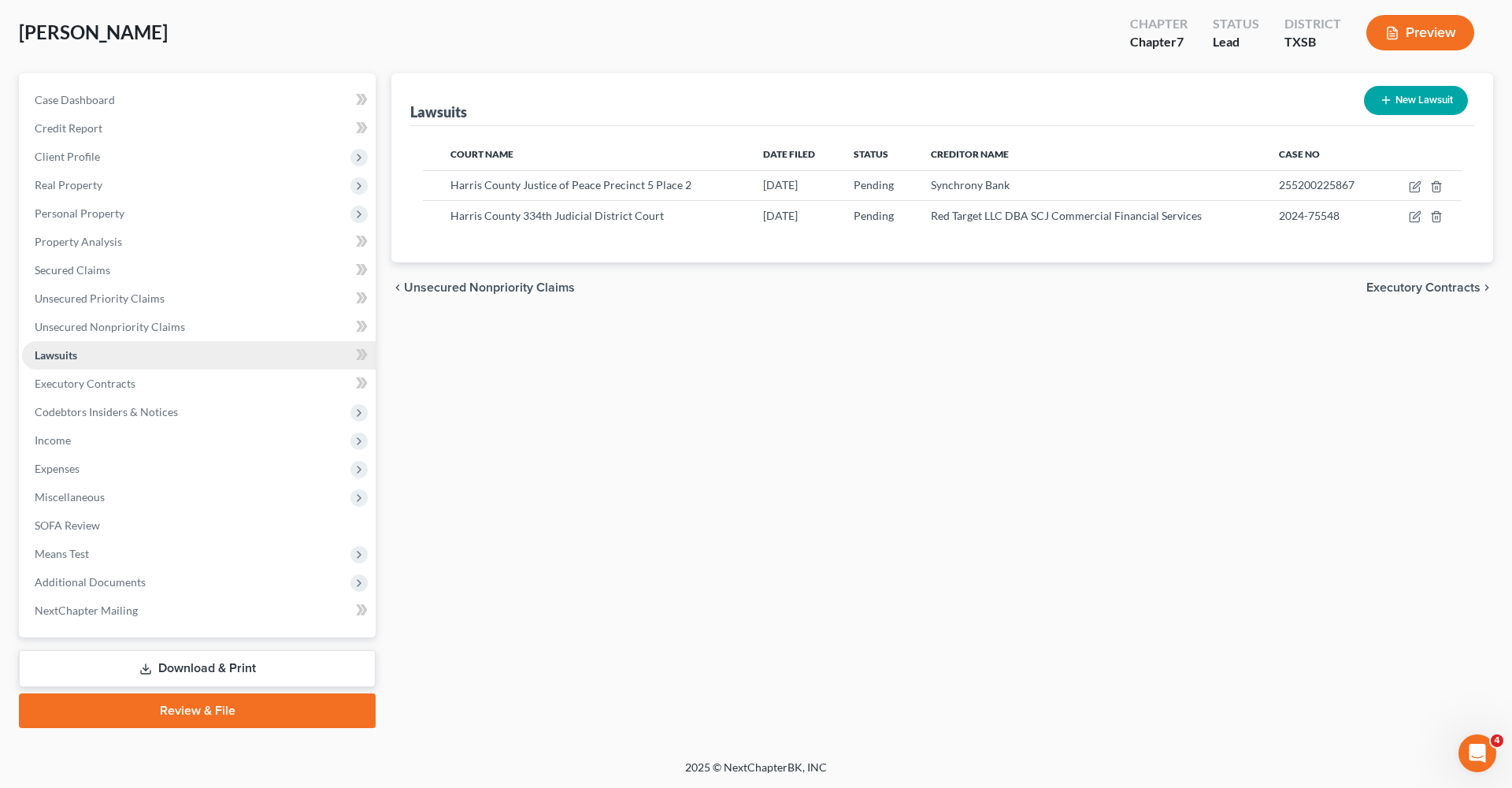
scroll to position [78, 0]
click at [79, 386] on span "Executory Contracts" at bounding box center [85, 383] width 101 height 13
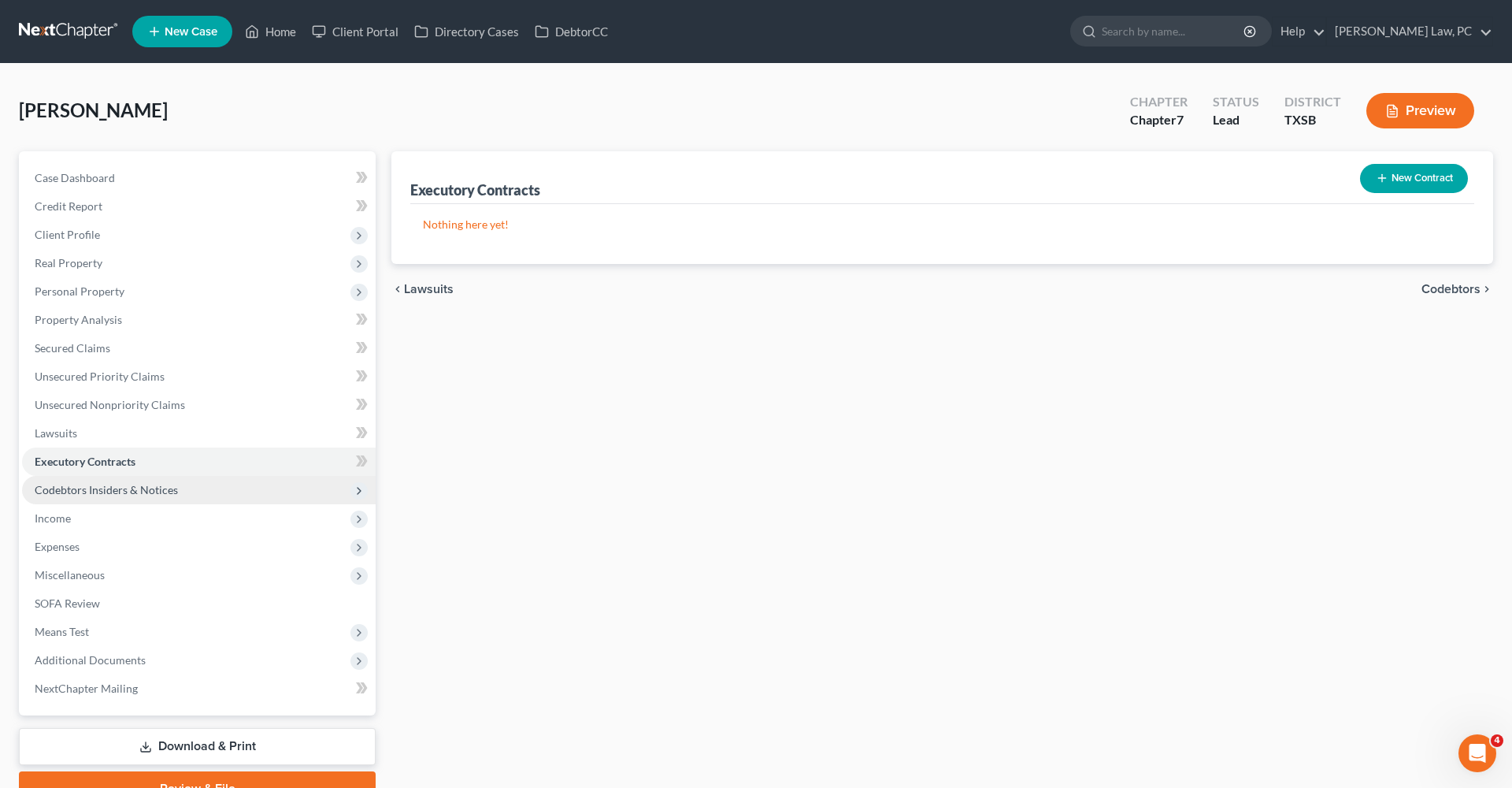
click at [130, 488] on span "Codebtors Insiders & Notices" at bounding box center [106, 490] width 143 height 13
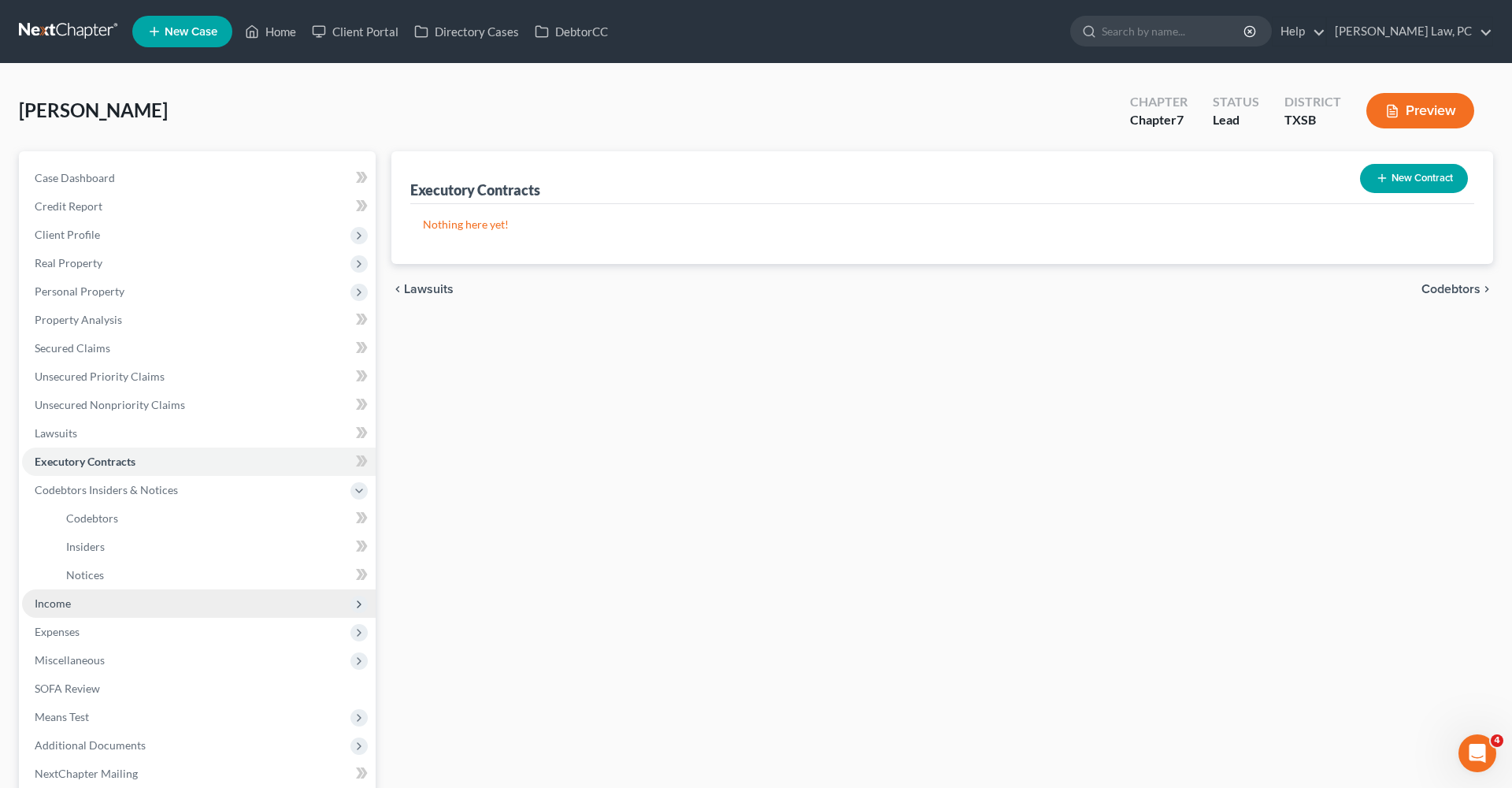
click at [72, 608] on span "Income" at bounding box center [199, 603] width 354 height 28
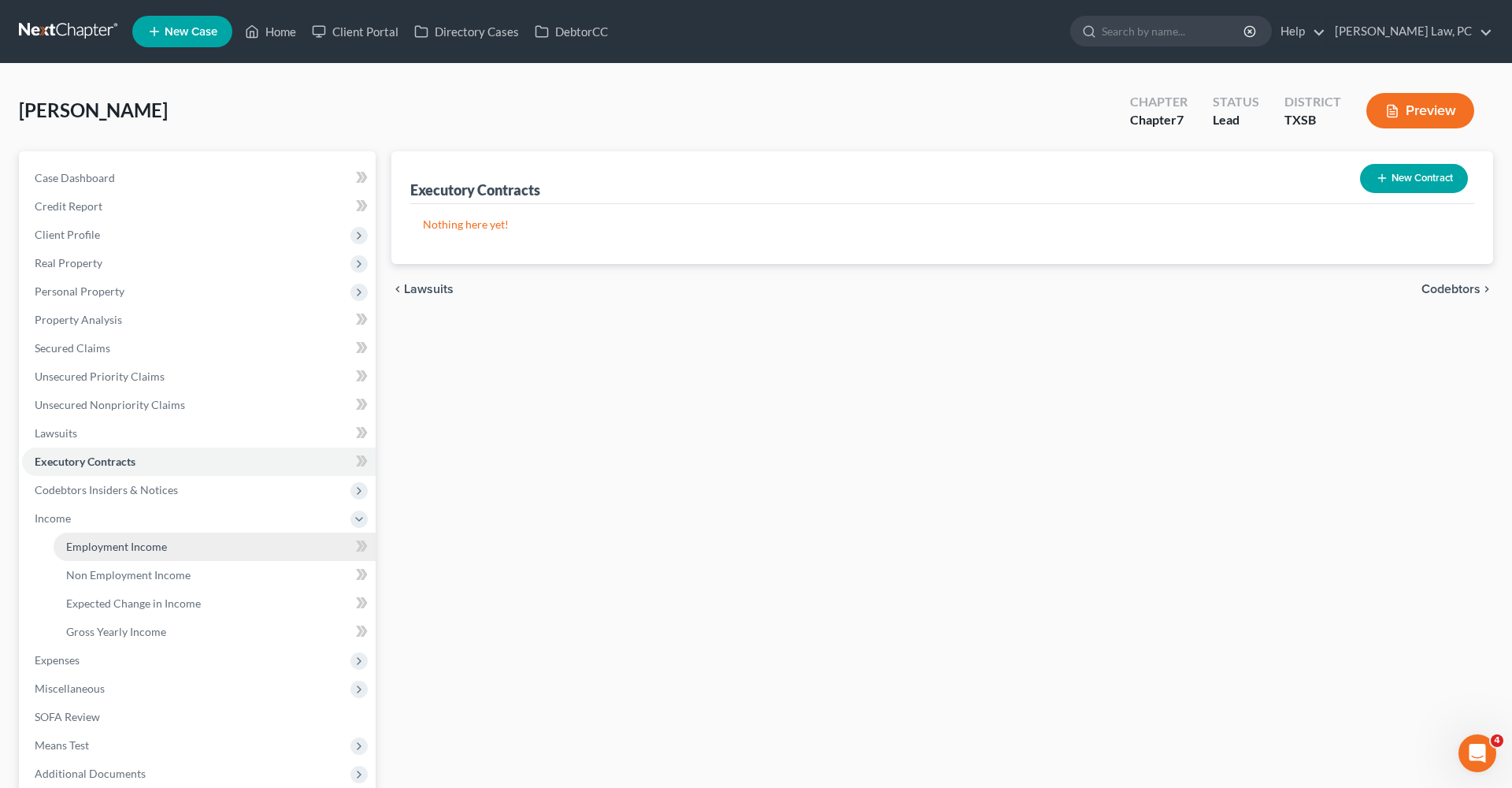
click at [107, 550] on span "Employment Income" at bounding box center [116, 547] width 101 height 13
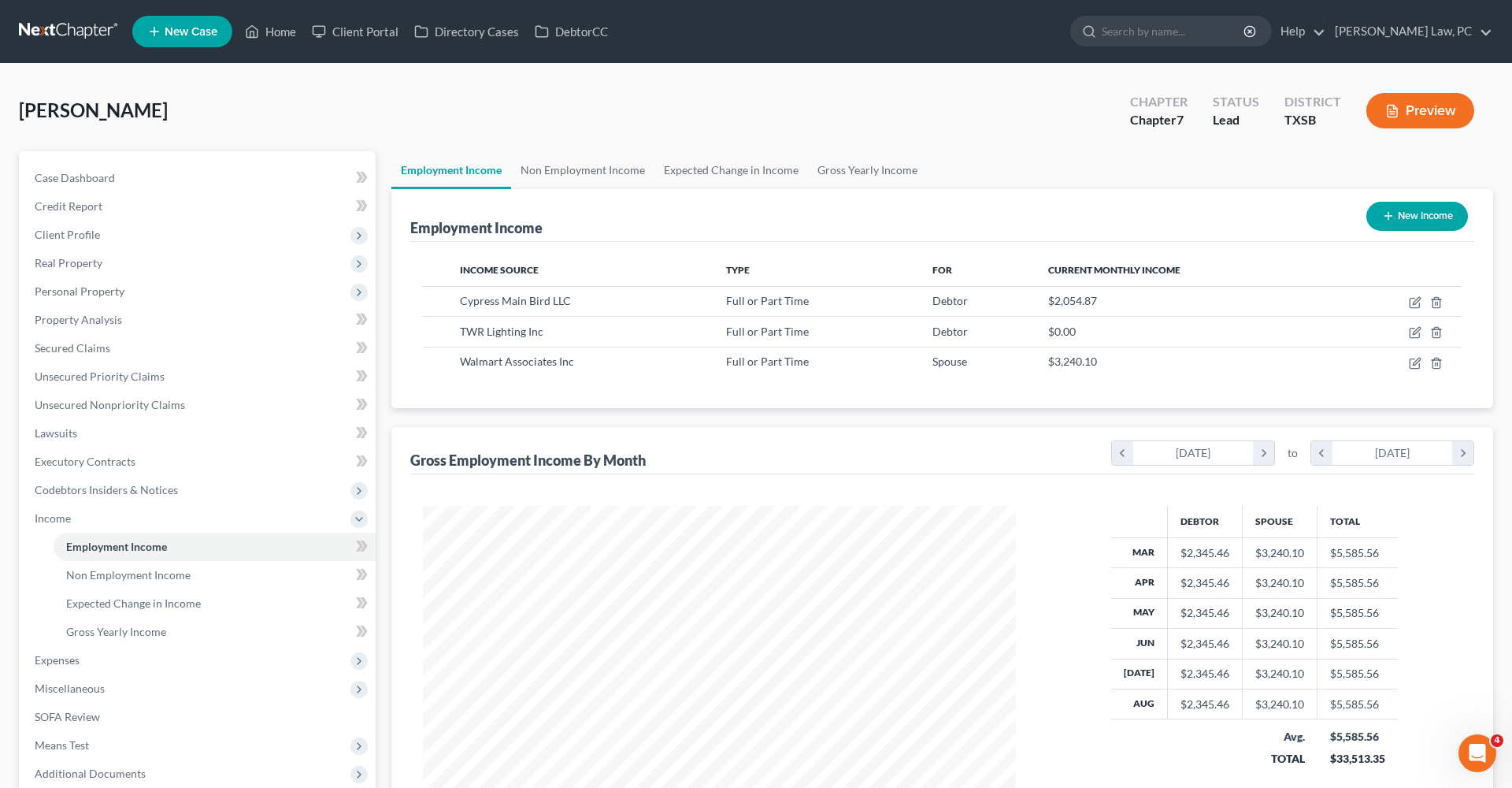
scroll to position [93, 0]
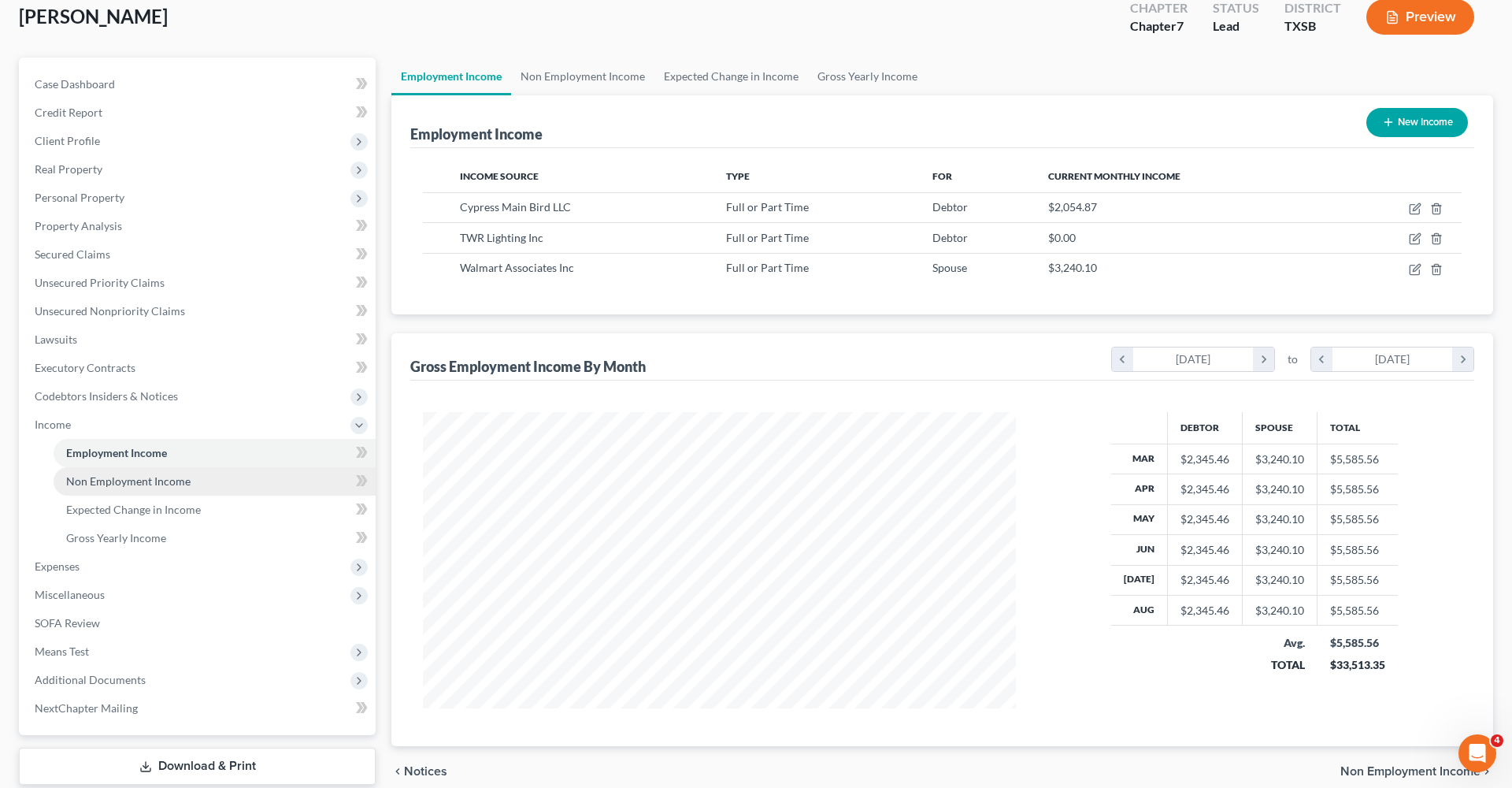
click at [137, 488] on link "Non Employment Income" at bounding box center [214, 481] width 322 height 28
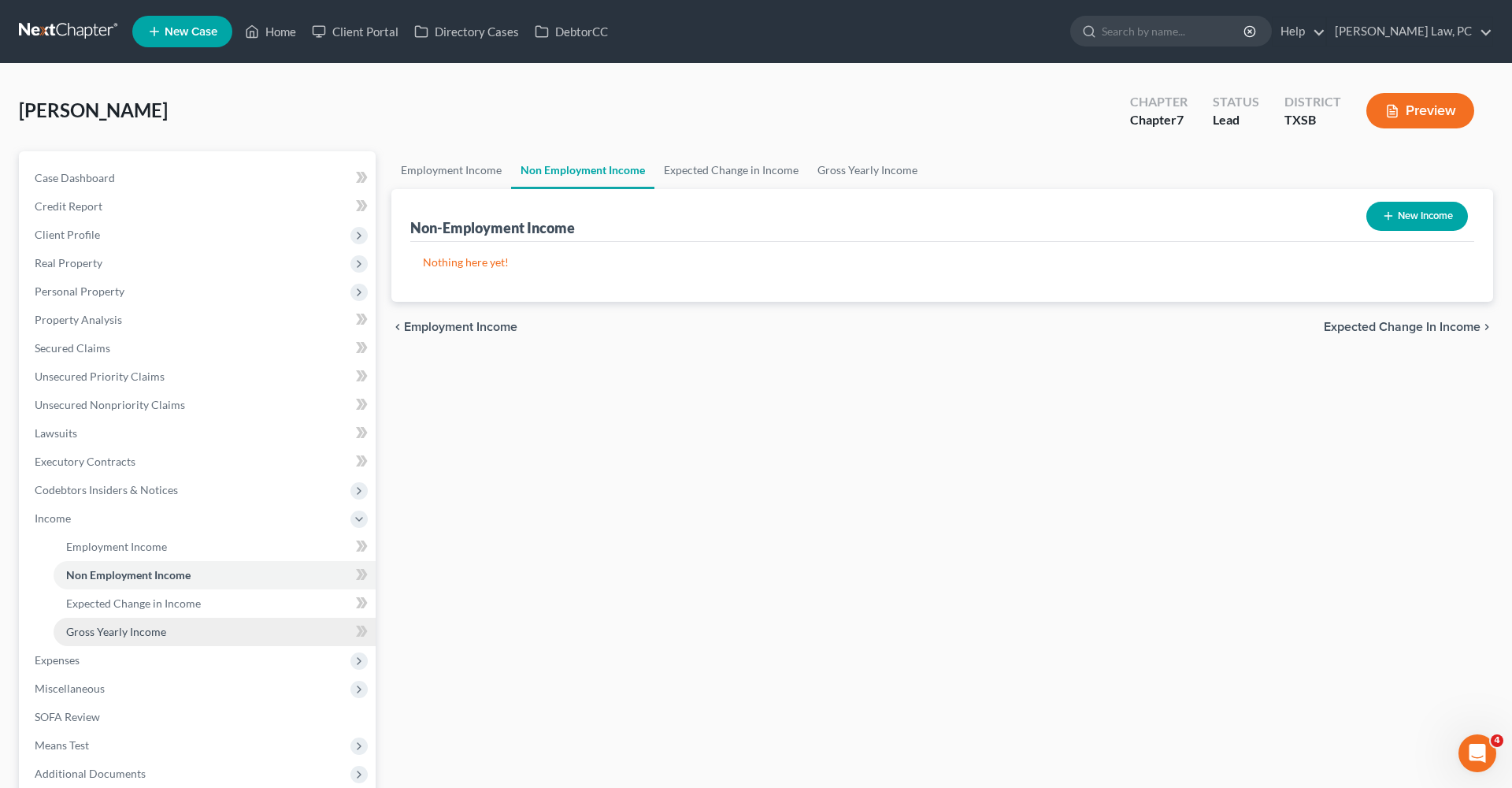
click at [119, 628] on span "Gross Yearly Income" at bounding box center [116, 631] width 100 height 13
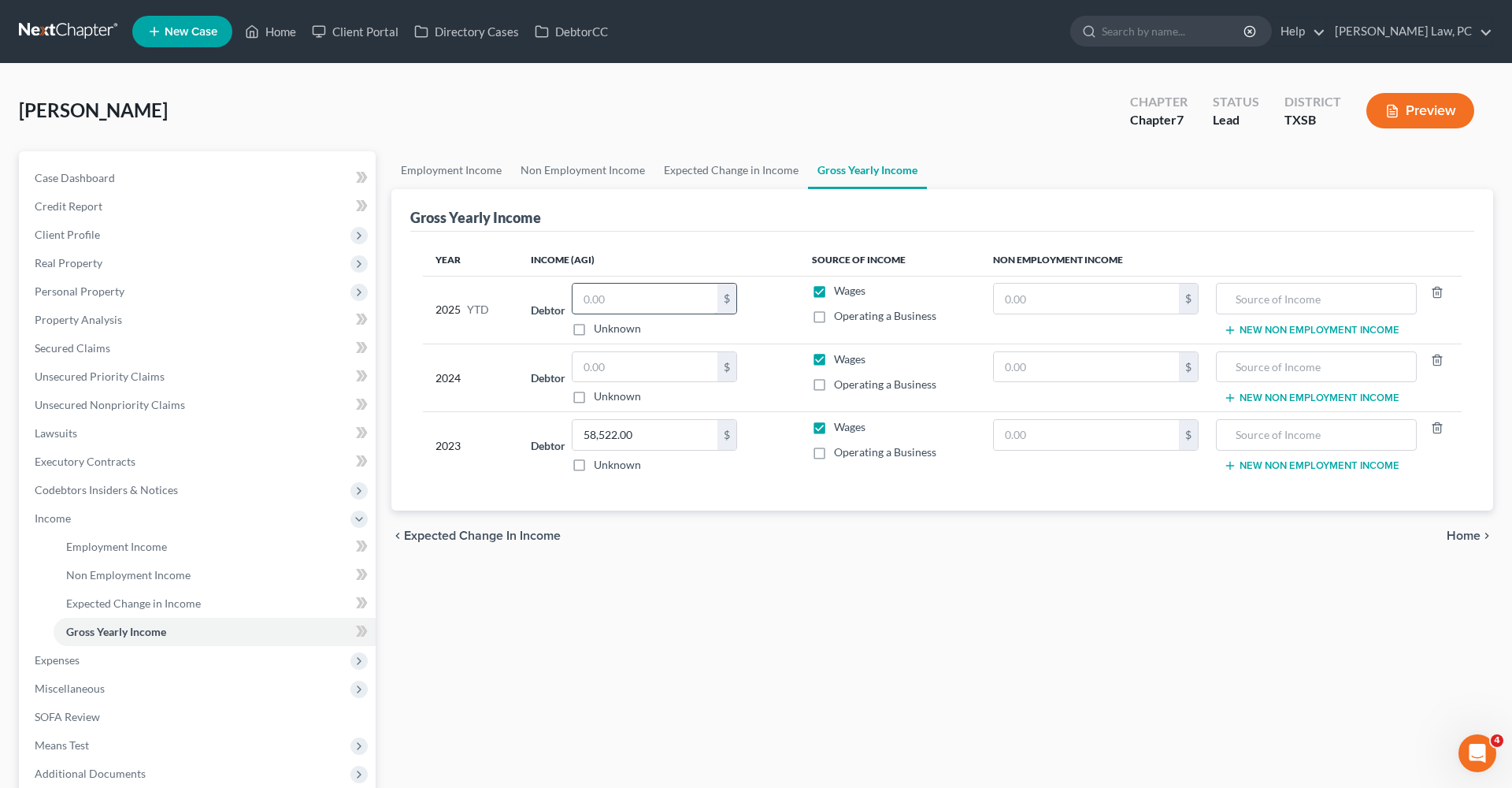
click at [620, 298] on input "text" at bounding box center [644, 298] width 145 height 30
click at [620, 297] on input "text" at bounding box center [644, 298] width 145 height 30
type input "13,922.96"
click at [80, 656] on span "Expenses" at bounding box center [57, 660] width 45 height 13
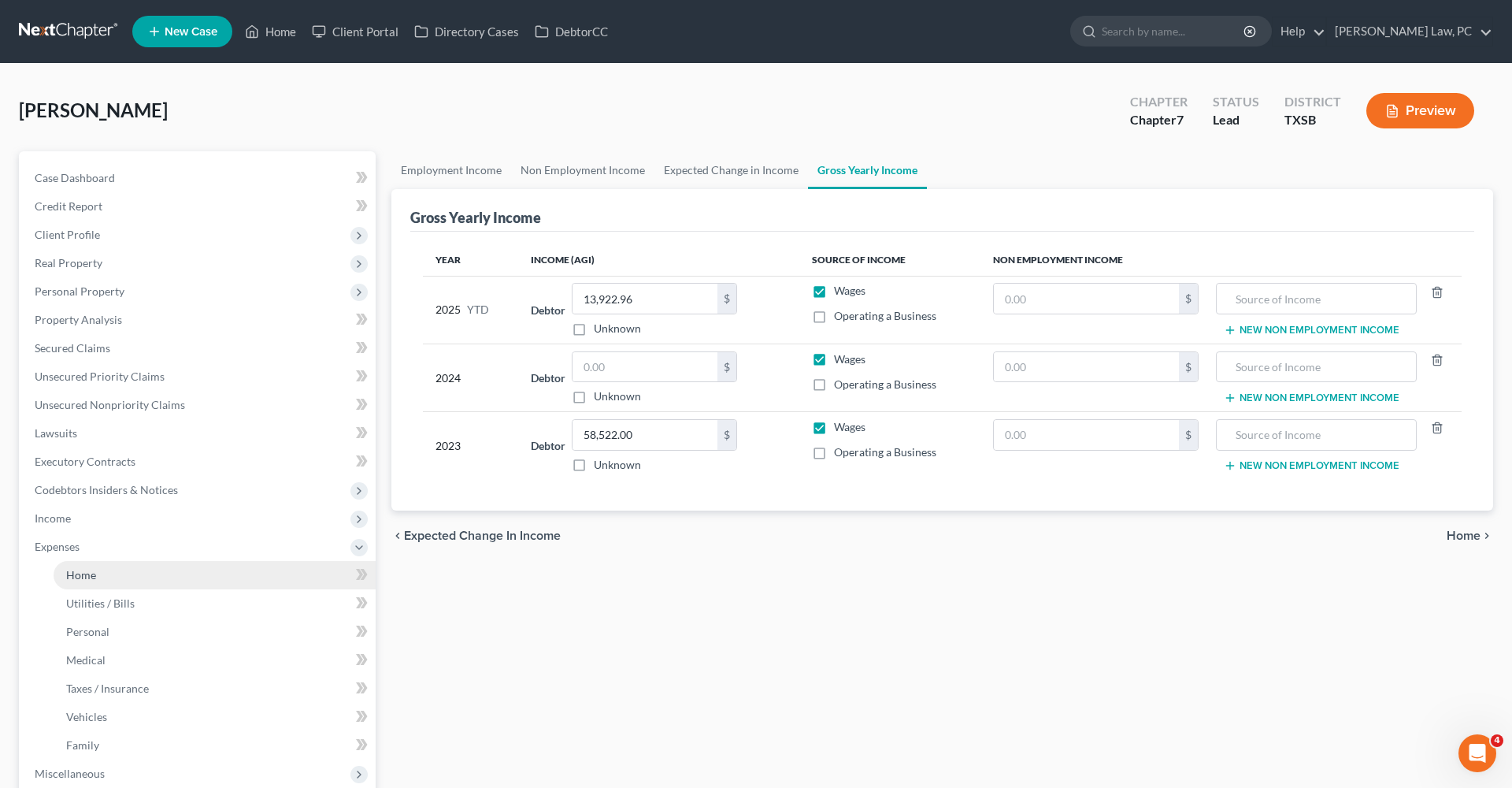
click at [85, 572] on span "Home" at bounding box center [81, 575] width 30 height 13
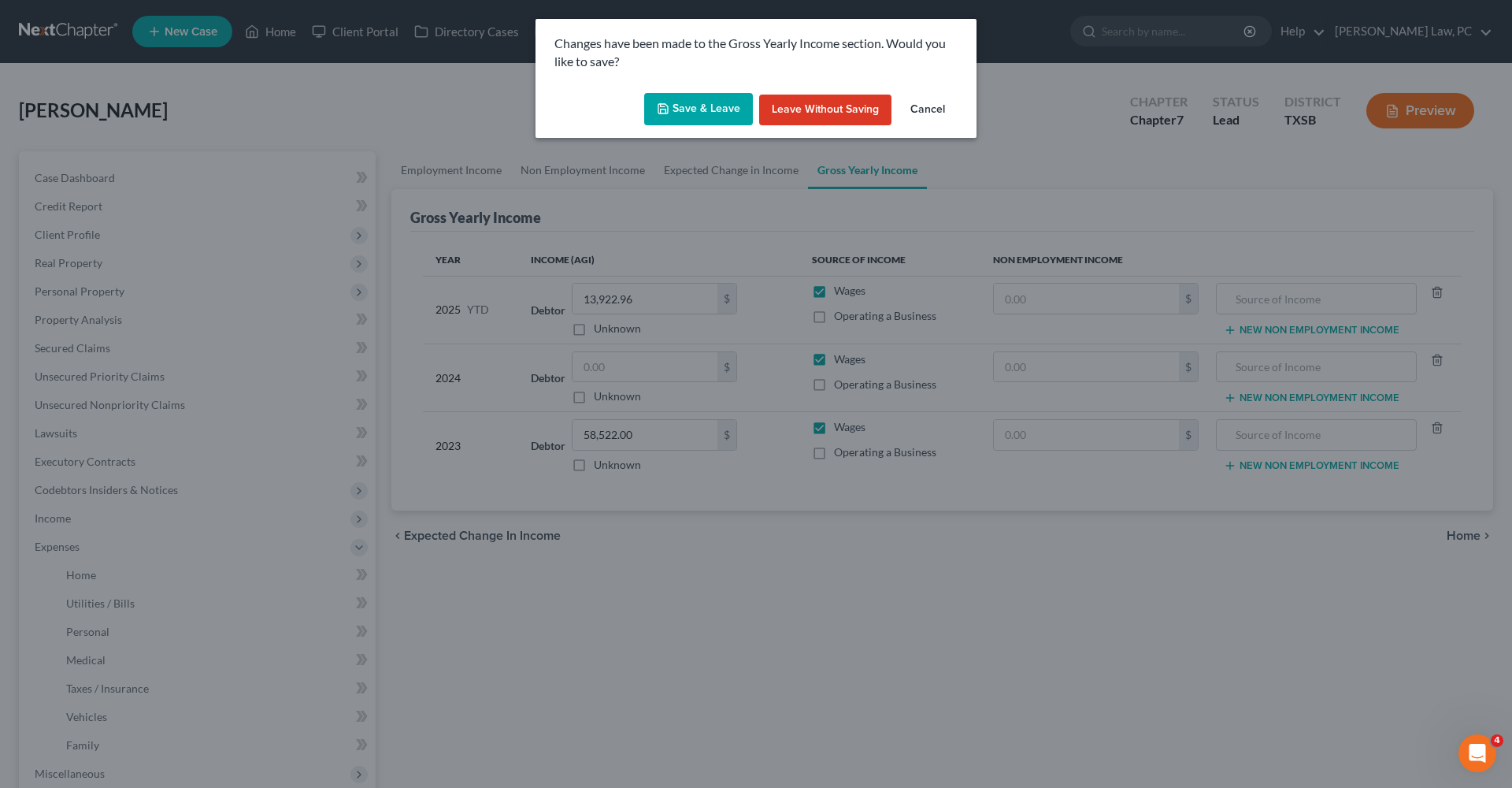
click at [724, 99] on button "Save & Leave" at bounding box center [698, 110] width 109 height 33
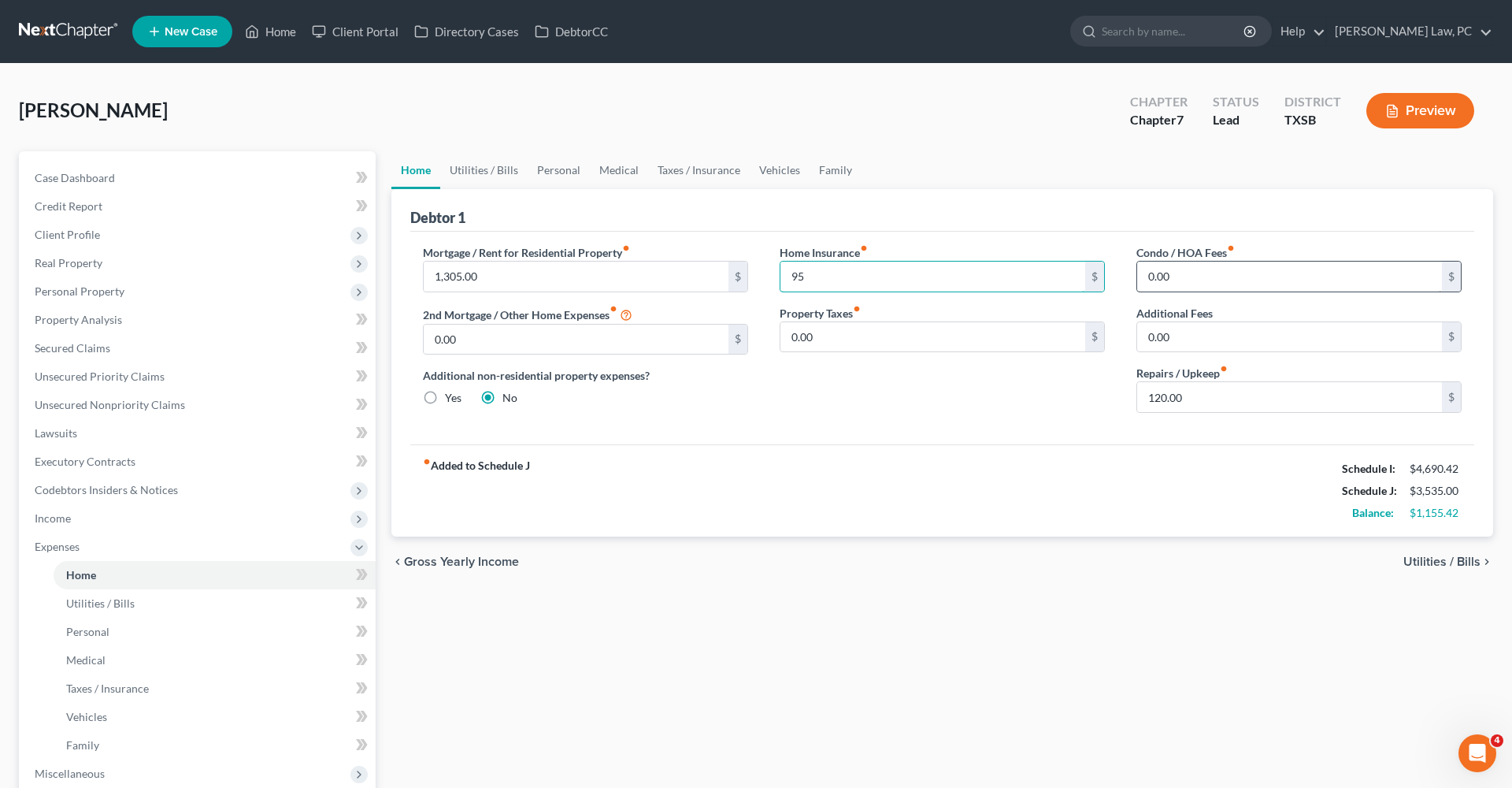
type input "95"
drag, startPoint x: 1186, startPoint y: 276, endPoint x: 1130, endPoint y: 274, distance: 56.0
click at [1130, 275] on div "Condo / HOA Fees fiber_manual_record 0.00 $ Additional Fees 0.00 $ Repairs / Up…" at bounding box center [1298, 335] width 357 height 181
type input "42"
drag, startPoint x: 1204, startPoint y: 402, endPoint x: 1130, endPoint y: 399, distance: 74.1
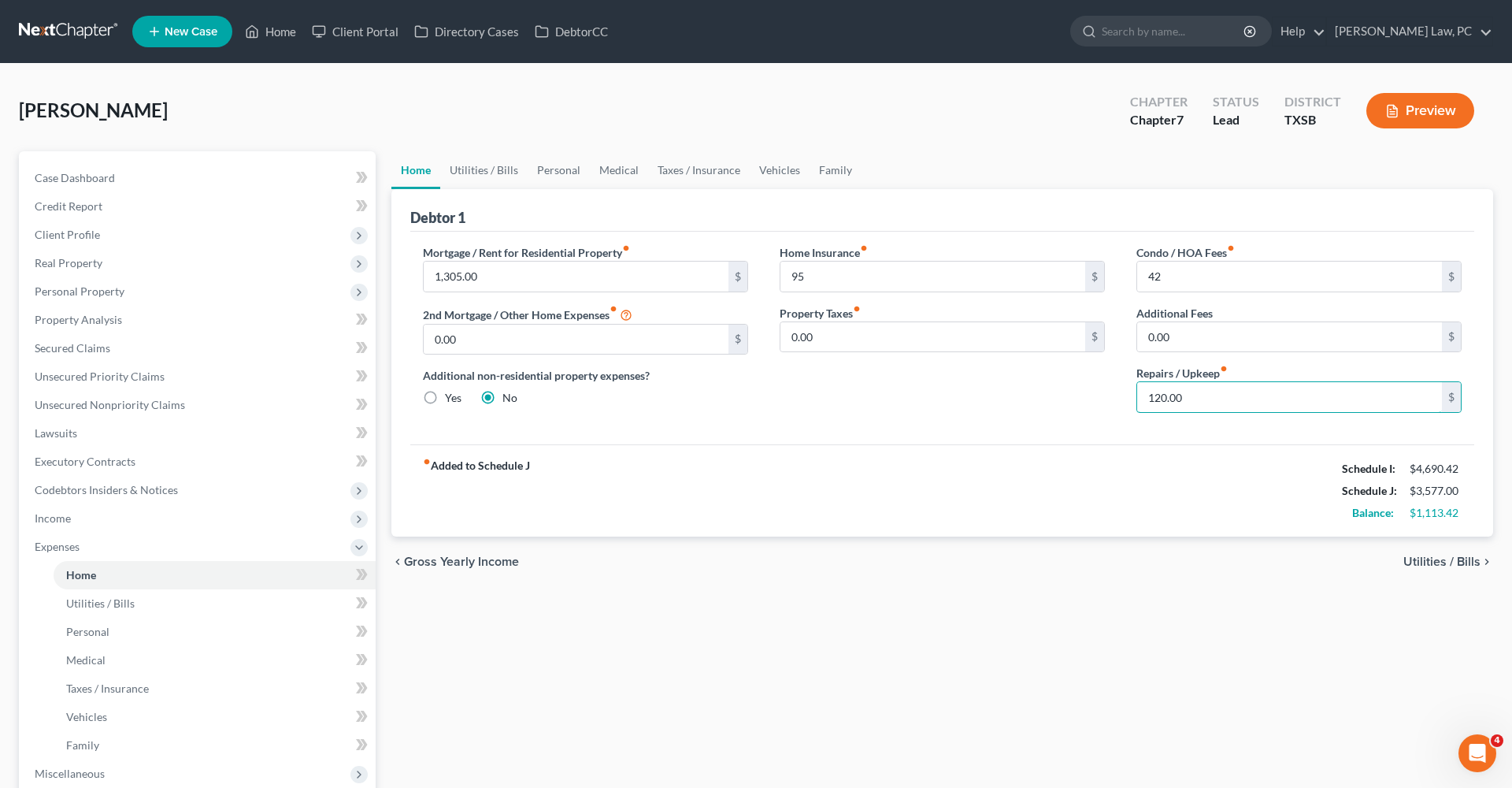
click at [1130, 399] on div "Condo / HOA Fees fiber_manual_record 42 $ Additional Fees 0.00 $ Repairs / Upke…" at bounding box center [1298, 335] width 357 height 181
type input "150"
click at [490, 169] on link "Utilities / Bills" at bounding box center [484, 169] width 88 height 38
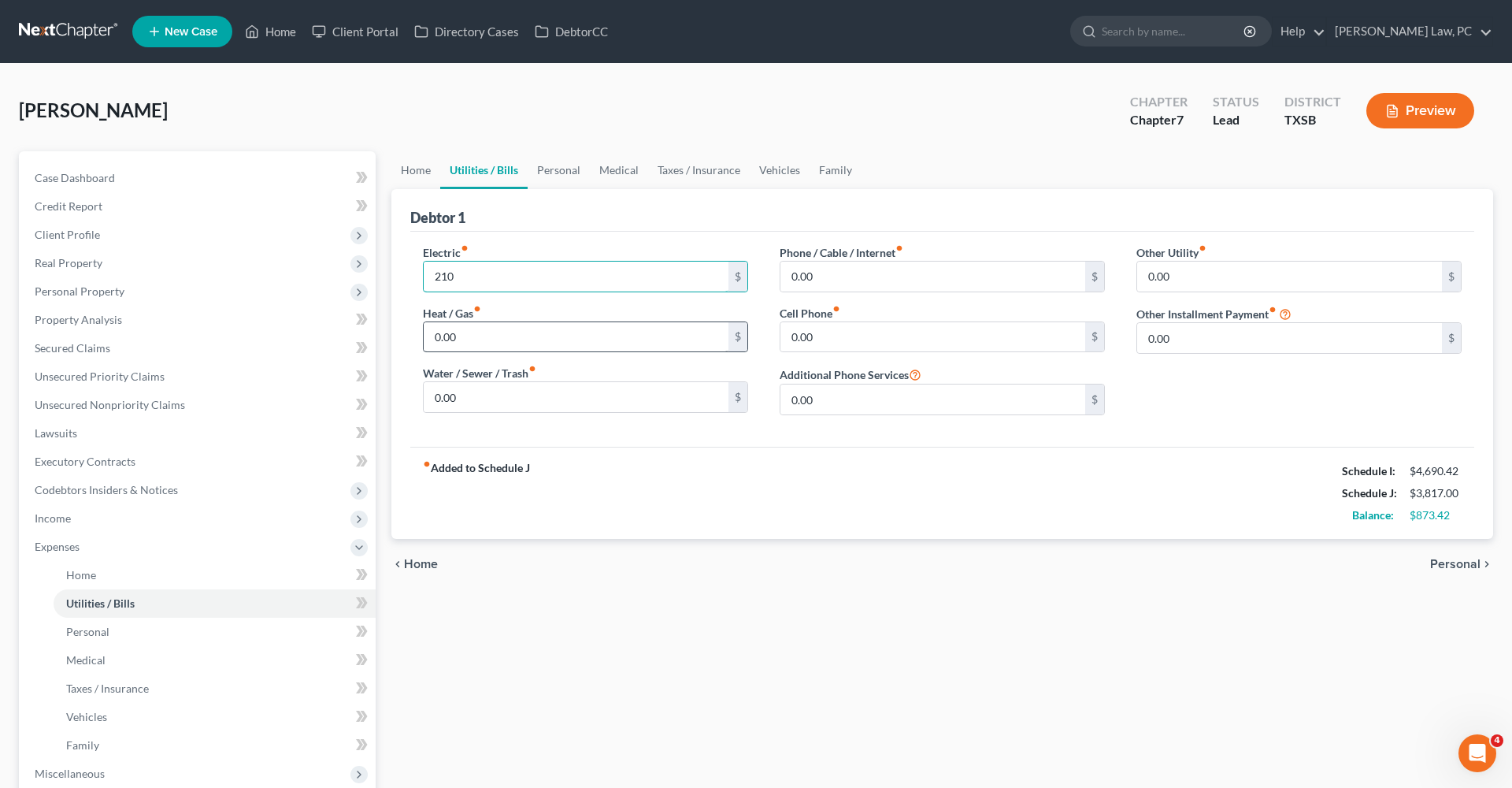
type input "210"
drag, startPoint x: 474, startPoint y: 339, endPoint x: 410, endPoint y: 339, distance: 64.0
click at [410, 339] on div "Electric fiber_manual_record 210 $ Heat / Gas fiber_manual_record 0.00 $ Water …" at bounding box center [585, 336] width 357 height 184
type input "35"
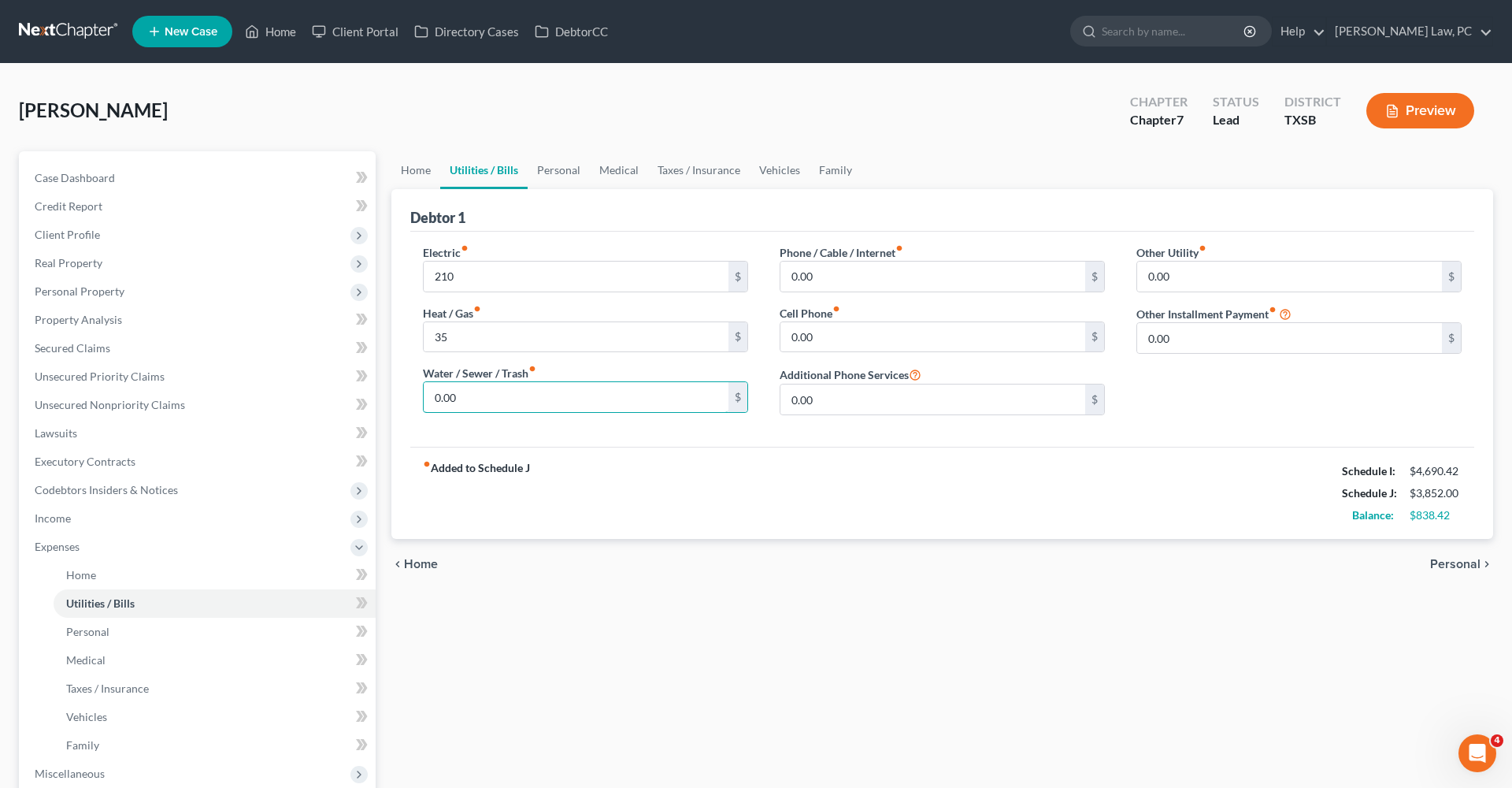
drag, startPoint x: 471, startPoint y: 404, endPoint x: 395, endPoint y: 404, distance: 76.0
click at [395, 404] on div "Debtor 1 Electric fiber_manual_record 210 $ Heat / Gas fiber_manual_record 35 $…" at bounding box center [943, 365] width 1102 height 350
drag, startPoint x: 472, startPoint y: 403, endPoint x: 402, endPoint y: 403, distance: 70.0
click at [402, 403] on div "Debtor 1 Electric fiber_manual_record 210 $ Heat / Gas fiber_manual_record 35 $…" at bounding box center [943, 365] width 1102 height 350
type input "75"
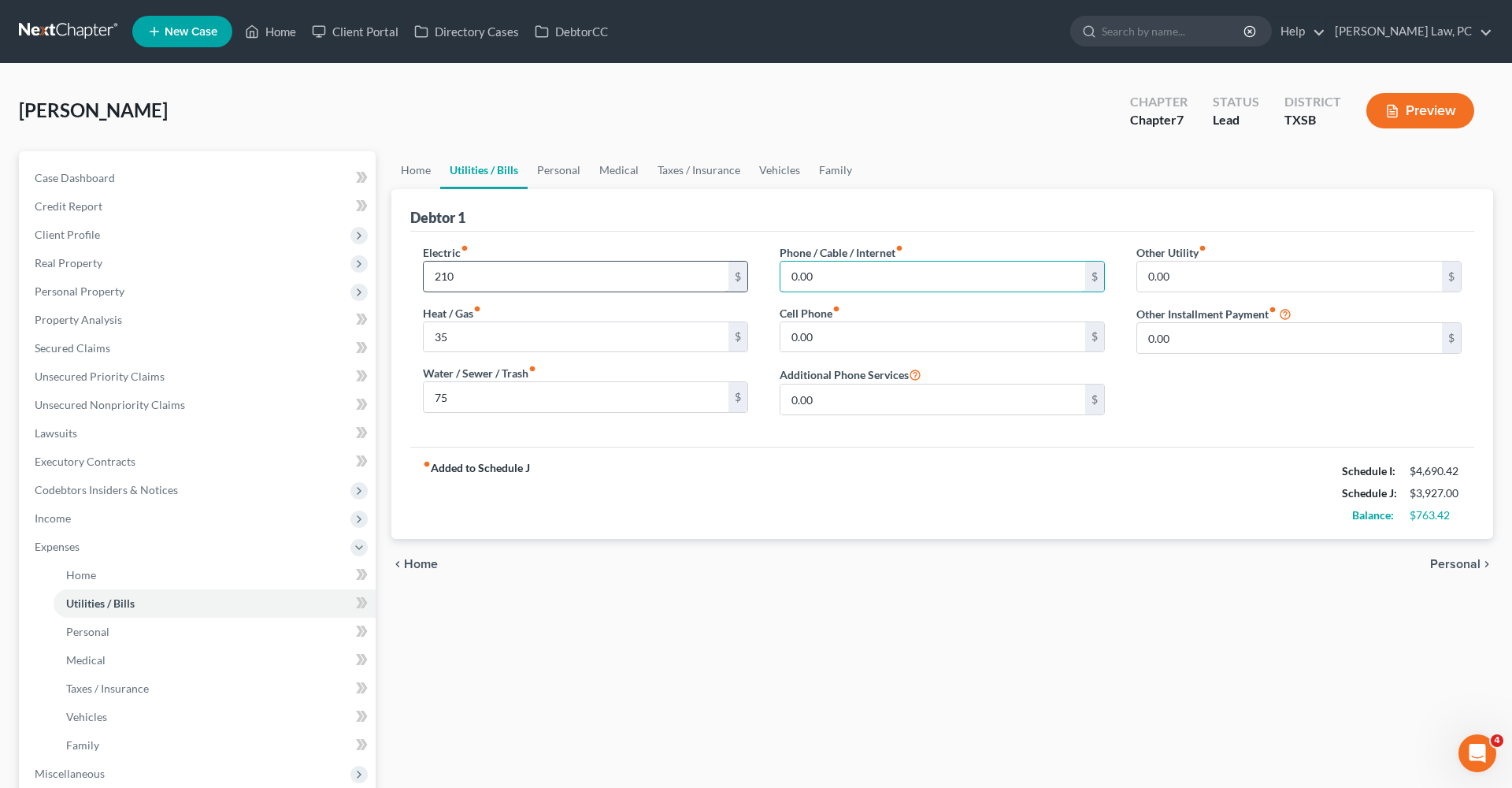
drag, startPoint x: 835, startPoint y: 273, endPoint x: 711, endPoint y: 272, distance: 124.0
type input "90"
drag, startPoint x: 823, startPoint y: 341, endPoint x: 770, endPoint y: 340, distance: 53.0
type input "135"
drag, startPoint x: 1194, startPoint y: 340, endPoint x: 1104, endPoint y: 338, distance: 90.0
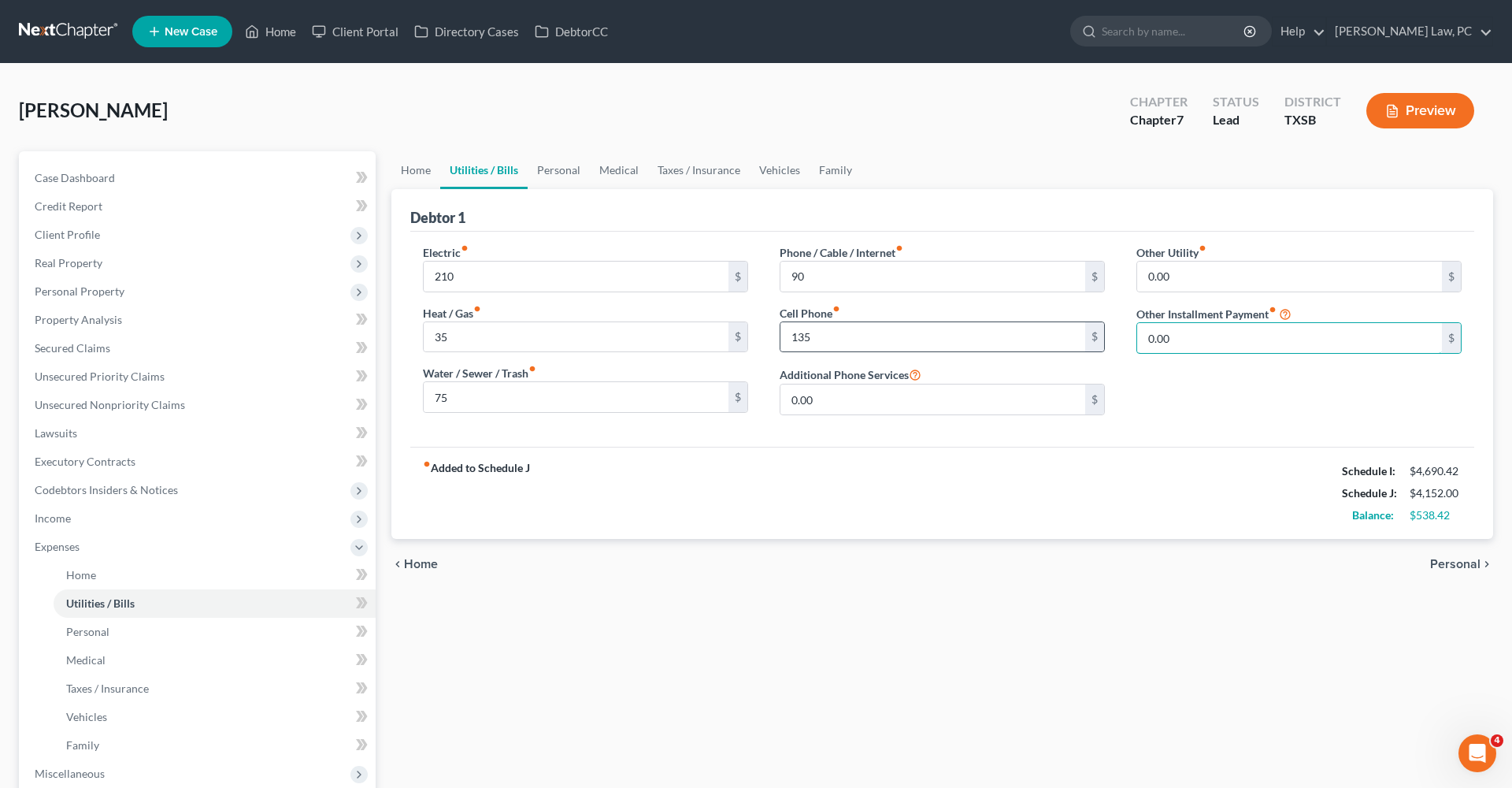
click at [1103, 338] on div "Electric fiber_manual_record 210 $ Heat / Gas fiber_manual_record 35 $ Water / …" at bounding box center [942, 336] width 1071 height 184
type input "30"
click at [1234, 390] on input "text" at bounding box center [1299, 382] width 324 height 30
type input "Subscriptions"
click at [560, 173] on link "Personal" at bounding box center [559, 169] width 63 height 38
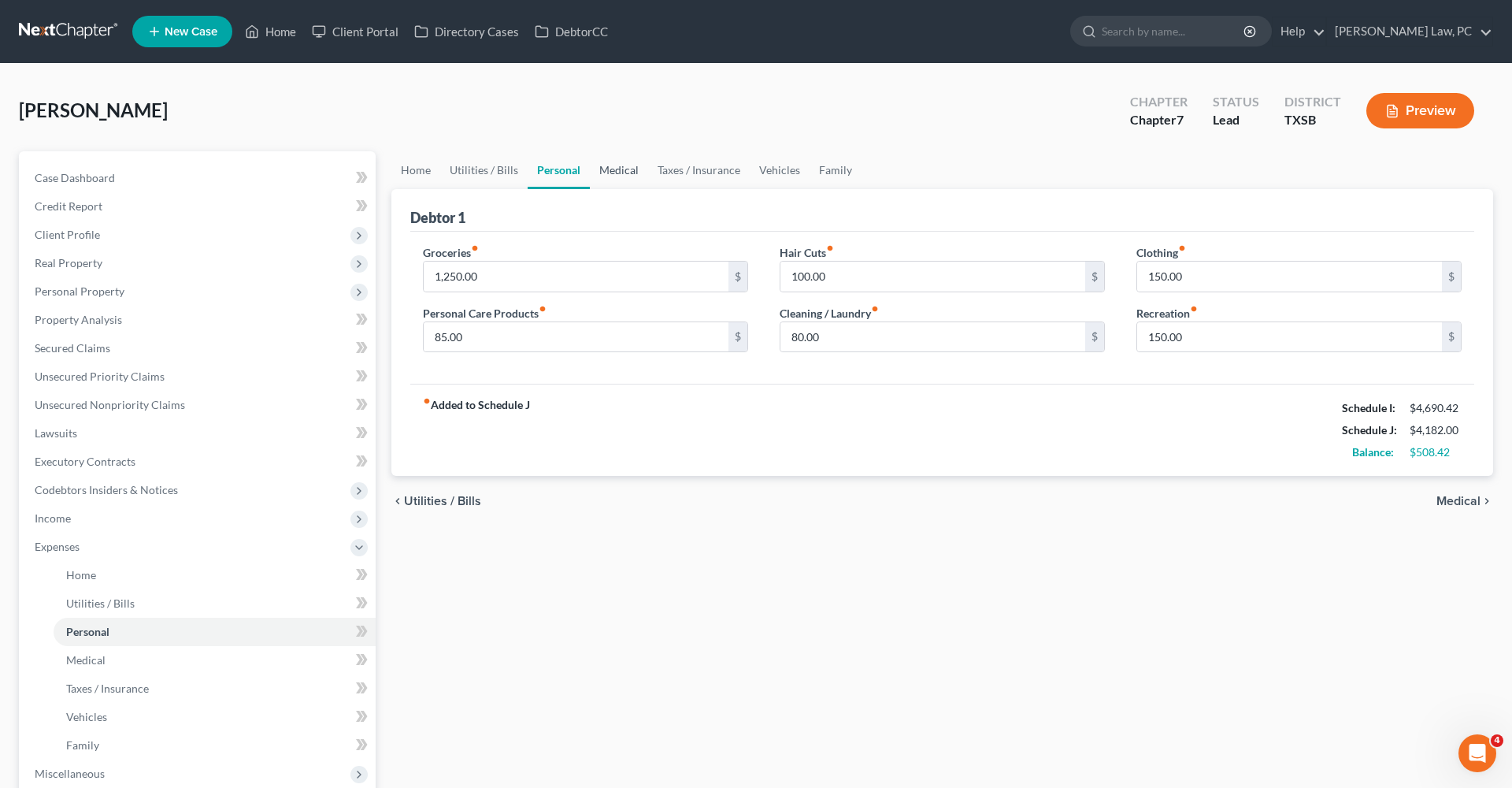
click at [624, 173] on link "Medical" at bounding box center [618, 169] width 59 height 38
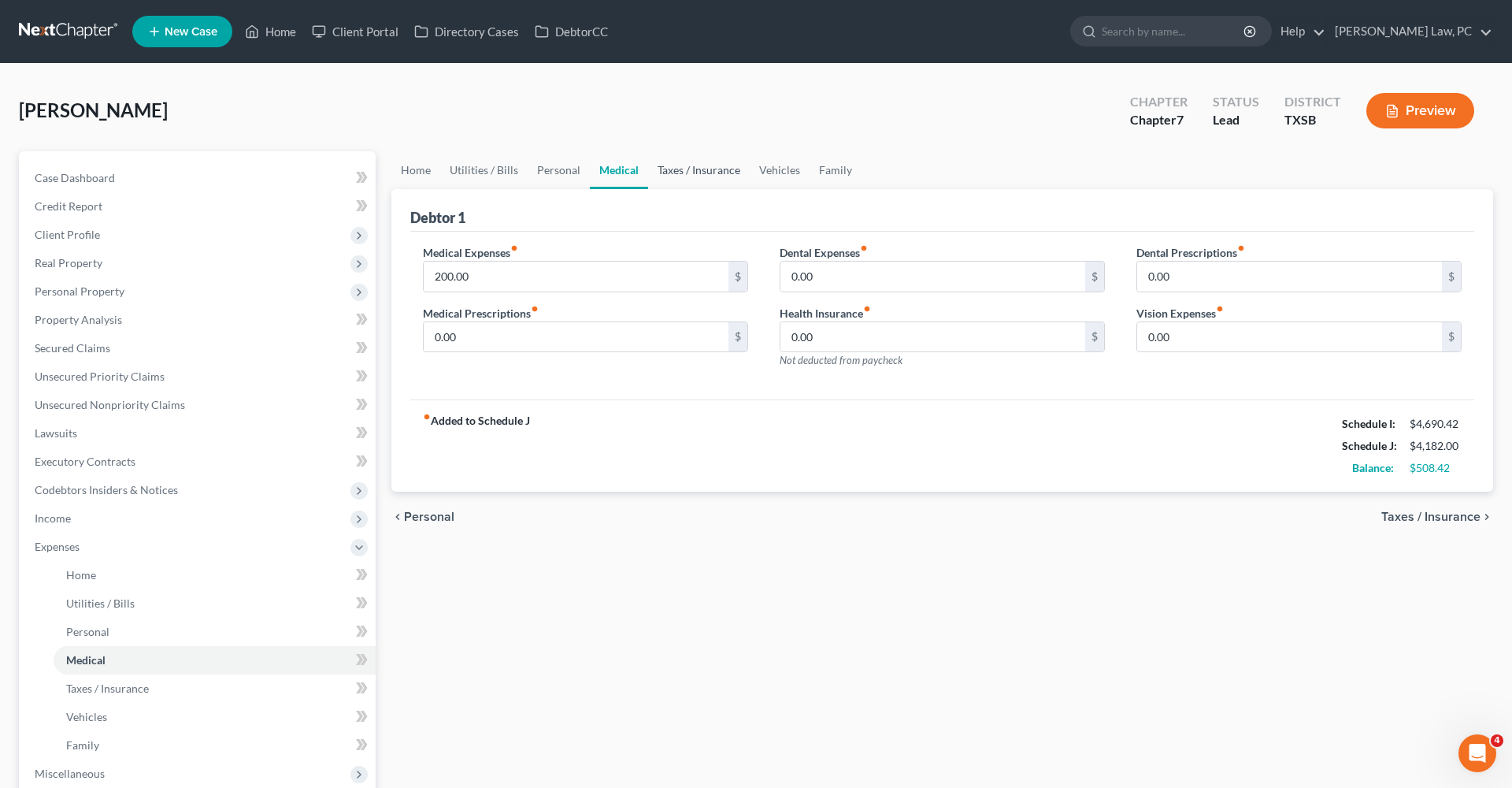
click at [710, 170] on link "Taxes / Insurance" at bounding box center [699, 169] width 102 height 38
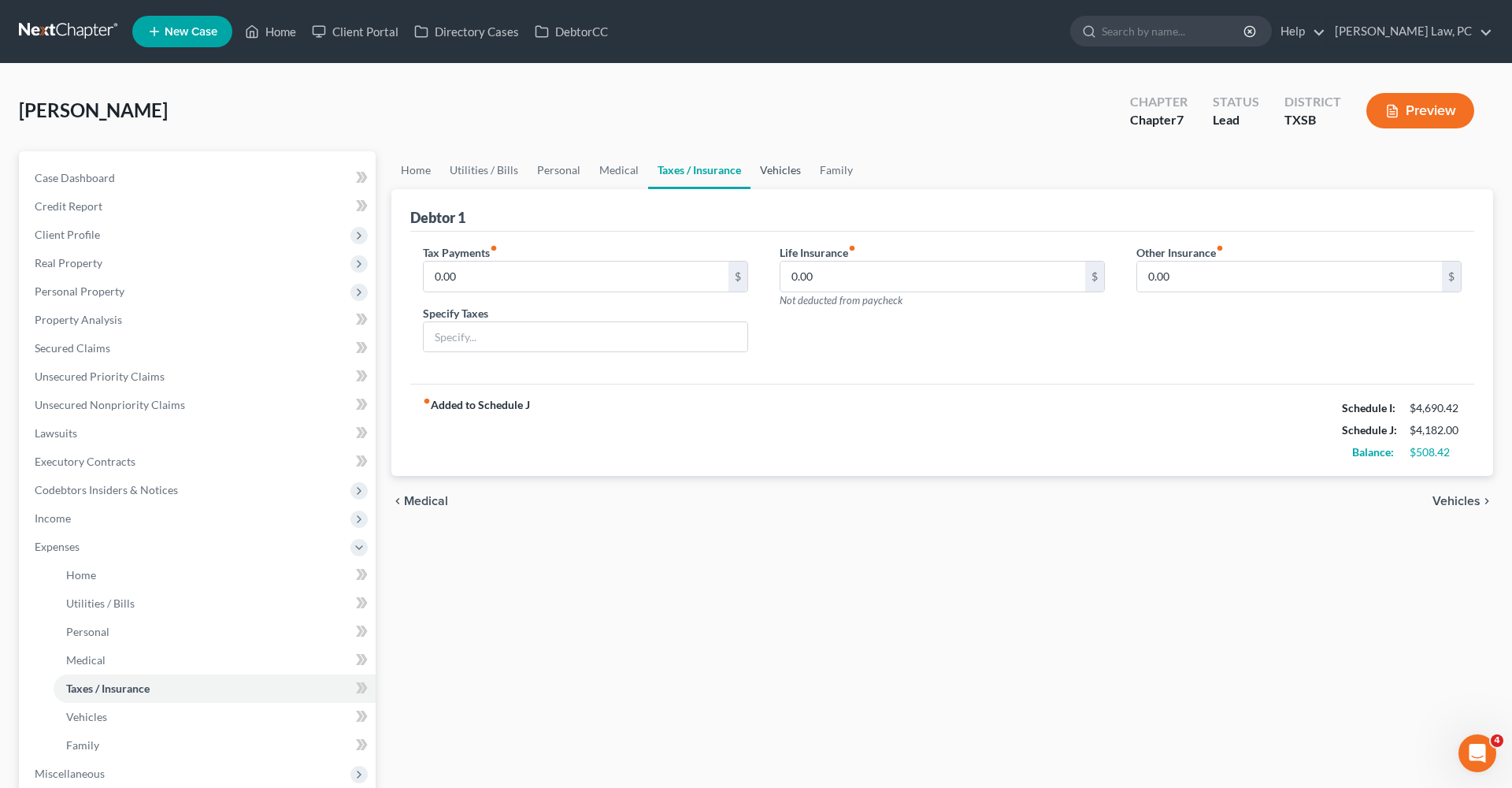
click at [772, 176] on link "Vehicles" at bounding box center [781, 169] width 60 height 38
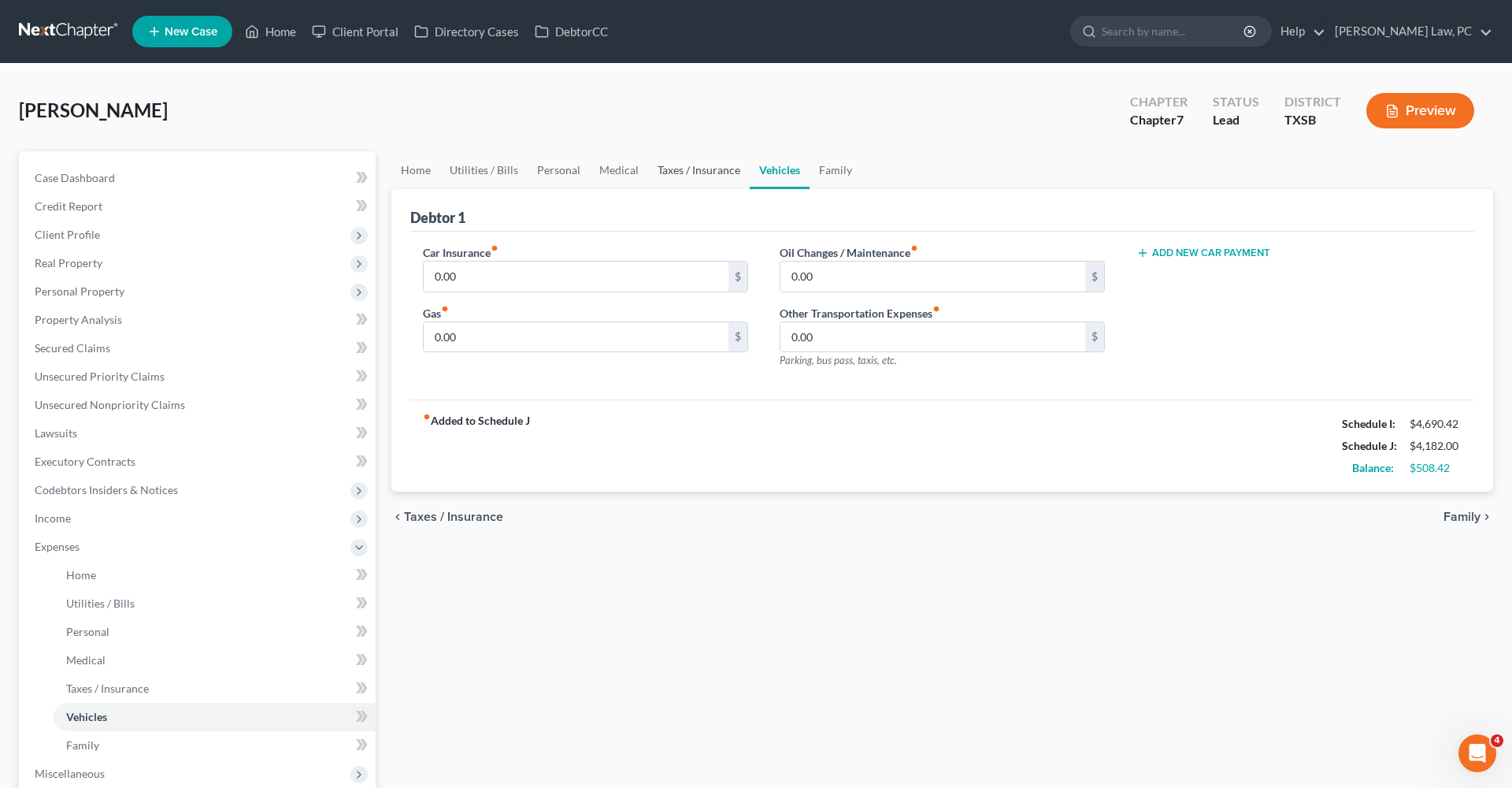
click at [679, 169] on link "Taxes / Insurance" at bounding box center [699, 169] width 102 height 38
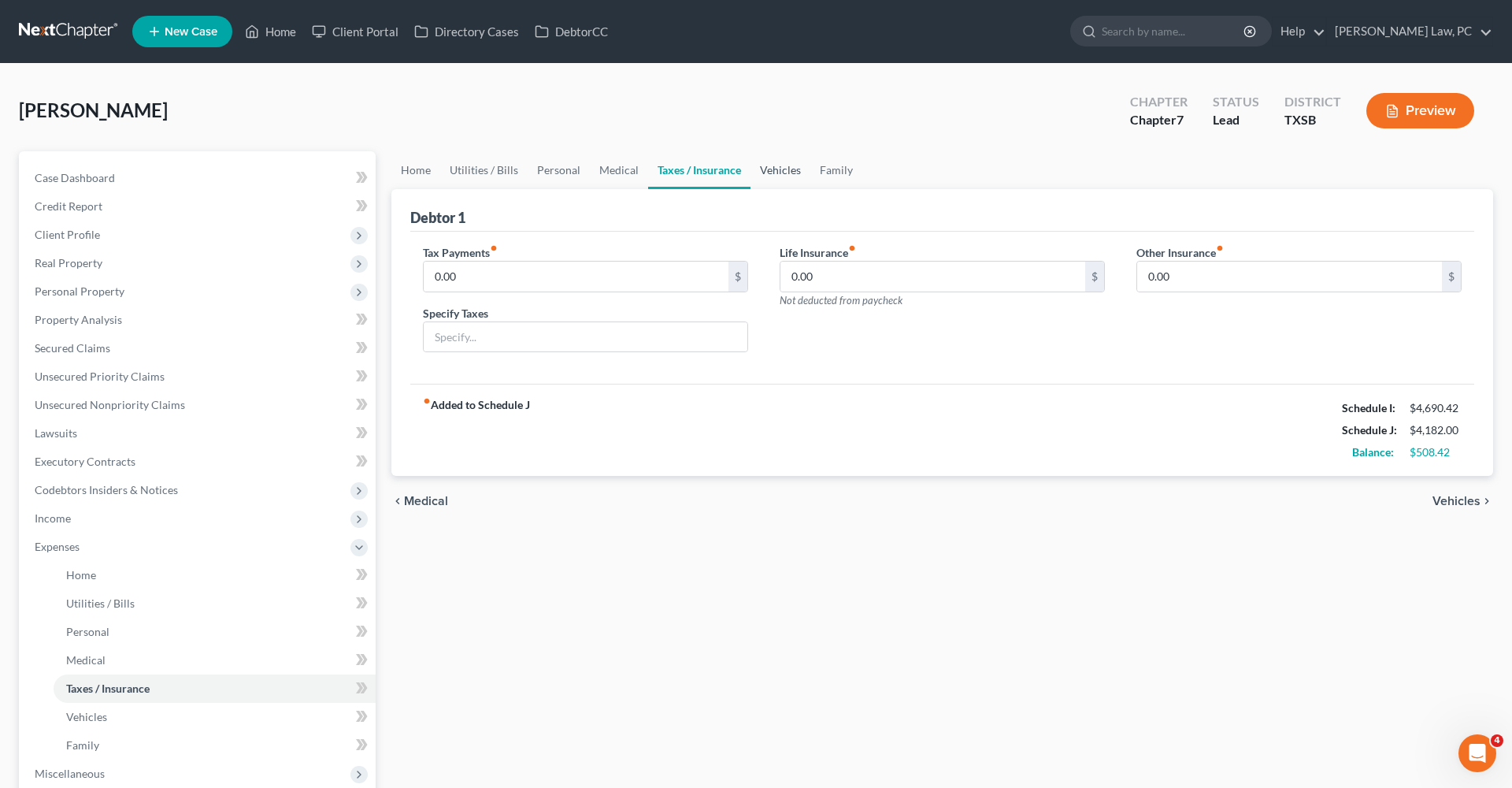
click at [785, 170] on link "Vehicles" at bounding box center [781, 169] width 60 height 38
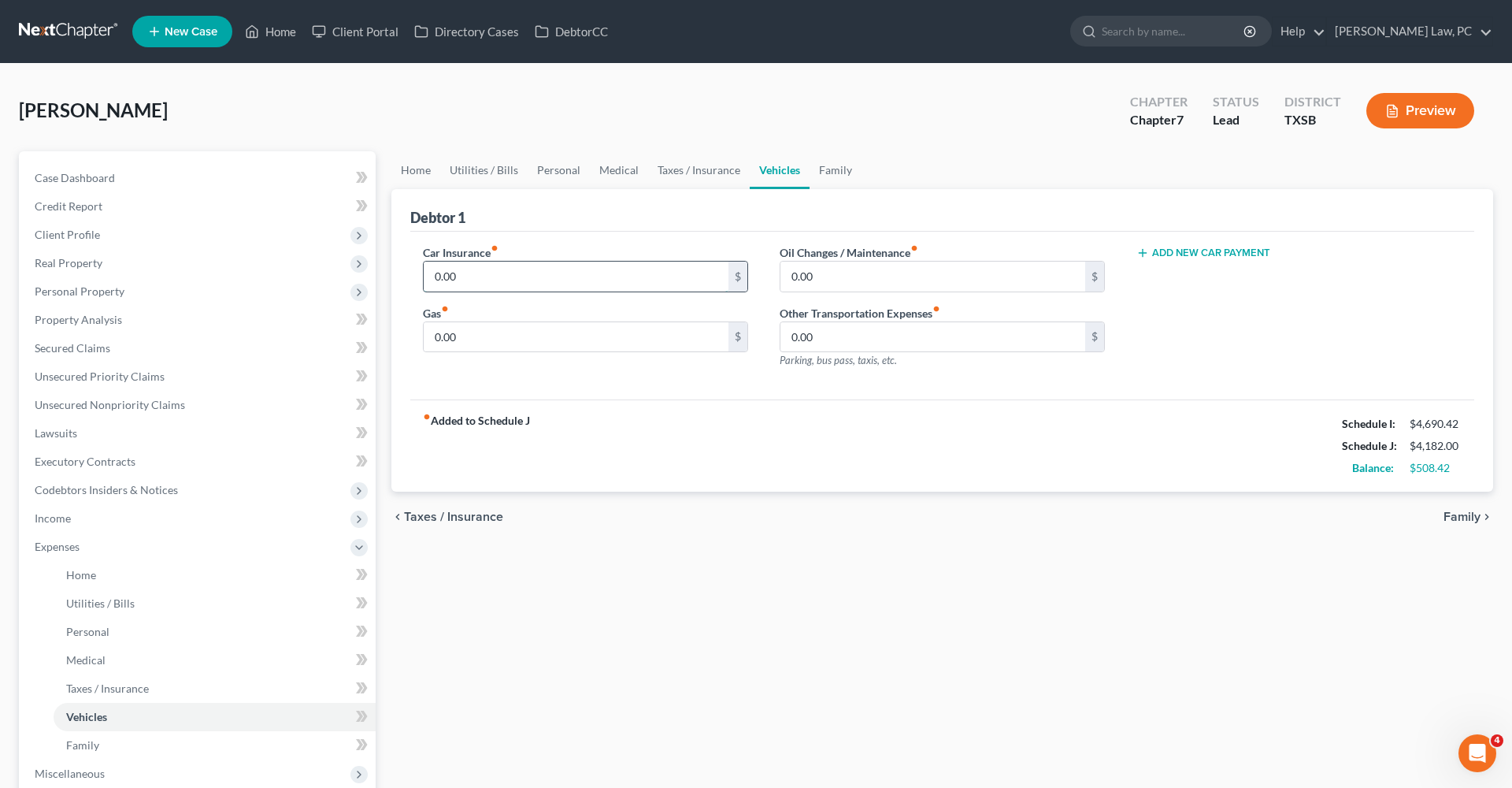
click at [472, 273] on input "0.00" at bounding box center [576, 276] width 305 height 30
drag, startPoint x: 472, startPoint y: 272, endPoint x: 432, endPoint y: 270, distance: 40.0
click at [432, 270] on input "0.00" at bounding box center [576, 276] width 305 height 30
type input "220"
click at [476, 347] on input "0.00" at bounding box center [576, 337] width 305 height 30
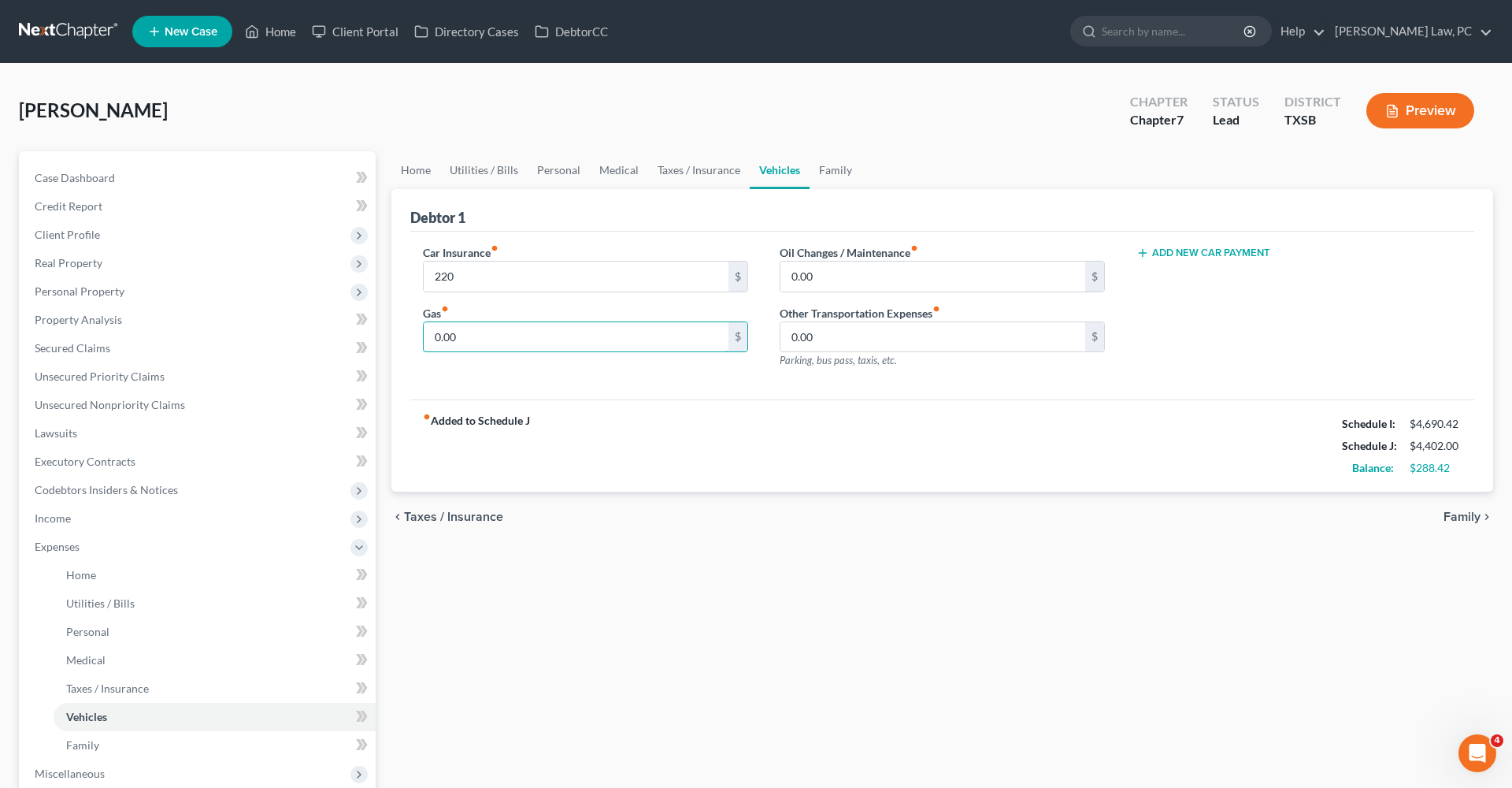
drag, startPoint x: 464, startPoint y: 336, endPoint x: 394, endPoint y: 334, distance: 70.0
click at [394, 334] on div "Debtor 1 Car Insurance fiber_manual_record 220 $ Gas fiber_manual_record 0.00 $…" at bounding box center [943, 341] width 1102 height 303
type input "240"
drag, startPoint x: 838, startPoint y: 277, endPoint x: 767, endPoint y: 276, distance: 71.0
click at [766, 276] on div "Oil Changes / Maintenance fiber_manual_record 0.00 $ Other Transportation Expen…" at bounding box center [942, 313] width 357 height 138
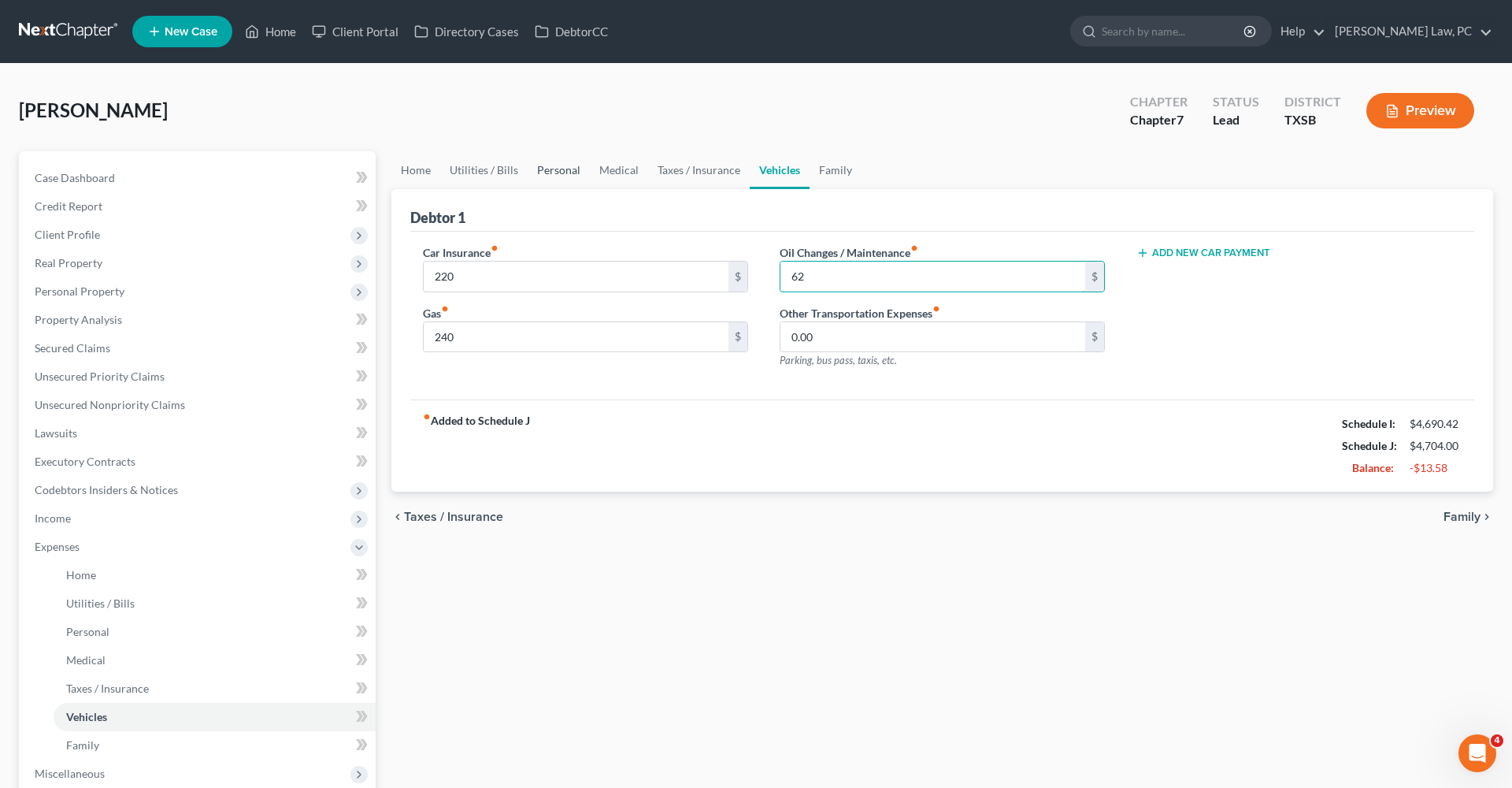
type input "62"
click at [561, 168] on link "Personal" at bounding box center [559, 169] width 63 height 38
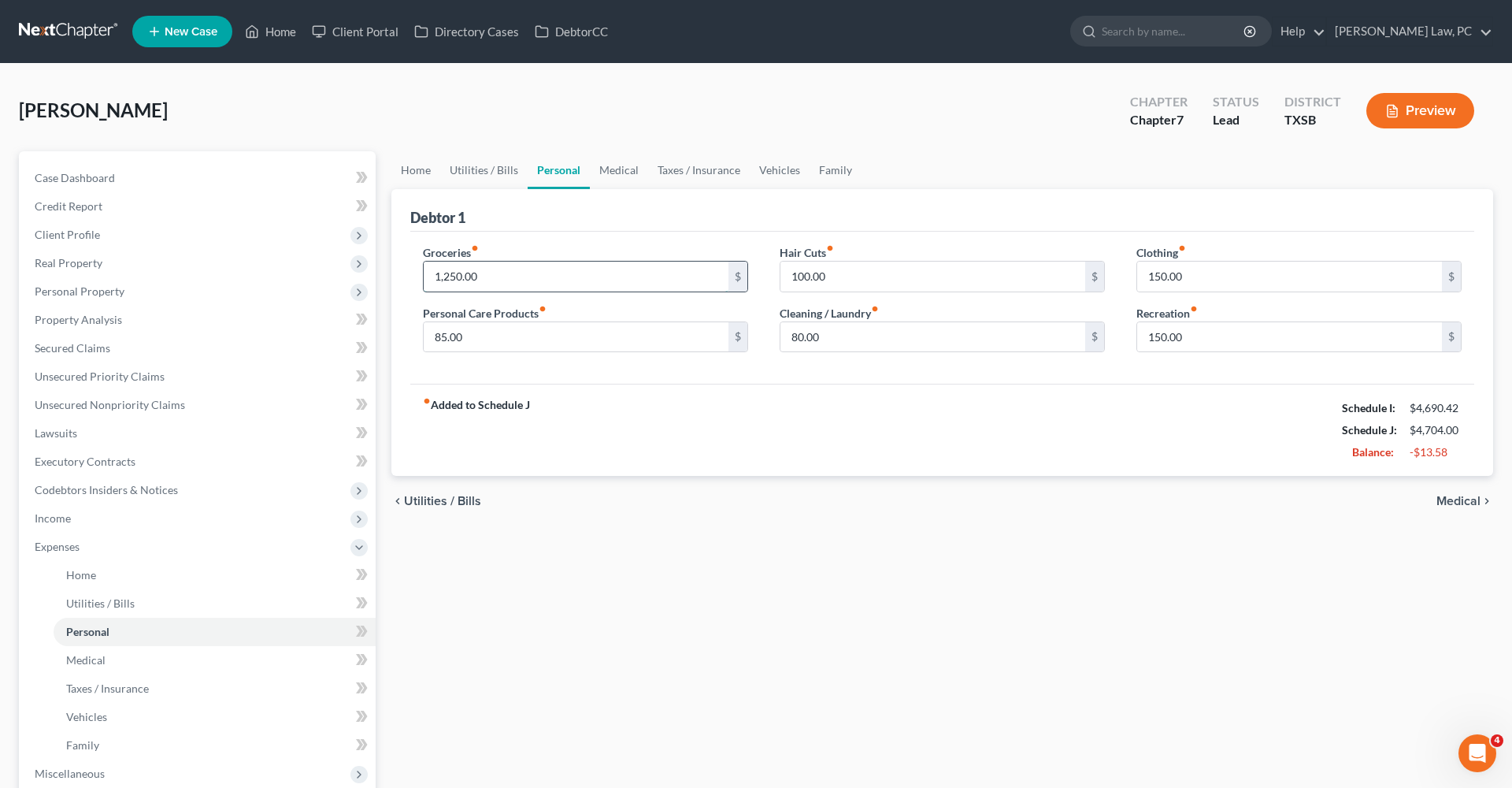
click at [505, 273] on input "1,250.00" at bounding box center [576, 276] width 305 height 30
drag, startPoint x: 507, startPoint y: 278, endPoint x: 410, endPoint y: 276, distance: 97.0
click at [410, 276] on div "Groceries fiber_manual_record 1,250.00 $ Personal Care Products fiber_manual_re…" at bounding box center [585, 305] width 357 height 121
drag, startPoint x: 470, startPoint y: 276, endPoint x: 422, endPoint y: 273, distance: 48.1
click at [422, 273] on div "Groceries fiber_manual_record 1,200 $ Personal Care Products fiber_manual_recor…" at bounding box center [585, 305] width 357 height 121
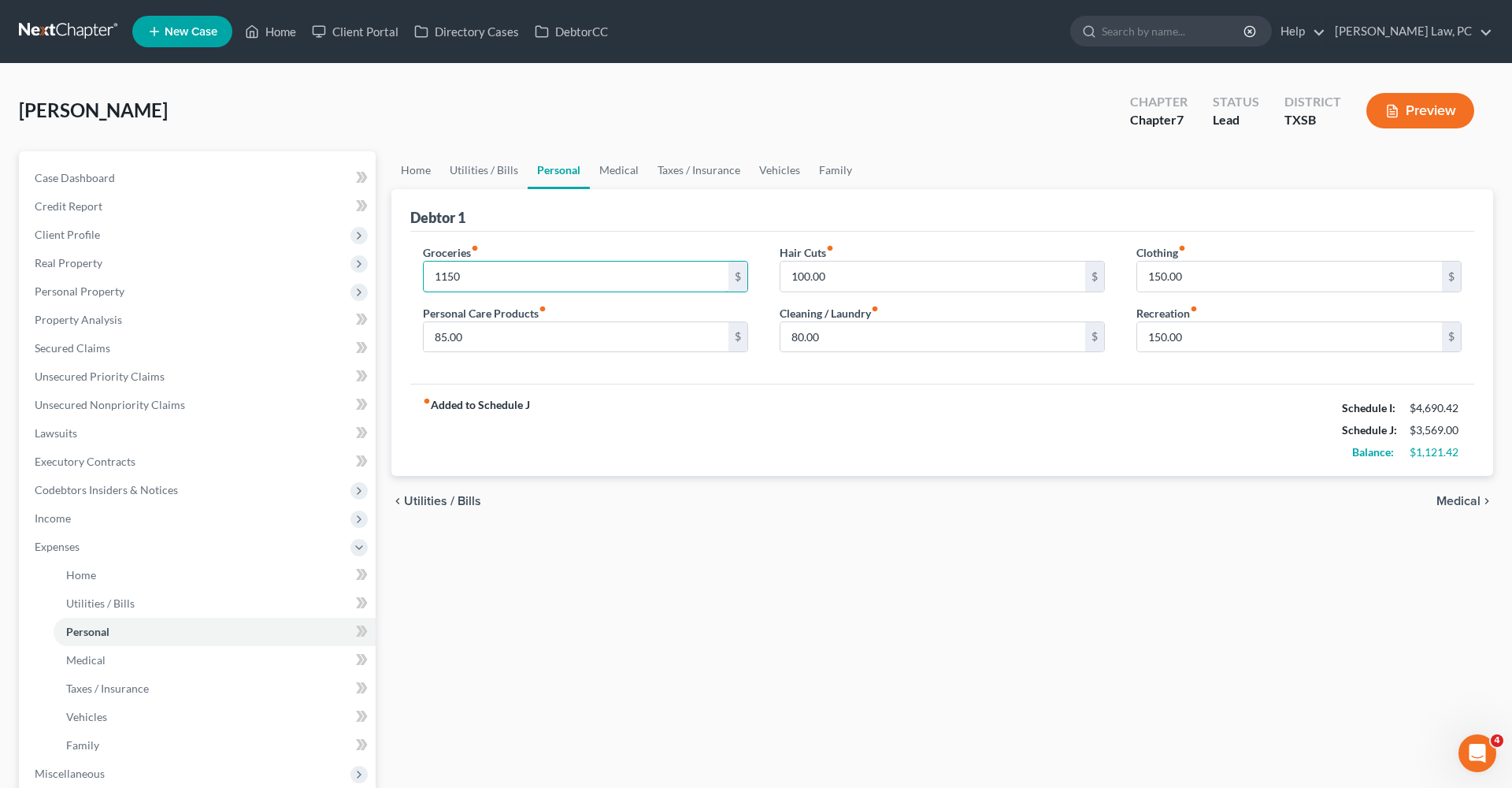
type input "1,150"
click at [990, 410] on div "fiber_manual_record Added to Schedule J Schedule I: $4,690.42 Schedule J: $4,60…" at bounding box center [943, 430] width 1064 height 92
click at [607, 165] on link "Medical" at bounding box center [618, 169] width 59 height 38
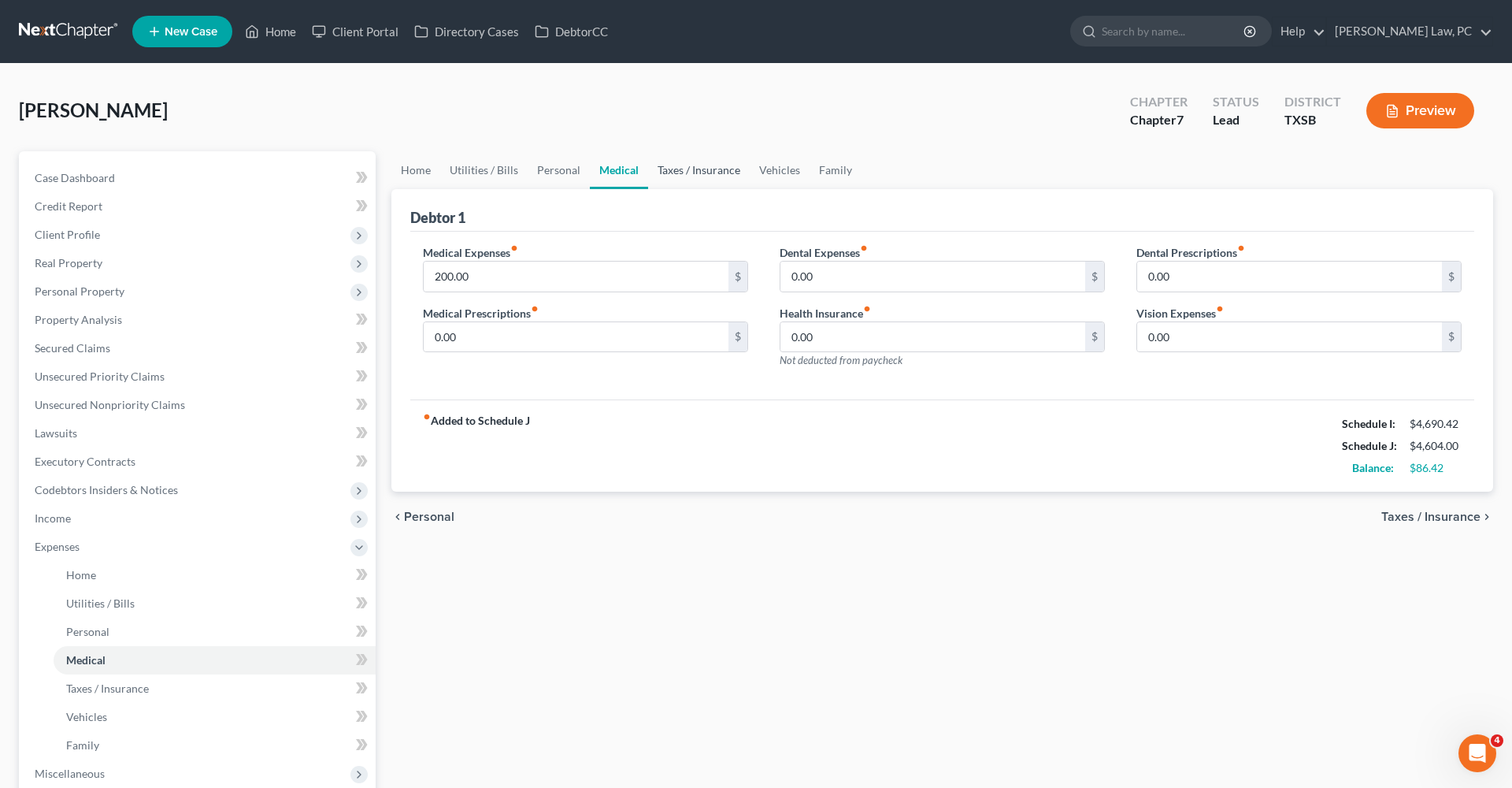
click at [678, 174] on link "Taxes / Insurance" at bounding box center [699, 169] width 102 height 38
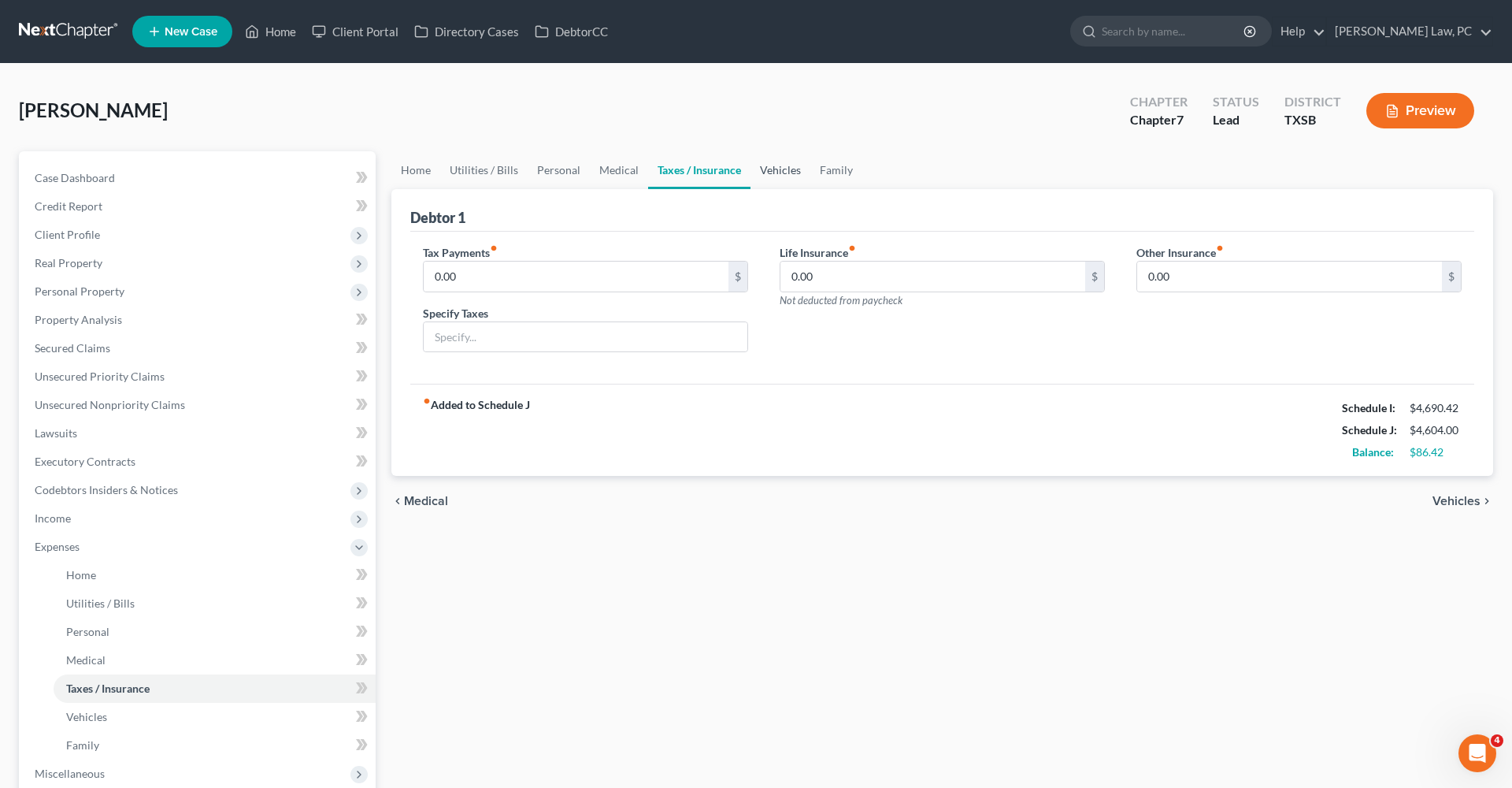
click at [772, 173] on link "Vehicles" at bounding box center [781, 169] width 60 height 38
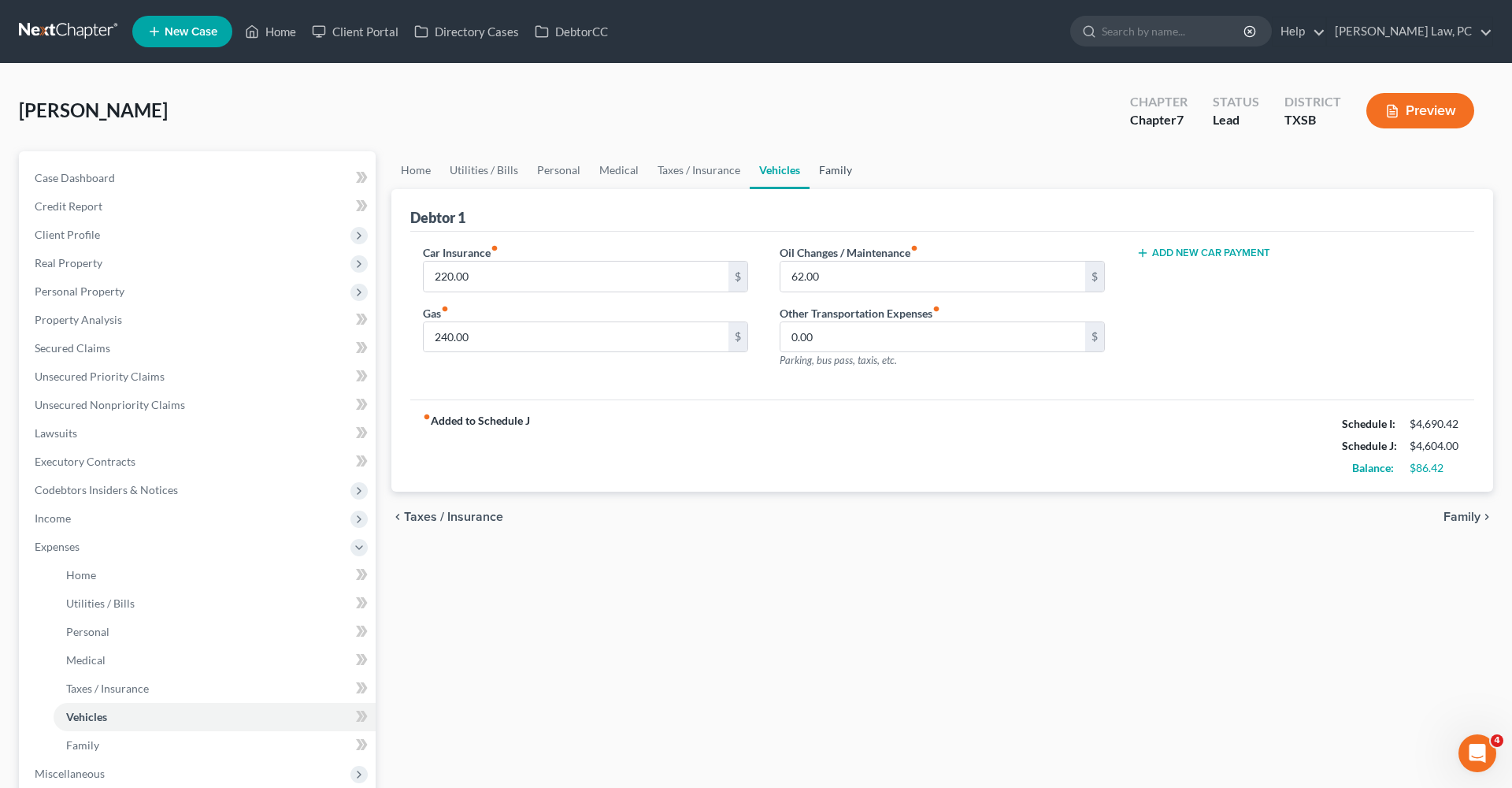
click at [838, 176] on link "Family" at bounding box center [836, 169] width 52 height 38
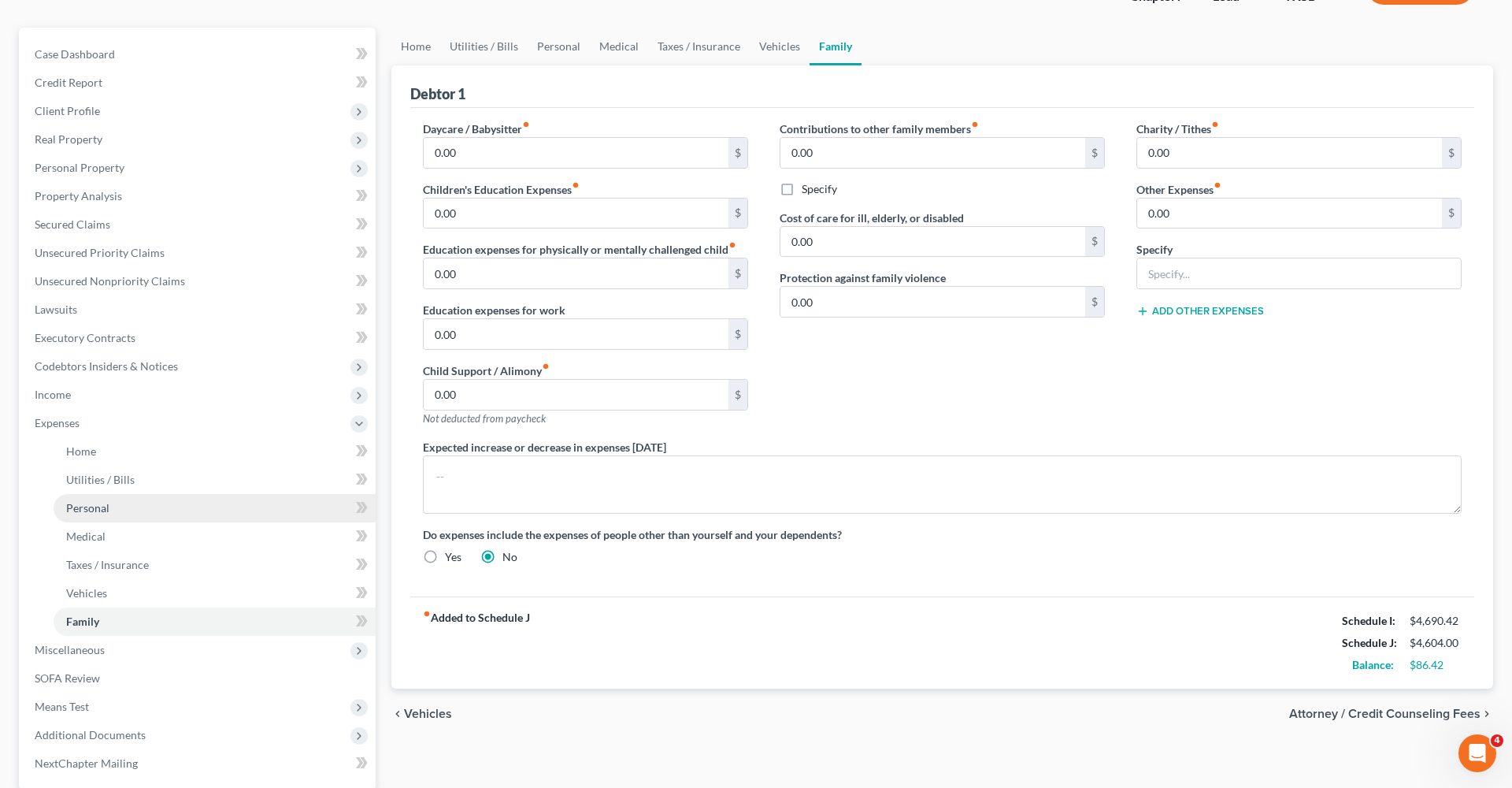
scroll to position [172, 0]
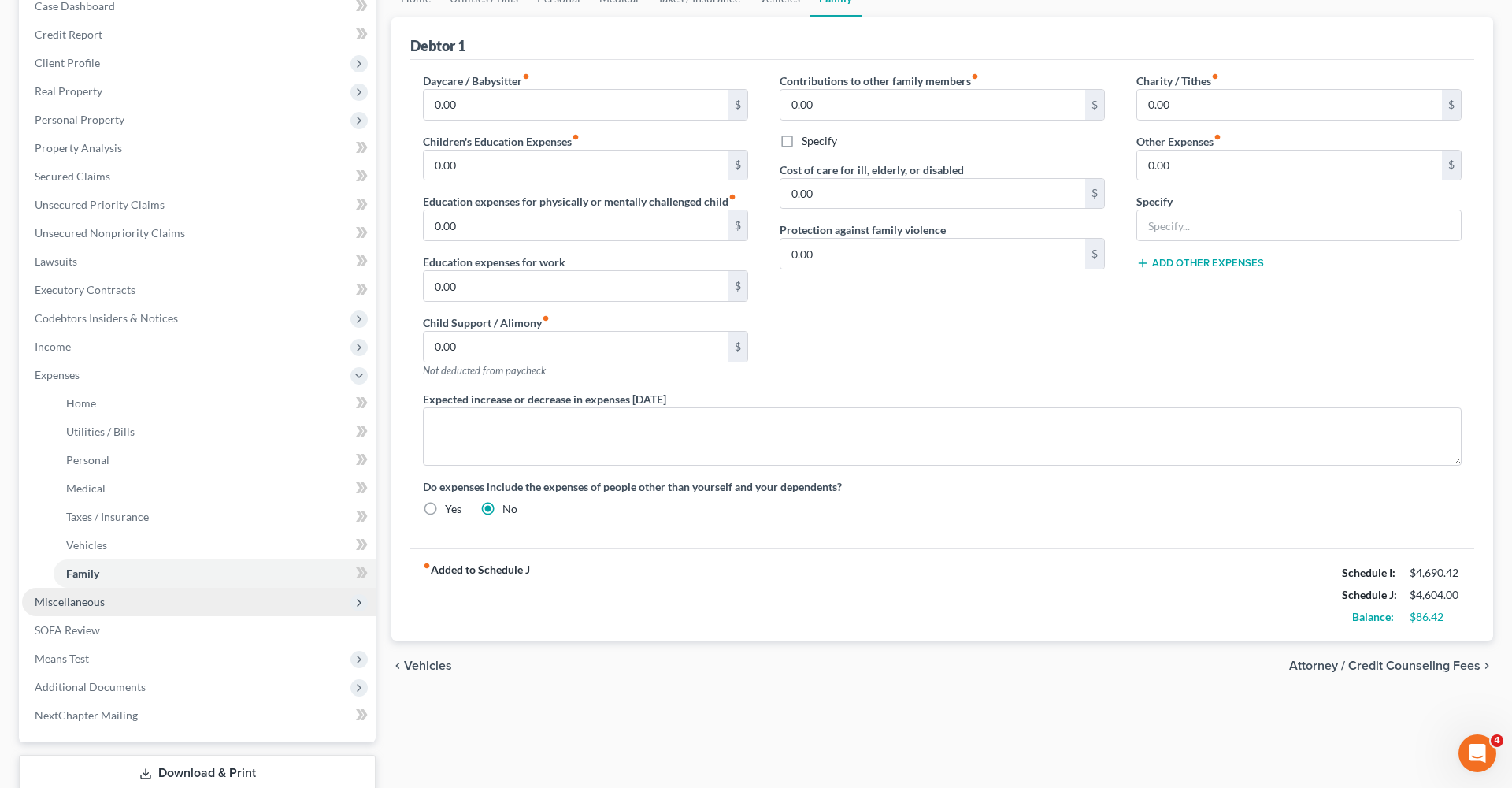
click at [67, 601] on span "Miscellaneous" at bounding box center [69, 601] width 70 height 13
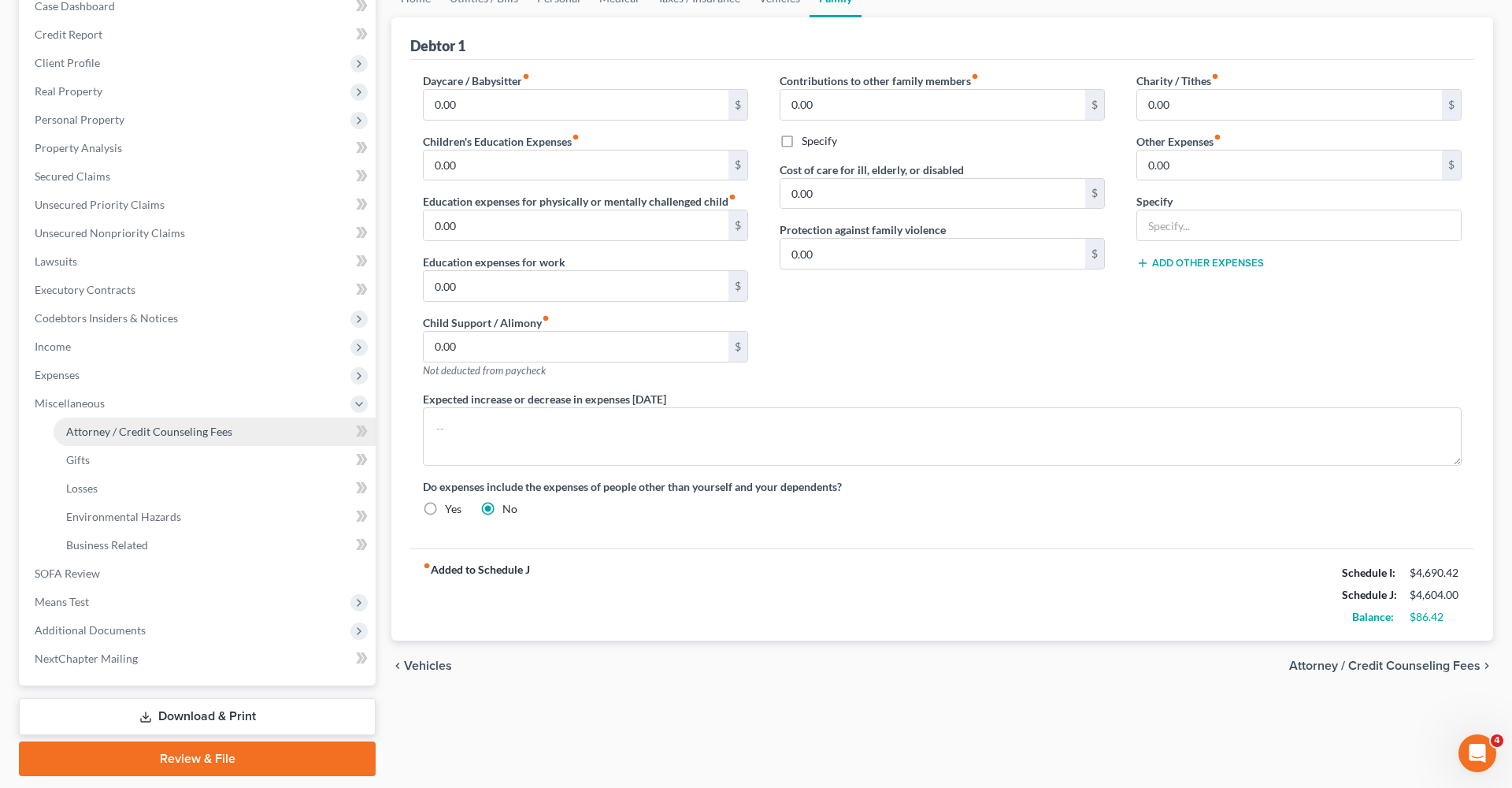
click at [93, 428] on span "Attorney / Credit Counseling Fees" at bounding box center [149, 431] width 166 height 13
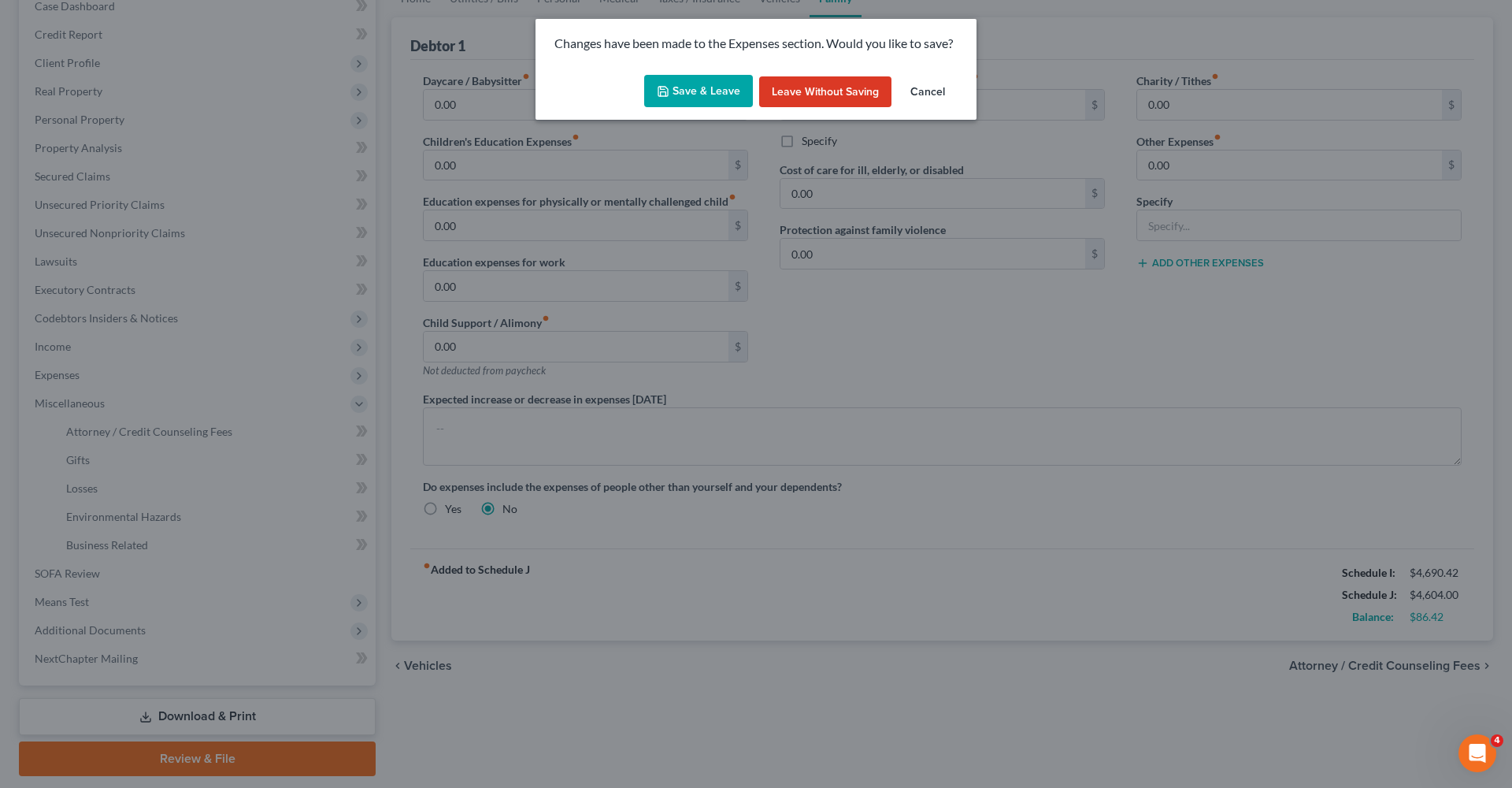
click at [681, 85] on button "Save & Leave" at bounding box center [698, 91] width 109 height 33
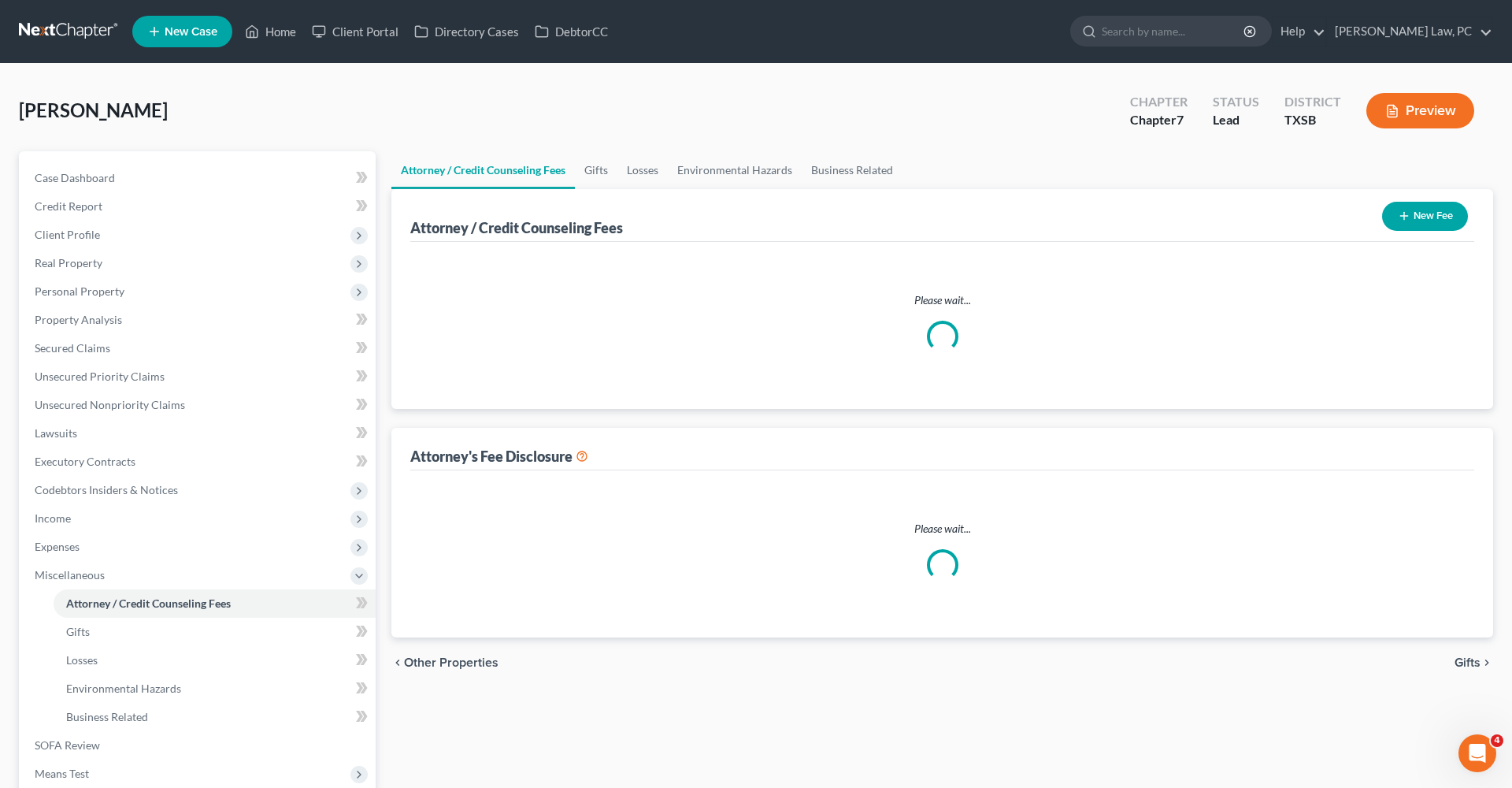
select select "4"
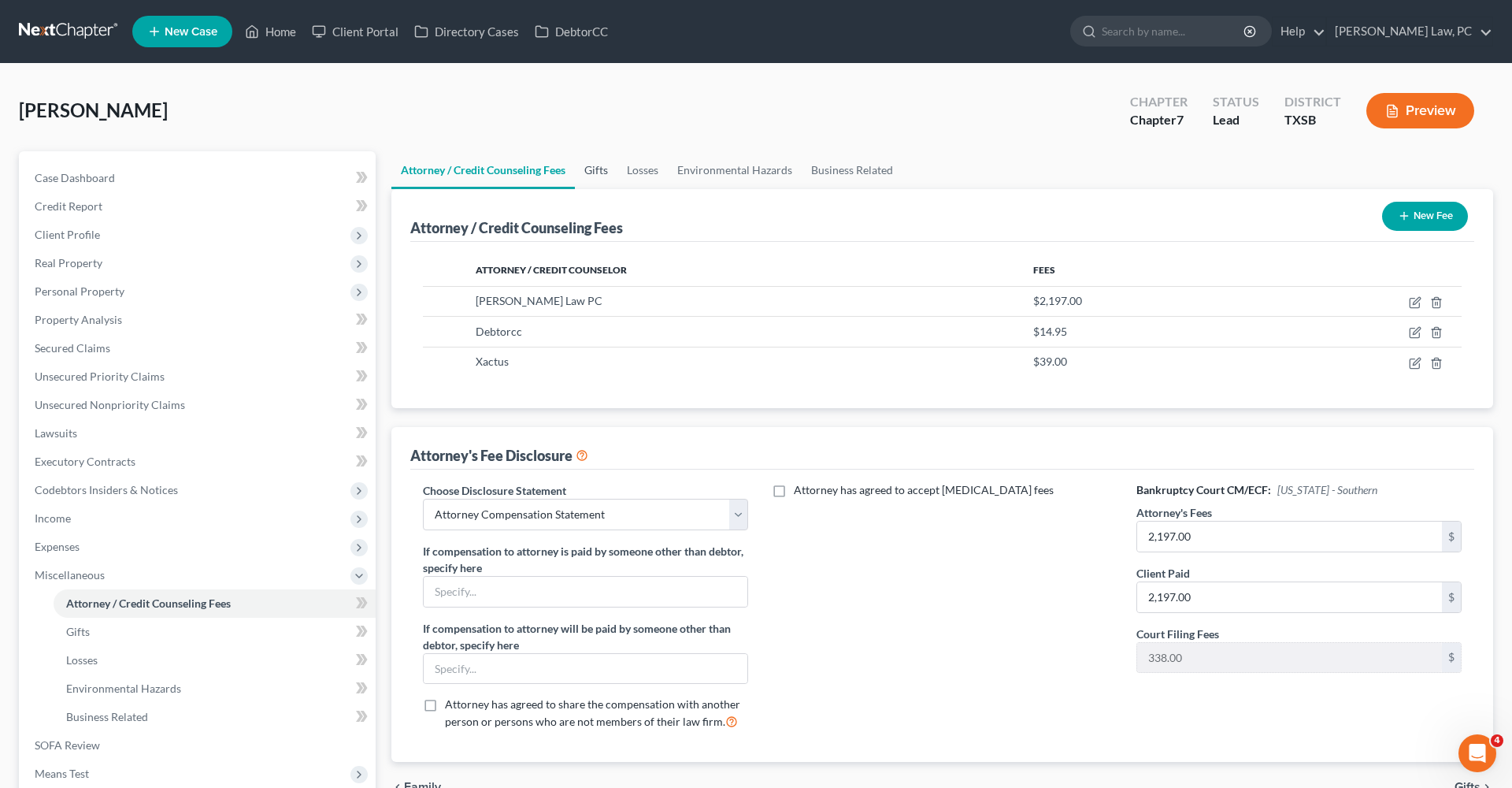
click at [596, 171] on link "Gifts" at bounding box center [596, 169] width 42 height 38
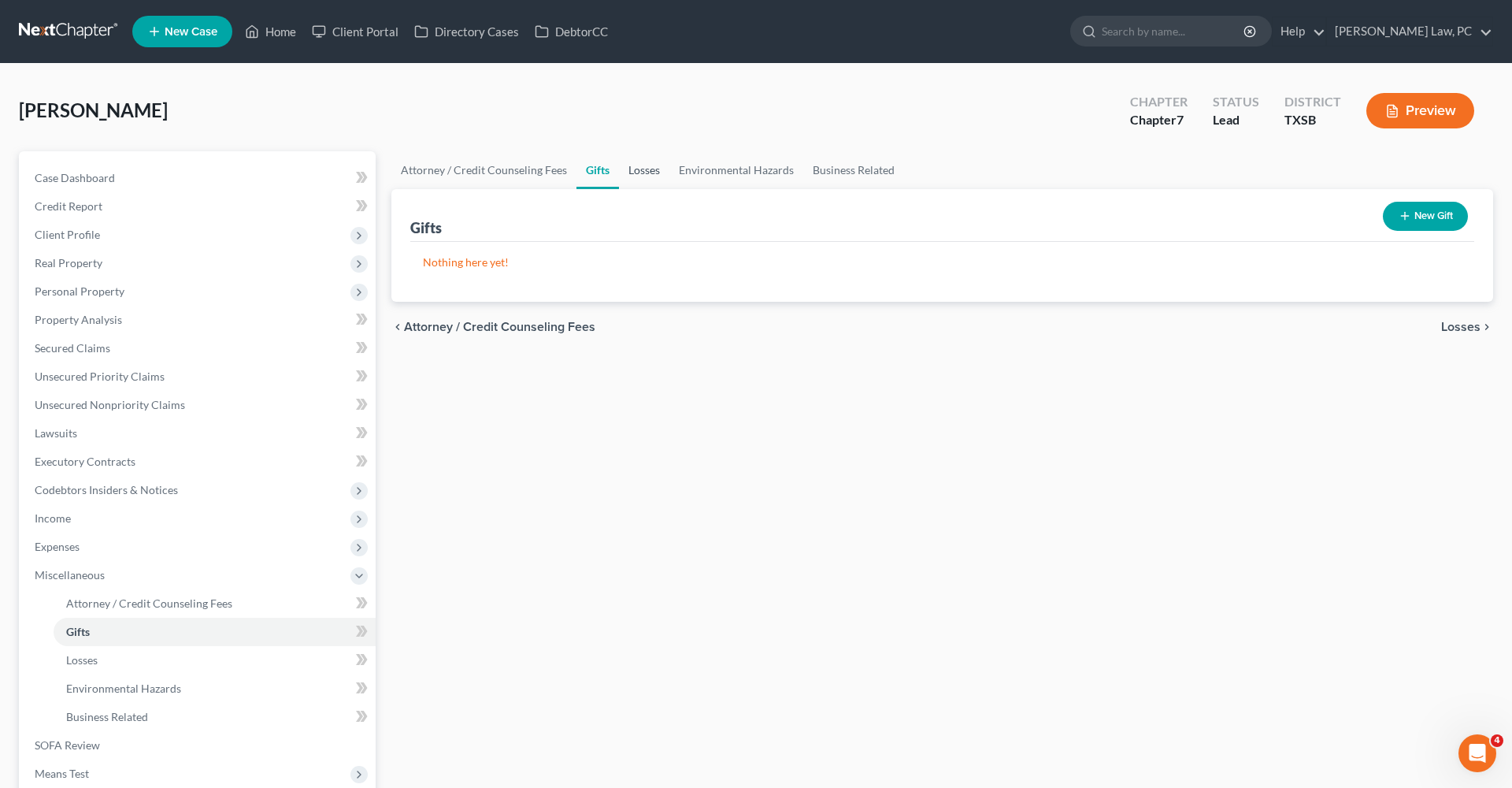
click at [652, 169] on link "Losses" at bounding box center [644, 169] width 50 height 38
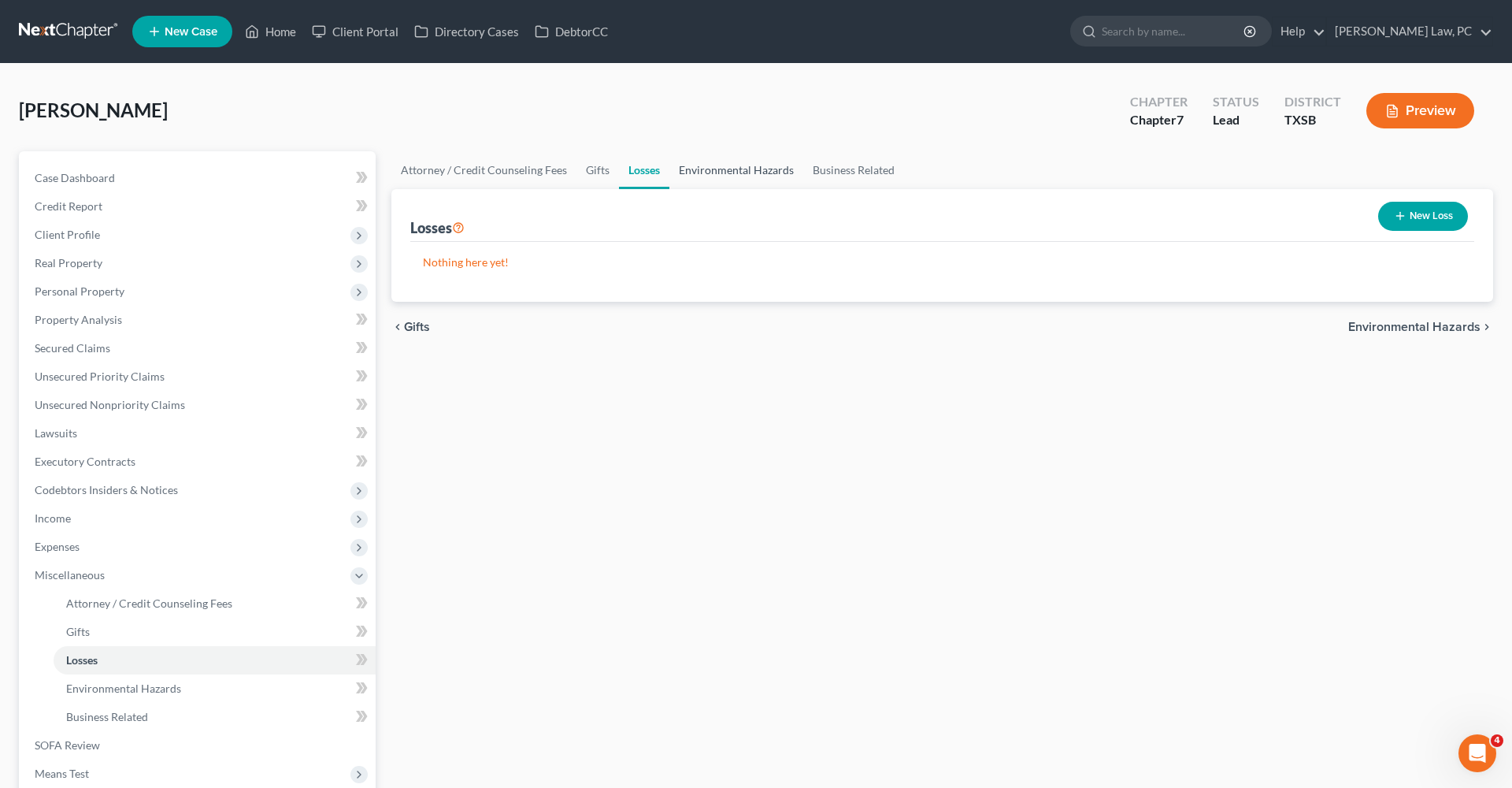
click at [723, 171] on link "Environmental Hazards" at bounding box center [736, 169] width 134 height 38
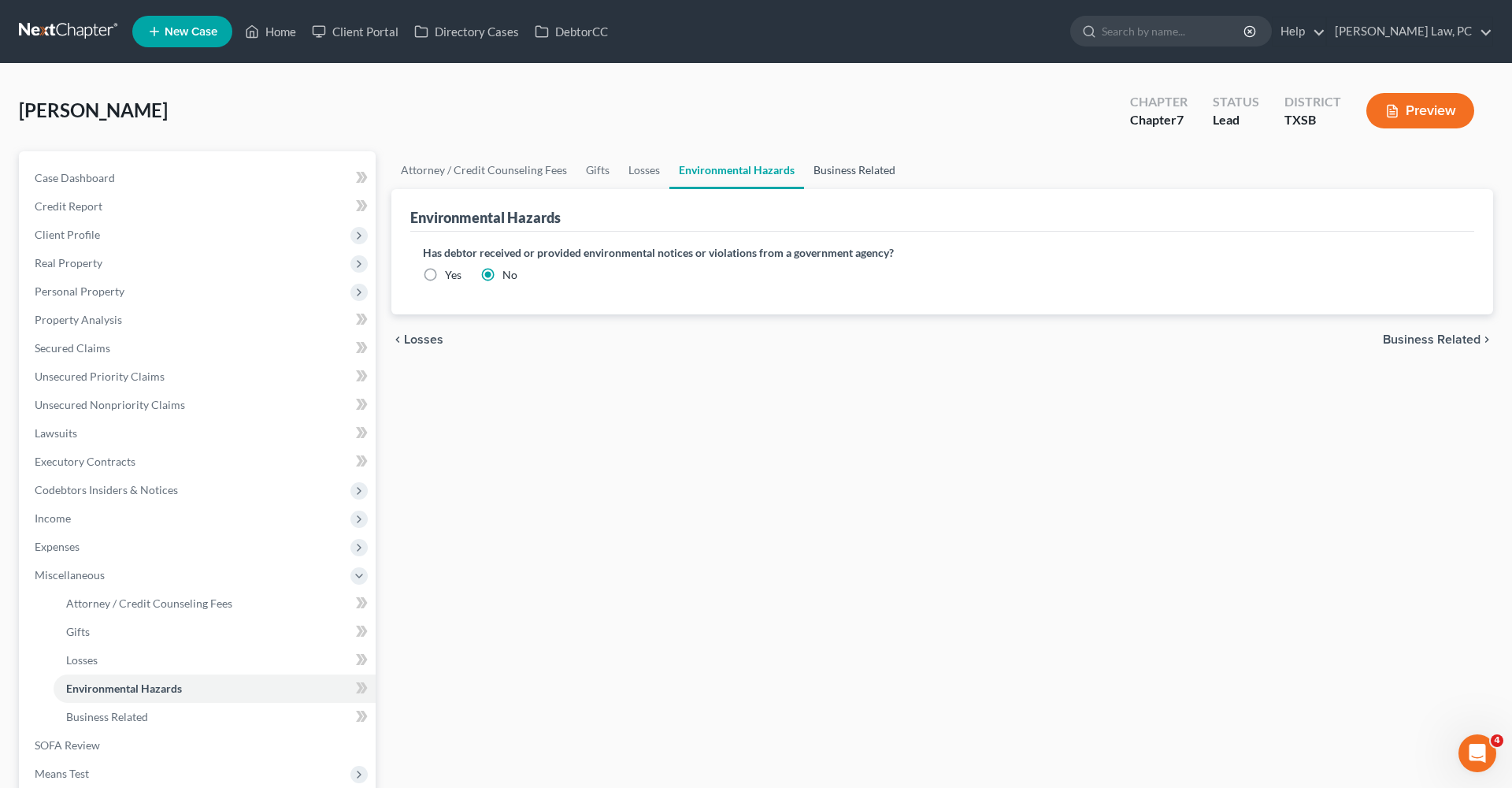
click at [838, 174] on link "Business Related" at bounding box center [854, 169] width 101 height 38
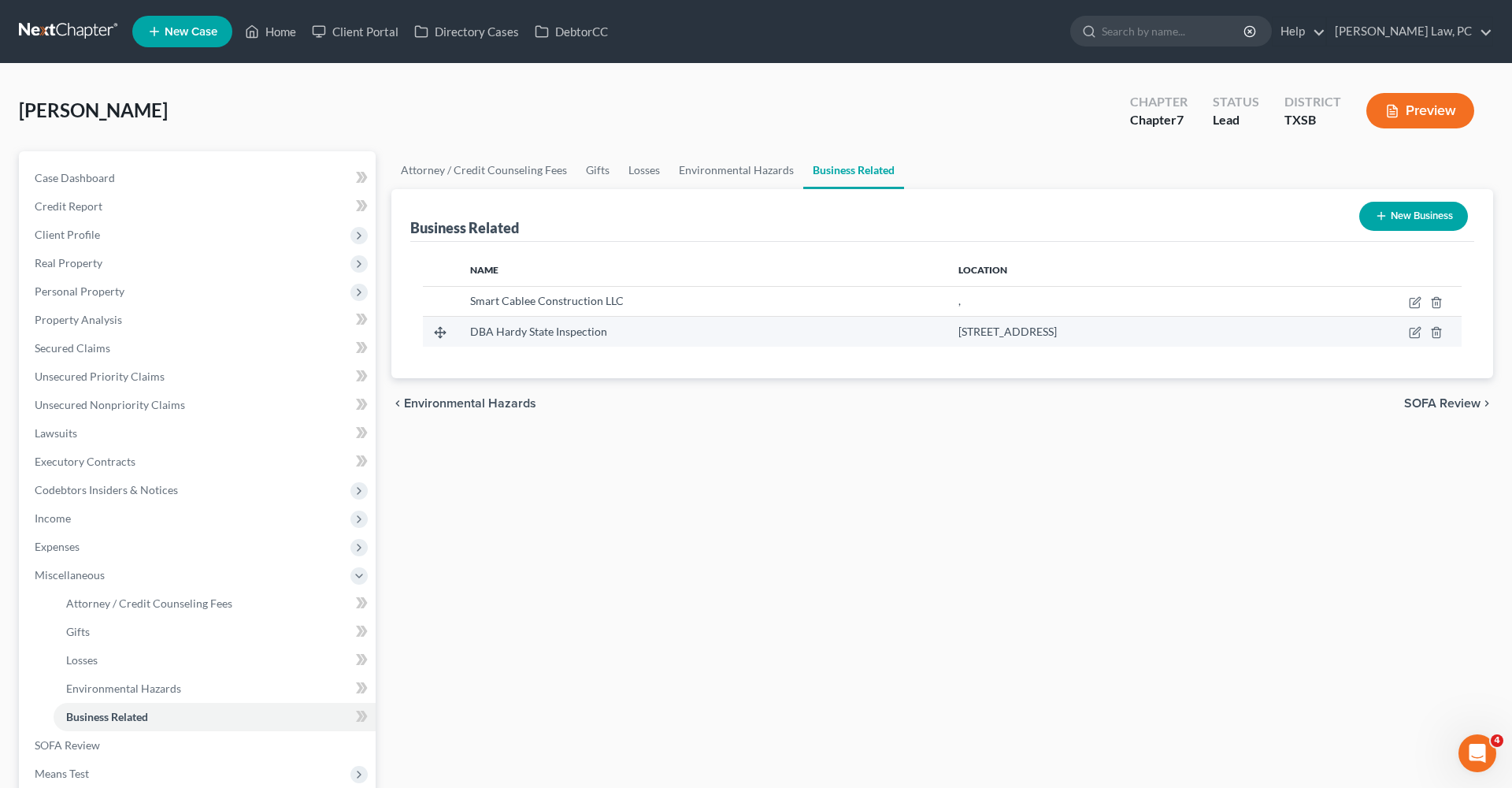
scroll to position [55, 0]
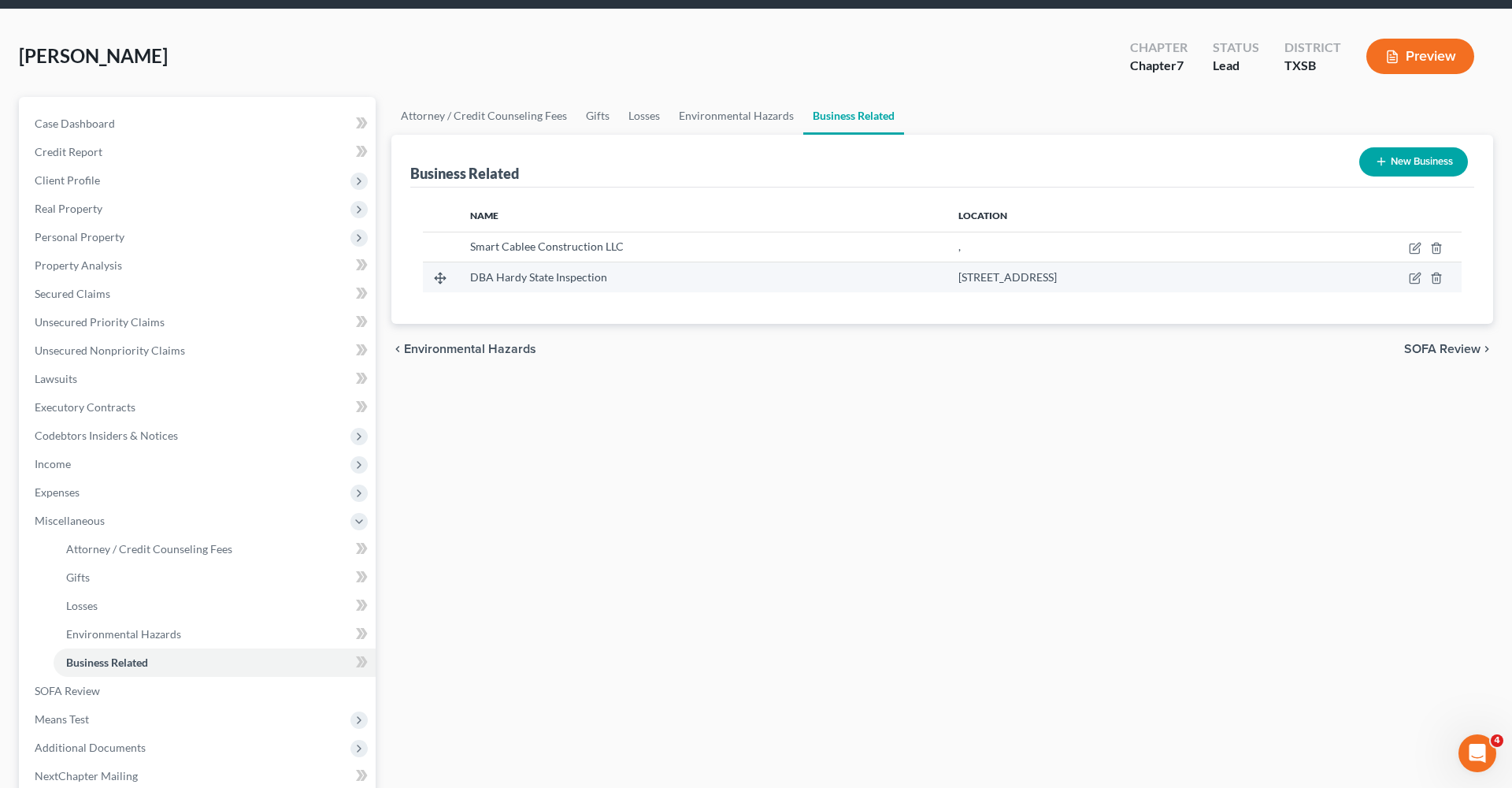
drag, startPoint x: 1051, startPoint y: 277, endPoint x: 854, endPoint y: 283, distance: 197.1
click at [959, 283] on div "5734 Adelaide River Dr, Katy, TX 77449" at bounding box center [1115, 277] width 313 height 15
copy span "5734 Adelaide River Dr, Katy, TX 77449"
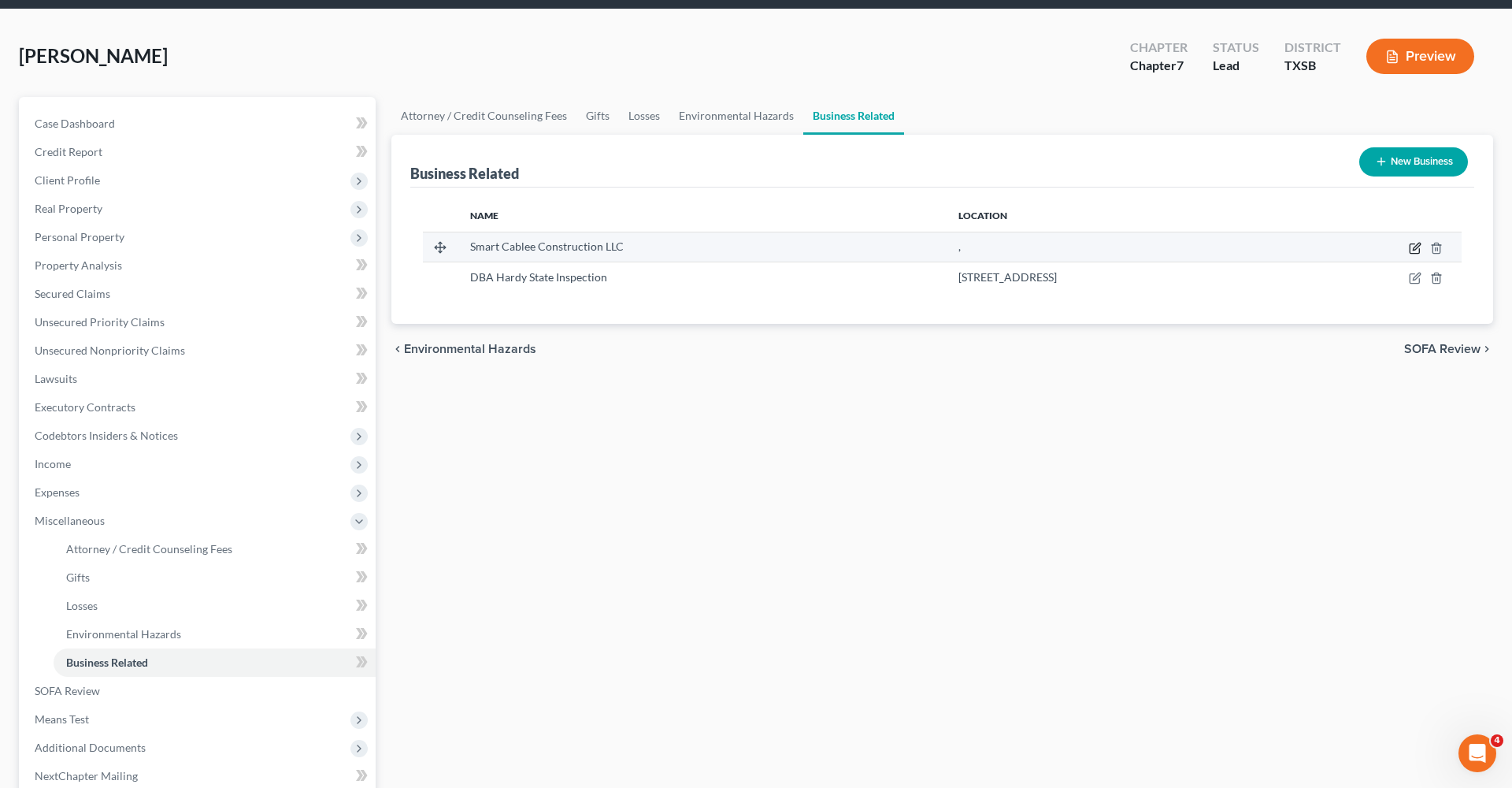
click at [1412, 246] on icon "button" at bounding box center [1415, 247] width 13 height 13
select select "member"
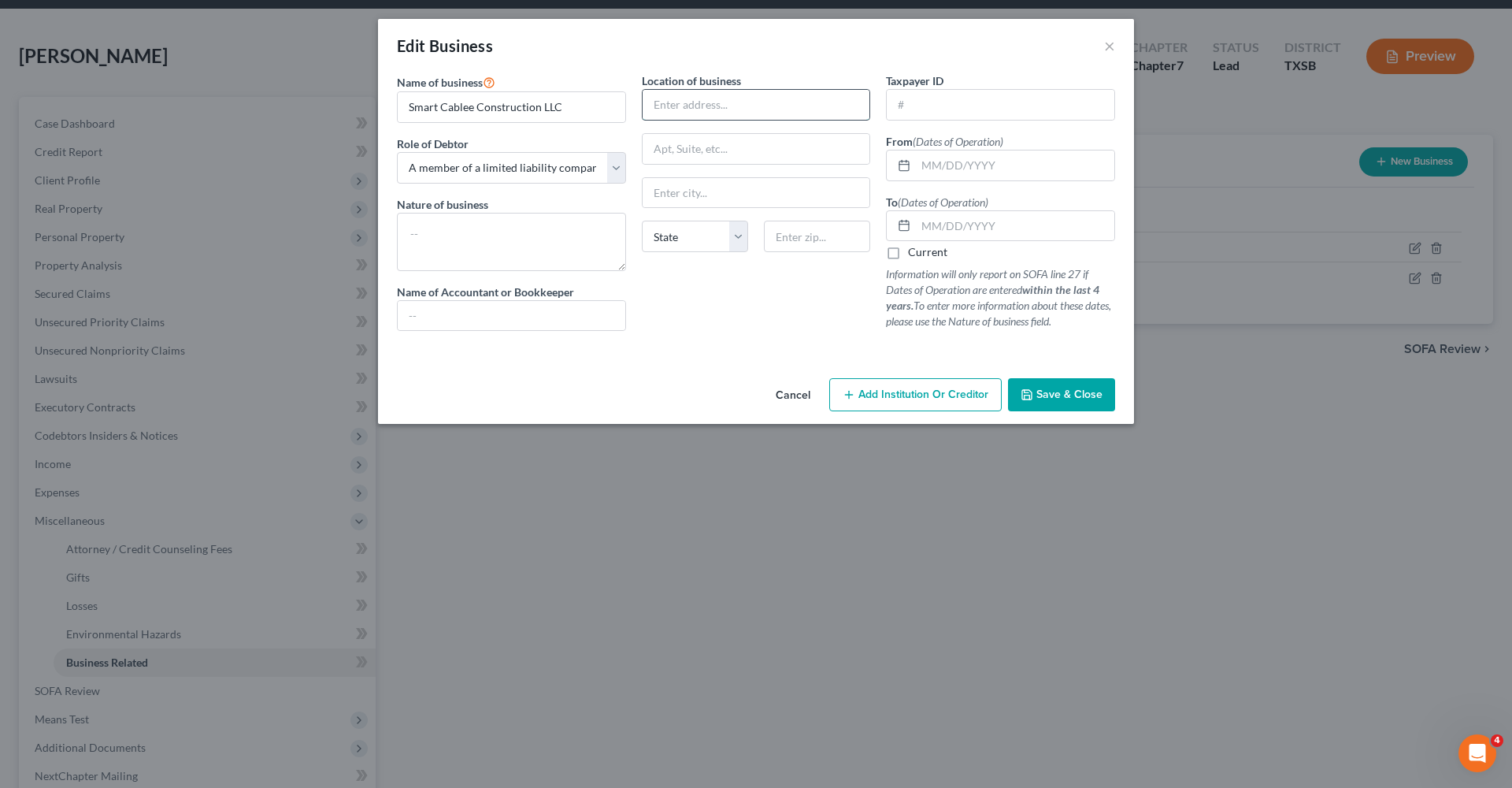
paste input "5734 Adelaide River Dr, Katy, TX 77449"
type input "5734 Adelaide River Dr, Katy, TX 77449"
type input "Smart Cable Construction LLC"
drag, startPoint x: 813, startPoint y: 108, endPoint x: 877, endPoint y: 104, distance: 64.1
click at [877, 104] on div "Location of business 5734 Adelaide River Dr, Katy, TX 77449 State AL AK AR AZ C…" at bounding box center [756, 208] width 245 height 271
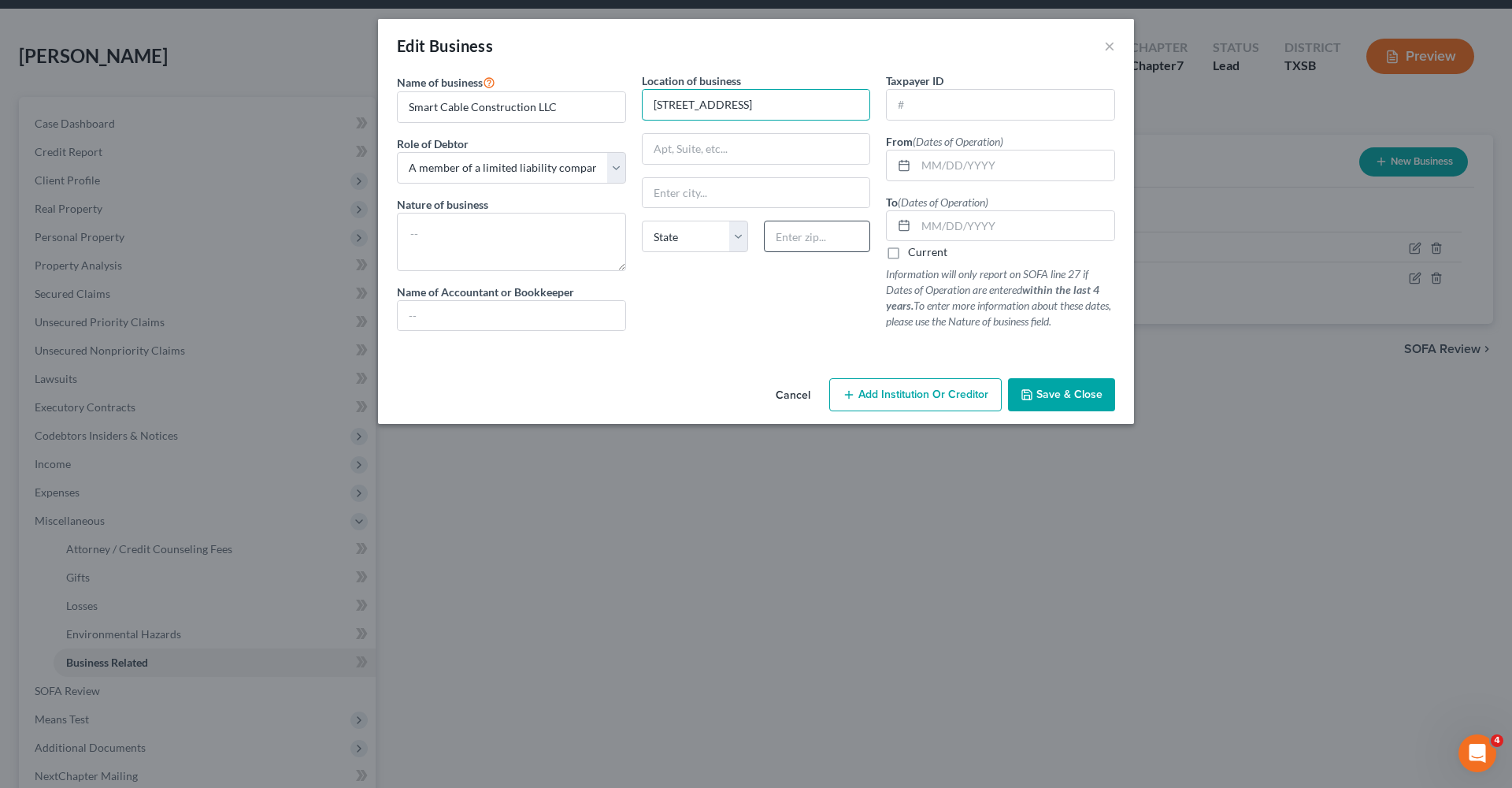
type input "5734 Adelaide River Dr, Katy, TX"
paste input "77449"
type input "77449"
type input "Katy"
select select "45"
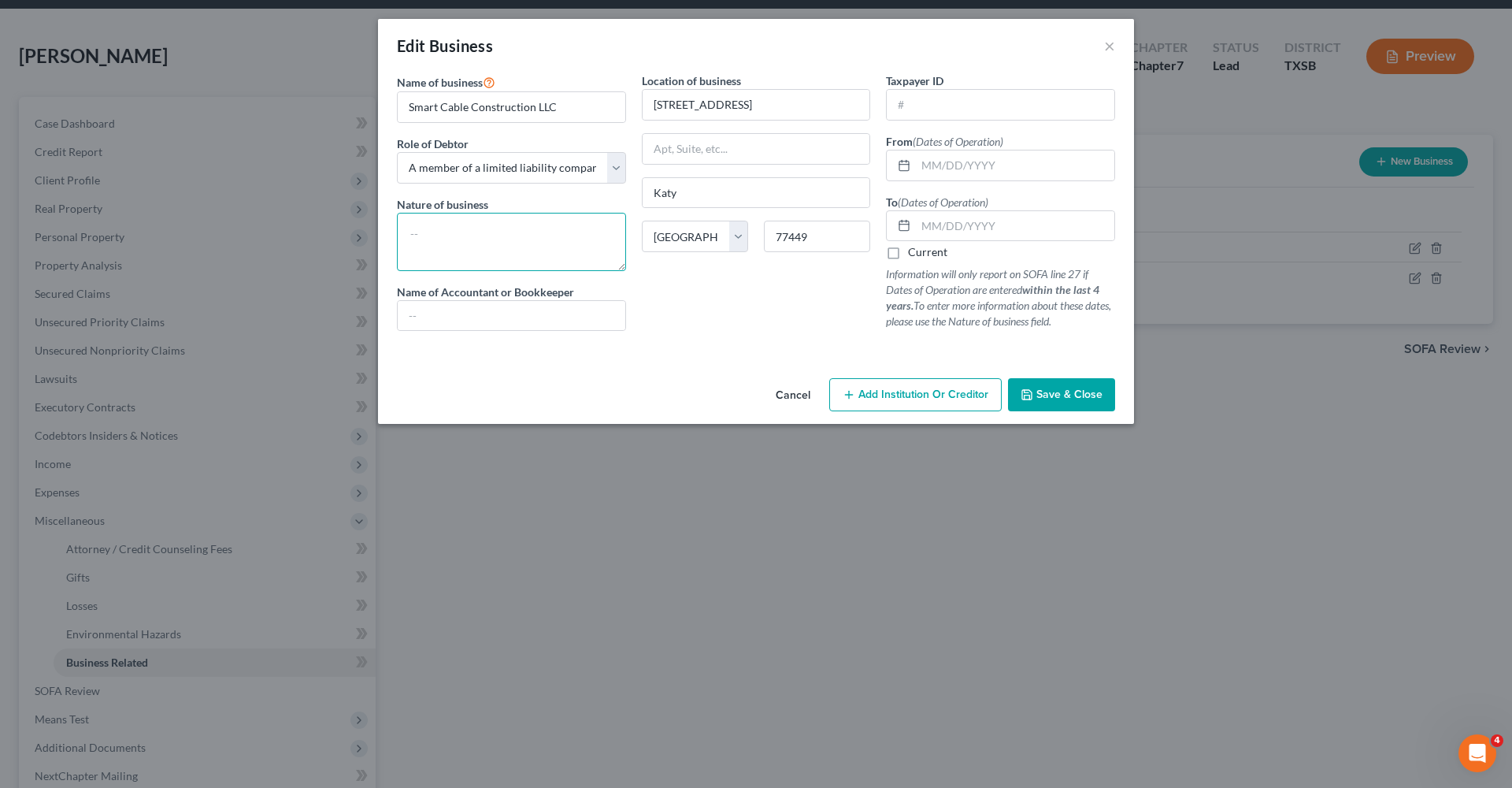
click at [473, 228] on textarea at bounding box center [512, 241] width 229 height 59
type textarea "Fiber installation"
click at [826, 108] on input "5734 Adelaide River Dr, Katy, TX" at bounding box center [756, 104] width 228 height 30
type input "5734 Adelaide River Dr"
click at [1060, 391] on span "Save & Close" at bounding box center [1070, 394] width 66 height 13
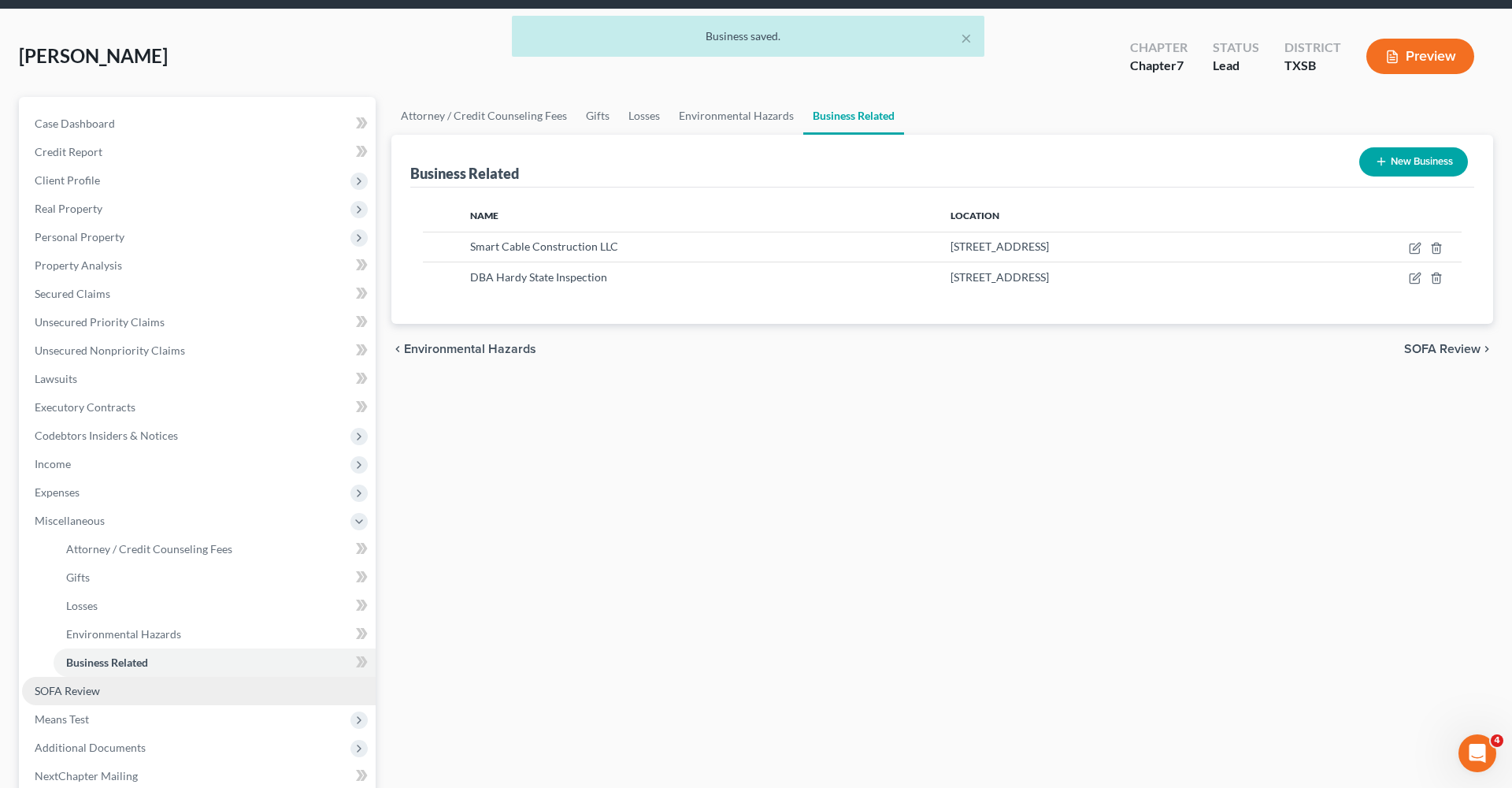
click at [69, 690] on span "SOFA Review" at bounding box center [67, 691] width 65 height 13
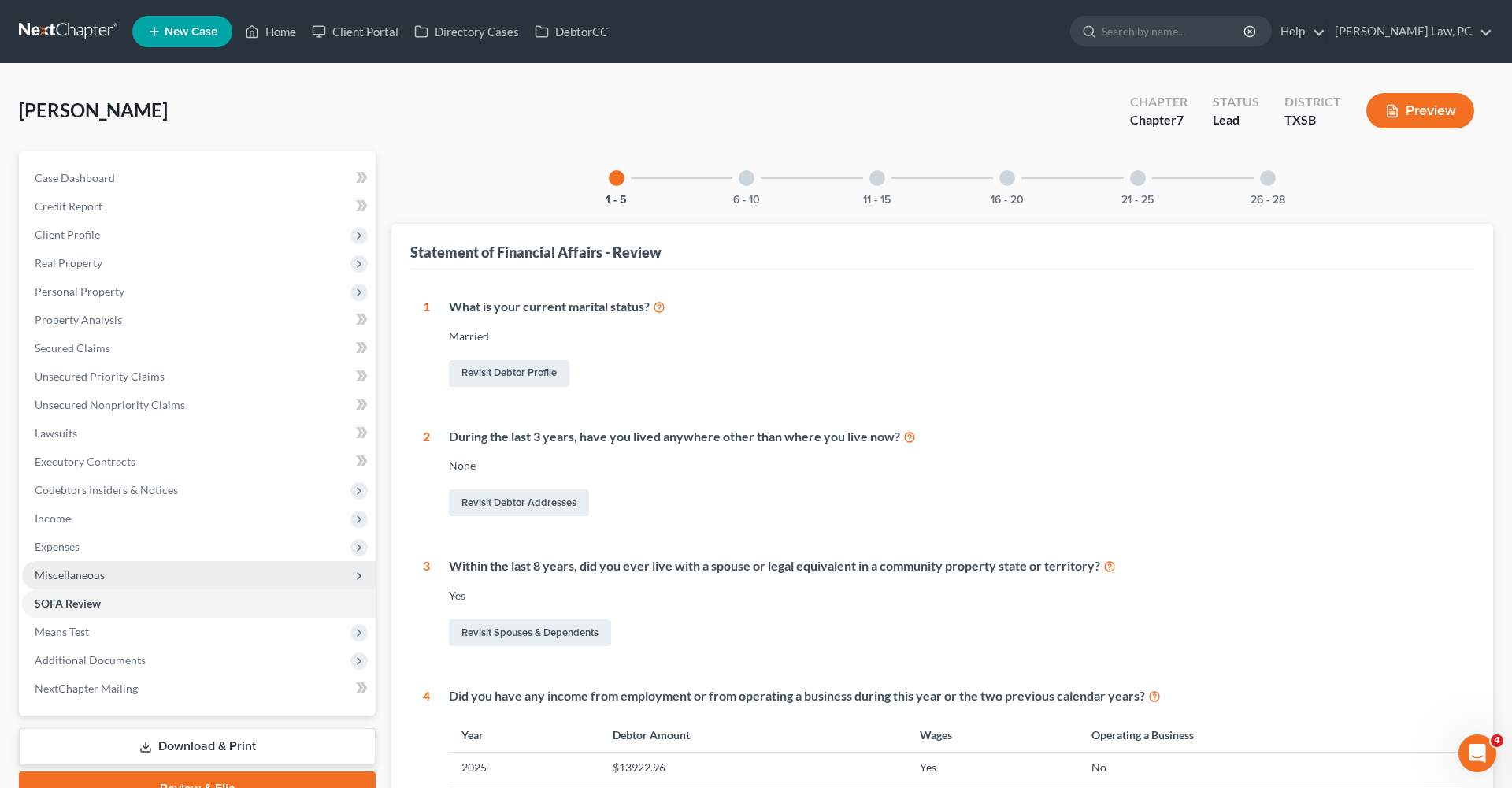
click at [69, 572] on span "Miscellaneous" at bounding box center [69, 575] width 70 height 13
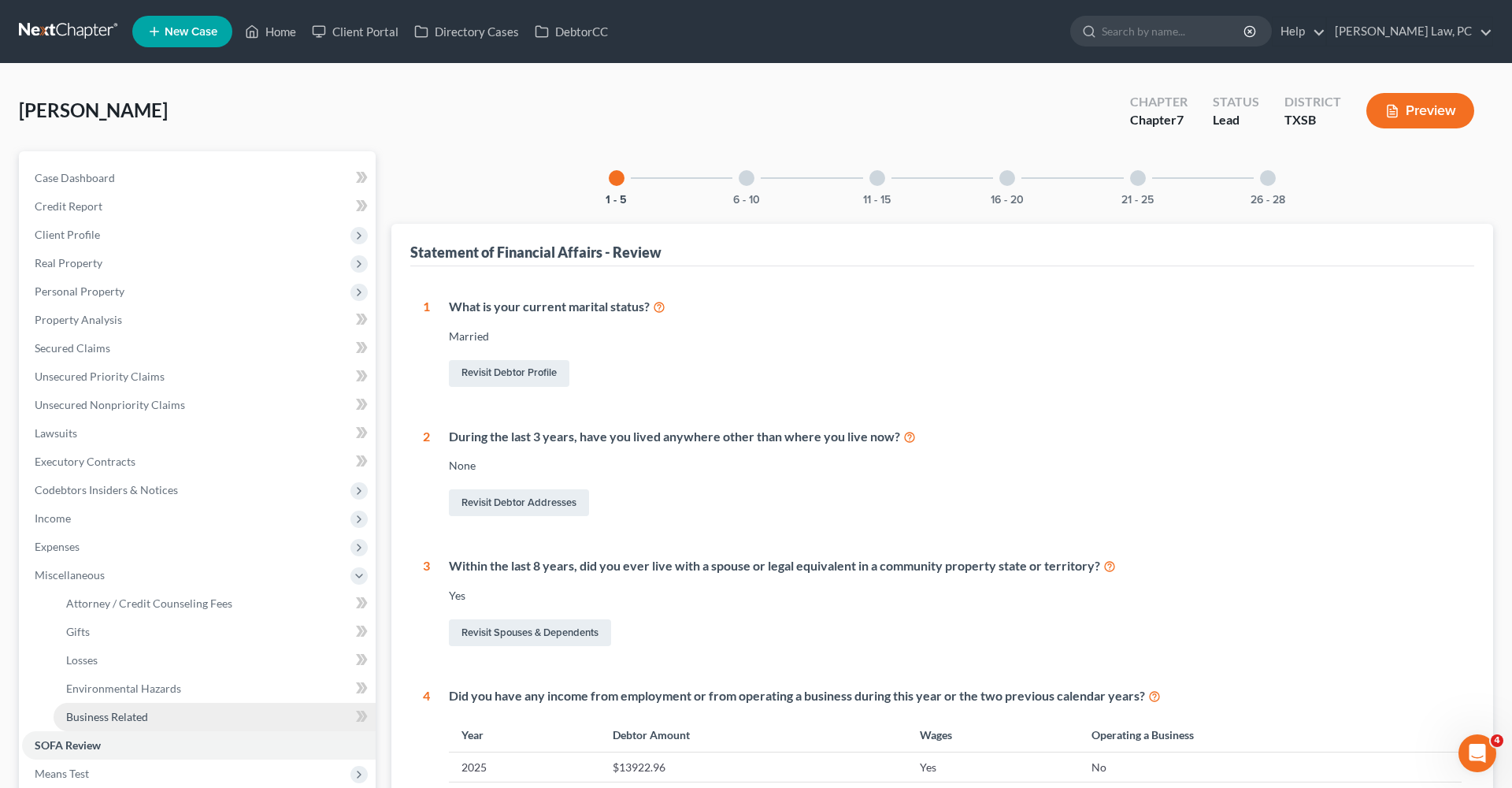
click at [119, 720] on span "Business Related" at bounding box center [107, 717] width 82 height 13
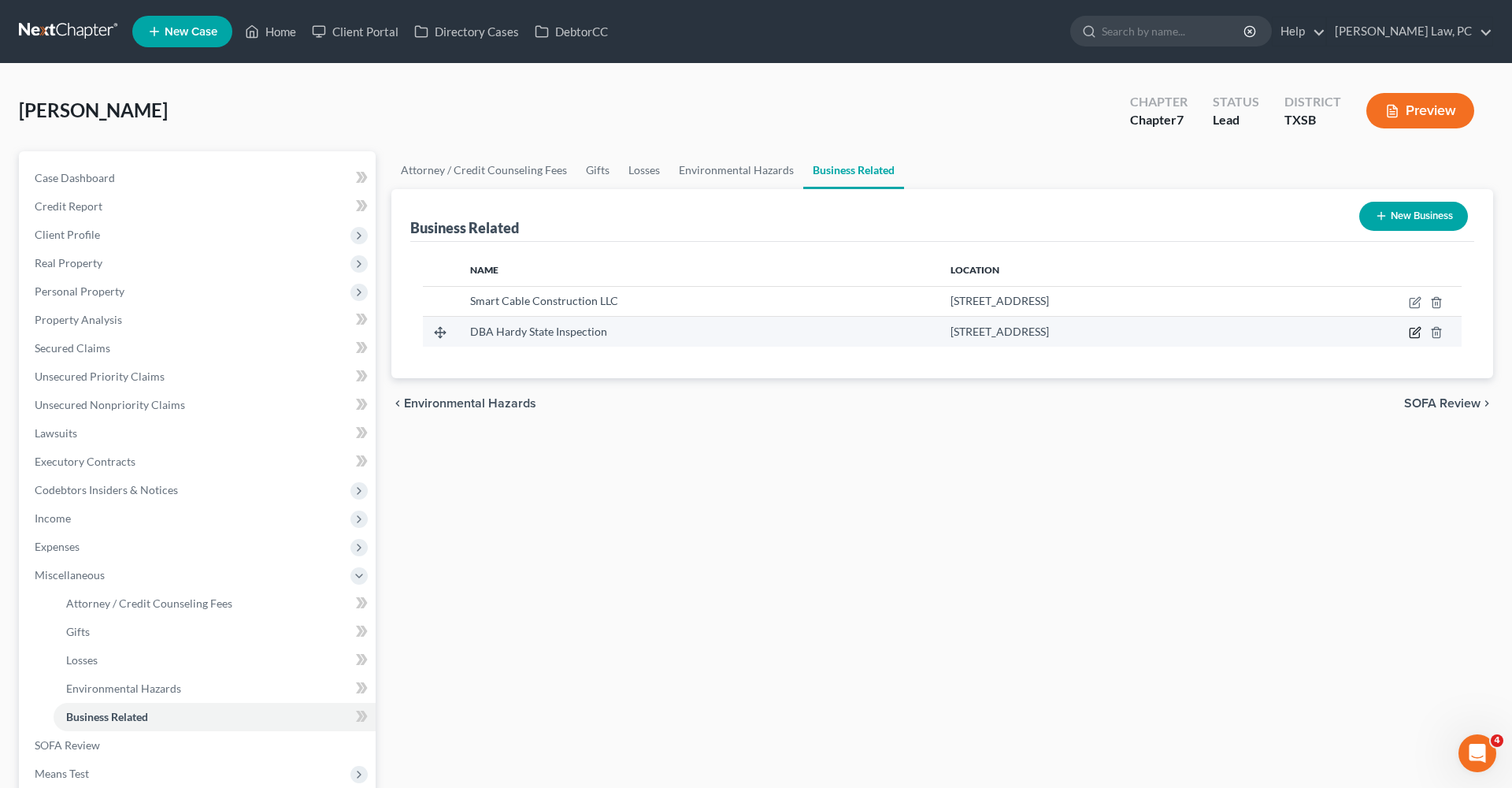
click at [1417, 329] on icon "button" at bounding box center [1415, 332] width 13 height 13
select select "sole_proprietor"
select select "45"
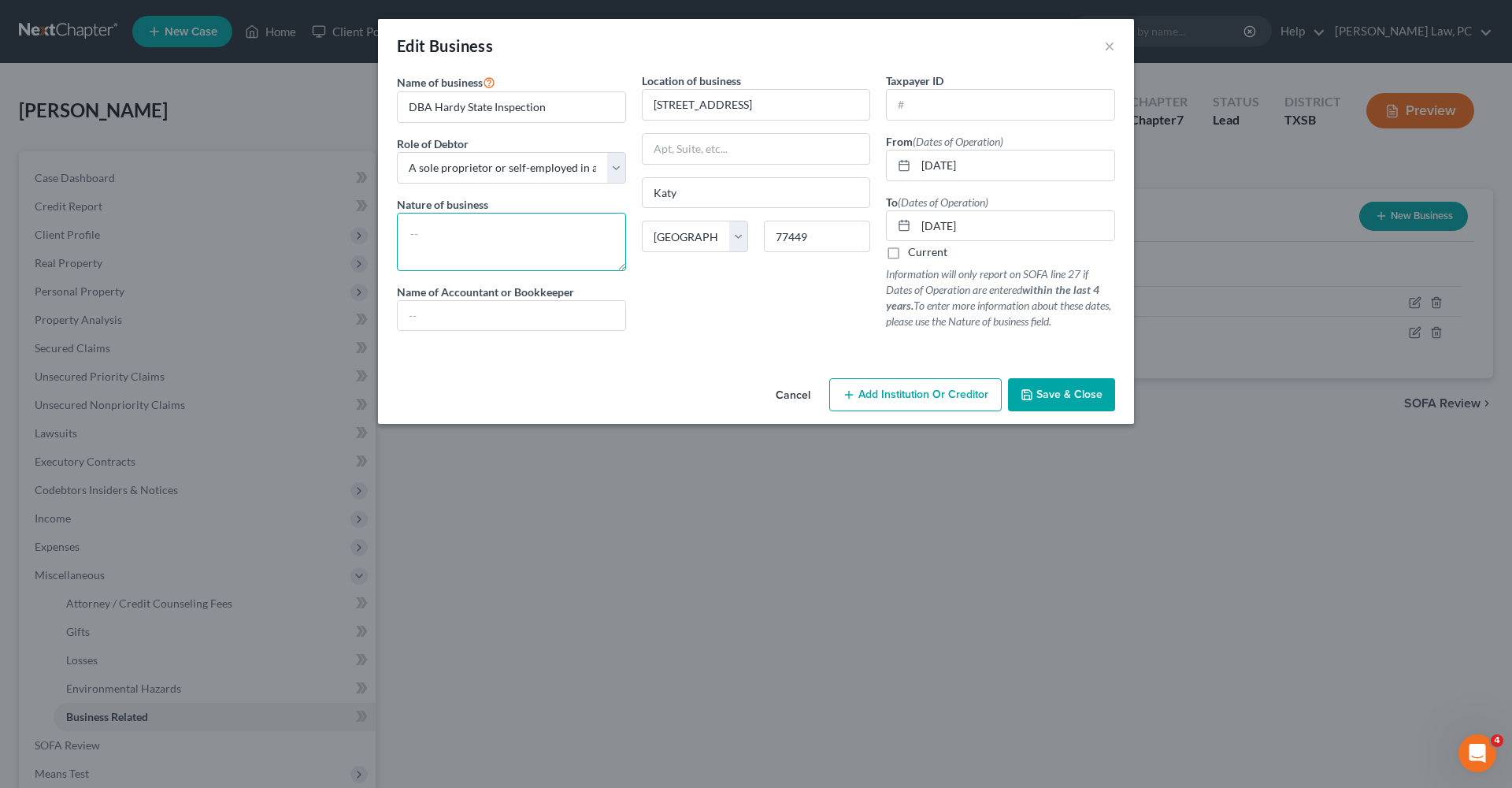
click at [435, 239] on textarea at bounding box center [512, 241] width 229 height 59
type textarea "Vehicle Inspection and Tyre Shop"
click at [1077, 392] on span "Save & Close" at bounding box center [1070, 394] width 66 height 13
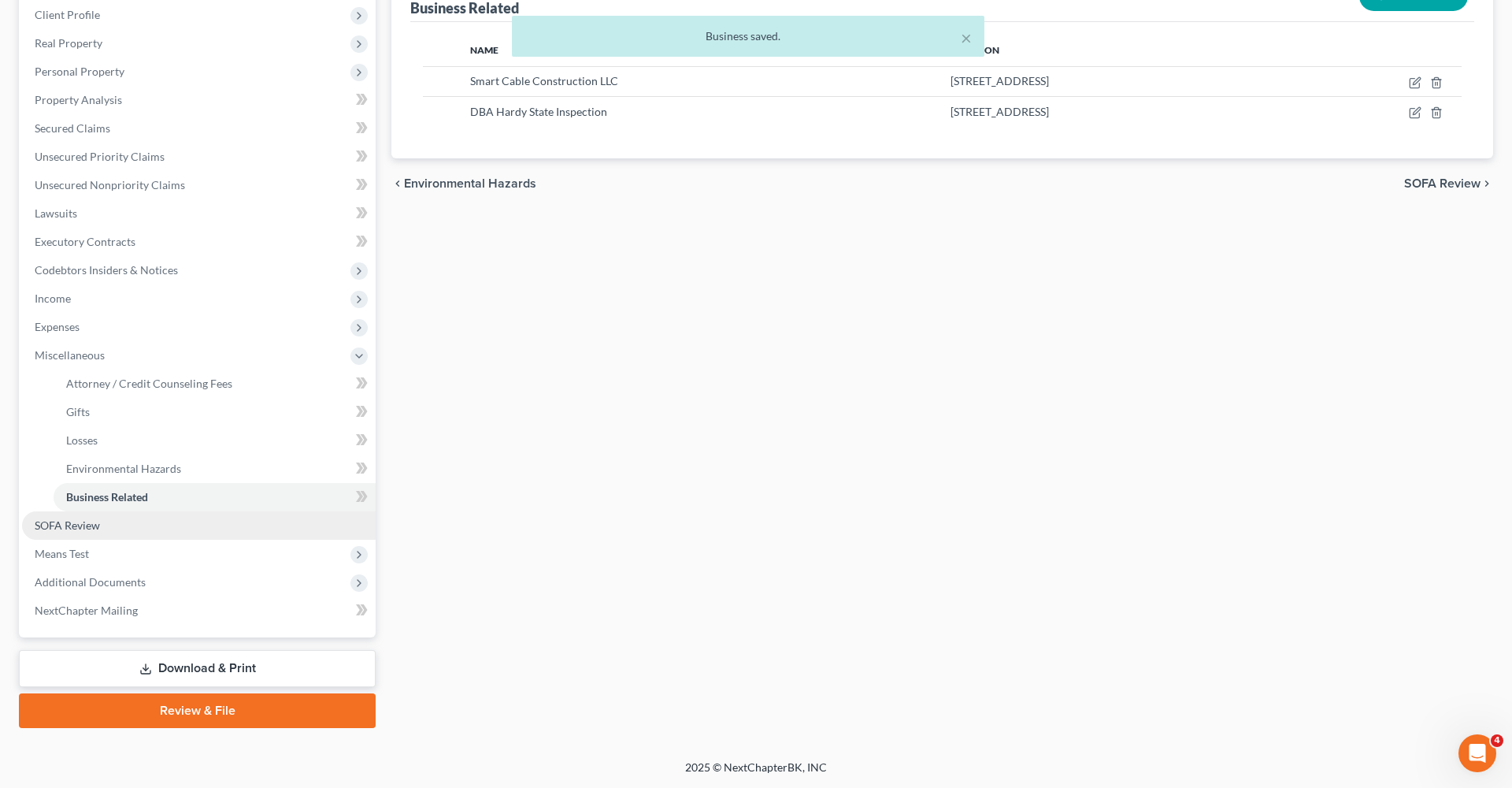
scroll to position [220, 0]
click at [75, 525] on span "SOFA Review" at bounding box center [67, 525] width 65 height 13
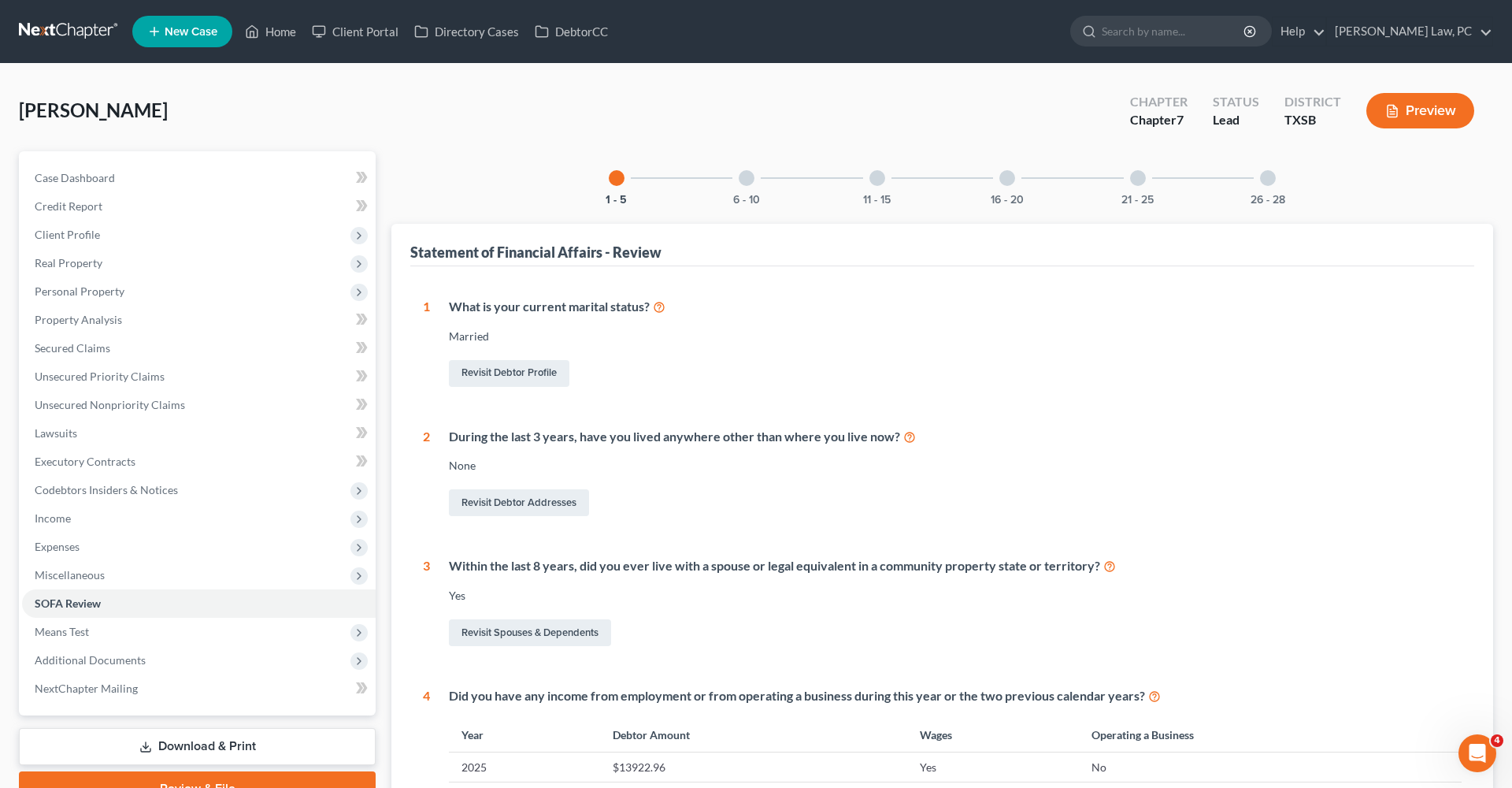
click at [739, 182] on div "6 - 10" at bounding box center [747, 178] width 54 height 54
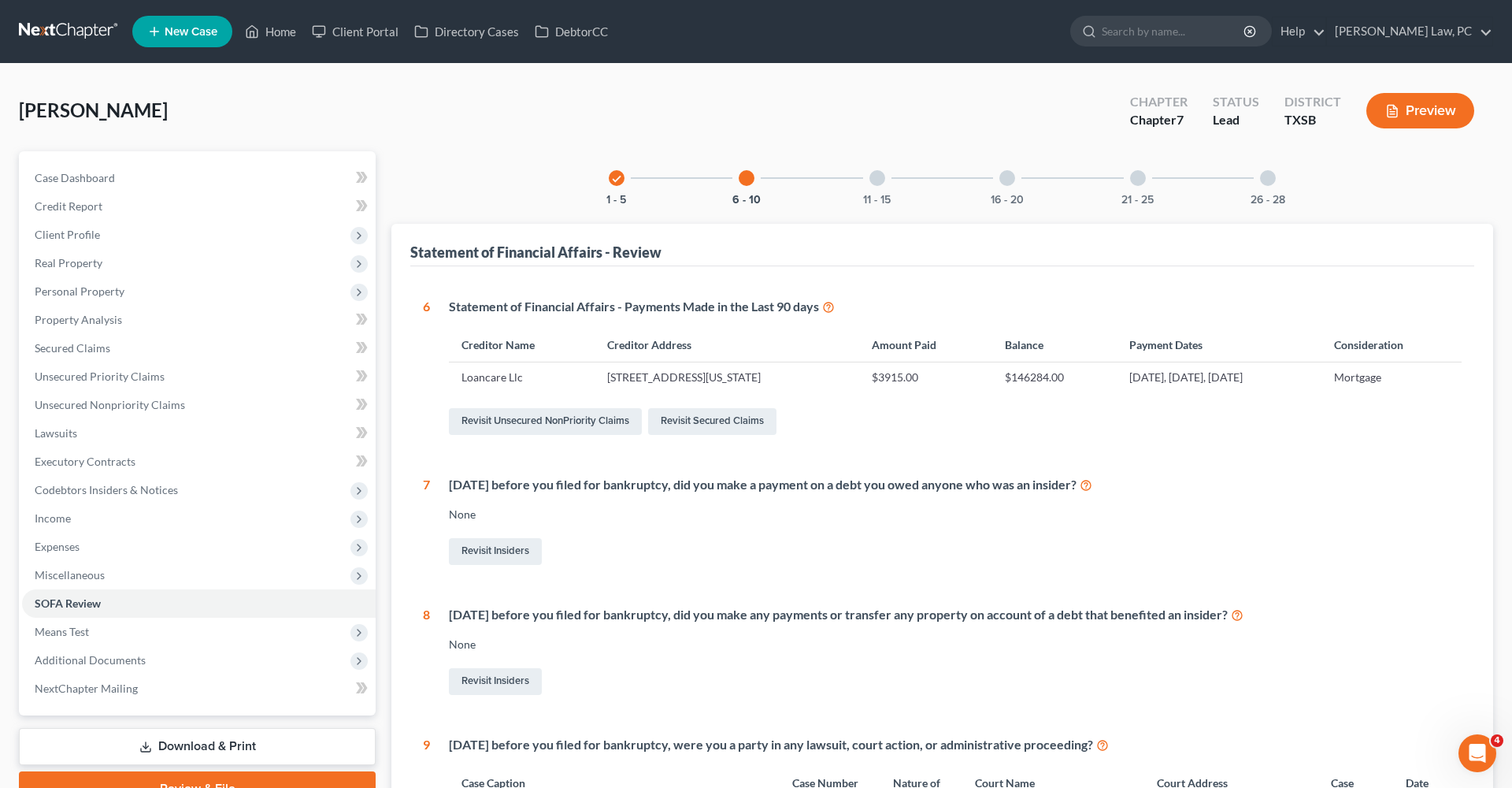
click at [745, 182] on div at bounding box center [746, 178] width 15 height 15
click at [876, 165] on div "11 - 15" at bounding box center [878, 178] width 54 height 54
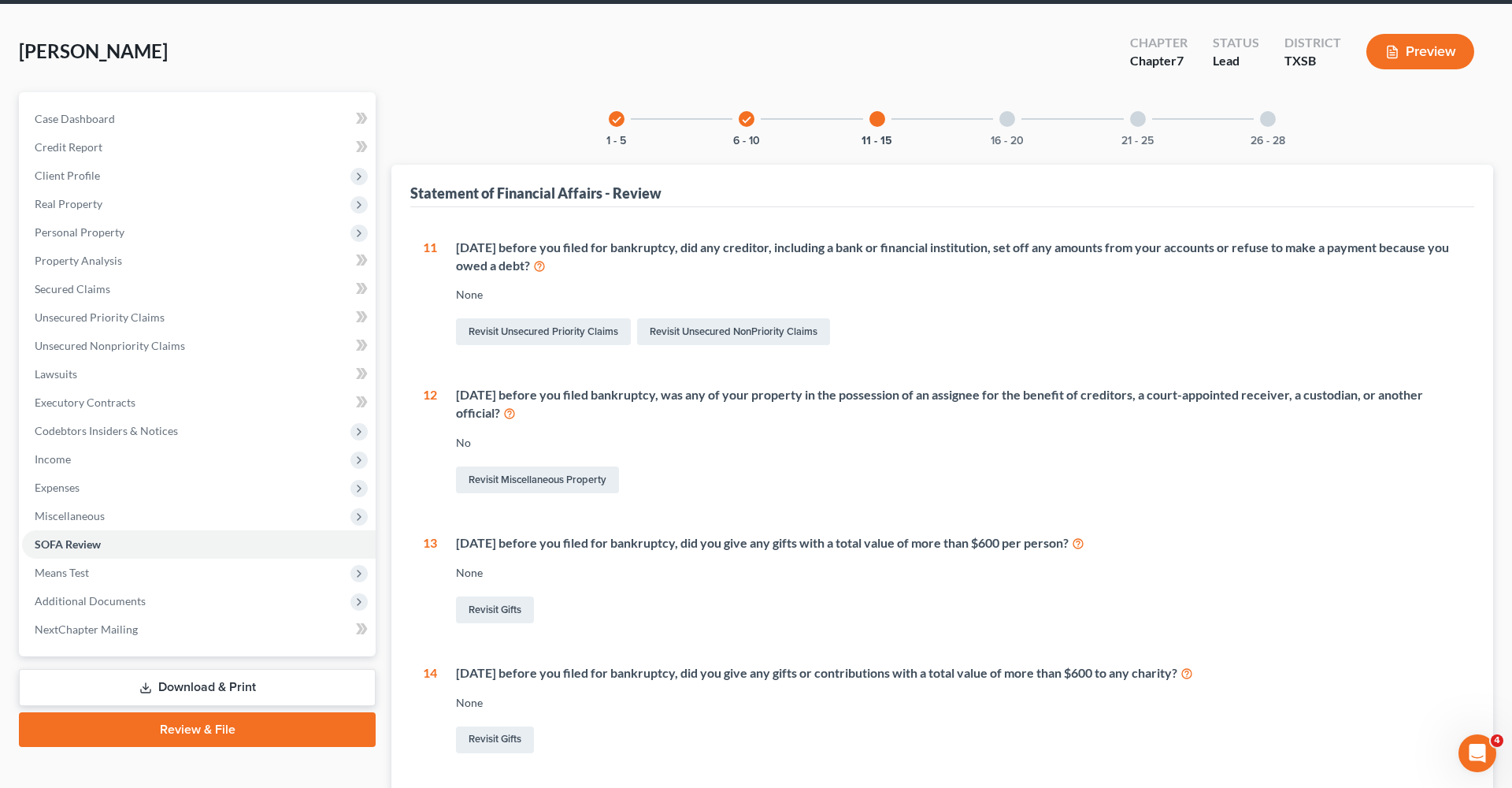
scroll to position [57, 0]
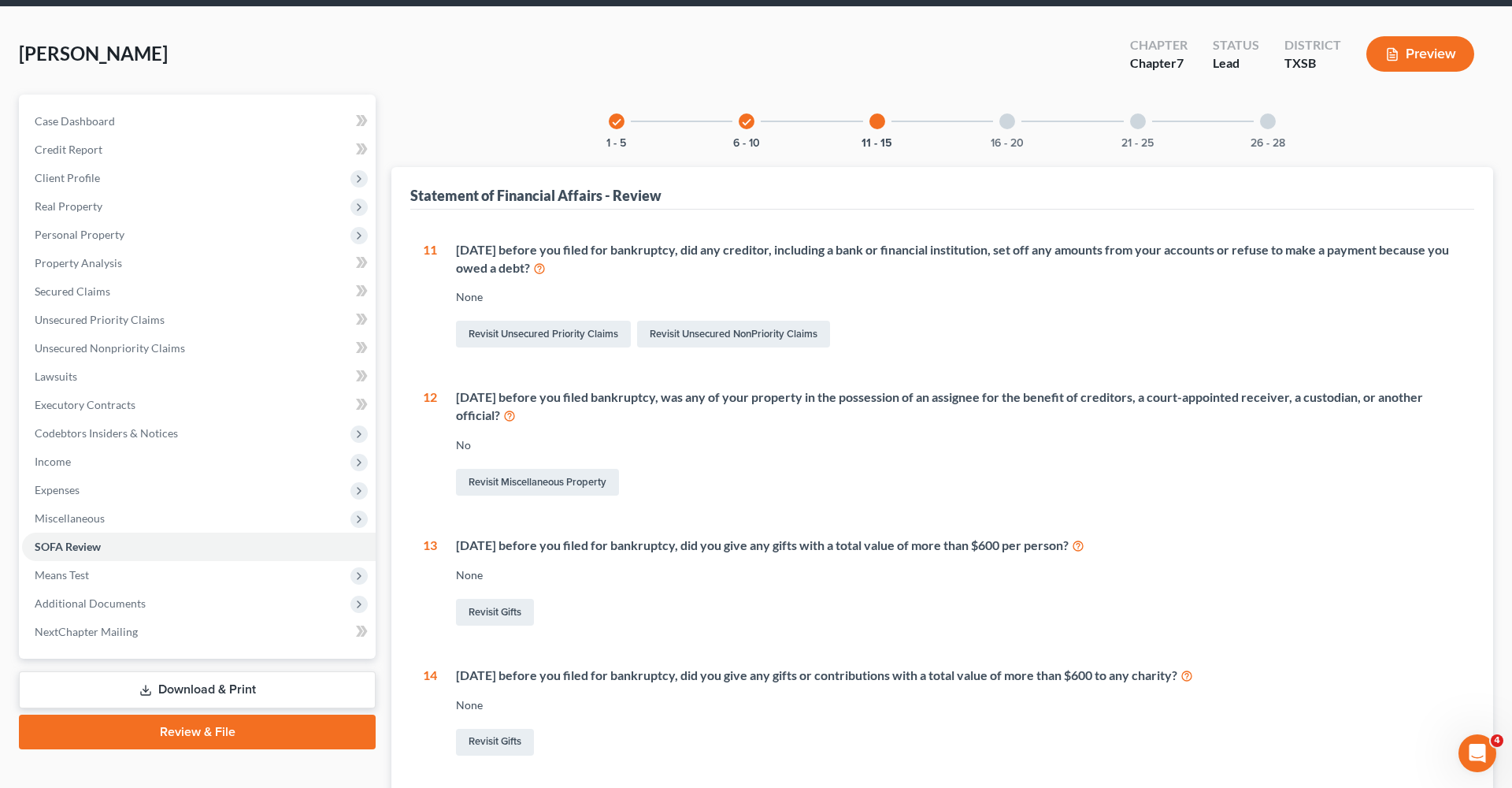
click at [1004, 123] on div at bounding box center [1007, 121] width 15 height 15
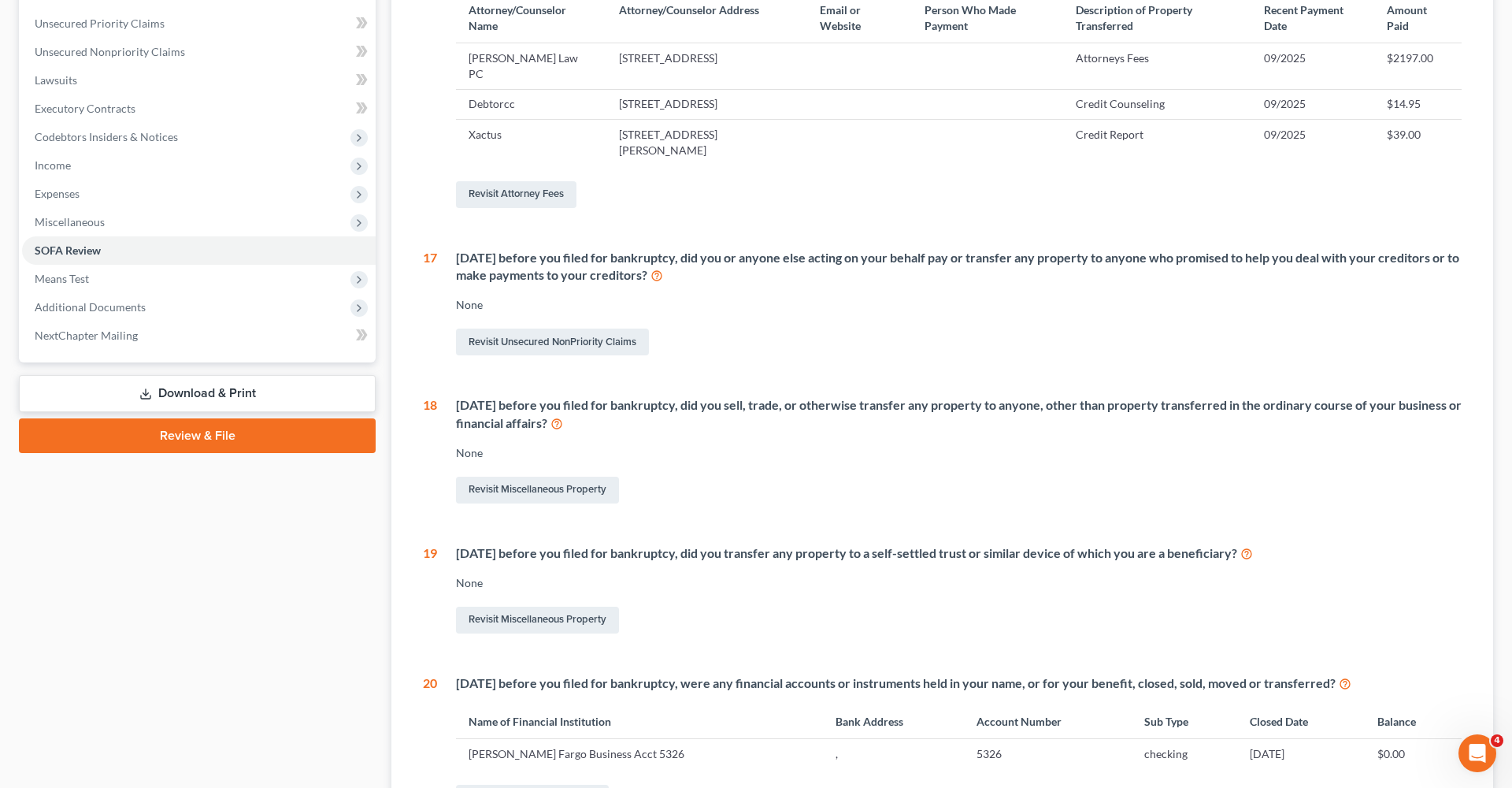
scroll to position [350, 0]
click at [565, 343] on link "Revisit Unsecured NonPriority Claims" at bounding box center [552, 344] width 193 height 27
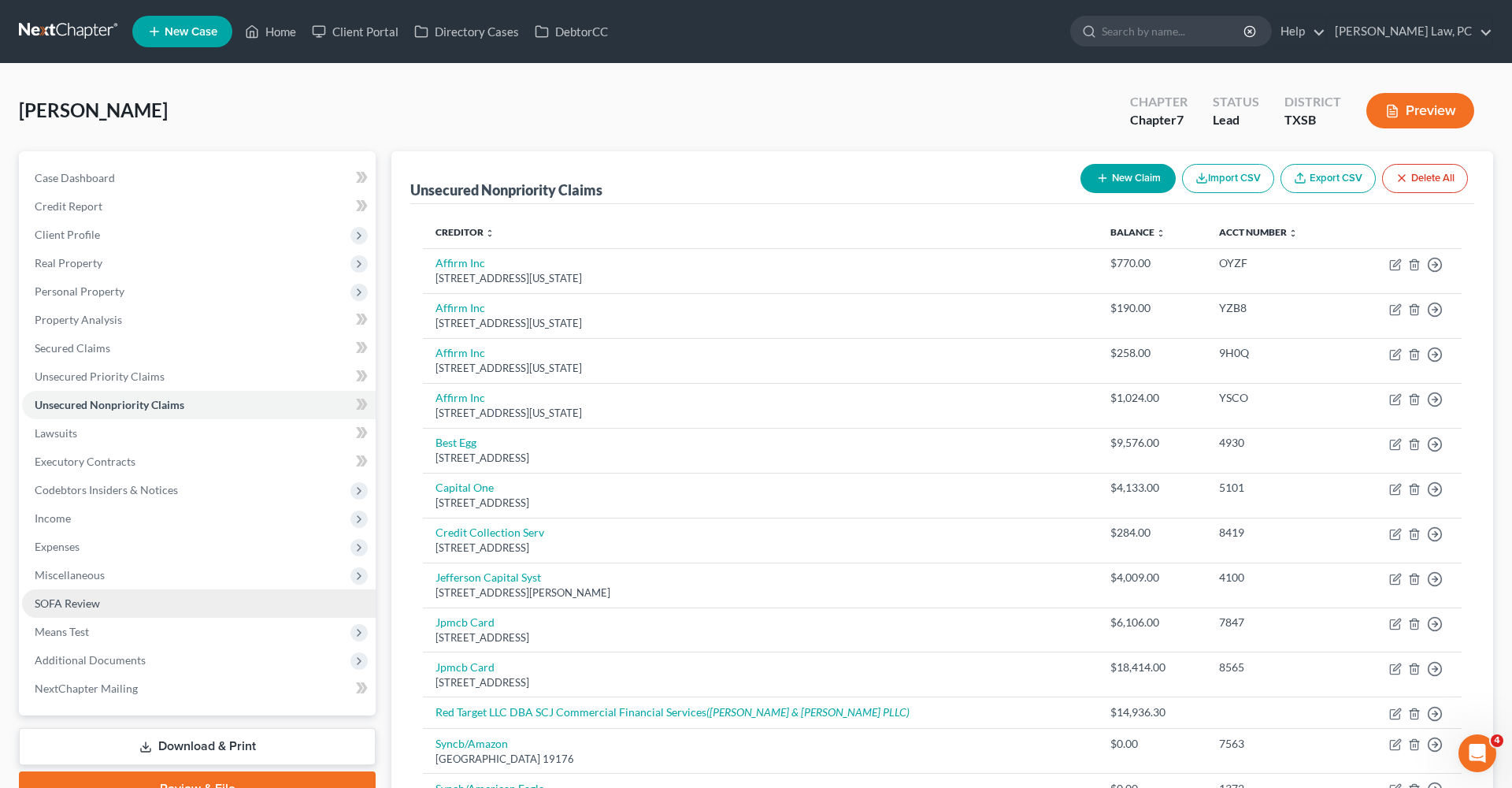
click at [72, 607] on span "SOFA Review" at bounding box center [67, 603] width 65 height 13
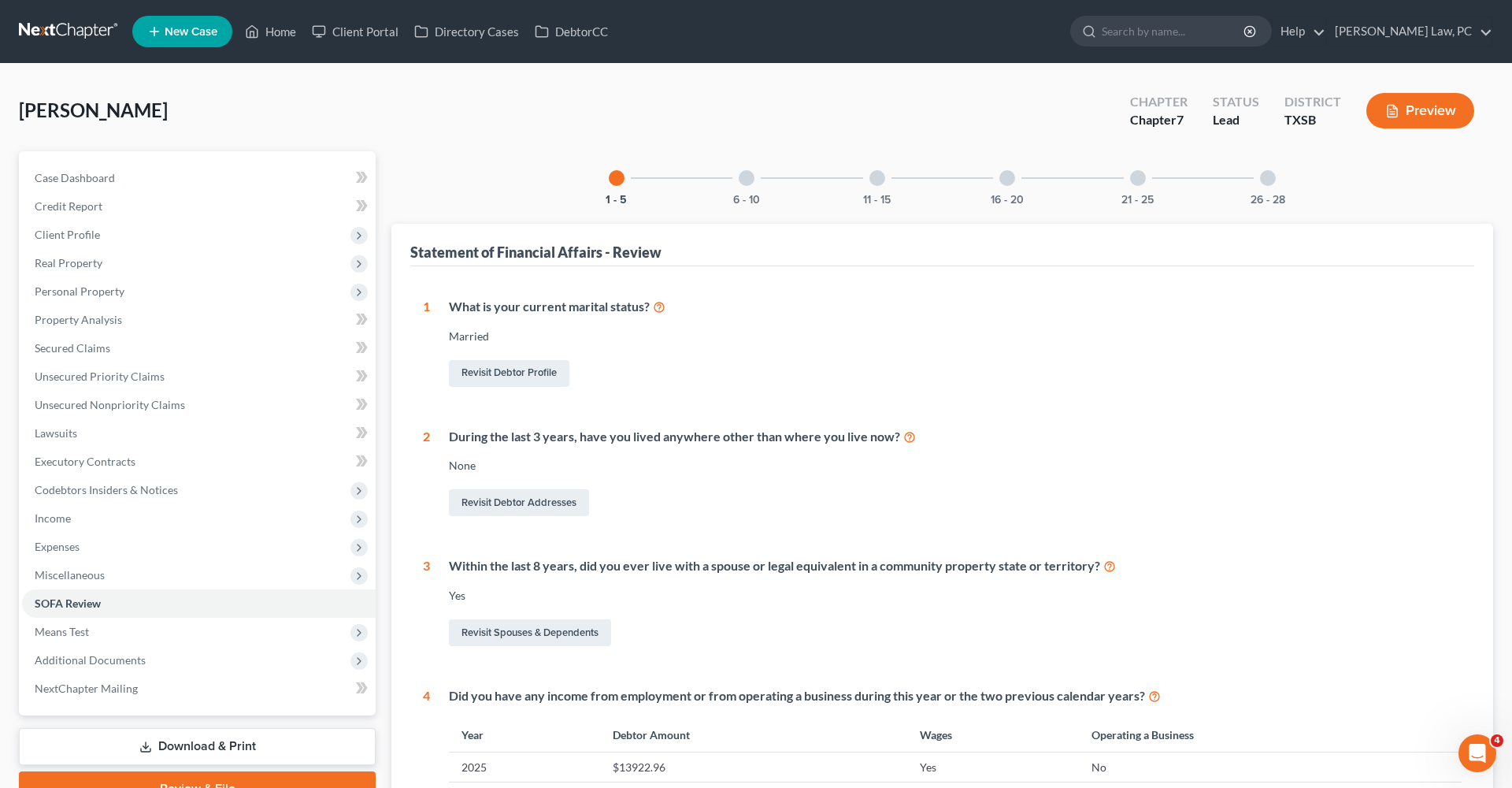
click at [888, 181] on div "11 - 15" at bounding box center [878, 178] width 54 height 54
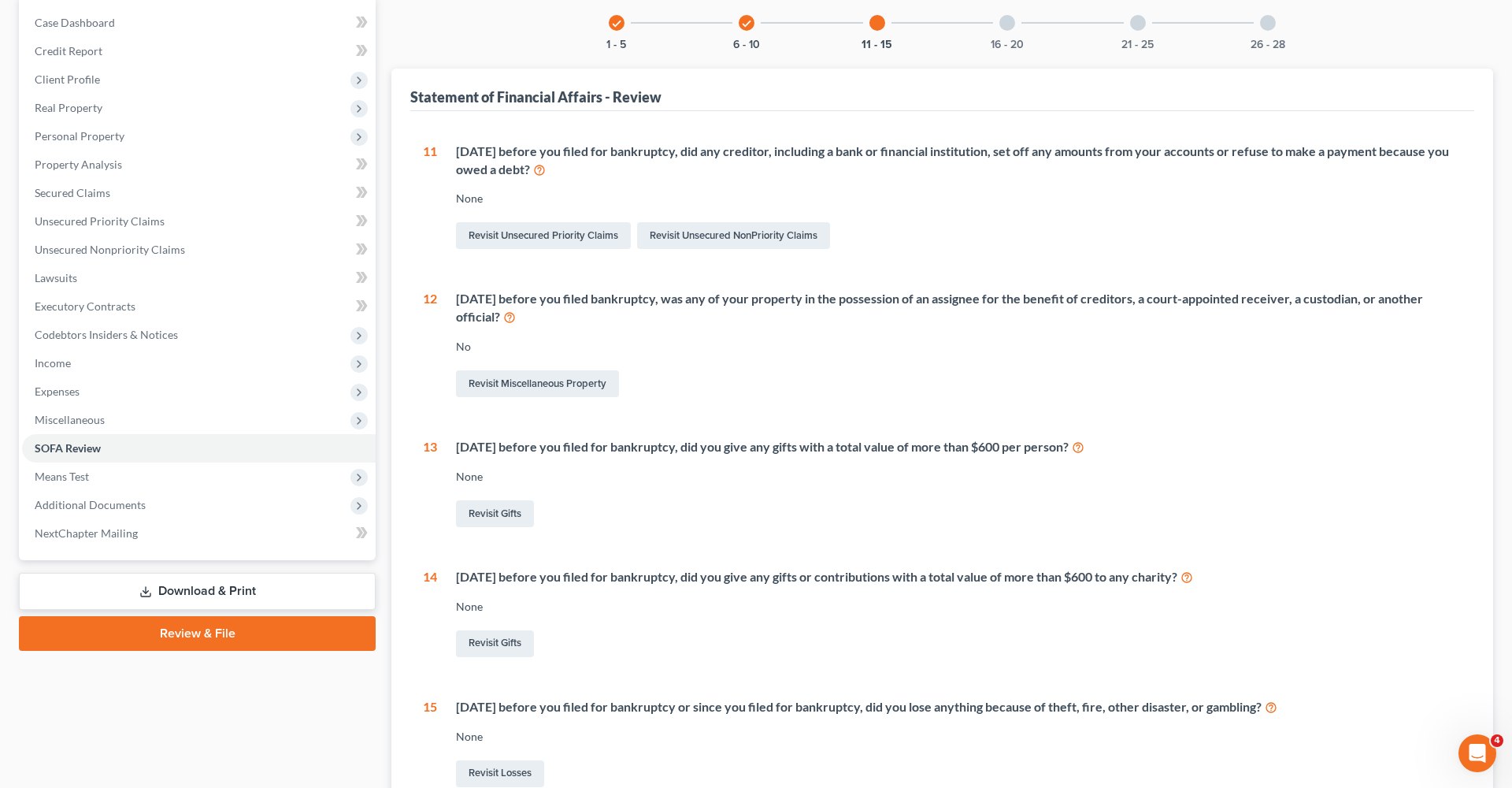
scroll to position [95, 0]
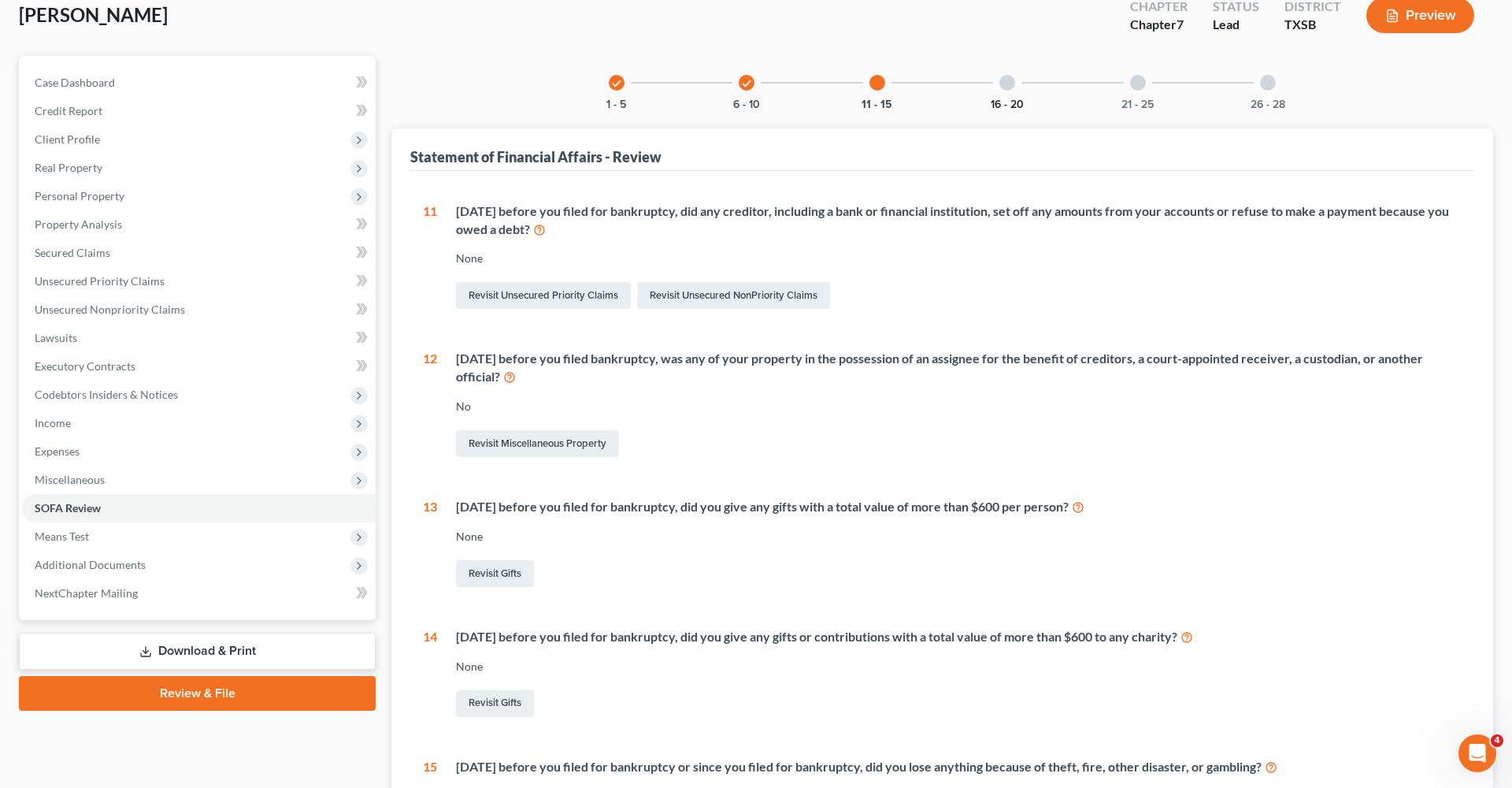
click at [1005, 99] on button "16 - 20" at bounding box center [1007, 104] width 33 height 11
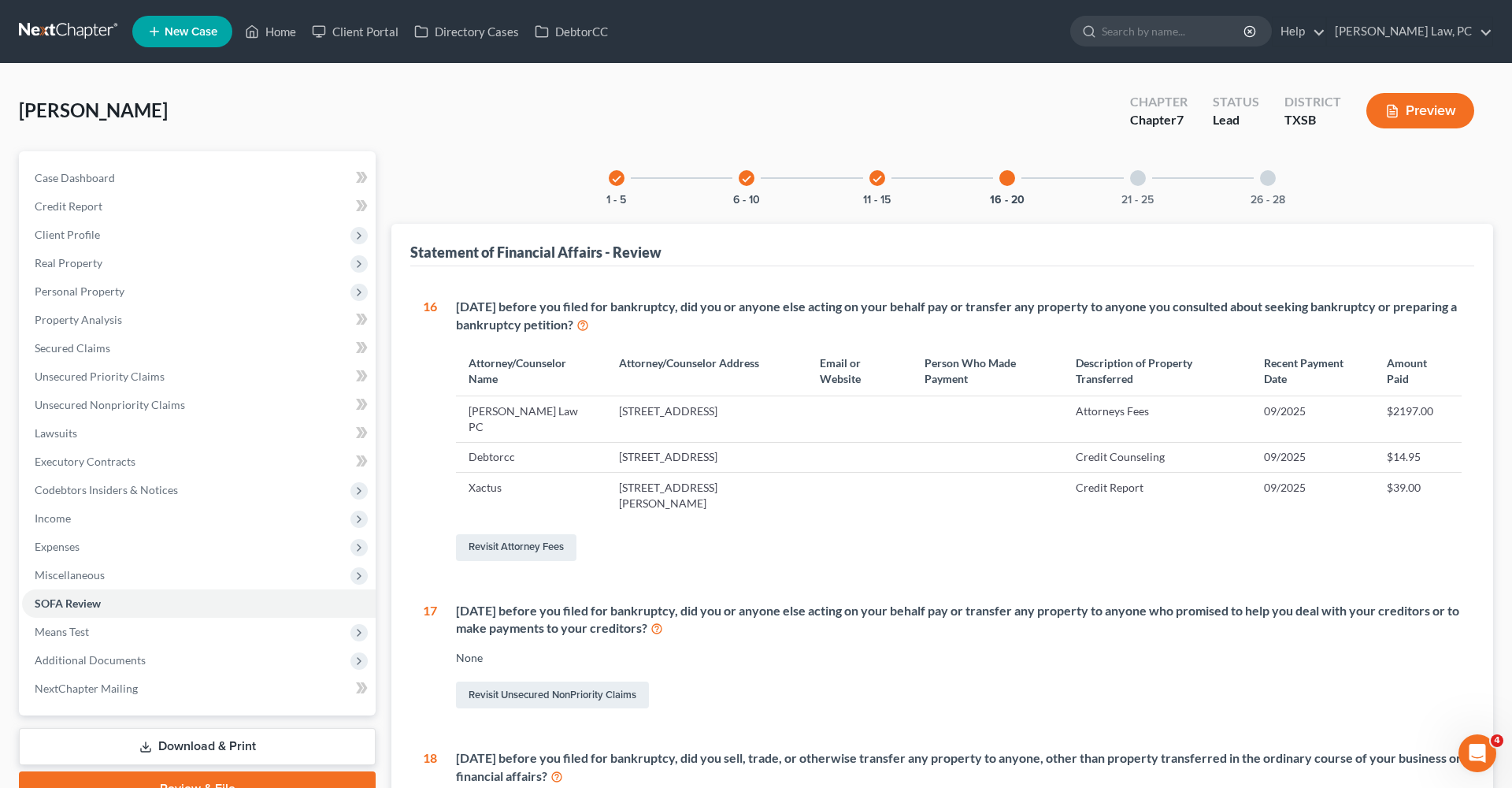
scroll to position [0, 0]
click at [1142, 181] on div at bounding box center [1138, 178] width 15 height 15
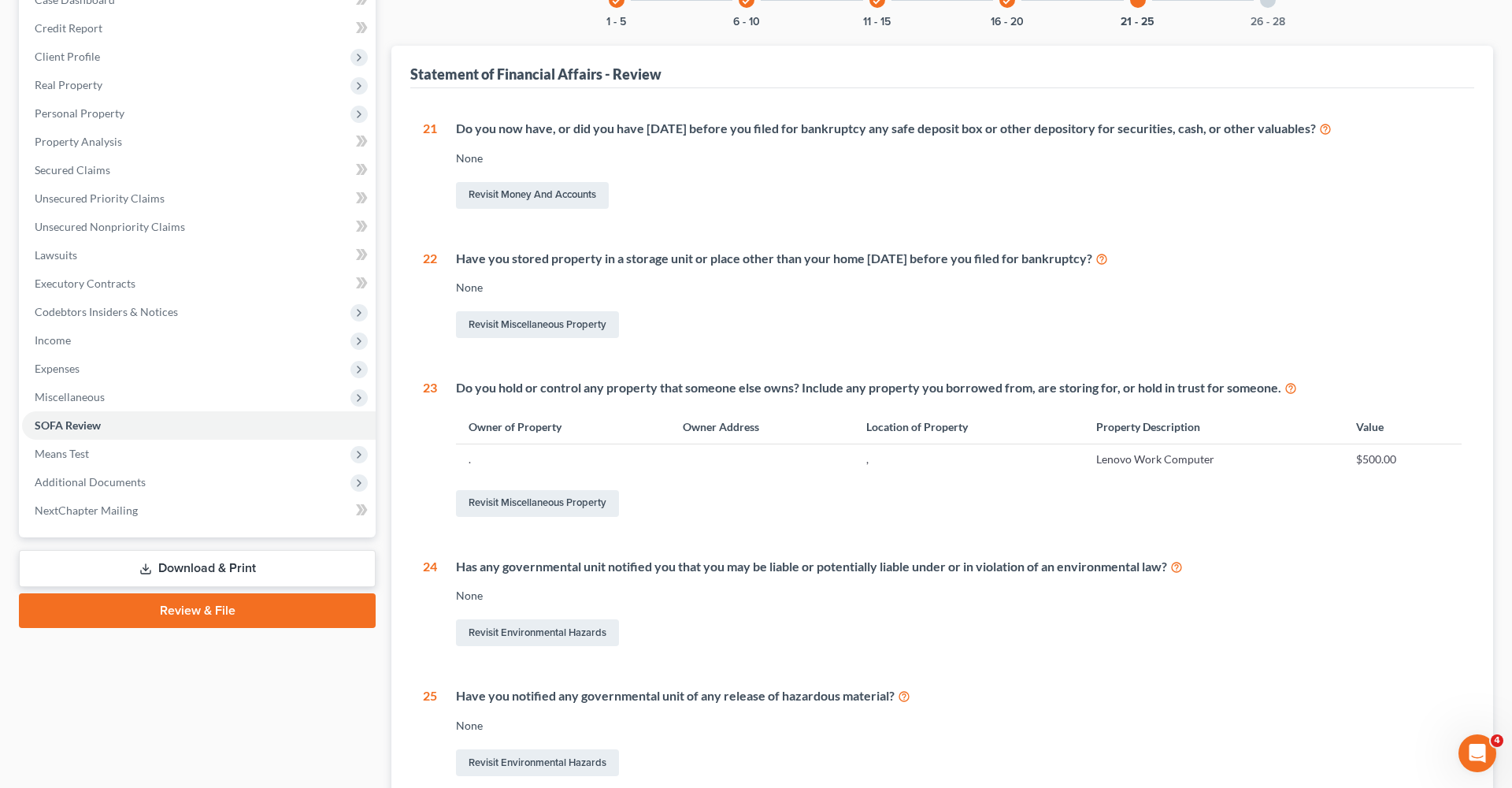
scroll to position [165, 0]
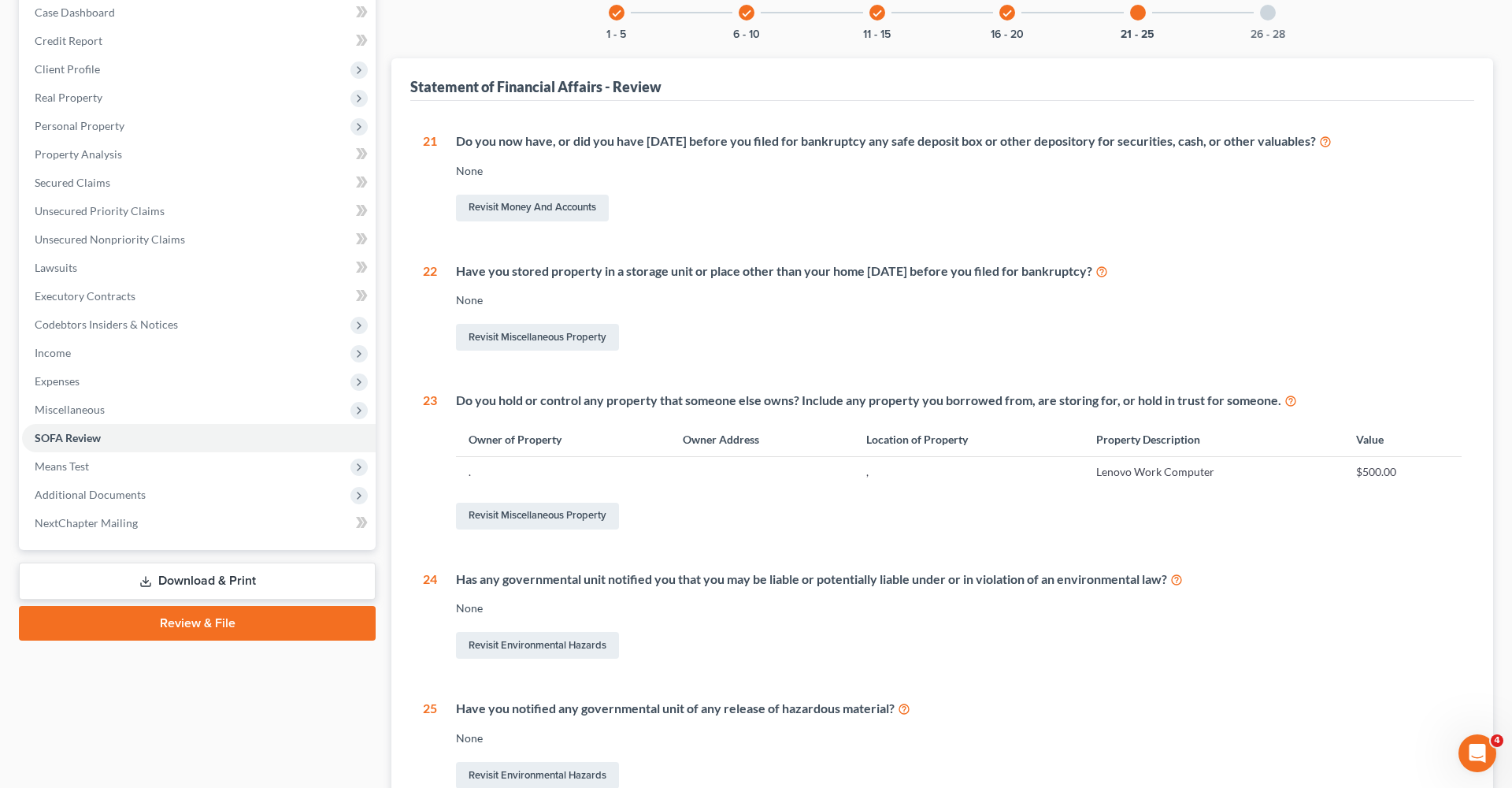
click at [1272, 18] on div at bounding box center [1268, 13] width 15 height 15
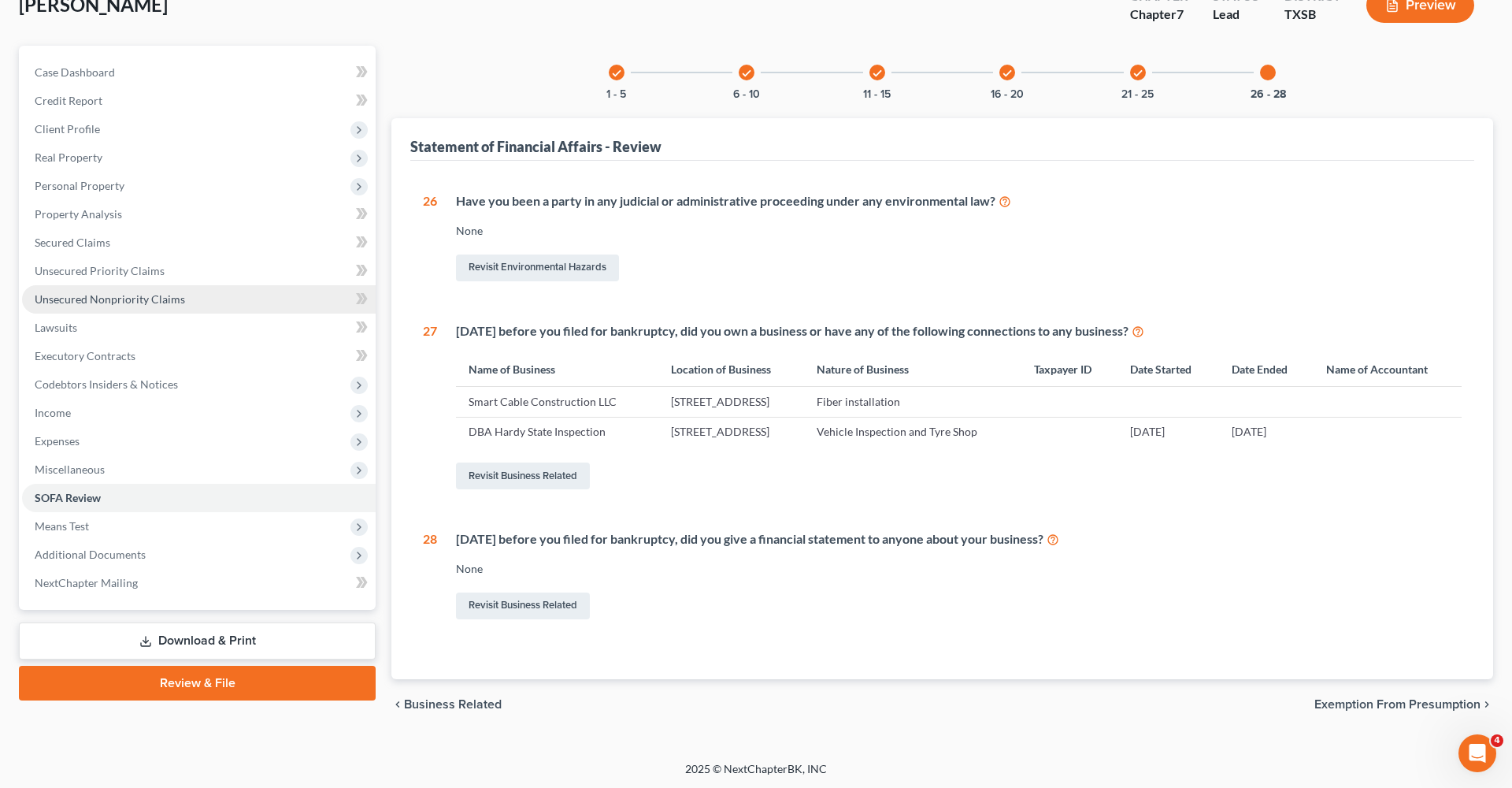
click at [111, 305] on span "Unsecured Nonpriority Claims" at bounding box center [110, 299] width 150 height 13
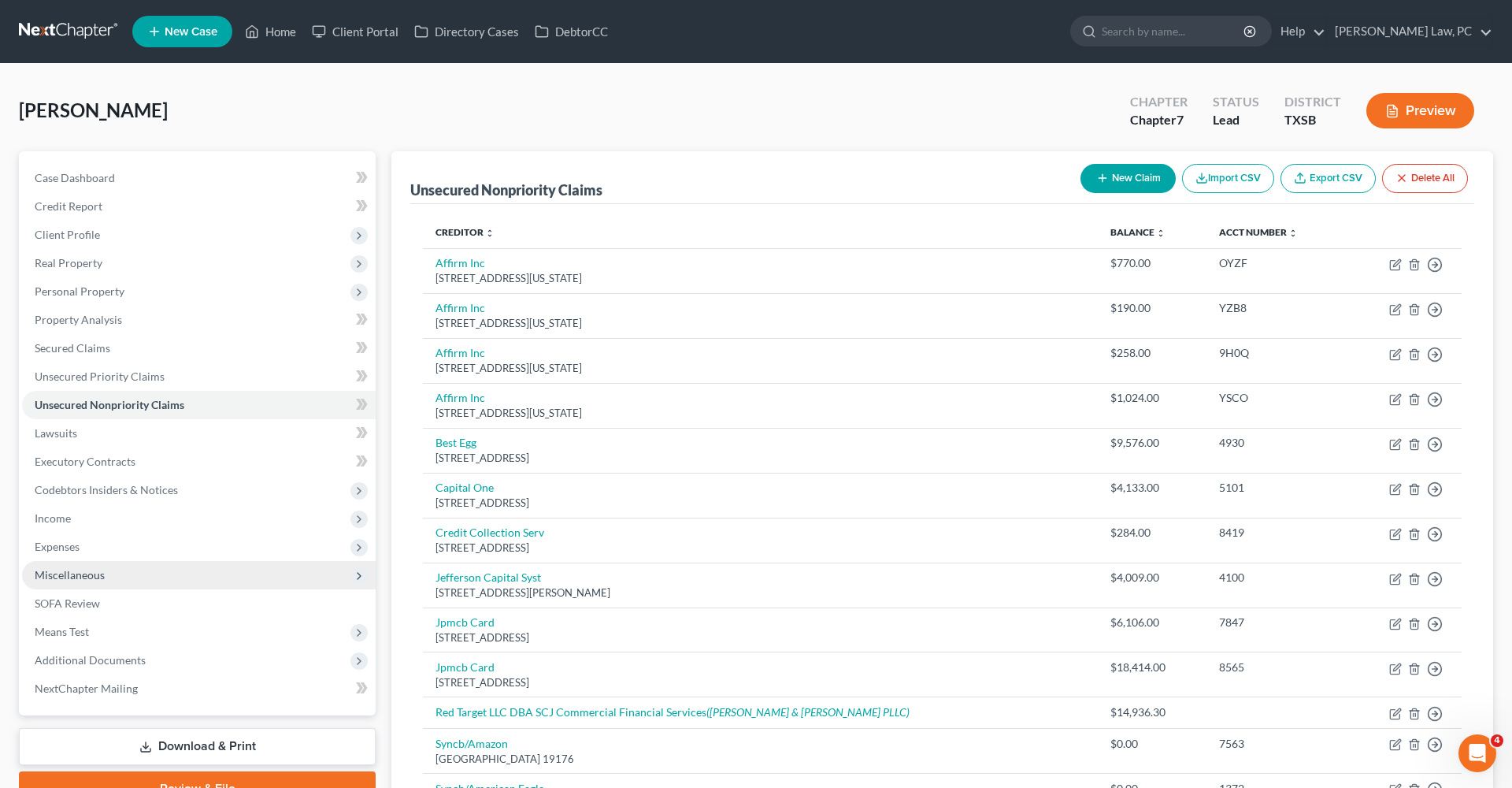
click at [64, 573] on span "Miscellaneous" at bounding box center [69, 575] width 70 height 13
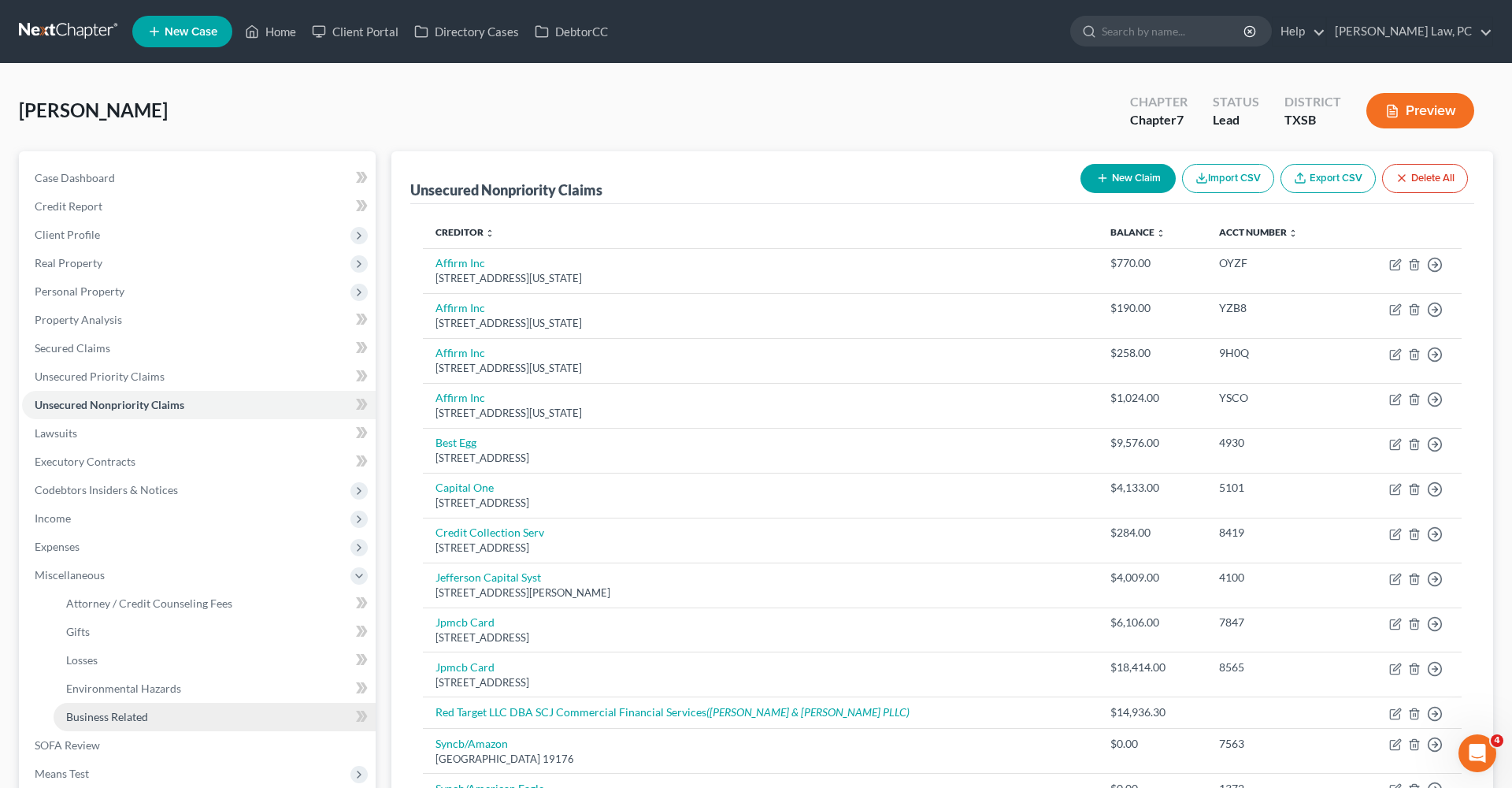
click at [139, 716] on span "Business Related" at bounding box center [107, 717] width 82 height 13
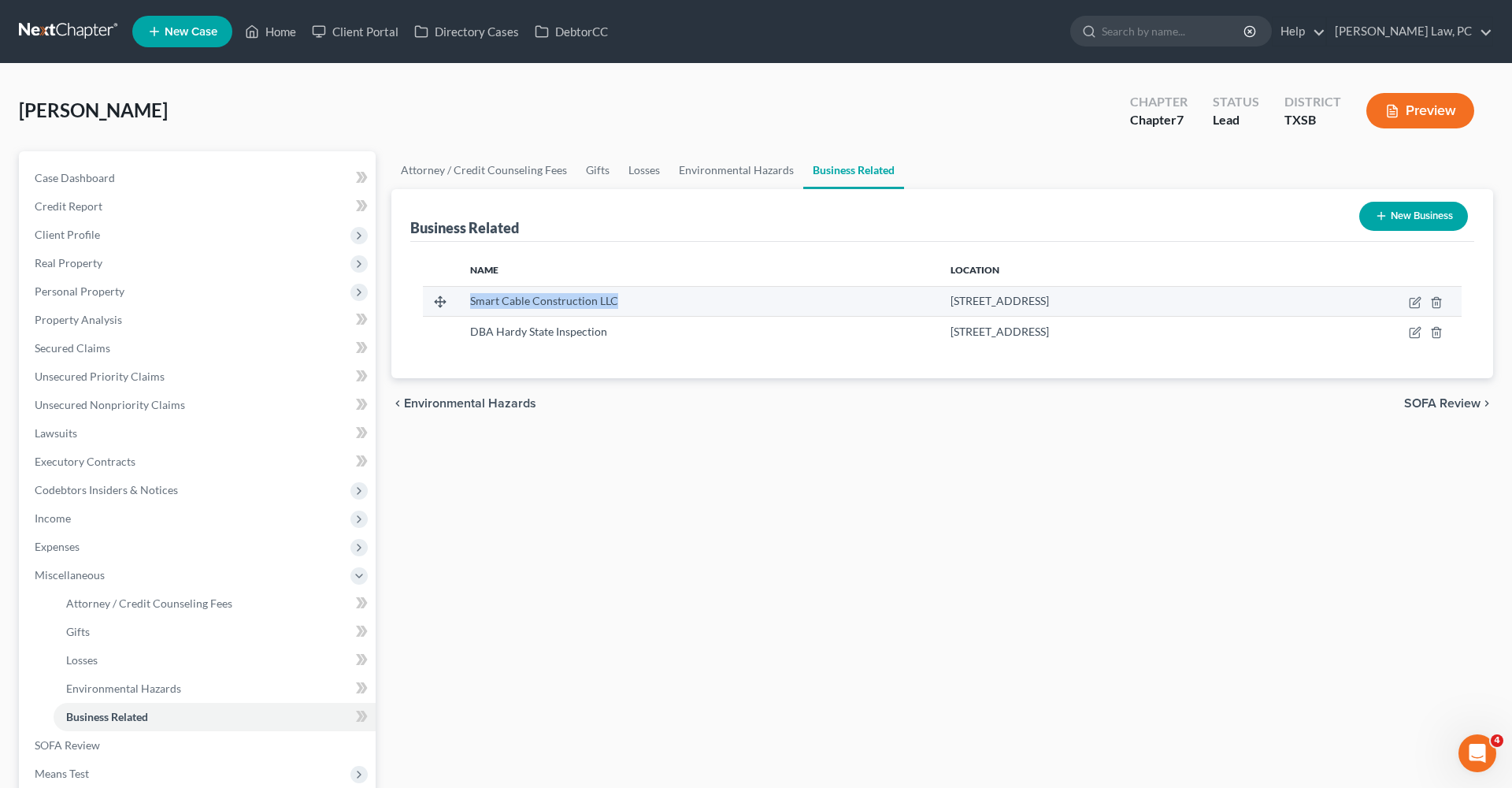
drag, startPoint x: 465, startPoint y: 301, endPoint x: 618, endPoint y: 298, distance: 153.0
click at [618, 298] on div "Smart Cable Construction LLC" at bounding box center [697, 301] width 455 height 15
copy span "Smart Cable Construction LLC"
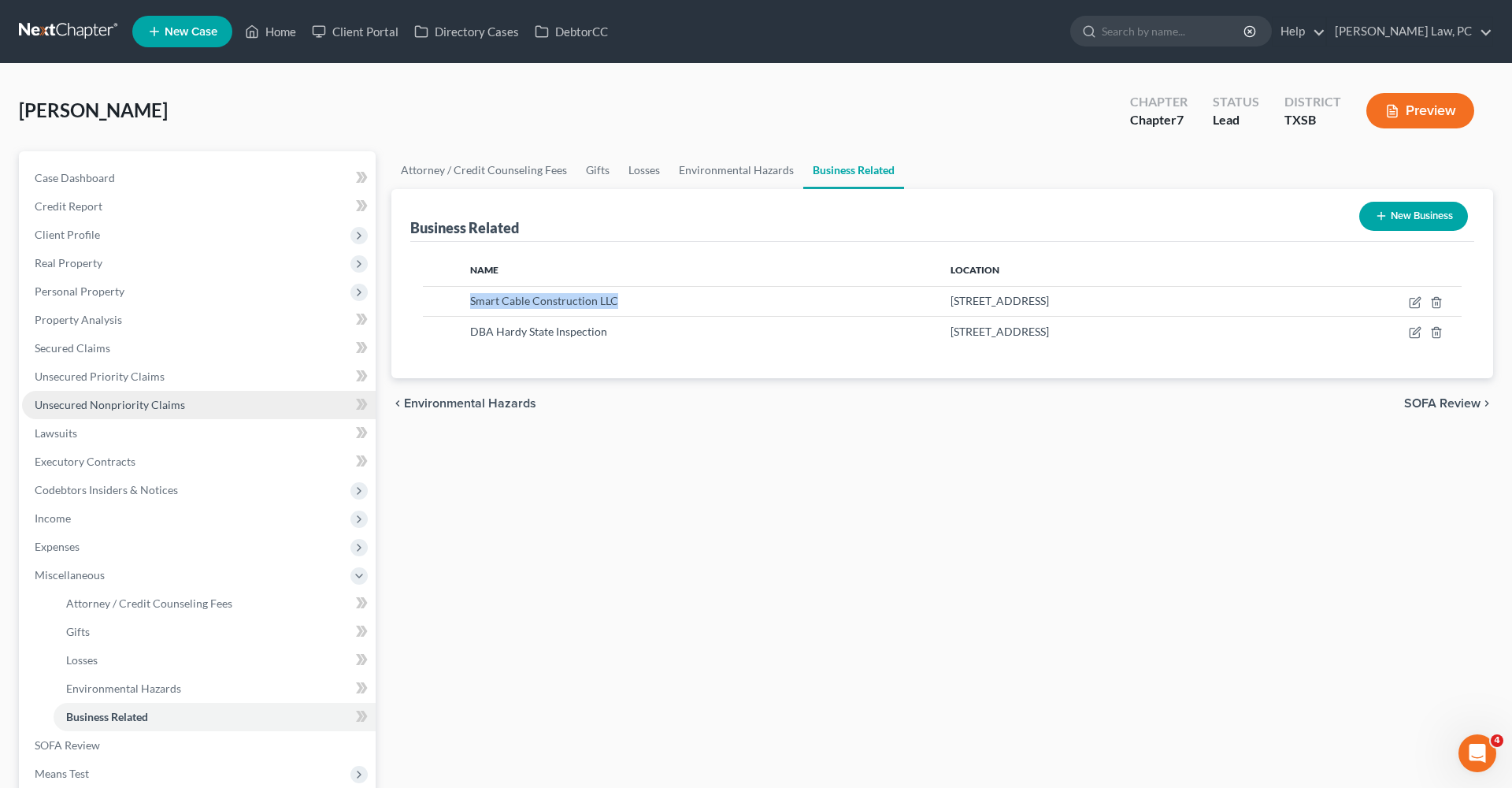
click at [72, 407] on span "Unsecured Nonpriority Claims" at bounding box center [110, 405] width 150 height 13
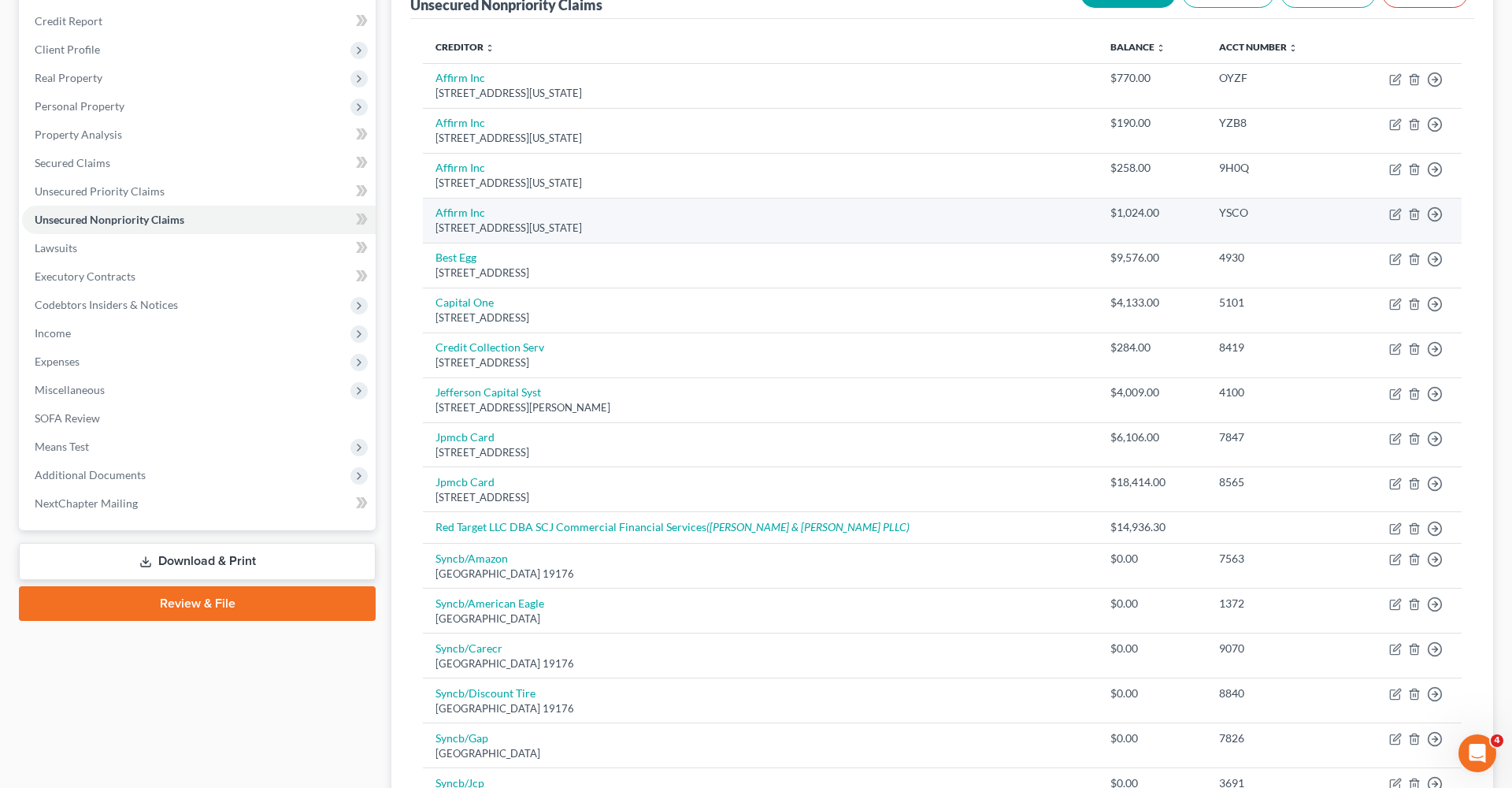
scroll to position [185, 0]
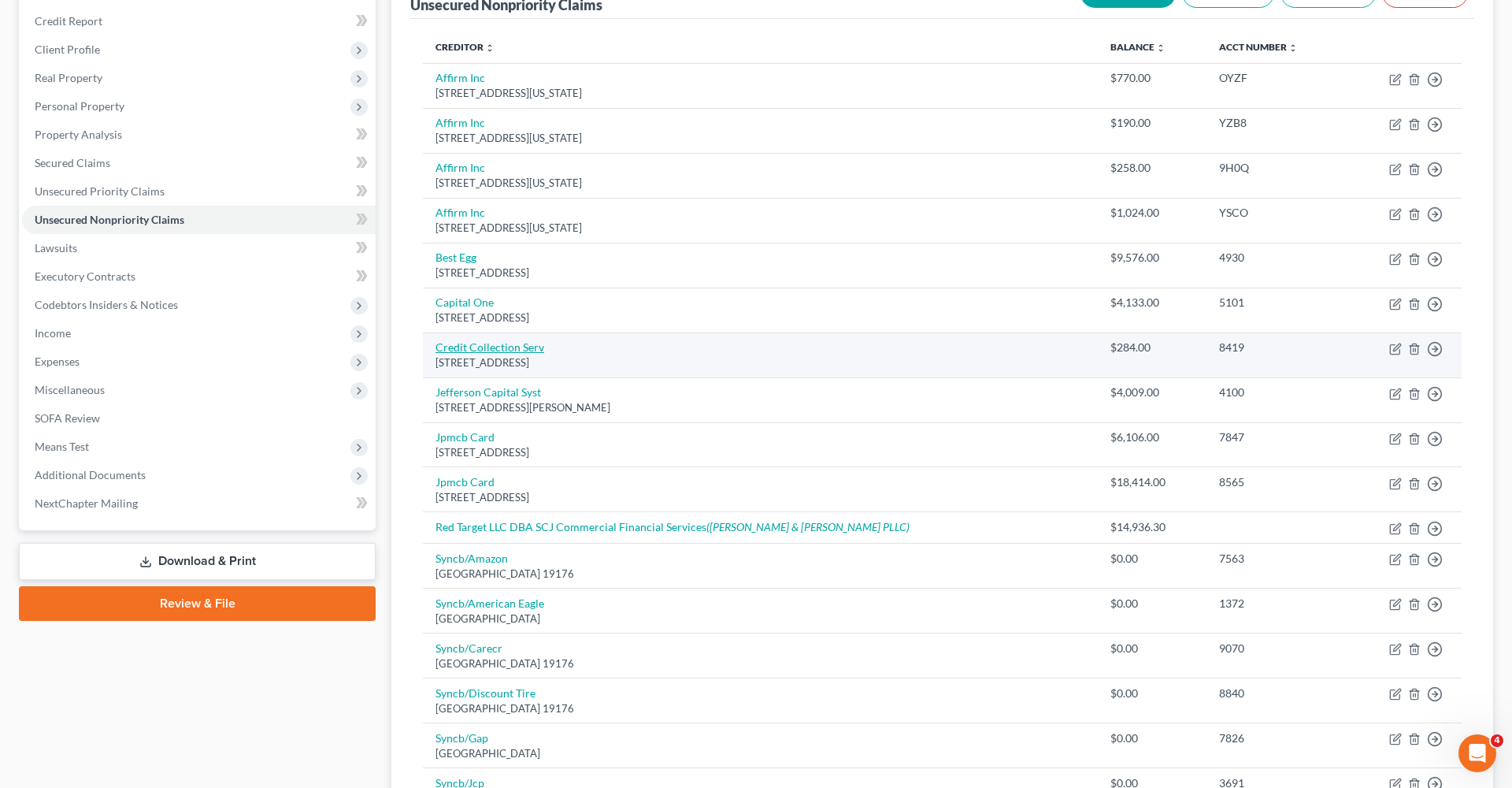
click at [446, 345] on link "Credit Collection Serv" at bounding box center [490, 347] width 109 height 13
select select "22"
select select "1"
select select "0"
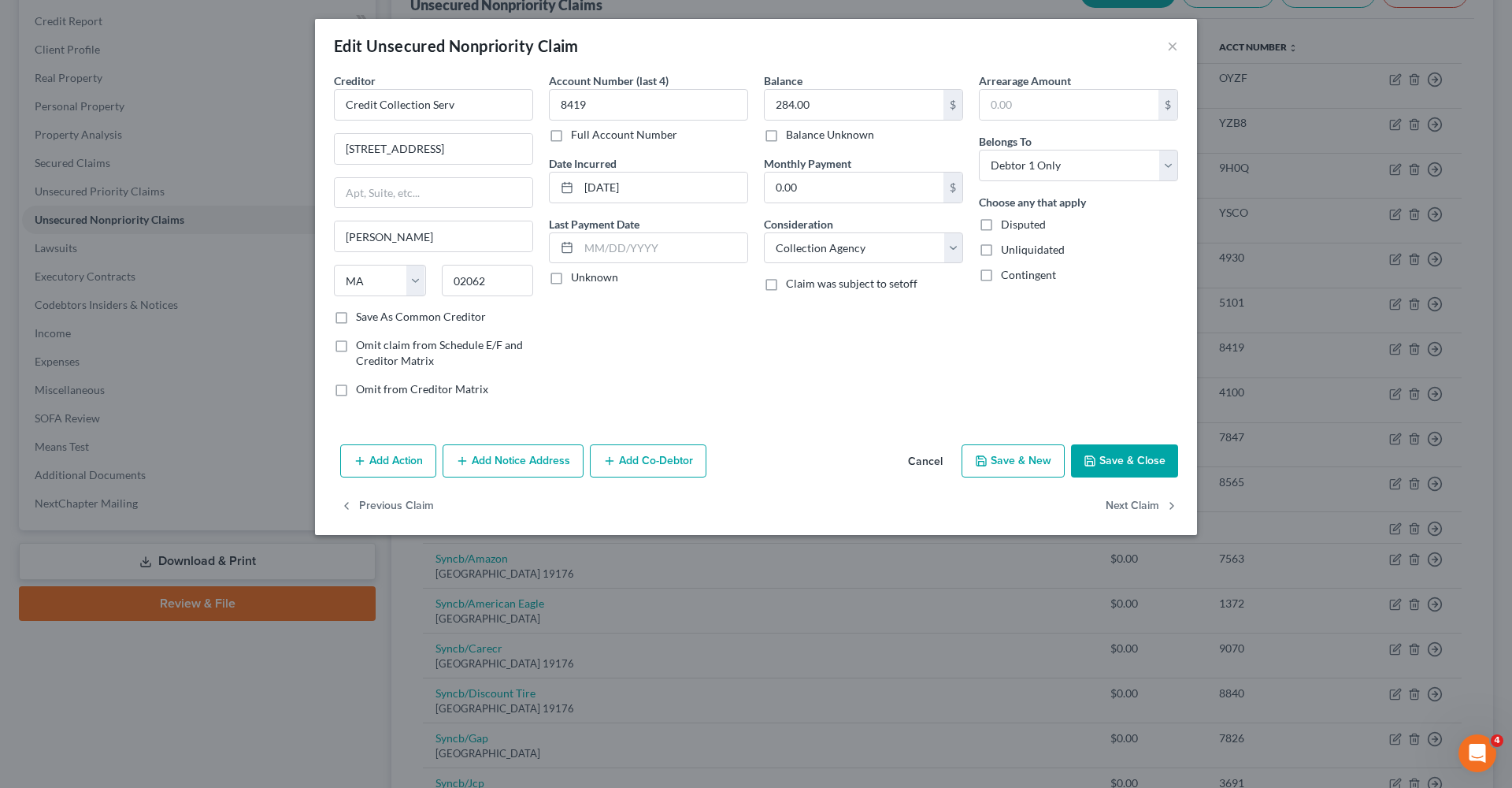
click at [1127, 448] on button "Save & Close" at bounding box center [1124, 461] width 107 height 33
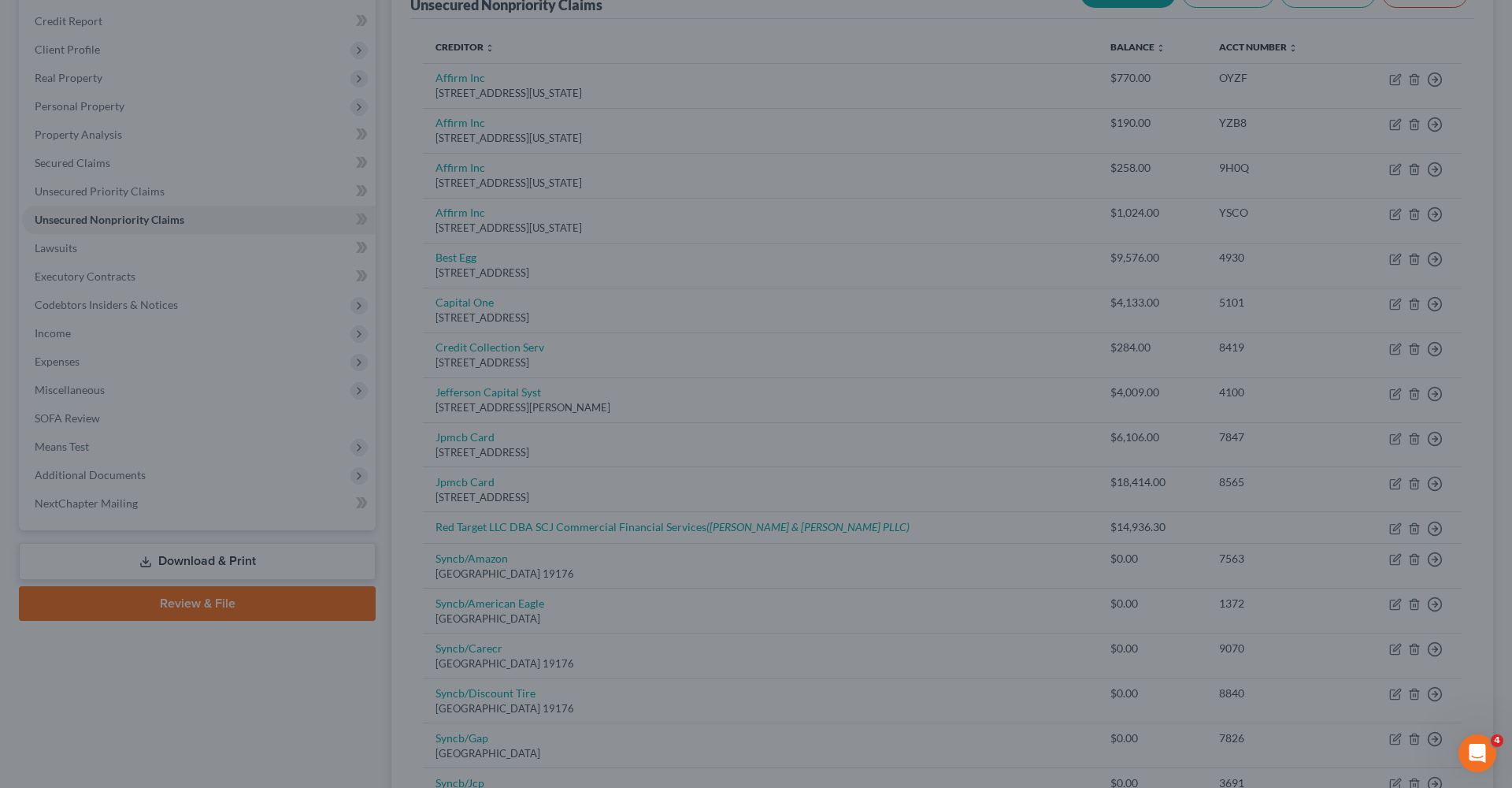
type input "0"
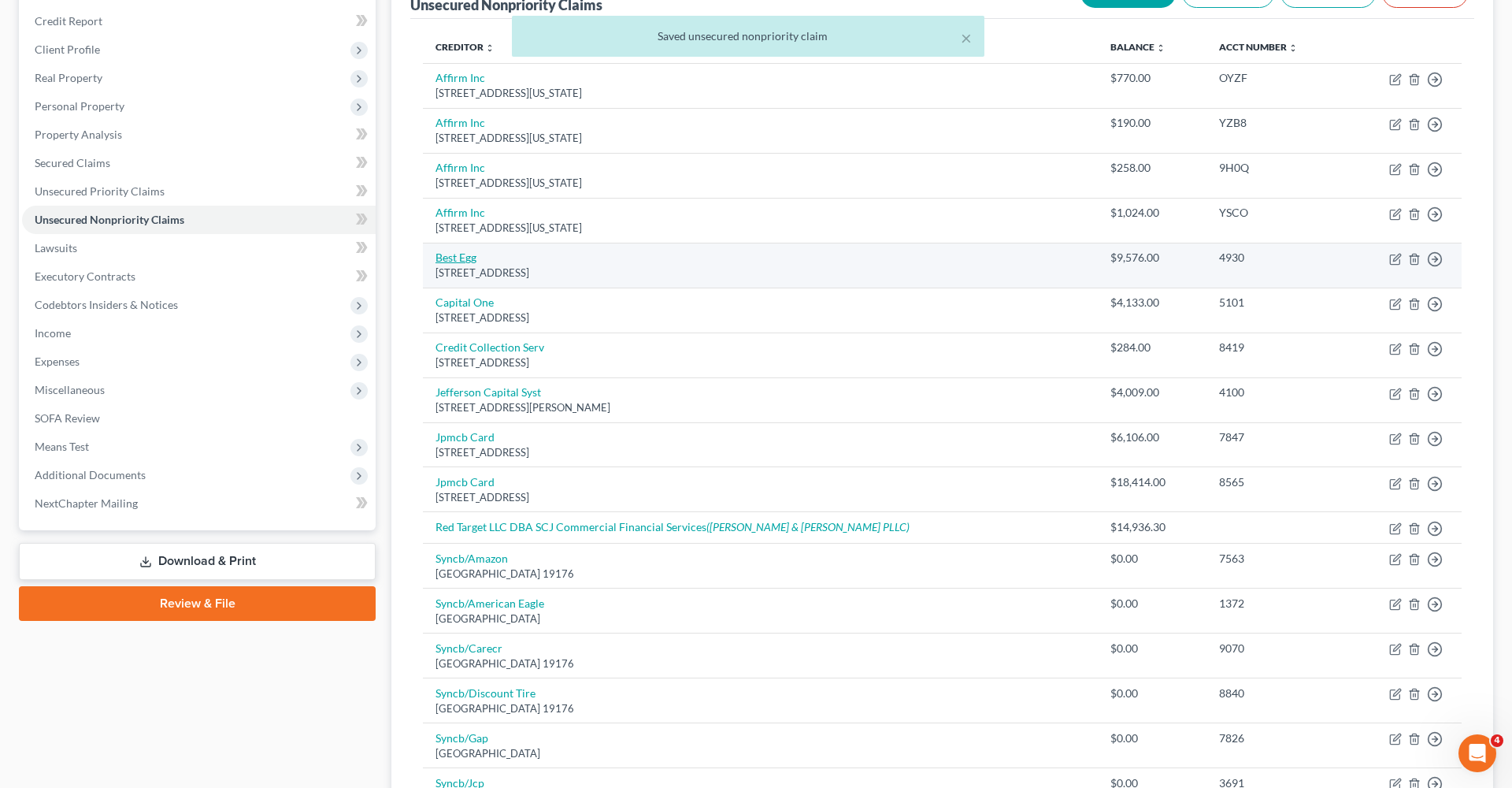
click at [448, 261] on link "Best Egg" at bounding box center [456, 257] width 41 height 13
select select "7"
select select "0"
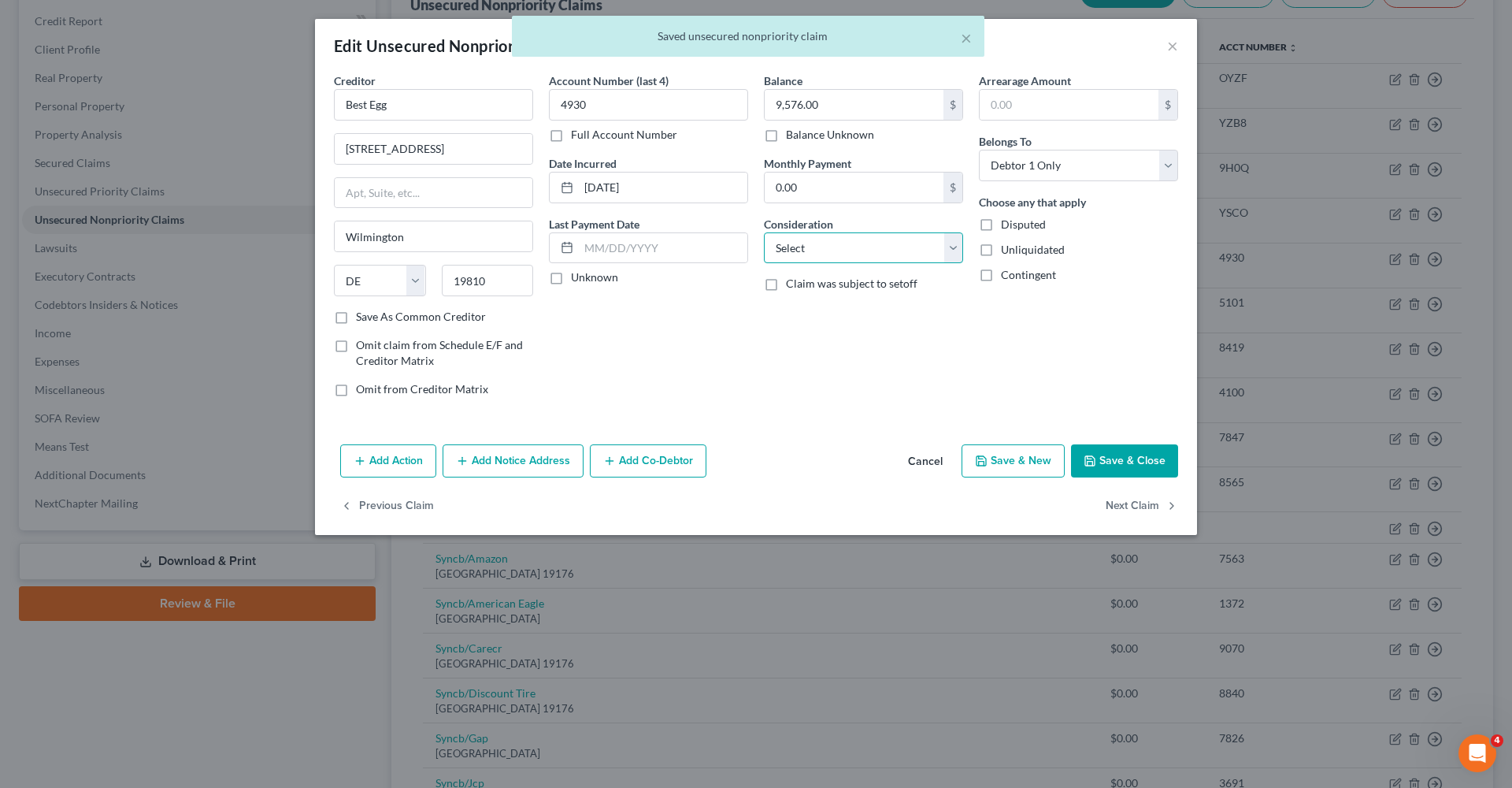
select select "2"
click at [1123, 465] on button "Save & Close" at bounding box center [1124, 461] width 107 height 33
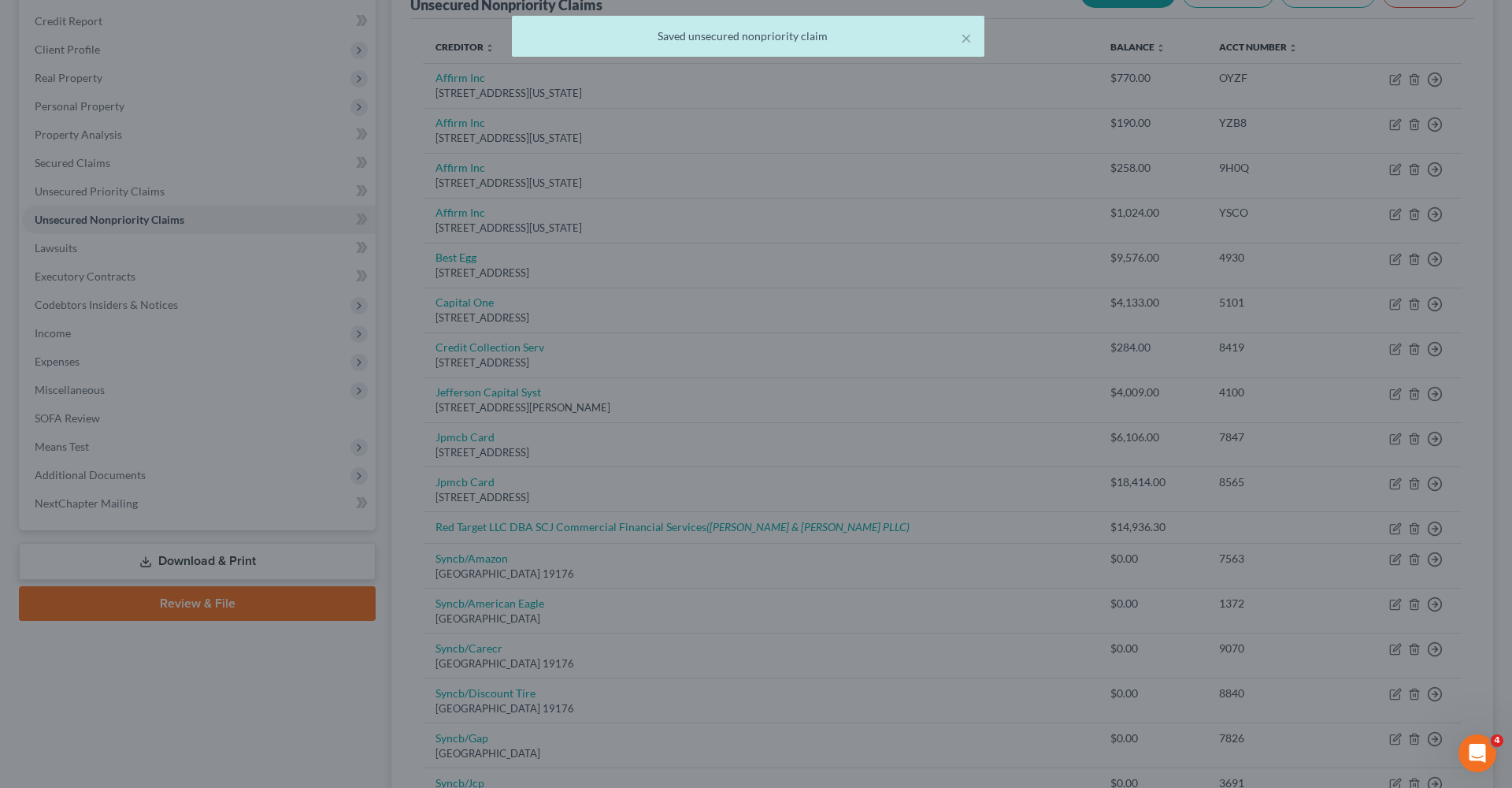
type input "0"
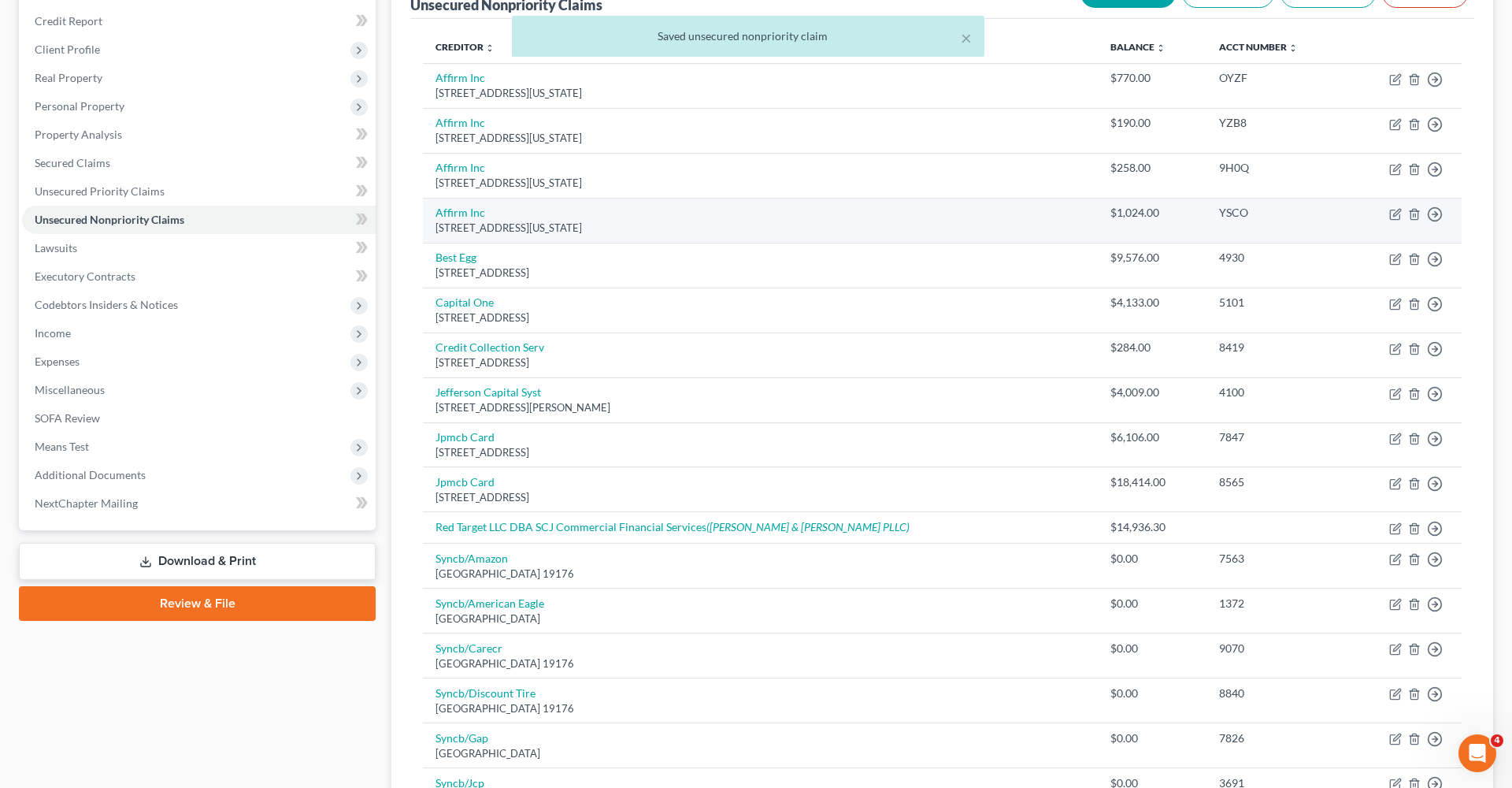
click at [459, 220] on div "650 California St Fl 12, San Francisco, CA 94108" at bounding box center [761, 228] width 650 height 15
click at [455, 216] on link "Affirm Inc" at bounding box center [461, 213] width 50 height 13
select select "4"
select select "0"
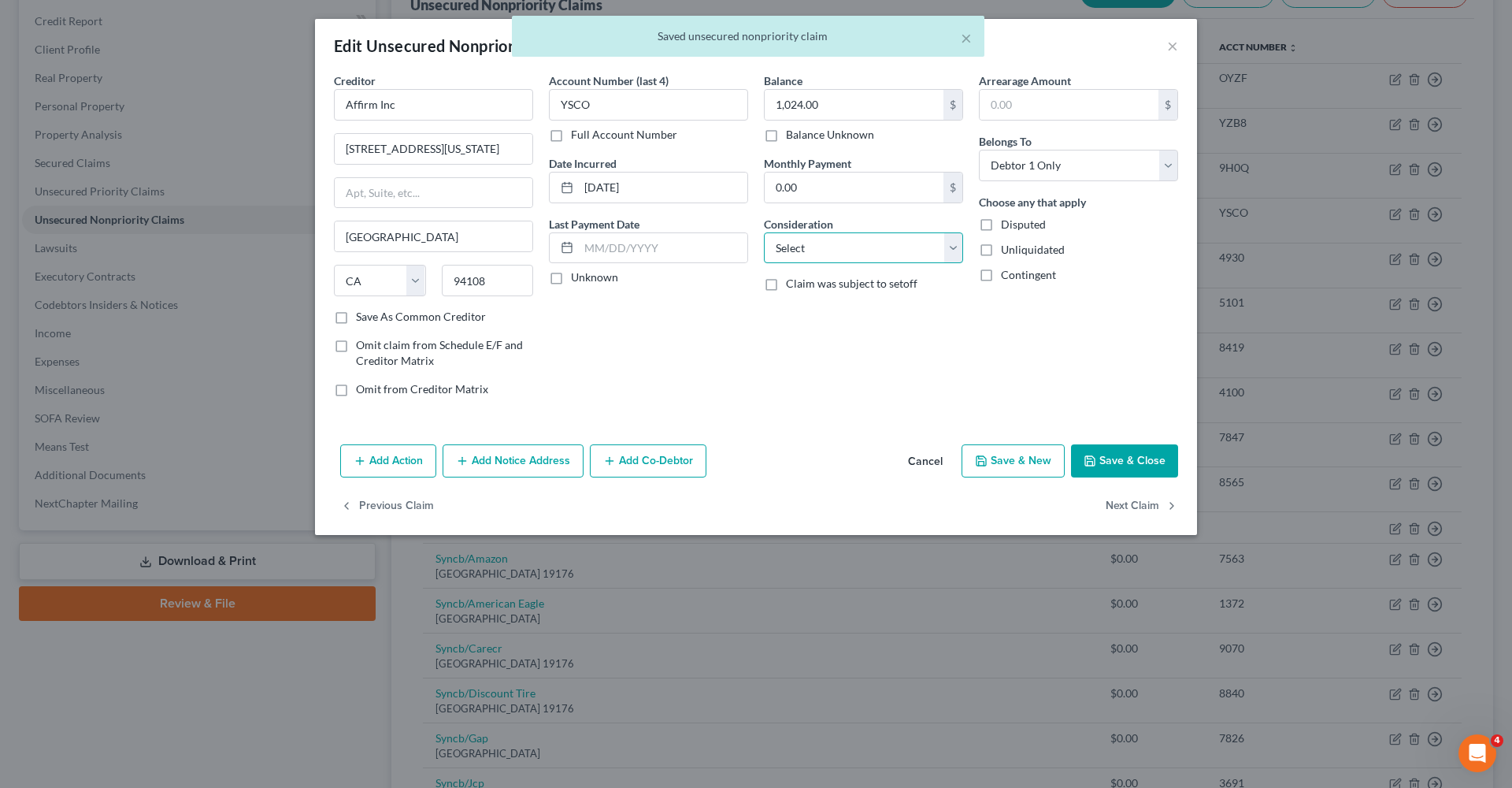
select select "10"
click at [1125, 463] on button "Save & Close" at bounding box center [1124, 461] width 107 height 33
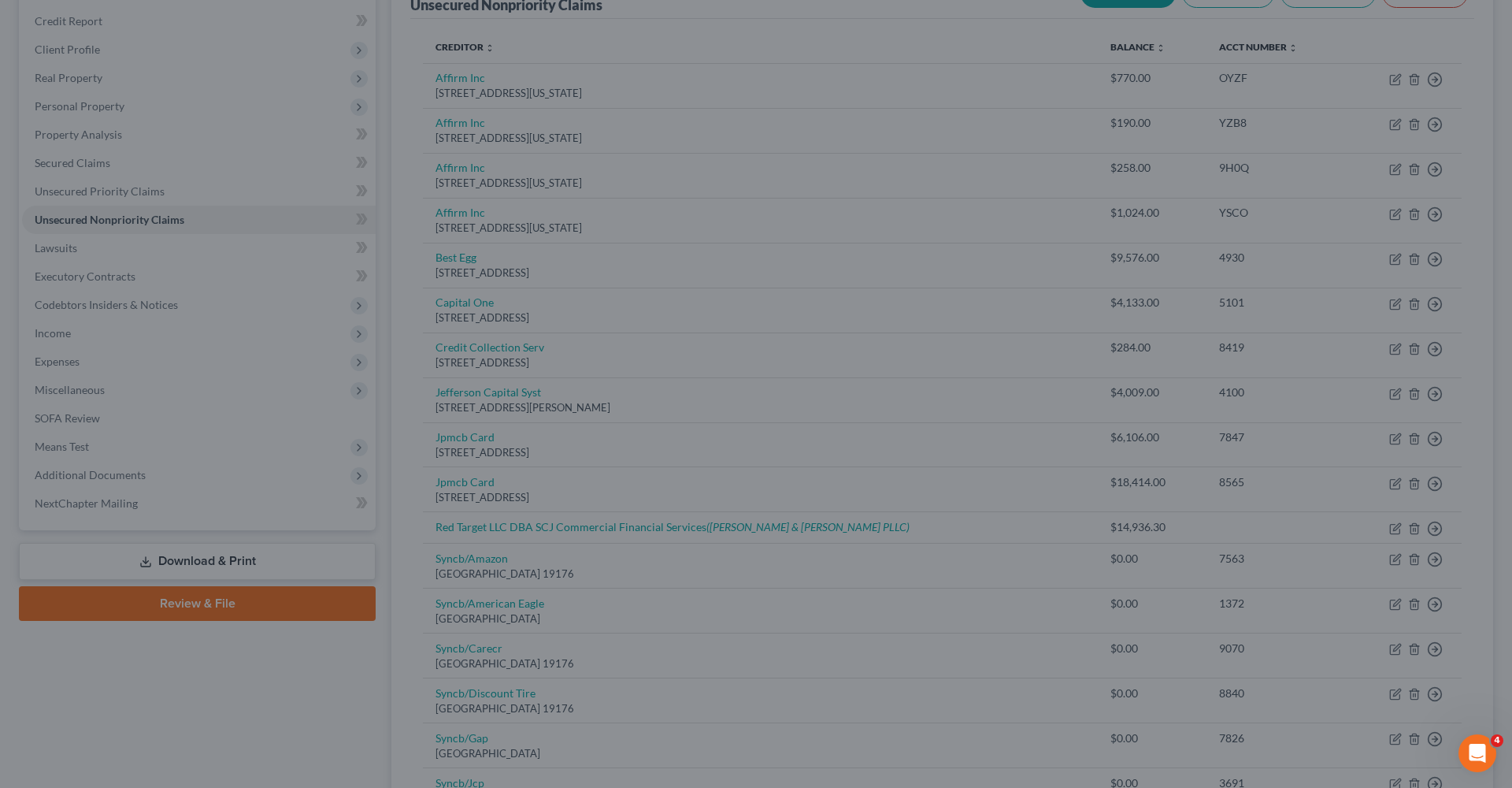
type input "0"
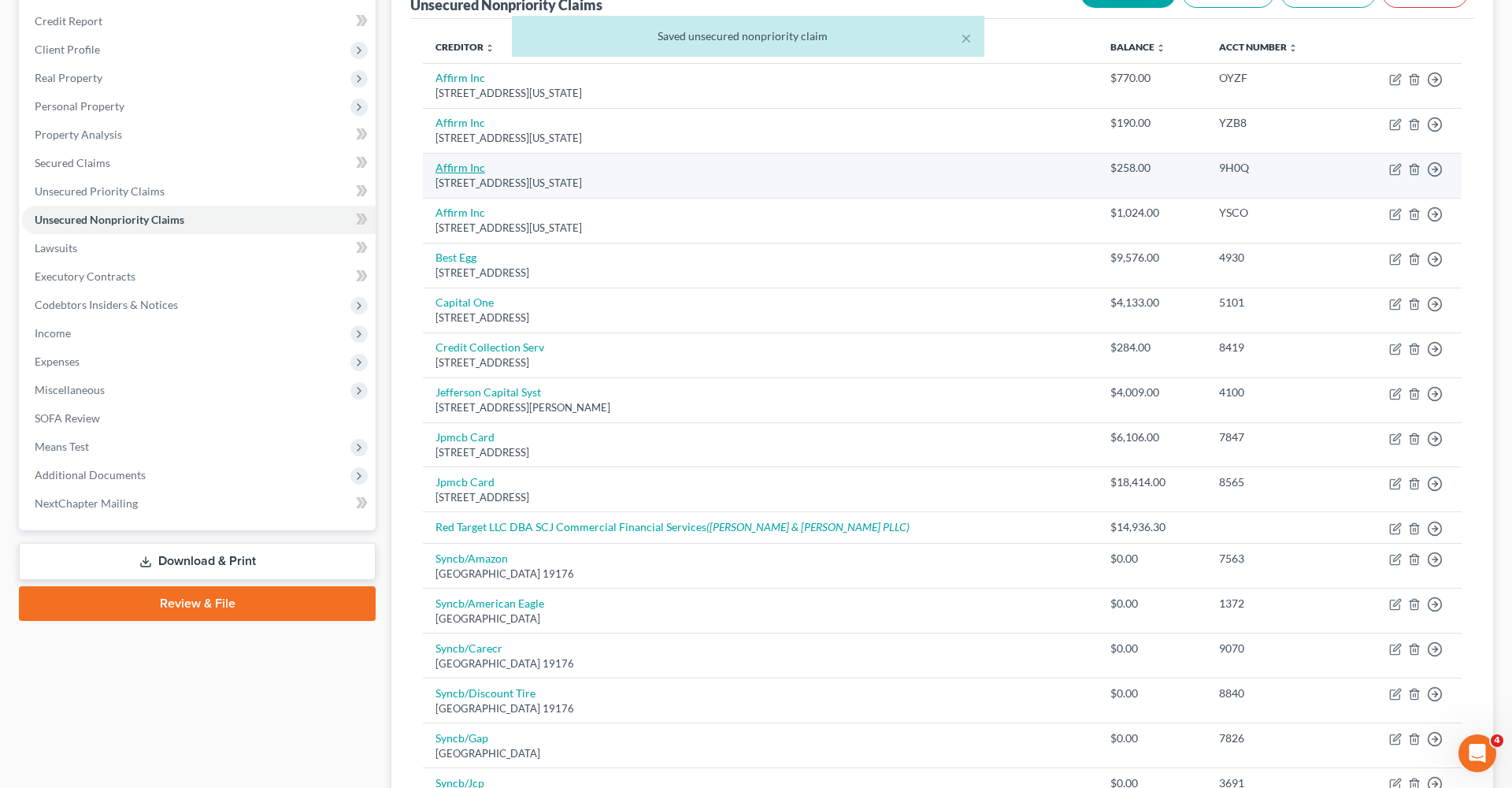
click at [464, 168] on link "Affirm Inc" at bounding box center [461, 167] width 50 height 13
select select "4"
select select "0"
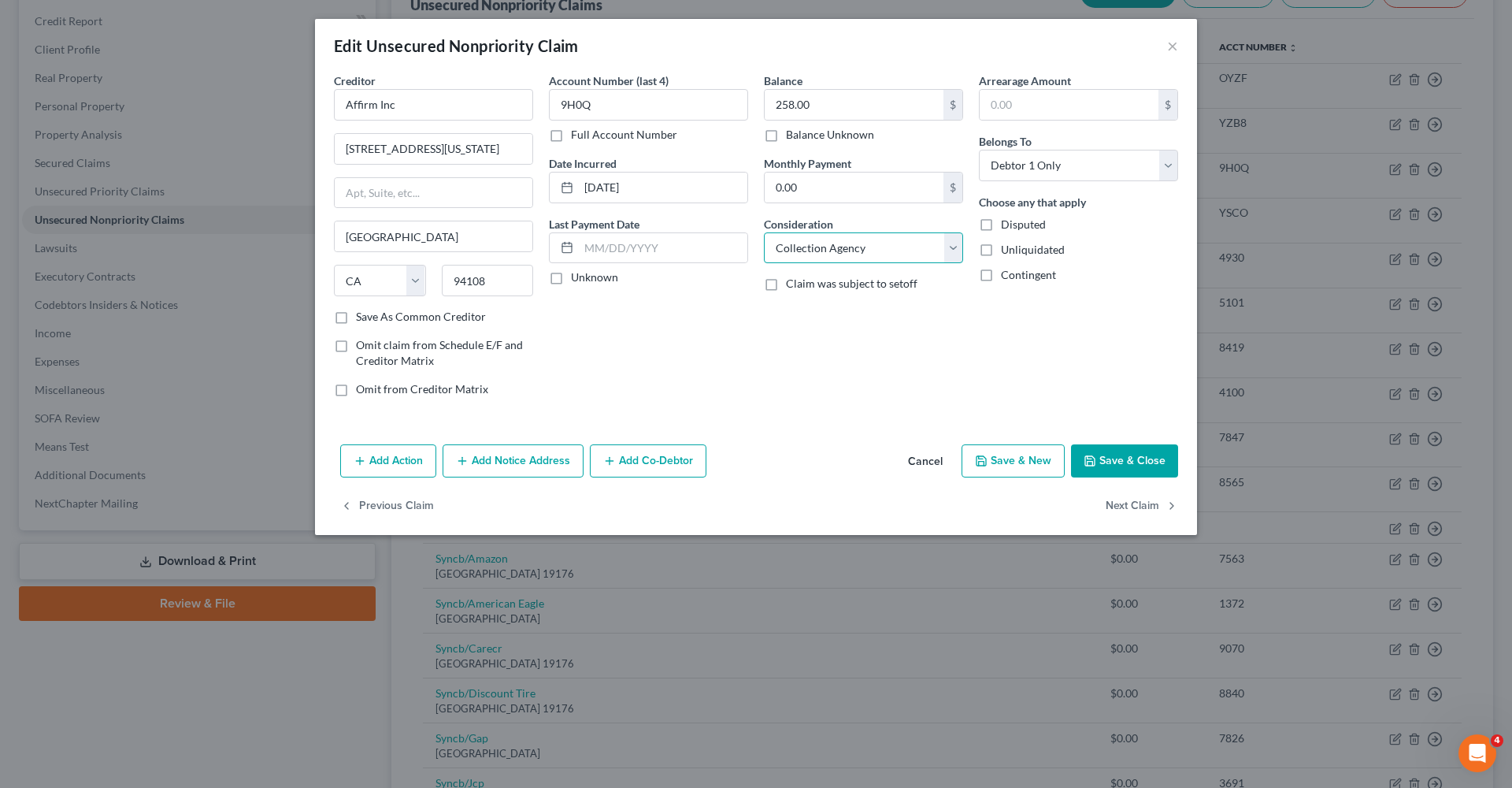
select select "10"
click at [1130, 457] on button "Save & Close" at bounding box center [1124, 461] width 107 height 33
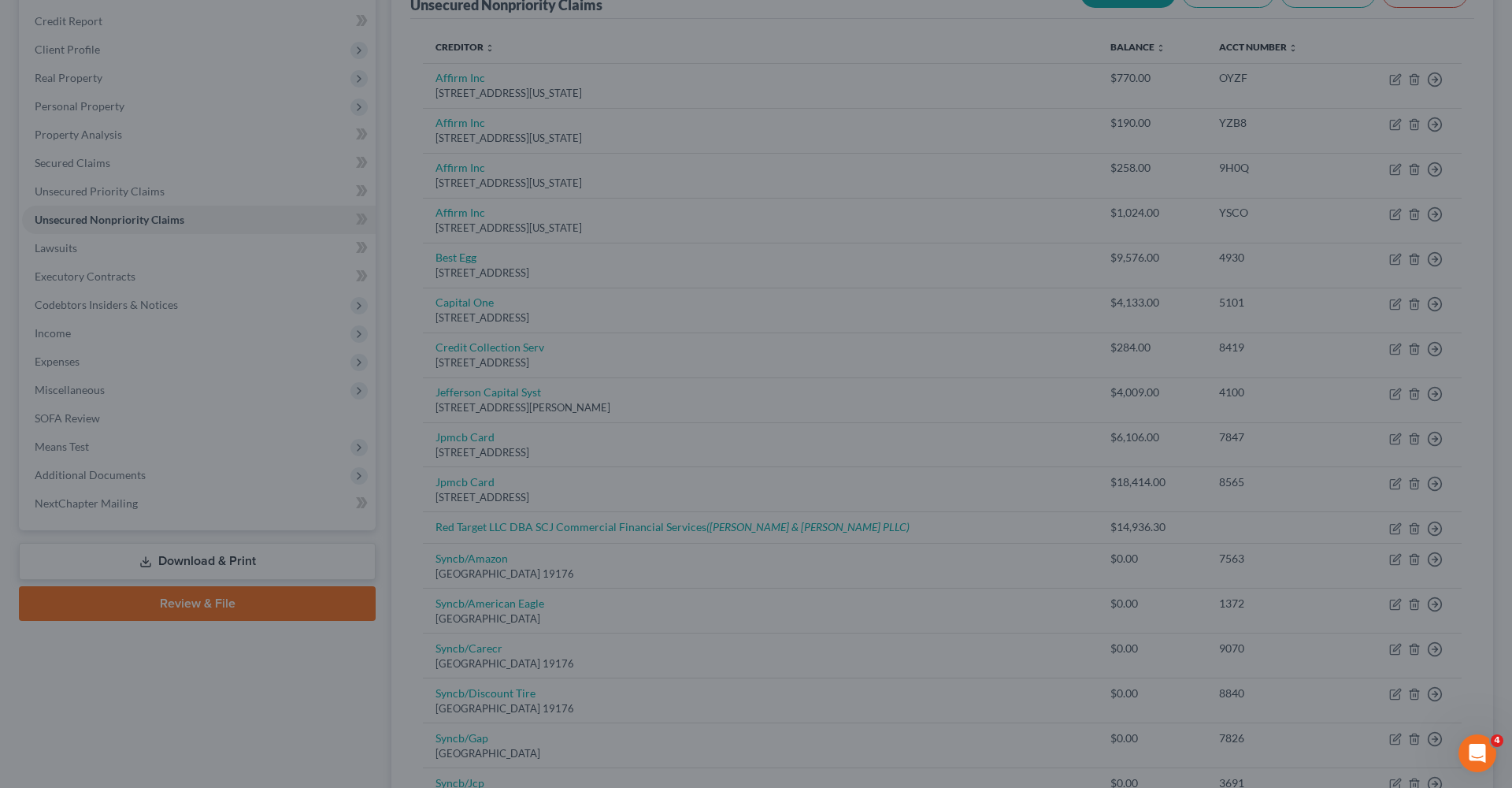
type input "0"
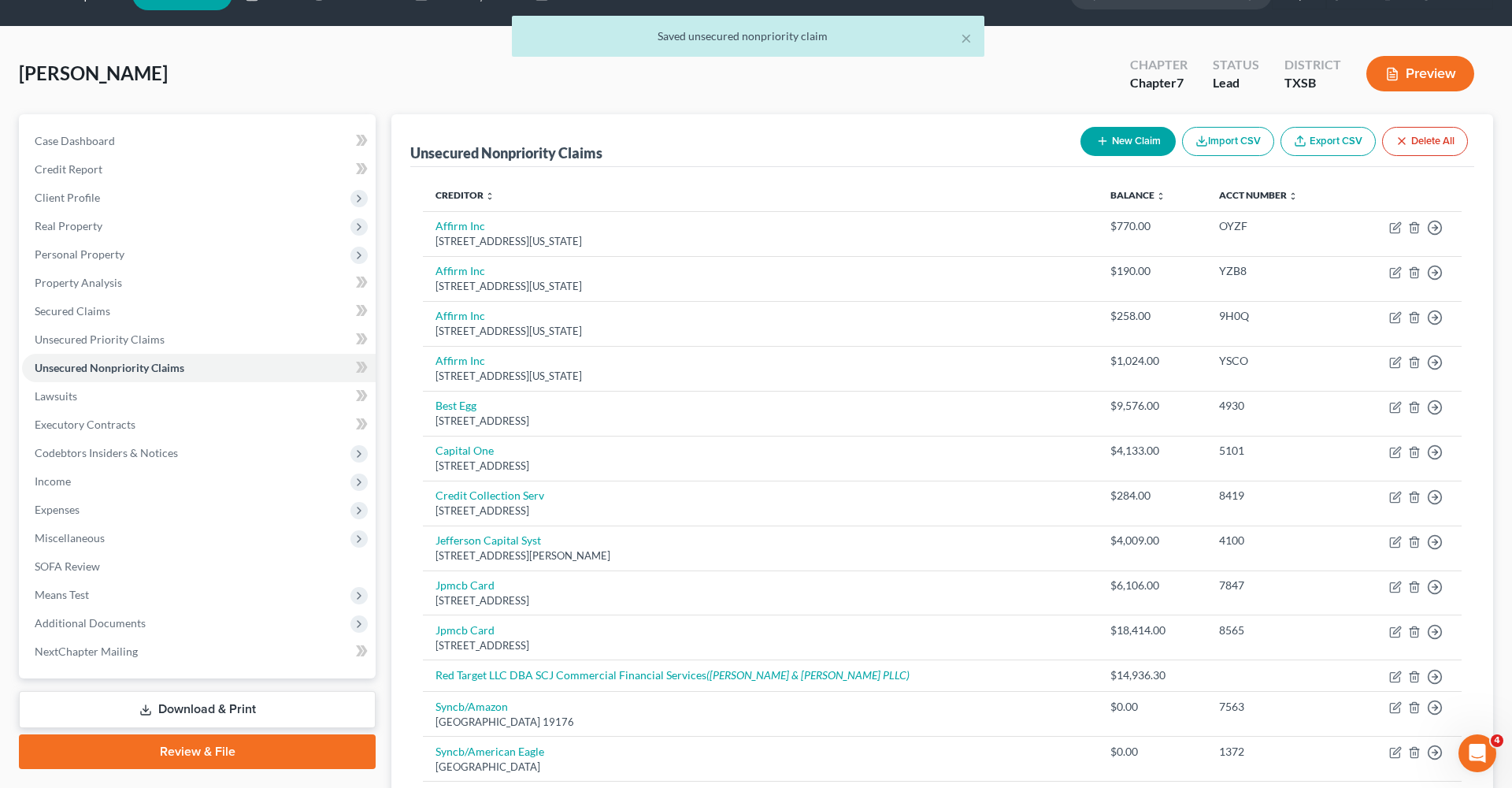
scroll to position [9, 0]
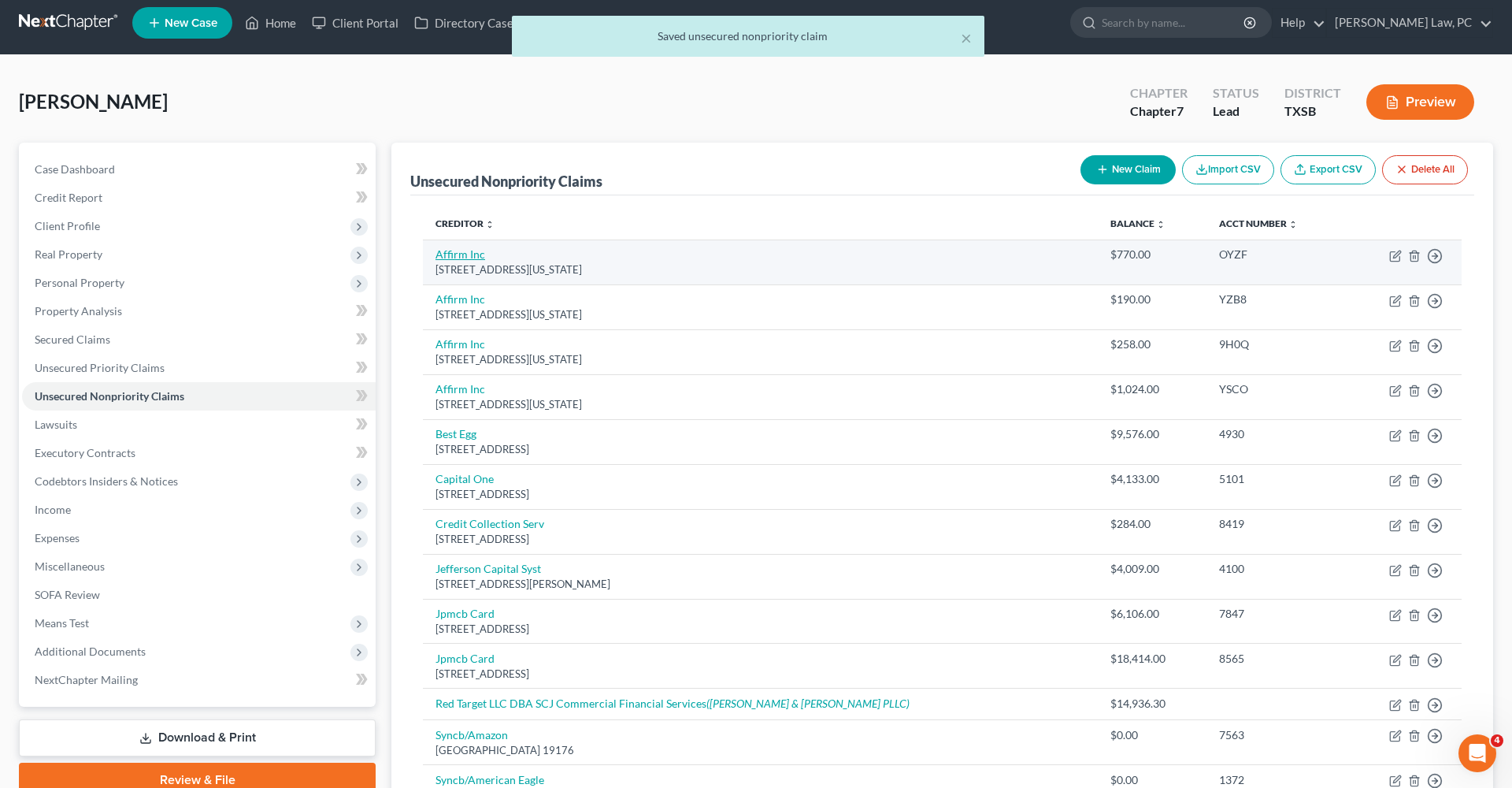
click at [444, 255] on link "Affirm Inc" at bounding box center [461, 254] width 50 height 13
select select "4"
select select "0"
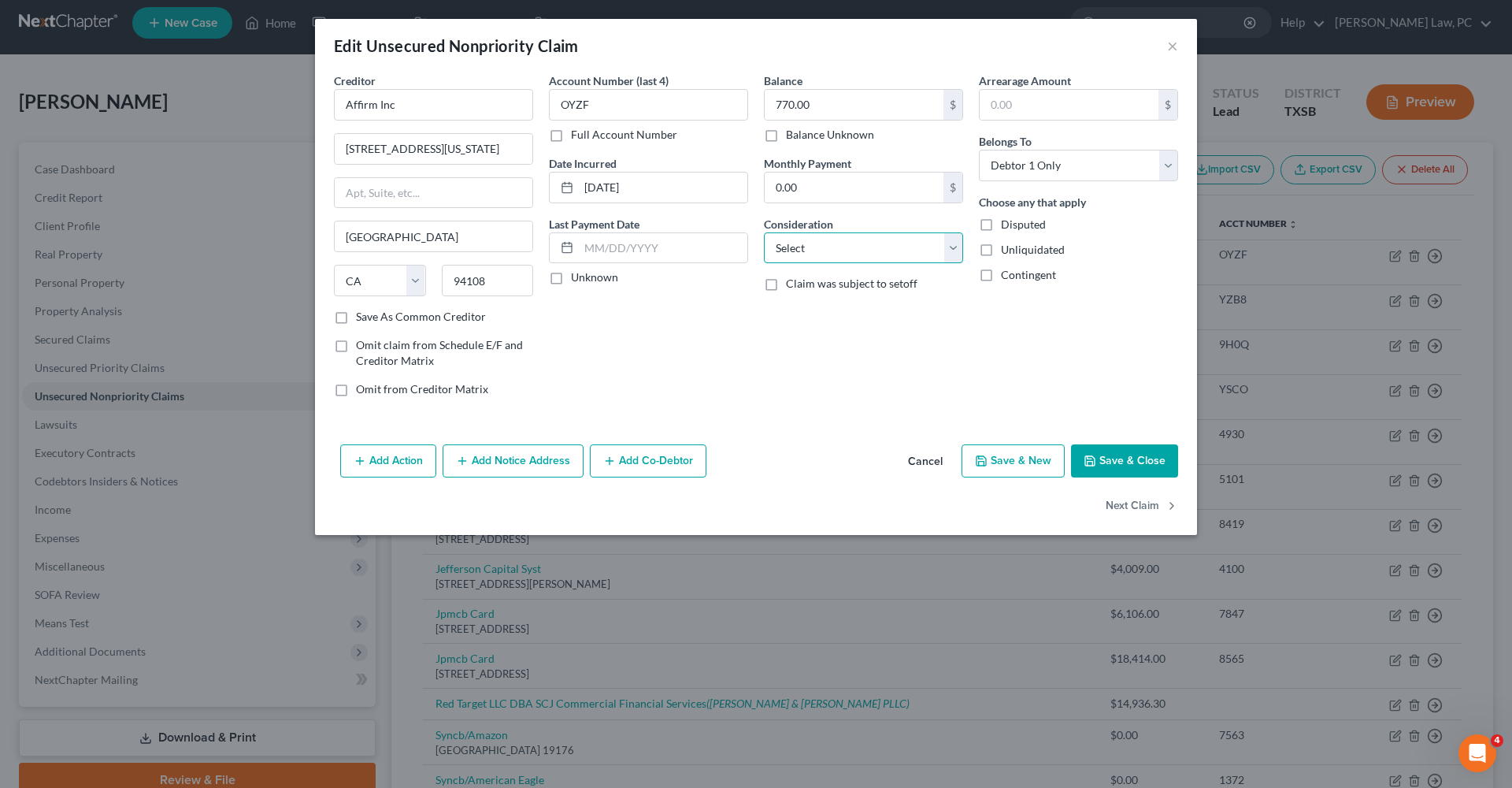
select select "10"
click at [1152, 459] on button "Save & Close" at bounding box center [1124, 461] width 107 height 33
type input "0"
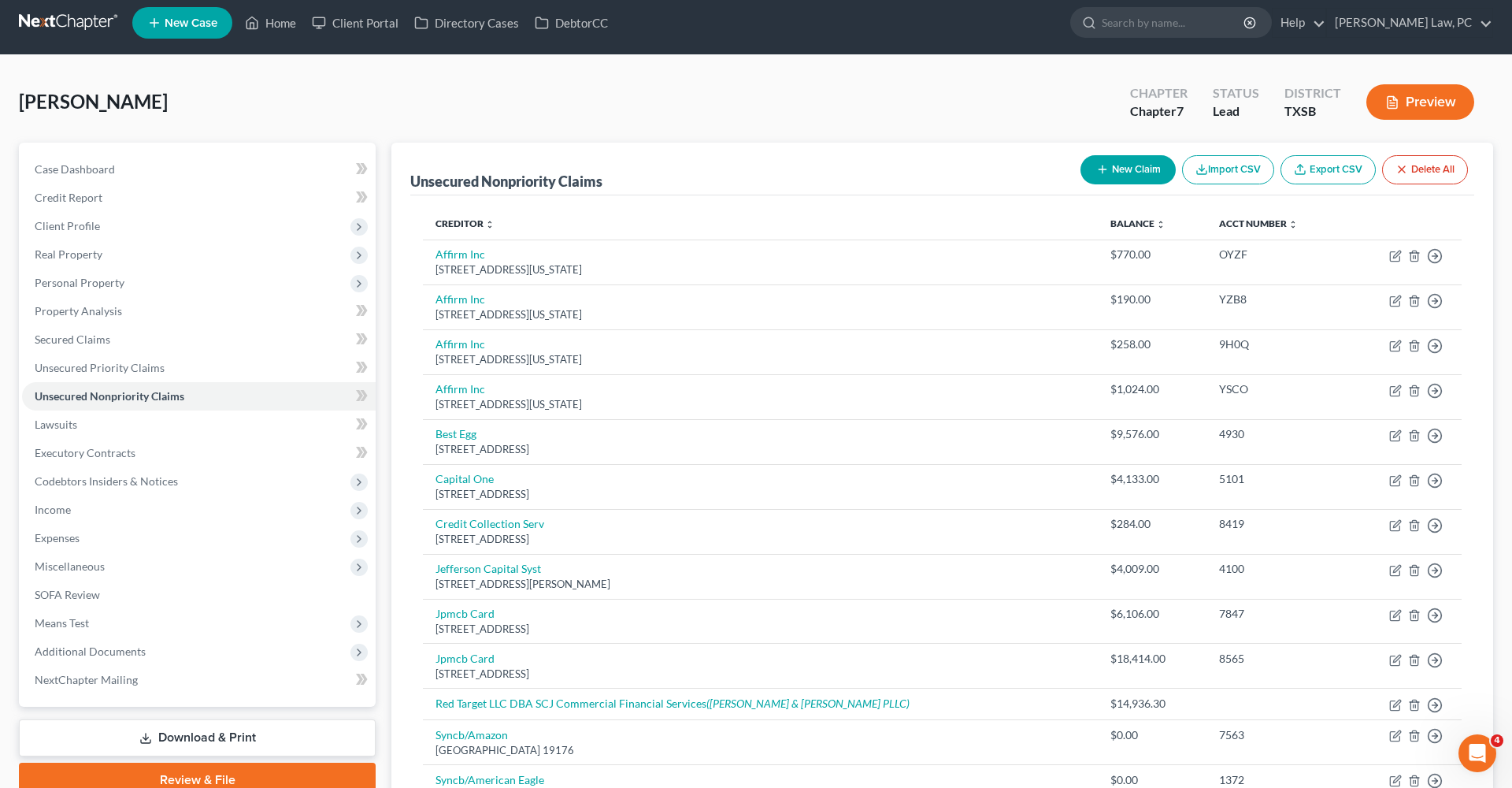
click at [89, 23] on link at bounding box center [69, 22] width 101 height 28
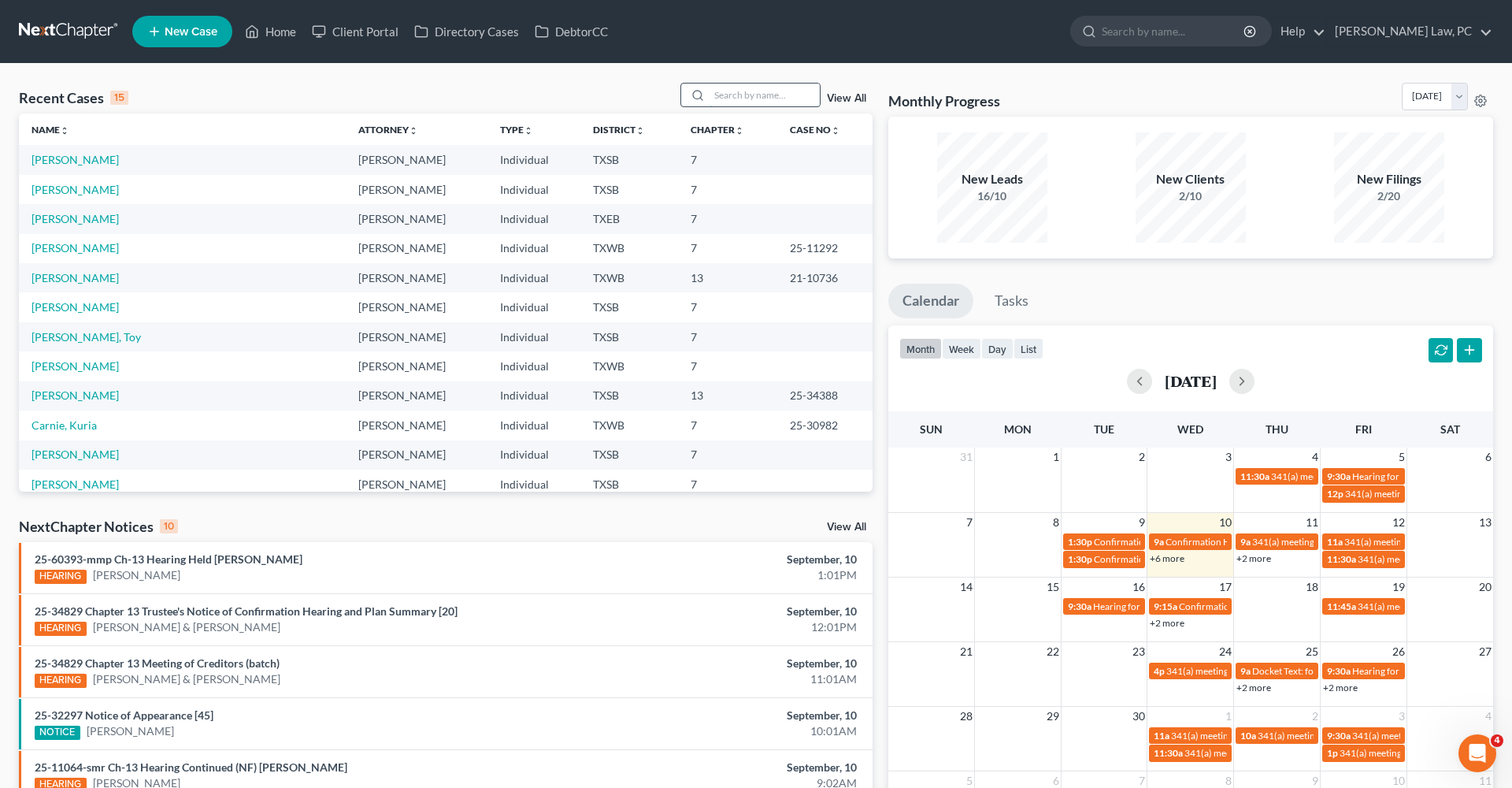
click at [746, 101] on input "search" at bounding box center [765, 95] width 111 height 23
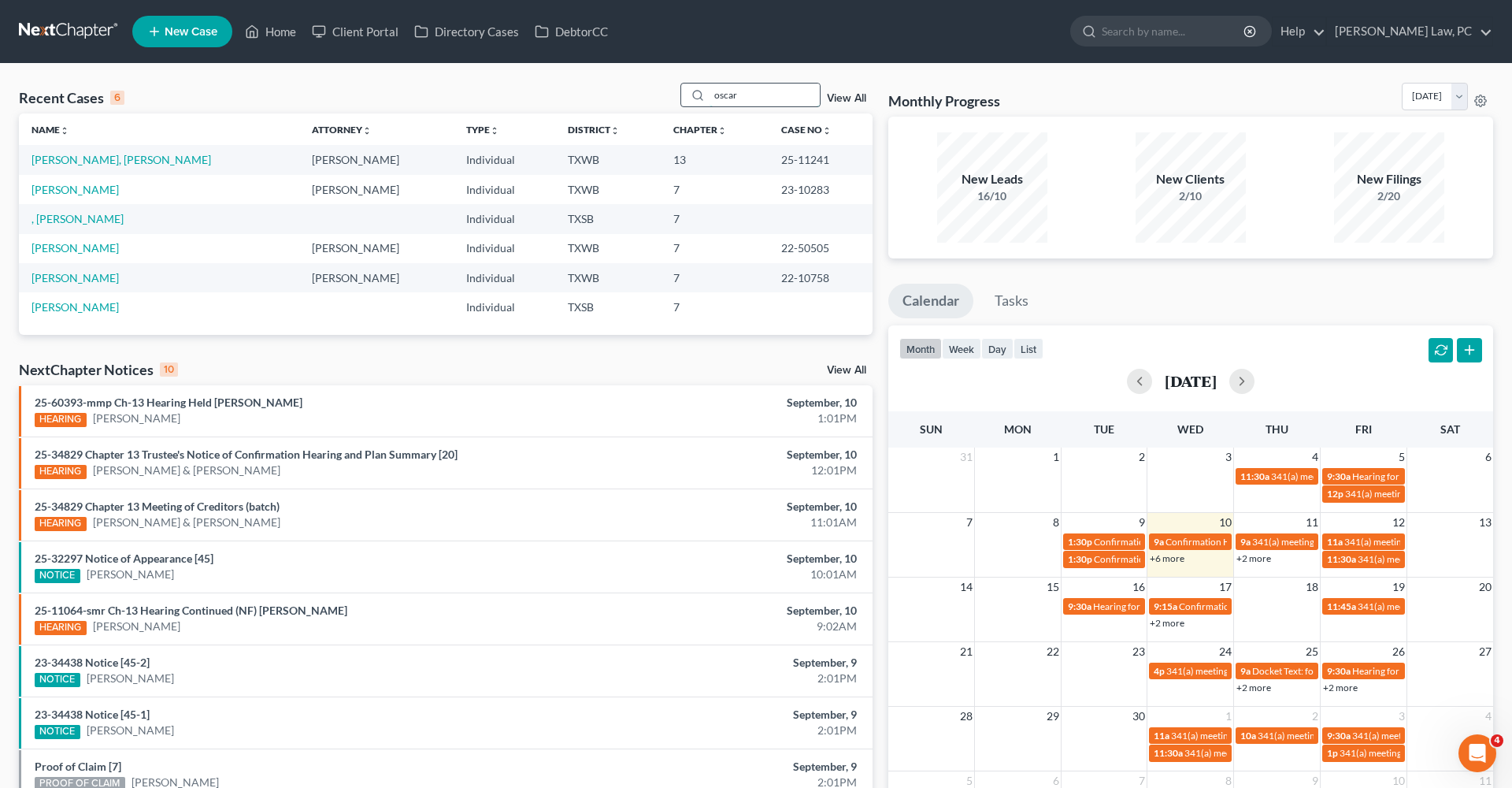
type input "Oscar"
drag, startPoint x: 746, startPoint y: 101, endPoint x: 66, endPoint y: 163, distance: 682.8
click at [66, 163] on link "[PERSON_NAME], [PERSON_NAME]" at bounding box center [121, 160] width 180 height 13
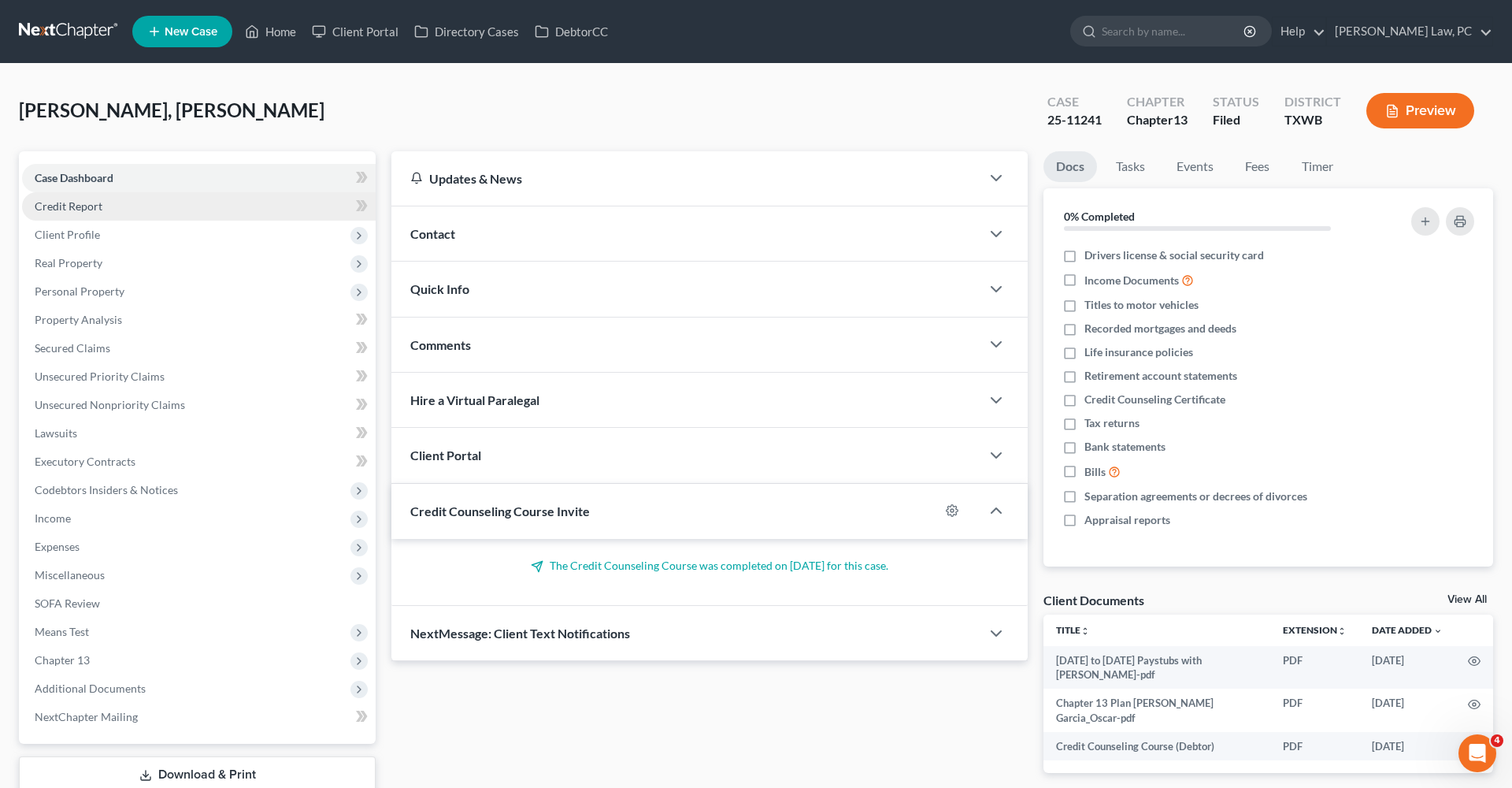
click at [83, 208] on span "Credit Report" at bounding box center [68, 206] width 67 height 13
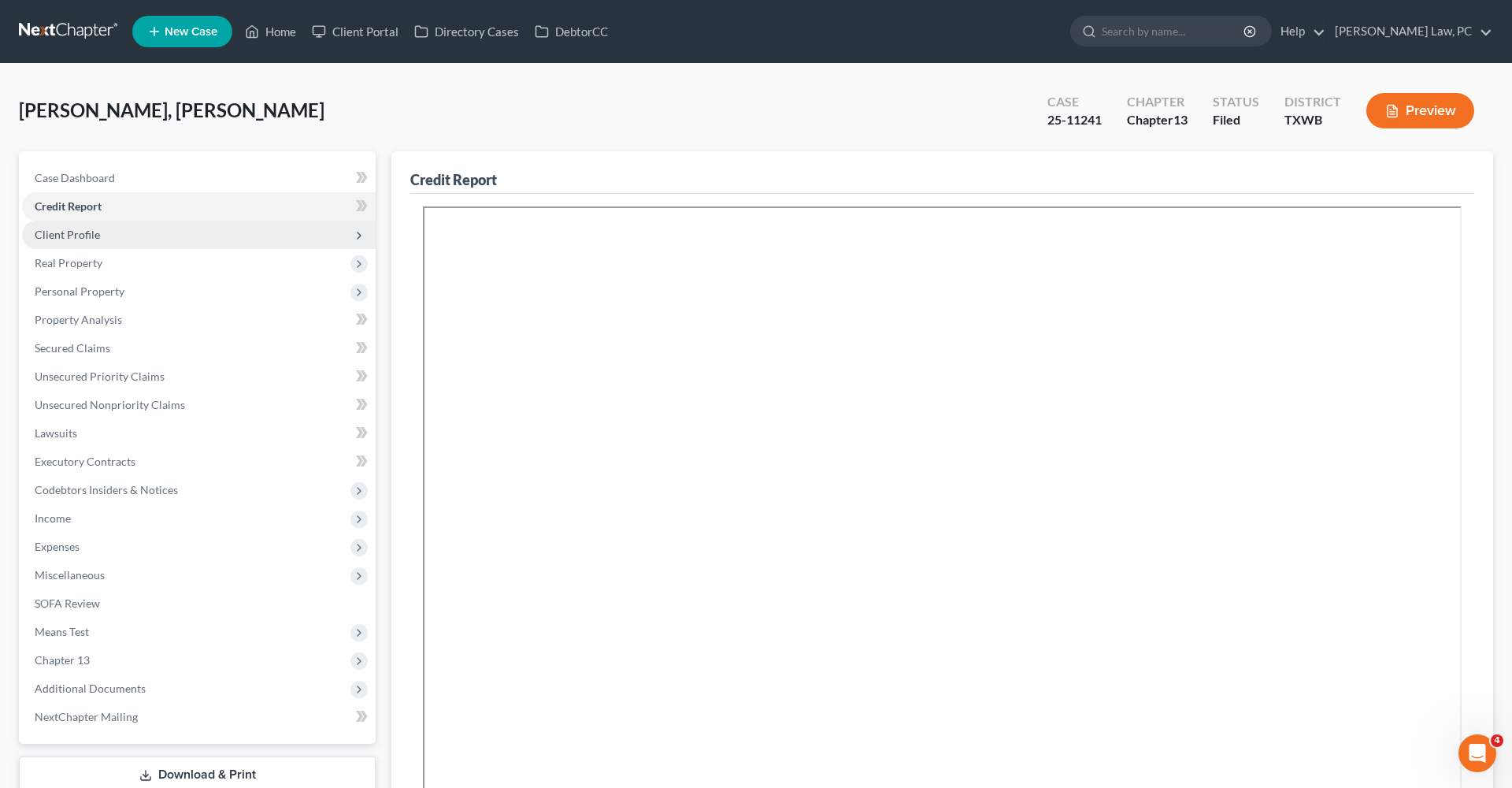
click at [82, 238] on span "Client Profile" at bounding box center [67, 235] width 65 height 13
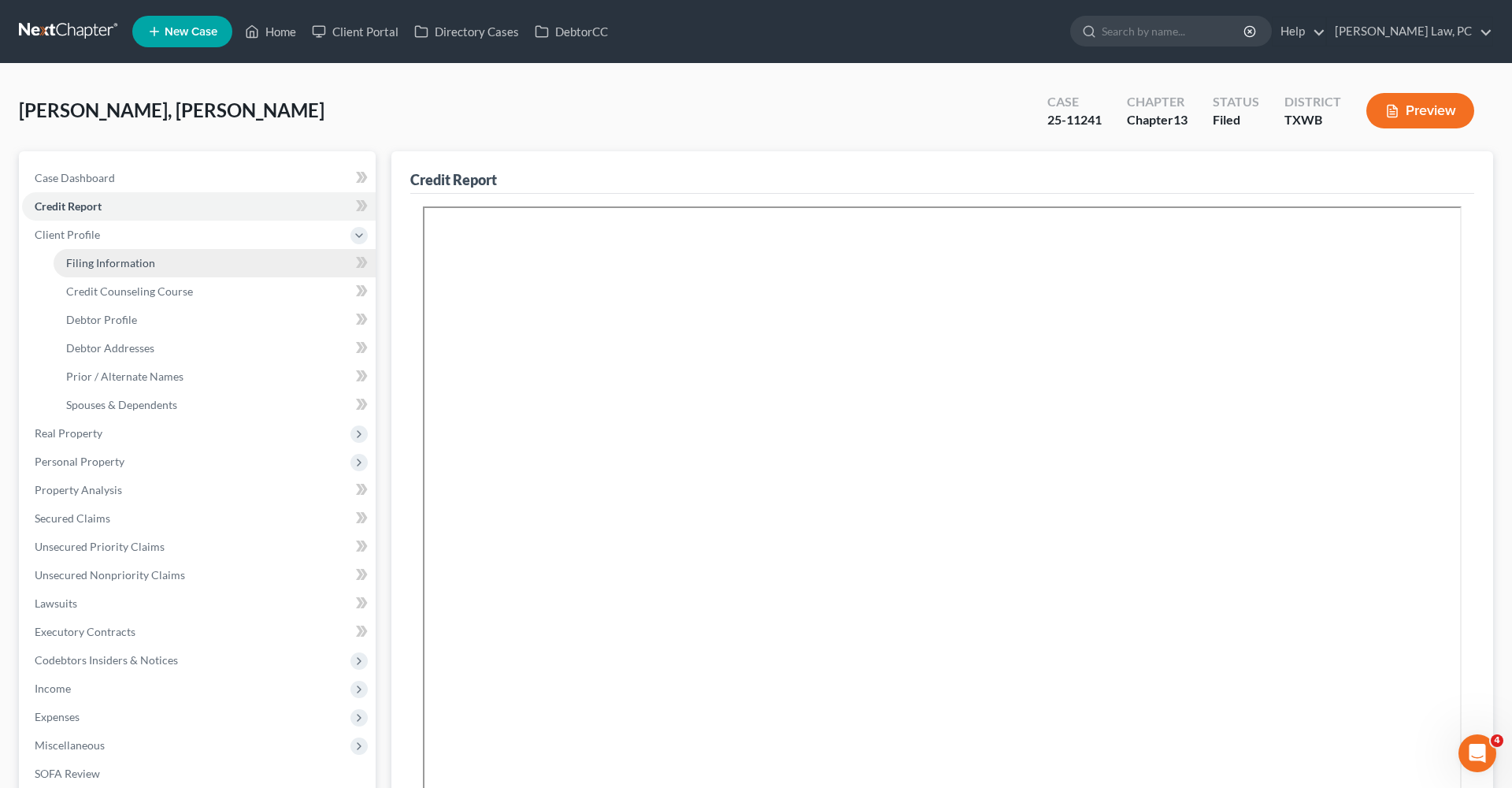
click at [97, 259] on span "Filing Information" at bounding box center [111, 263] width 89 height 13
select select "1"
select select "0"
select select "3"
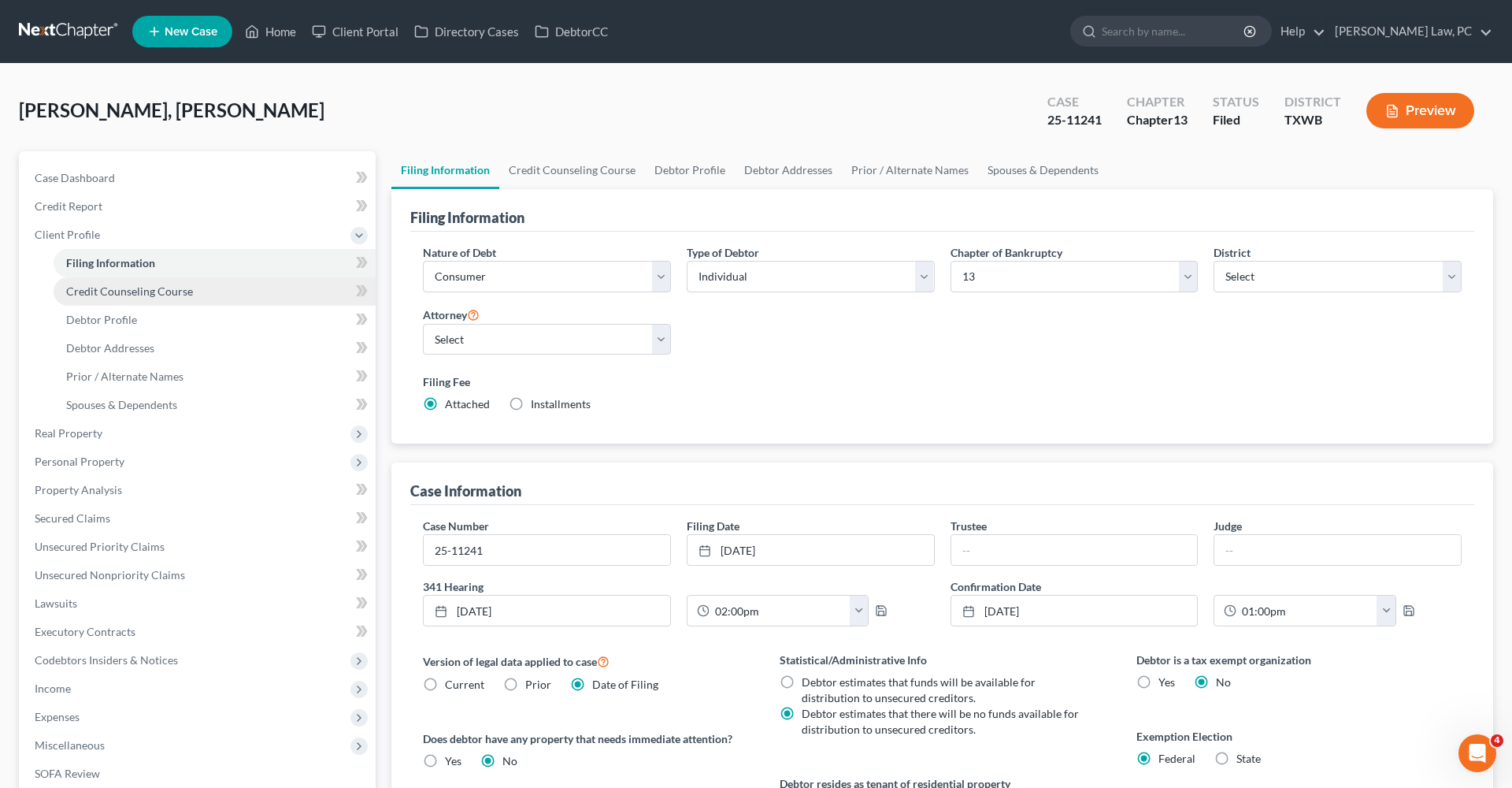
click at [128, 281] on link "Credit Counseling Course" at bounding box center [214, 291] width 322 height 28
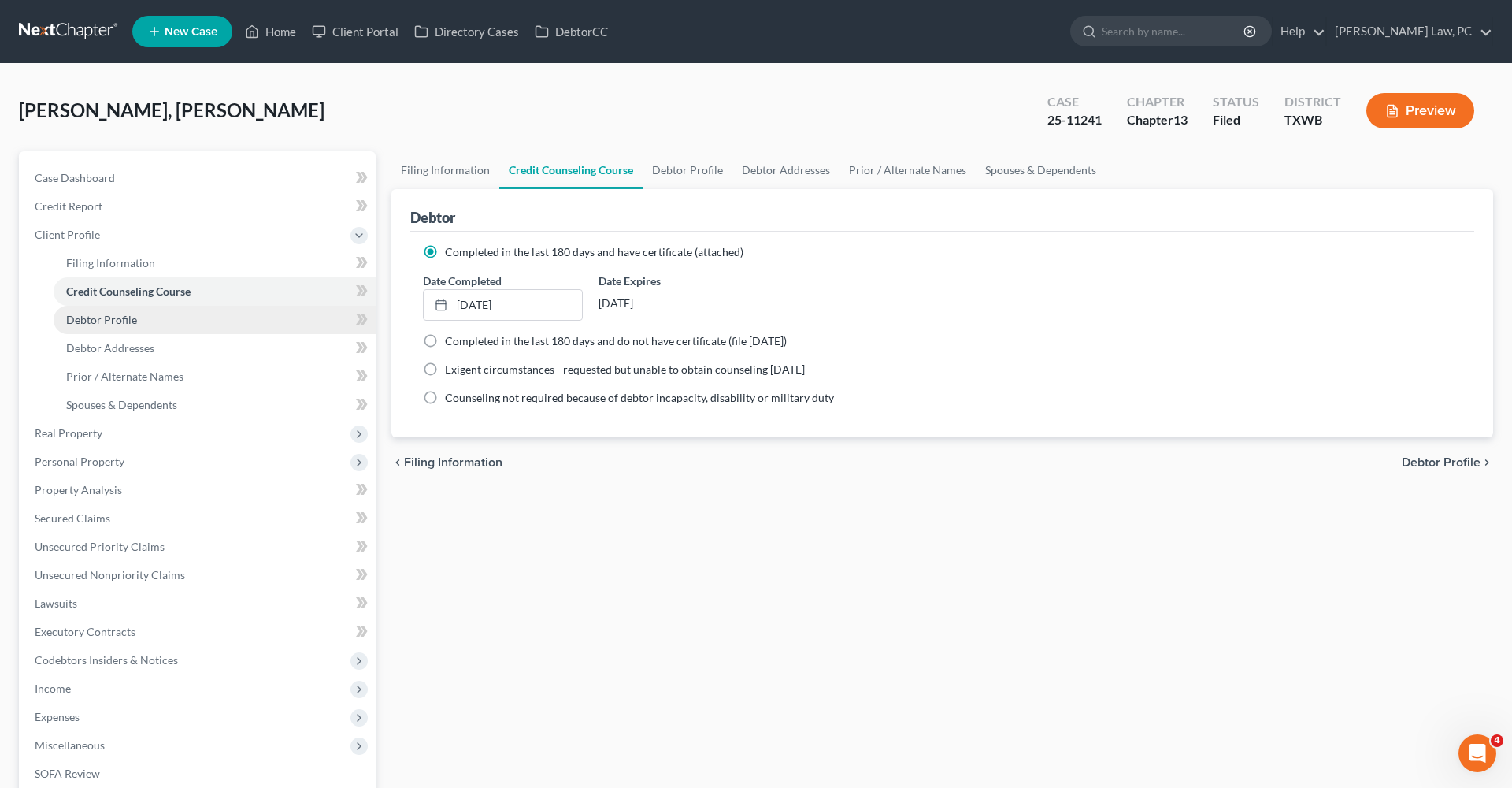
click at [129, 329] on link "Debtor Profile" at bounding box center [214, 319] width 322 height 28
select select "0"
select select "3"
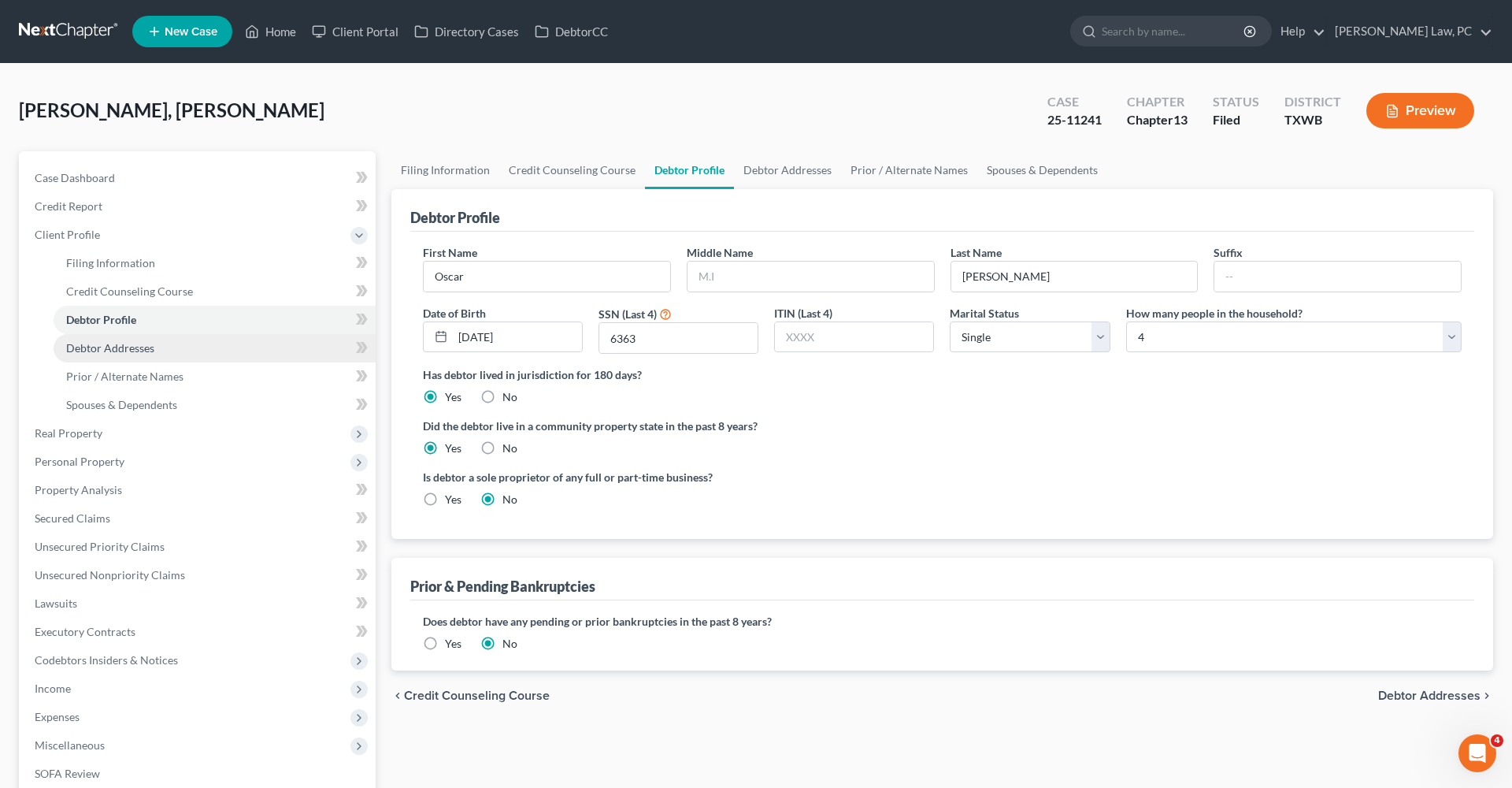
click at [139, 348] on span "Debtor Addresses" at bounding box center [111, 348] width 88 height 13
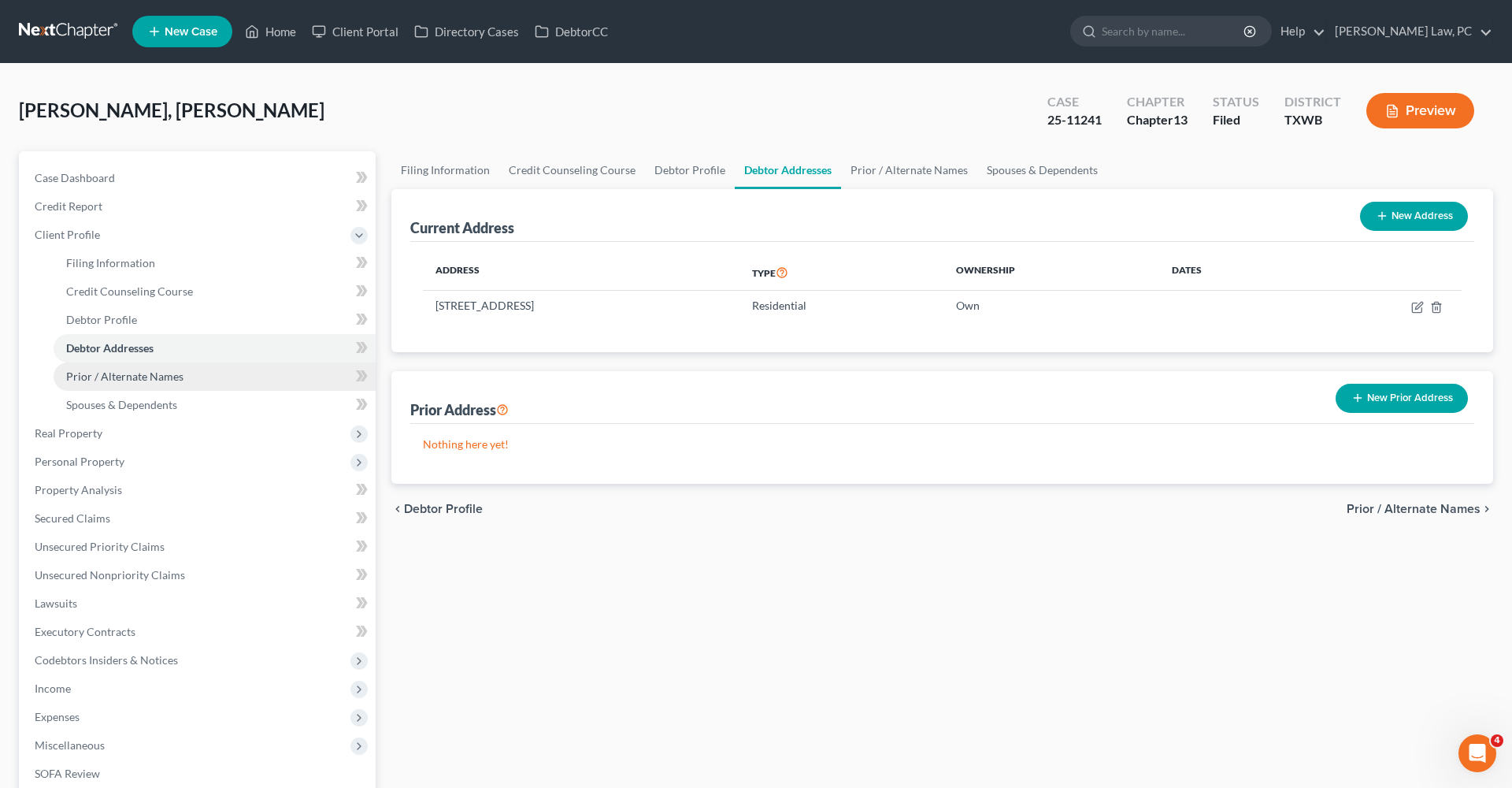
click at [144, 377] on span "Prior / Alternate Names" at bounding box center [125, 376] width 117 height 13
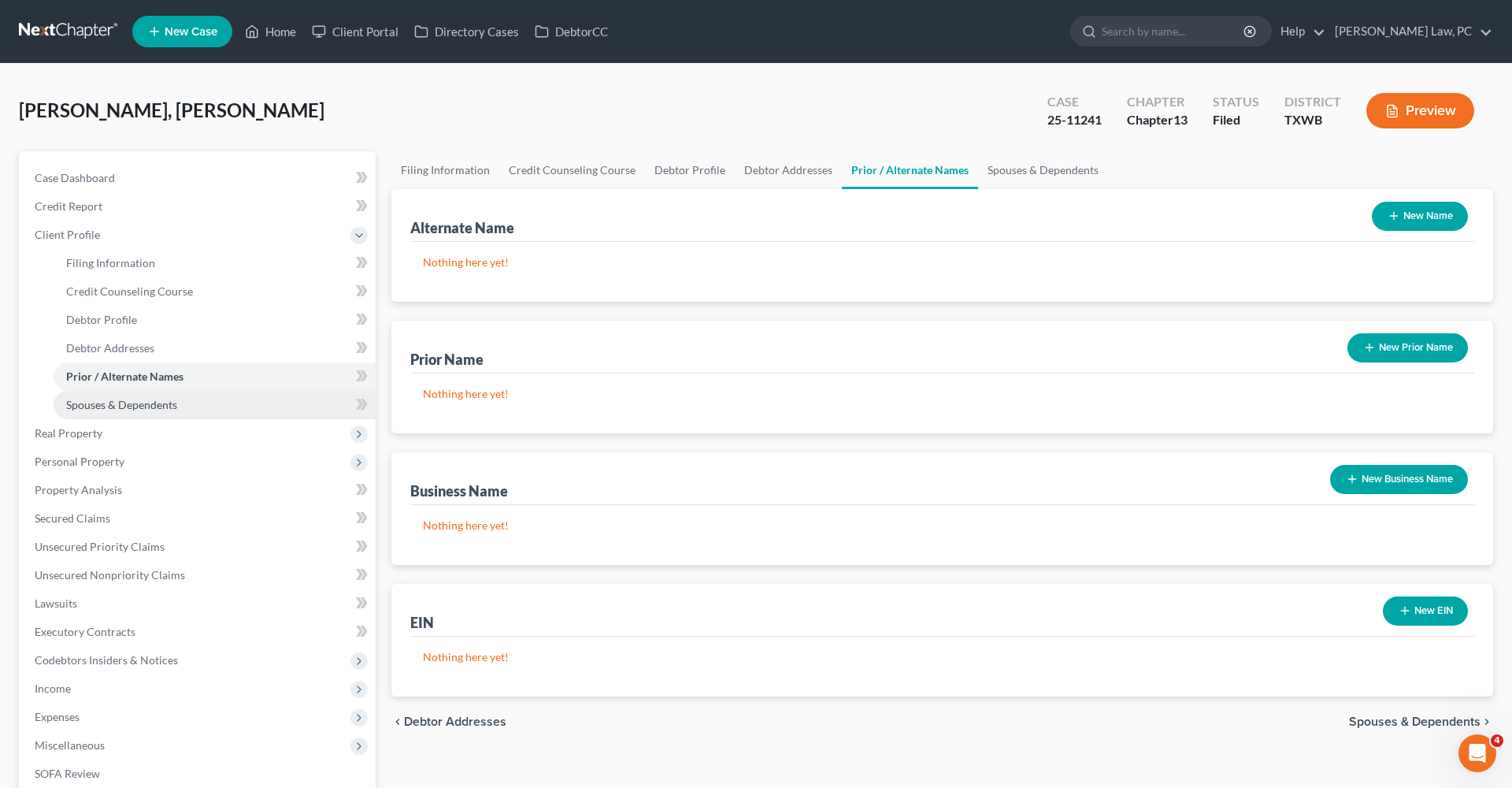
click at [138, 405] on span "Spouses & Dependents" at bounding box center [121, 405] width 111 height 13
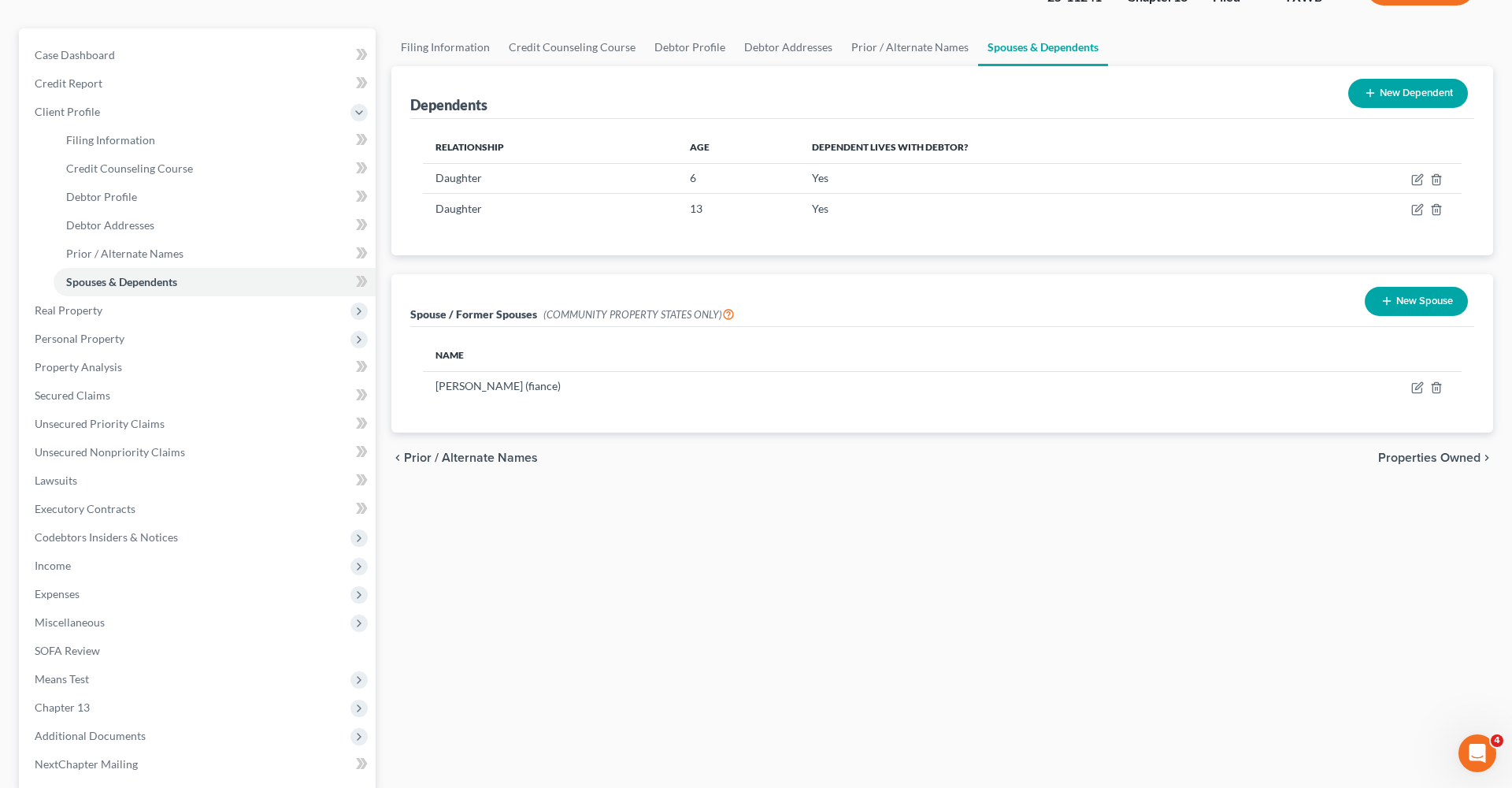
scroll to position [123, 0]
click at [90, 308] on span "Real Property" at bounding box center [68, 310] width 67 height 13
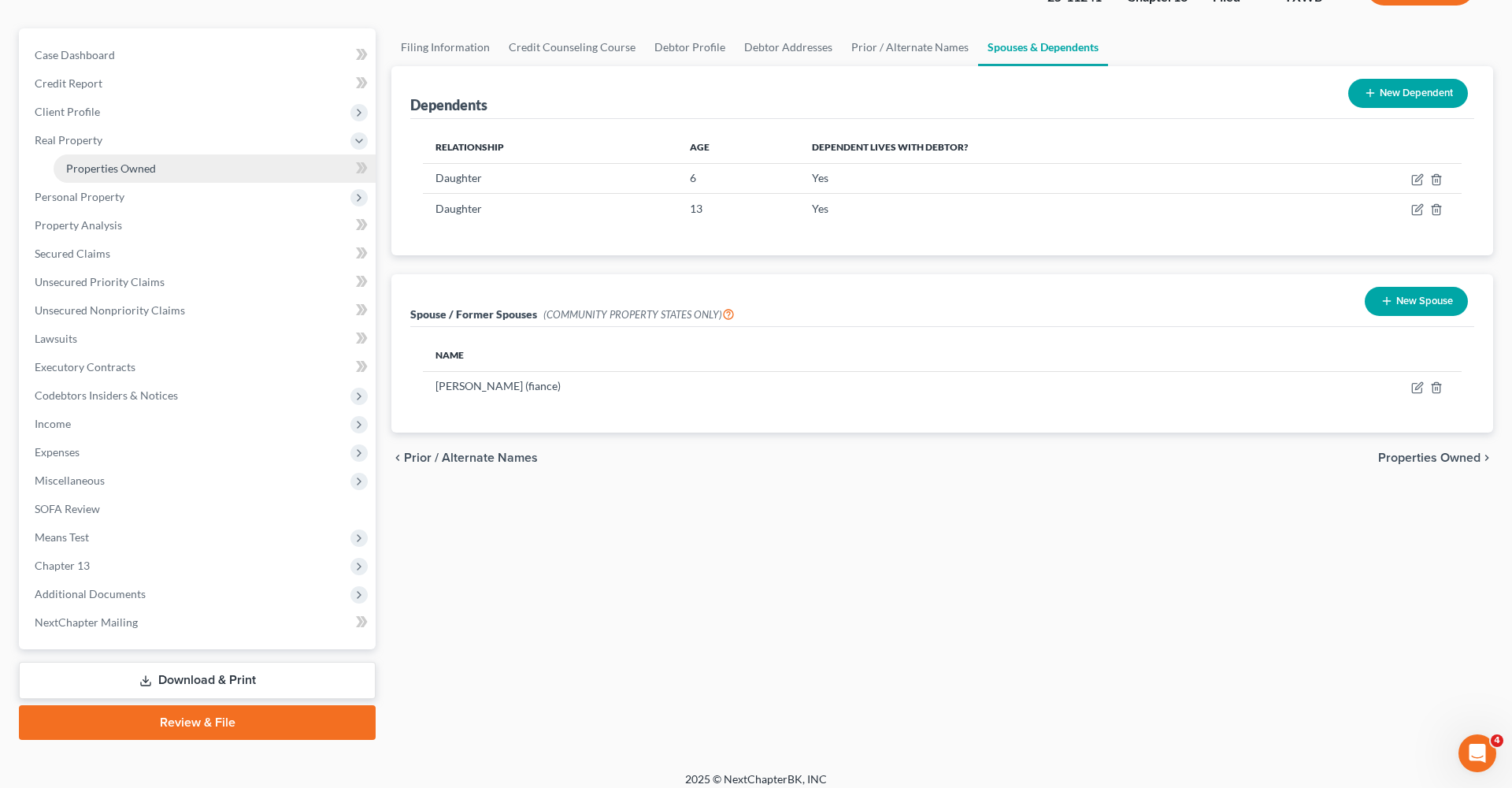
click at [105, 169] on span "Properties Owned" at bounding box center [111, 168] width 89 height 13
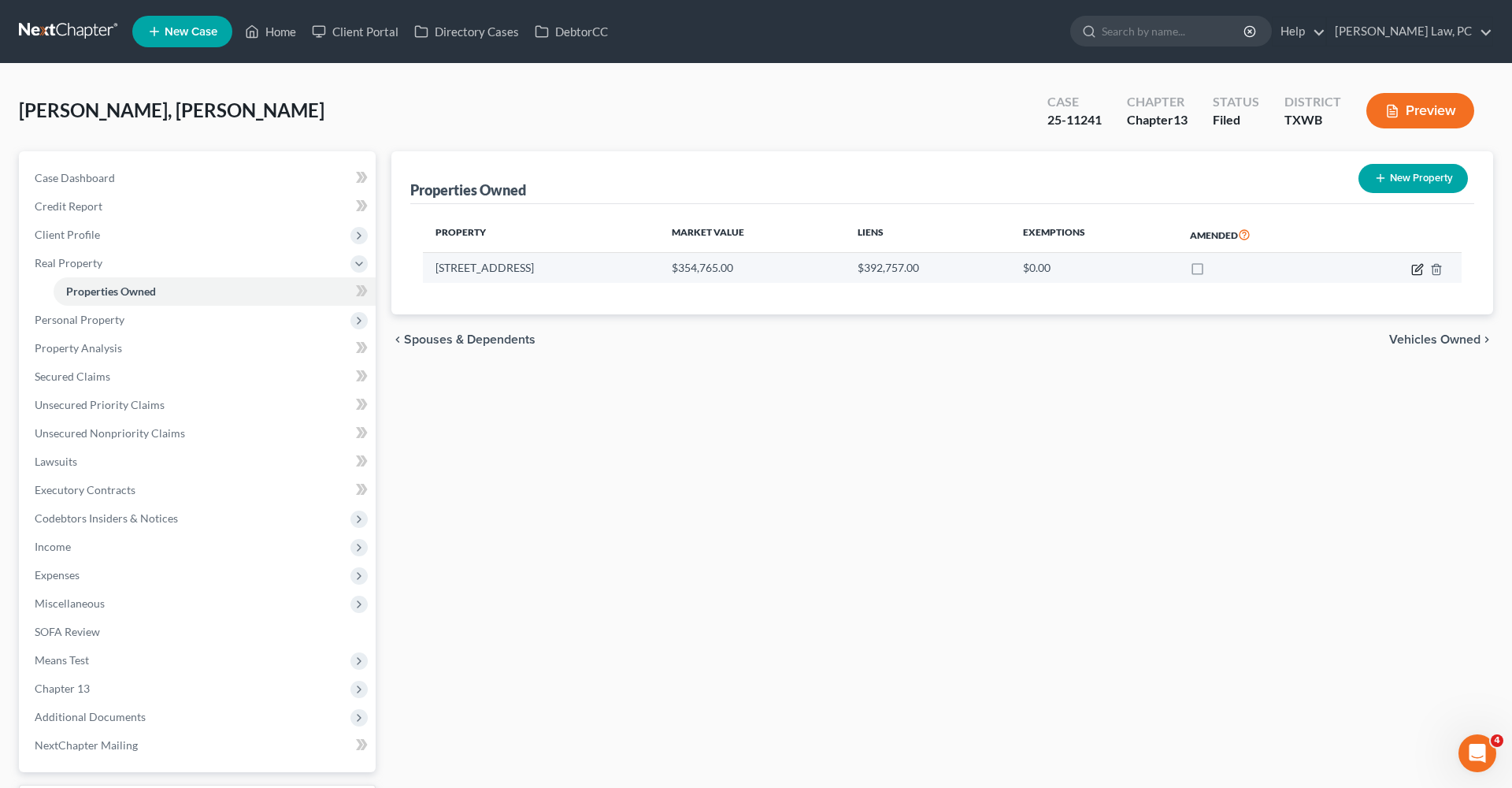
click at [1416, 267] on icon "button" at bounding box center [1418, 269] width 13 height 13
select select "45"
select select "3"
select select "0"
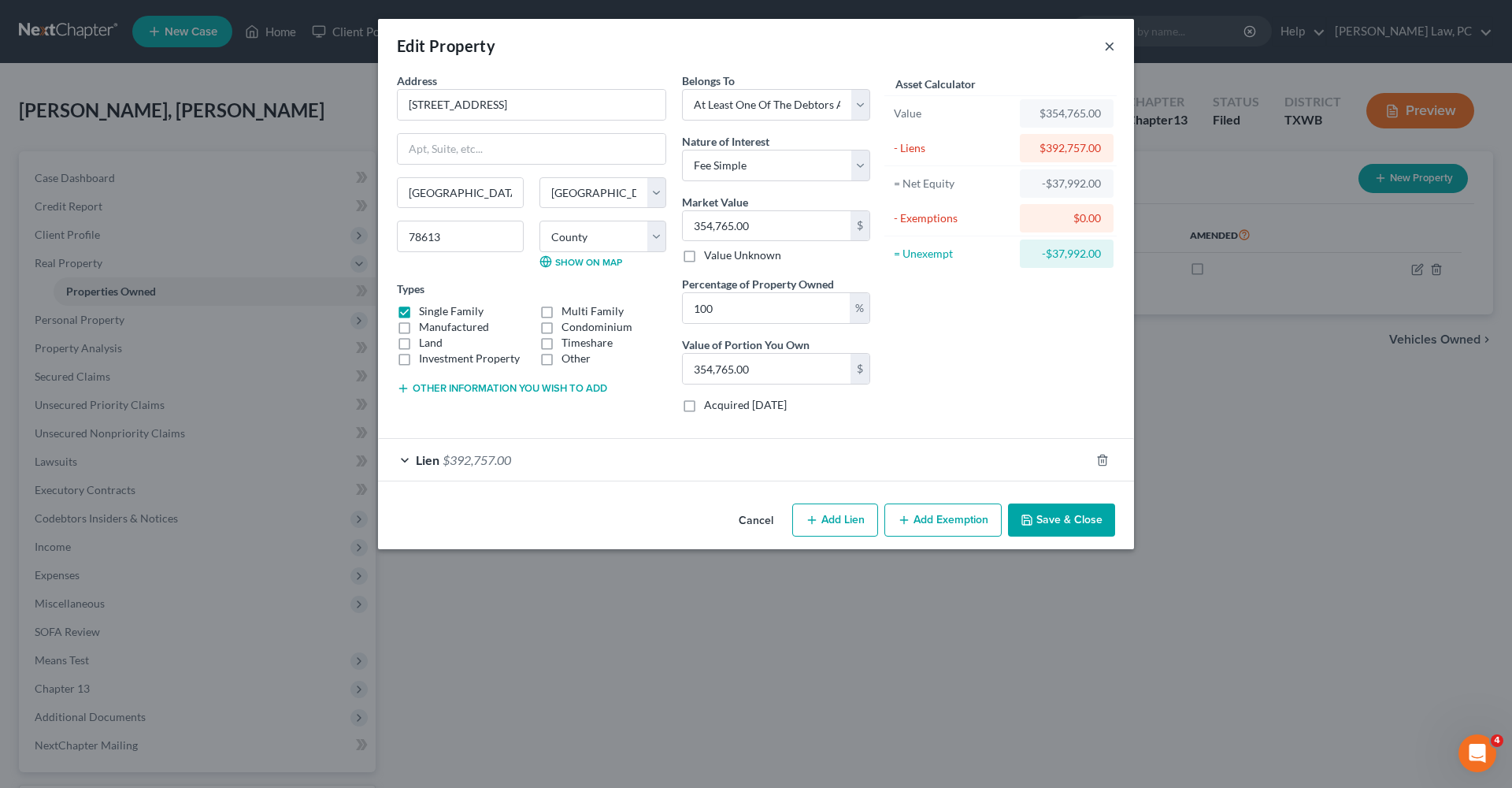
click at [1110, 49] on button "×" at bounding box center [1109, 46] width 11 height 19
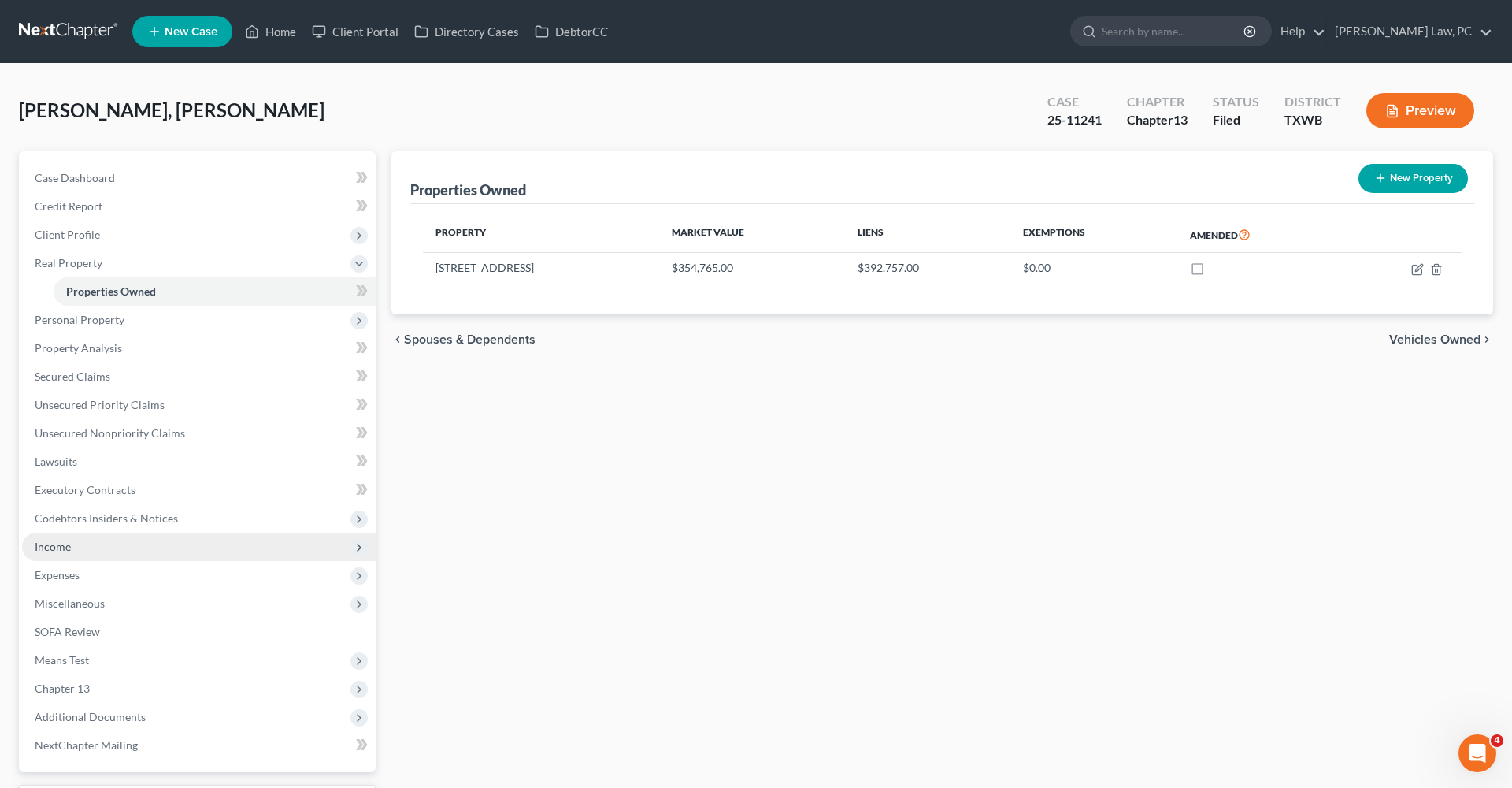
click at [68, 550] on span "Income" at bounding box center [53, 547] width 37 height 13
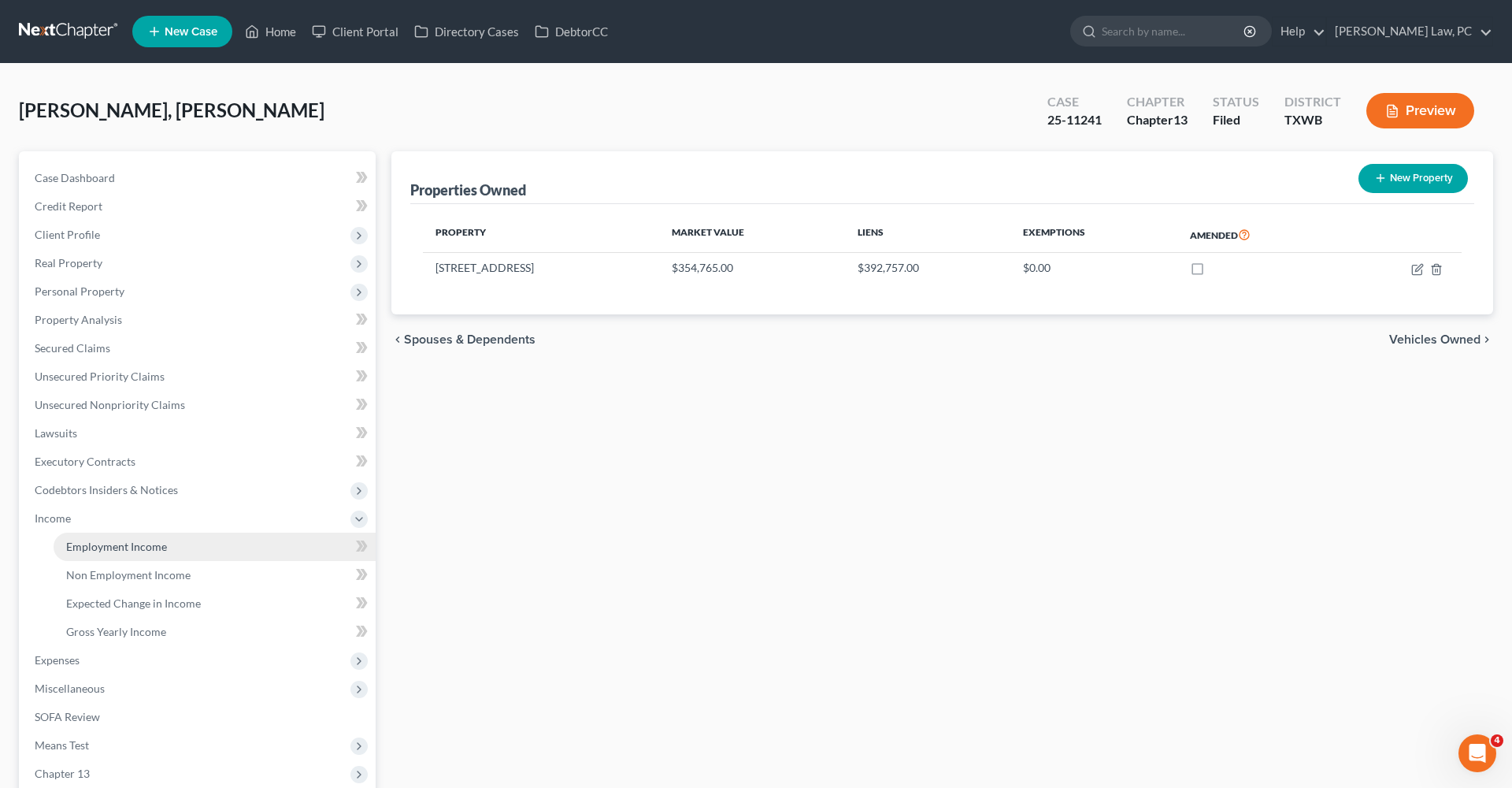
click at [146, 551] on span "Employment Income" at bounding box center [116, 547] width 101 height 13
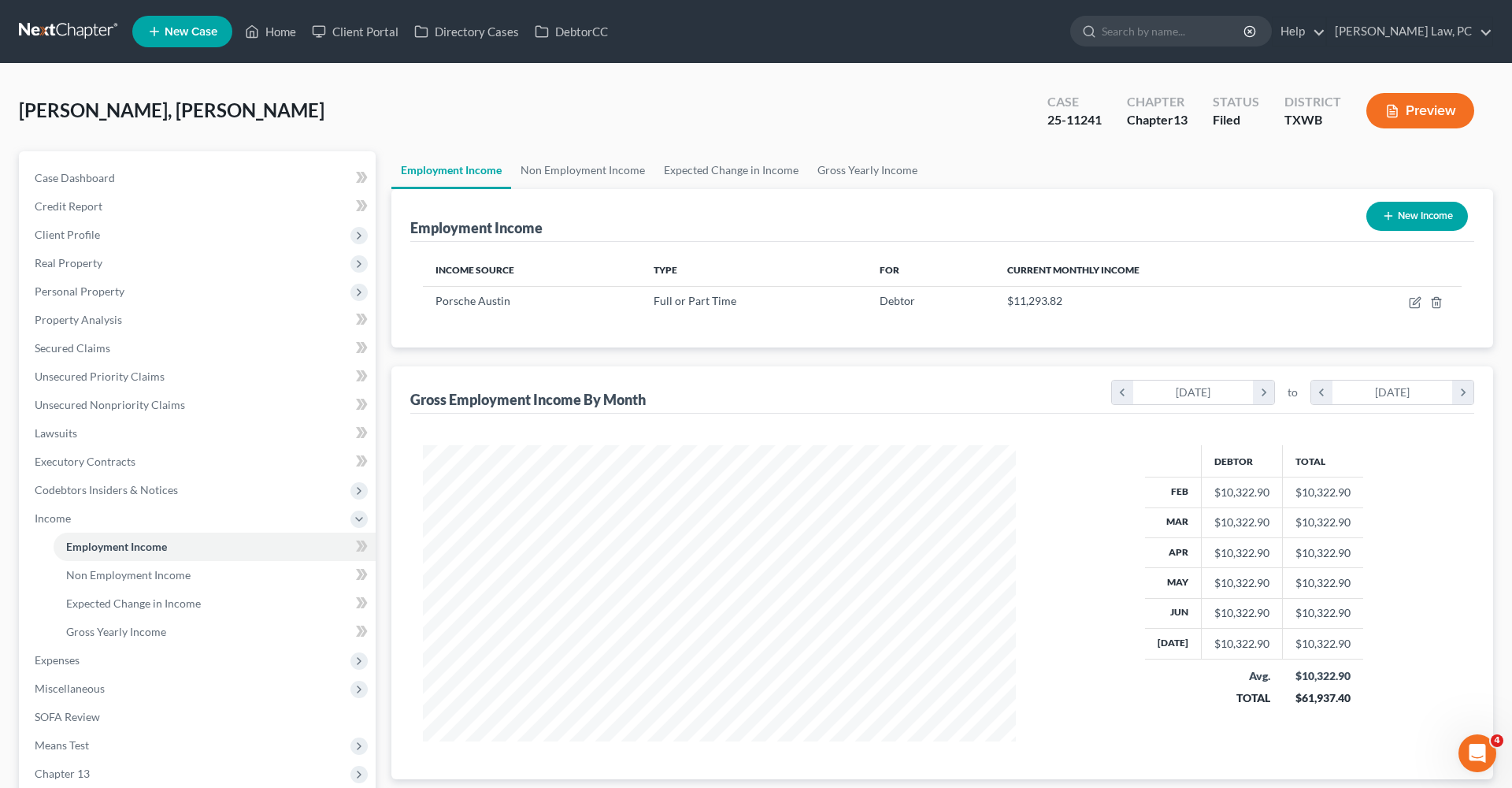
scroll to position [296, 624]
click at [1412, 302] on icon "button" at bounding box center [1415, 302] width 13 height 13
select select "0"
select select "45"
select select "1"
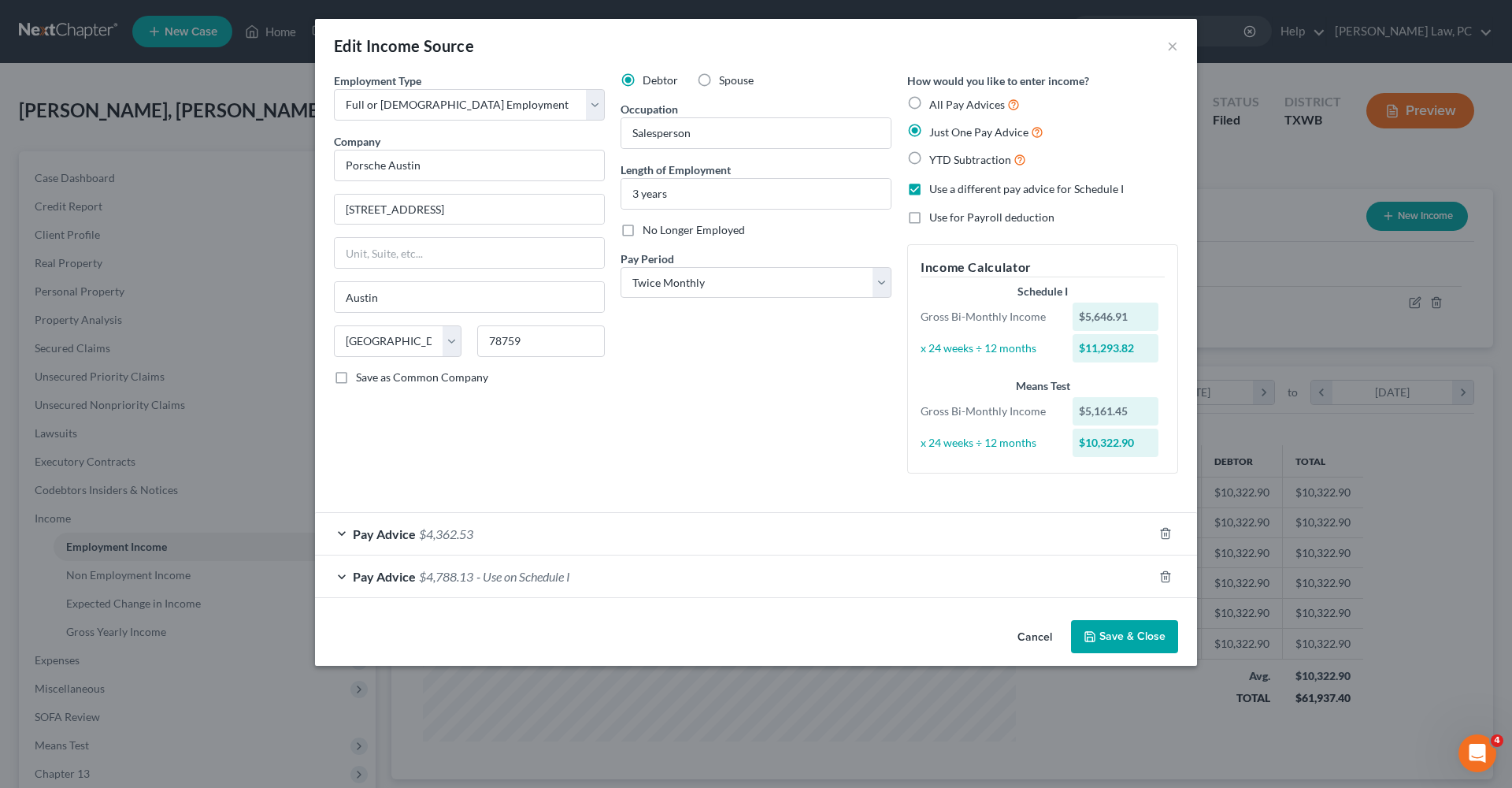
click at [1165, 47] on div "Edit Income Source ×" at bounding box center [756, 46] width 882 height 54
click at [1172, 47] on button "×" at bounding box center [1172, 46] width 11 height 19
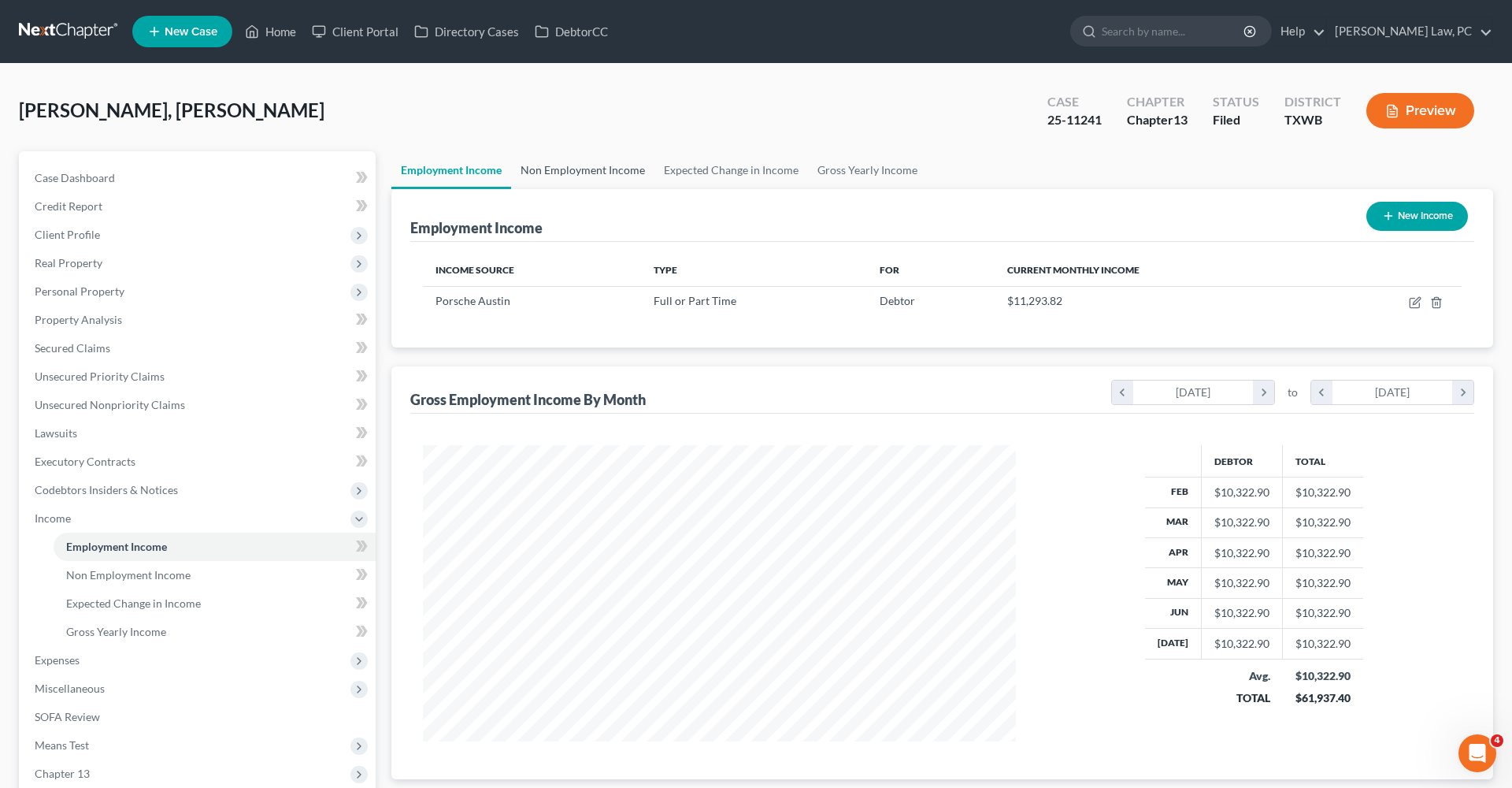
click at [546, 172] on link "Non Employment Income" at bounding box center [583, 169] width 143 height 38
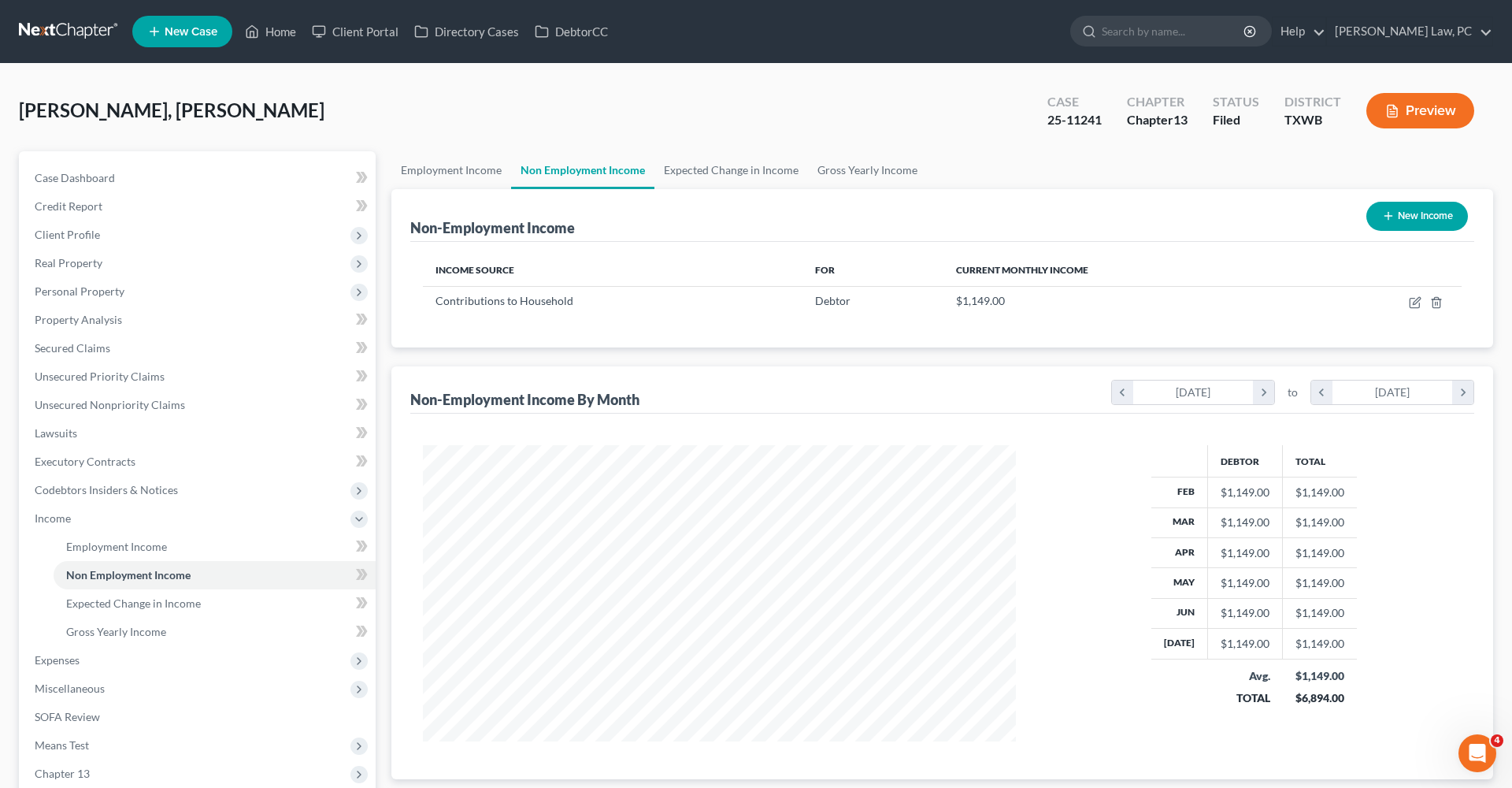
scroll to position [296, 624]
click at [698, 166] on link "Expected Change in Income" at bounding box center [732, 169] width 154 height 38
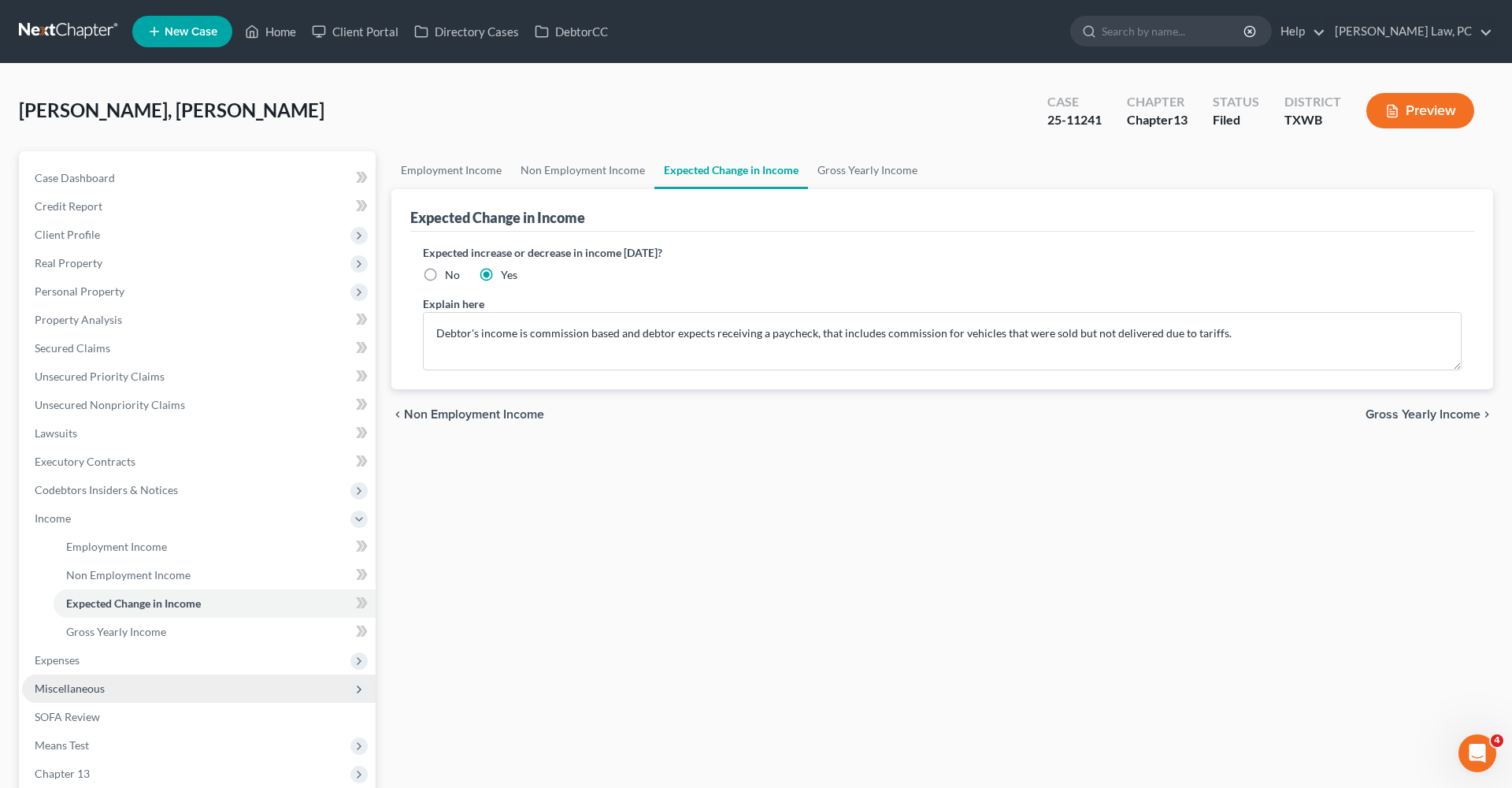
scroll to position [72, 0]
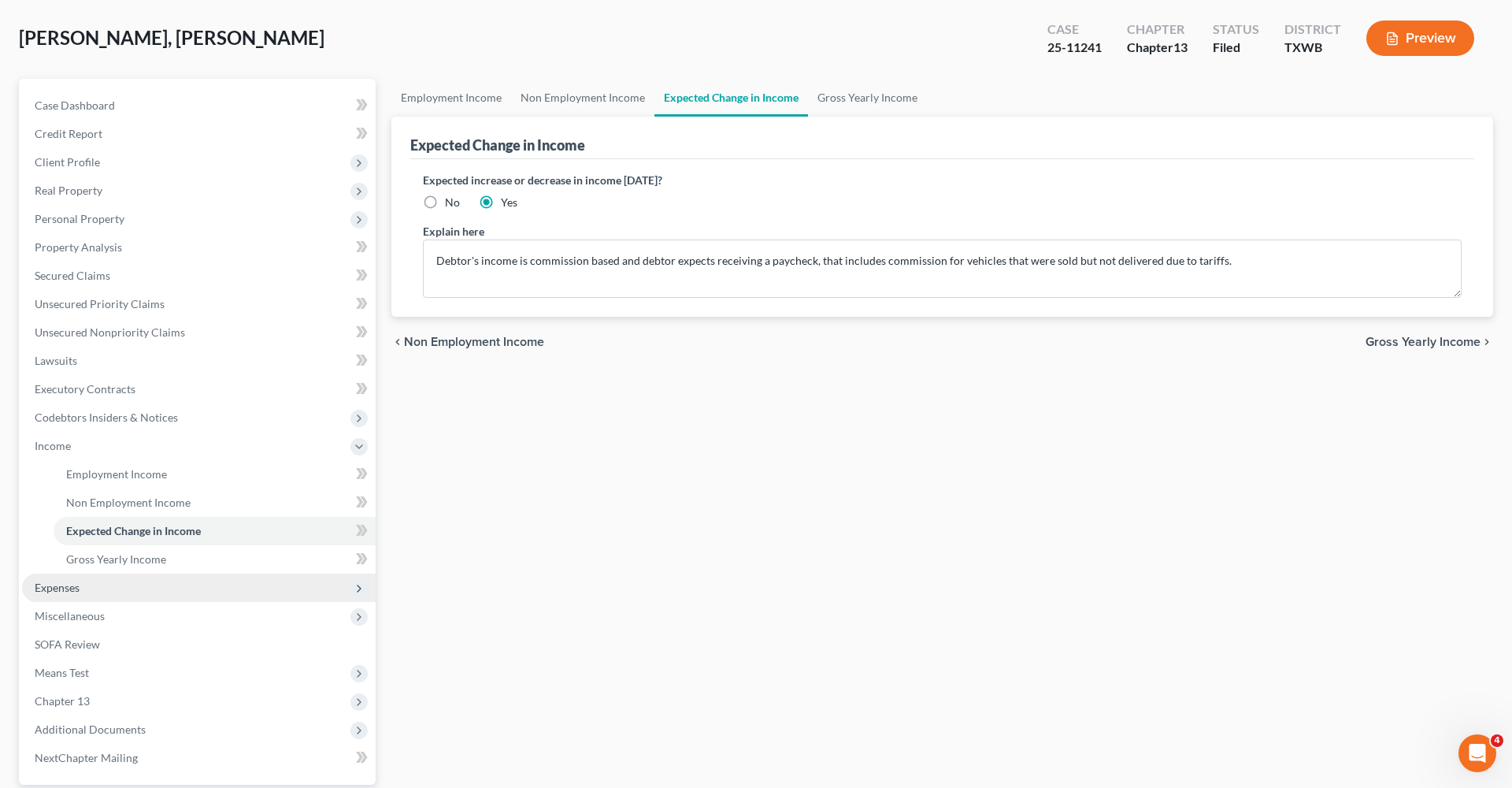
click at [74, 586] on span "Expenses" at bounding box center [57, 588] width 45 height 13
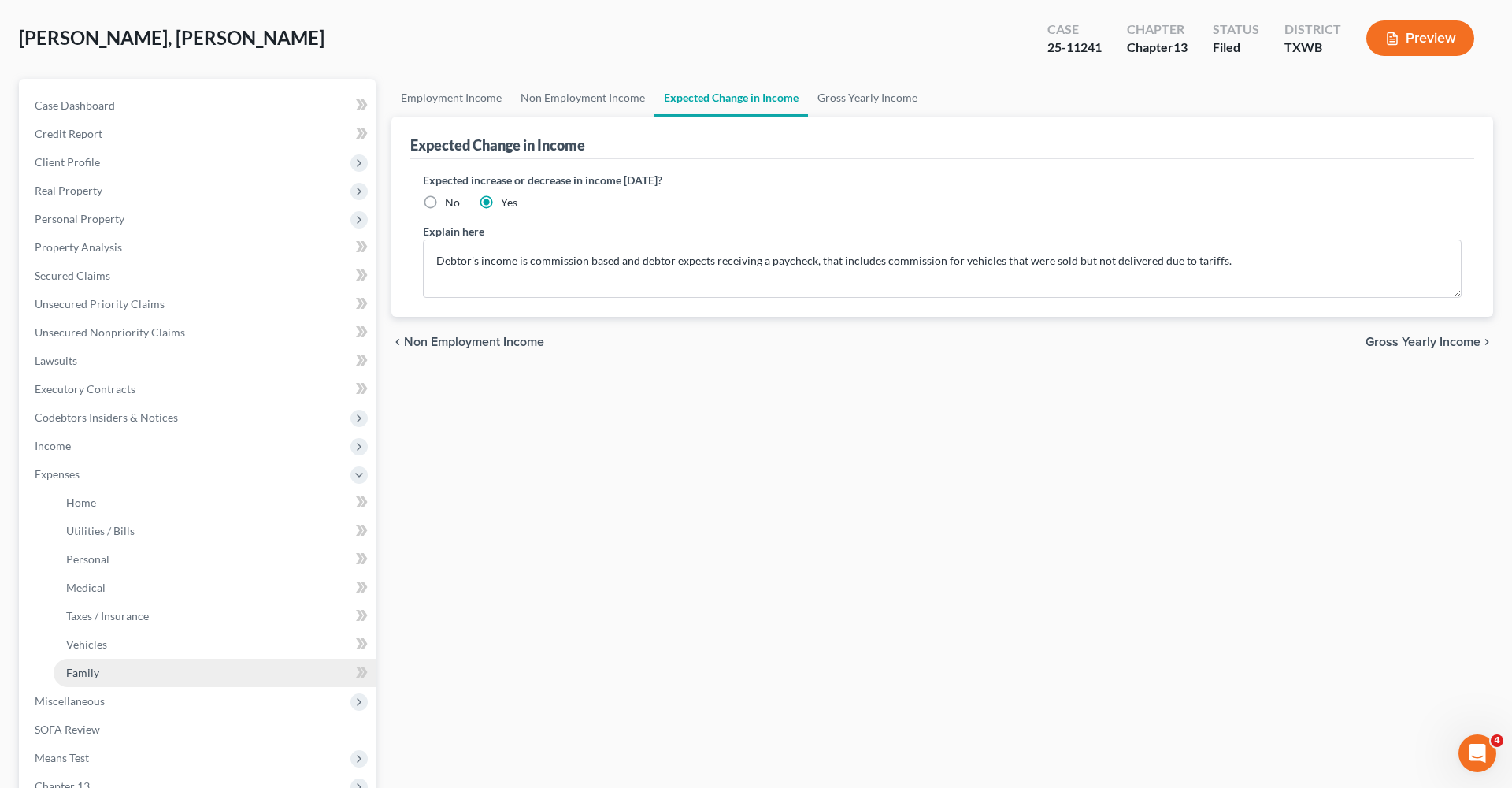
click at [84, 669] on span "Family" at bounding box center [83, 673] width 33 height 13
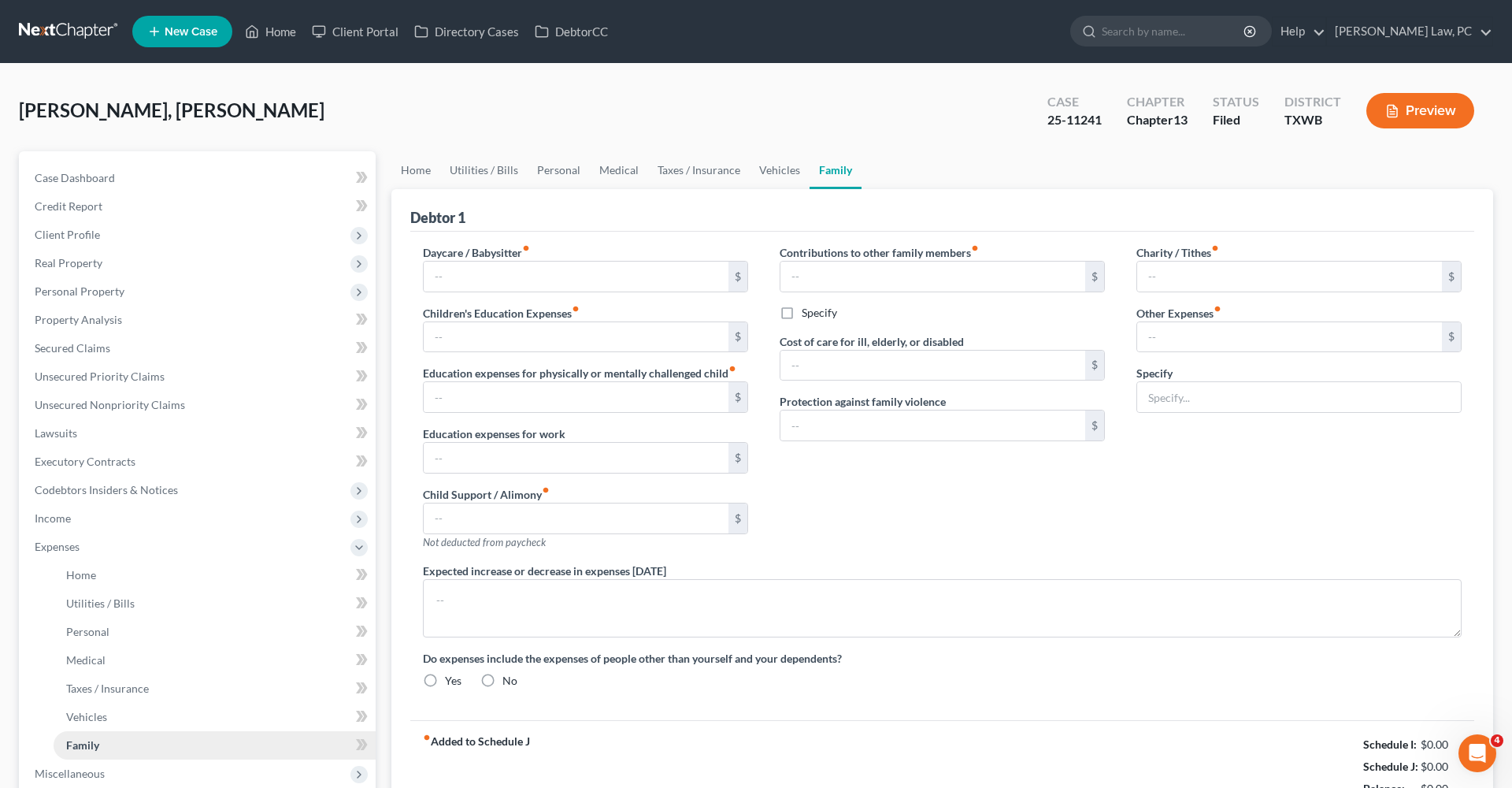
type input "100.00"
type input "0.00"
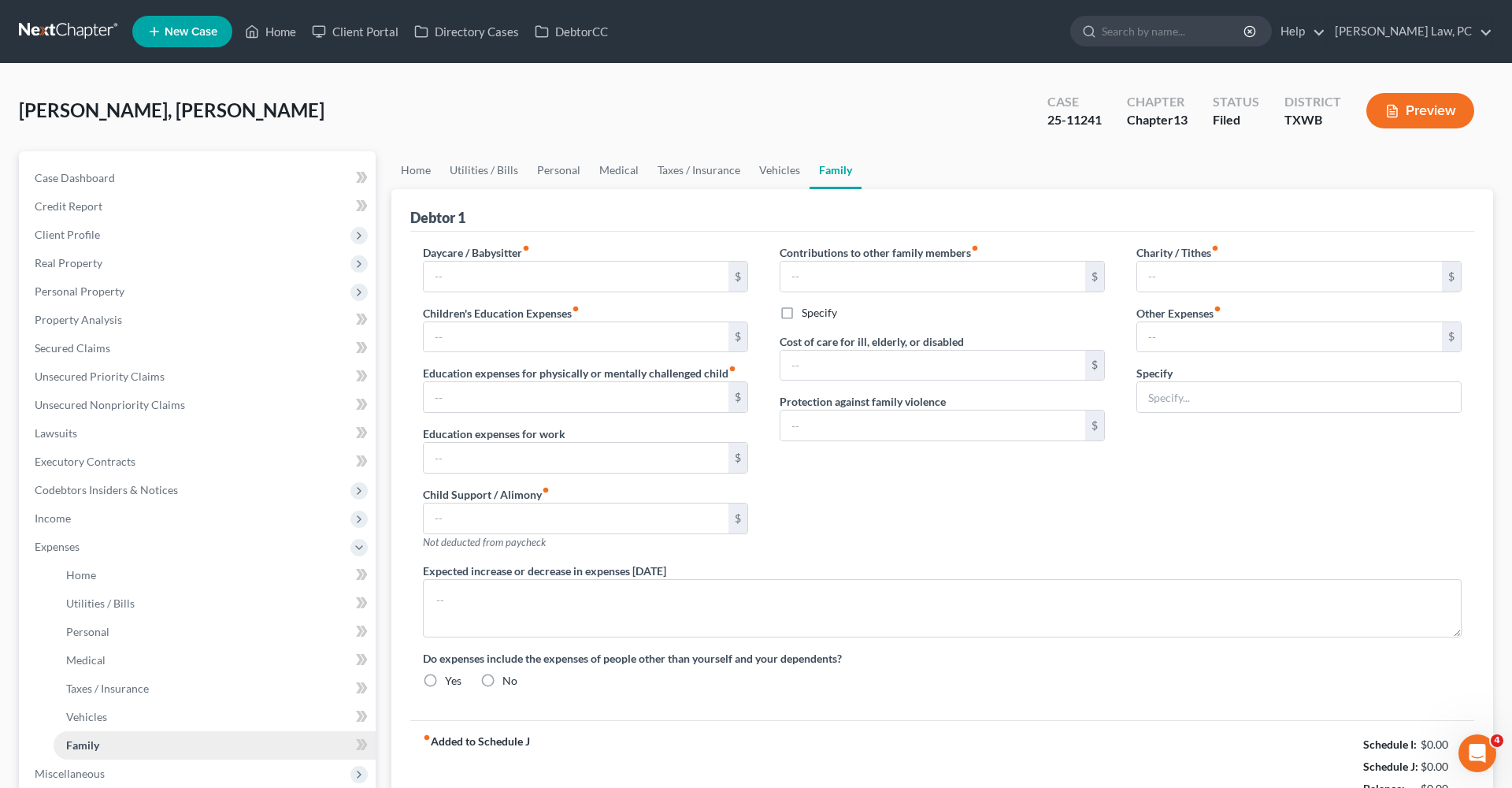
type input "0.00"
type input "771.00"
type input "Daughter Private Tuition/ Daughter's Gymnastics dues"
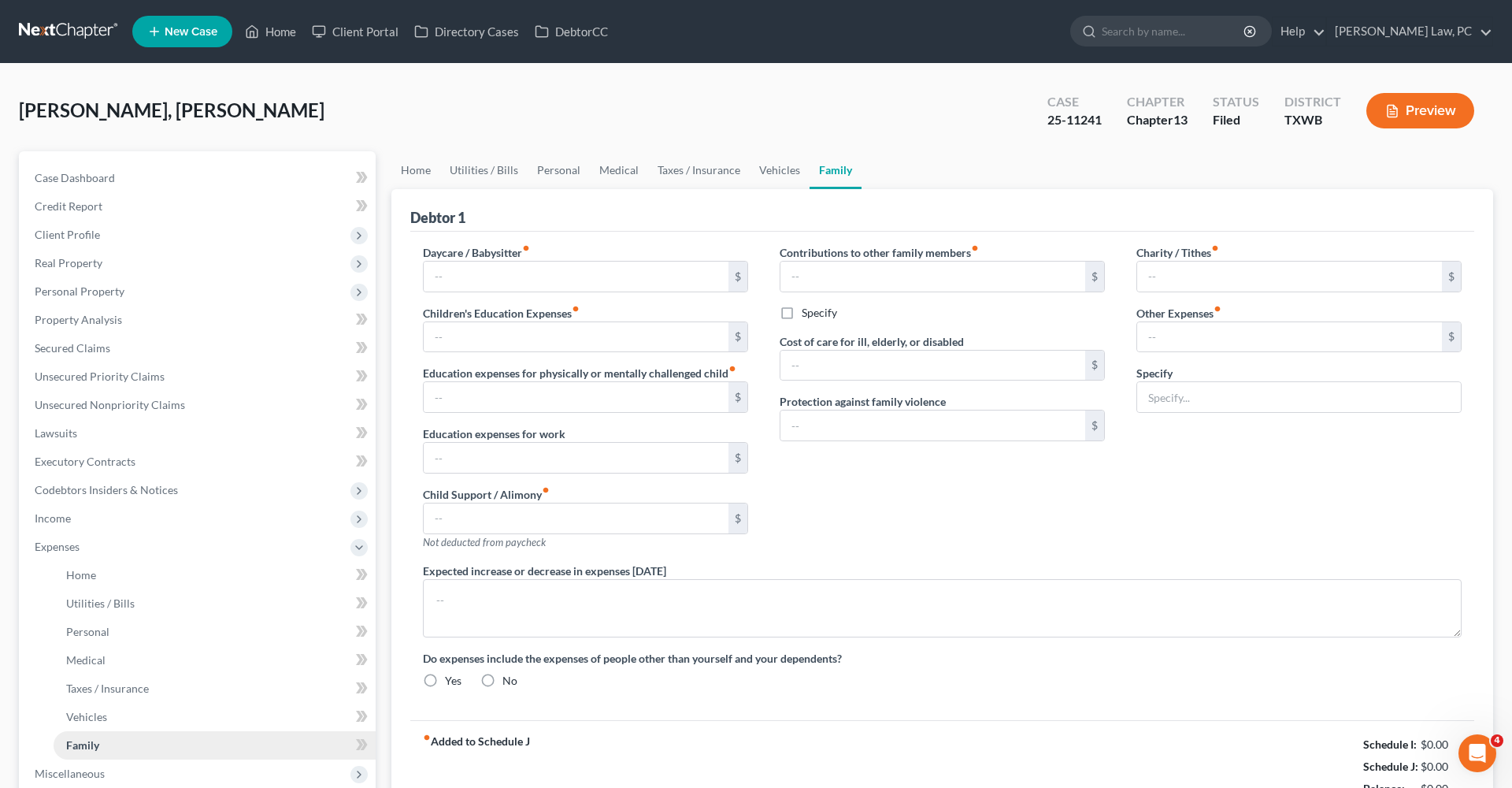
radio input "true"
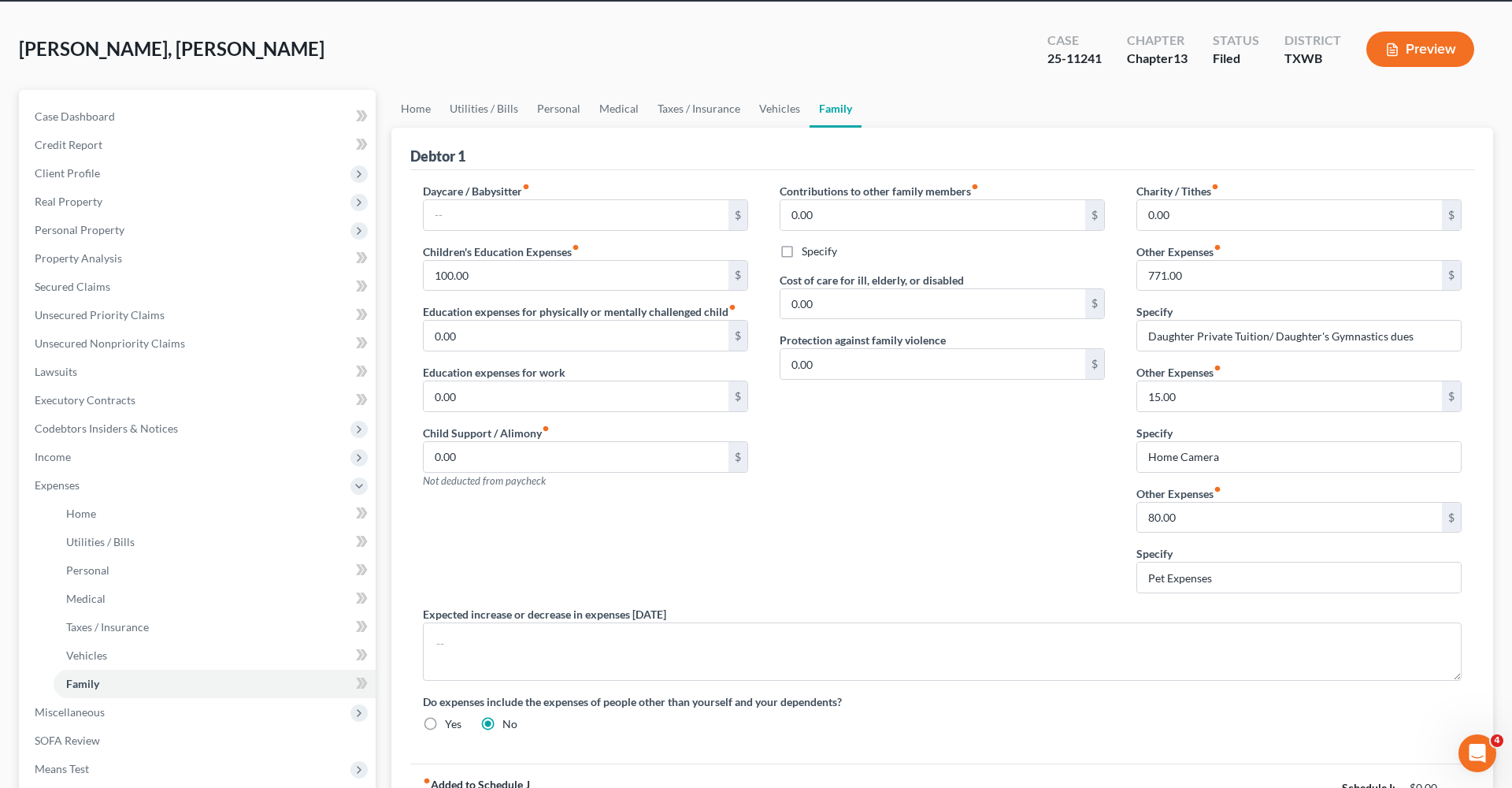
scroll to position [93, 0]
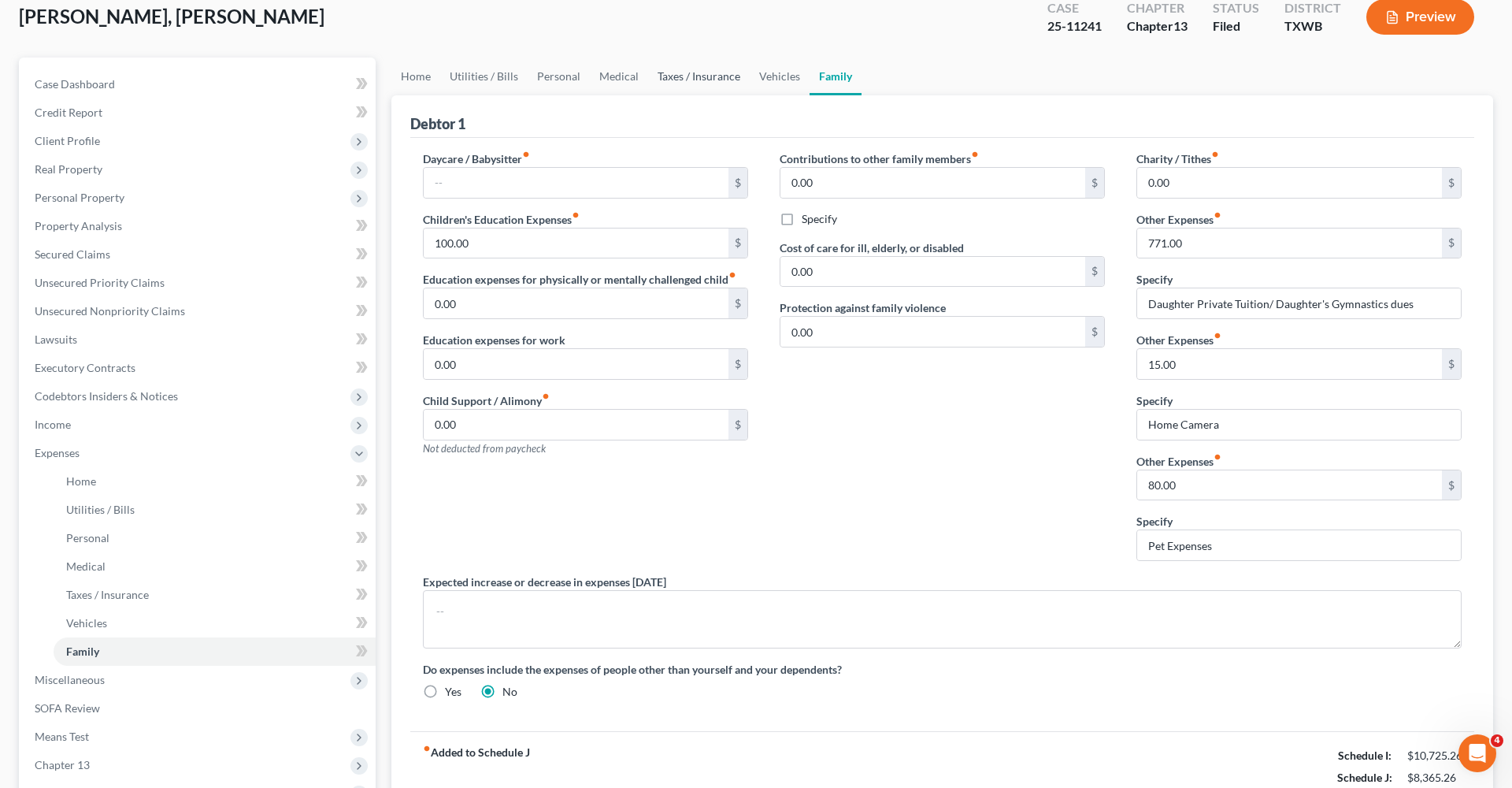
click at [688, 73] on link "Taxes / Insurance" at bounding box center [699, 76] width 102 height 38
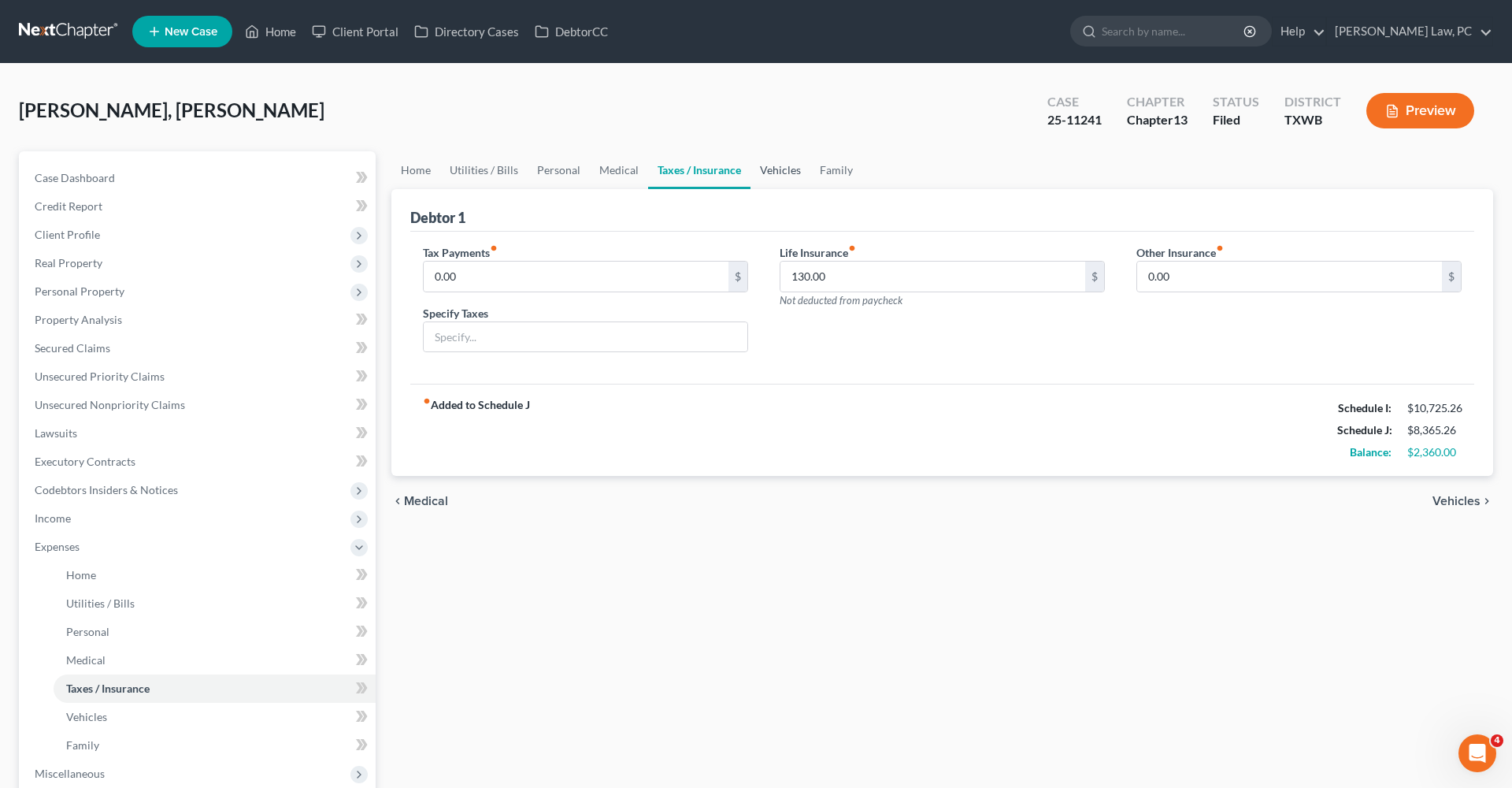
click at [781, 172] on link "Vehicles" at bounding box center [781, 169] width 60 height 38
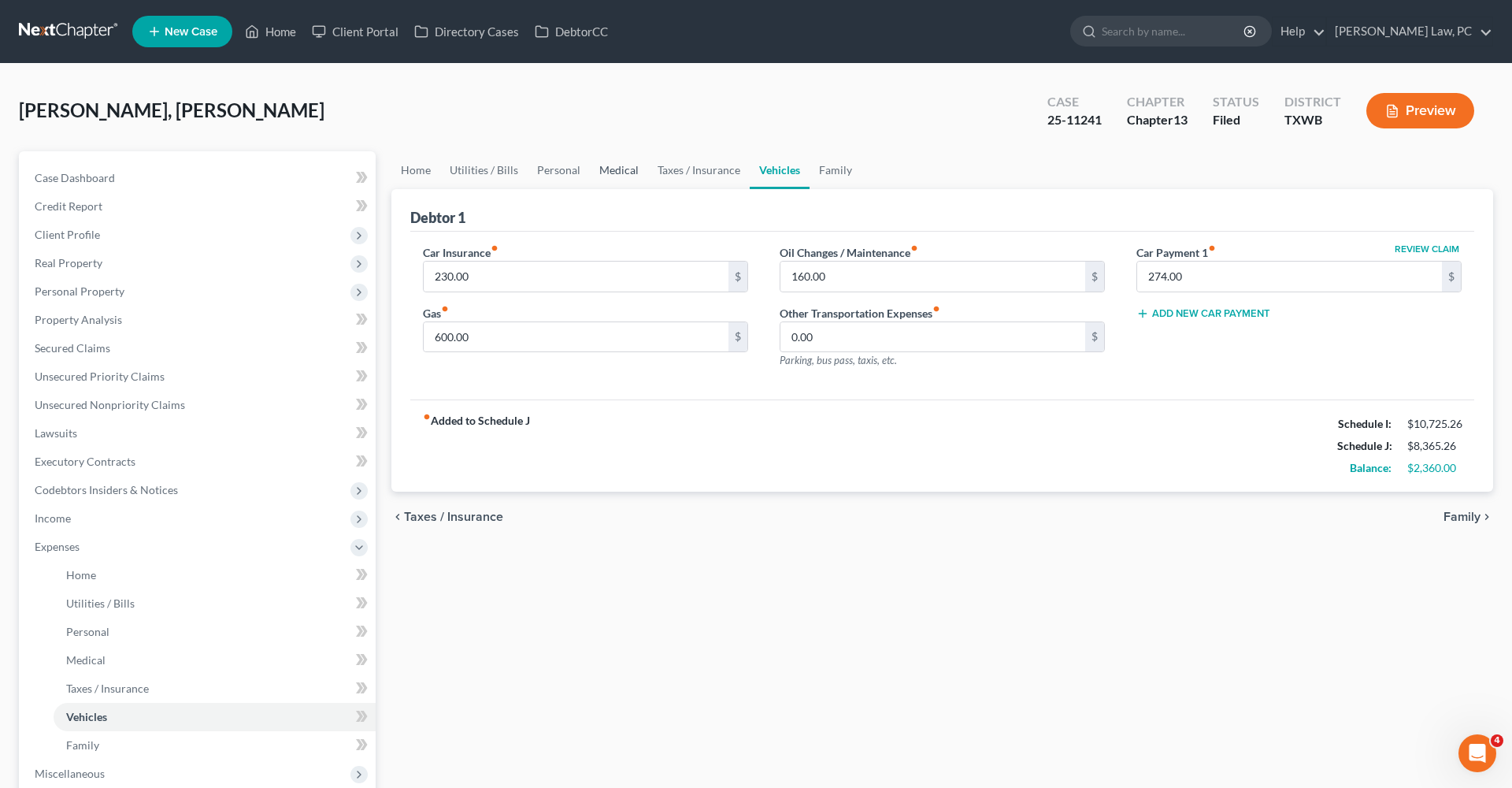
click at [619, 175] on link "Medical" at bounding box center [618, 169] width 59 height 38
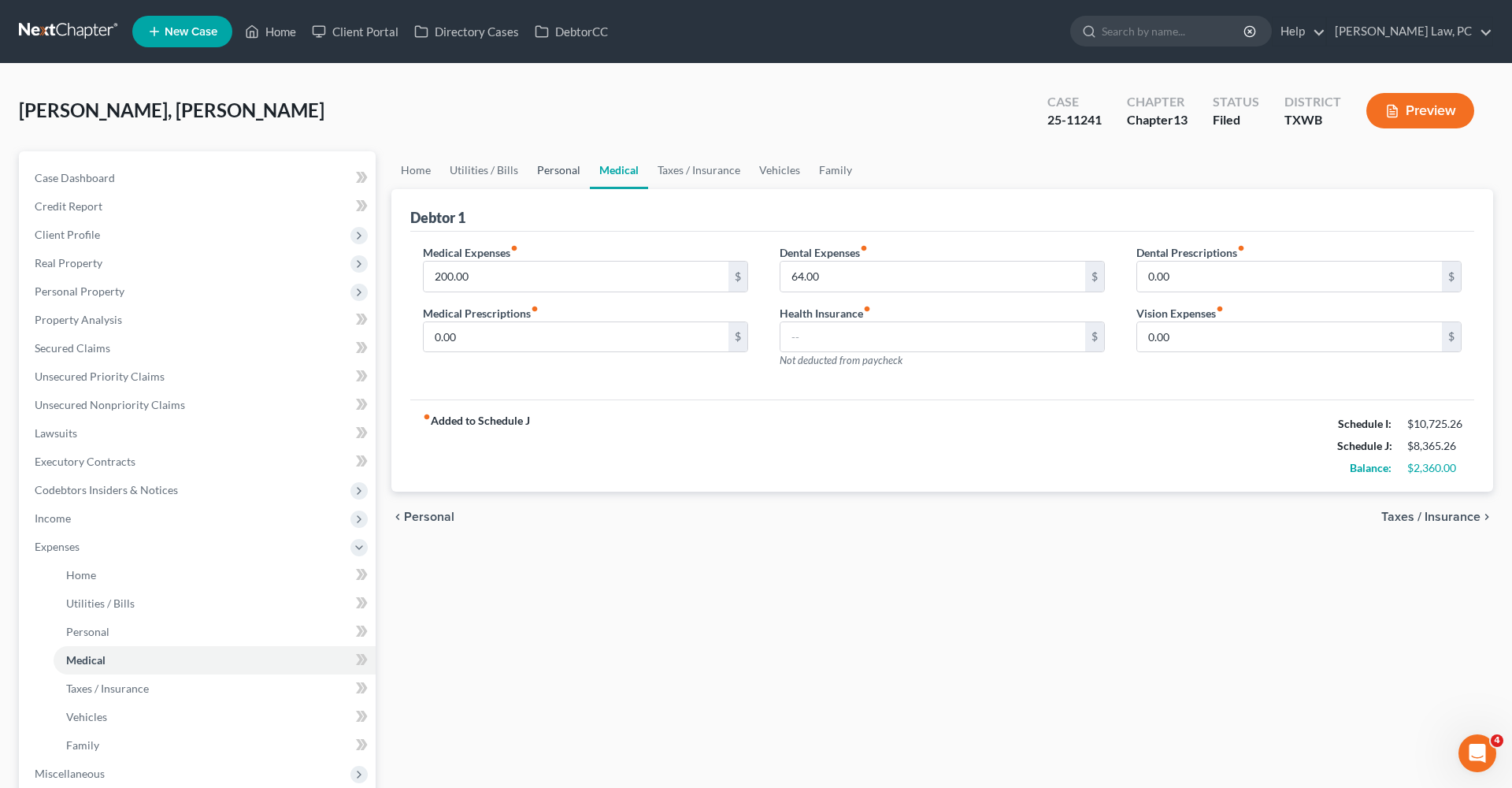
click at [559, 171] on link "Personal" at bounding box center [559, 169] width 63 height 38
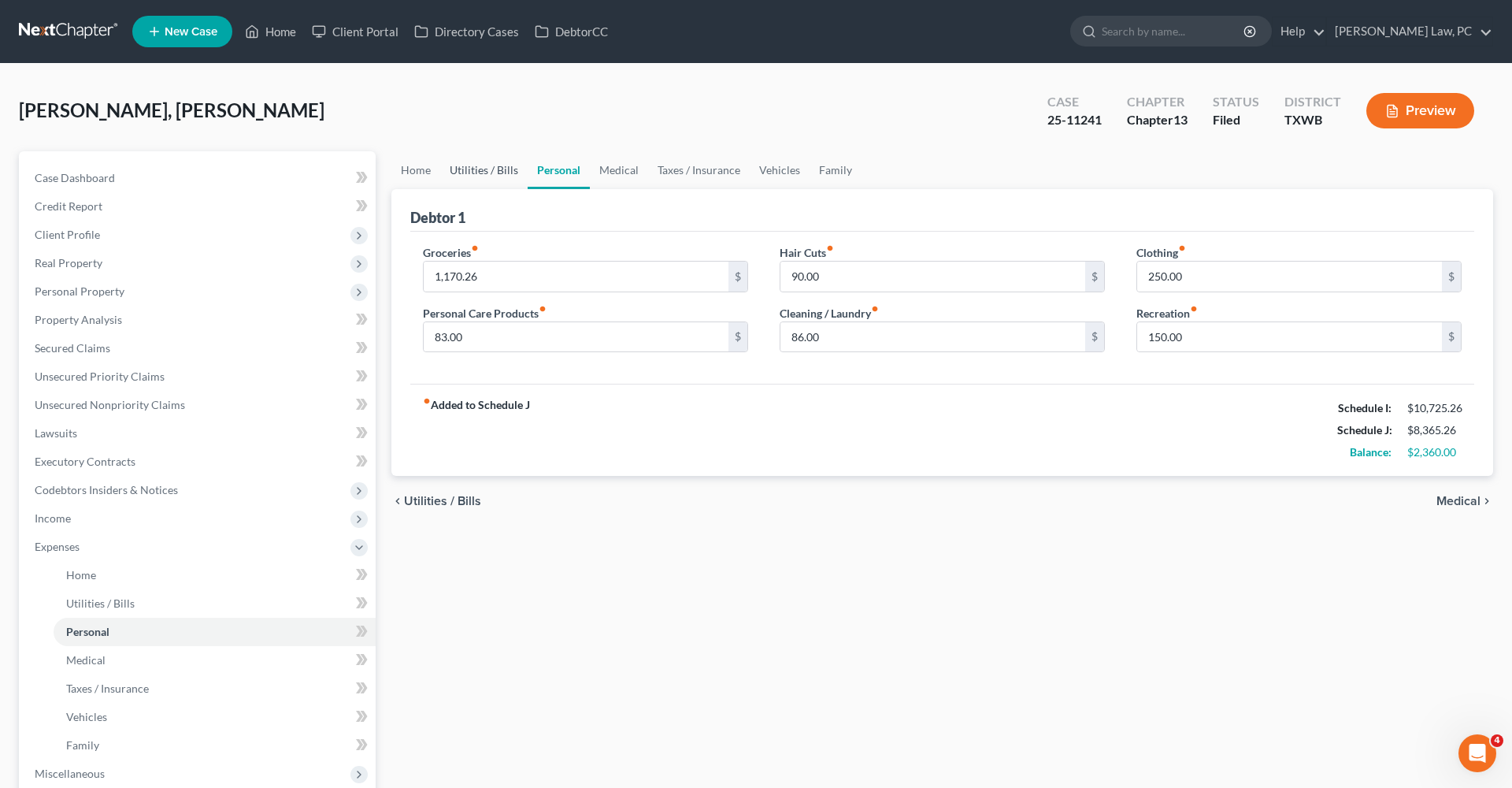
click at [493, 174] on link "Utilities / Bills" at bounding box center [484, 169] width 88 height 38
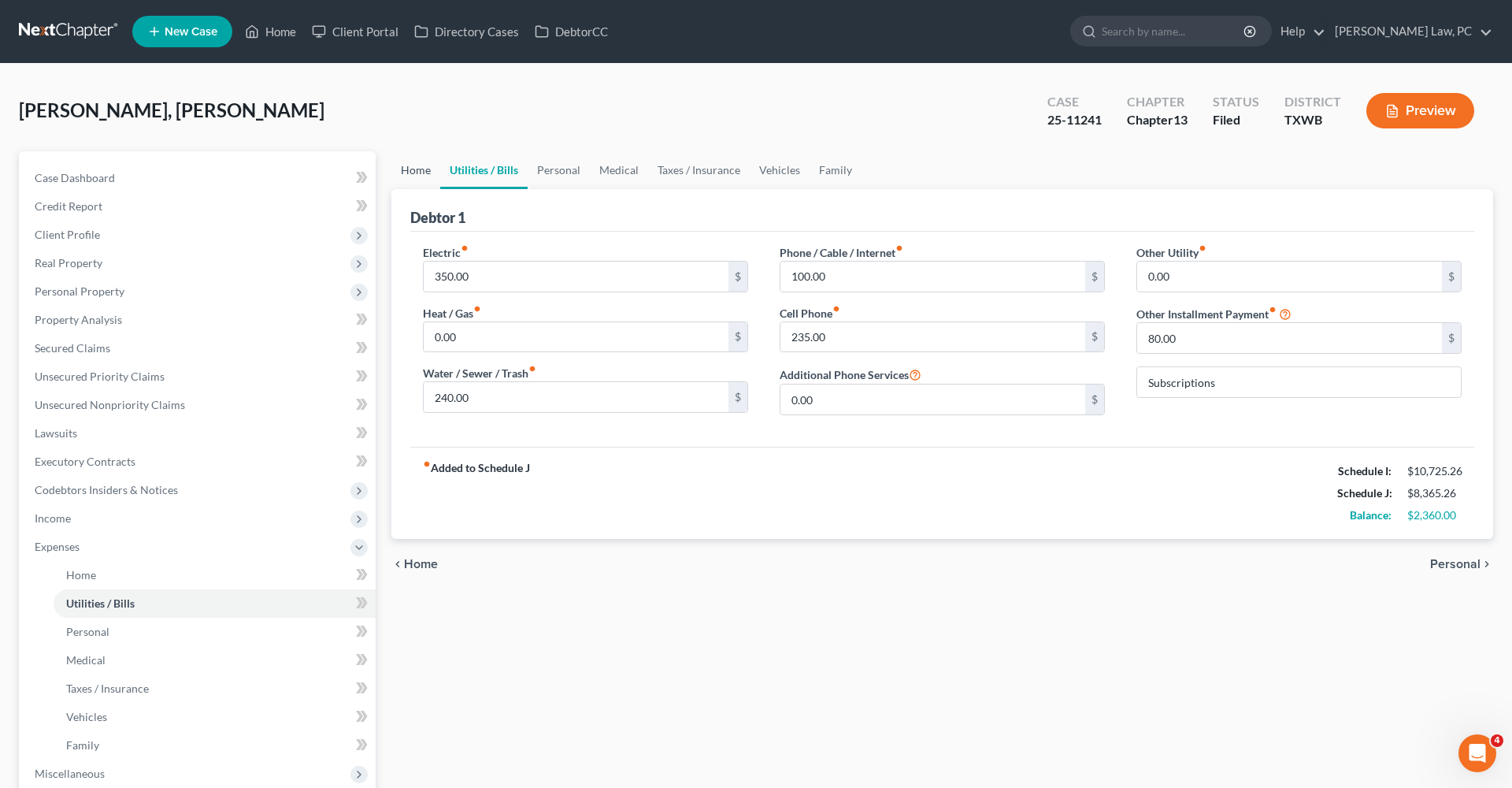
click at [420, 173] on link "Home" at bounding box center [416, 169] width 49 height 38
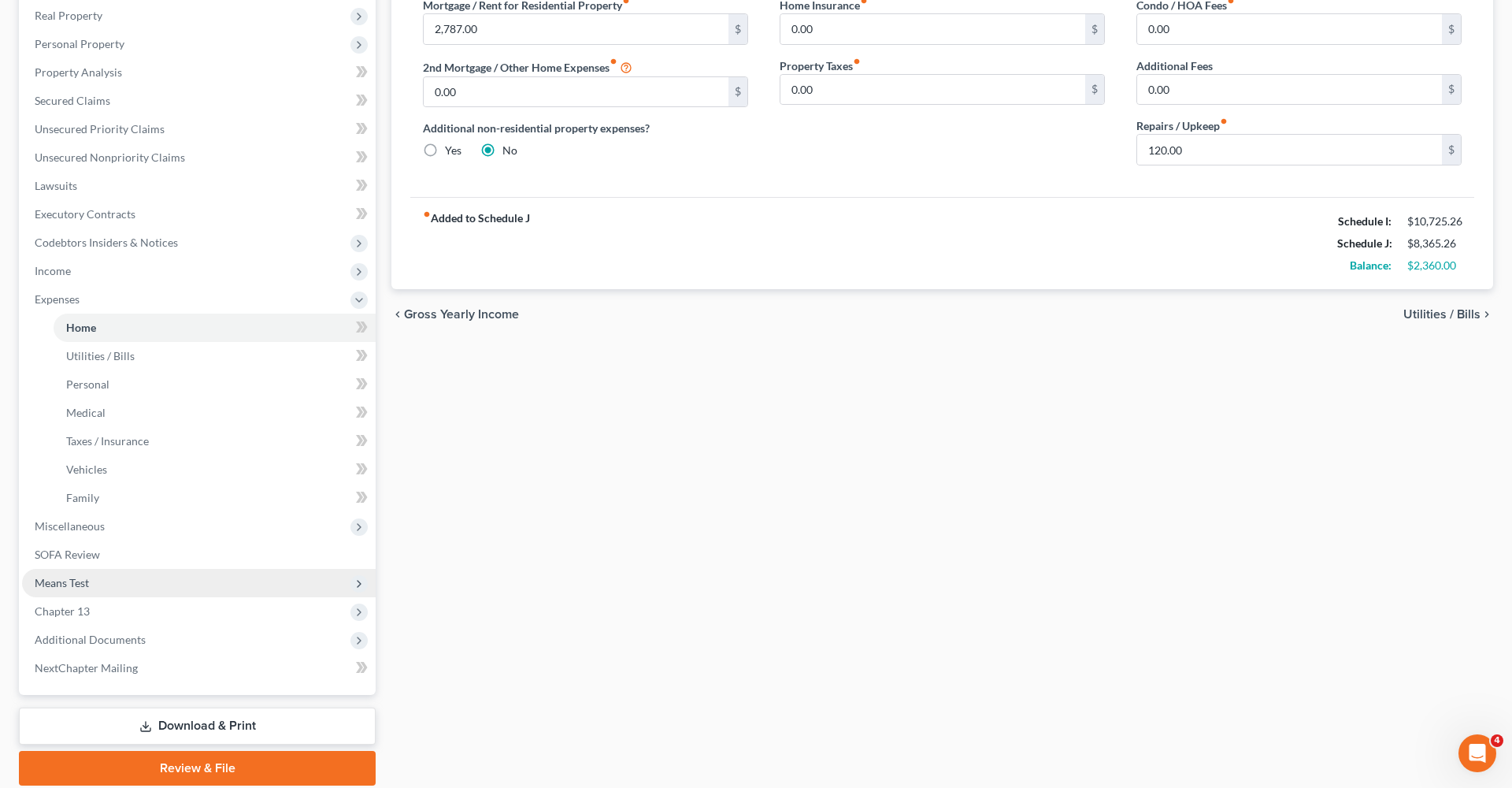
scroll to position [111, 0]
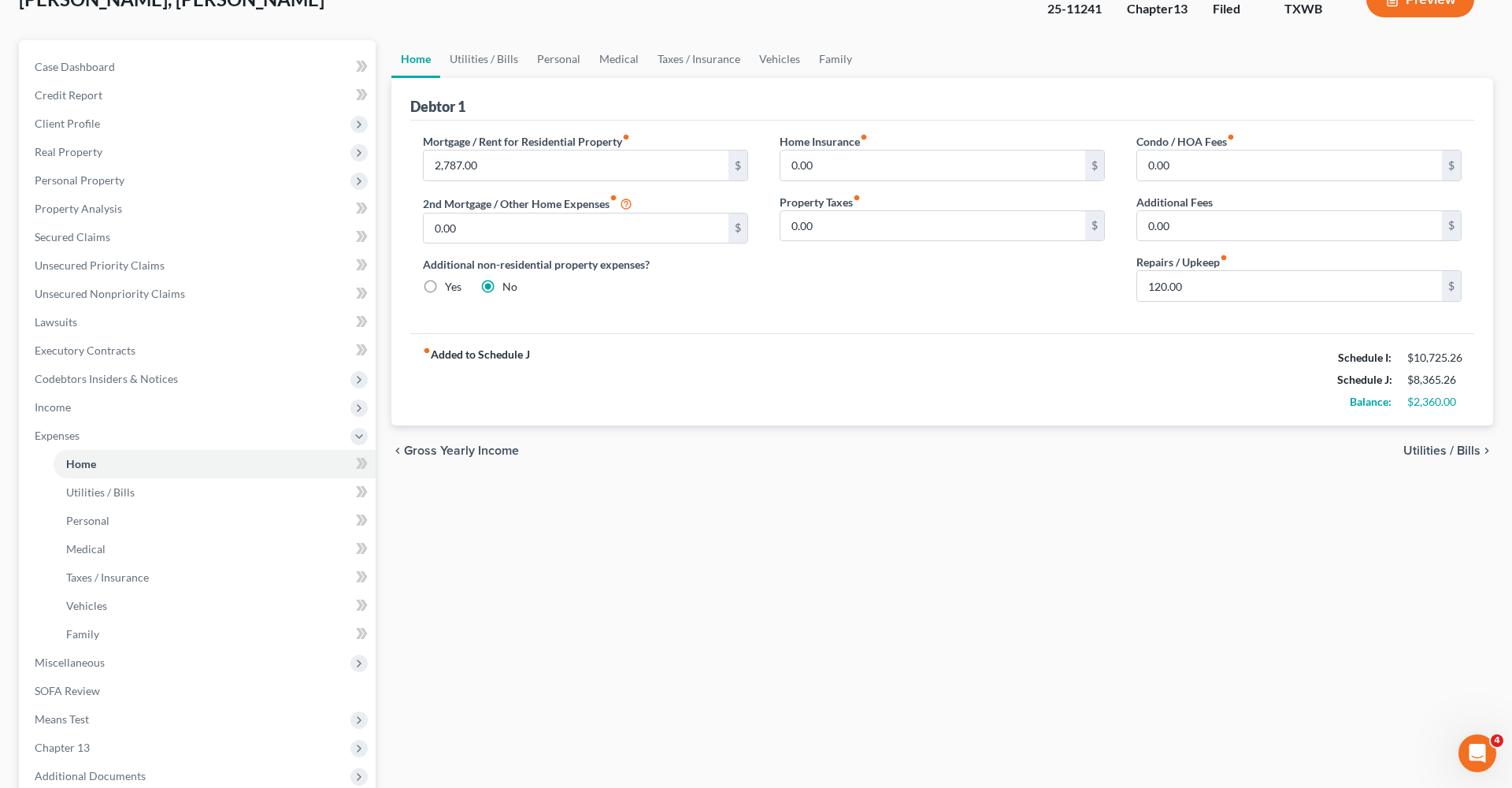
click at [756, 379] on div "fiber_manual_record Added to Schedule J Schedule I: $10,725.26 Schedule J: $8,3…" at bounding box center [943, 379] width 1064 height 92
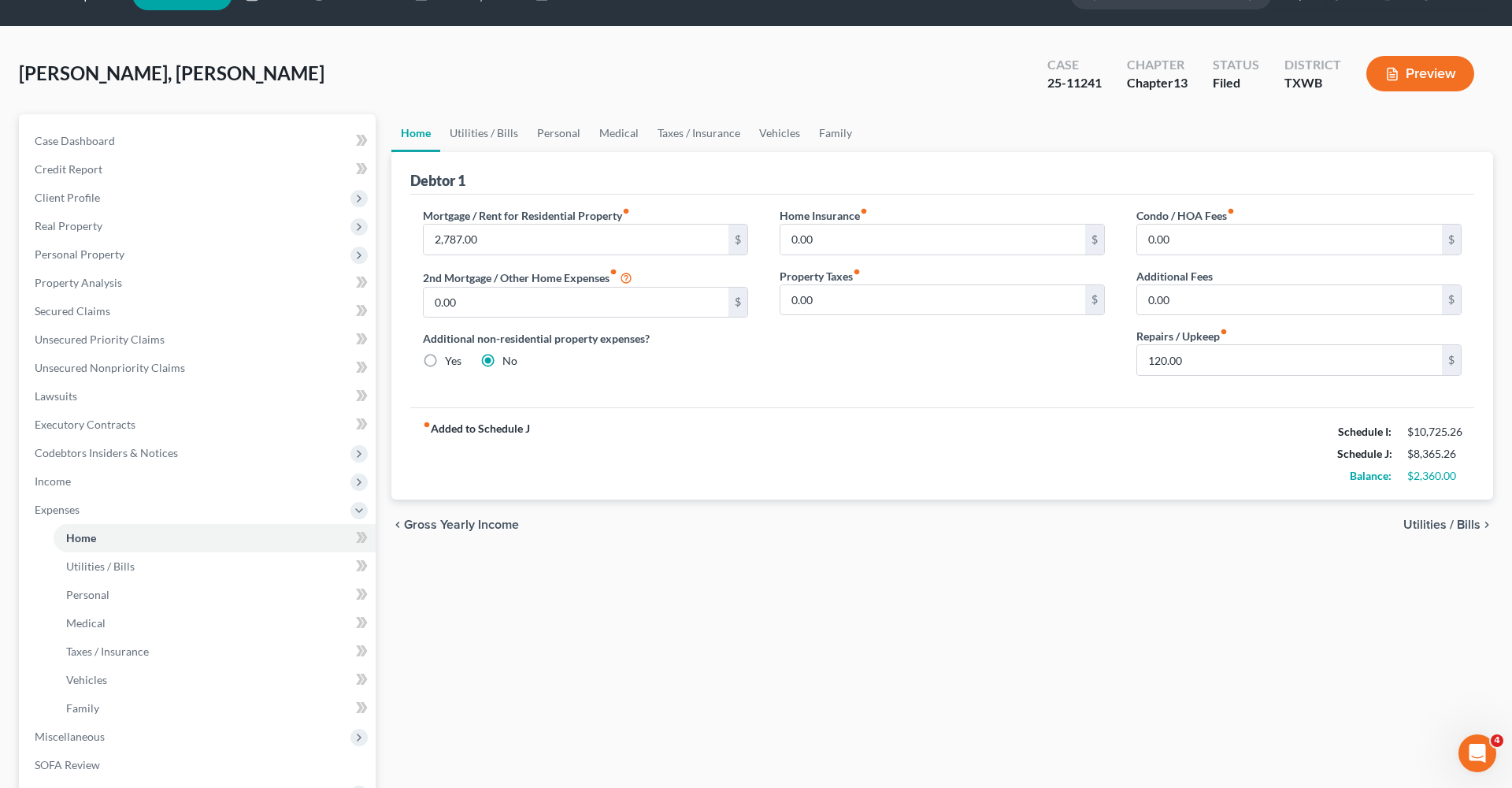
scroll to position [38, 0]
click at [56, 255] on span "Personal Property" at bounding box center [79, 253] width 89 height 13
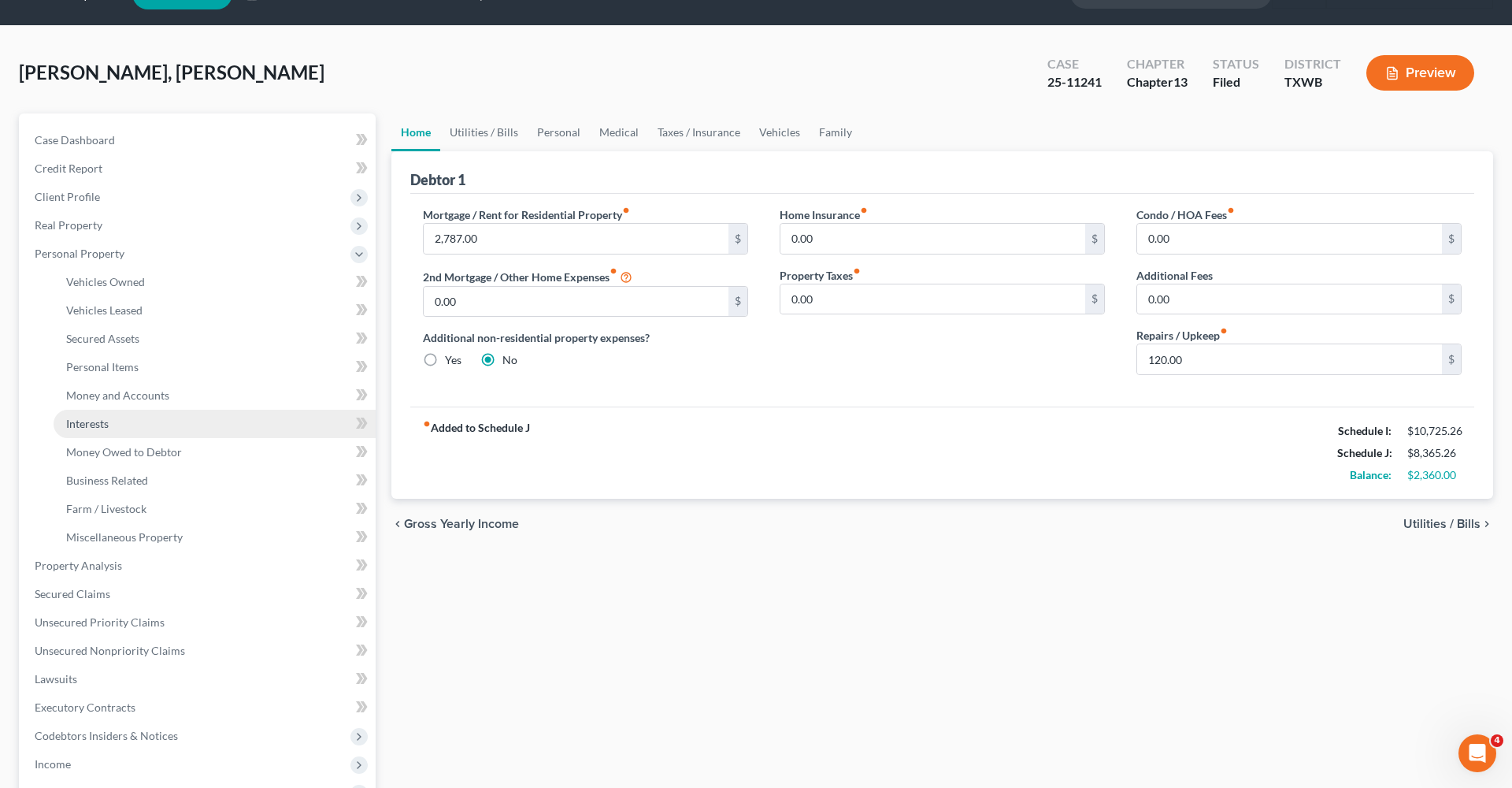
click at [93, 422] on span "Interests" at bounding box center [88, 423] width 42 height 13
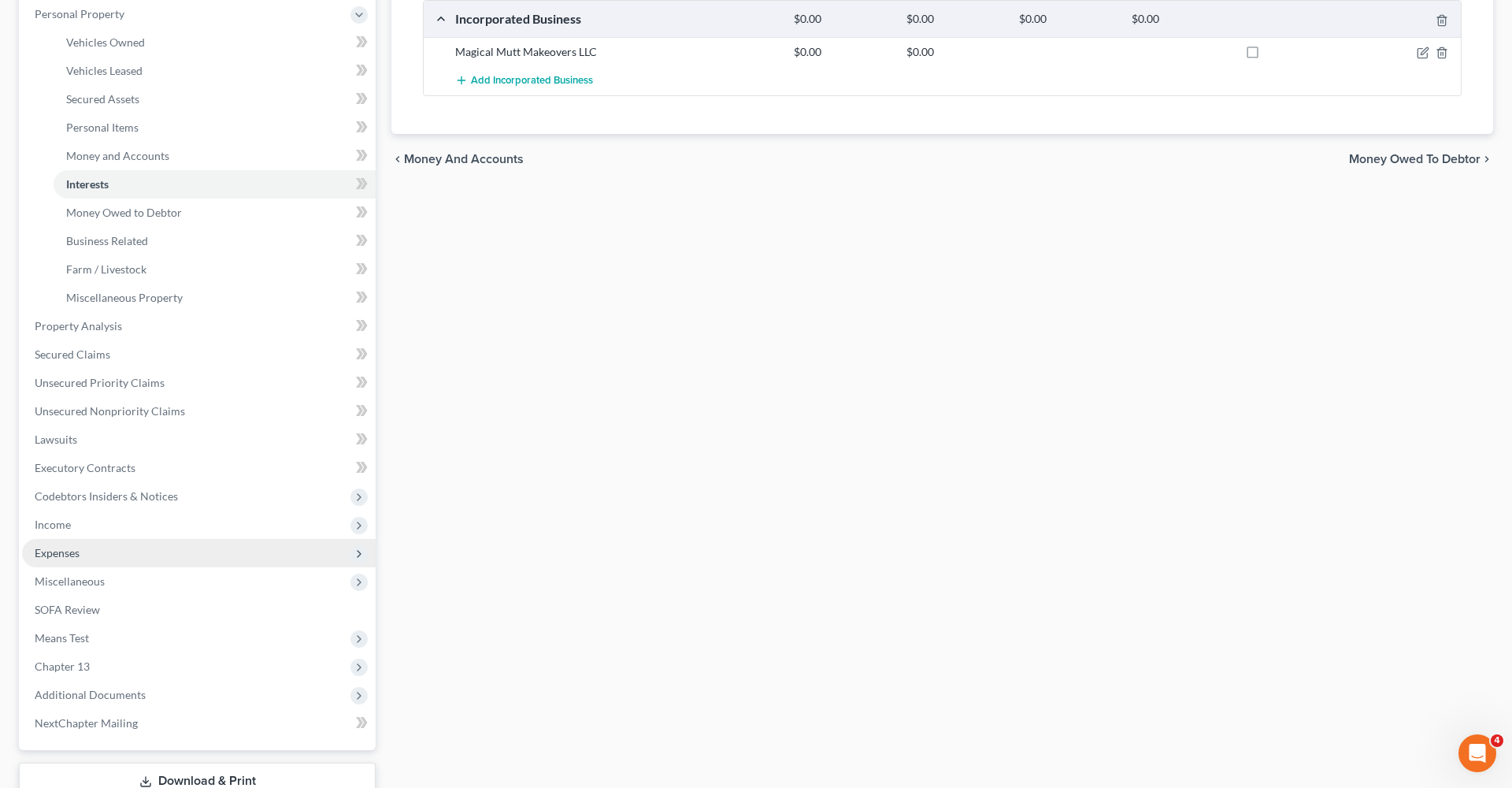
scroll to position [287, 0]
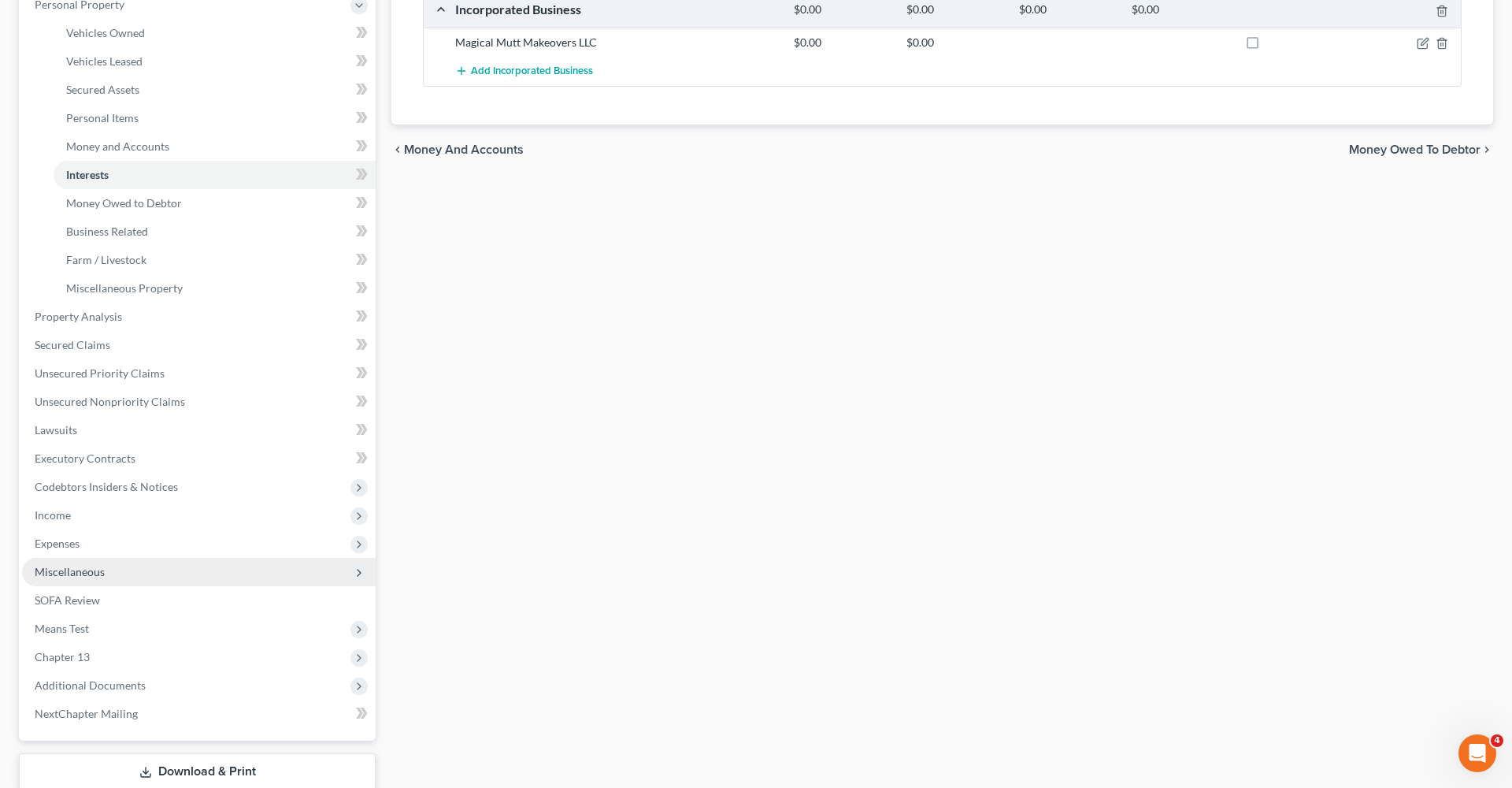
click at [69, 581] on span "Miscellaneous" at bounding box center [199, 572] width 354 height 28
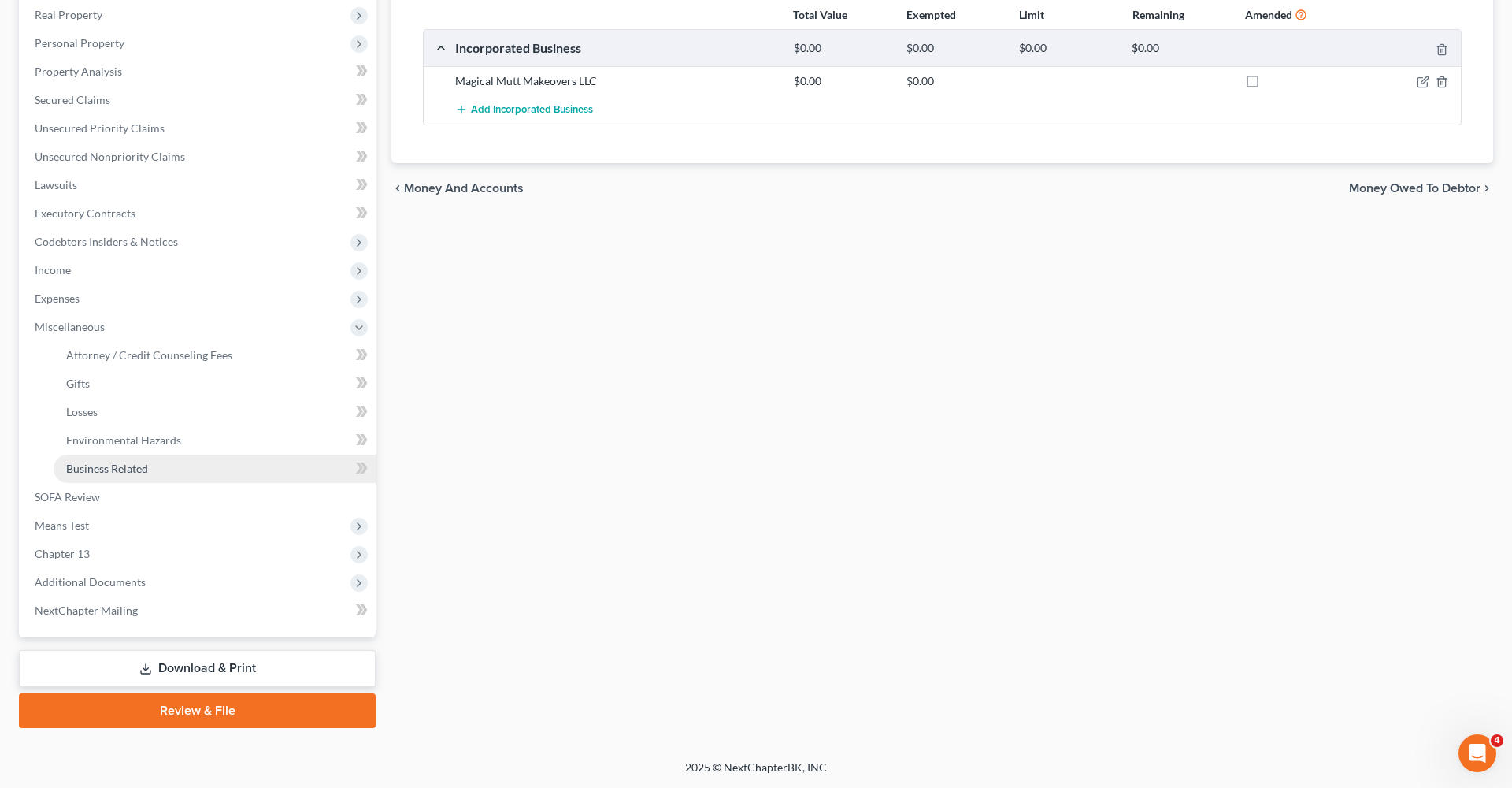
click at [85, 470] on span "Business Related" at bounding box center [107, 469] width 82 height 13
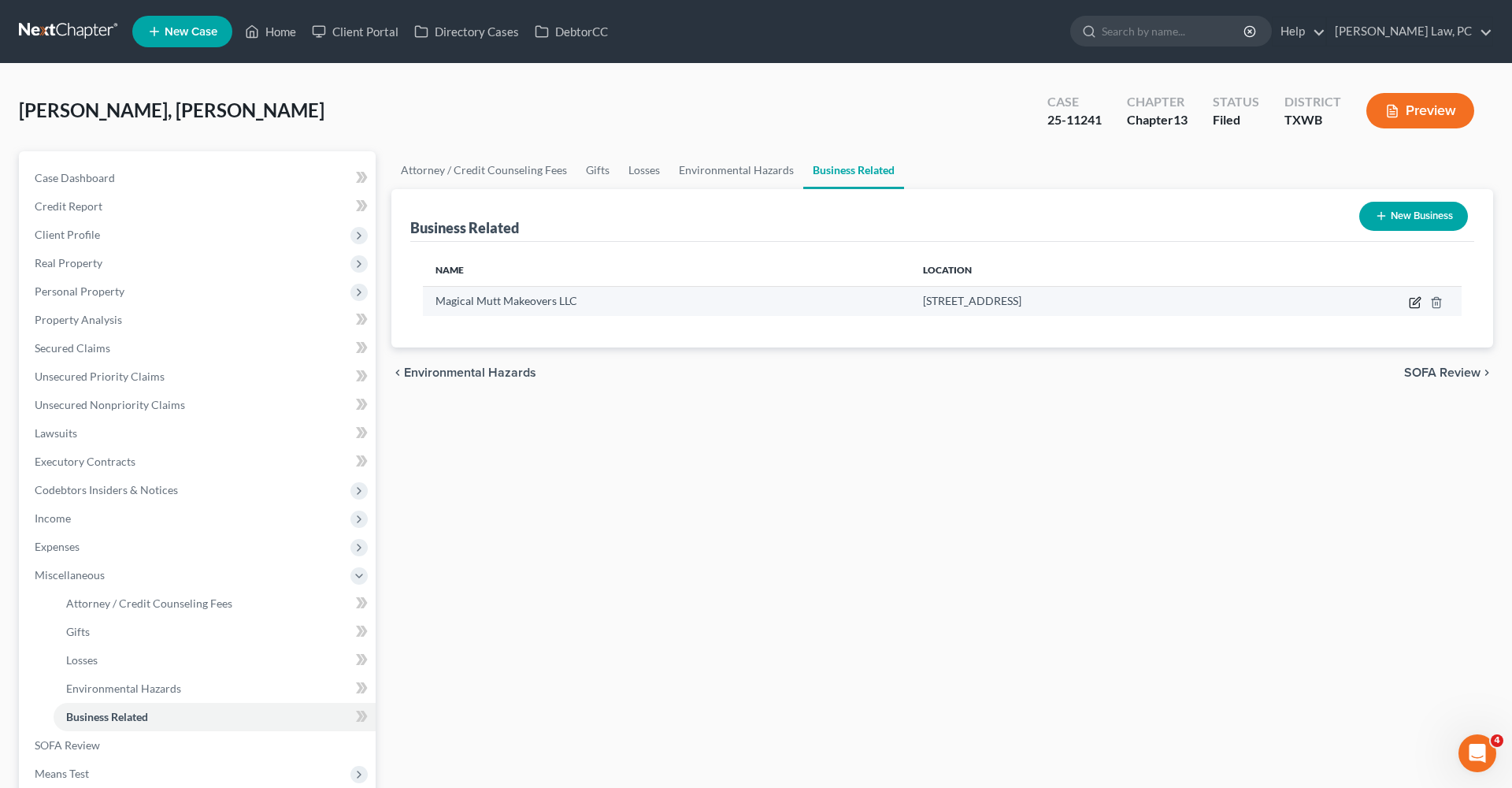
click at [1412, 302] on icon "button" at bounding box center [1415, 302] width 13 height 13
select select "member"
select select "45"
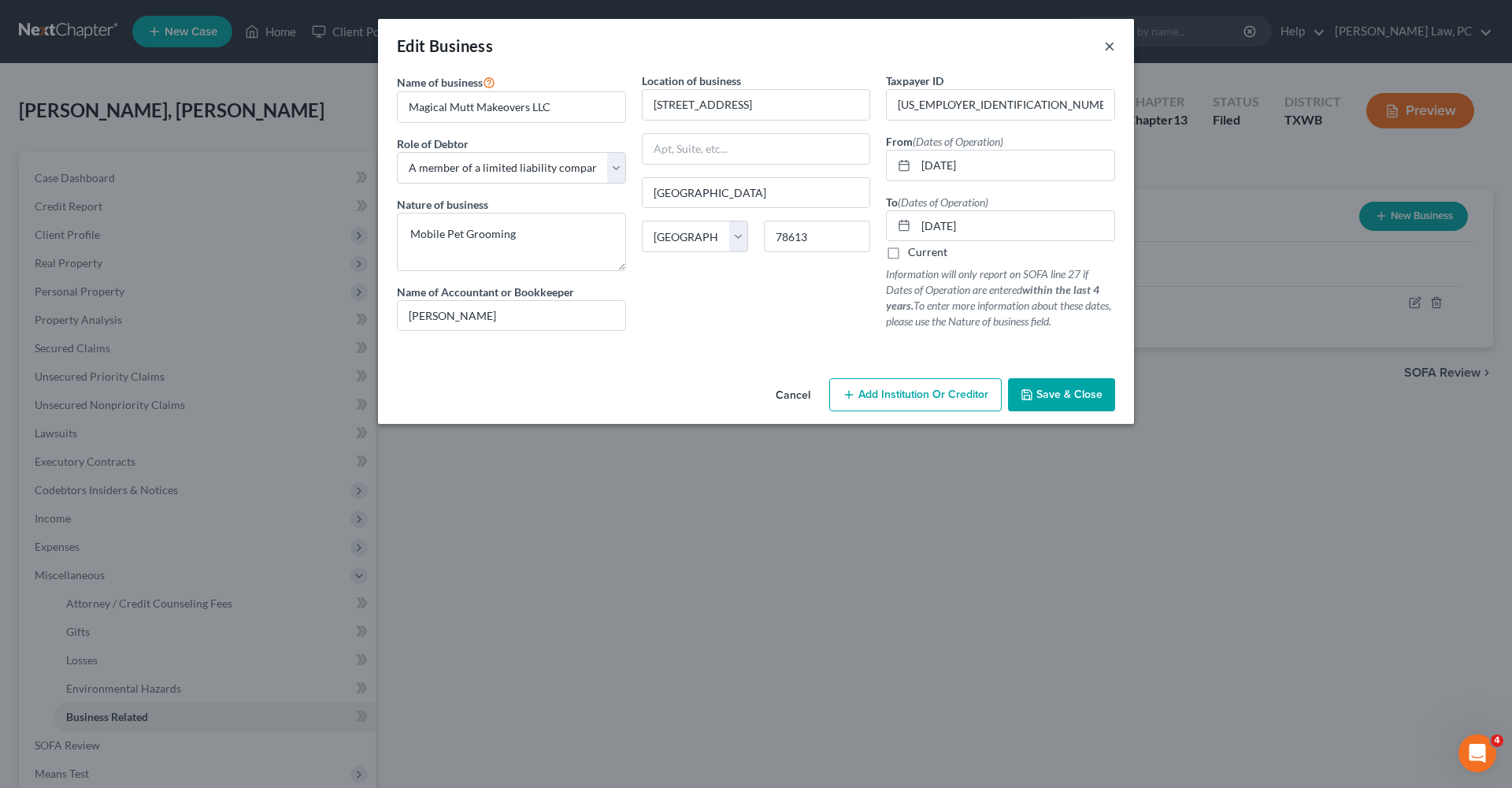
click at [1106, 41] on button "×" at bounding box center [1109, 46] width 11 height 19
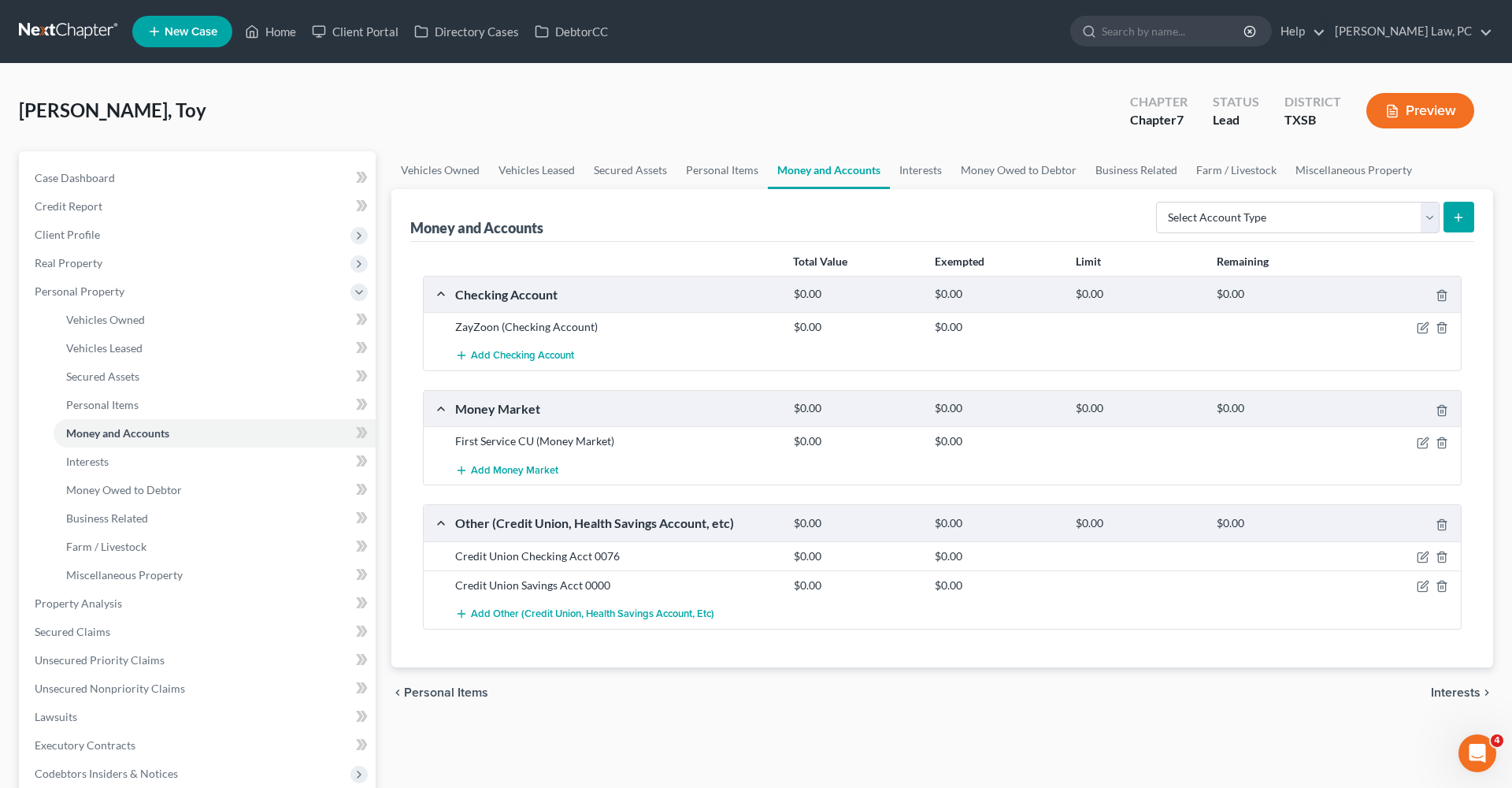
click at [71, 31] on link at bounding box center [69, 31] width 101 height 28
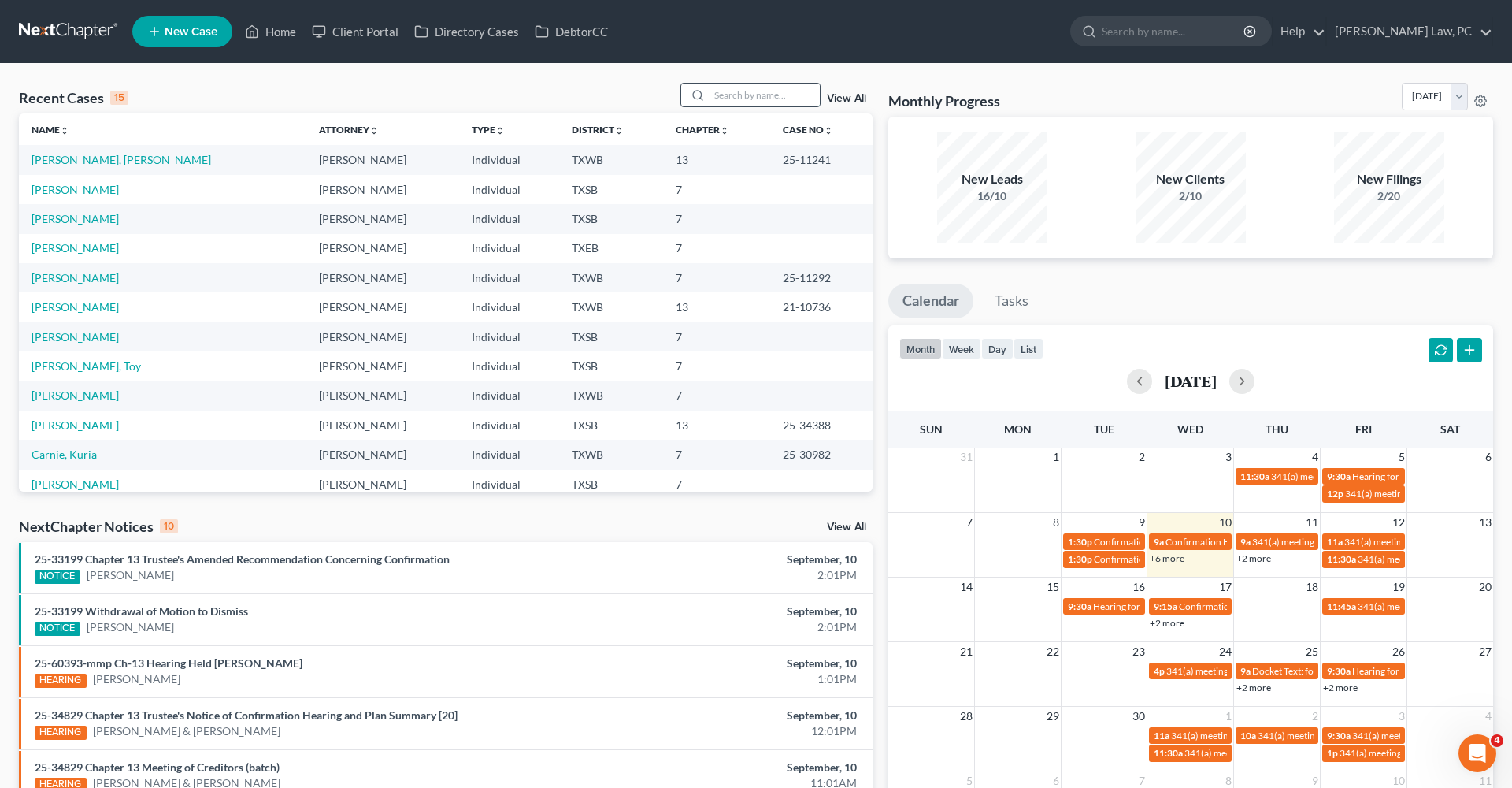
click at [743, 102] on input "search" at bounding box center [765, 95] width 111 height 23
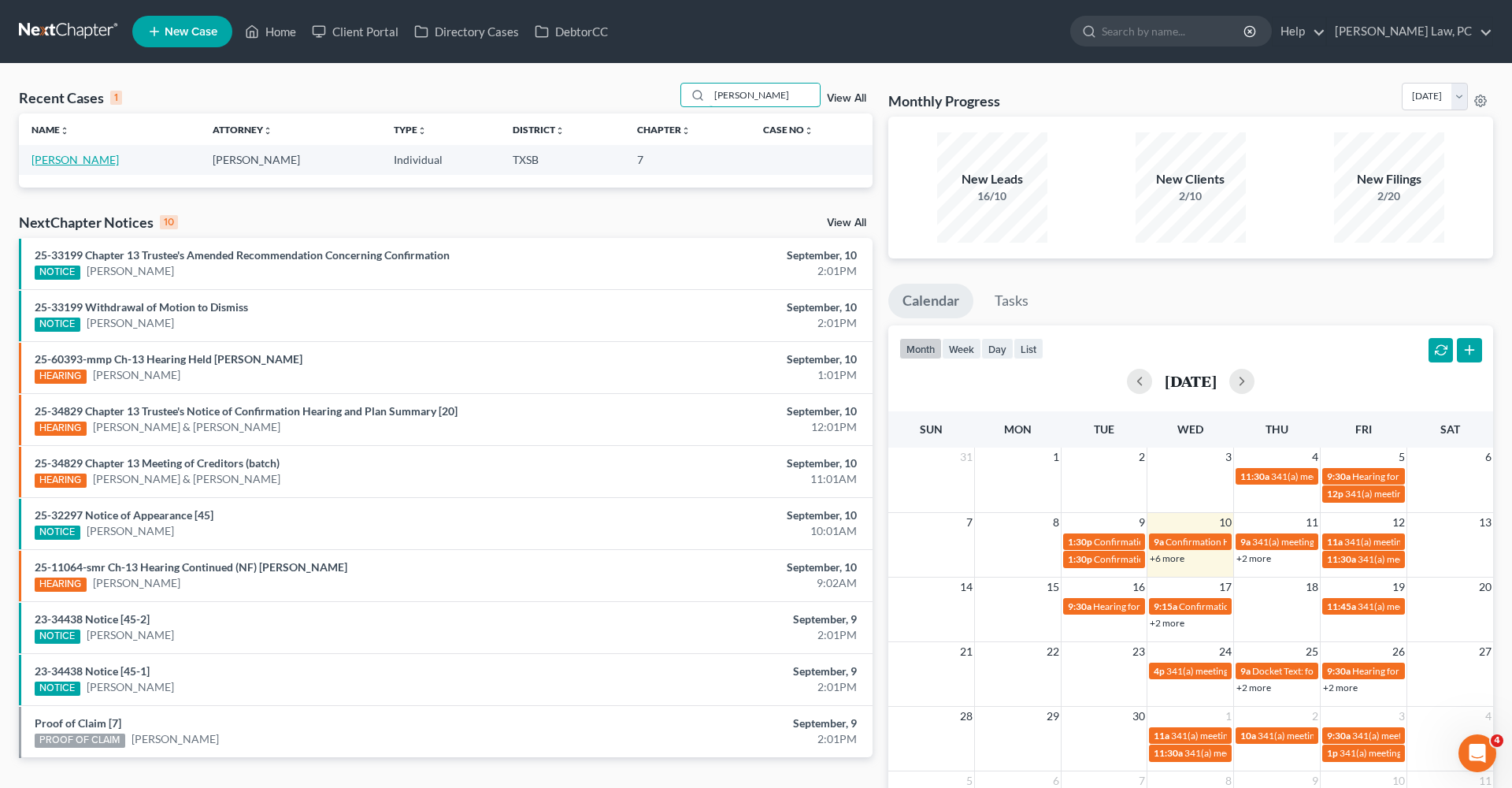
type input "[PERSON_NAME]"
click at [72, 164] on link "[PERSON_NAME]" at bounding box center [75, 160] width 88 height 13
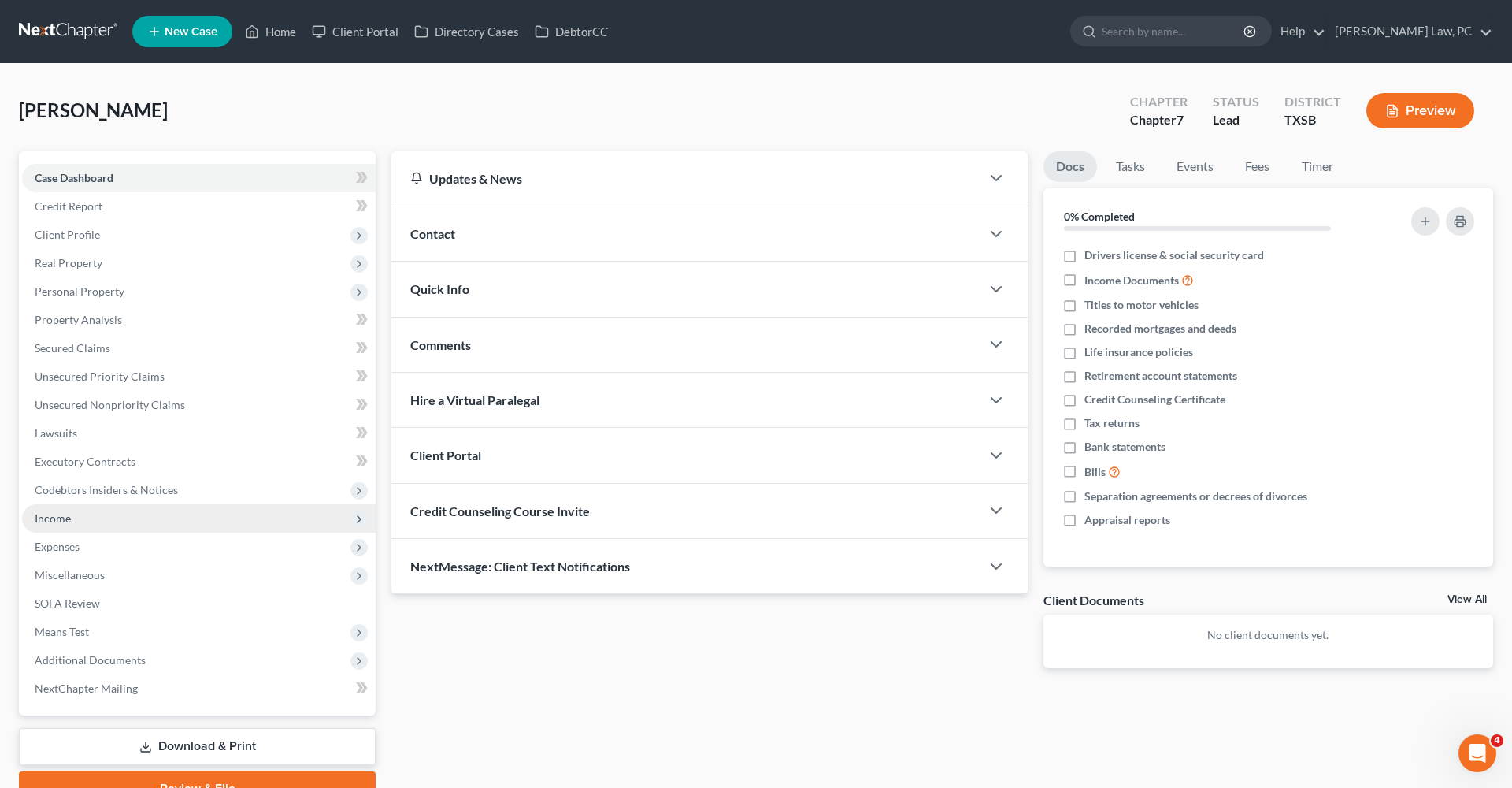
click at [60, 517] on span "Income" at bounding box center [53, 519] width 37 height 13
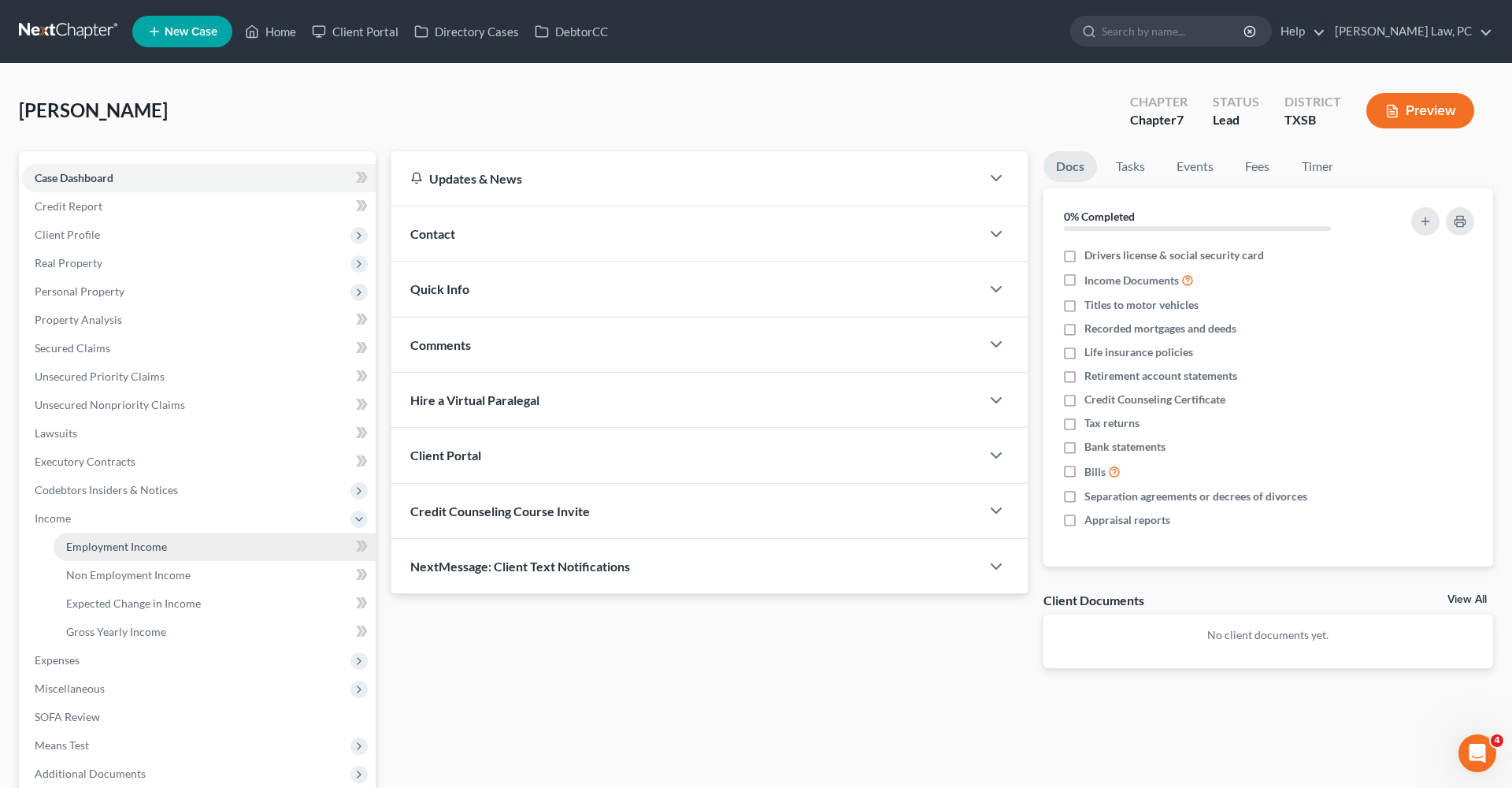
click at [106, 553] on link "Employment Income" at bounding box center [214, 547] width 322 height 28
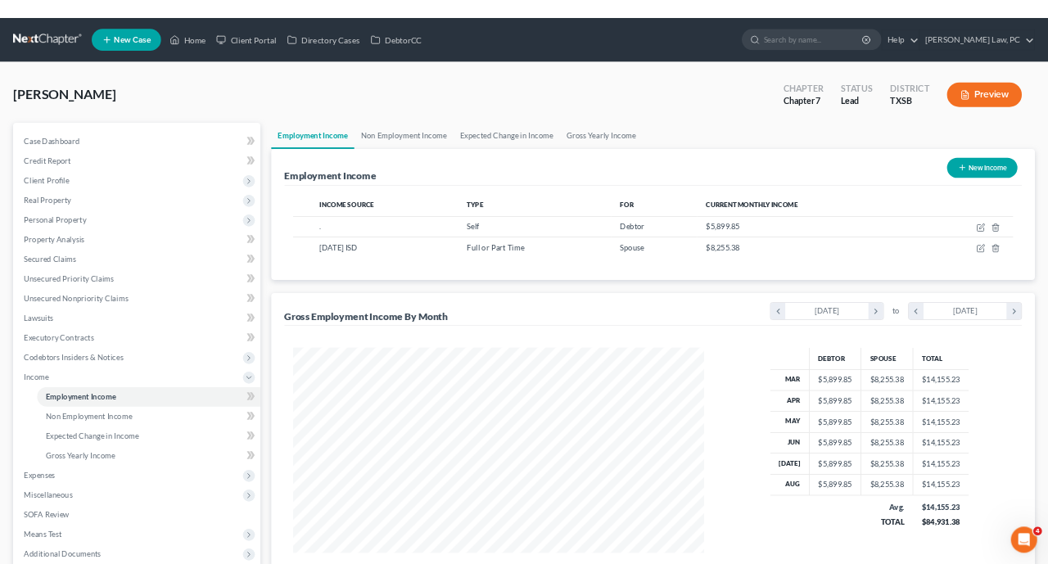
scroll to position [308, 649]
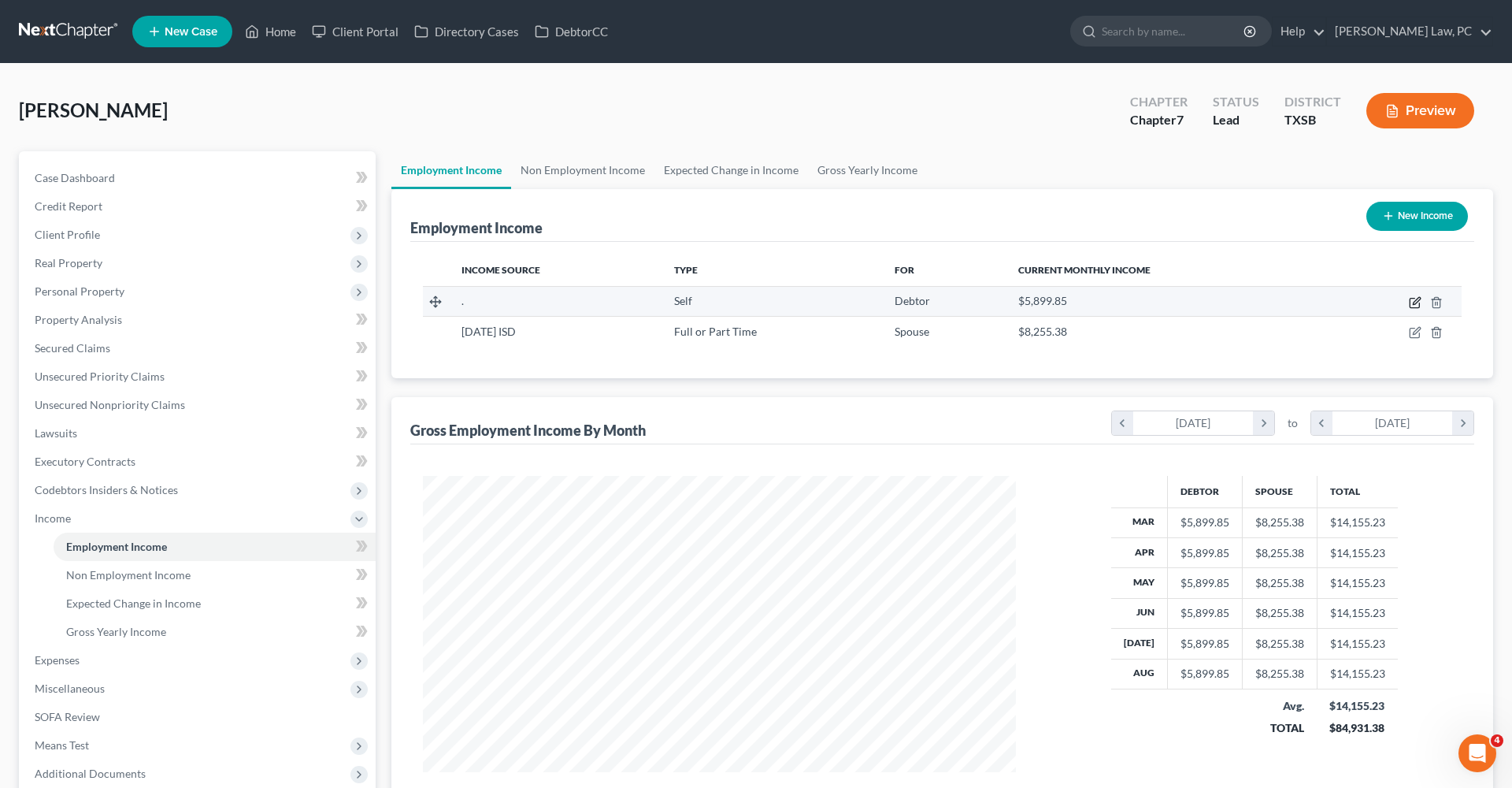
click at [1417, 302] on icon "button" at bounding box center [1415, 302] width 13 height 13
select select "1"
select select "0"
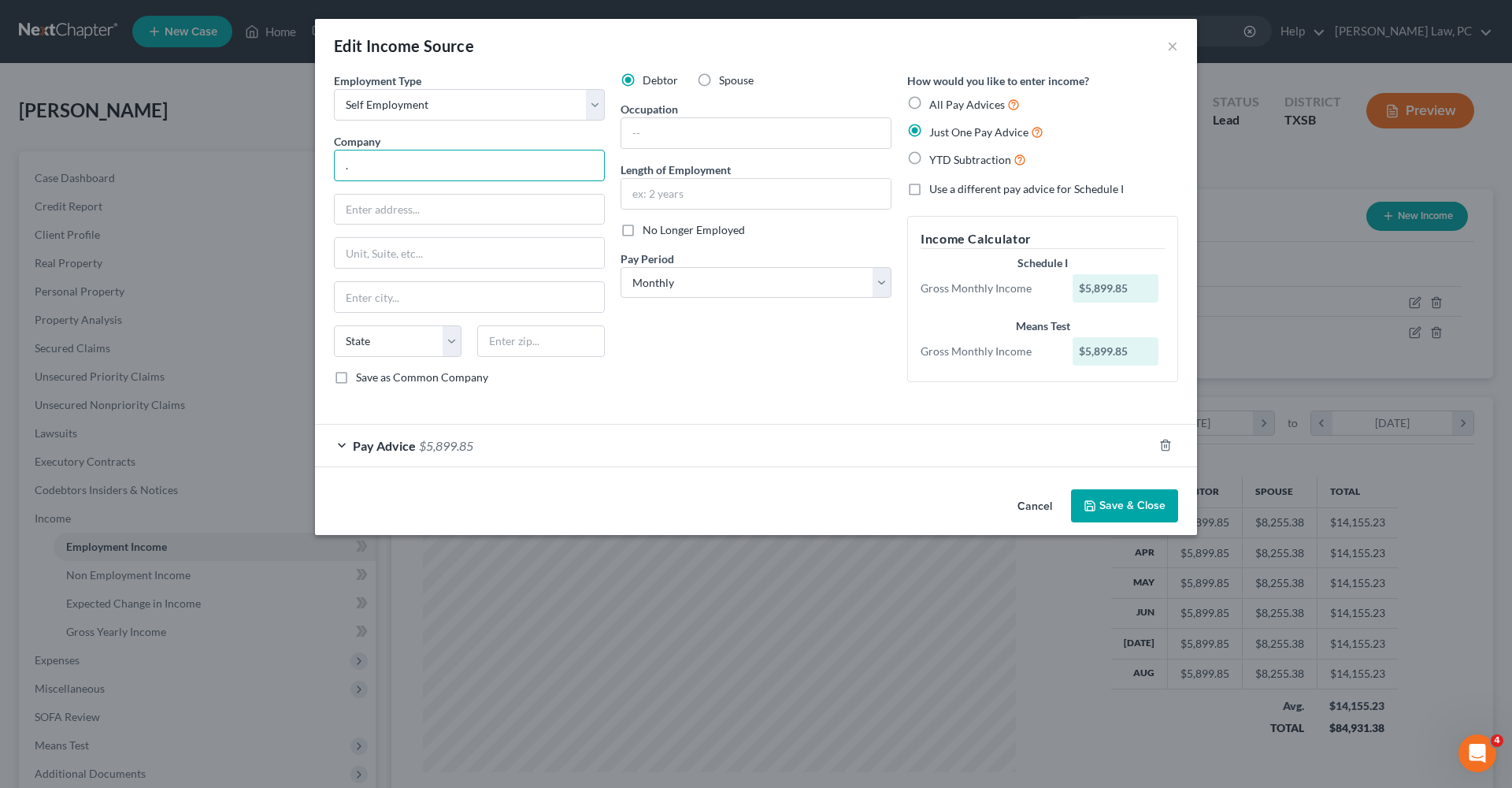
click at [385, 178] on input "." at bounding box center [469, 165] width 271 height 32
drag, startPoint x: 357, startPoint y: 172, endPoint x: 312, endPoint y: 172, distance: 45.0
click at [312, 172] on div "Edit Income Source × Employment Type * Select Full or [DEMOGRAPHIC_DATA] Employ…" at bounding box center [756, 394] width 1512 height 788
type input "Ocean Wave Hearing LLC"
click at [487, 434] on div "Pay Advice $5,899.85" at bounding box center [734, 445] width 838 height 41
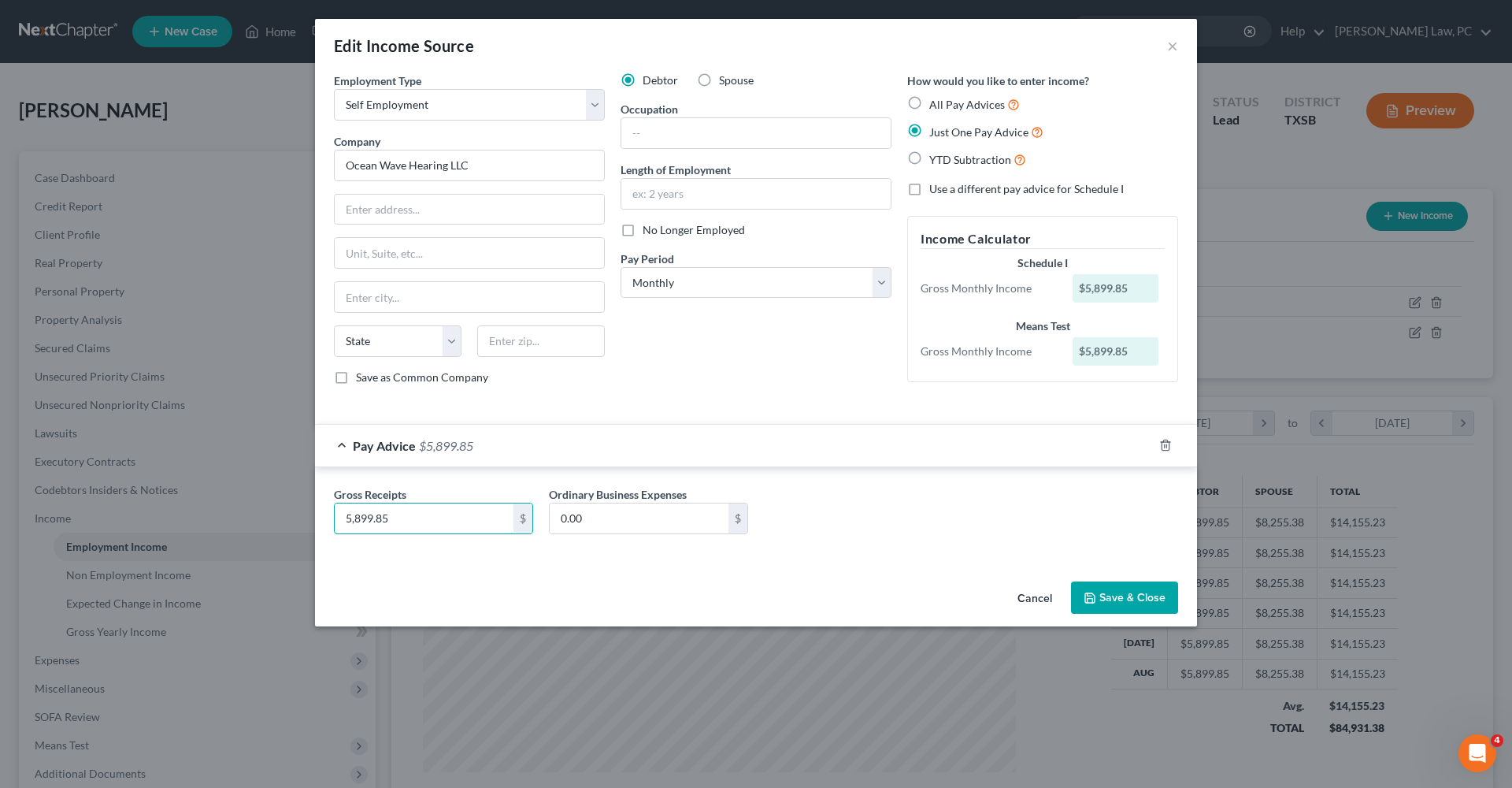
drag, startPoint x: 407, startPoint y: 516, endPoint x: 320, endPoint y: 516, distance: 87.0
click at [320, 516] on div "Gross Receipts 5,899.85 $ Ordinary Business Expenses 0.00 $" at bounding box center [756, 514] width 882 height 92
type input "6,108.42"
drag, startPoint x: 607, startPoint y: 520, endPoint x: 532, endPoint y: 517, distance: 75.1
click at [532, 517] on div "Gross Receipts 6,108.42 $ Ordinary Business Expenses 0.00 $" at bounding box center [756, 516] width 860 height 61
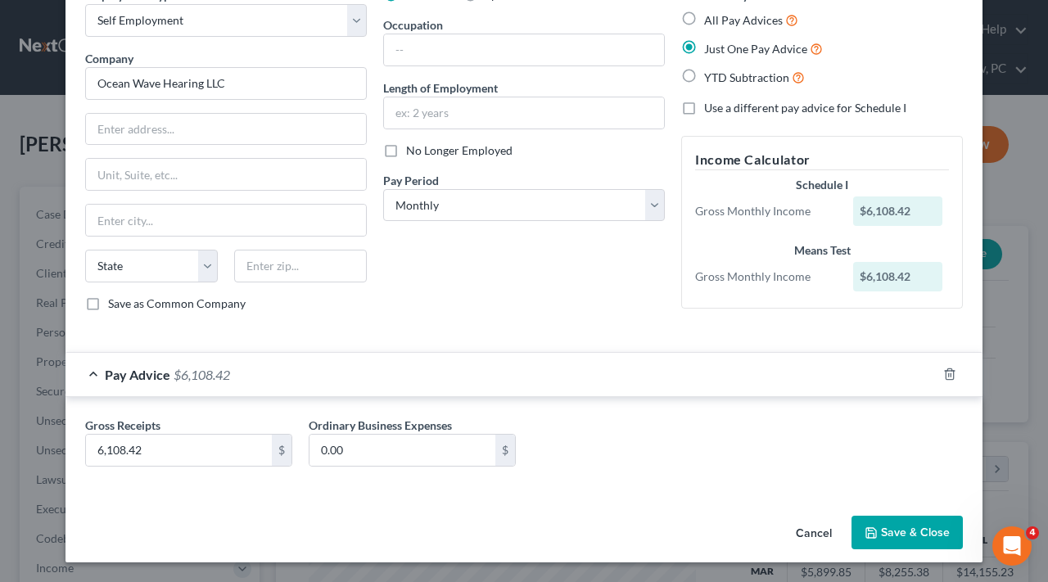
scroll to position [88, 0]
click at [875, 536] on polyline "button" at bounding box center [872, 535] width 6 height 4
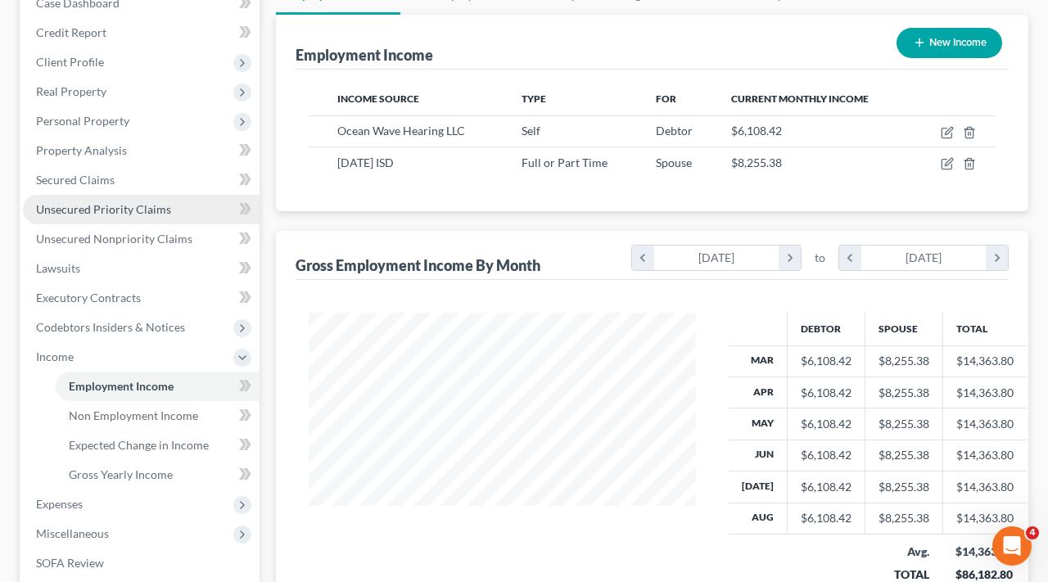
scroll to position [225, 0]
